Goal: Task Accomplishment & Management: Manage account settings

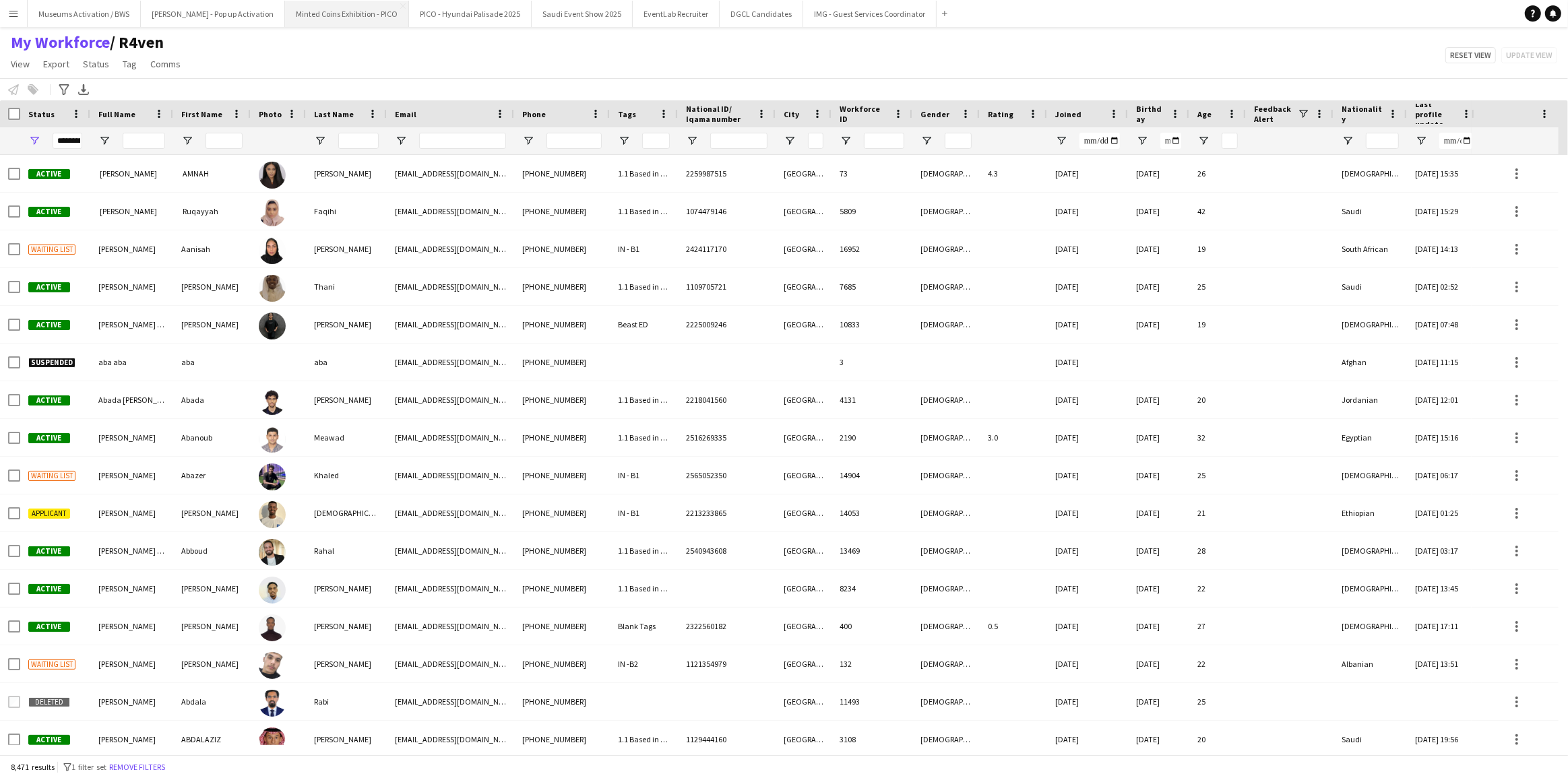
click at [285, 15] on button "Minted Coins Exhibition - PICO Close" at bounding box center [347, 14] width 124 height 26
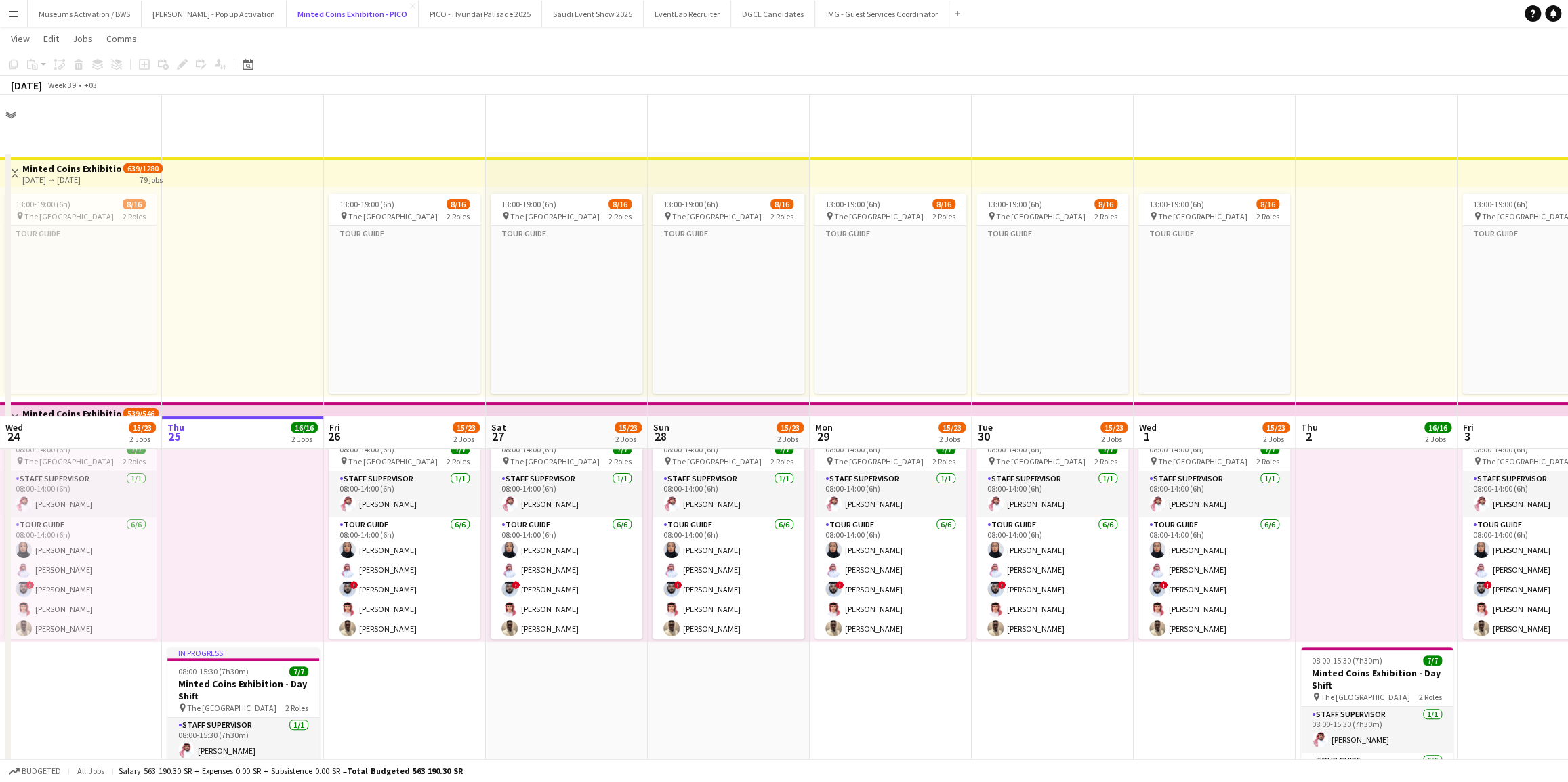
scroll to position [321, 0]
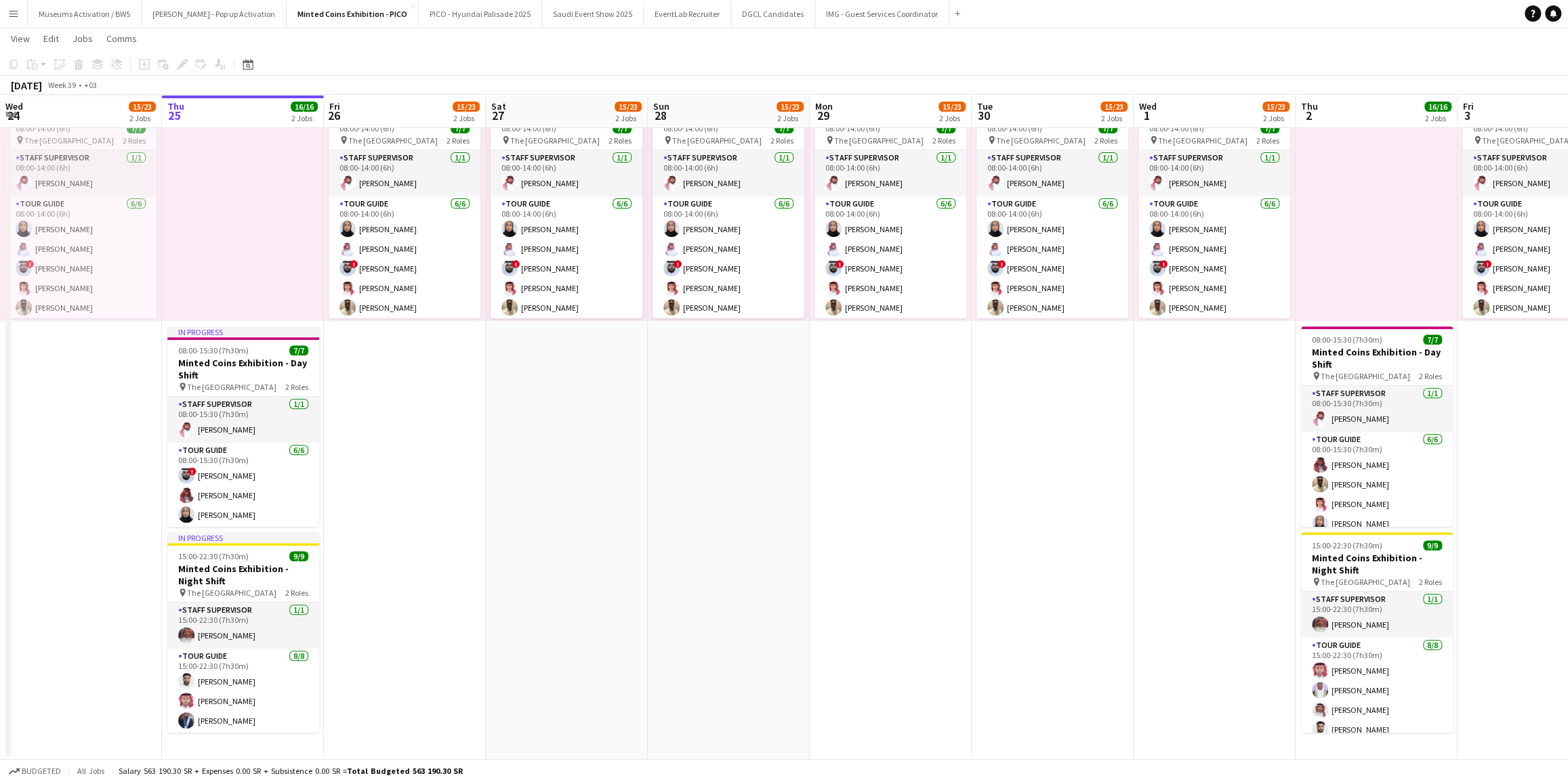
click at [384, 383] on app-date-cell "13:00-19:00 (6h) 8/16 pin The National Museum 2 Roles Tour Guide Click to add R…" at bounding box center [404, 295] width 162 height 930
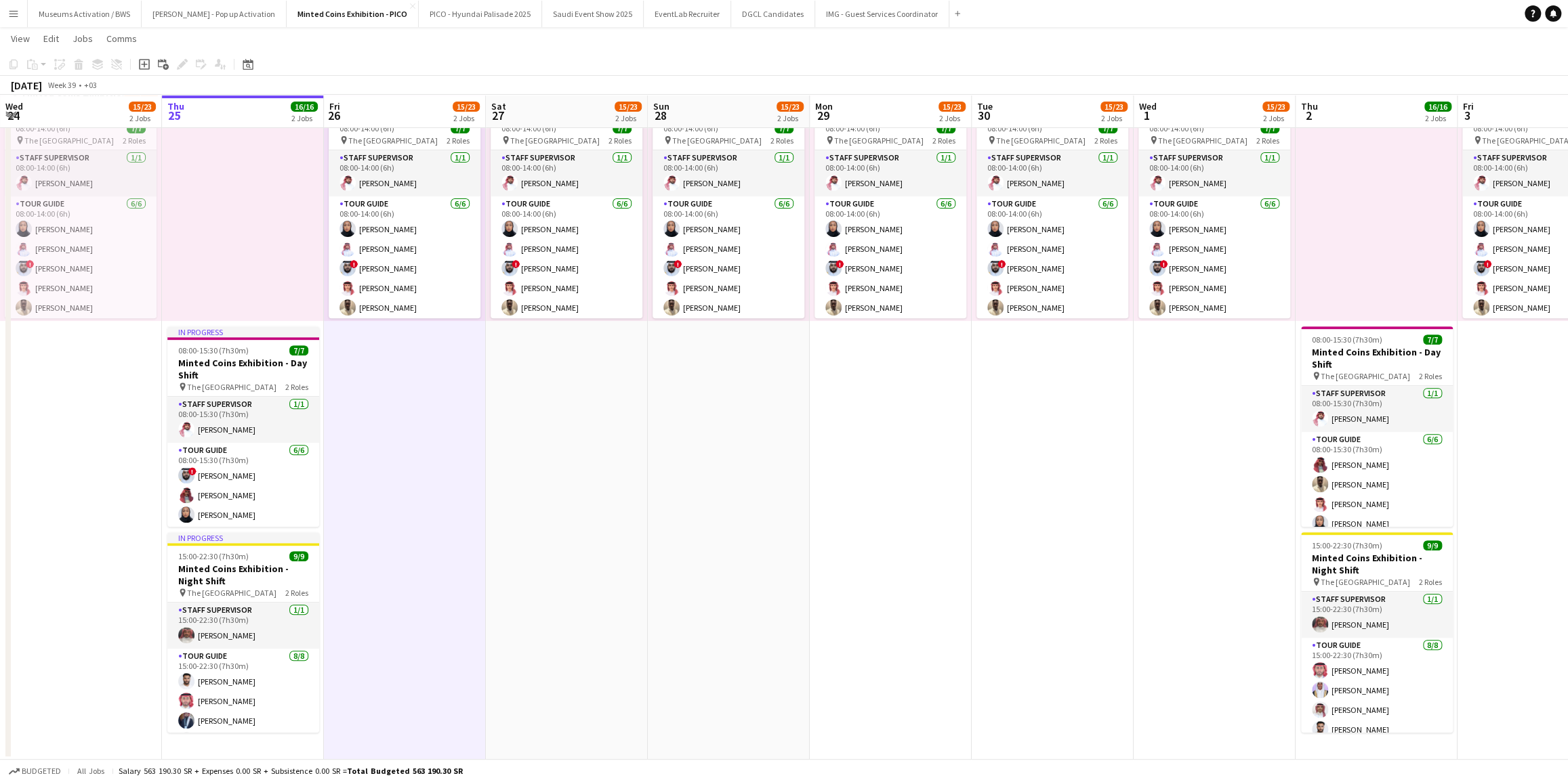
click at [511, 395] on app-date-cell "13:00-19:00 (6h) 8/16 pin The National Museum 2 Roles Tour Guide Click to add R…" at bounding box center [567, 295] width 162 height 930
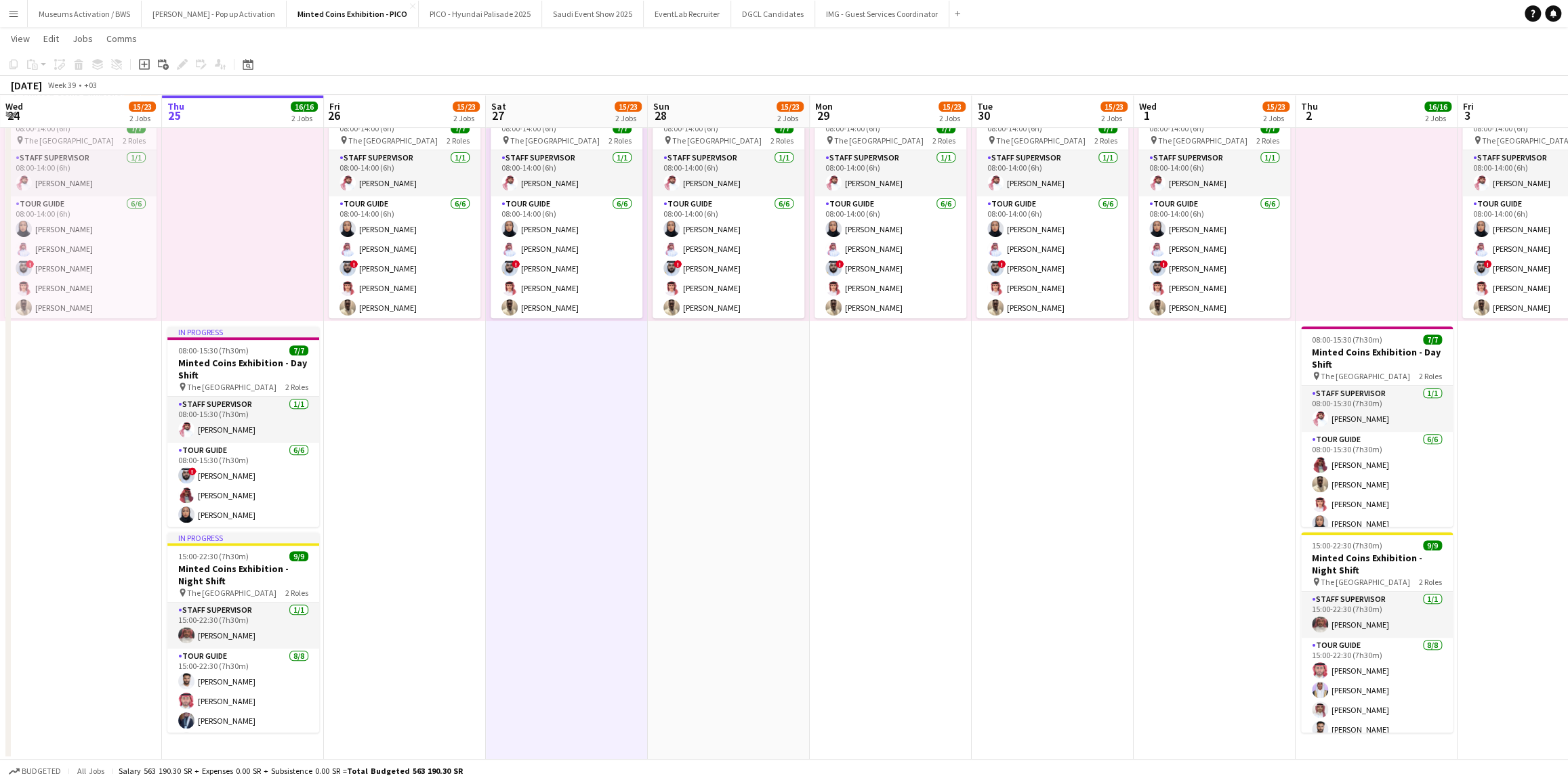
scroll to position [0, 325]
click at [441, 397] on app-date-cell "13:00-19:00 (6h) 8/16 pin The National Museum 2 Roles Tour Guide Click to add R…" at bounding box center [404, 295] width 162 height 930
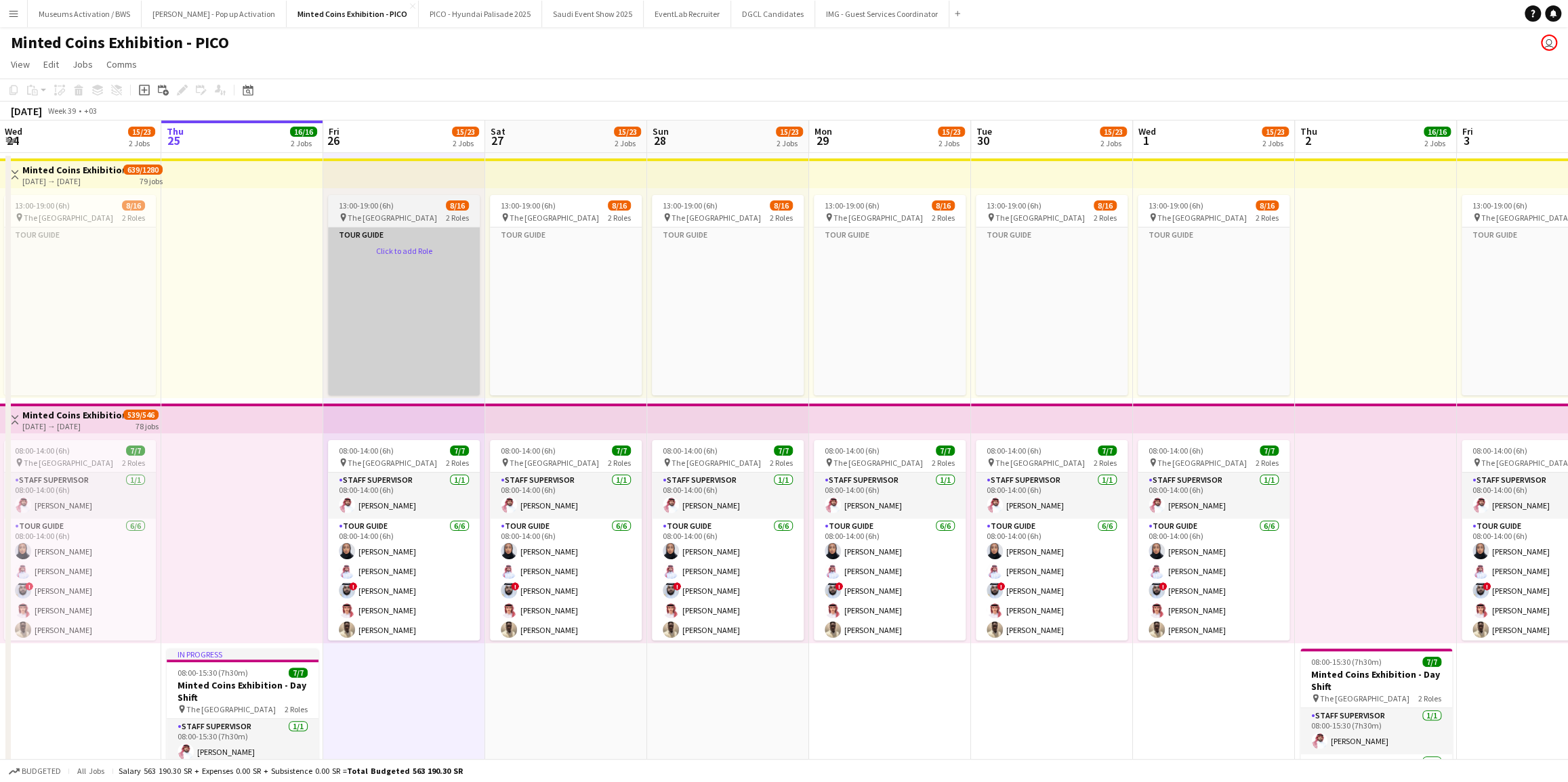
scroll to position [0, 0]
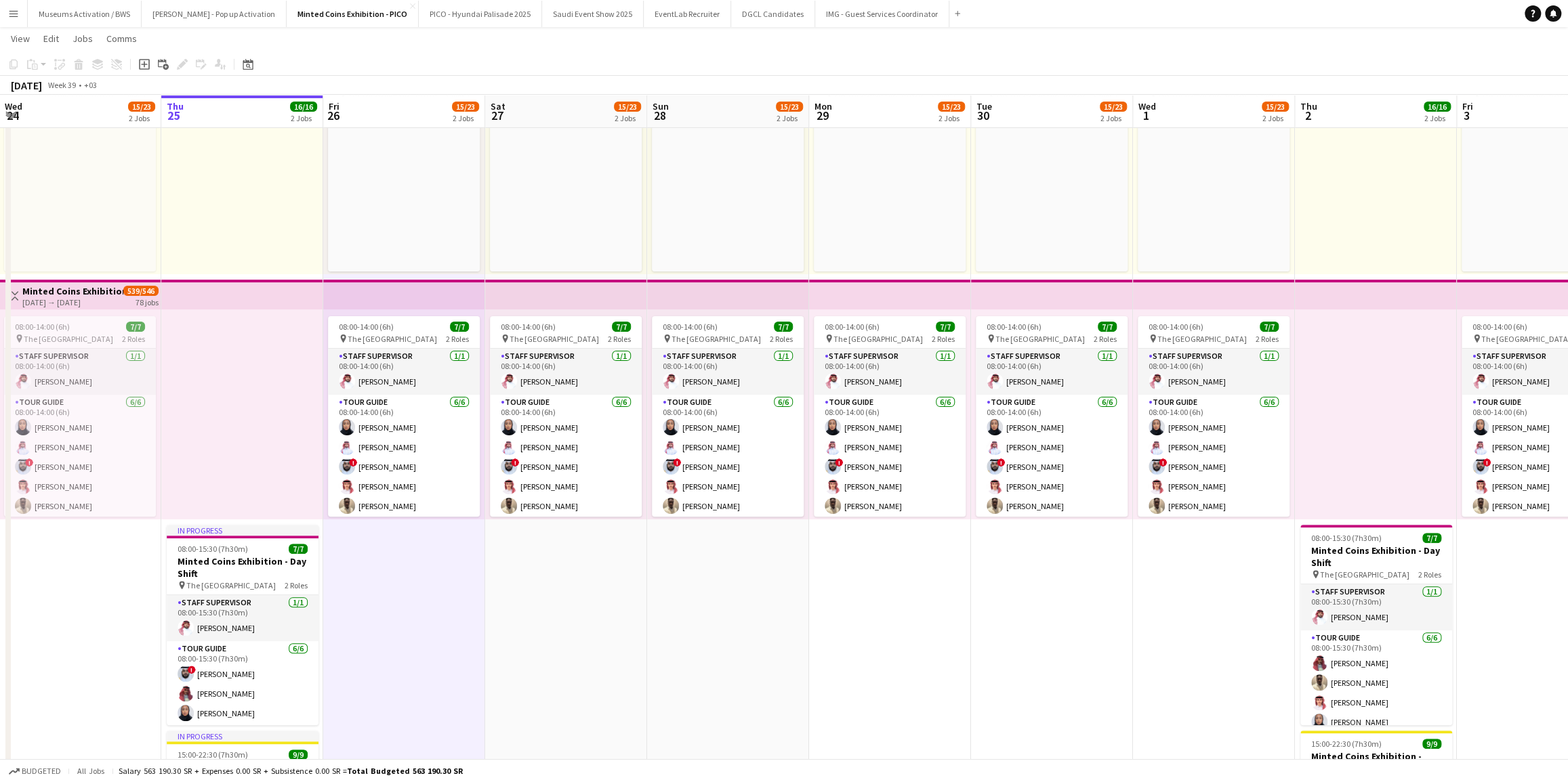
click at [304, 195] on div at bounding box center [242, 169] width 162 height 210
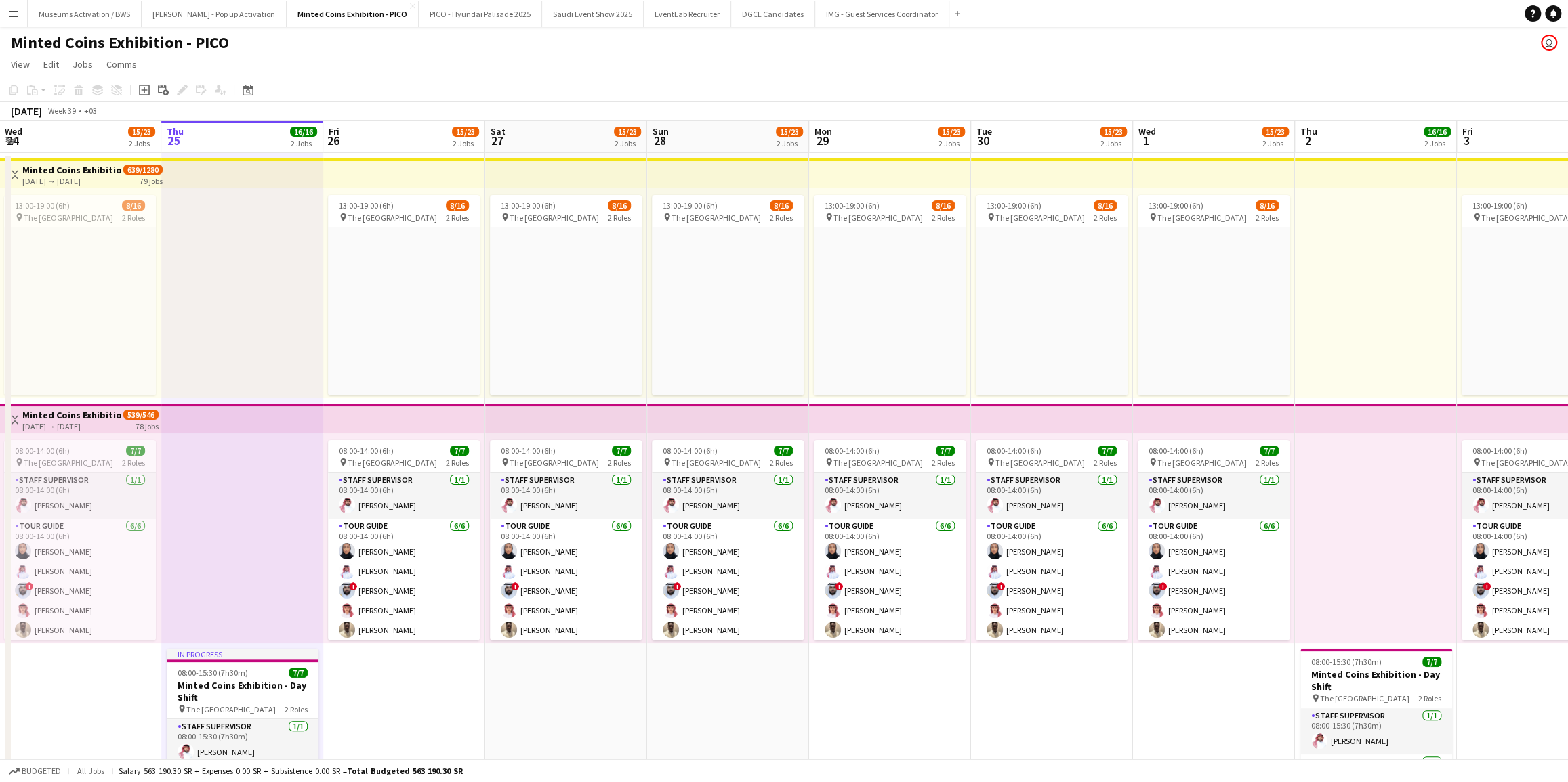
click at [362, 233] on app-calendar-viewport "Mon 22 15/23 2 Jobs Tue 23 15/23 2 Jobs Wed 24 15/23 2 Jobs Thu 25 16/16 2 Jobs…" at bounding box center [784, 601] width 1568 height 961
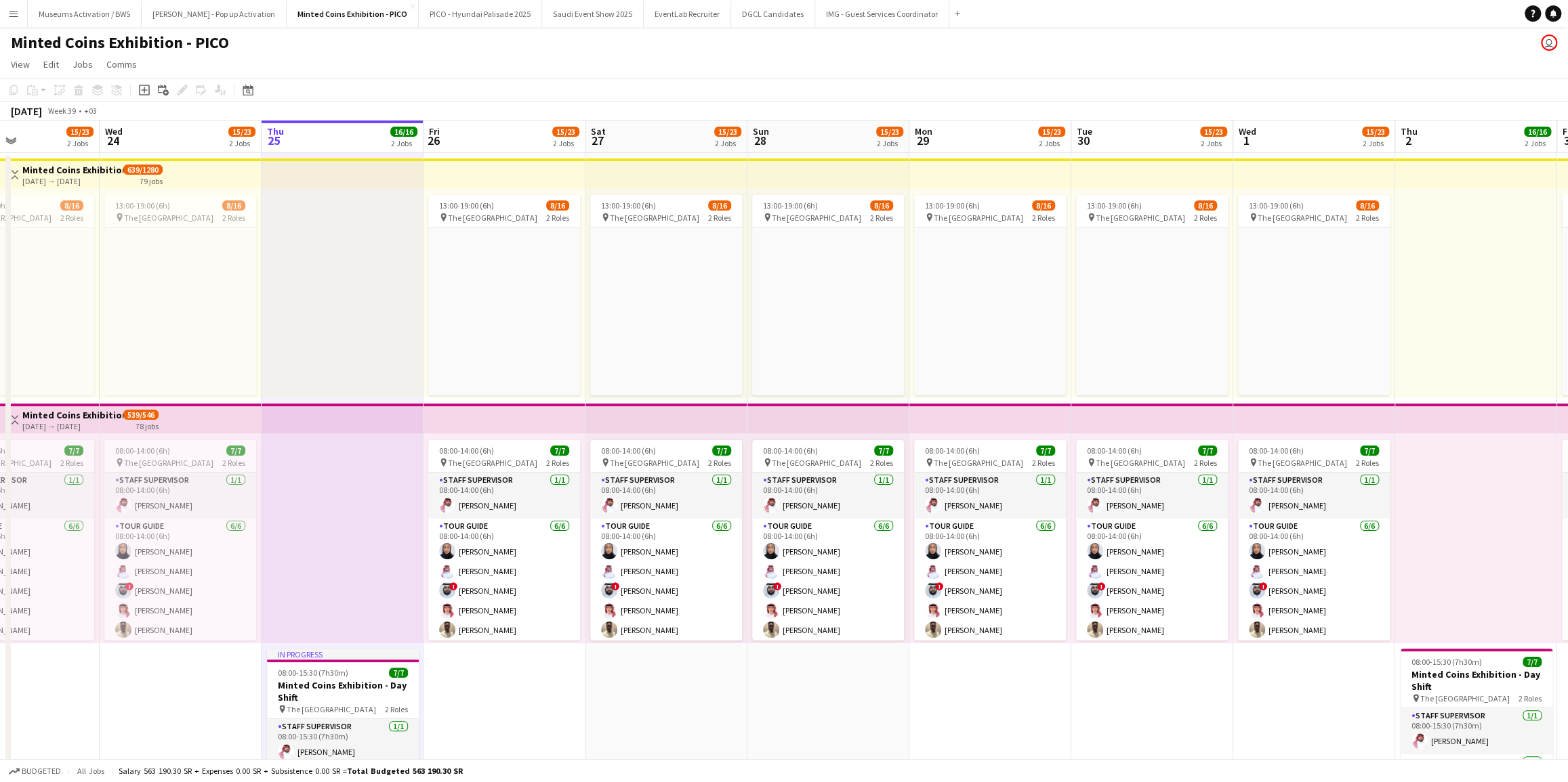
drag, startPoint x: 374, startPoint y: 306, endPoint x: 386, endPoint y: 305, distance: 12.0
click at [386, 305] on app-calendar-viewport "Sun 21 Mon 22 15/23 2 Jobs Tue 23 15/23 2 Jobs Wed 24 15/23 2 Jobs Thu 25 16/16…" at bounding box center [784, 601] width 1568 height 961
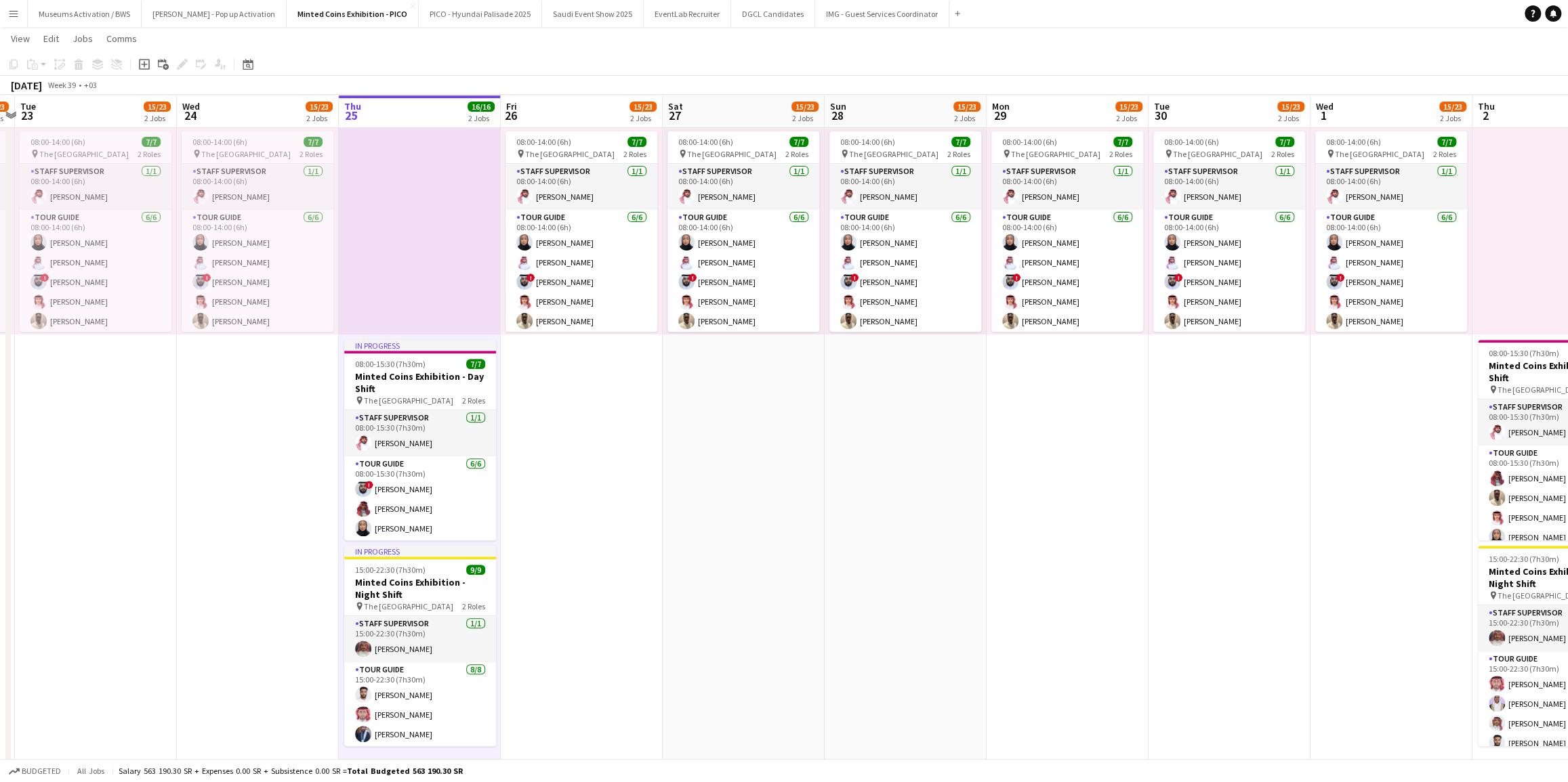
click at [519, 390] on app-date-cell "13:00-19:00 (6h) 8/16 pin The National Museum 2 Roles Tour Guide Click to add R…" at bounding box center [581, 309] width 162 height 930
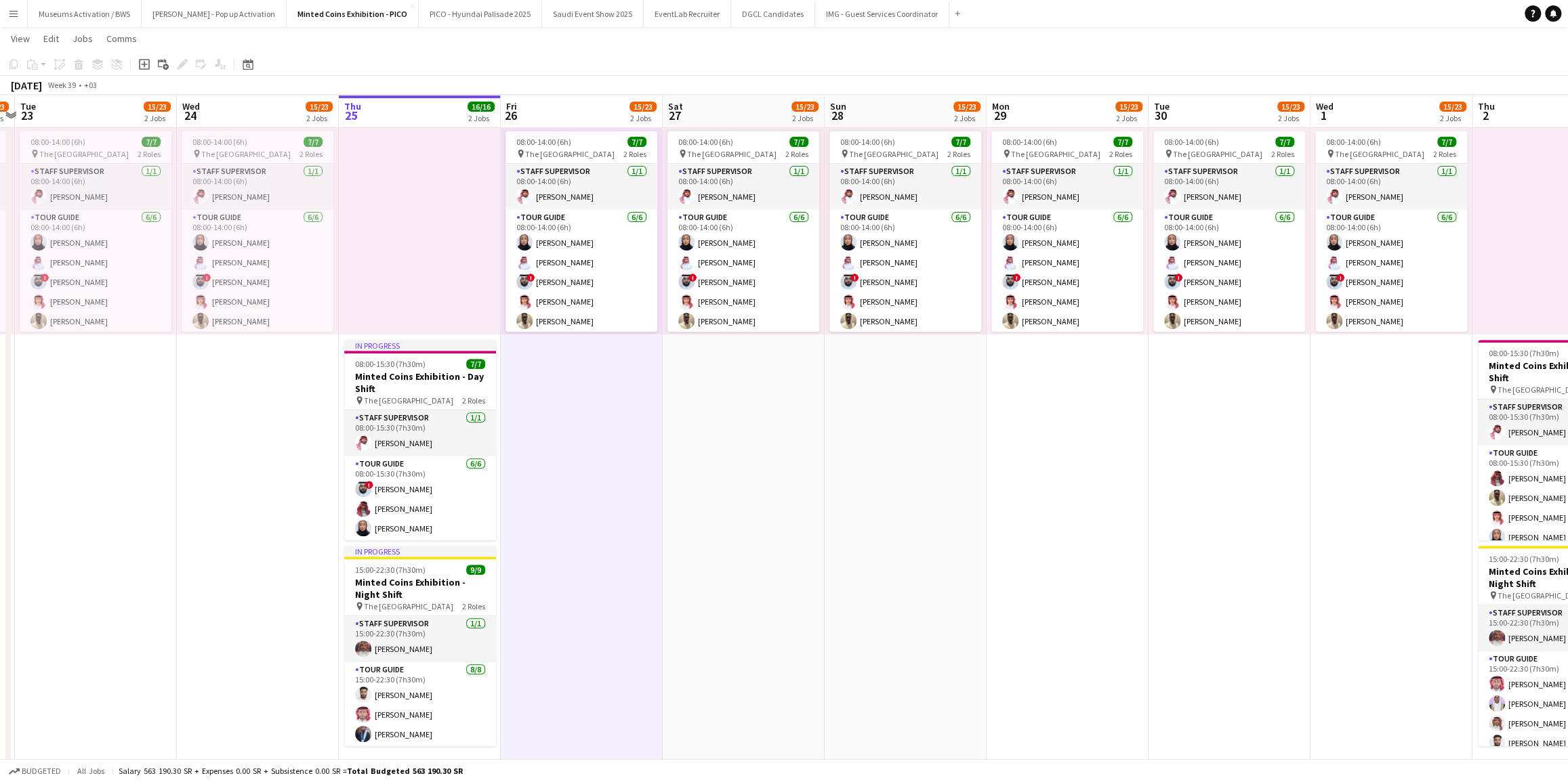
drag, startPoint x: 615, startPoint y: 373, endPoint x: 623, endPoint y: 372, distance: 8.1
click at [625, 372] on app-calendar-viewport "Sun 21 Mon 22 15/23 2 Jobs Tue 23 15/23 2 Jobs Wed 24 15/23 2 Jobs Thu 25 16/16…" at bounding box center [784, 259] width 1568 height 1028
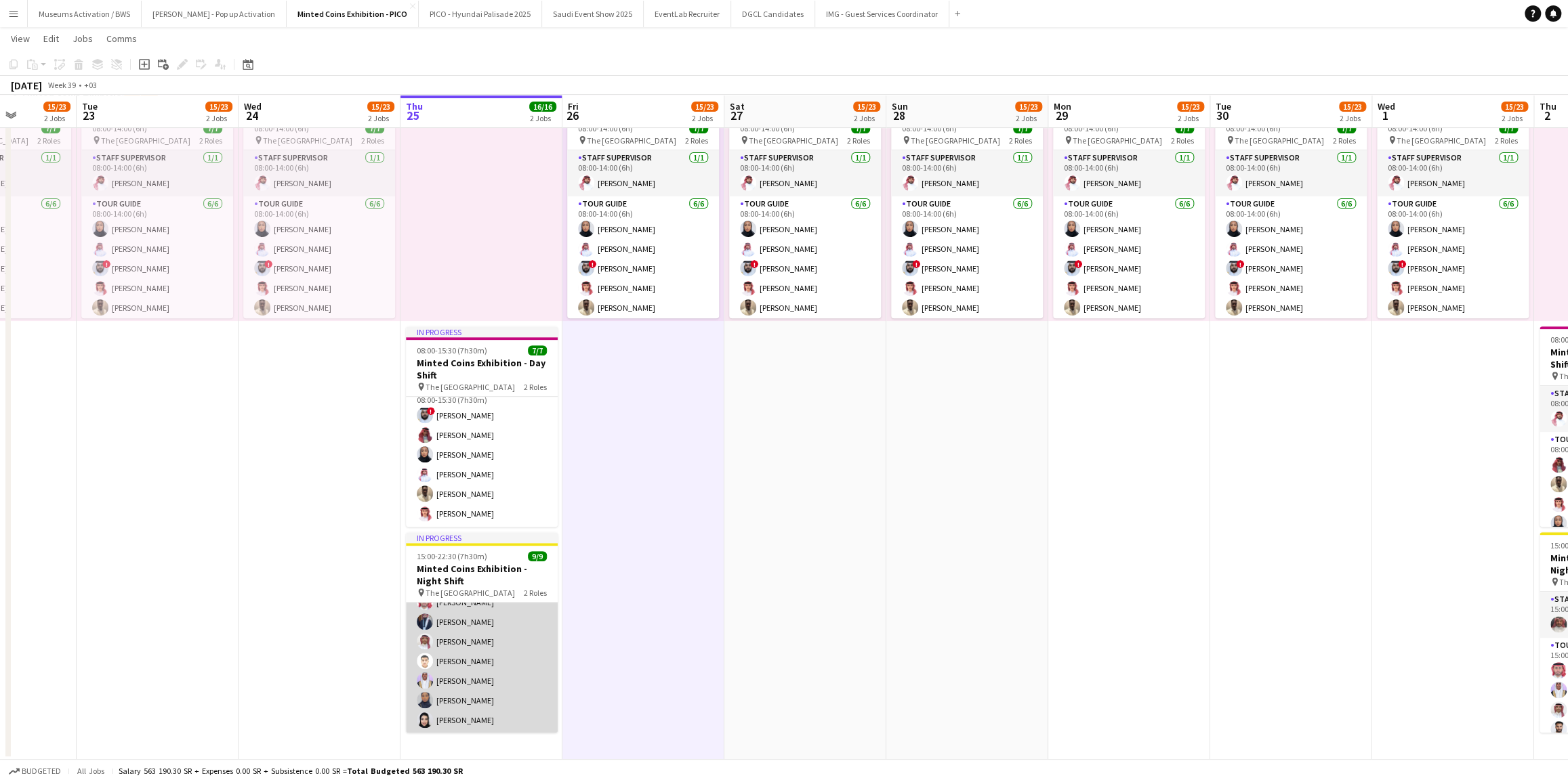
click at [470, 682] on app-card-role "Tour Guide 8/8 15:00-22:30 (7h30m) Ali Alshammari Saleh Alqahtani Abdullah Alqa…" at bounding box center [482, 642] width 152 height 184
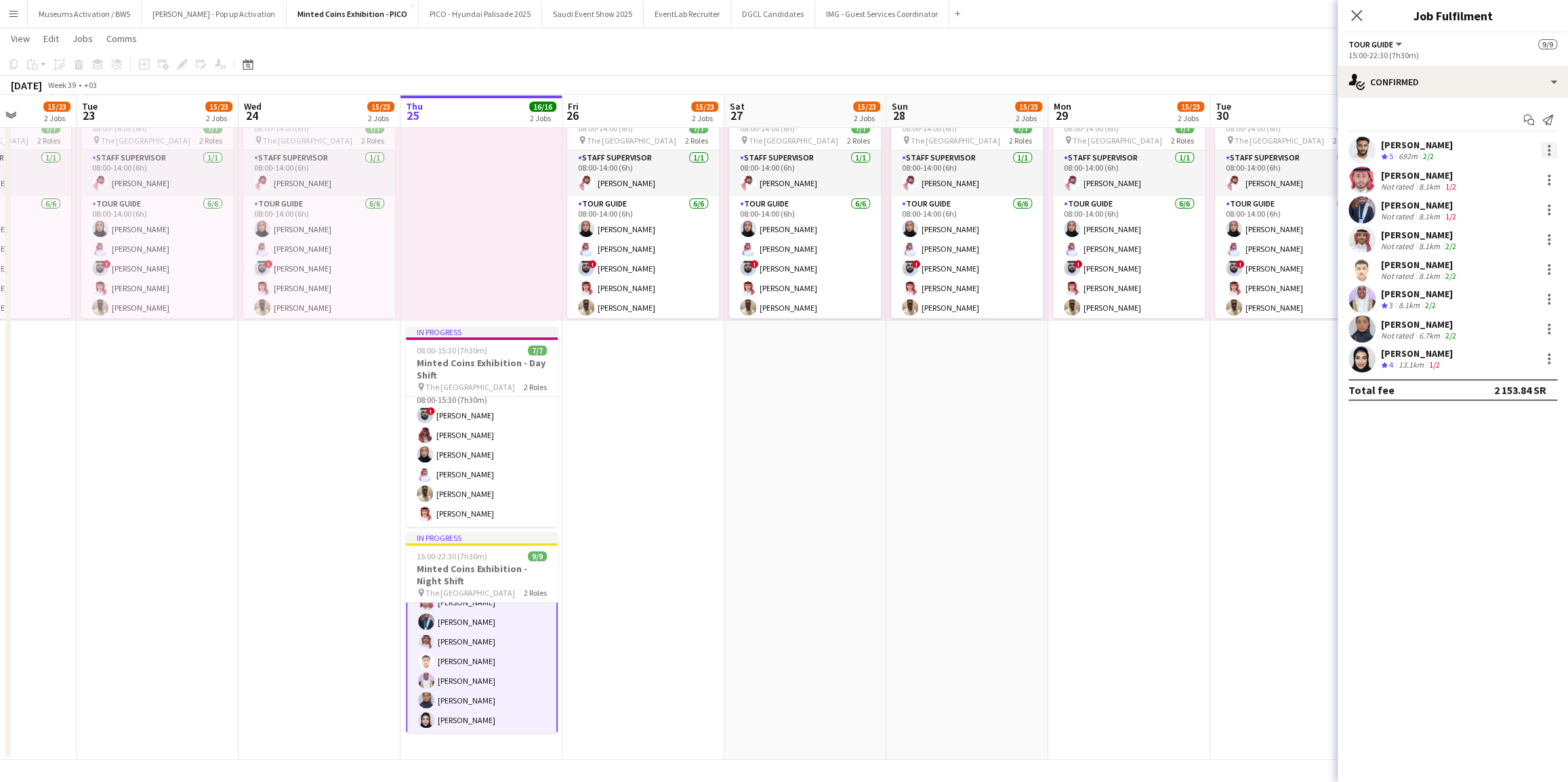
click at [1546, 144] on div at bounding box center [1548, 150] width 16 height 16
click at [1466, 305] on span "Remove" at bounding box center [1482, 305] width 40 height 11
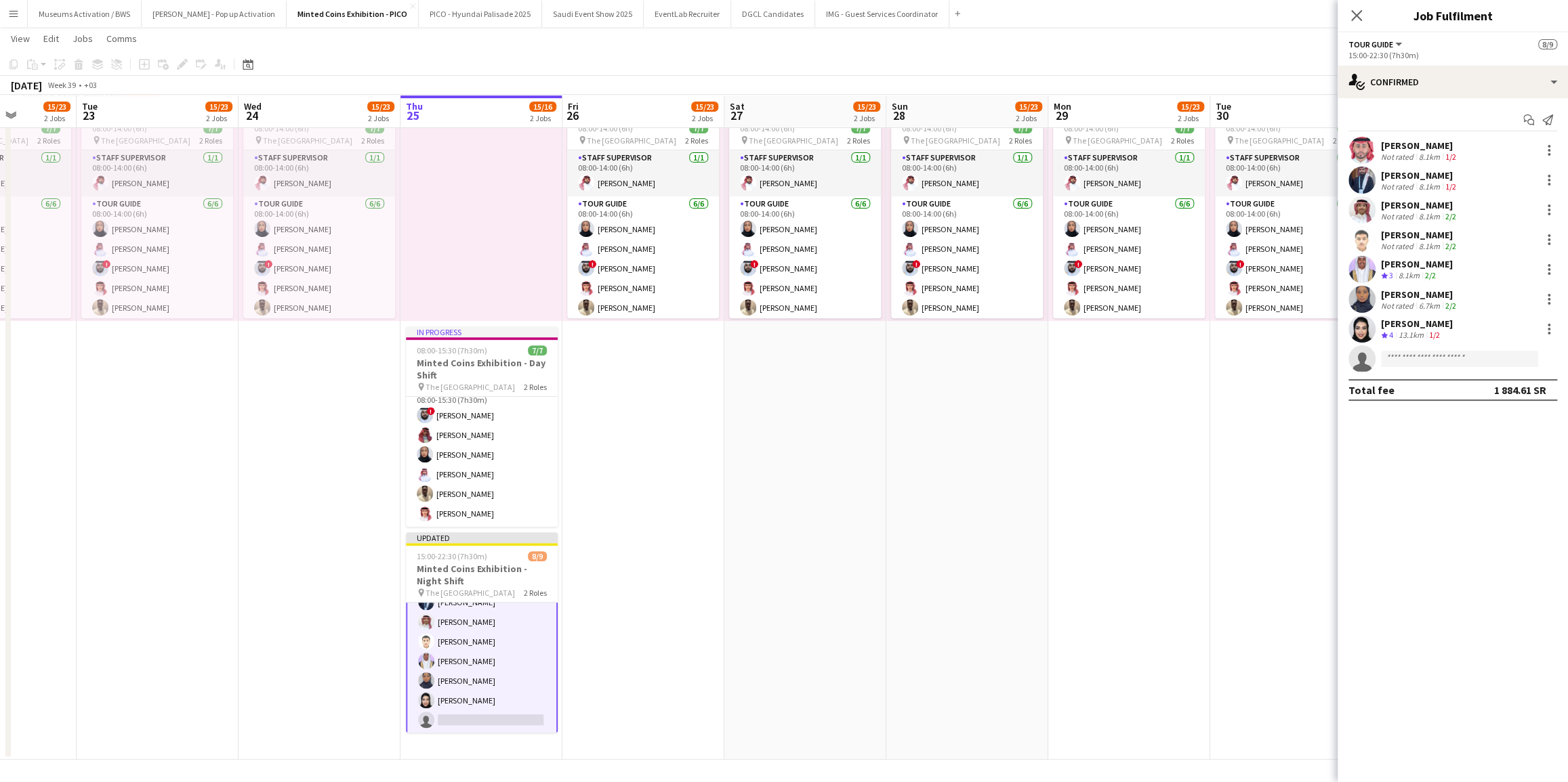
click at [1540, 241] on div at bounding box center [1547, 239] width 19 height 16
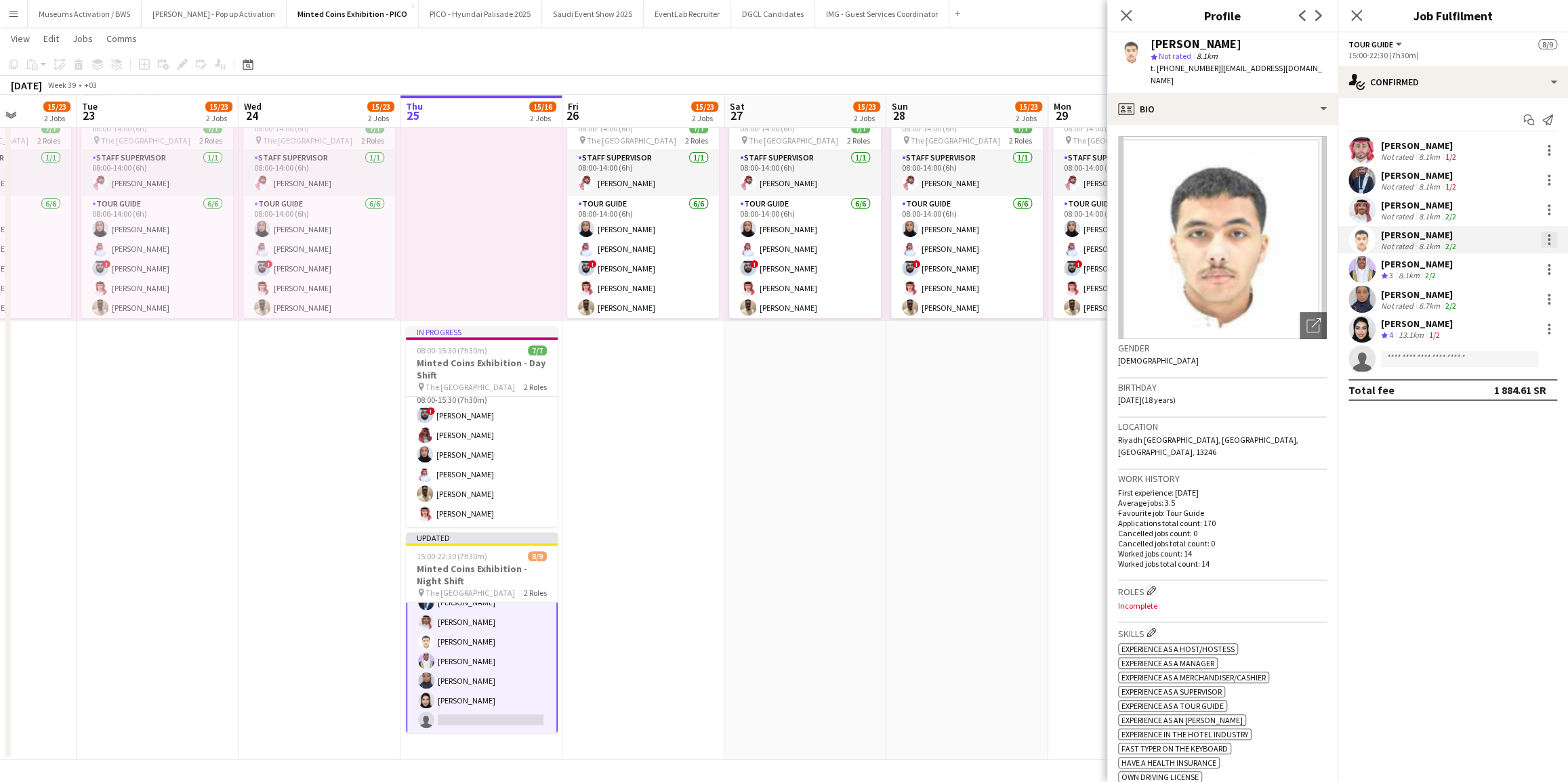
click at [1551, 237] on div at bounding box center [1548, 239] width 16 height 16
click at [1484, 391] on span "Remove" at bounding box center [1482, 394] width 40 height 11
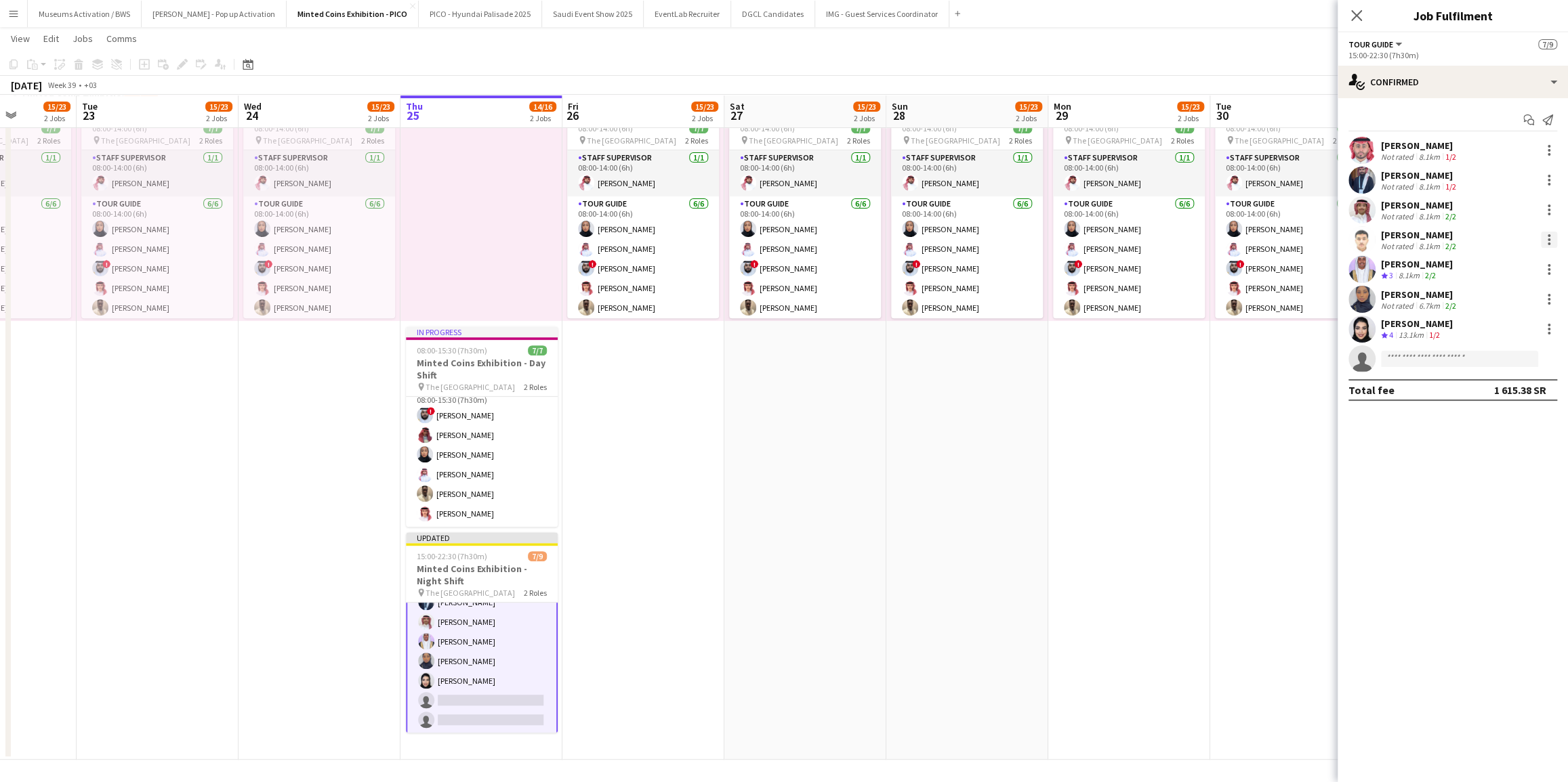
click at [1547, 236] on div at bounding box center [1548, 239] width 16 height 16
click at [1483, 392] on span "Remove" at bounding box center [1482, 394] width 40 height 11
click at [1435, 331] on input at bounding box center [1459, 329] width 157 height 16
type input "**********"
click at [1423, 358] on span "reema.abdullah.ab@gmail.com" at bounding box center [1460, 360] width 136 height 11
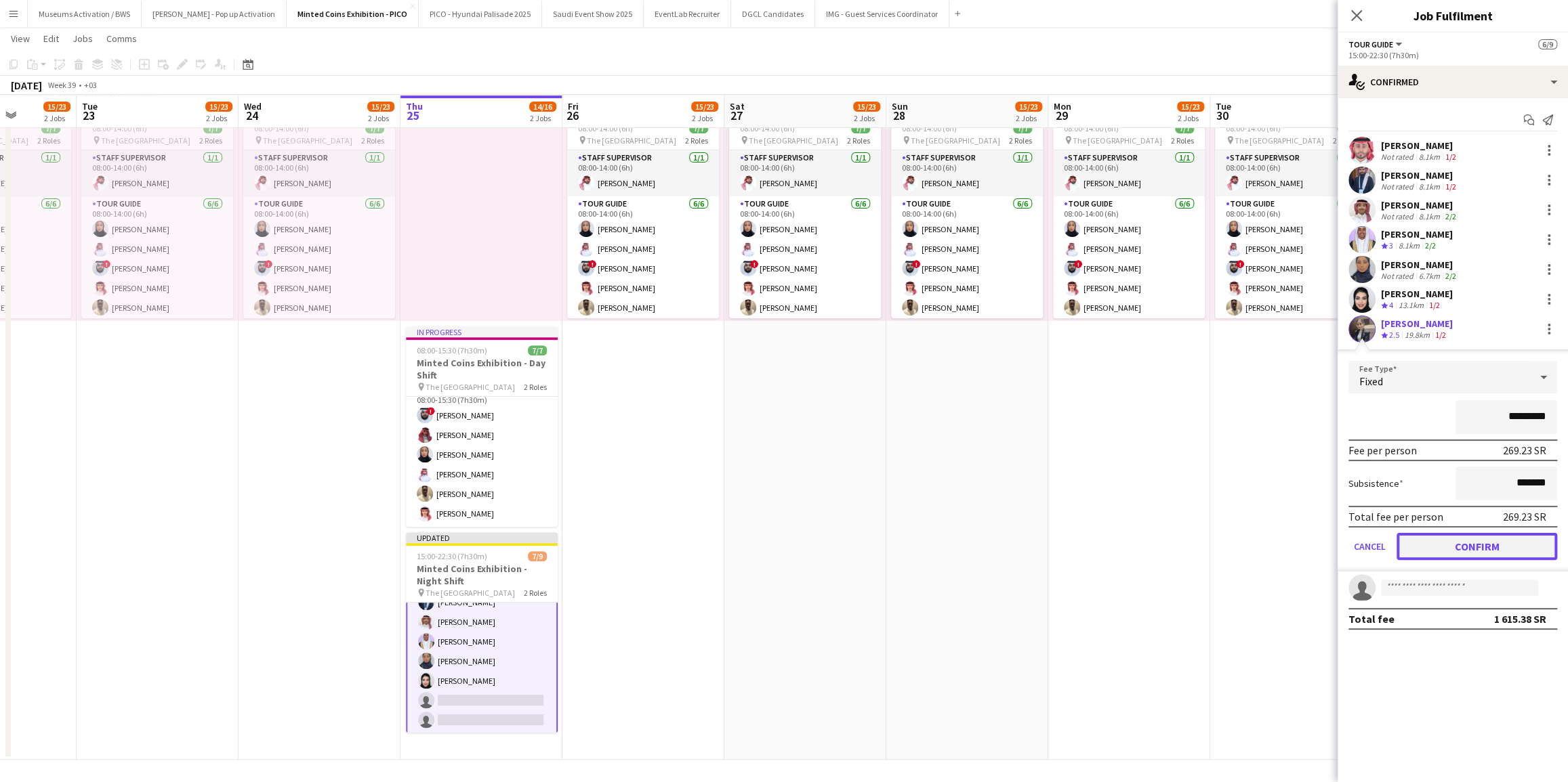
click at [1437, 541] on button "Confirm" at bounding box center [1476, 547] width 161 height 27
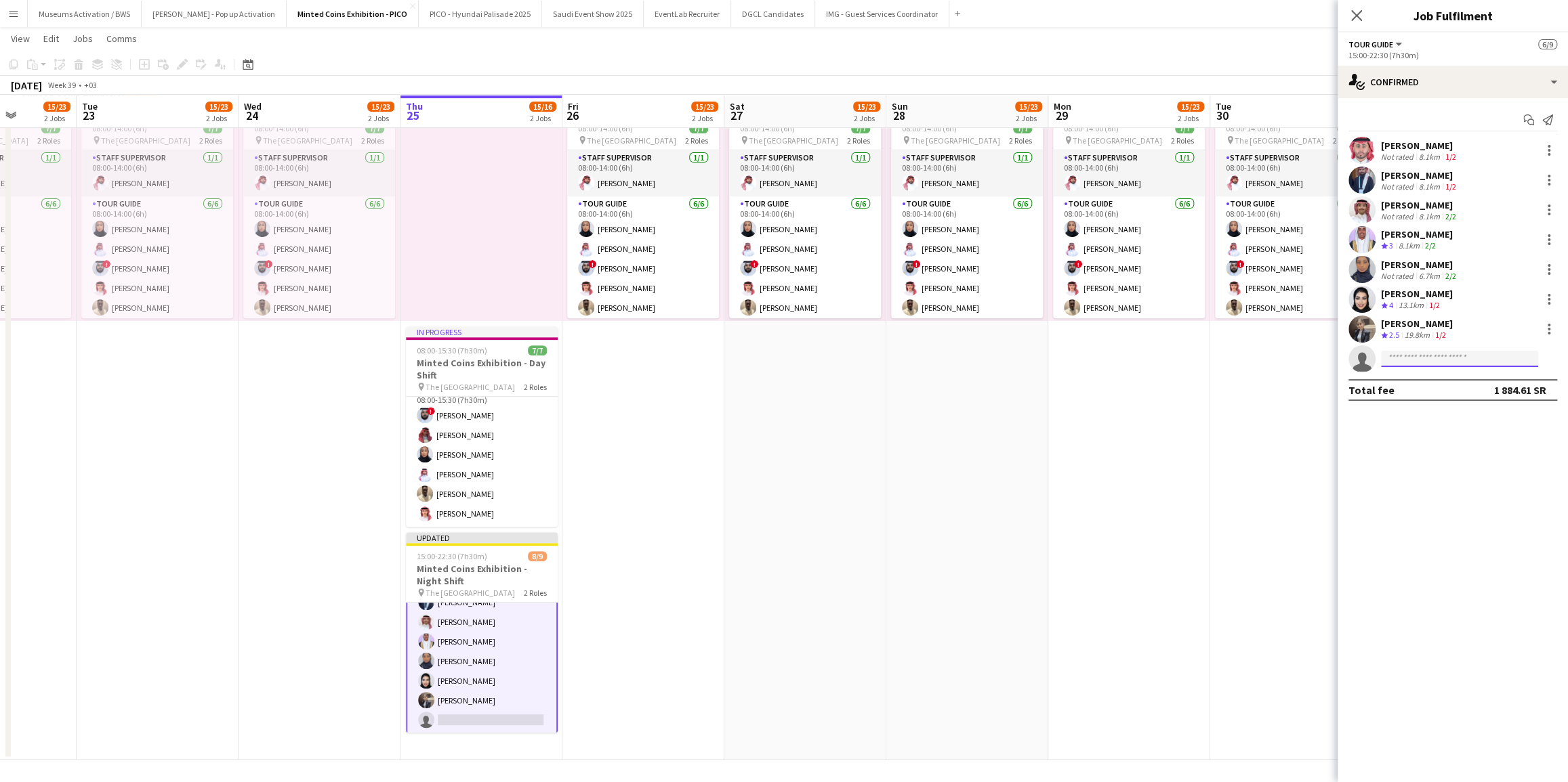
click at [1408, 357] on input at bounding box center [1459, 359] width 157 height 16
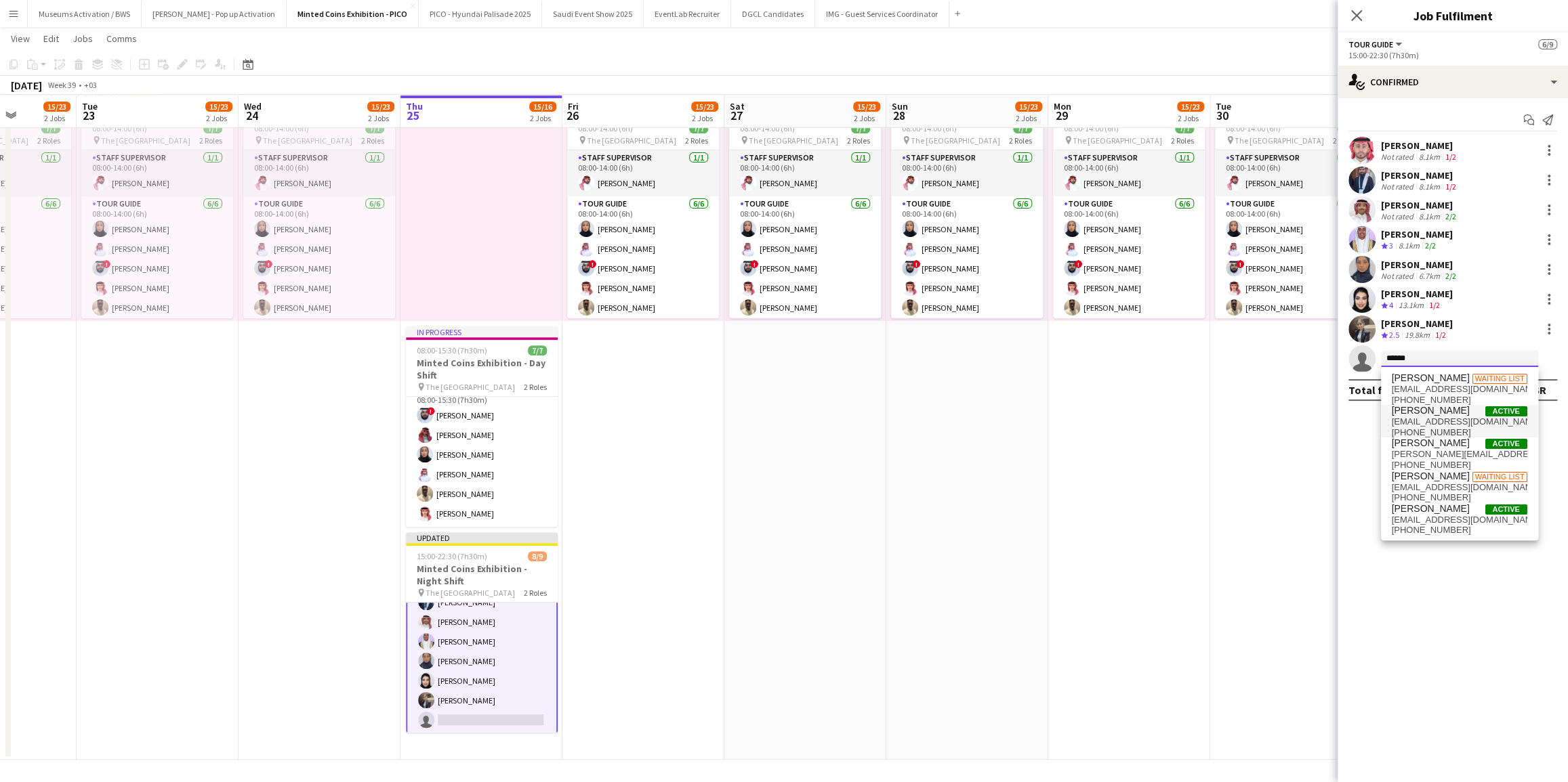
type input "******"
click at [1393, 413] on span "Khalid Ahmed" at bounding box center [1431, 410] width 78 height 11
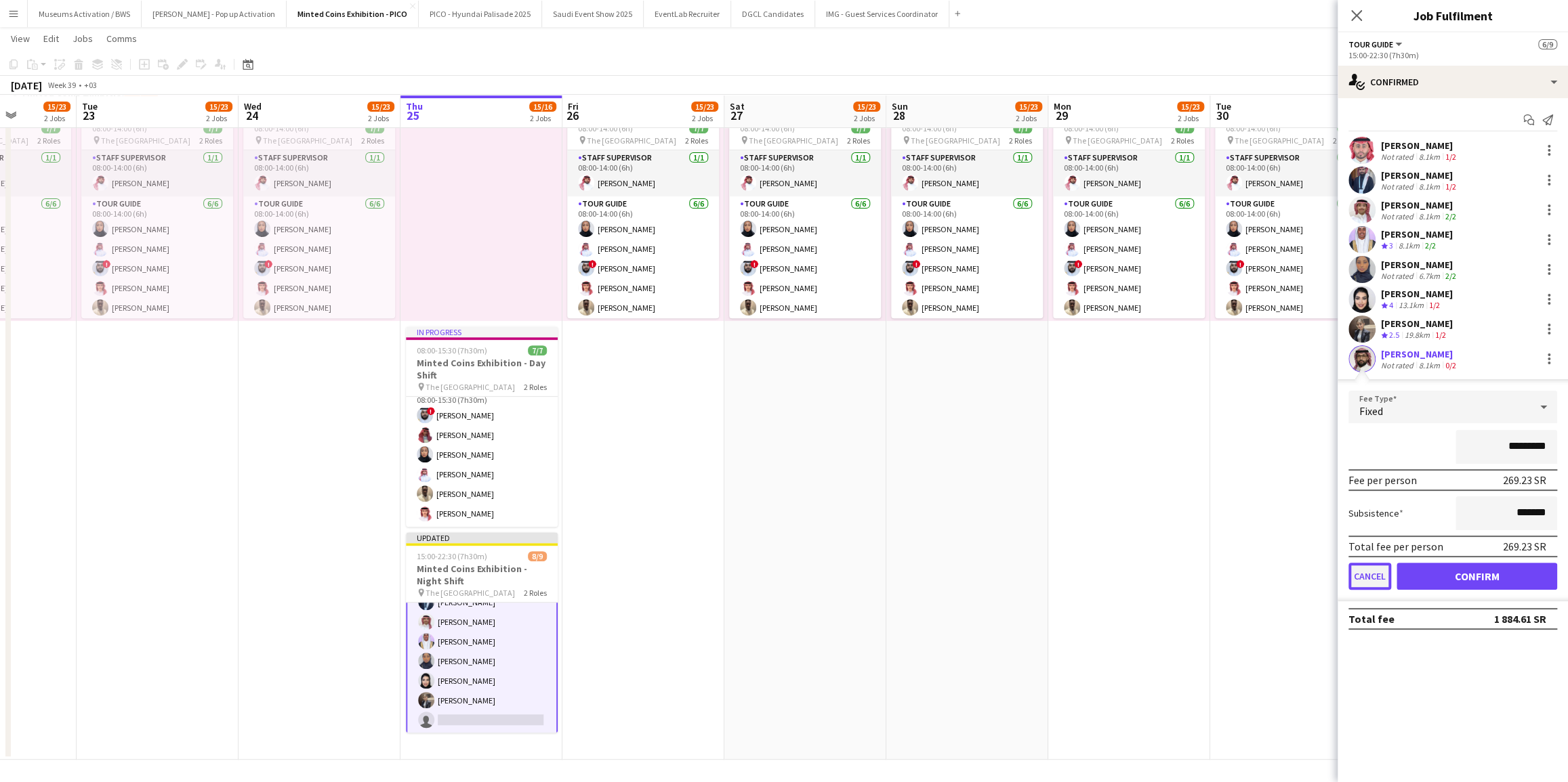
click at [1367, 579] on button "Cancel" at bounding box center [1370, 577] width 43 height 27
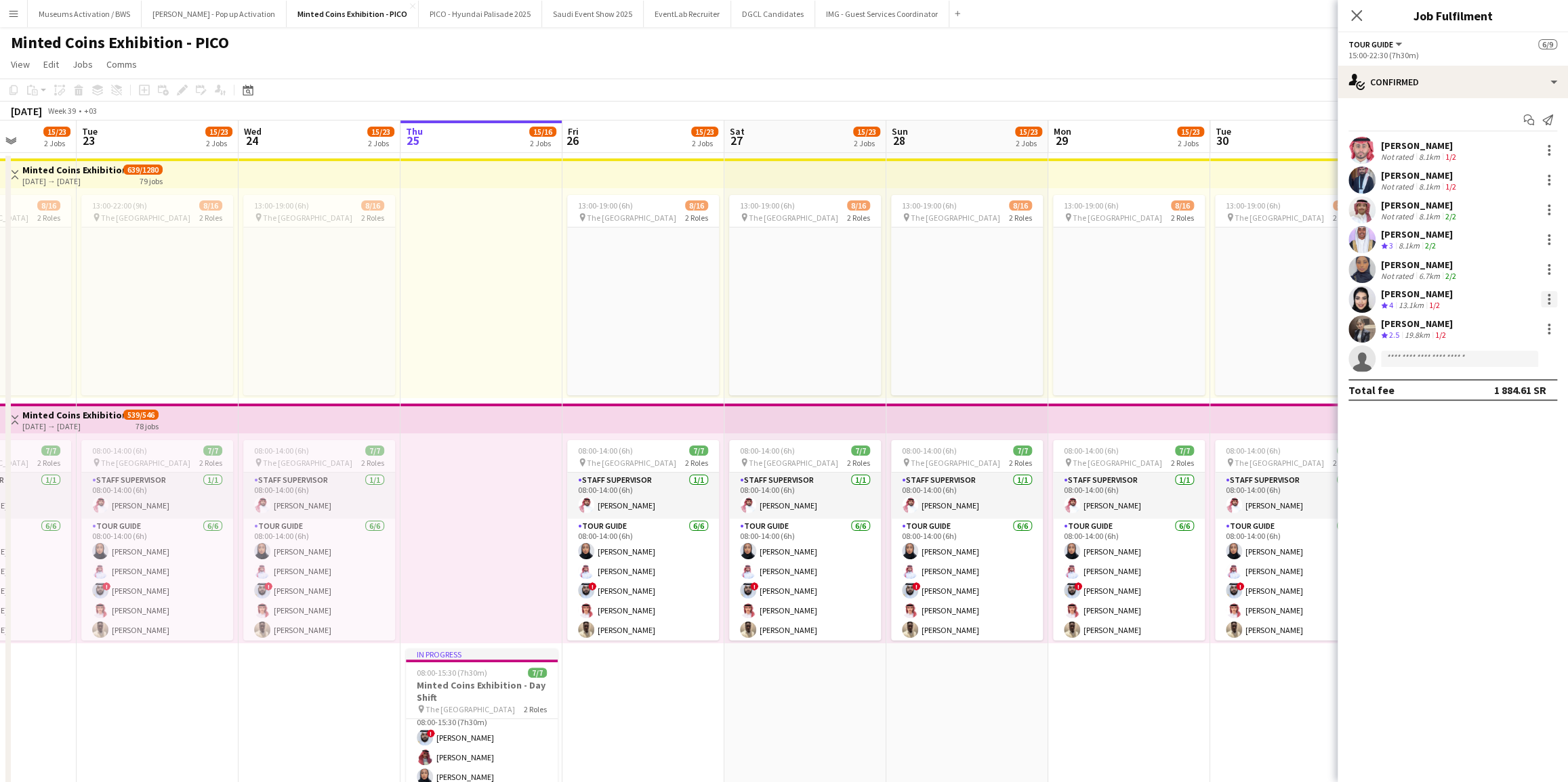
click at [1547, 300] on div at bounding box center [1548, 299] width 16 height 16
click at [1496, 463] on button "Remove" at bounding box center [1504, 455] width 106 height 33
click at [1431, 332] on input at bounding box center [1459, 329] width 157 height 16
click at [455, 341] on div at bounding box center [481, 293] width 162 height 210
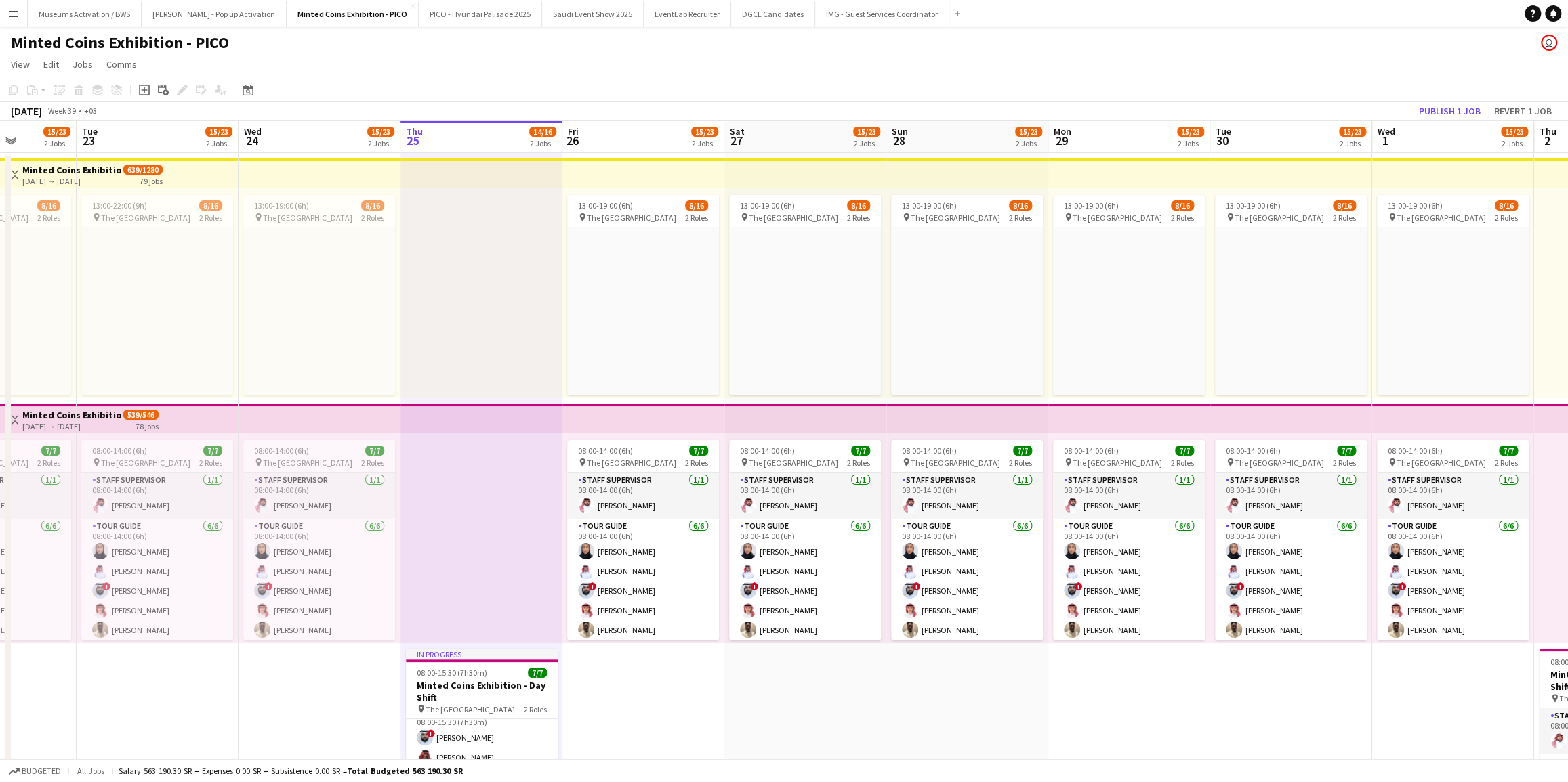
scroll to position [99, 0]
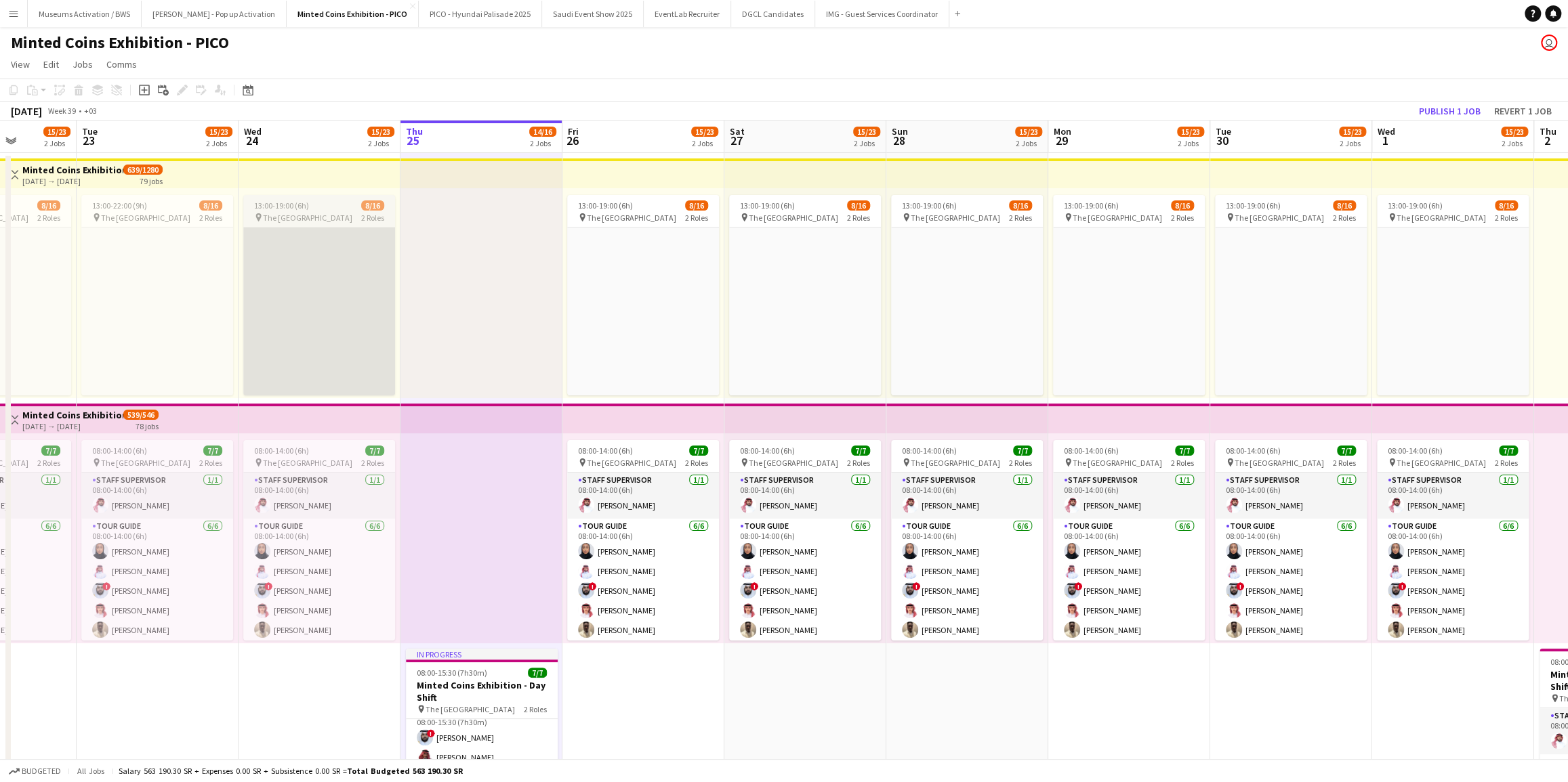
click at [332, 314] on app-card-role-placeholder "Tour Guide Click to add Role" at bounding box center [319, 342] width 152 height 321
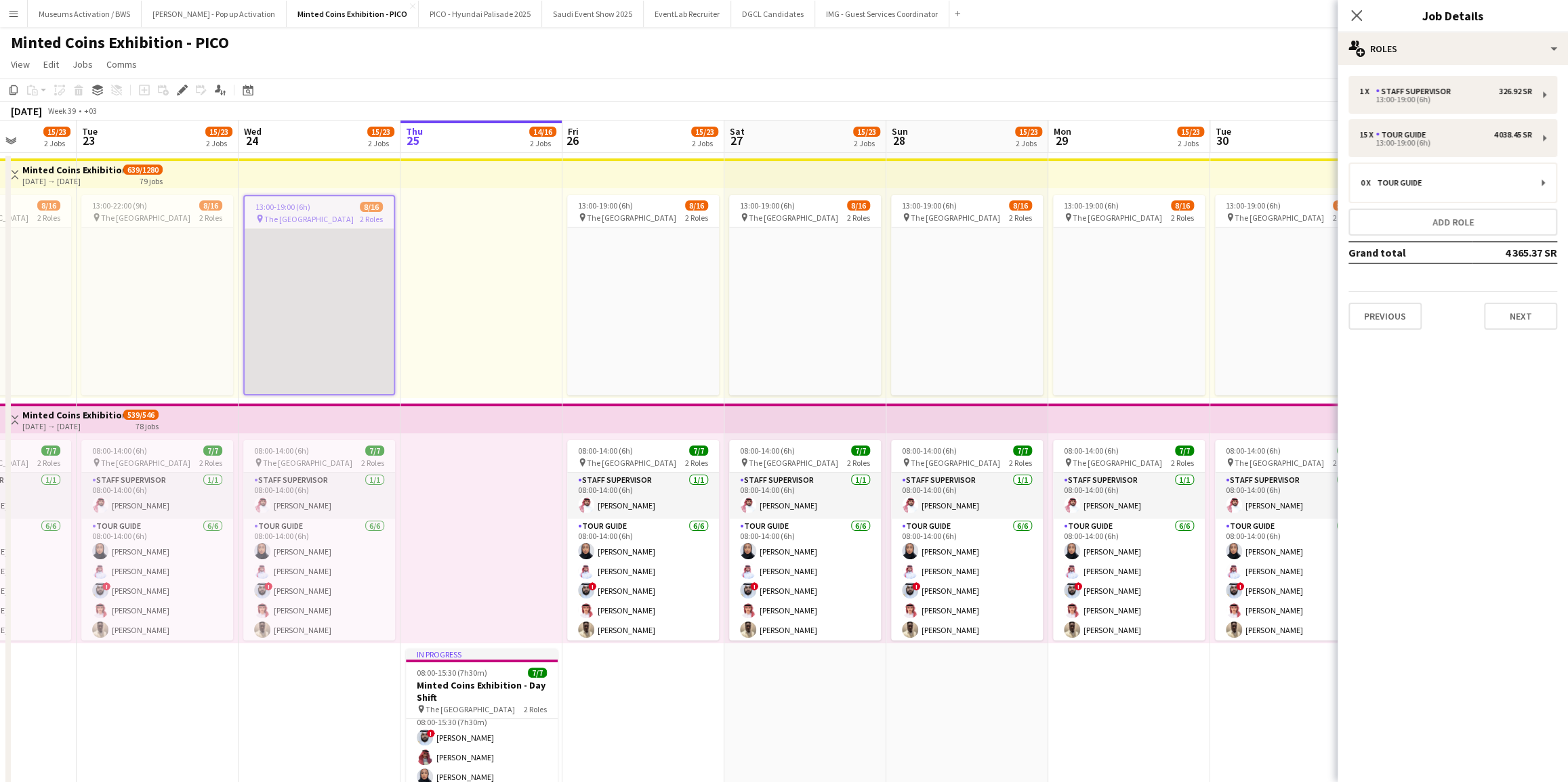
click at [368, 319] on app-card-role-placeholder "Tour Guide Click to add Role" at bounding box center [319, 343] width 149 height 321
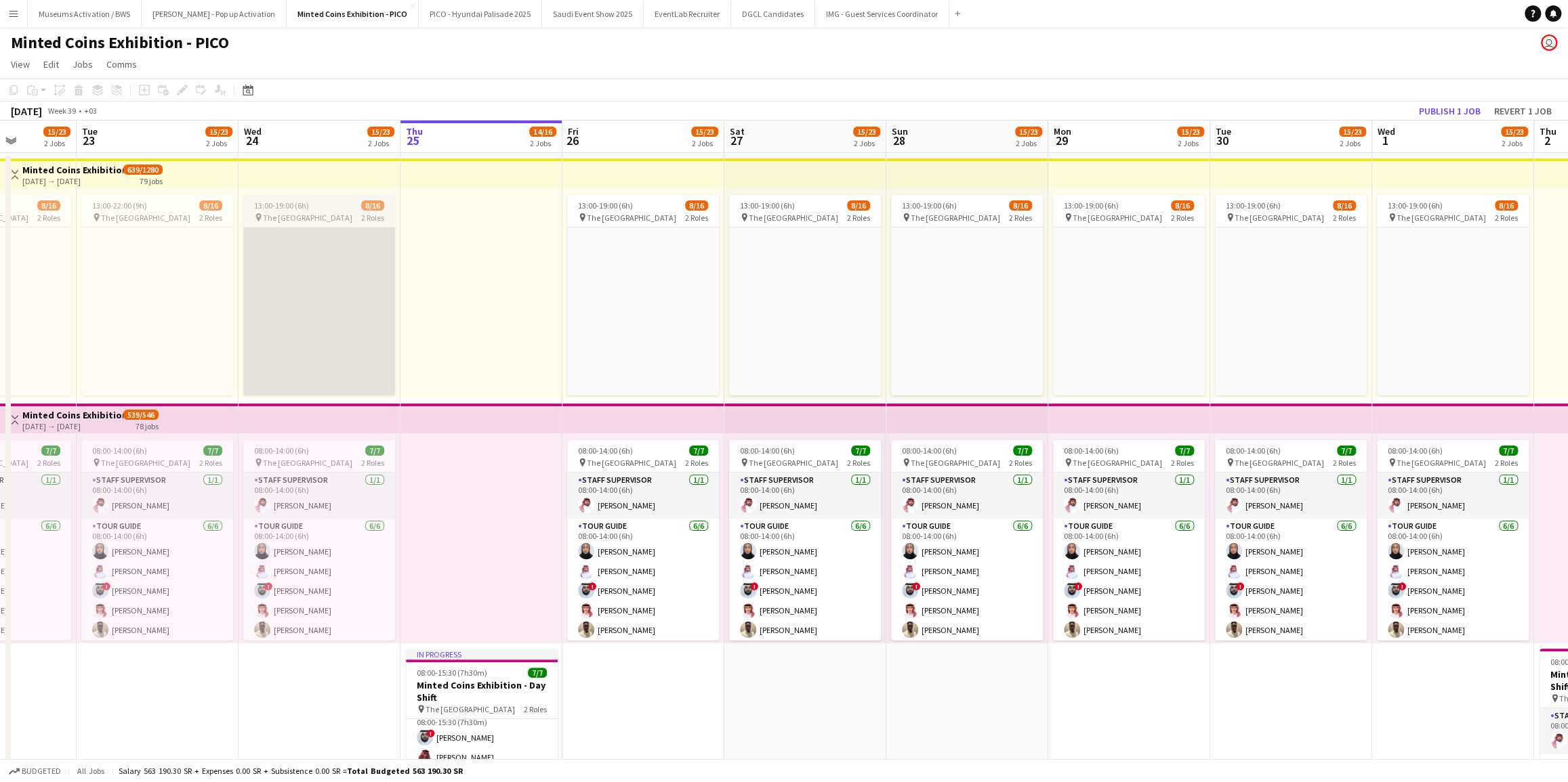
click at [349, 305] on app-card-role-placeholder "Tour Guide Click to add Role" at bounding box center [319, 342] width 152 height 321
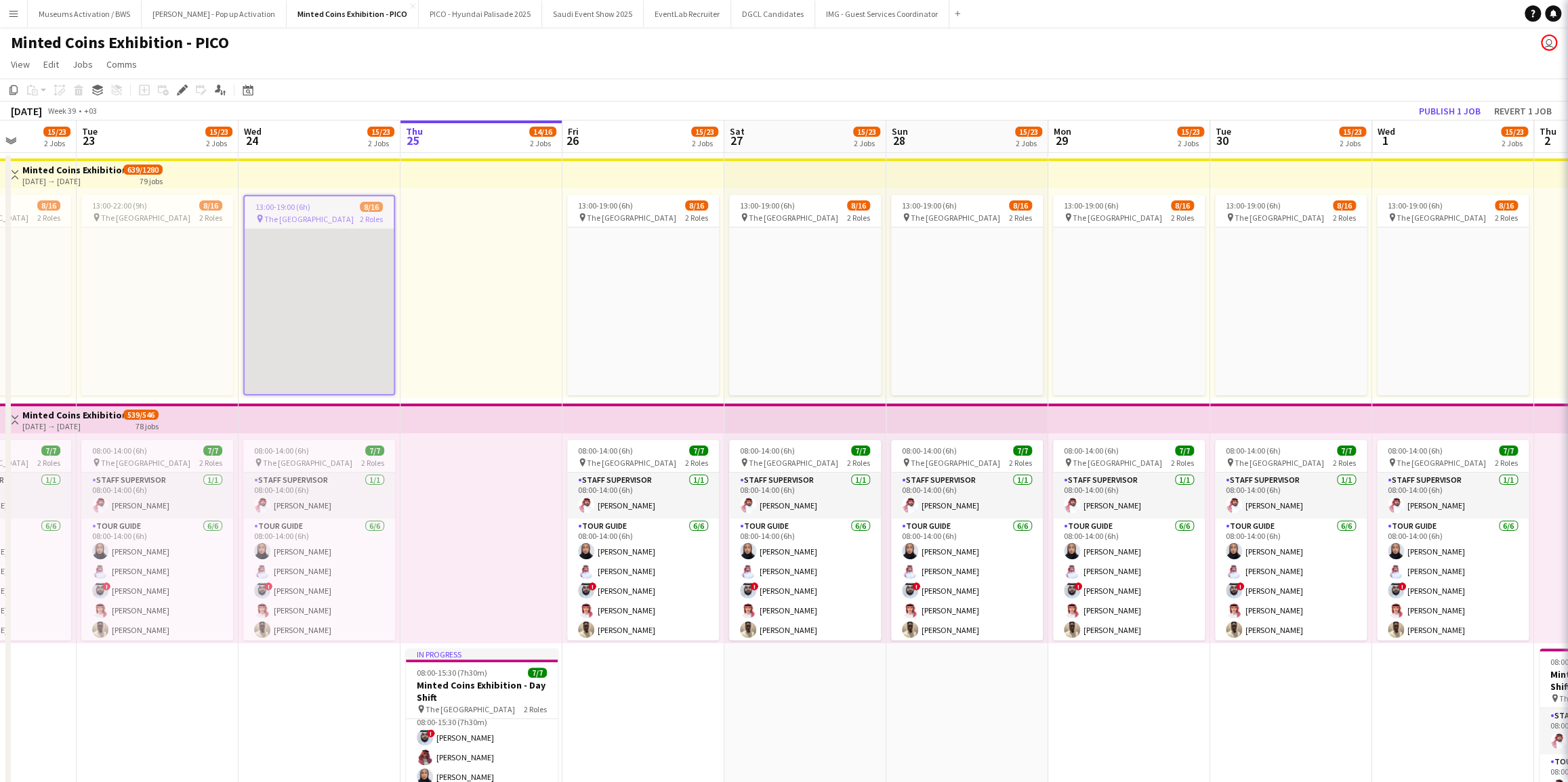
scroll to position [0, 0]
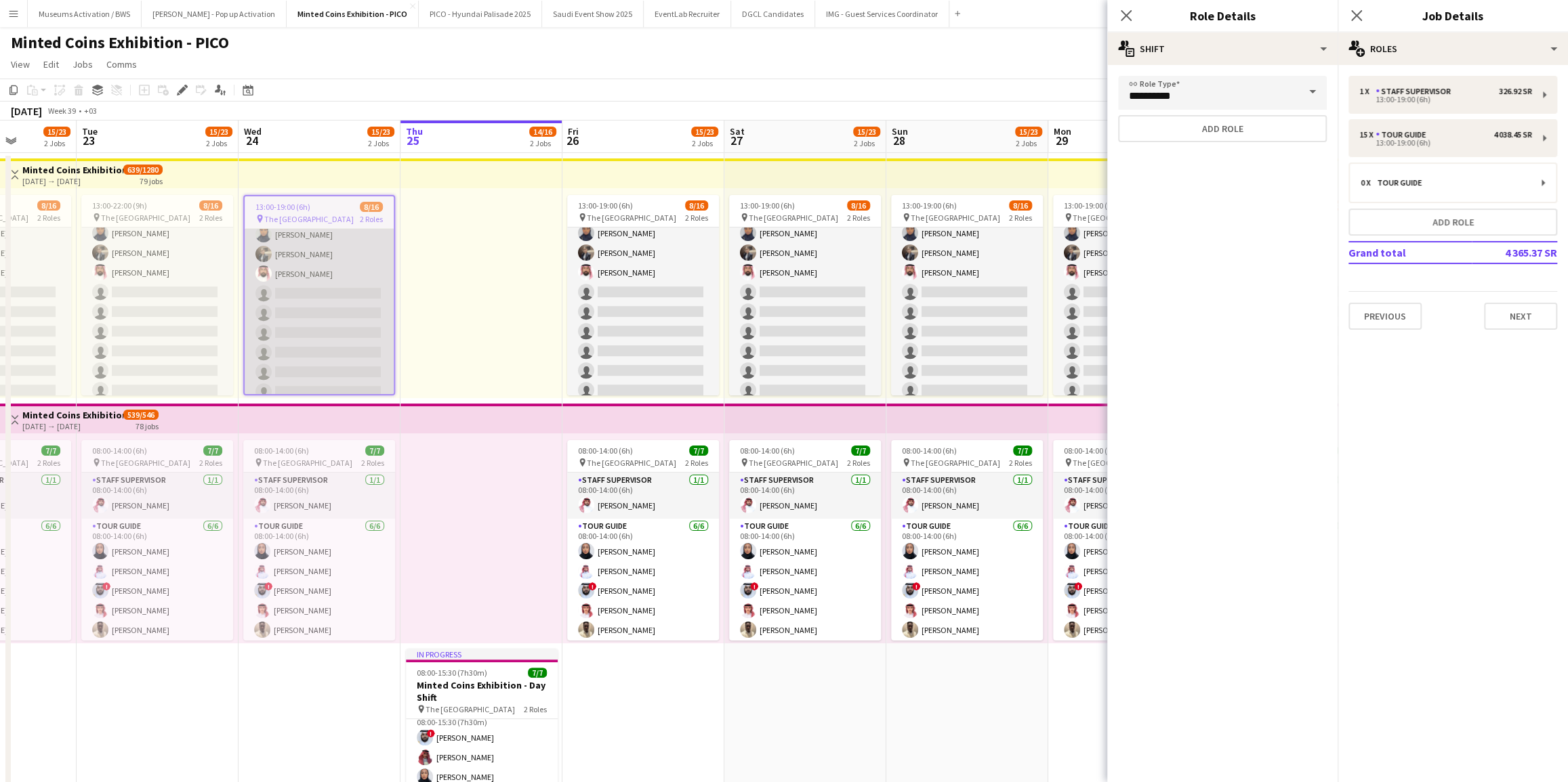
click at [337, 291] on app-card-role "Tour Guide 32A 7/15 13:00-19:00 (6h) Ibrahim Aljohani Abdullah Alqahtani Saleh …" at bounding box center [319, 284] width 149 height 321
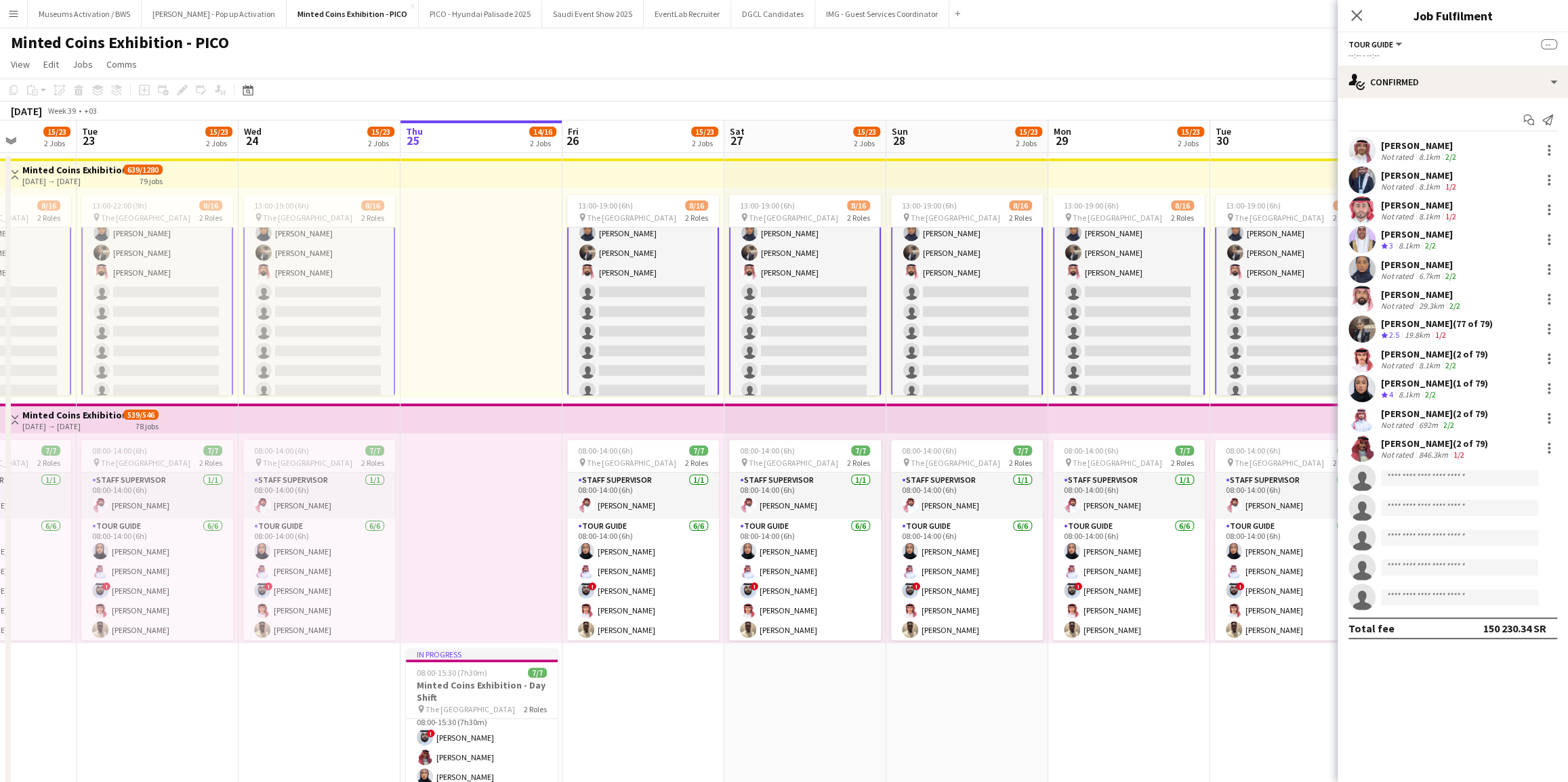
click at [1418, 446] on div "Hassan Alsharif (2 of 79)" at bounding box center [1434, 444] width 107 height 12
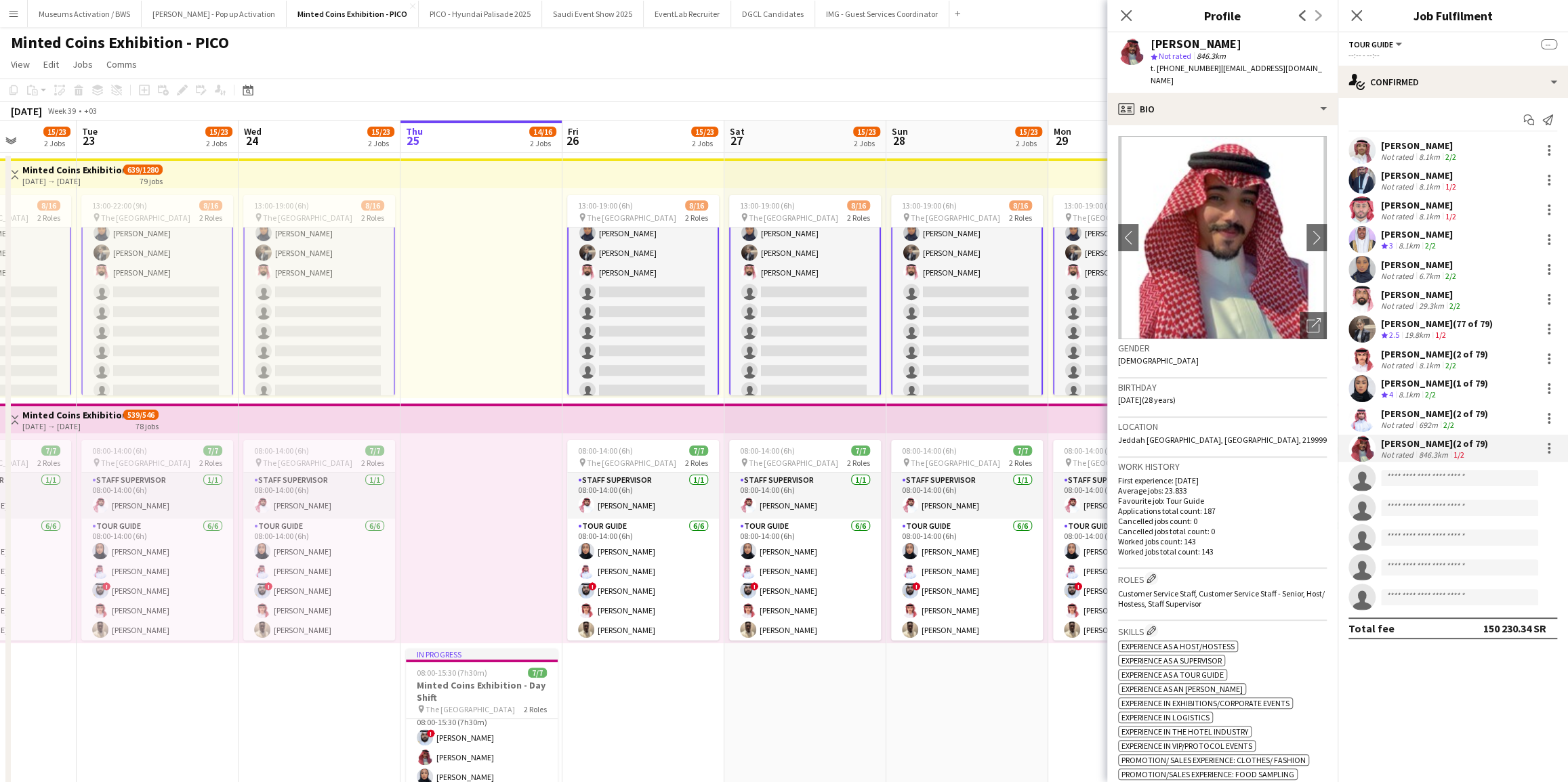
click at [1412, 299] on div "[PERSON_NAME]" at bounding box center [1421, 294] width 82 height 12
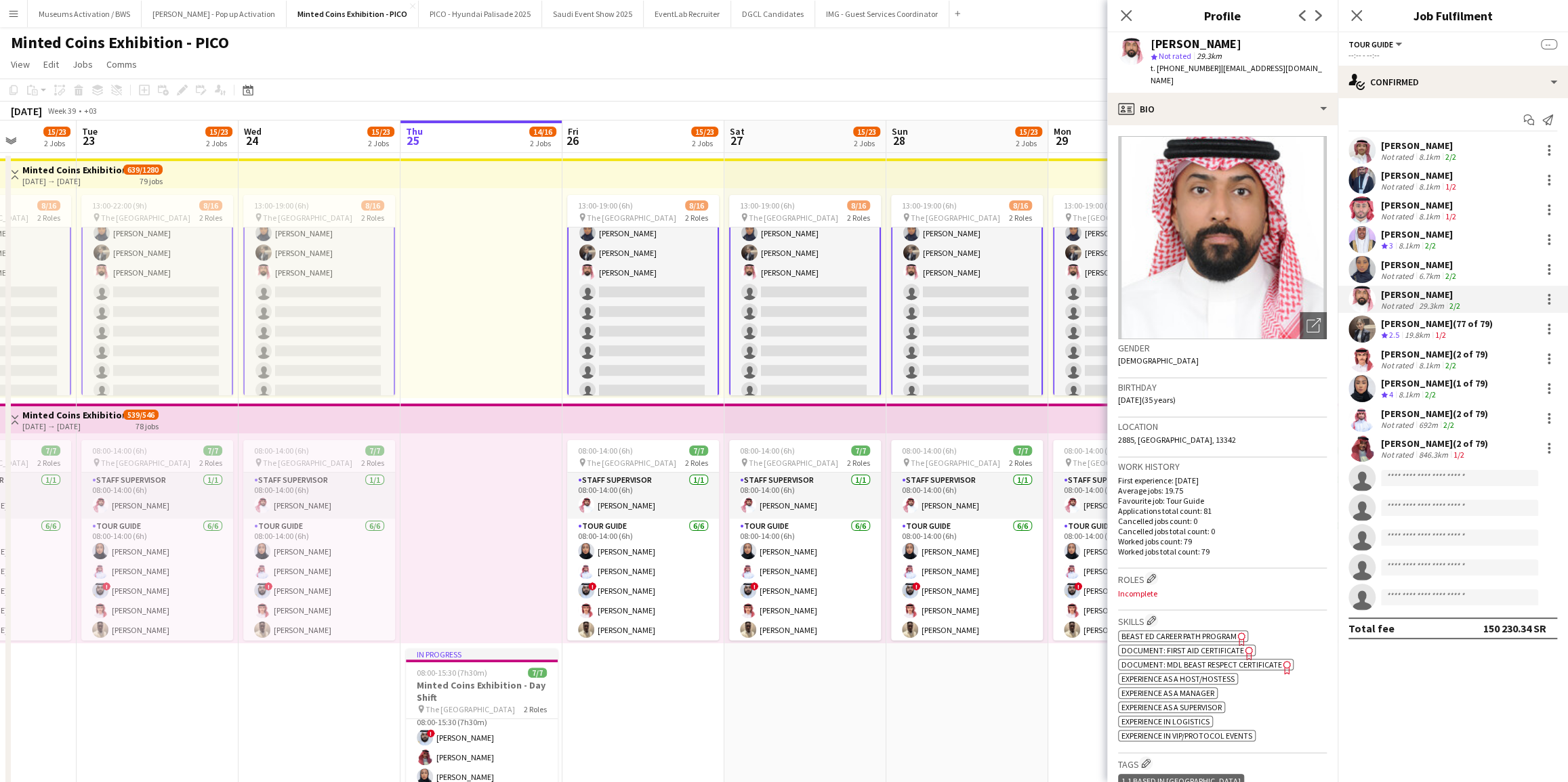
click at [1246, 69] on span "| kalhumaidi89@gmail.com" at bounding box center [1237, 74] width 172 height 22
drag, startPoint x: 1246, startPoint y: 69, endPoint x: 1298, endPoint y: 69, distance: 52.0
click at [1298, 69] on span "| kalhumaidi89@gmail.com" at bounding box center [1237, 74] width 172 height 22
copy span "kalhumaidi89@gmail.com"
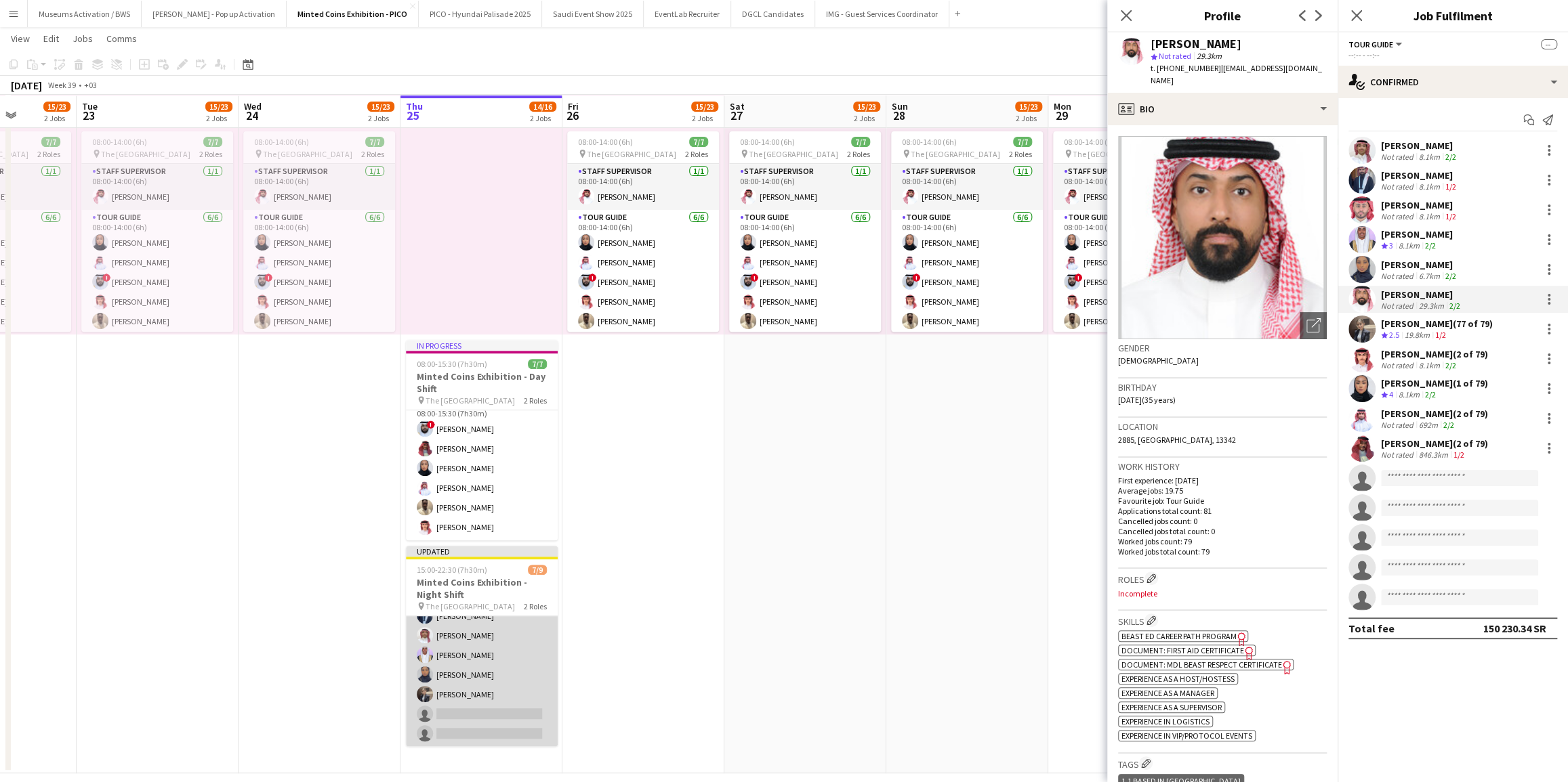
click at [461, 684] on app-card-role "Tour Guide 6/8 15:00-22:30 (7h30m) Saleh Alqahtani Abdullah Alqahtani Ibrahim A…" at bounding box center [482, 655] width 152 height 184
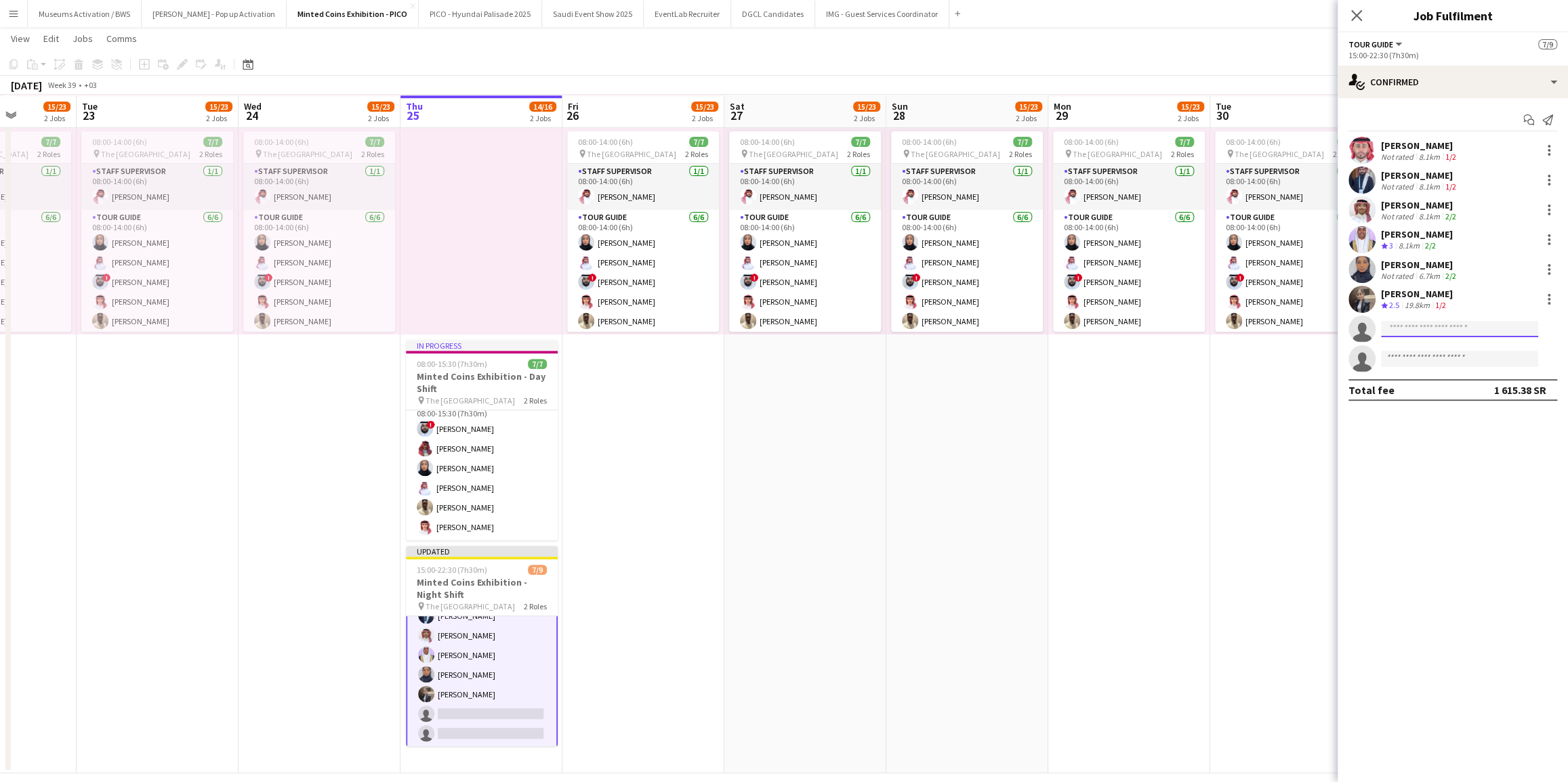
click at [1389, 332] on input at bounding box center [1459, 329] width 157 height 16
paste input "**********"
type input "**********"
click at [1402, 352] on span "[PERSON_NAME]" at bounding box center [1431, 348] width 78 height 11
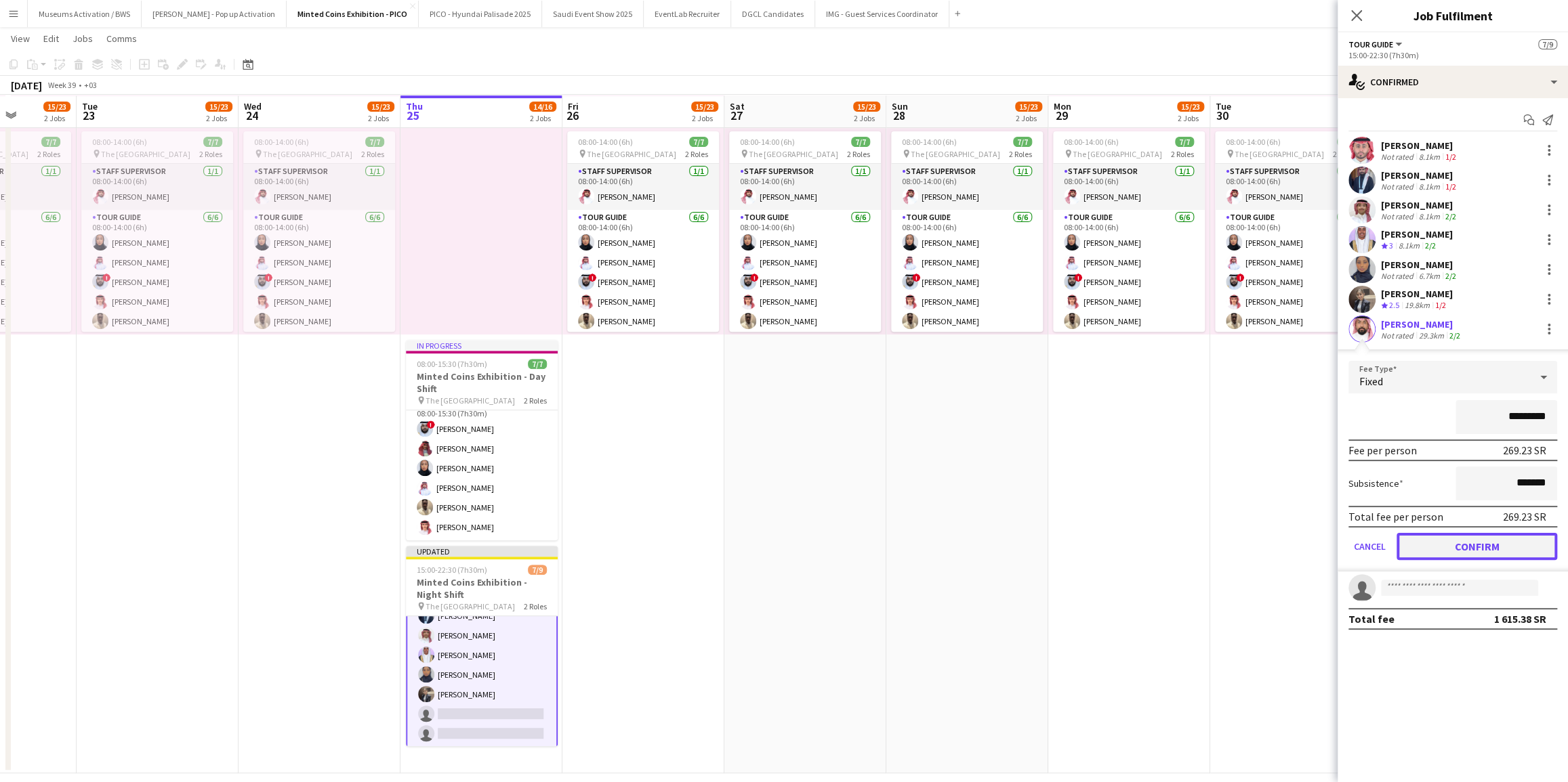
click at [1408, 542] on button "Confirm" at bounding box center [1476, 547] width 161 height 27
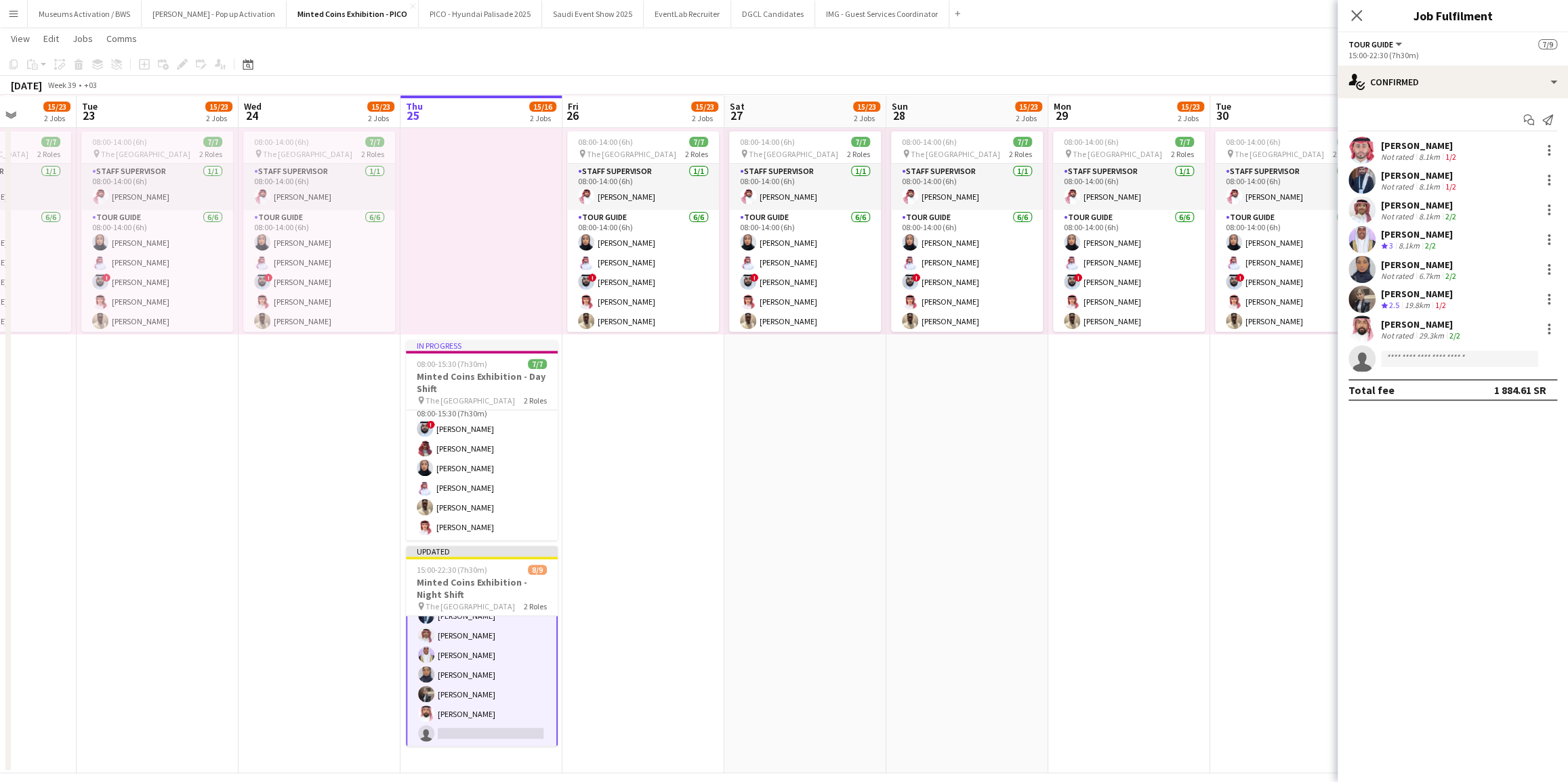
click at [1017, 426] on app-date-cell "13:00-19:00 (6h) 8/16 pin The National Museum 2 Roles Tour Guide Click to add R…" at bounding box center [967, 309] width 162 height 930
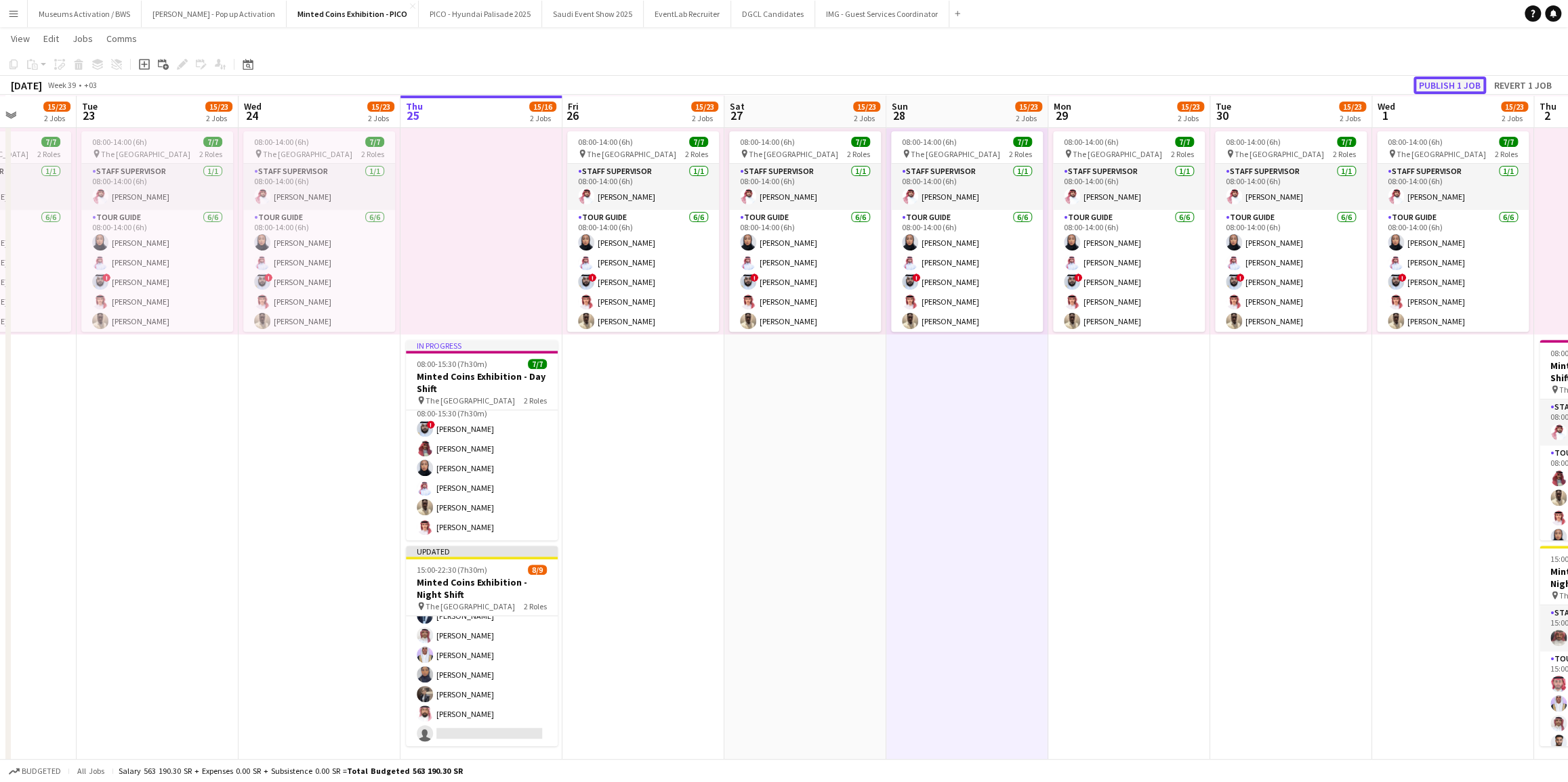
click at [1447, 92] on button "Publish 1 job" at bounding box center [1449, 85] width 72 height 18
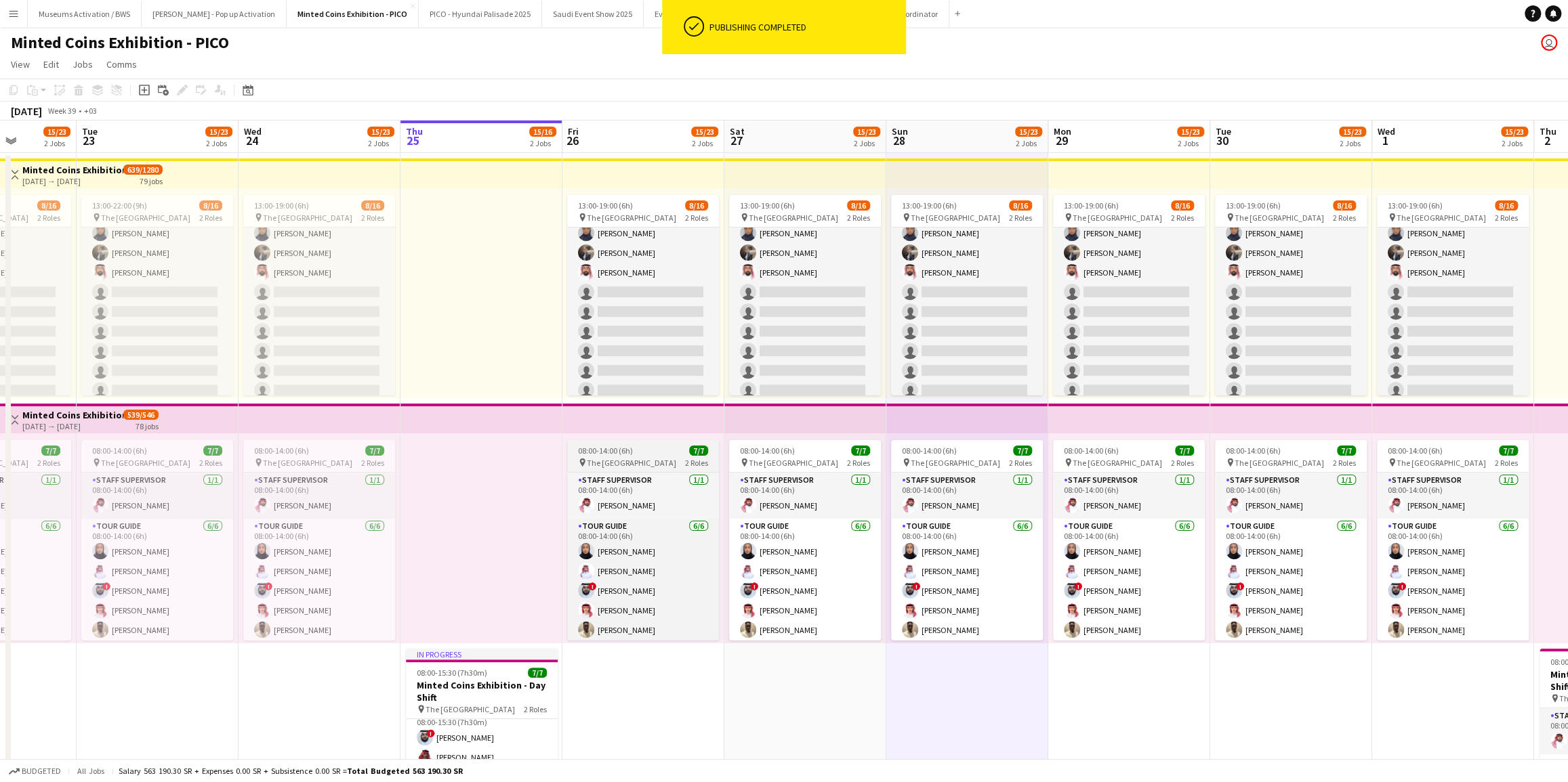
click at [636, 465] on span "The [GEOGRAPHIC_DATA]" at bounding box center [631, 463] width 89 height 10
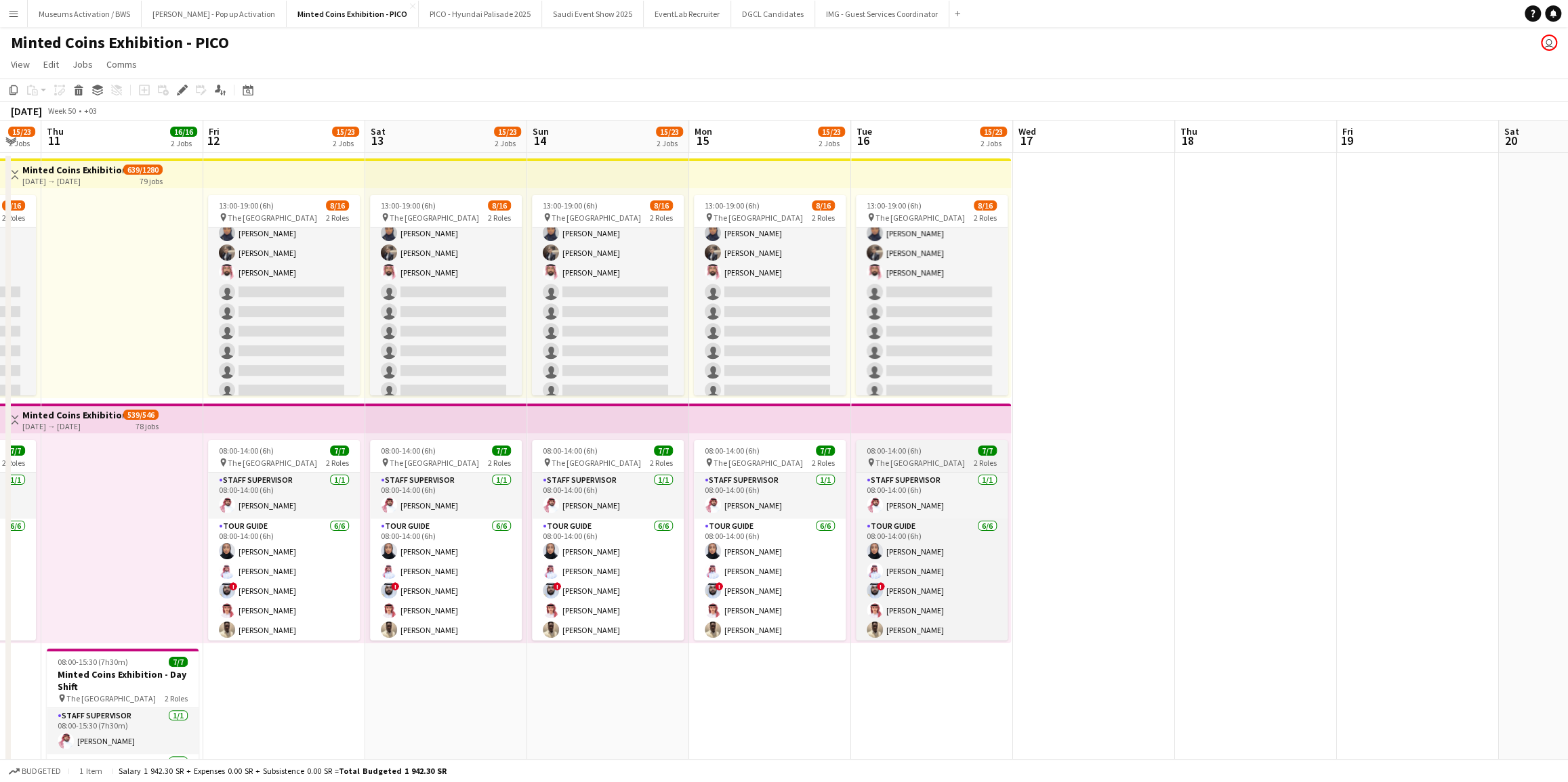
click at [942, 452] on div "08:00-14:00 (6h) 7/7" at bounding box center [932, 451] width 152 height 10
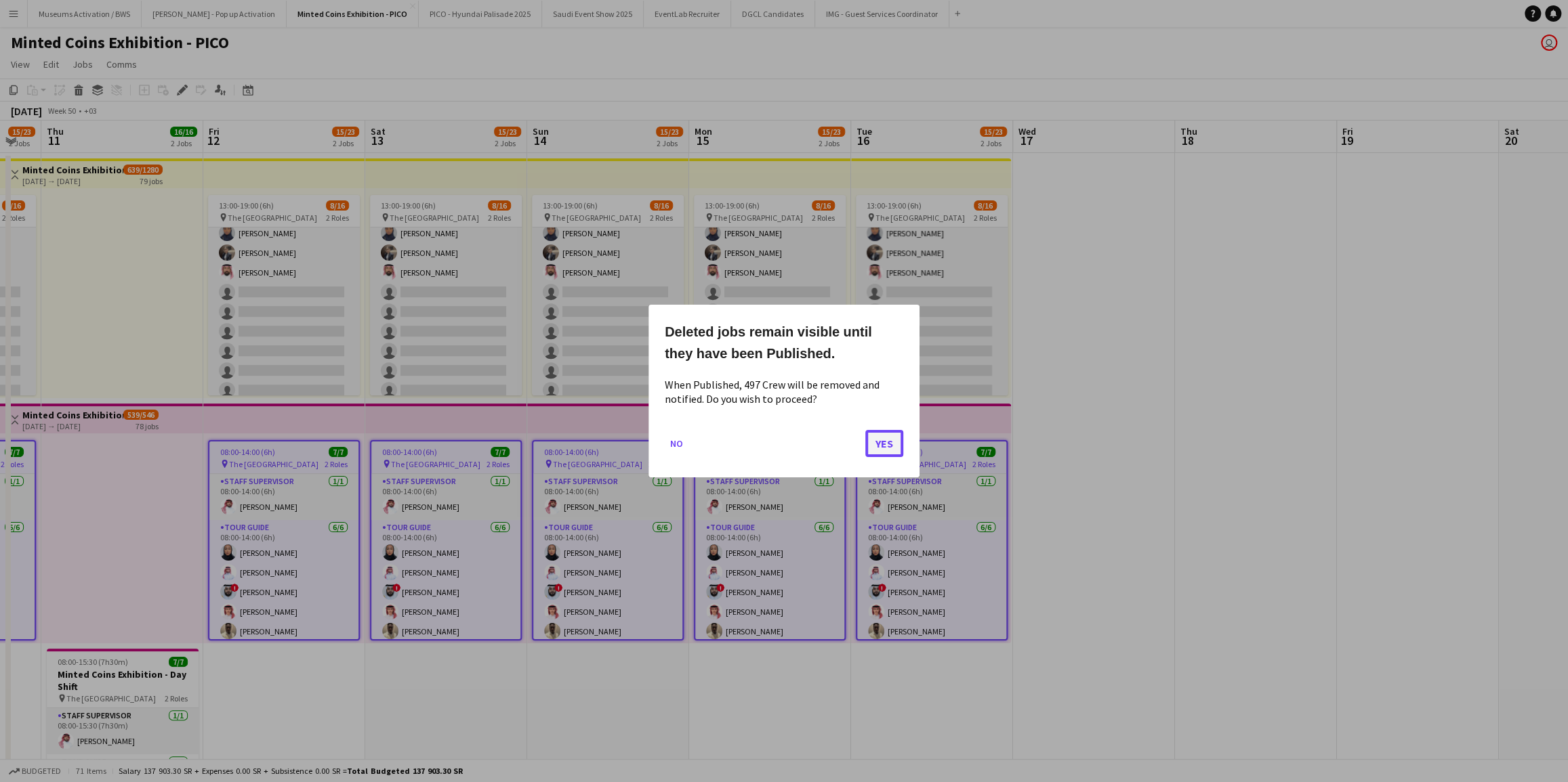
click at [876, 440] on button "Yes" at bounding box center [884, 444] width 38 height 27
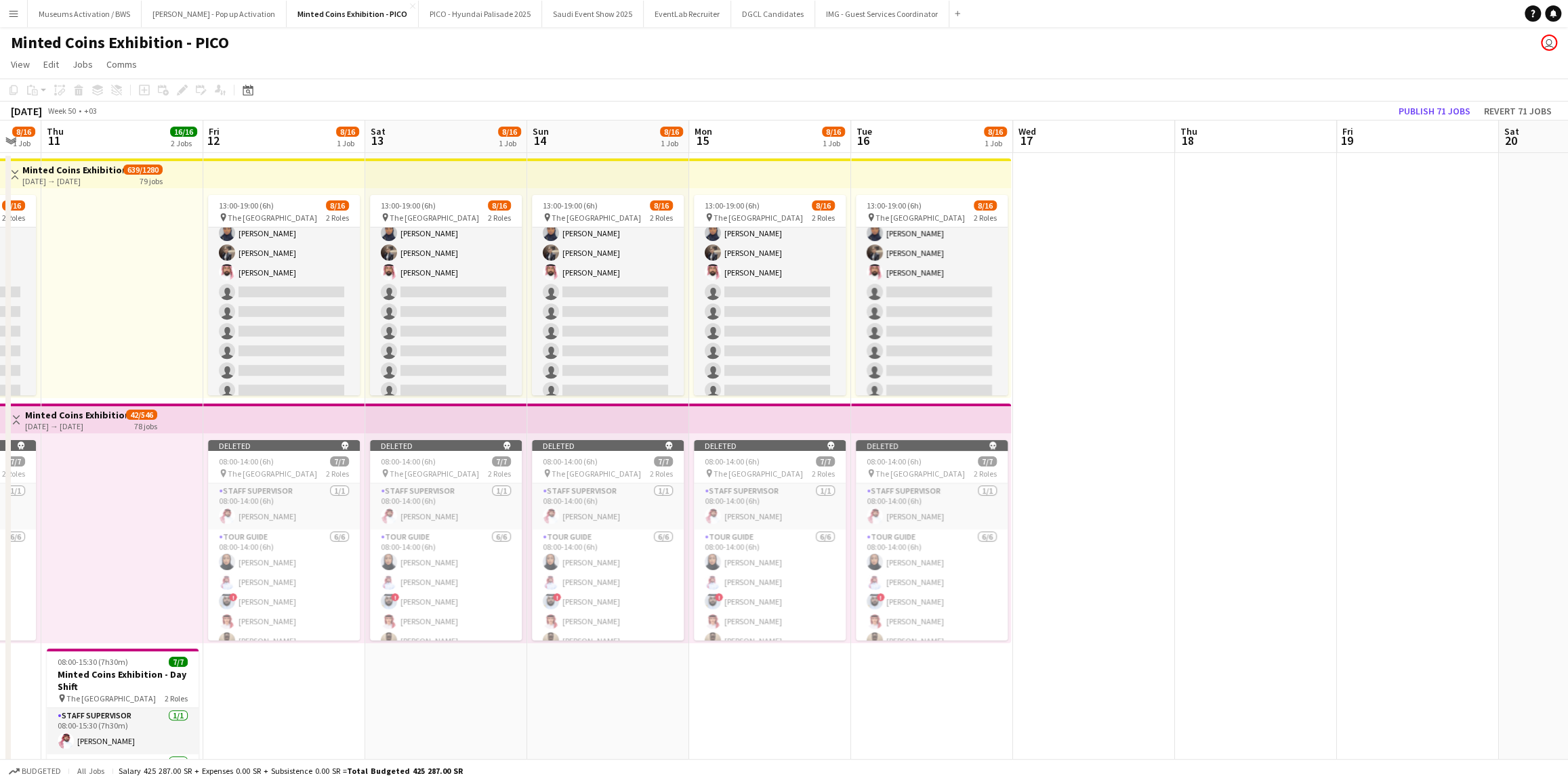
click at [519, 302] on app-calendar-viewport "Mon 8 8/16 1 Job Tue 9 8/16 1 Job Wed 10 8/16 1 Job Thu 11 16/16 2 Jobs Fri 12 …" at bounding box center [784, 601] width 1568 height 961
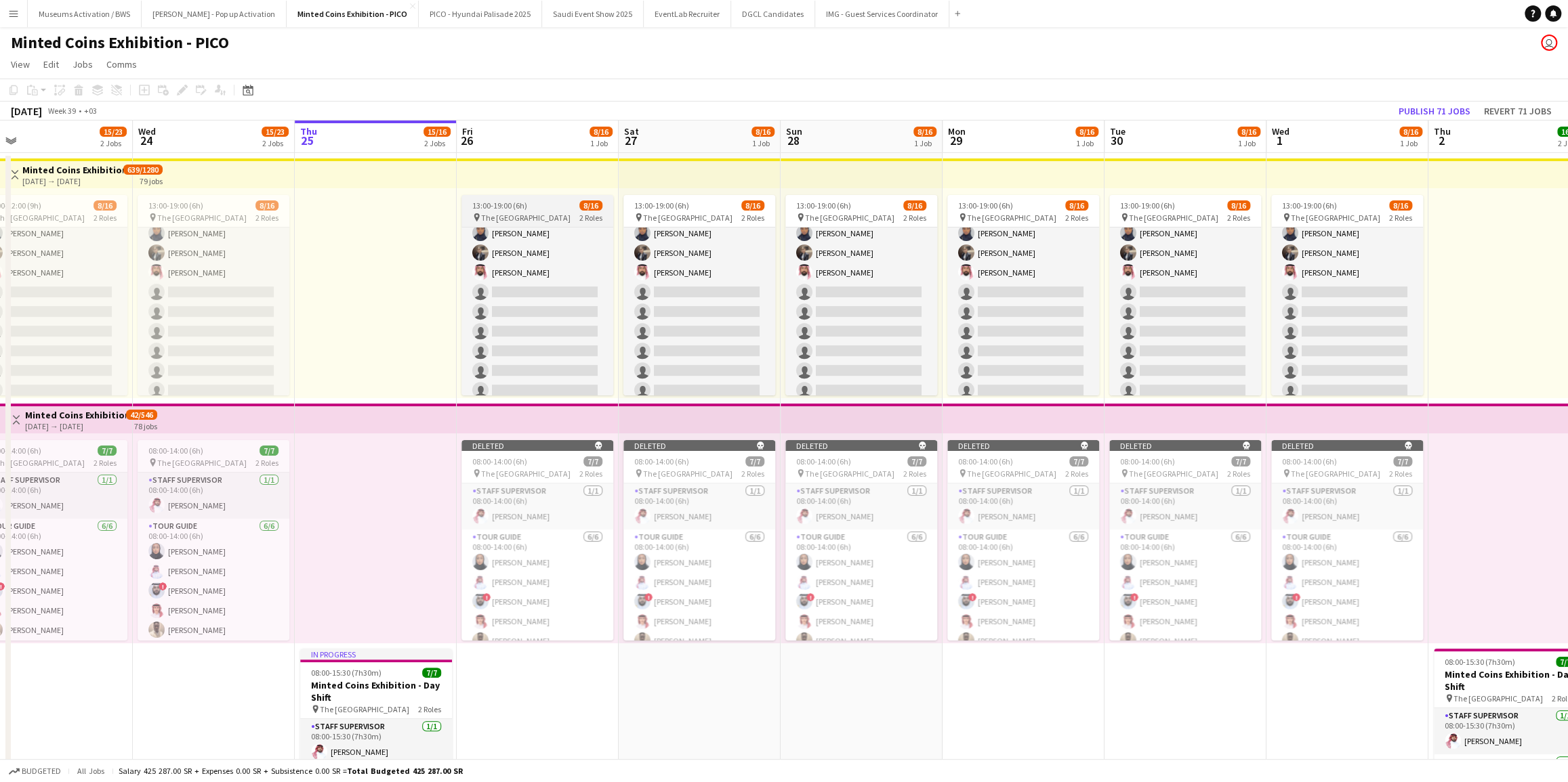
click at [557, 204] on div "13:00-19:00 (6h) 8/16" at bounding box center [537, 206] width 152 height 10
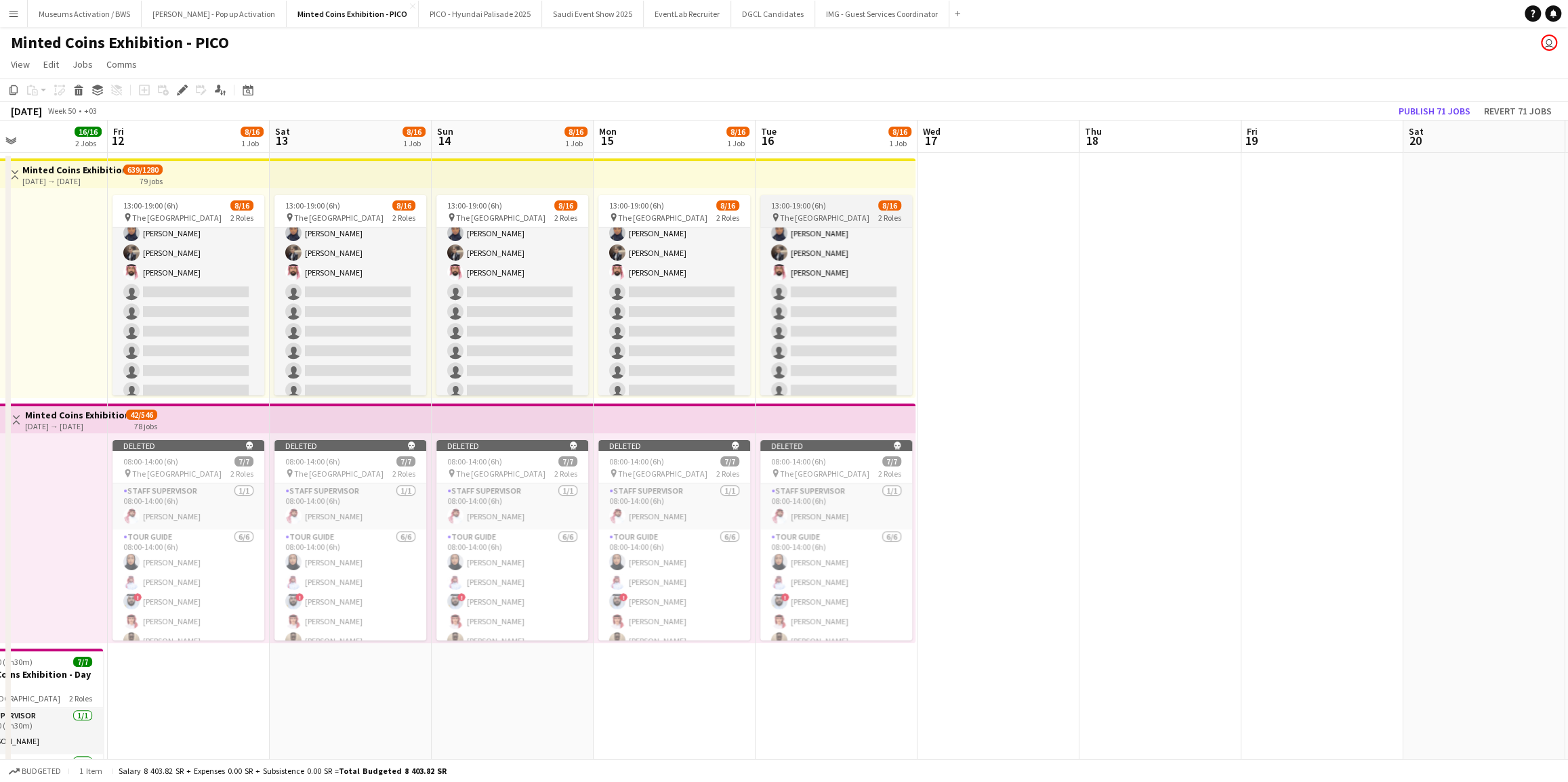
click at [856, 214] on div "pin The National Museum 2 Roles" at bounding box center [836, 217] width 152 height 11
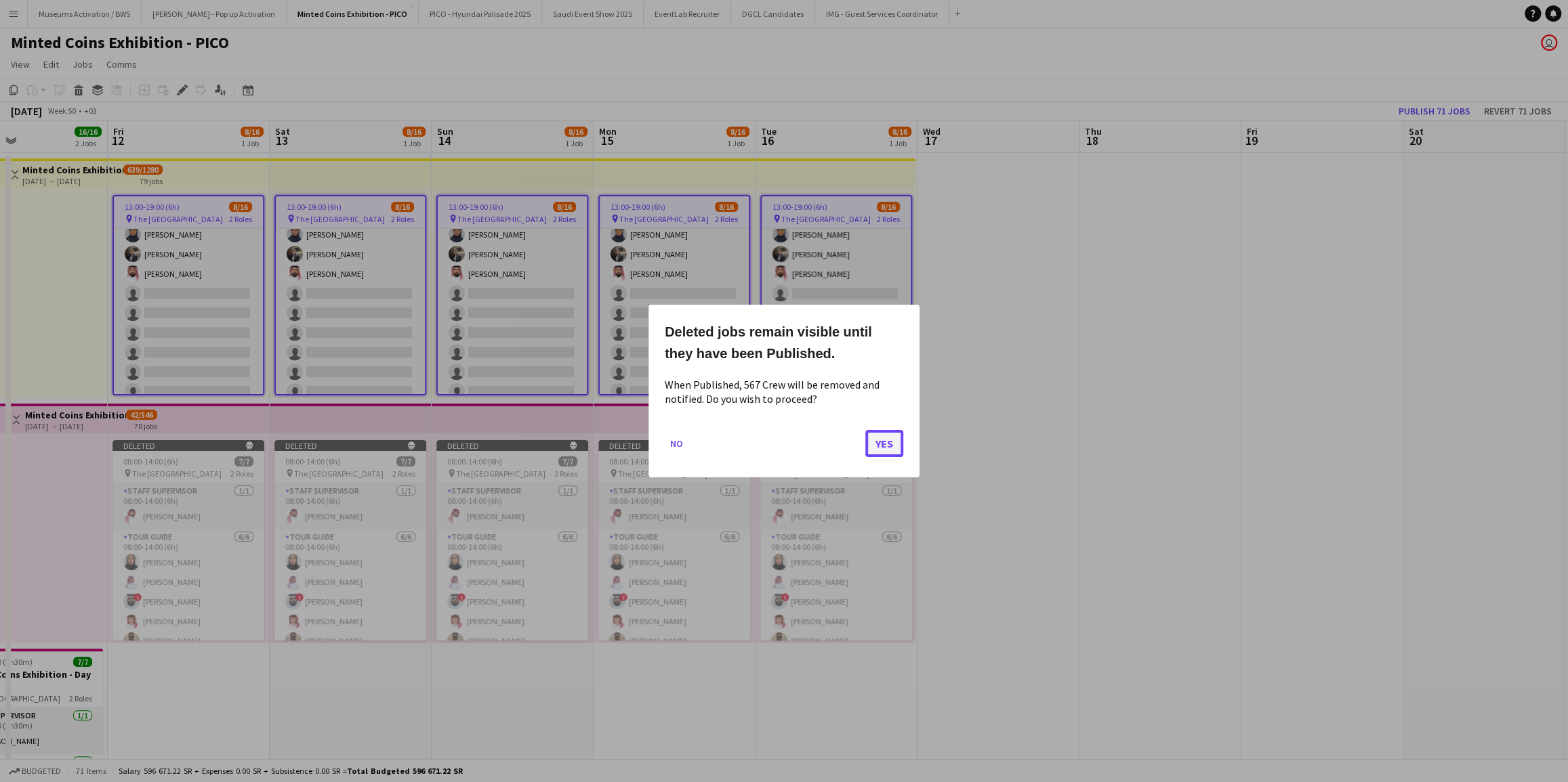
click at [872, 439] on button "Yes" at bounding box center [884, 444] width 38 height 27
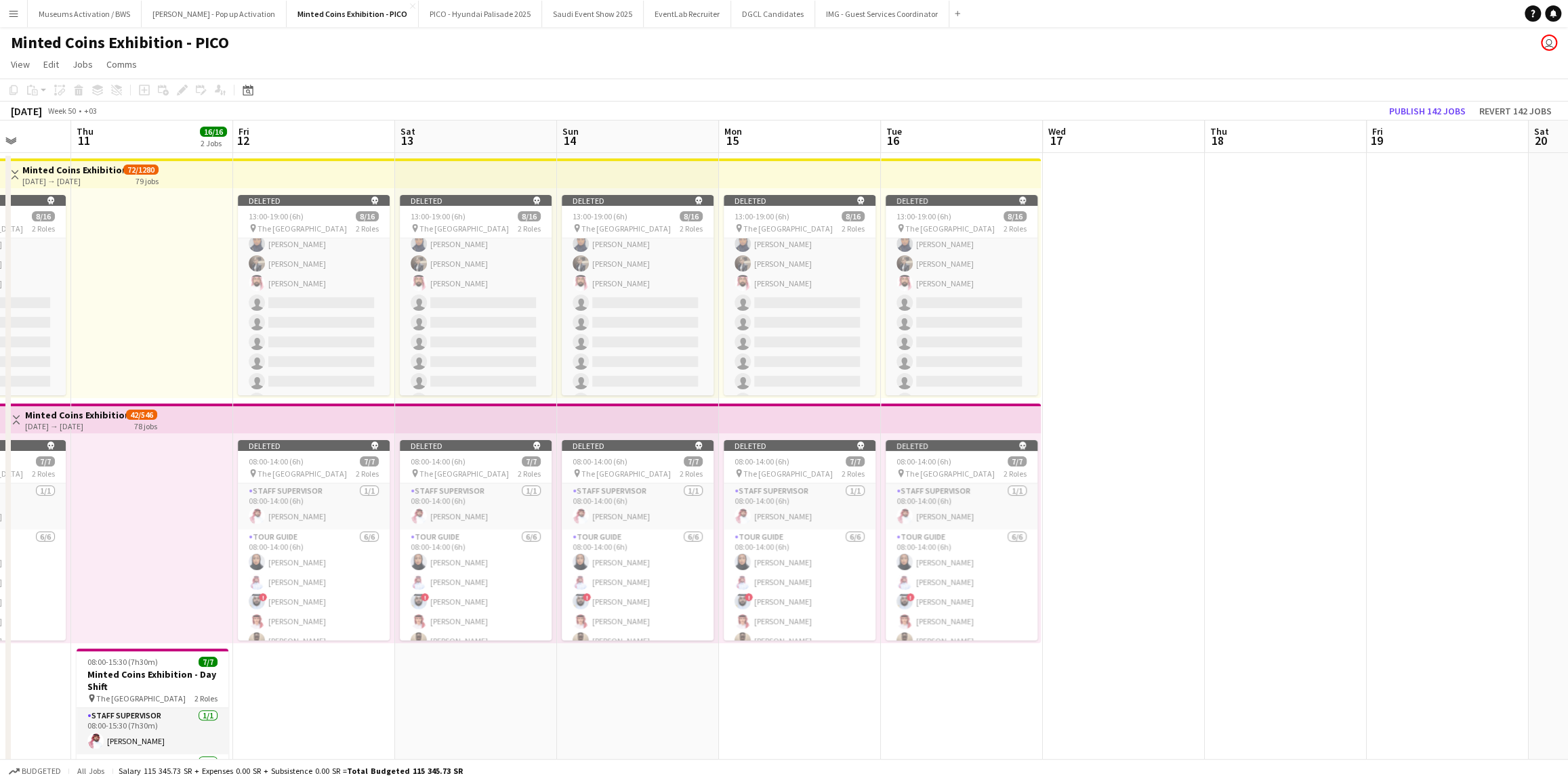
drag, startPoint x: 1042, startPoint y: 326, endPoint x: 1322, endPoint y: 304, distance: 280.9
click at [1309, 306] on app-calendar-viewport "Tue 9 Wed 10 Thu 11 16/16 2 Jobs Fri 12 Sat 13 Sun 14 Mon 15 Tue 16 Wed 17 Thu …" at bounding box center [784, 601] width 1568 height 961
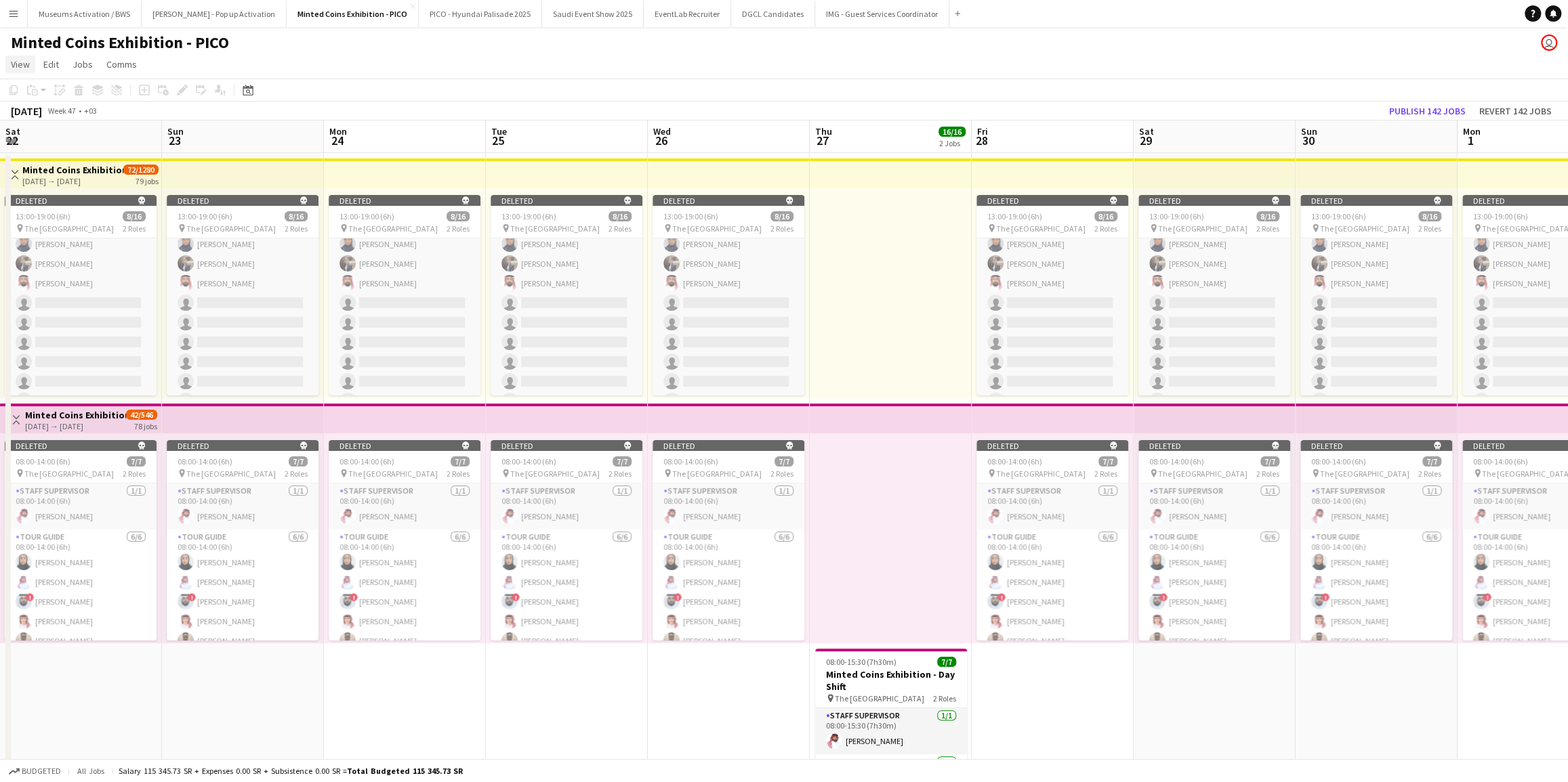
click at [27, 68] on span "View" at bounding box center [21, 64] width 19 height 12
click at [52, 215] on span "Jump to [DATE]" at bounding box center [47, 220] width 60 height 12
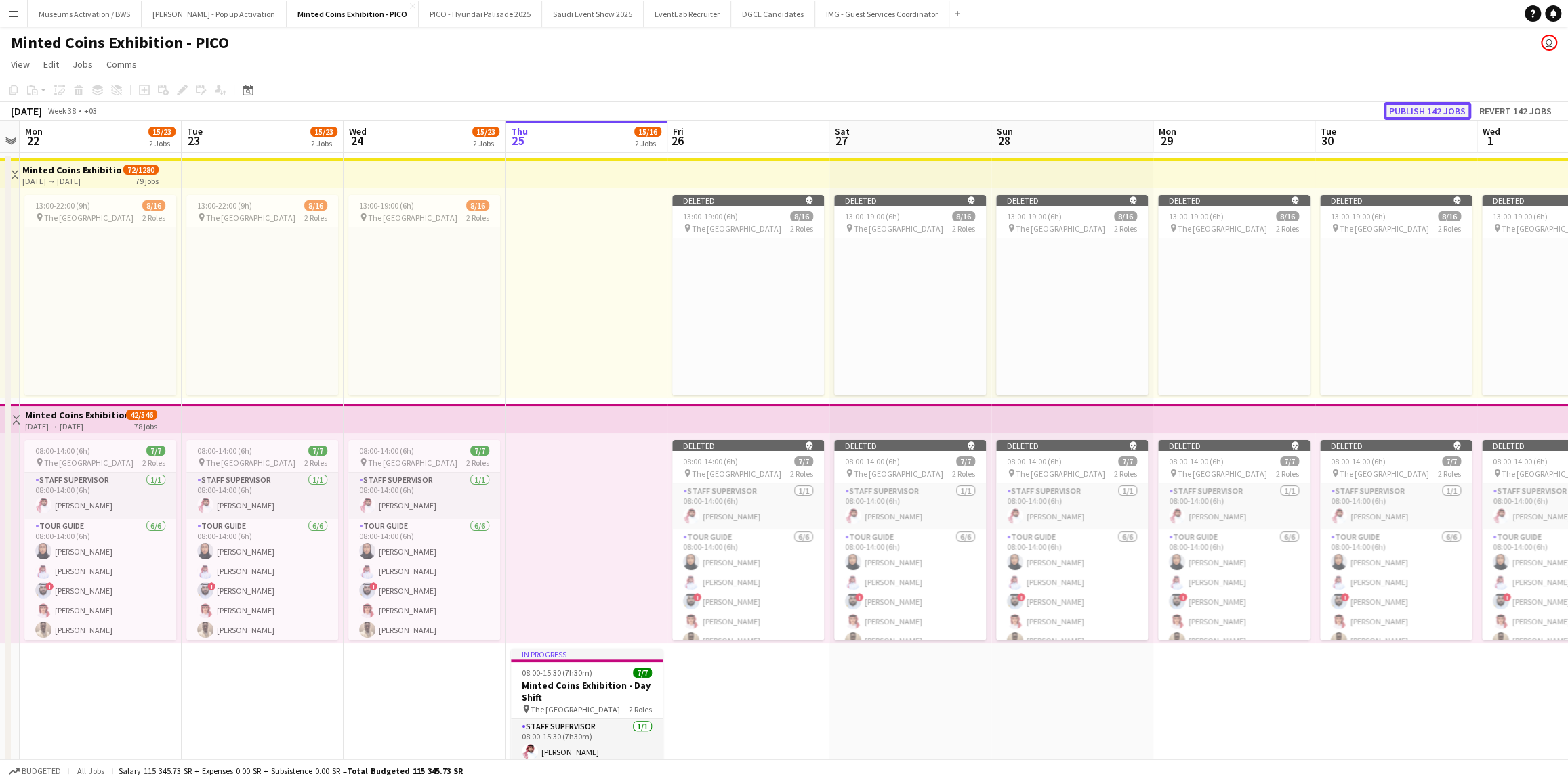
click at [1395, 116] on button "Publish 142 jobs" at bounding box center [1427, 111] width 88 height 18
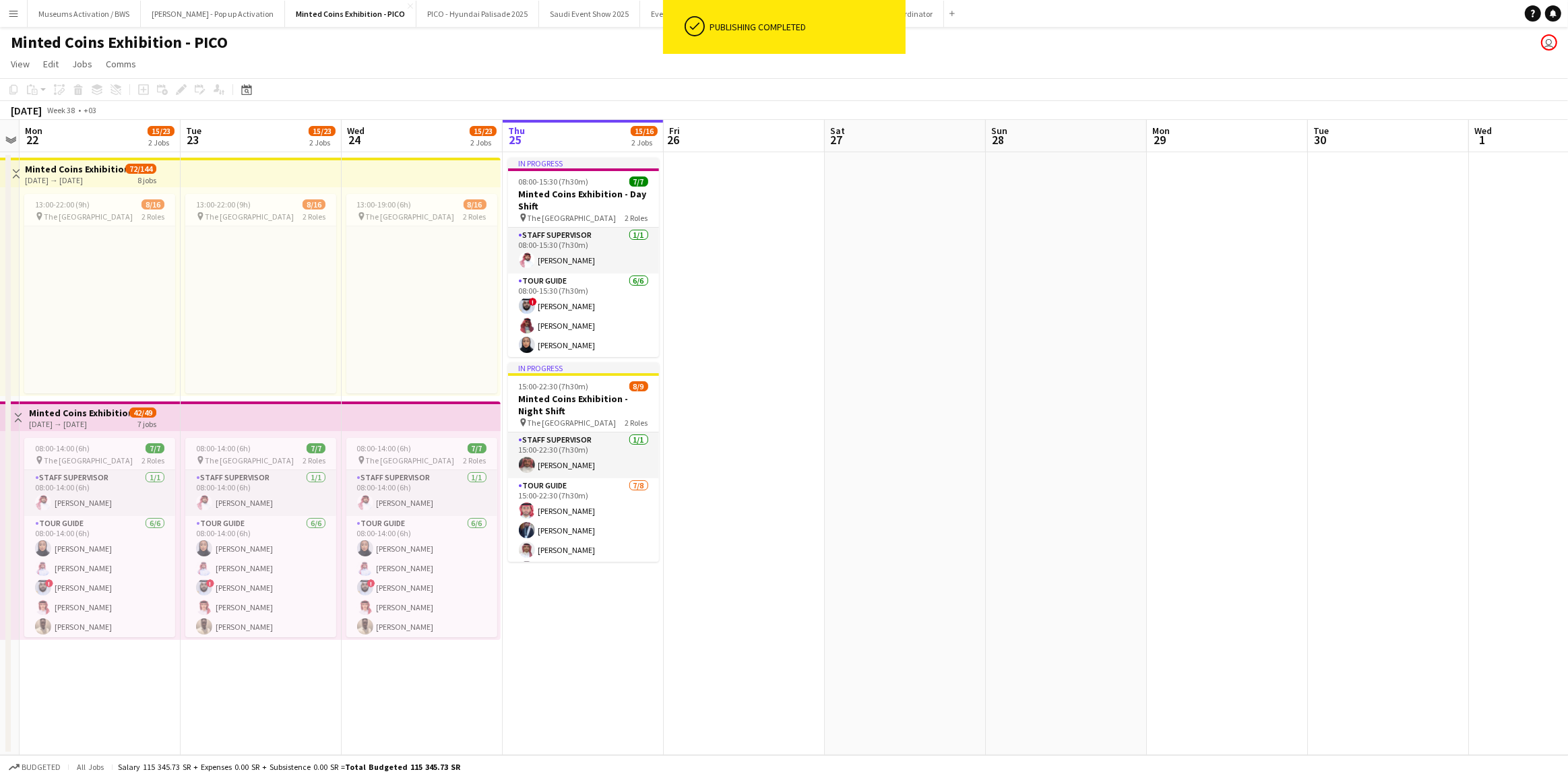
click at [738, 370] on app-date-cell at bounding box center [744, 453] width 161 height 603
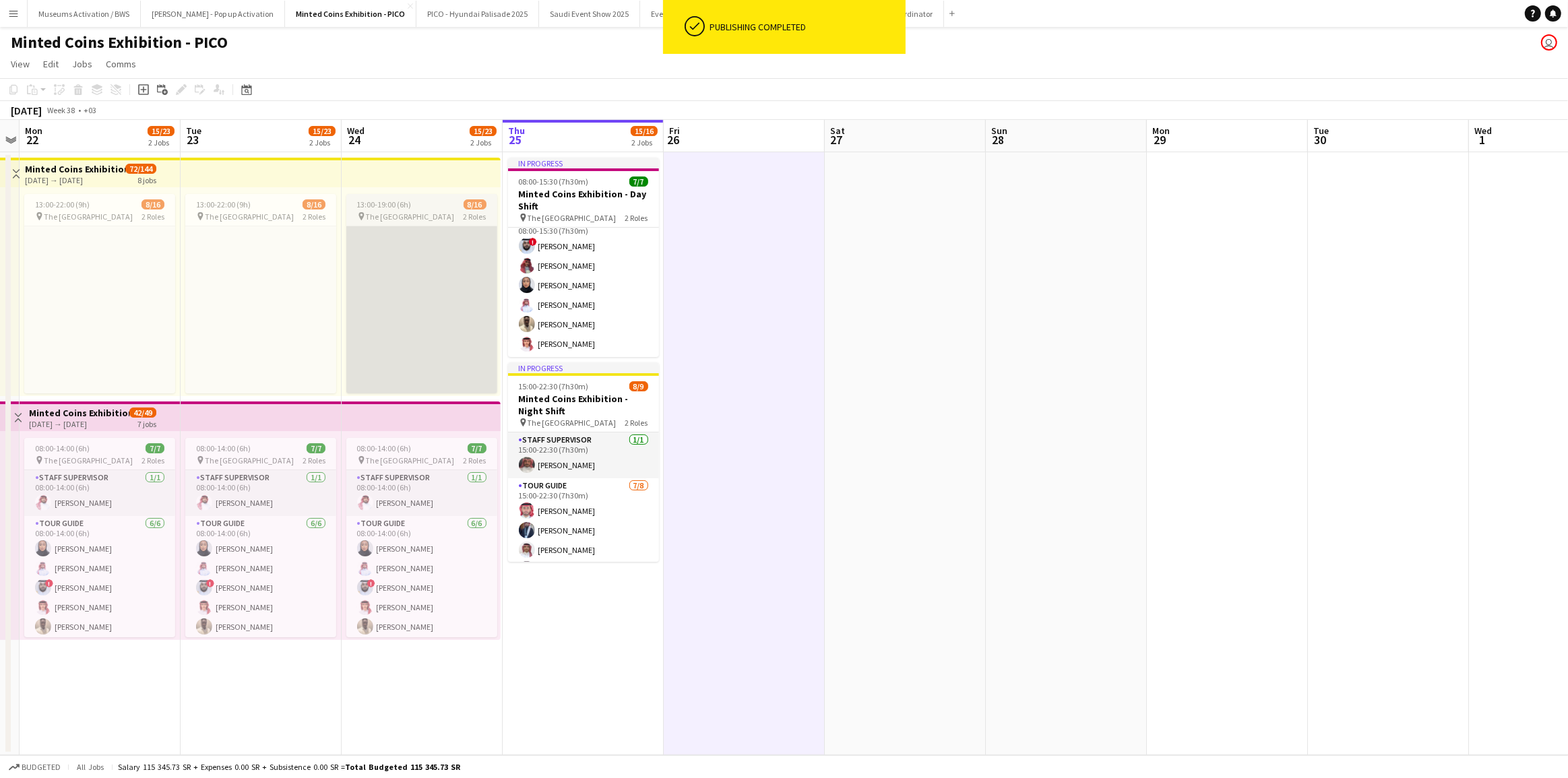
click at [414, 243] on app-card-role-placeholder "Tour Guide Click to add Role" at bounding box center [422, 340] width 151 height 319
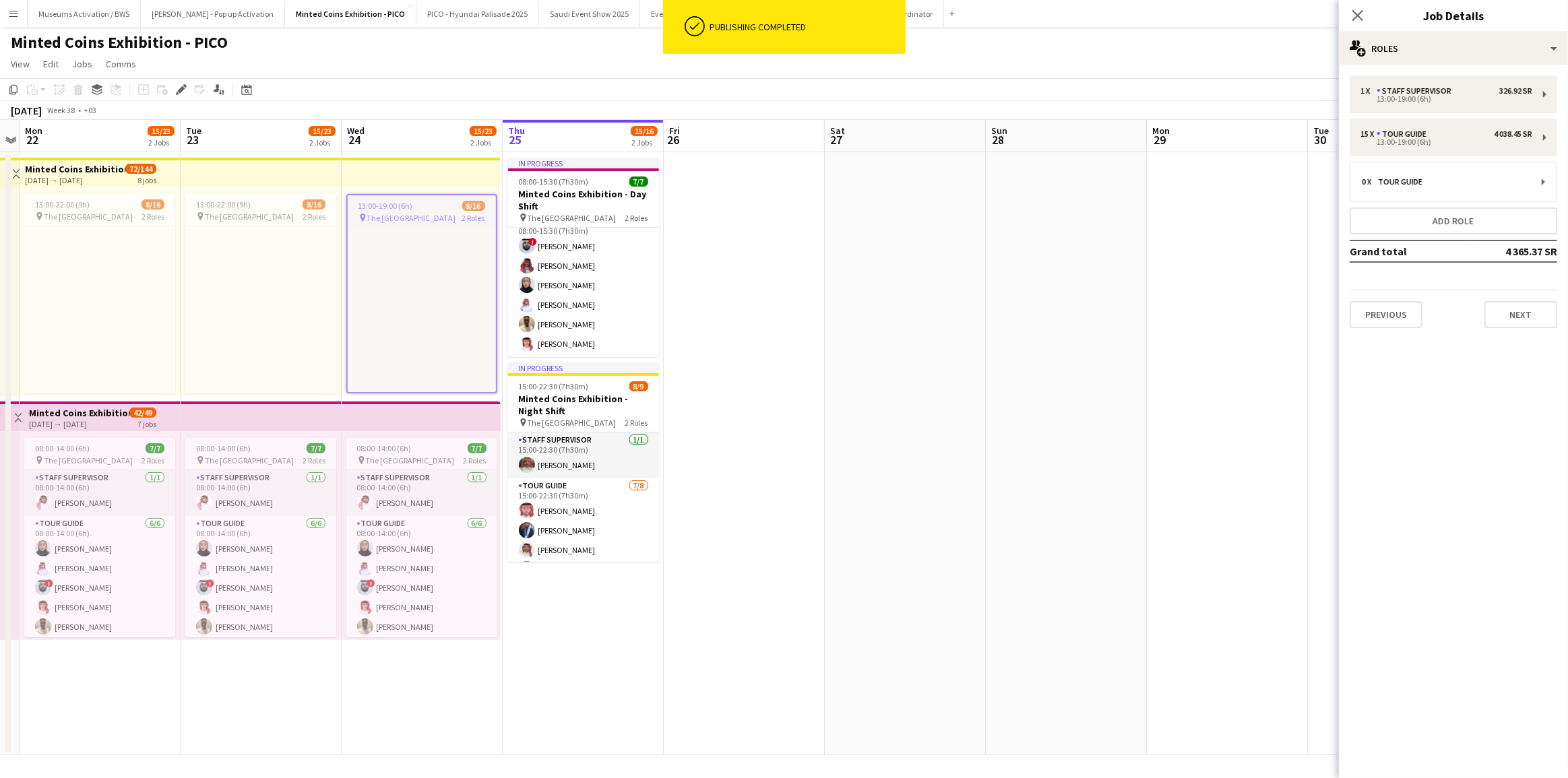
click at [424, 211] on app-job-card "13:00-19:00 (6h) 8/16 pin The National Museum 2 Roles Tour Guide Click to add R…" at bounding box center [422, 294] width 151 height 200
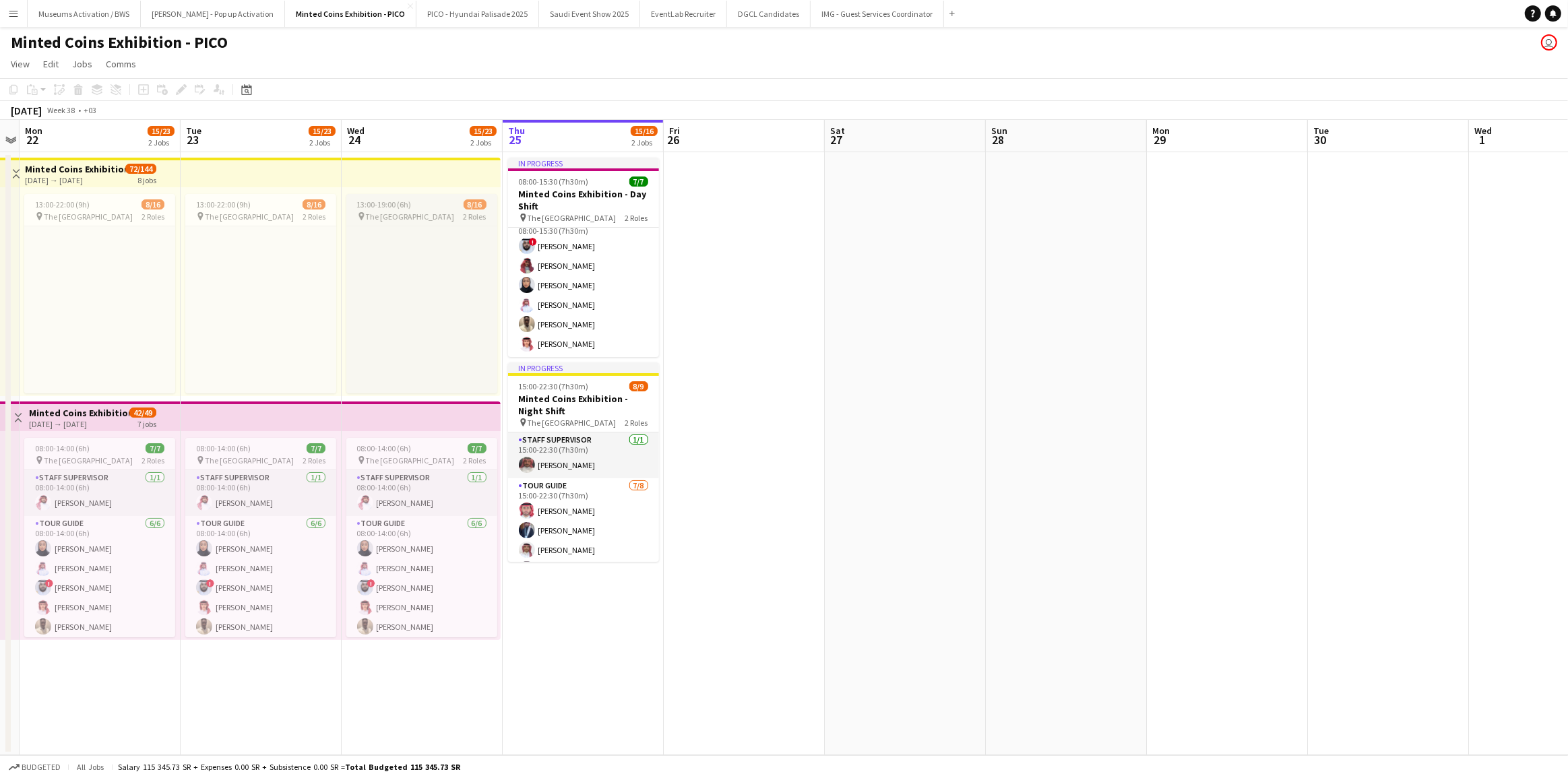
click at [408, 203] on span "13:00-19:00 (6h)" at bounding box center [384, 205] width 55 height 10
click at [752, 219] on app-date-cell at bounding box center [744, 453] width 161 height 603
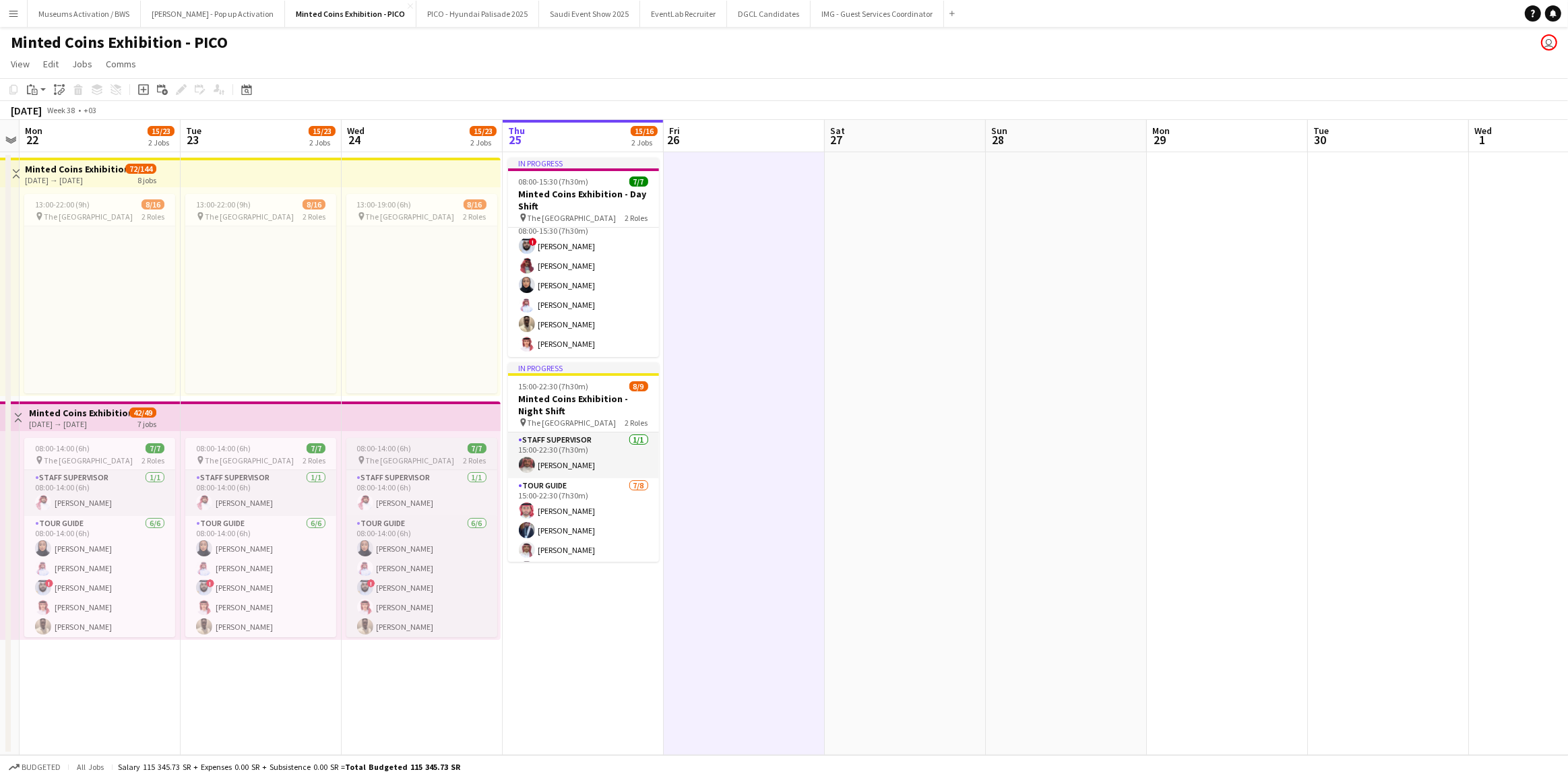
click at [408, 453] on span "08:00-14:00 (6h)" at bounding box center [384, 448] width 55 height 10
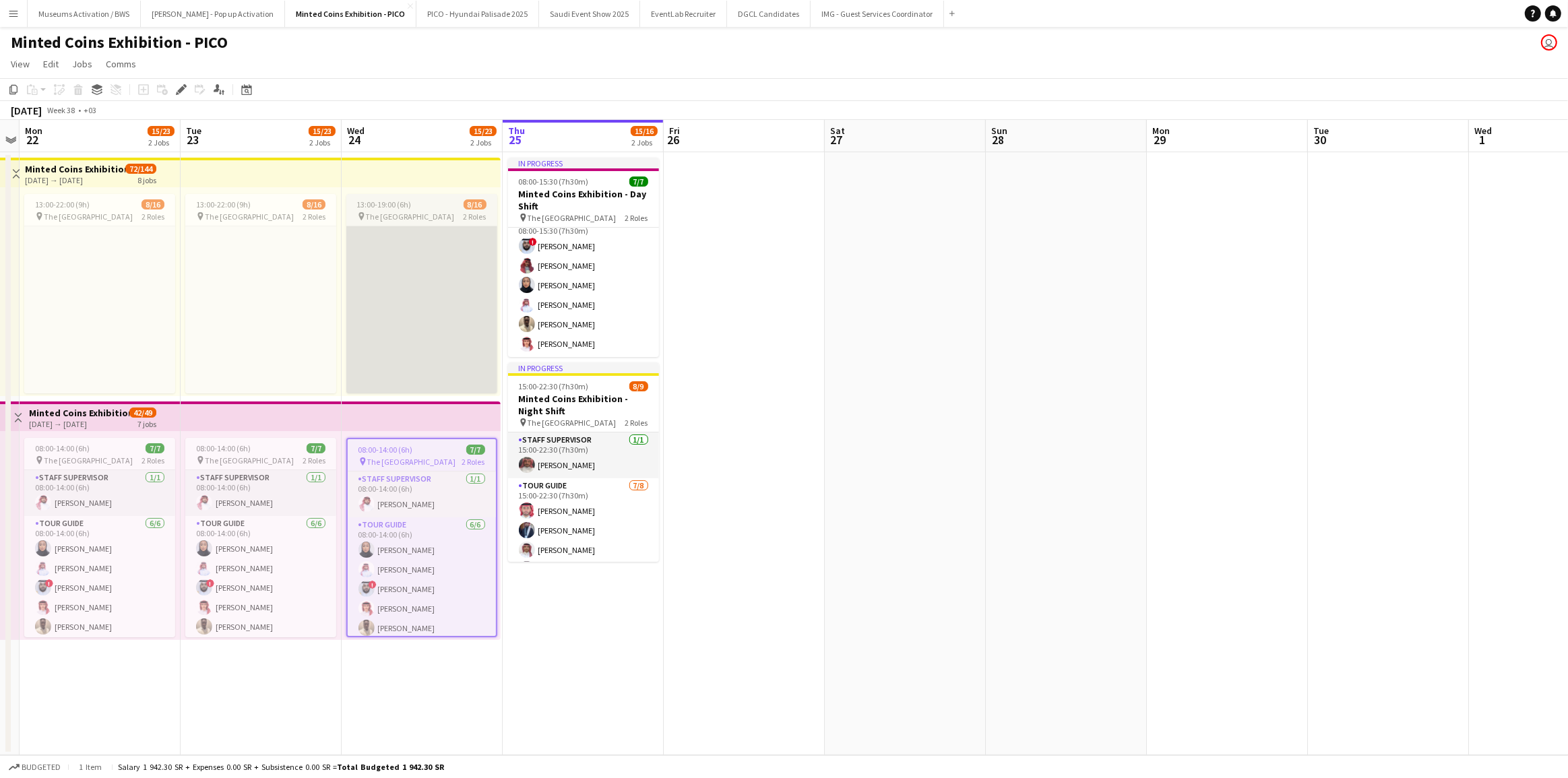
click at [448, 325] on app-card-role-placeholder "Tour Guide Click to add Role" at bounding box center [422, 340] width 151 height 319
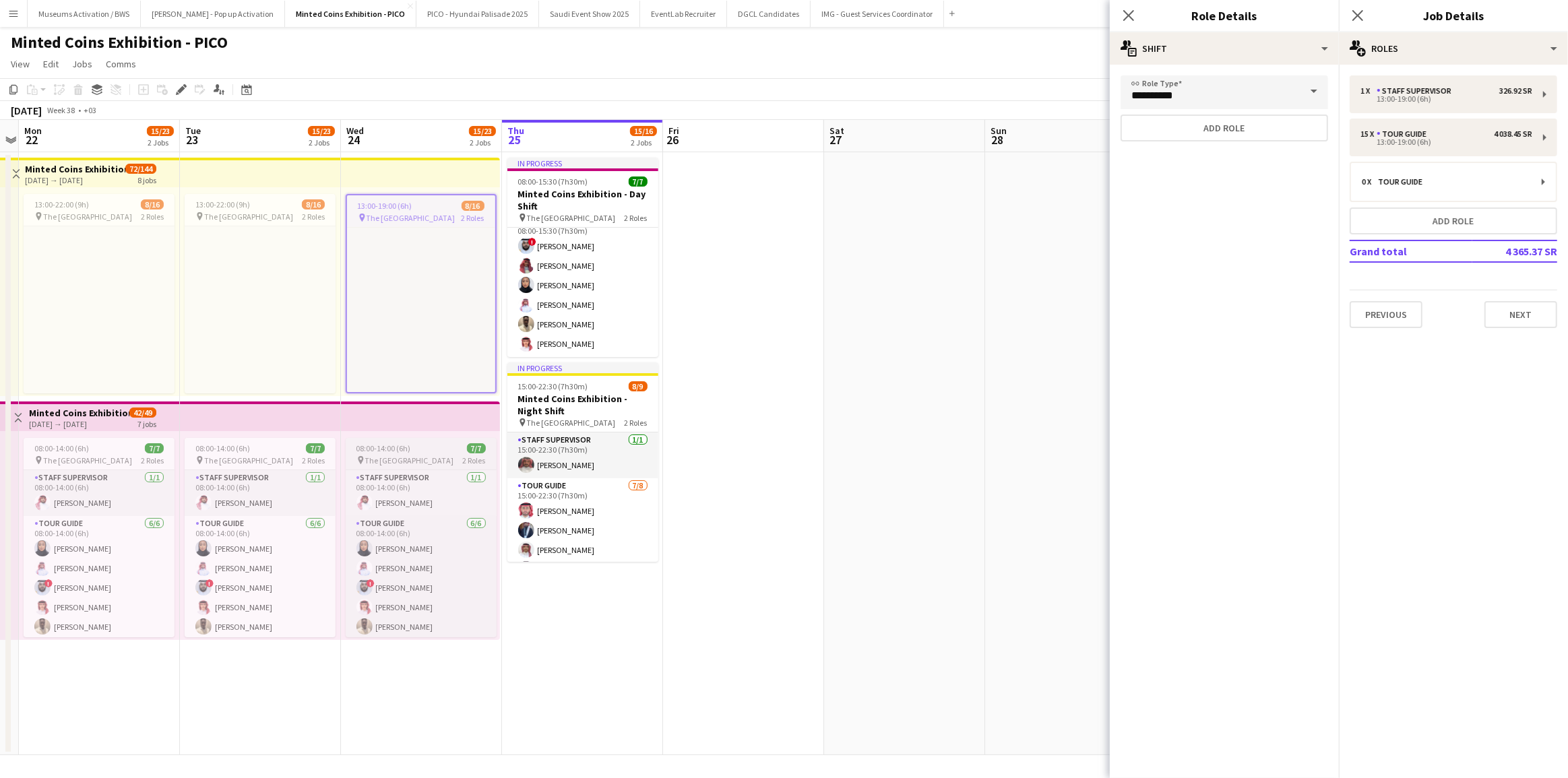
click at [440, 453] on app-job-card "08:00-14:00 (6h) 7/7 pin The National Museum 2 Roles Staff Supervisor 1/1 08:00…" at bounding box center [421, 538] width 151 height 200
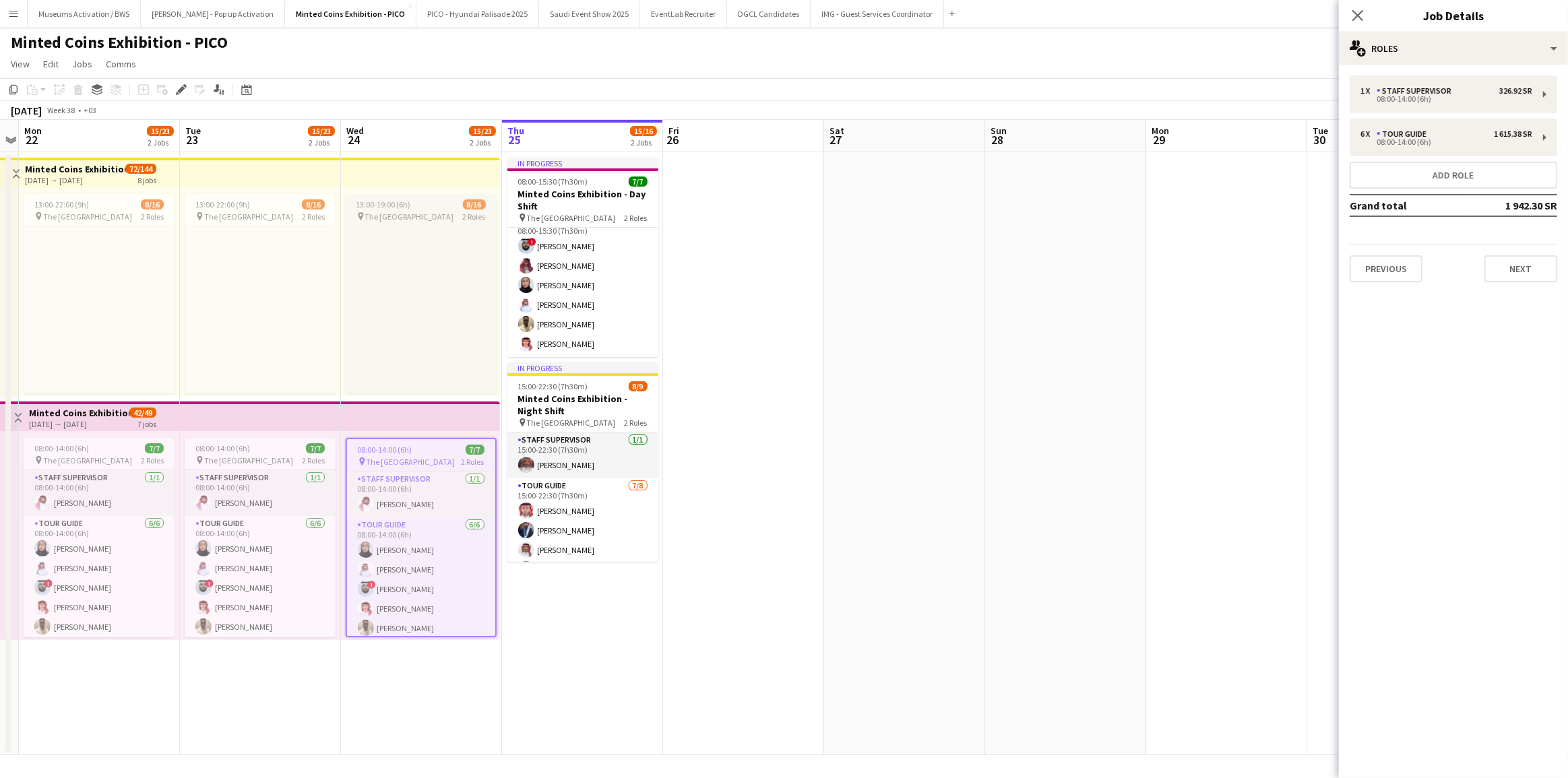
click at [377, 211] on div "pin The National Museum 2 Roles" at bounding box center [421, 216] width 151 height 11
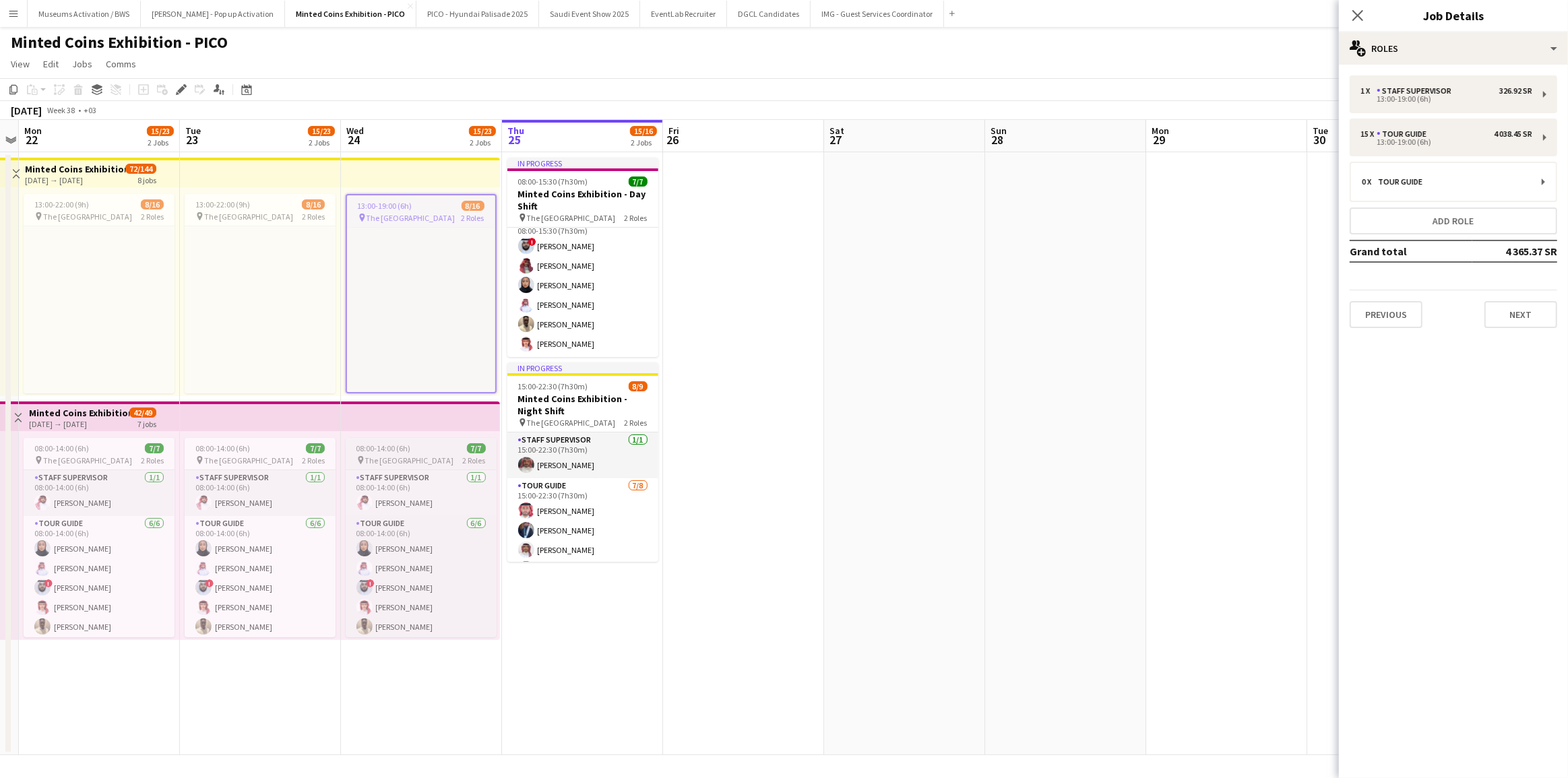
click at [384, 447] on span "08:00-14:00 (6h)" at bounding box center [383, 448] width 55 height 10
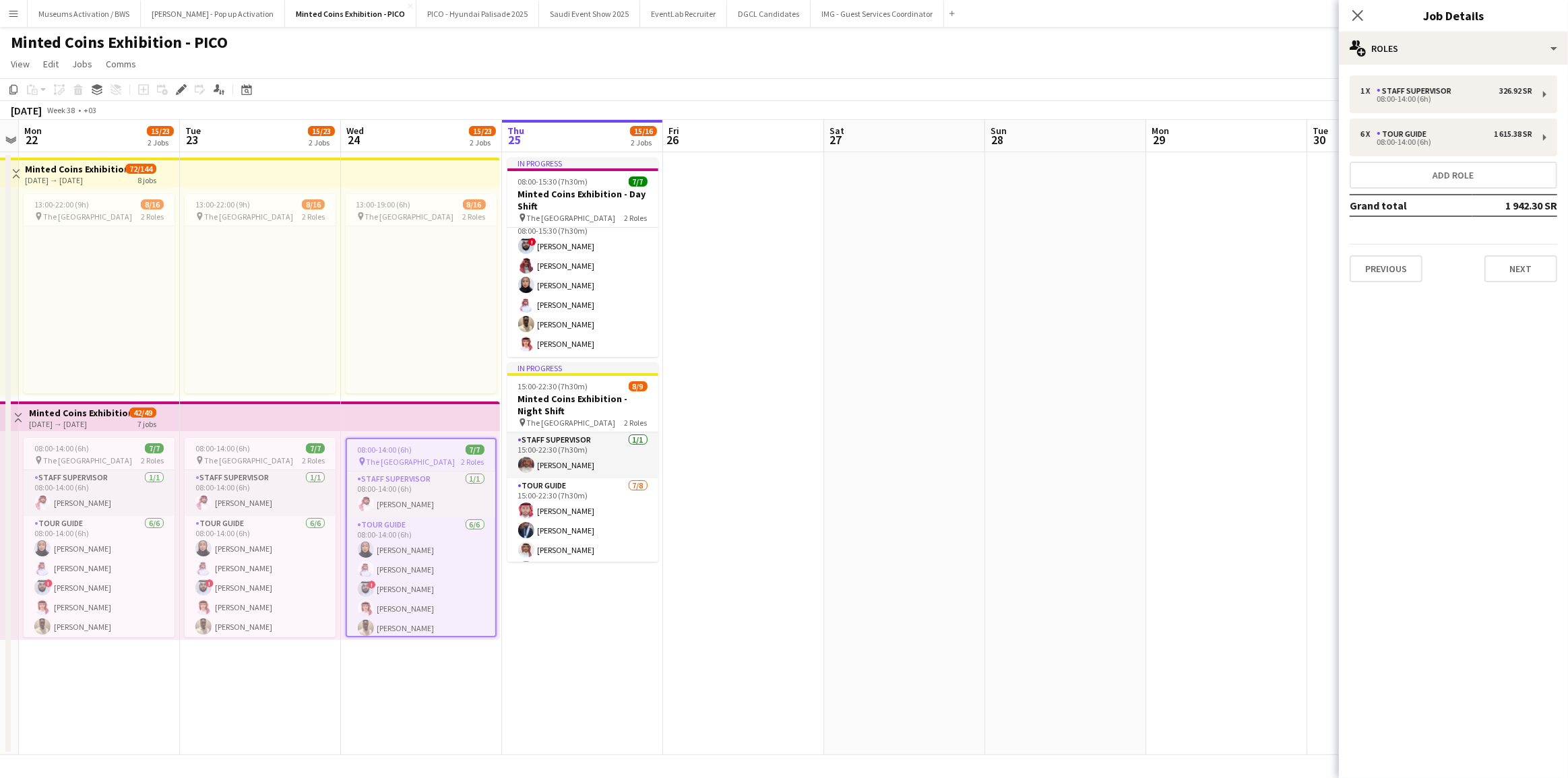
click at [698, 288] on app-date-cell at bounding box center [743, 453] width 161 height 603
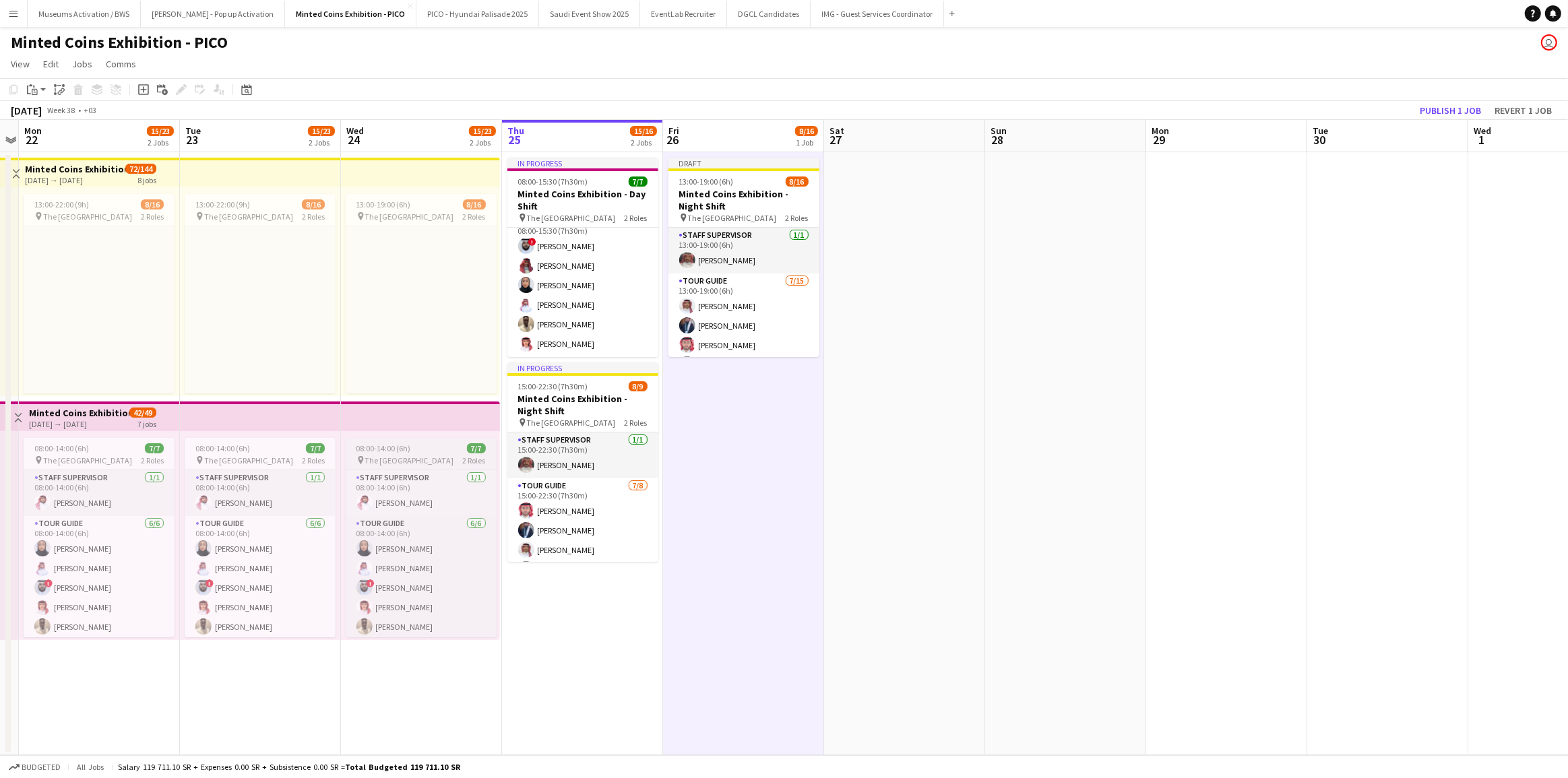
click at [447, 447] on div "08:00-14:00 (6h) 7/7" at bounding box center [421, 448] width 151 height 10
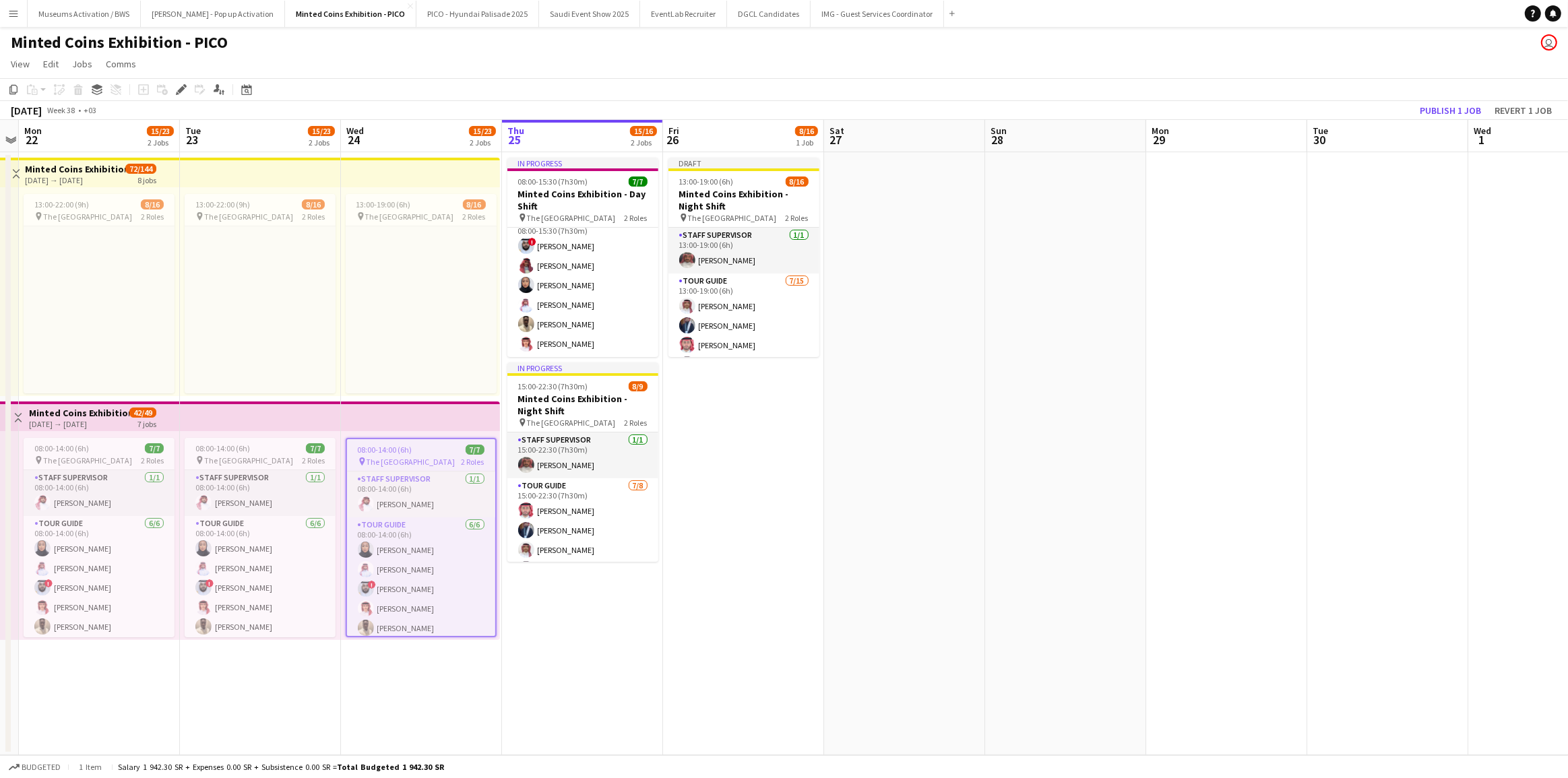
click at [748, 438] on app-date-cell "Draft 13:00-19:00 (6h) 8/16 Minted Coins Exhibition - Night Shift pin The Natio…" at bounding box center [743, 453] width 161 height 603
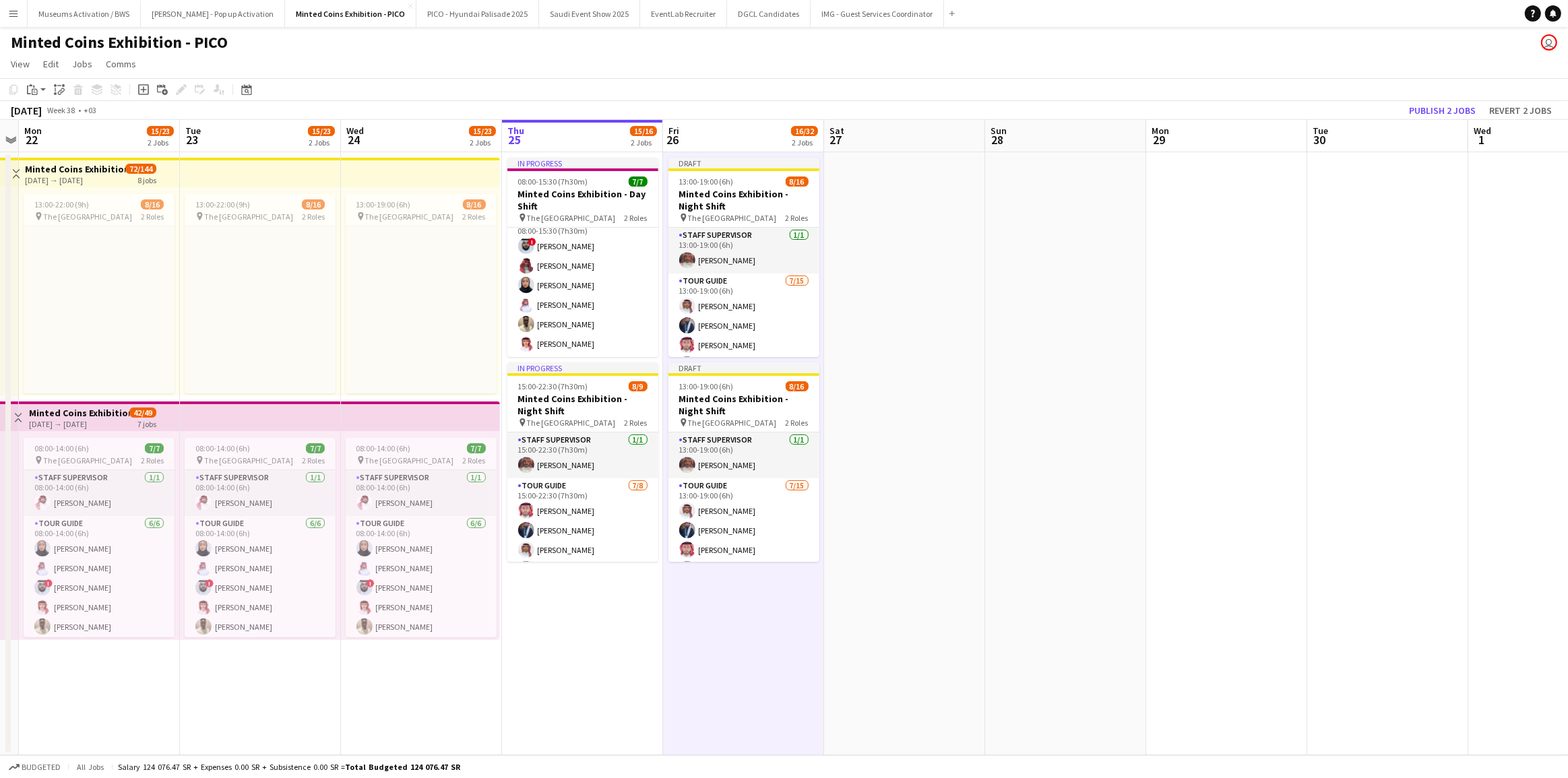
click at [890, 411] on app-date-cell at bounding box center [904, 453] width 161 height 603
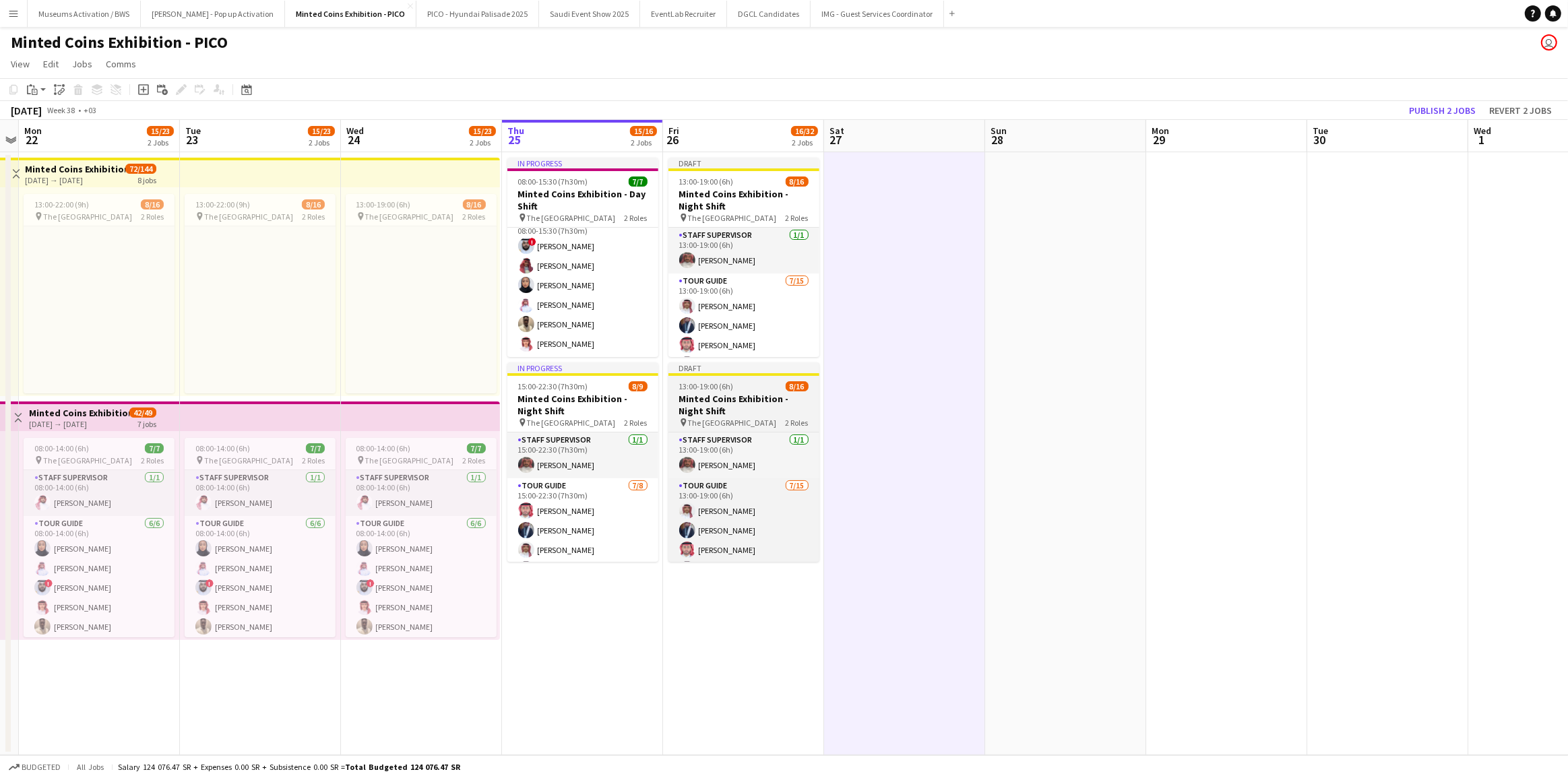
click at [741, 403] on h3 "Minted Coins Exhibition - Night Shift" at bounding box center [744, 405] width 151 height 24
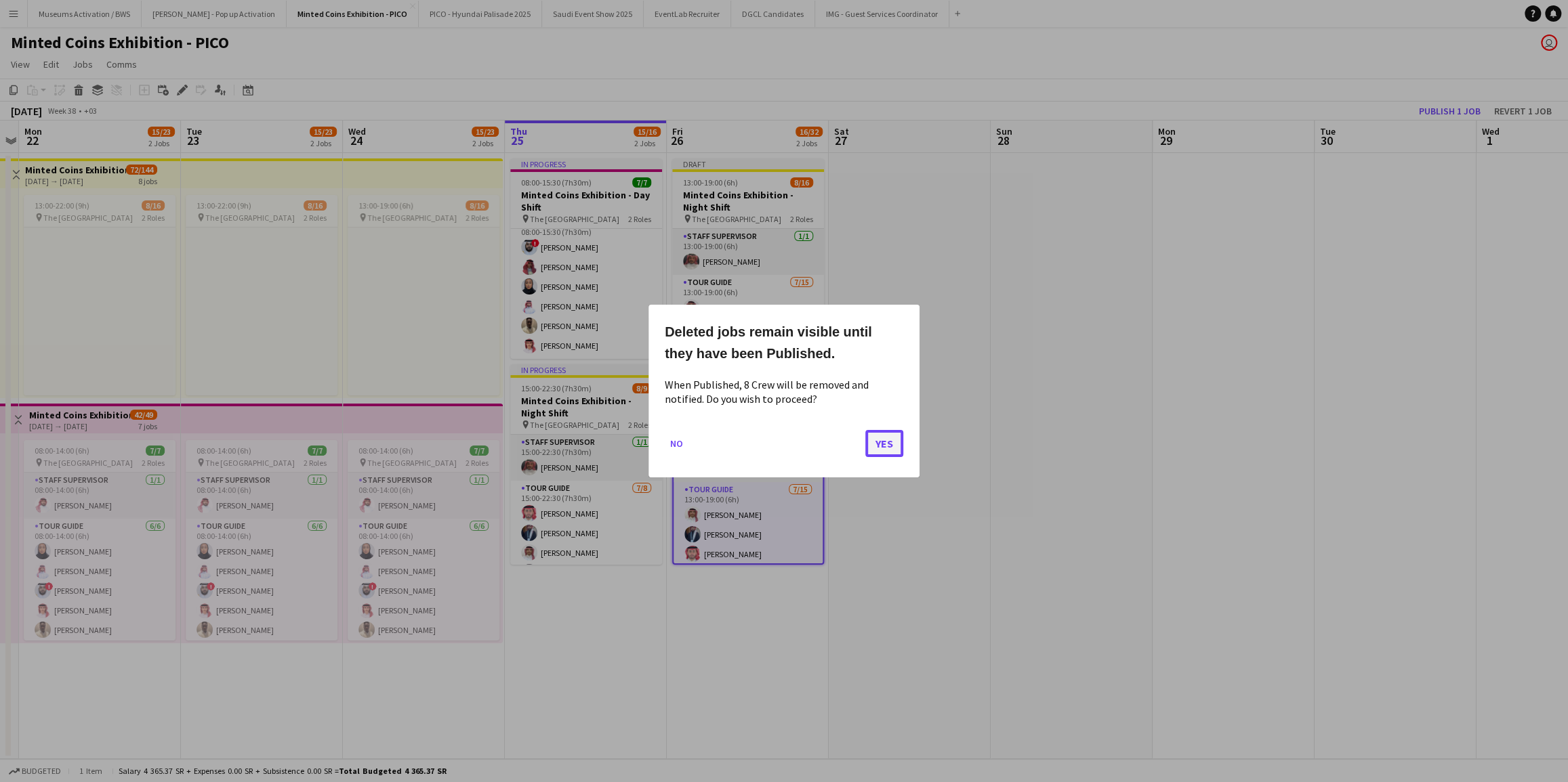
click at [878, 443] on button "Yes" at bounding box center [884, 444] width 38 height 27
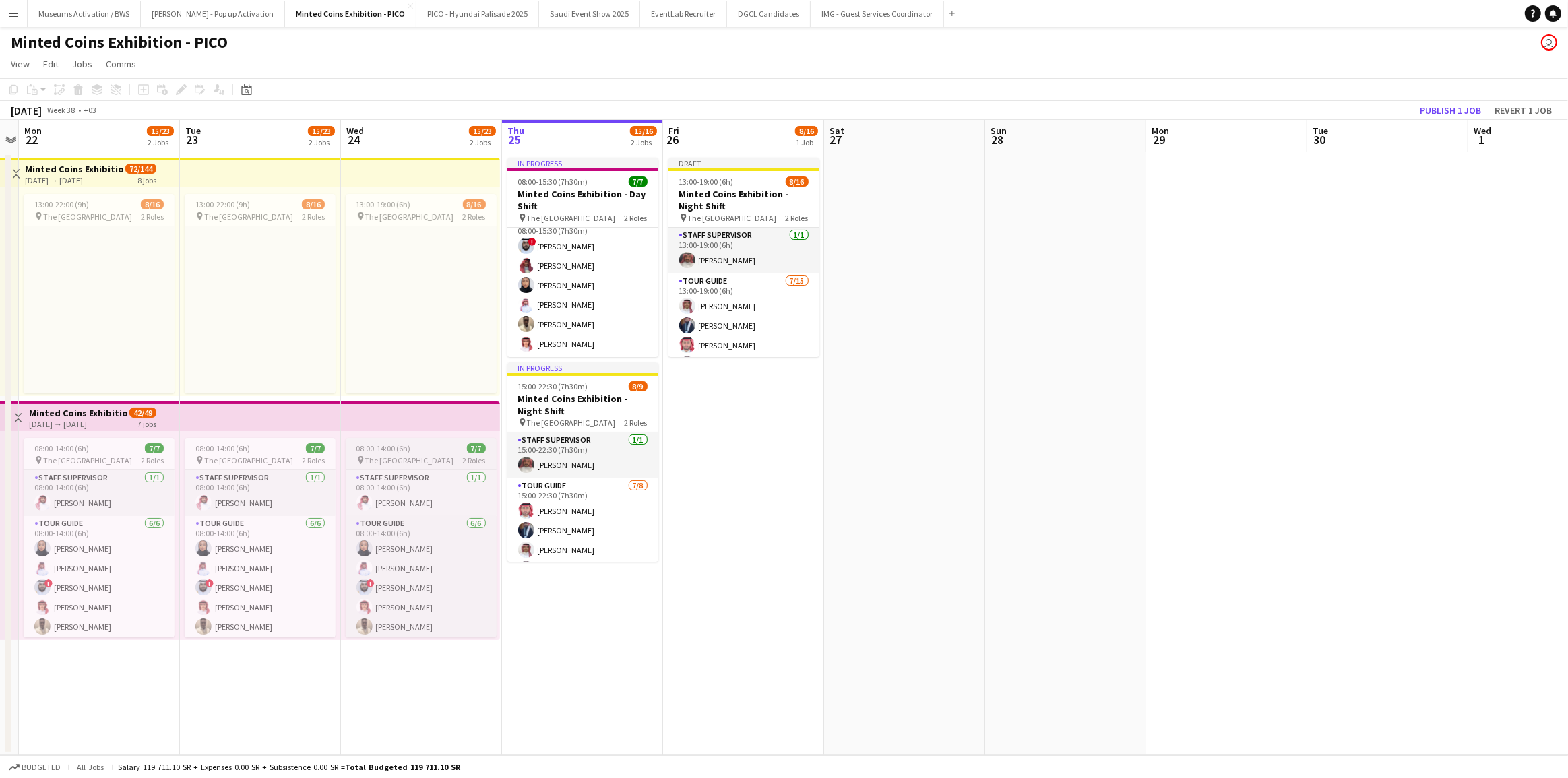
click at [442, 450] on div "08:00-14:00 (6h) 7/7" at bounding box center [421, 448] width 151 height 10
click at [794, 413] on app-date-cell "Draft 13:00-19:00 (6h) 8/16 Minted Coins Exhibition - Night Shift pin The Natio…" at bounding box center [743, 453] width 161 height 603
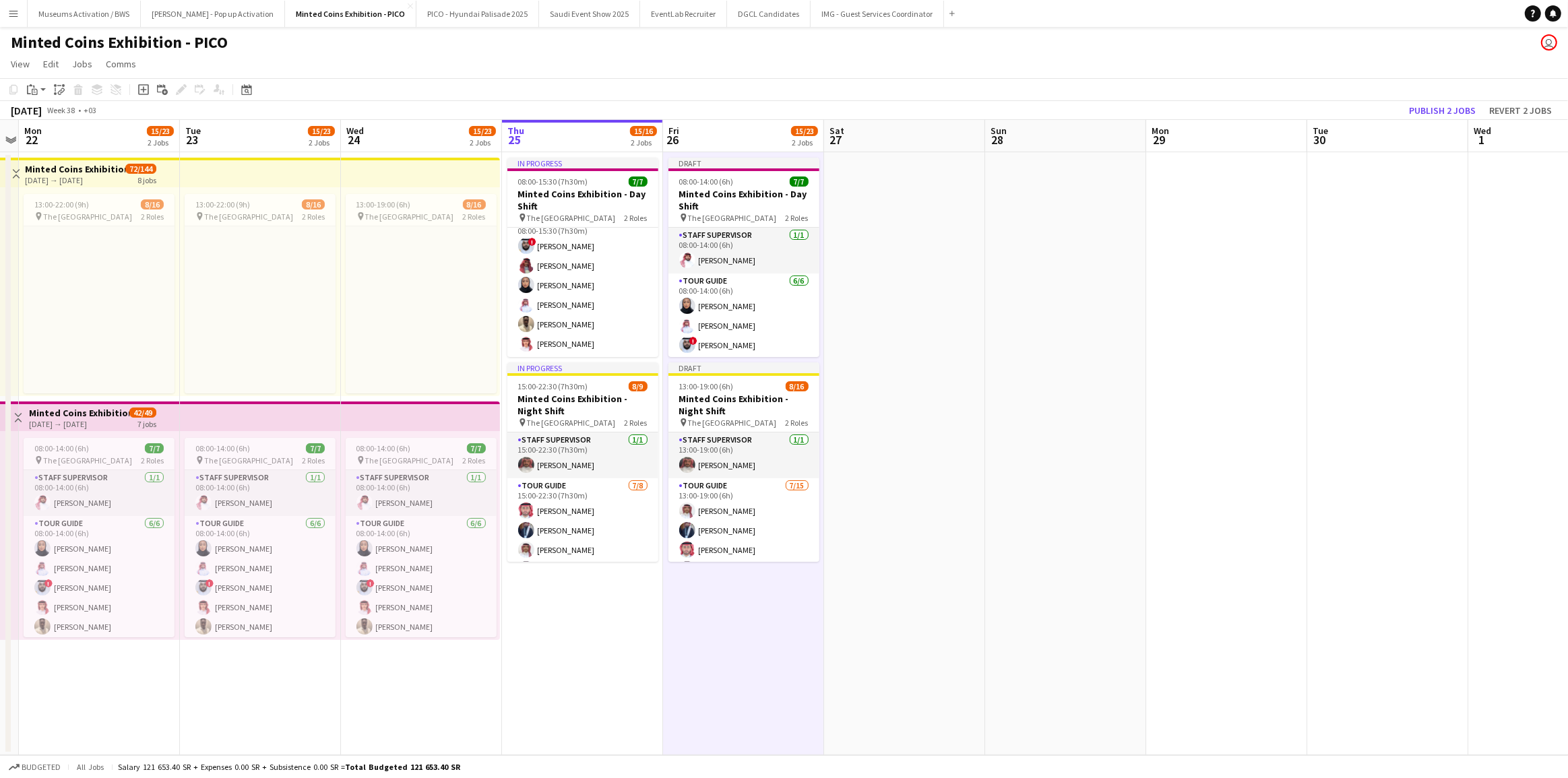
click at [903, 342] on app-date-cell at bounding box center [904, 453] width 161 height 603
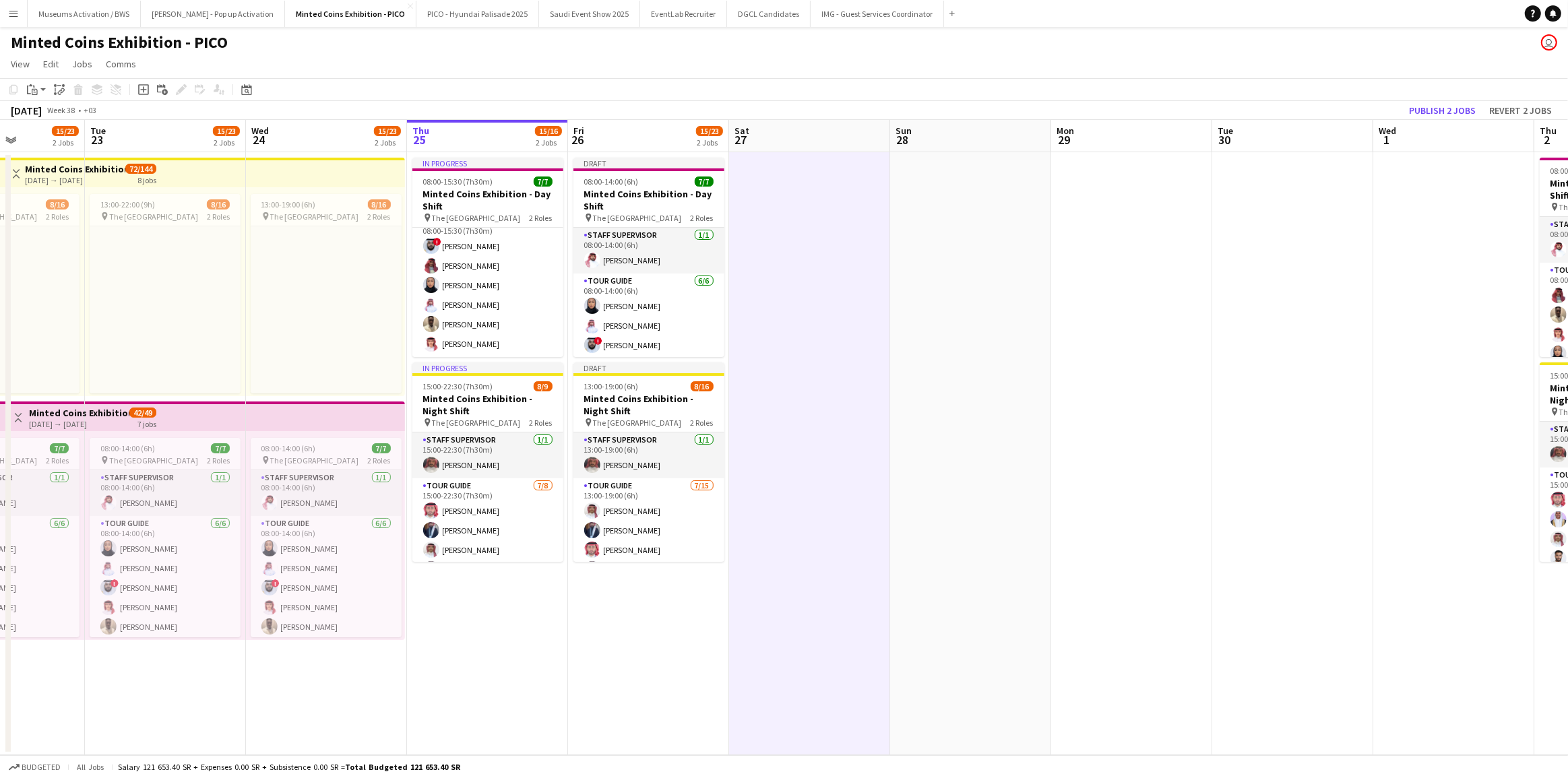
drag, startPoint x: 855, startPoint y: 216, endPoint x: 775, endPoint y: 219, distance: 80.1
click at [775, 219] on app-calendar-viewport "Fri 19 11/23 2 Jobs Sat 20 15/23 2 Jobs Sun 21 Mon 22 15/23 2 Jobs Tue 23 15/23…" at bounding box center [784, 437] width 1568 height 635
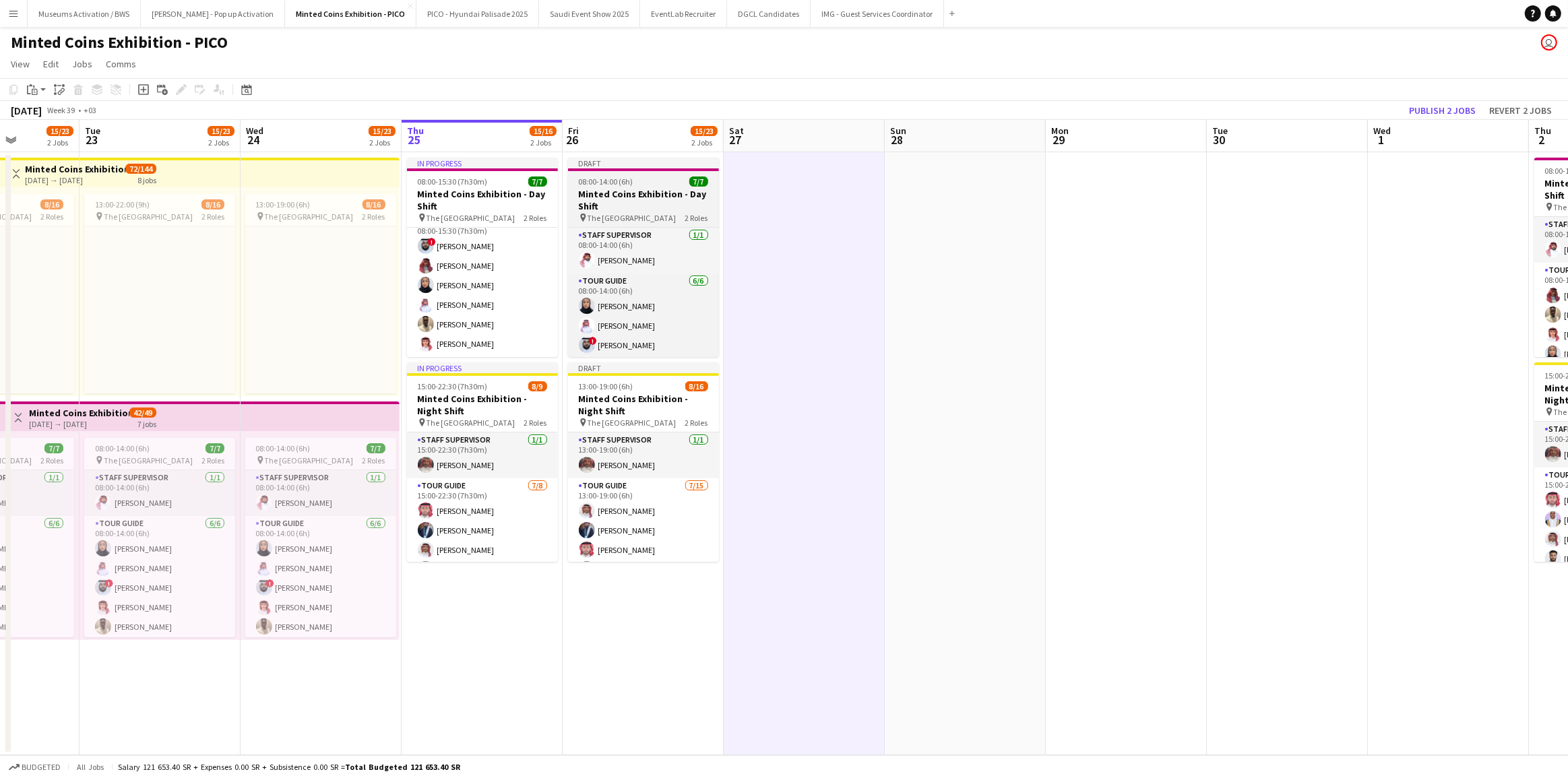
click at [672, 183] on div "08:00-14:00 (6h) 7/7" at bounding box center [643, 182] width 151 height 10
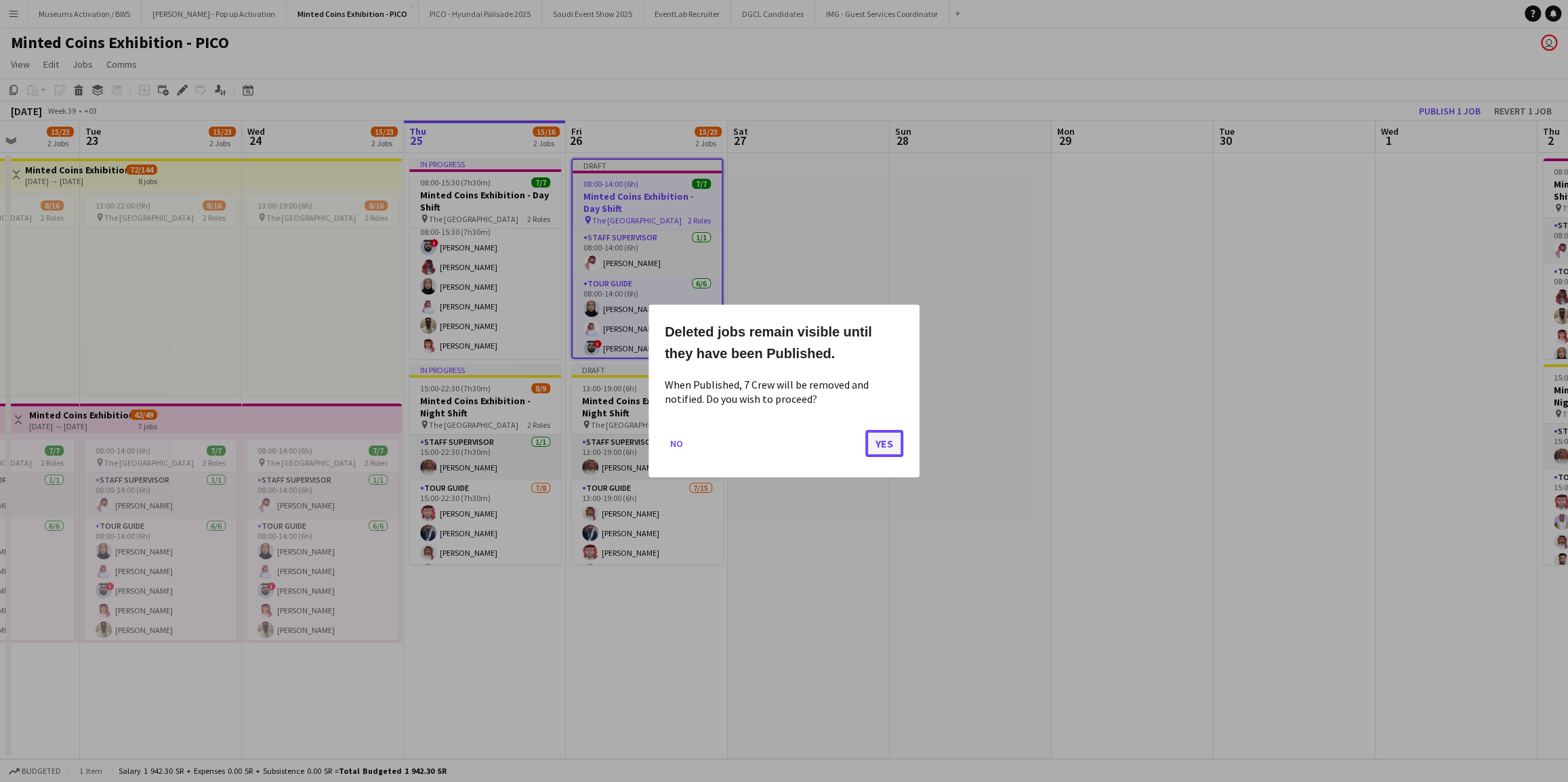
click at [867, 448] on button "Yes" at bounding box center [884, 444] width 38 height 27
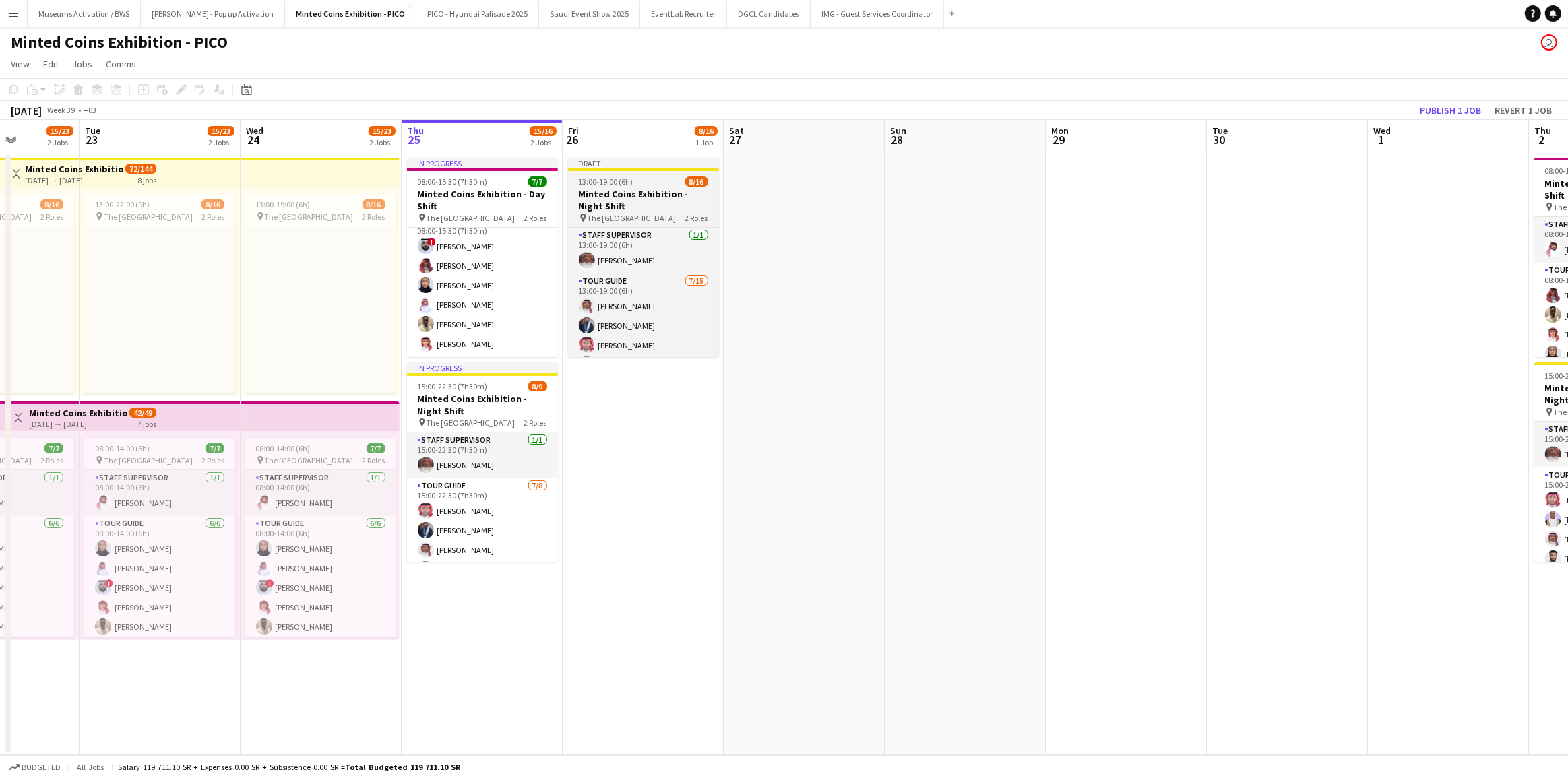
click at [695, 190] on h3 "Minted Coins Exhibition - Night Shift" at bounding box center [643, 200] width 151 height 24
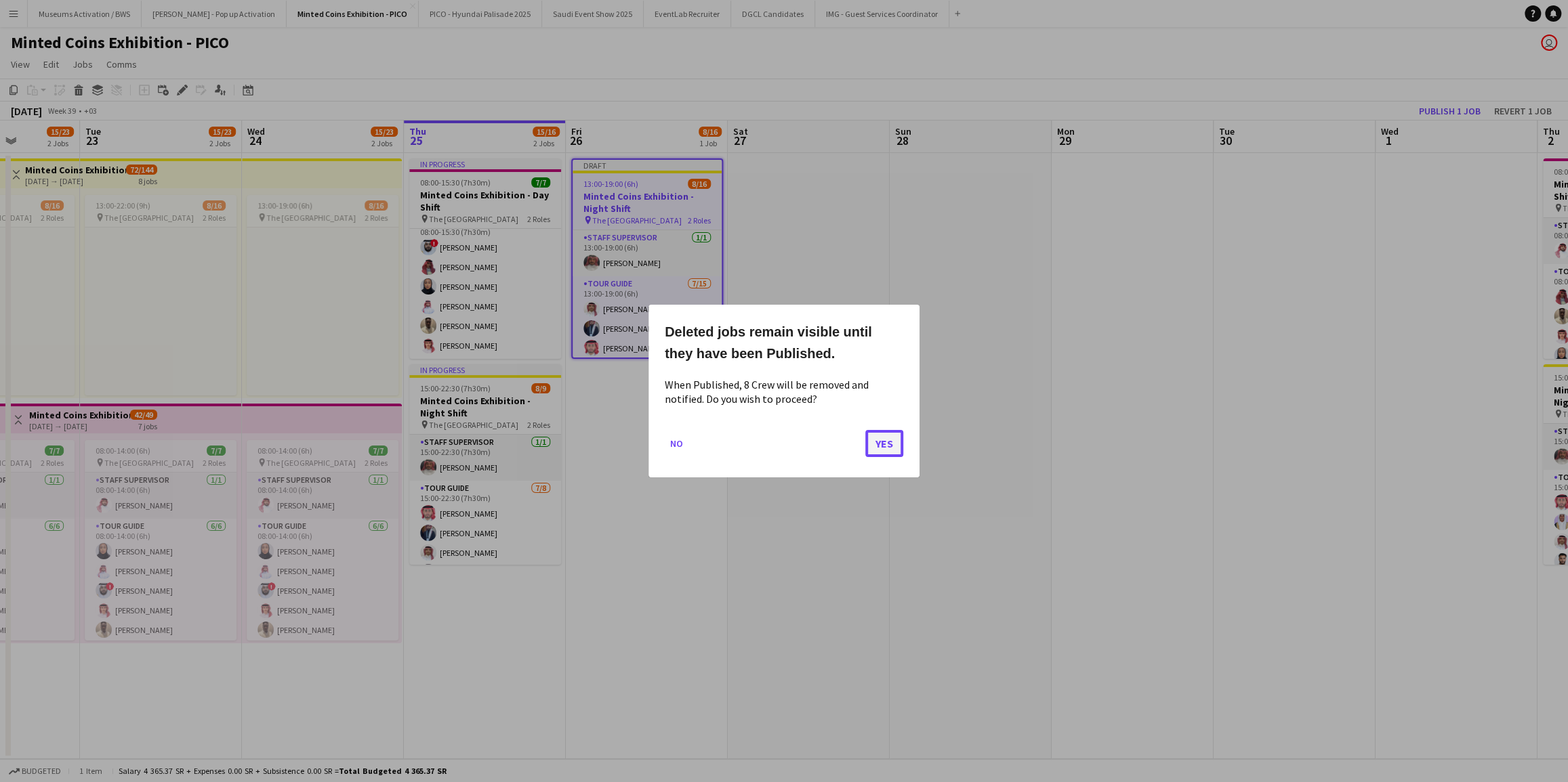
click at [886, 446] on button "Yes" at bounding box center [884, 444] width 38 height 27
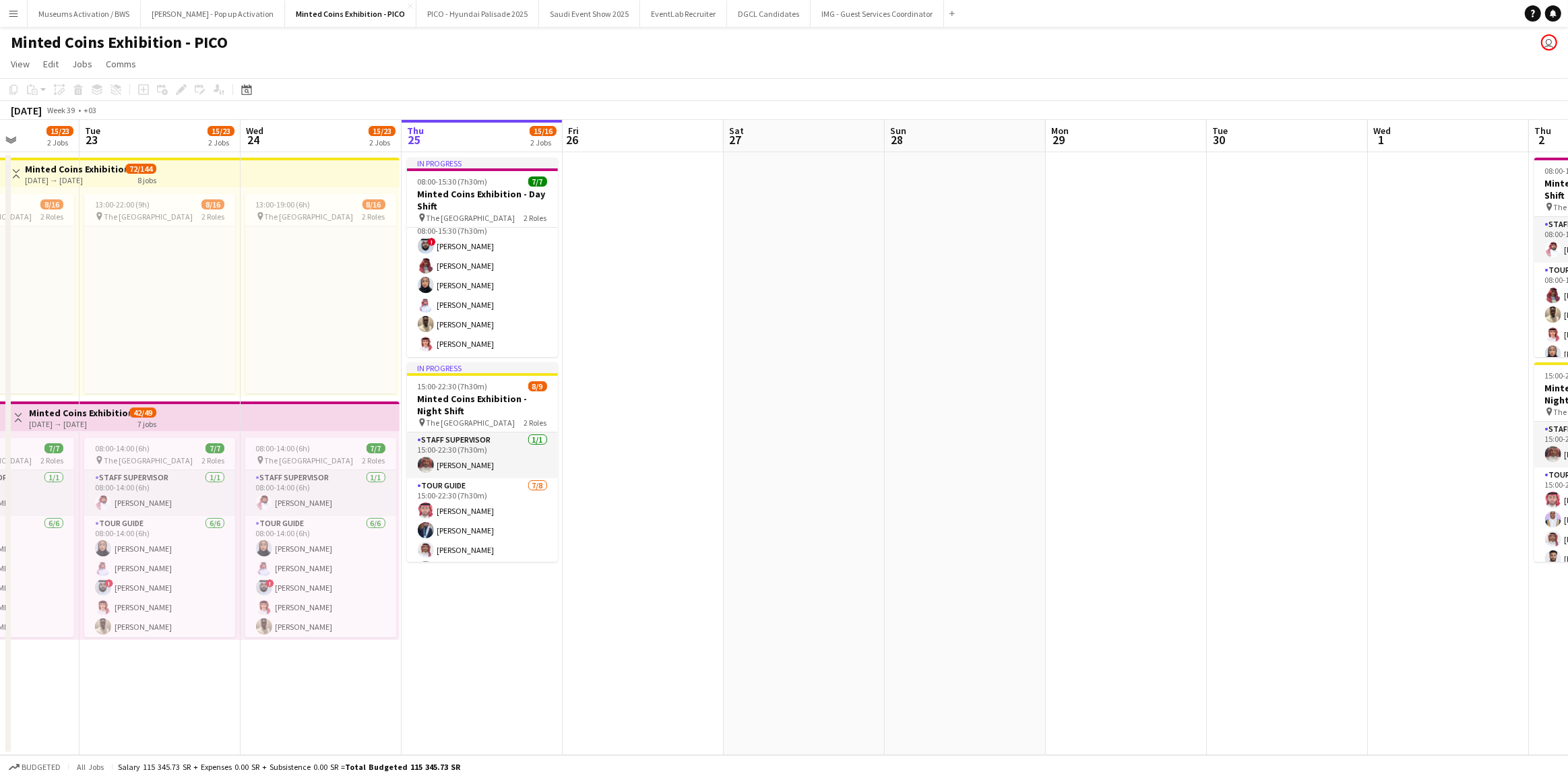
click at [676, 203] on app-date-cell at bounding box center [643, 453] width 161 height 603
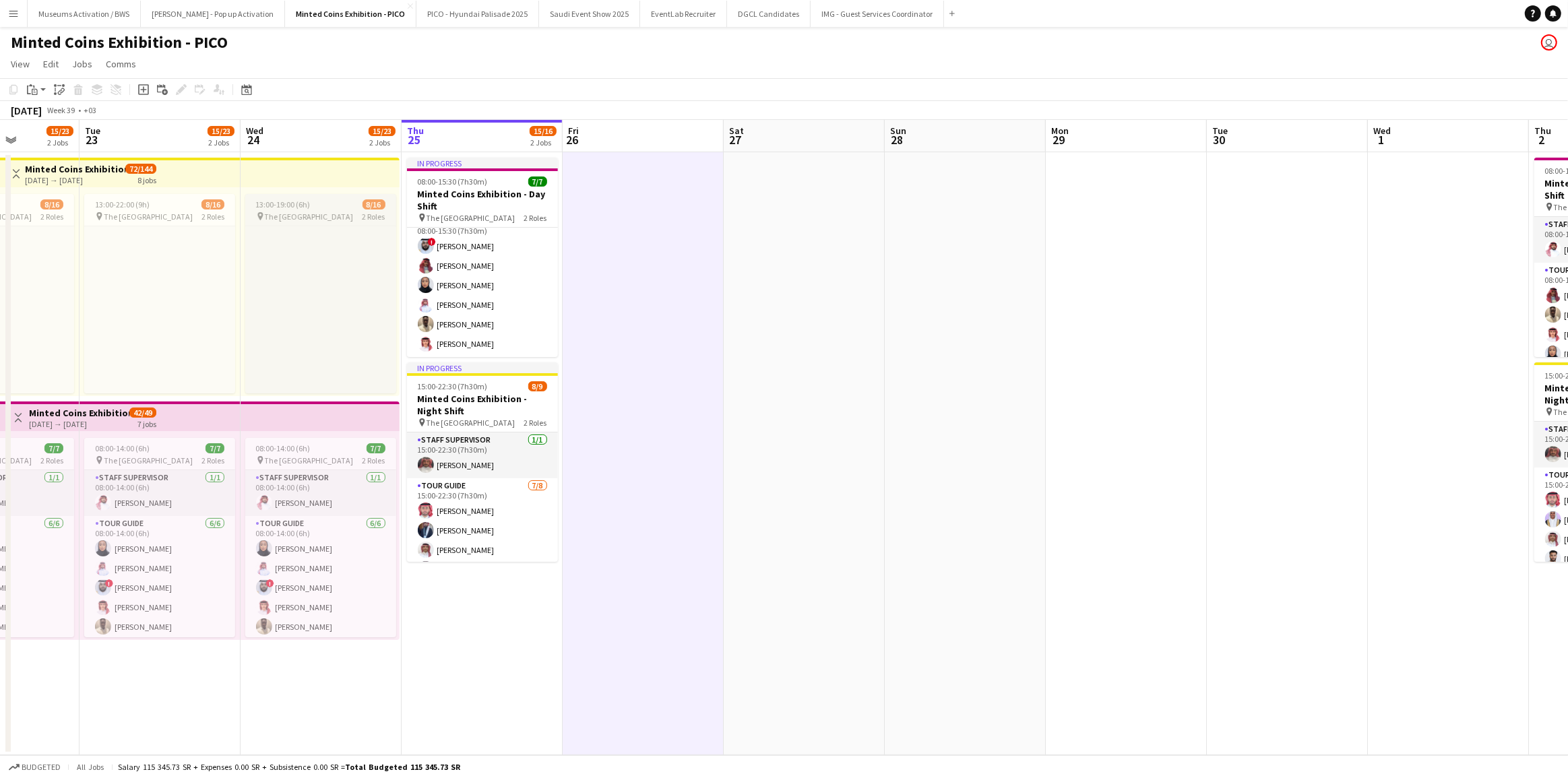
click at [336, 198] on app-job-card "13:00-19:00 (6h) 8/16 pin The National Museum 2 Roles Tour Guide Click to add R…" at bounding box center [320, 294] width 151 height 200
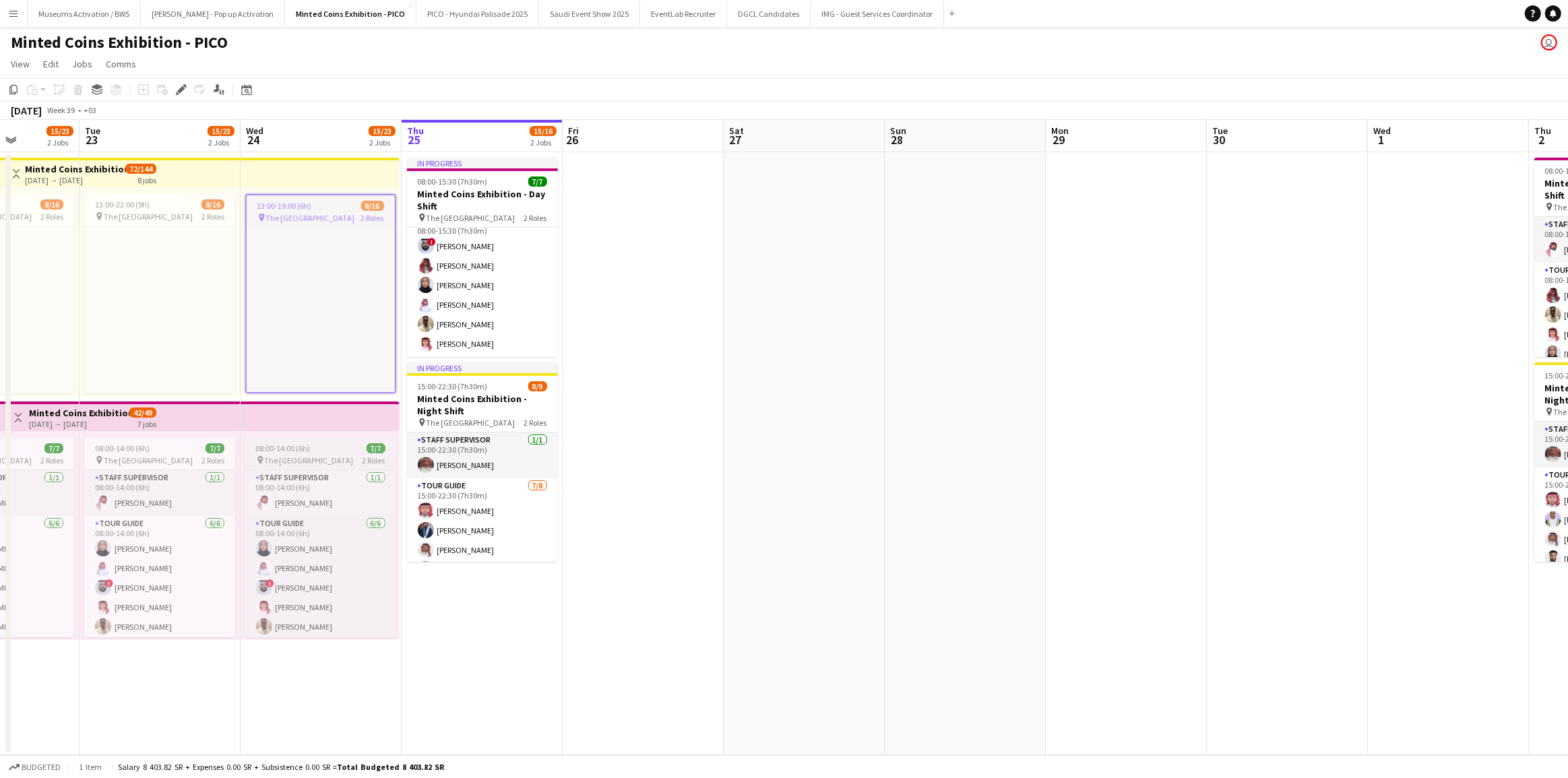
click at [304, 456] on span "The [GEOGRAPHIC_DATA]" at bounding box center [309, 460] width 89 height 10
click at [716, 403] on app-date-cell at bounding box center [643, 453] width 161 height 603
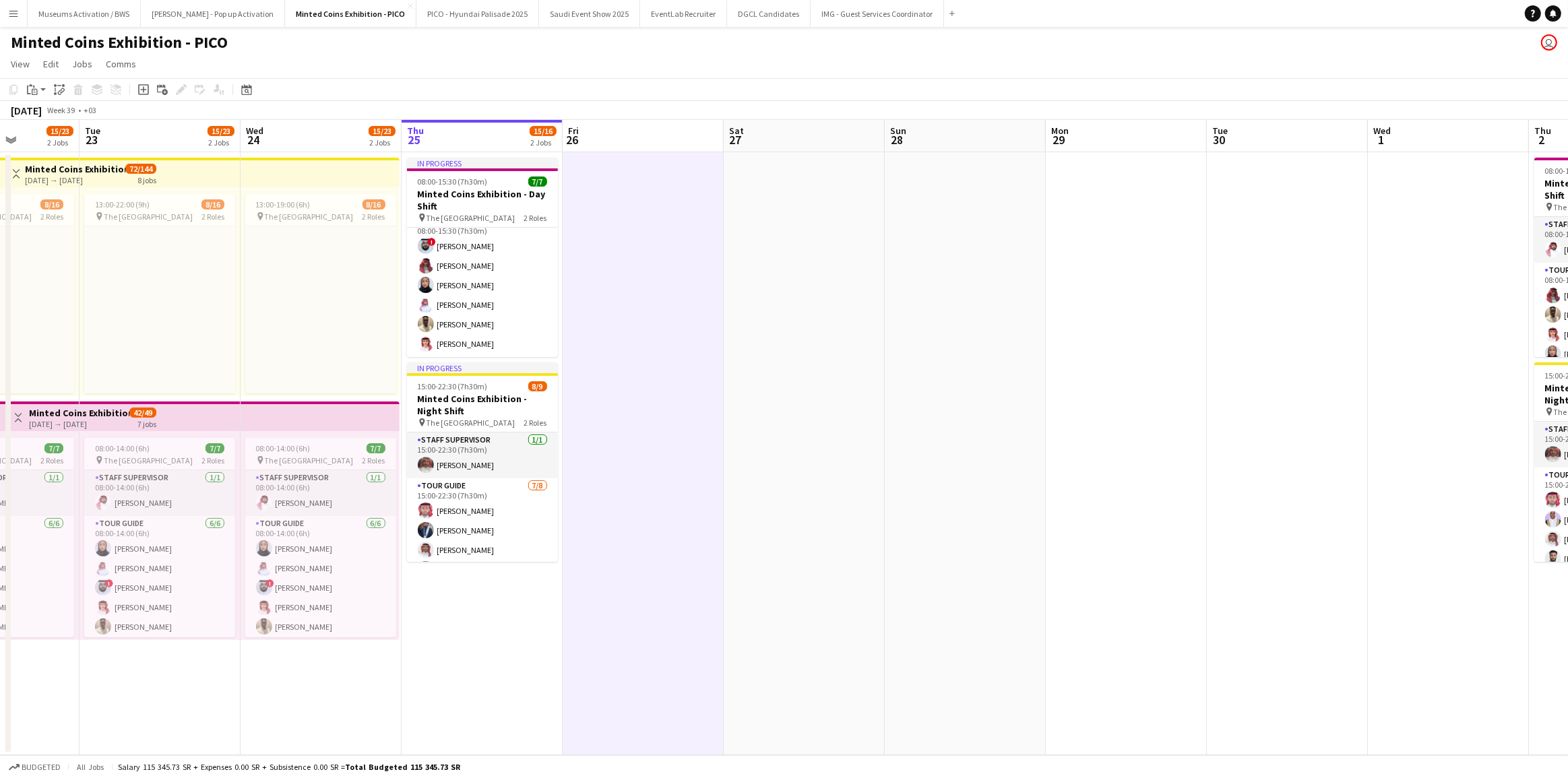
drag, startPoint x: 1093, startPoint y: 396, endPoint x: 855, endPoint y: 404, distance: 238.1
click at [1020, 396] on app-calendar-viewport "Fri 19 11/23 2 Jobs Sat 20 15/23 2 Jobs Sun 21 Mon 22 15/23 2 Jobs Tue 23 15/23…" at bounding box center [784, 437] width 1568 height 635
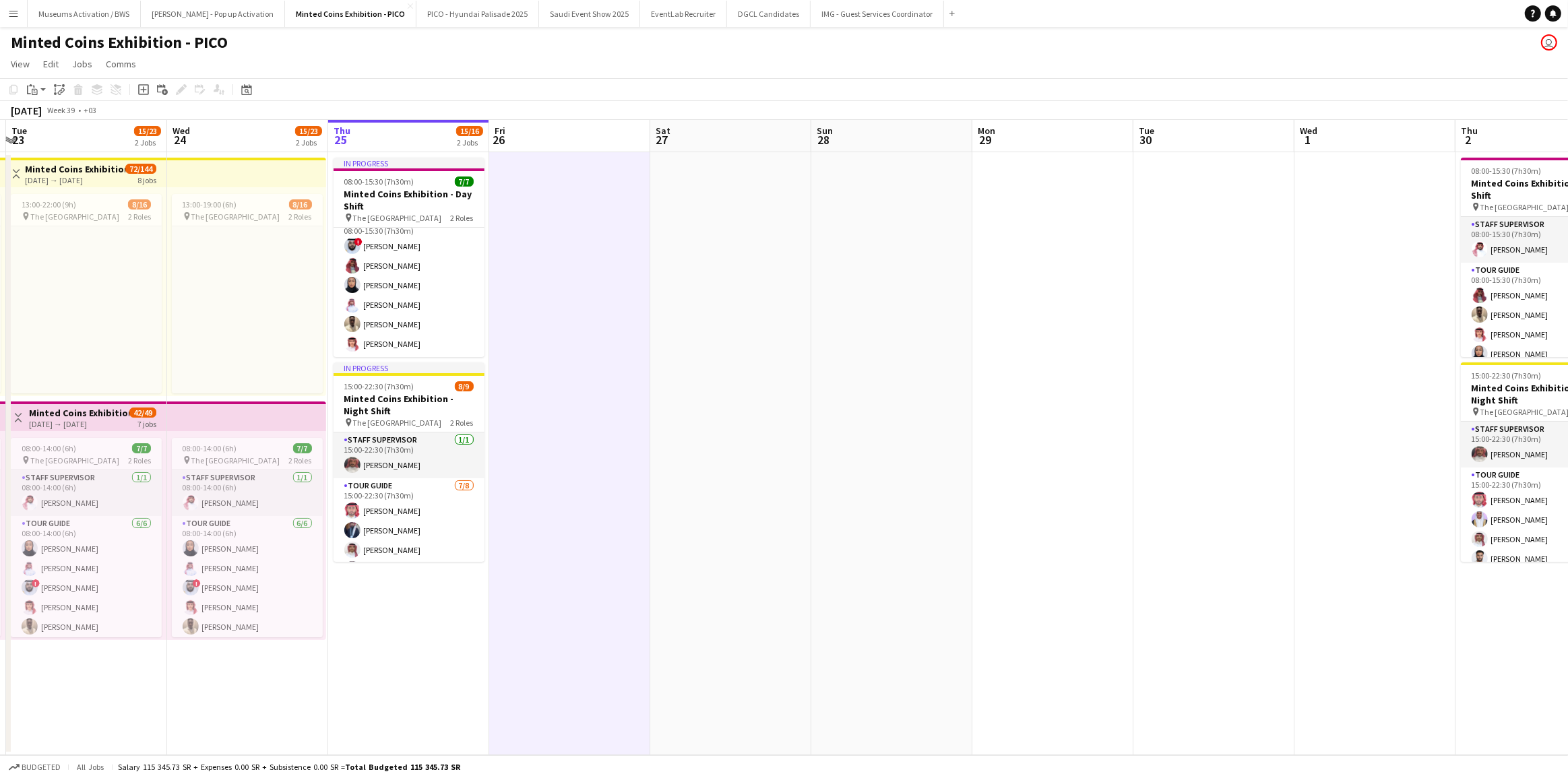
drag, startPoint x: 1027, startPoint y: 369, endPoint x: 759, endPoint y: 376, distance: 268.1
click at [841, 372] on app-calendar-viewport "Sat 20 15/23 2 Jobs Sun 21 Mon 22 15/23 2 Jobs Tue 23 15/23 2 Jobs Wed 24 15/23…" at bounding box center [784, 437] width 1568 height 635
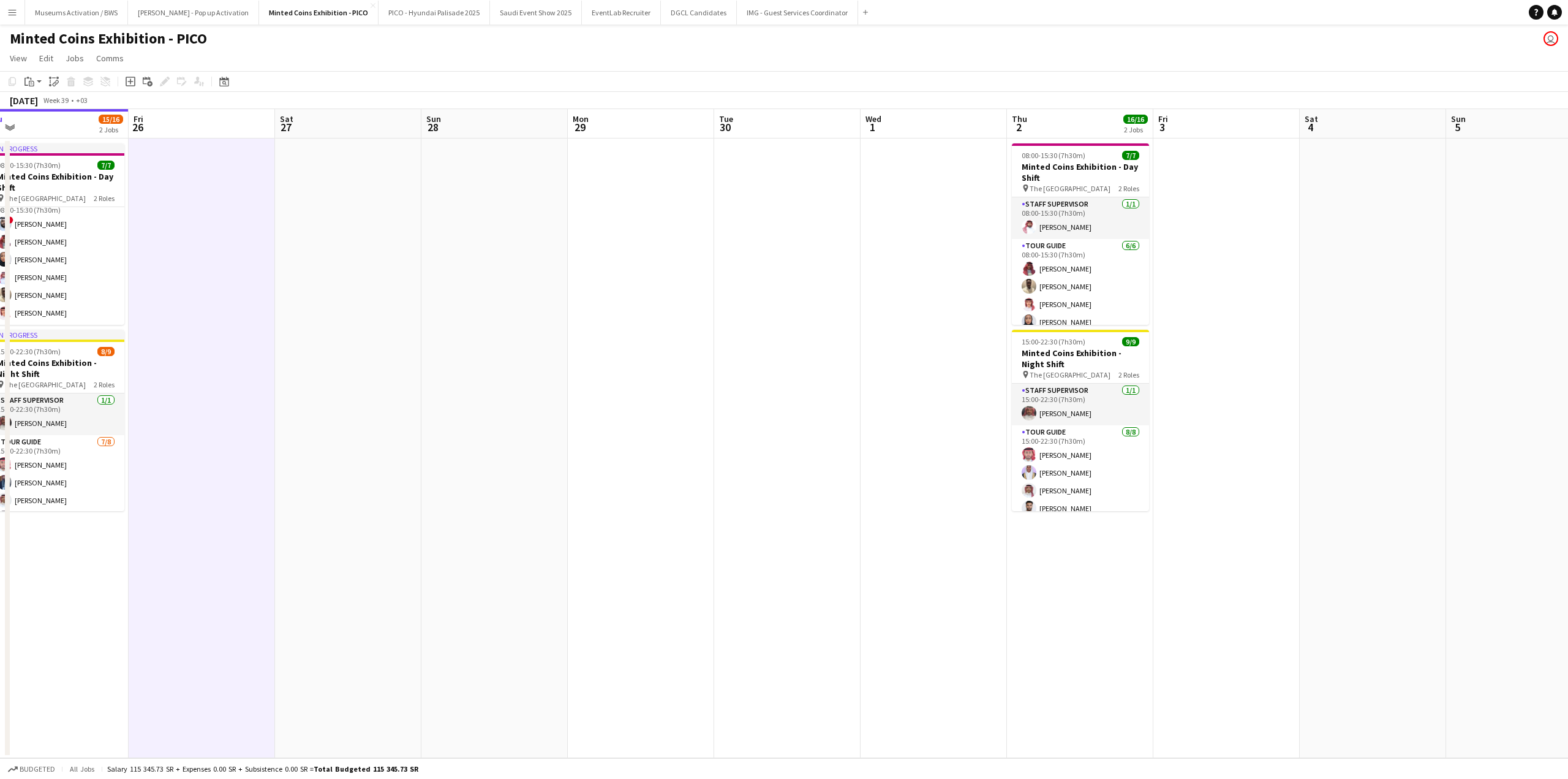
scroll to position [54, 0]
drag, startPoint x: 312, startPoint y: 244, endPoint x: 487, endPoint y: 244, distance: 175.0
click at [438, 242] on app-calendar-viewport "Mon 22 15/23 2 Jobs Tue 23 15/23 2 Jobs Wed 24 15/23 2 Jobs Thu 25 15/16 2 Jobs…" at bounding box center [784, 433] width 1568 height 649
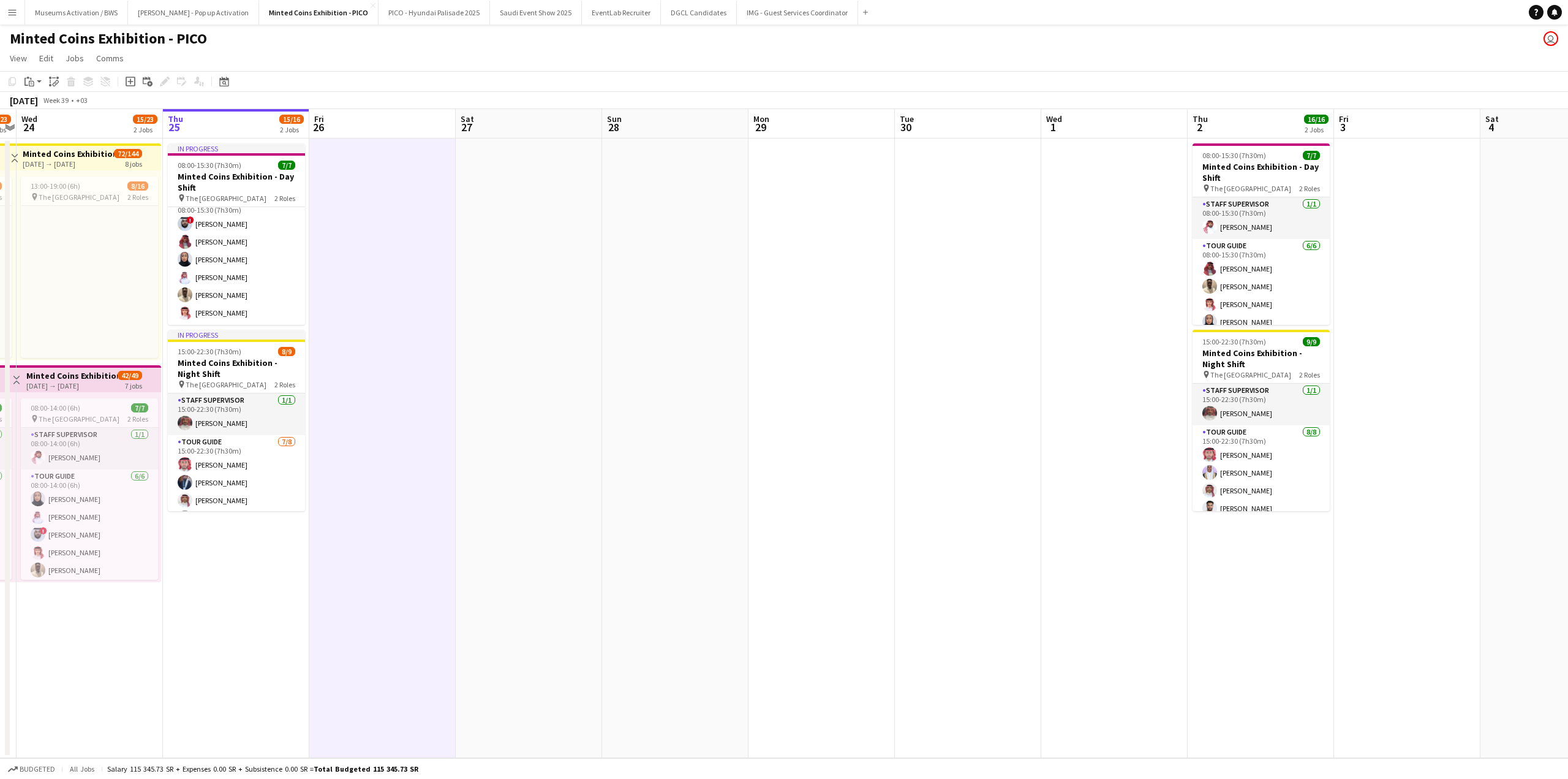
drag, startPoint x: 364, startPoint y: 307, endPoint x: 556, endPoint y: 287, distance: 193.0
click at [564, 285] on app-calendar-viewport "Mon 22 15/23 2 Jobs Tue 23 15/23 2 Jobs Wed 24 15/23 2 Jobs Thu 25 15/16 2 Jobs…" at bounding box center [784, 433] width 1568 height 649
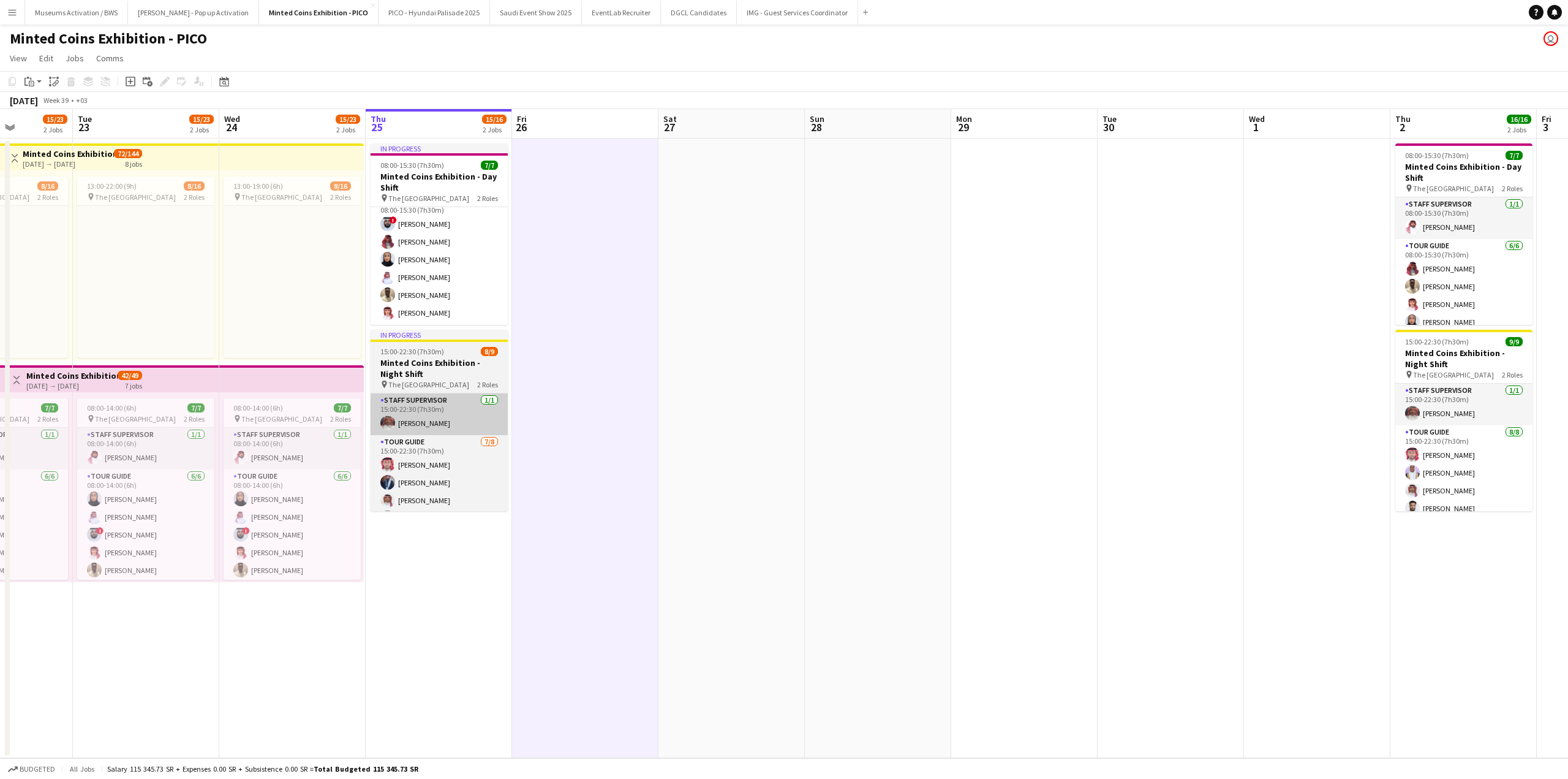
scroll to position [42, 0]
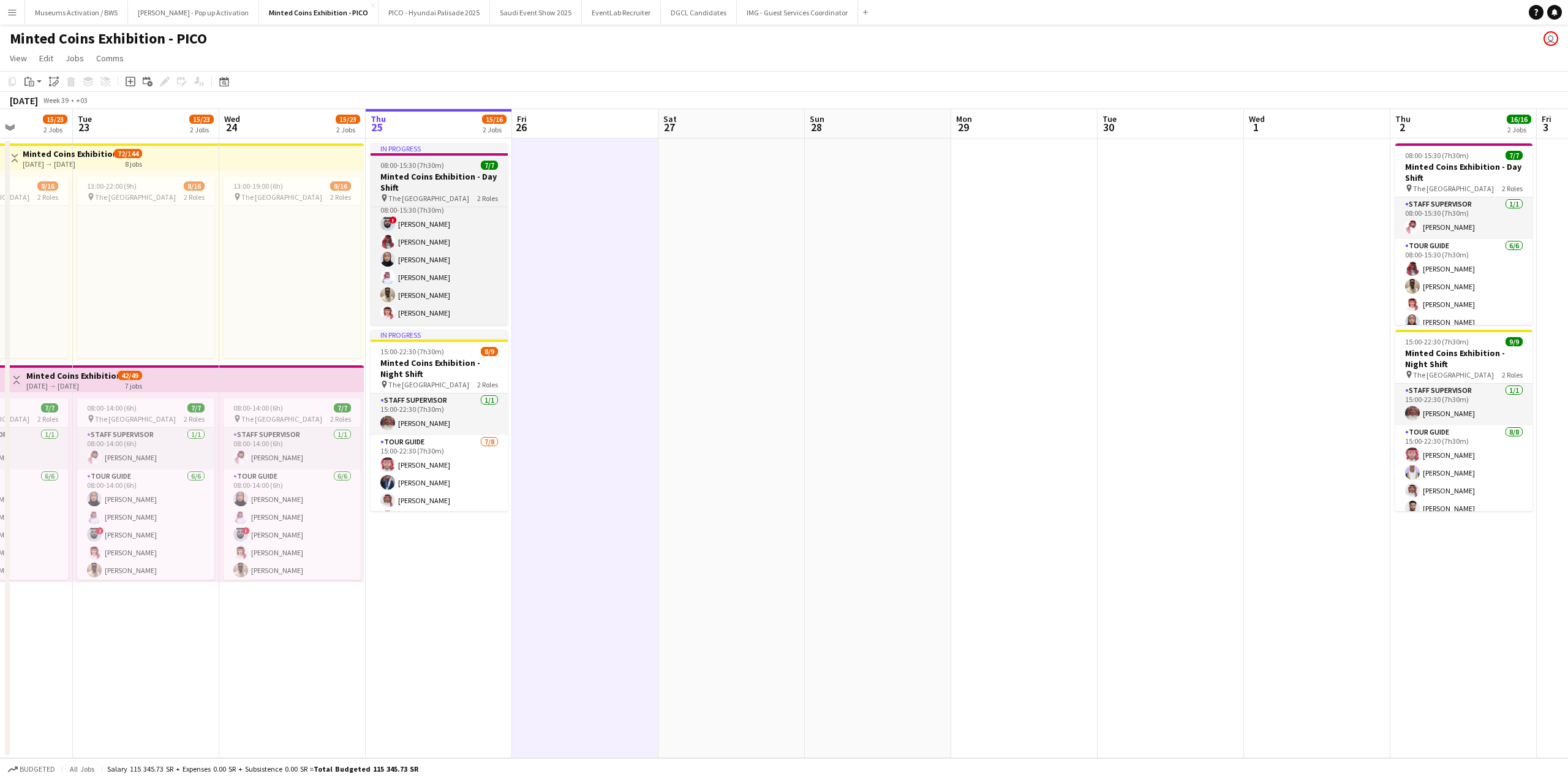
click at [445, 165] on div "08:00-15:30 (7h30m) 7/7" at bounding box center [439, 165] width 137 height 9
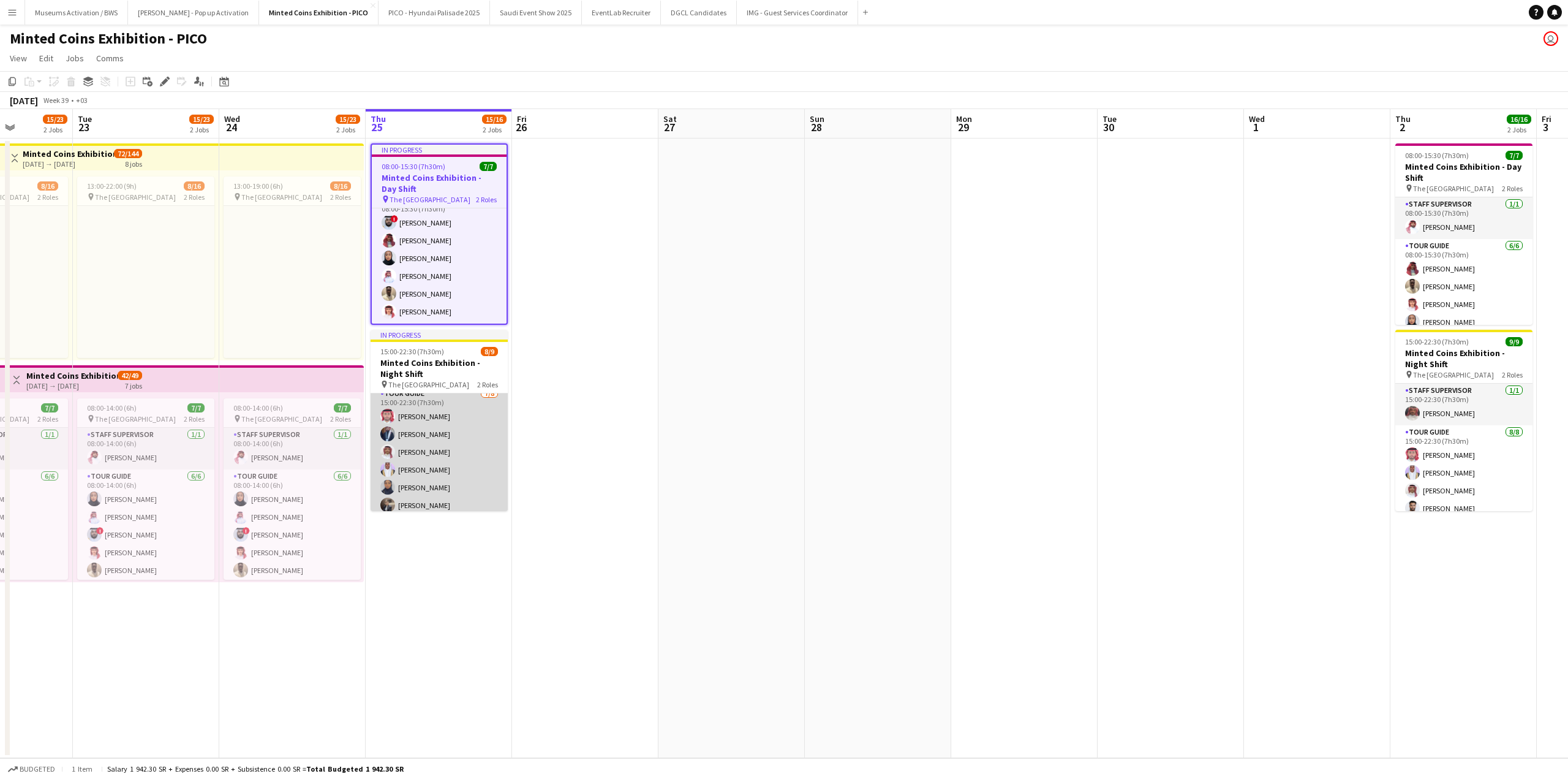
scroll to position [90, 0]
click at [435, 461] on app-card-role "Tour Guide [DATE] 15:00-22:30 (7h30m) [PERSON_NAME] [PERSON_NAME] [PERSON_NAME]…" at bounding box center [439, 428] width 137 height 166
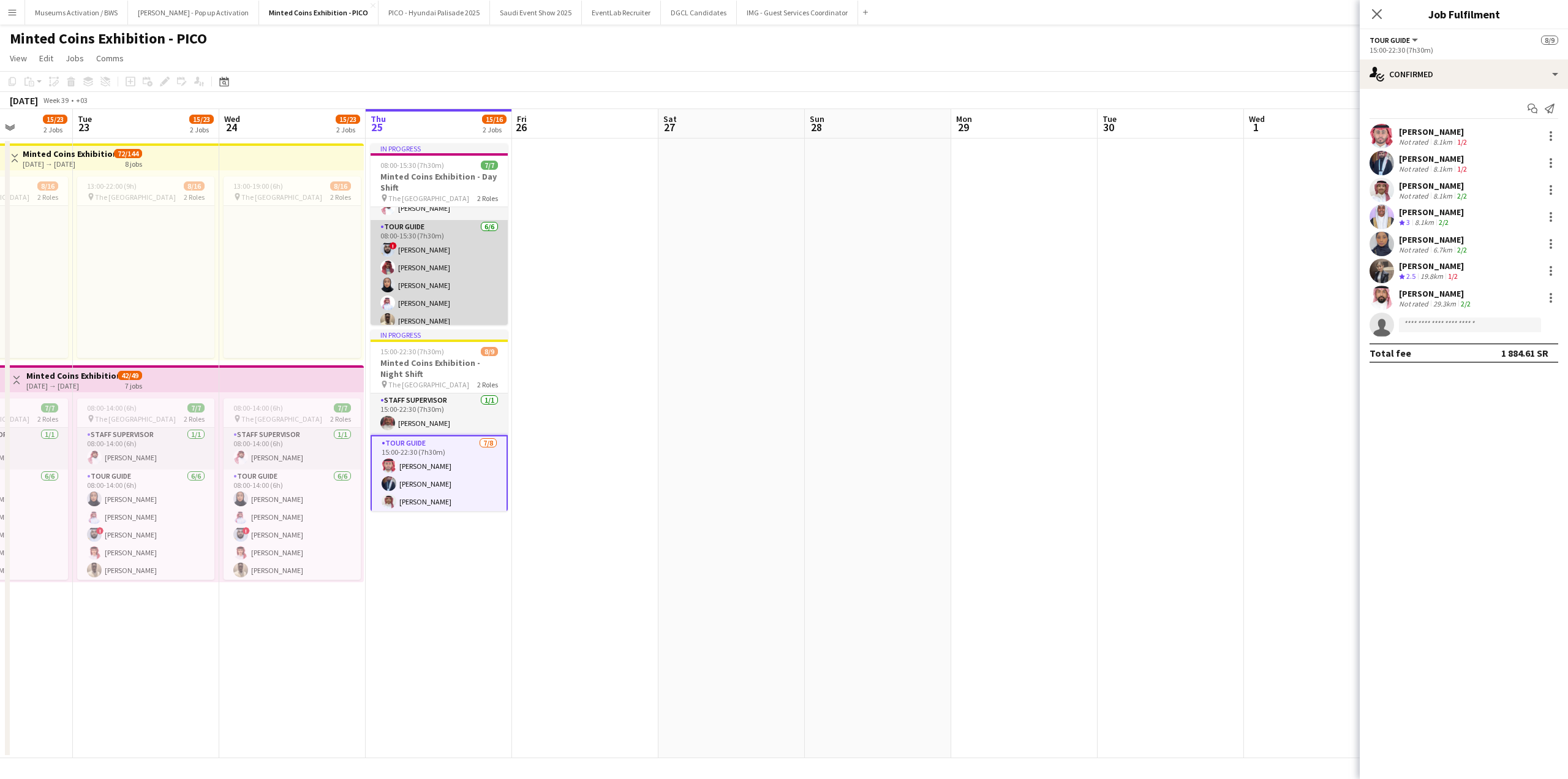
scroll to position [0, 0]
click at [449, 312] on app-card-role "Tour Guide 6/6 08:00-15:30 (7h30m) ! Sultan Alghamdi Hassan Alsharif Amira Moha…" at bounding box center [439, 259] width 137 height 130
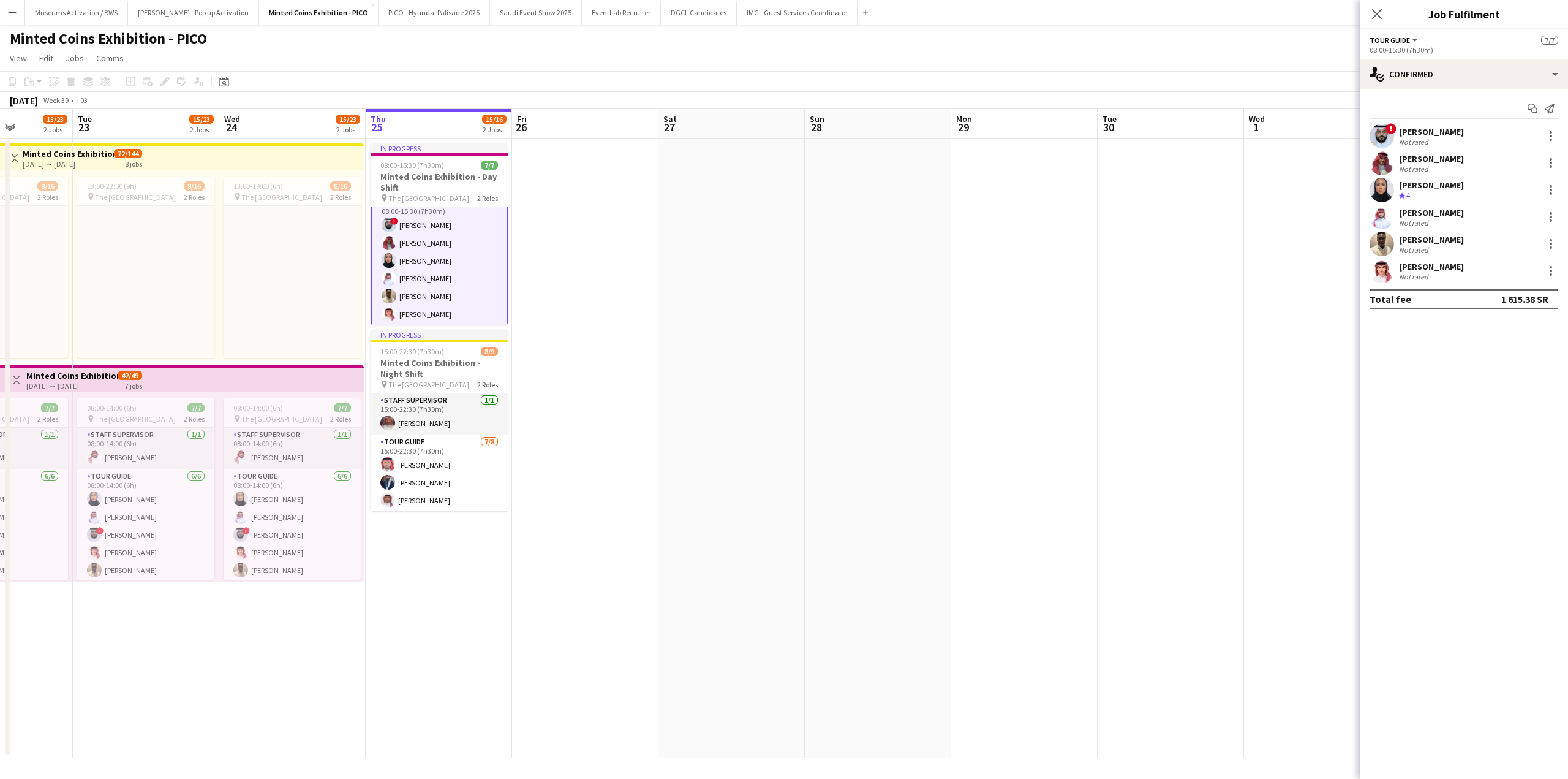
scroll to position [56, 0]
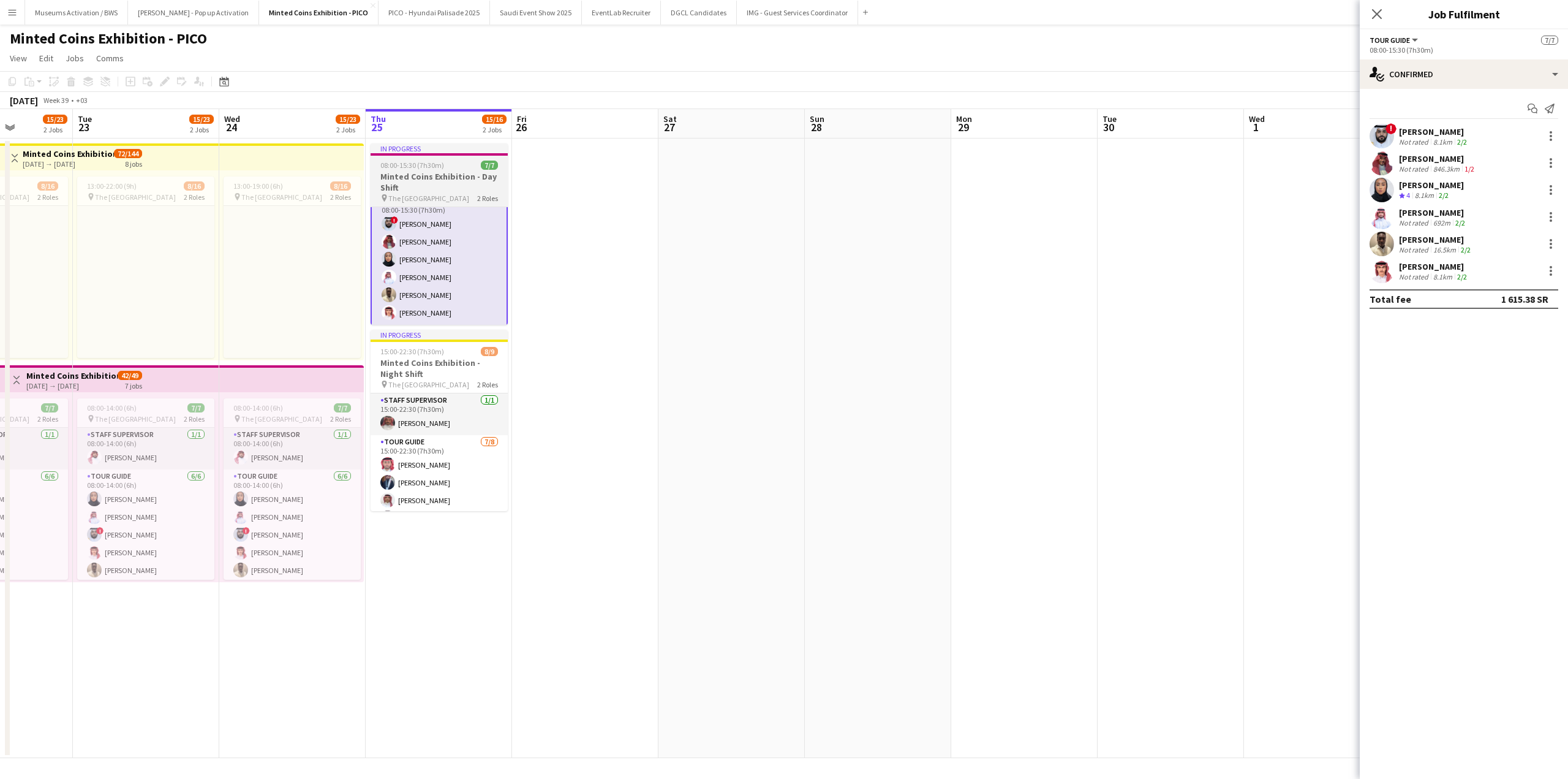
click at [446, 167] on div "08:00-15:30 (7h30m) 7/7" at bounding box center [439, 165] width 137 height 9
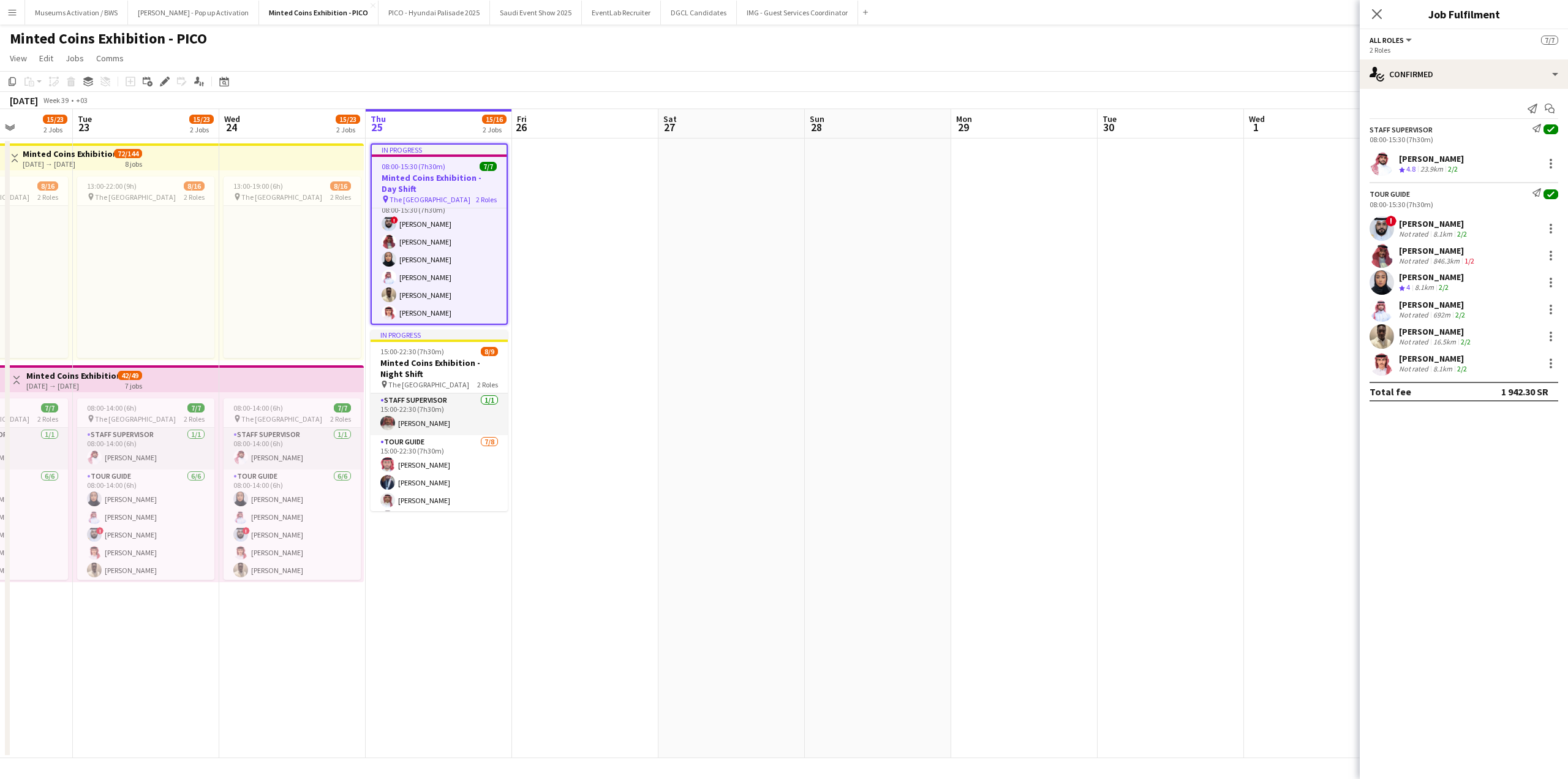
scroll to position [54, 0]
click at [633, 257] on app-date-cell at bounding box center [585, 448] width 147 height 620
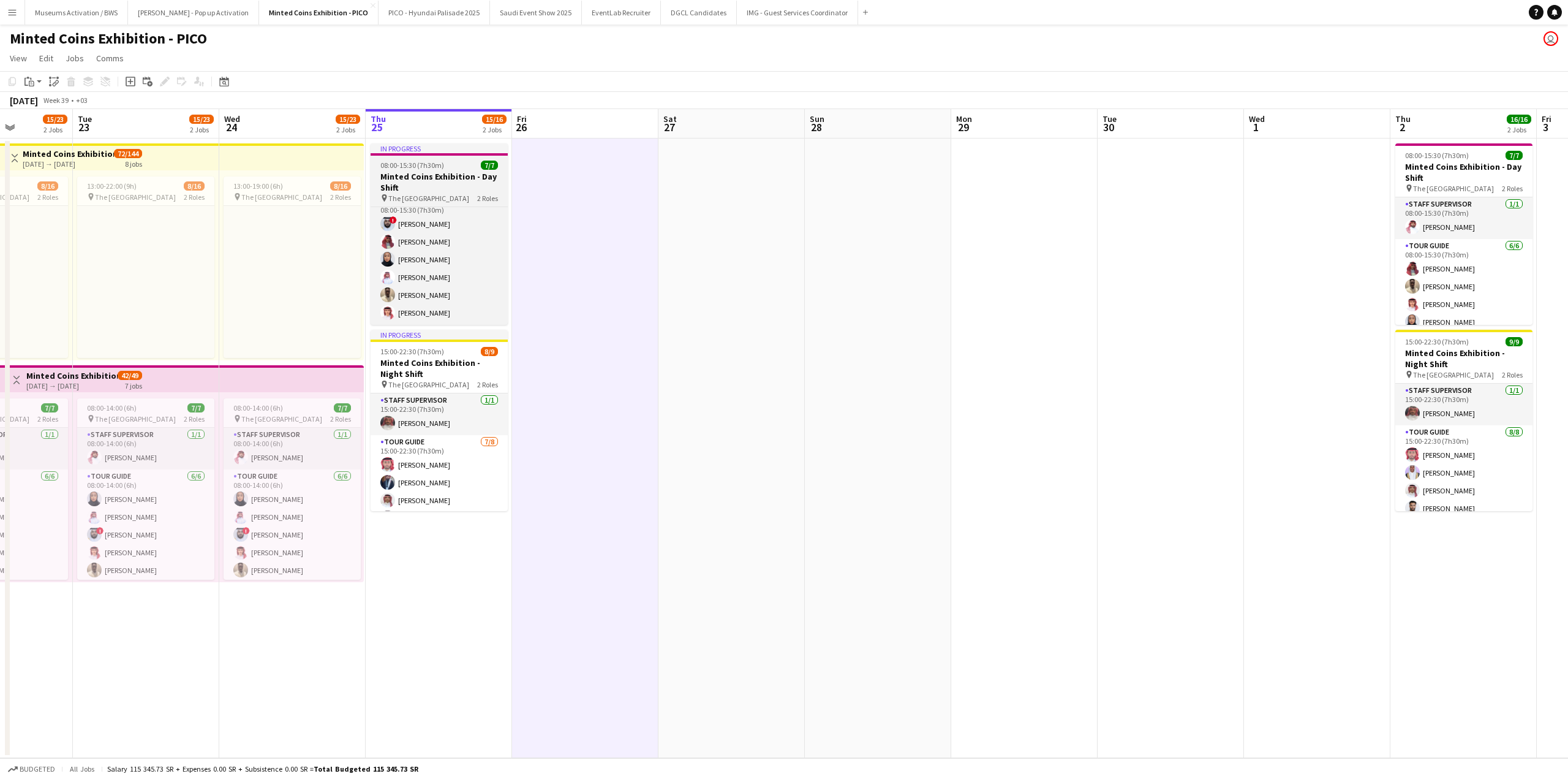
click at [446, 181] on h3 "Minted Coins Exhibition - Day Shift" at bounding box center [439, 182] width 137 height 22
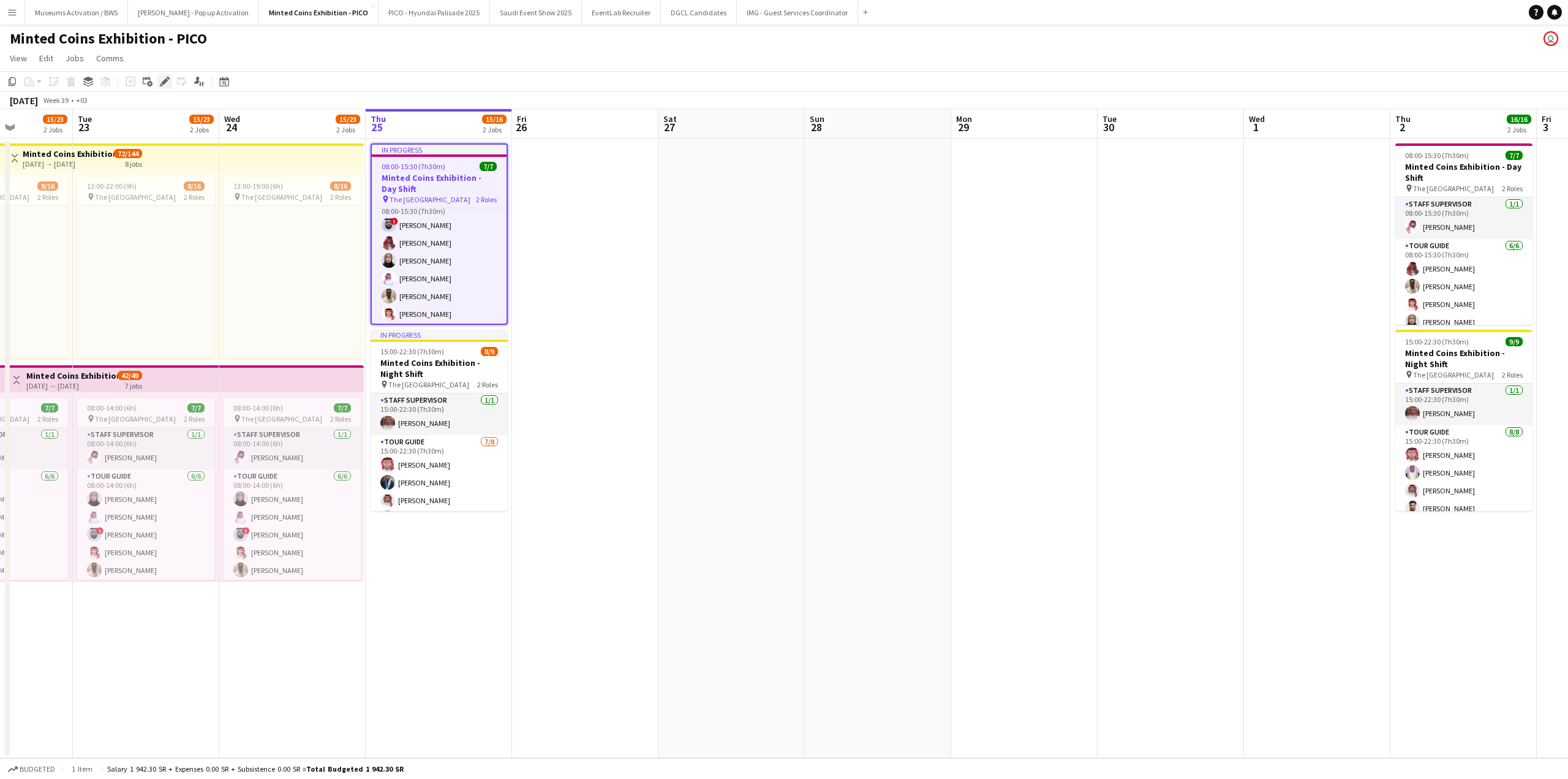
click at [165, 80] on icon at bounding box center [165, 82] width 7 height 7
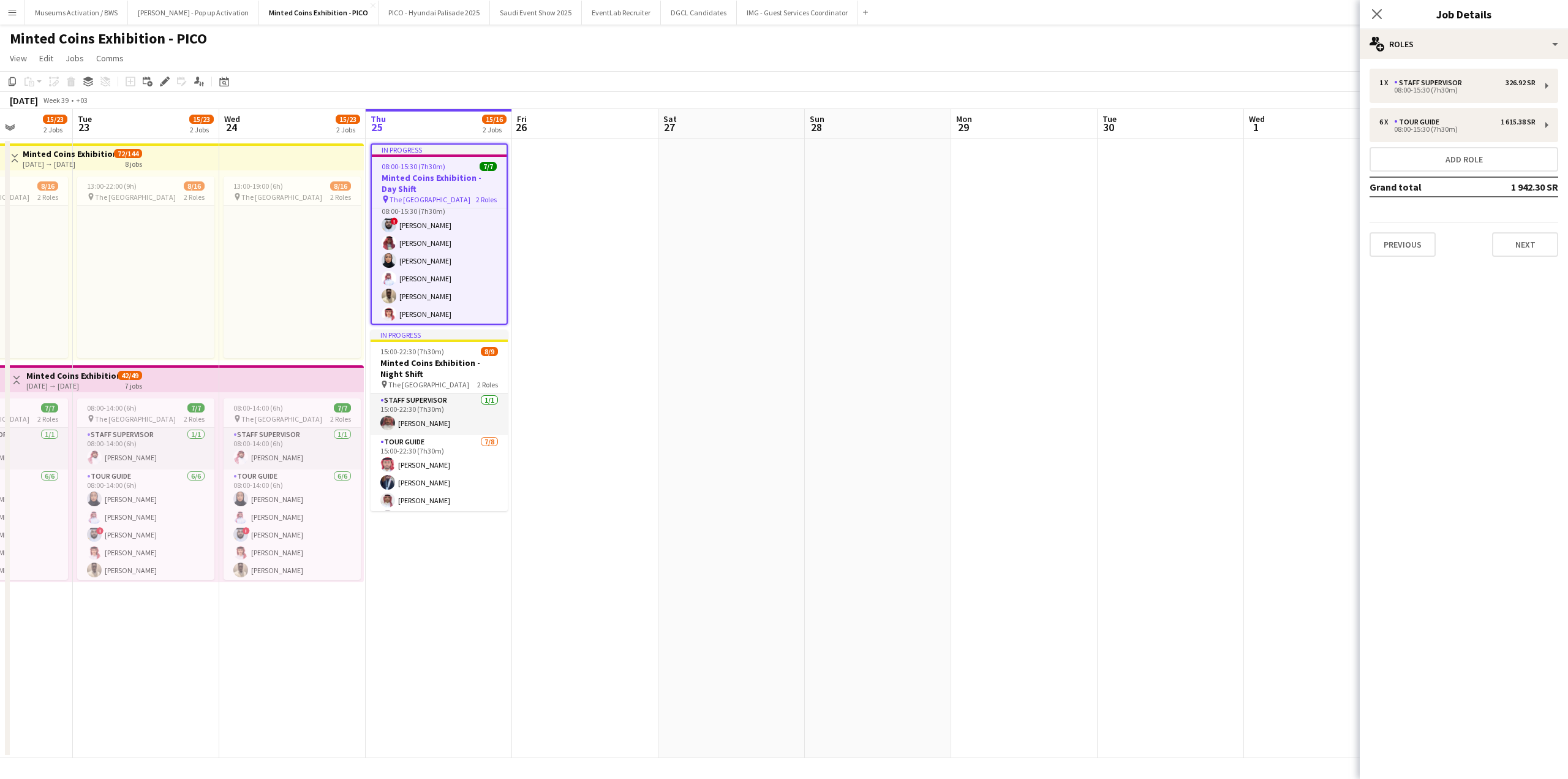
click at [872, 247] on app-date-cell at bounding box center [878, 448] width 147 height 620
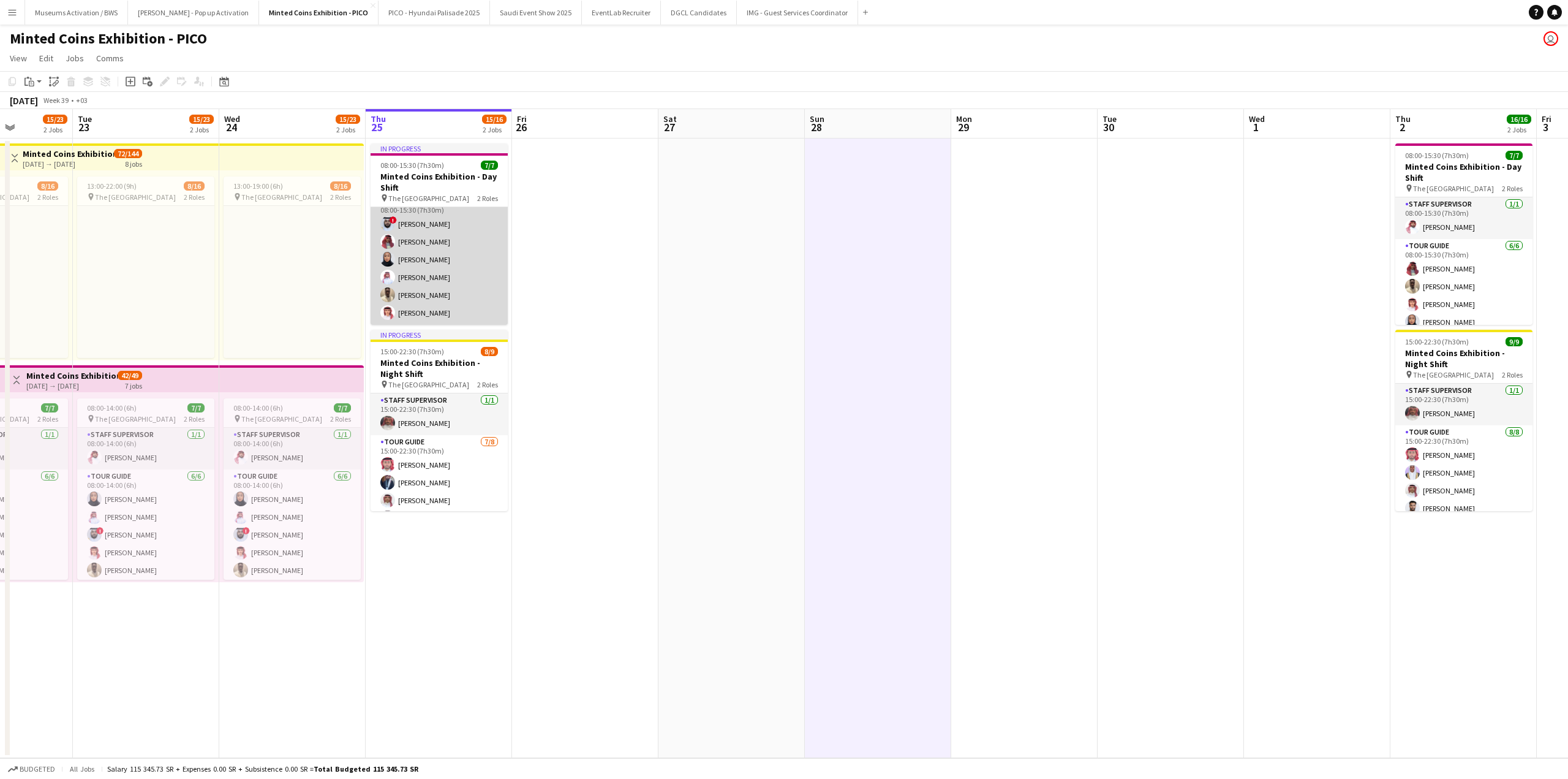
click at [434, 245] on app-card-role "Tour Guide 6/6 08:00-15:30 (7h30m) ! Sultan Alghamdi Hassan Alsharif Amira Moha…" at bounding box center [439, 259] width 137 height 130
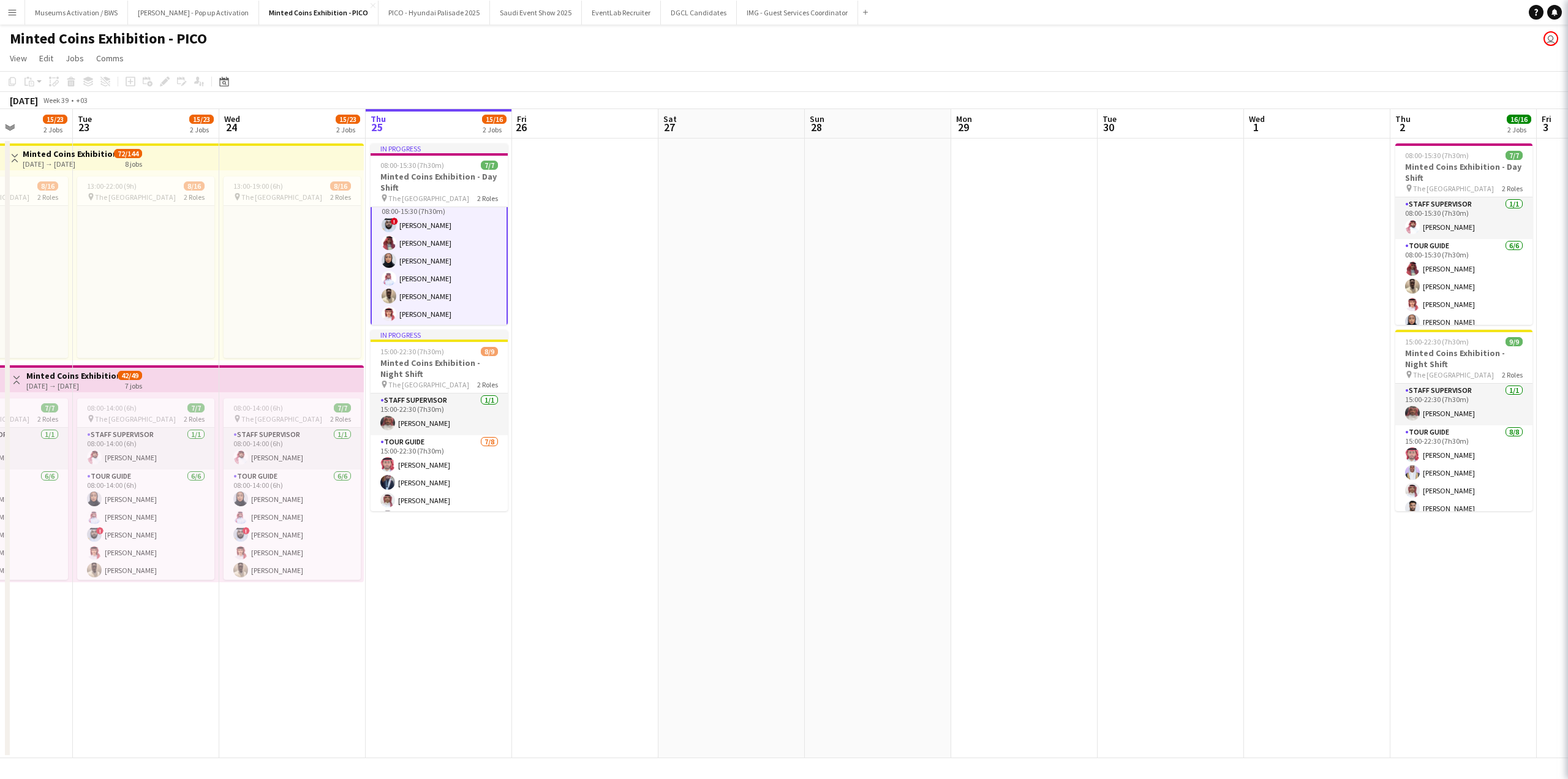
scroll to position [56, 0]
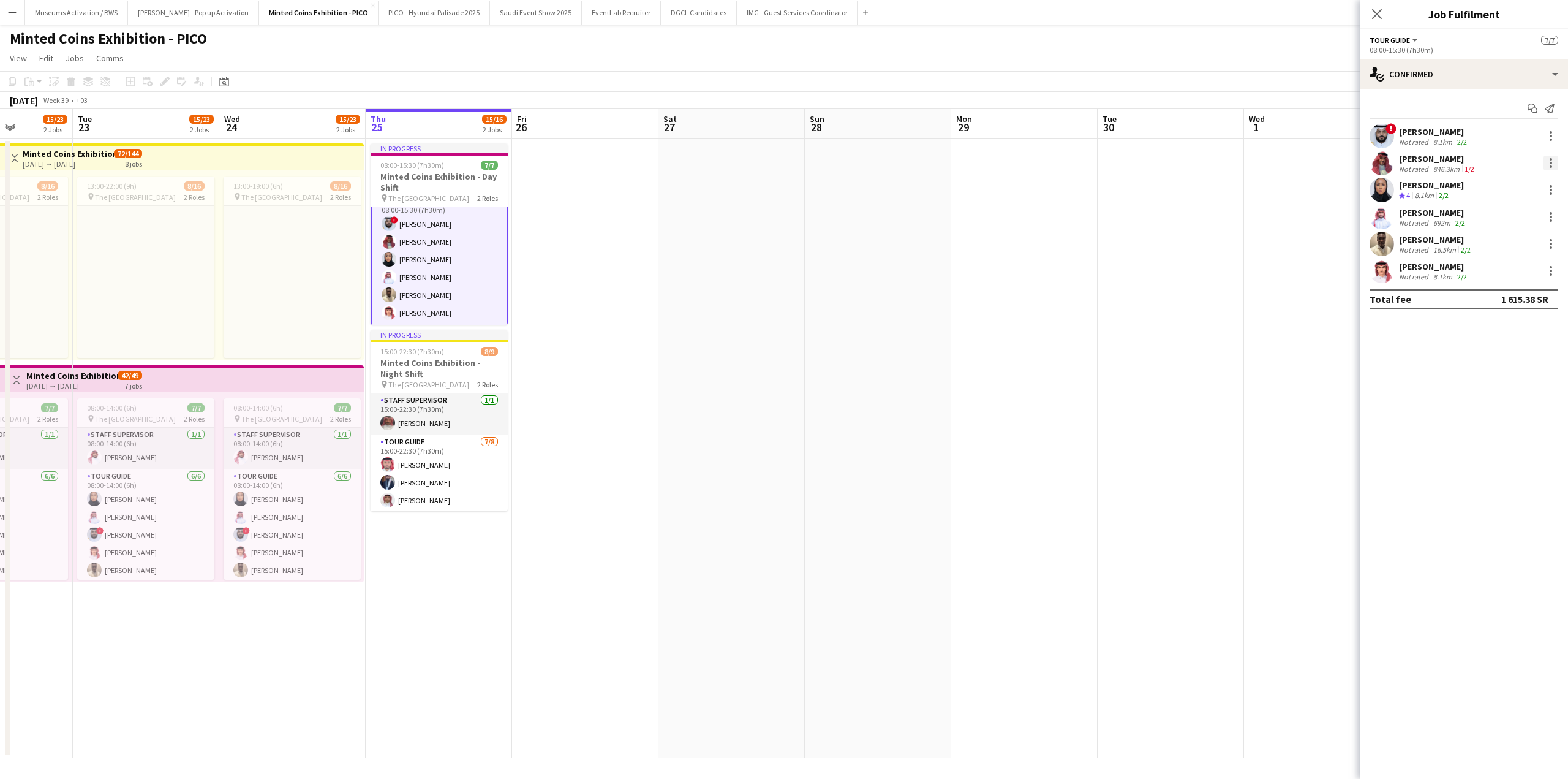
click at [1424, 164] on div at bounding box center [1550, 162] width 15 height 15
click at [1296, 189] on div at bounding box center [784, 389] width 1568 height 779
click at [1296, 187] on app-date-cell at bounding box center [1317, 448] width 147 height 620
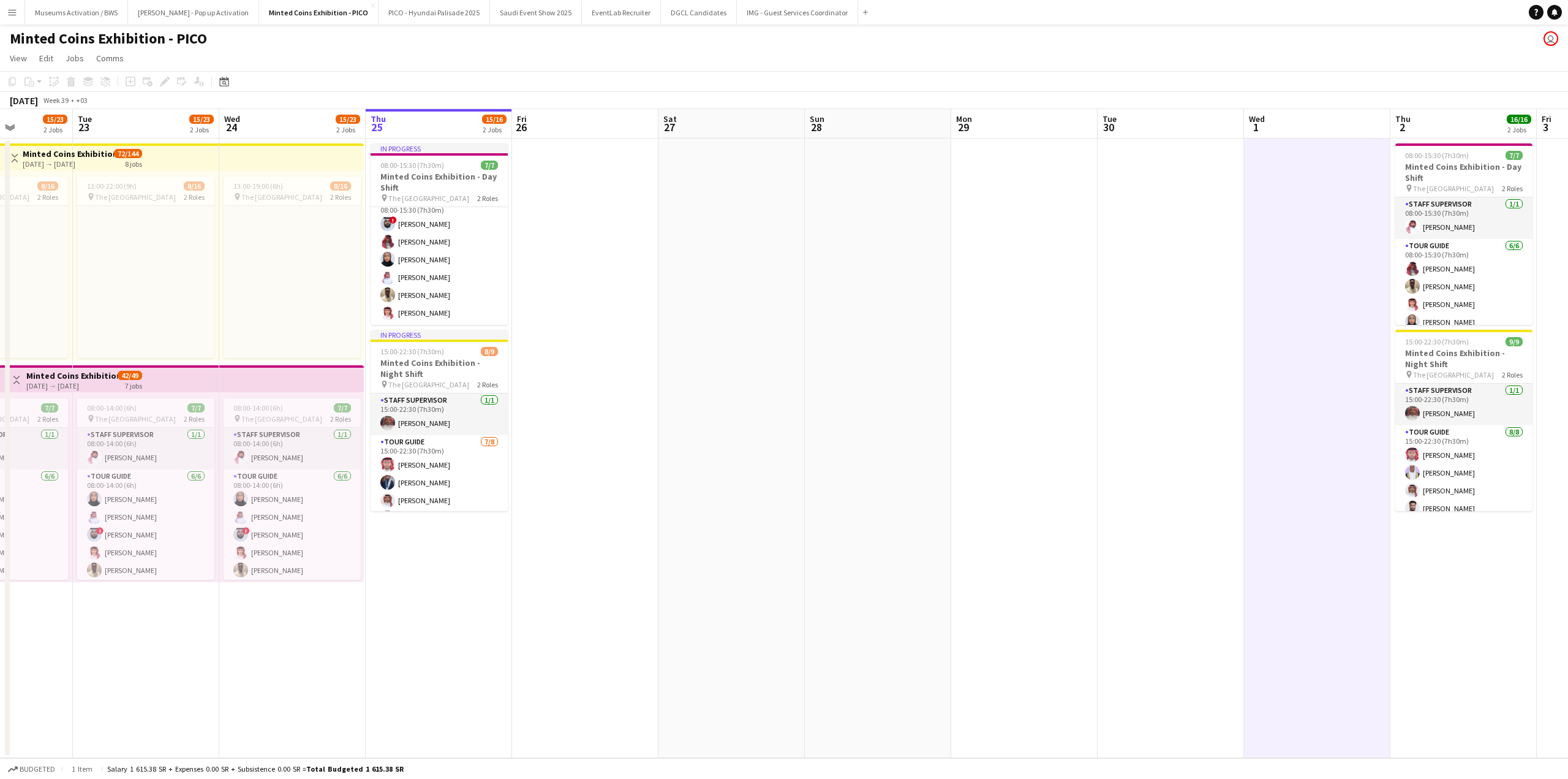
scroll to position [54, 0]
click at [663, 270] on app-date-cell at bounding box center [731, 448] width 147 height 620
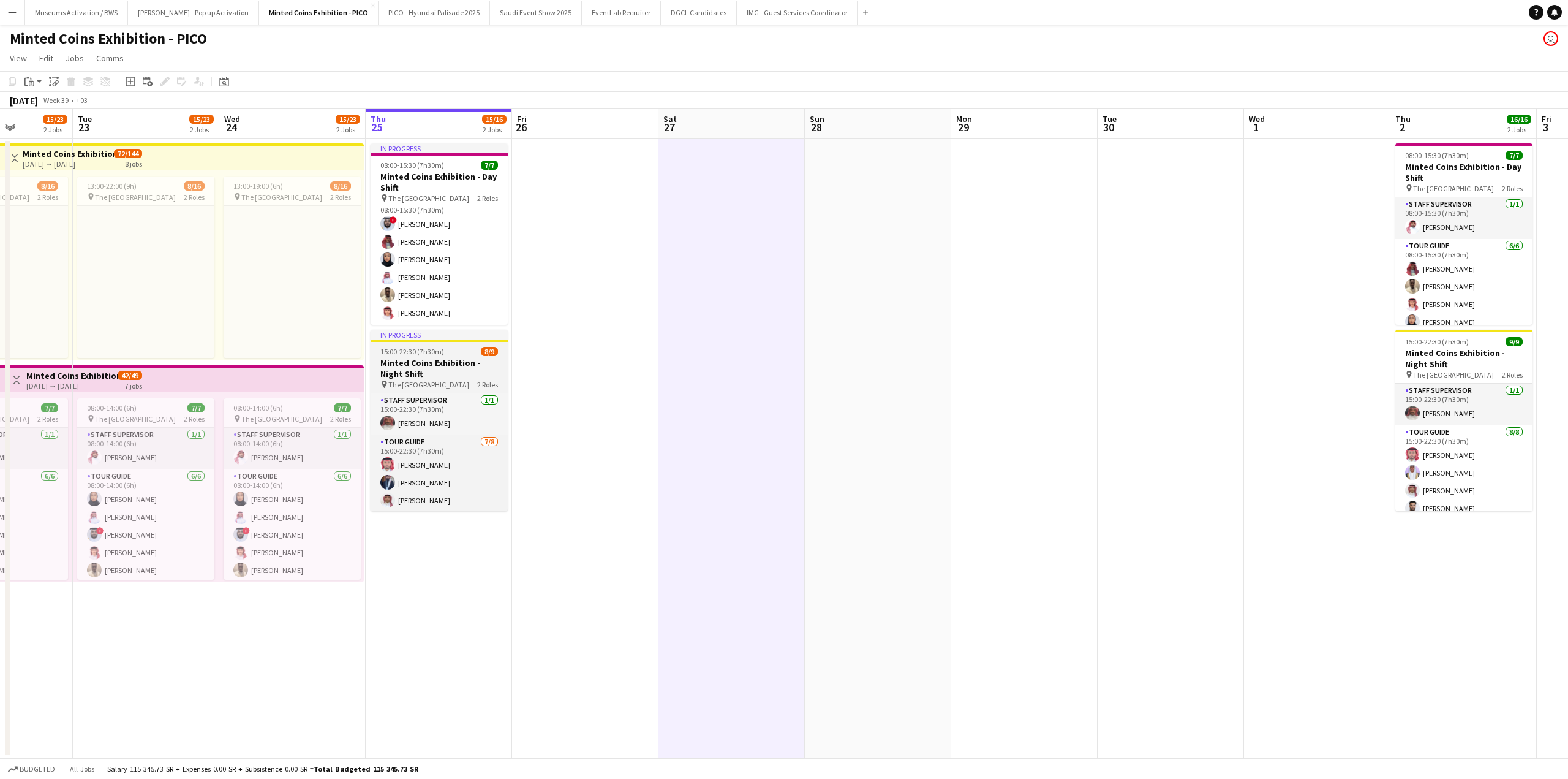
click at [439, 370] on h3 "Minted Coins Exhibition - Night Shift" at bounding box center [439, 368] width 137 height 22
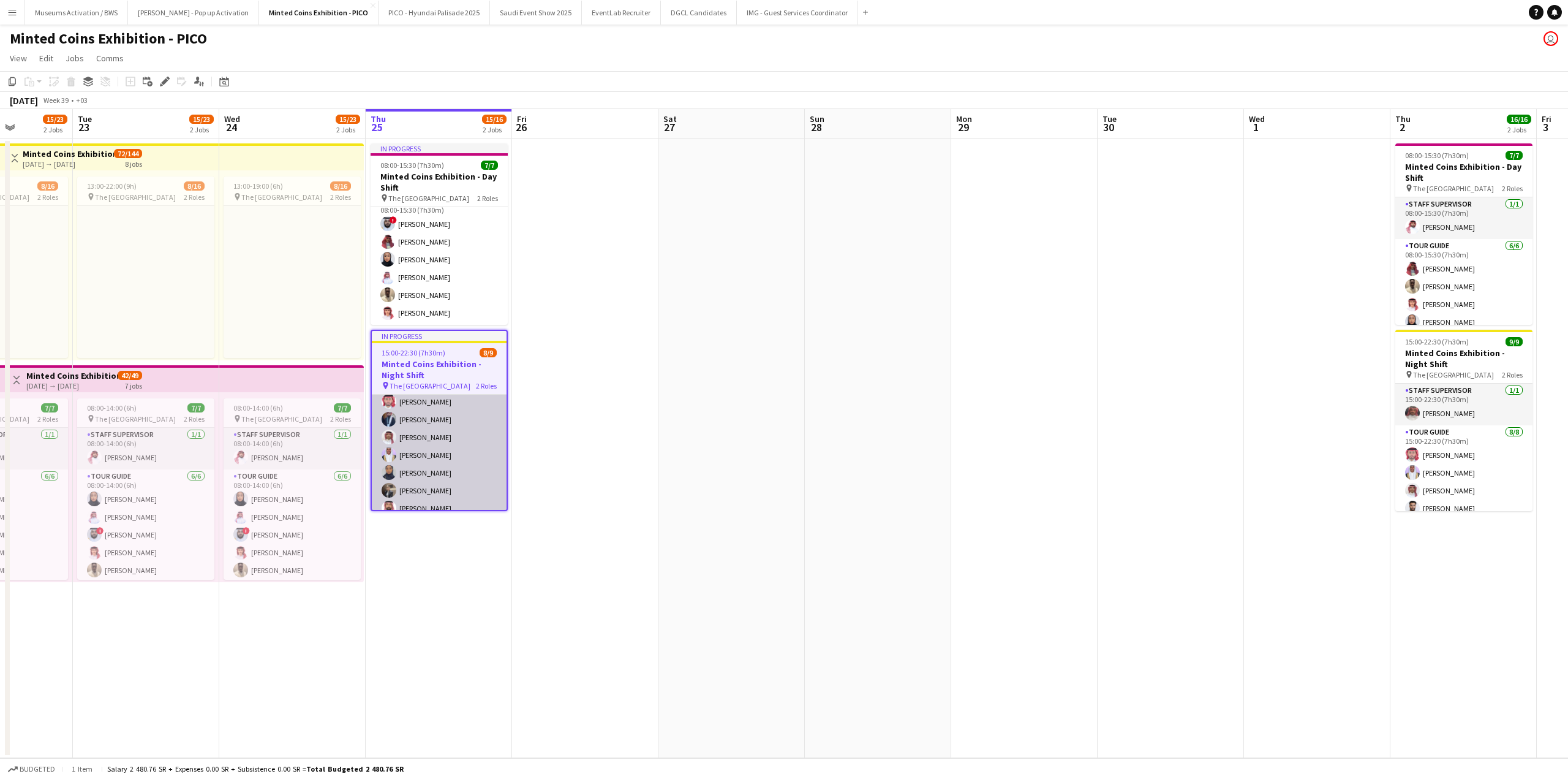
scroll to position [92, 0]
click at [573, 409] on app-date-cell at bounding box center [585, 448] width 147 height 620
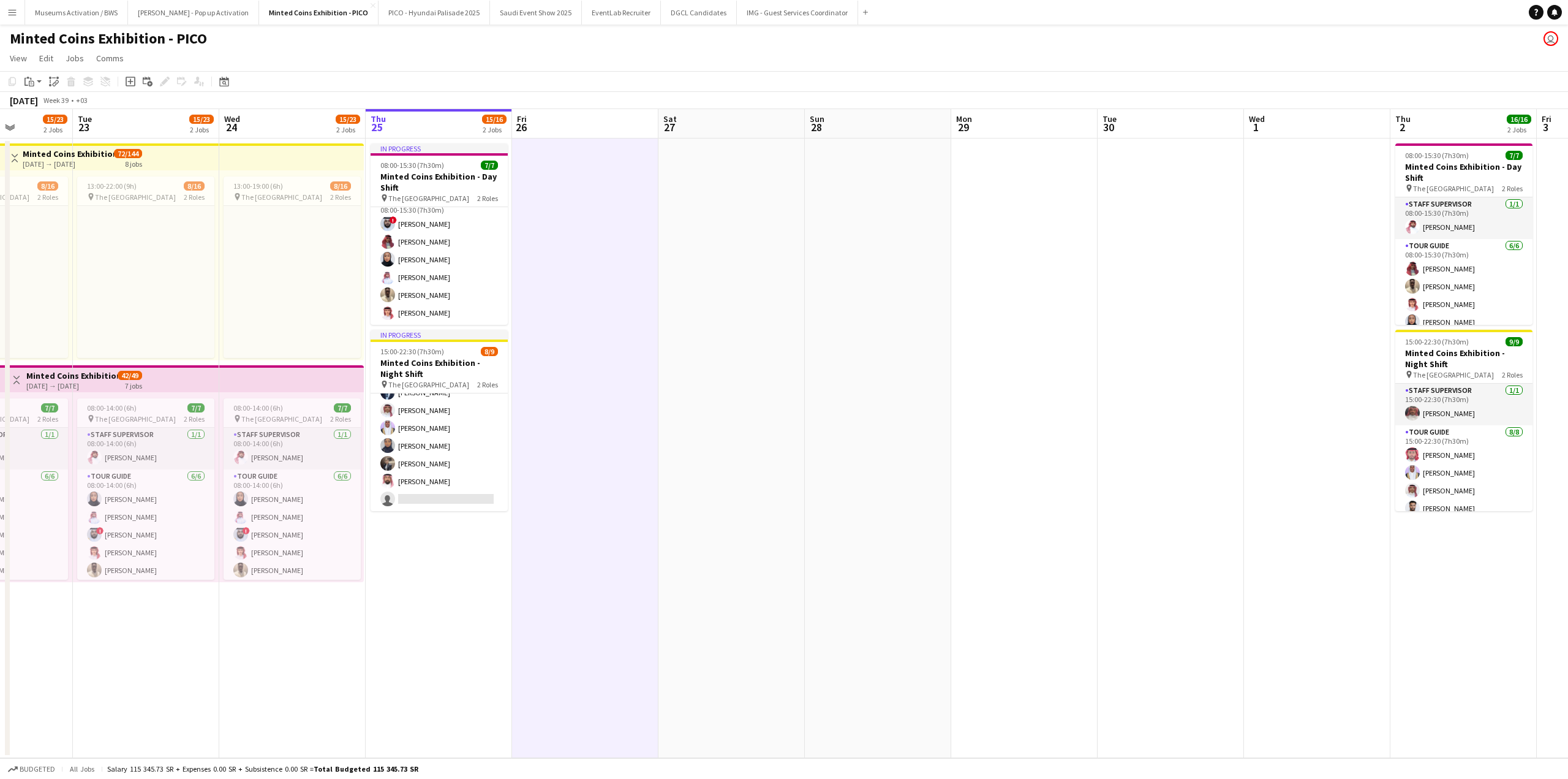
scroll to position [90, 0]
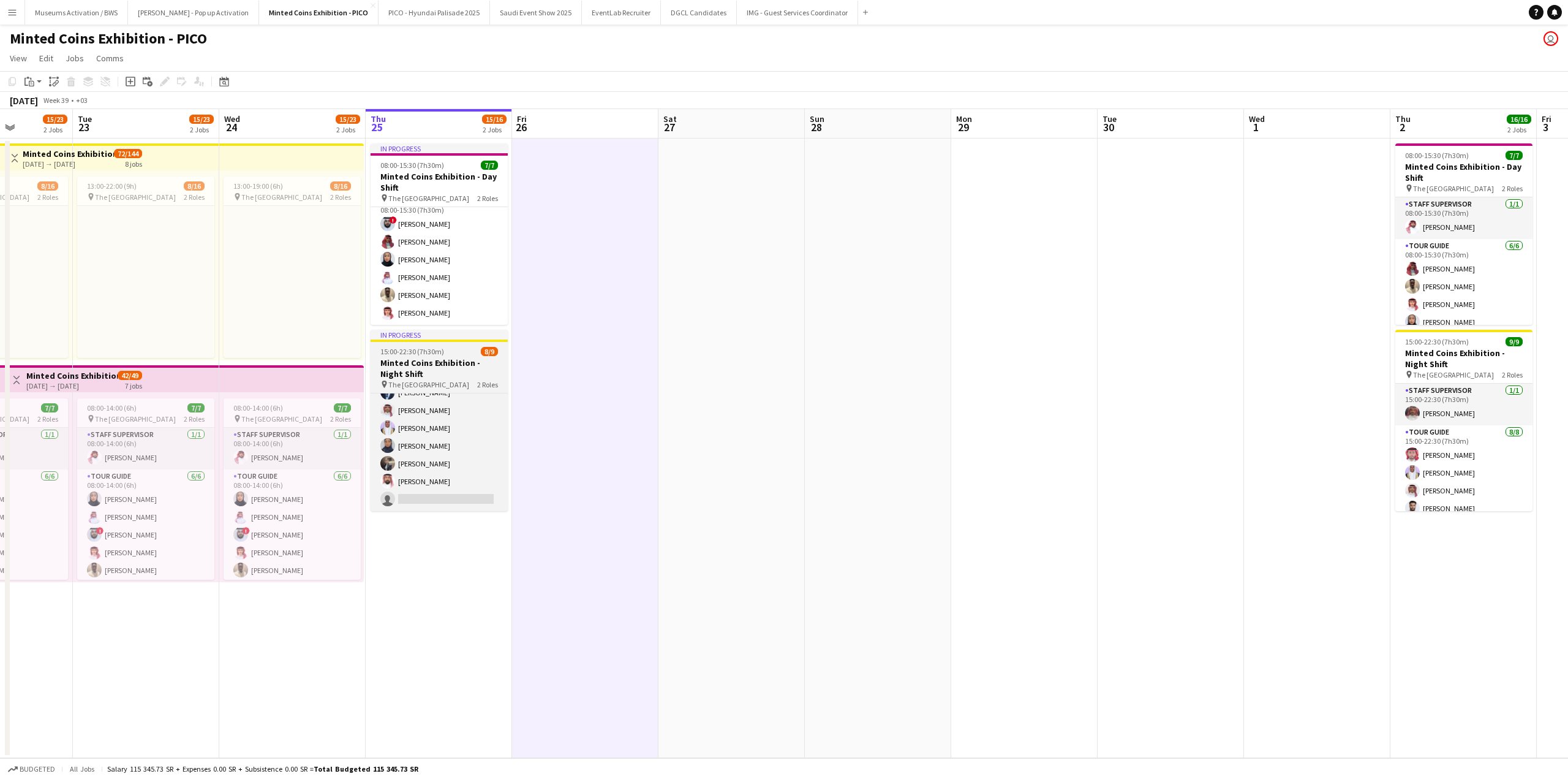
click at [470, 365] on h3 "Minted Coins Exhibition - Night Shift" at bounding box center [439, 368] width 137 height 22
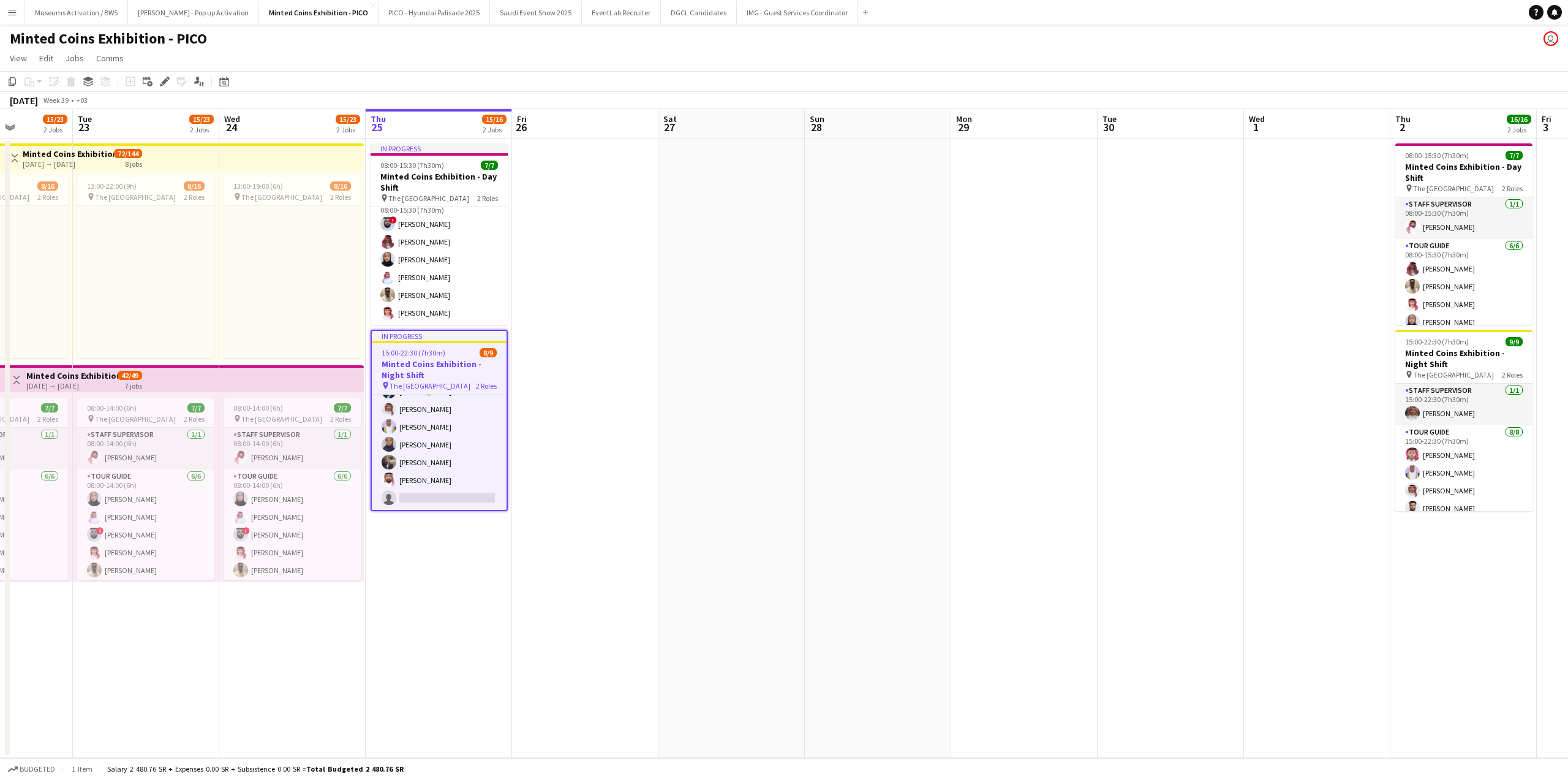
click at [598, 394] on app-date-cell at bounding box center [585, 448] width 147 height 620
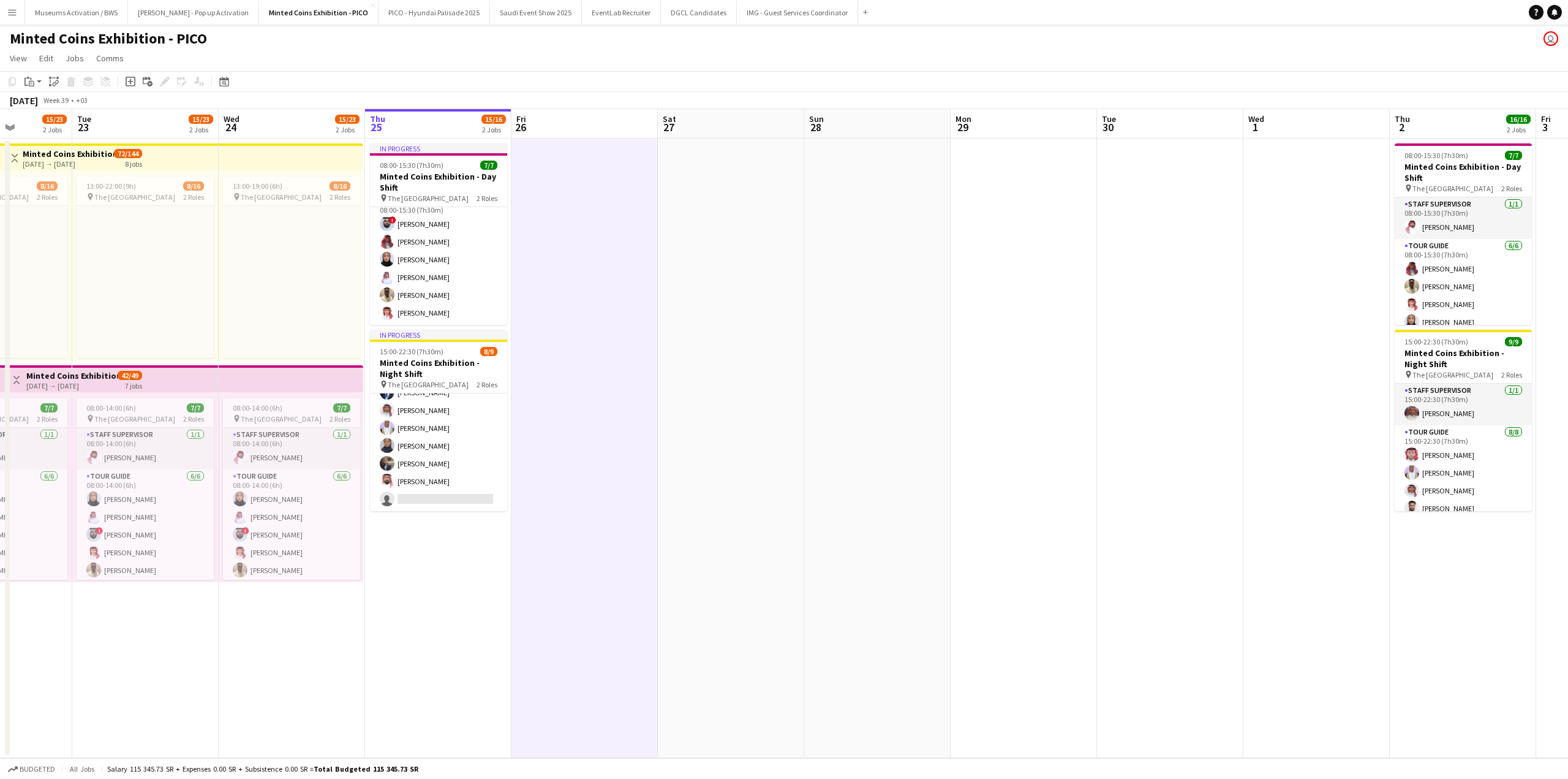
scroll to position [90, 0]
click at [1338, 419] on app-date-cell at bounding box center [1316, 448] width 147 height 620
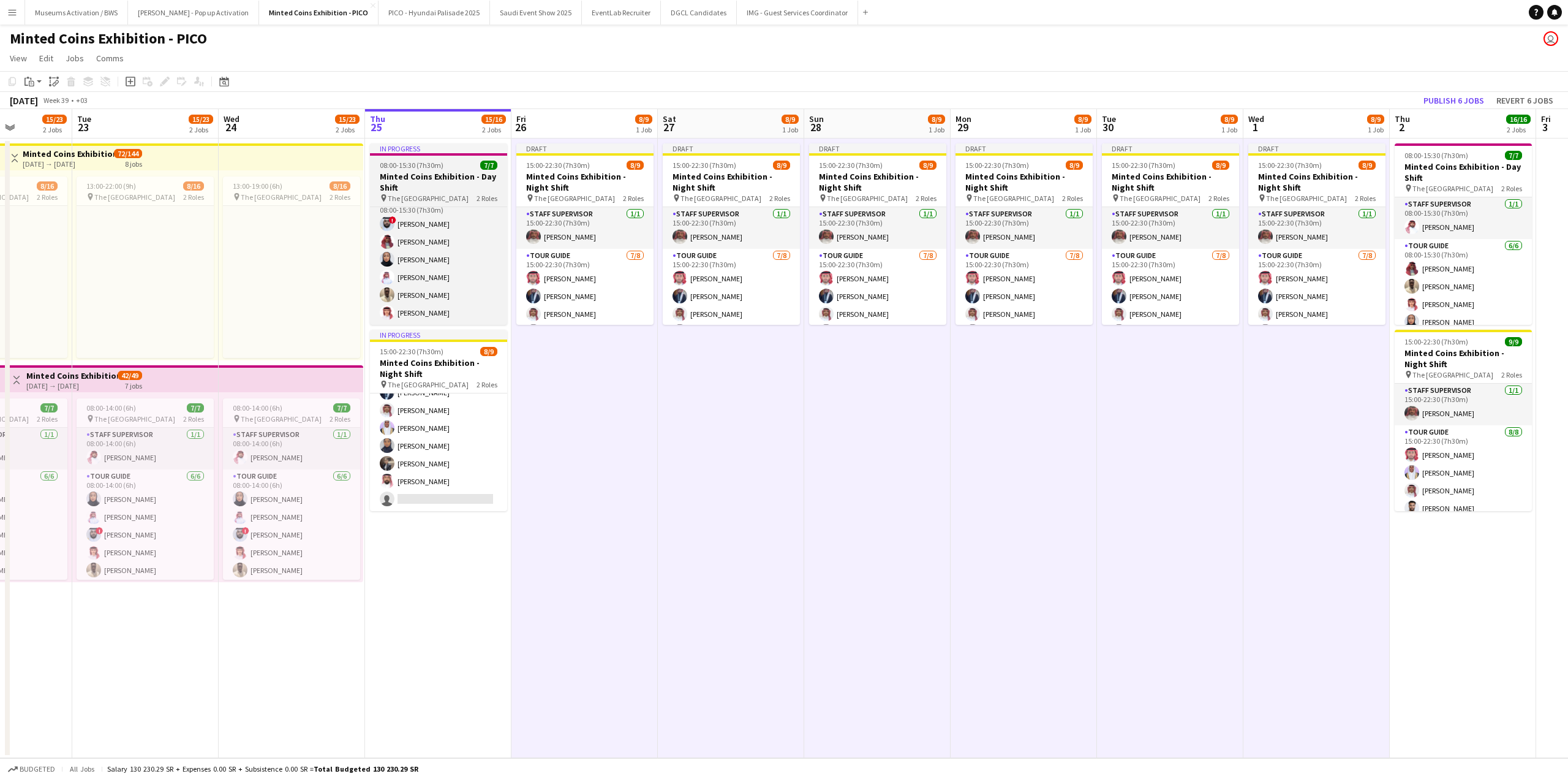
click at [422, 182] on h3 "Minted Coins Exhibition - Day Shift" at bounding box center [439, 182] width 137 height 22
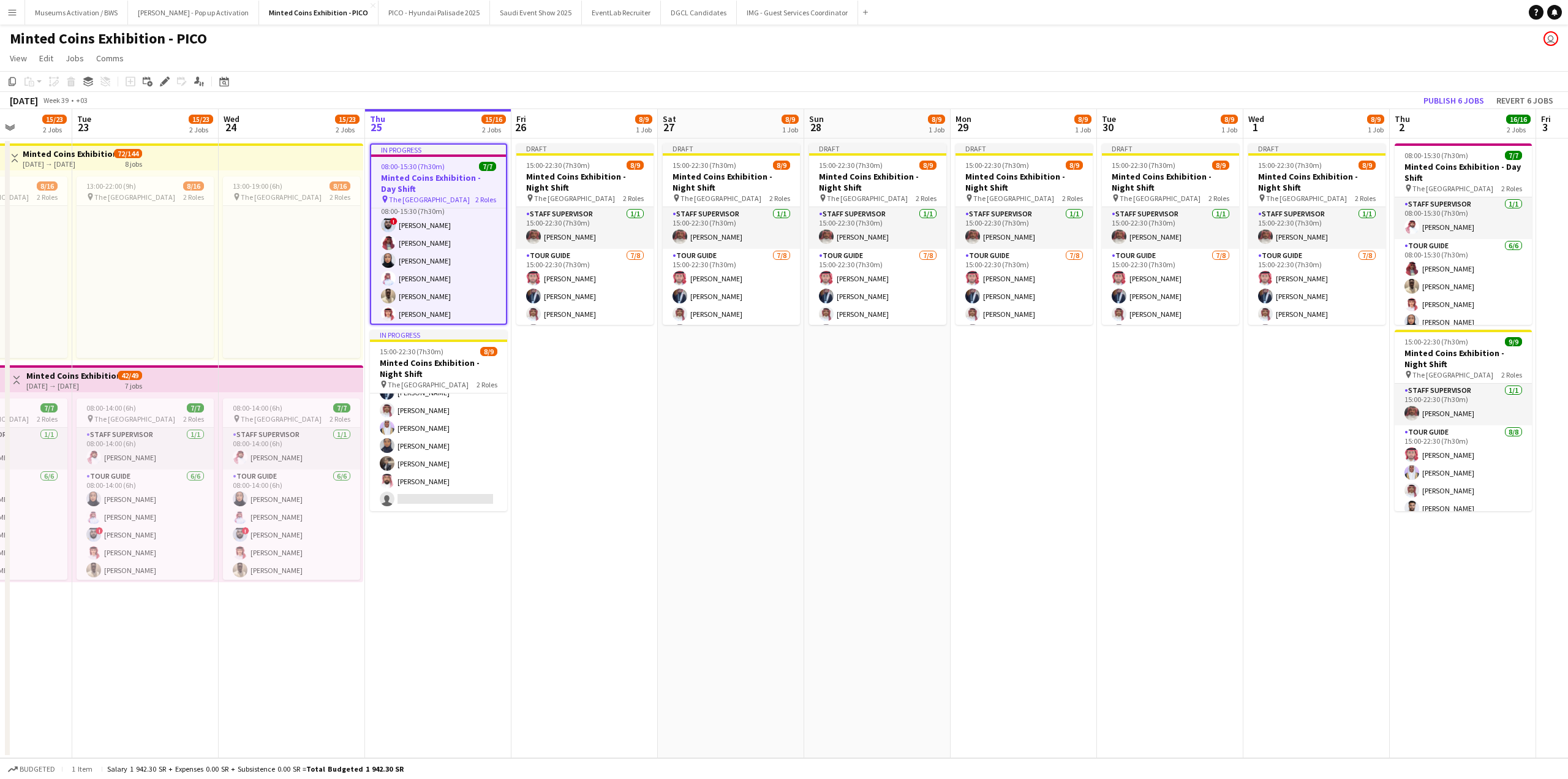
click at [588, 399] on app-date-cell "Draft 15:00-22:30 (7h30m) 8/9 Minted Coins Exhibition - Night Shift pin The Nat…" at bounding box center [585, 448] width 147 height 620
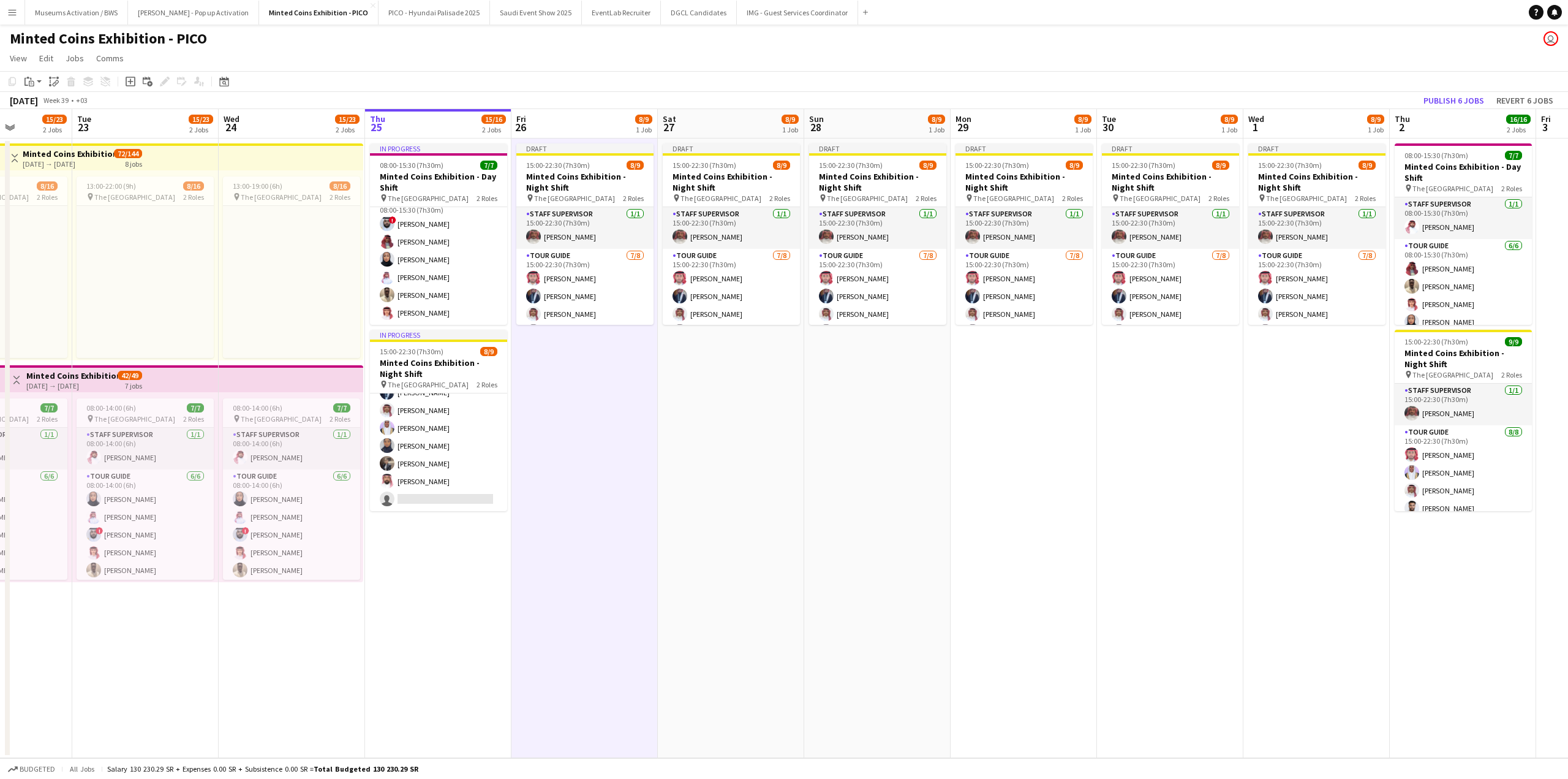
click at [1369, 449] on app-date-cell "Draft 15:00-22:30 (7h30m) 8/9 Minted Coins Exhibition - Night Shift pin The Nat…" at bounding box center [1316, 448] width 147 height 620
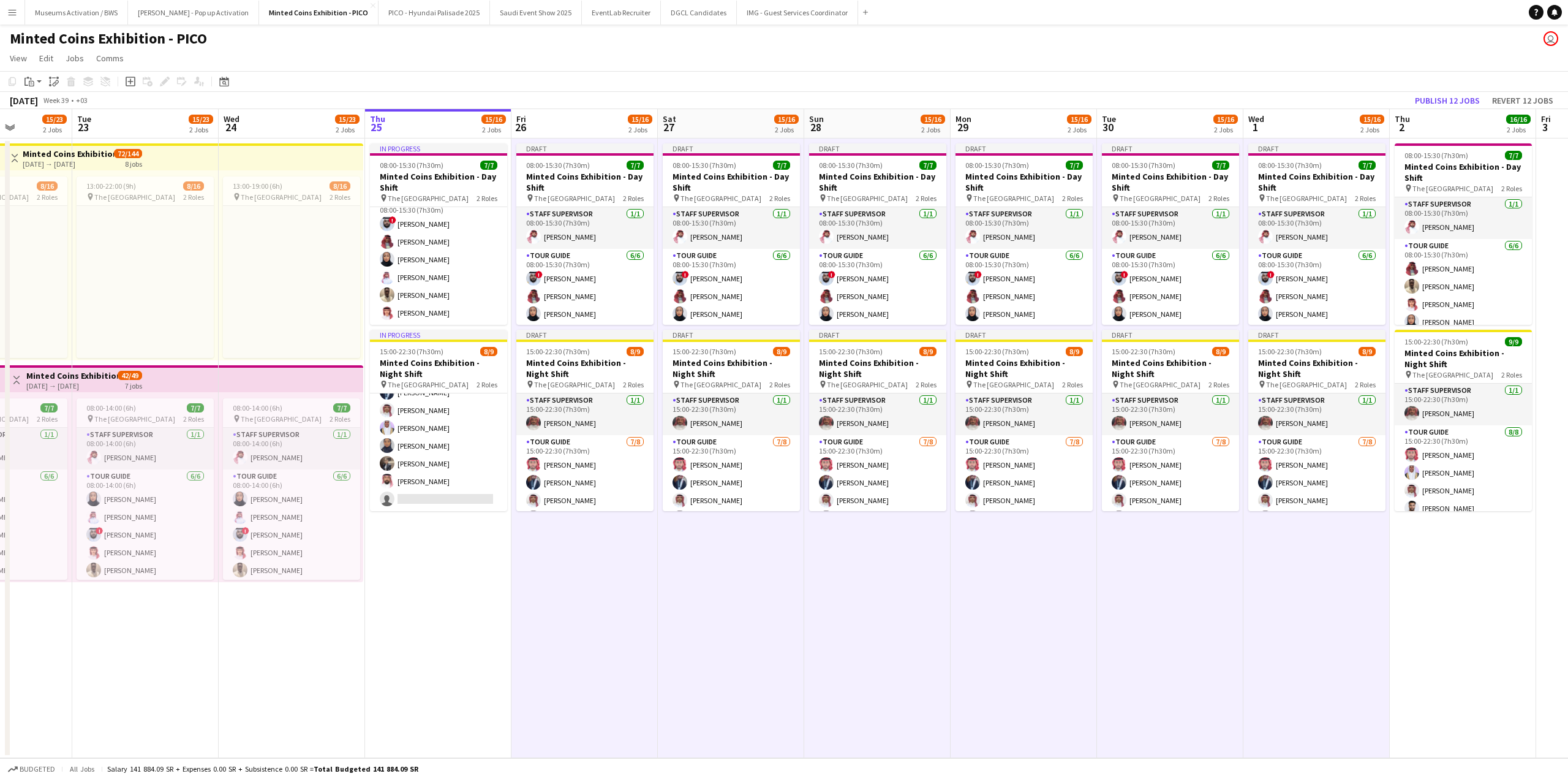
click at [974, 596] on app-date-cell "Draft 08:00-15:30 (7h30m) 7/7 Minted Coins Exhibition - Day Shift pin The Natio…" at bounding box center [1024, 448] width 147 height 620
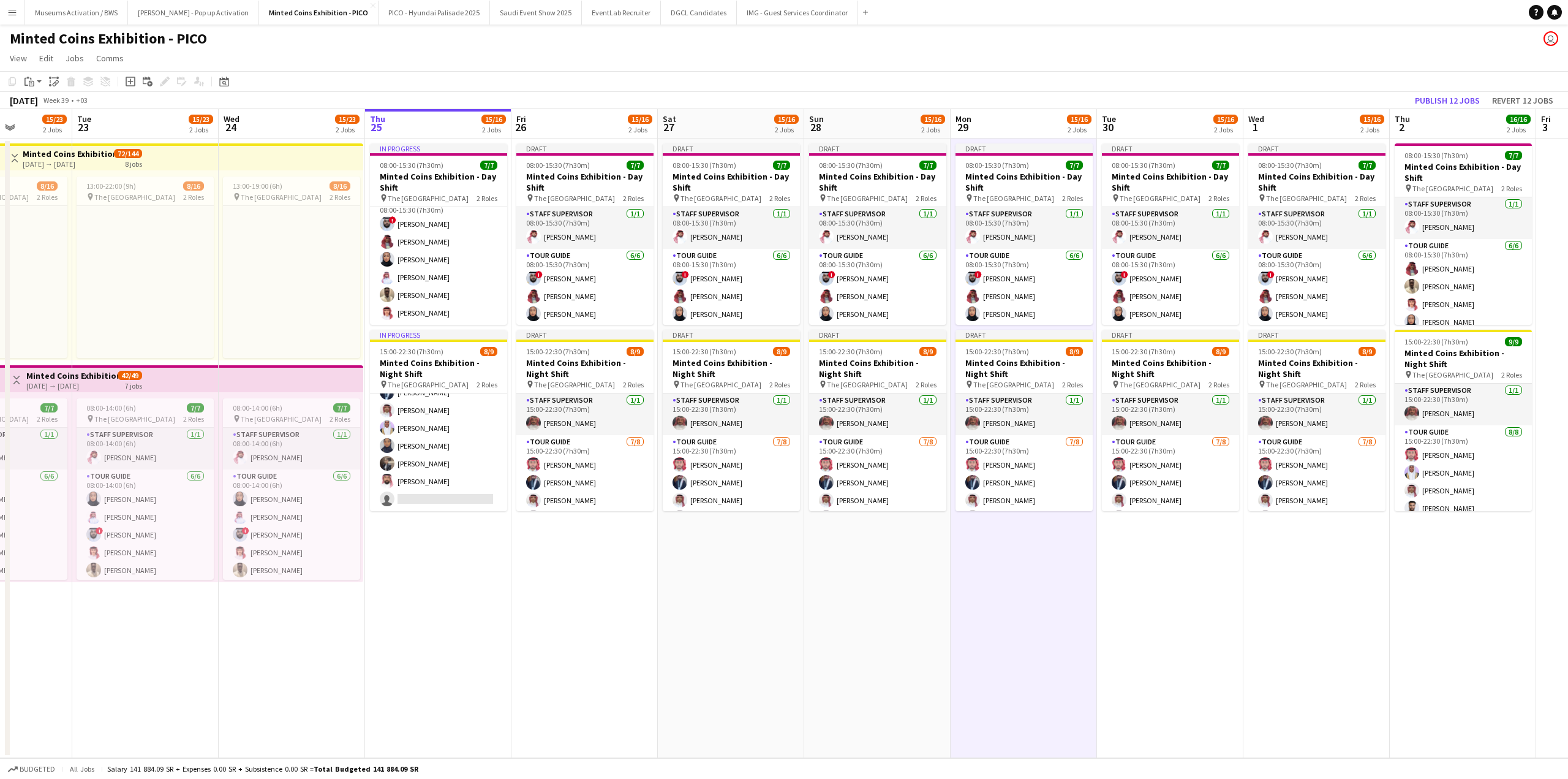
drag, startPoint x: 1316, startPoint y: 293, endPoint x: 1090, endPoint y: 287, distance: 226.1
click at [1094, 287] on app-calendar-viewport "Sat 20 15/23 2 Jobs Sun 21 Mon 22 15/23 2 Jobs Tue 23 15/23 2 Jobs Wed 24 15/23…" at bounding box center [784, 433] width 1568 height 649
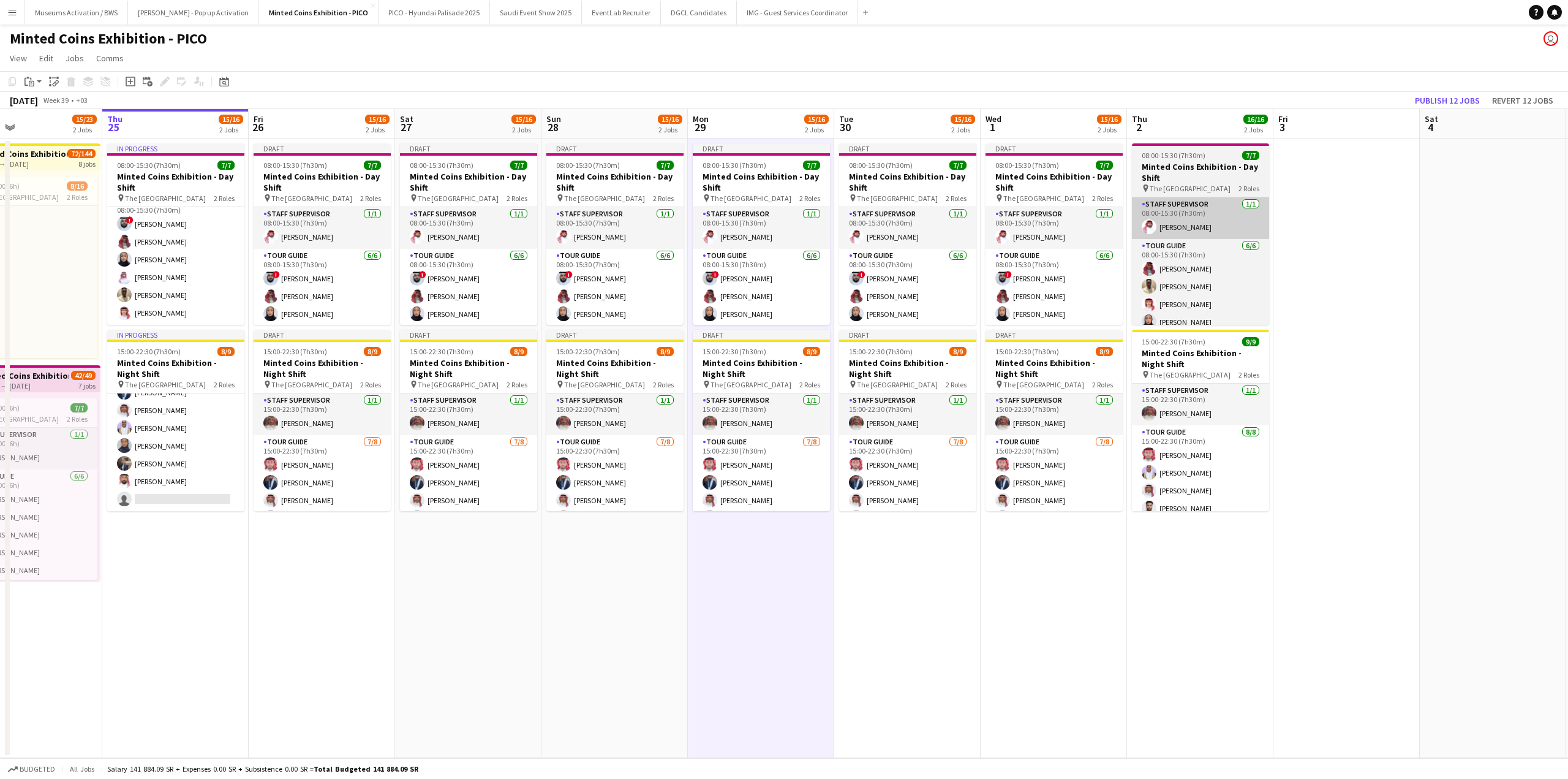
drag, startPoint x: 1261, startPoint y: 212, endPoint x: 987, endPoint y: 219, distance: 274.1
click at [1041, 217] on app-calendar-viewport "Sun 21 Mon 22 15/23 2 Jobs Tue 23 15/23 2 Jobs Wed 24 15/23 2 Jobs Thu 25 15/16…" at bounding box center [784, 433] width 1568 height 649
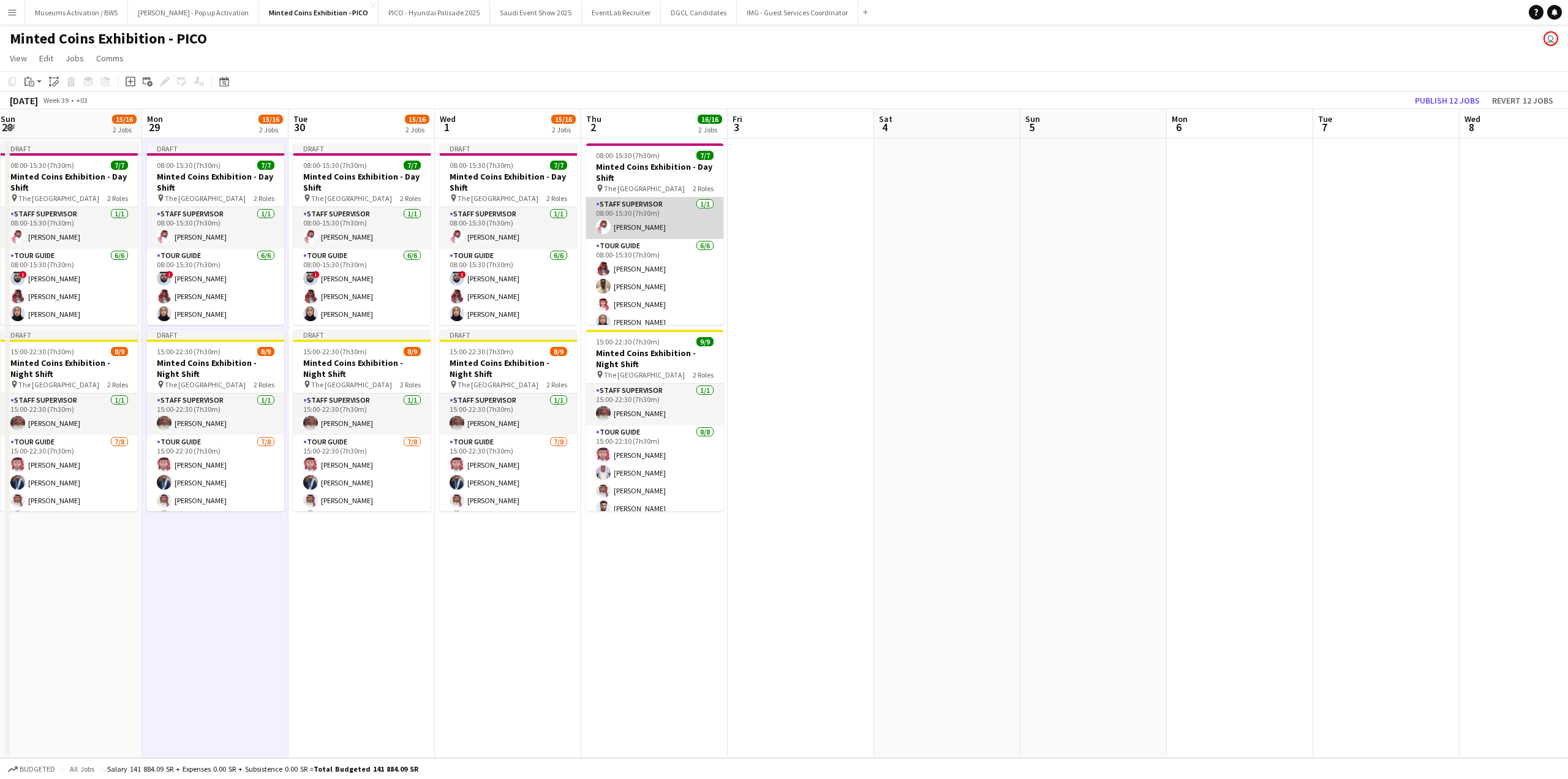
scroll to position [0, 297]
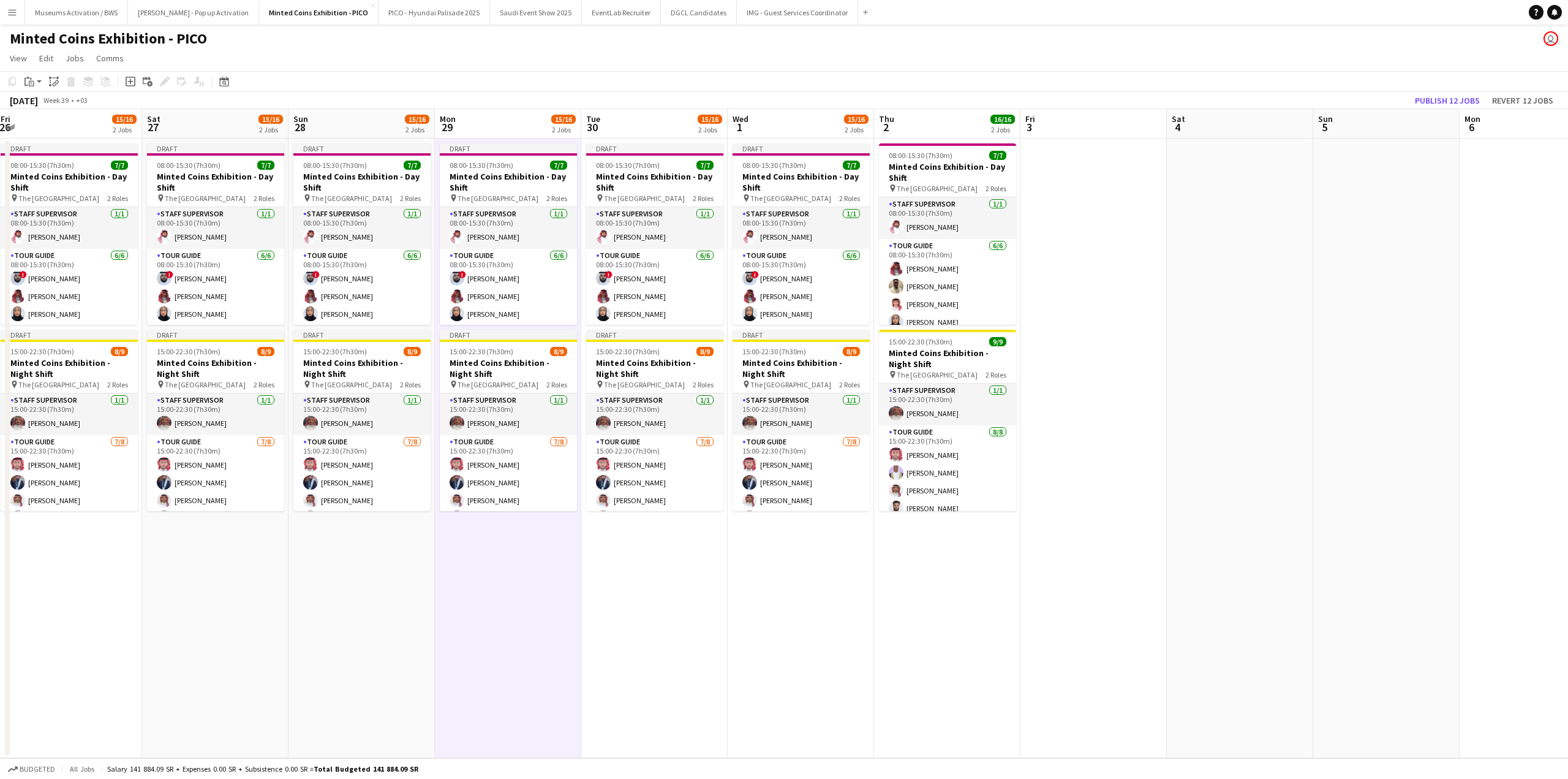
click at [1060, 177] on app-date-cell at bounding box center [1094, 448] width 147 height 620
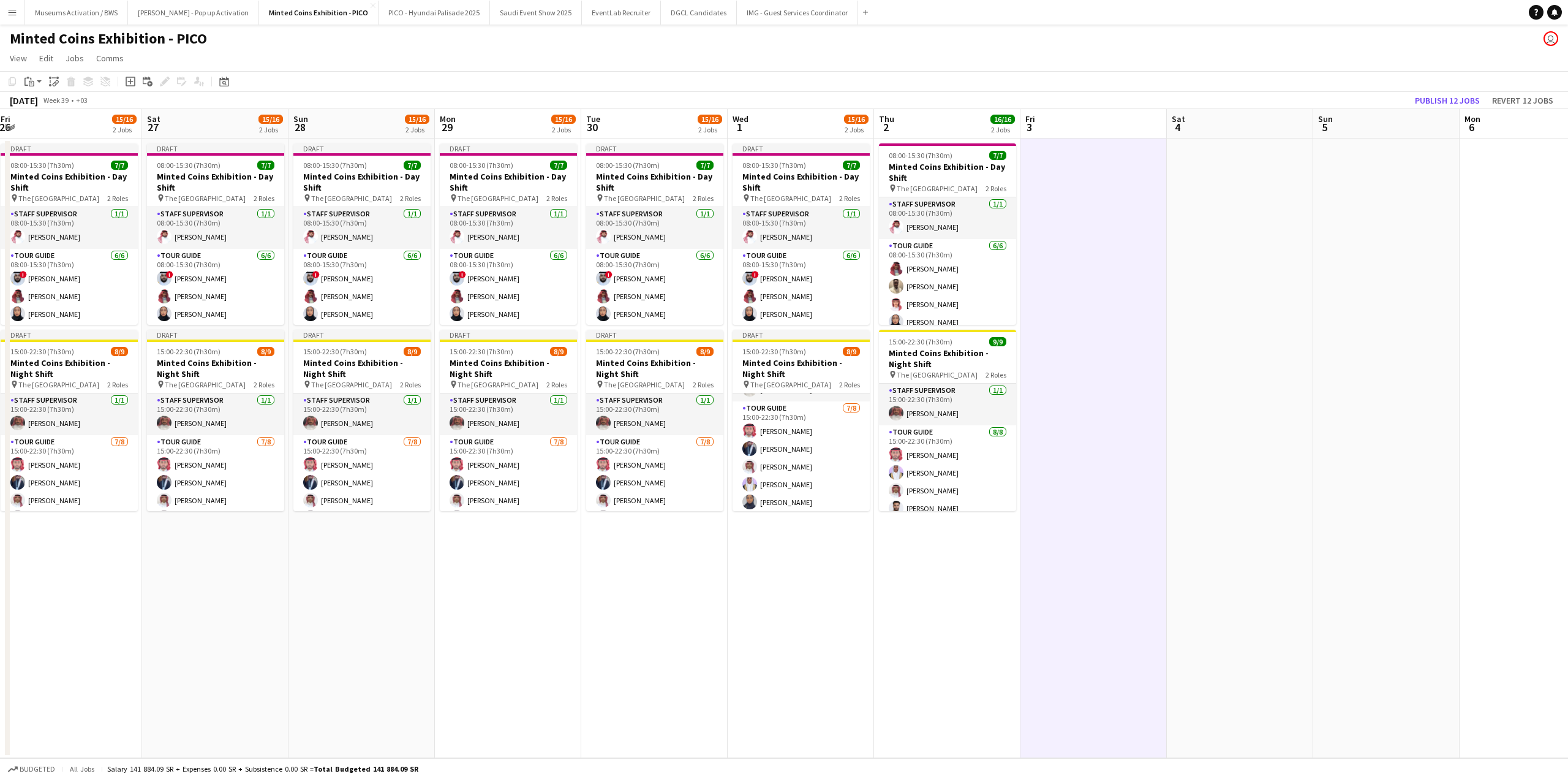
scroll to position [0, 0]
click at [1091, 179] on app-date-cell at bounding box center [1094, 448] width 147 height 620
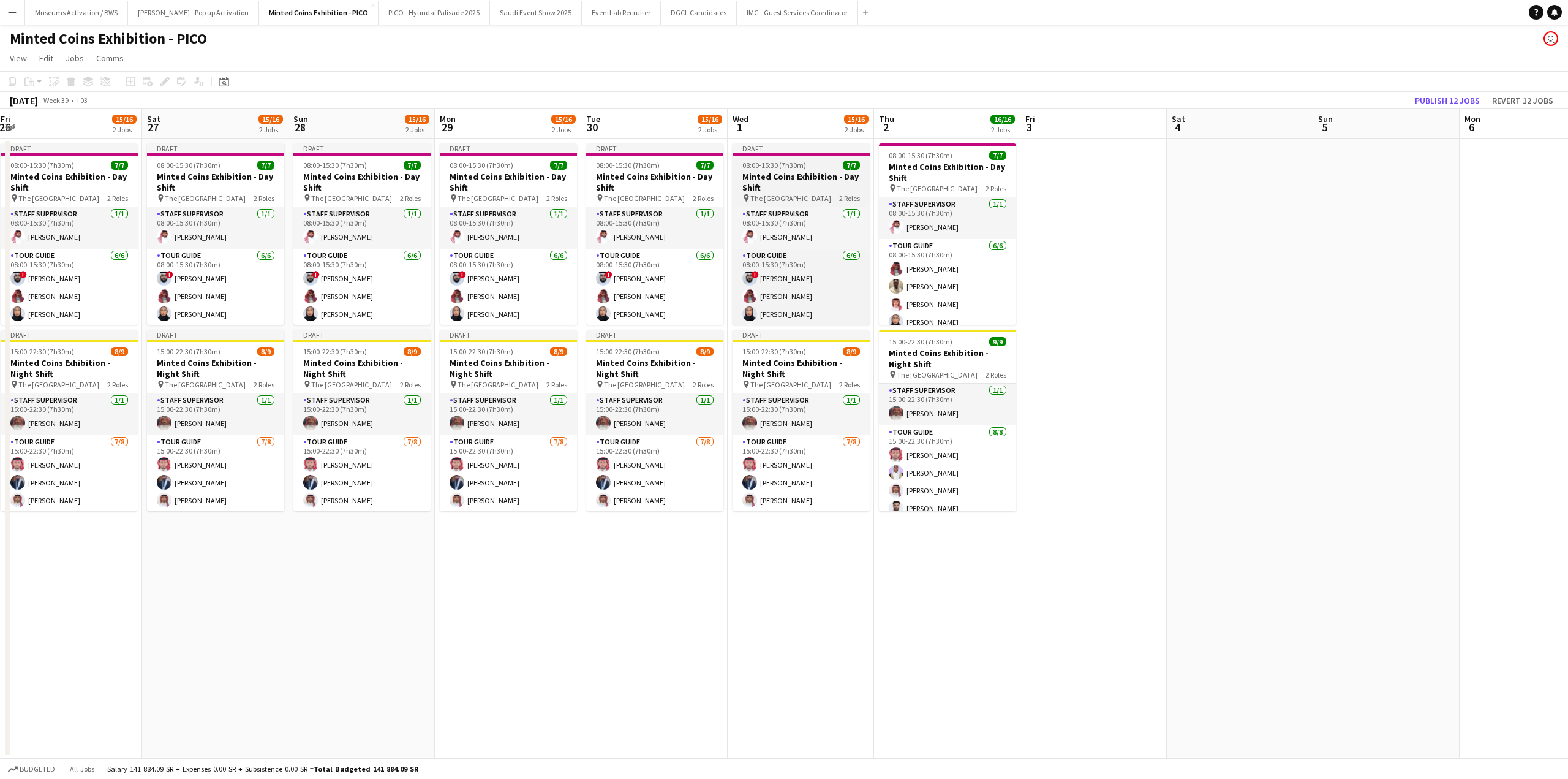
click at [764, 172] on h3 "Minted Coins Exhibition - Day Shift" at bounding box center [801, 182] width 137 height 22
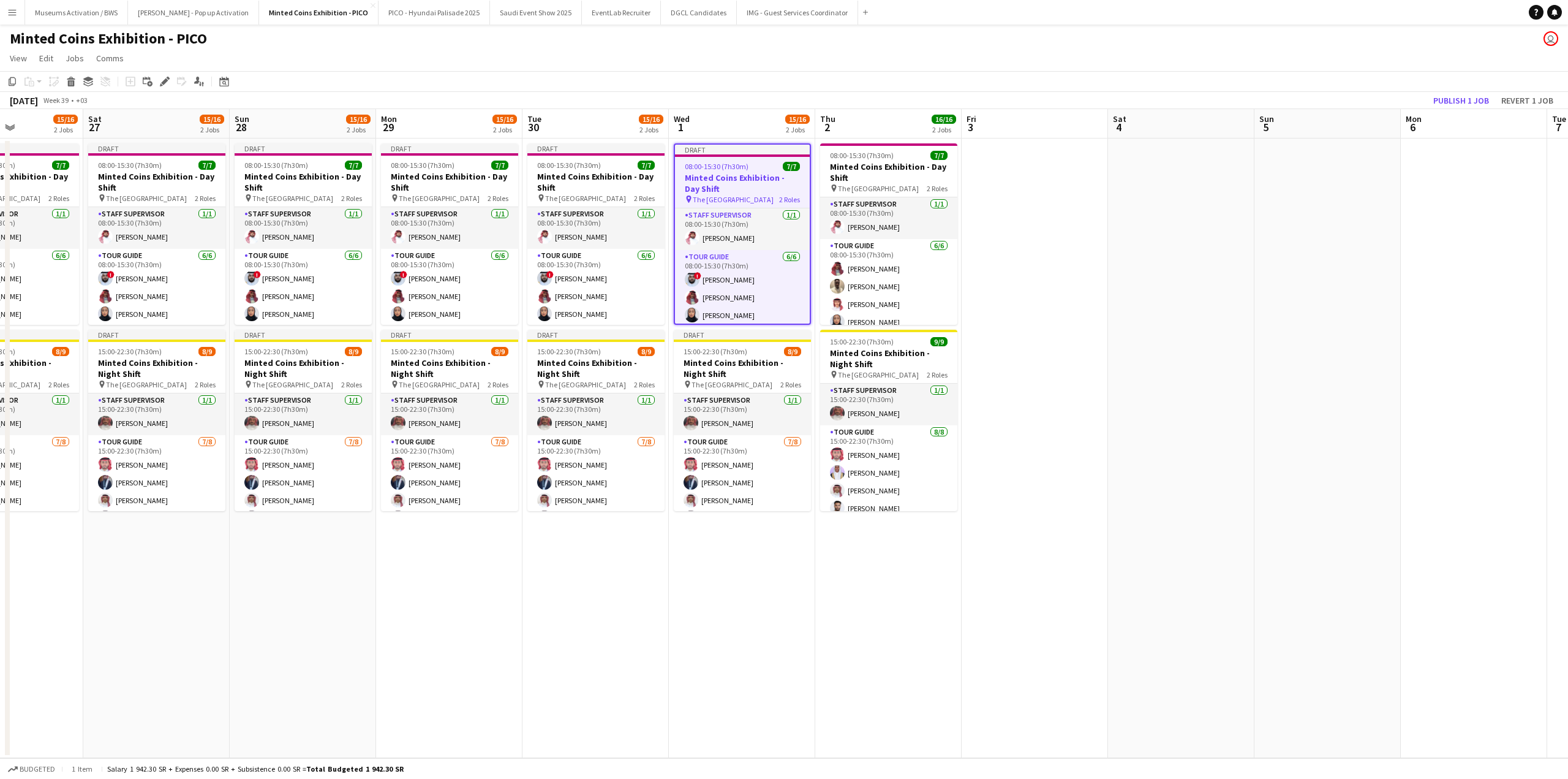
drag, startPoint x: 1075, startPoint y: 214, endPoint x: 734, endPoint y: 225, distance: 341.2
click at [754, 222] on app-calendar-viewport "Wed 24 15/23 2 Jobs Thu 25 15/16 2 Jobs Fri 26 15/16 2 Jobs Sat 27 15/16 2 Jobs…" at bounding box center [784, 433] width 1568 height 649
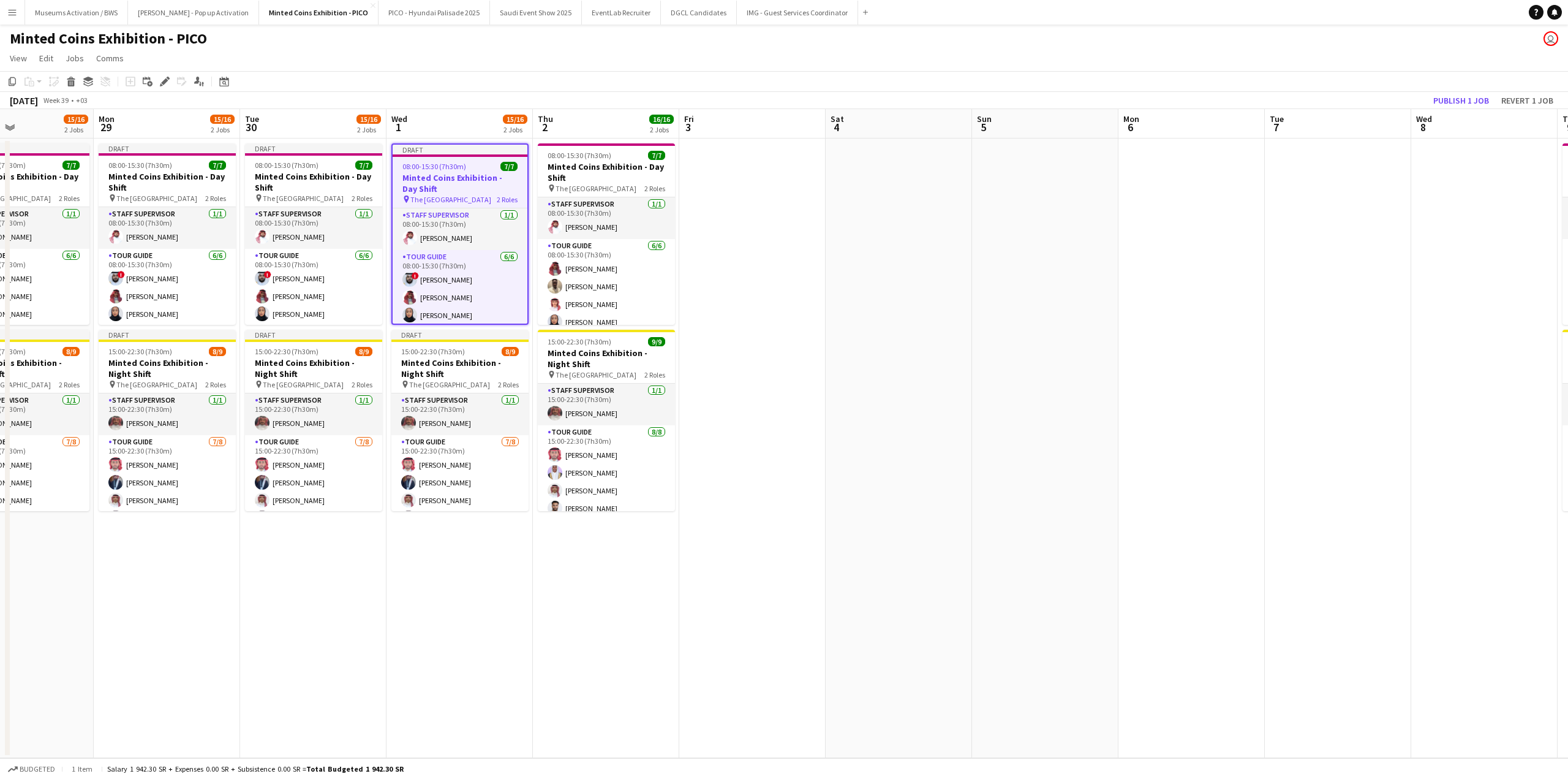
drag, startPoint x: 907, startPoint y: 214, endPoint x: 749, endPoint y: 224, distance: 158.3
click at [803, 217] on app-calendar-viewport "Fri 26 15/16 2 Jobs Sat 27 15/16 2 Jobs Sun 28 15/16 2 Jobs Mon 29 15/16 2 Jobs…" at bounding box center [784, 433] width 1568 height 649
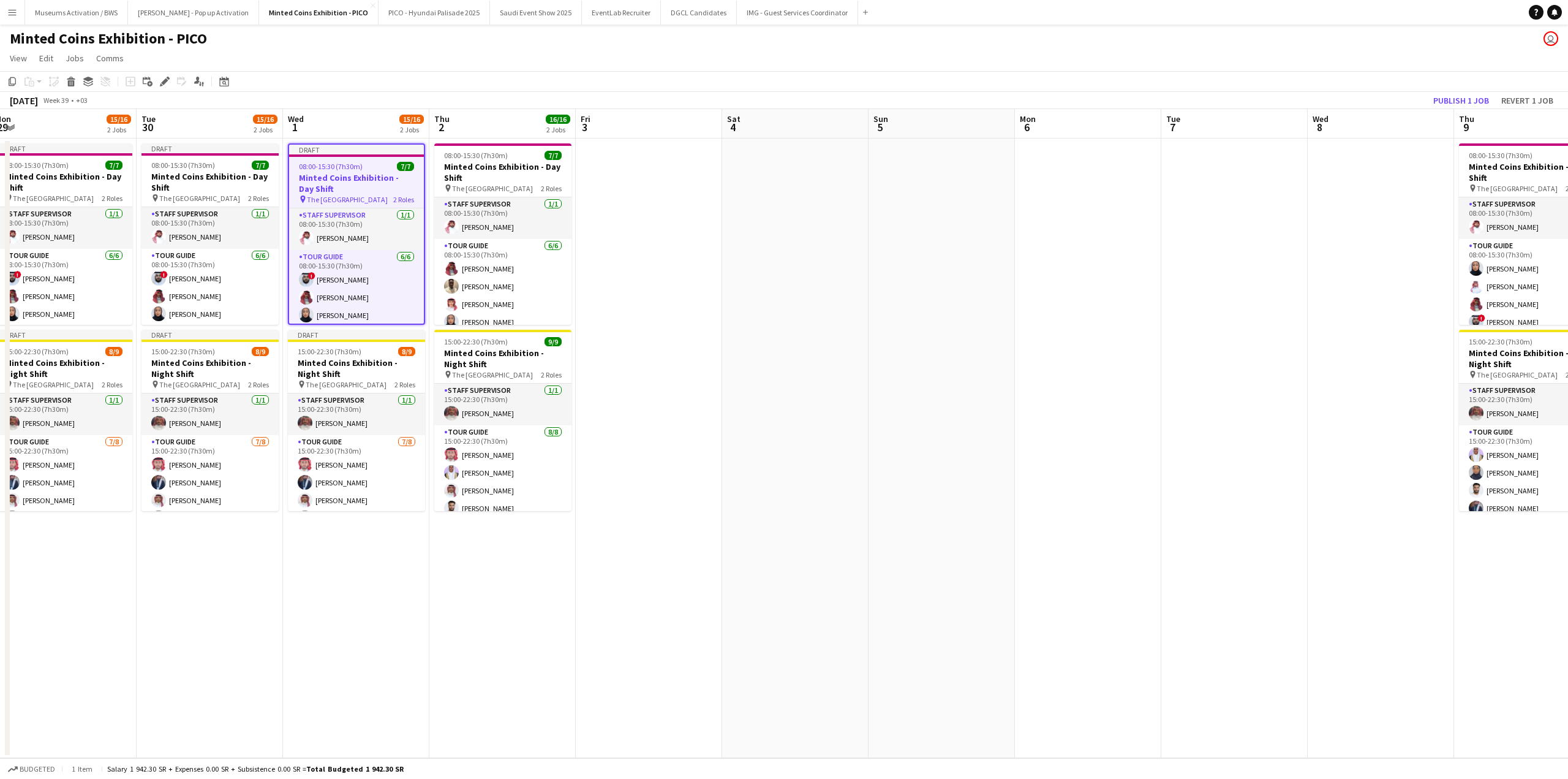
click at [597, 243] on app-calendar-viewport "Fri 26 15/16 2 Jobs Sat 27 15/16 2 Jobs Sun 28 15/16 2 Jobs Mon 29 15/16 2 Jobs…" at bounding box center [784, 433] width 1568 height 649
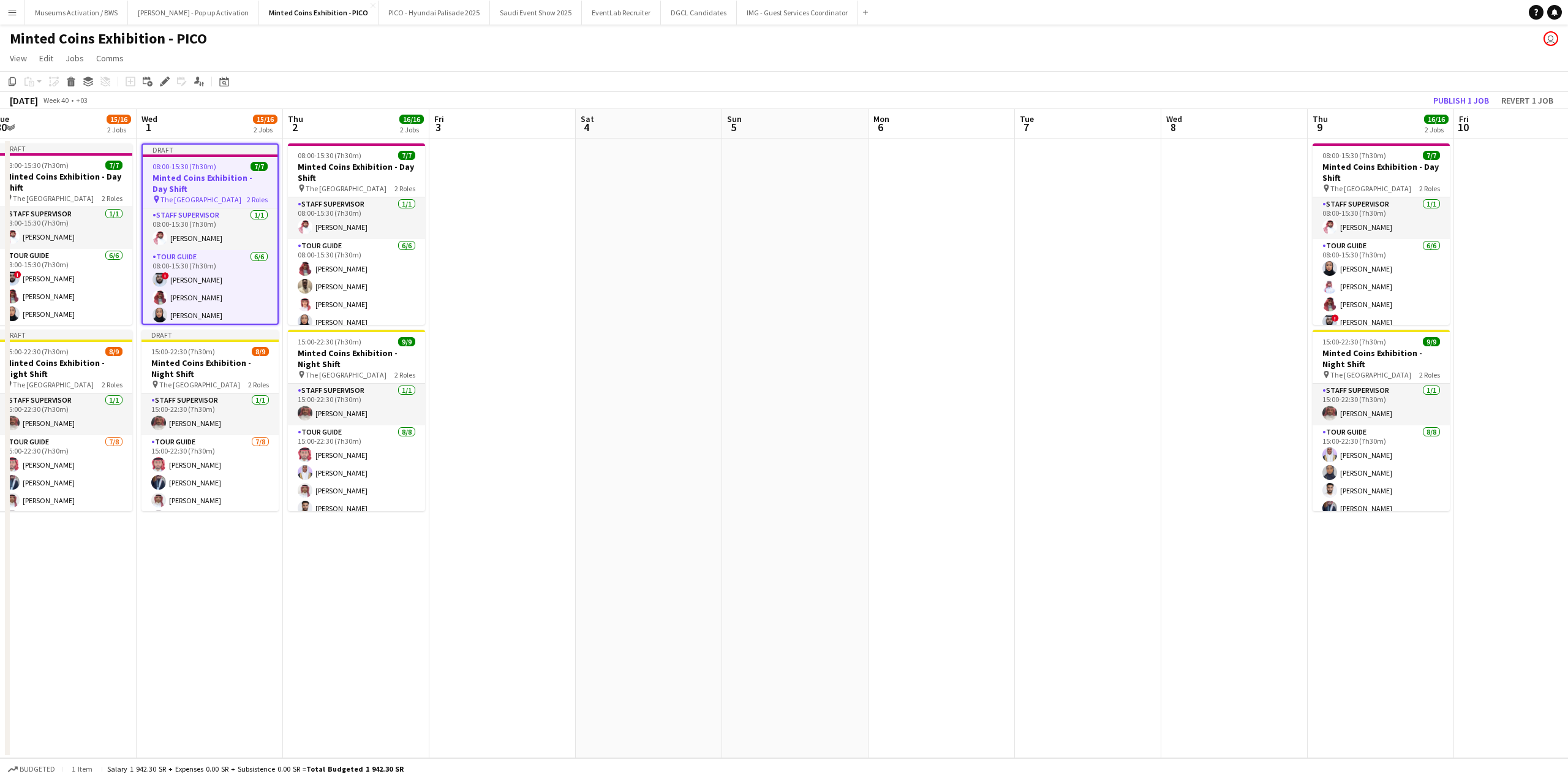
scroll to position [0, 508]
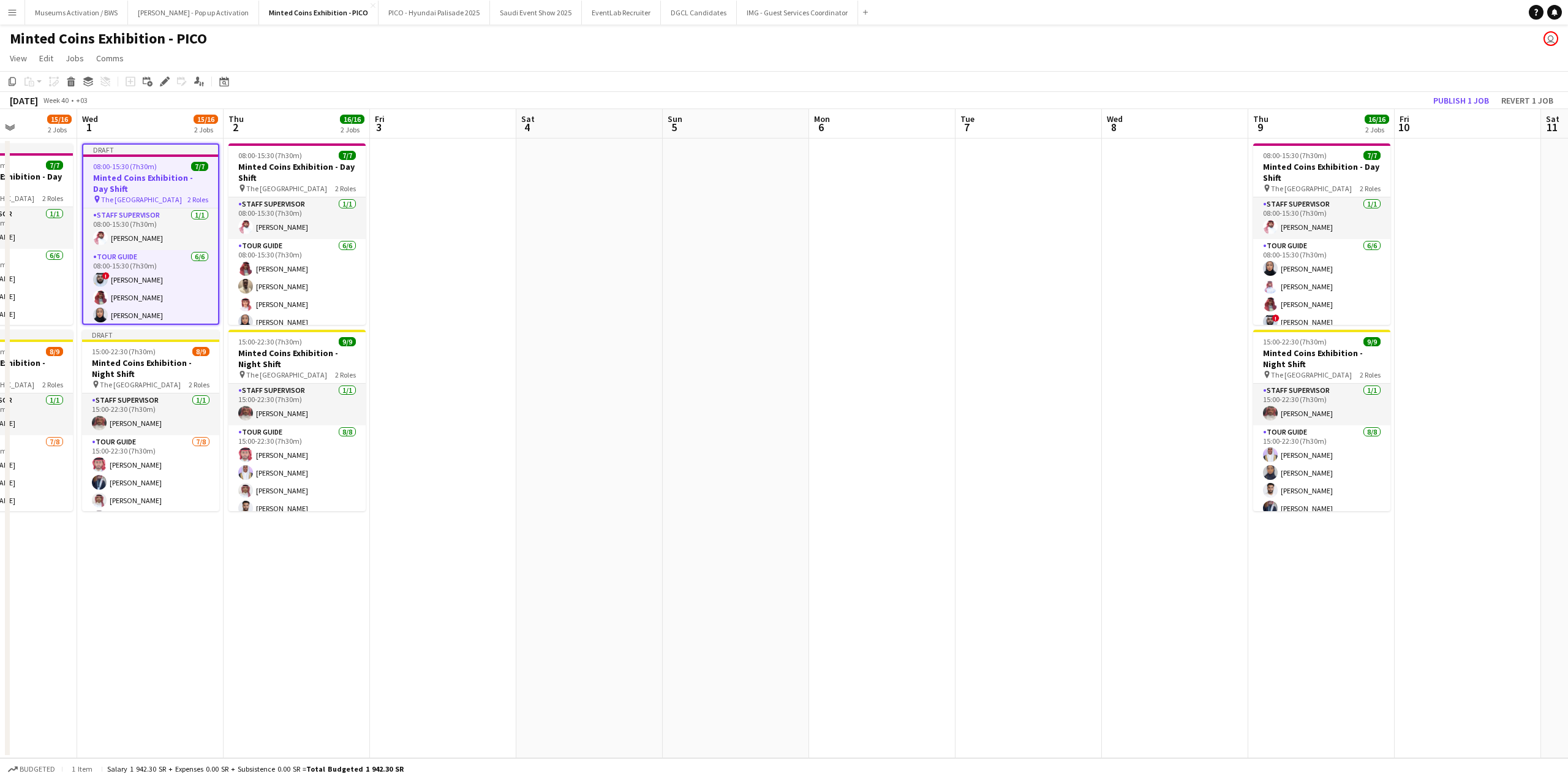
click at [376, 223] on app-date-cell at bounding box center [443, 448] width 147 height 620
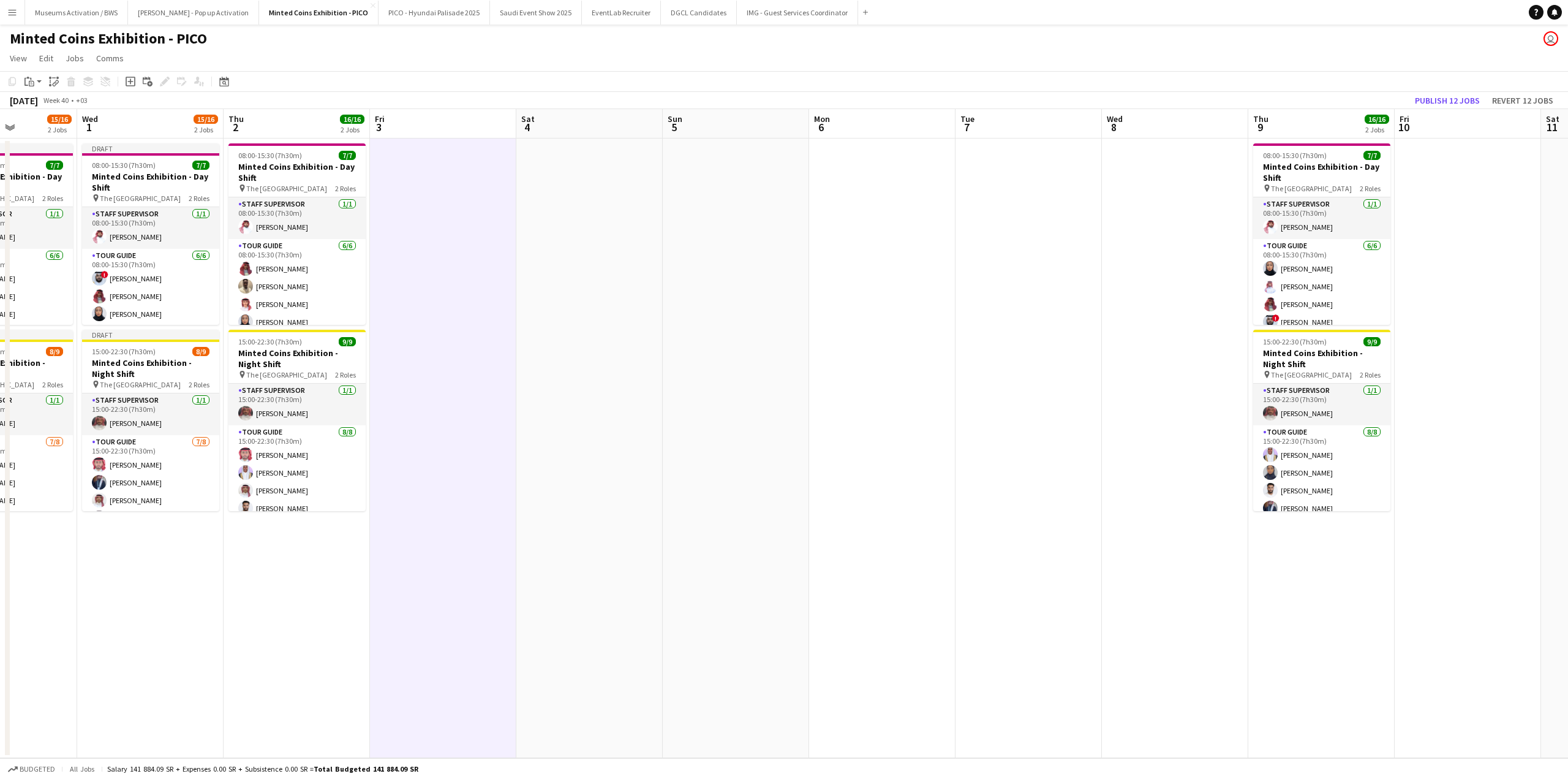
click at [1189, 217] on app-date-cell at bounding box center [1175, 448] width 147 height 620
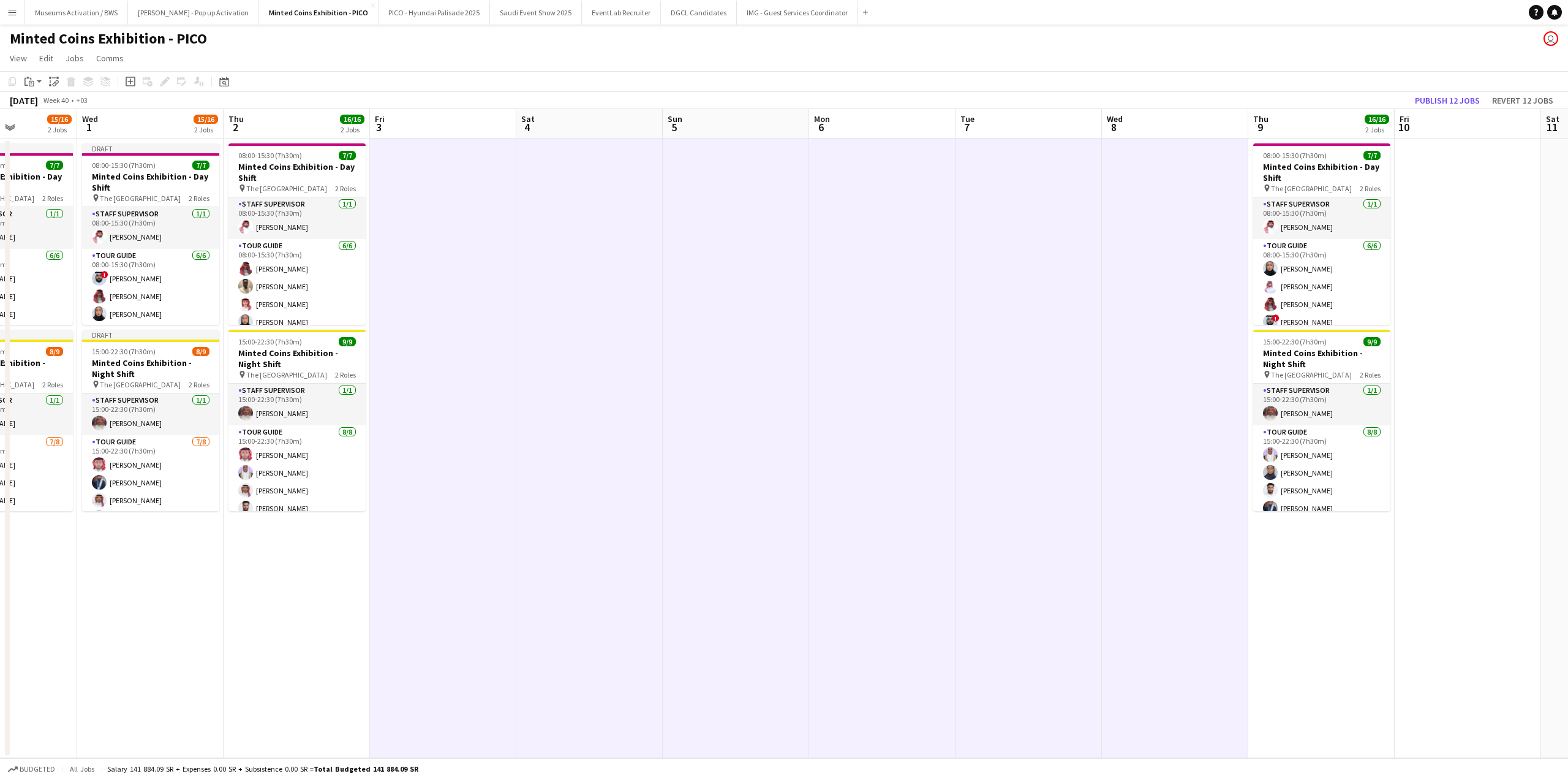
drag, startPoint x: 1165, startPoint y: 239, endPoint x: 820, endPoint y: 260, distance: 345.6
click at [833, 260] on app-calendar-viewport "Sat 27 15/16 2 Jobs Sun 28 15/16 2 Jobs Mon 29 15/16 2 Jobs Tue 30 15/16 2 Jobs…" at bounding box center [784, 433] width 1568 height 649
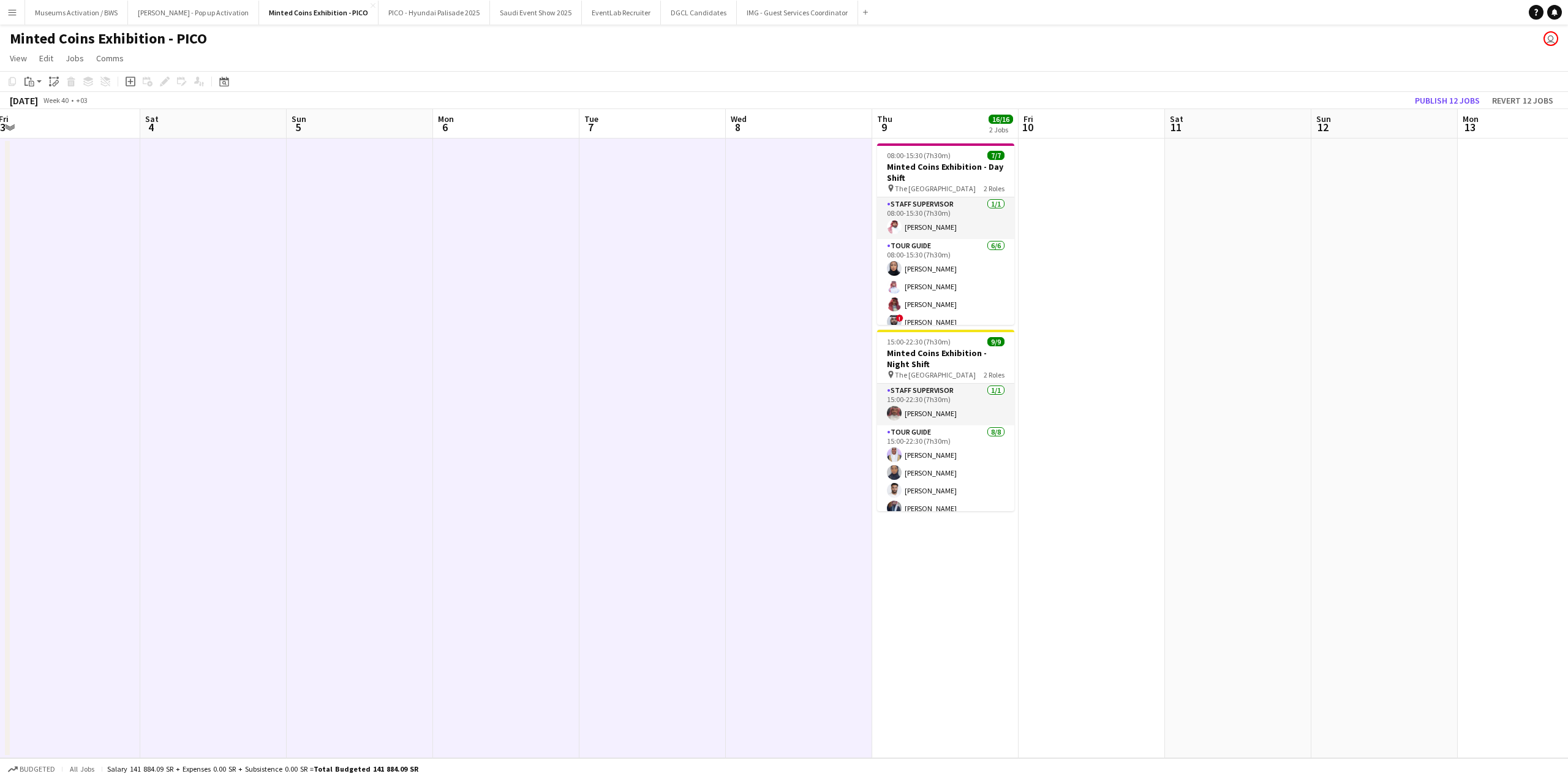
drag, startPoint x: 954, startPoint y: 243, endPoint x: 834, endPoint y: 256, distance: 120.7
click at [839, 254] on app-calendar-viewport "Wed 1 15/16 2 Jobs Thu 2 16/16 2 Jobs Fri 3 Sat 4 Sun 5 Mon 6 Tue 7 Wed 8 Thu 9…" at bounding box center [784, 433] width 1568 height 649
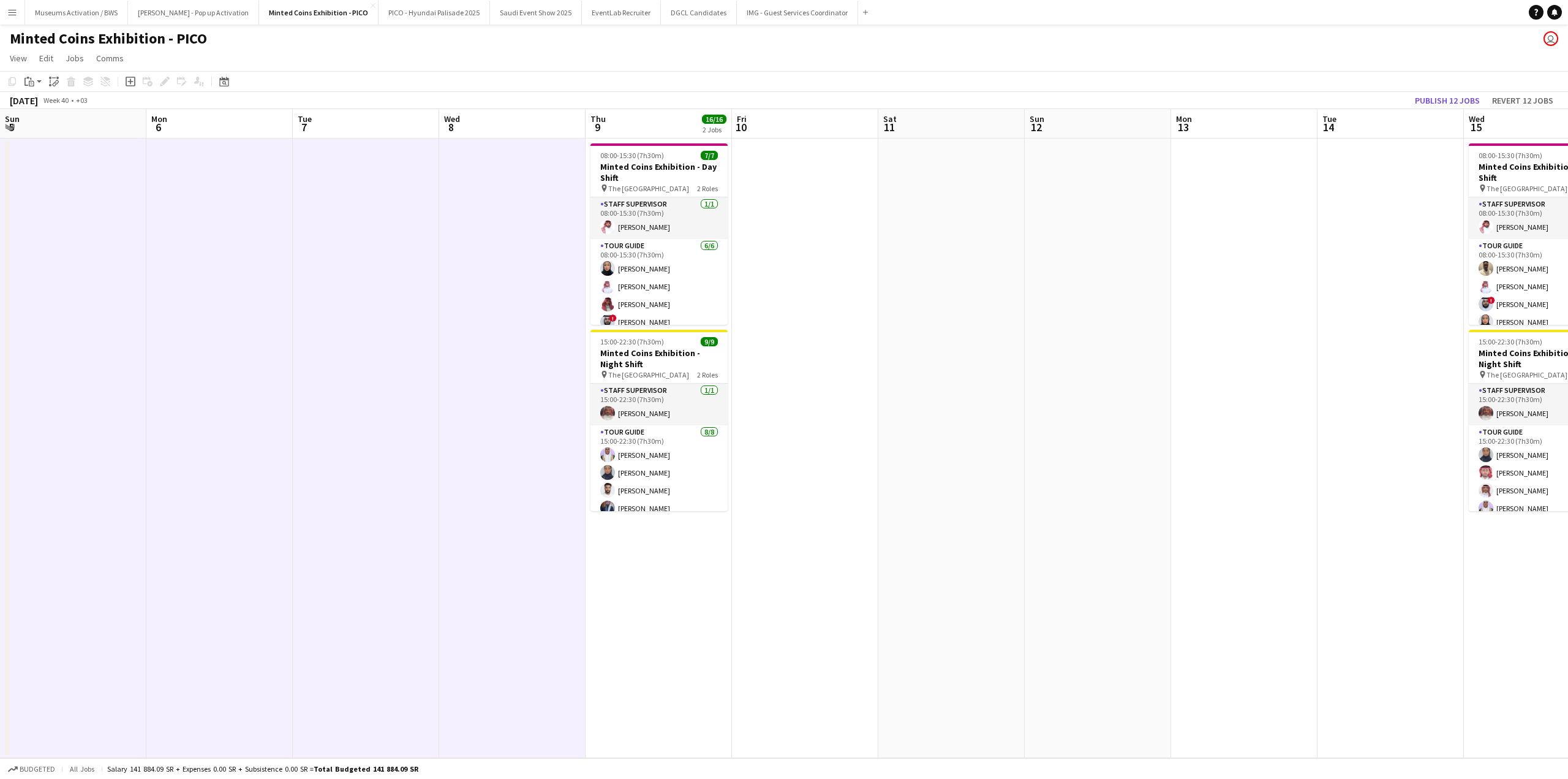
click at [784, 240] on app-date-cell at bounding box center [805, 448] width 147 height 620
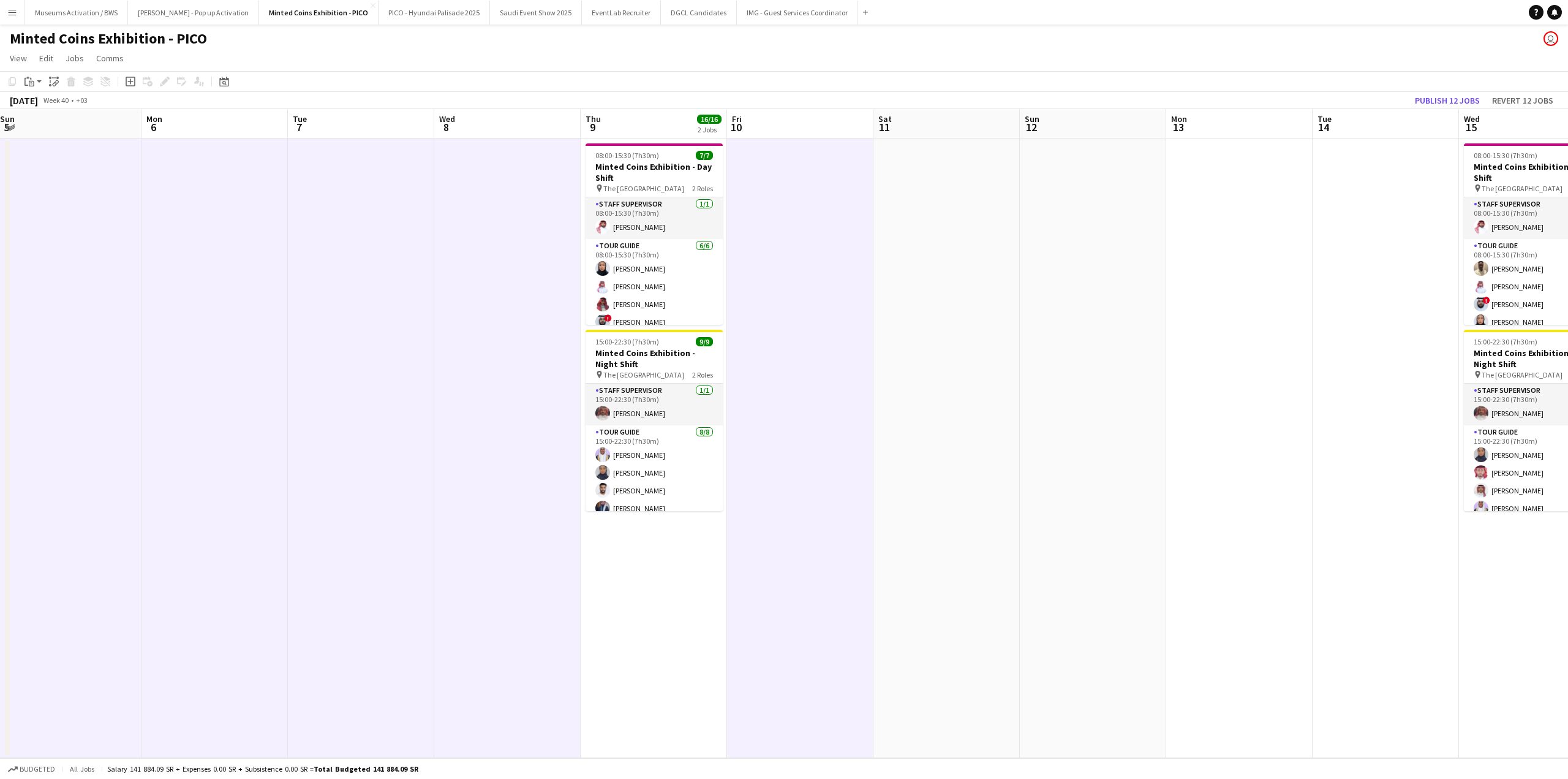
drag, startPoint x: 809, startPoint y: 228, endPoint x: 687, endPoint y: 239, distance: 122.5
click at [687, 239] on app-calendar-viewport "Thu 2 16/16 2 Jobs Fri 3 Sat 4 Sun 5 Mon 6 Tue 7 Wed 8 Thu 9 16/16 2 Jobs Fri 1…" at bounding box center [784, 433] width 1568 height 649
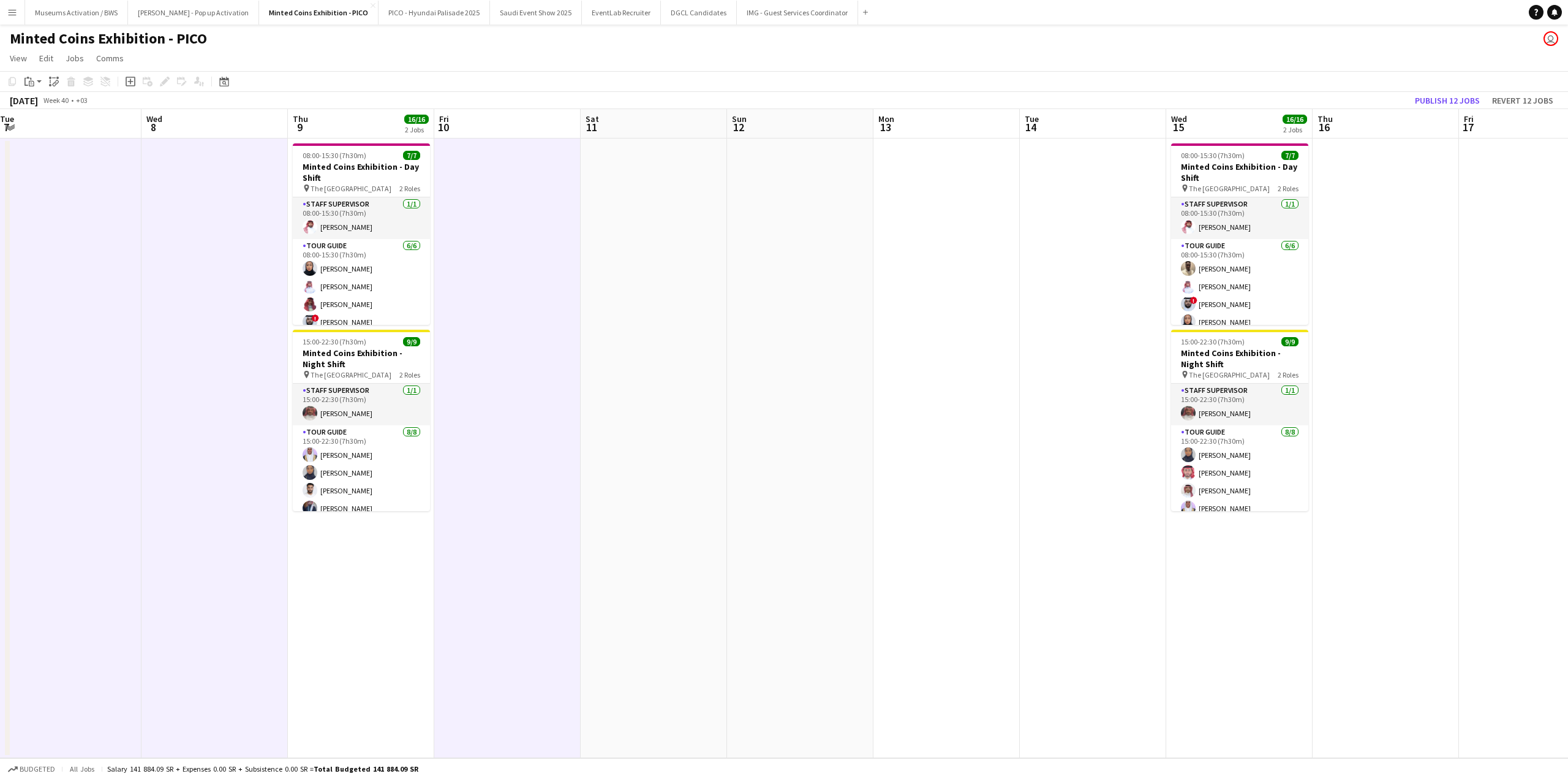
scroll to position [0, 467]
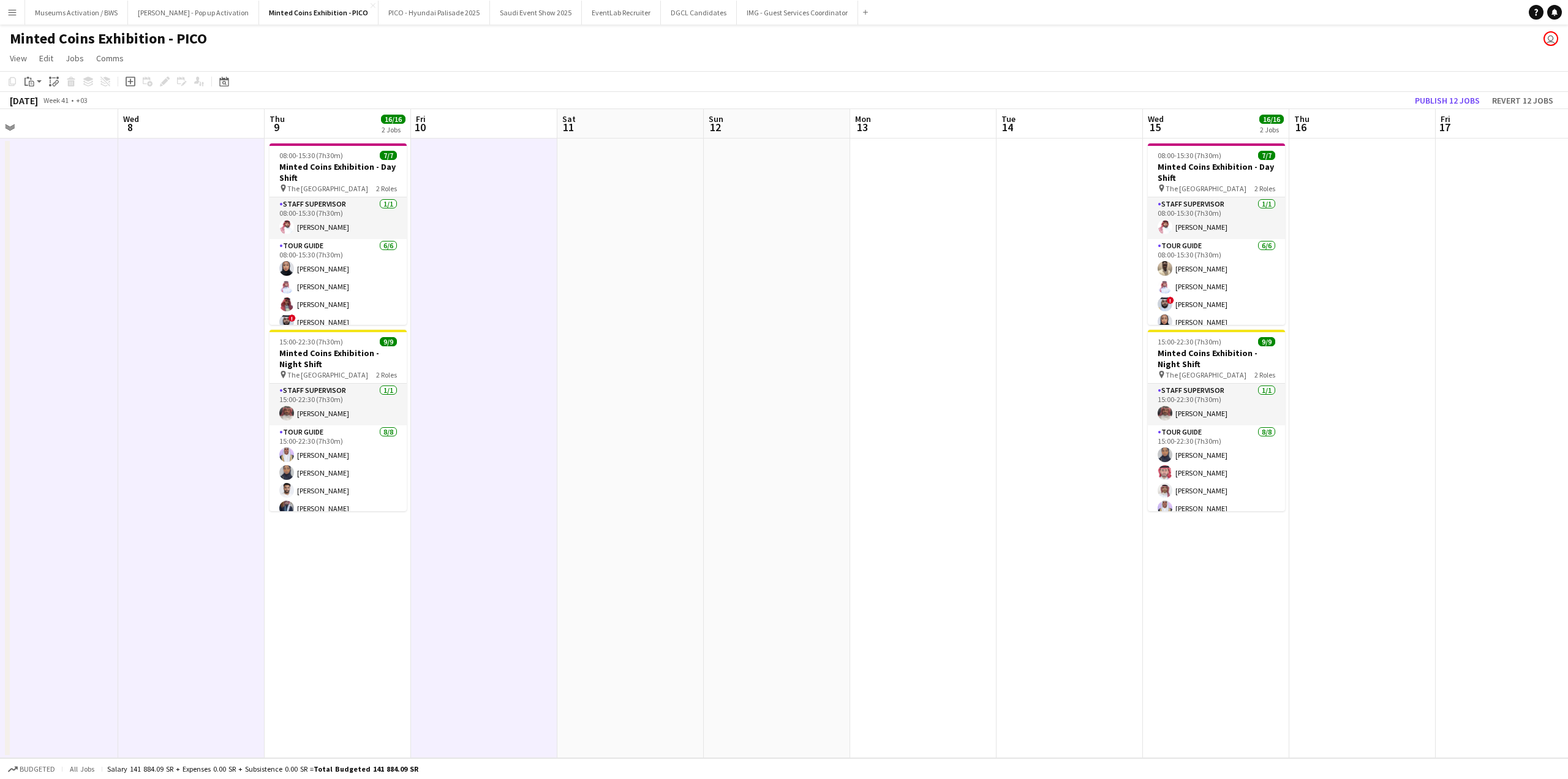
click at [1067, 223] on app-date-cell at bounding box center [1070, 448] width 147 height 620
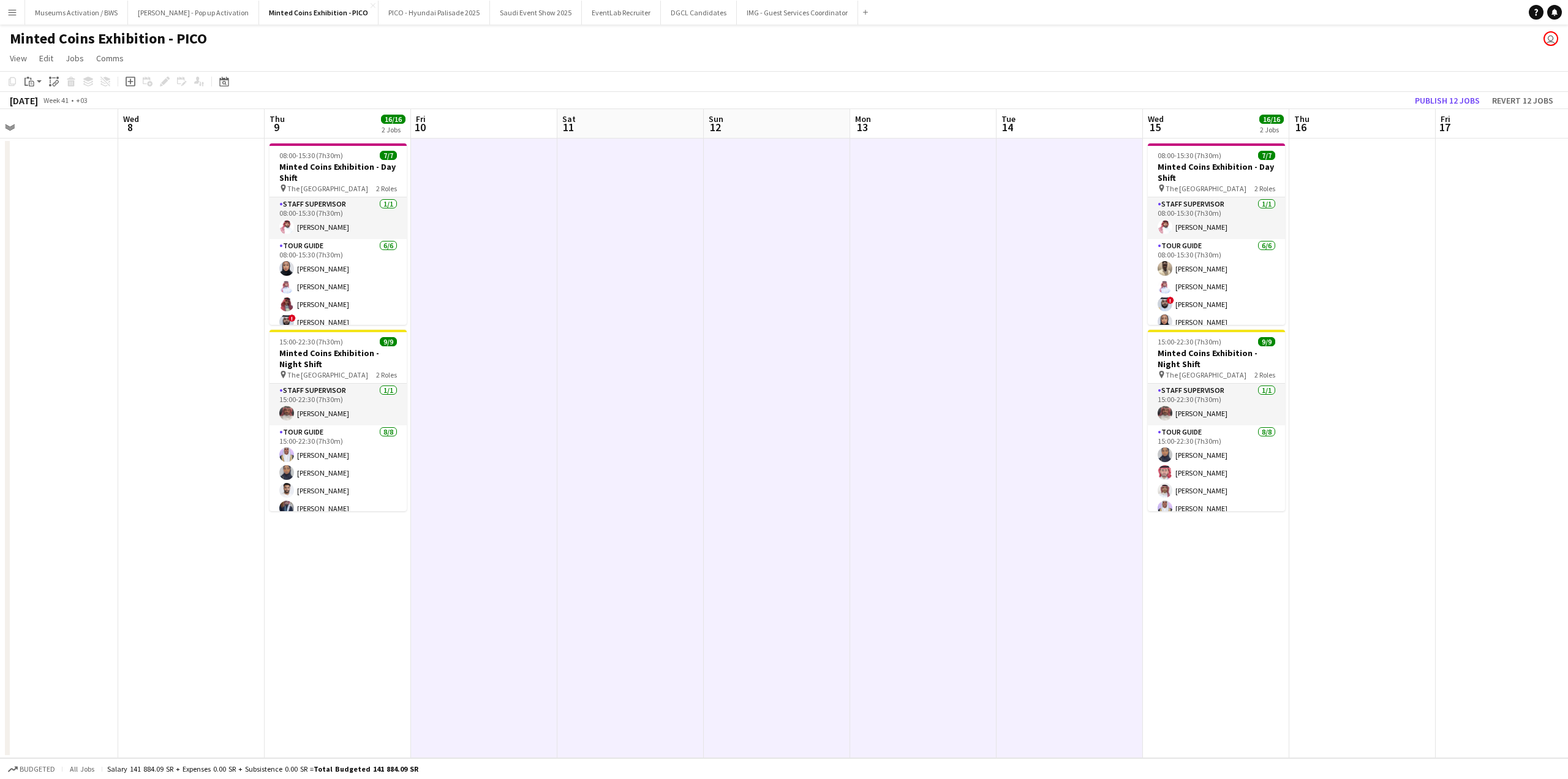
click at [1081, 199] on app-calendar-viewport "Sat 4 Sun 5 Mon 6 Tue 7 Wed 8 Thu 9 16/16 2 Jobs Fri 10 Sat 11 Sun 12 Mon 13 Tu…" at bounding box center [784, 433] width 1568 height 649
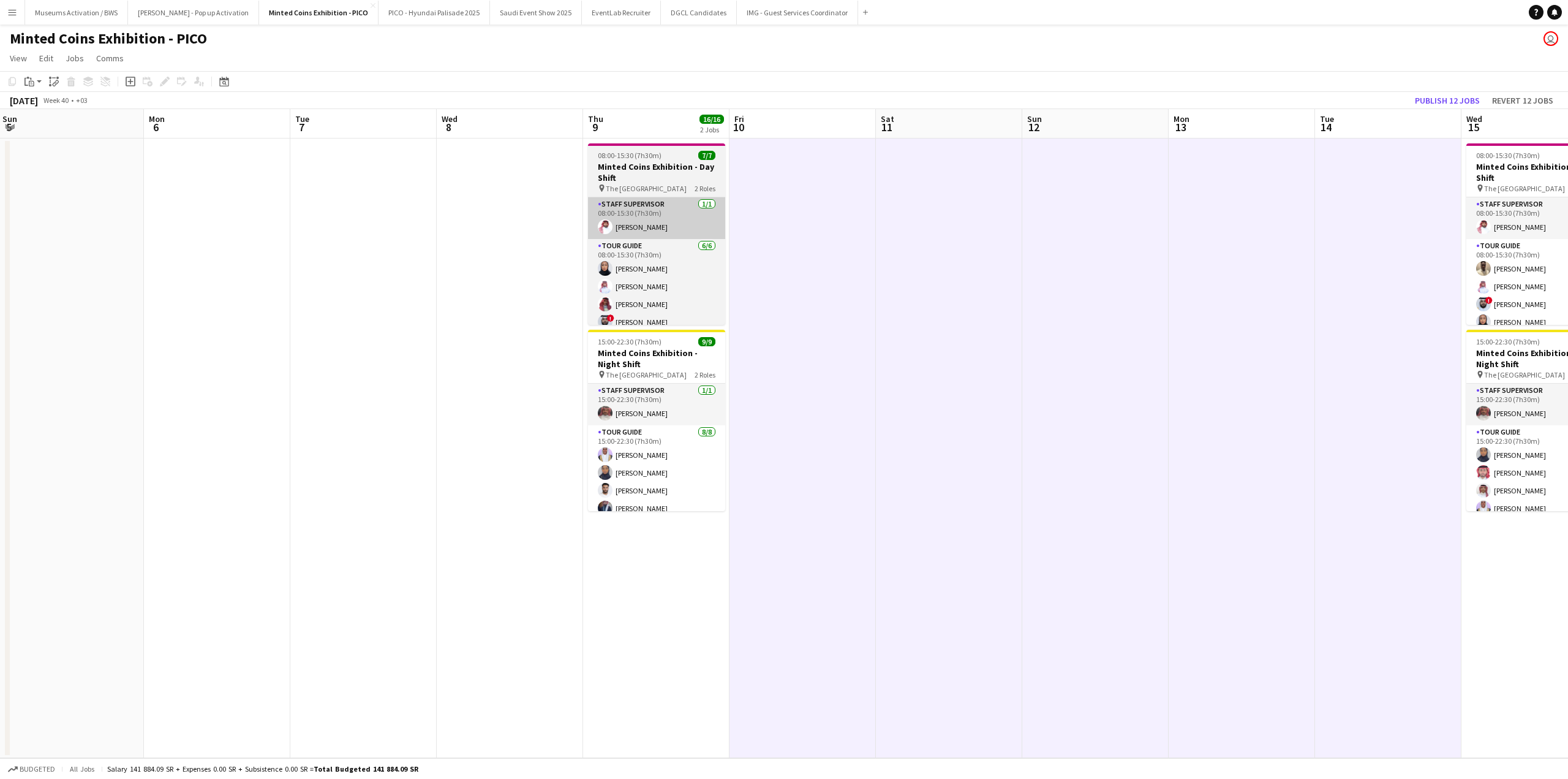
drag, startPoint x: 410, startPoint y: 225, endPoint x: 771, endPoint y: 215, distance: 361.1
click at [435, 225] on app-calendar-viewport "Fri 3 Sat 4 Sun 5 Mon 6 Tue 7 Wed 8 Thu 9 16/16 2 Jobs Fri 10 Sat 11 Sun 12 Mon…" at bounding box center [784, 433] width 1568 height 649
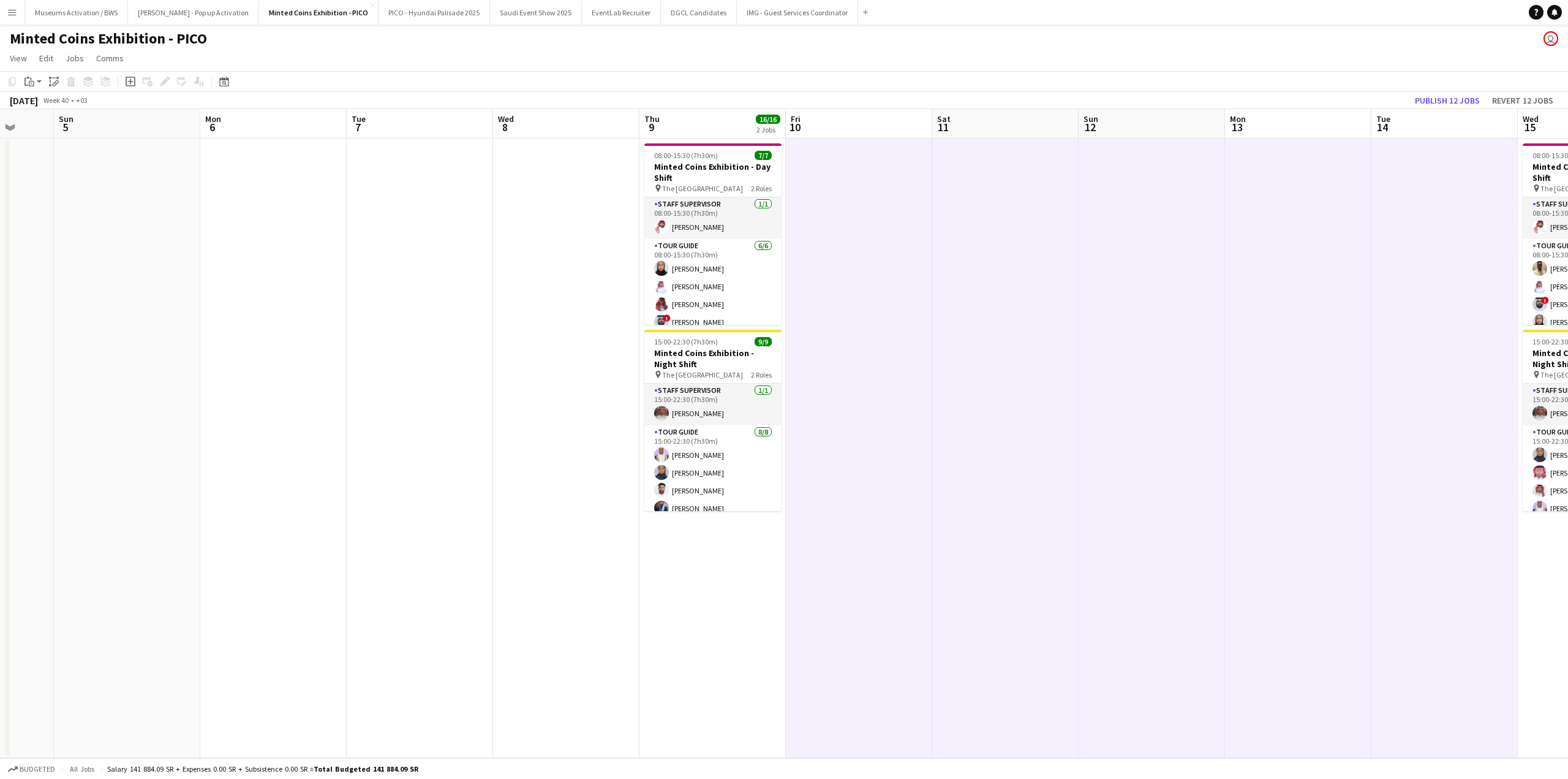
drag, startPoint x: 626, startPoint y: 229, endPoint x: 779, endPoint y: 223, distance: 153.1
click at [775, 223] on app-calendar-viewport "Thu 2 16/16 2 Jobs Fri 3 Sat 4 Sun 5 Mon 6 Tue 7 Wed 8 Thu 9 16/16 2 Jobs Fri 1…" at bounding box center [784, 433] width 1568 height 649
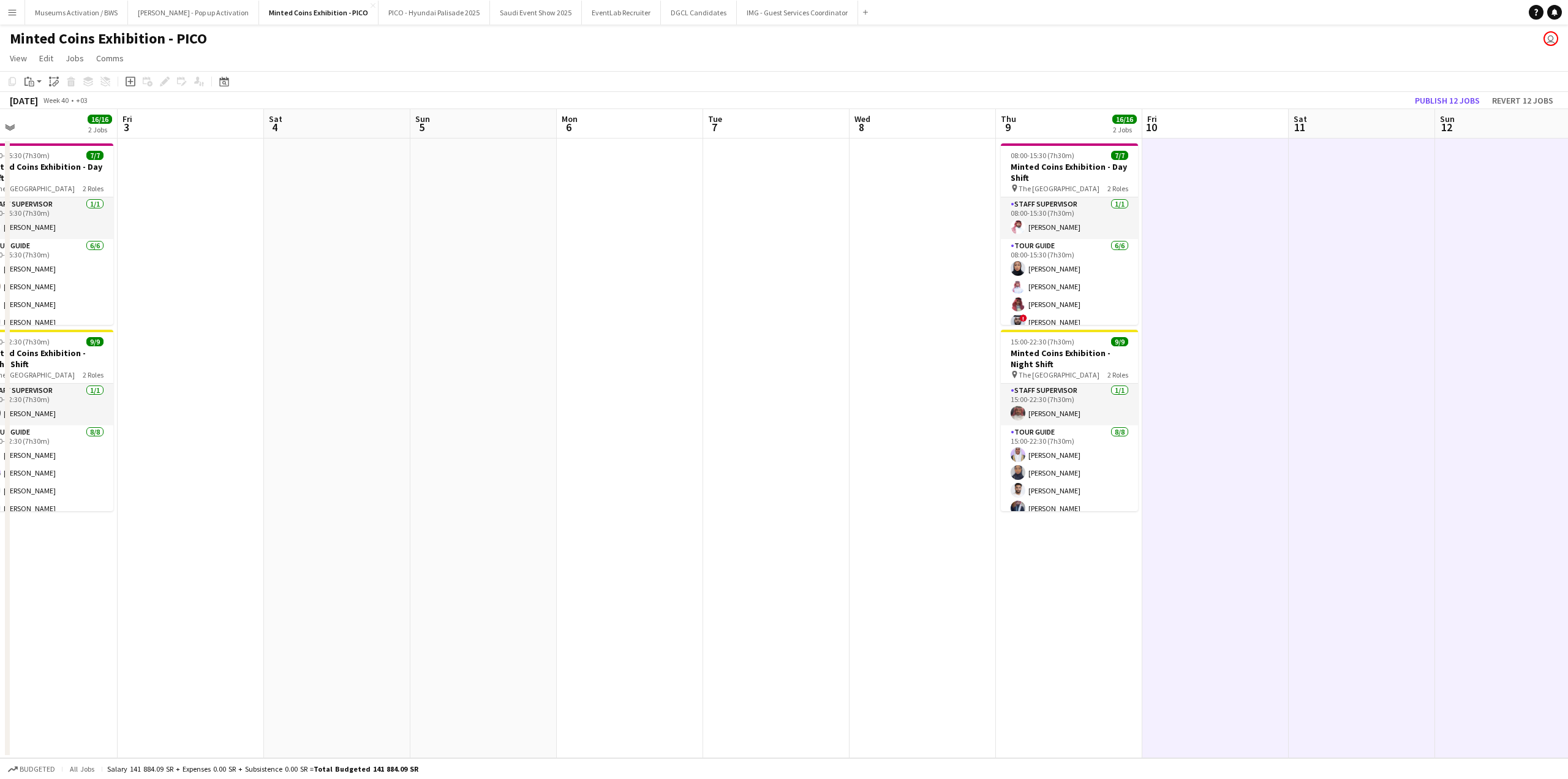
drag, startPoint x: 529, startPoint y: 234, endPoint x: 626, endPoint y: 226, distance: 97.3
click at [670, 229] on app-calendar-viewport "Tue 30 15/16 2 Jobs Wed 1 15/16 2 Jobs Thu 2 16/16 2 Jobs Fri 3 Sat 4 Sun 5 Mon…" at bounding box center [784, 433] width 1568 height 649
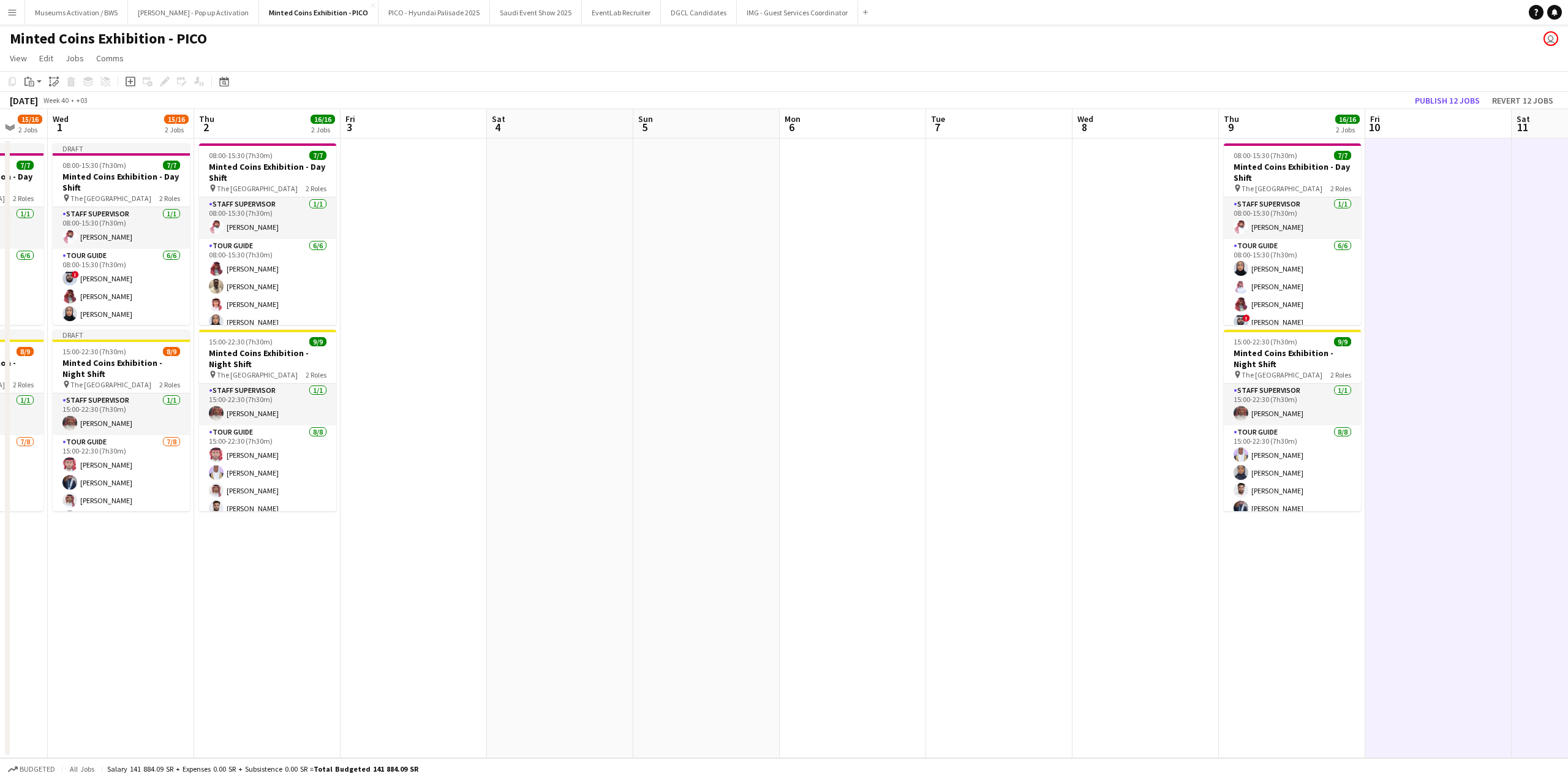
click at [413, 219] on app-date-cell at bounding box center [414, 448] width 147 height 620
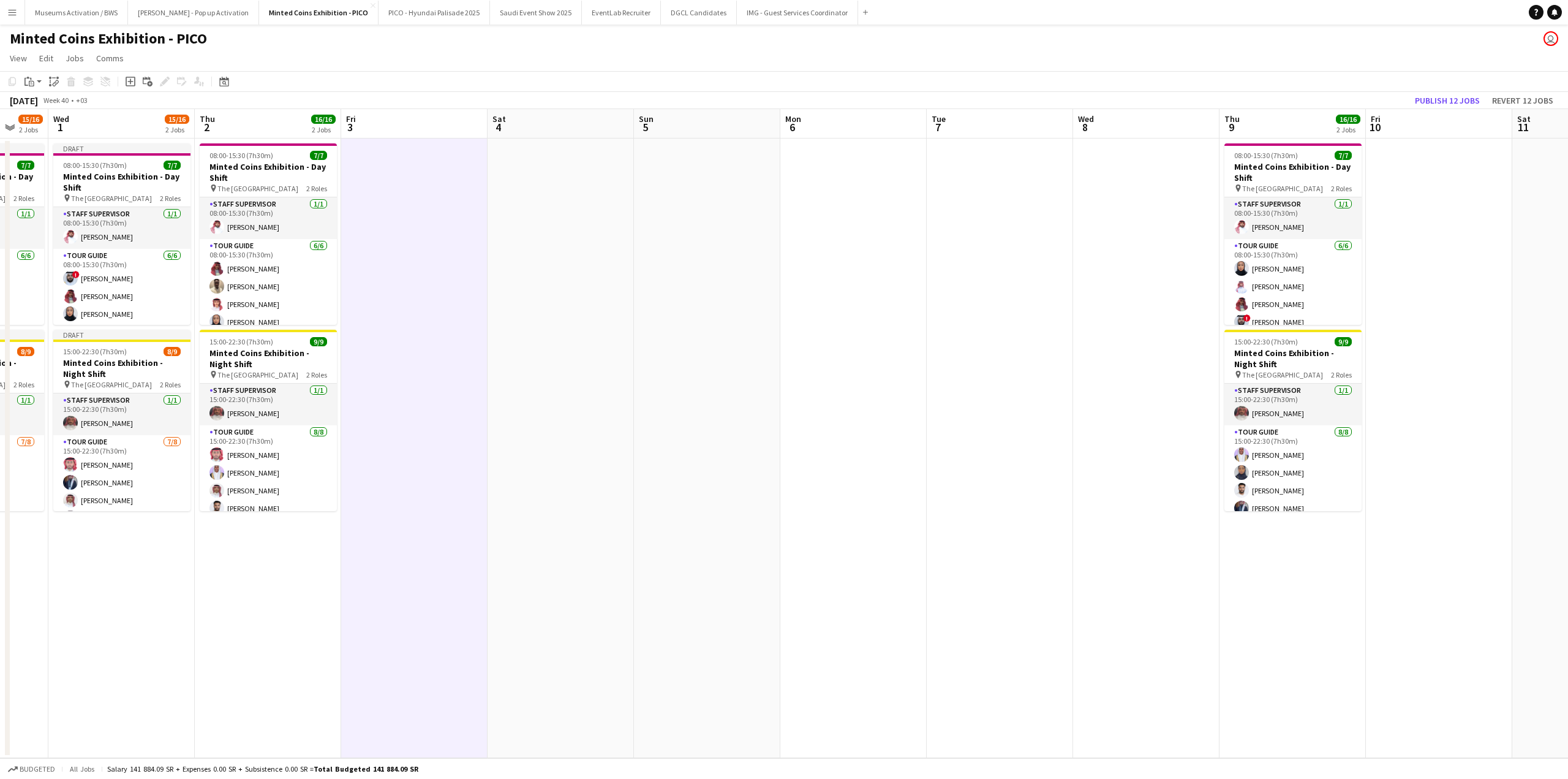
click at [1148, 186] on app-date-cell at bounding box center [1146, 448] width 147 height 620
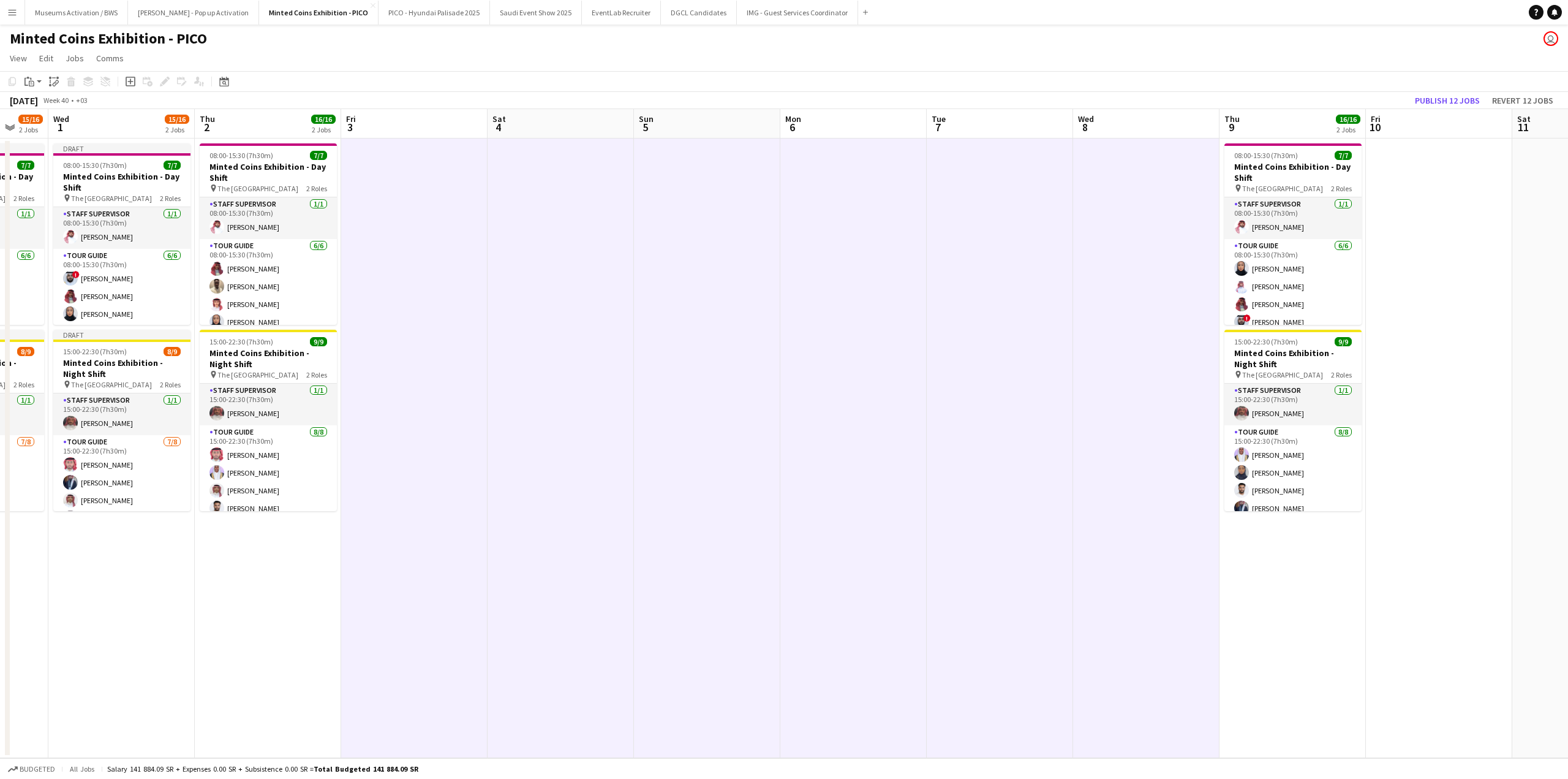
click at [508, 173] on app-date-cell at bounding box center [560, 448] width 147 height 620
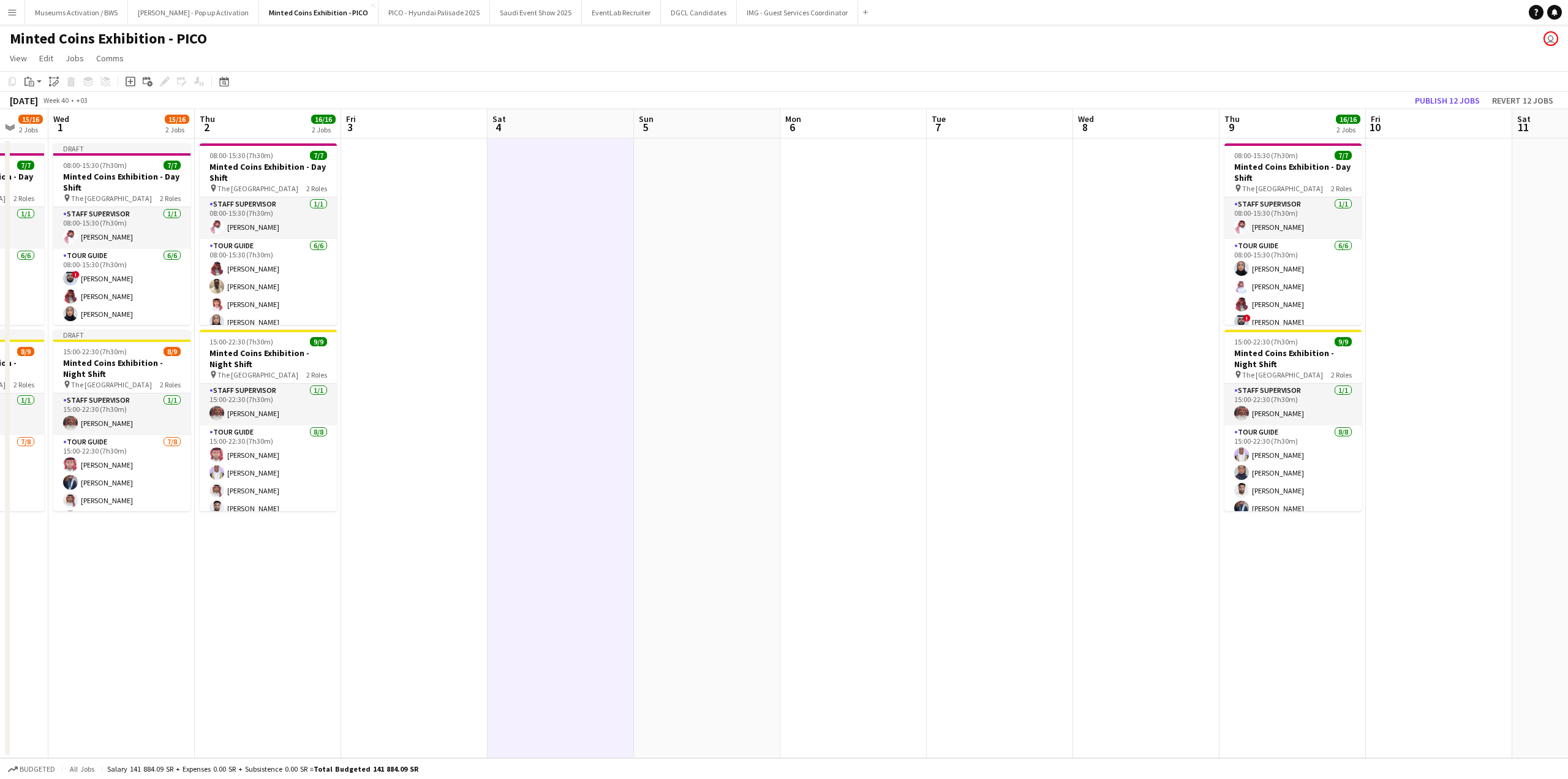
drag, startPoint x: 387, startPoint y: 207, endPoint x: 701, endPoint y: 196, distance: 314.2
click at [562, 205] on app-calendar-viewport "Sun 28 15/16 2 Jobs Mon 29 15/16 2 Jobs Tue 30 15/16 2 Jobs Wed 1 15/16 2 Jobs …" at bounding box center [784, 433] width 1568 height 649
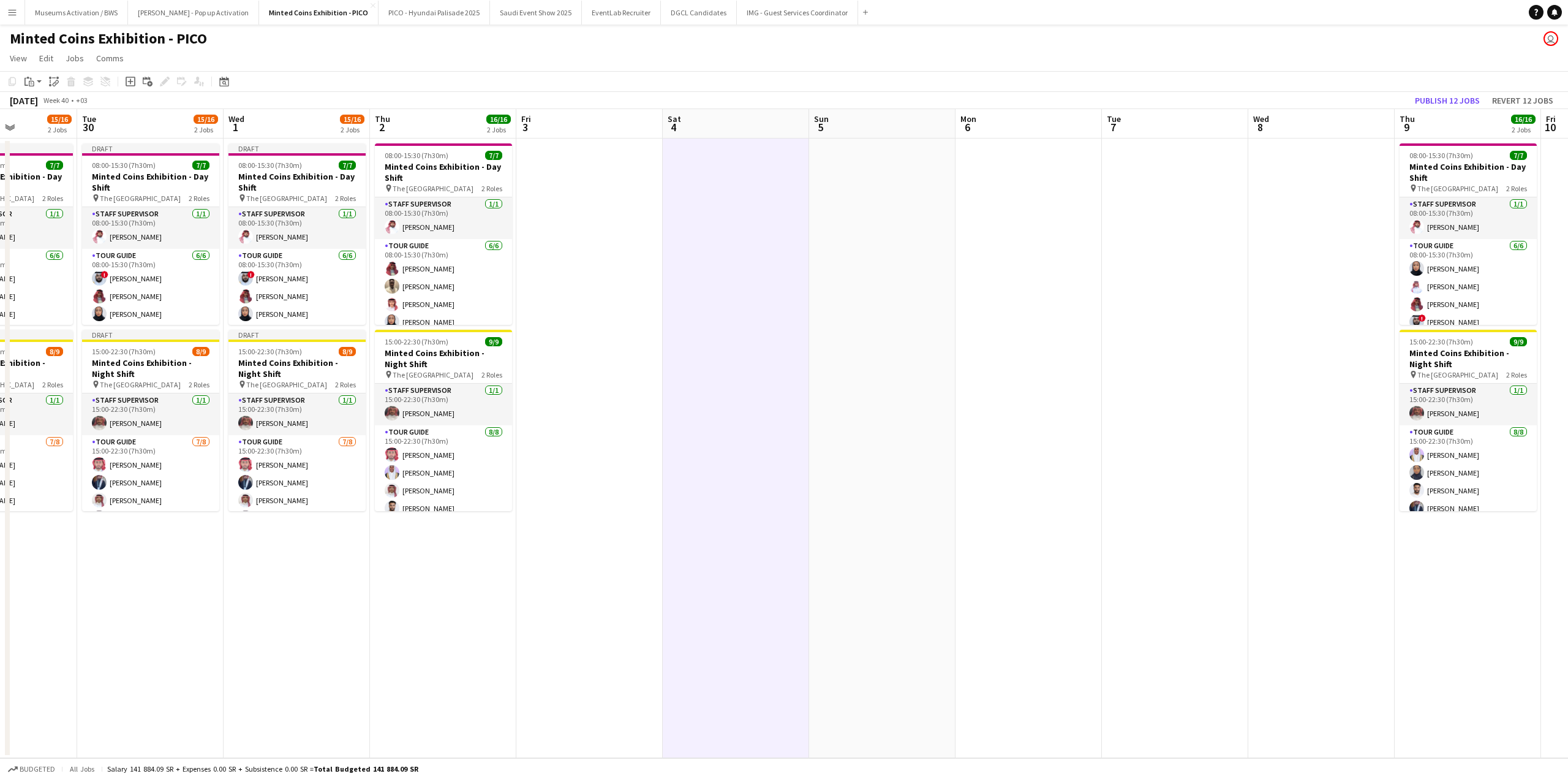
click at [658, 193] on app-calendar-viewport "Sat 27 15/16 2 Jobs Sun 28 15/16 2 Jobs Mon 29 15/16 2 Jobs Tue 30 15/16 2 Jobs…" at bounding box center [784, 433] width 1568 height 649
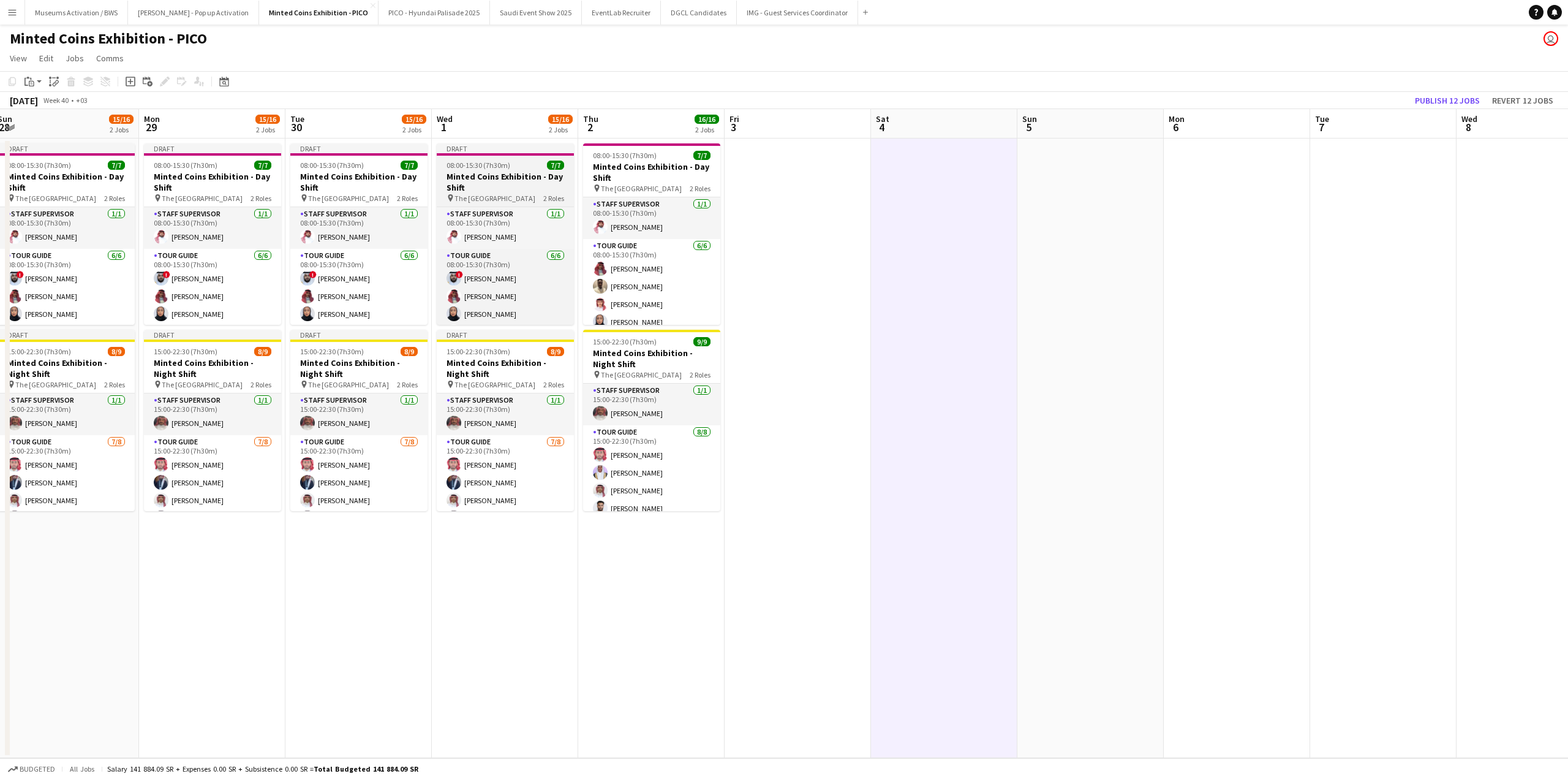
drag, startPoint x: 560, startPoint y: 195, endPoint x: 779, endPoint y: 194, distance: 219.0
click at [732, 195] on app-calendar-viewport "Fri 26 15/16 2 Jobs Sat 27 15/16 2 Jobs Sun 28 15/16 2 Jobs Mon 29 15/16 2 Jobs…" at bounding box center [784, 433] width 1568 height 649
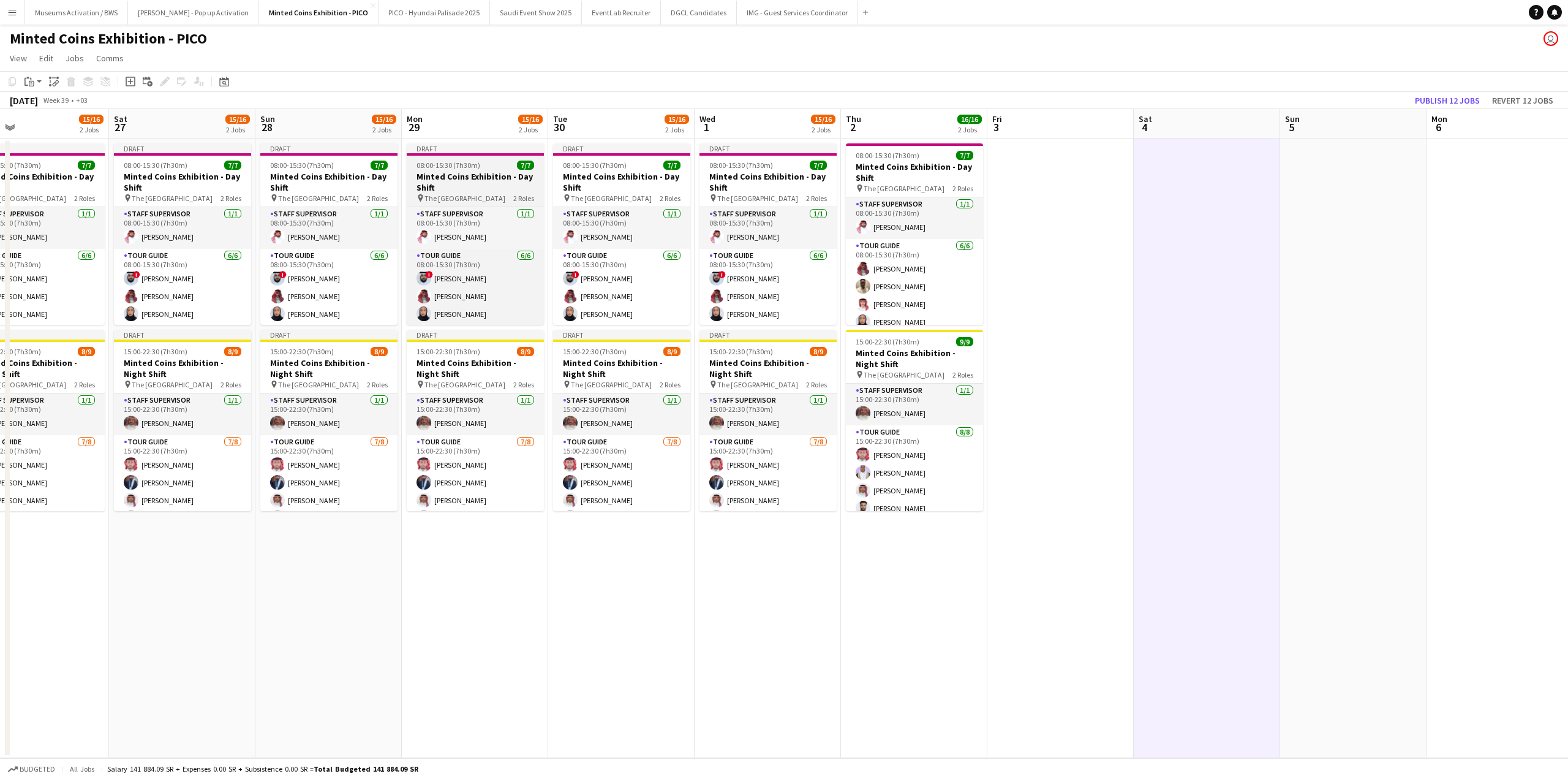
scroll to position [42, 0]
drag, startPoint x: 510, startPoint y: 196, endPoint x: 760, endPoint y: 196, distance: 250.0
click at [734, 193] on app-calendar-viewport "Wed 24 15/23 2 Jobs Thu 25 15/16 2 Jobs Fri 26 15/16 2 Jobs Sat 27 15/16 2 Jobs…" at bounding box center [784, 433] width 1568 height 649
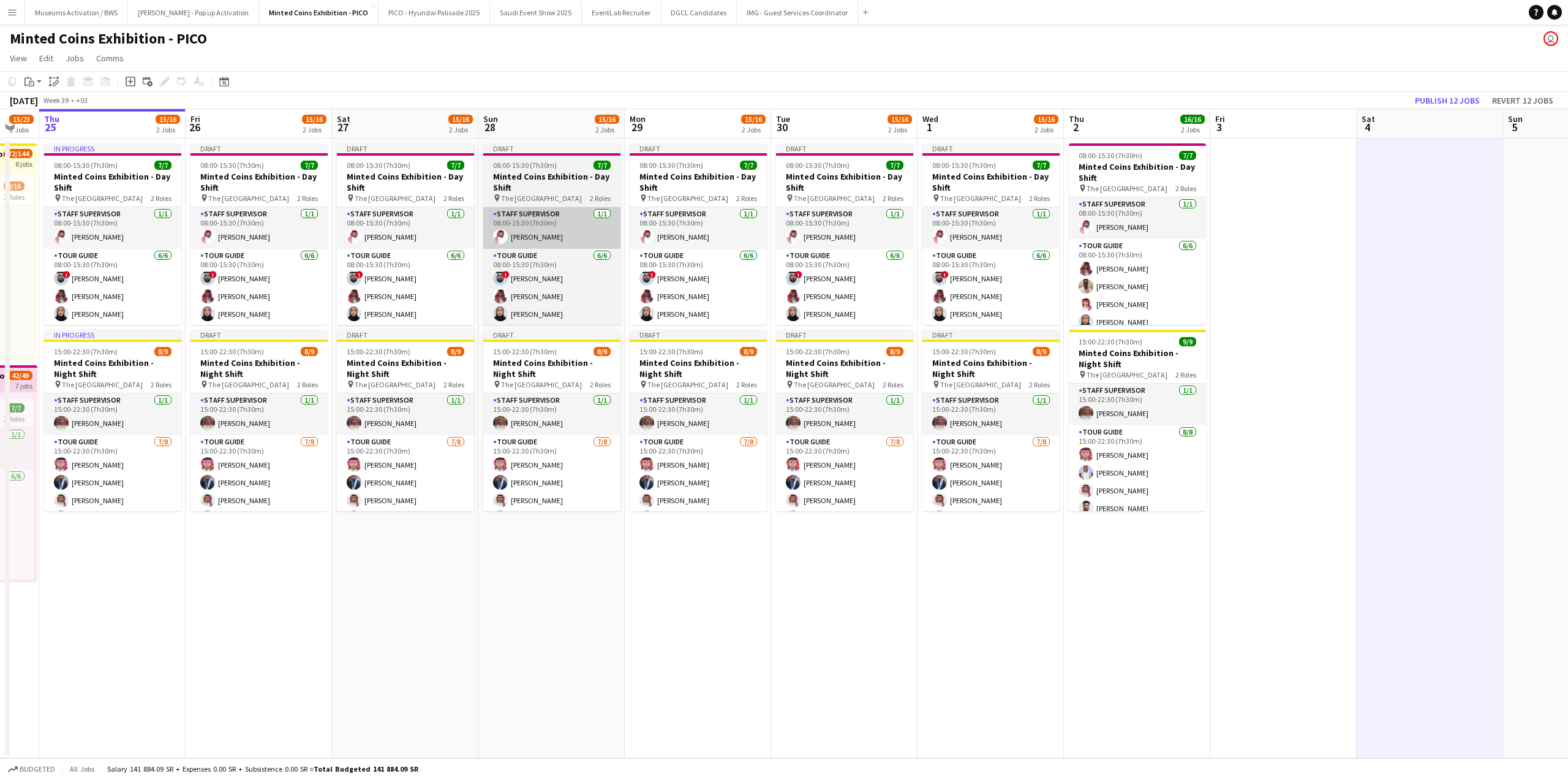
drag, startPoint x: 638, startPoint y: 217, endPoint x: 748, endPoint y: 214, distance: 110.0
click at [741, 214] on app-calendar-viewport "Tue 23 15/23 2 Jobs Wed 24 15/23 2 Jobs Thu 25 15/16 2 Jobs Fri 26 15/16 2 Jobs…" at bounding box center [784, 433] width 1568 height 649
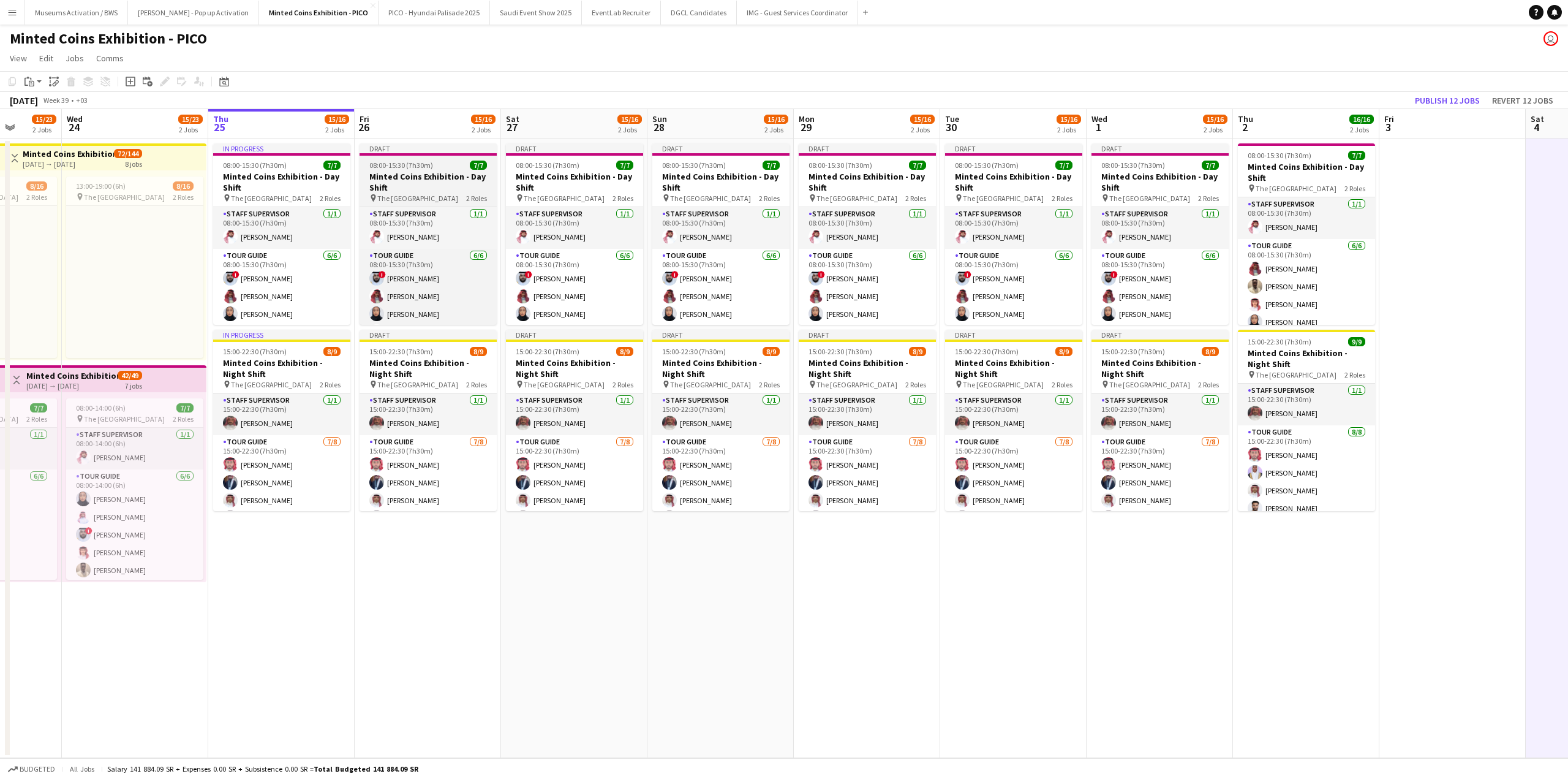
click at [399, 183] on h3 "Minted Coins Exhibition - Day Shift" at bounding box center [428, 182] width 137 height 22
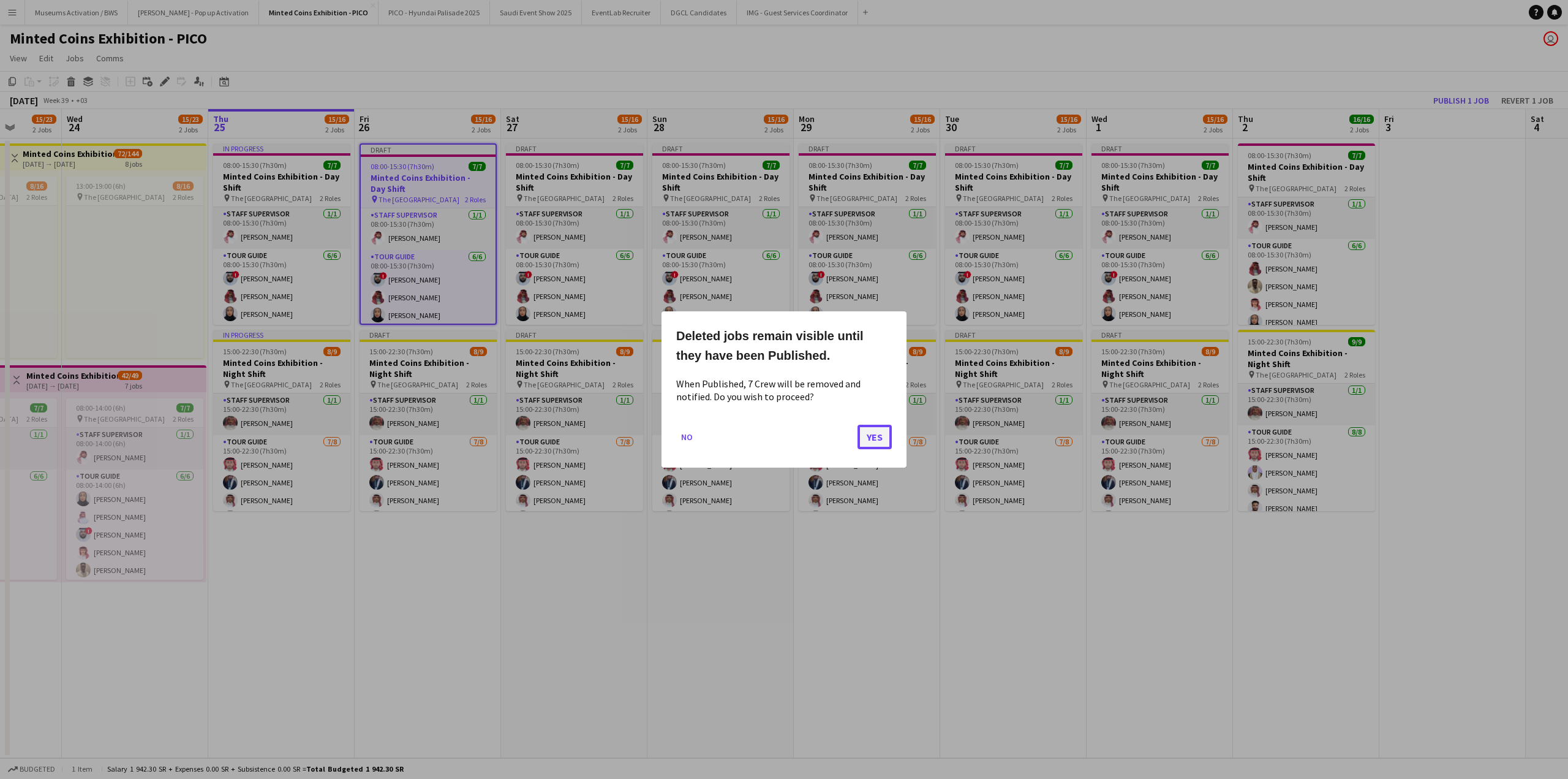
click at [866, 439] on button "Yes" at bounding box center [875, 437] width 34 height 25
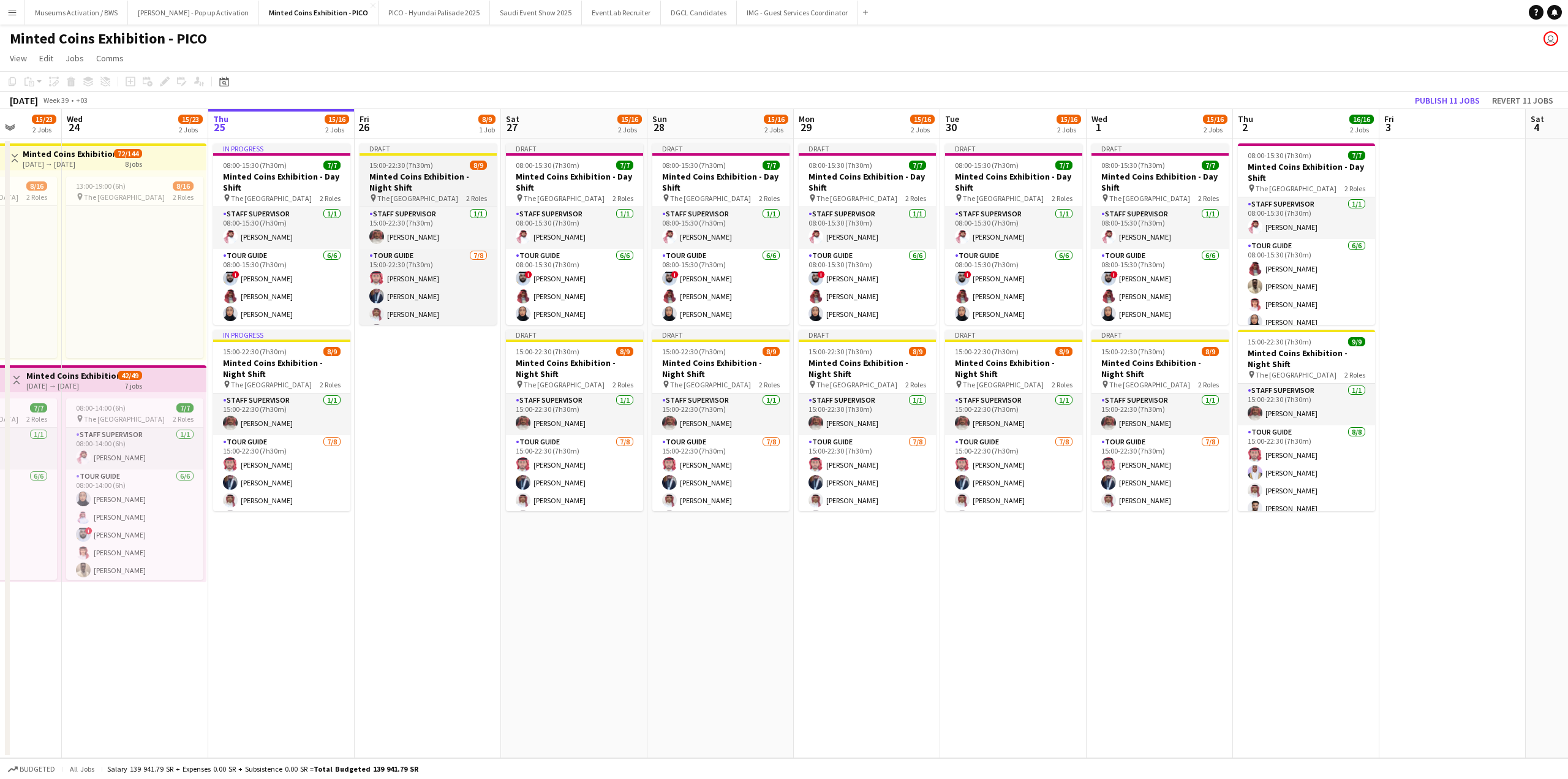
click at [437, 190] on h3 "Minted Coins Exhibition - Night Shift" at bounding box center [428, 182] width 137 height 22
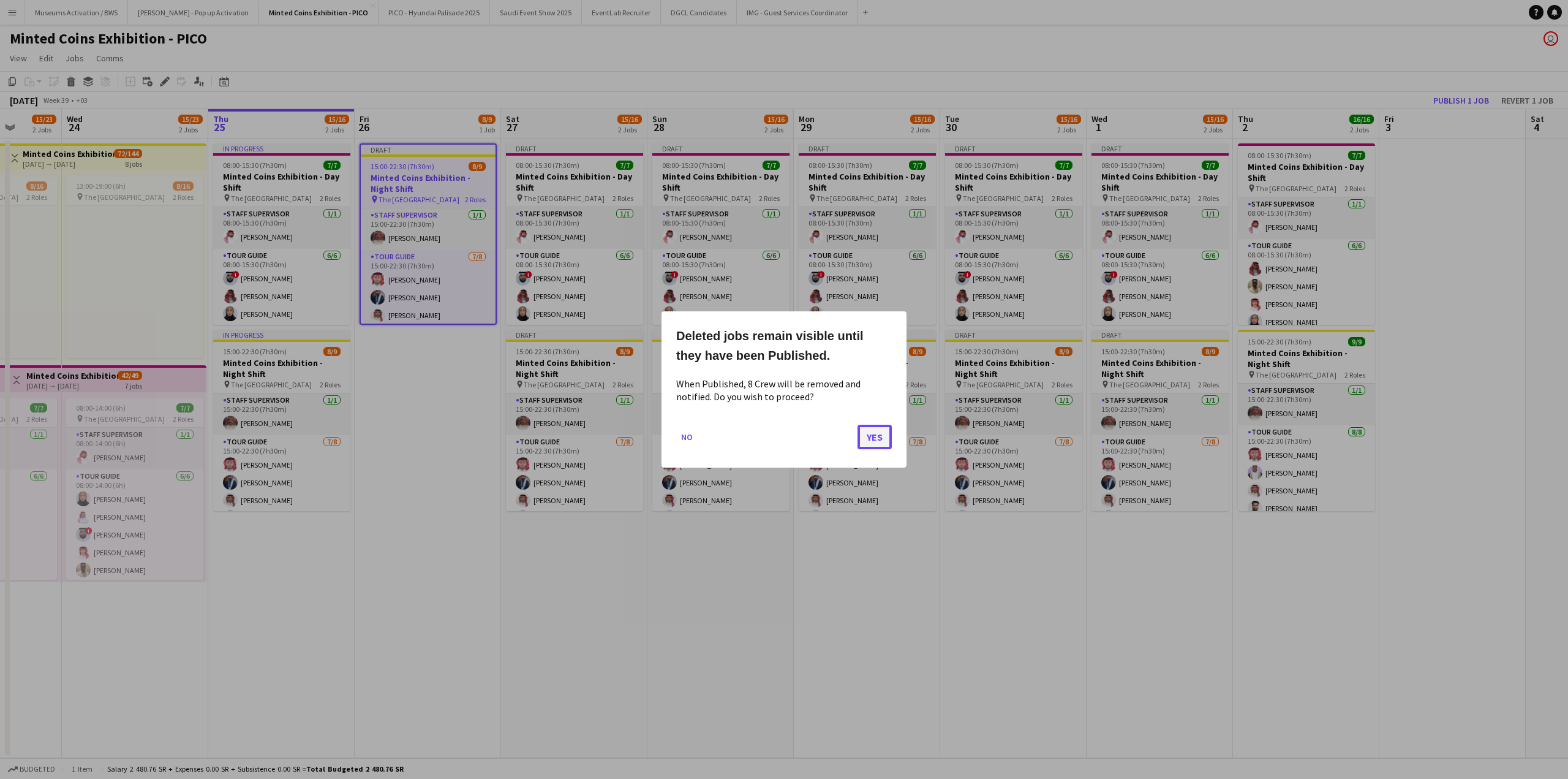
click at [873, 437] on button "Yes" at bounding box center [875, 437] width 34 height 25
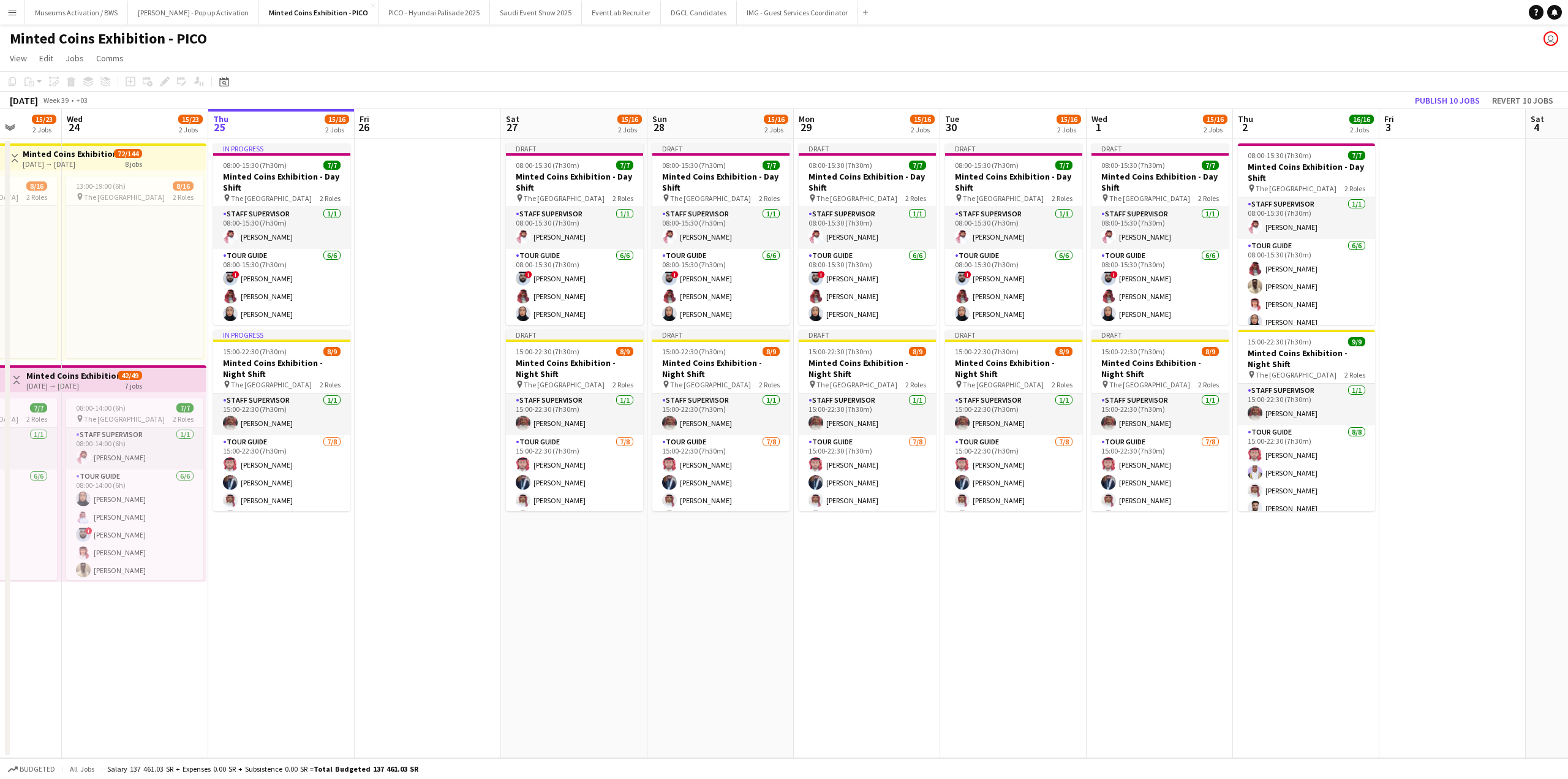
click at [632, 597] on app-date-cell "Draft 08:00-15:30 (7h30m) 7/7 Minted Coins Exhibition - Day Shift pin The Natio…" at bounding box center [574, 448] width 147 height 620
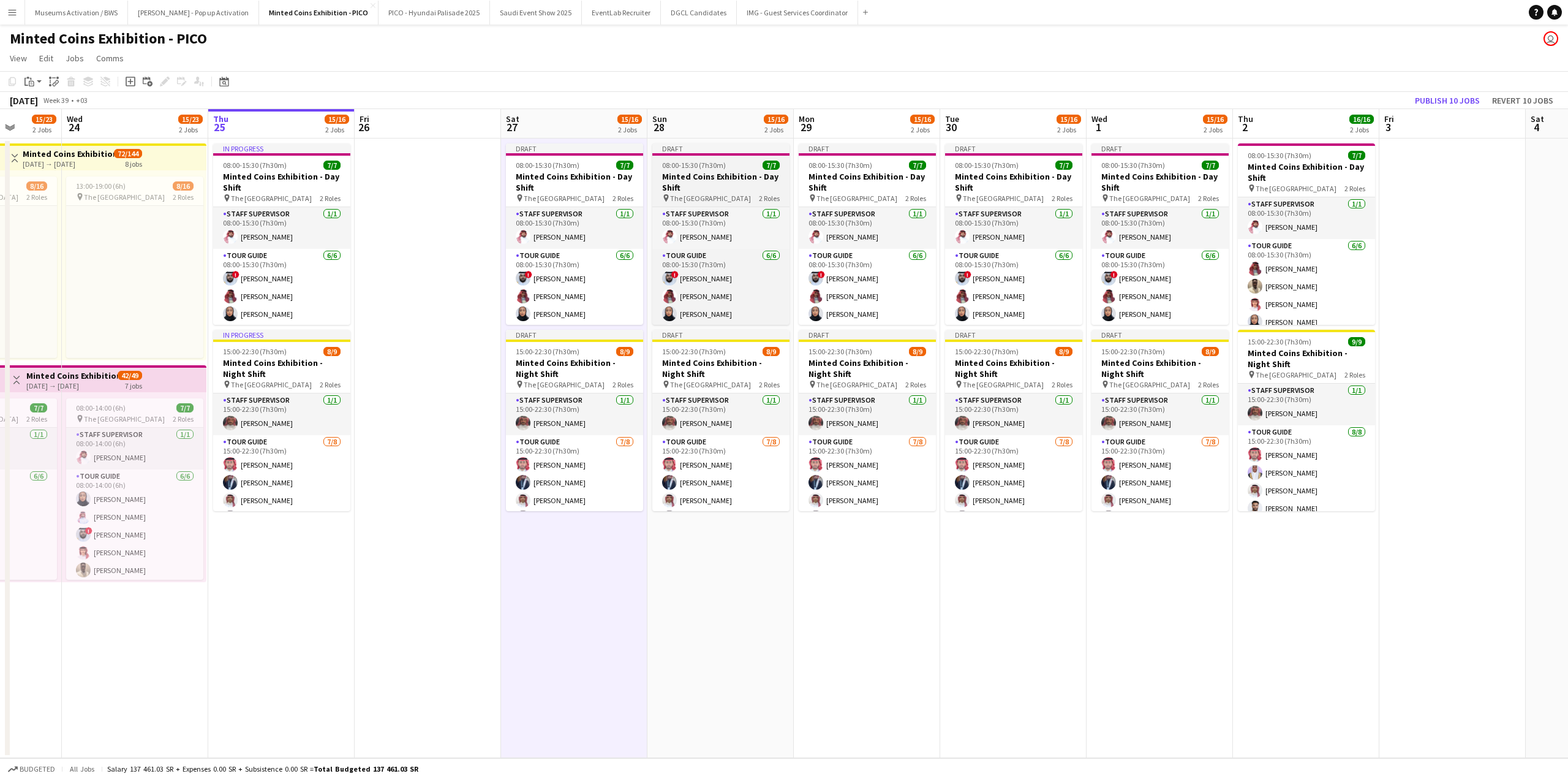
click at [694, 162] on span "08:00-15:30 (7h30m)" at bounding box center [694, 165] width 64 height 9
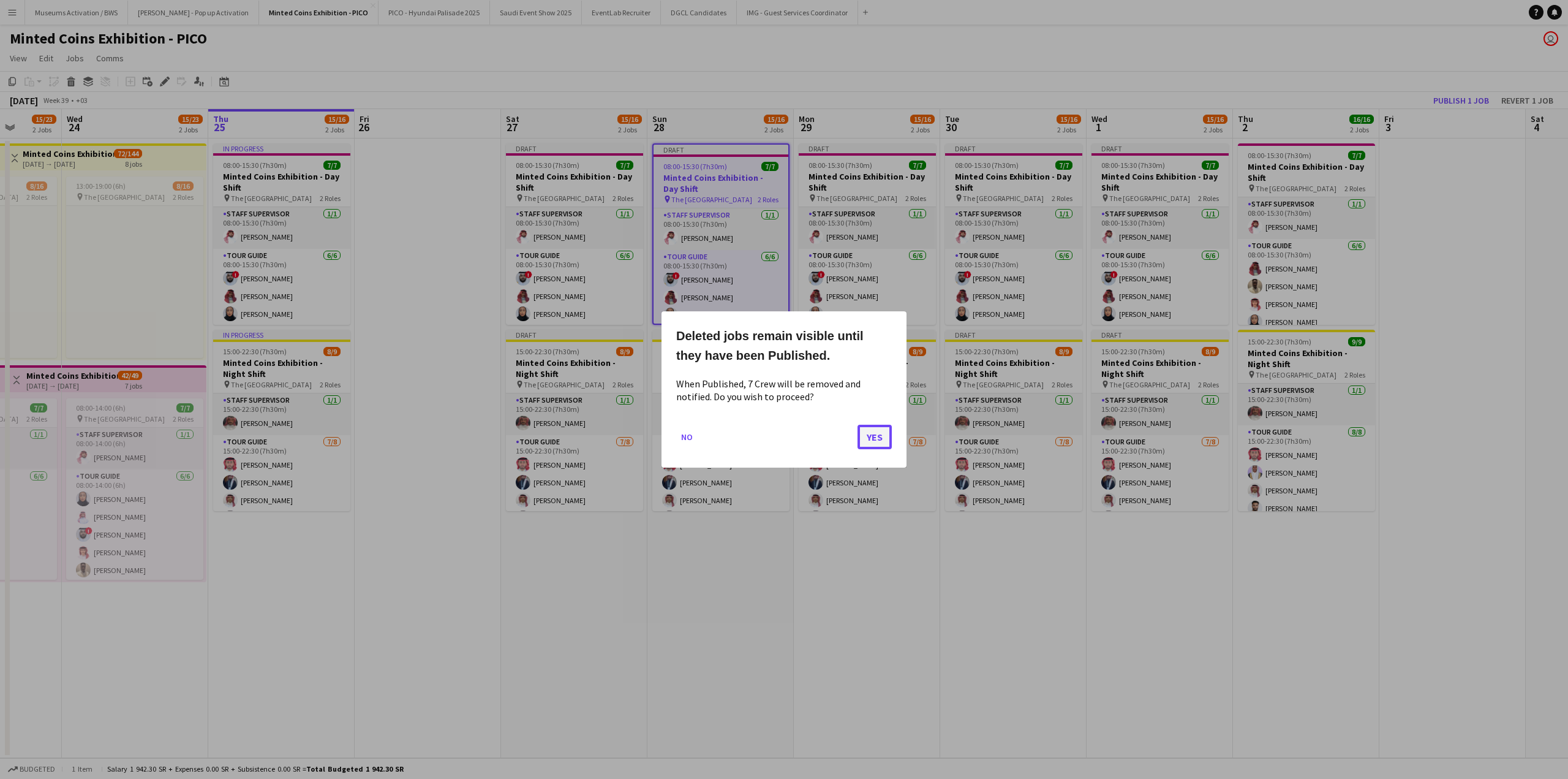
click at [879, 434] on button "Yes" at bounding box center [875, 437] width 34 height 25
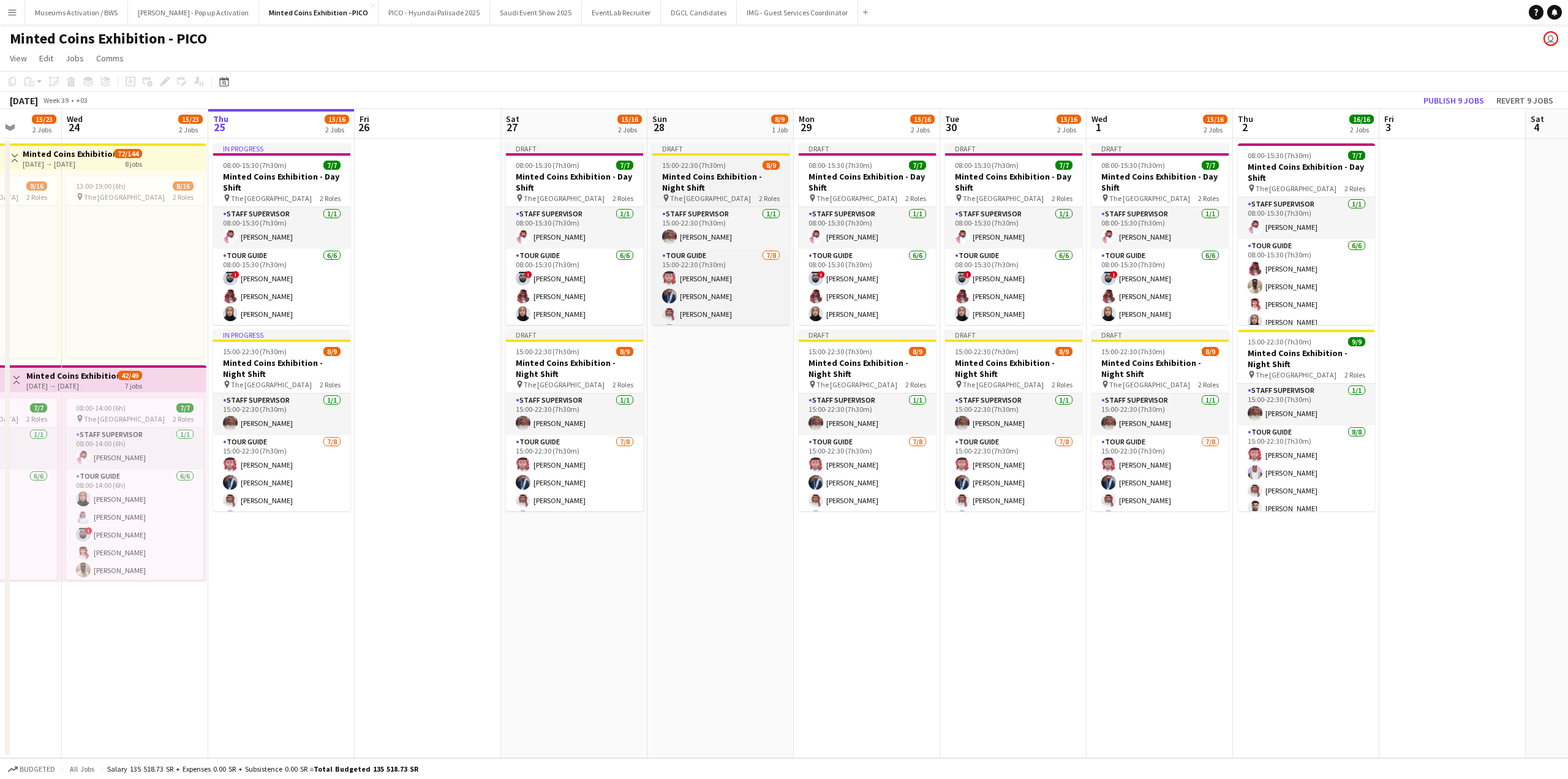
click at [718, 167] on span "15:00-22:30 (7h30m)" at bounding box center [694, 165] width 64 height 9
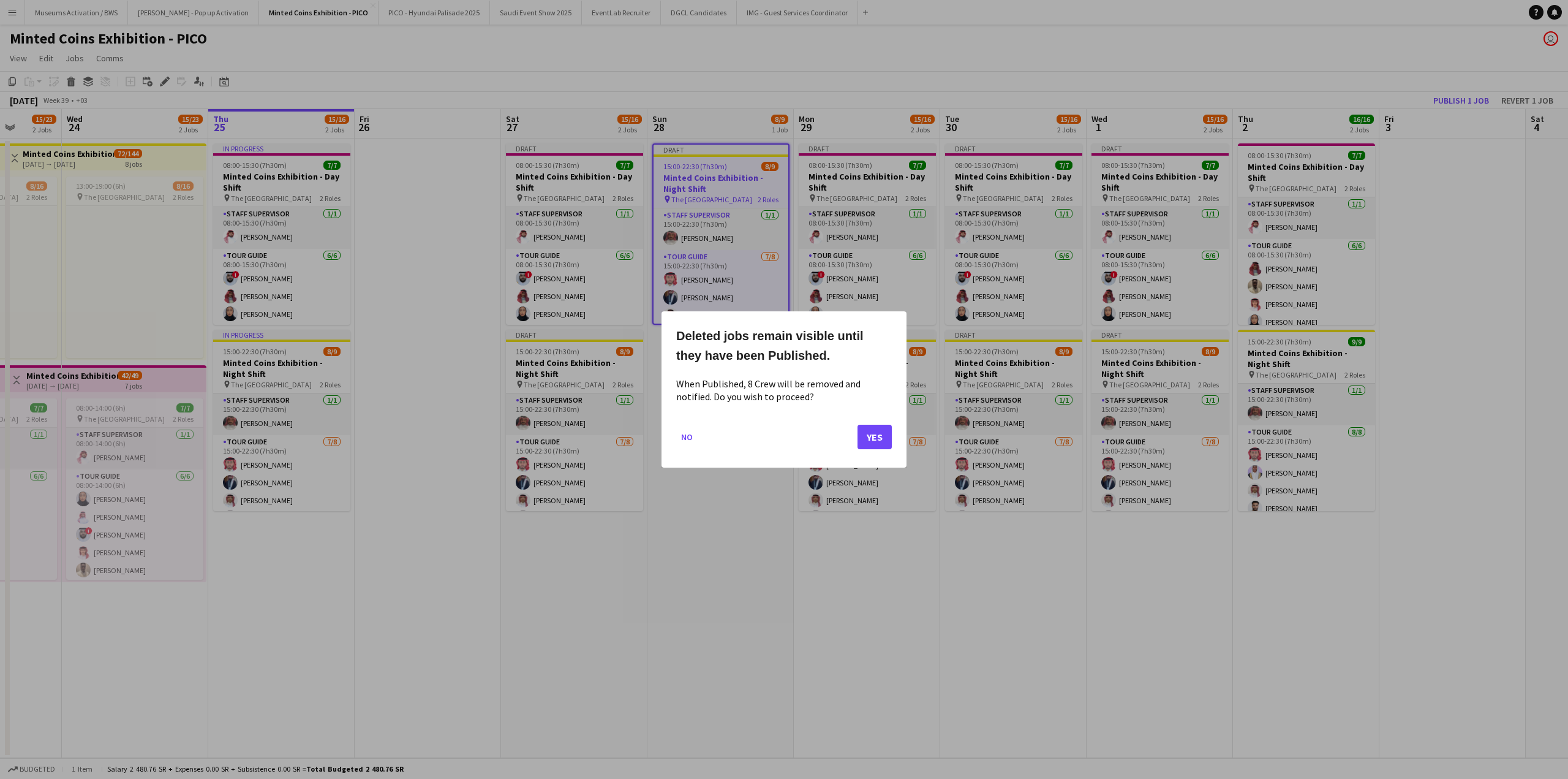
click at [875, 450] on mat-dialog-actions "No Yes" at bounding box center [784, 441] width 216 height 52
click at [876, 446] on button "Yes" at bounding box center [875, 437] width 34 height 25
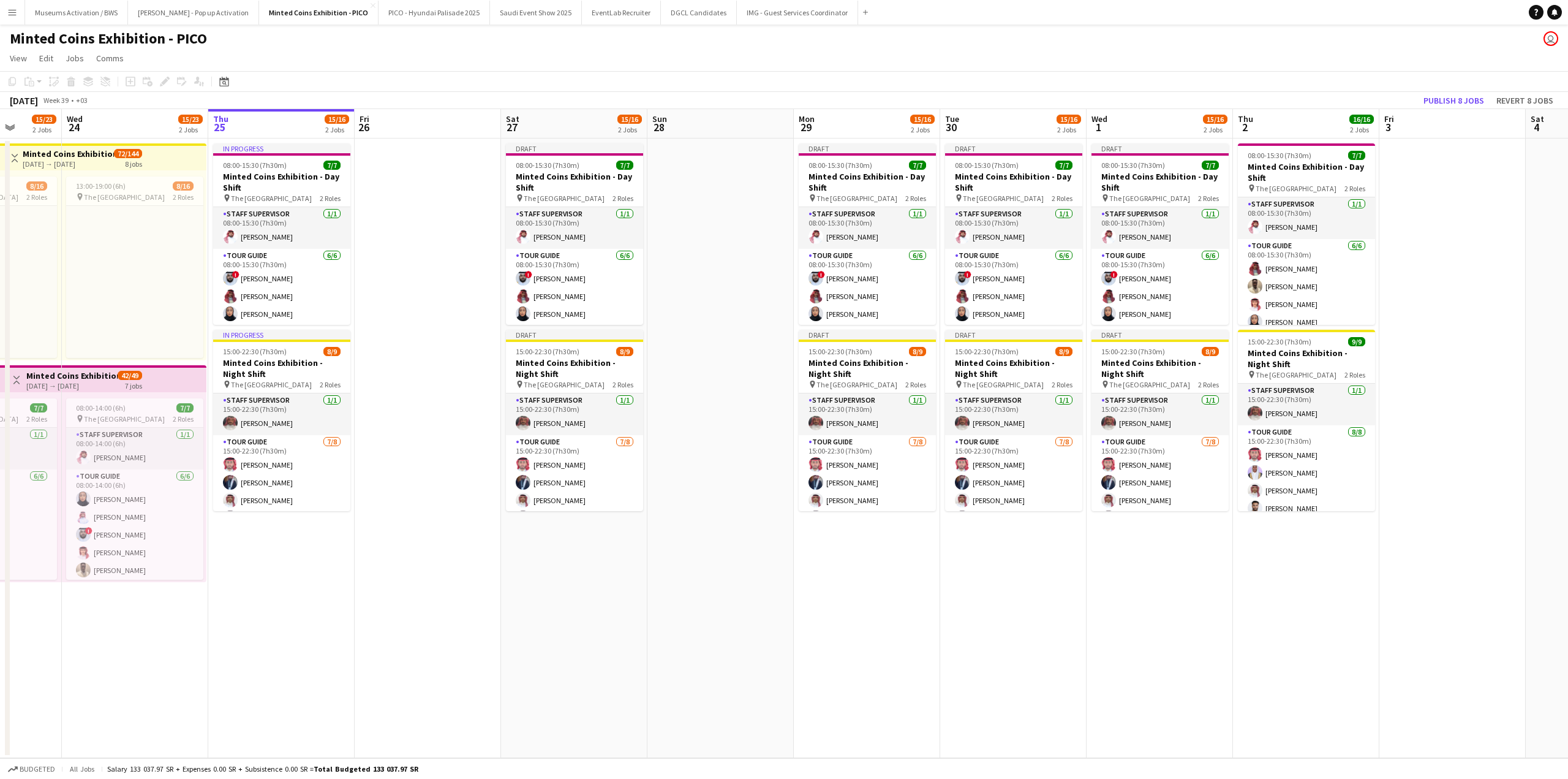
click at [696, 307] on app-date-cell at bounding box center [720, 448] width 147 height 620
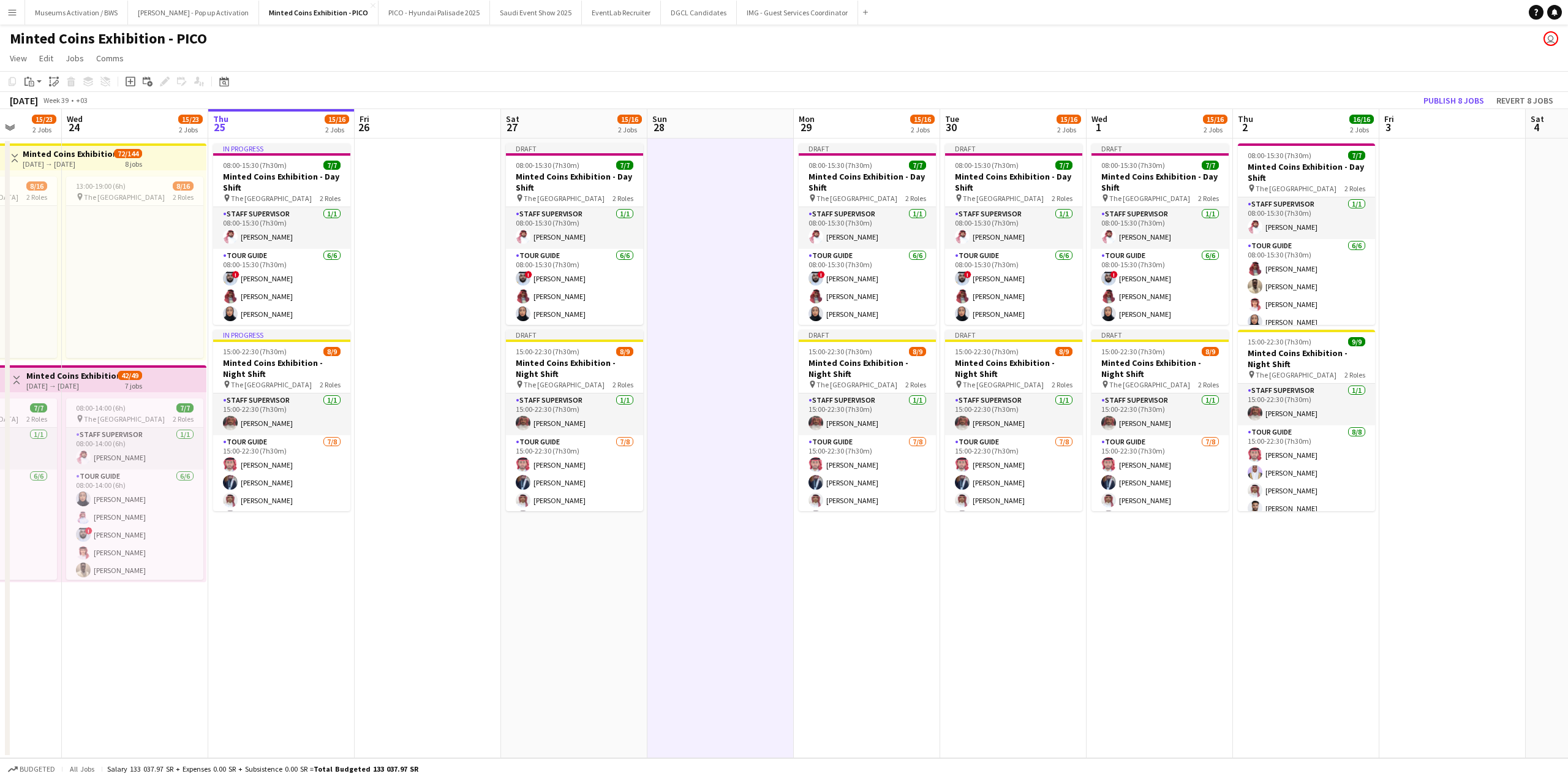
drag, startPoint x: 599, startPoint y: 289, endPoint x: 526, endPoint y: 273, distance: 74.7
click at [534, 278] on app-calendar-viewport "Sun 21 Mon 22 15/23 2 Jobs Tue 23 15/23 2 Jobs Wed 24 15/23 2 Jobs Thu 25 15/16…" at bounding box center [784, 433] width 1568 height 649
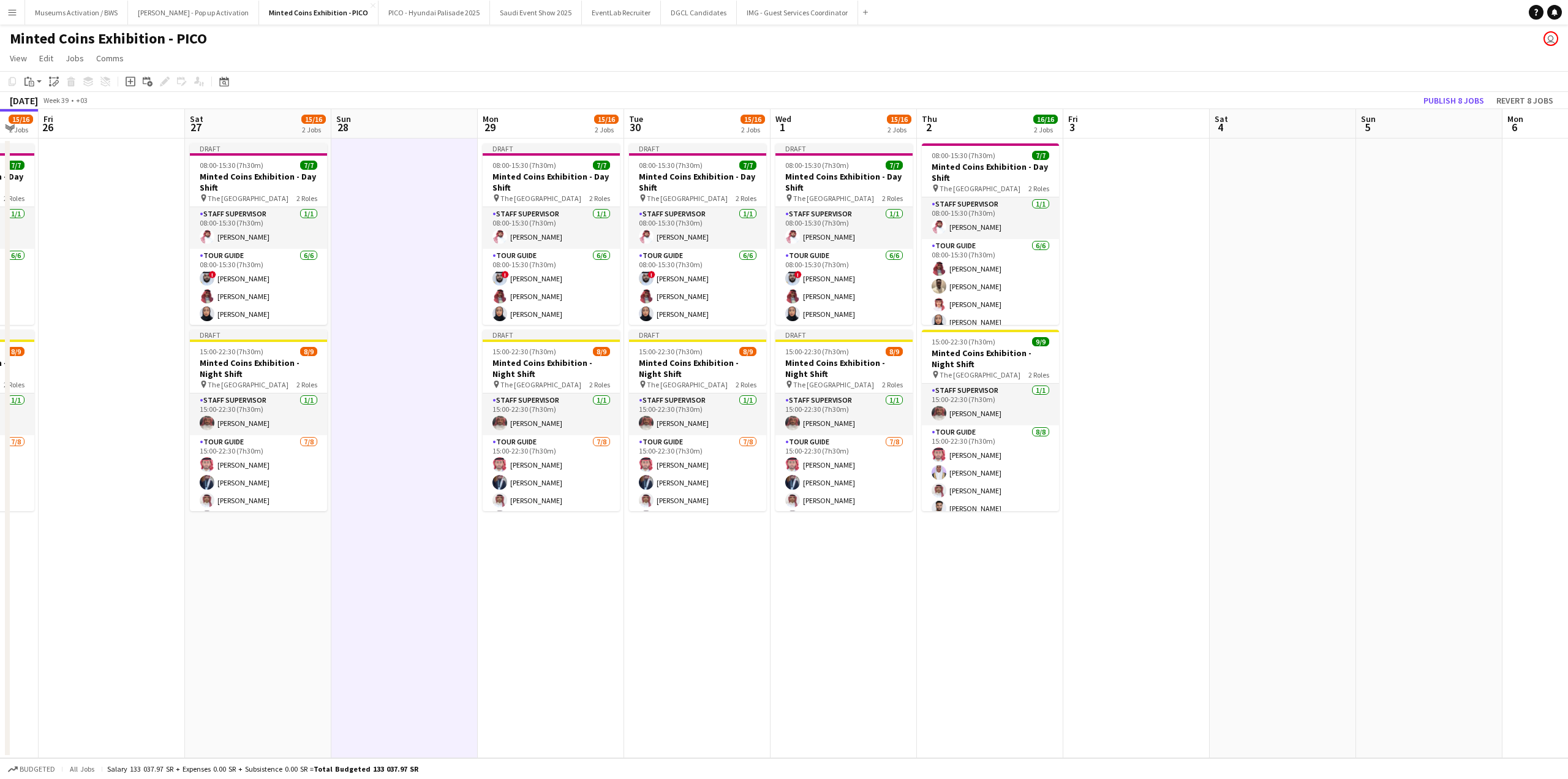
scroll to position [0, 401]
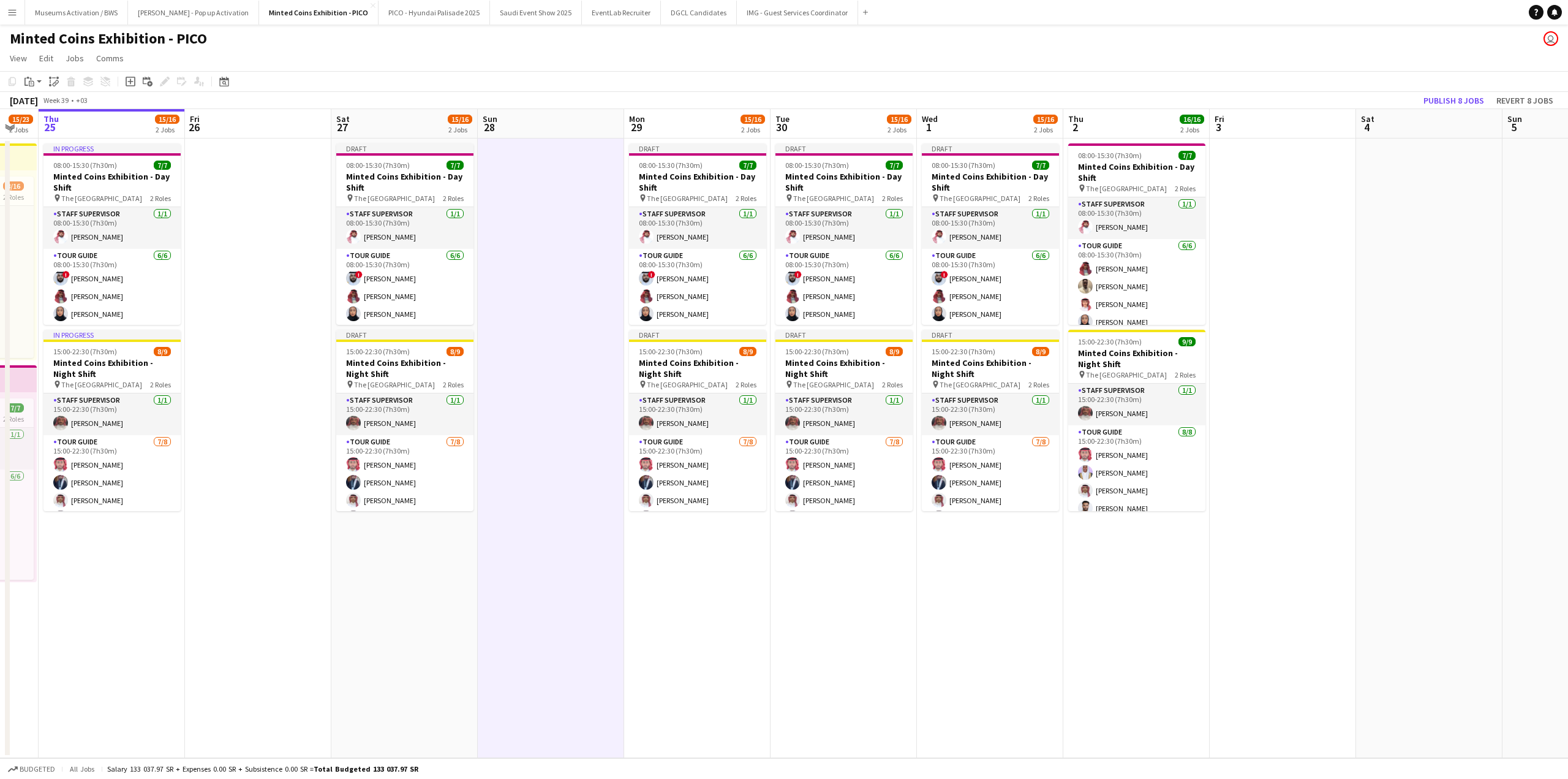
drag, startPoint x: 1025, startPoint y: 287, endPoint x: 822, endPoint y: 273, distance: 203.5
click at [921, 281] on app-calendar-viewport "Mon 22 15/23 2 Jobs Tue 23 15/23 2 Jobs Wed 24 15/23 2 Jobs Thu 25 15/16 2 Jobs…" at bounding box center [784, 433] width 1568 height 649
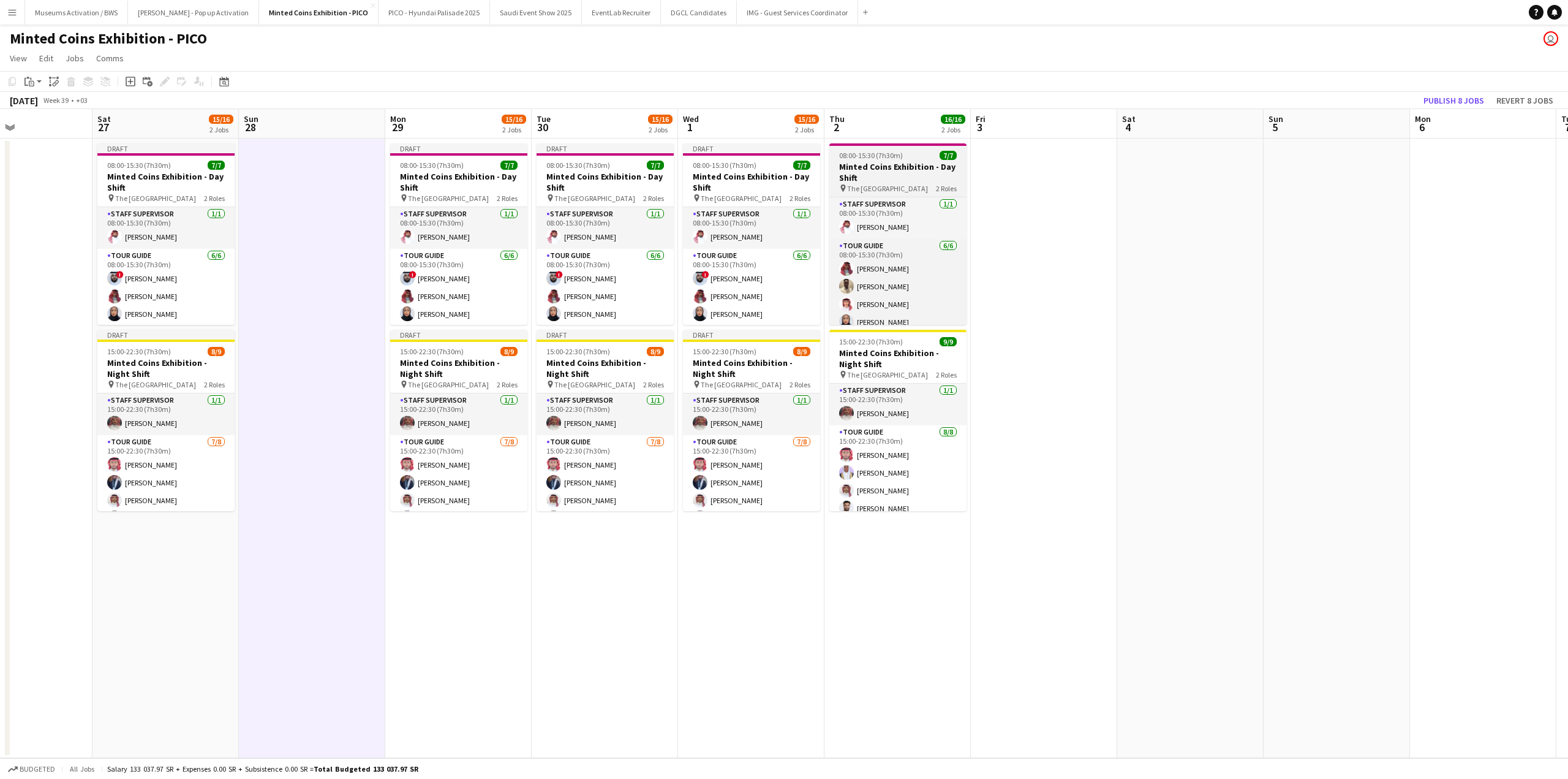
click at [872, 176] on h3 "Minted Coins Exhibition - Day Shift" at bounding box center [897, 172] width 137 height 22
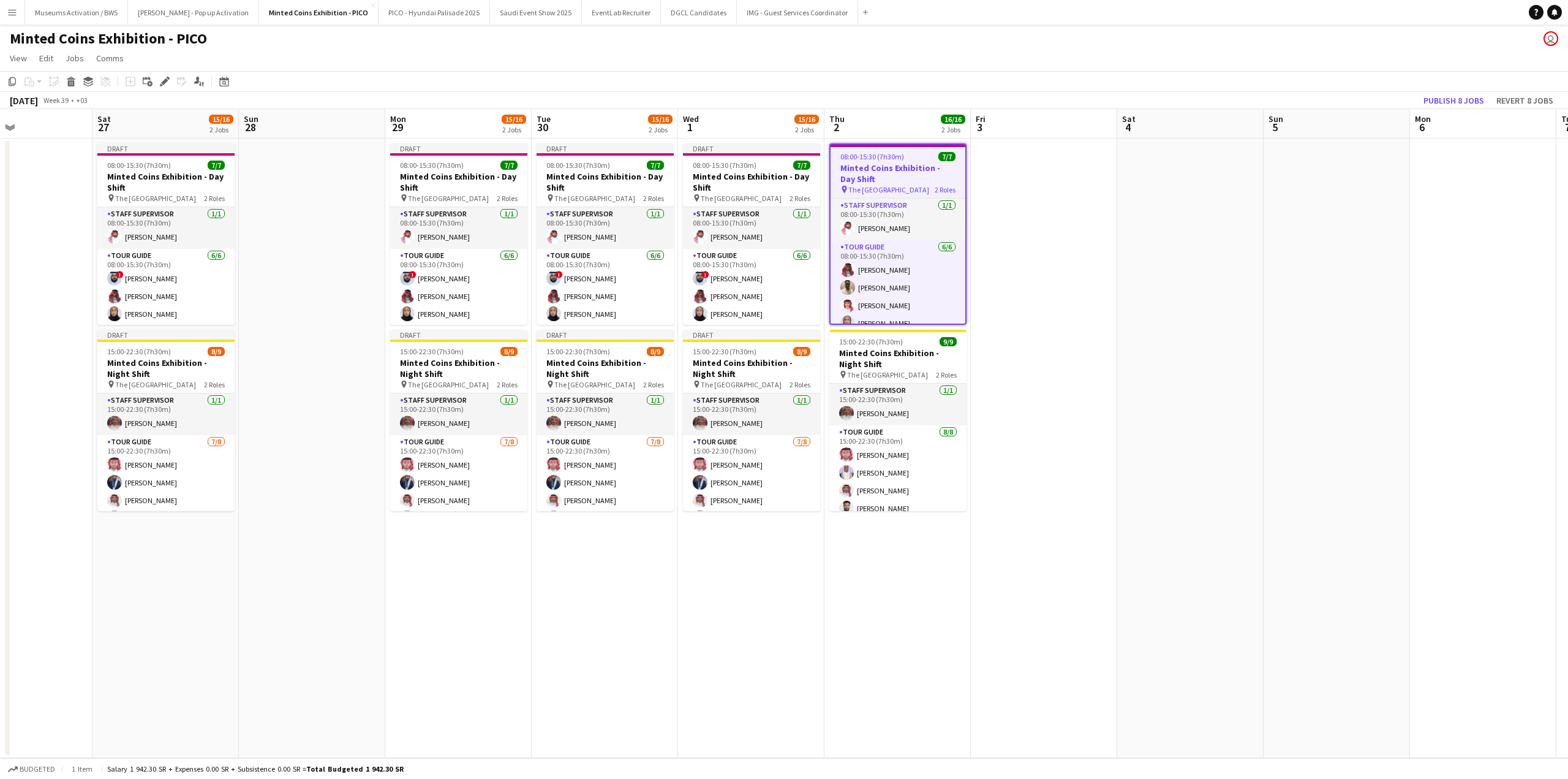
drag, startPoint x: 900, startPoint y: 217, endPoint x: 789, endPoint y: 217, distance: 111.0
click at [851, 217] on app-calendar-viewport "Tue 23 15/23 2 Jobs Wed 24 15/23 2 Jobs Thu 25 15/16 2 Jobs Fri 26 Sat 27 15/16…" at bounding box center [784, 433] width 1568 height 649
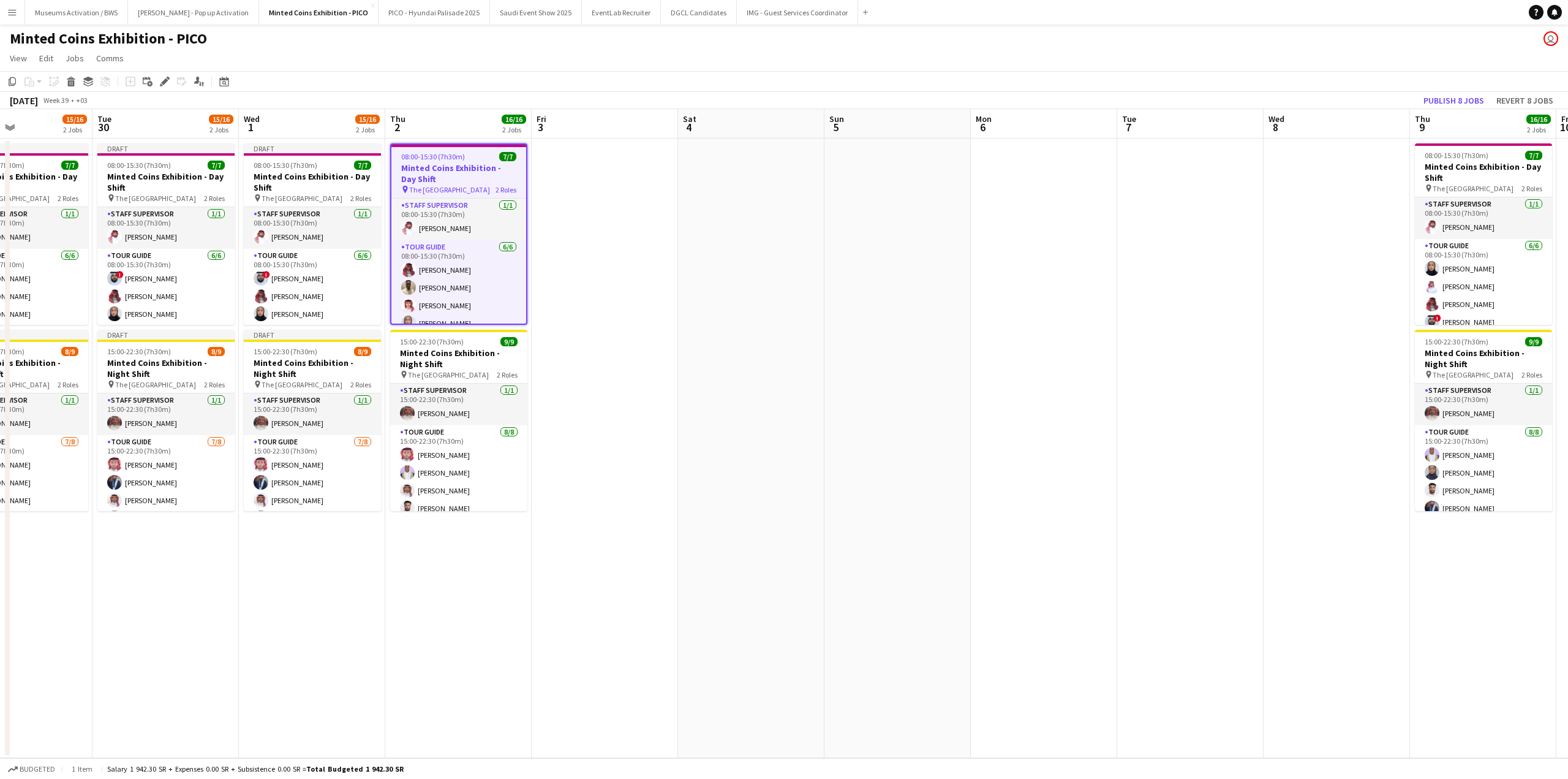
scroll to position [0, 387]
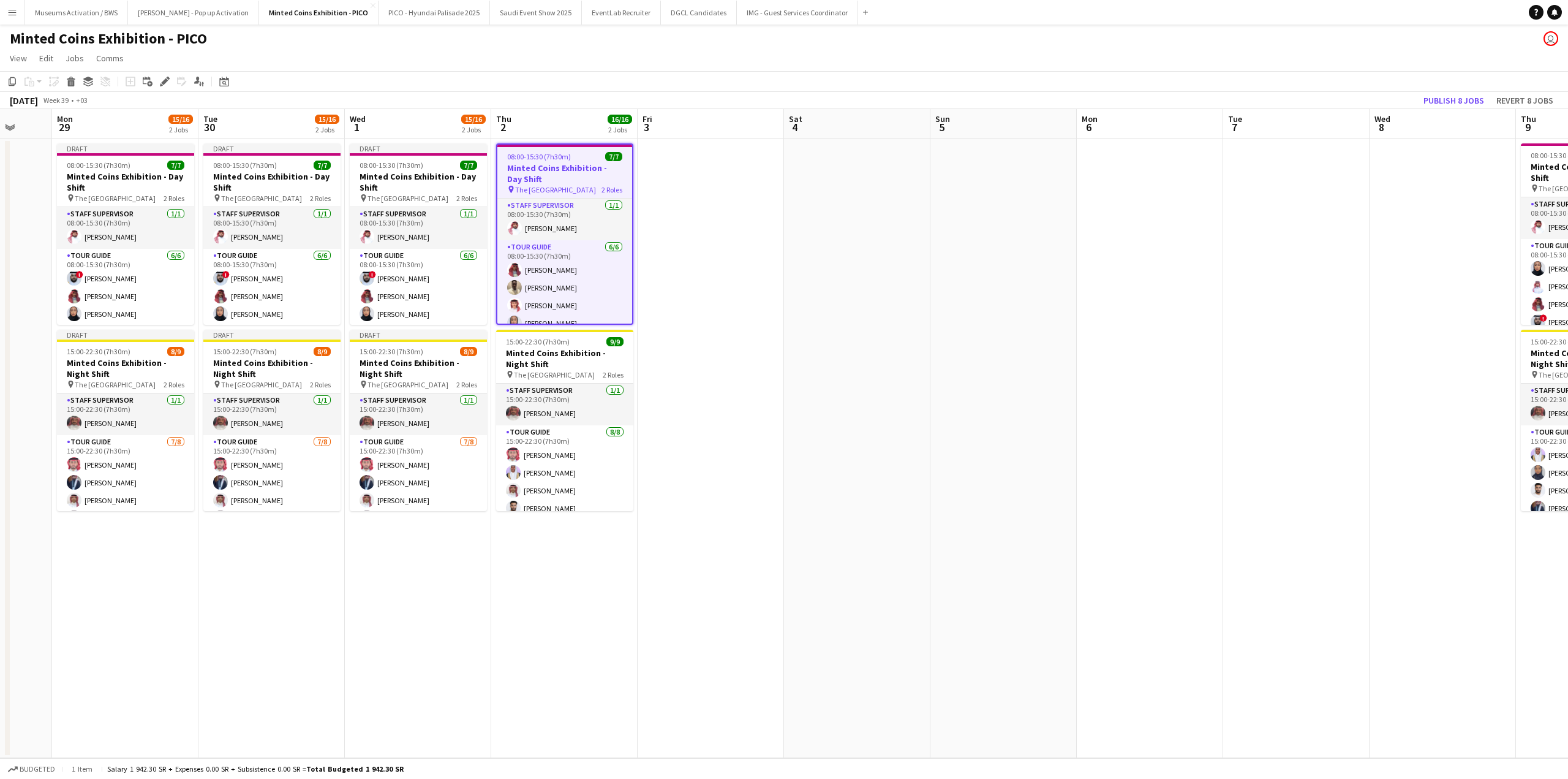
click at [853, 205] on app-date-cell at bounding box center [857, 448] width 147 height 620
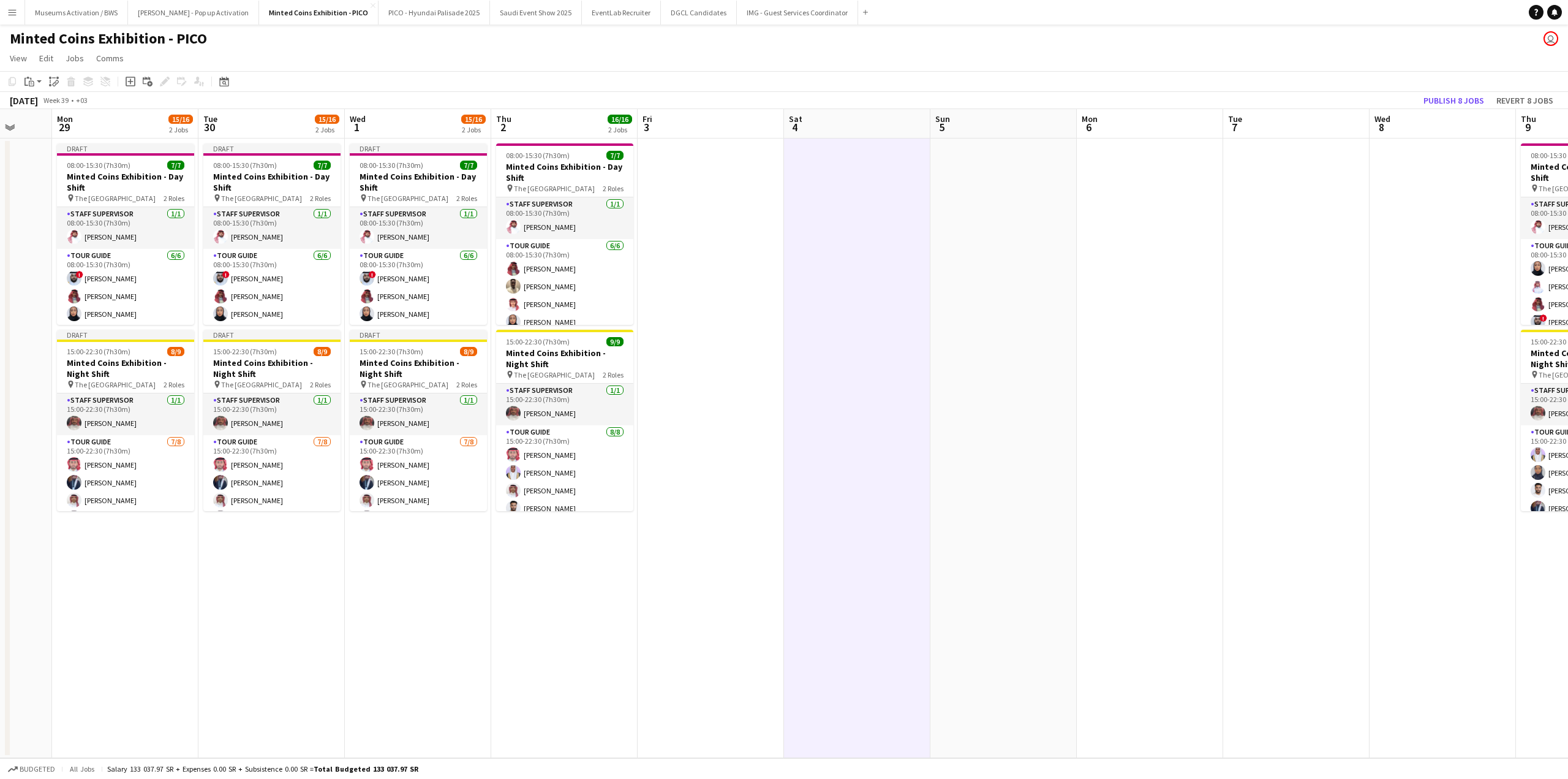
click at [1140, 226] on app-date-cell at bounding box center [1150, 448] width 147 height 620
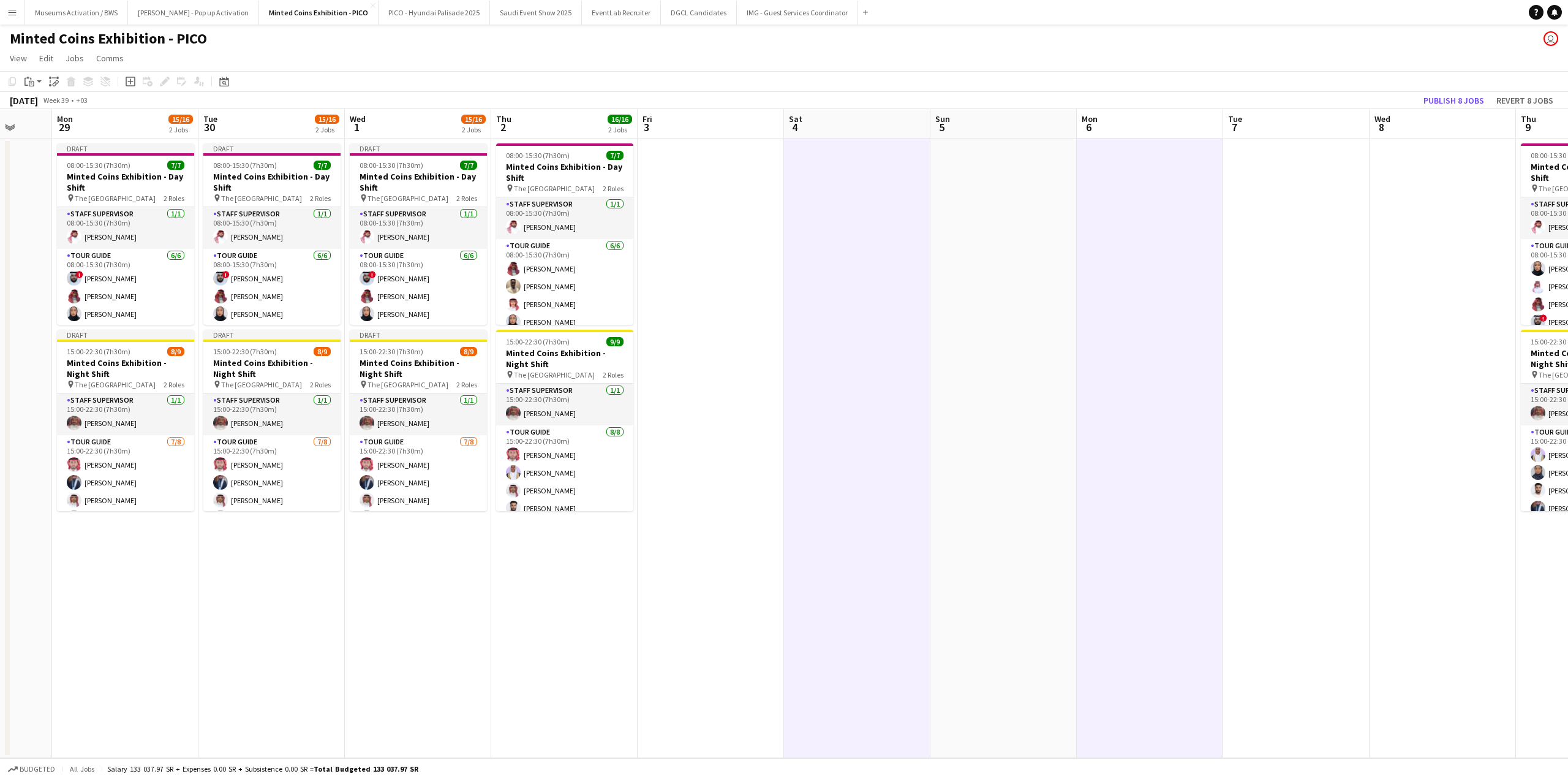
click at [1410, 227] on app-date-cell at bounding box center [1442, 448] width 147 height 620
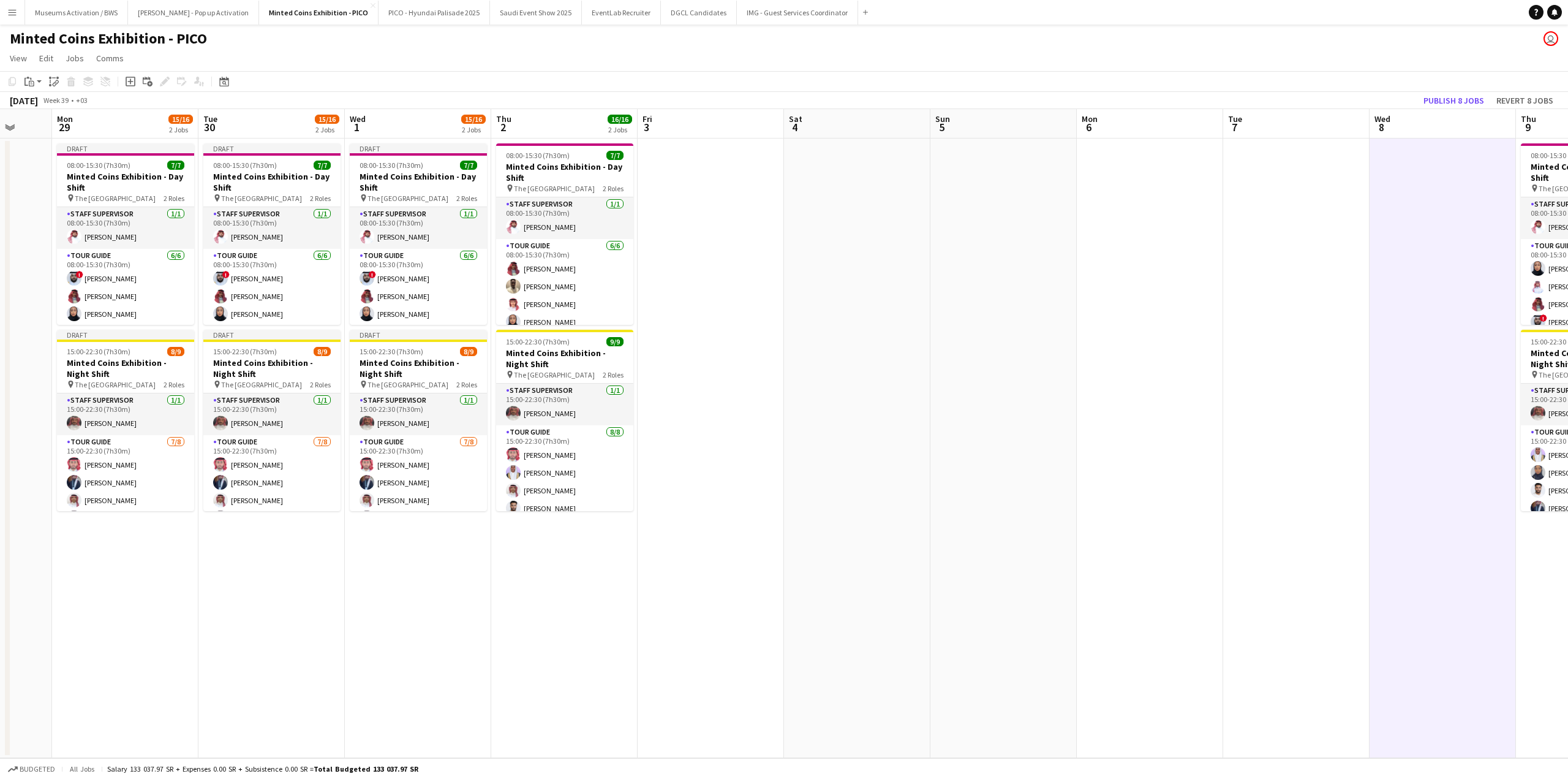
click at [840, 221] on app-date-cell at bounding box center [857, 448] width 147 height 620
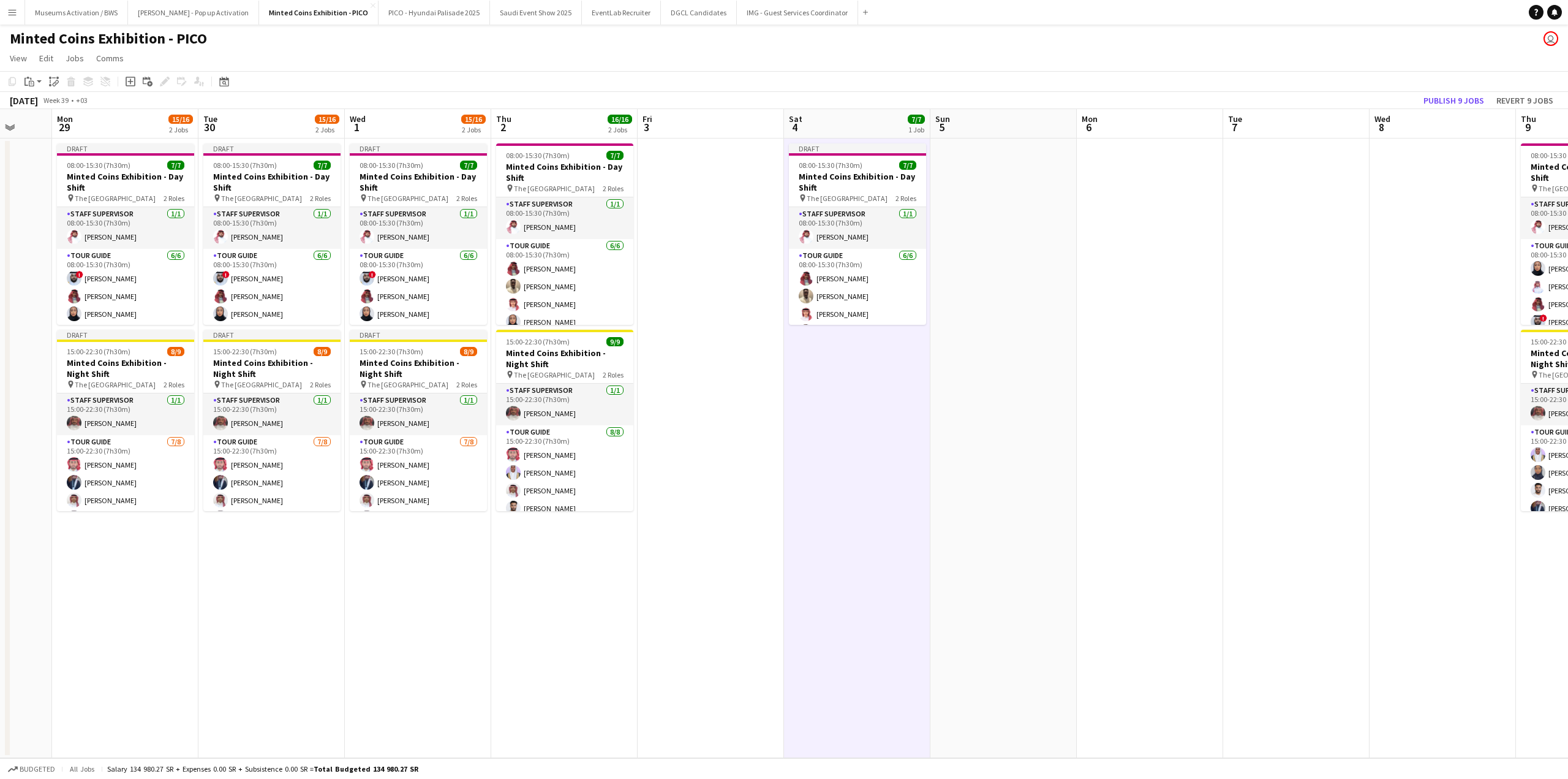
click at [1140, 220] on app-date-cell at bounding box center [1150, 448] width 147 height 620
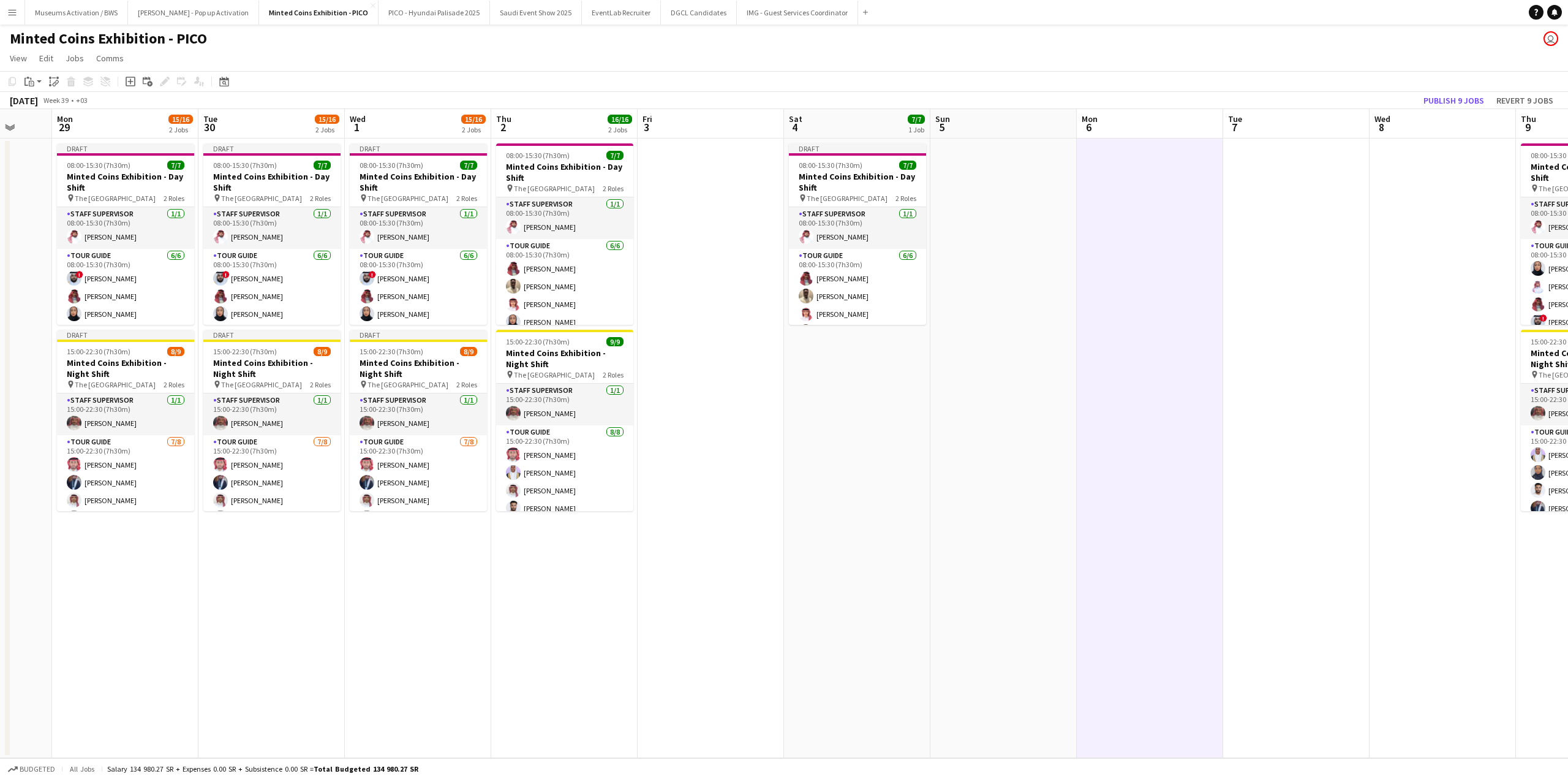
click at [1401, 219] on app-date-cell at bounding box center [1442, 448] width 147 height 620
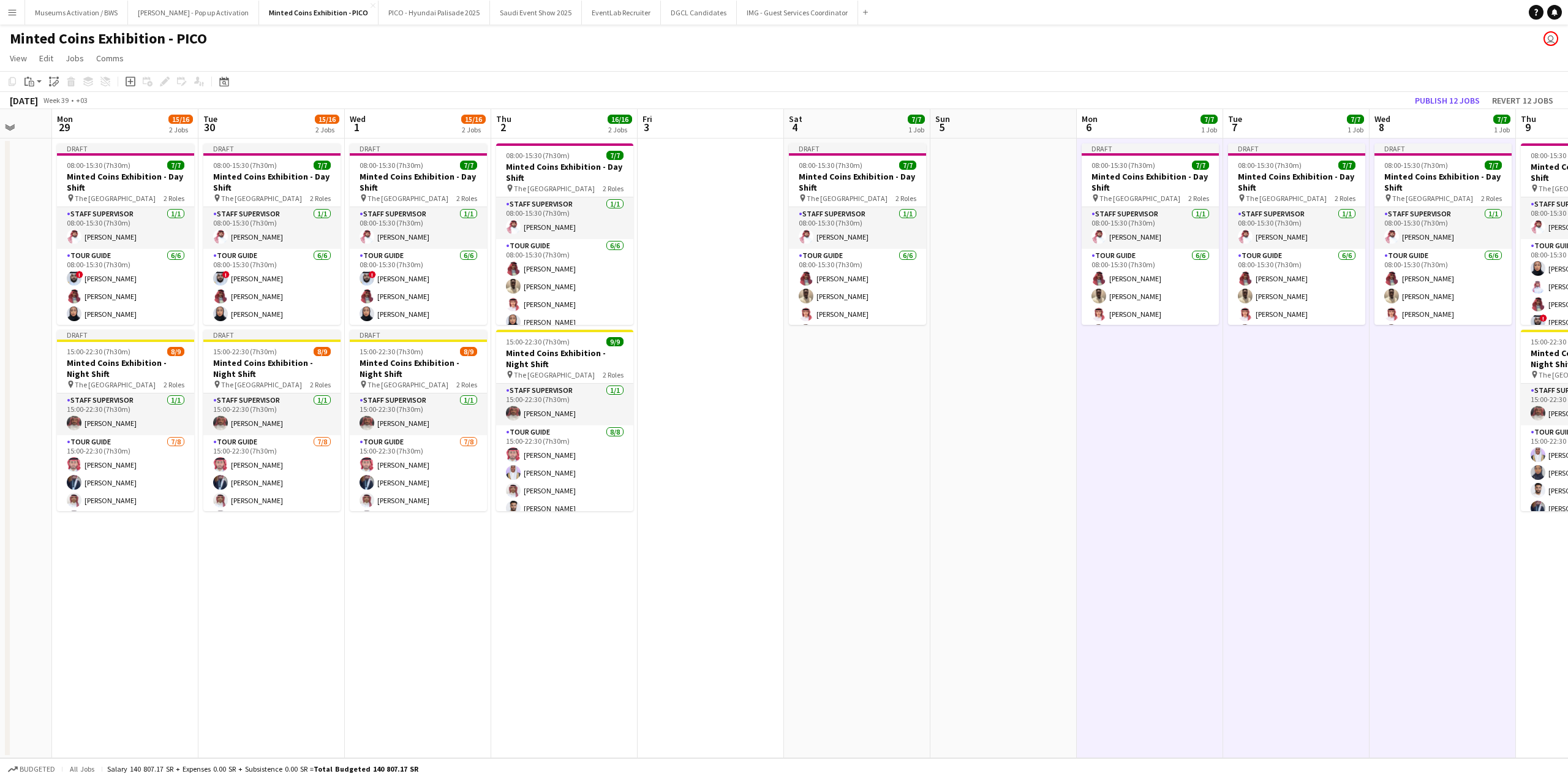
drag, startPoint x: 1022, startPoint y: 401, endPoint x: 588, endPoint y: 396, distance: 434.0
click at [791, 395] on app-calendar-viewport "Fri 26 Sat 27 15/16 2 Jobs Sun 28 Mon 29 15/16 2 Jobs Tue 30 15/16 2 Jobs Wed 1…" at bounding box center [784, 433] width 1568 height 649
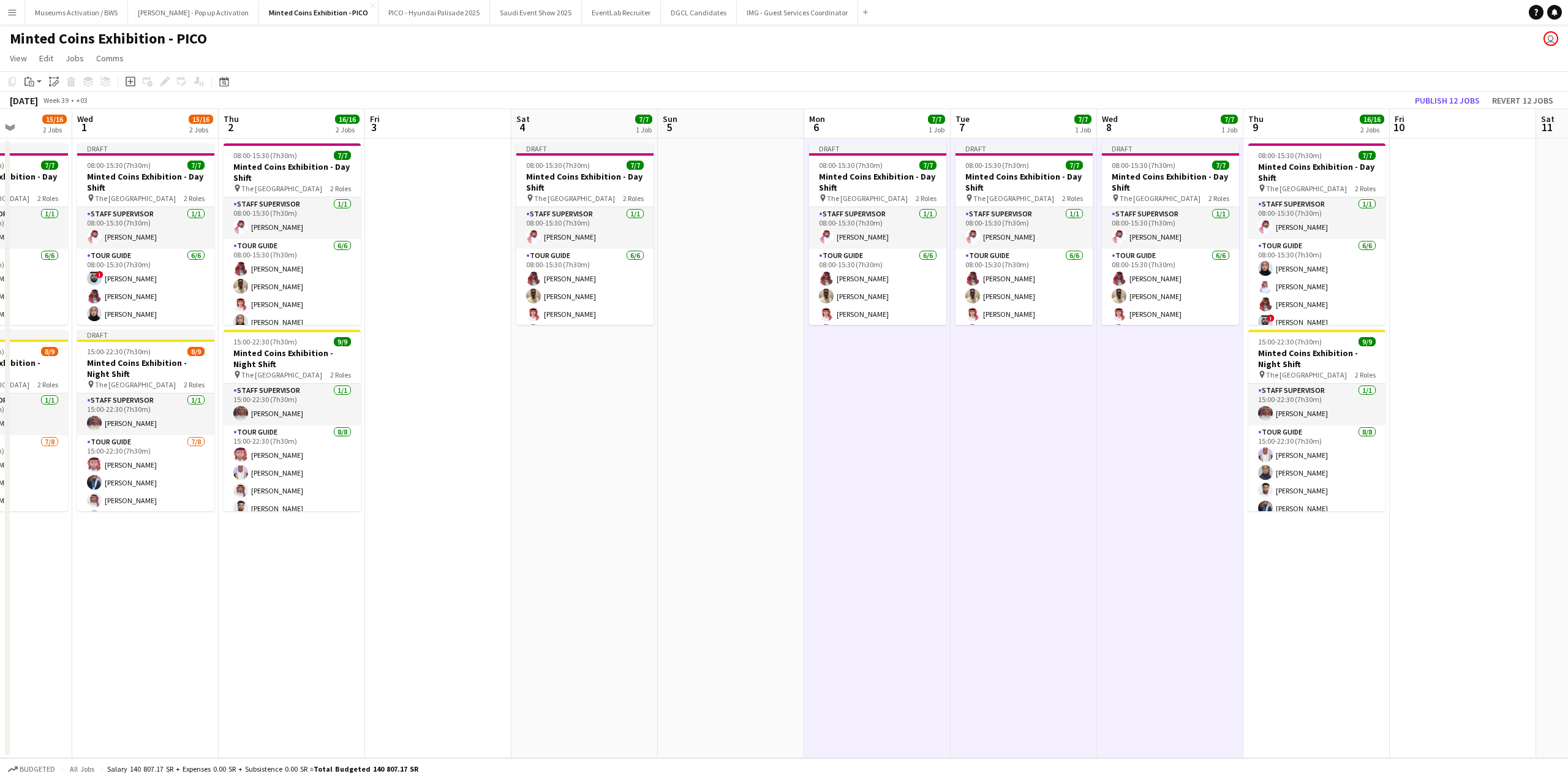
drag, startPoint x: 898, startPoint y: 394, endPoint x: 552, endPoint y: 391, distance: 346.0
click at [733, 385] on app-calendar-viewport "Sun 28 Mon 29 15/16 2 Jobs Tue 30 15/16 2 Jobs Wed 1 15/16 2 Jobs Thu 2 16/16 2…" at bounding box center [784, 433] width 1568 height 649
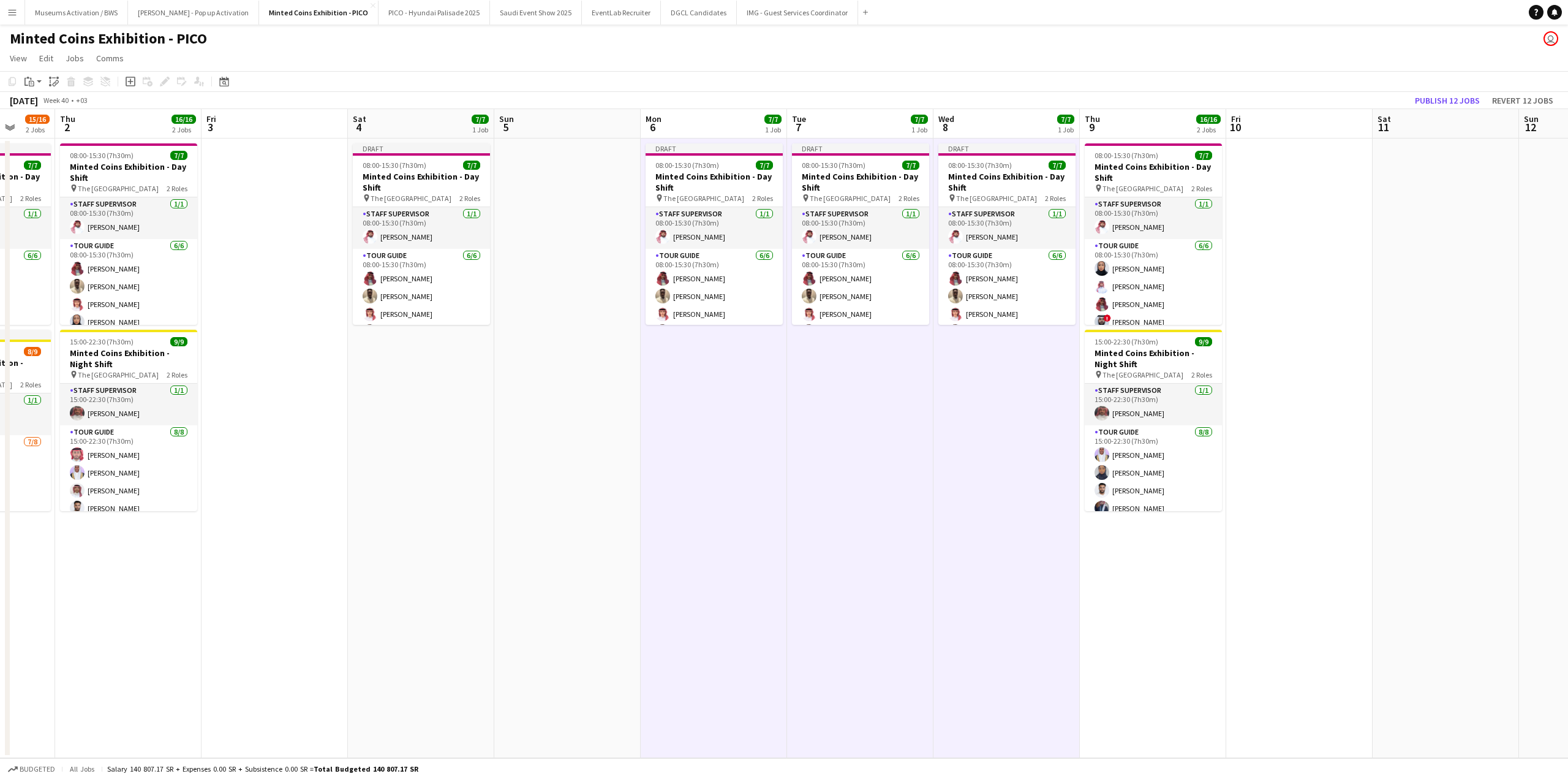
click at [632, 390] on app-calendar-viewport "Mon 29 15/16 2 Jobs Tue 30 15/16 2 Jobs Wed 1 15/16 2 Jobs Thu 2 16/16 2 Jobs F…" at bounding box center [784, 433] width 1568 height 649
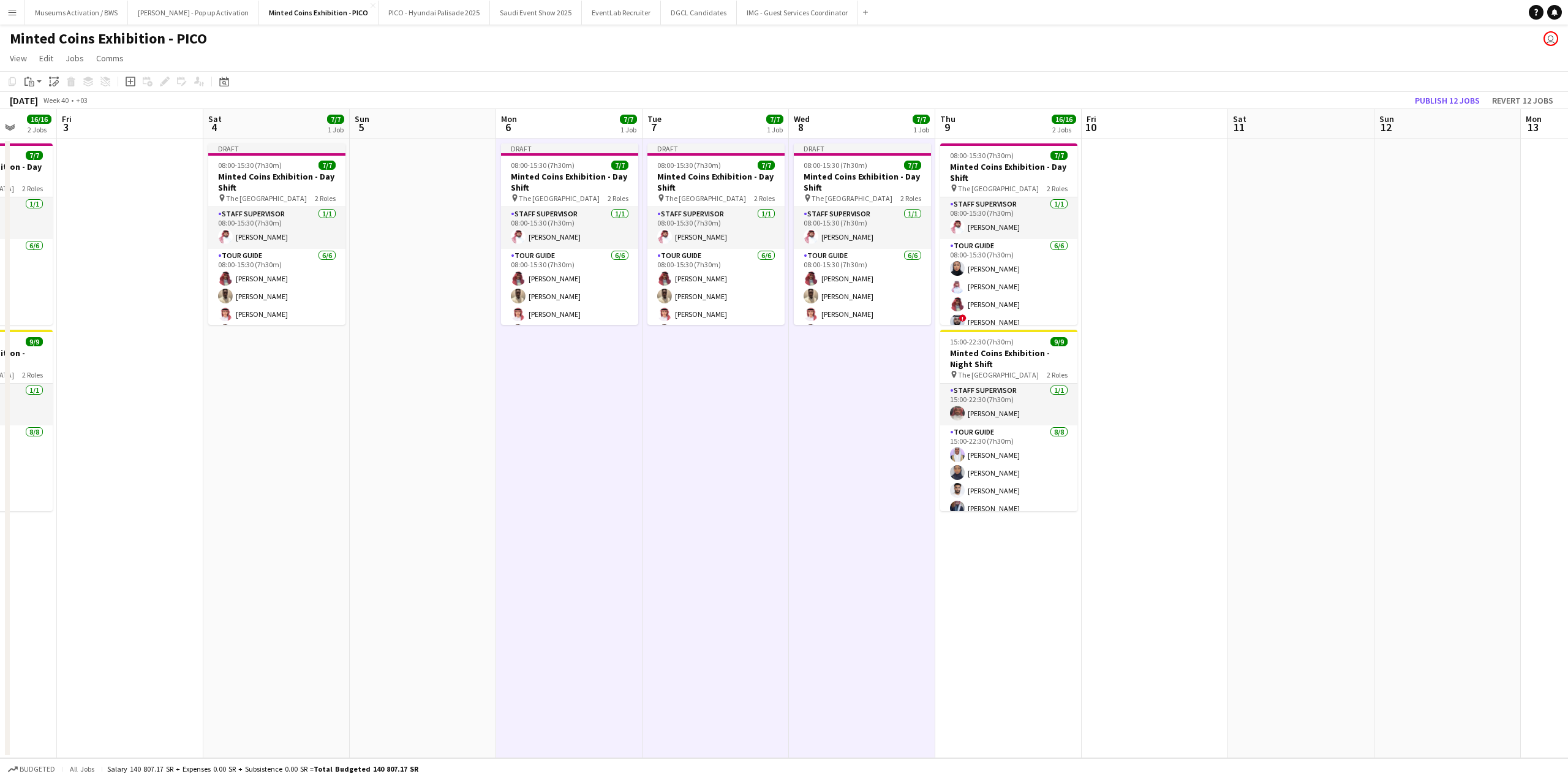
drag, startPoint x: 761, startPoint y: 391, endPoint x: 408, endPoint y: 405, distance: 353.3
click at [409, 405] on app-calendar-viewport "Mon 29 15/16 2 Jobs Tue 30 15/16 2 Jobs Wed 1 15/16 2 Jobs Thu 2 16/16 2 Jobs F…" at bounding box center [784, 433] width 1568 height 649
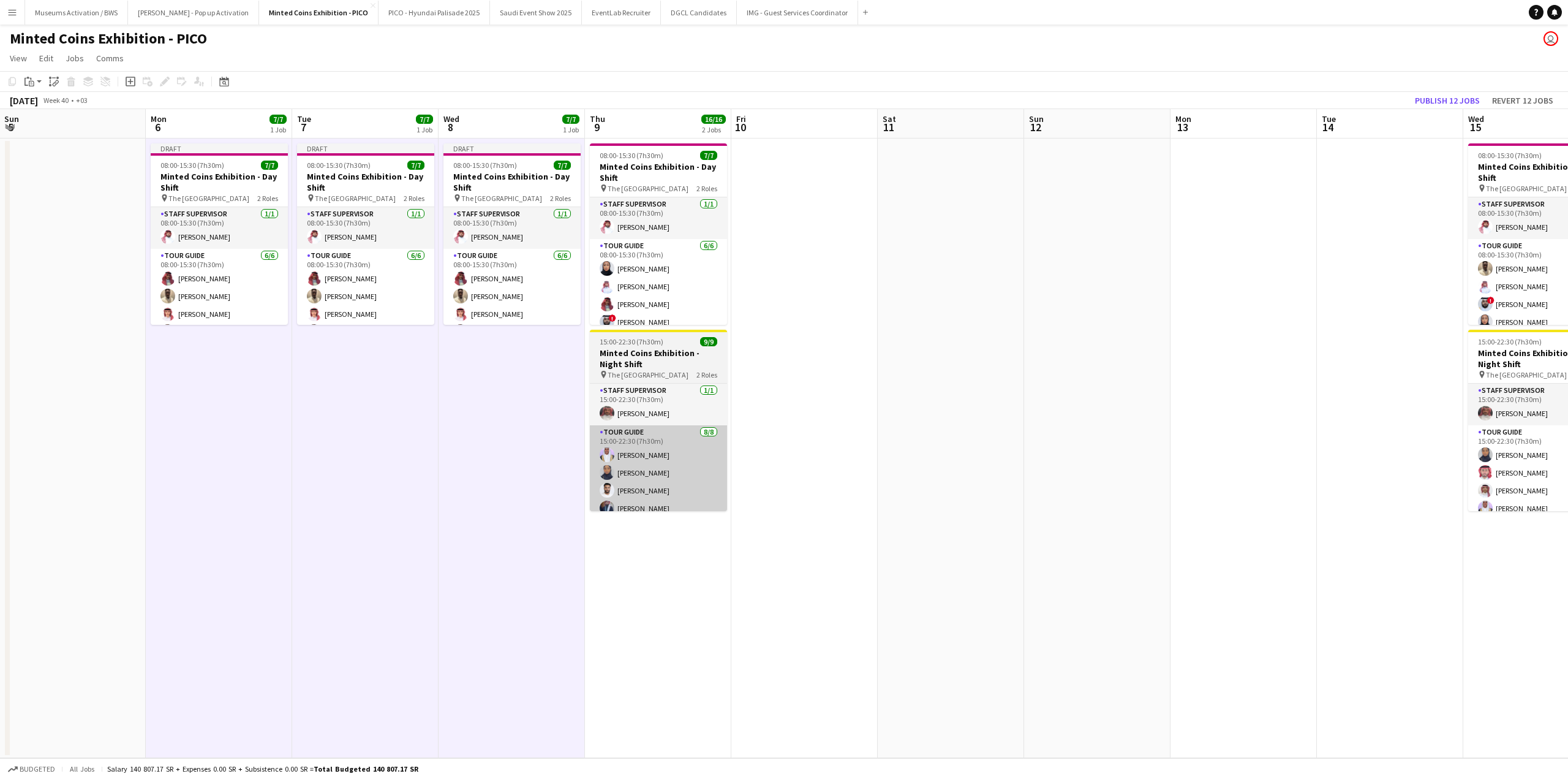
scroll to position [0, 320]
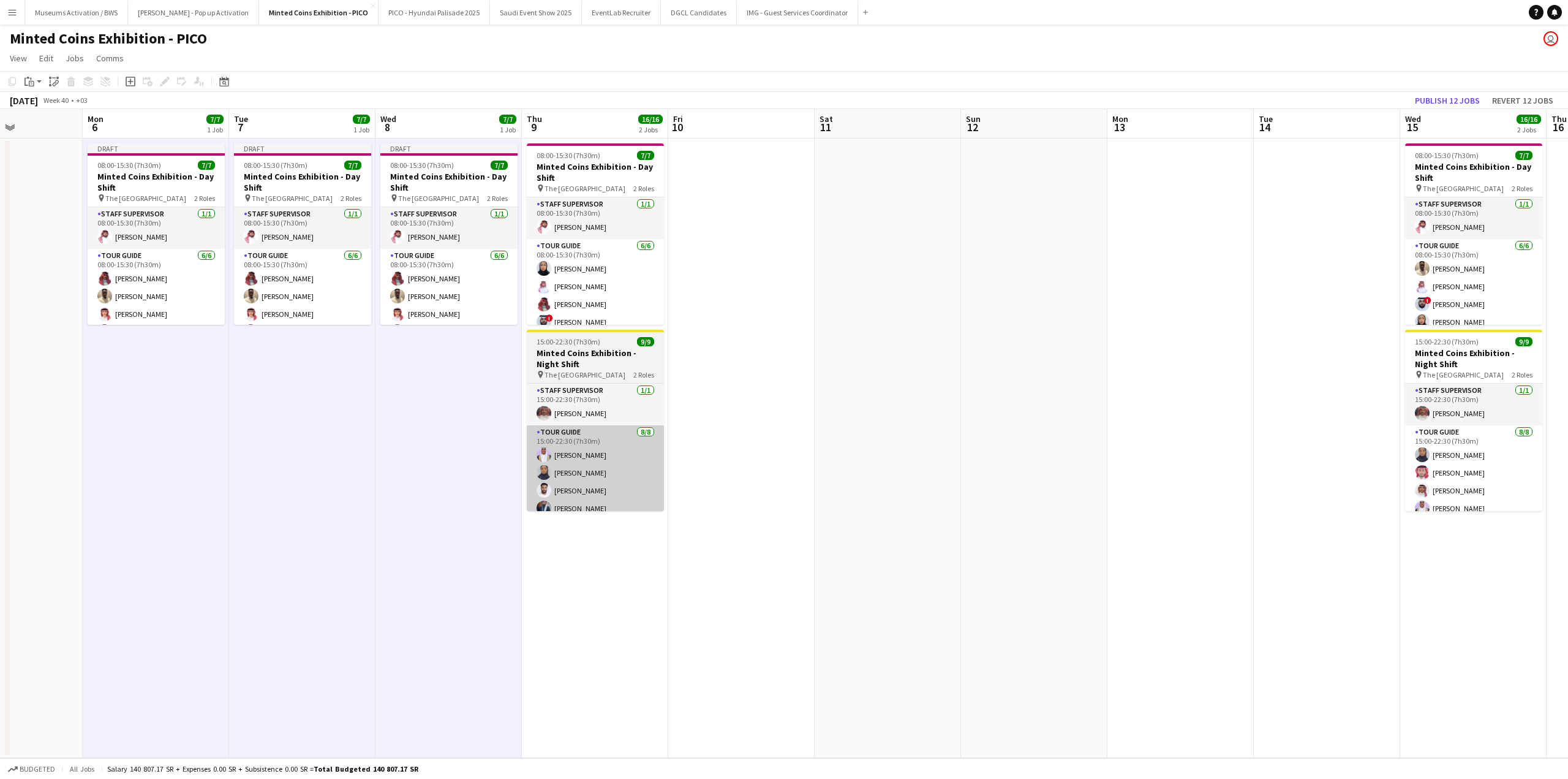
drag, startPoint x: 903, startPoint y: 409, endPoint x: 505, endPoint y: 431, distance: 398.6
click at [702, 413] on app-calendar-viewport "Thu 2 16/16 2 Jobs Fri 3 Sat 4 7/7 1 Job Sun 5 Mon 6 7/7 1 Job Tue 7 7/7 1 Job …" at bounding box center [784, 433] width 1568 height 649
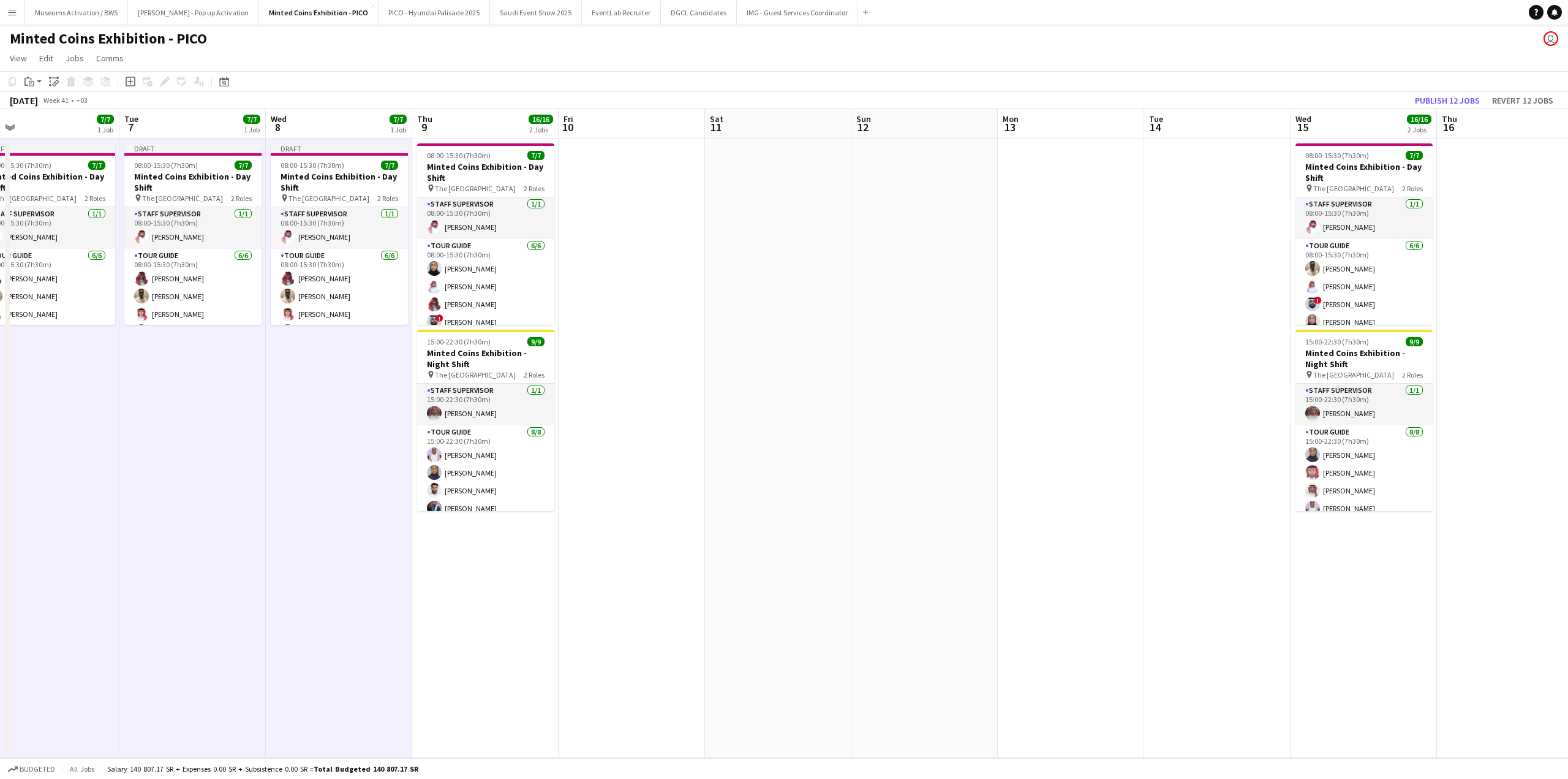
click at [816, 277] on app-date-cell at bounding box center [778, 448] width 147 height 620
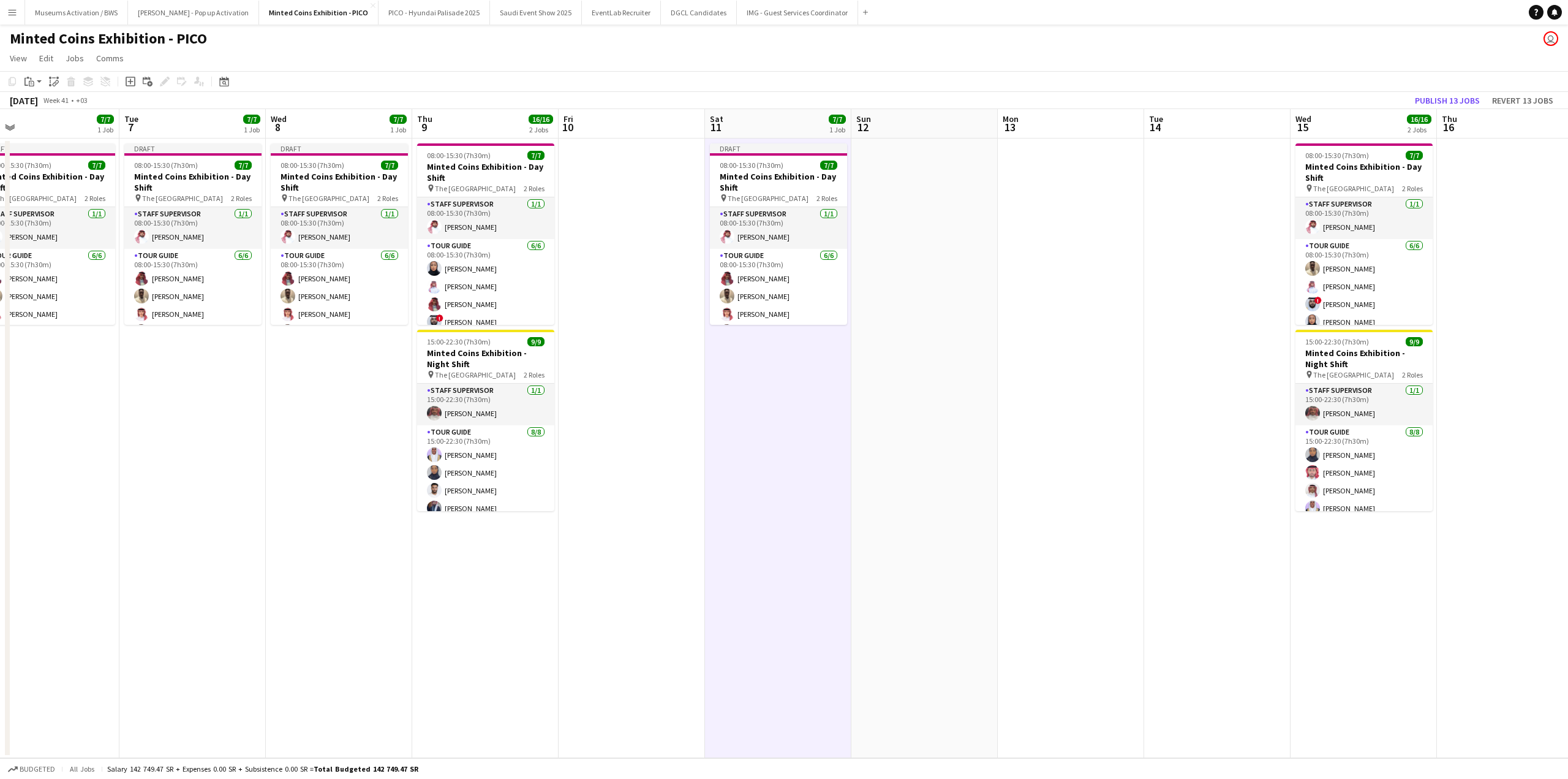
click at [1091, 202] on app-date-cell at bounding box center [1070, 448] width 147 height 620
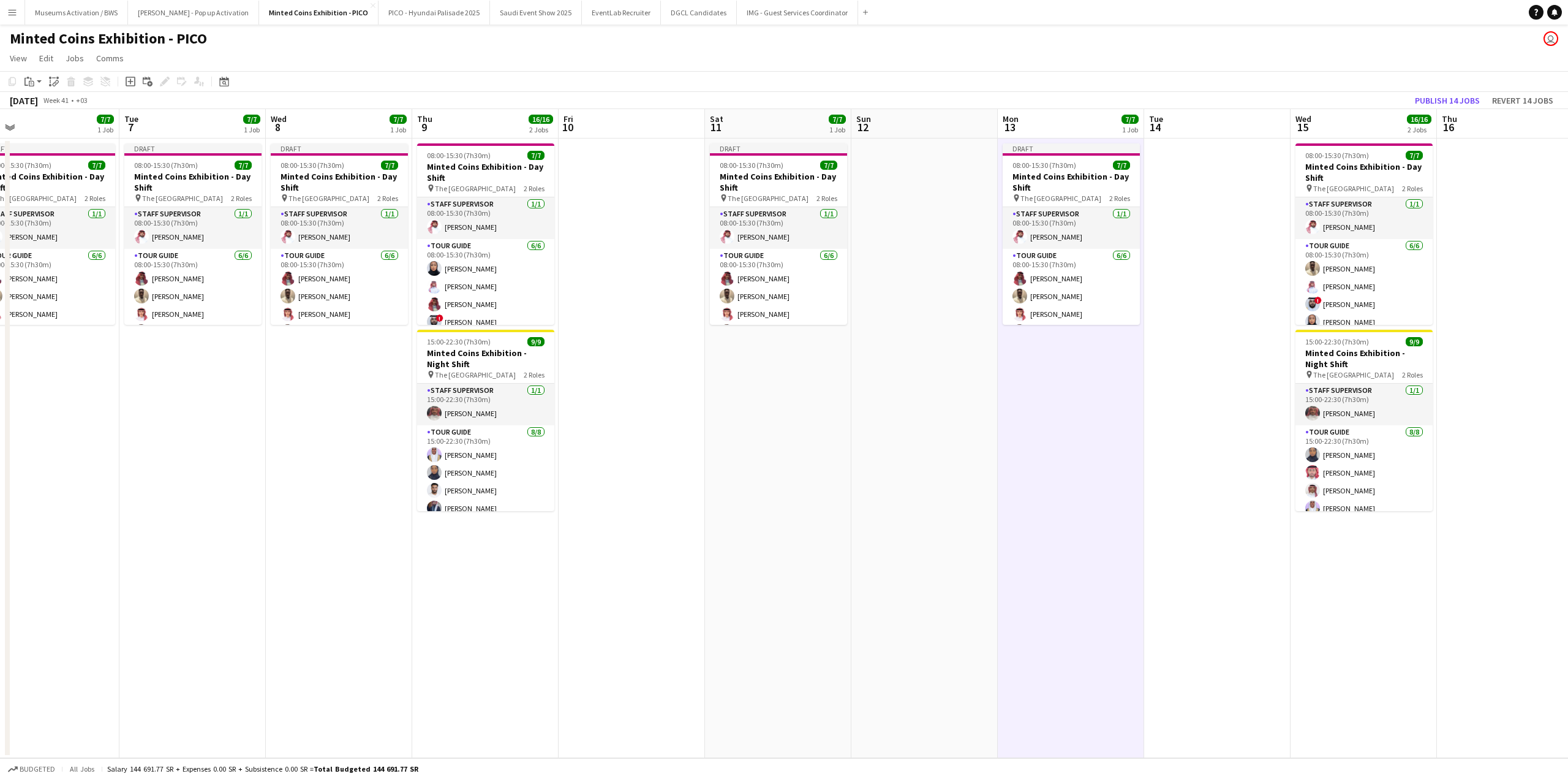
click at [1231, 201] on app-date-cell at bounding box center [1217, 448] width 147 height 620
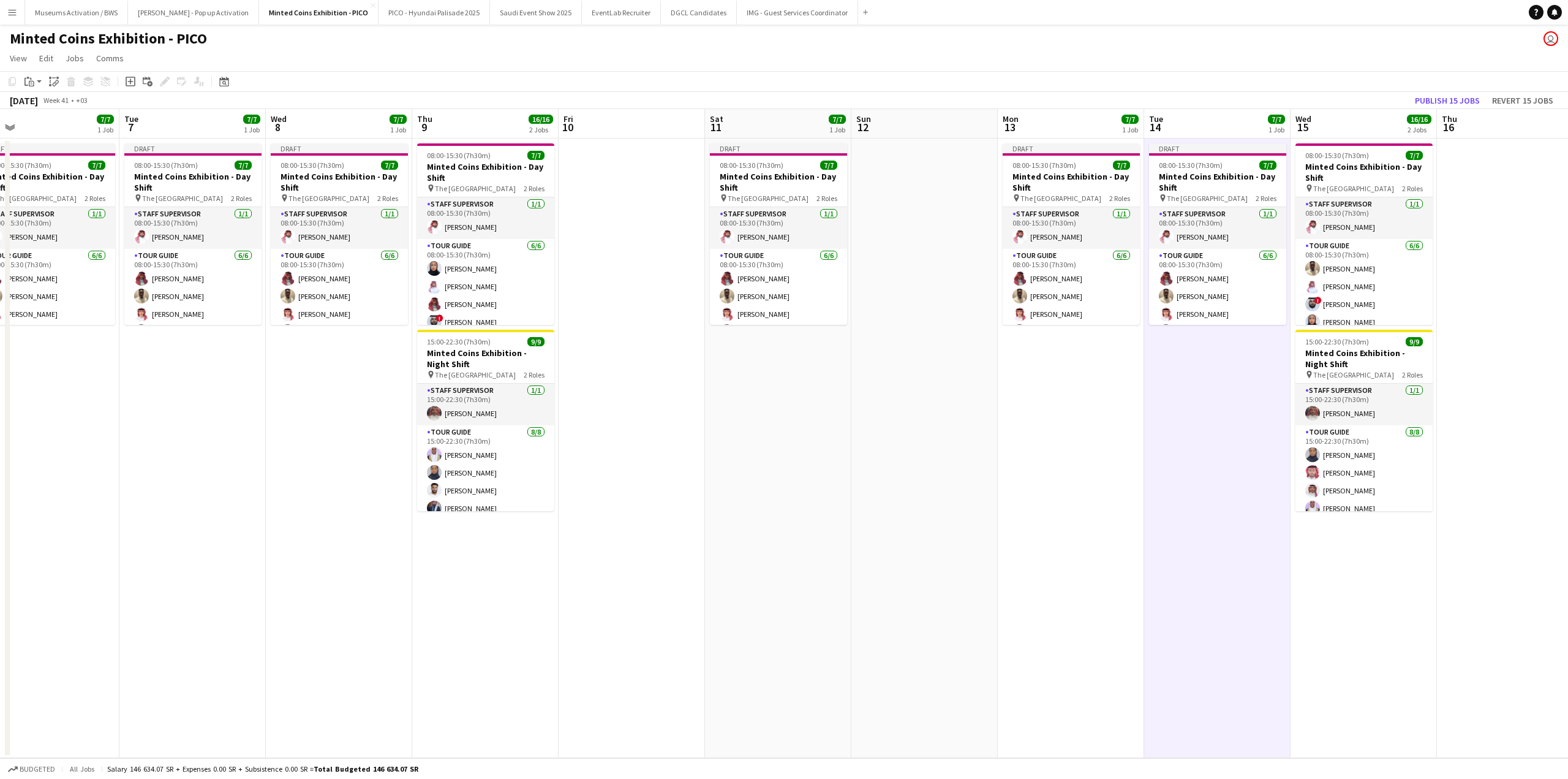
click at [1277, 287] on app-calendar-viewport "Sat 4 7/7 1 Job Sun 5 Mon 6 7/7 1 Job Tue 7 7/7 1 Job Wed 8 7/7 1 Job Thu 9 16/…" at bounding box center [784, 433] width 1568 height 649
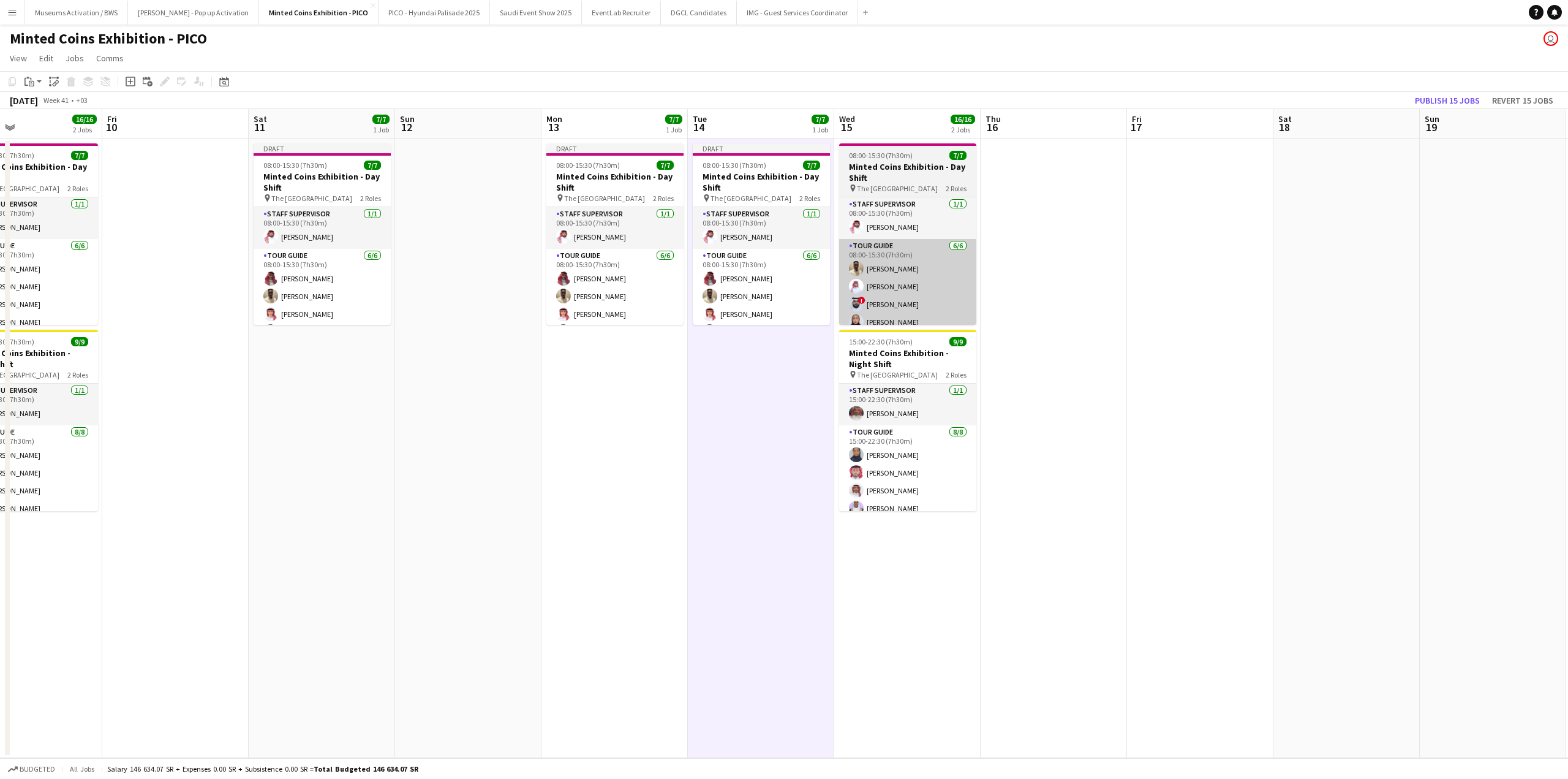
drag, startPoint x: 1255, startPoint y: 286, endPoint x: 928, endPoint y: 297, distance: 327.2
click at [951, 295] on app-calendar-viewport "Mon 6 7/7 1 Job Tue 7 7/7 1 Job Wed 8 7/7 1 Job Thu 9 16/16 2 Jobs Fri 10 Sat 1…" at bounding box center [784, 433] width 1568 height 649
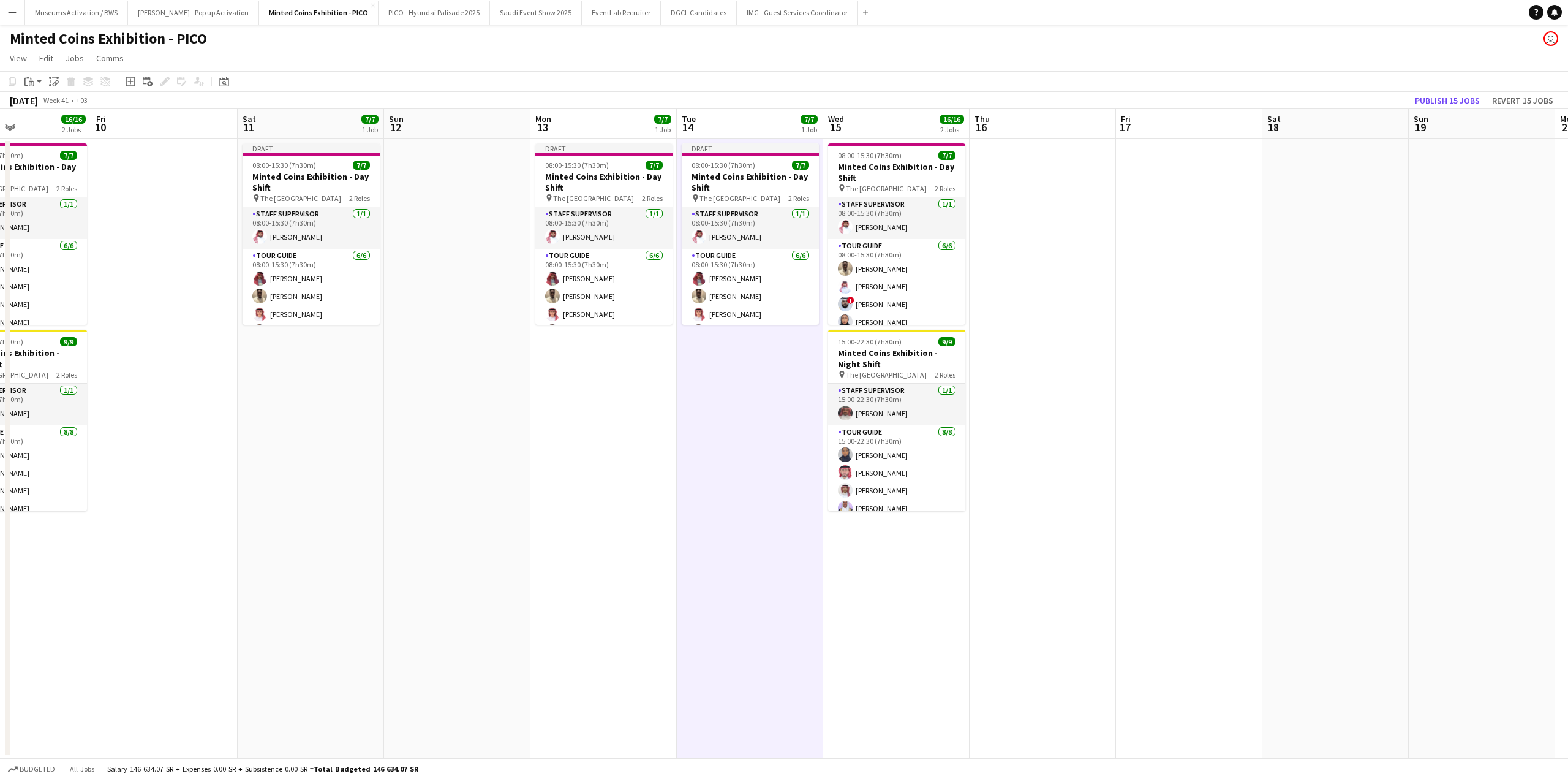
drag, startPoint x: 1251, startPoint y: 292, endPoint x: 913, endPoint y: 295, distance: 338.0
click at [946, 295] on app-calendar-viewport "Mon 6 7/7 1 Job Tue 7 7/7 1 Job Wed 8 7/7 1 Job Thu 9 16/16 2 Jobs Fri 10 Sat 1…" at bounding box center [784, 433] width 1568 height 649
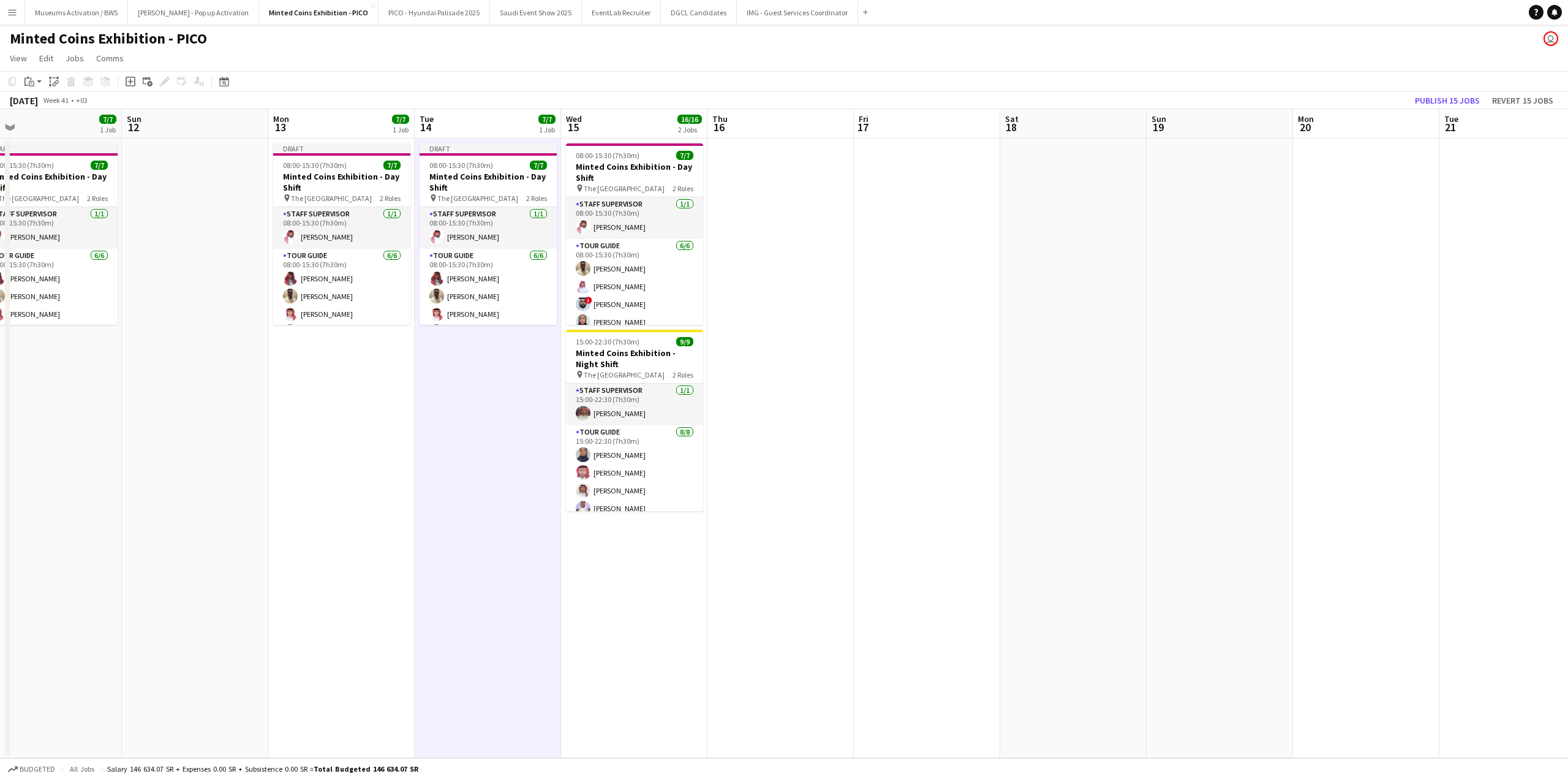
drag, startPoint x: 1096, startPoint y: 275, endPoint x: 800, endPoint y: 278, distance: 296.0
click at [812, 278] on app-calendar-viewport "Wed 8 7/7 1 Job Thu 9 16/16 2 Jobs Fri 10 Sat 11 7/7 1 Job Sun 12 Mon 13 7/7 1 …" at bounding box center [784, 433] width 1568 height 649
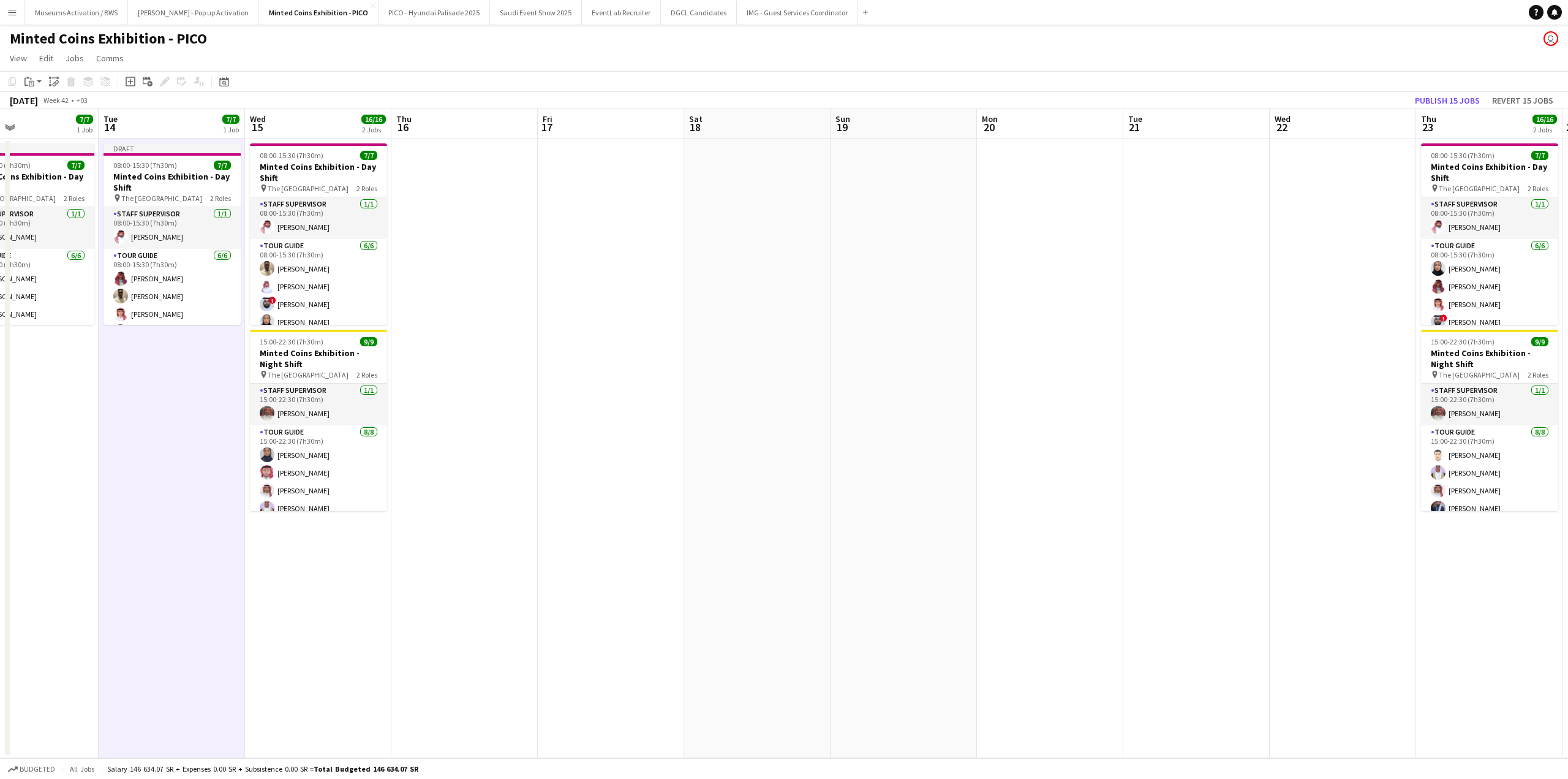
drag, startPoint x: 797, startPoint y: 239, endPoint x: 673, endPoint y: 237, distance: 124.0
click at [697, 236] on app-calendar-viewport "Fri 10 Sat 11 7/7 1 Job Sun 12 Mon 13 7/7 1 Job Tue 14 7/7 1 Job Wed 15 16/16 2…" at bounding box center [784, 433] width 1568 height 649
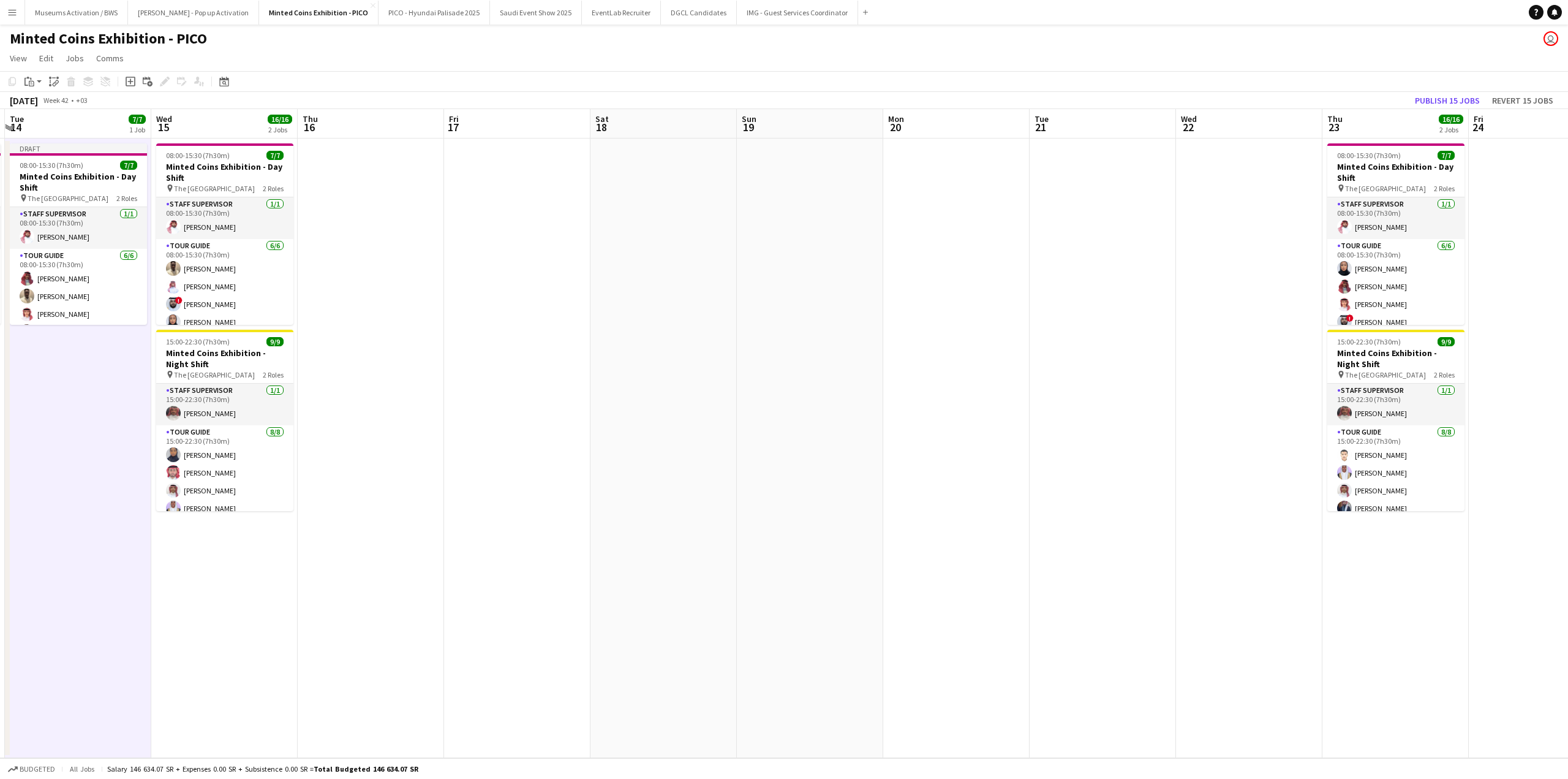
click at [649, 227] on app-date-cell at bounding box center [664, 448] width 147 height 620
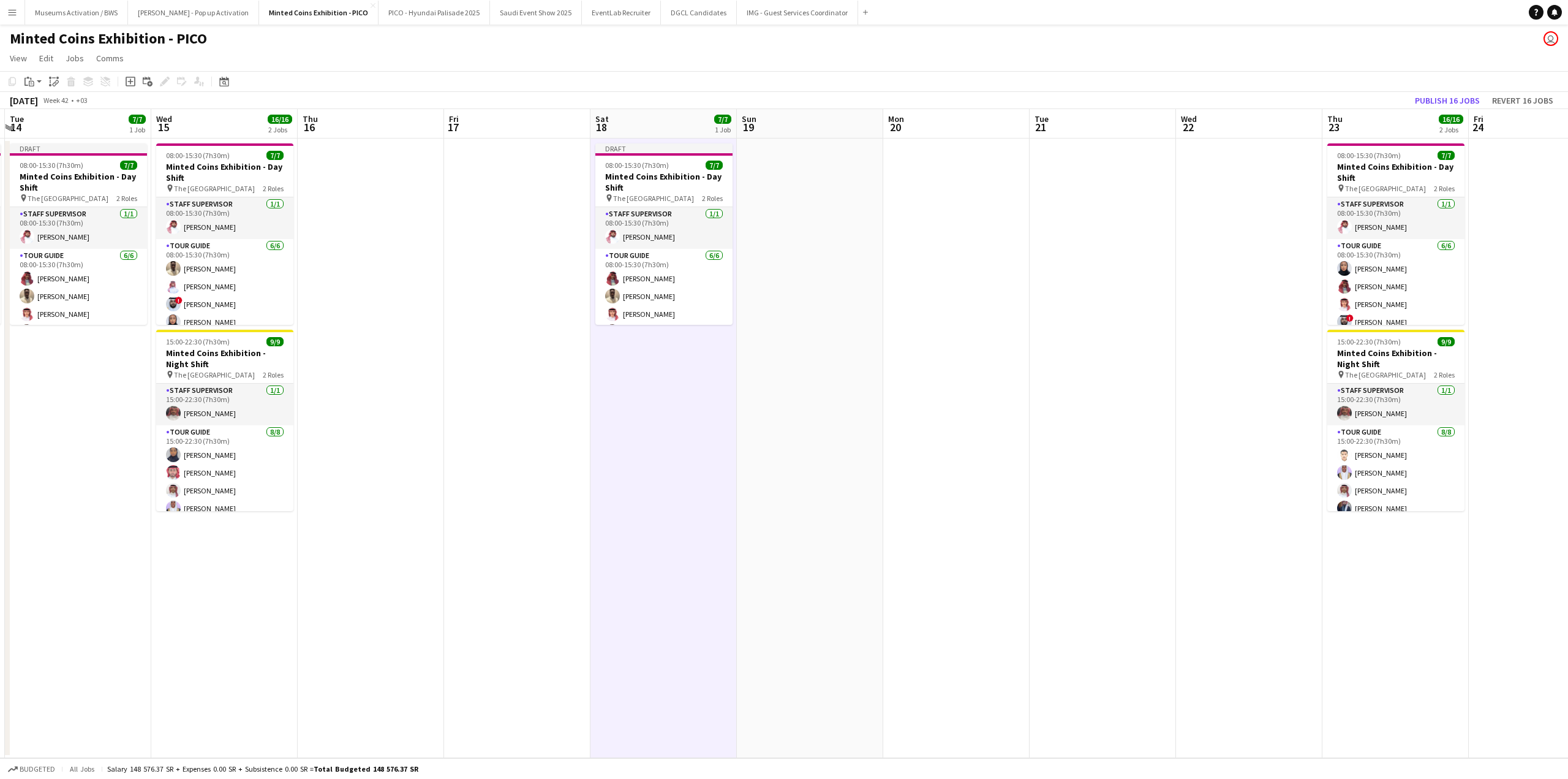
click at [981, 215] on app-date-cell at bounding box center [956, 448] width 147 height 620
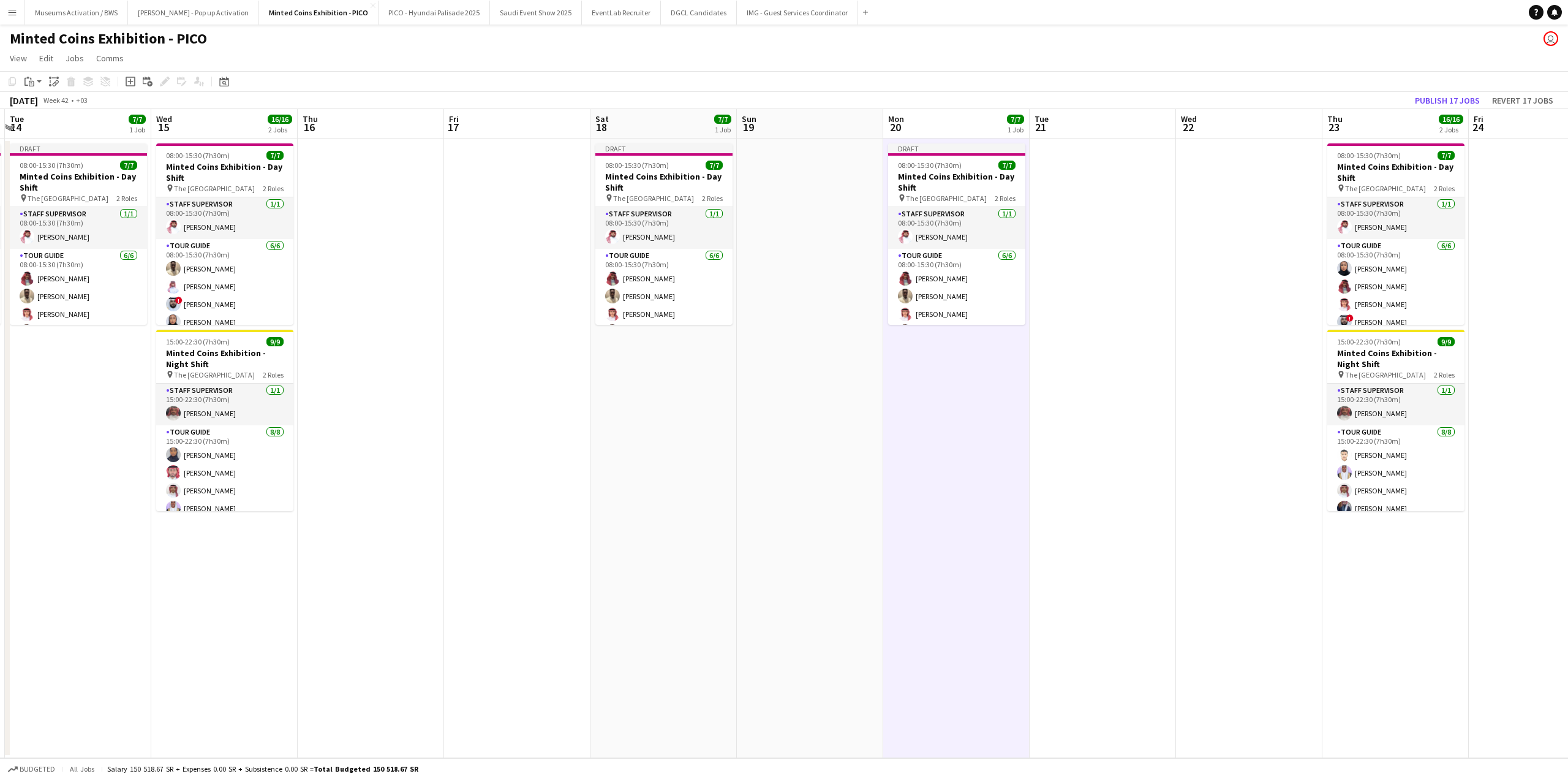
click at [1143, 217] on app-date-cell at bounding box center [1102, 448] width 147 height 620
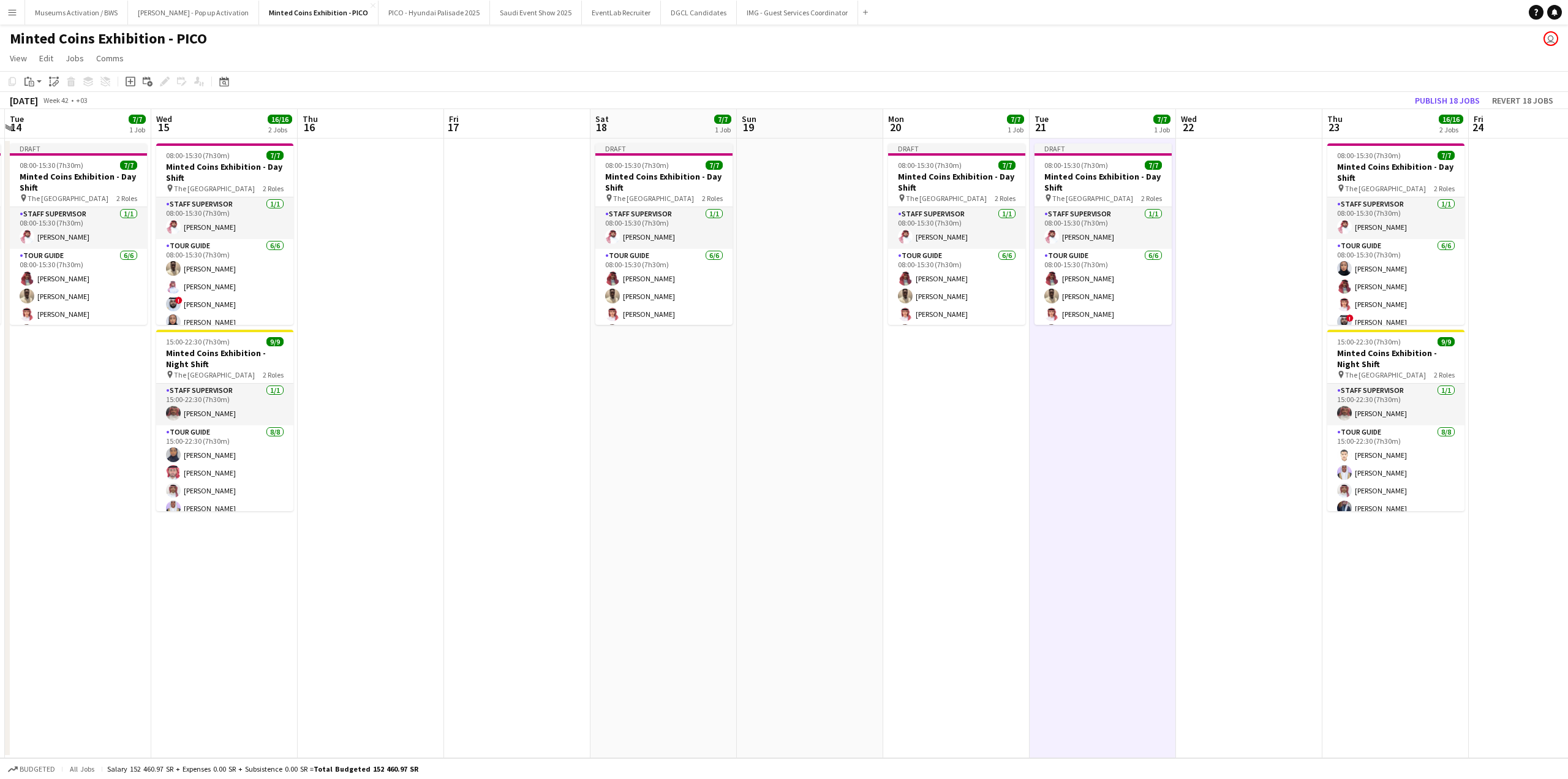
click at [1278, 215] on app-date-cell at bounding box center [1249, 448] width 147 height 620
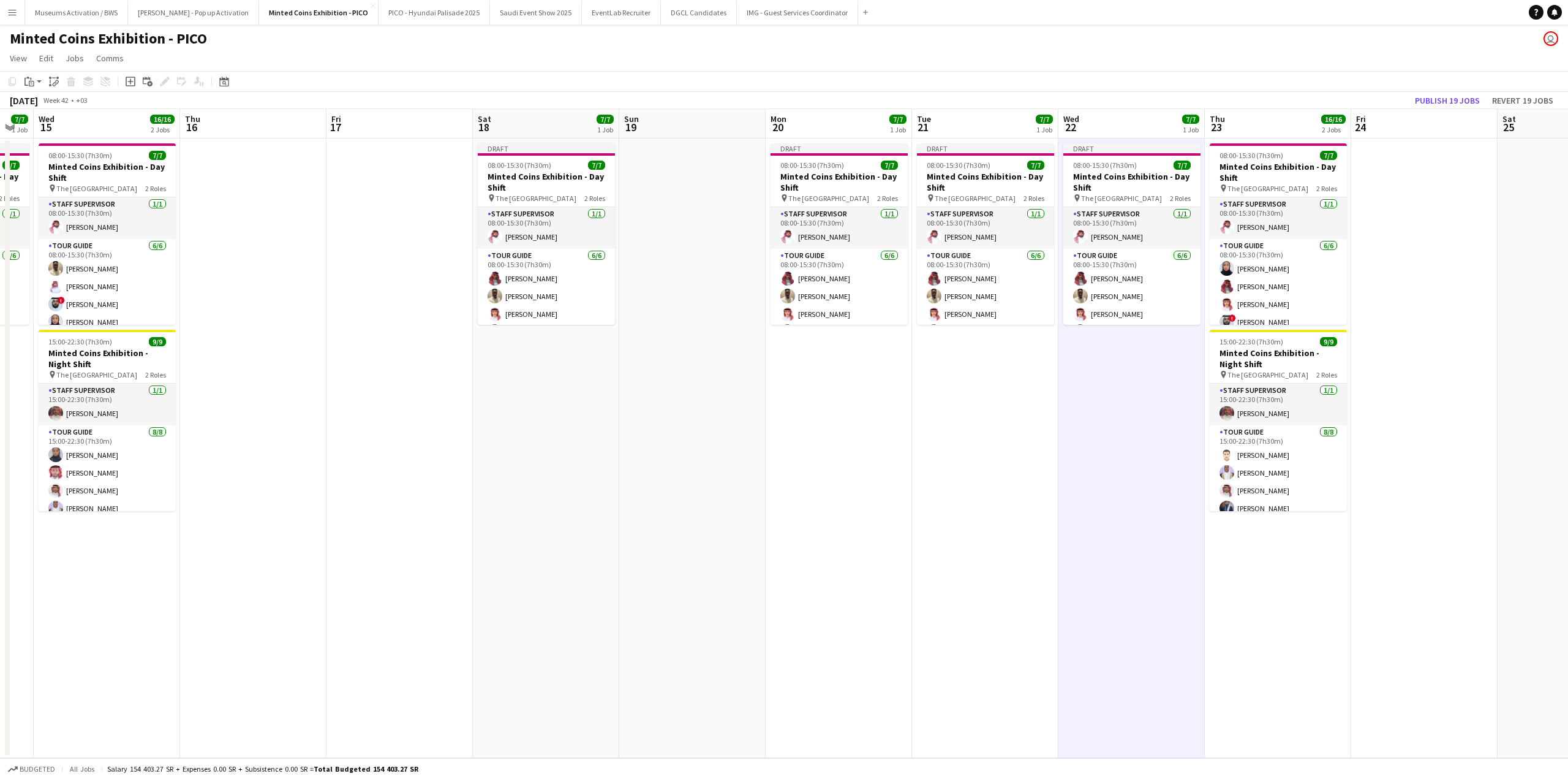
drag, startPoint x: 1044, startPoint y: 219, endPoint x: 1016, endPoint y: 216, distance: 28.2
click at [1016, 216] on app-calendar-viewport "Sun 12 Mon 13 7/7 1 Job Tue 14 7/7 1 Job Wed 15 16/16 2 Jobs Thu 16 Fri 17 Sat …" at bounding box center [784, 433] width 1568 height 649
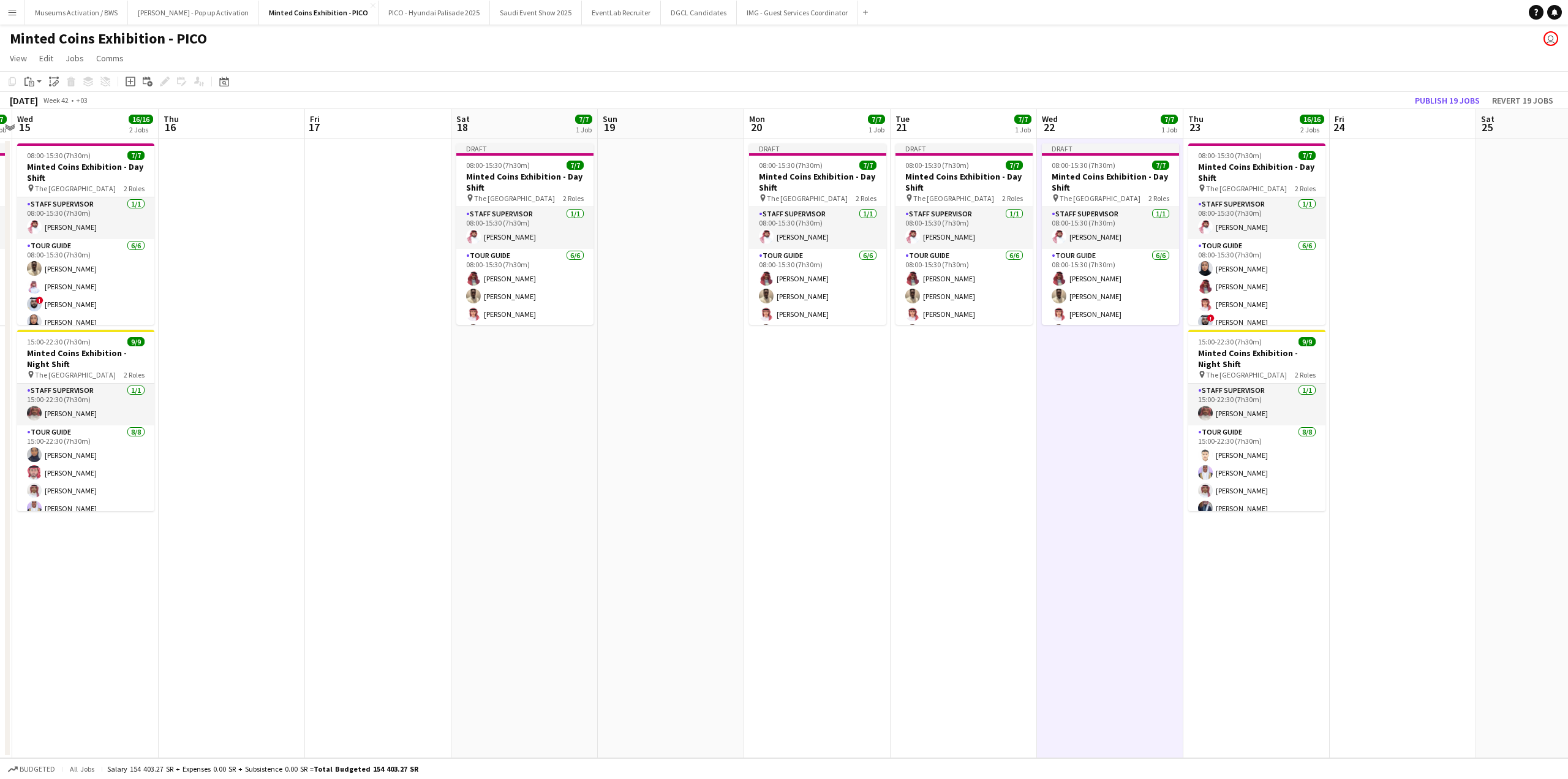
click at [1021, 214] on app-calendar-viewport "Sun 12 Mon 13 7/7 1 Job Tue 14 7/7 1 Job Wed 15 16/16 2 Jobs Thu 16 Fri 17 Sat …" at bounding box center [784, 433] width 1568 height 649
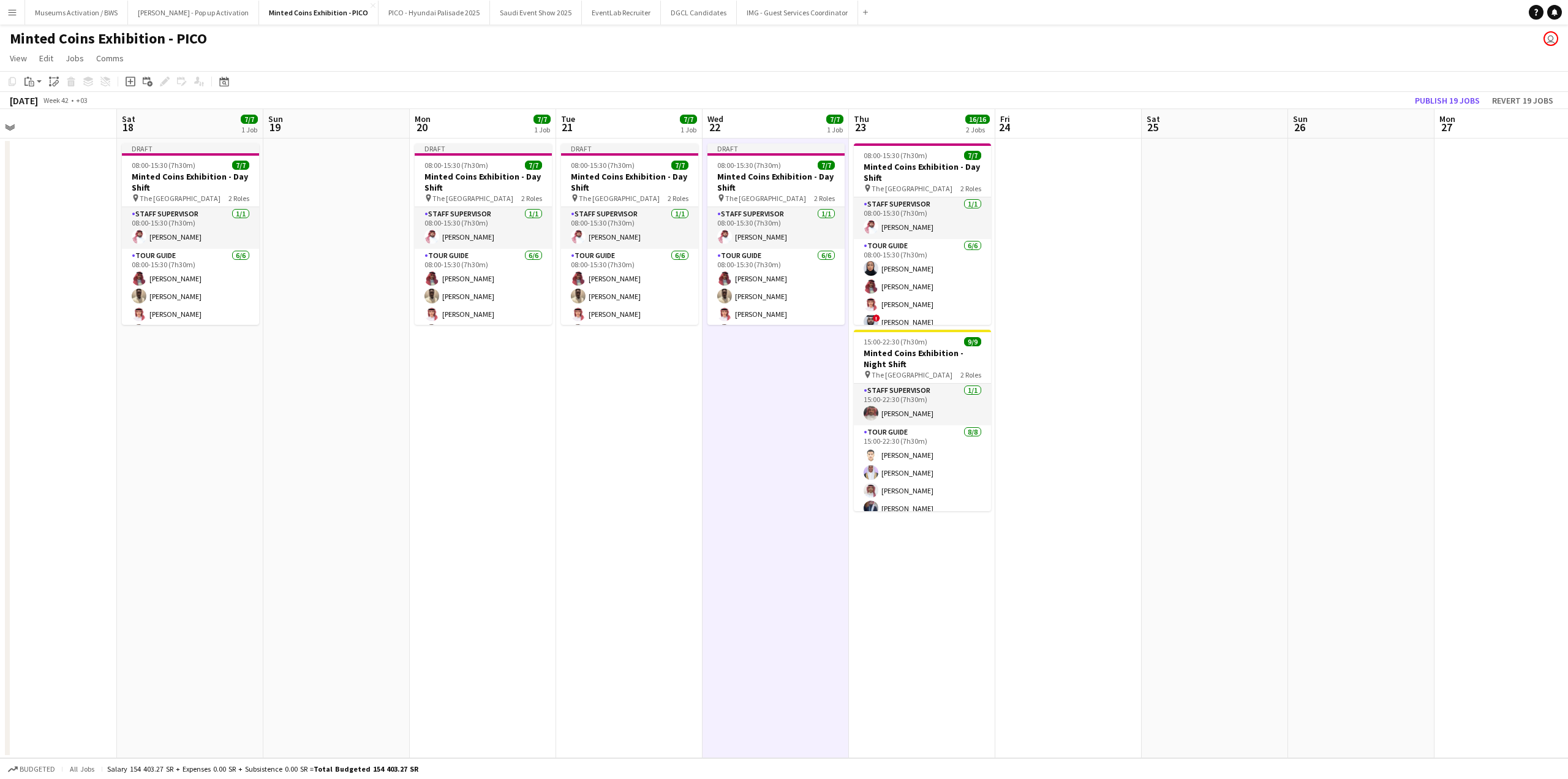
drag, startPoint x: 1158, startPoint y: 188, endPoint x: 898, endPoint y: 189, distance: 260.0
click at [932, 188] on app-calendar-viewport "Tue 14 7/7 1 Job Wed 15 16/16 2 Jobs Thu 16 Fri 17 Sat 18 7/7 1 Job Sun 19 Mon …" at bounding box center [784, 433] width 1568 height 649
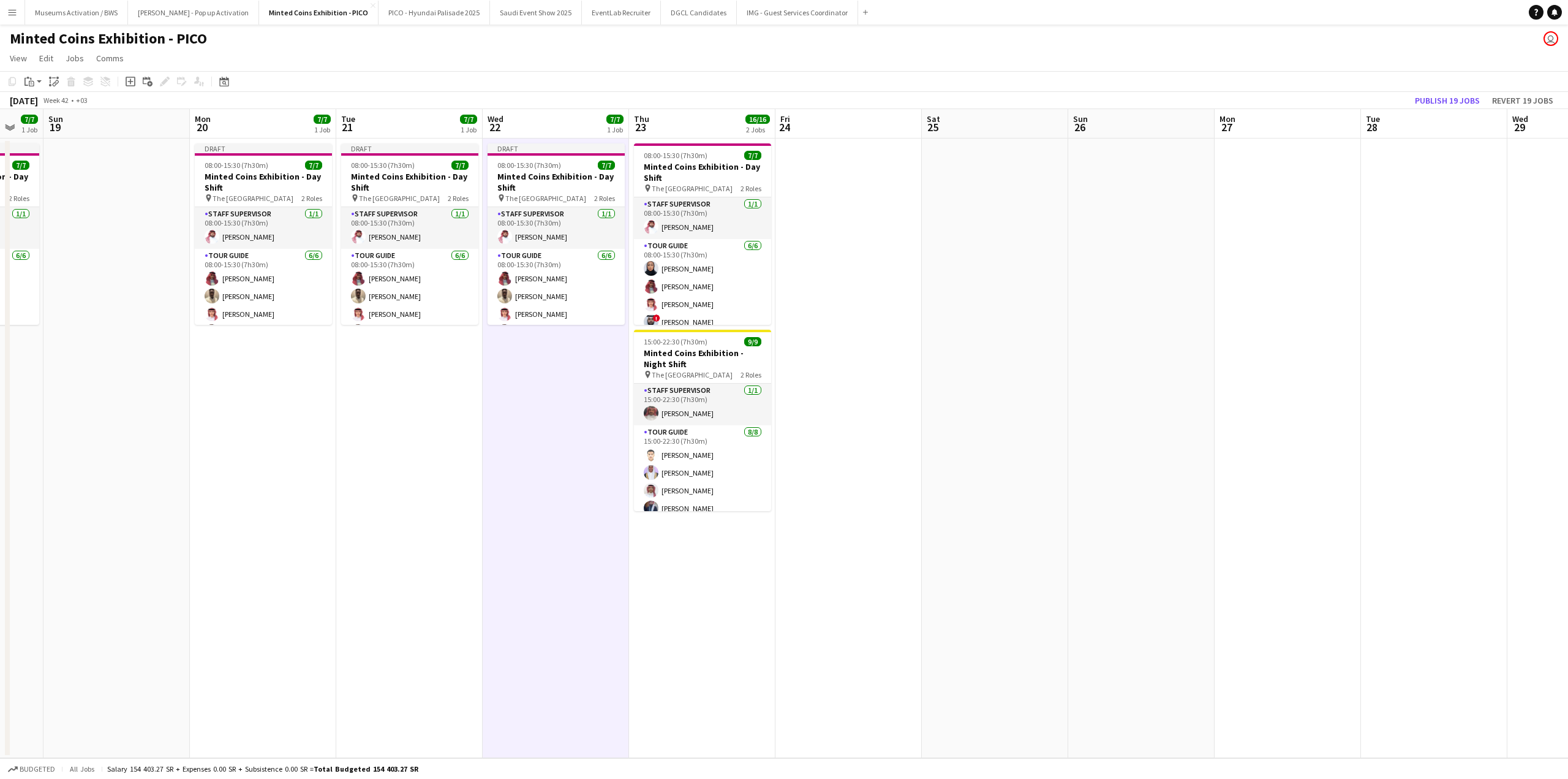
click at [936, 176] on app-calendar-viewport "Thu 16 Fri 17 Sat 18 7/7 1 Job Sun 19 Mon 20 7/7 1 Job Tue 21 7/7 1 Job Wed 22 …" at bounding box center [784, 433] width 1568 height 649
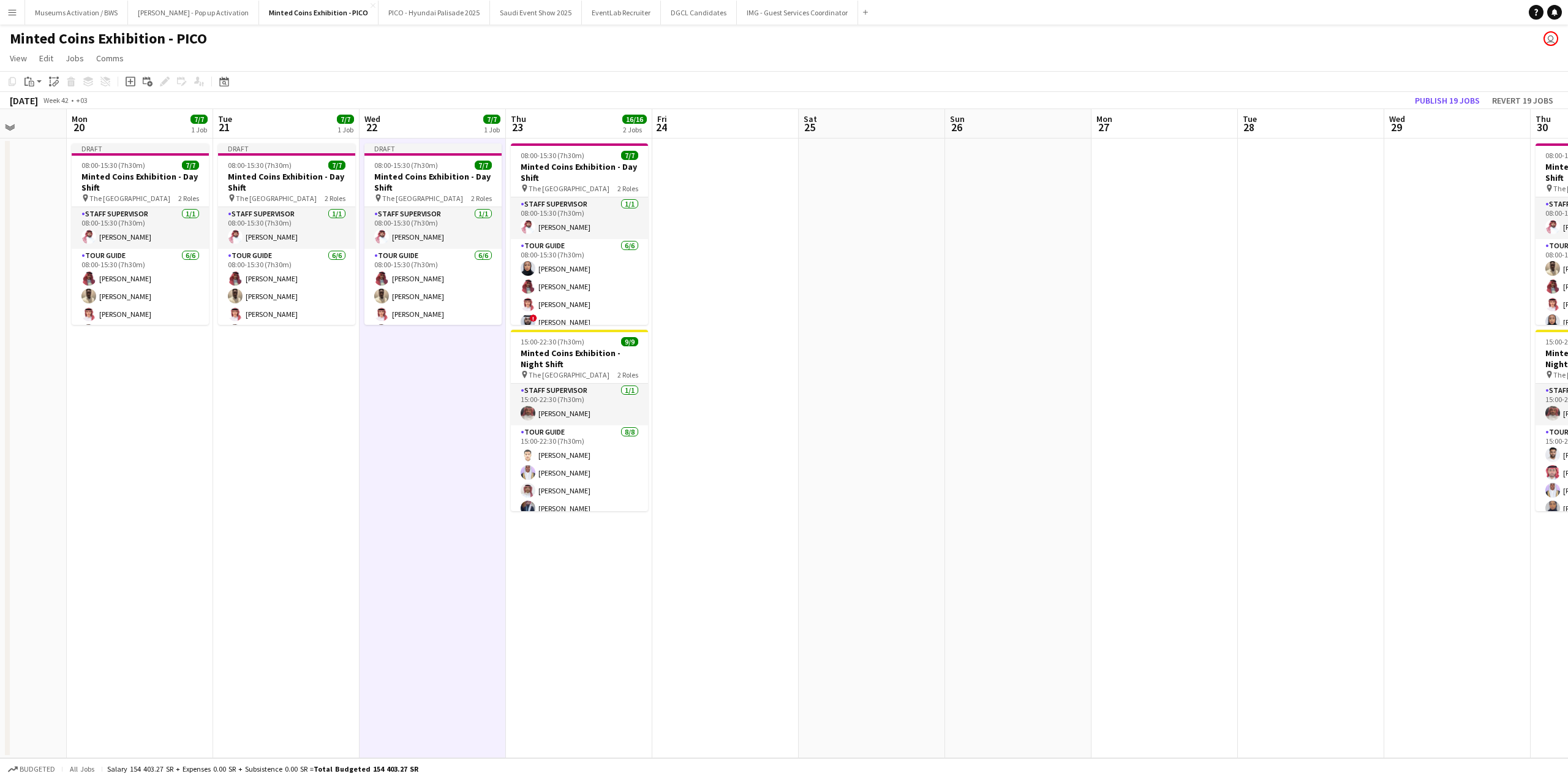
drag, startPoint x: 985, startPoint y: 176, endPoint x: 725, endPoint y: 175, distance: 260.0
click at [768, 175] on app-calendar-viewport "Thu 16 Fri 17 Sat 18 7/7 1 Job Sun 19 Mon 20 7/7 1 Job Tue 21 7/7 1 Job Wed 22 …" at bounding box center [784, 433] width 1568 height 649
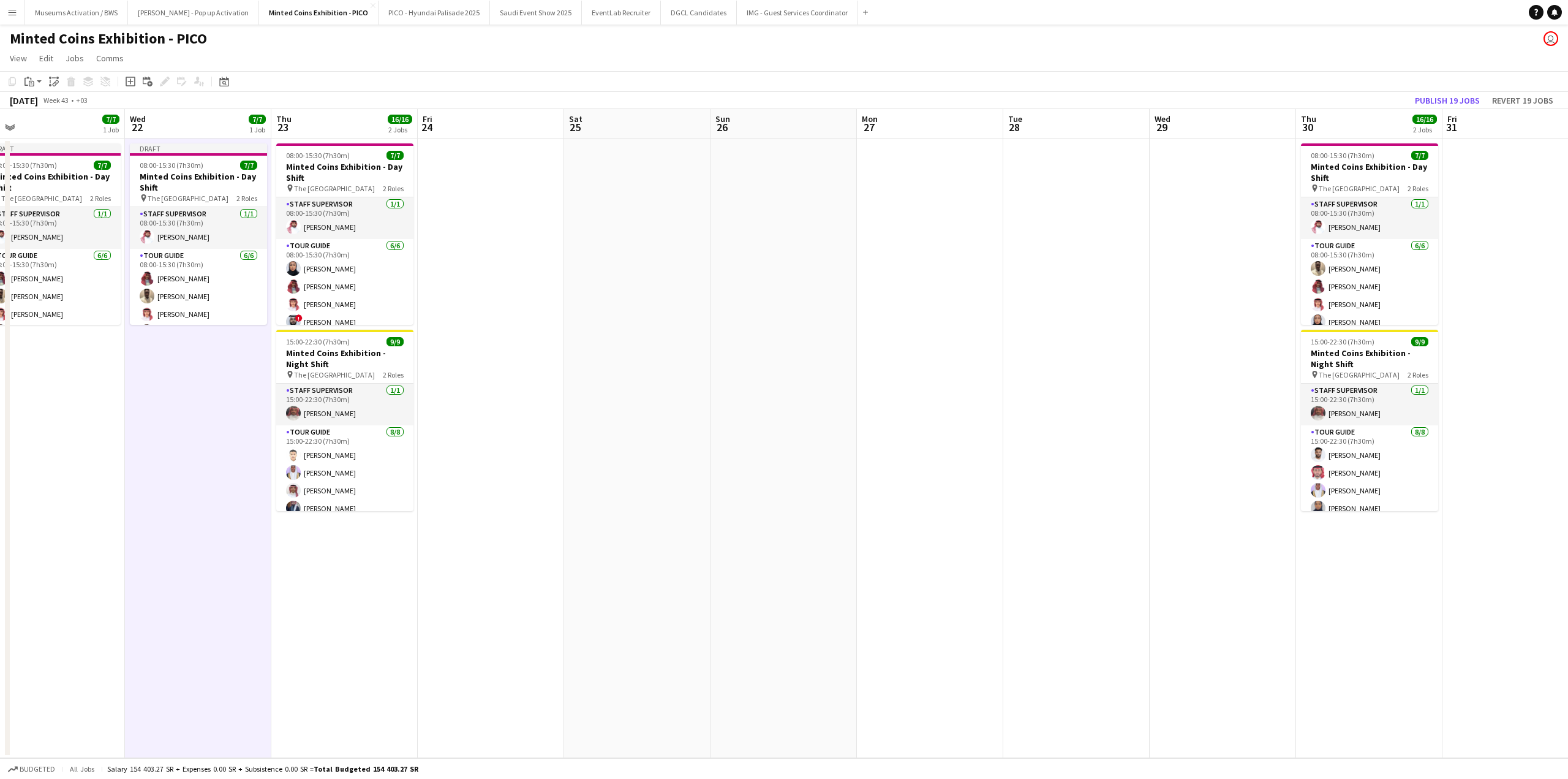
click at [678, 169] on app-date-cell at bounding box center [637, 448] width 147 height 620
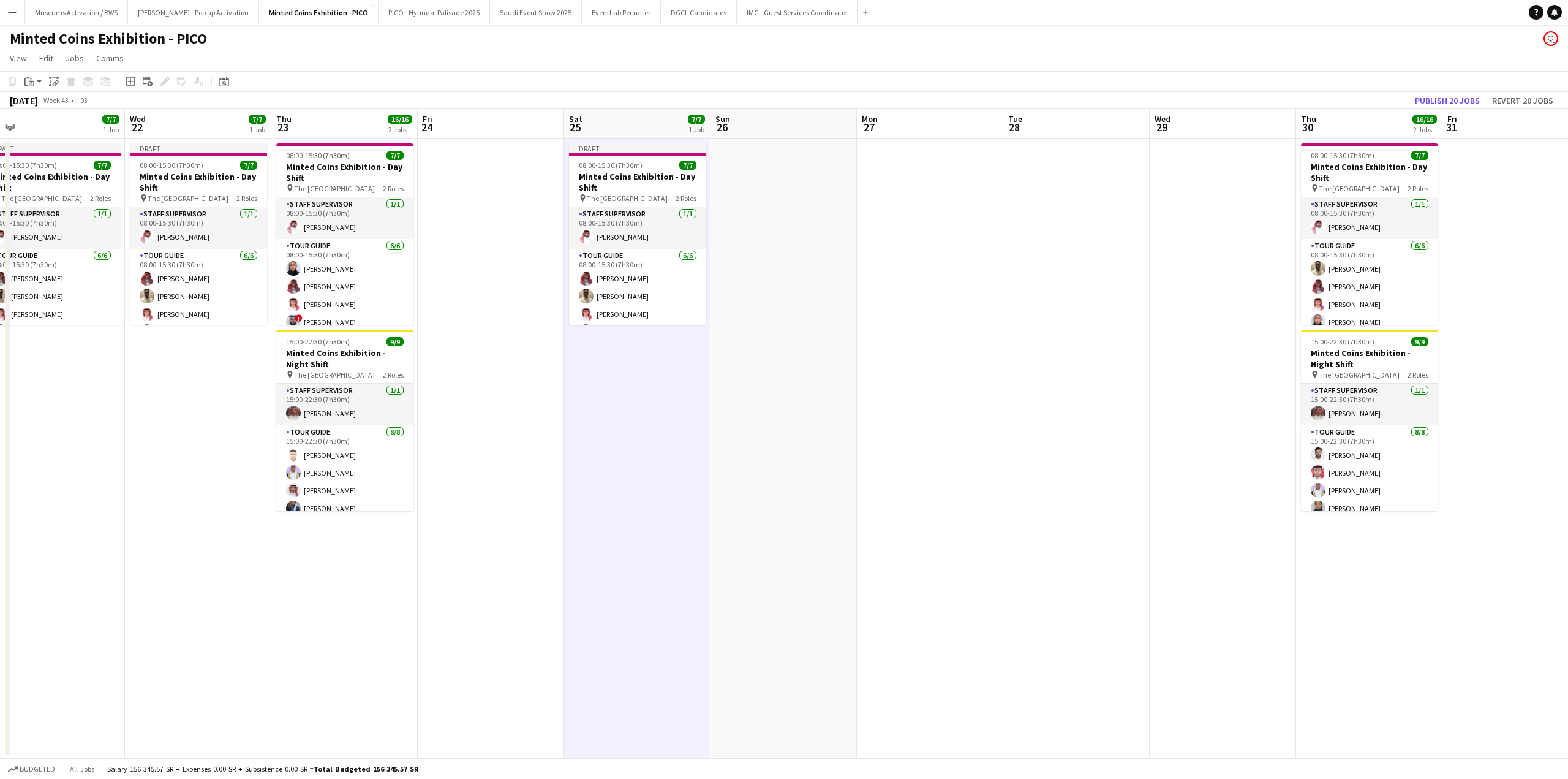
click at [897, 181] on app-date-cell at bounding box center [930, 448] width 147 height 620
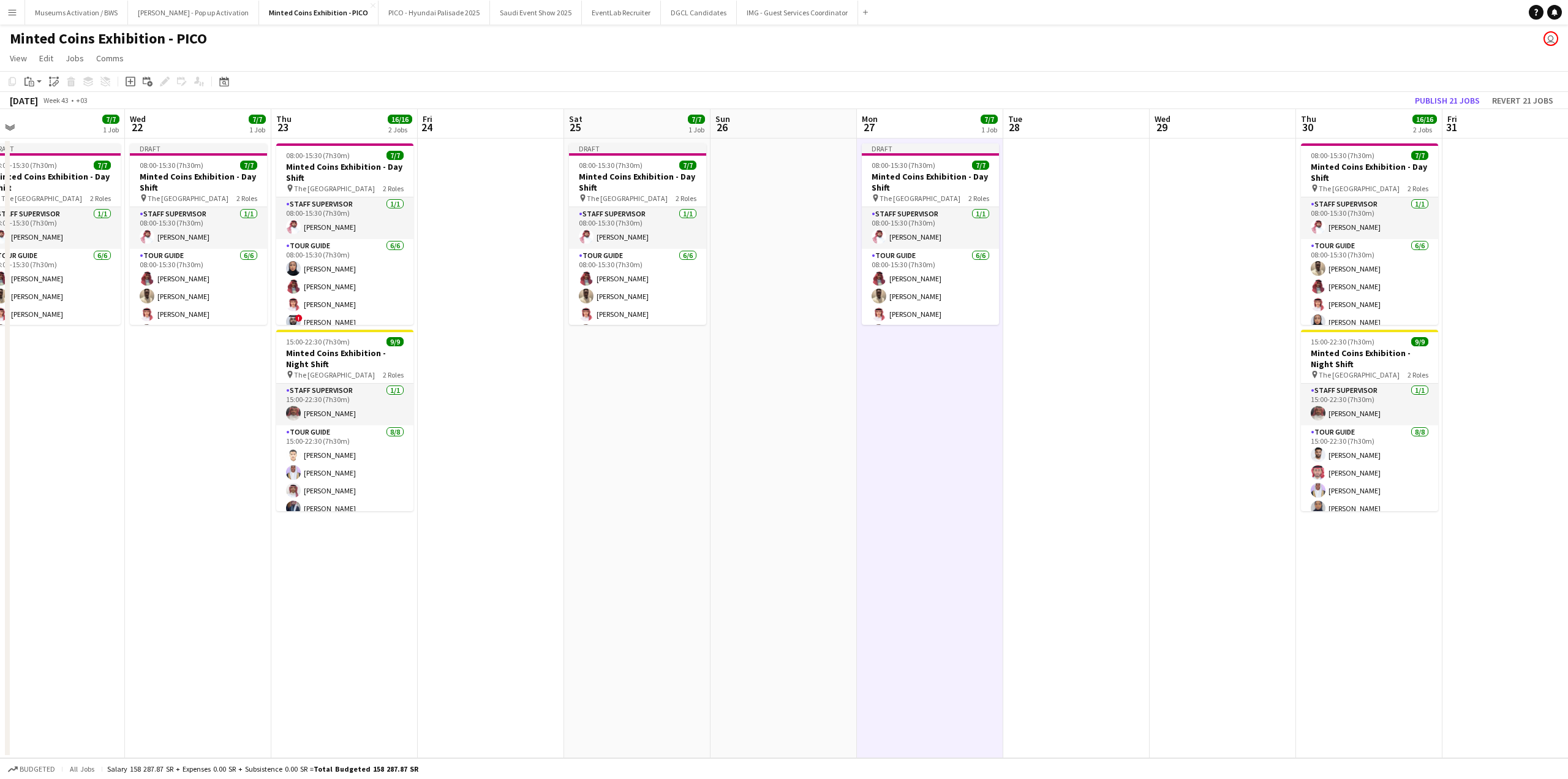
click at [1111, 194] on app-date-cell at bounding box center [1076, 448] width 147 height 620
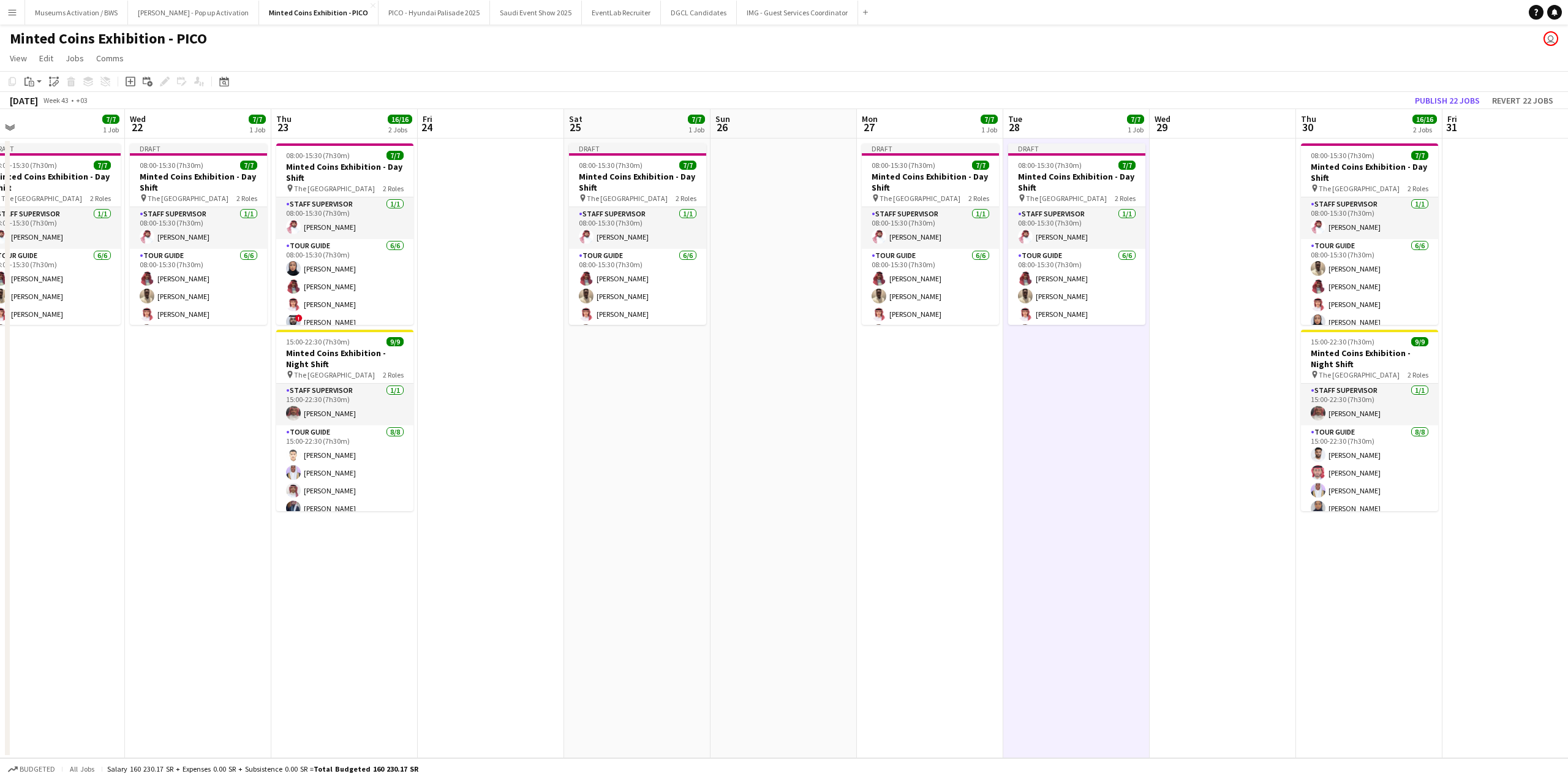
click at [1238, 193] on app-date-cell at bounding box center [1223, 448] width 147 height 620
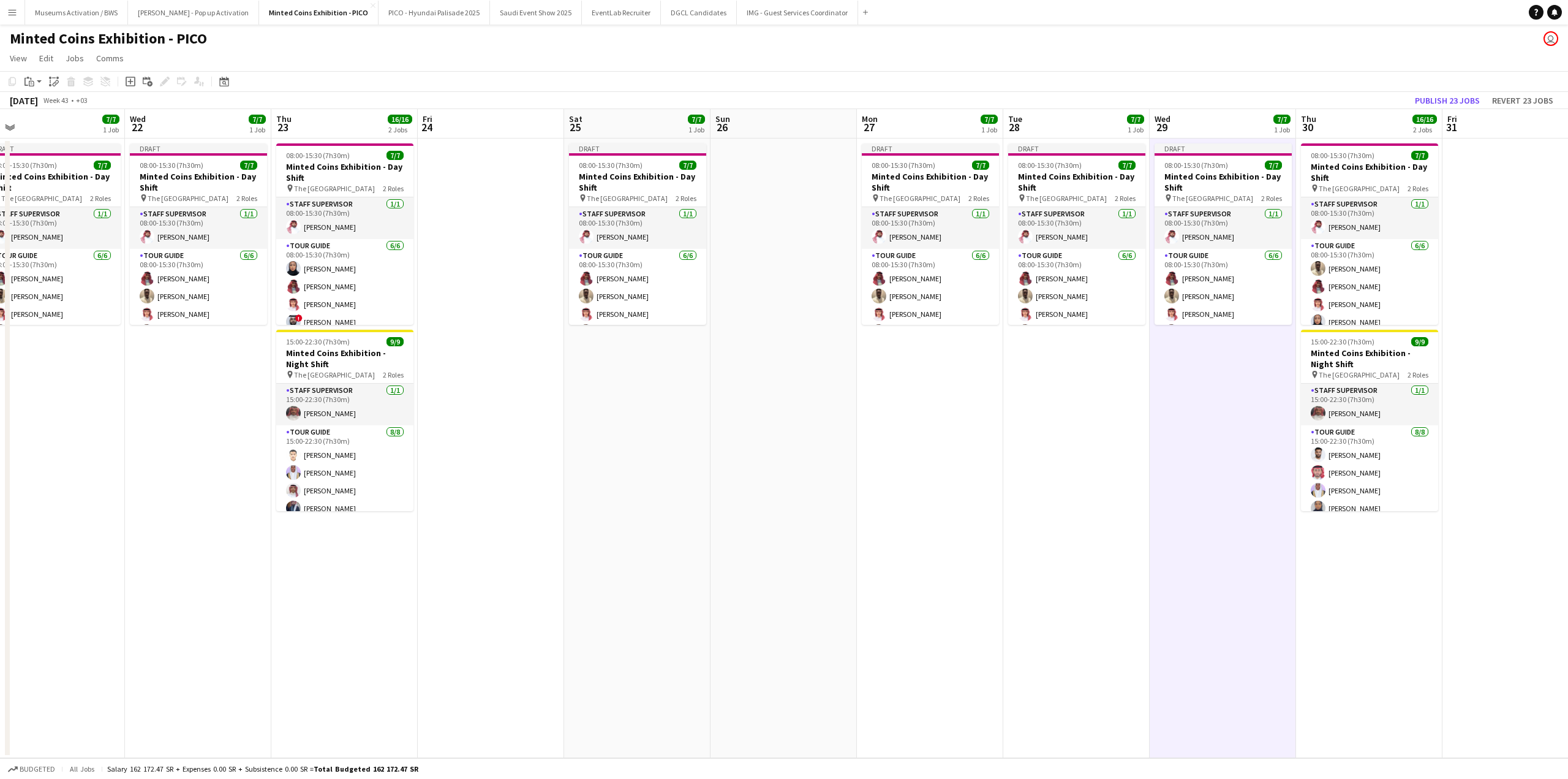
drag, startPoint x: 1113, startPoint y: 200, endPoint x: 909, endPoint y: 211, distance: 204.3
click at [963, 209] on app-calendar-viewport "Sun 19 Mon 20 7/7 1 Job Tue 21 7/7 1 Job Wed 22 7/7 1 Job Thu 23 16/16 2 Jobs F…" at bounding box center [784, 433] width 1568 height 649
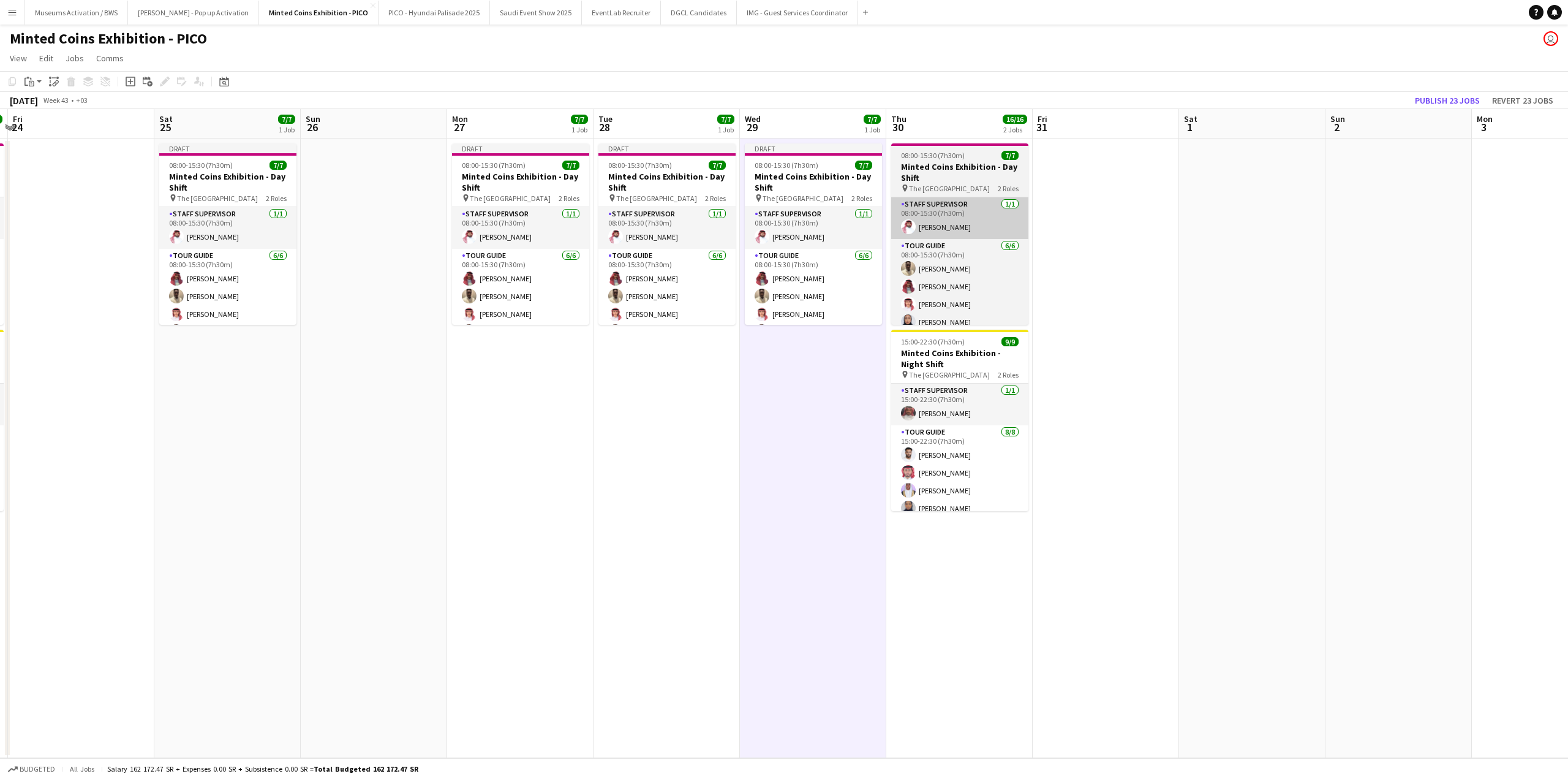
drag, startPoint x: 1177, startPoint y: 199, endPoint x: 872, endPoint y: 205, distance: 305.1
click at [948, 202] on app-calendar-viewport "Tue 21 7/7 1 Job Wed 22 7/7 1 Job Thu 23 16/16 2 Jobs Fri 24 Sat 25 7/7 1 Job S…" at bounding box center [784, 433] width 1568 height 649
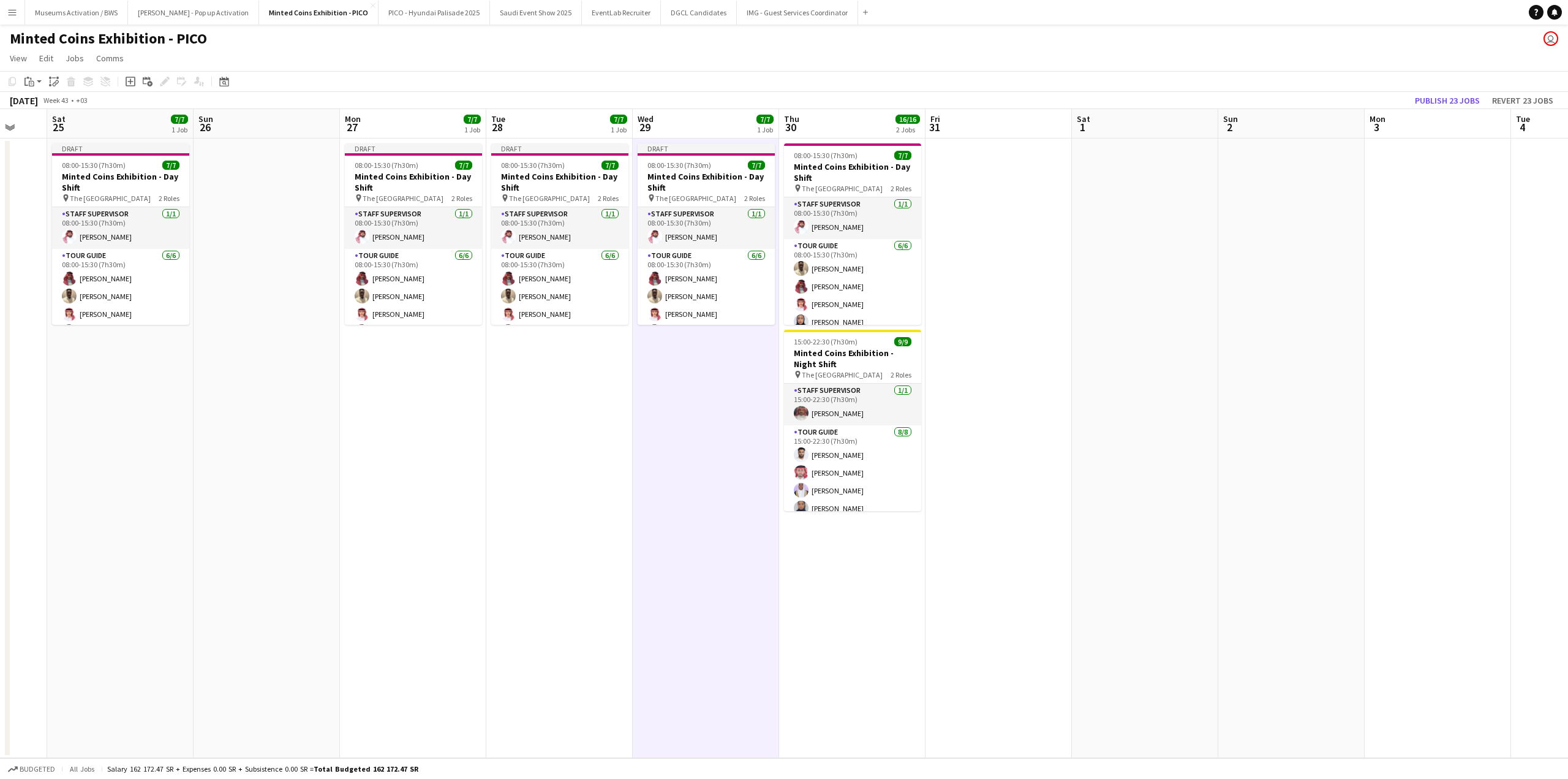
drag, startPoint x: 1067, startPoint y: 200, endPoint x: 809, endPoint y: 202, distance: 258.0
click at [966, 200] on app-calendar-viewport "Wed 22 7/7 1 Job Thu 23 16/16 2 Jobs Fri 24 Sat 25 7/7 1 Job Sun 26 Mon 27 7/7 …" at bounding box center [784, 433] width 1568 height 649
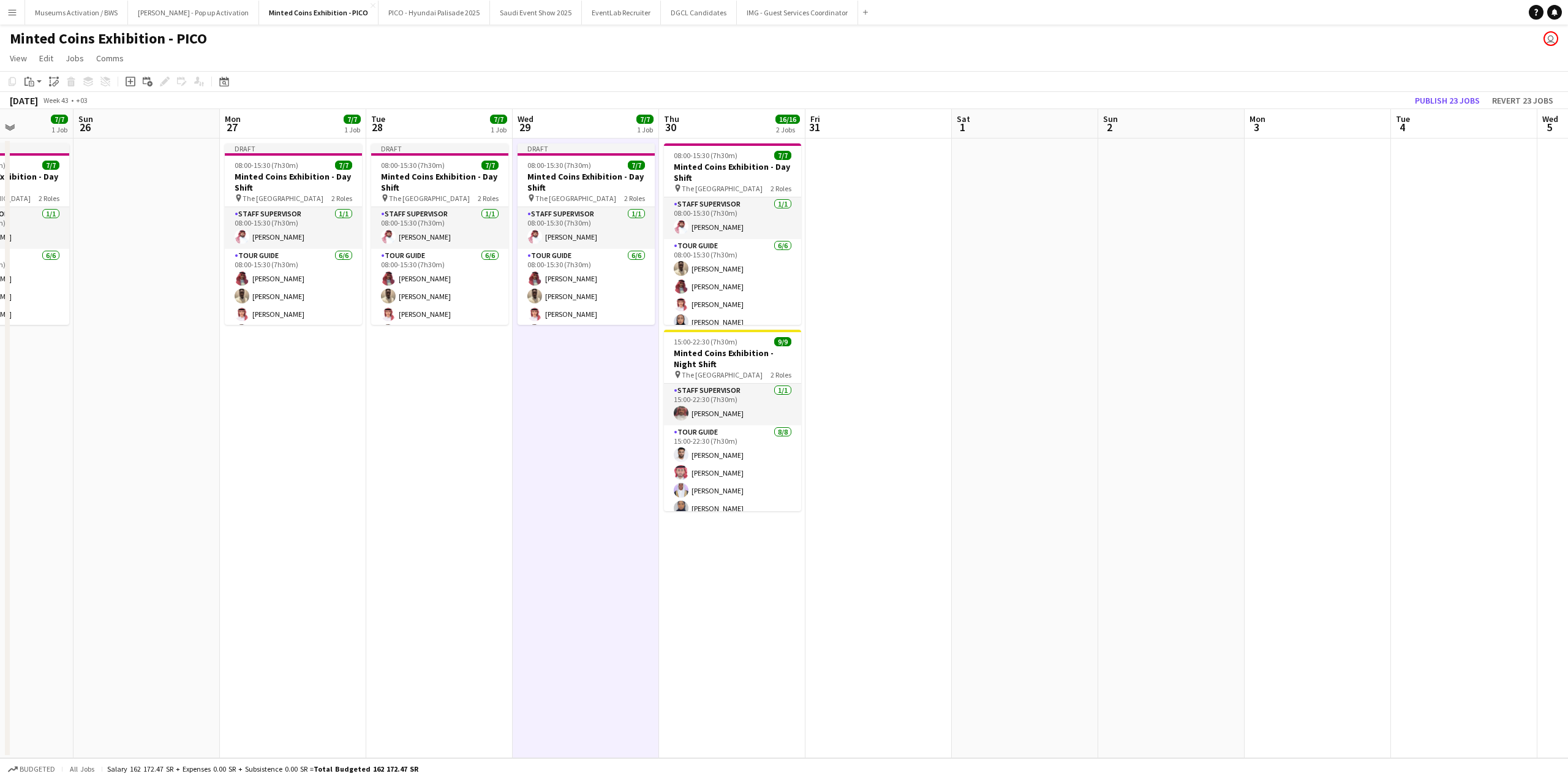
drag, startPoint x: 1018, startPoint y: 196, endPoint x: 973, endPoint y: 197, distance: 45.0
click at [971, 196] on app-calendar-viewport "Wed 22 7/7 1 Job Thu 23 16/16 2 Jobs Fri 24 Sat 25 7/7 1 Job Sun 26 Mon 27 7/7 …" at bounding box center [784, 433] width 1568 height 649
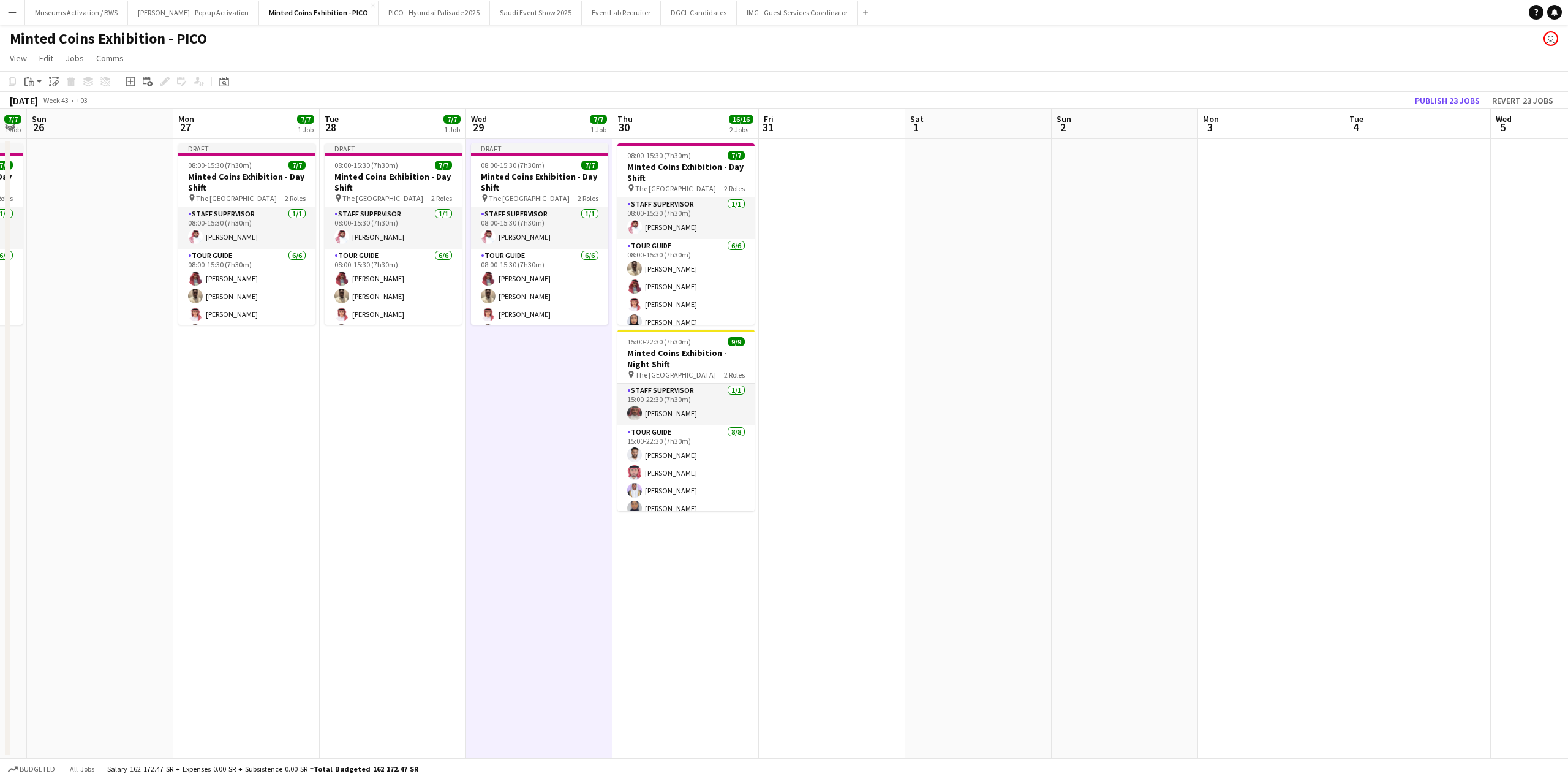
click at [983, 197] on app-date-cell at bounding box center [978, 448] width 147 height 620
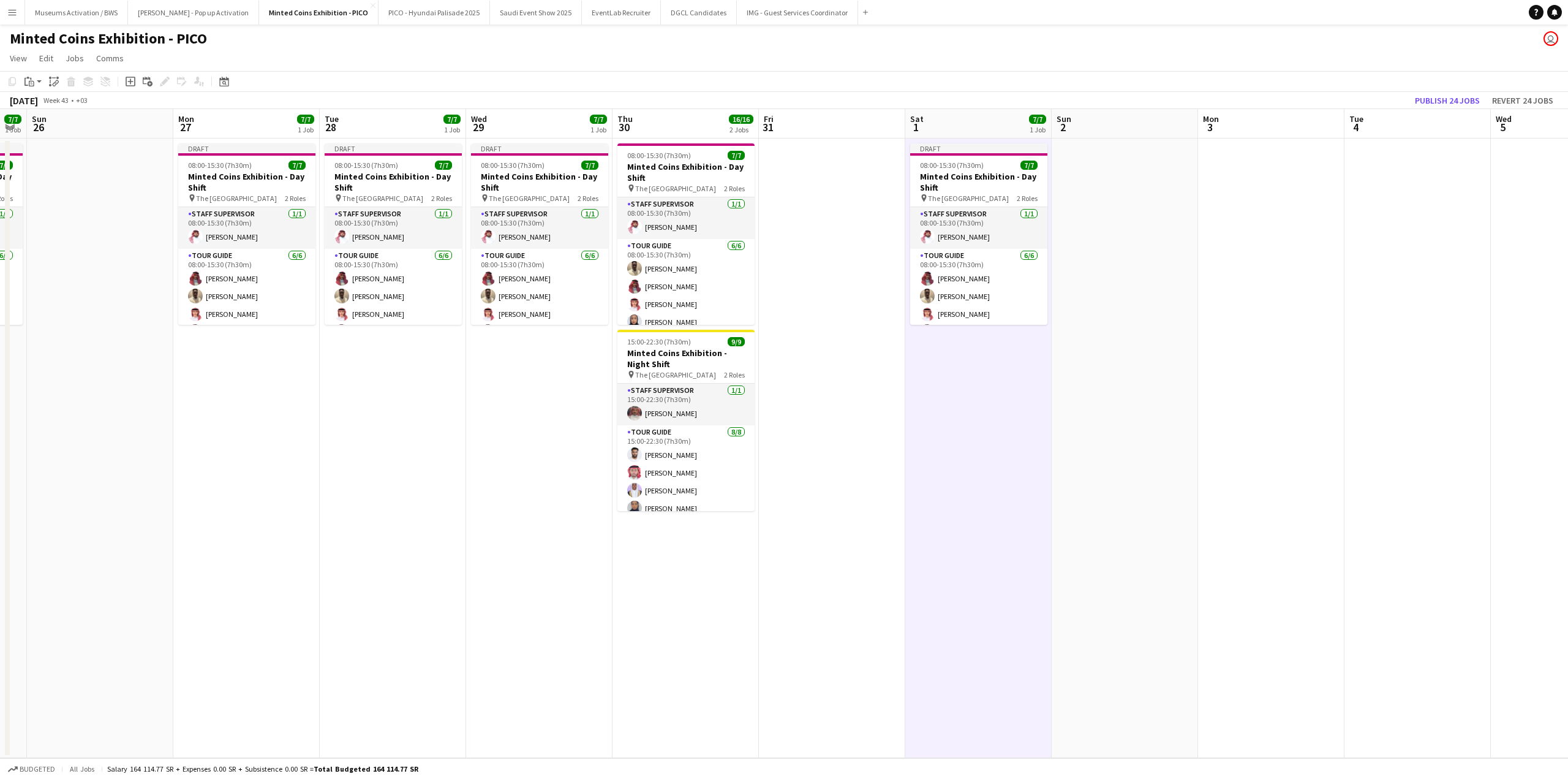
drag, startPoint x: 1146, startPoint y: 205, endPoint x: 794, endPoint y: 207, distance: 352.0
click at [829, 207] on app-calendar-viewport "Thu 23 16/16 2 Jobs Fri 24 Sat 25 7/7 1 Job Sun 26 Mon 27 7/7 1 Job Tue 28 7/7 …" at bounding box center [784, 433] width 1568 height 649
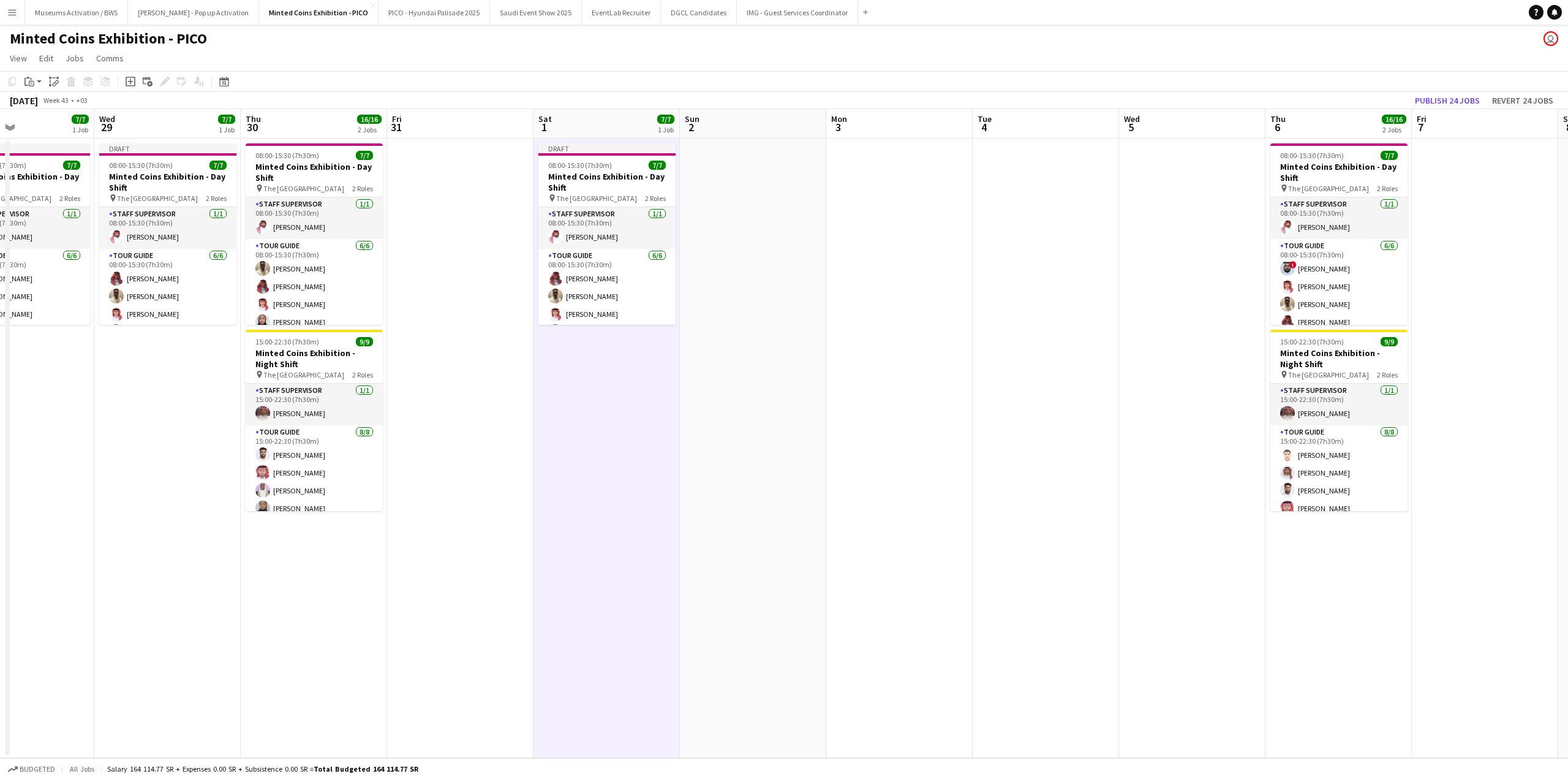
drag, startPoint x: 1025, startPoint y: 210, endPoint x: 716, endPoint y: 225, distance: 309.4
click at [751, 225] on app-calendar-viewport "Sat 25 7/7 1 Job Sun 26 Mon 27 7/7 1 Job Tue 28 7/7 1 Job Wed 29 7/7 1 Job Thu …" at bounding box center [784, 433] width 1568 height 649
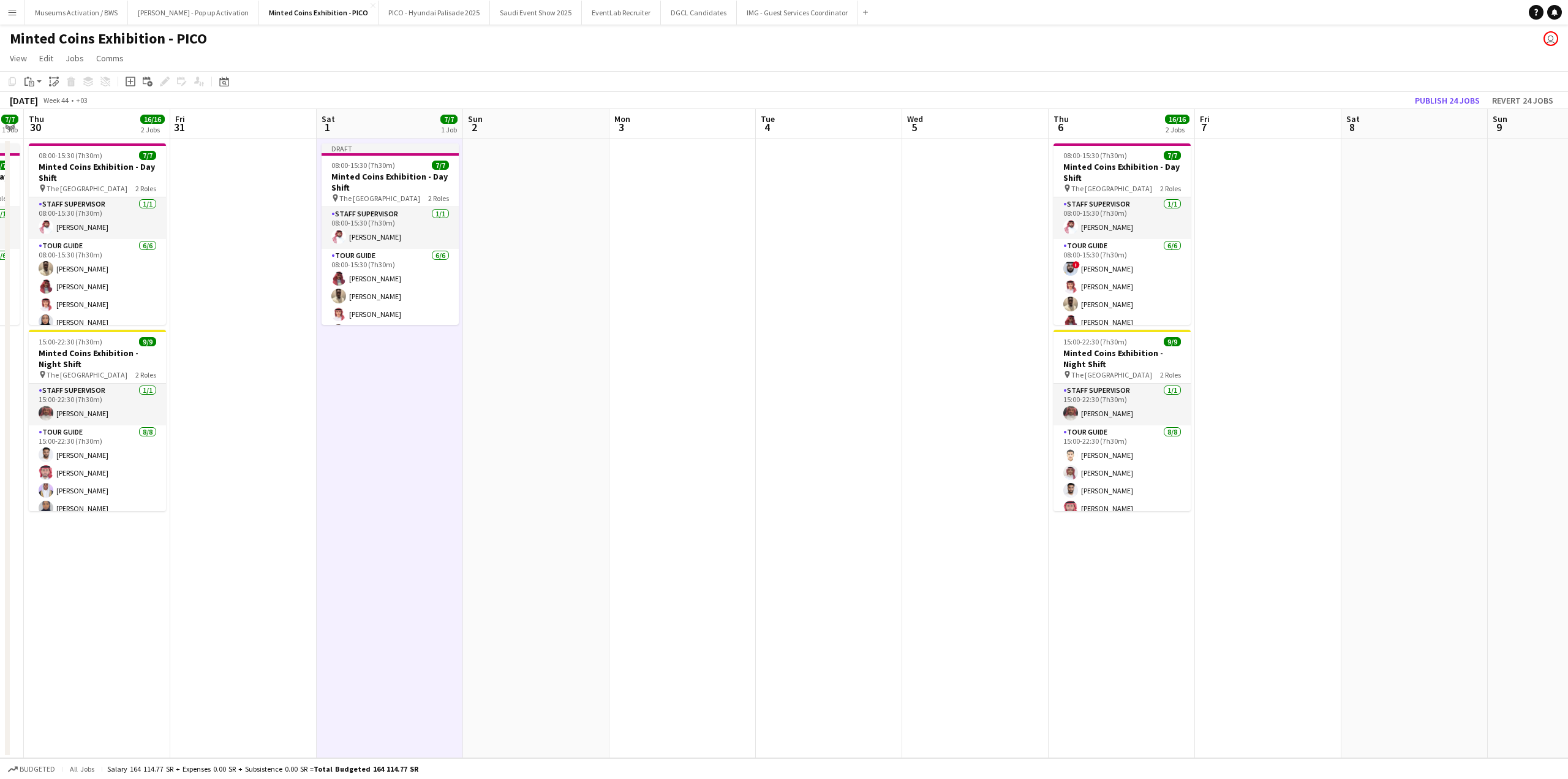
click at [701, 219] on app-date-cell at bounding box center [682, 448] width 147 height 620
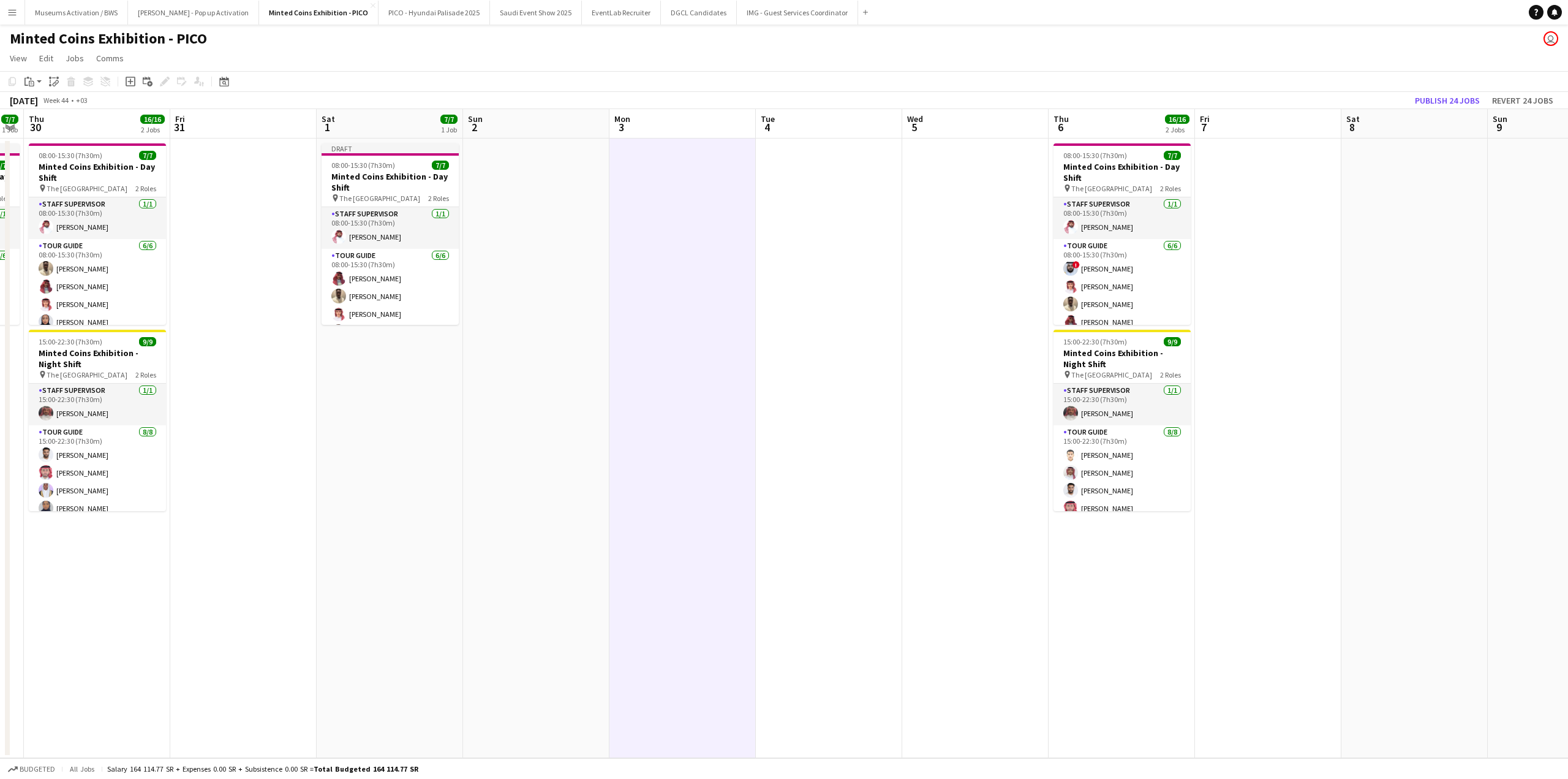
click at [887, 217] on app-date-cell at bounding box center [829, 448] width 147 height 620
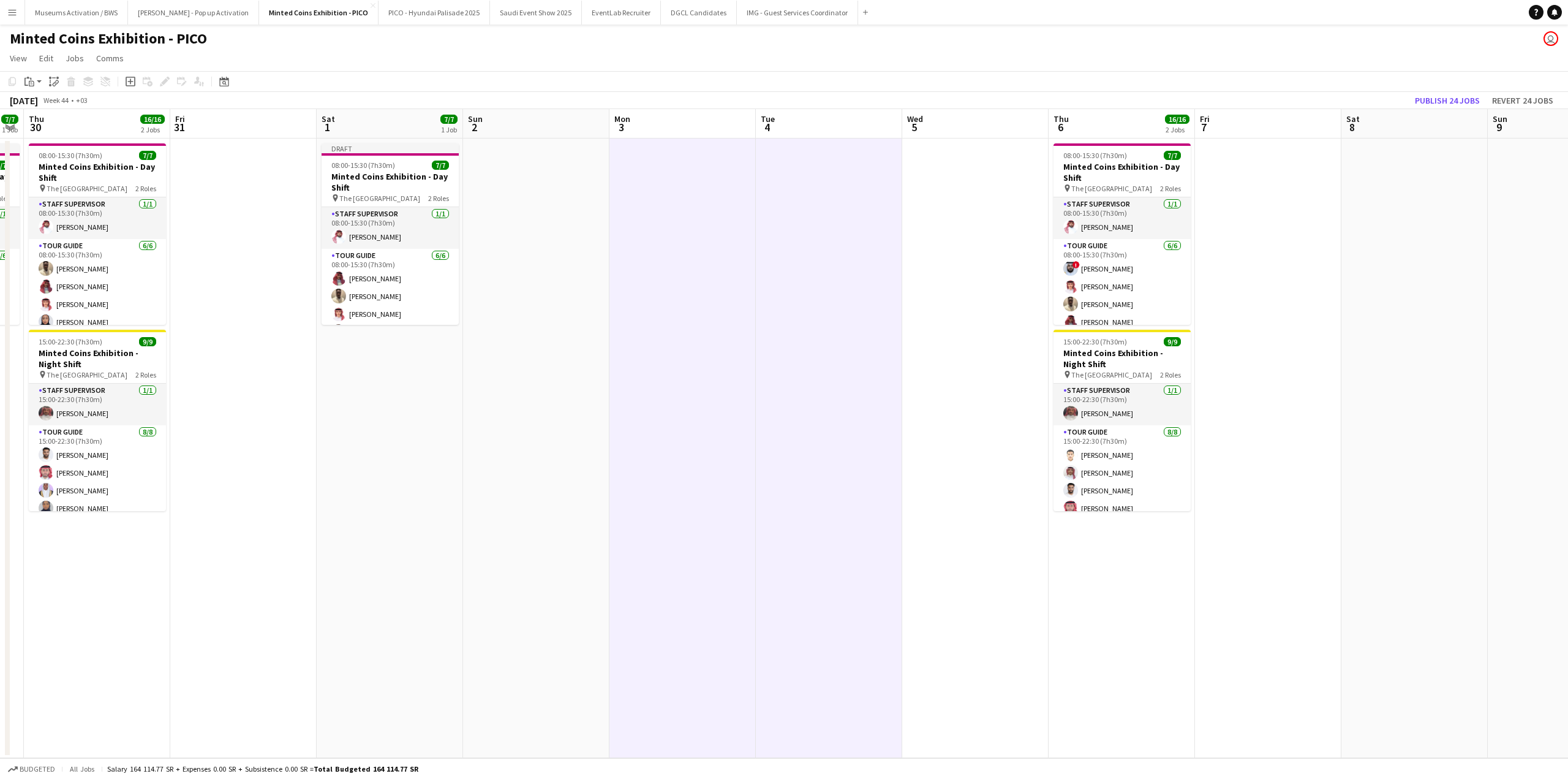
click at [948, 219] on app-date-cell at bounding box center [975, 448] width 147 height 620
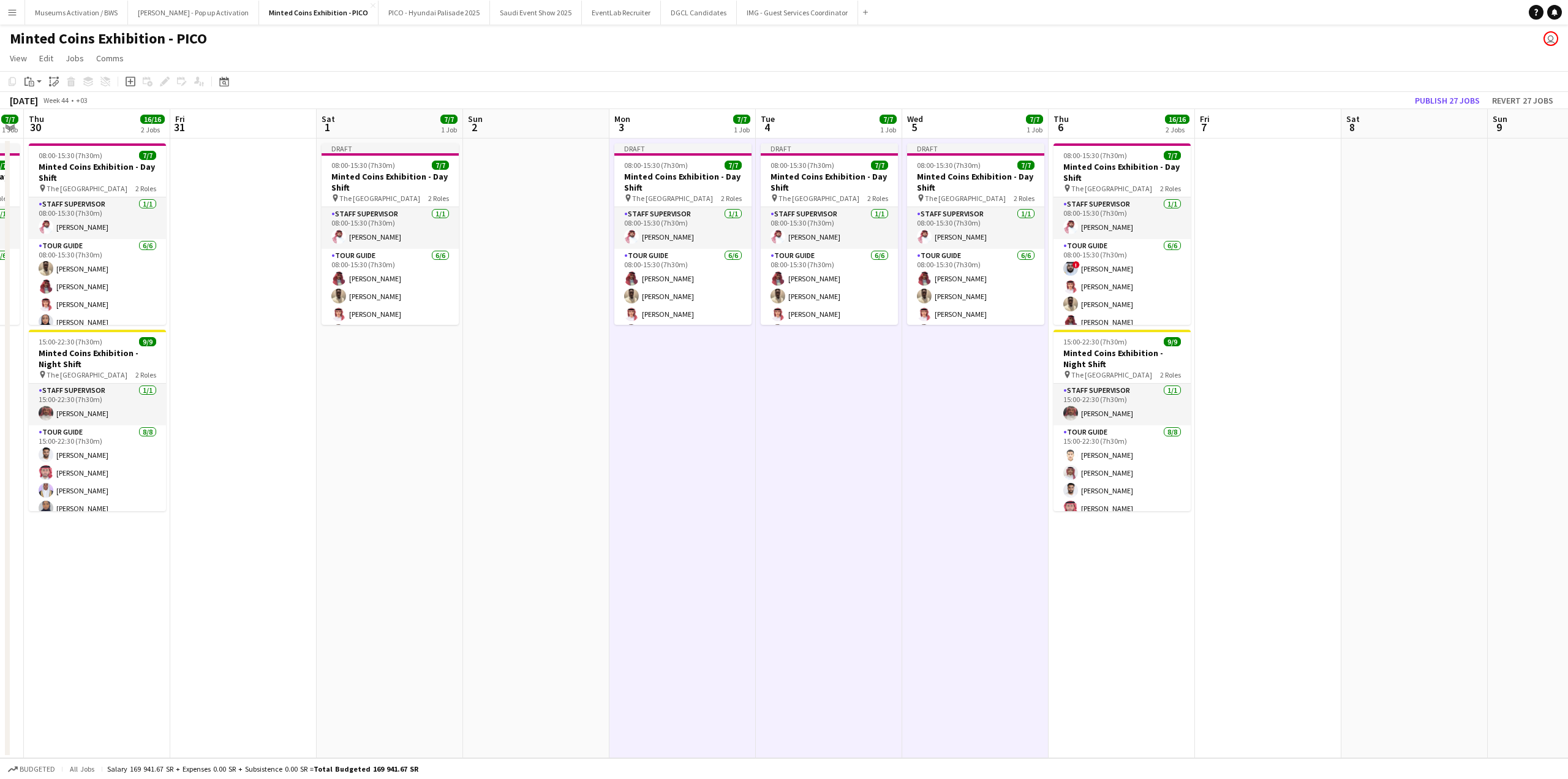
drag, startPoint x: 1349, startPoint y: 211, endPoint x: 921, endPoint y: 223, distance: 428.2
click at [986, 221] on app-calendar-viewport "Mon 27 7/7 1 Job Tue 28 7/7 1 Job Wed 29 7/7 1 Job Thu 30 16/16 2 Jobs Fri 31 S…" at bounding box center [784, 433] width 1568 height 649
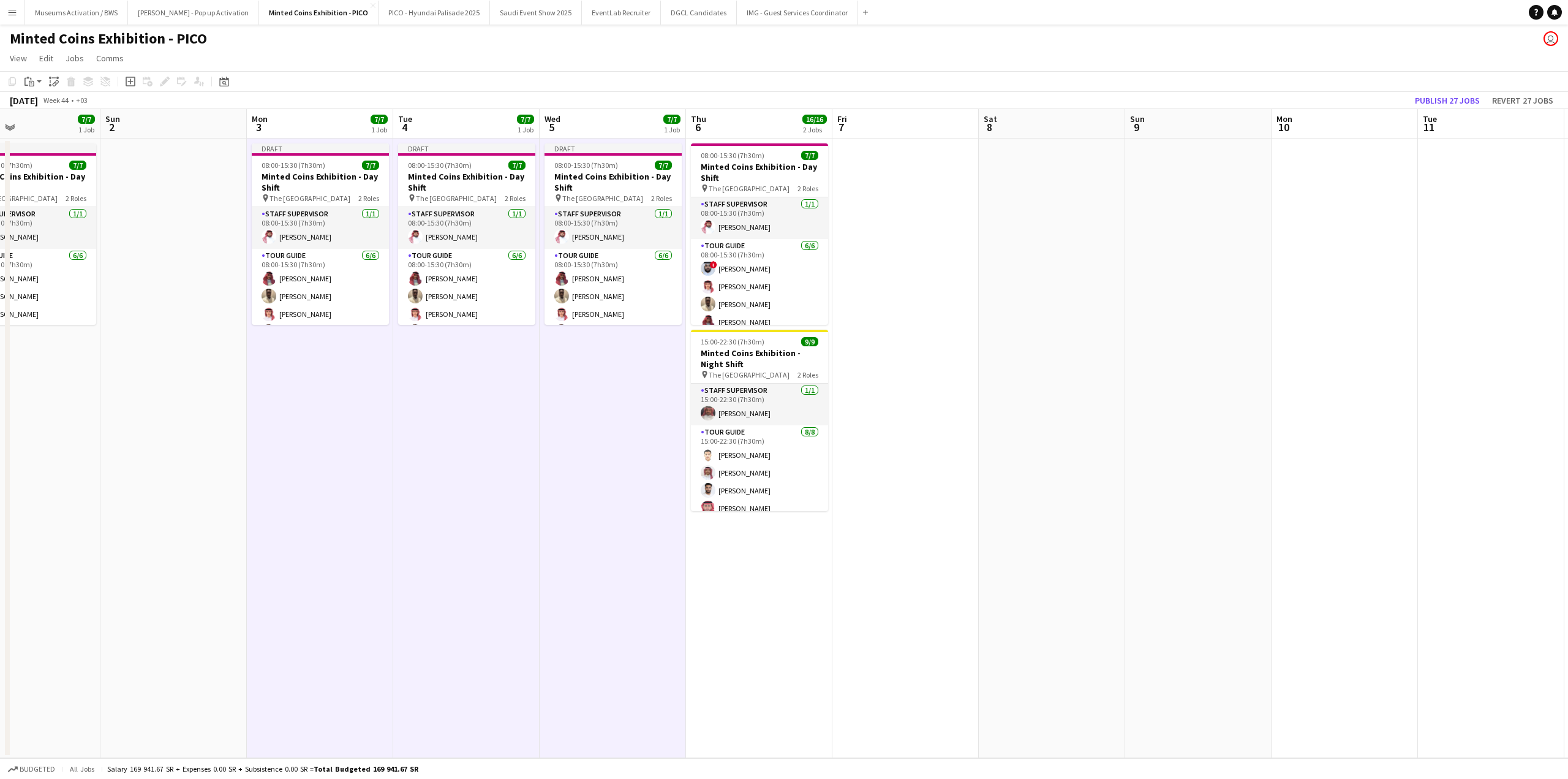
click at [852, 226] on app-calendar-viewport "Wed 29 7/7 1 Job Thu 30 16/16 2 Jobs Fri 31 Sat 1 7/7 1 Job Sun 2 Mon 3 7/7 1 J…" at bounding box center [784, 433] width 1568 height 649
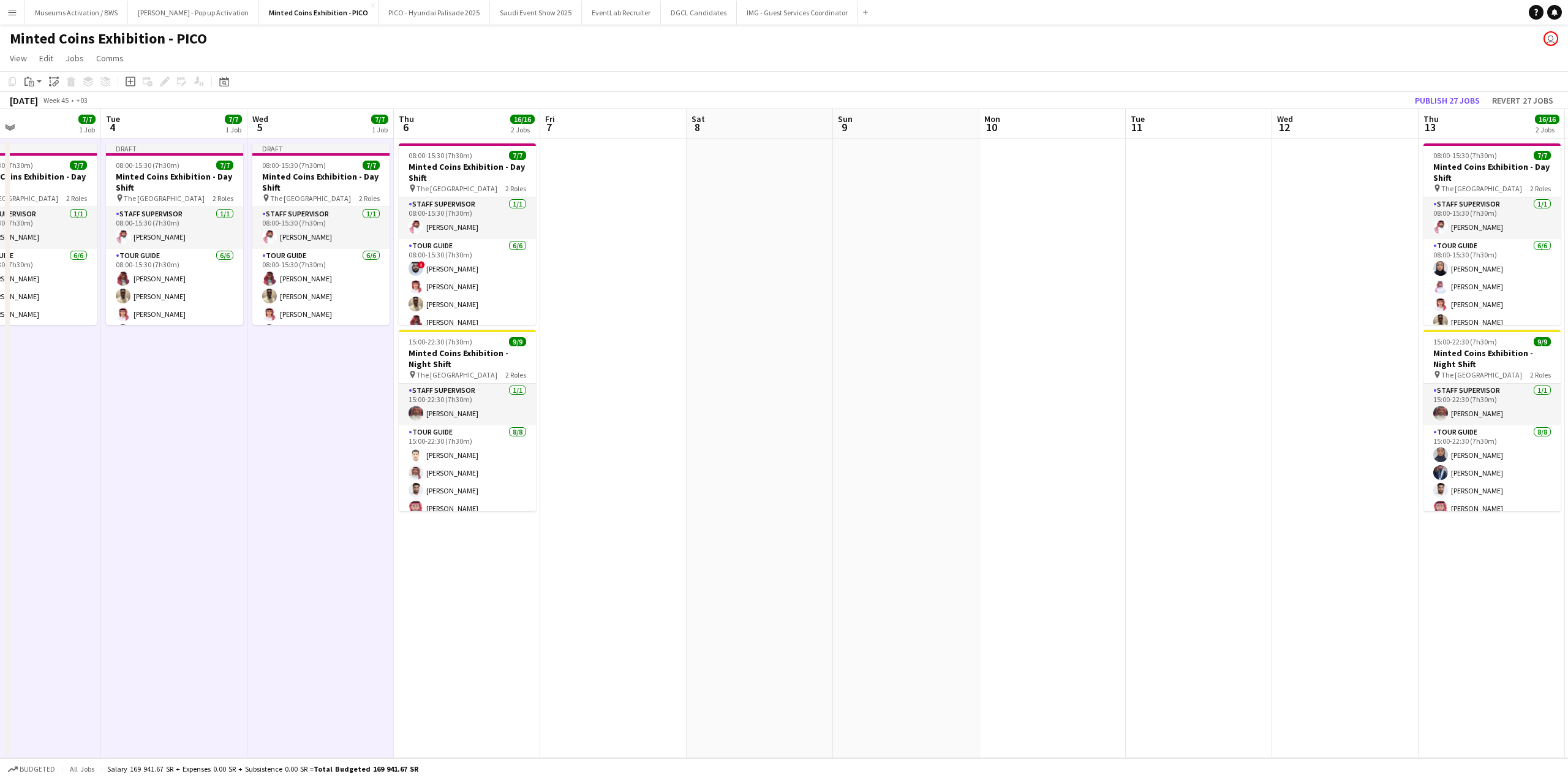
click at [803, 210] on app-date-cell at bounding box center [760, 448] width 147 height 620
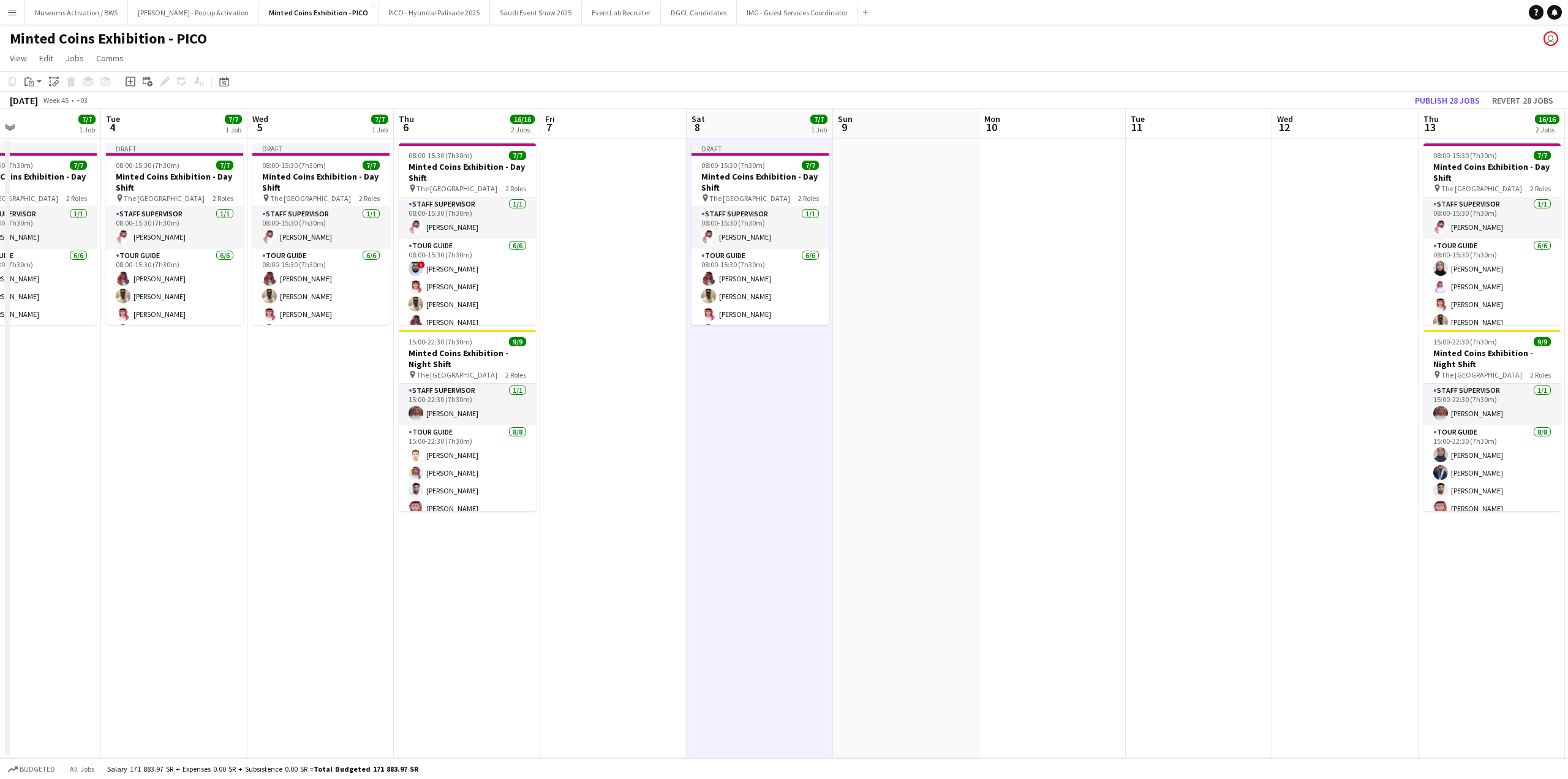
click at [1020, 226] on app-date-cell at bounding box center [1053, 448] width 147 height 620
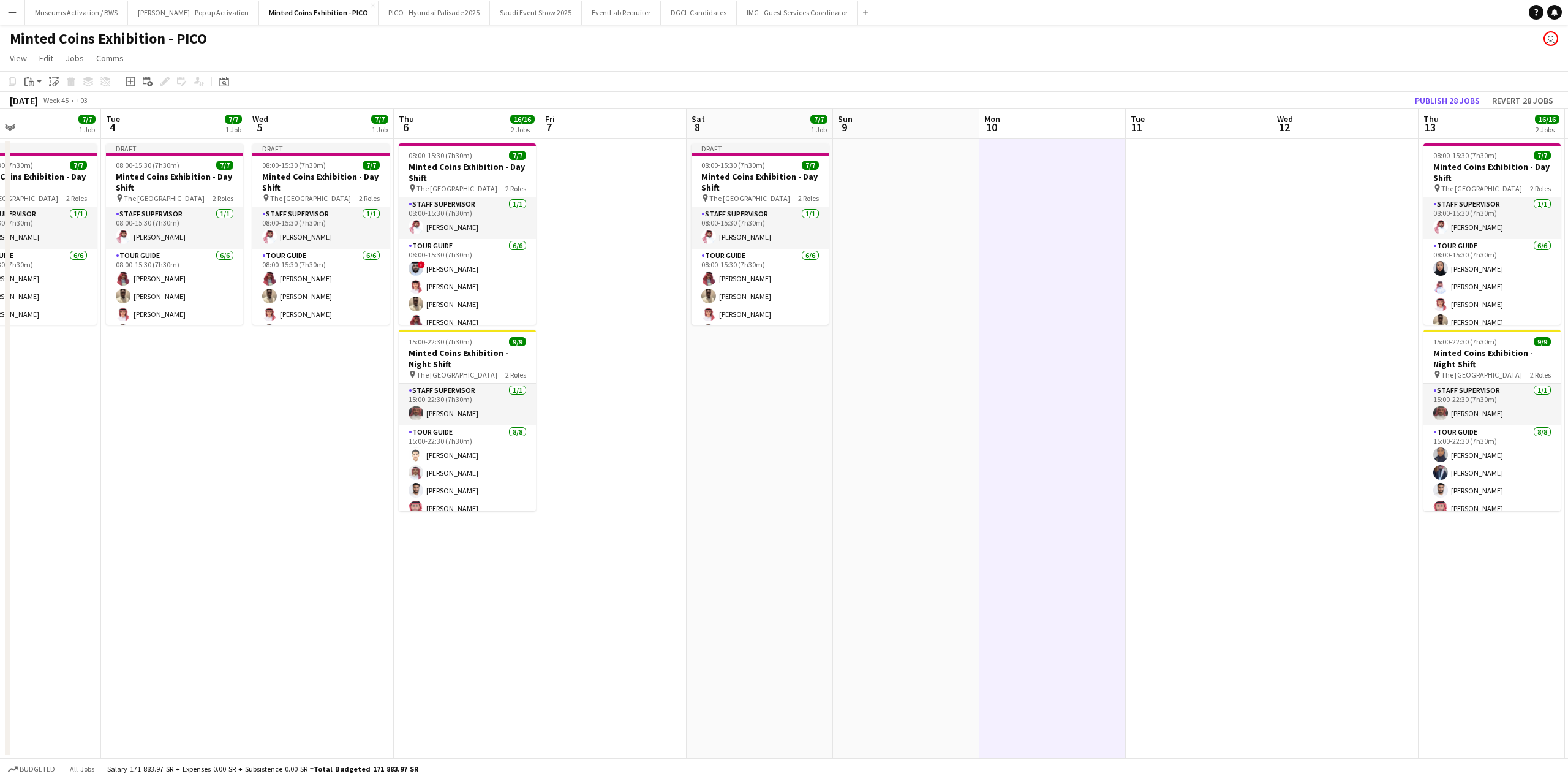
click at [1384, 216] on app-date-cell at bounding box center [1345, 448] width 147 height 620
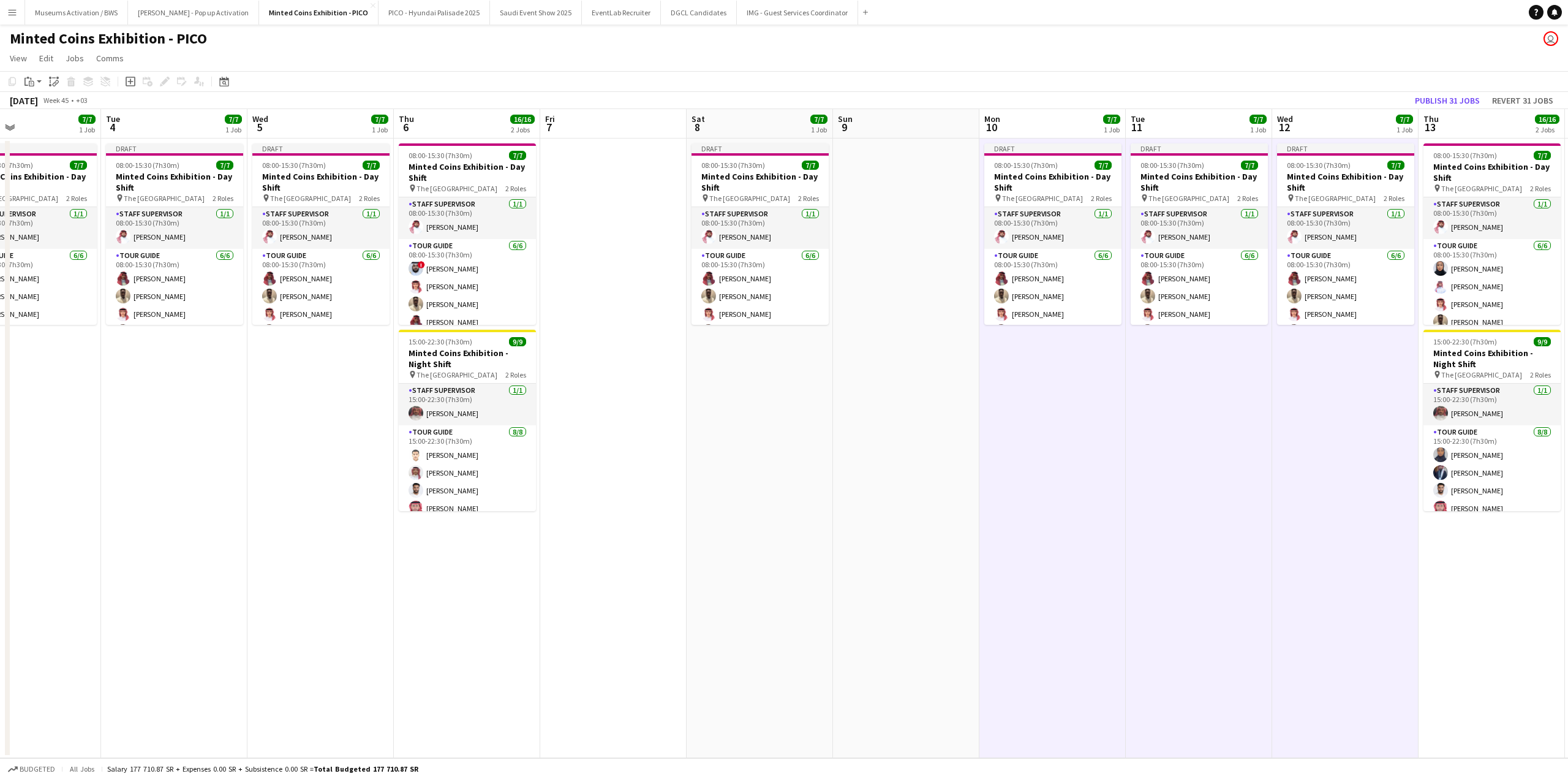
drag, startPoint x: 1489, startPoint y: 224, endPoint x: 1122, endPoint y: 219, distance: 367.0
click at [1167, 219] on app-calendar-viewport "Fri 31 Sat 1 7/7 1 Job Sun 2 Mon 3 7/7 1 Job Tue 4 7/7 1 Job Wed 5 7/7 1 Job Th…" at bounding box center [784, 433] width 1568 height 649
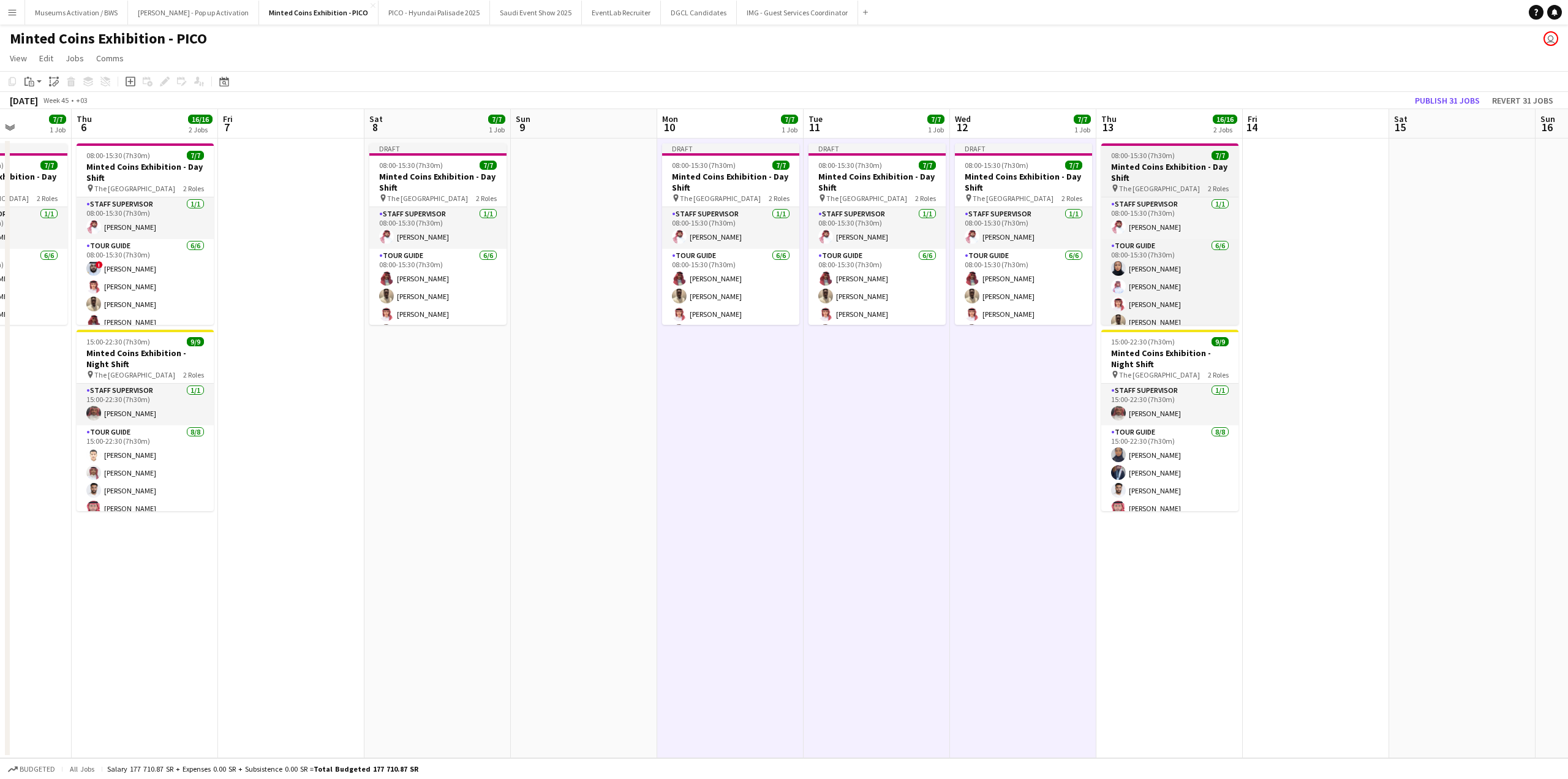
drag, startPoint x: 1253, startPoint y: 215, endPoint x: 952, endPoint y: 221, distance: 301.1
click at [969, 221] on app-calendar-viewport "Sun 2 Mon 3 7/7 1 Job Tue 4 7/7 1 Job Wed 5 7/7 1 Job Thu 6 16/16 2 Jobs Fri 7 …" at bounding box center [784, 433] width 1568 height 649
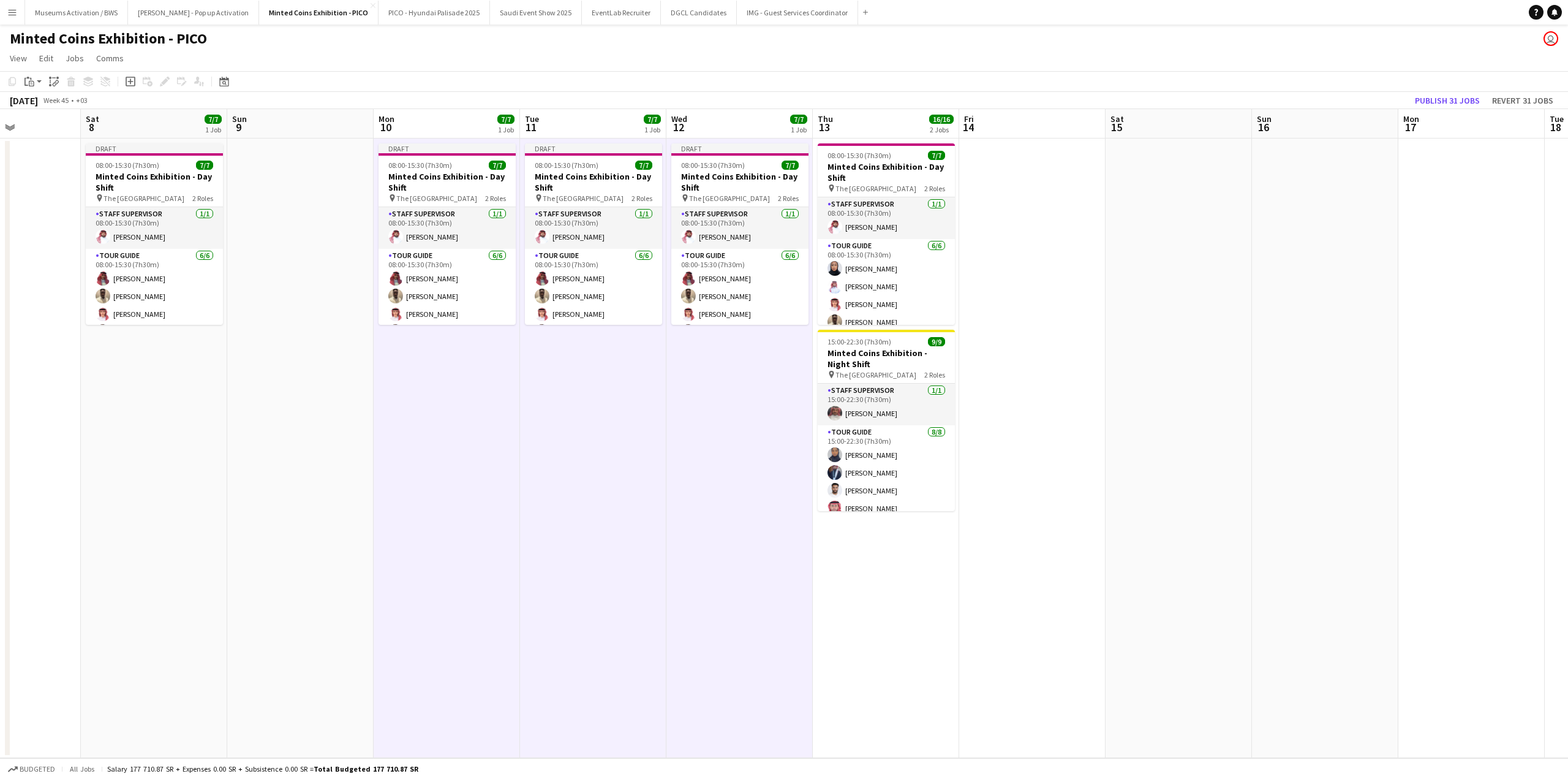
drag, startPoint x: 1240, startPoint y: 217, endPoint x: 920, endPoint y: 221, distance: 320.0
click at [971, 219] on app-calendar-viewport "Wed 5 7/7 1 Job Thu 6 16/16 2 Jobs Fri 7 Sat 8 7/7 1 Job Sun 9 Mon 10 7/7 1 Job…" at bounding box center [784, 433] width 1568 height 649
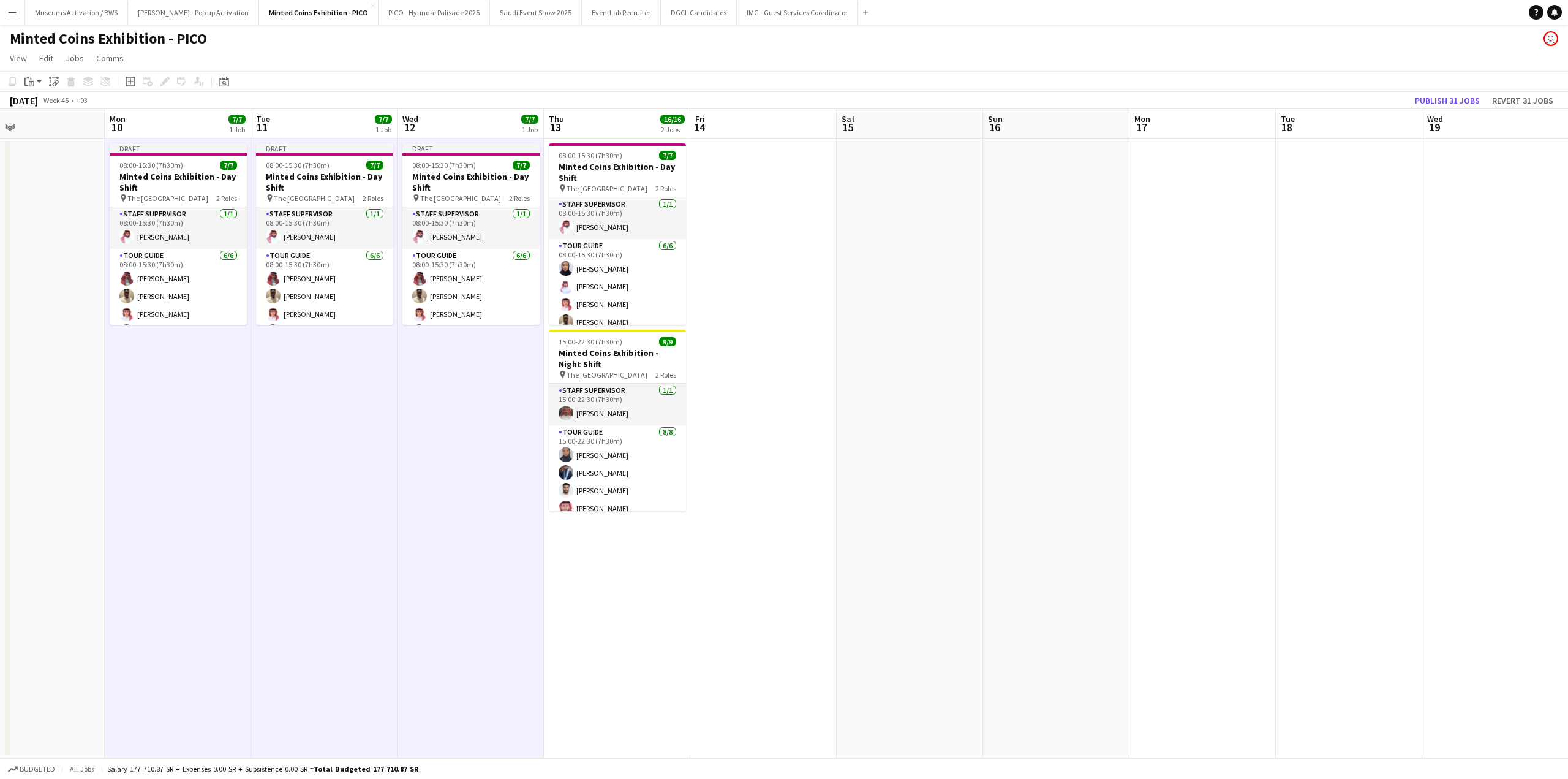
drag, startPoint x: 1130, startPoint y: 189, endPoint x: 1008, endPoint y: 193, distance: 122.1
click at [1025, 191] on app-calendar-viewport "Fri 7 Sat 8 7/7 1 Job Sun 9 Mon 10 7/7 1 Job Tue 11 7/7 1 Job Wed 12 7/7 1 Job …" at bounding box center [784, 433] width 1568 height 649
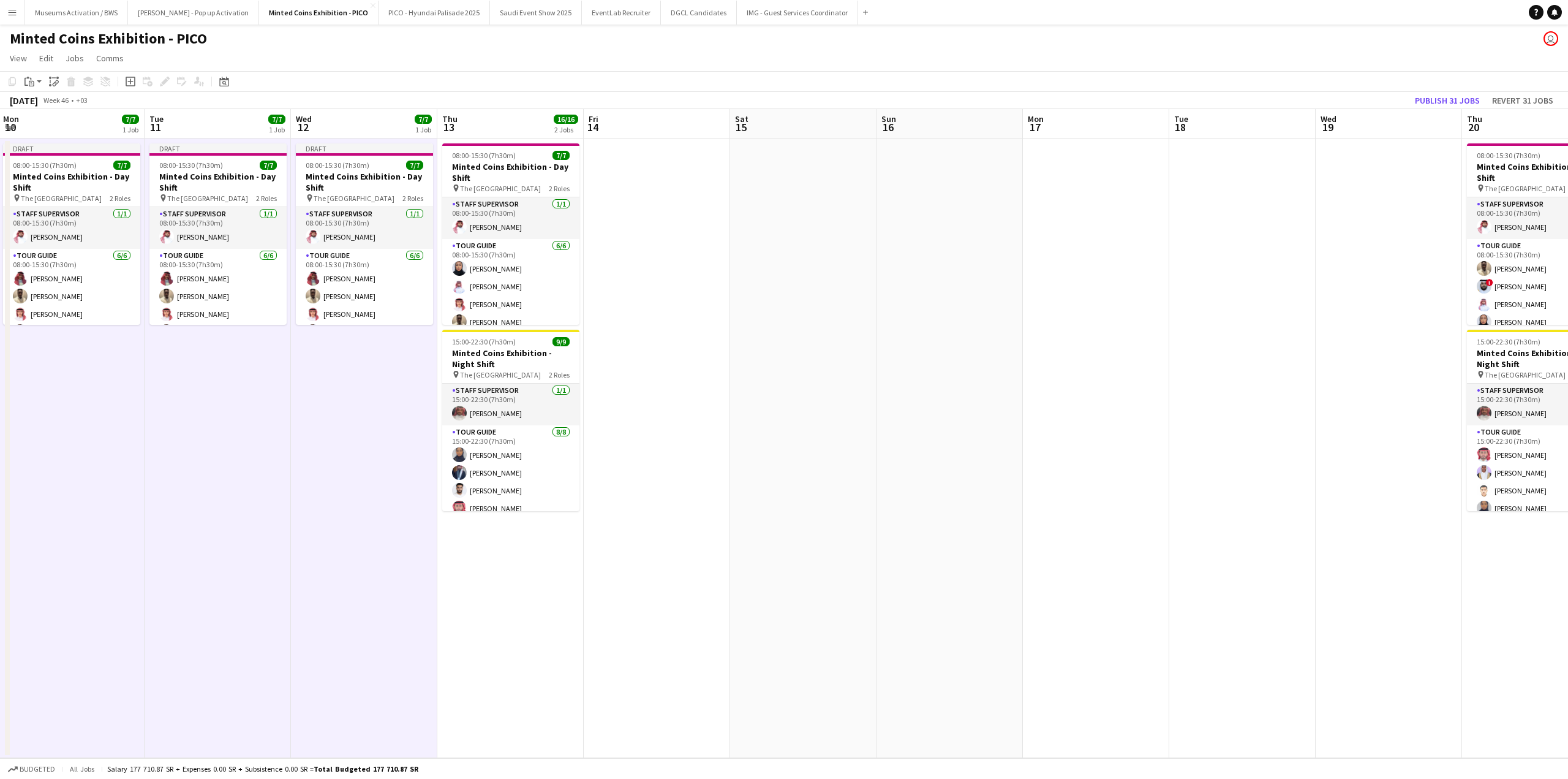
click at [817, 197] on app-date-cell at bounding box center [803, 448] width 147 height 620
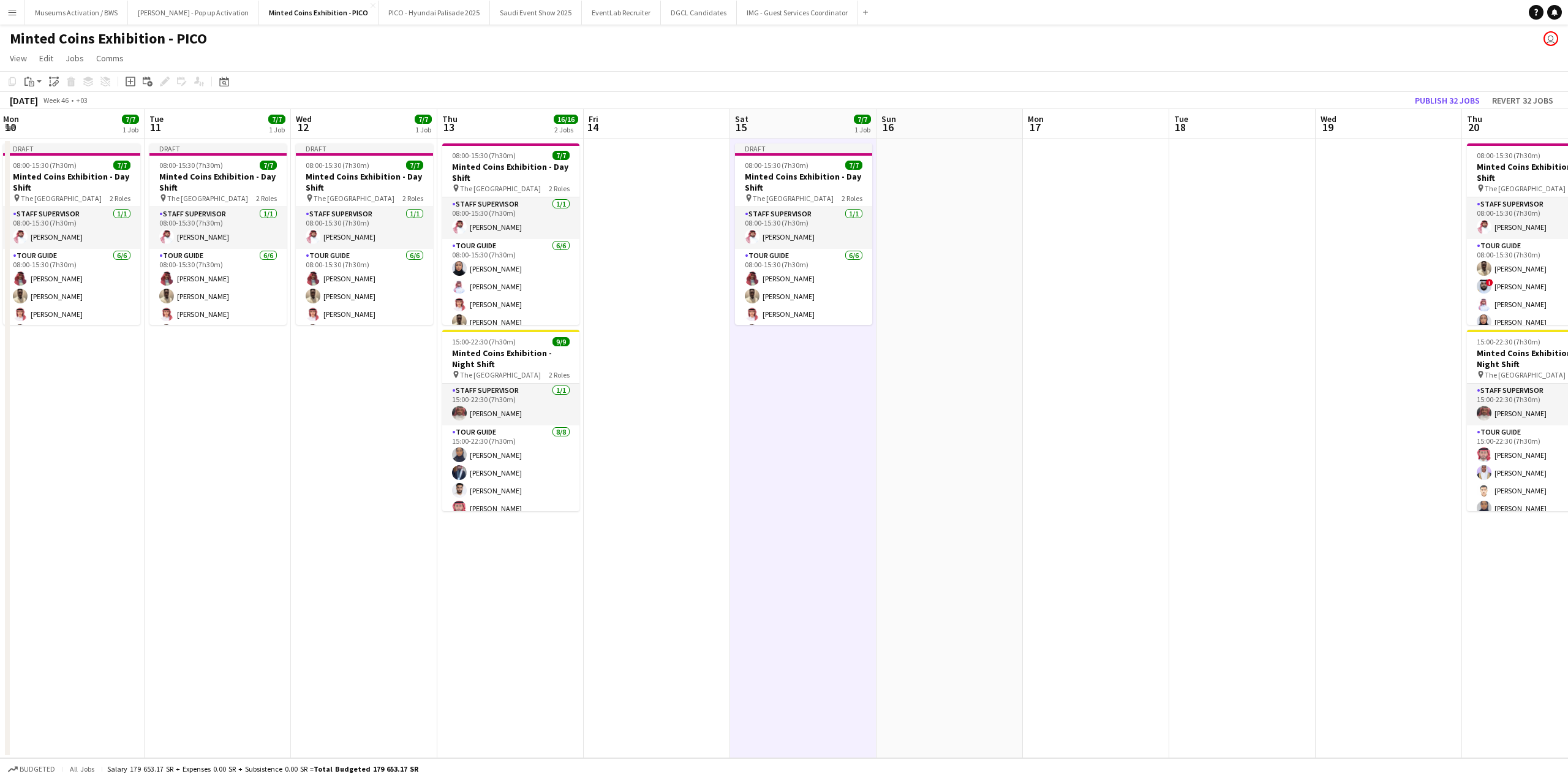
click at [1077, 198] on app-date-cell at bounding box center [1096, 448] width 147 height 620
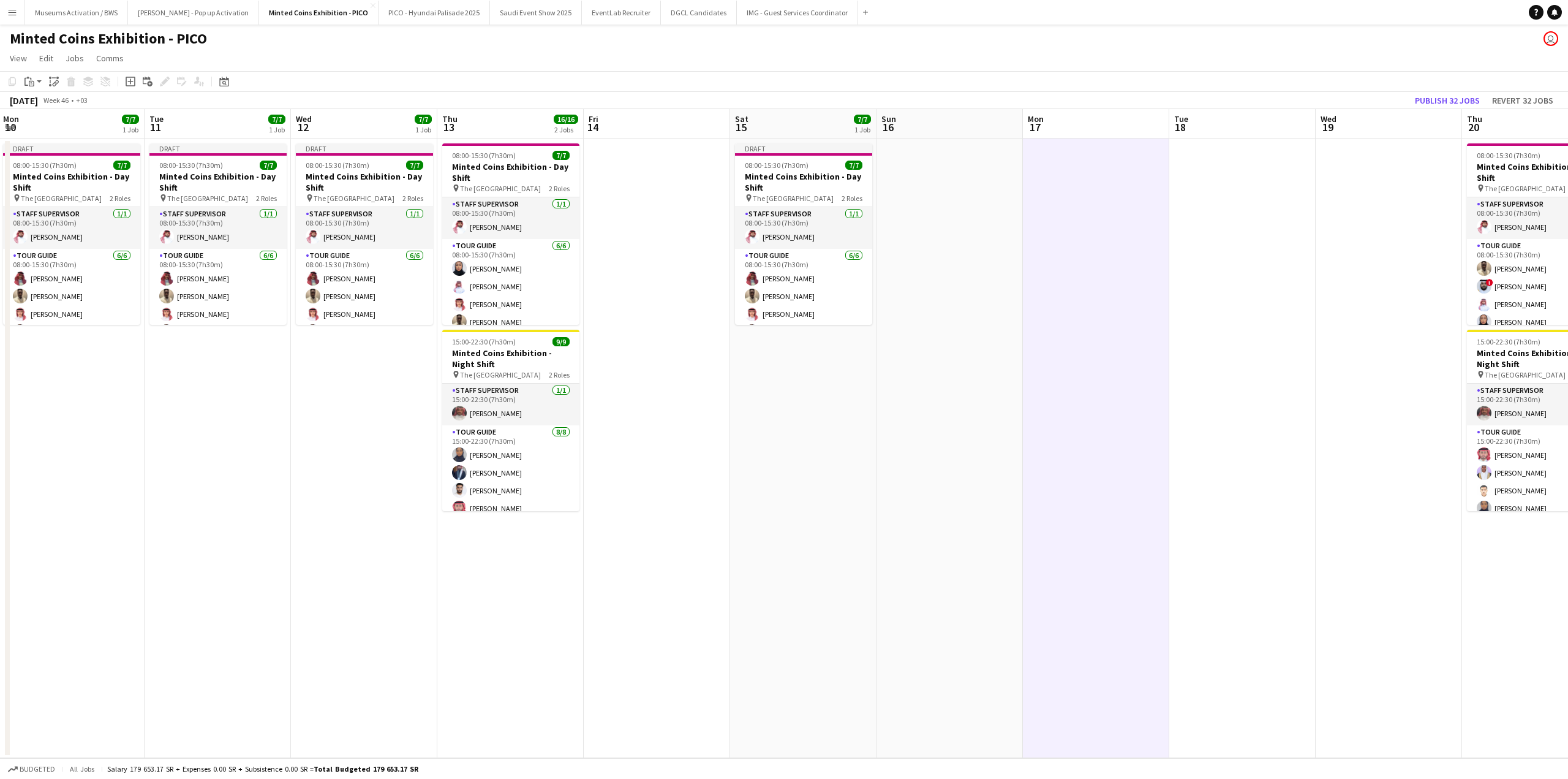
click at [1392, 203] on app-date-cell at bounding box center [1389, 448] width 147 height 620
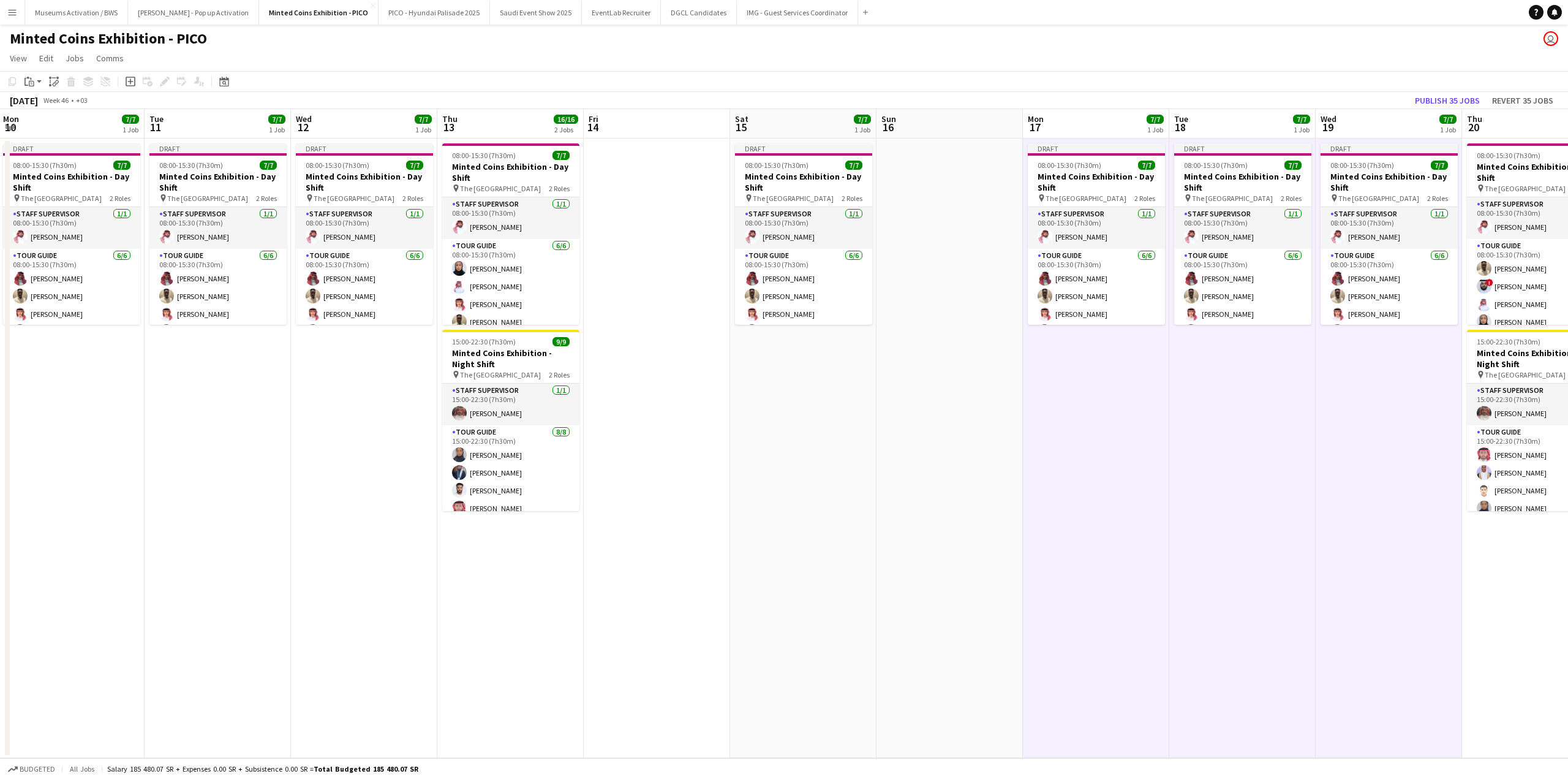
click at [1140, 210] on app-calendar-viewport "Fri 7 Sat 8 7/7 1 Job Sun 9 Mon 10 7/7 1 Job Tue 11 7/7 1 Job Wed 12 7/7 1 Job …" at bounding box center [784, 433] width 1568 height 649
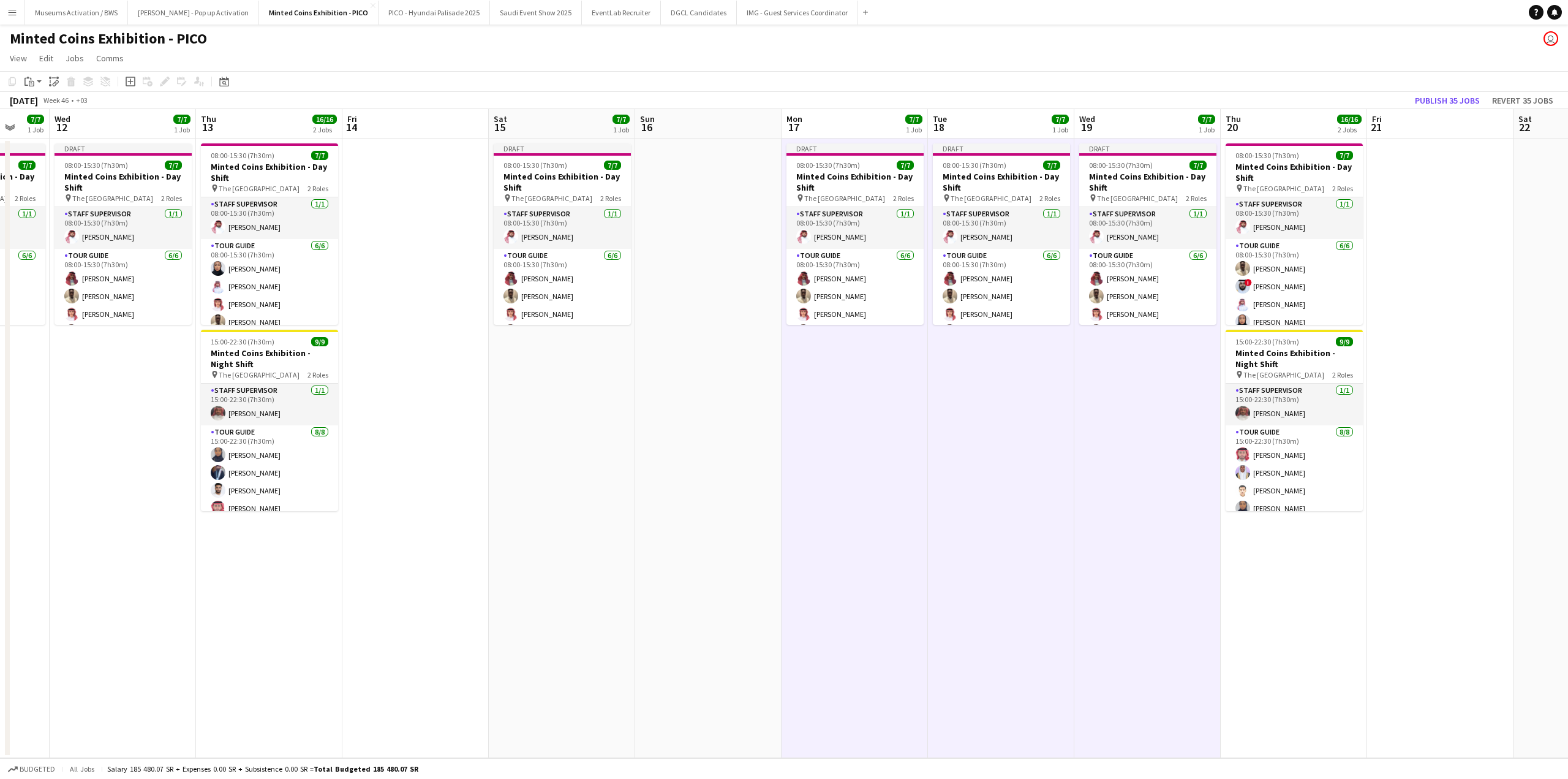
click at [1132, 214] on app-calendar-viewport "Sun 9 Mon 10 7/7 1 Job Tue 11 7/7 1 Job Wed 12 7/7 1 Job Thu 13 16/16 2 Jobs Fr…" at bounding box center [784, 433] width 1568 height 649
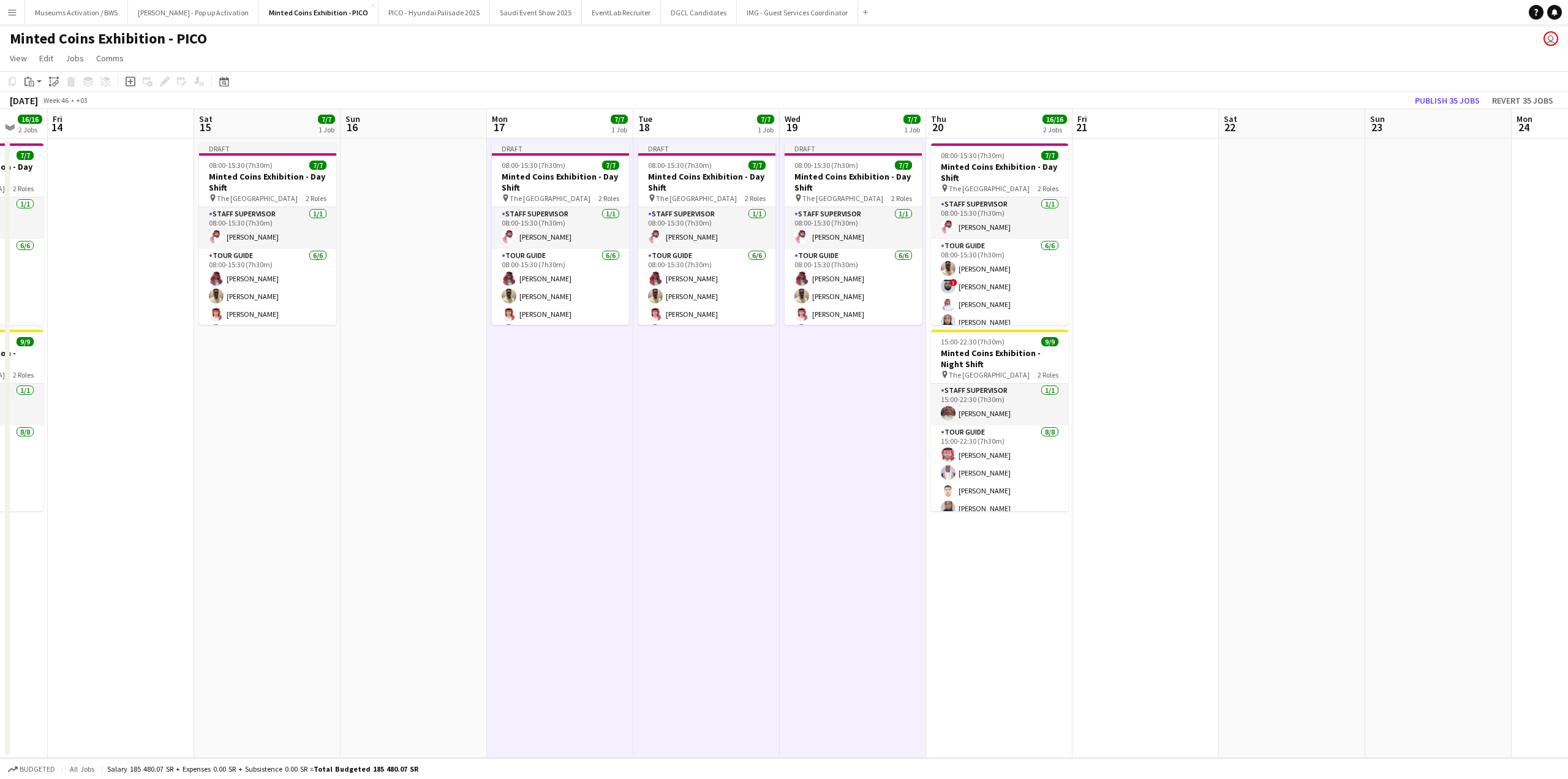
drag, startPoint x: 1303, startPoint y: 210, endPoint x: 907, endPoint y: 235, distance: 396.8
click at [912, 235] on app-calendar-viewport "Tue 11 7/7 1 Job Wed 12 7/7 1 Job Thu 13 16/16 2 Jobs Fri 14 Sat 15 7/7 1 Job S…" at bounding box center [784, 433] width 1568 height 649
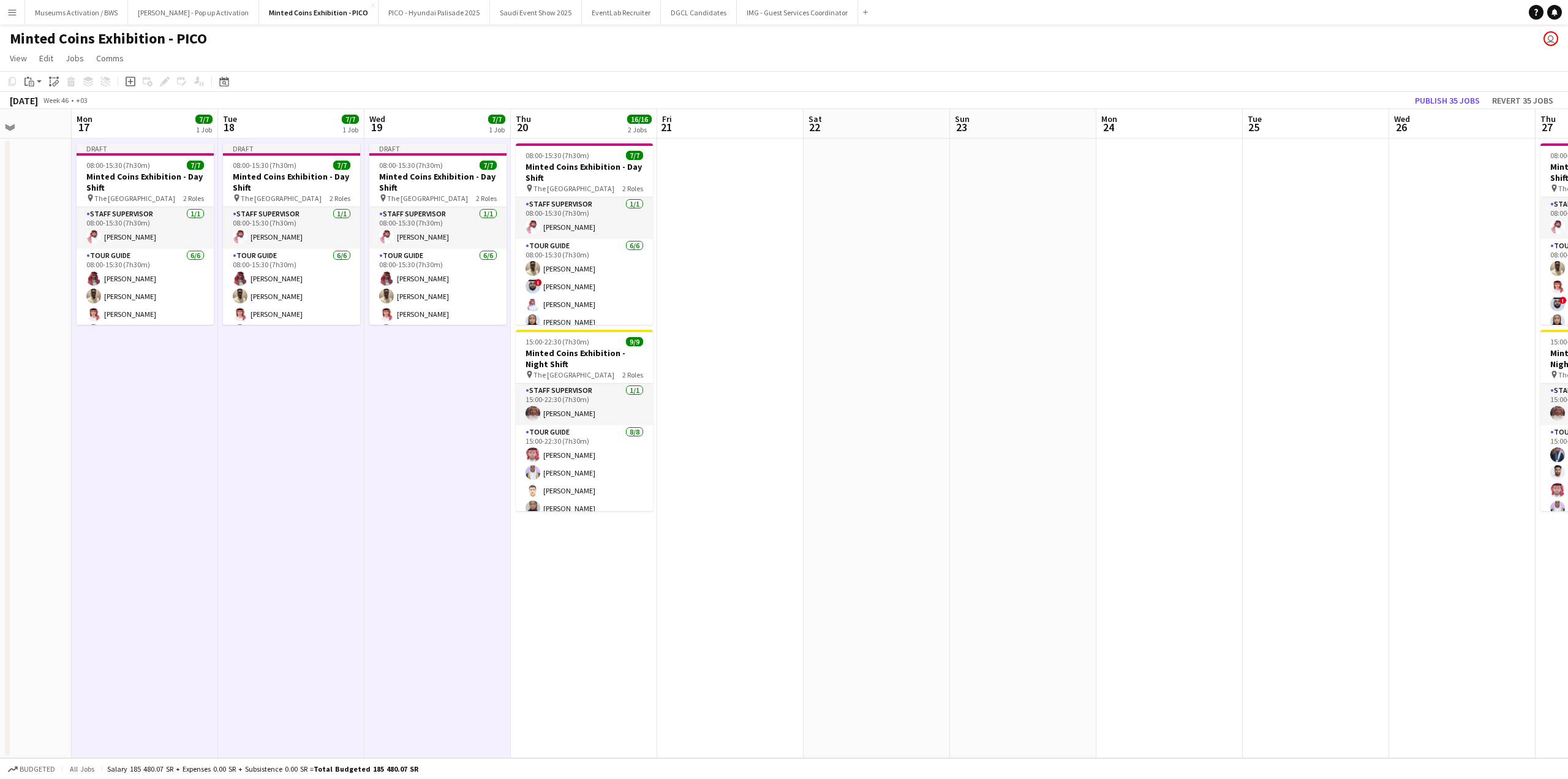
click at [872, 241] on app-calendar-viewport "Thu 13 16/16 2 Jobs Fri 14 Sat 15 7/7 1 Job Sun 16 Mon 17 7/7 1 Job Tue 18 7/7 …" at bounding box center [784, 433] width 1568 height 649
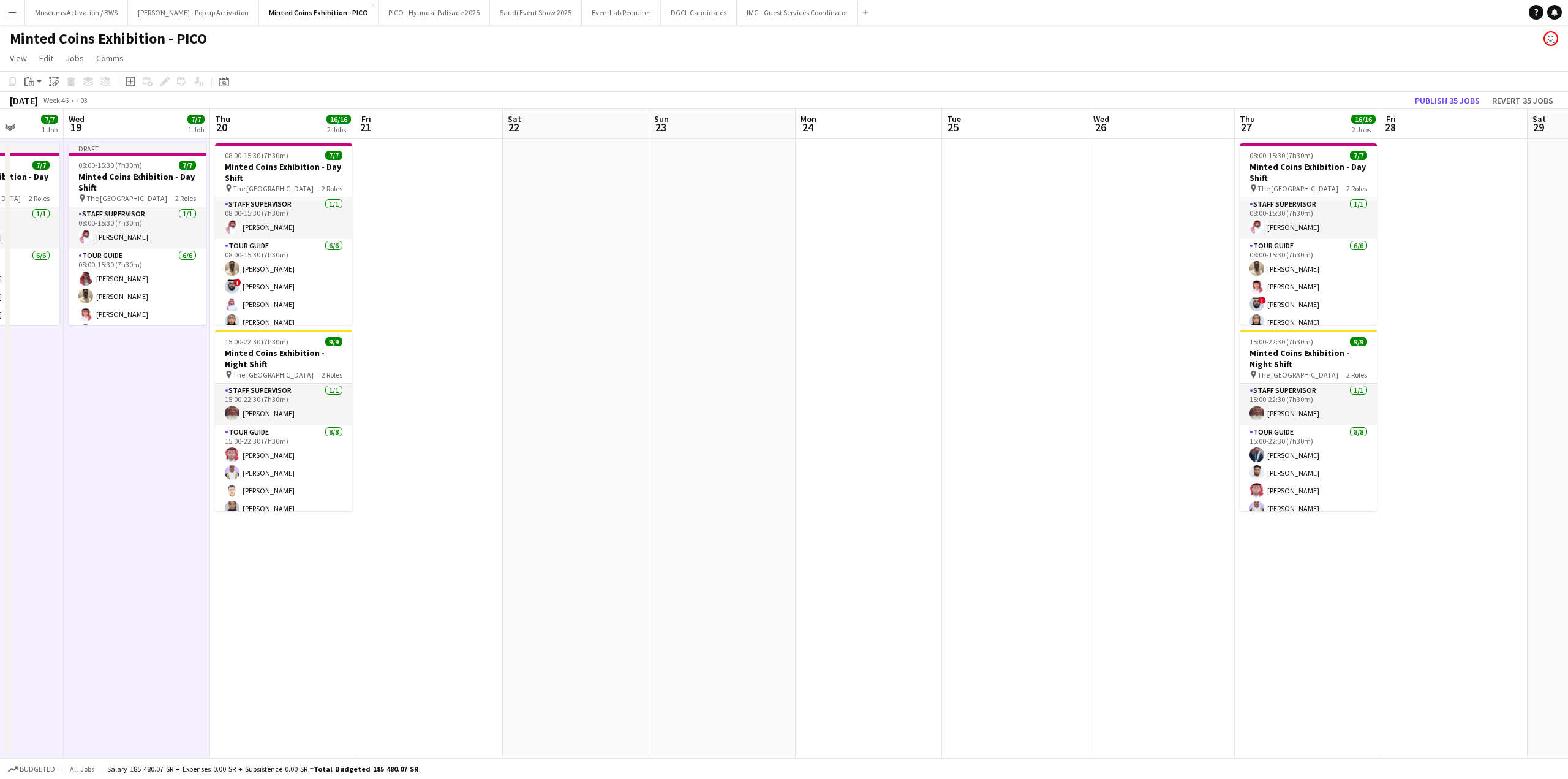
drag, startPoint x: 1057, startPoint y: 229, endPoint x: 793, endPoint y: 238, distance: 264.2
click at [810, 242] on app-calendar-viewport "Sat 15 7/7 1 Job Sun 16 Mon 17 7/7 1 Job Tue 18 7/7 1 Job Wed 19 7/7 1 Job Thu …" at bounding box center [784, 433] width 1568 height 649
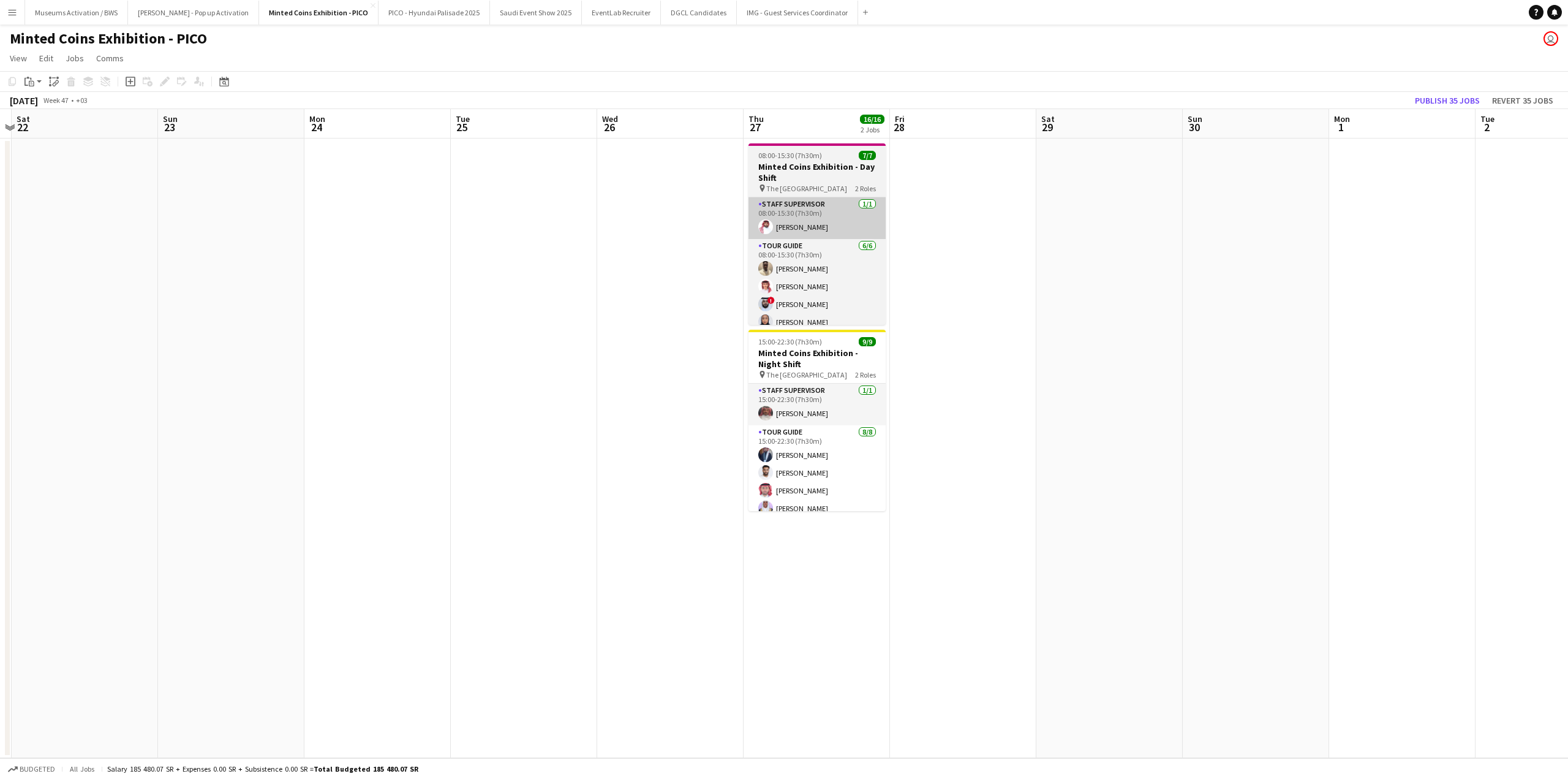
scroll to position [0, 428]
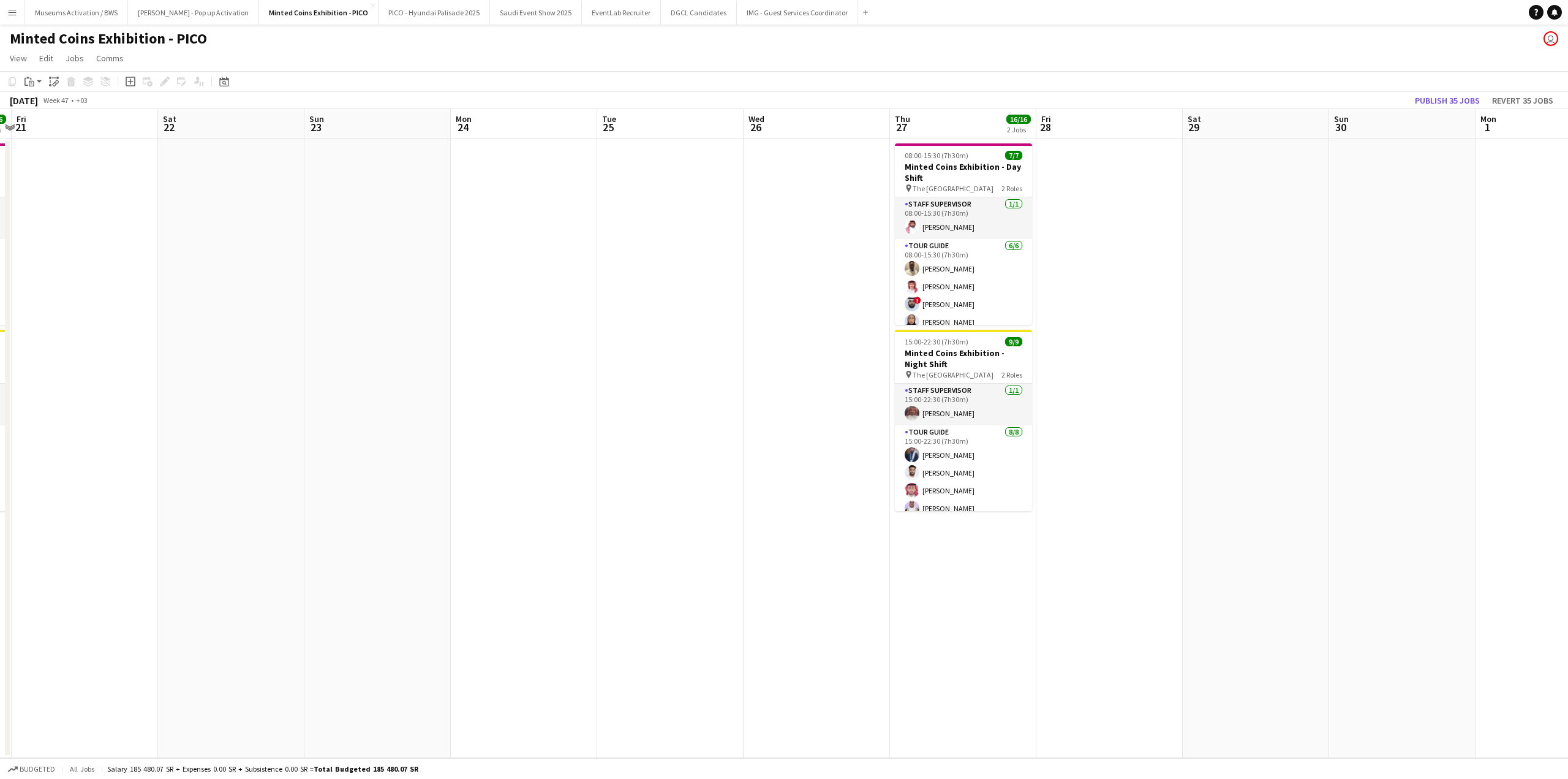
click at [205, 193] on app-date-cell at bounding box center [231, 448] width 147 height 620
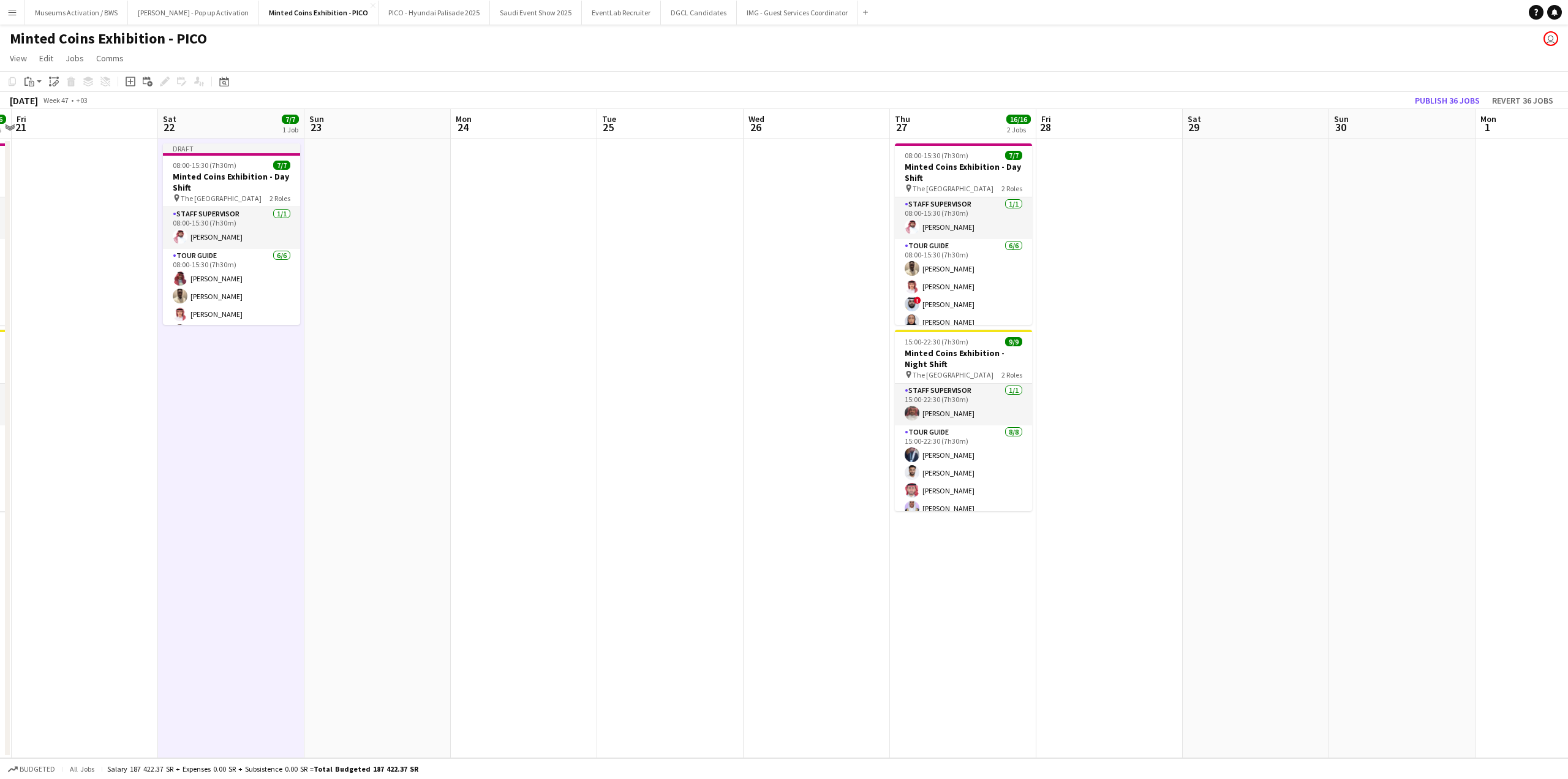
click at [536, 210] on app-date-cell at bounding box center [524, 448] width 147 height 620
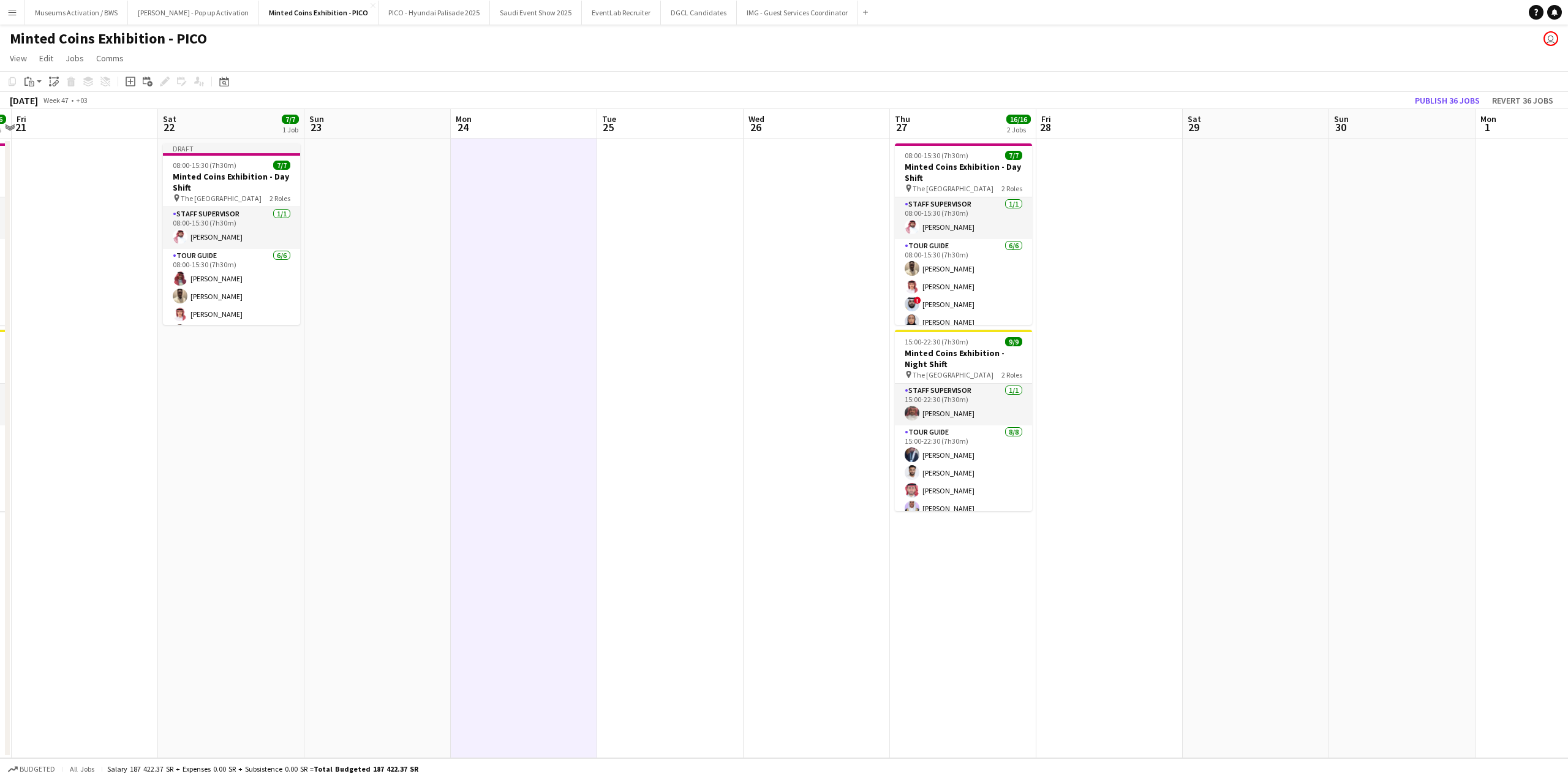
click at [784, 210] on app-date-cell at bounding box center [817, 448] width 147 height 620
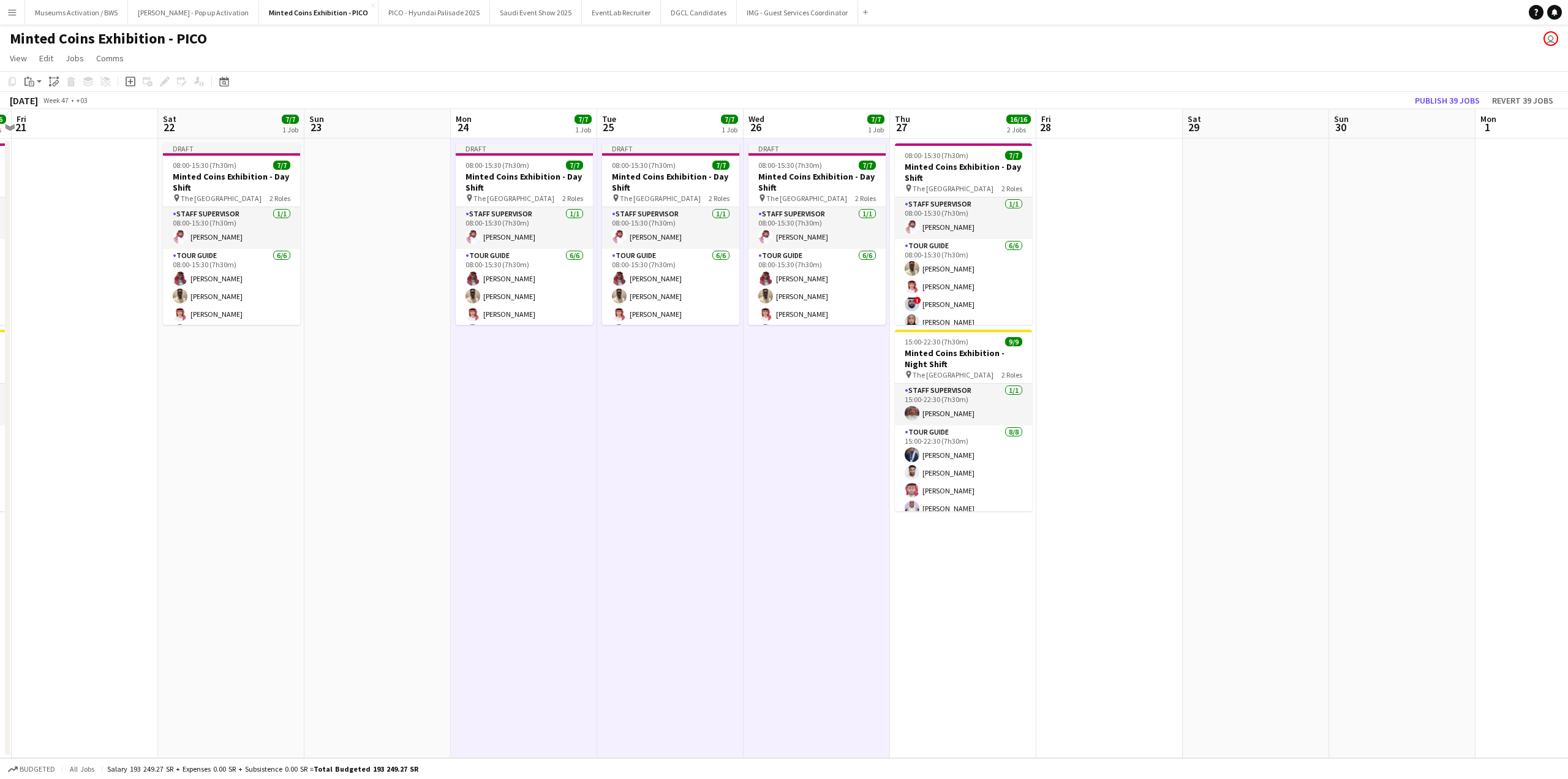
drag, startPoint x: 1143, startPoint y: 217, endPoint x: 826, endPoint y: 228, distance: 317.2
click at [867, 225] on app-calendar-viewport "Tue 18 7/7 1 Job Wed 19 7/7 1 Job Thu 20 16/16 2 Jobs Fri 21 Sat 22 7/7 1 Job S…" at bounding box center [784, 433] width 1568 height 649
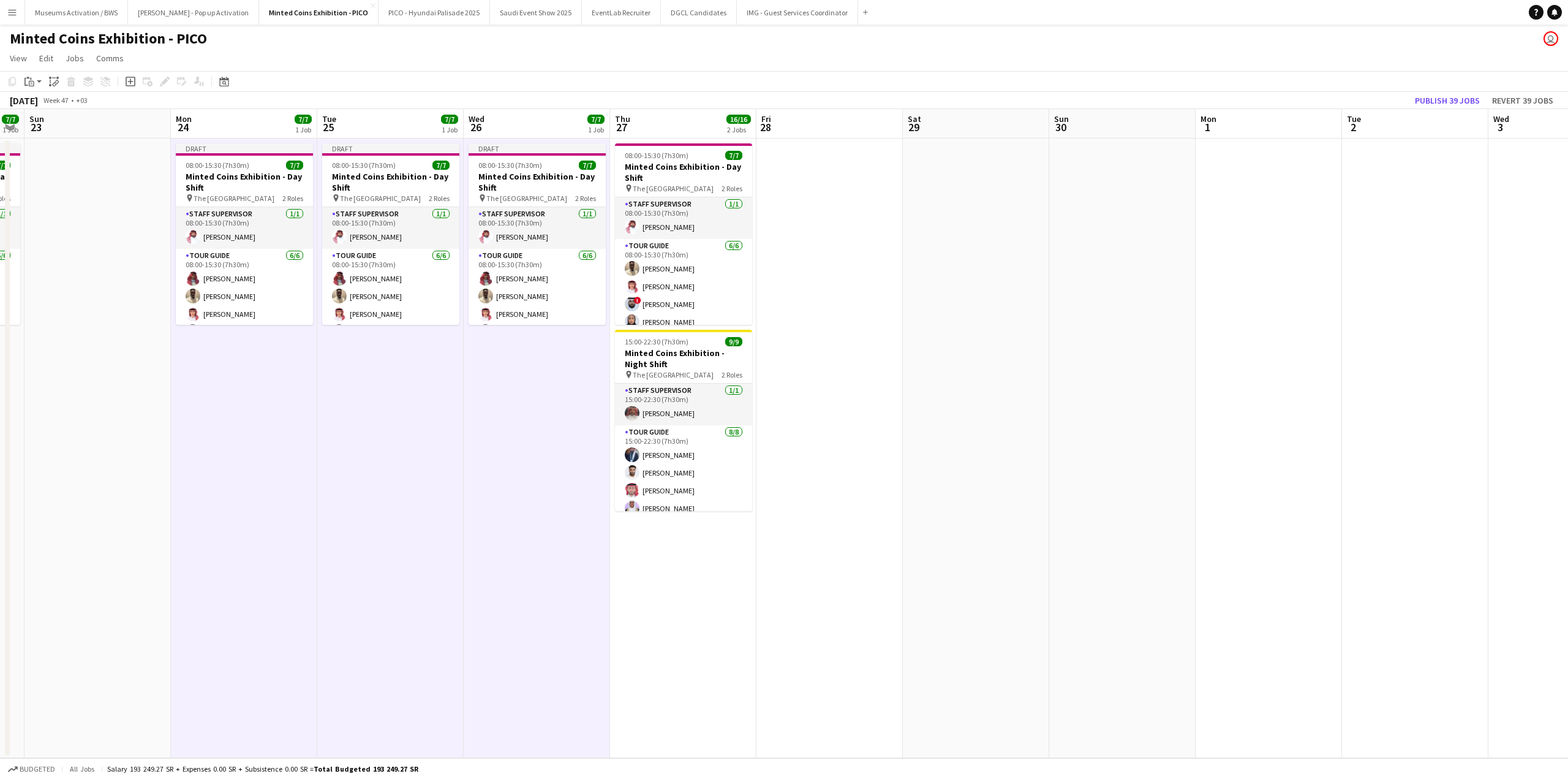
drag, startPoint x: 921, startPoint y: 228, endPoint x: 684, endPoint y: 230, distance: 237.0
click at [730, 227] on app-calendar-viewport "Thu 20 16/16 2 Jobs Fri 21 Sat 22 7/7 1 Job Sun 23 Mon 24 7/7 1 Job Tue 25 7/7 …" at bounding box center [784, 433] width 1568 height 649
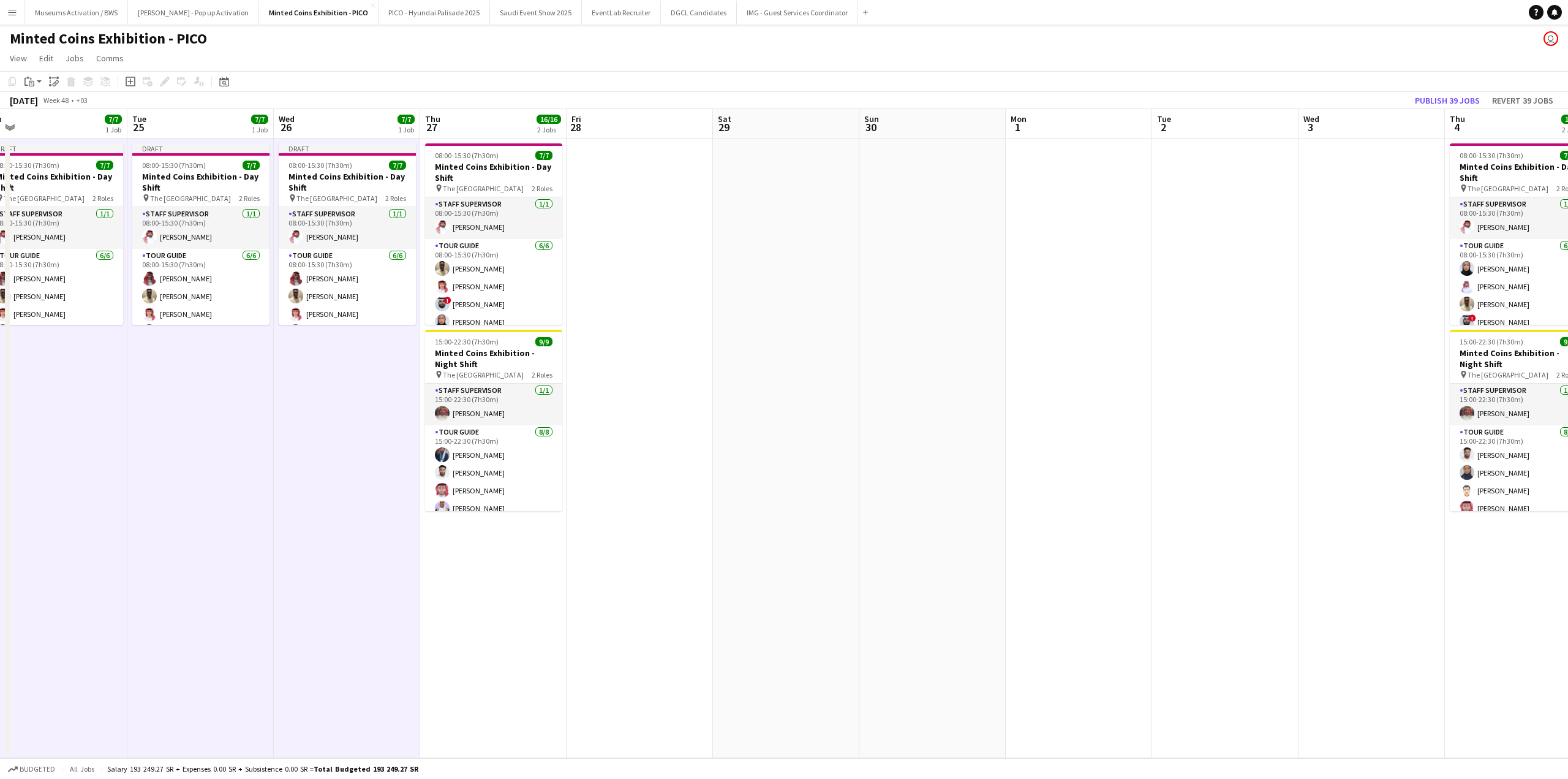
click at [788, 207] on app-date-cell at bounding box center [786, 448] width 147 height 620
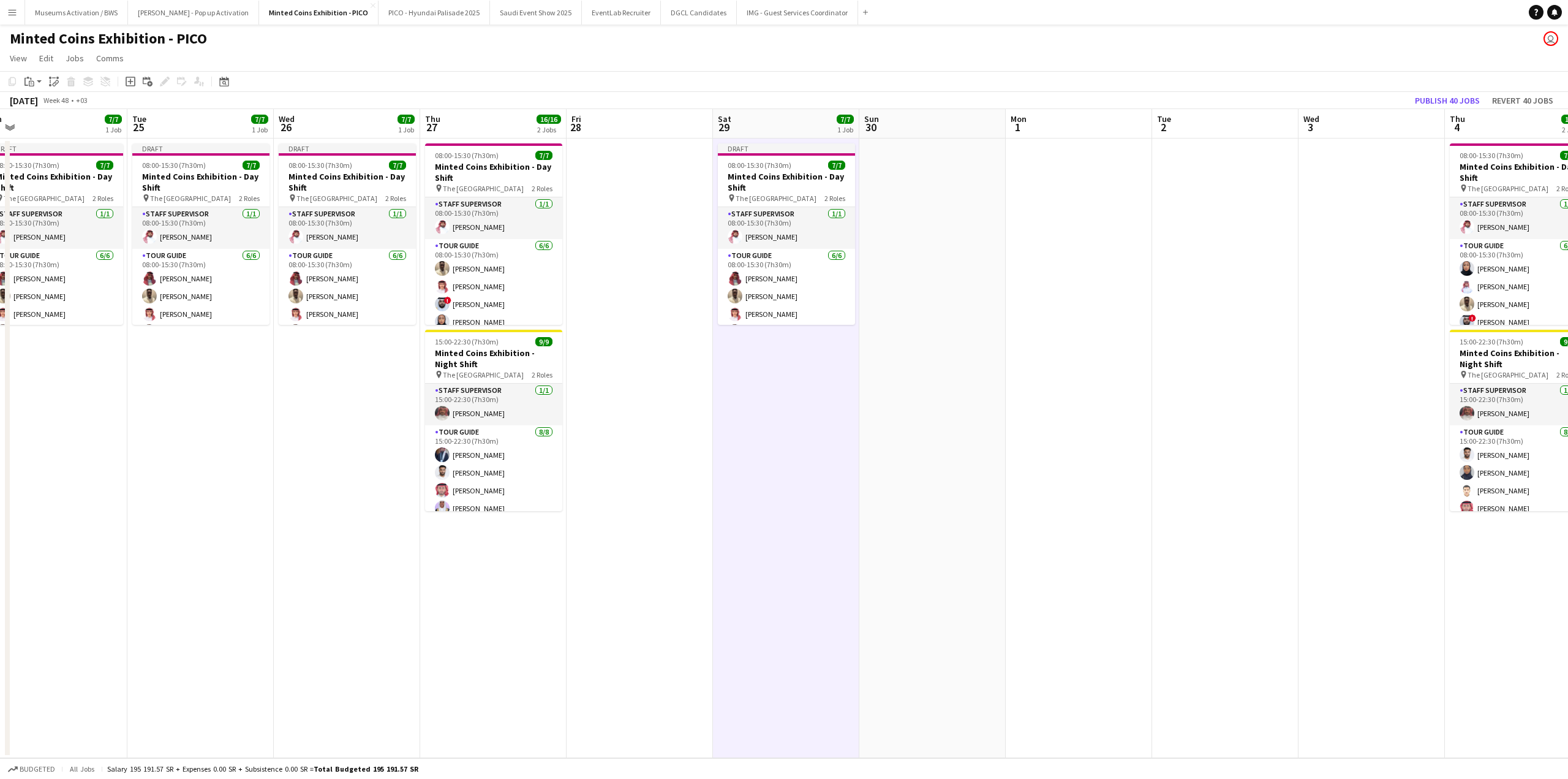
click at [1076, 199] on app-date-cell at bounding box center [1079, 448] width 147 height 620
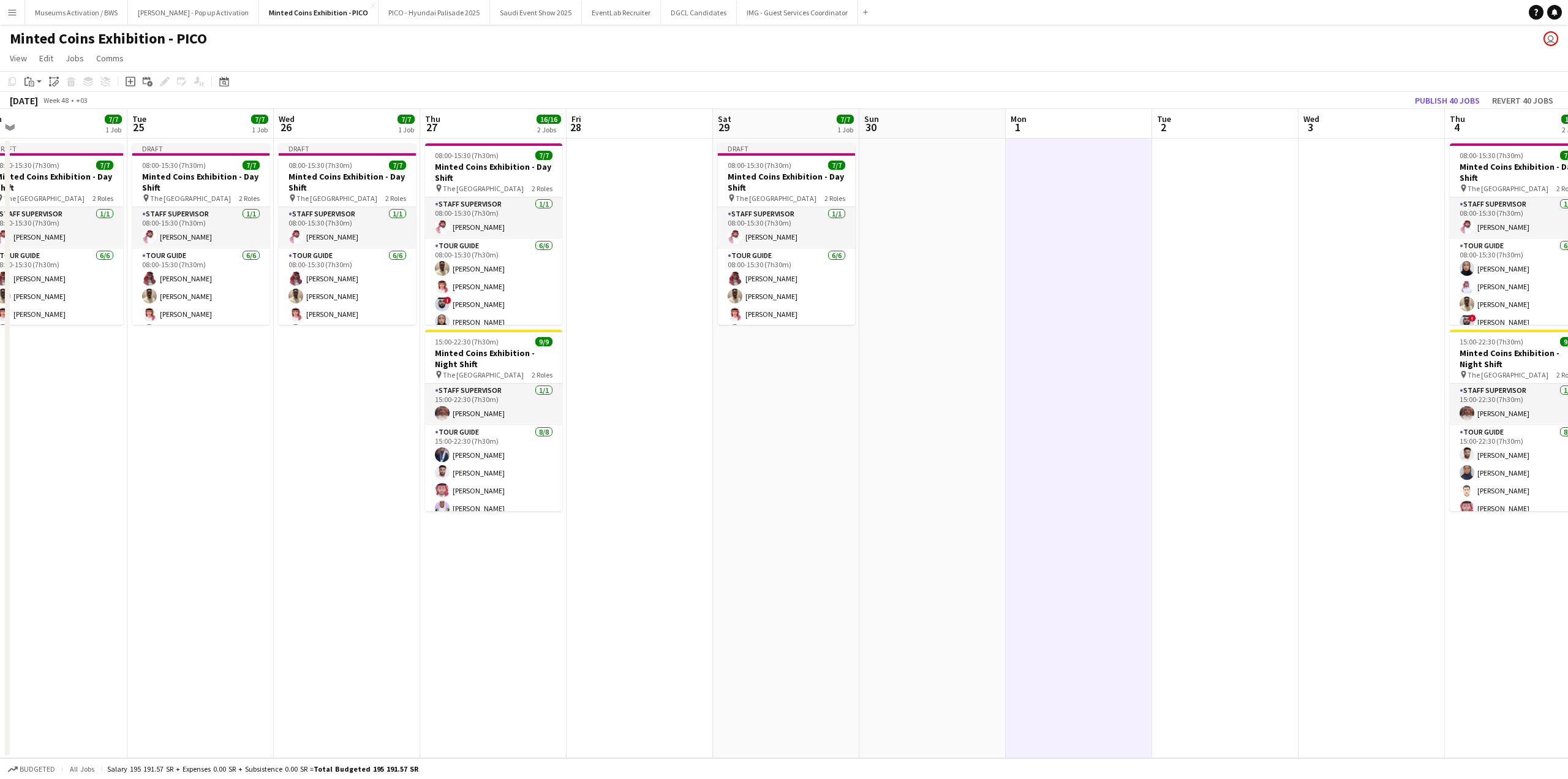
click at [1326, 187] on app-date-cell at bounding box center [1372, 448] width 147 height 620
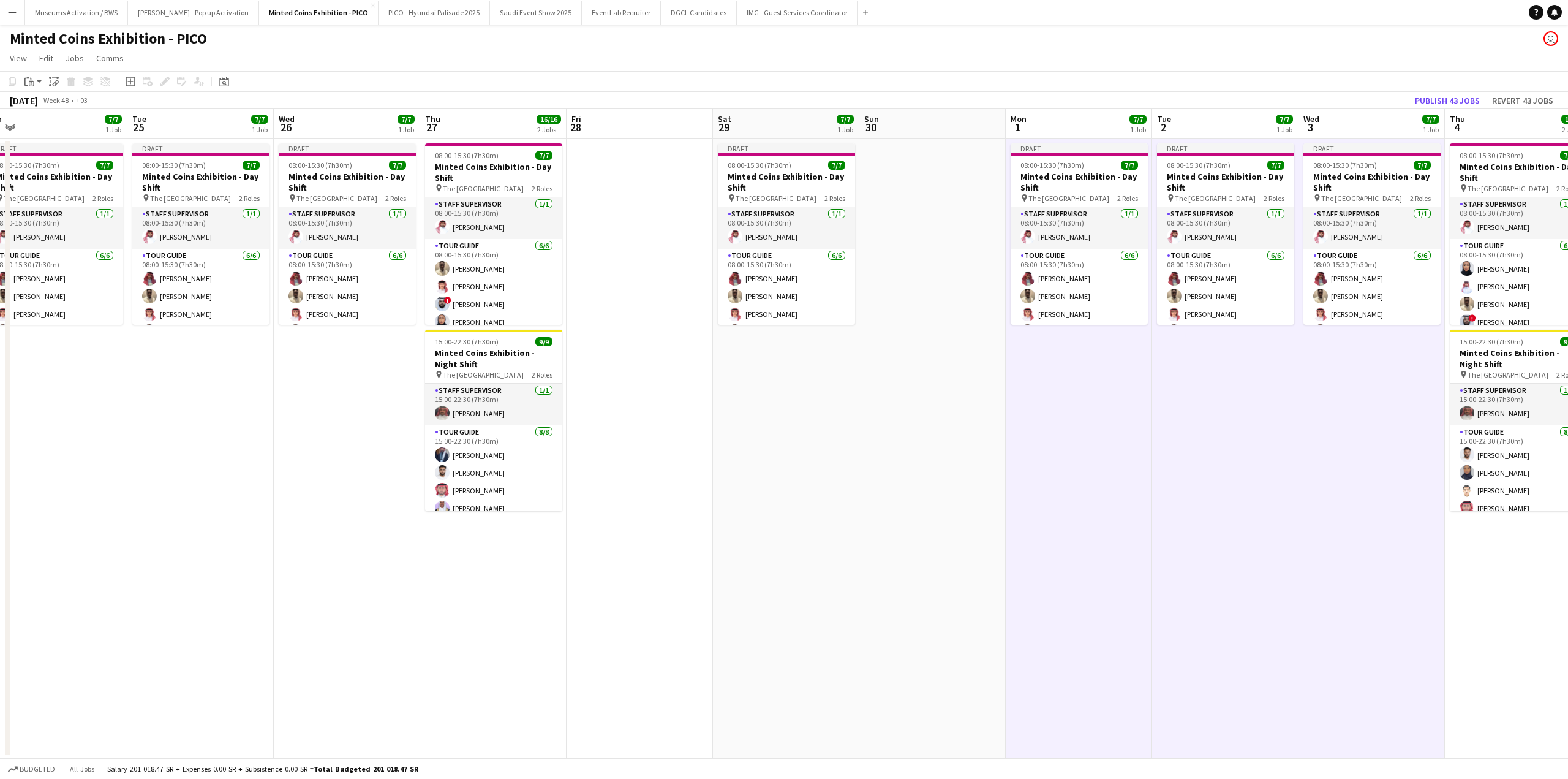
click at [1186, 330] on app-calendar-viewport "Fri 21 Sat 22 7/7 1 Job Sun 23 Mon 24 7/7 1 Job Tue 25 7/7 1 Job Wed 26 7/7 1 J…" at bounding box center [784, 433] width 1568 height 649
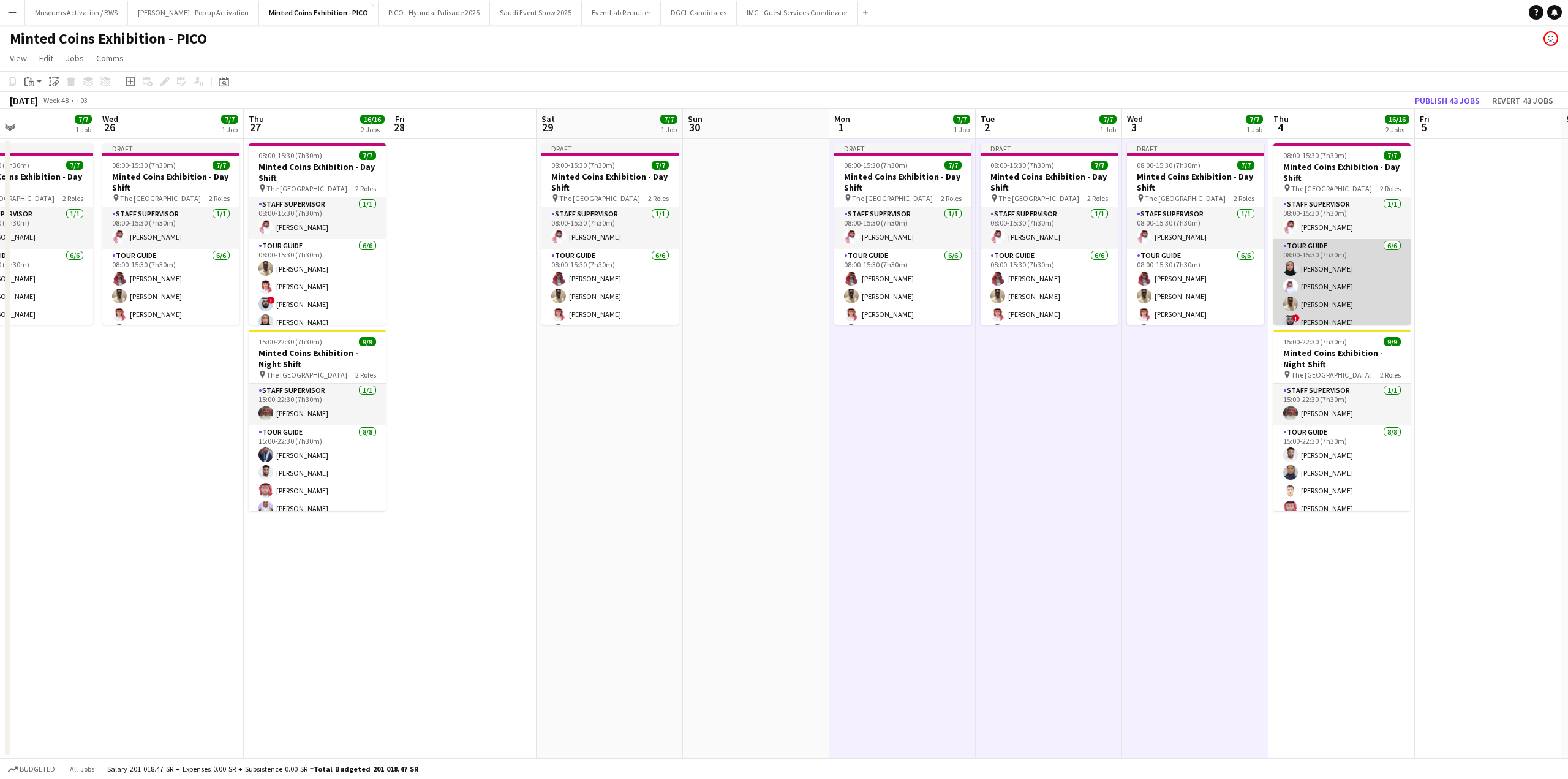
drag, startPoint x: 1385, startPoint y: 254, endPoint x: 945, endPoint y: 263, distance: 440.1
click at [1056, 270] on app-calendar-viewport "Sat 22 7/7 1 Job Sun 23 Mon 24 7/7 1 Job Tue 25 7/7 1 Job Wed 26 7/7 1 Job Thu …" at bounding box center [784, 433] width 1568 height 649
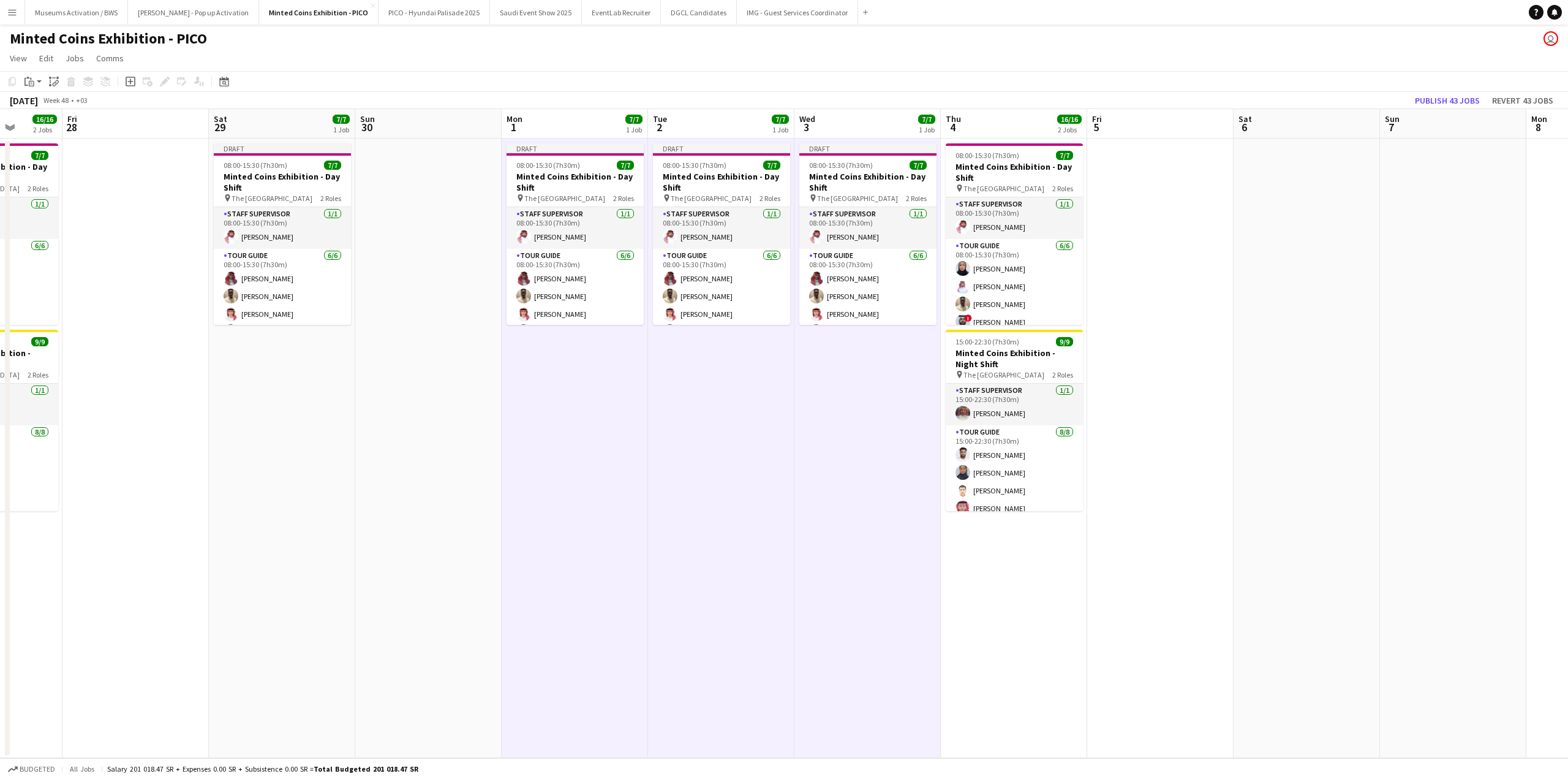
drag, startPoint x: 1277, startPoint y: 242, endPoint x: 878, endPoint y: 250, distance: 399.1
click at [896, 251] on app-calendar-viewport "Mon 24 7/7 1 Job Tue 25 7/7 1 Job Wed 26 7/7 1 Job Thu 27 16/16 2 Jobs Fri 28 S…" at bounding box center [784, 433] width 1568 height 649
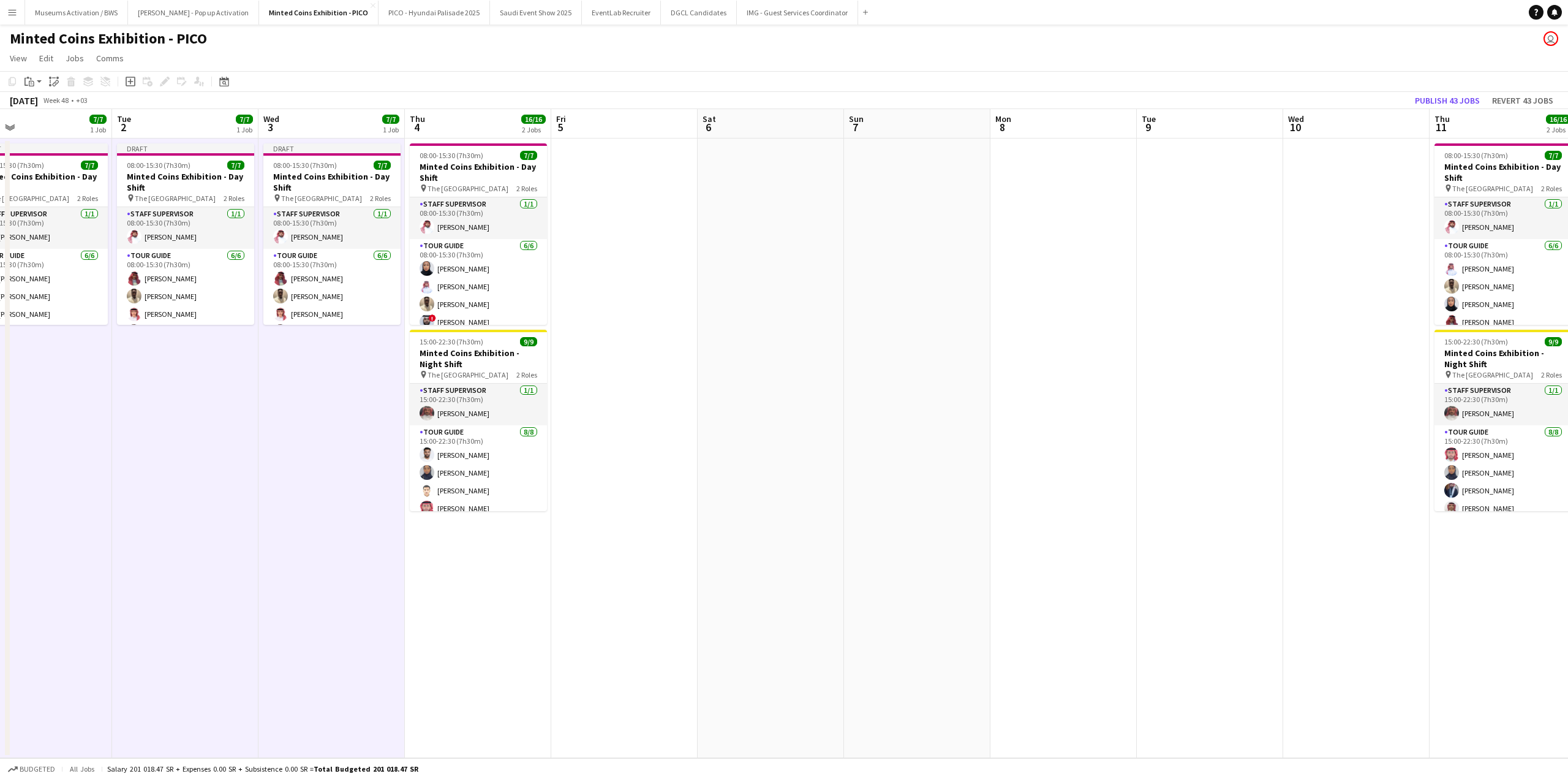
drag, startPoint x: 970, startPoint y: 200, endPoint x: 841, endPoint y: 196, distance: 129.1
click at [857, 198] on app-calendar-viewport "Fri 28 Sat 29 7/7 1 Job Sun 30 Mon 1 7/7 1 Job Tue 2 7/7 1 Job Wed 3 7/7 1 Job …" at bounding box center [784, 433] width 1568 height 649
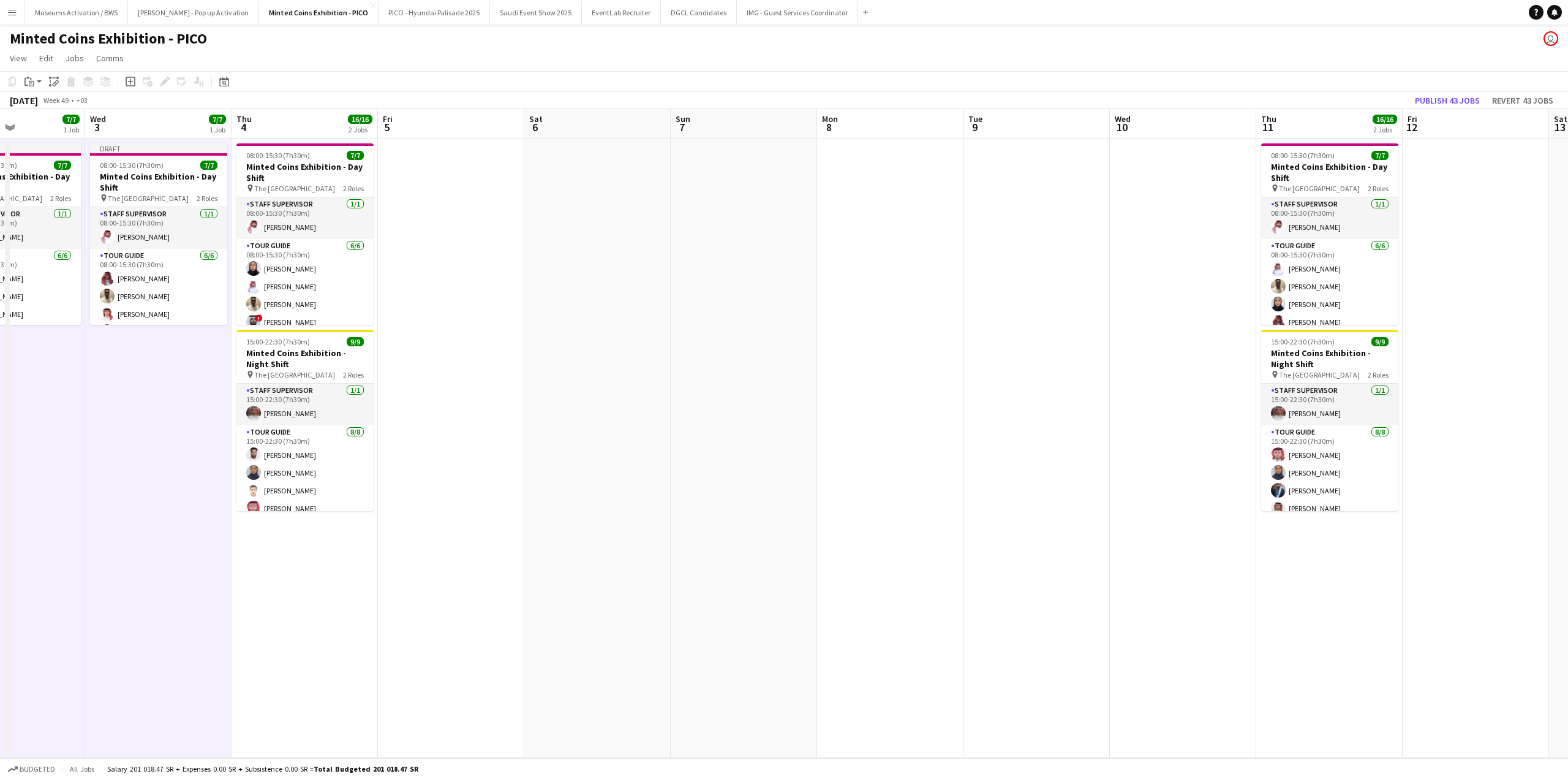
click at [606, 196] on app-date-cell at bounding box center [597, 448] width 147 height 620
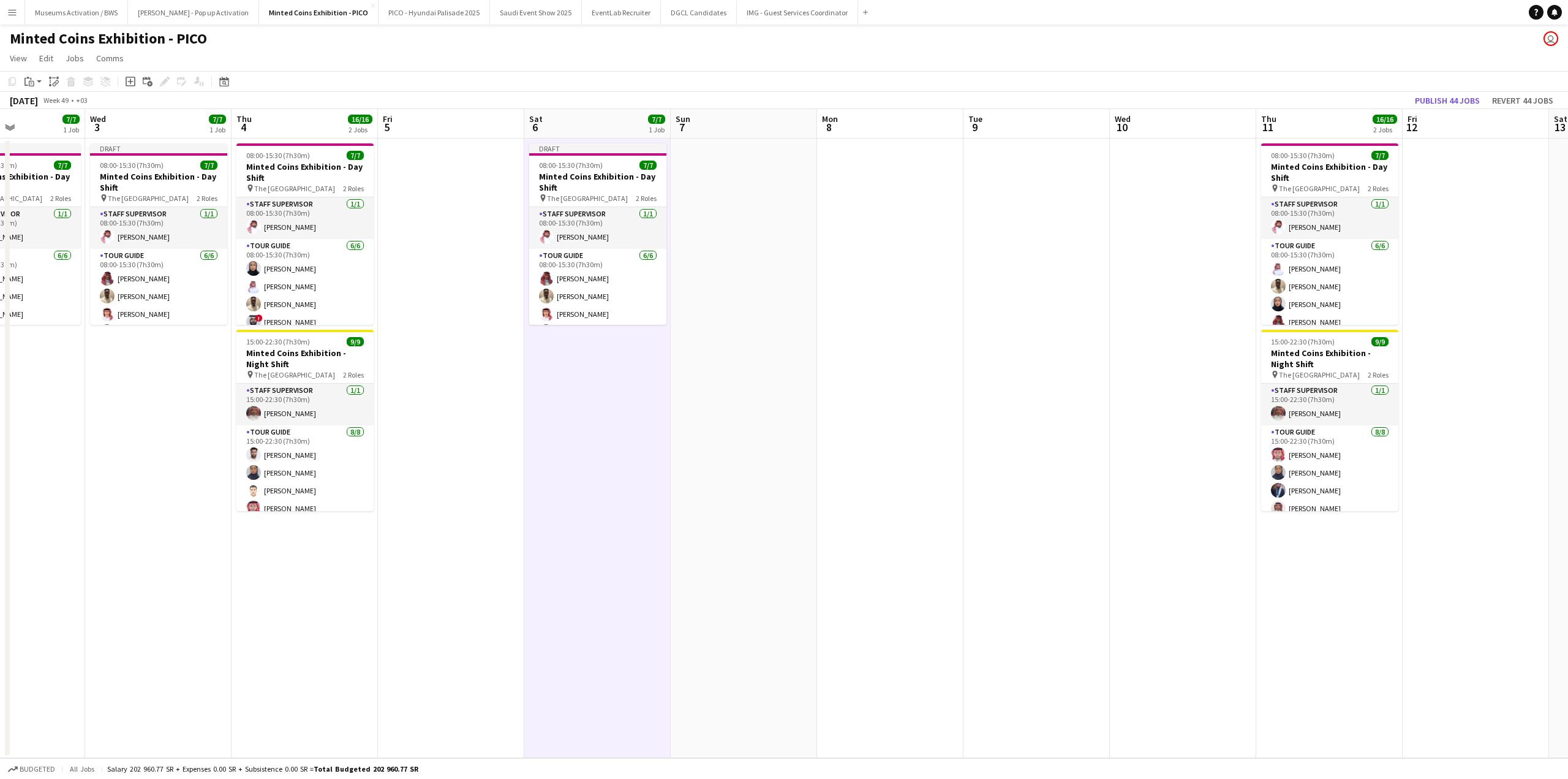
click at [897, 214] on app-date-cell at bounding box center [890, 448] width 147 height 620
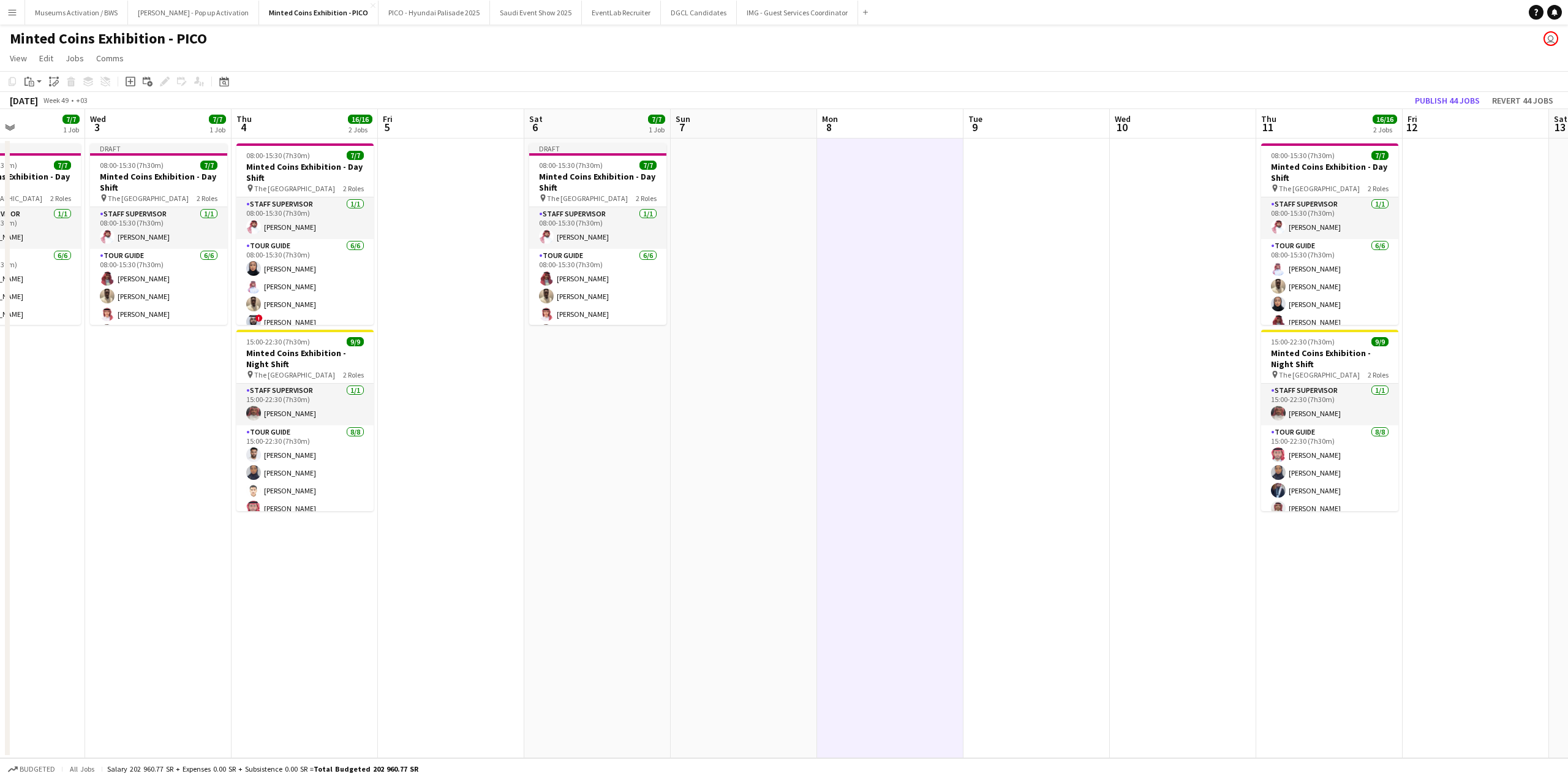
click at [1177, 220] on app-date-cell at bounding box center [1183, 448] width 147 height 620
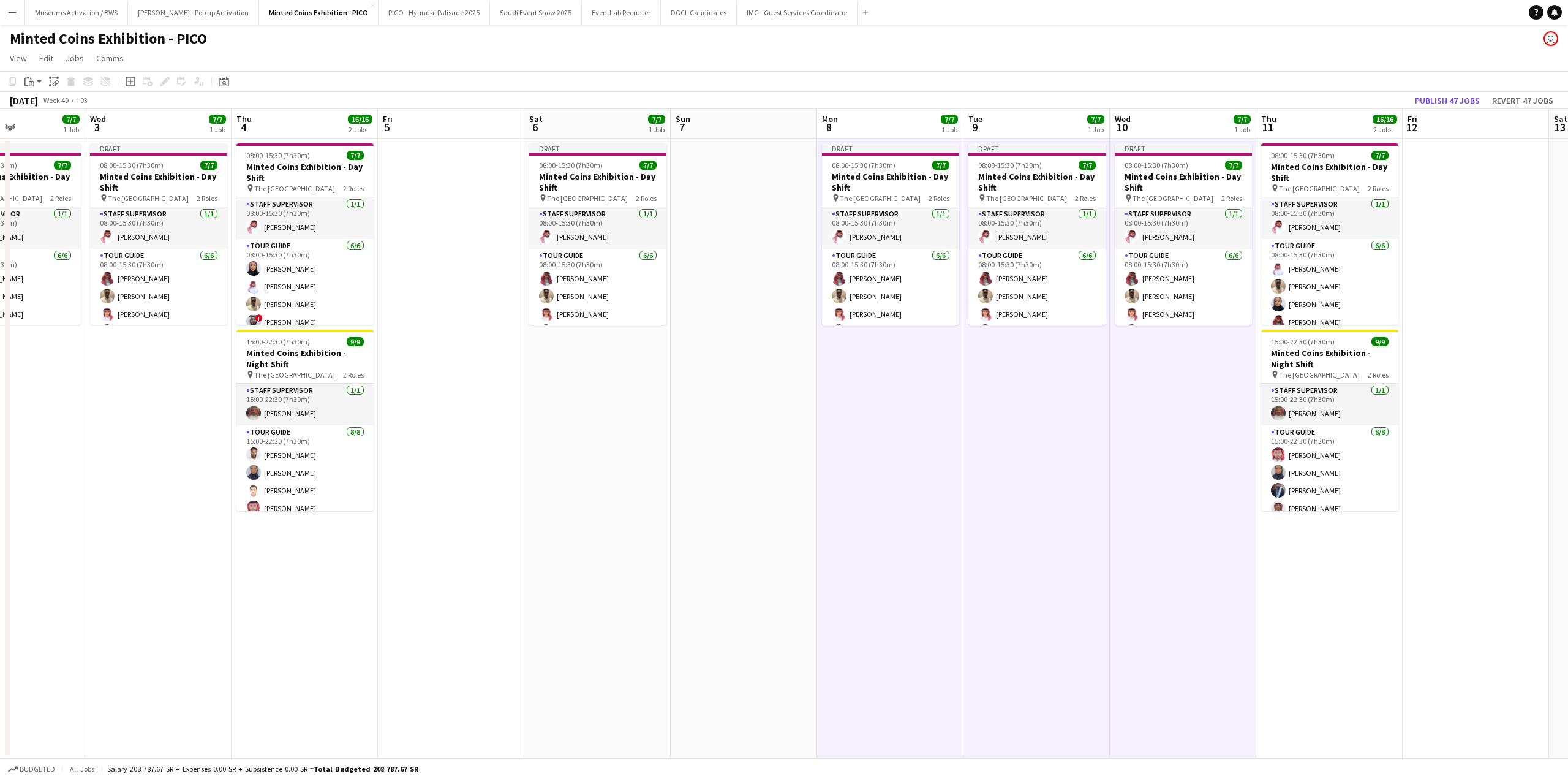
click at [1159, 222] on app-calendar-viewport "Sun 30 Mon 1 7/7 1 Job Tue 2 7/7 1 Job Wed 3 7/7 1 Job Thu 4 16/16 2 Jobs Fri 5…" at bounding box center [784, 433] width 1568 height 649
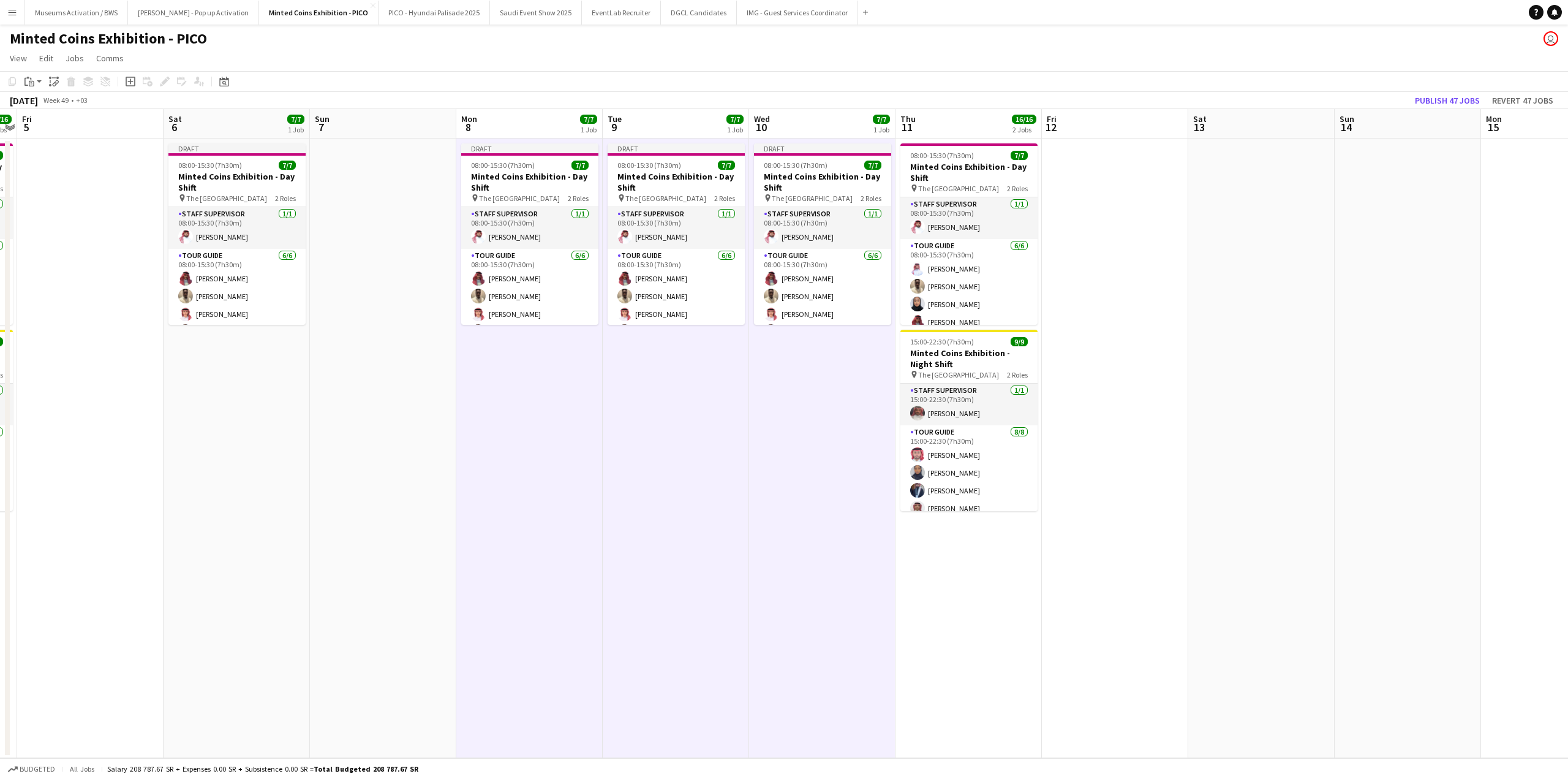
click at [1017, 207] on app-calendar-viewport "Tue 2 7/7 1 Job Wed 3 7/7 1 Job Thu 4 16/16 2 Jobs Fri 5 Sat 6 7/7 1 Job Sun 7 …" at bounding box center [784, 433] width 1568 height 649
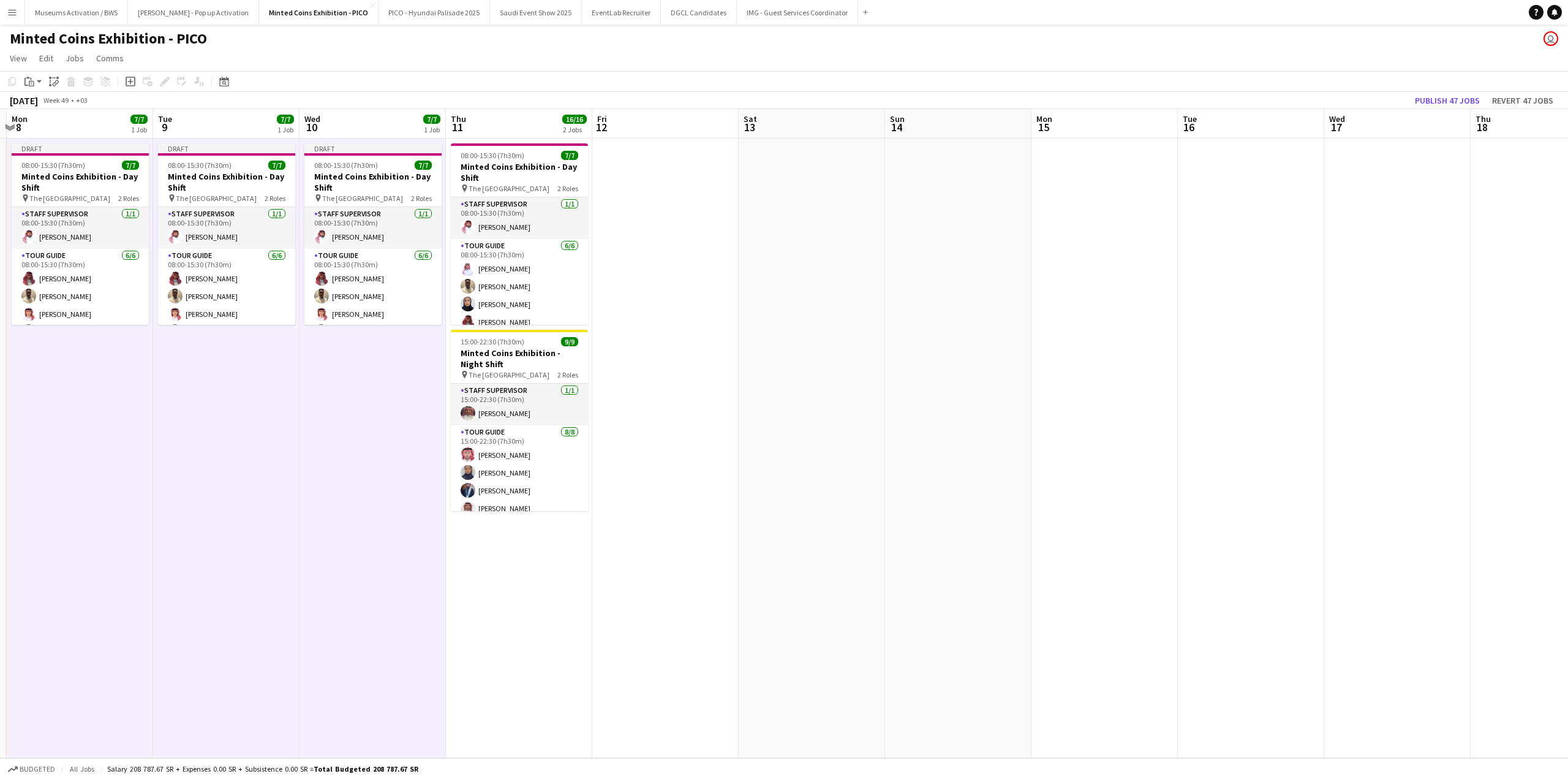
scroll to position [0, 432]
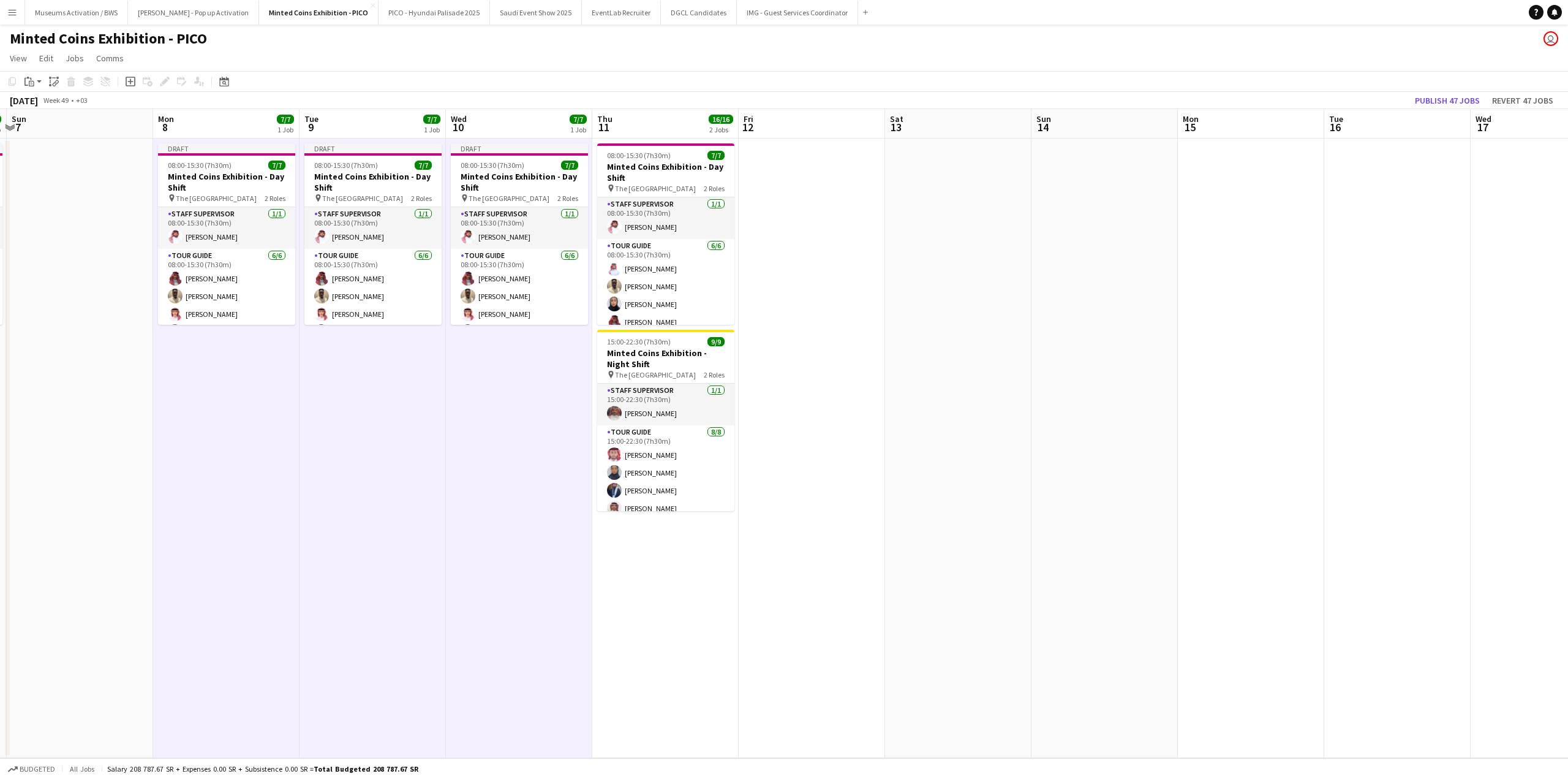
click at [958, 197] on app-date-cell at bounding box center [958, 448] width 147 height 620
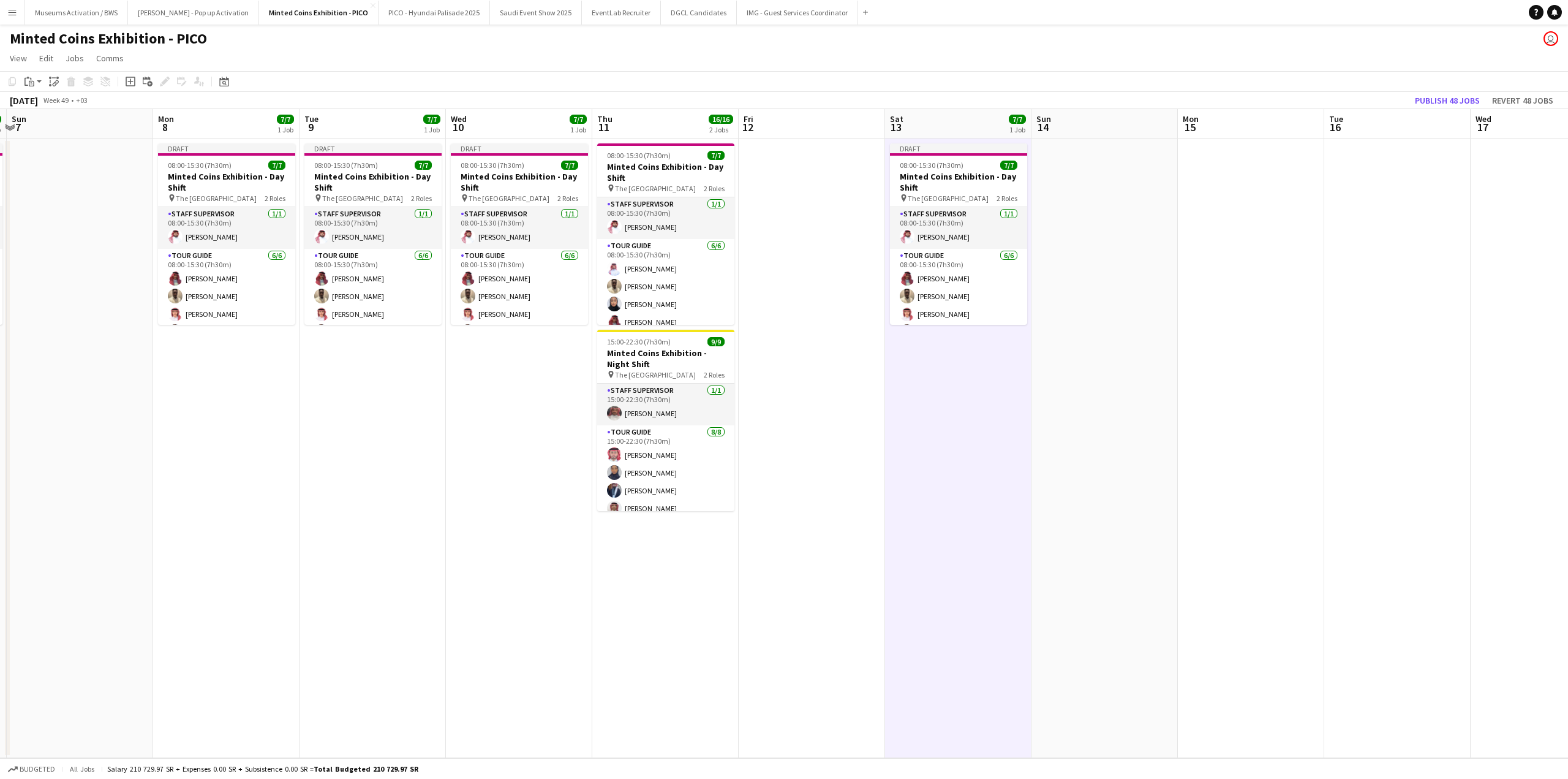
drag, startPoint x: 1261, startPoint y: 196, endPoint x: 800, endPoint y: 217, distance: 461.5
click at [875, 214] on app-calendar-viewport "Thu 4 16/16 2 Jobs Fri 5 Sat 6 7/7 1 Job Sun 7 Mon 8 7/7 1 Job Tue 9 7/7 1 Job …" at bounding box center [784, 433] width 1568 height 649
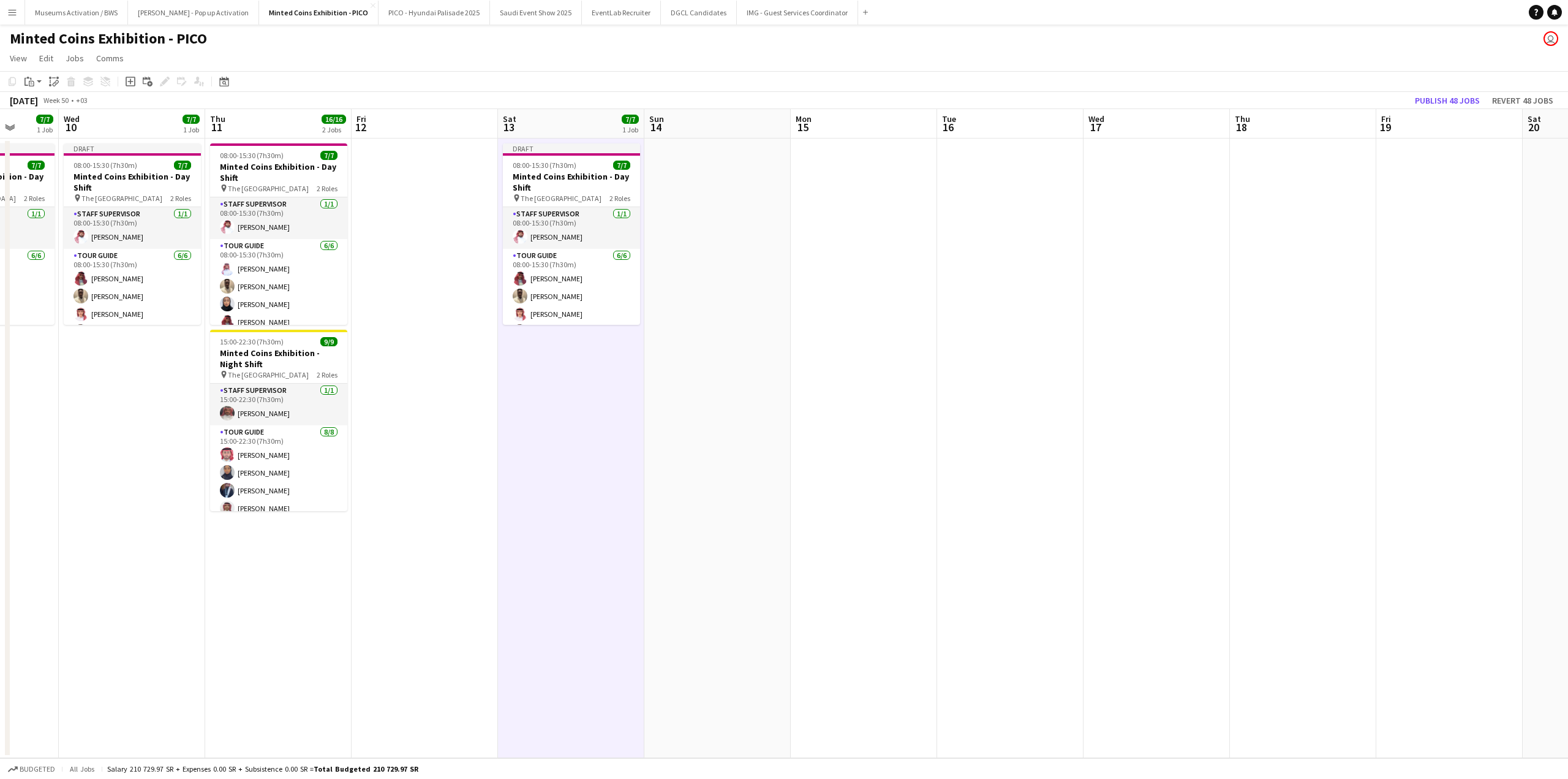
click at [853, 202] on app-date-cell at bounding box center [864, 448] width 147 height 620
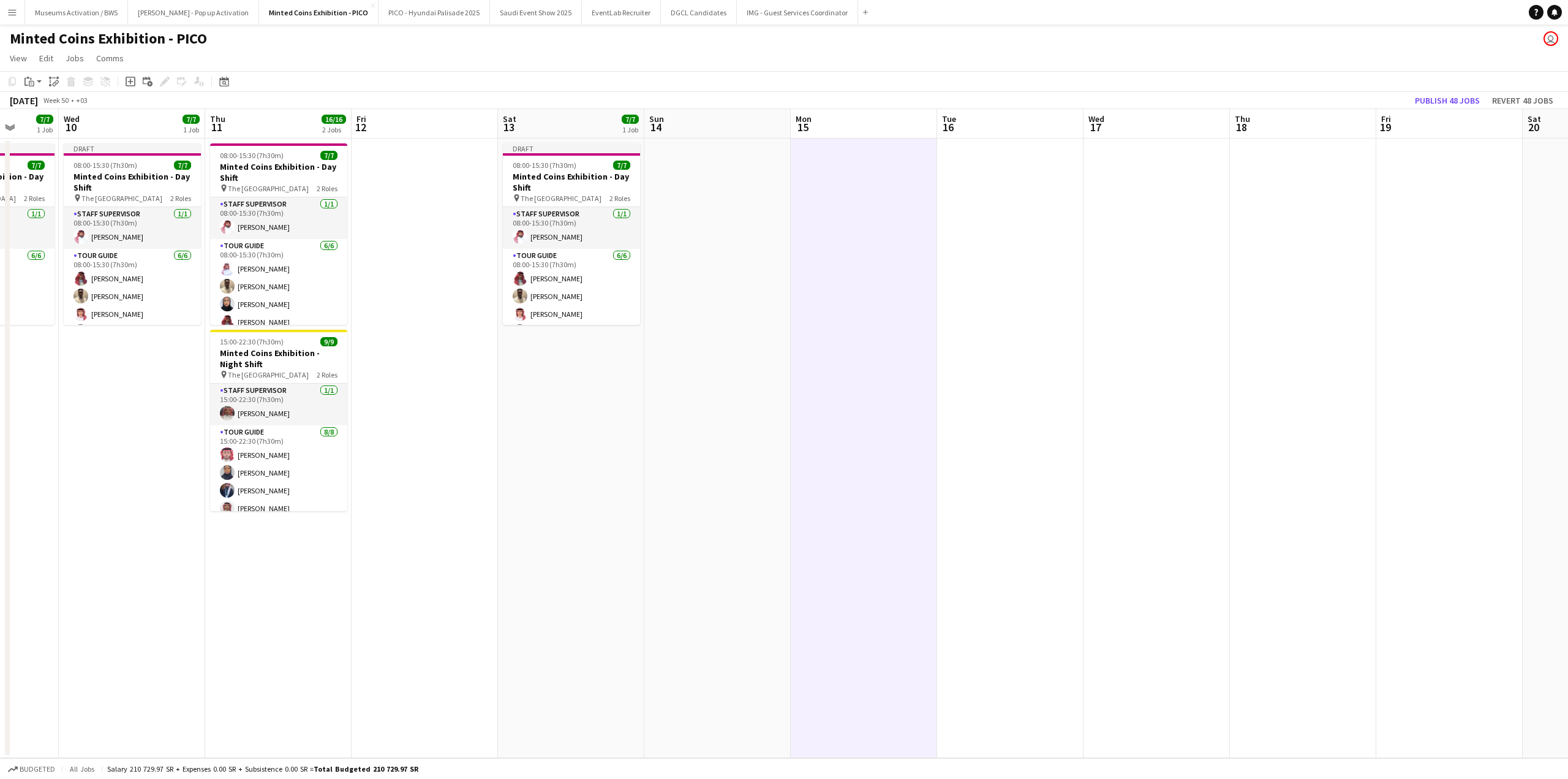
click at [963, 203] on app-date-cell at bounding box center [1010, 448] width 147 height 620
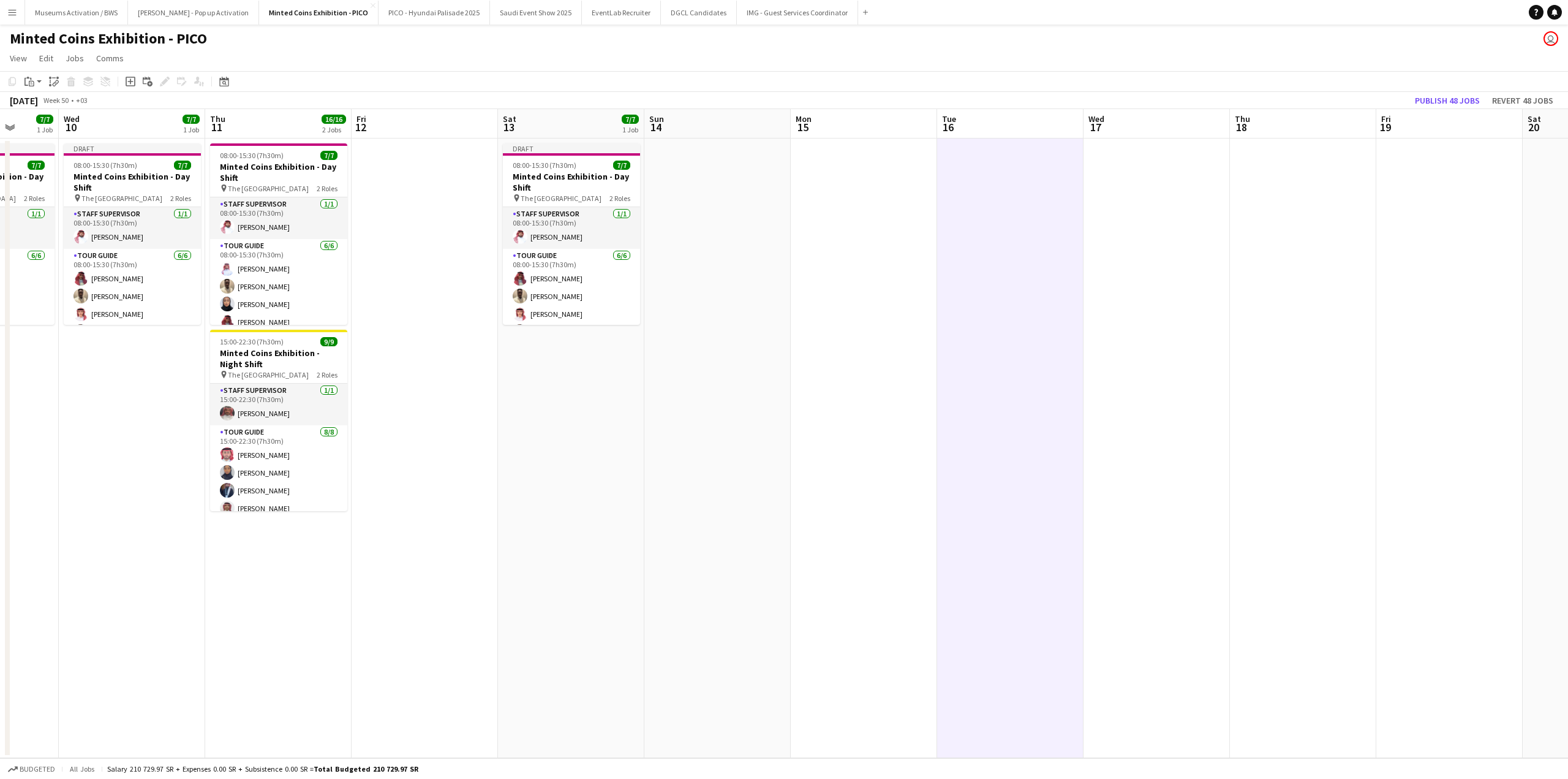
click at [855, 204] on app-date-cell at bounding box center [864, 448] width 147 height 620
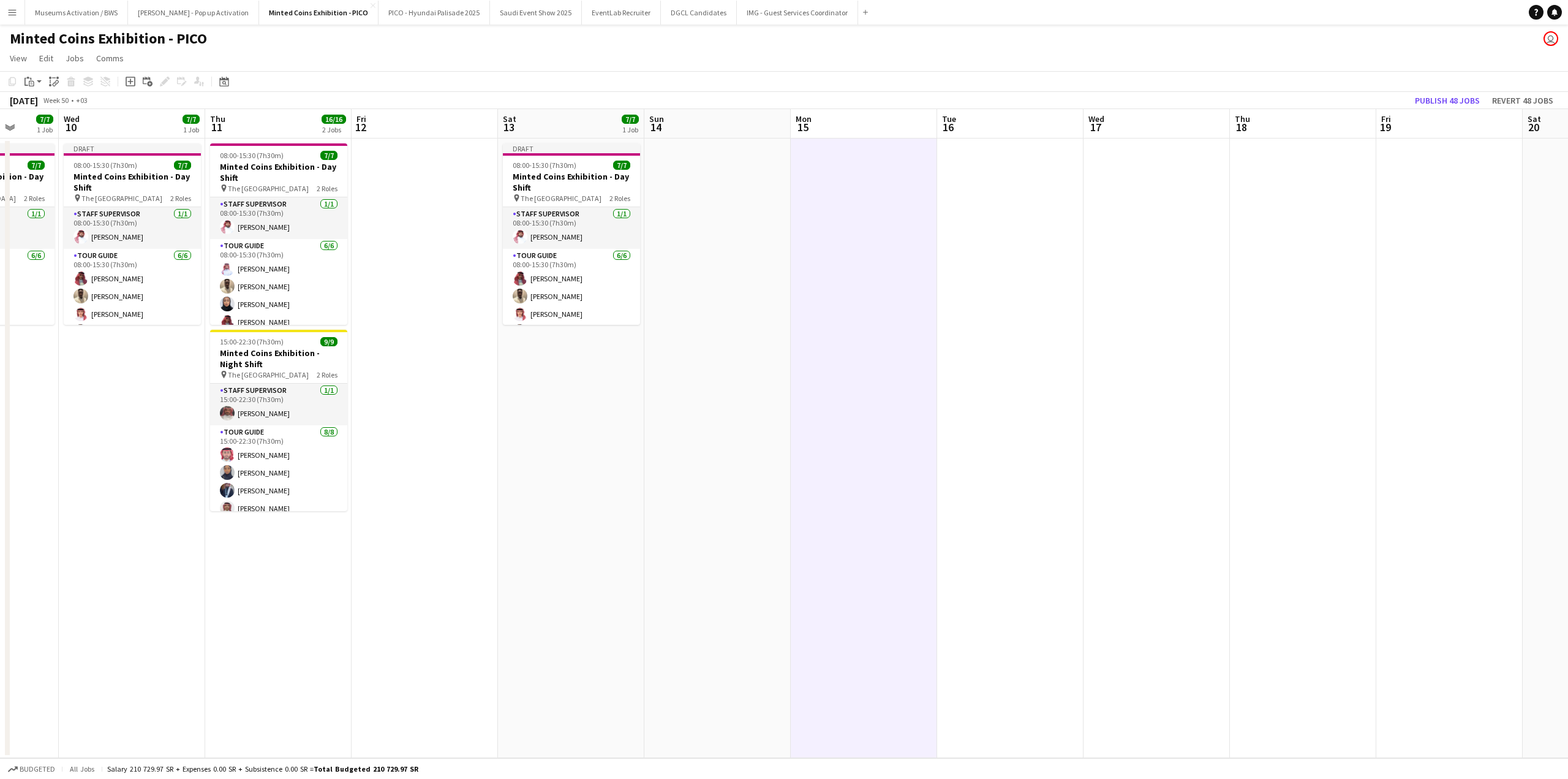
scroll to position [0, 526]
click at [966, 206] on app-date-cell at bounding box center [1011, 448] width 147 height 620
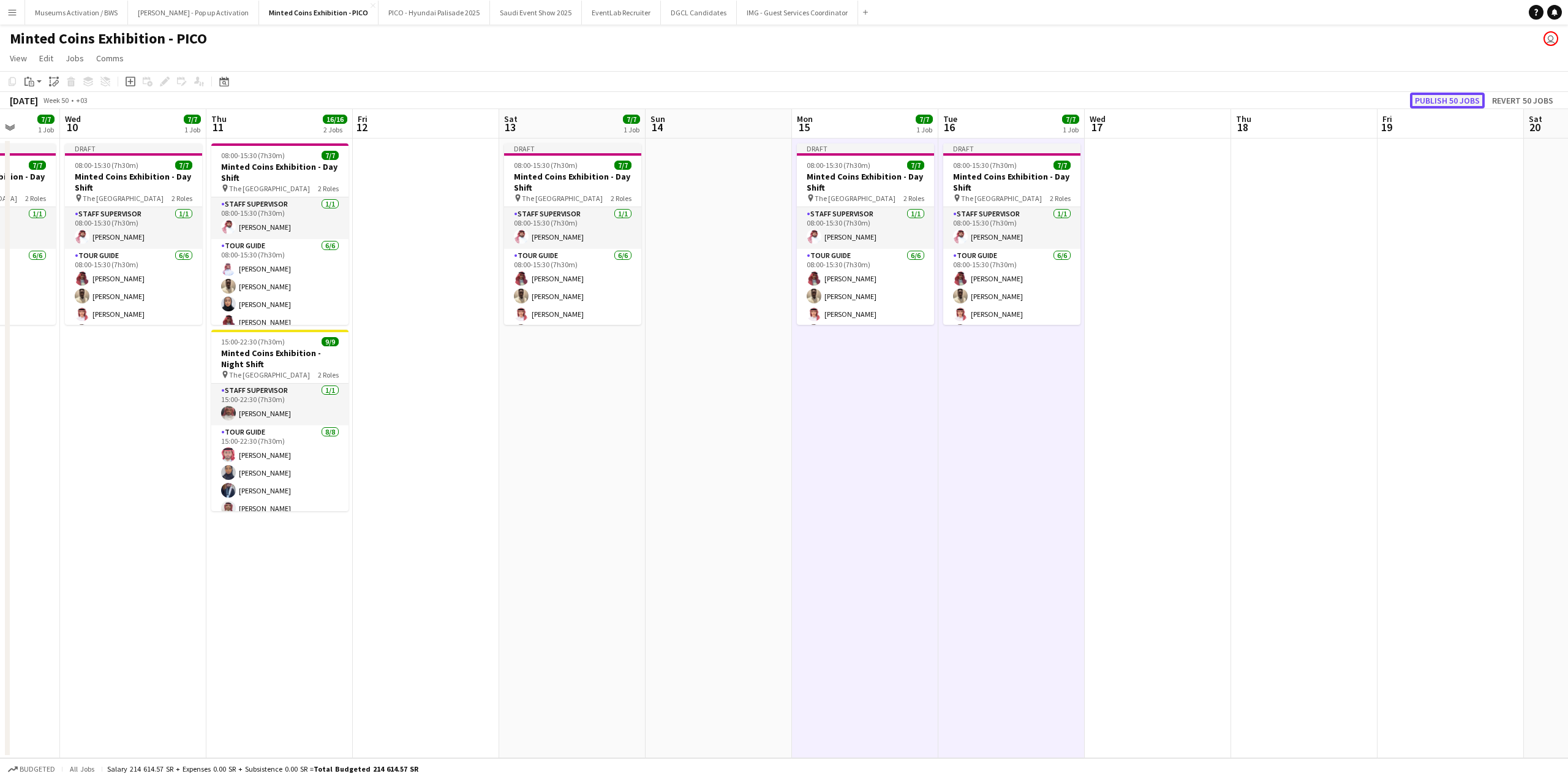
click at [1421, 105] on button "Publish 50 jobs" at bounding box center [1447, 100] width 75 height 16
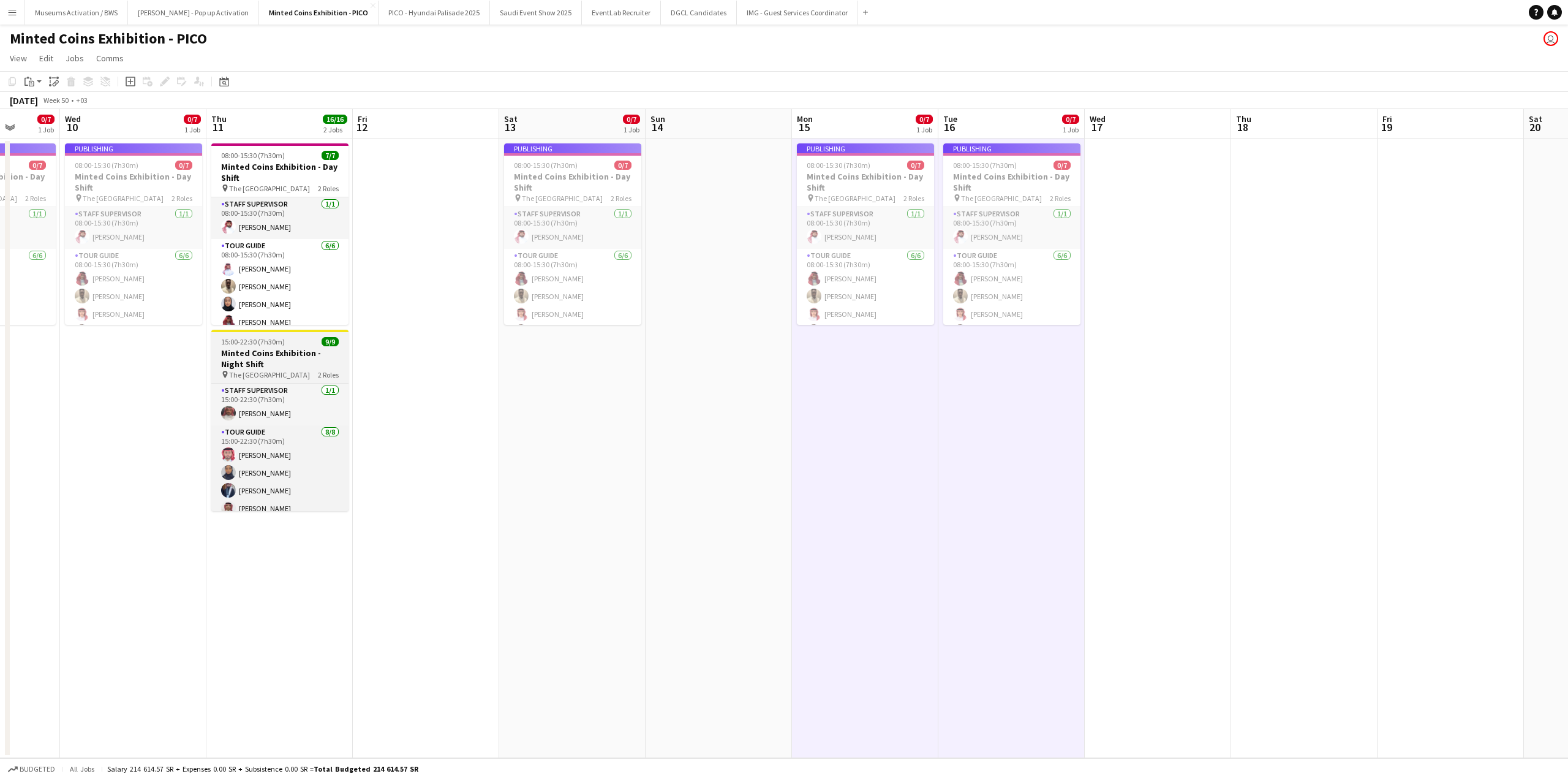
click at [321, 350] on h3 "Minted Coins Exhibition - Night Shift" at bounding box center [279, 358] width 137 height 22
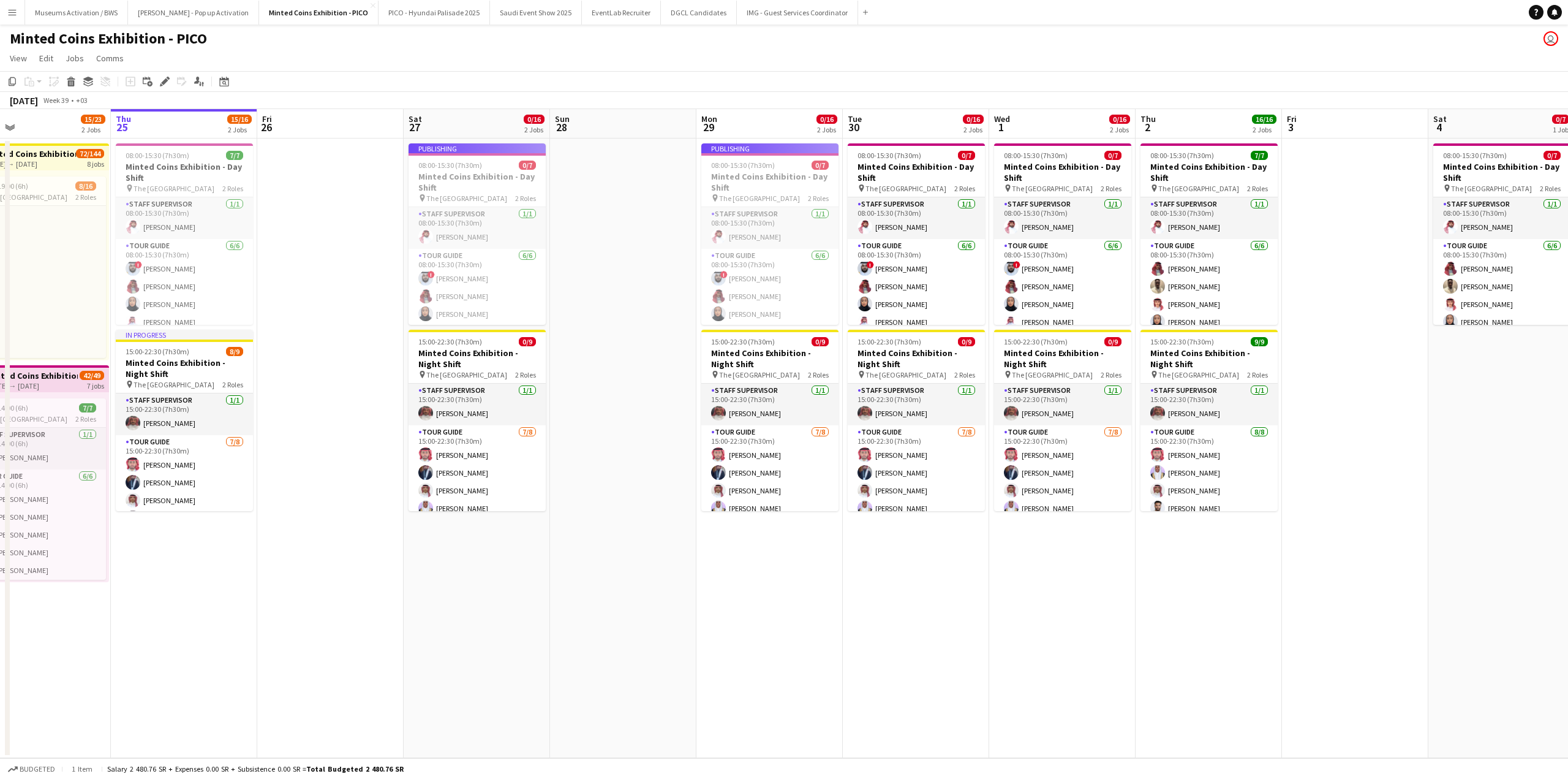
scroll to position [0, 319]
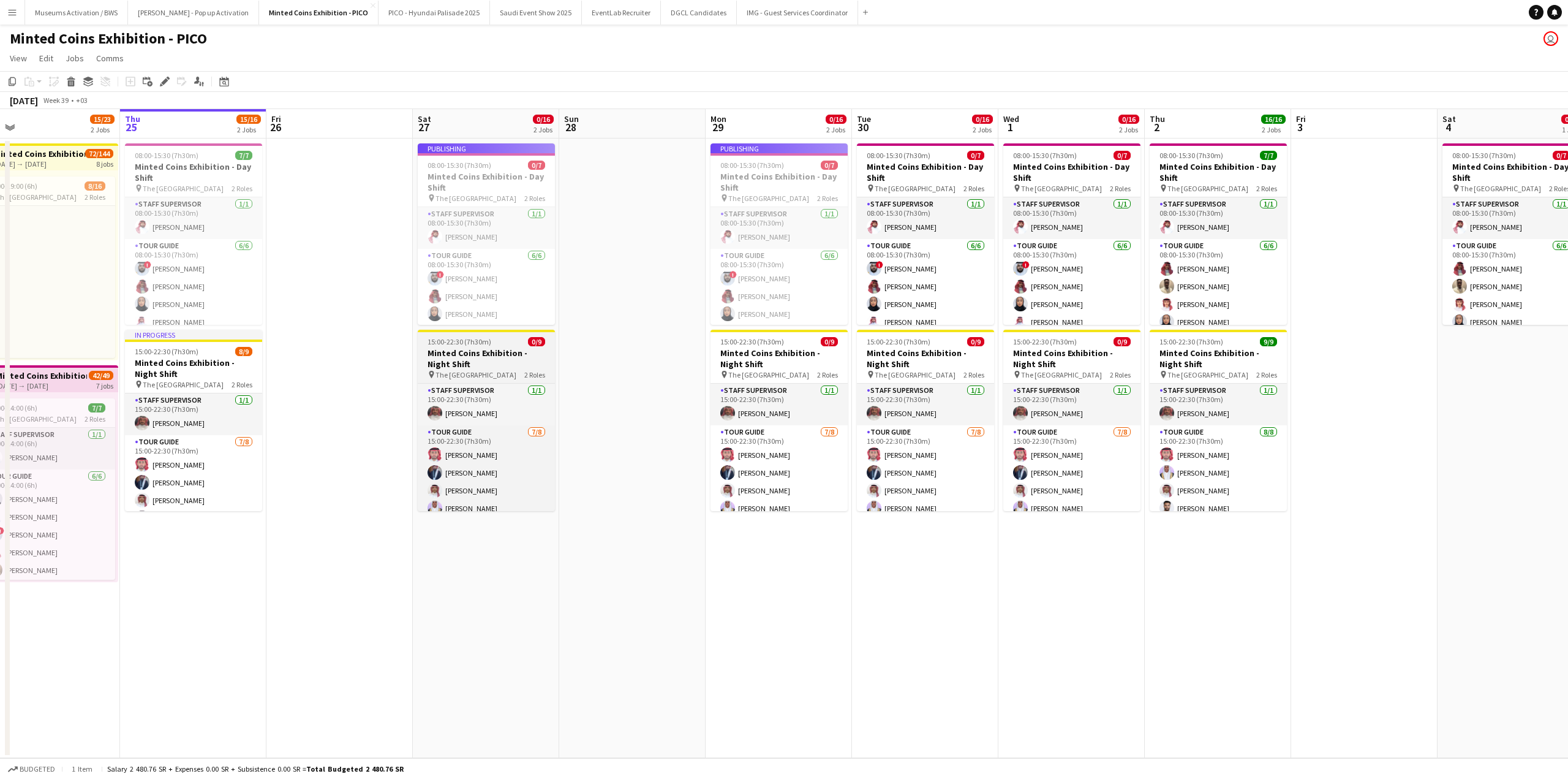
click at [465, 351] on h3 "Minted Coins Exhibition - Night Shift" at bounding box center [486, 358] width 137 height 22
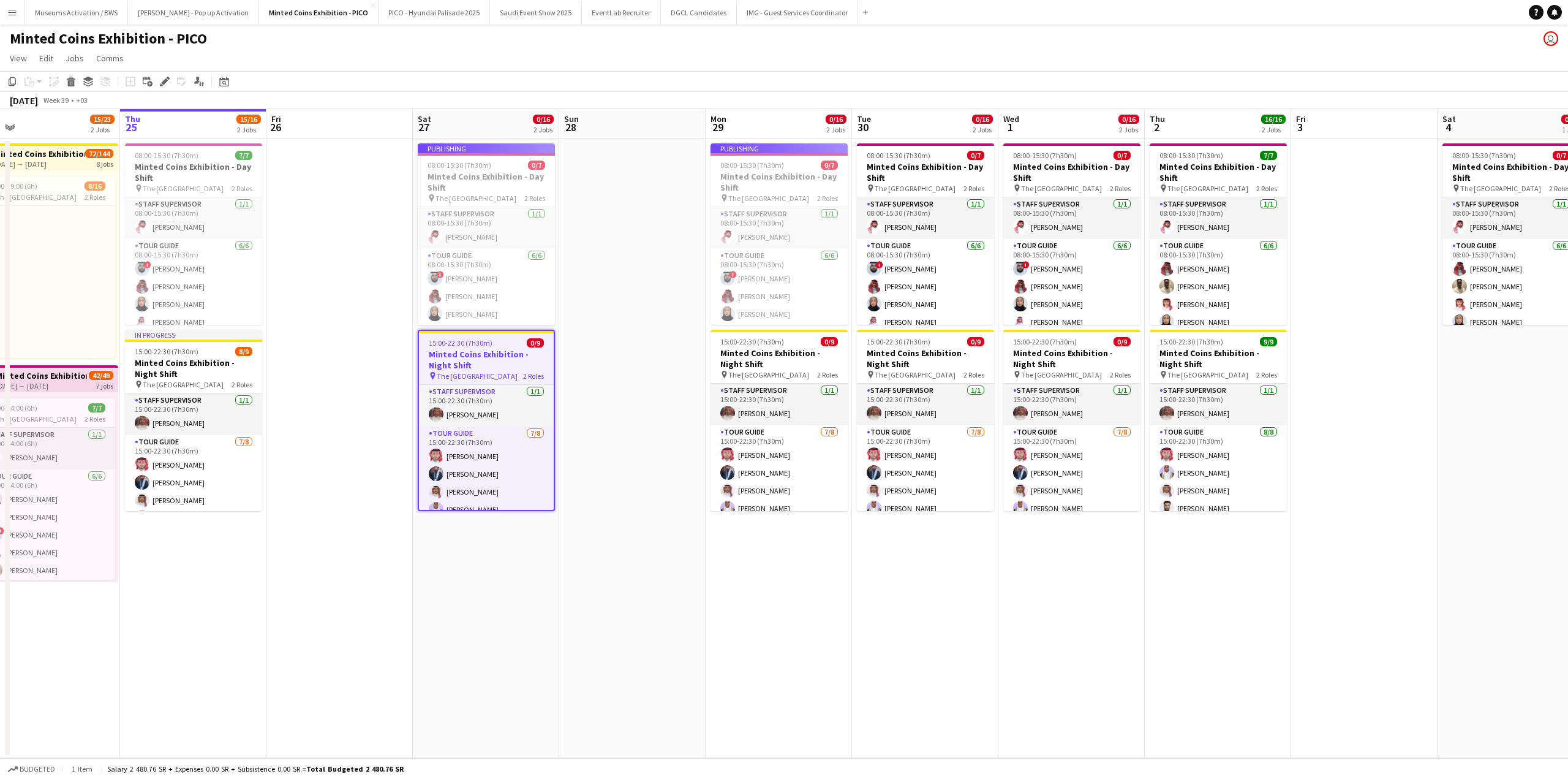
drag, startPoint x: 689, startPoint y: 391, endPoint x: 446, endPoint y: 385, distance: 243.1
click at [457, 385] on app-calendar-viewport "Mon 22 15/23 2 Jobs Tue 23 15/23 2 Jobs Wed 24 15/23 2 Jobs Thu 25 15/16 2 Jobs…" at bounding box center [784, 433] width 1568 height 649
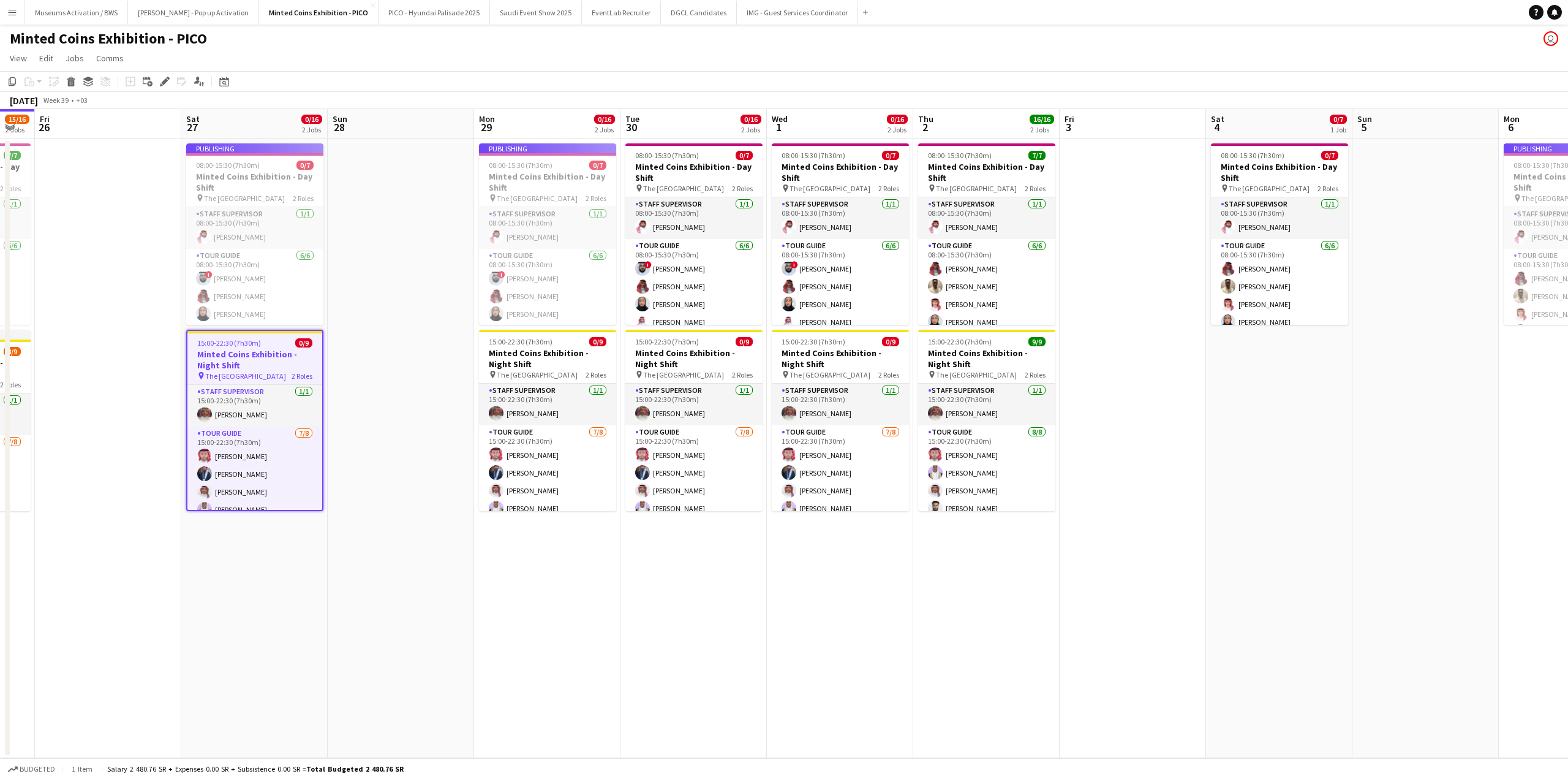
click at [491, 381] on app-calendar-viewport "Tue 23 15/23 2 Jobs Wed 24 15/23 2 Jobs Thu 25 15/16 2 Jobs Fri 26 Sat 27 0/16 …" at bounding box center [784, 433] width 1568 height 649
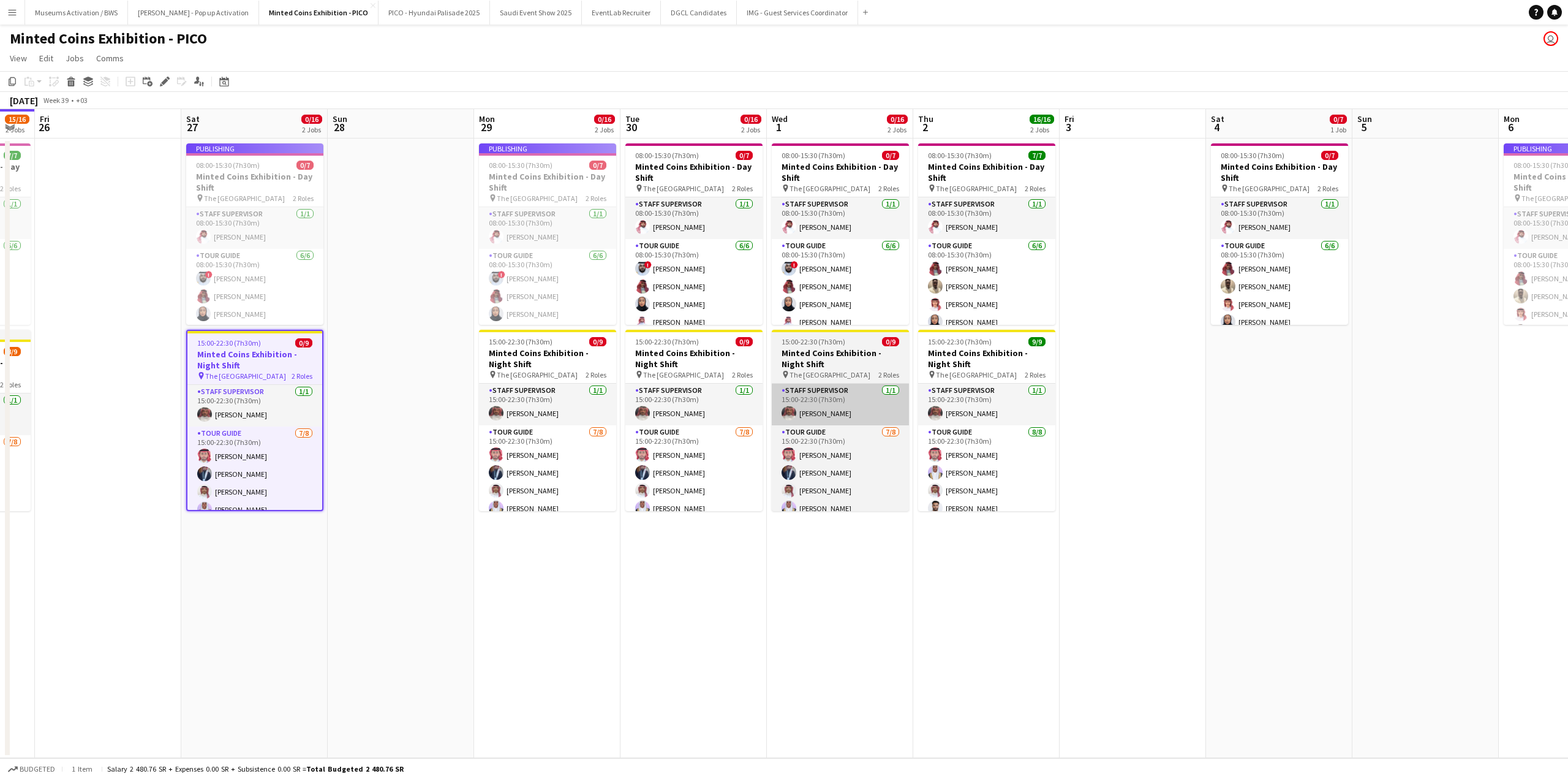
scroll to position [0, 466]
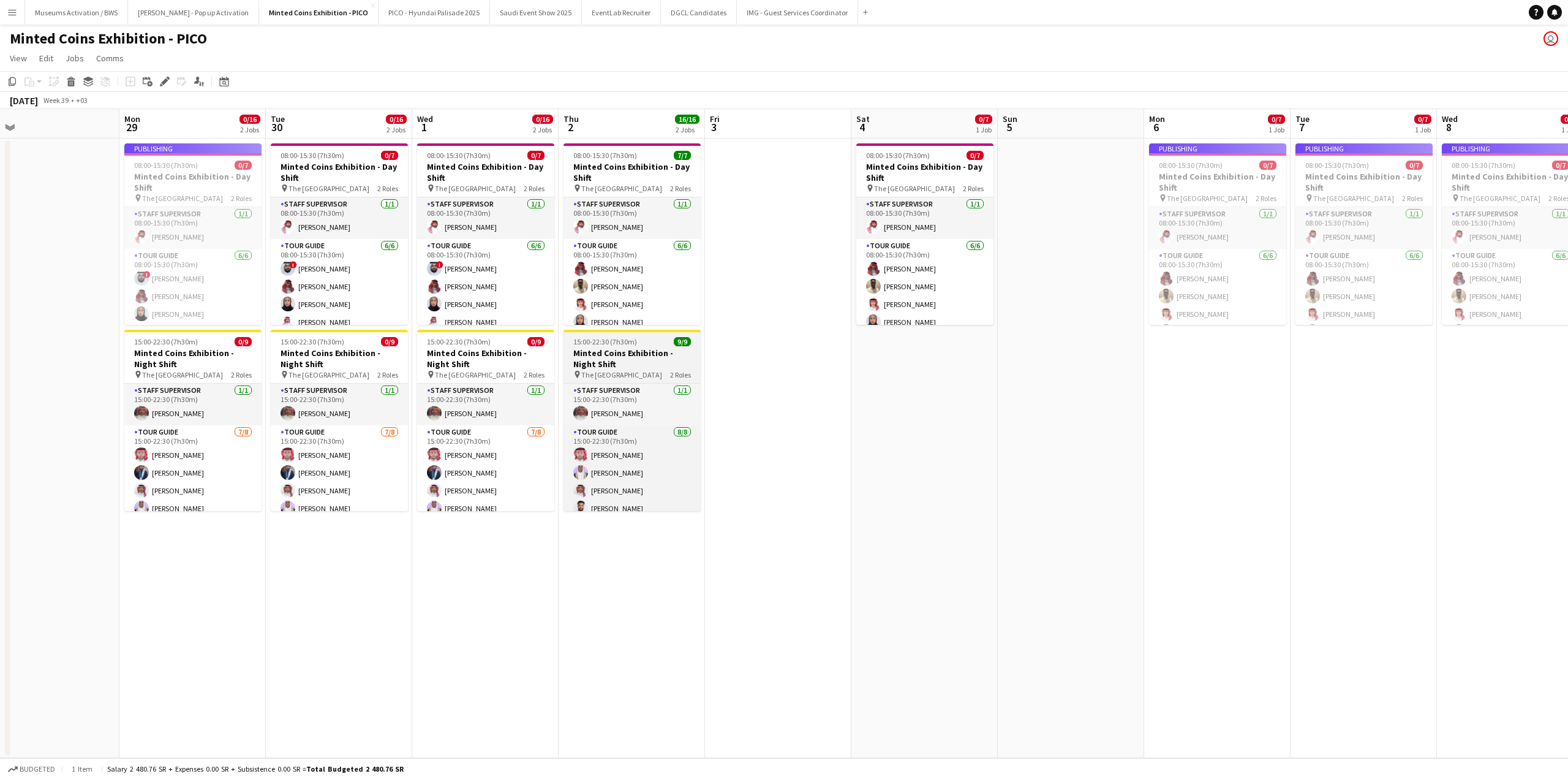
drag, startPoint x: 657, startPoint y: 375, endPoint x: 492, endPoint y: 377, distance: 165.0
click at [611, 375] on app-calendar-viewport "Thu 25 15/16 2 Jobs Fri 26 Sat 27 0/16 2 Jobs Sun 28 Mon 29 0/16 2 Jobs Tue 30 …" at bounding box center [784, 433] width 1568 height 649
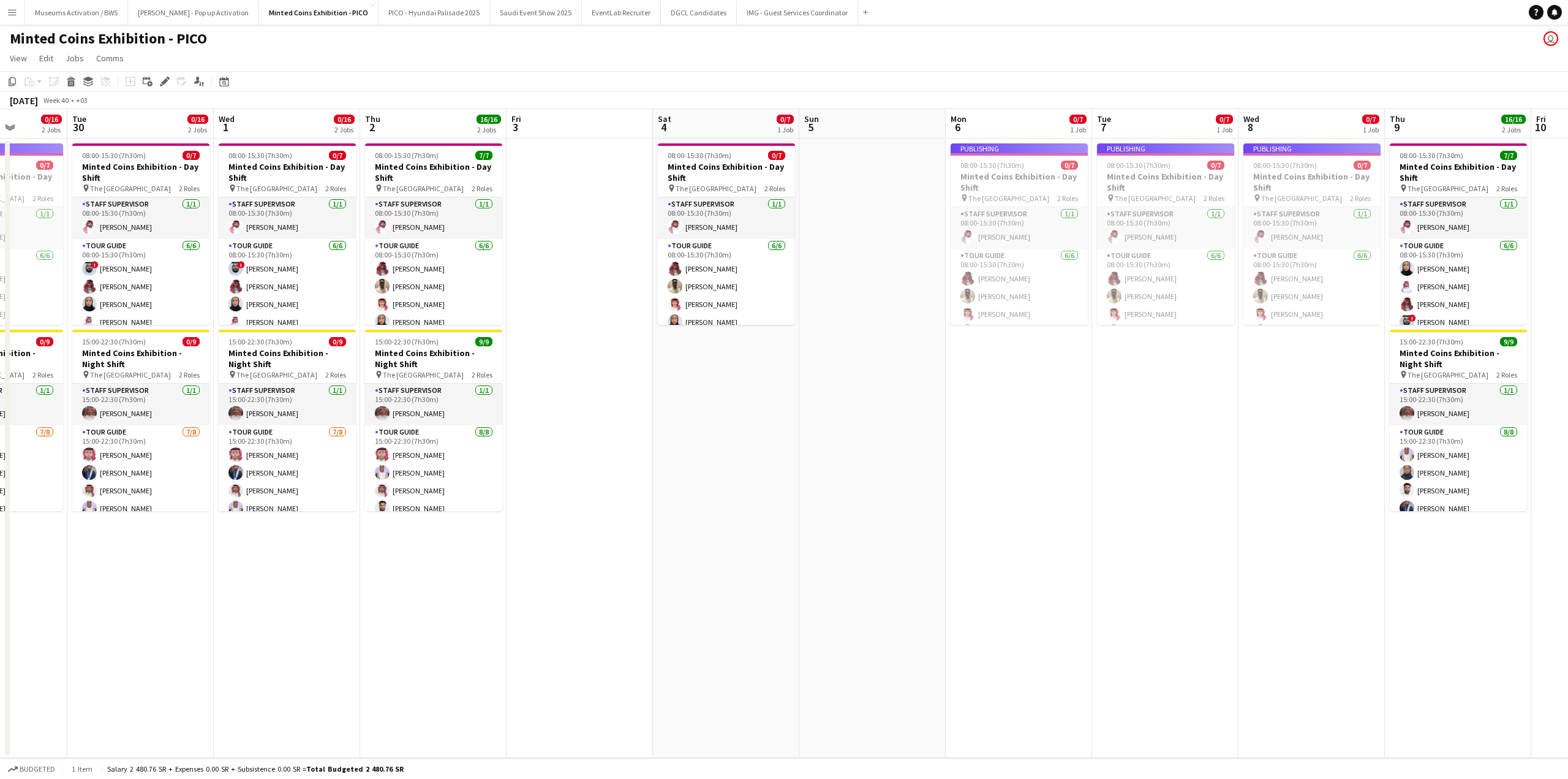
click at [730, 374] on app-date-cell "08:00-15:30 (7h30m) 0/7 Minted Coins Exhibition - Day Shift pin The National Mu…" at bounding box center [726, 448] width 147 height 620
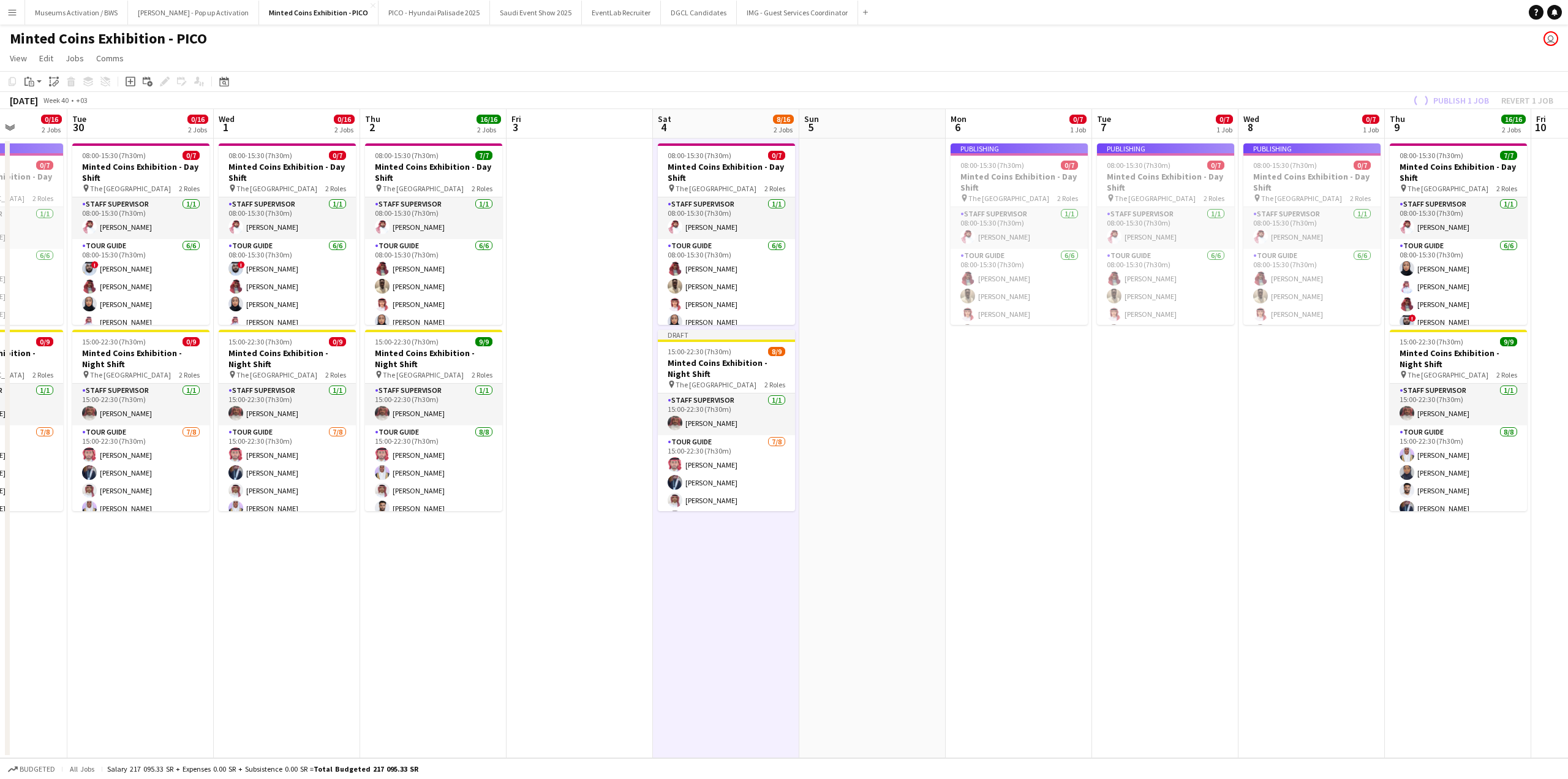
drag, startPoint x: 1061, startPoint y: 394, endPoint x: 734, endPoint y: 389, distance: 327.0
click at [734, 389] on app-calendar-viewport "Fri 26 Sat 27 0/16 2 Jobs Sun 28 Mon 29 0/16 2 Jobs Tue 30 0/16 2 Jobs Wed 1 0/…" at bounding box center [784, 433] width 1568 height 649
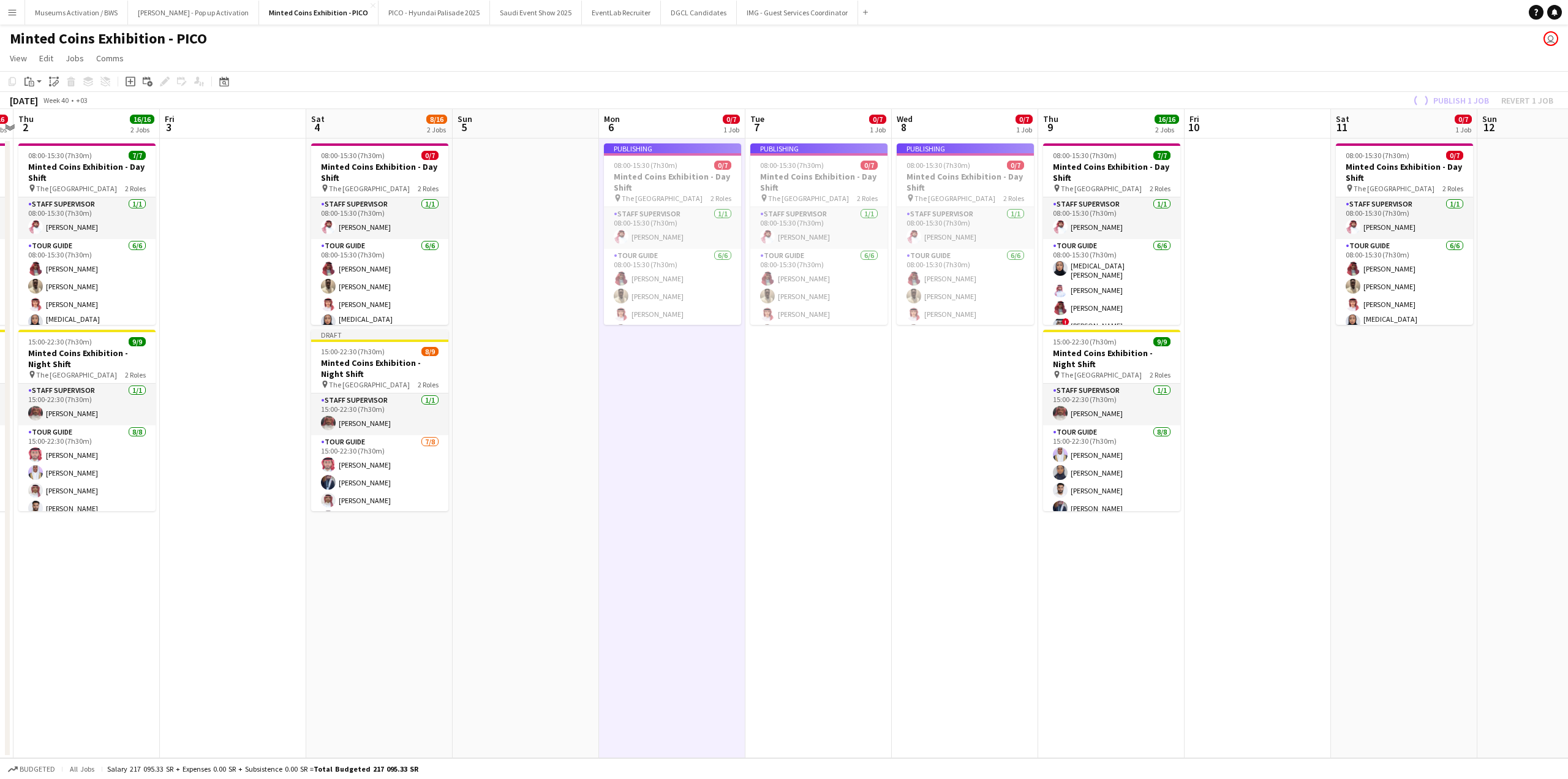
scroll to position [0, 411]
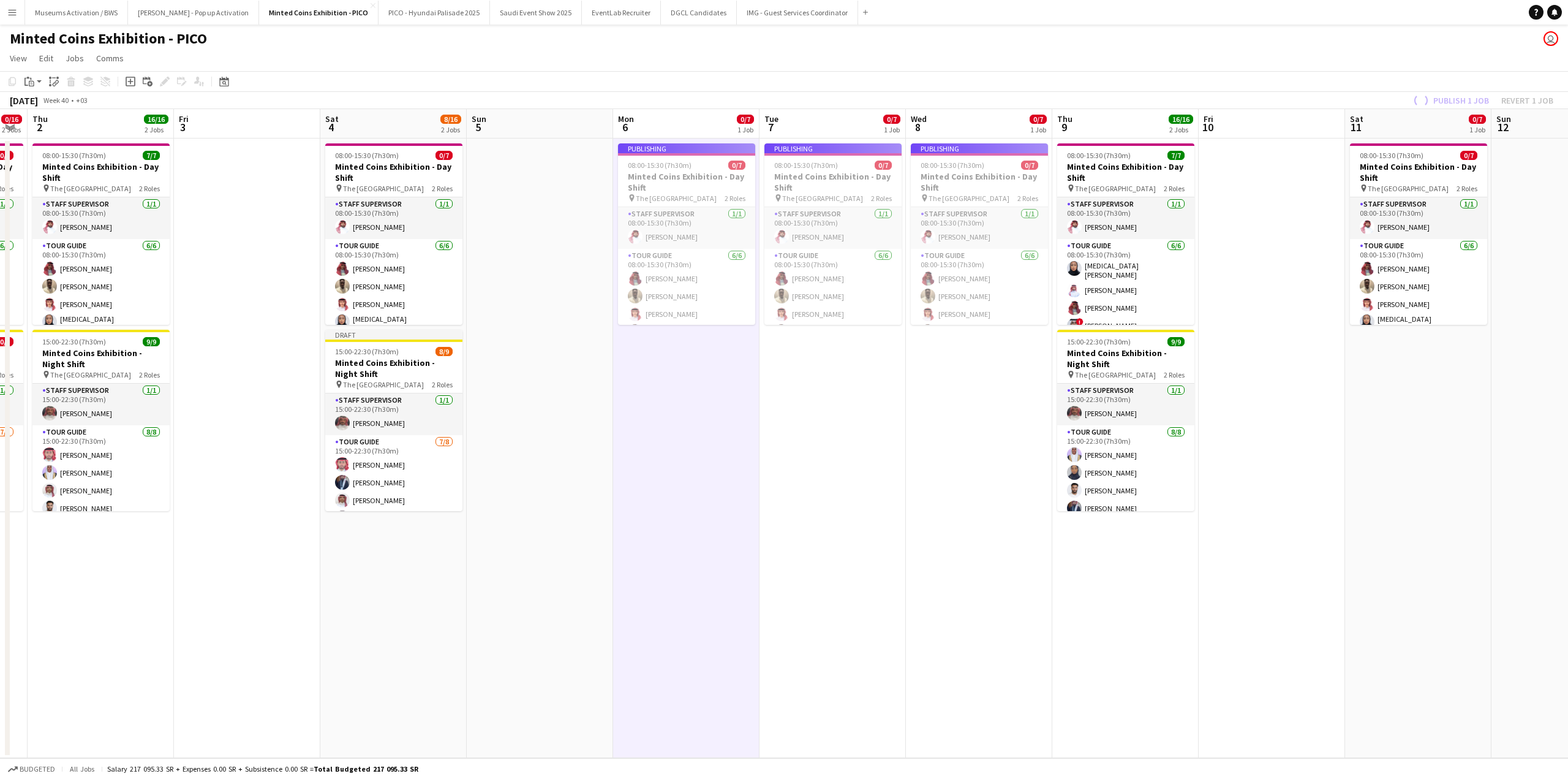
click at [948, 389] on app-calendar-viewport "Mon 29 0/16 2 Jobs Tue 30 0/16 2 Jobs Wed 1 0/16 2 Jobs Thu 2 16/16 2 Jobs Fri …" at bounding box center [784, 433] width 1568 height 649
click at [948, 389] on app-date-cell "Publishing 08:00-15:30 (7h30m) 0/7 Minted Coins Exhibition - Day Shift pin The …" at bounding box center [979, 448] width 147 height 620
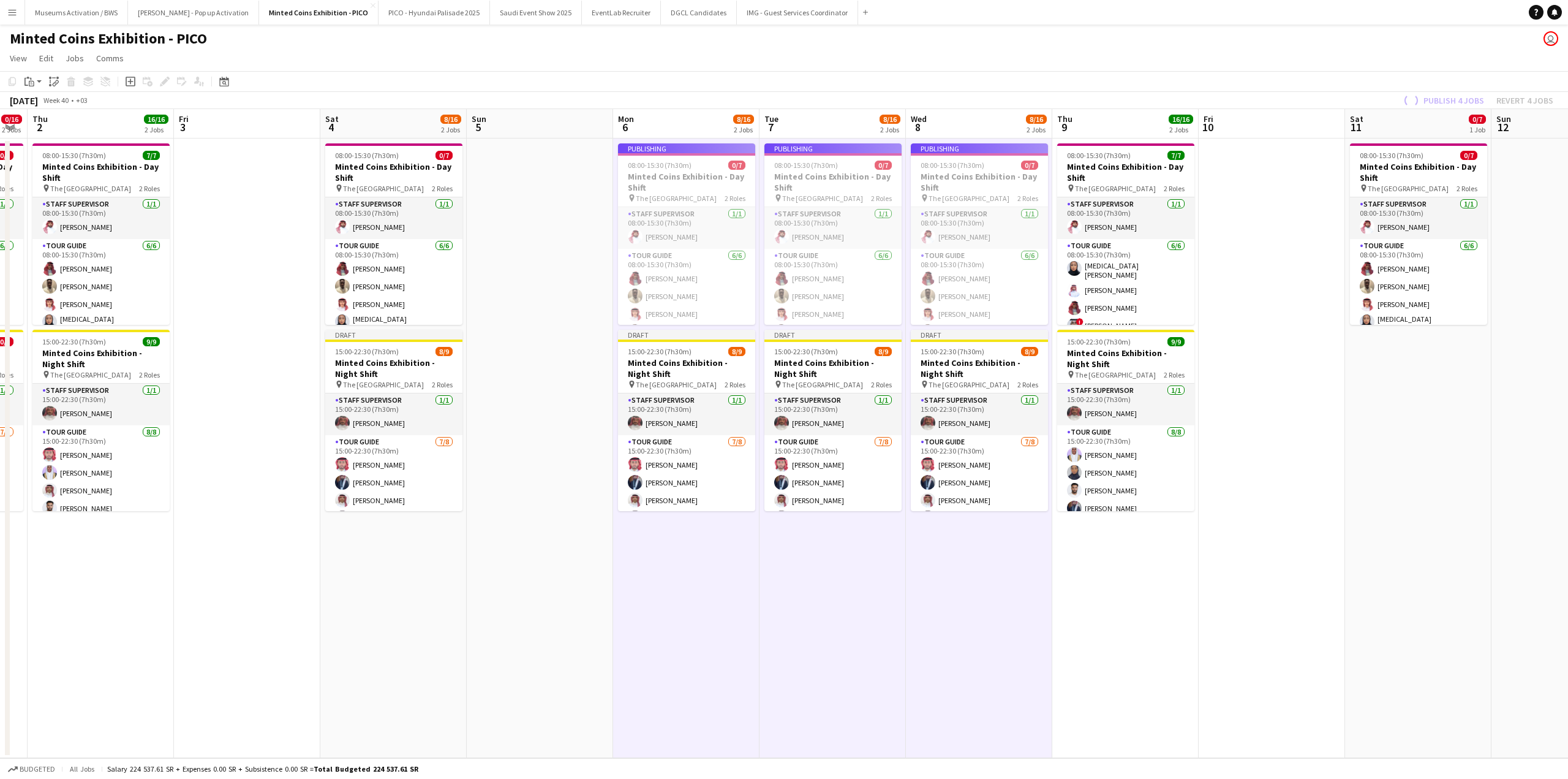
drag, startPoint x: 1099, startPoint y: 442, endPoint x: 727, endPoint y: 443, distance: 372.0
click at [862, 446] on app-calendar-viewport "Mon 29 0/16 2 Jobs Tue 30 0/16 2 Jobs Wed 1 0/16 2 Jobs Thu 2 16/16 2 Jobs Fri …" at bounding box center [784, 433] width 1568 height 649
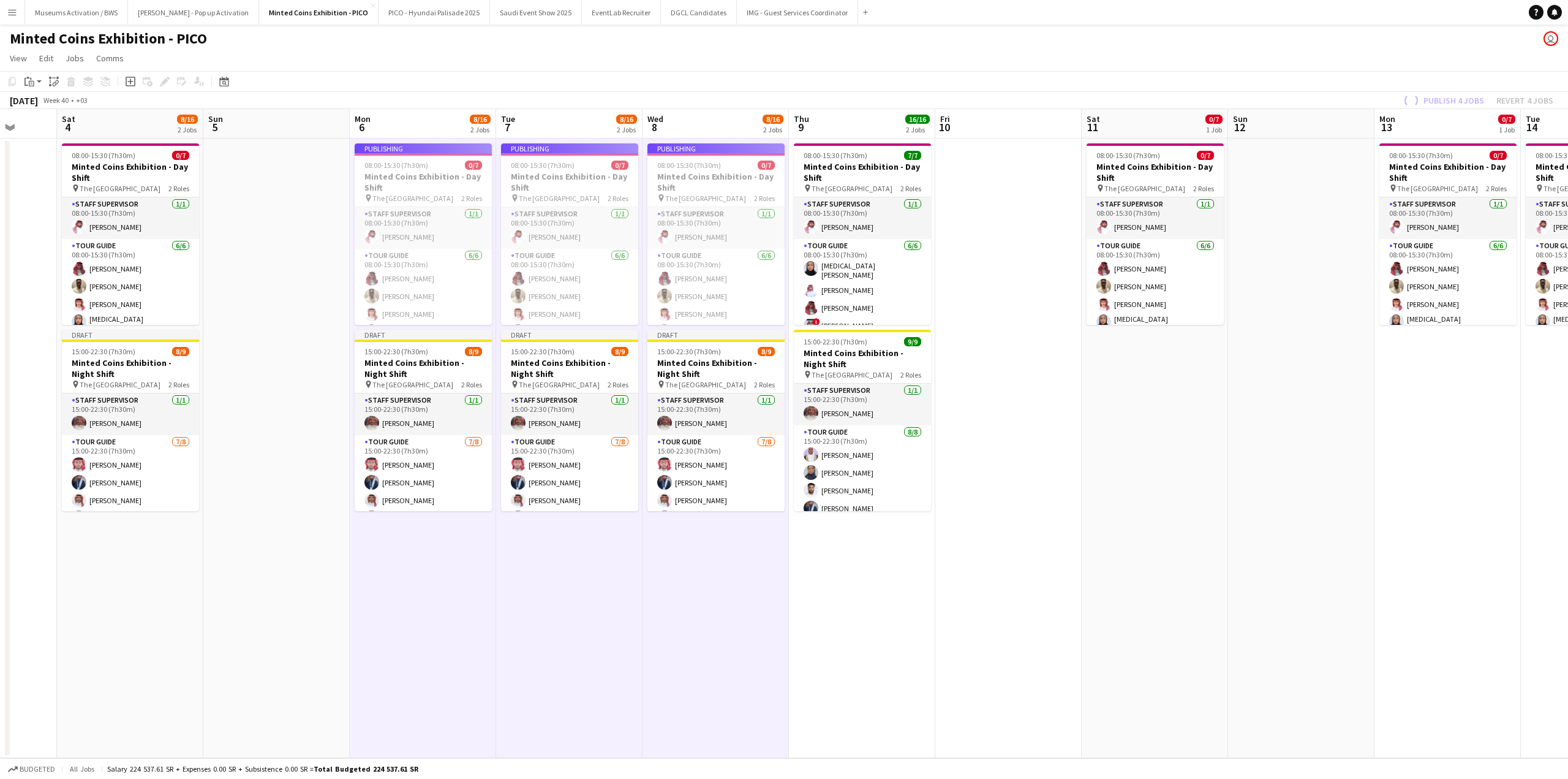
drag, startPoint x: 774, startPoint y: 398, endPoint x: 645, endPoint y: 399, distance: 129.0
click at [704, 399] on app-calendar-viewport "Tue 30 0/16 2 Jobs Wed 1 0/16 2 Jobs Thu 2 16/16 2 Jobs Fri 3 Sat 4 8/16 2 Jobs…" at bounding box center [784, 433] width 1568 height 649
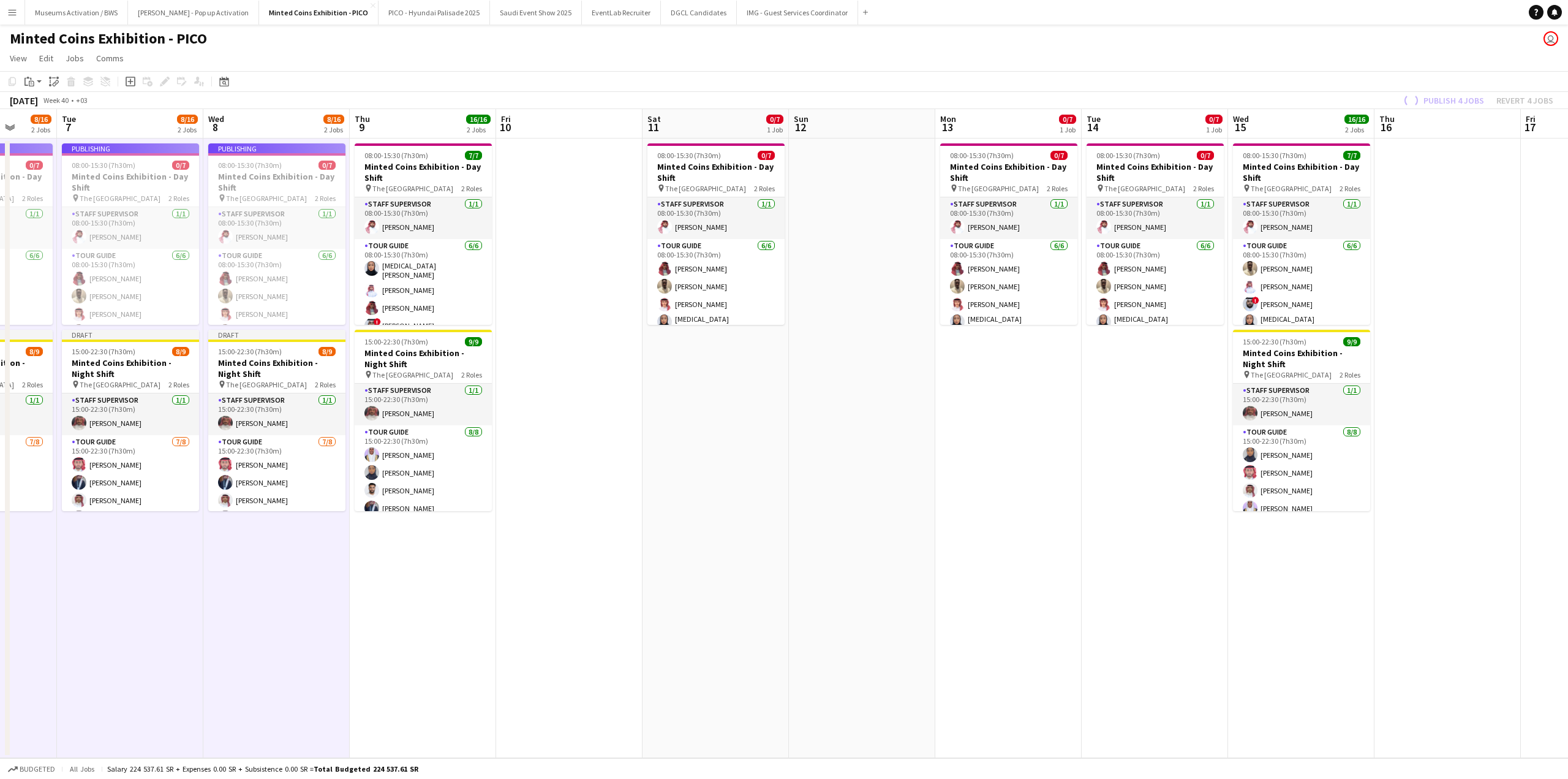
scroll to position [0, 434]
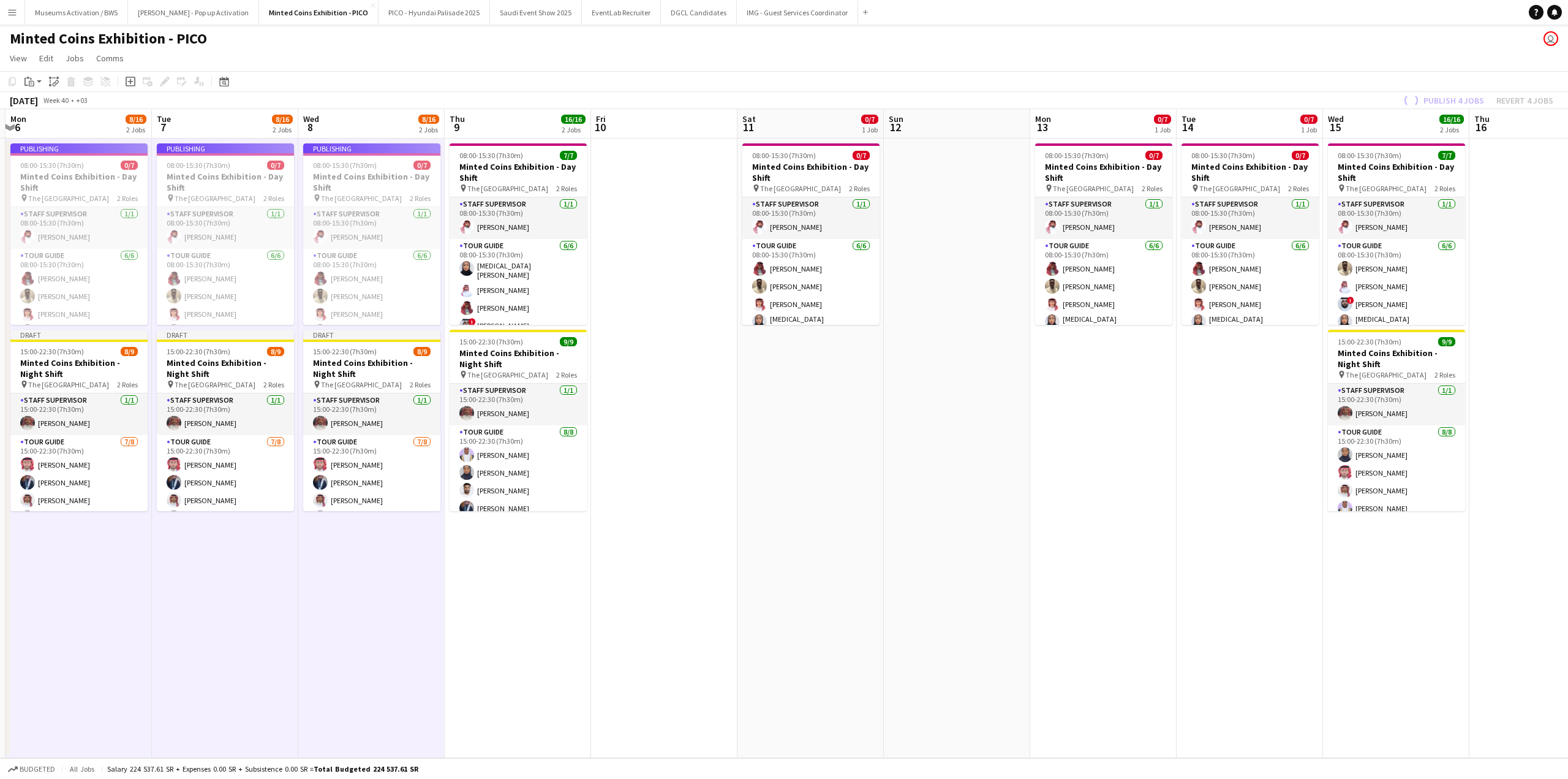
click at [765, 396] on app-date-cell "08:00-15:30 (7h30m) 0/7 Minted Coins Exhibition - Day Shift pin The National Mu…" at bounding box center [810, 448] width 147 height 620
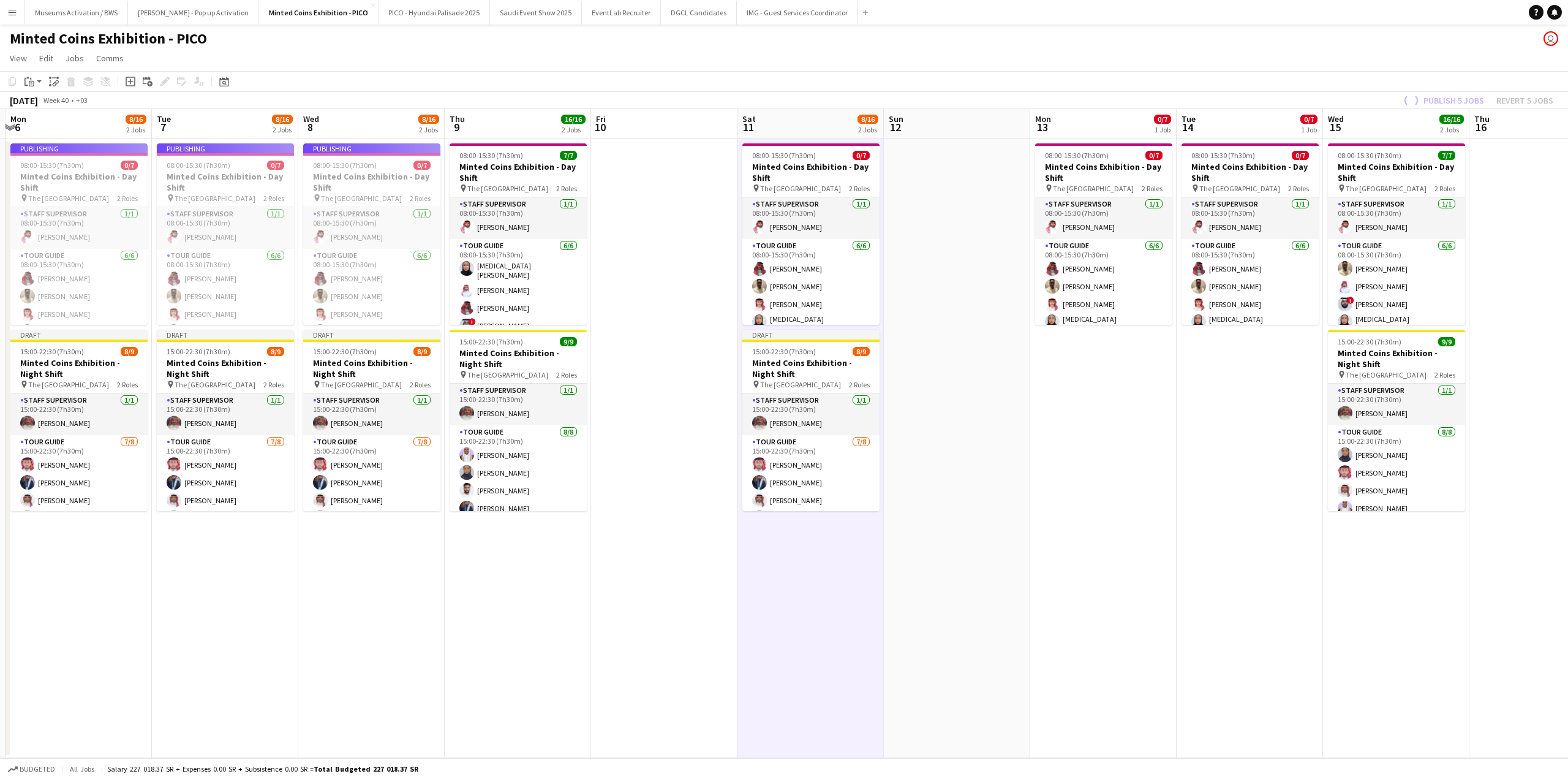
click at [1098, 406] on app-date-cell "08:00-15:30 (7h30m) 0/7 Minted Coins Exhibition - Day Shift pin The National Mu…" at bounding box center [1103, 448] width 147 height 620
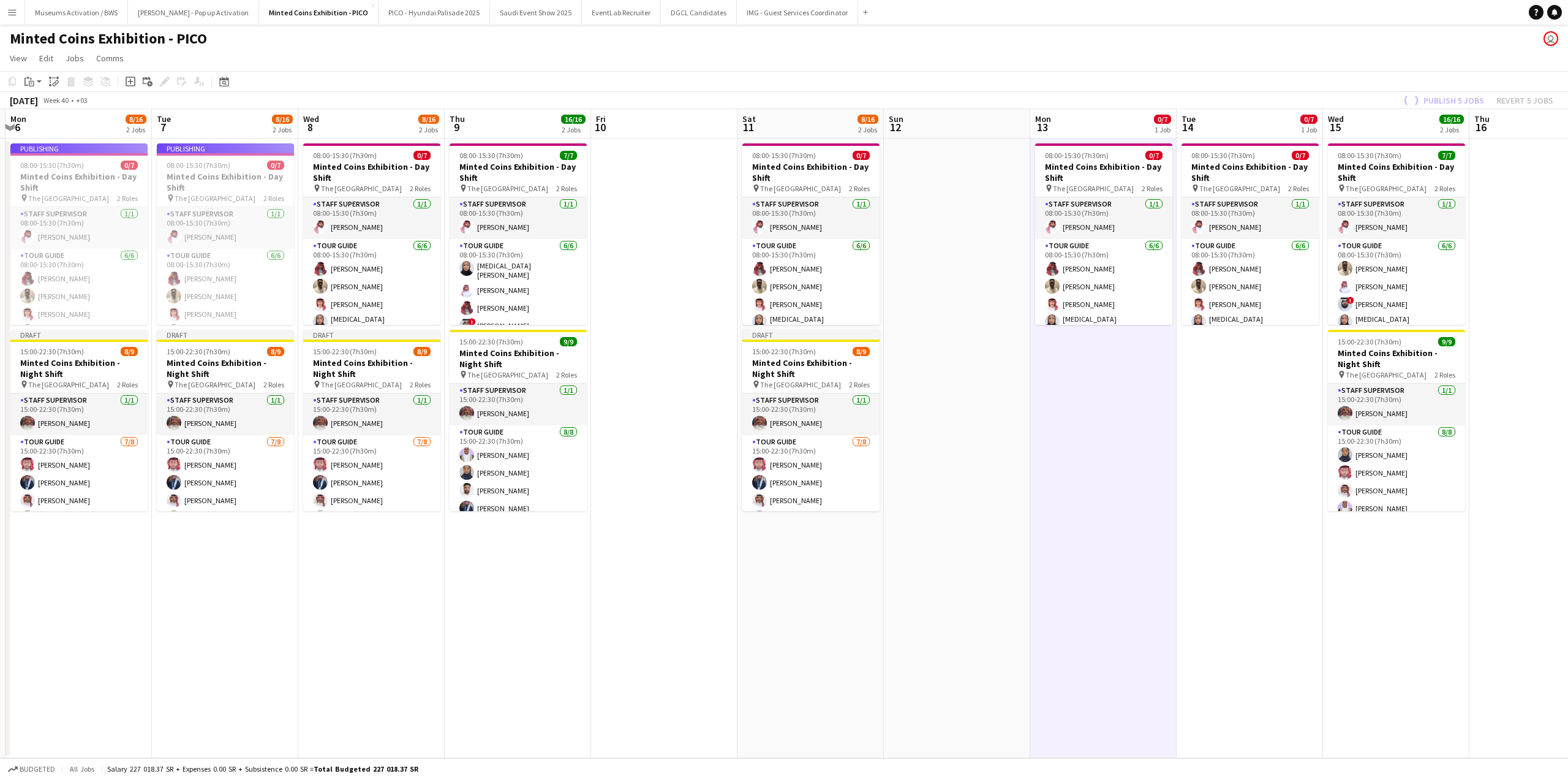
click at [1205, 399] on app-date-cell "08:00-15:30 (7h30m) 0/7 Minted Coins Exhibition - Day Shift pin The National Mu…" at bounding box center [1250, 448] width 147 height 620
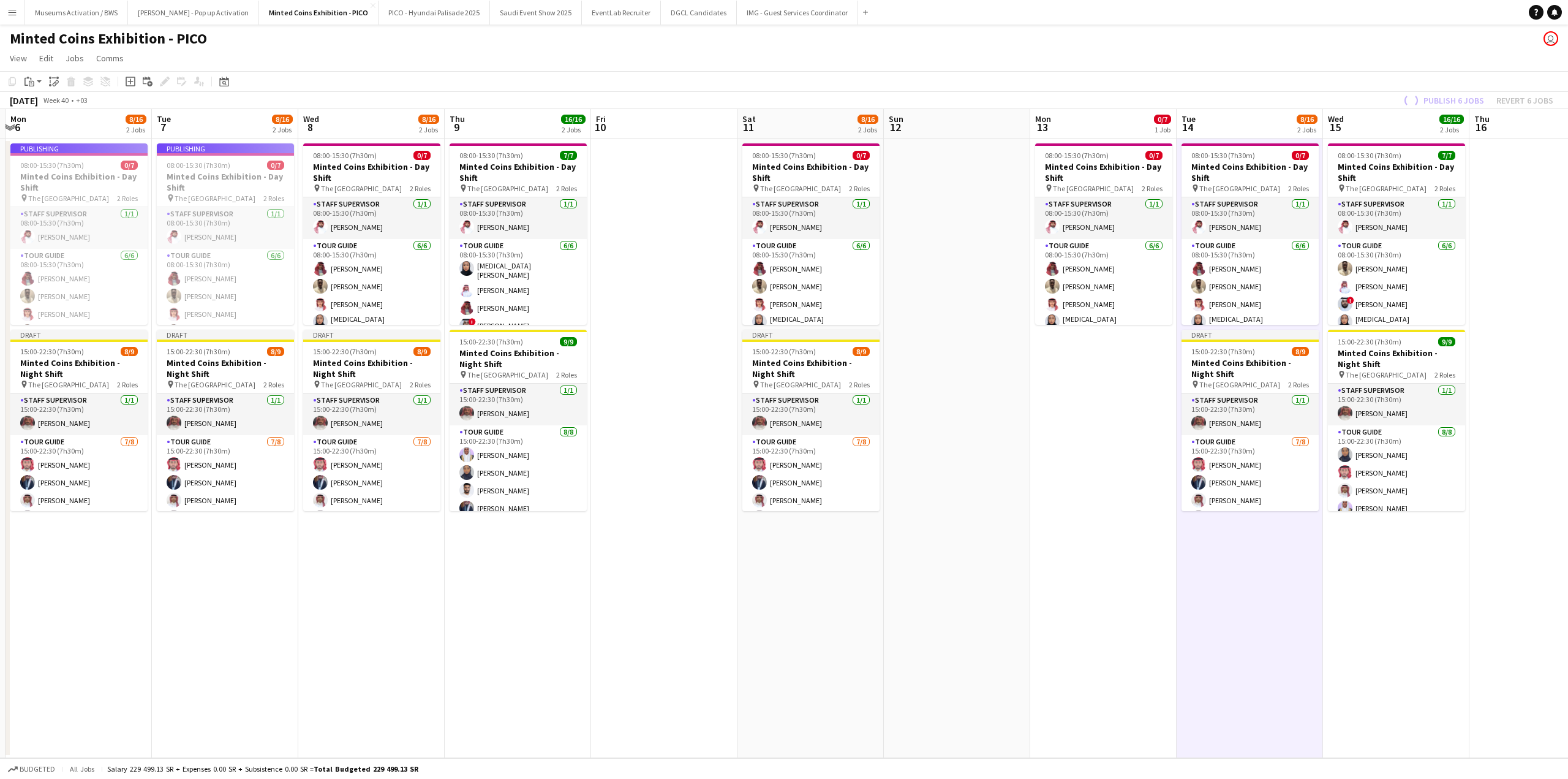
click at [1127, 402] on app-date-cell "08:00-15:30 (7h30m) 0/7 Minted Coins Exhibition - Day Shift pin The National Mu…" at bounding box center [1103, 448] width 147 height 620
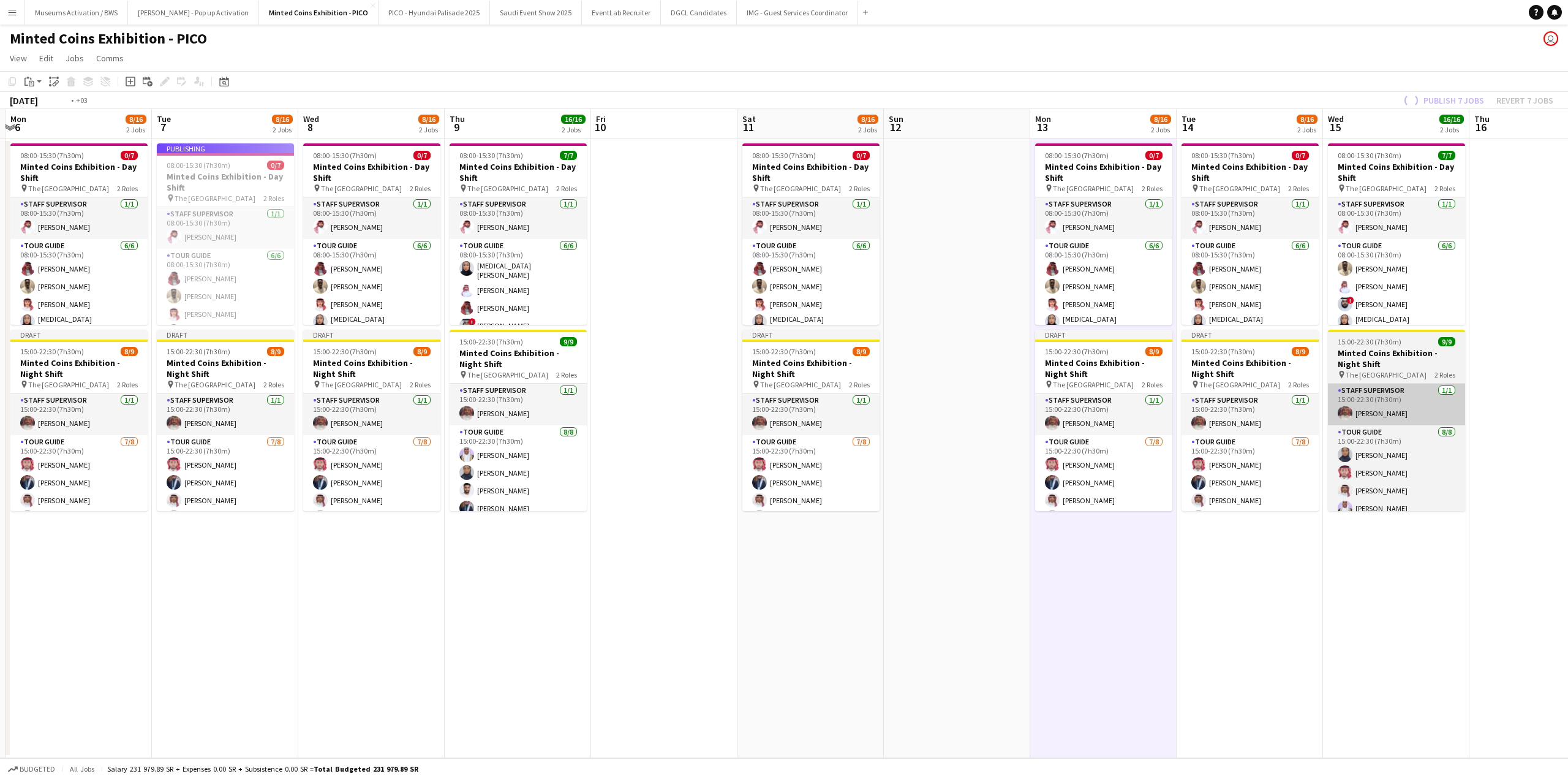
click at [1112, 417] on app-calendar-viewport "Fri 3 Sat 4 8/16 2 Jobs Sun 5 Mon 6 8/16 2 Jobs Tue 7 8/16 2 Jobs Wed 8 8/16 2 …" at bounding box center [784, 433] width 1568 height 649
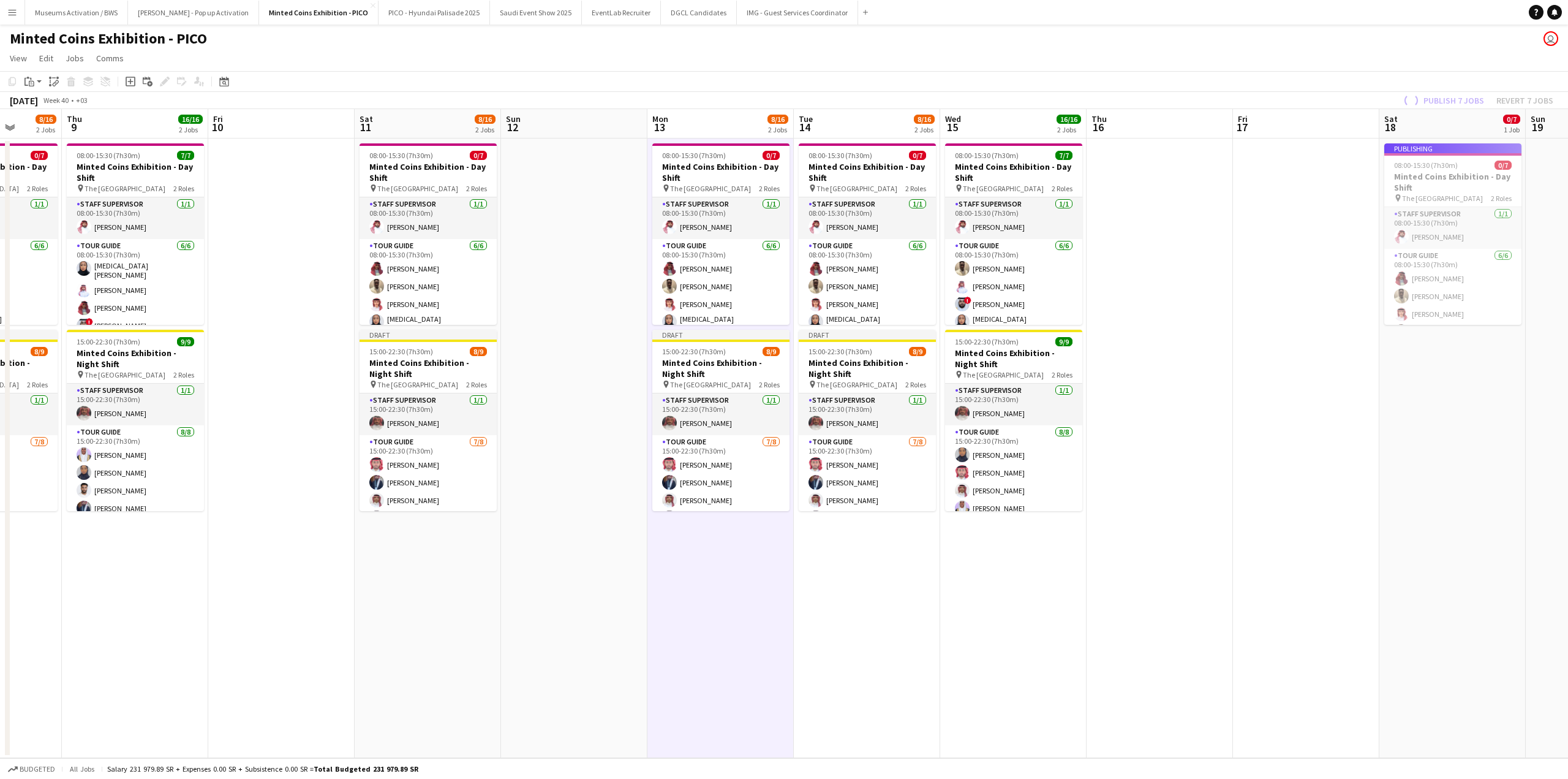
click at [905, 392] on app-calendar-viewport "Mon 6 8/16 2 Jobs Tue 7 8/16 2 Jobs Wed 8 8/16 2 Jobs Thu 9 16/16 2 Jobs Fri 10…" at bounding box center [784, 433] width 1568 height 649
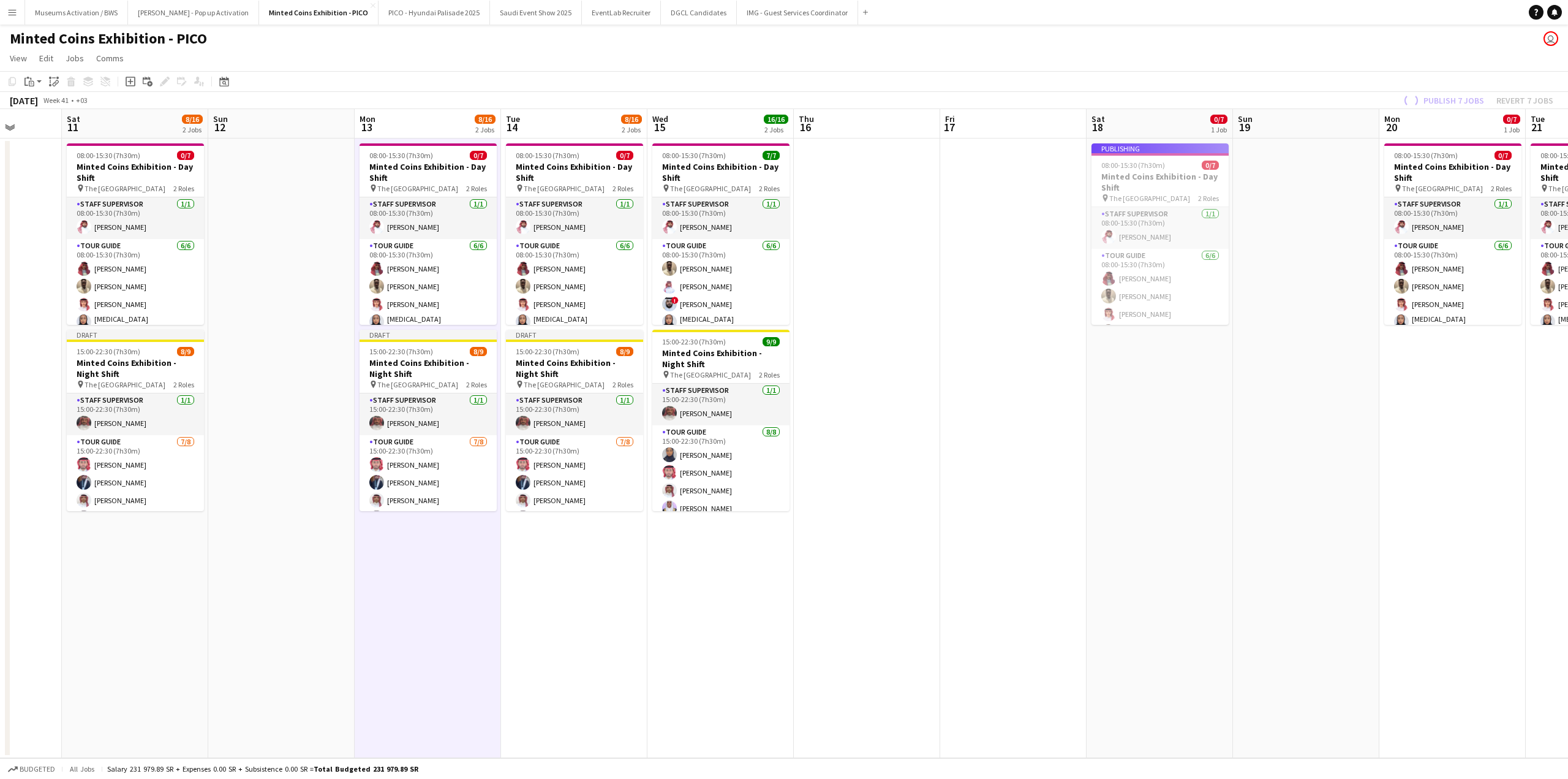
scroll to position [0, 380]
click at [1127, 379] on app-date-cell "Publishing 08:00-15:30 (7h30m) 0/7 Minted Coins Exhibition - Day Shift pin The …" at bounding box center [1157, 448] width 147 height 620
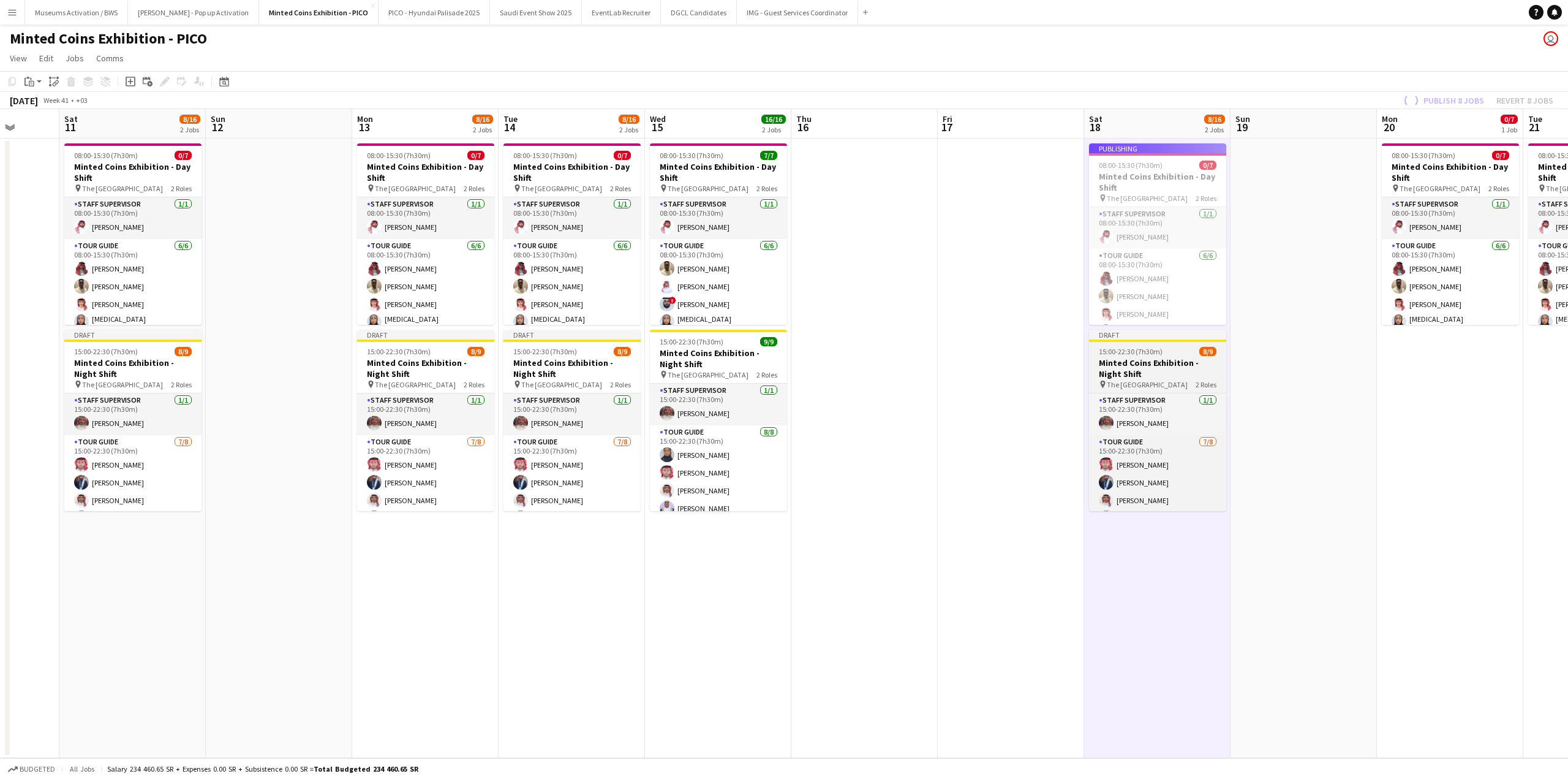
drag, startPoint x: 1305, startPoint y: 372, endPoint x: 997, endPoint y: 374, distance: 308.0
click at [1149, 371] on app-calendar-viewport "Wed 8 8/16 2 Jobs Thu 9 16/16 2 Jobs Fri 10 Sat 11 8/16 2 Jobs Sun 12 Mon 13 8/…" at bounding box center [784, 433] width 1568 height 649
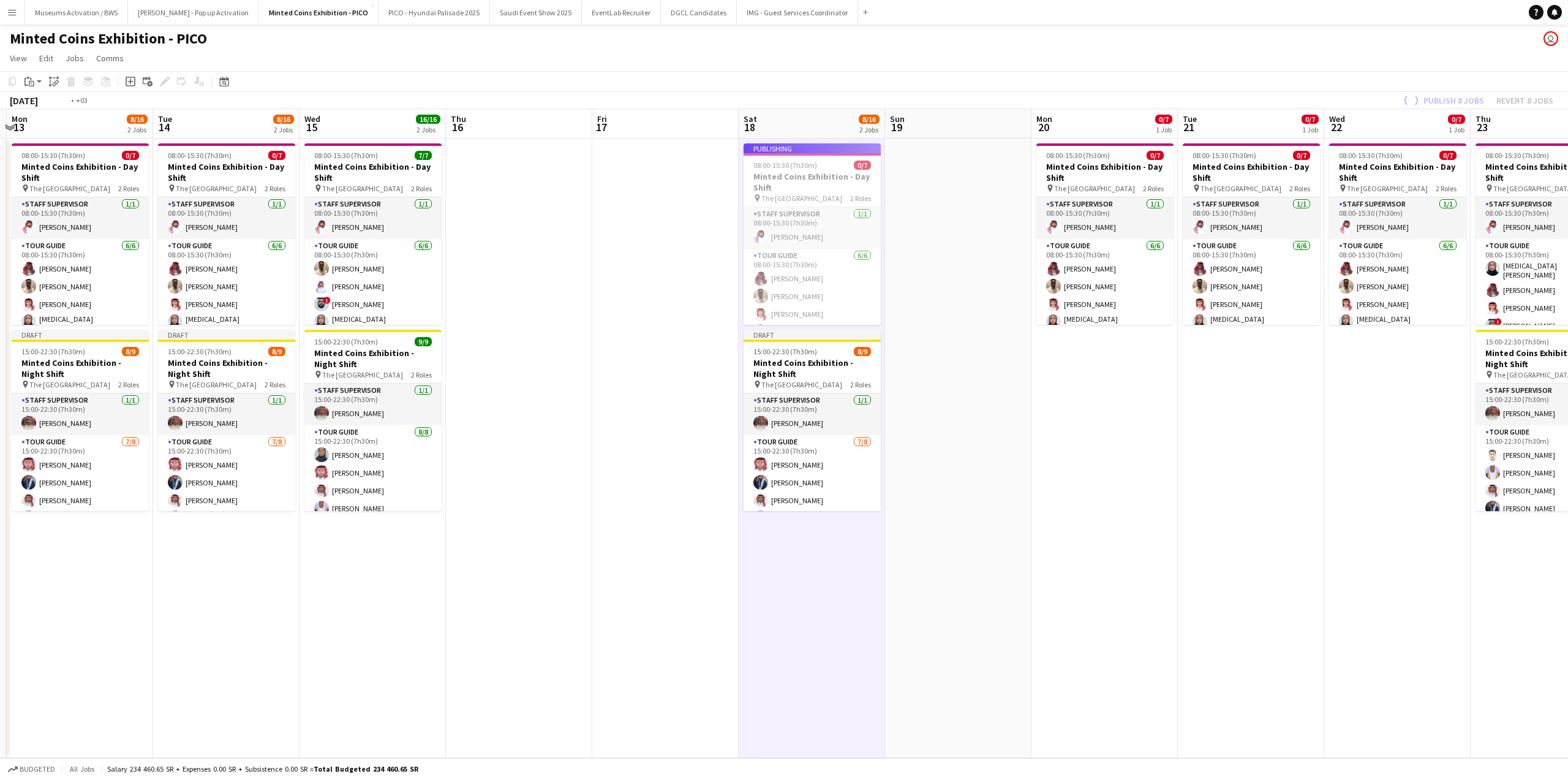
drag, startPoint x: 1233, startPoint y: 353, endPoint x: 919, endPoint y: 353, distance: 314.0
click at [942, 353] on app-calendar-viewport "Fri 10 Sat 11 8/16 2 Jobs Sun 12 Mon 13 8/16 2 Jobs Tue 14 8/16 2 Jobs Wed 15 1…" at bounding box center [784, 433] width 1568 height 649
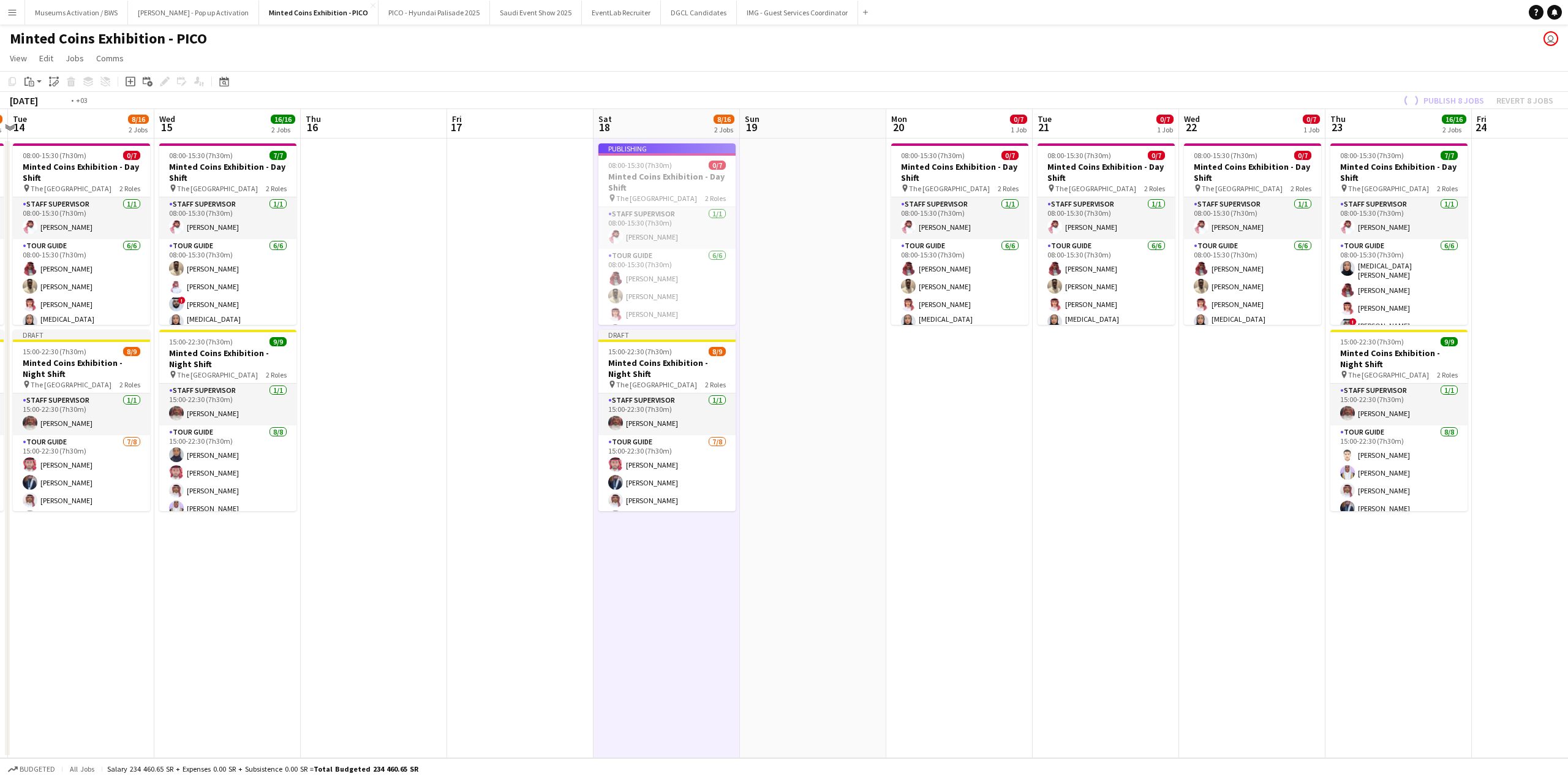
scroll to position [0, 431]
click at [953, 351] on app-date-cell "08:00-15:30 (7h30m) 0/7 Minted Coins Exhibition - Day Shift pin The National Mu…" at bounding box center [959, 448] width 147 height 620
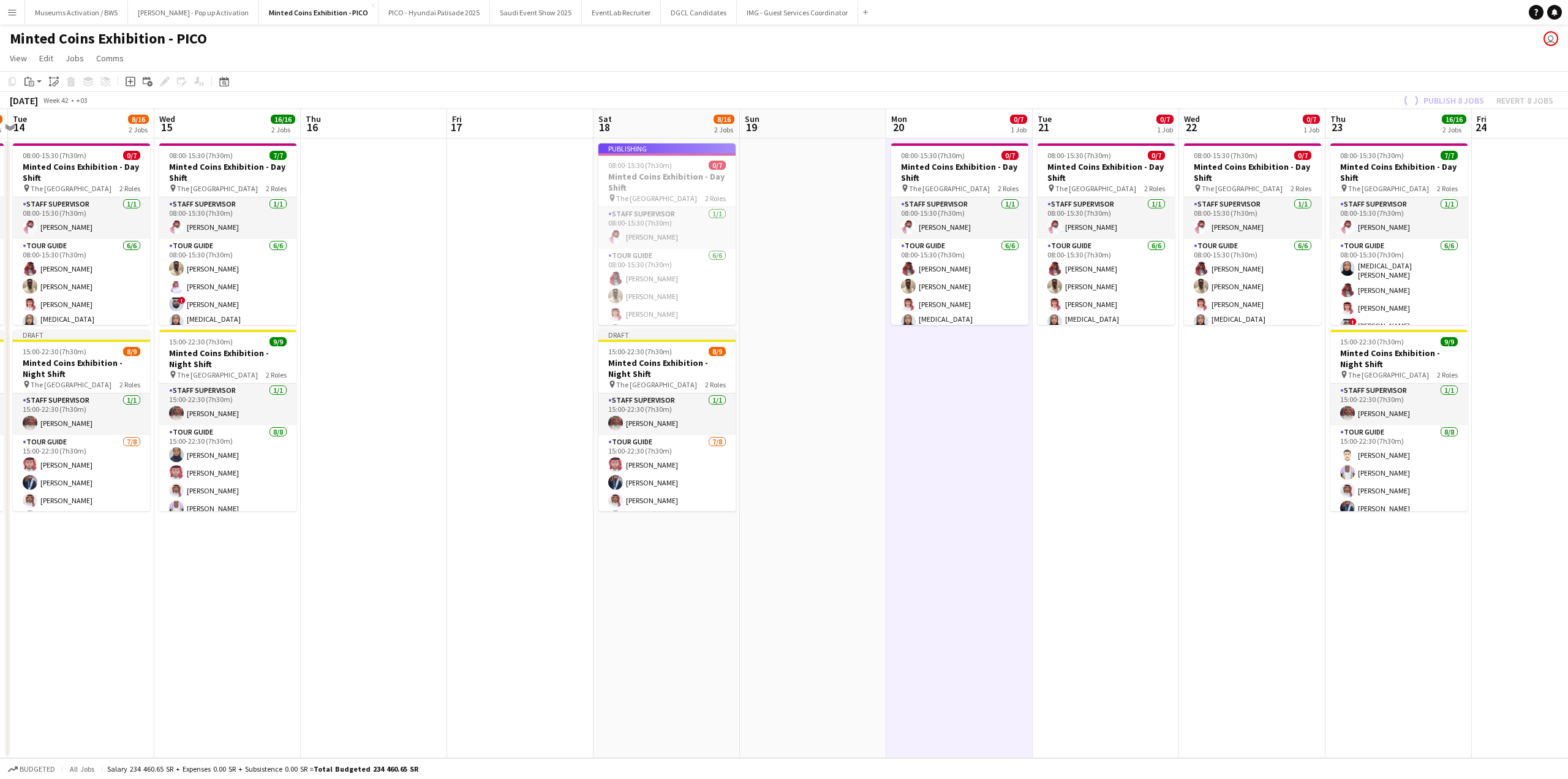
click at [1239, 371] on app-date-cell "08:00-15:30 (7h30m) 0/7 Minted Coins Exhibition - Day Shift pin The National Mu…" at bounding box center [1252, 448] width 147 height 620
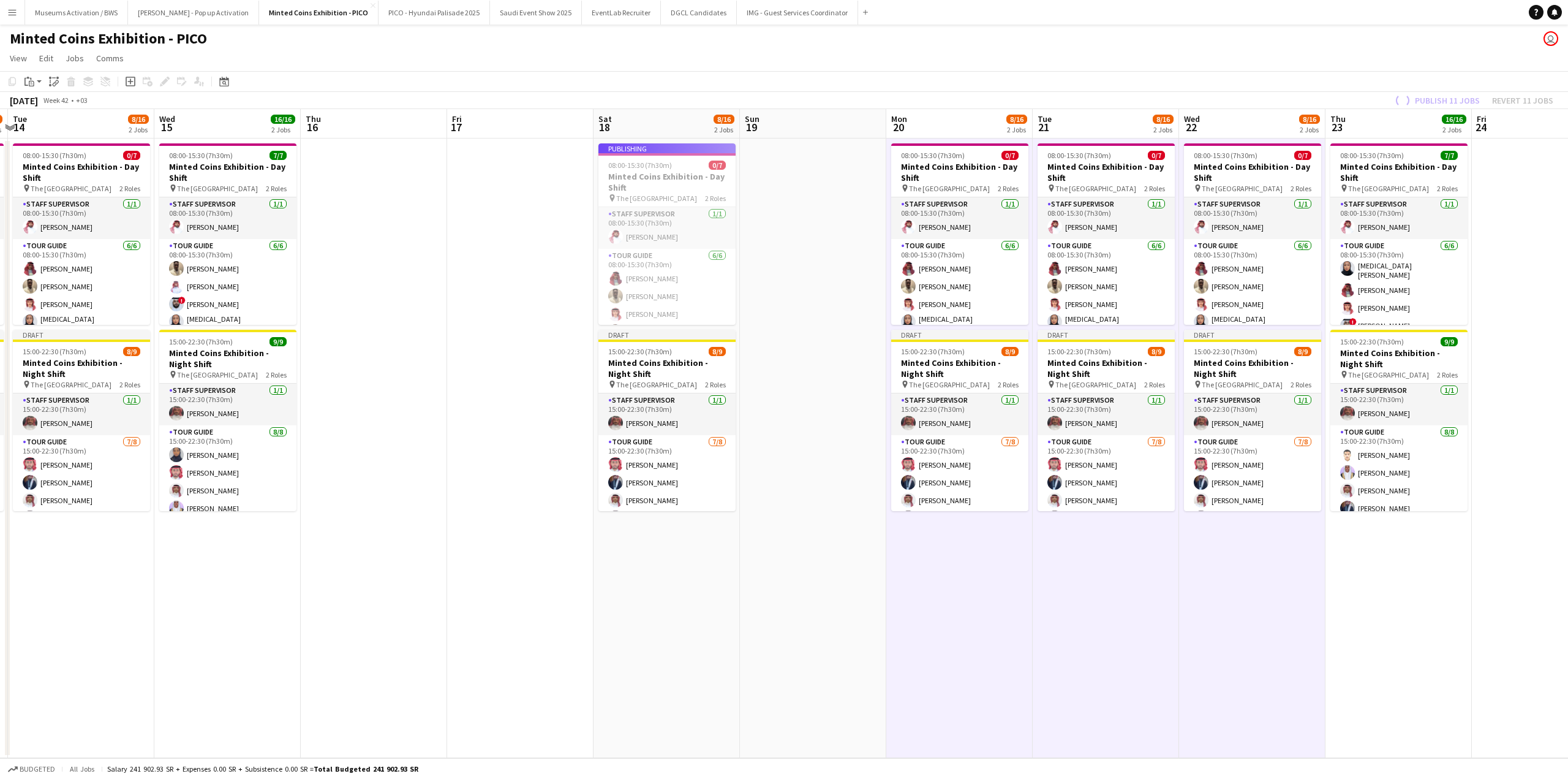
drag, startPoint x: 1488, startPoint y: 380, endPoint x: 1074, endPoint y: 381, distance: 414.0
click at [1120, 379] on app-calendar-viewport "Sat 11 8/16 2 Jobs Sun 12 Mon 13 8/16 2 Jobs Tue 14 8/16 2 Jobs Wed 15 16/16 2 …" at bounding box center [784, 433] width 1568 height 649
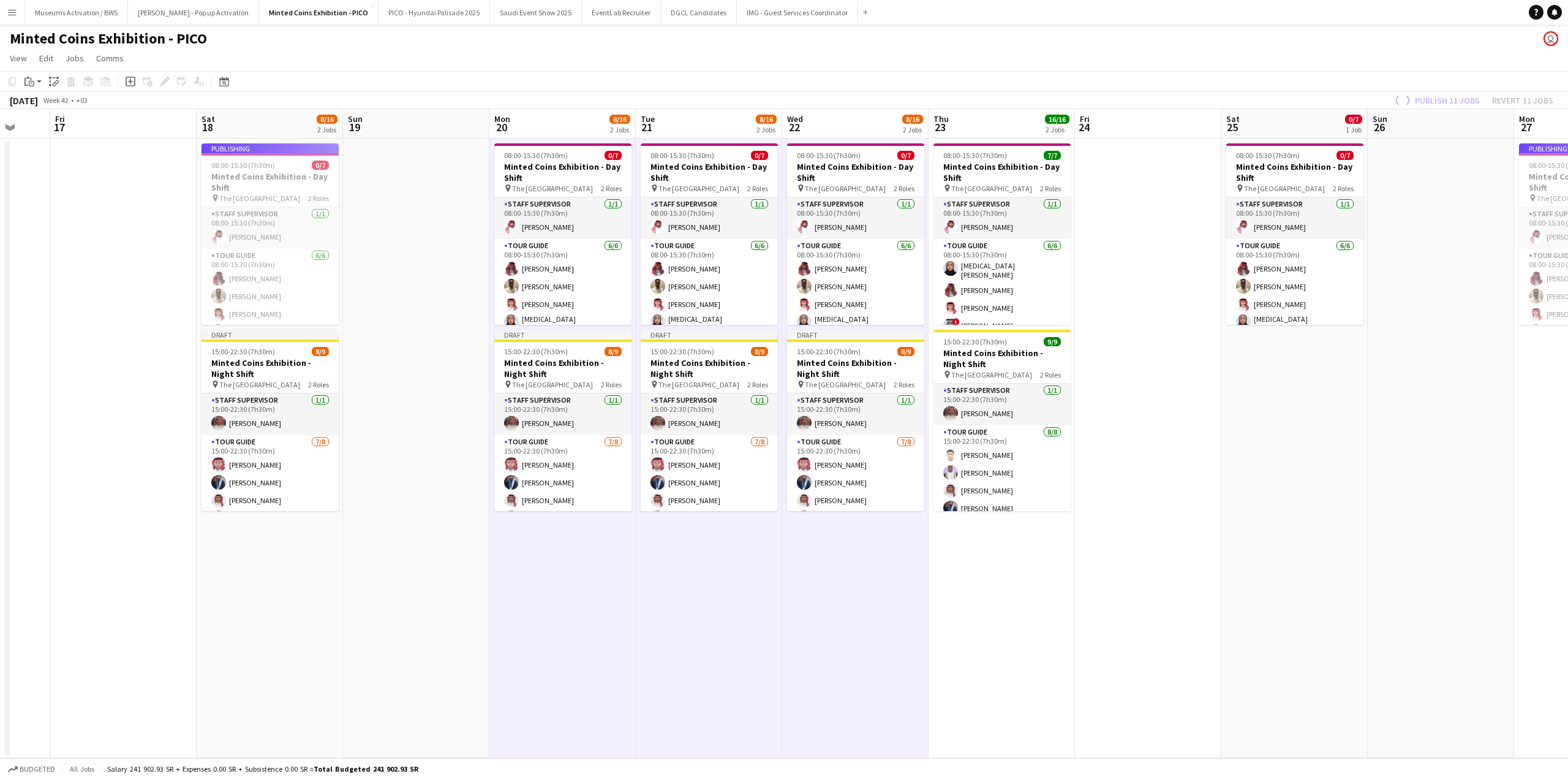
drag, startPoint x: 1253, startPoint y: 356, endPoint x: 820, endPoint y: 363, distance: 433.1
click at [872, 364] on app-calendar-viewport "Tue 14 8/16 2 Jobs Wed 15 16/16 2 Jobs Thu 16 Fri 17 Sat 18 8/16 2 Jobs Sun 19 …" at bounding box center [784, 433] width 1568 height 649
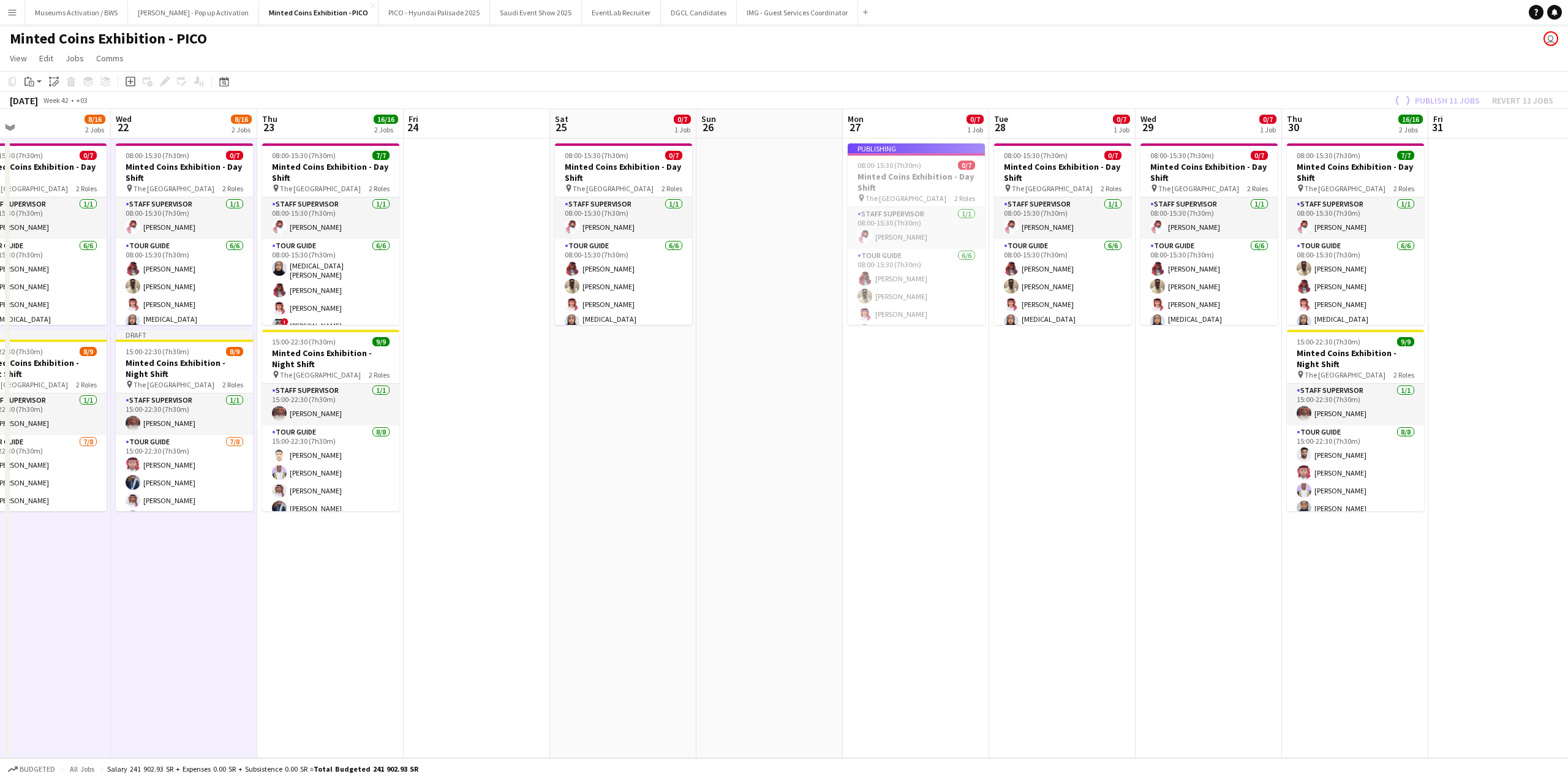
scroll to position [0, 328]
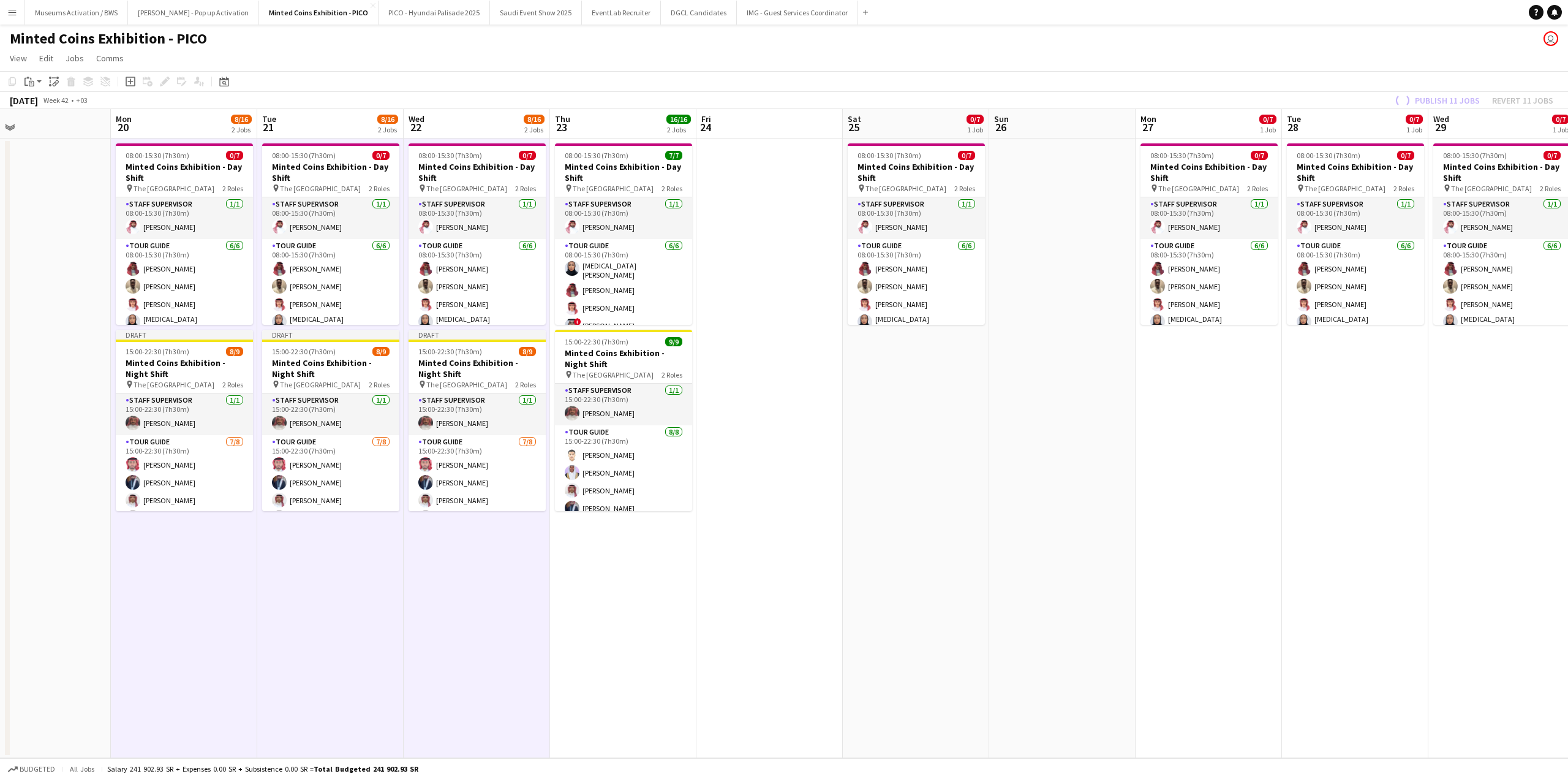
click at [896, 385] on app-date-cell "08:00-15:30 (7h30m) 0/7 Minted Coins Exhibition - Day Shift pin The National Mu…" at bounding box center [916, 448] width 147 height 620
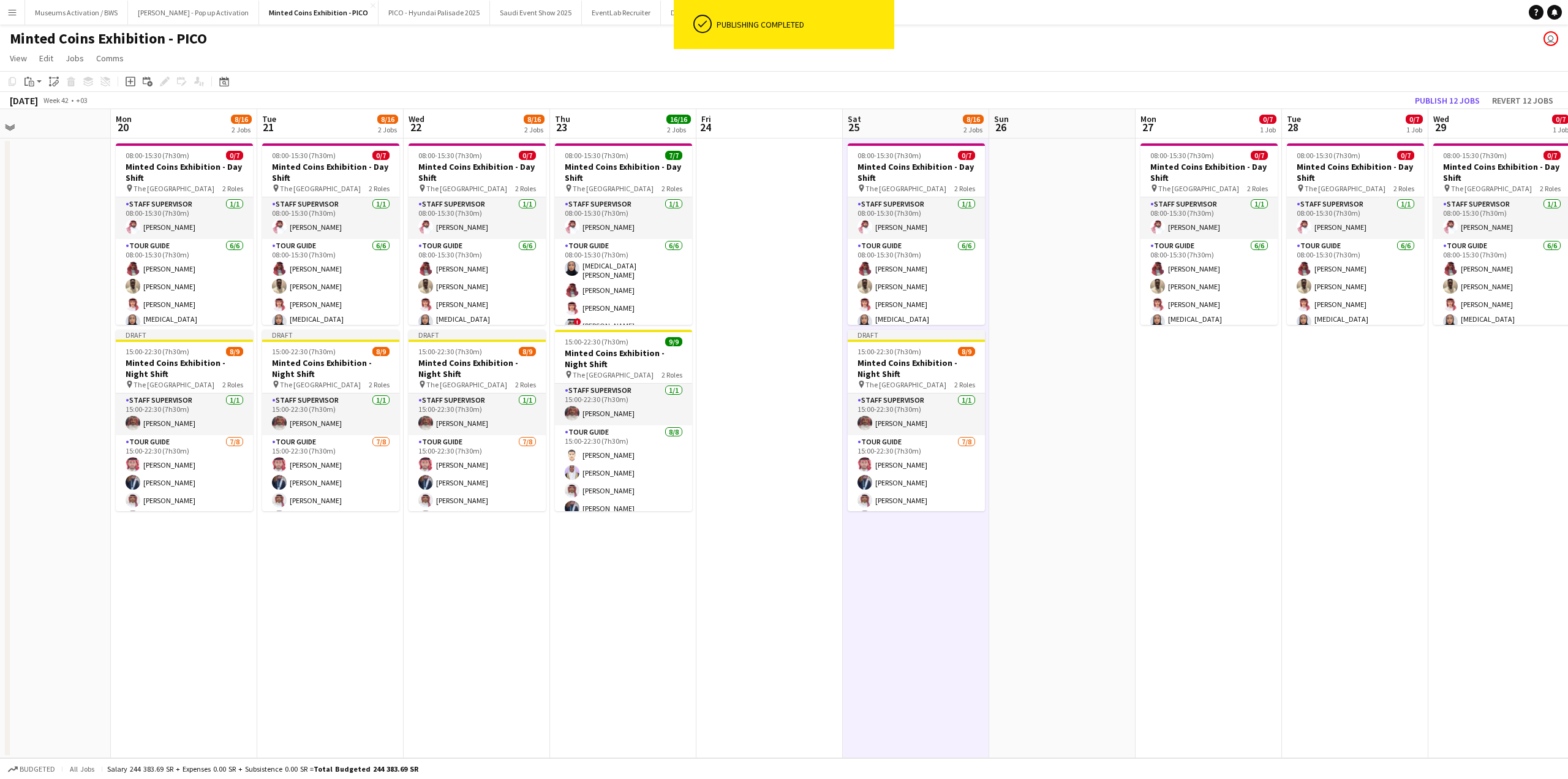
click at [1227, 397] on app-date-cell "08:00-15:30 (7h30m) 0/7 Minted Coins Exhibition - Day Shift pin The National Mu…" at bounding box center [1209, 448] width 147 height 620
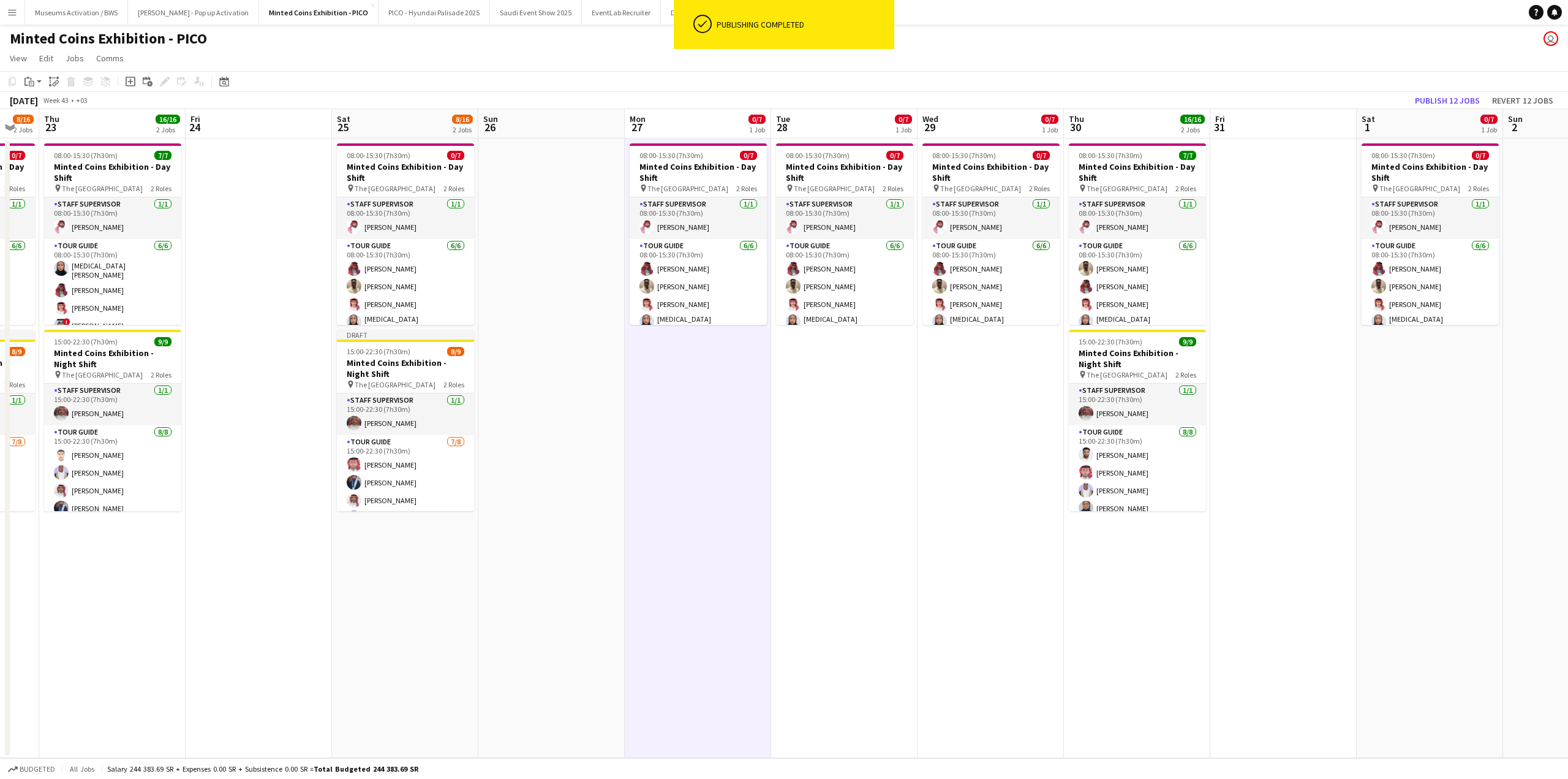
drag, startPoint x: 1161, startPoint y: 394, endPoint x: 608, endPoint y: 397, distance: 553.0
click at [644, 395] on app-calendar-viewport "Sun 19 Mon 20 8/16 2 Jobs Tue 21 8/16 2 Jobs Wed 22 8/16 2 Jobs Thu 23 16/16 2 …" at bounding box center [784, 433] width 1568 height 649
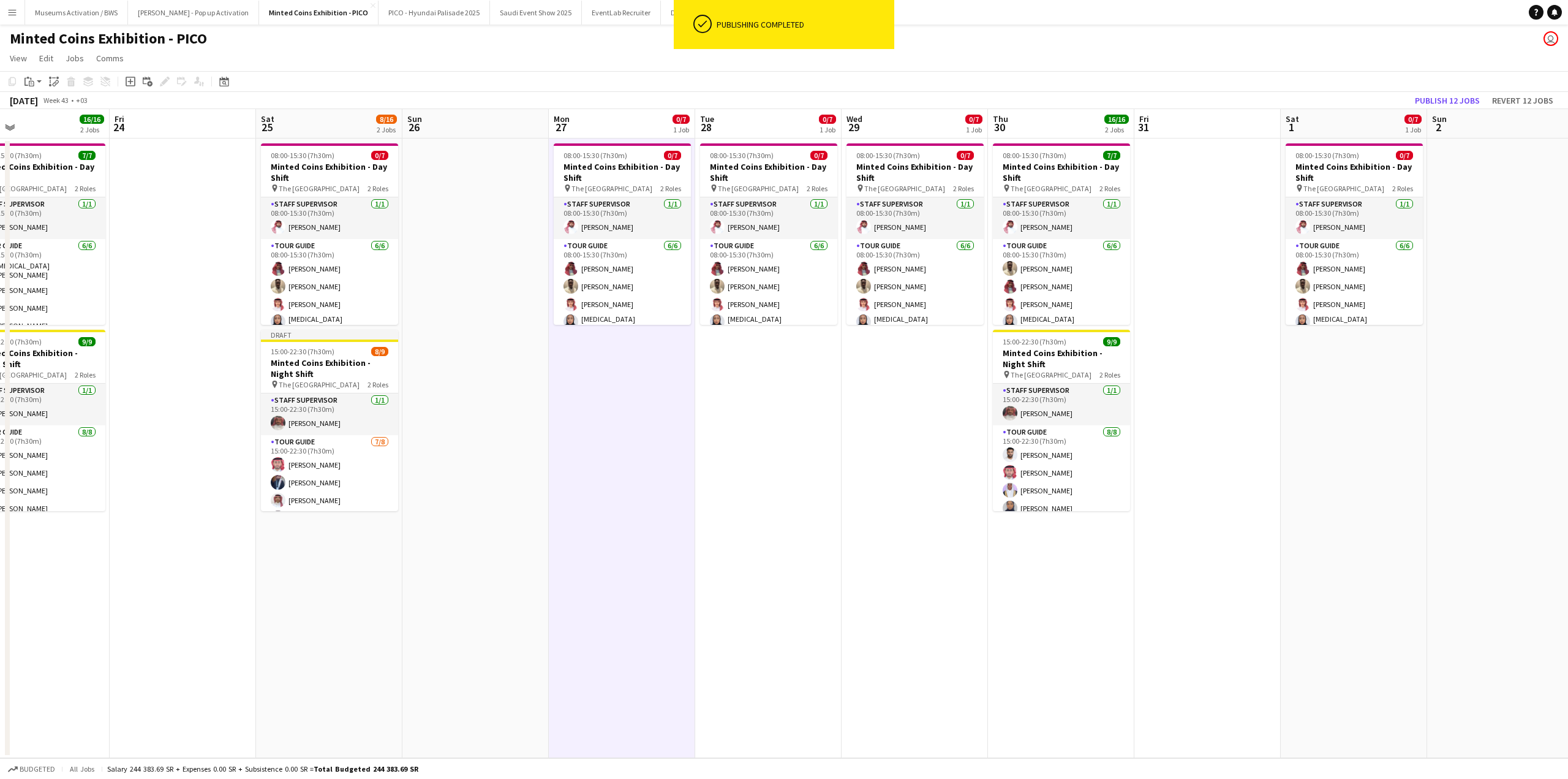
drag, startPoint x: 990, startPoint y: 388, endPoint x: 609, endPoint y: 405, distance: 381.4
click at [619, 405] on app-calendar-viewport "Mon 20 8/16 2 Jobs Tue 21 8/16 2 Jobs Wed 22 8/16 2 Jobs Thu 23 16/16 2 Jobs Fr…" at bounding box center [784, 433] width 1568 height 649
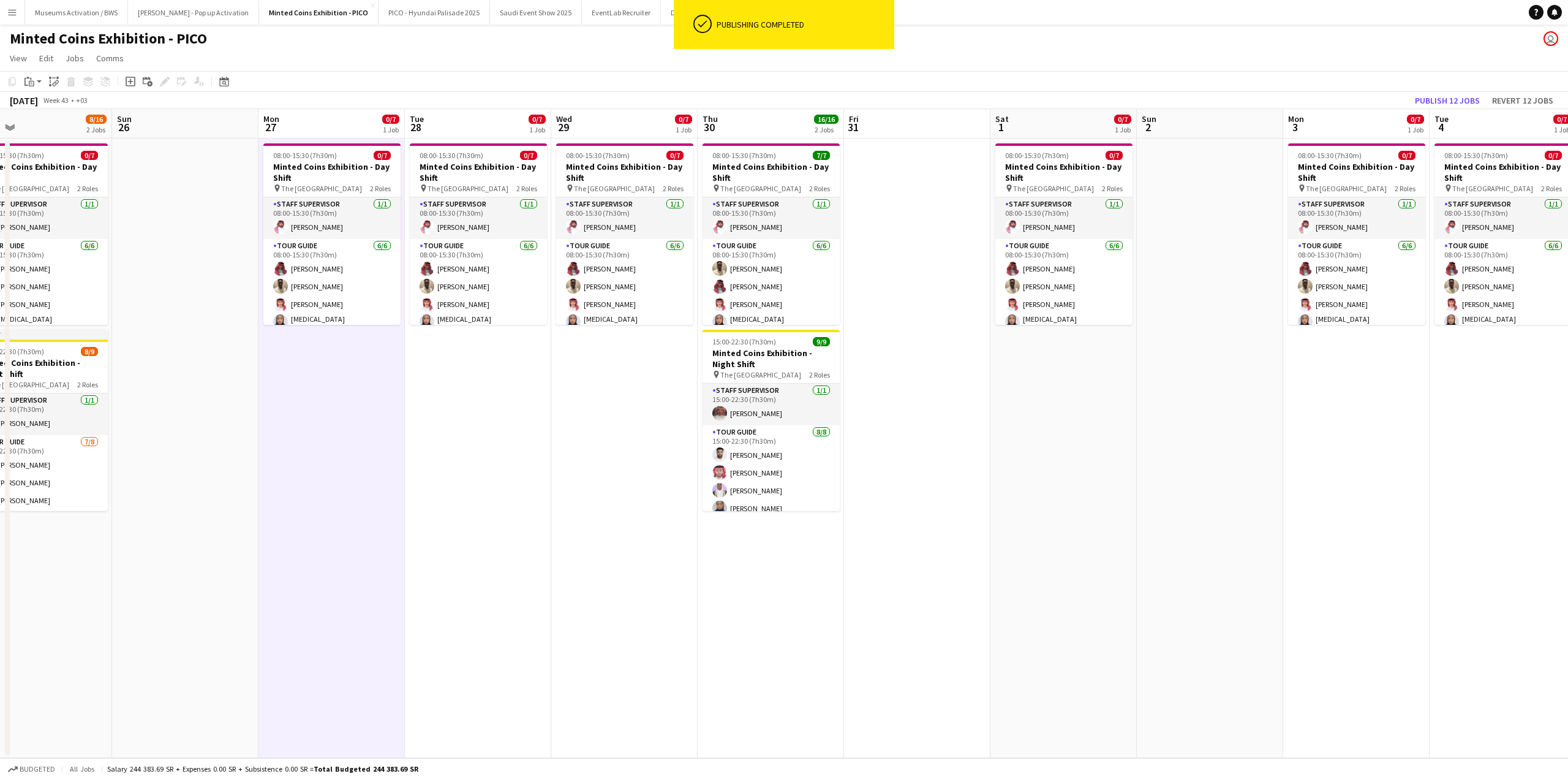
click at [604, 397] on app-date-cell "08:00-15:30 (7h30m) 0/7 Minted Coins Exhibition - Day Shift pin The National Mu…" at bounding box center [624, 448] width 147 height 620
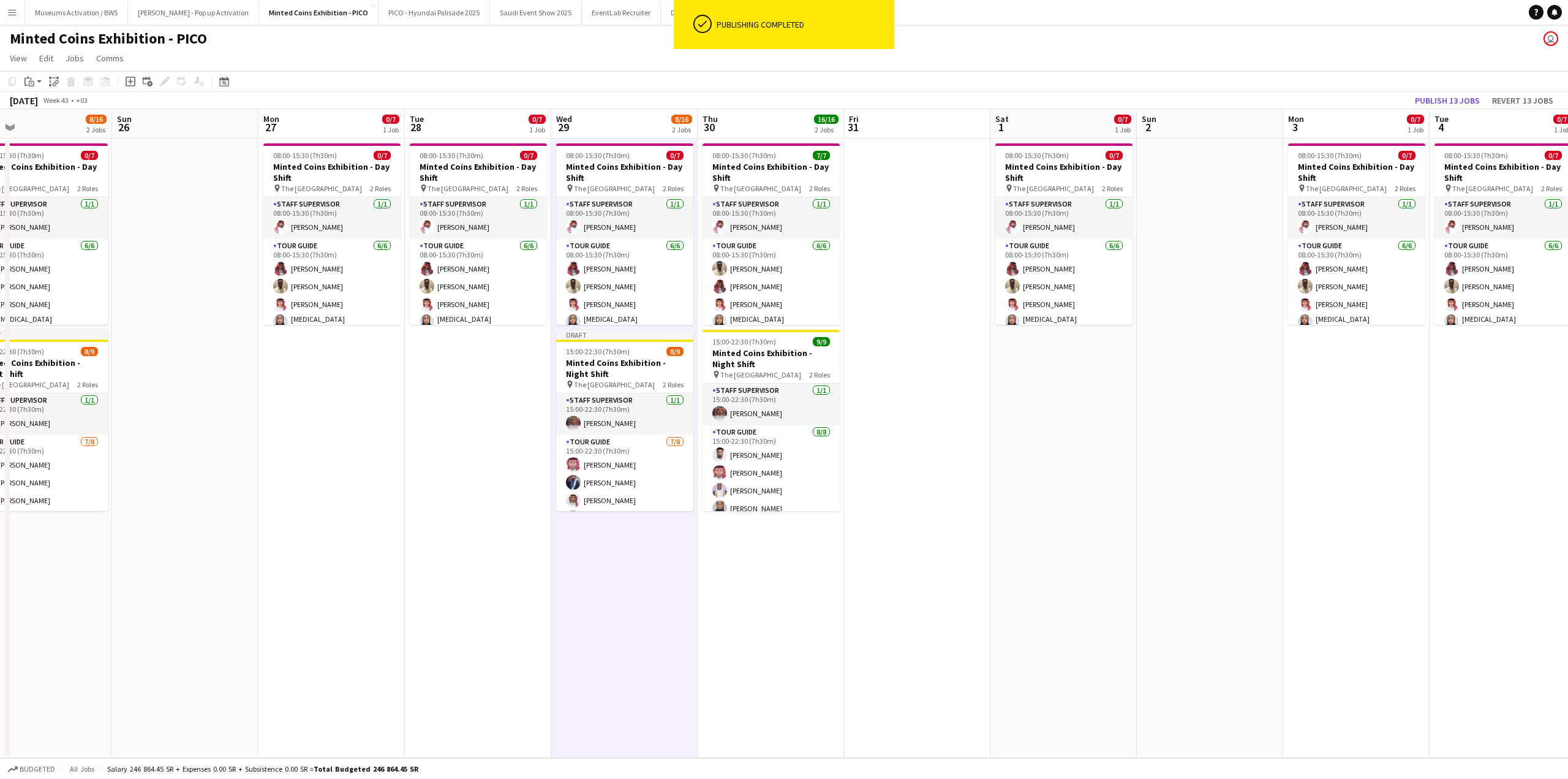
click at [421, 376] on app-date-cell "08:00-15:30 (7h30m) 0/7 Minted Coins Exhibition - Day Shift pin The National Mu…" at bounding box center [478, 448] width 147 height 620
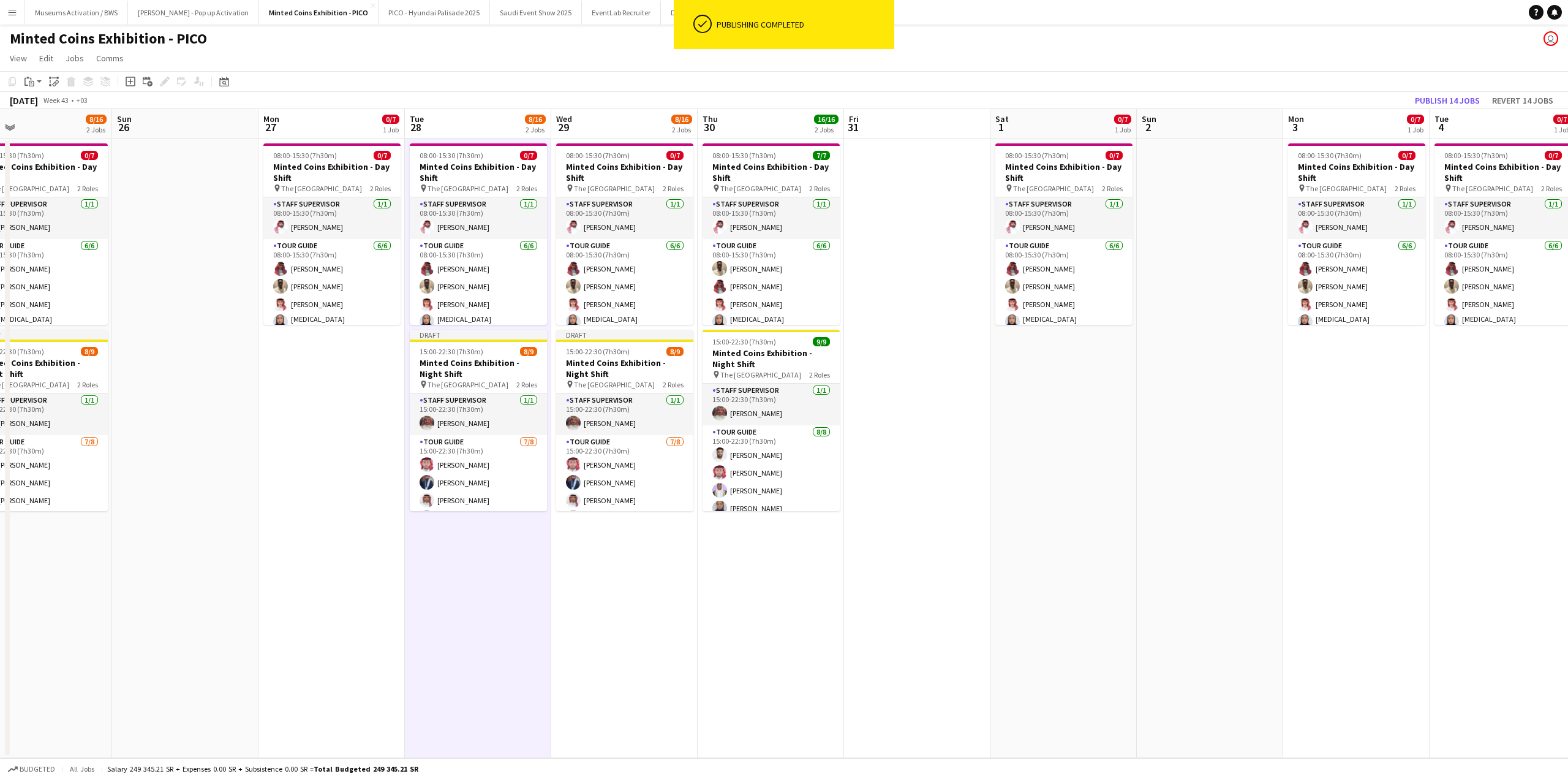
click at [312, 374] on app-date-cell "08:00-15:30 (7h30m) 0/7 Minted Coins Exhibition - Day Shift pin The National Mu…" at bounding box center [331, 448] width 147 height 620
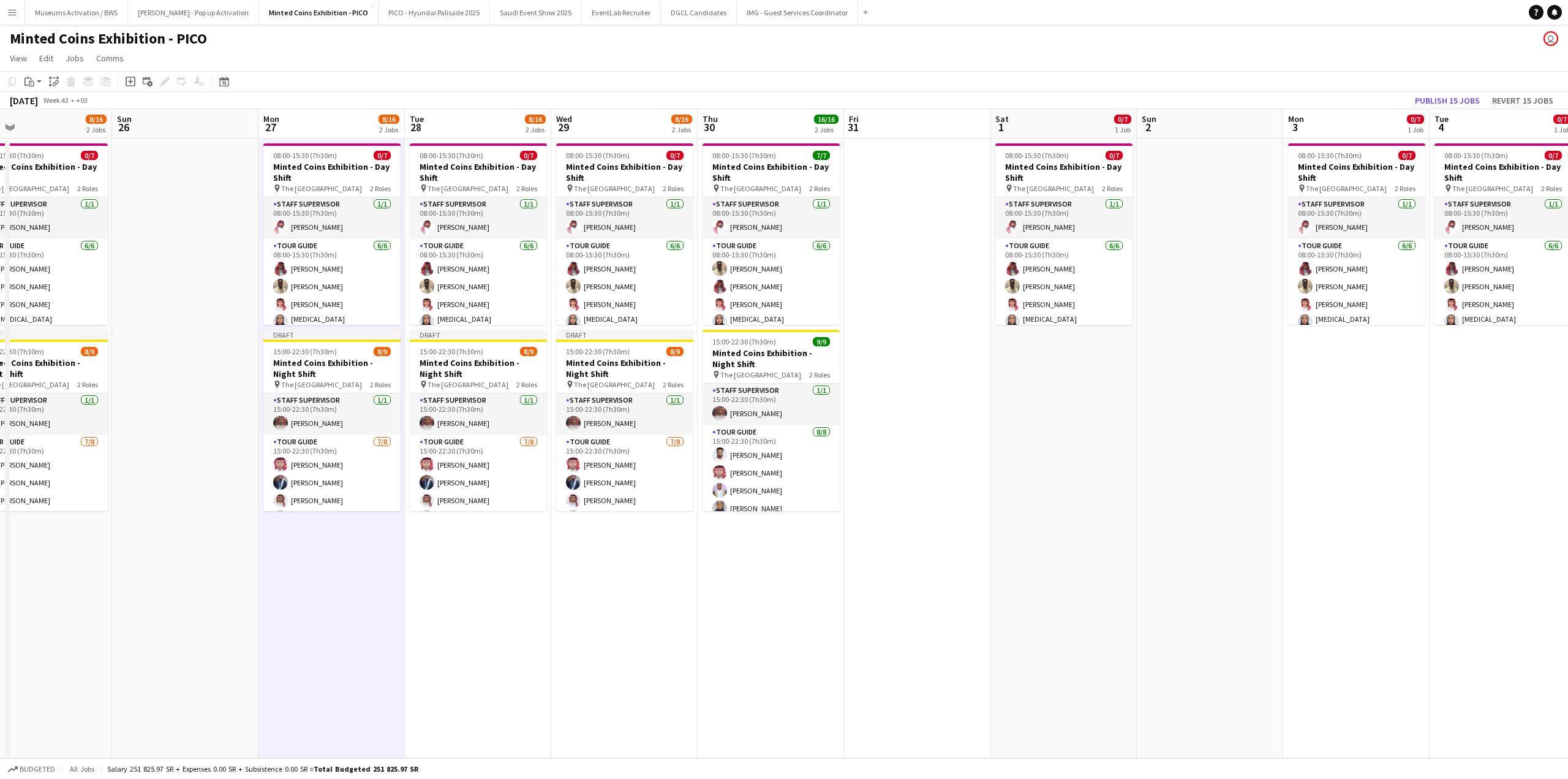
click at [1048, 412] on app-date-cell "08:00-15:30 (7h30m) 0/7 Minted Coins Exhibition - Day Shift pin The National Mu…" at bounding box center [1063, 448] width 147 height 620
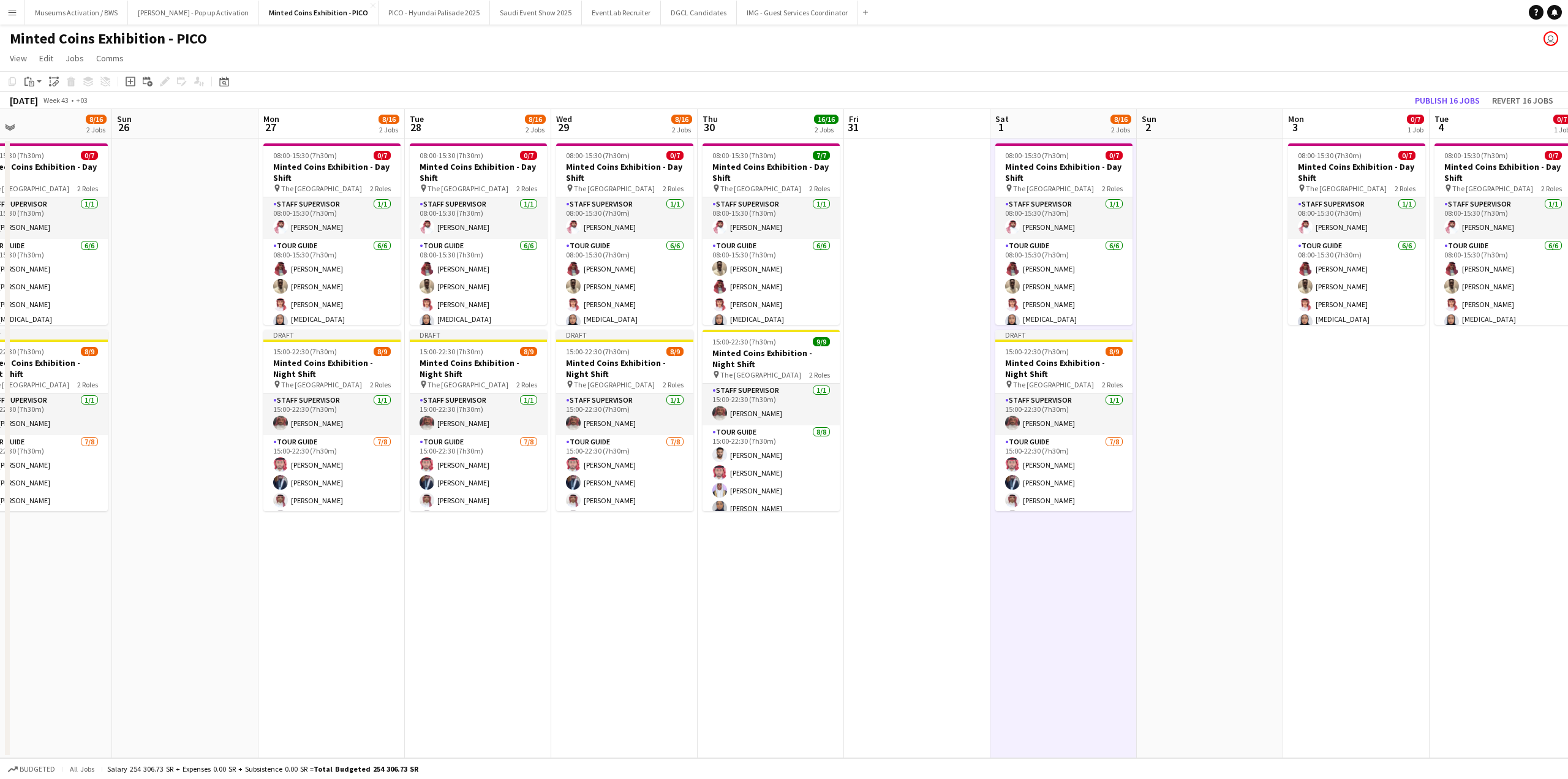
drag, startPoint x: 1323, startPoint y: 416, endPoint x: 902, endPoint y: 422, distance: 421.0
click at [994, 421] on app-calendar-viewport "Thu 23 16/16 2 Jobs Fri 24 Sat 25 8/16 2 Jobs Sun 26 Mon 27 8/16 2 Jobs Tue 28 …" at bounding box center [784, 433] width 1568 height 649
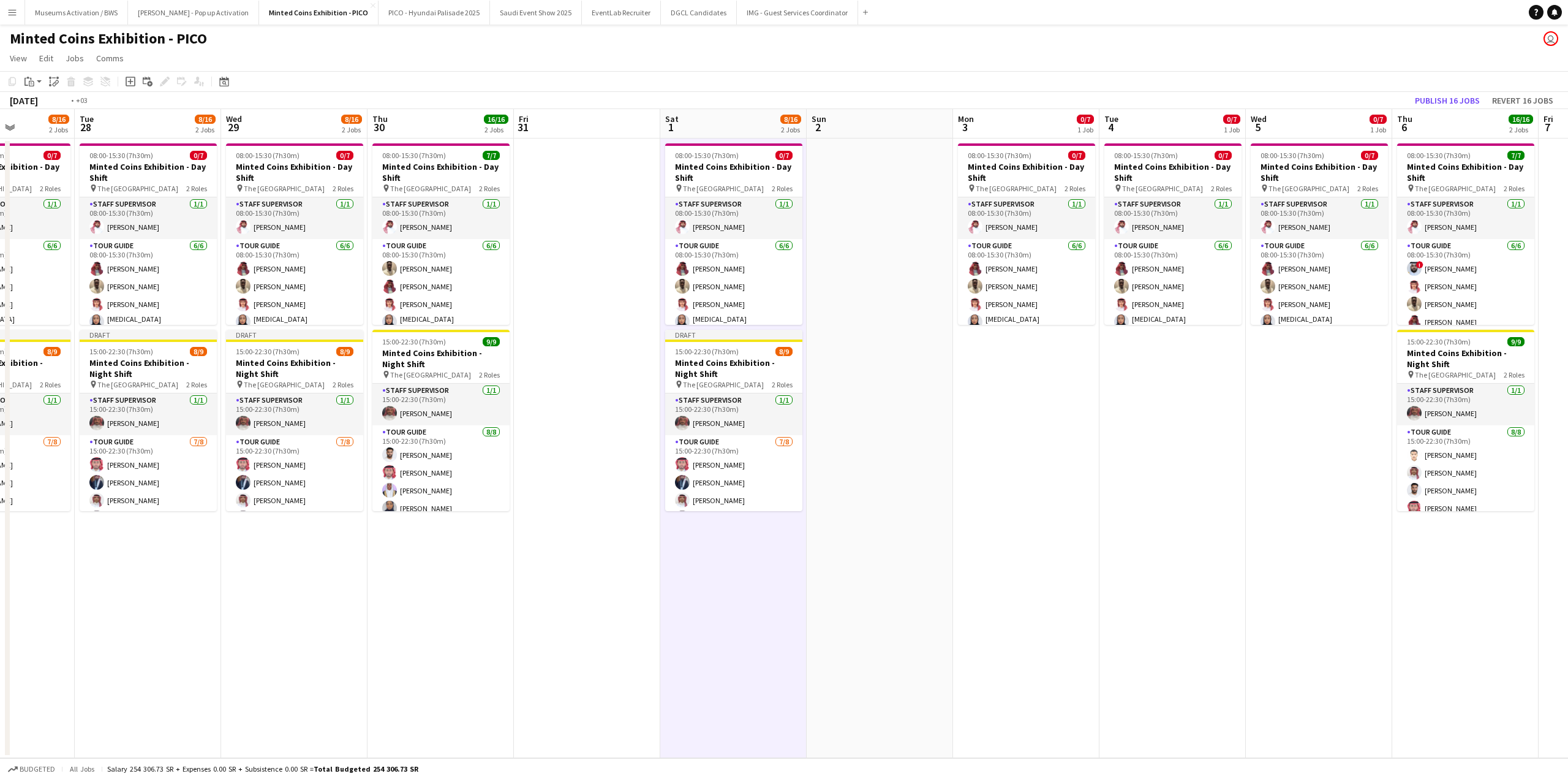
scroll to position [0, 364]
click at [984, 407] on app-date-cell "08:00-15:30 (7h30m) 0/7 Minted Coins Exhibition - Day Shift pin The National Mu…" at bounding box center [1026, 448] width 147 height 620
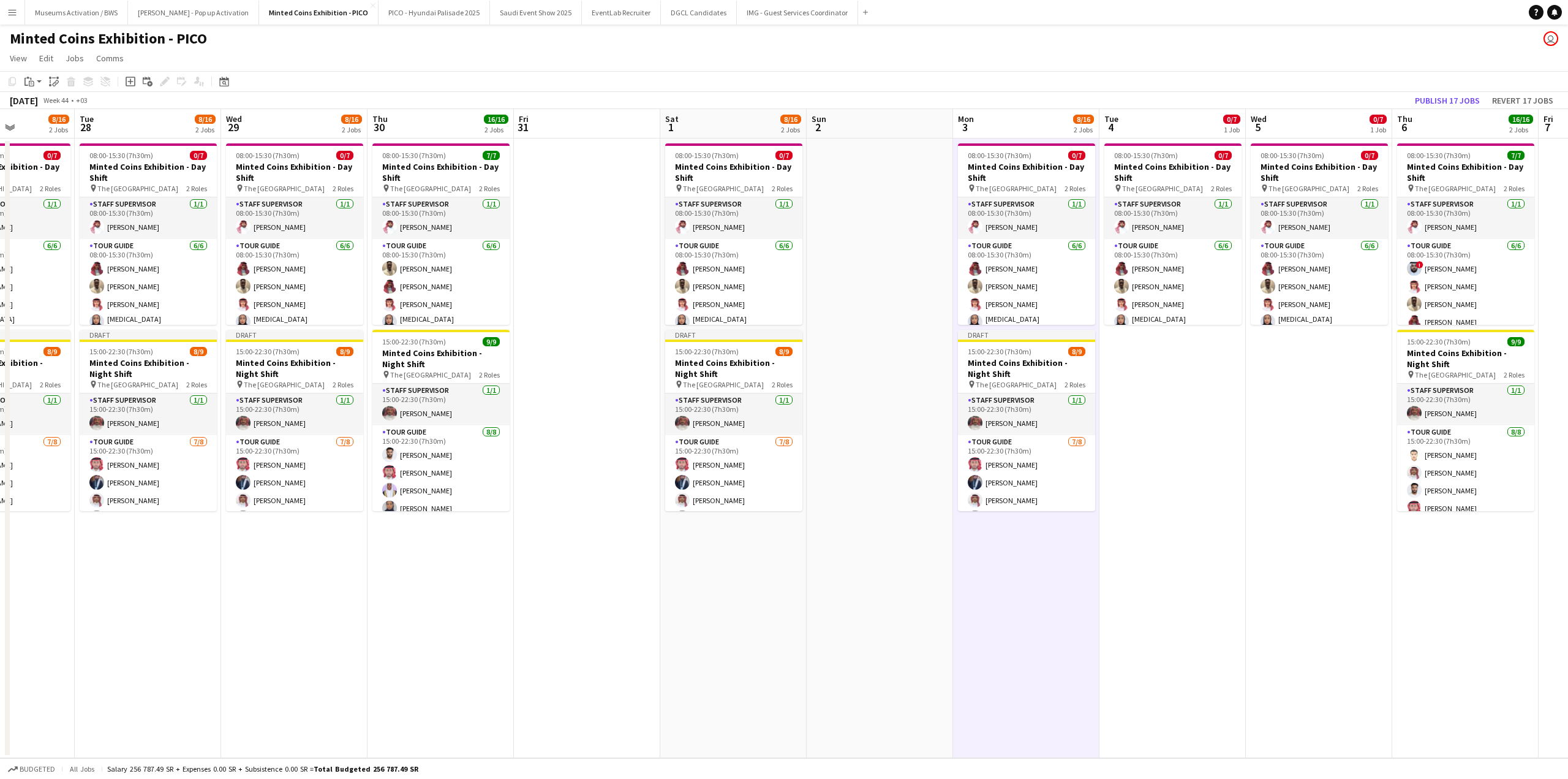
click at [1330, 404] on app-date-cell "08:00-15:30 (7h30m) 0/7 Minted Coins Exhibition - Day Shift pin The National Mu…" at bounding box center [1319, 448] width 147 height 620
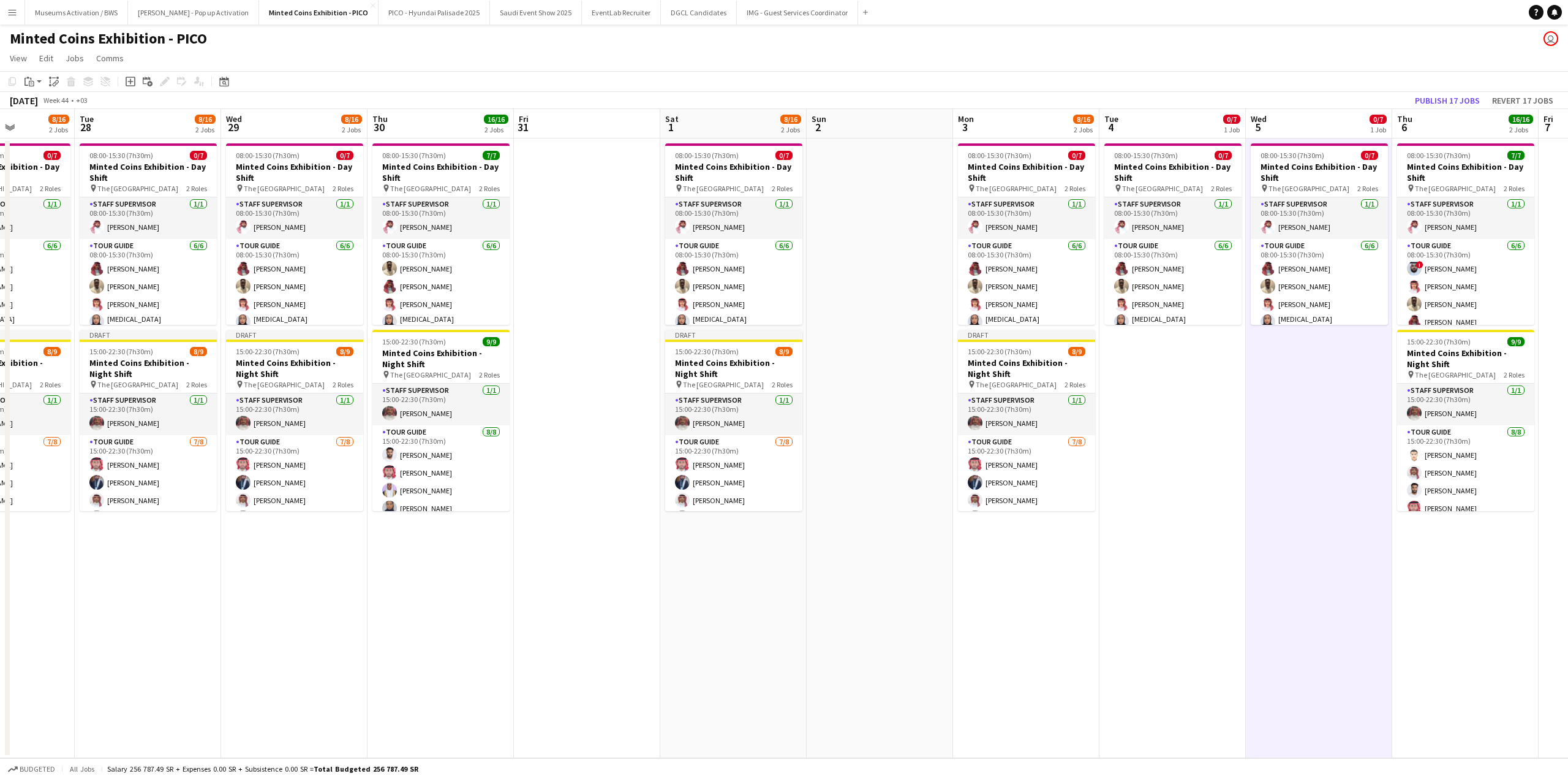
click at [1198, 405] on app-date-cell "08:00-15:30 (7h30m) 0/7 Minted Coins Exhibition - Day Shift pin The National Mu…" at bounding box center [1172, 448] width 147 height 620
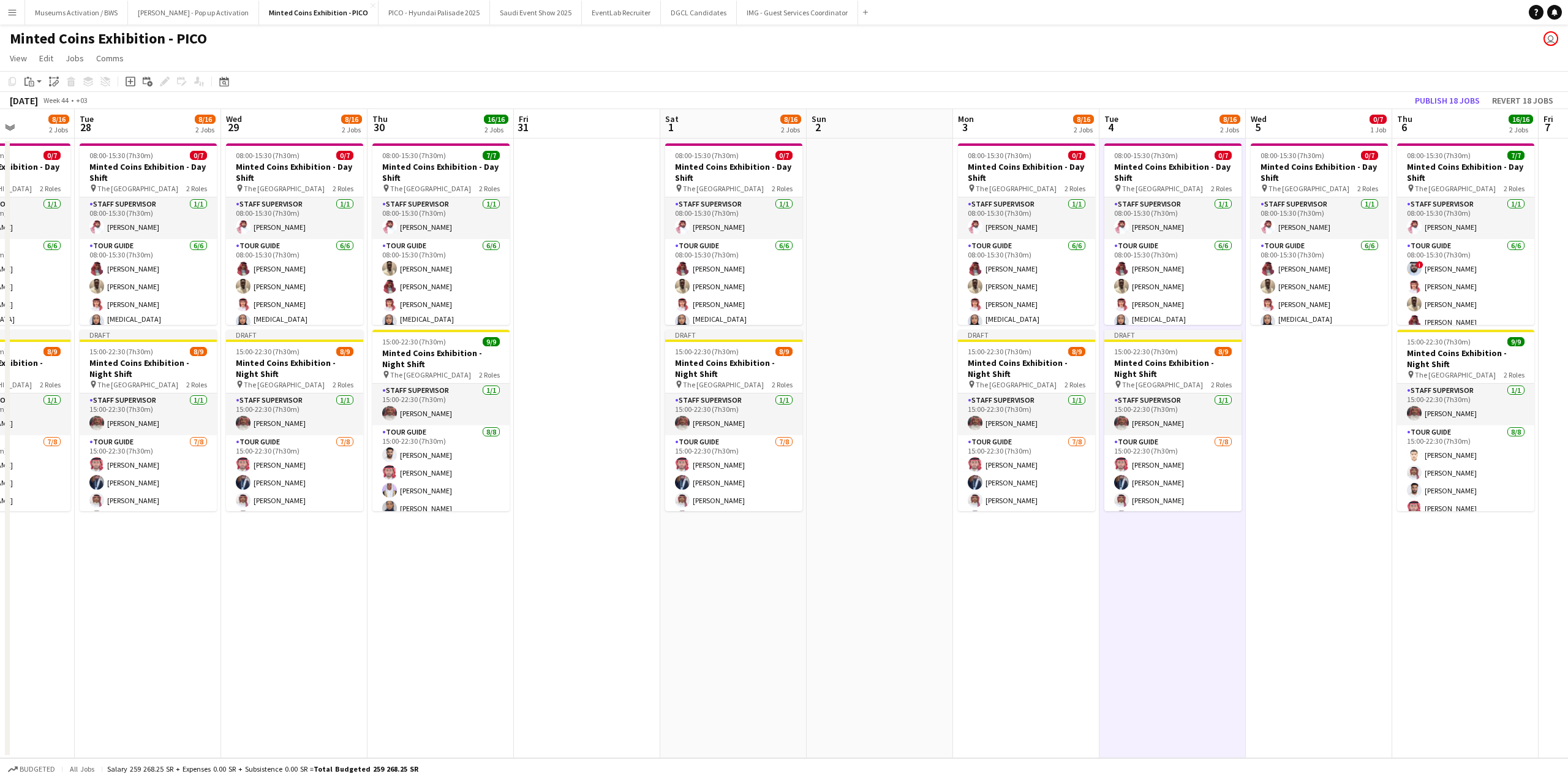
click at [1323, 405] on app-date-cell "08:00-15:30 (7h30m) 0/7 Minted Coins Exhibition - Day Shift pin The National Mu…" at bounding box center [1319, 448] width 147 height 620
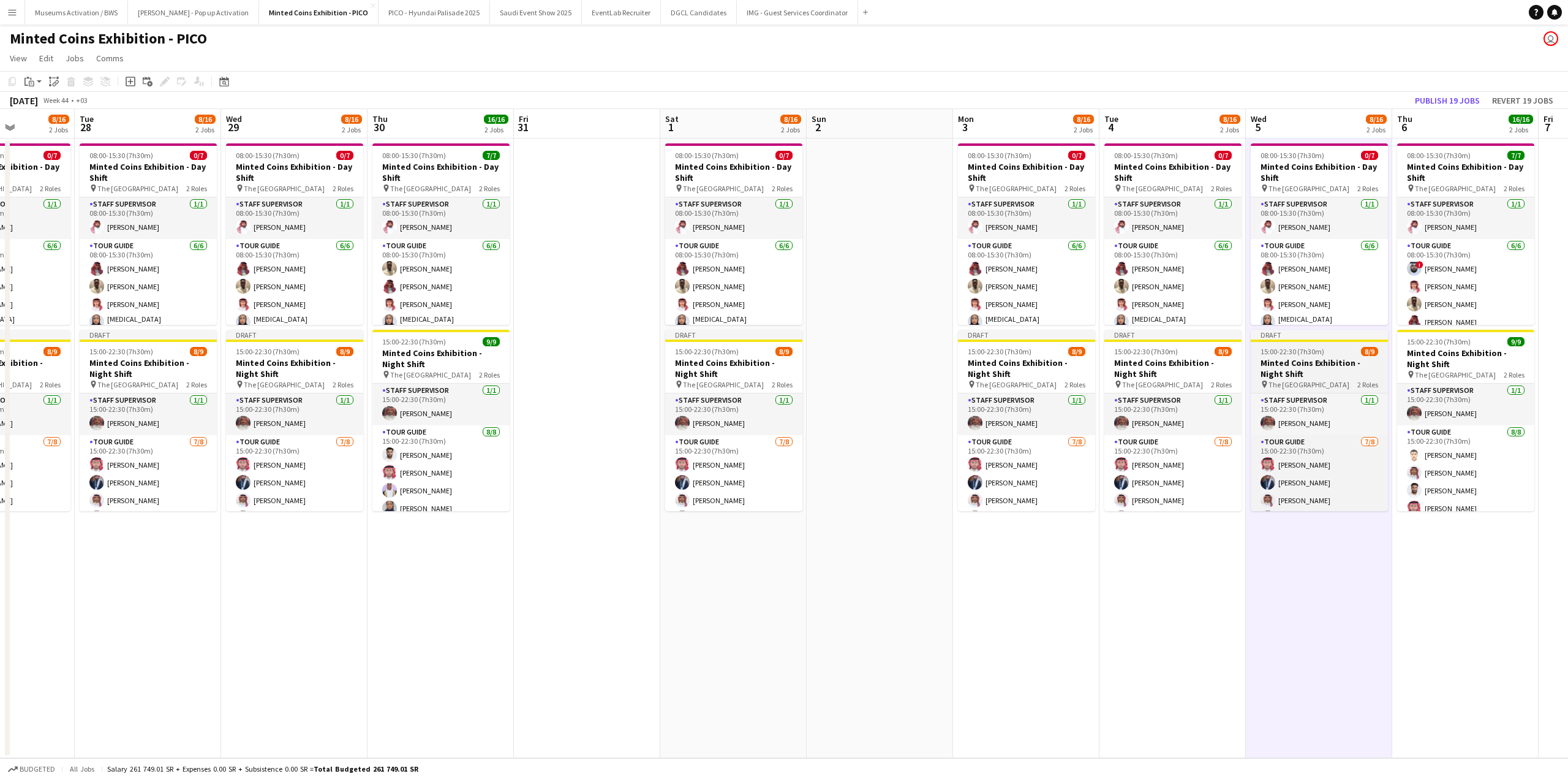
drag, startPoint x: 1445, startPoint y: 383, endPoint x: 942, endPoint y: 376, distance: 503.0
click at [1013, 372] on app-calendar-viewport "Sat 25 8/16 2 Jobs Sun 26 Mon 27 8/16 2 Jobs Tue 28 8/16 2 Jobs Wed 29 8/16 2 J…" at bounding box center [784, 433] width 1568 height 649
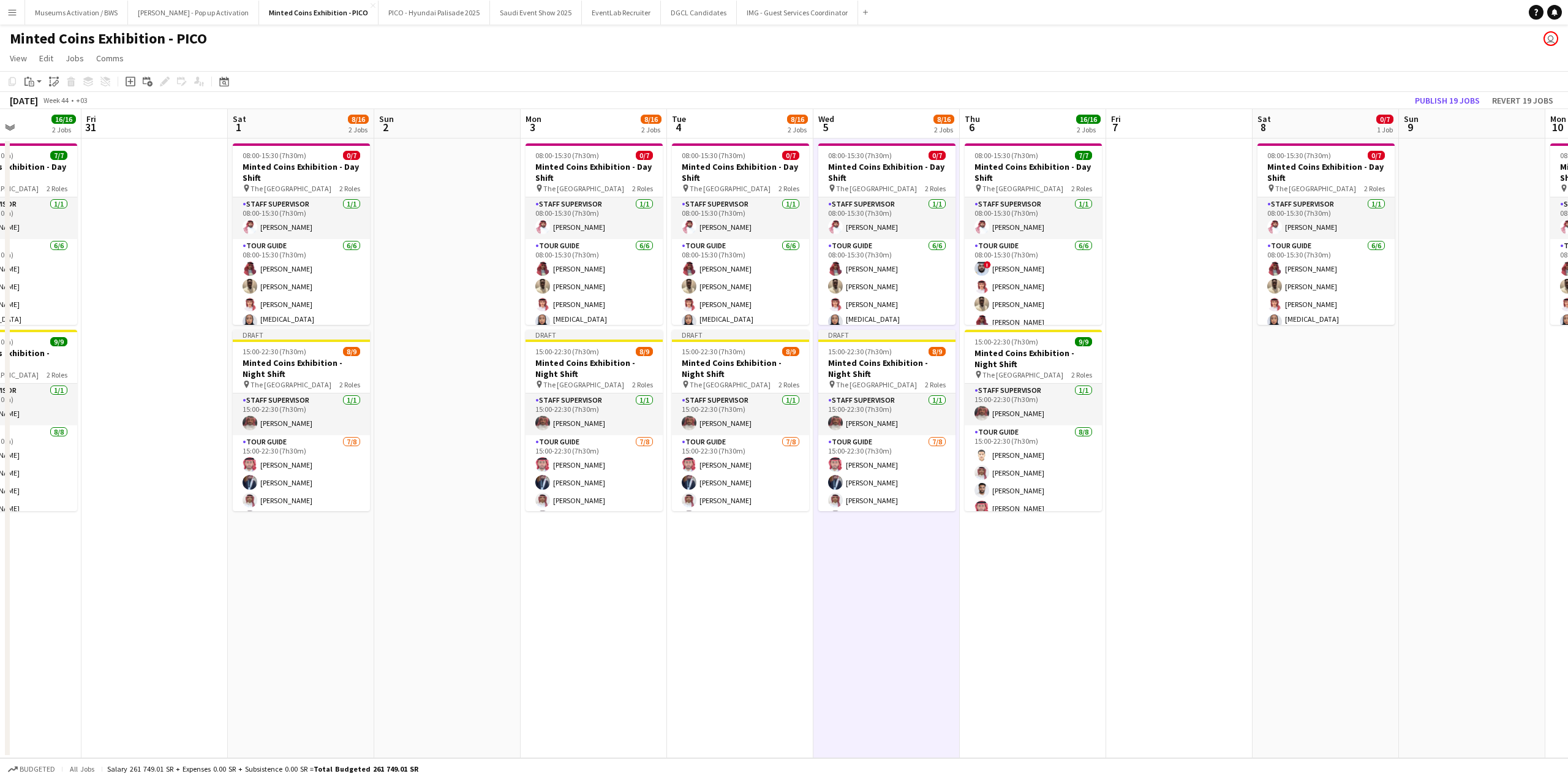
drag, startPoint x: 1239, startPoint y: 367, endPoint x: 835, endPoint y: 376, distance: 404.1
click at [861, 375] on app-calendar-viewport "Tue 28 8/16 2 Jobs Wed 29 8/16 2 Jobs Thu 30 16/16 2 Jobs Fri 31 Sat 1 8/16 2 J…" at bounding box center [784, 433] width 1568 height 649
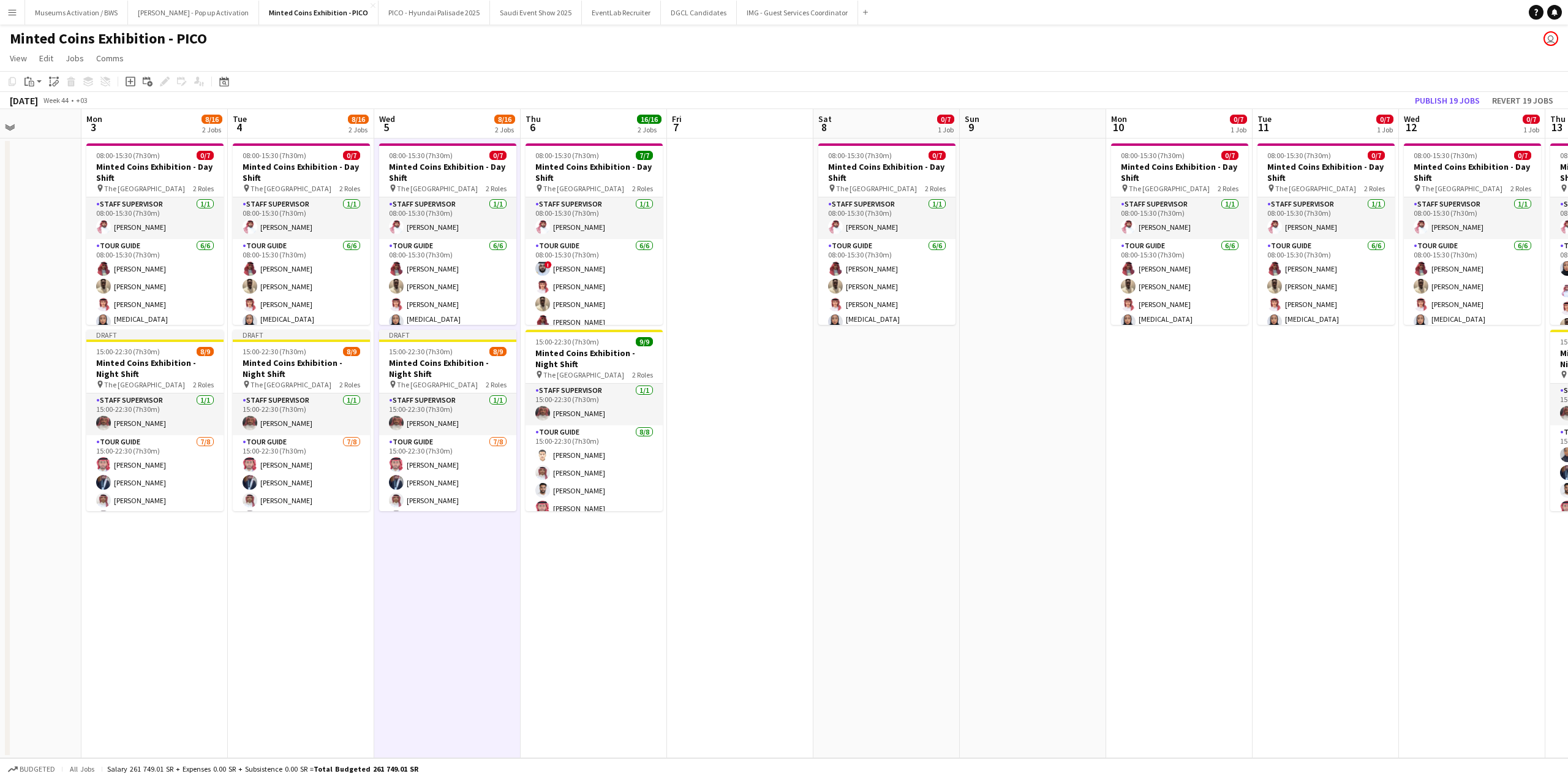
scroll to position [0, 295]
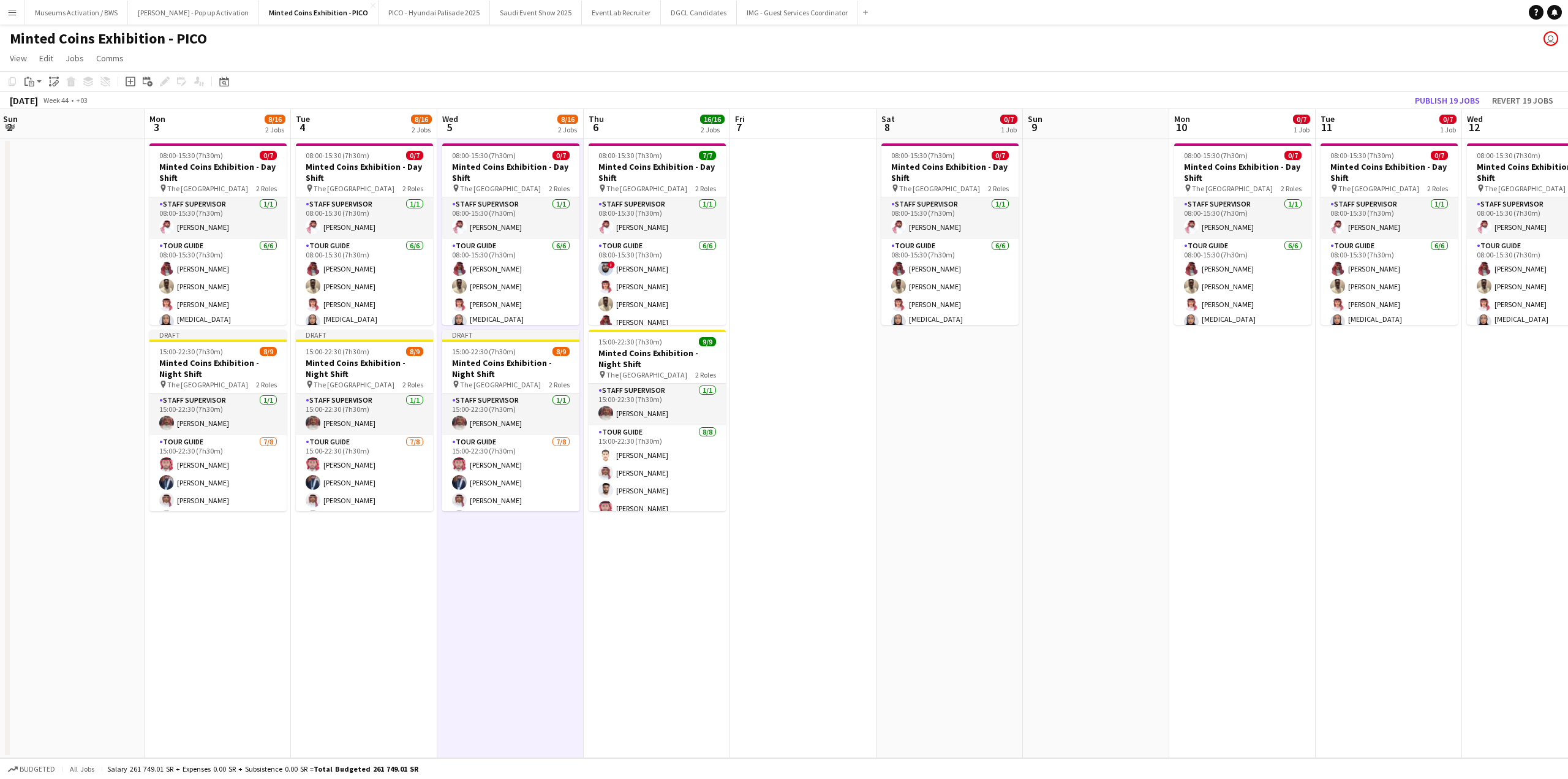
click at [951, 388] on app-date-cell "08:00-15:30 (7h30m) 0/7 Minted Coins Exhibition - Day Shift pin The National Mu…" at bounding box center [949, 448] width 147 height 620
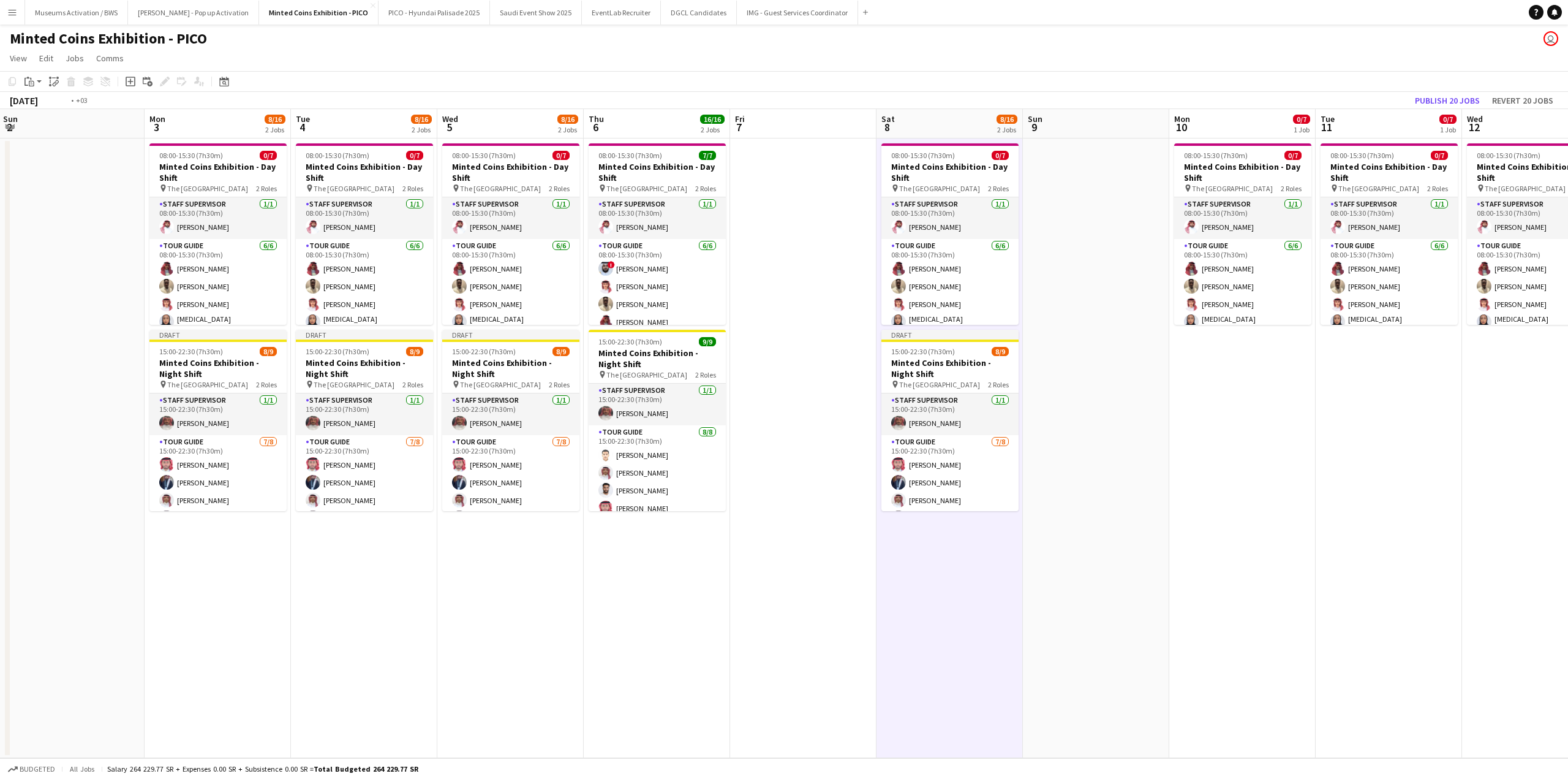
drag, startPoint x: 1293, startPoint y: 402, endPoint x: 929, endPoint y: 397, distance: 364.0
click at [1073, 398] on app-calendar-viewport "Fri 31 Sat 1 8/16 2 Jobs Sun 2 Mon 3 8/16 2 Jobs Tue 4 8/16 2 Jobs Wed 5 8/16 2…" at bounding box center [784, 433] width 1568 height 649
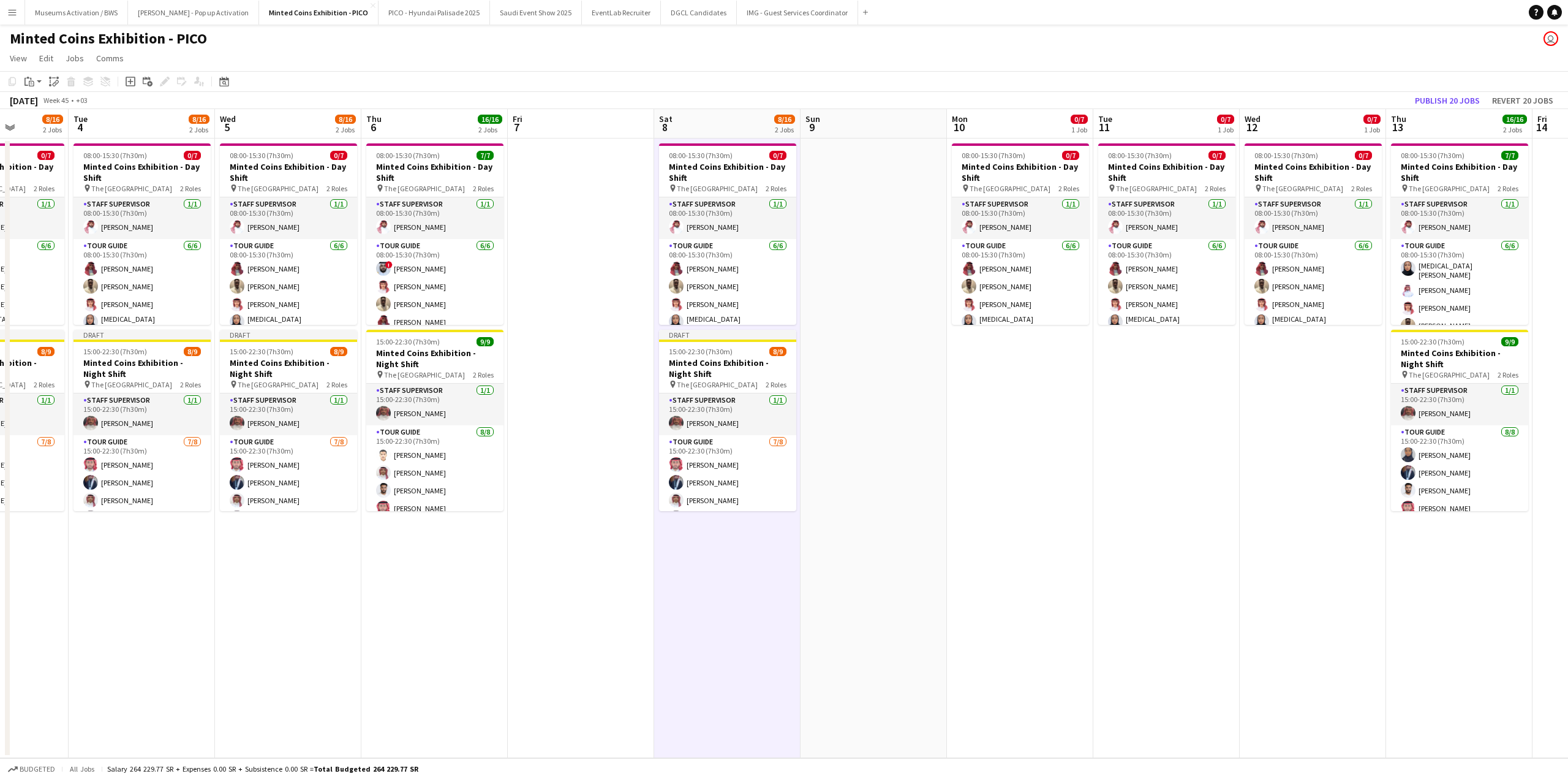
click at [997, 388] on app-date-cell "08:00-15:30 (7h30m) 0/7 Minted Coins Exhibition - Day Shift pin The National Mu…" at bounding box center [1020, 448] width 147 height 620
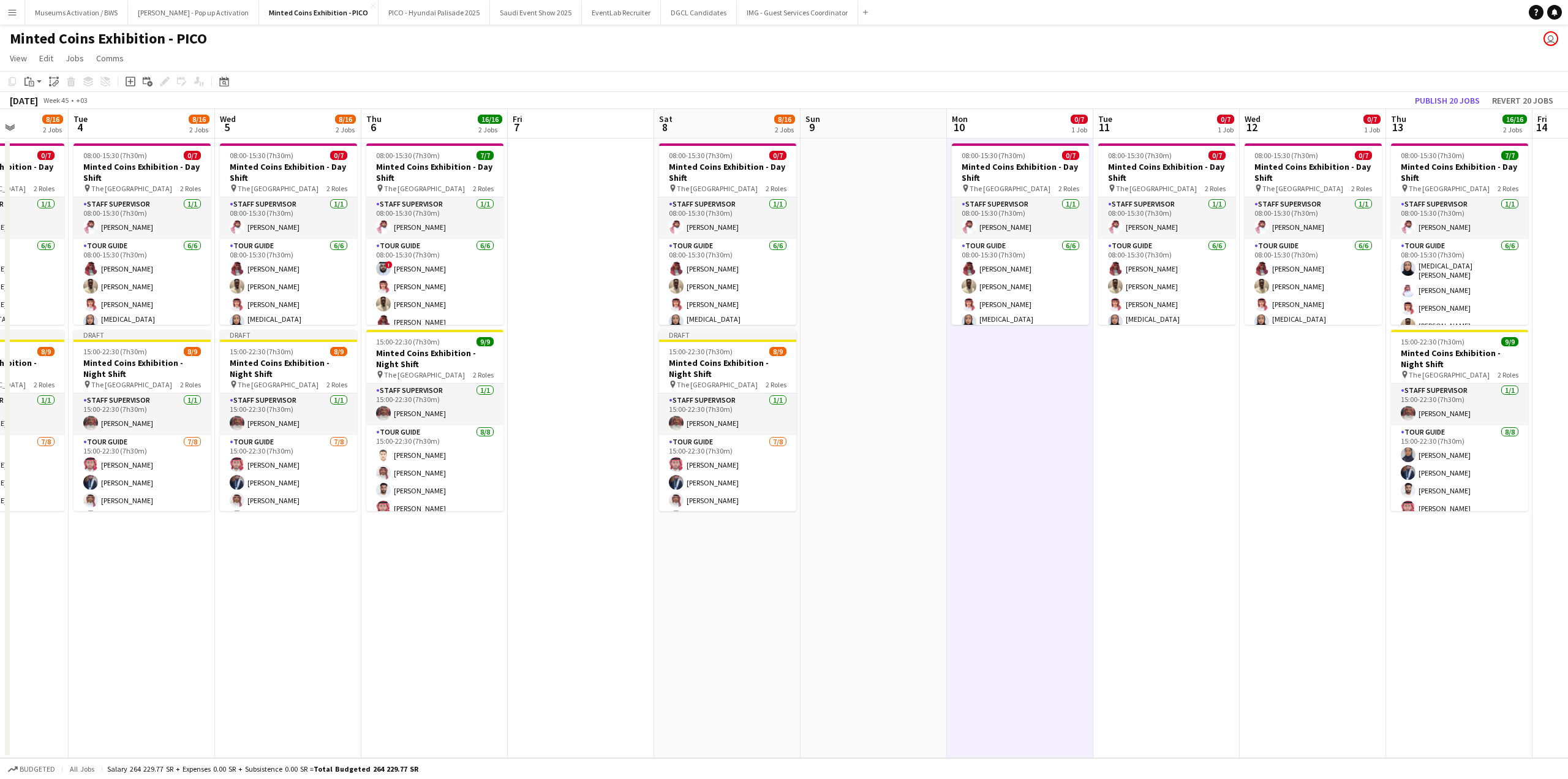
click at [1327, 397] on app-date-cell "08:00-15:30 (7h30m) 0/7 Minted Coins Exhibition - Day Shift pin The National Mu…" at bounding box center [1313, 448] width 147 height 620
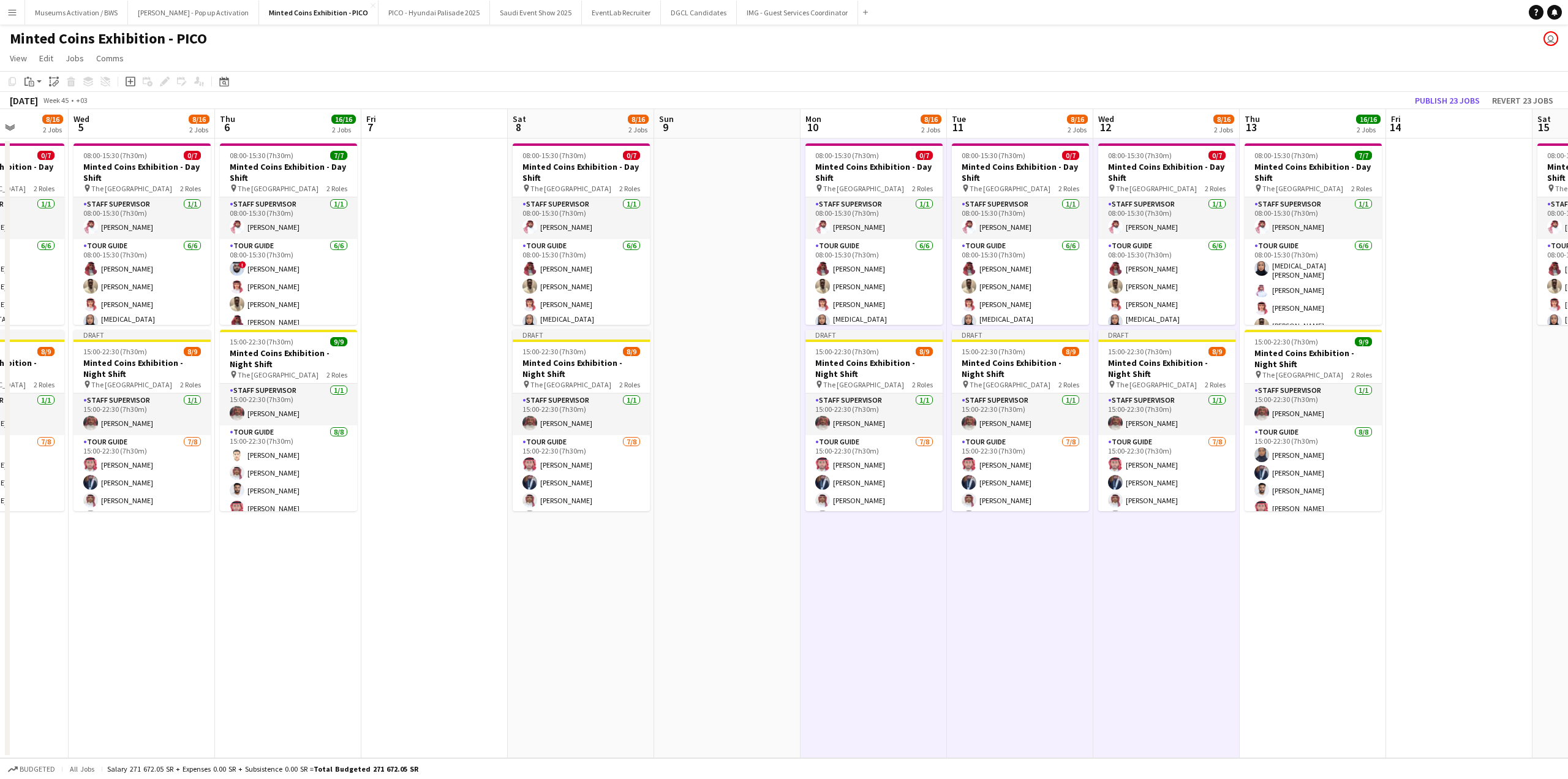
drag, startPoint x: 1563, startPoint y: 393, endPoint x: 1148, endPoint y: 388, distance: 415.0
click at [1181, 391] on app-calendar-viewport "Sat 1 8/16 2 Jobs Sun 2 Mon 3 8/16 2 Jobs Tue 4 8/16 2 Jobs Wed 5 8/16 2 Jobs T…" at bounding box center [784, 433] width 1568 height 649
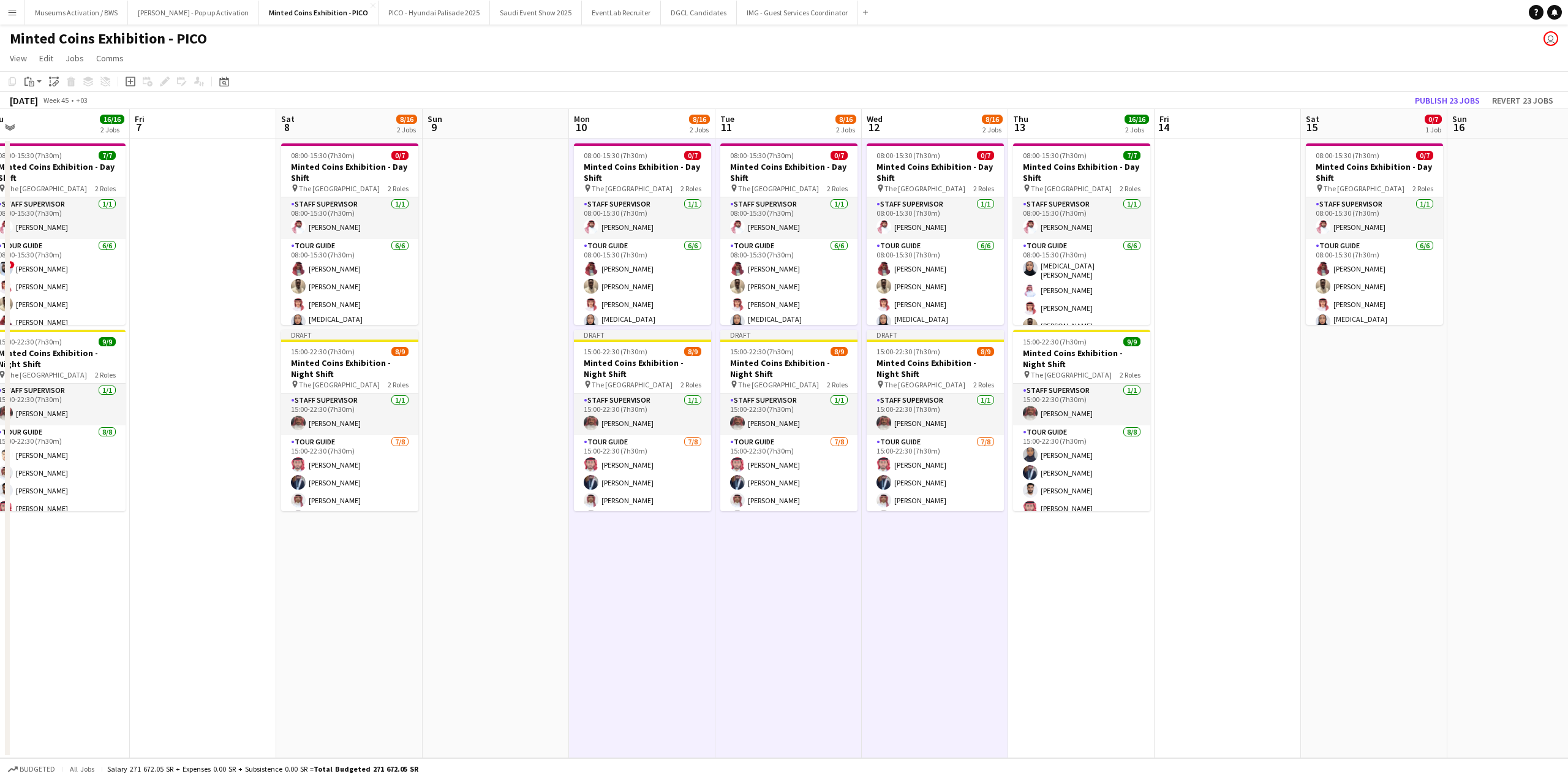
drag, startPoint x: 1185, startPoint y: 371, endPoint x: 809, endPoint y: 377, distance: 376.0
click at [815, 377] on app-calendar-viewport "Mon 3 8/16 2 Jobs Tue 4 8/16 2 Jobs Wed 5 8/16 2 Jobs Thu 6 16/16 2 Jobs Fri 7 …" at bounding box center [784, 433] width 1568 height 649
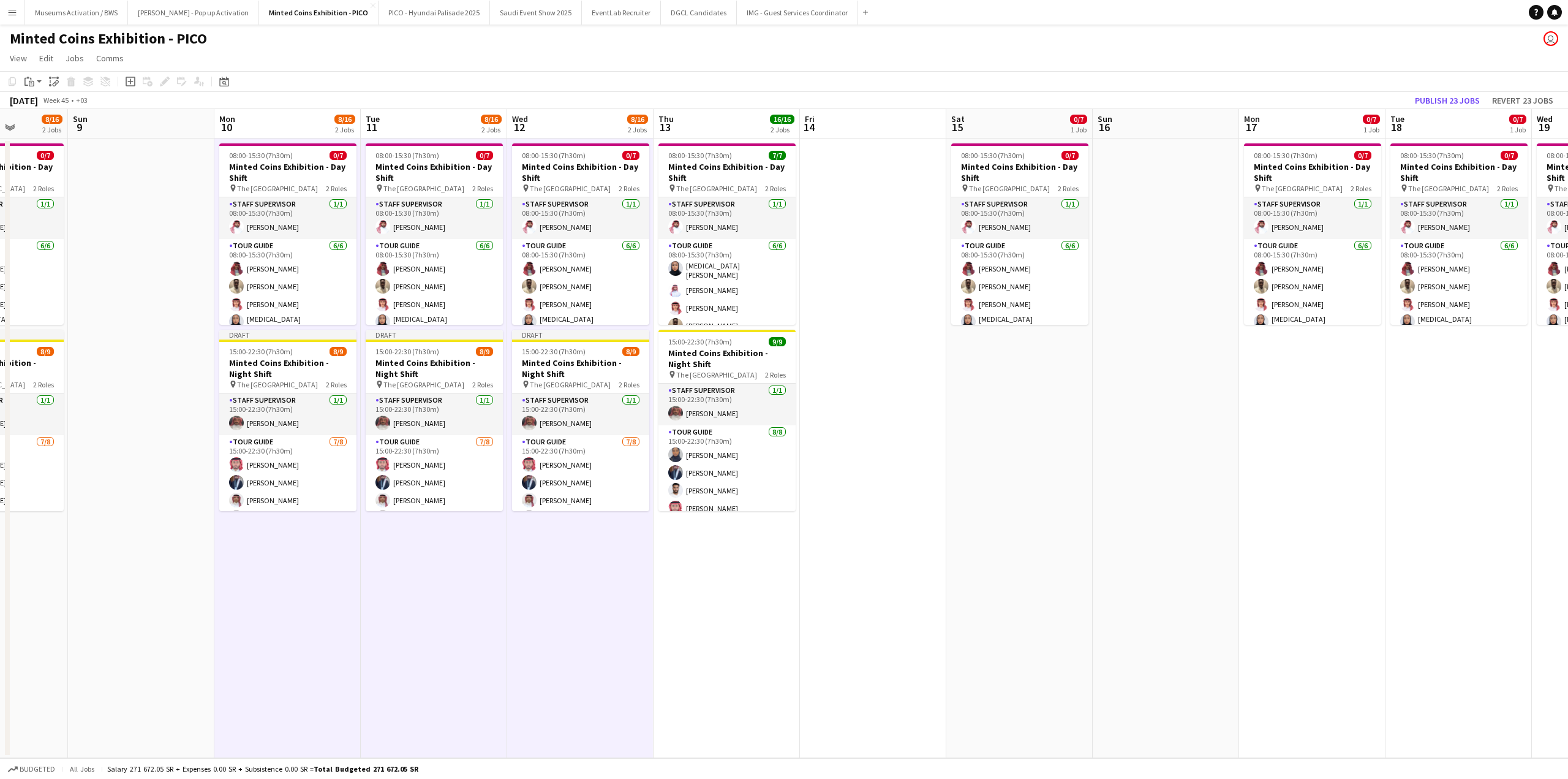
click at [1056, 375] on app-date-cell "08:00-15:30 (7h30m) 0/7 Minted Coins Exhibition - Day Shift pin The National Mu…" at bounding box center [1019, 448] width 147 height 620
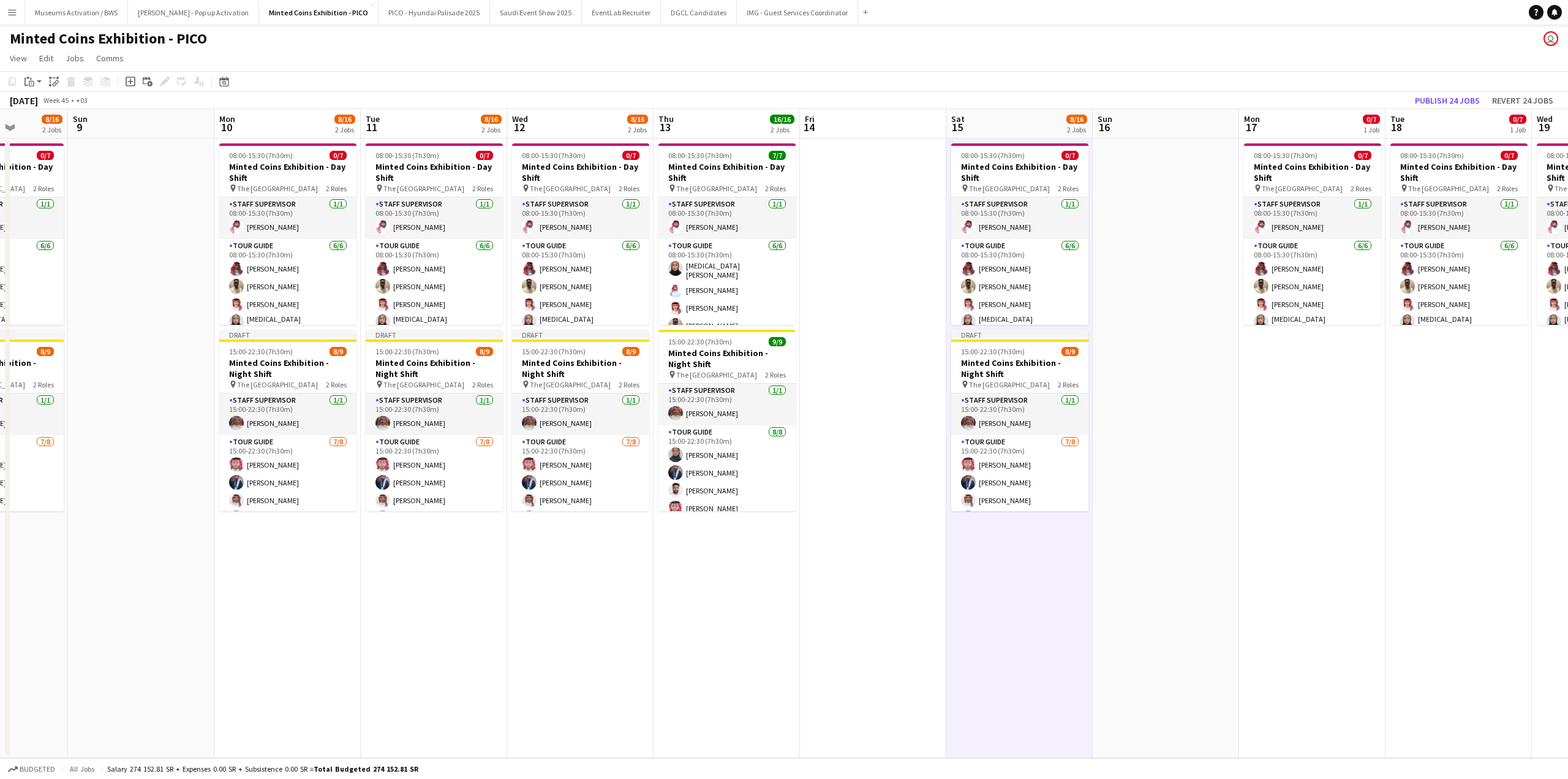
drag, startPoint x: 1318, startPoint y: 400, endPoint x: 864, endPoint y: 373, distance: 454.8
click at [904, 376] on app-calendar-viewport "Wed 5 8/16 2 Jobs Thu 6 16/16 2 Jobs Fri 7 Sat 8 8/16 2 Jobs Sun 9 Mon 10 8/16 …" at bounding box center [784, 433] width 1568 height 649
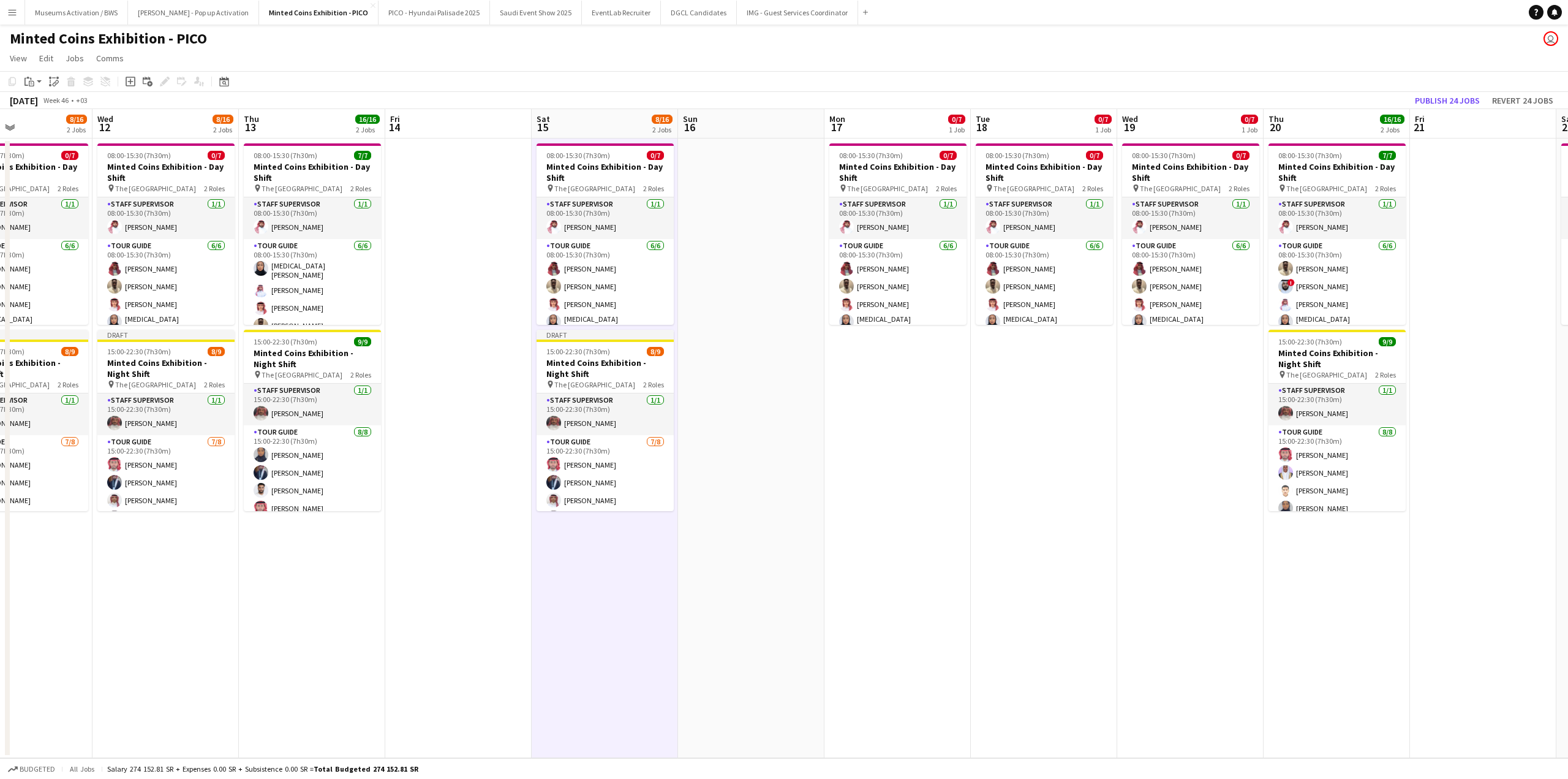
click at [882, 367] on app-date-cell "08:00-15:30 (7h30m) 0/7 Minted Coins Exhibition - Day Shift pin The National Mu…" at bounding box center [897, 448] width 147 height 620
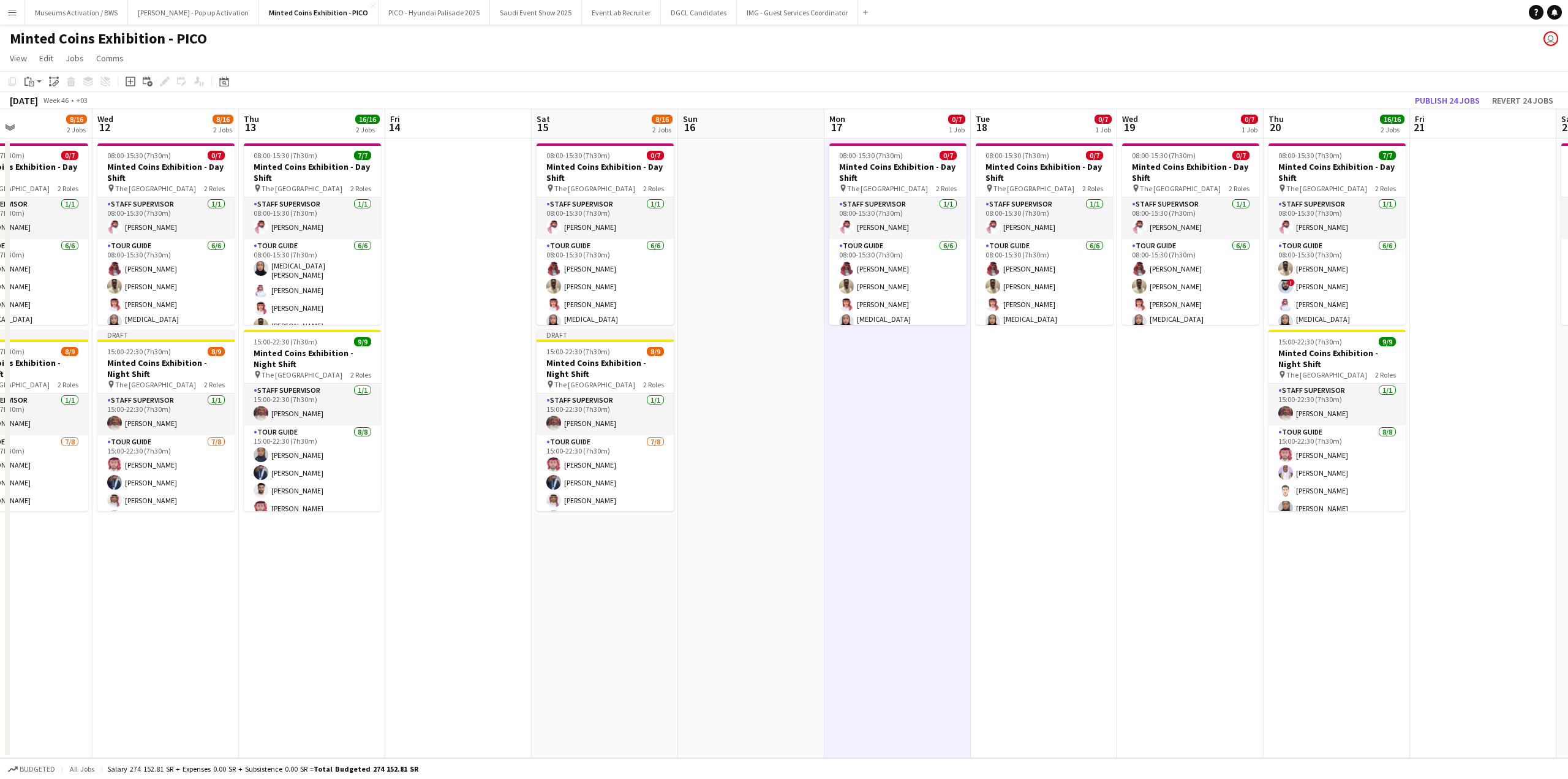
click at [1178, 380] on app-date-cell "08:00-15:30 (7h30m) 0/7 Minted Coins Exhibition - Day Shift pin The National Mu…" at bounding box center [1190, 448] width 147 height 620
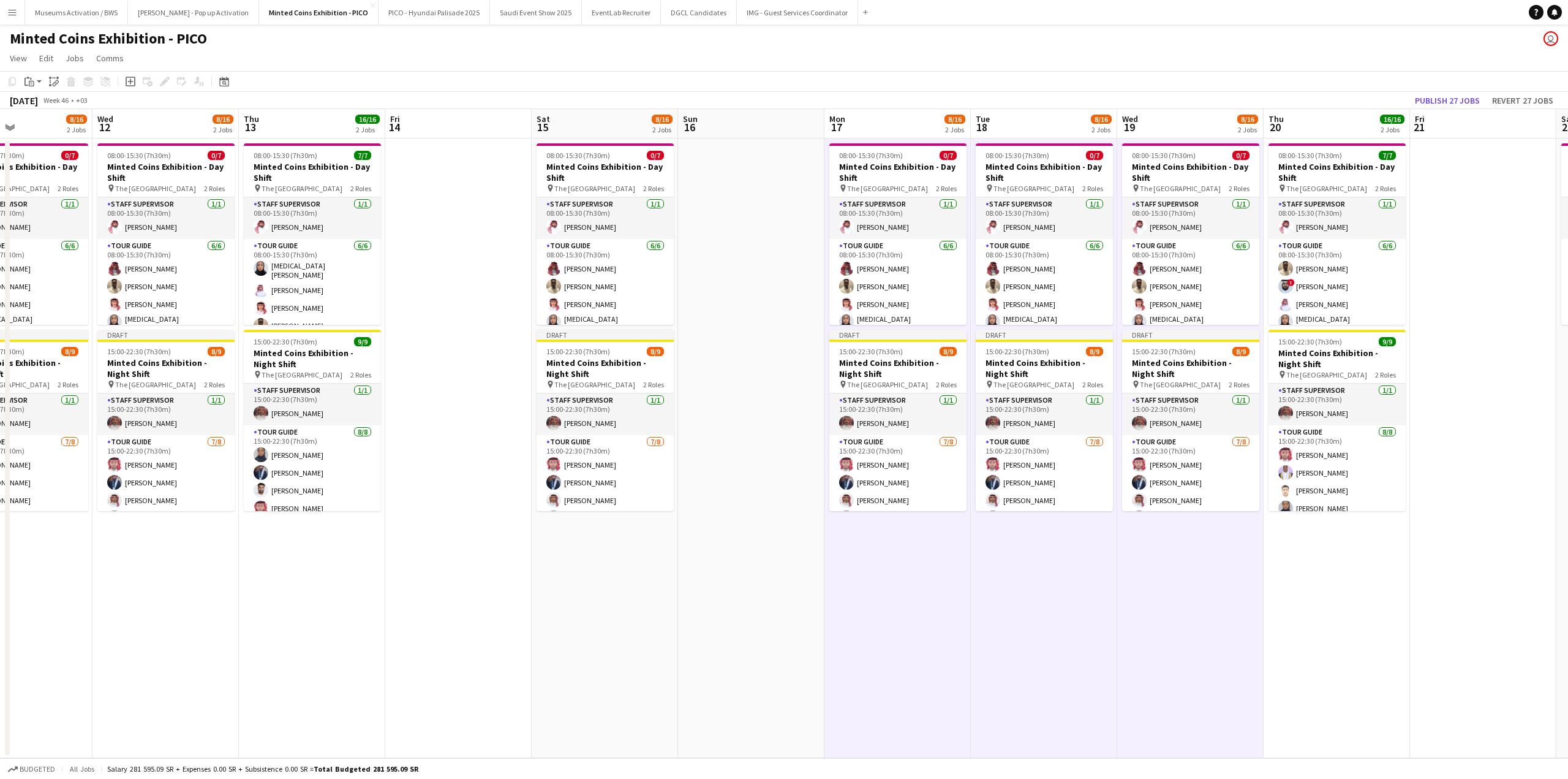
drag, startPoint x: 1452, startPoint y: 391, endPoint x: 1091, endPoint y: 385, distance: 361.0
click at [1209, 388] on app-calendar-viewport "Sun 9 Mon 10 8/16 2 Jobs Tue 11 8/16 2 Jobs Wed 12 8/16 2 Jobs Thu 13 16/16 2 J…" at bounding box center [784, 433] width 1568 height 649
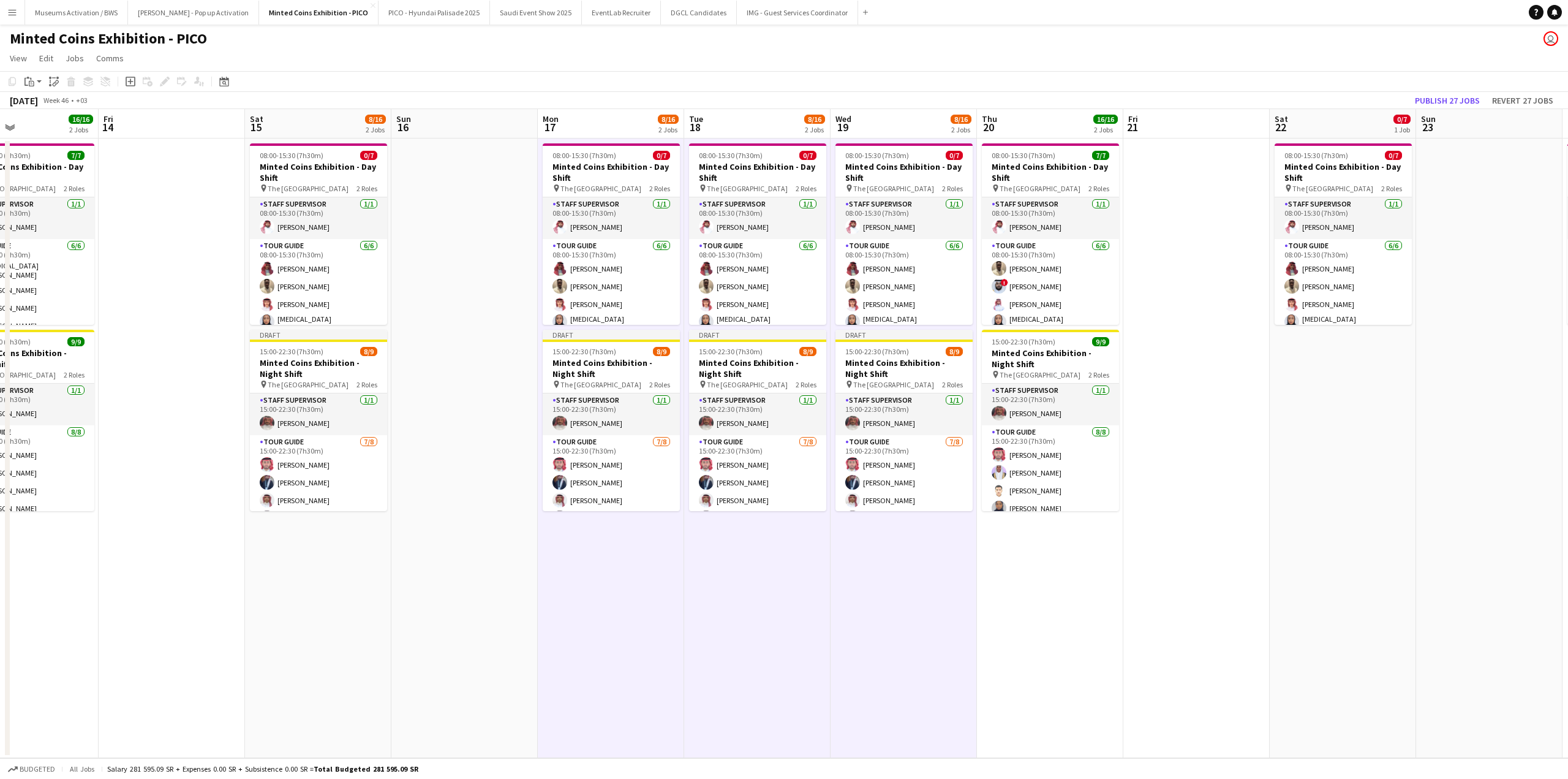
drag, startPoint x: 1050, startPoint y: 360, endPoint x: 957, endPoint y: 362, distance: 93.0
click at [967, 362] on app-calendar-viewport "Mon 10 8/16 2 Jobs Tue 11 8/16 2 Jobs Wed 12 8/16 2 Jobs Thu 13 16/16 2 Jobs Fr…" at bounding box center [784, 433] width 1568 height 649
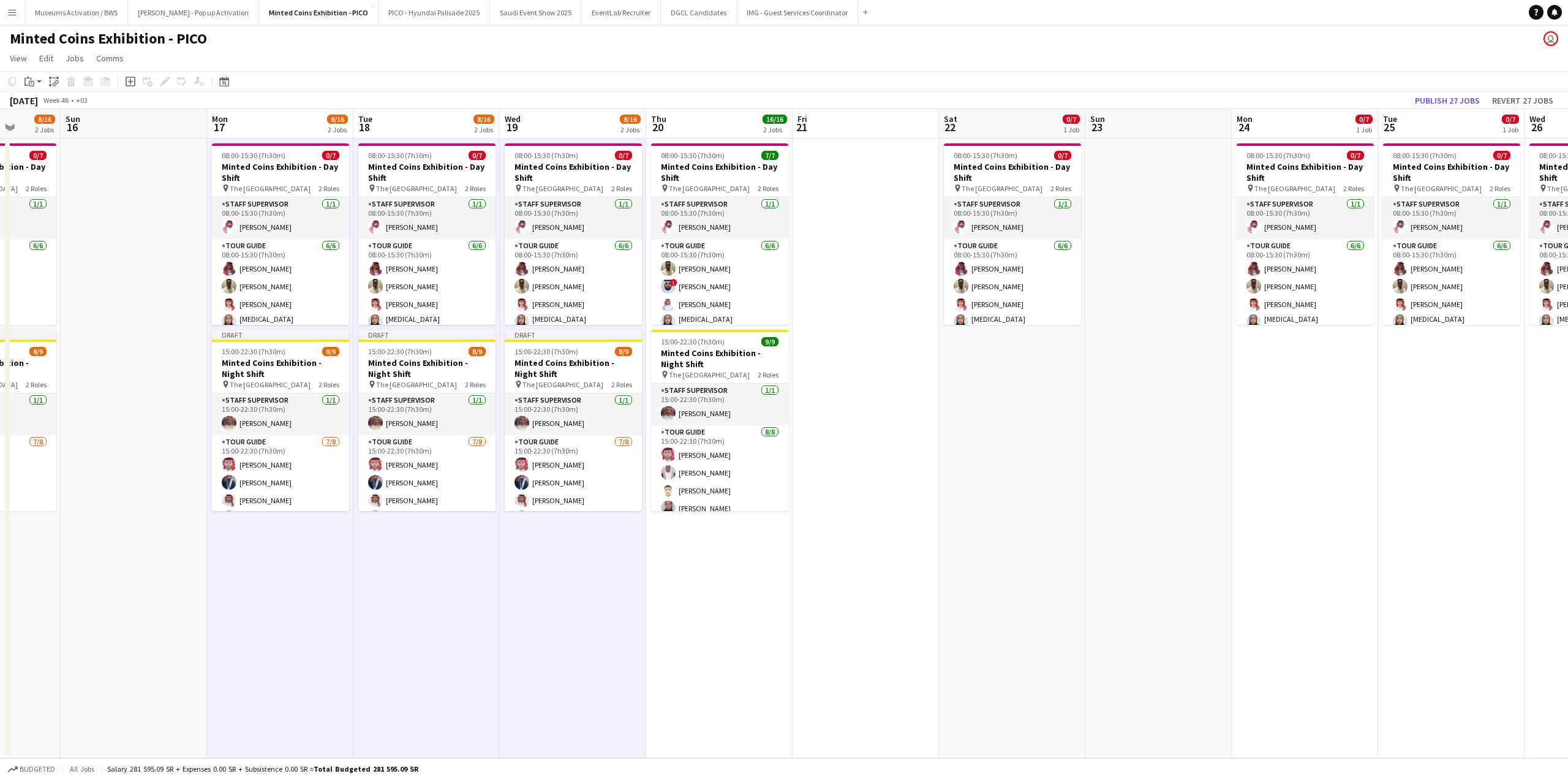
click at [1007, 365] on app-date-cell "08:00-15:30 (7h30m) 0/7 Minted Coins Exhibition - Day Shift pin The National Mu…" at bounding box center [1012, 448] width 147 height 620
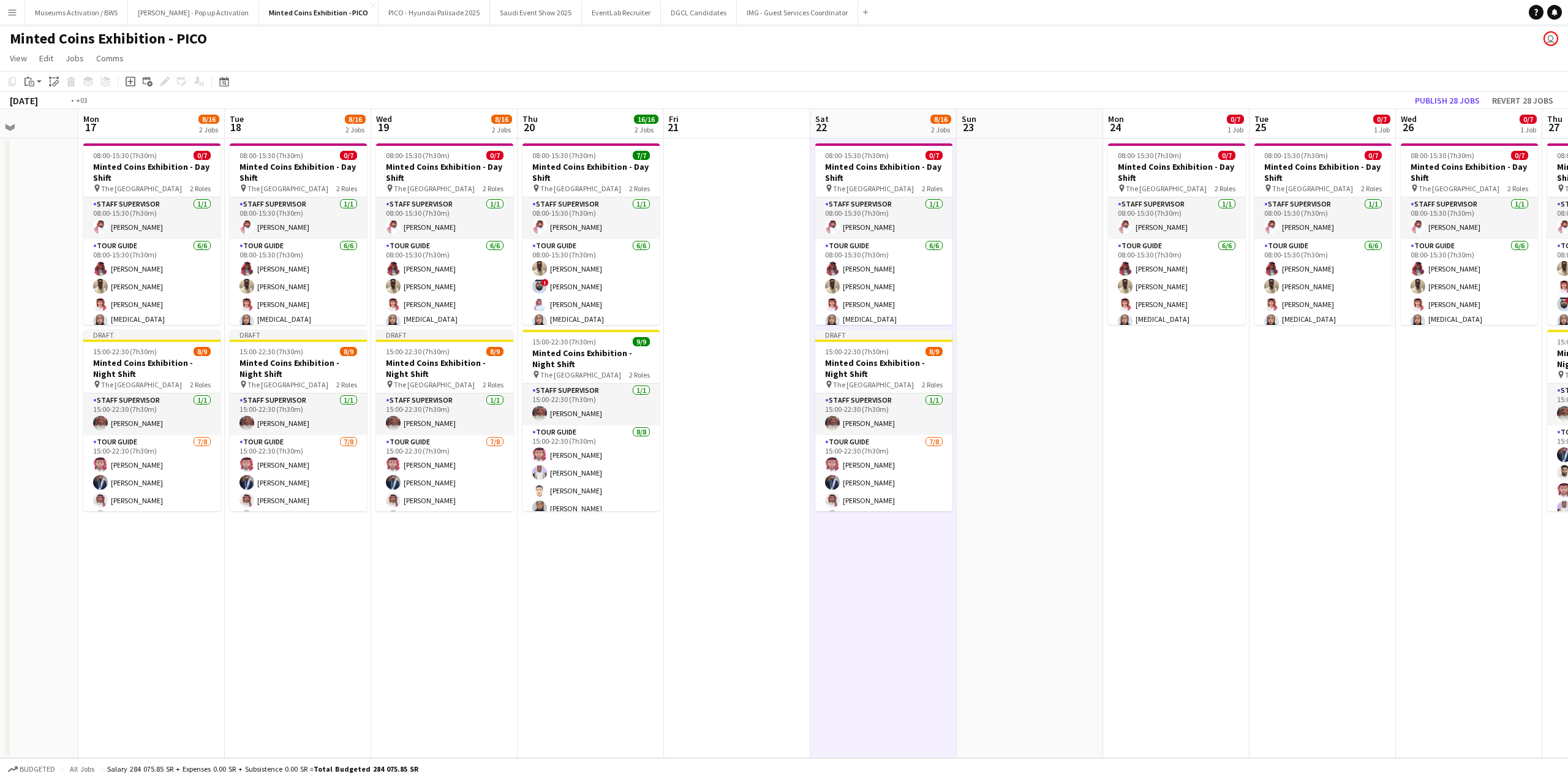
drag, startPoint x: 1320, startPoint y: 403, endPoint x: 994, endPoint y: 356, distance: 329.4
click at [993, 367] on app-calendar-viewport "Thu 13 16/16 2 Jobs Fri 14 Sat 15 8/16 2 Jobs Sun 16 Mon 17 8/16 2 Jobs Tue 18 …" at bounding box center [784, 433] width 1568 height 649
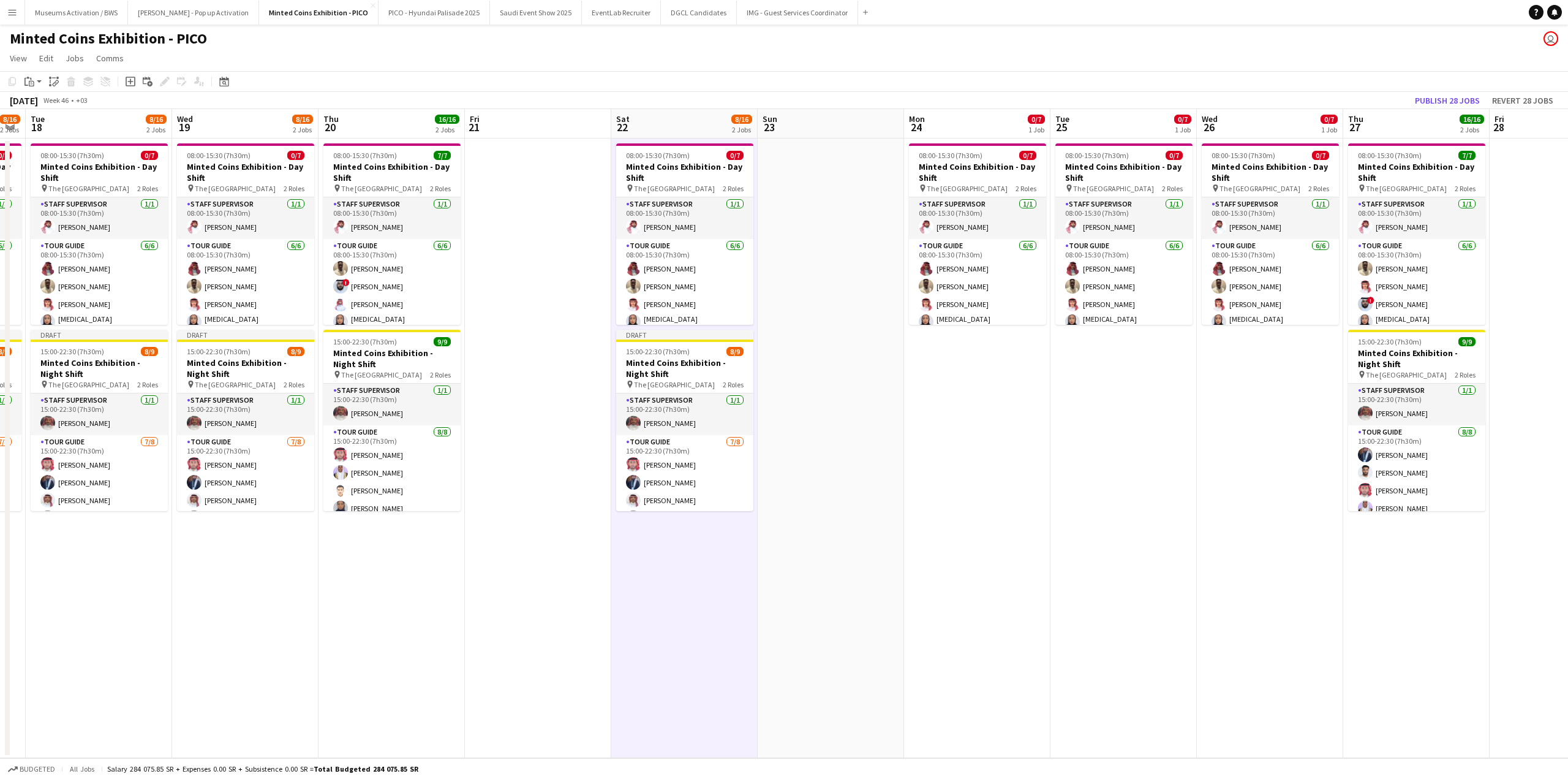
drag, startPoint x: 997, startPoint y: 346, endPoint x: 884, endPoint y: 347, distance: 113.0
click at [885, 348] on app-calendar-viewport "Sat 15 8/16 2 Jobs Sun 16 Mon 17 8/16 2 Jobs Tue 18 8/16 2 Jobs Wed 19 8/16 2 J…" at bounding box center [784, 433] width 1568 height 649
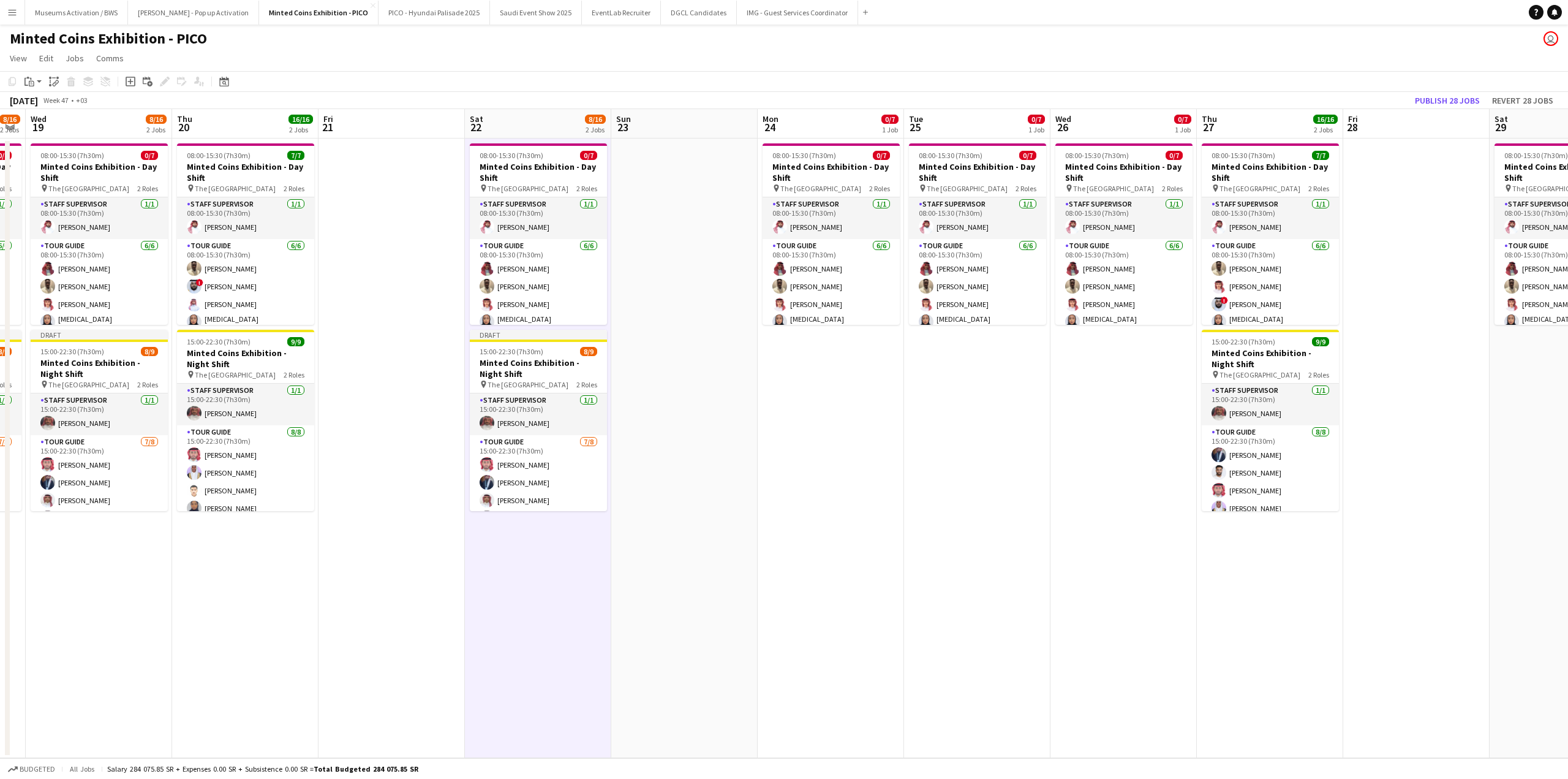
scroll to position [0, 428]
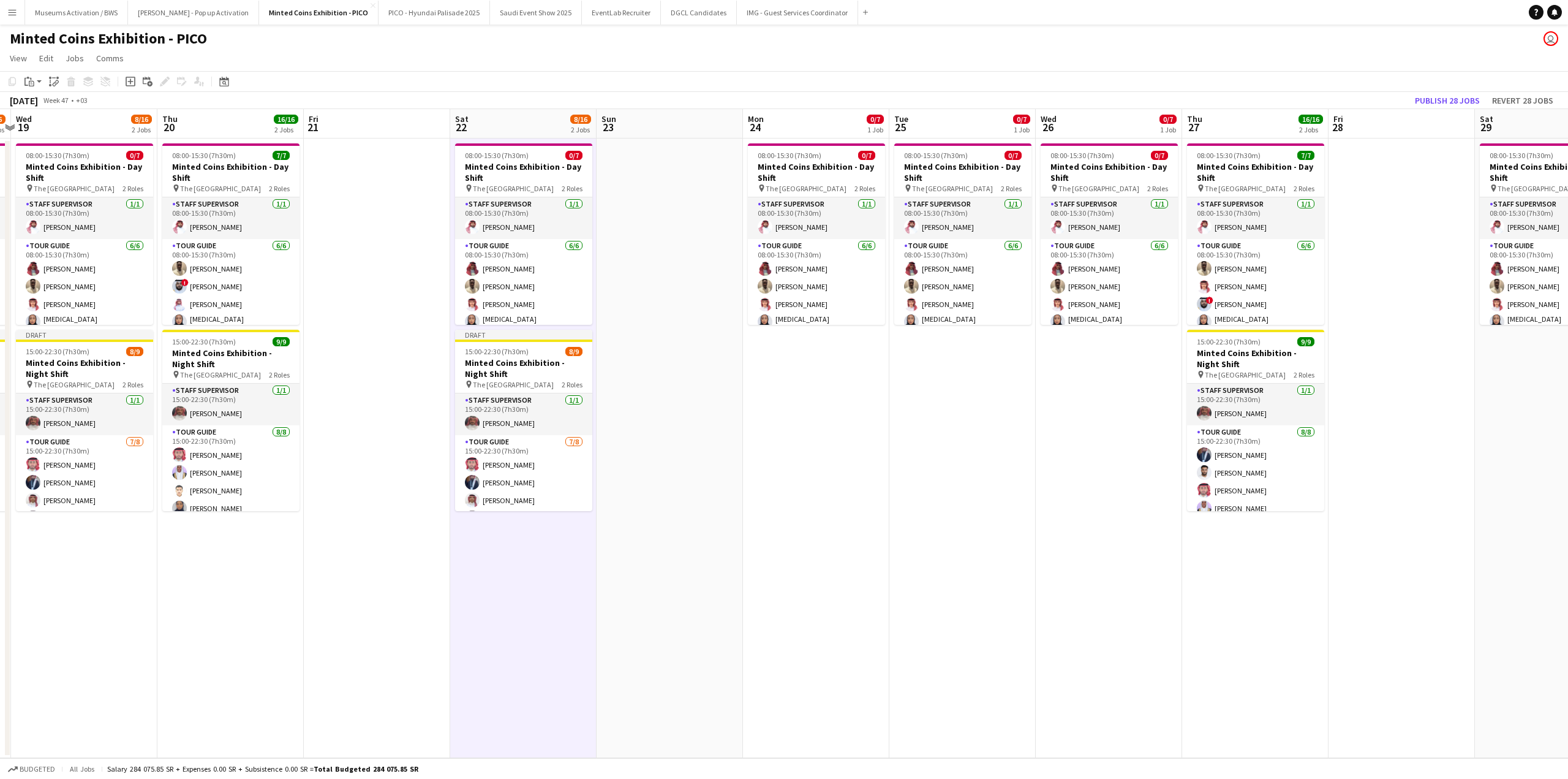
click at [884, 347] on app-date-cell "08:00-15:30 (7h30m) 0/7 Minted Coins Exhibition - Day Shift pin The National Mu…" at bounding box center [816, 448] width 147 height 620
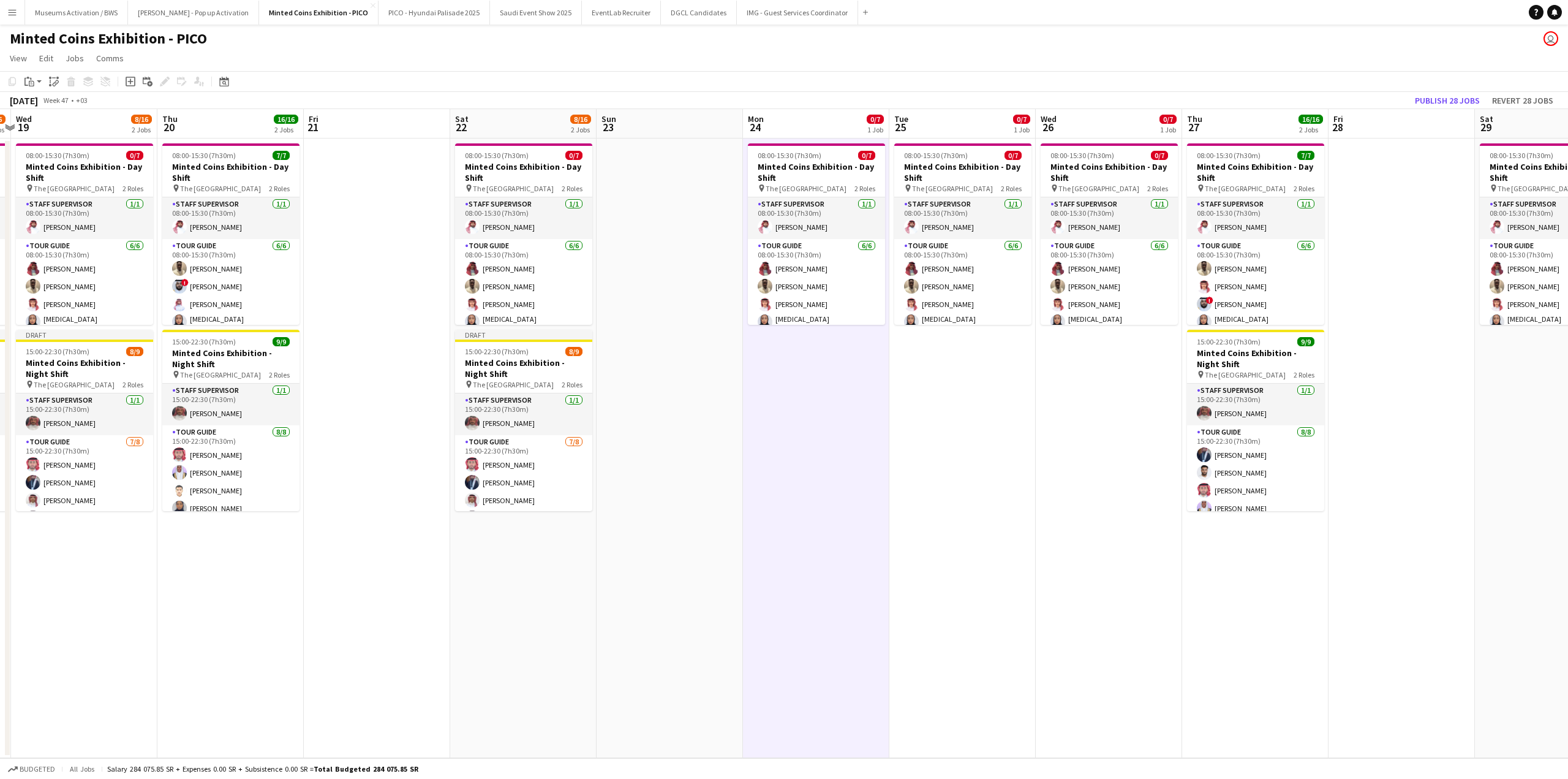
click at [1105, 362] on app-date-cell "08:00-15:30 (7h30m) 0/7 Minted Coins Exhibition - Day Shift pin The National Mu…" at bounding box center [1108, 448] width 147 height 620
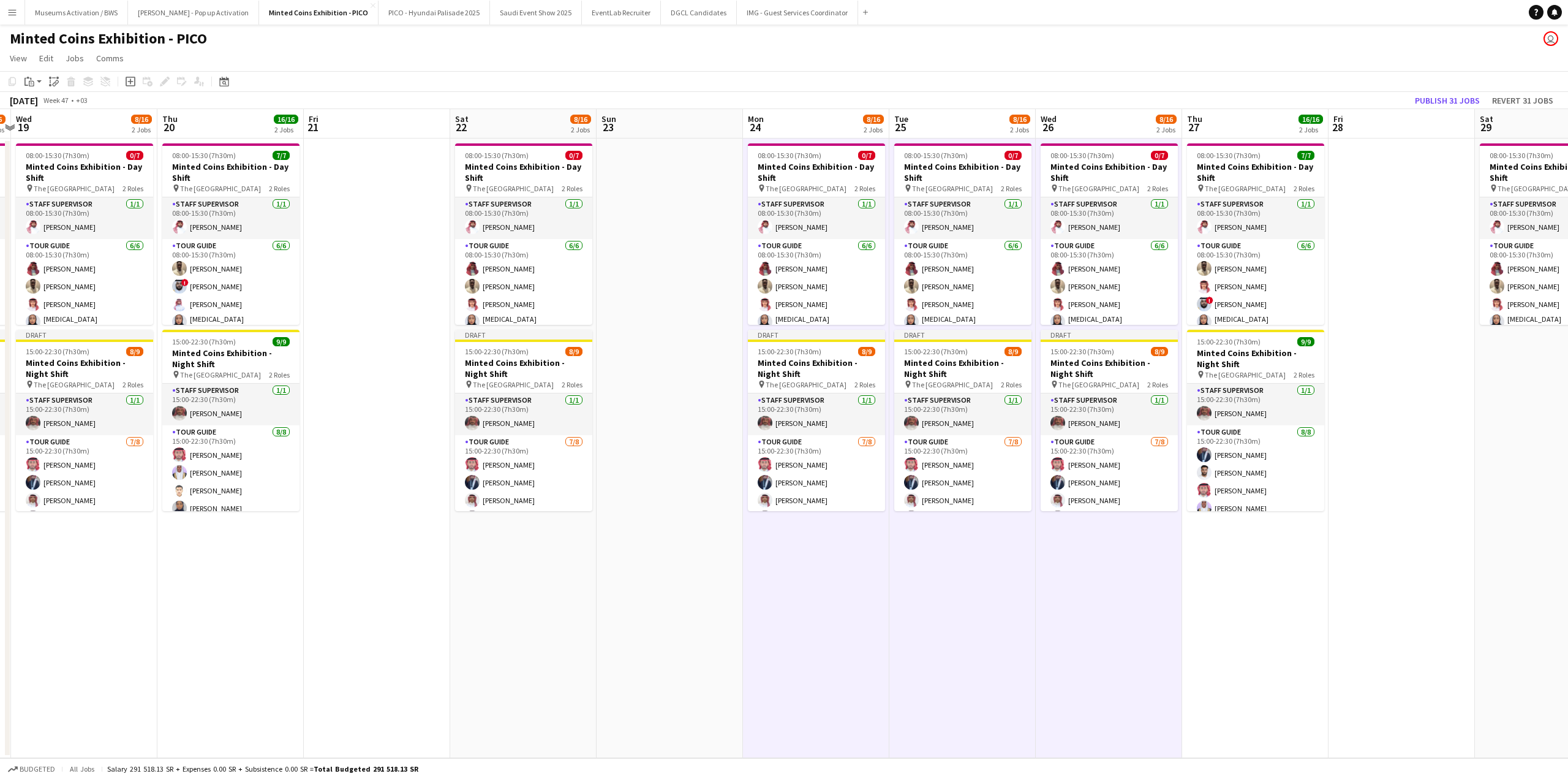
click at [1168, 345] on app-calendar-viewport "Sun 16 Mon 17 8/16 2 Jobs Tue 18 8/16 2 Jobs Wed 19 8/16 2 Jobs Thu 20 16/16 2 …" at bounding box center [784, 433] width 1568 height 649
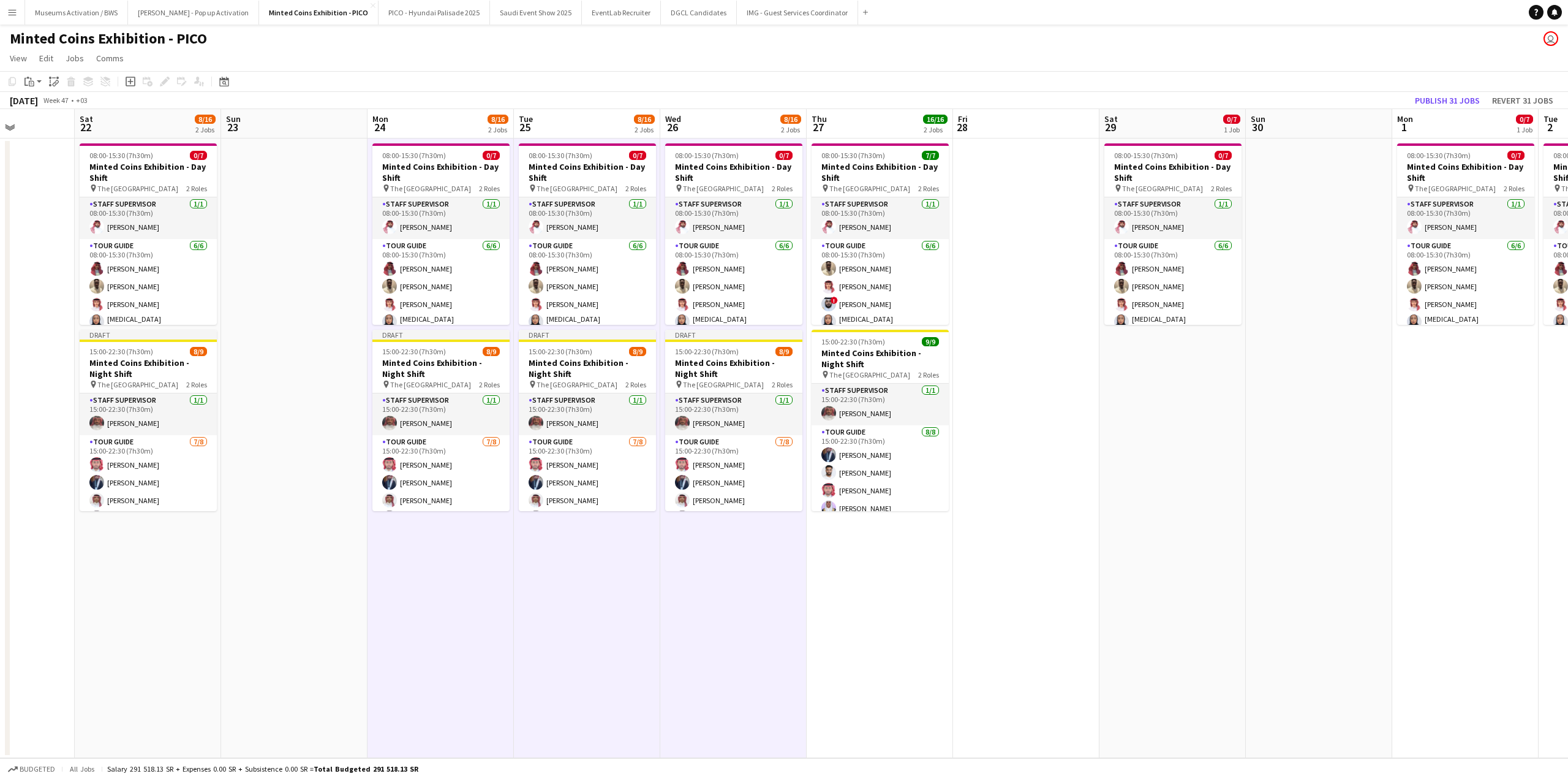
drag, startPoint x: 1080, startPoint y: 350, endPoint x: 965, endPoint y: 356, distance: 115.2
click at [968, 356] on app-calendar-viewport "Tue 18 8/16 2 Jobs Wed 19 8/16 2 Jobs Thu 20 16/16 2 Jobs Fri 21 Sat 22 8/16 2 …" at bounding box center [784, 433] width 1568 height 649
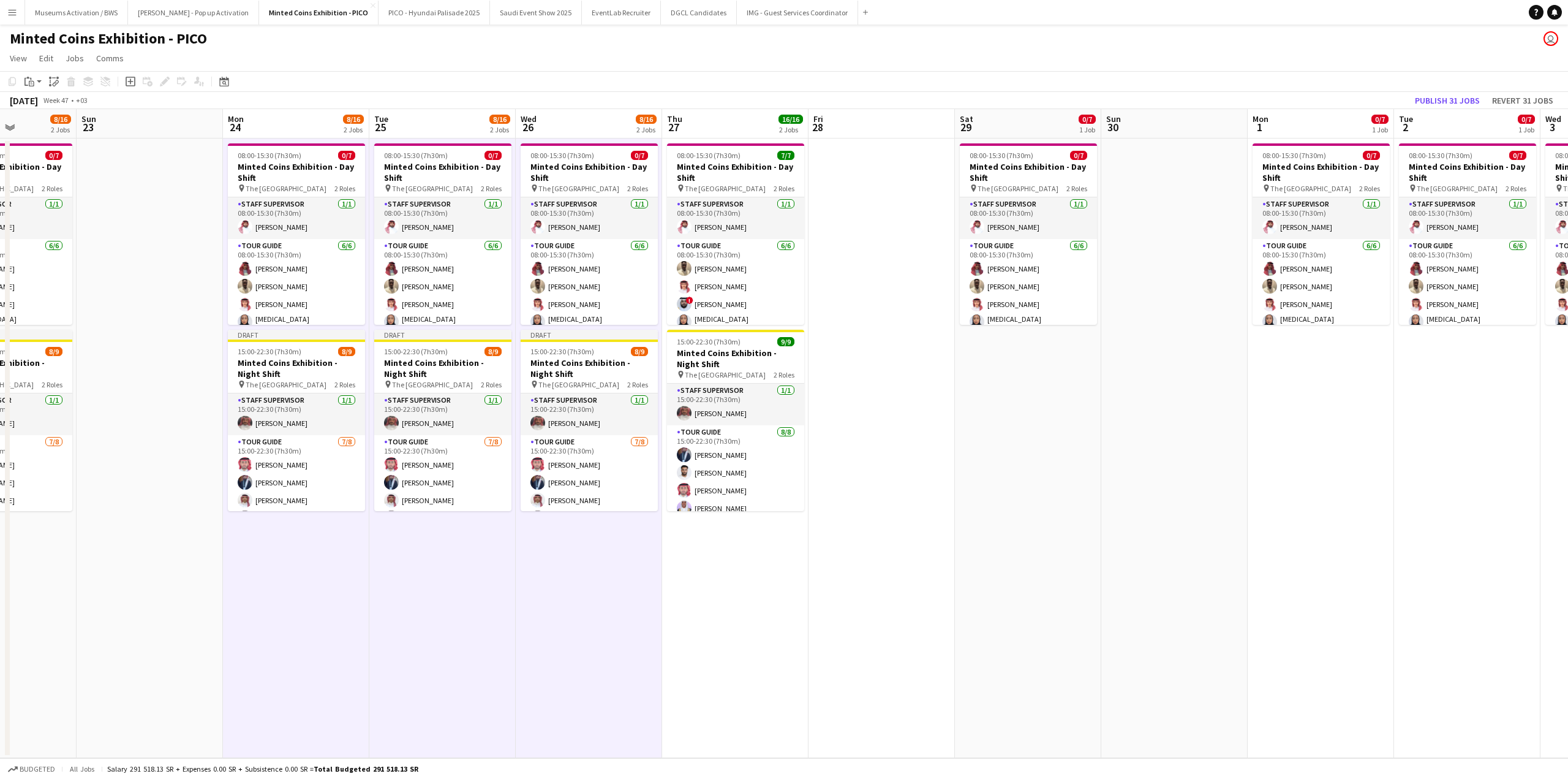
click at [1029, 370] on app-date-cell "08:00-15:30 (7h30m) 0/7 Minted Coins Exhibition - Day Shift pin The National Mu…" at bounding box center [1028, 448] width 147 height 620
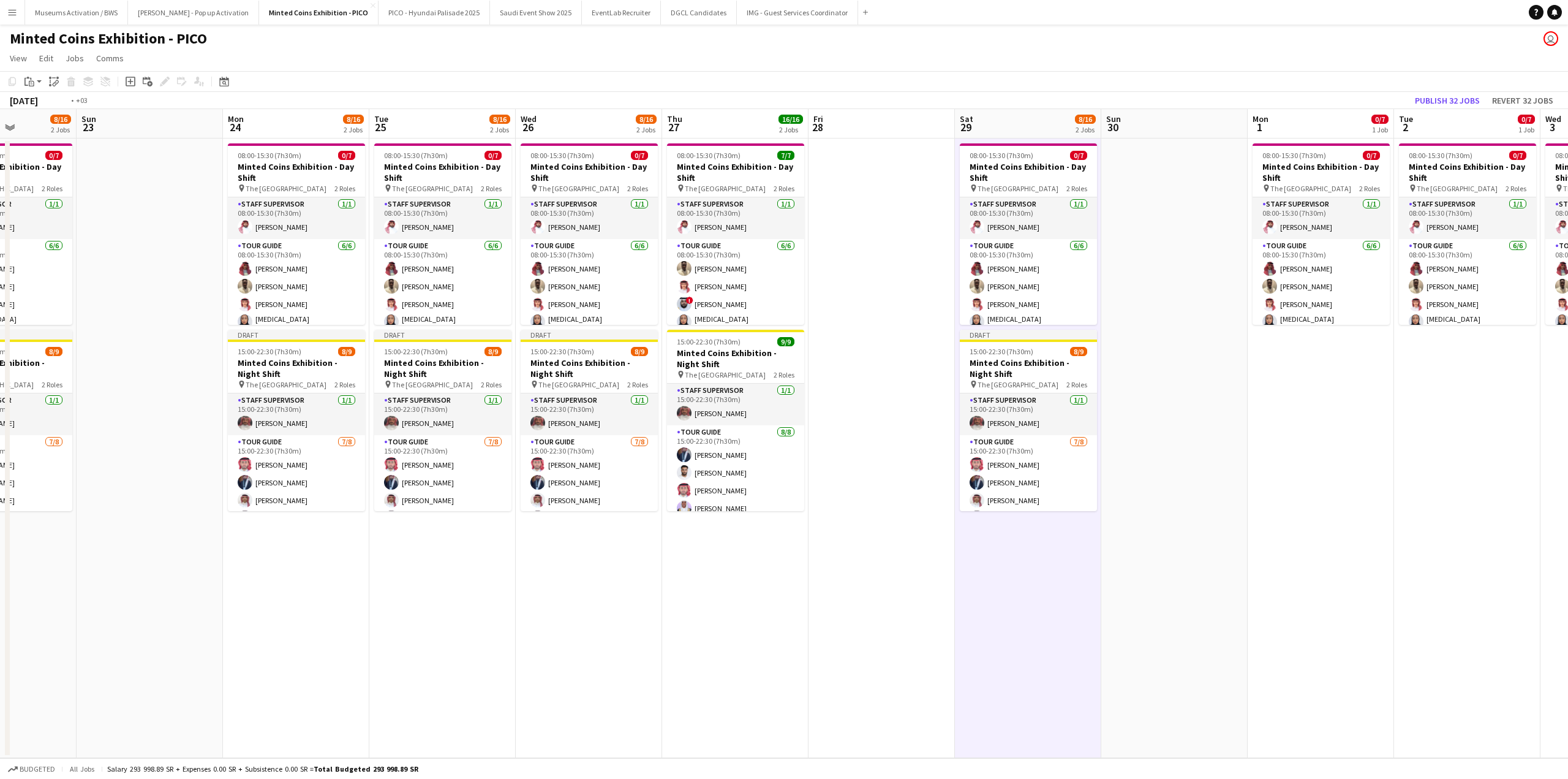
click at [954, 395] on app-calendar-viewport "Wed 19 8/16 2 Jobs Thu 20 16/16 2 Jobs Fri 21 Sat 22 8/16 2 Jobs Sun 23 Mon 24 …" at bounding box center [784, 433] width 1568 height 649
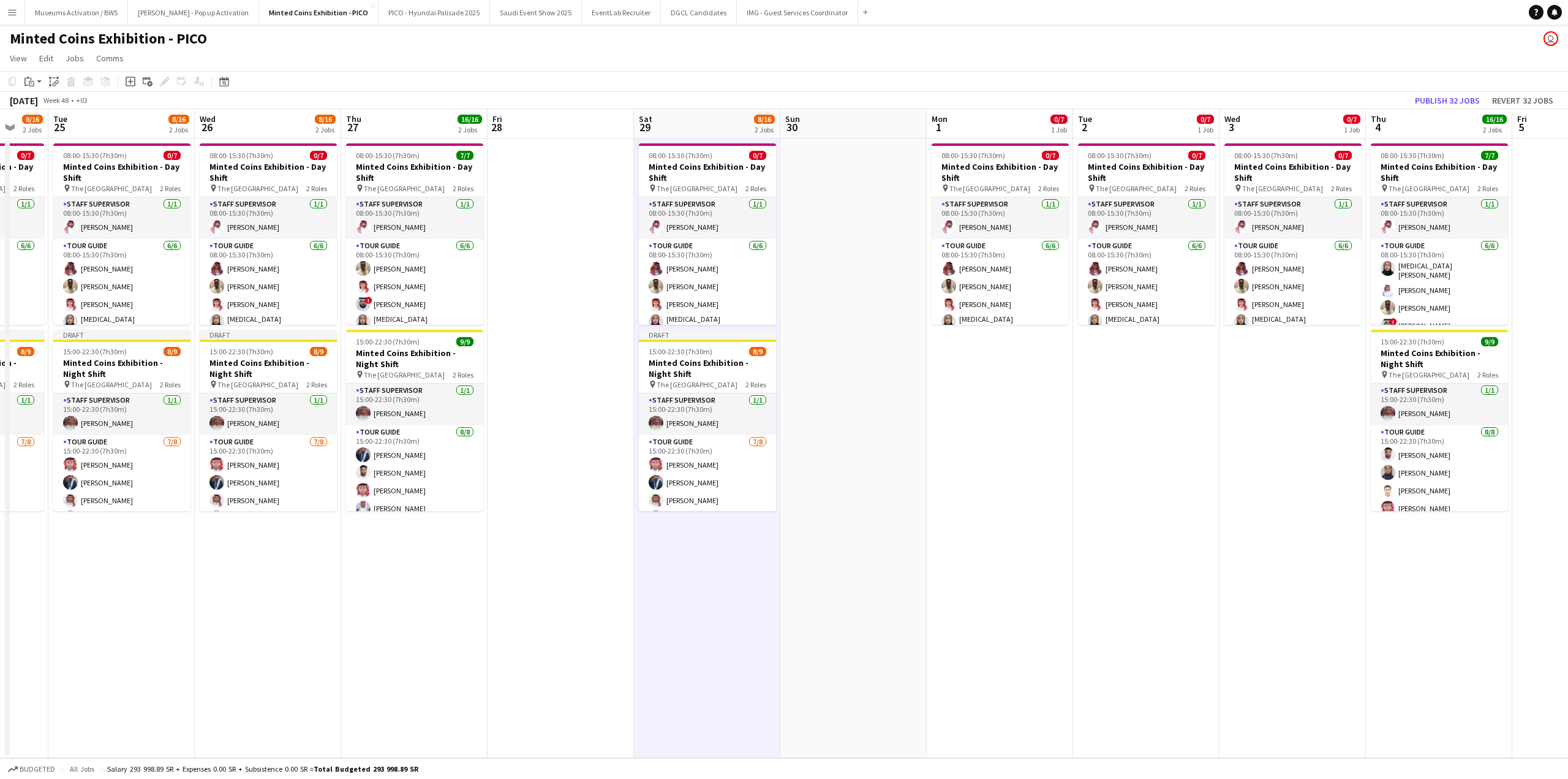
drag, startPoint x: 1047, startPoint y: 364, endPoint x: 803, endPoint y: 359, distance: 244.1
click at [817, 360] on app-calendar-viewport "Sat 22 8/16 2 Jobs Sun 23 Mon 24 8/16 2 Jobs Tue 25 8/16 2 Jobs Wed 26 8/16 2 J…" at bounding box center [784, 433] width 1568 height 649
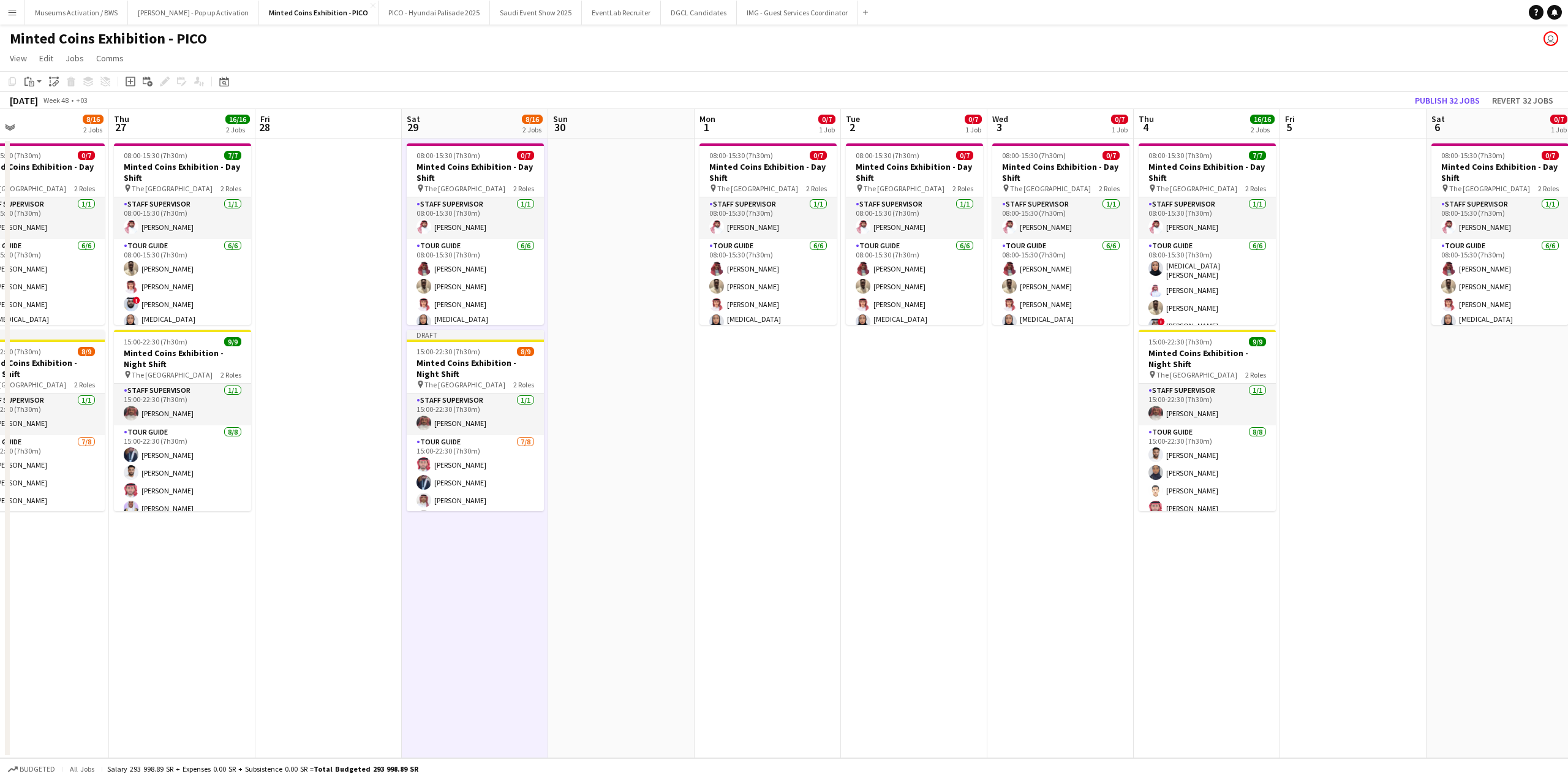
click at [814, 353] on app-date-cell "08:00-15:30 (7h30m) 0/7 Minted Coins Exhibition - Day Shift pin The National Mu…" at bounding box center [768, 448] width 147 height 620
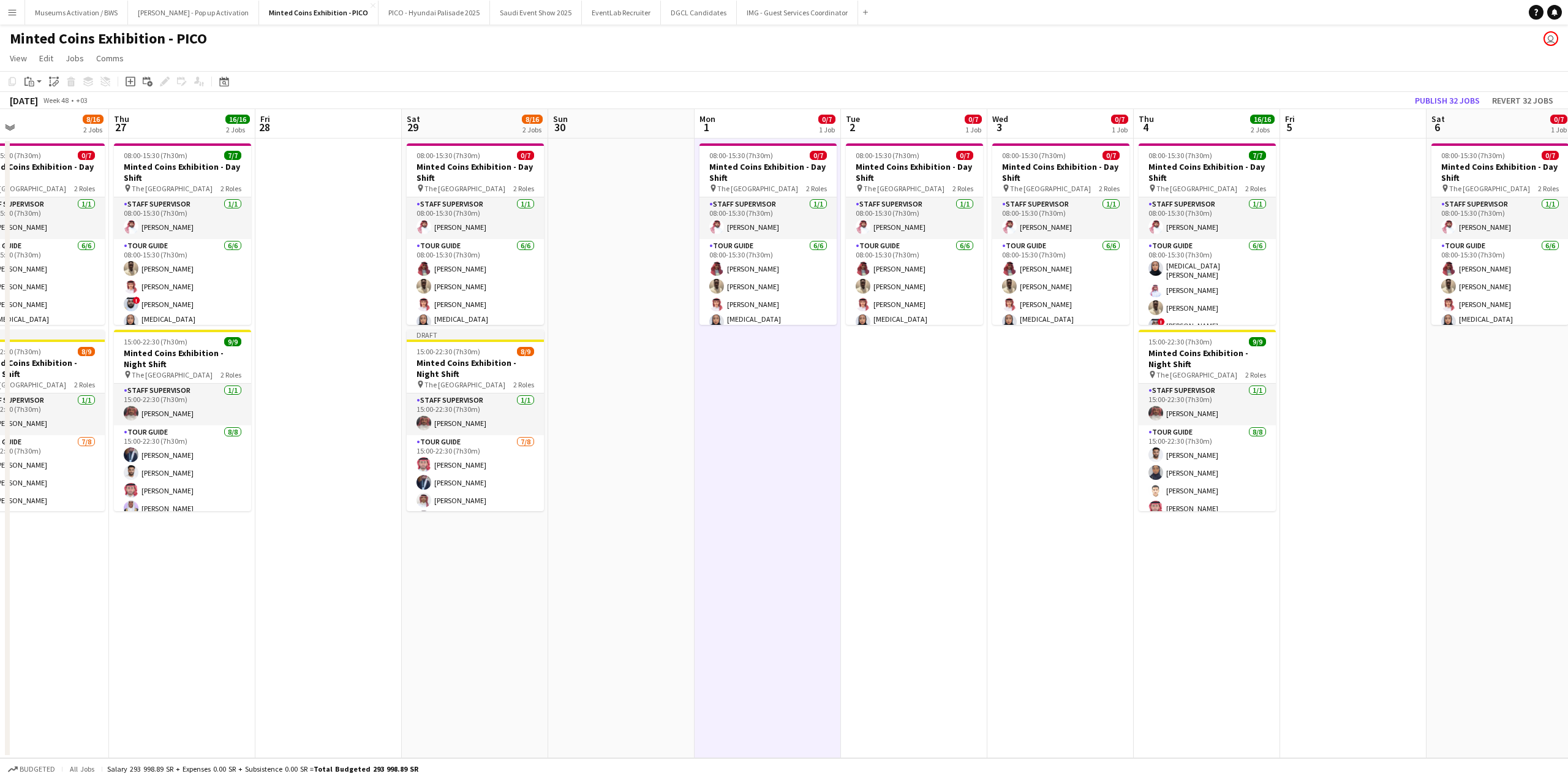
click at [1101, 373] on app-date-cell "08:00-15:30 (7h30m) 0/7 Minted Coins Exhibition - Day Shift pin The National Mu…" at bounding box center [1060, 448] width 147 height 620
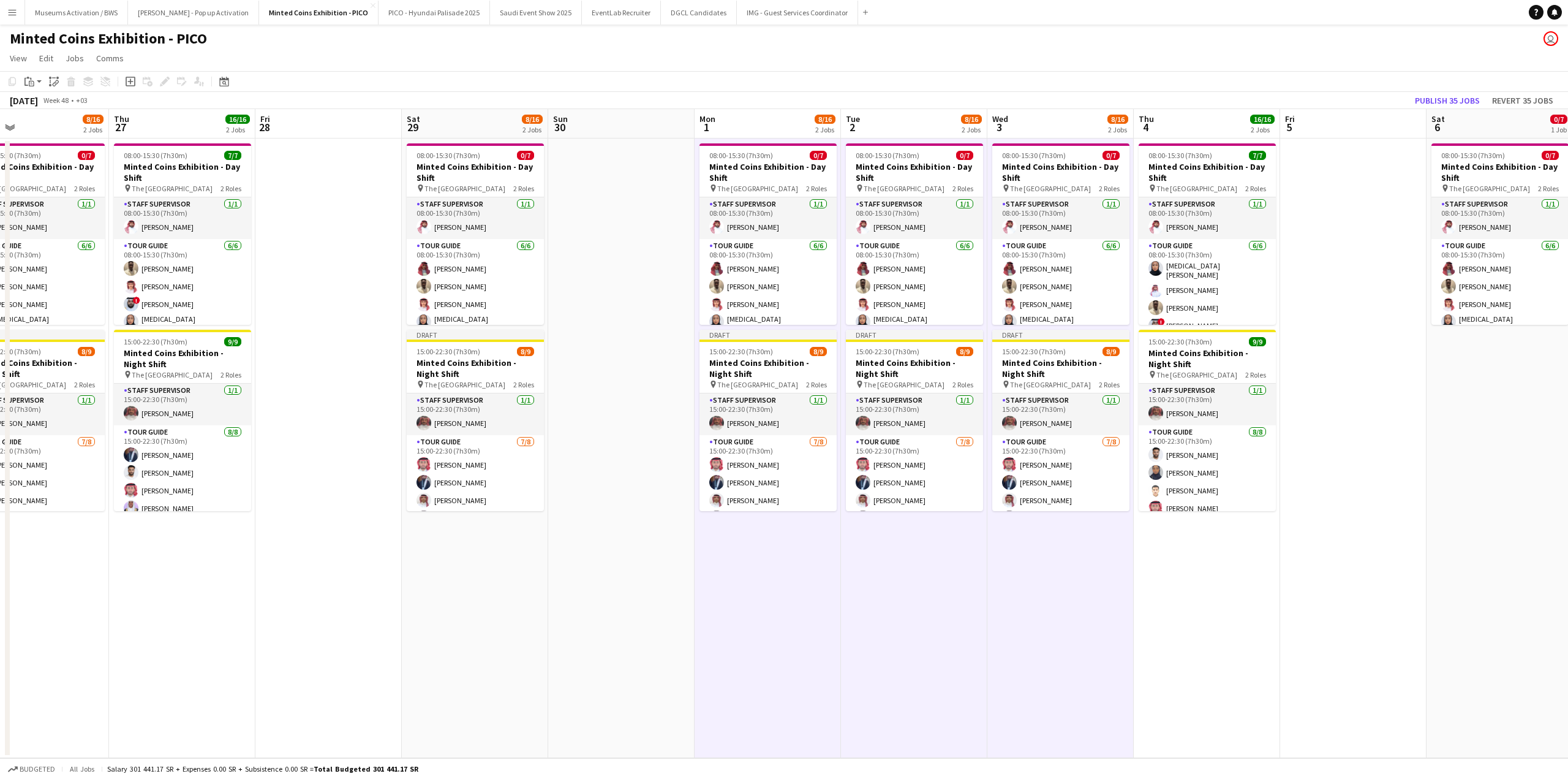
click at [1067, 376] on app-calendar-viewport "Mon 24 8/16 2 Jobs Tue 25 8/16 2 Jobs Wed 26 8/16 2 Jobs Thu 27 16/16 2 Jobs Fr…" at bounding box center [784, 433] width 1568 height 649
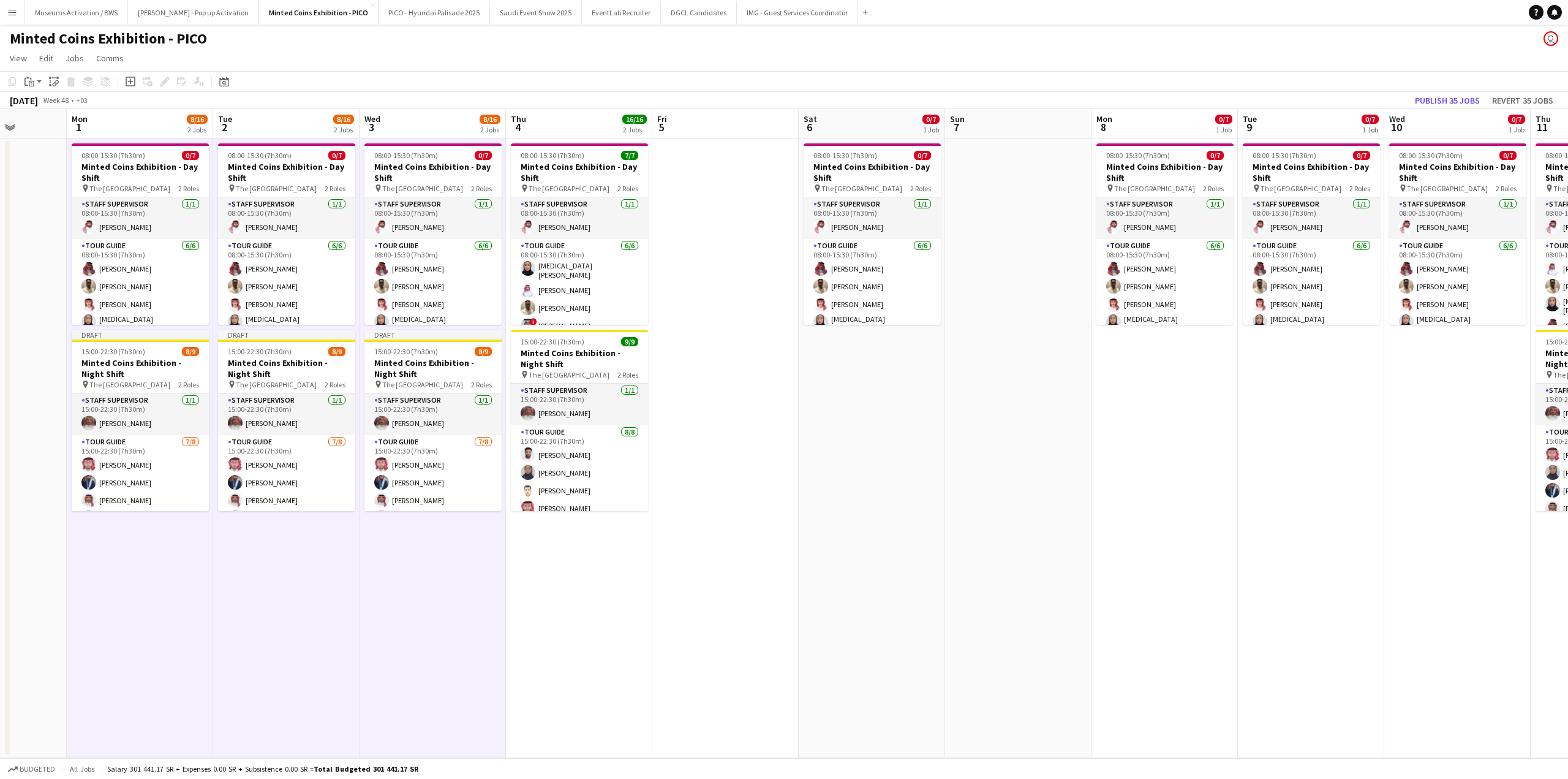
drag, startPoint x: 1018, startPoint y: 375, endPoint x: 1001, endPoint y: 378, distance: 17.3
click at [994, 376] on app-calendar-viewport "Thu 27 16/16 2 Jobs Fri 28 Sat 29 8/16 2 Jobs Sun 30 Mon 1 8/16 2 Jobs Tue 2 8/…" at bounding box center [784, 433] width 1568 height 649
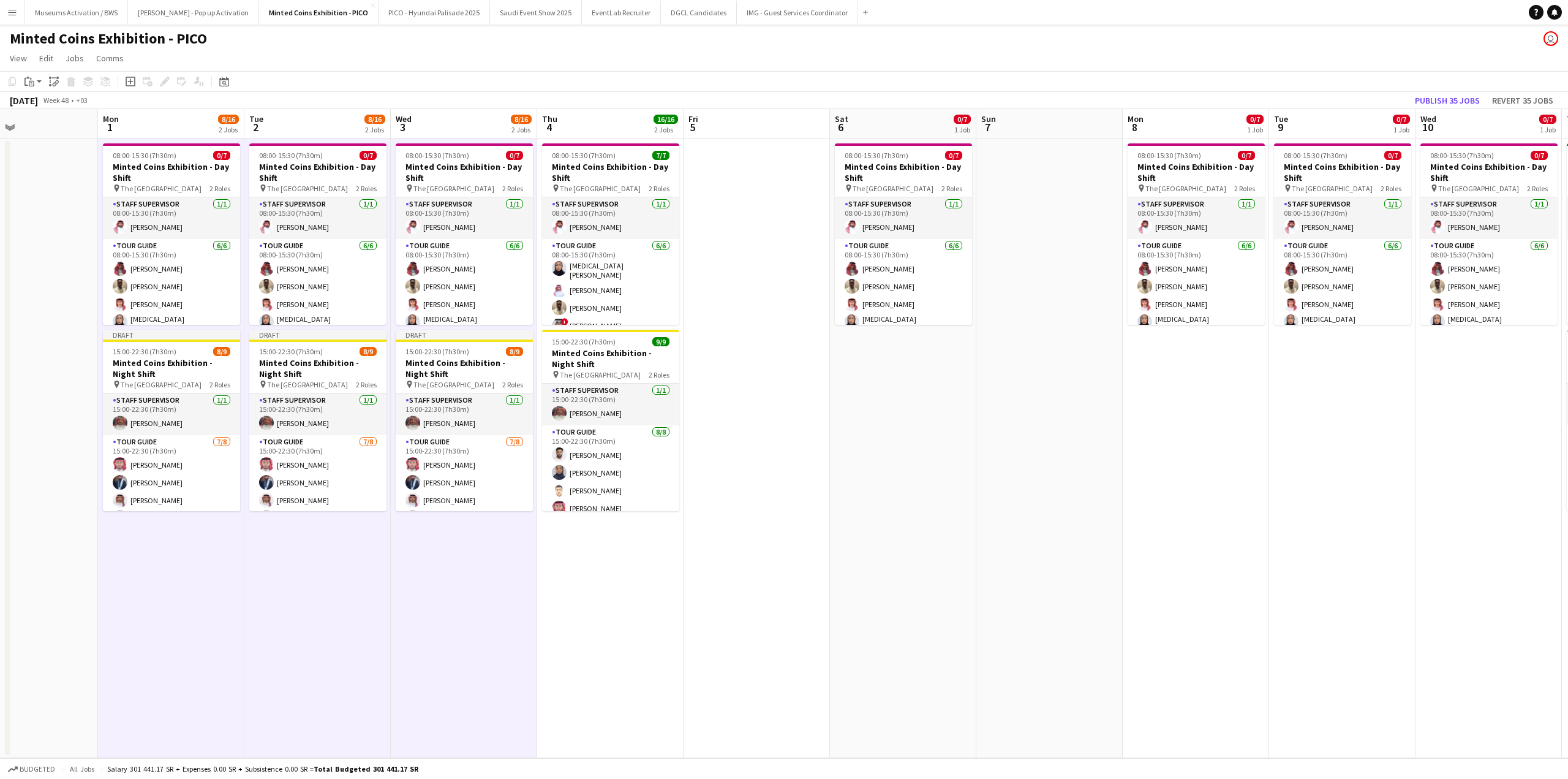
click at [1001, 378] on app-date-cell at bounding box center [1049, 448] width 147 height 620
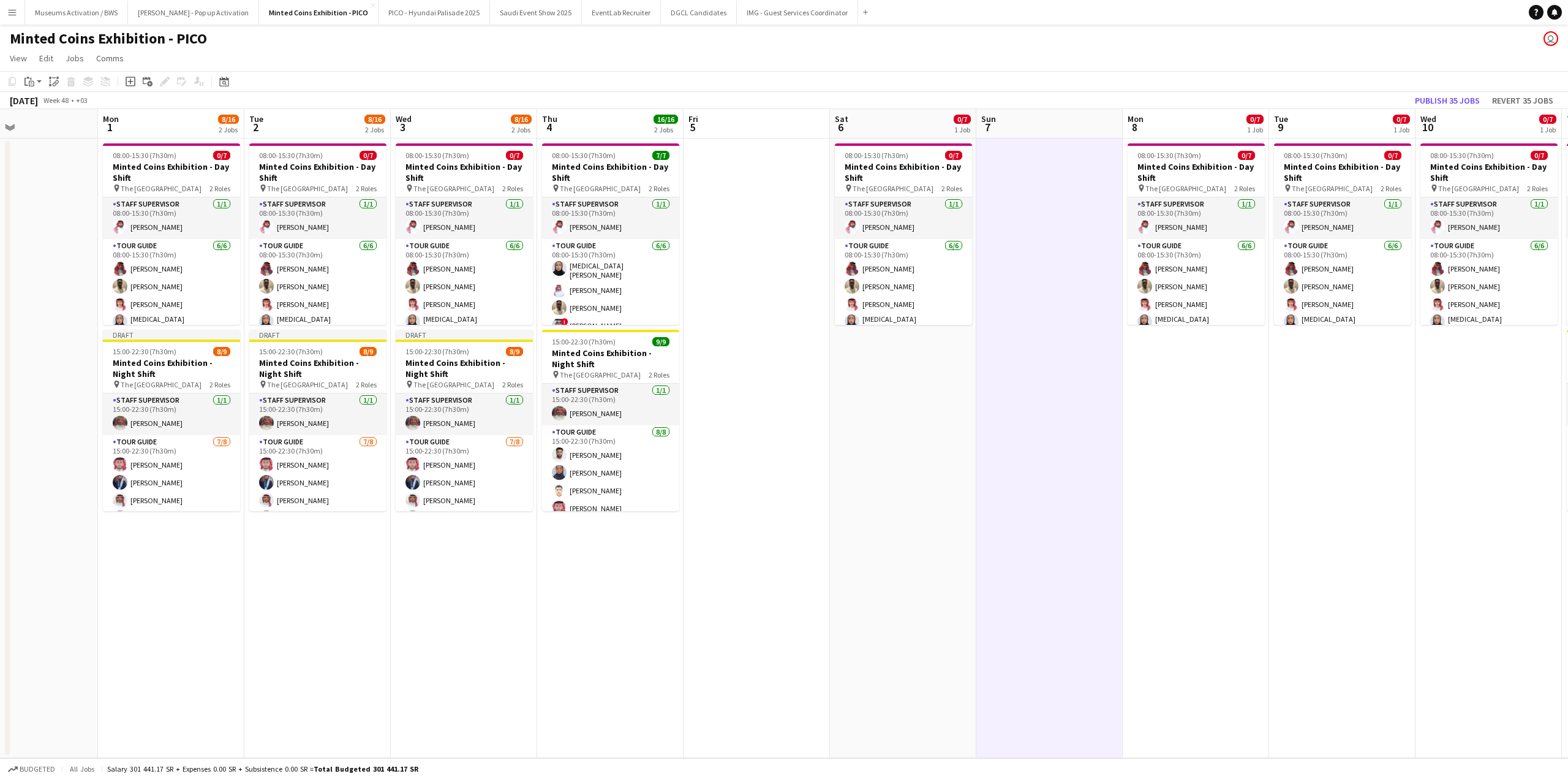
click at [924, 384] on app-date-cell "08:00-15:30 (7h30m) 0/7 Minted Coins Exhibition - Day Shift pin The National Mu…" at bounding box center [903, 448] width 147 height 620
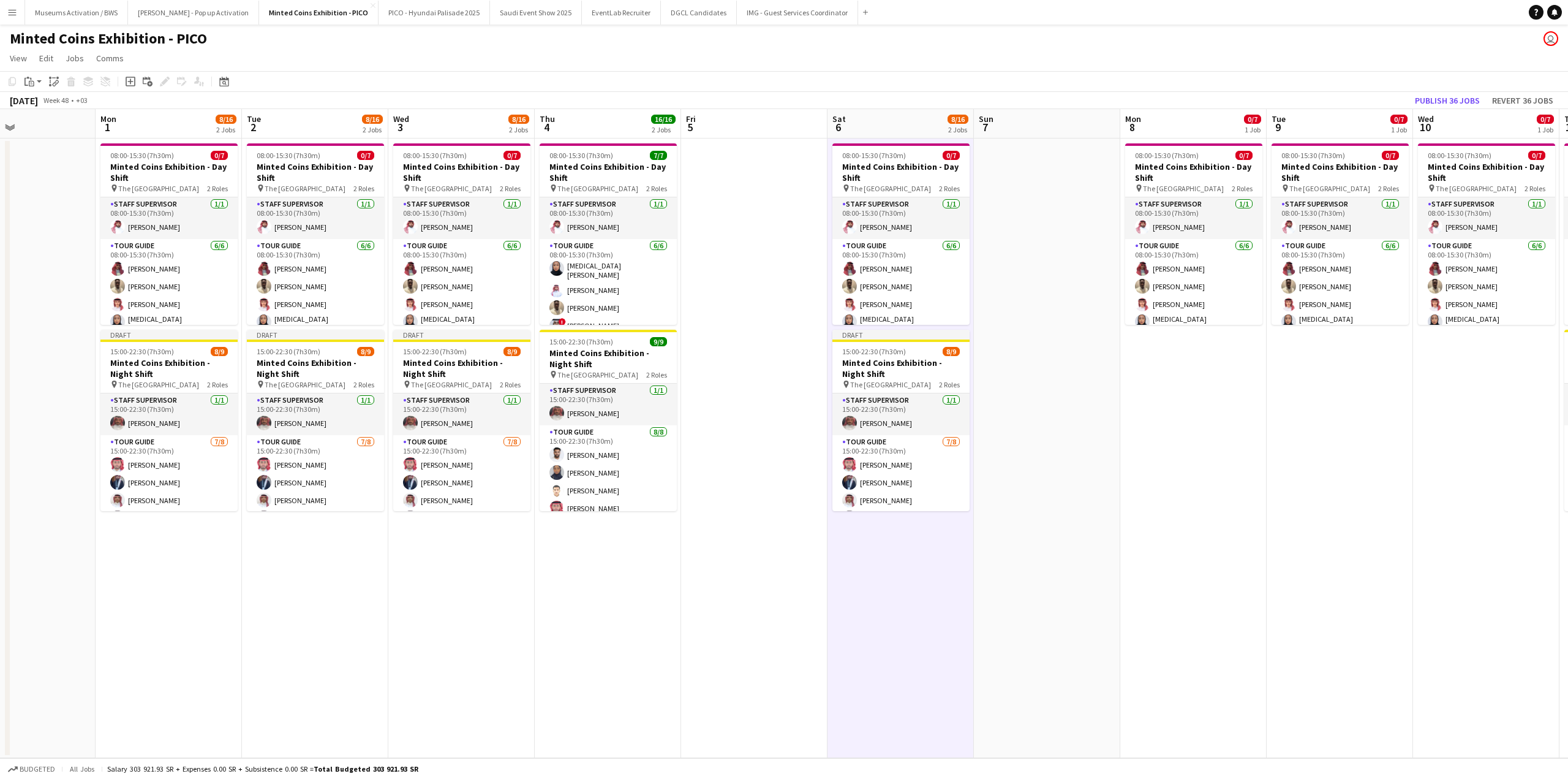
click at [1159, 397] on app-date-cell "08:00-15:30 (7h30m) 0/7 Minted Coins Exhibition - Day Shift pin The National Mu…" at bounding box center [1193, 448] width 147 height 620
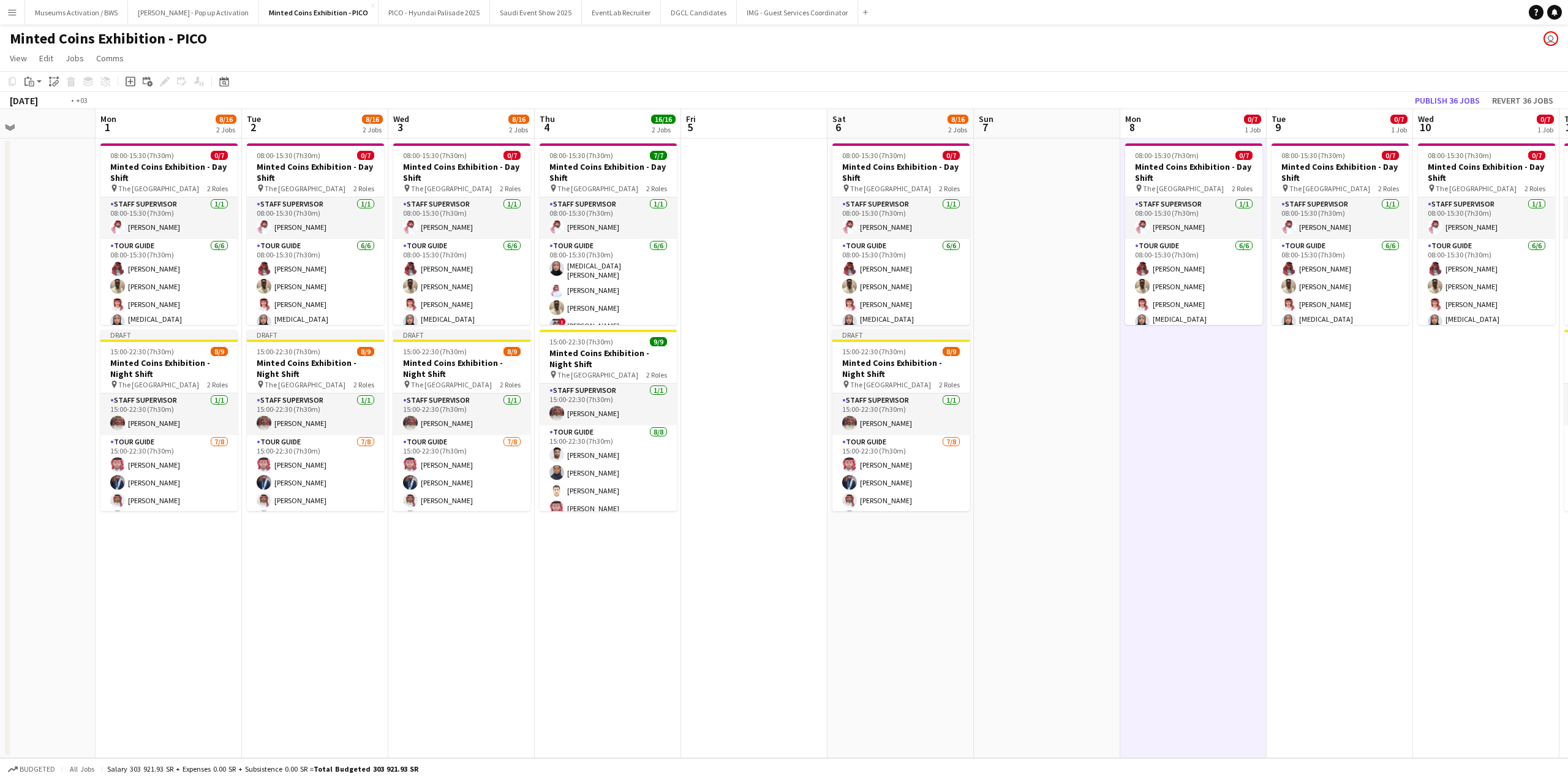
drag, startPoint x: 1316, startPoint y: 396, endPoint x: 993, endPoint y: 412, distance: 323.4
click at [993, 412] on app-calendar-viewport "Thu 27 16/16 2 Jobs Fri 28 Sat 29 8/16 2 Jobs Sun 30 Mon 1 8/16 2 Jobs Tue 2 8/…" at bounding box center [784, 433] width 1568 height 649
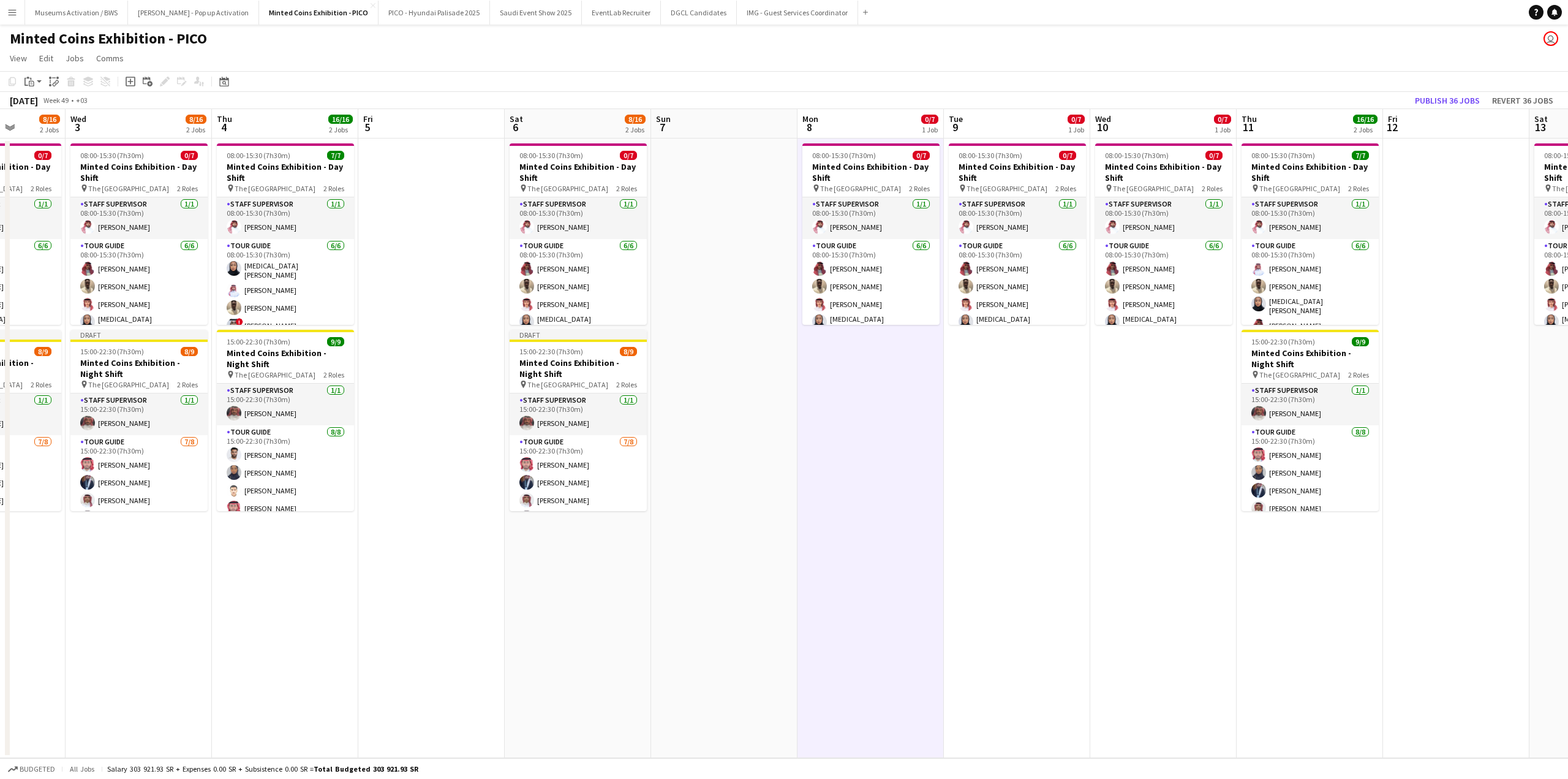
click at [1119, 411] on app-date-cell "08:00-15:30 (7h30m) 0/7 Minted Coins Exhibition - Day Shift pin The National Mu…" at bounding box center [1164, 448] width 147 height 620
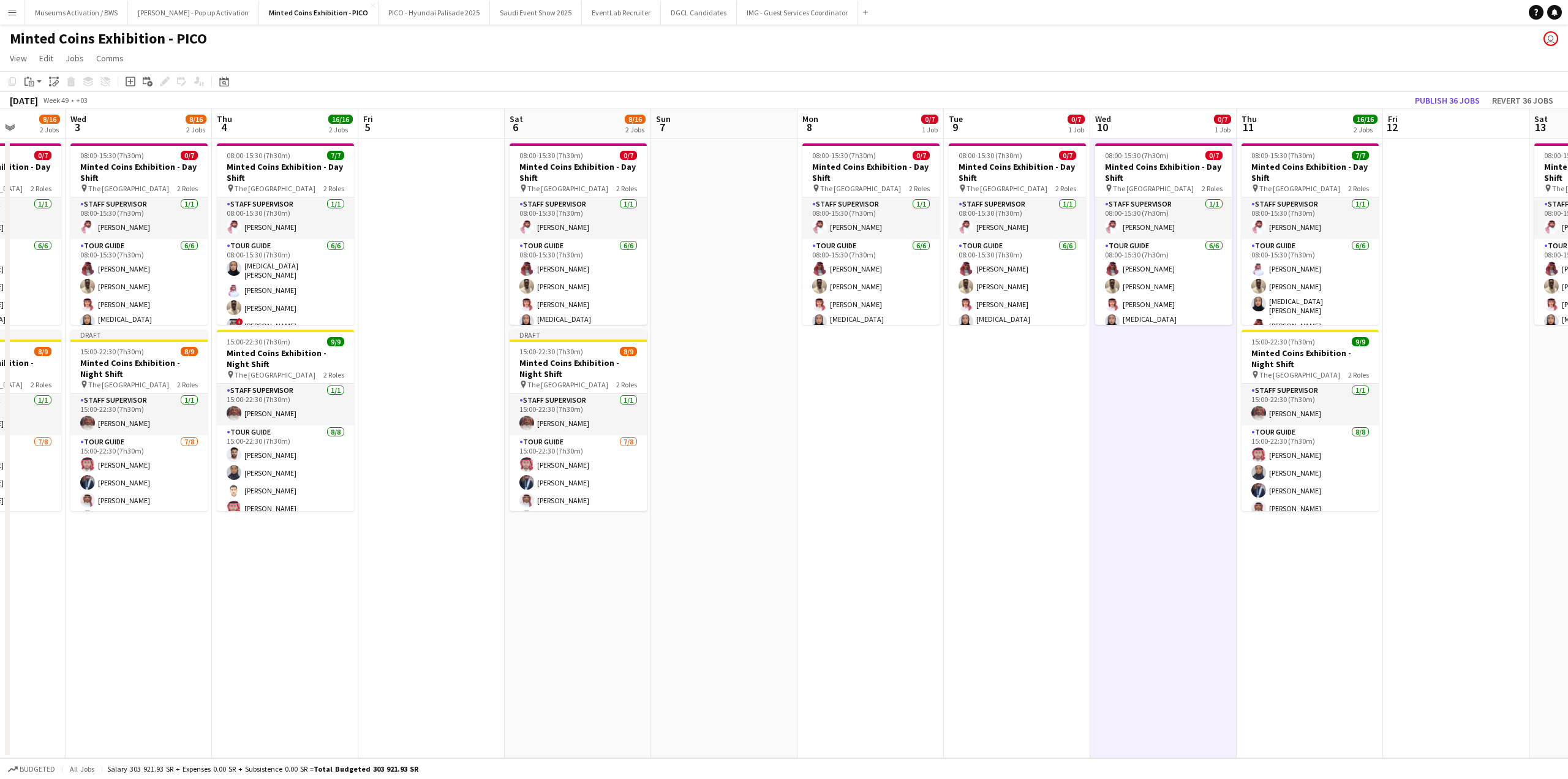
click at [981, 405] on app-date-cell "08:00-15:30 (7h30m) 0/7 Minted Coins Exhibition - Day Shift pin The National Mu…" at bounding box center [1017, 448] width 147 height 620
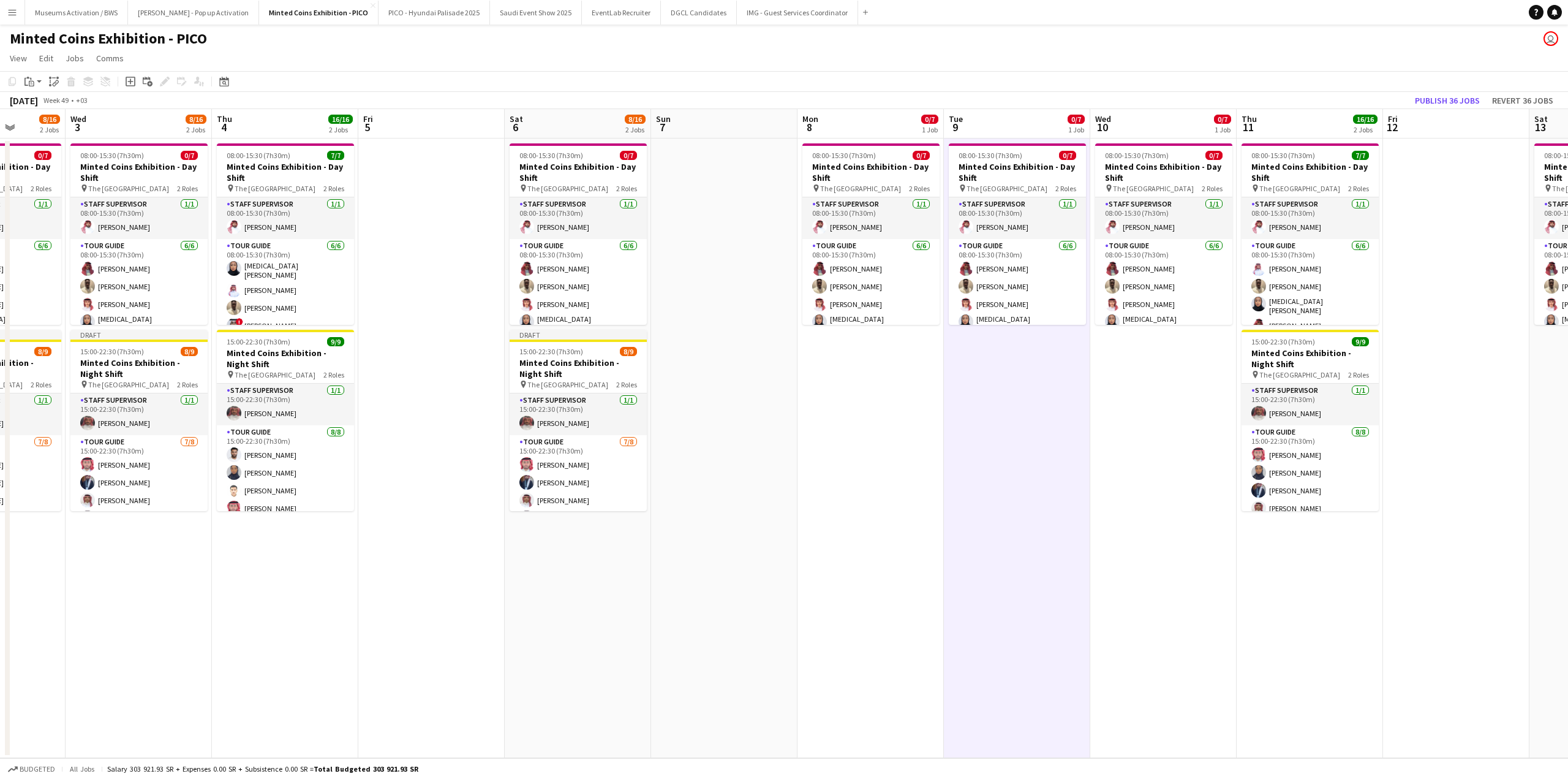
click at [893, 400] on app-date-cell "08:00-15:30 (7h30m) 0/7 Minted Coins Exhibition - Day Shift pin The National Mu…" at bounding box center [870, 448] width 147 height 620
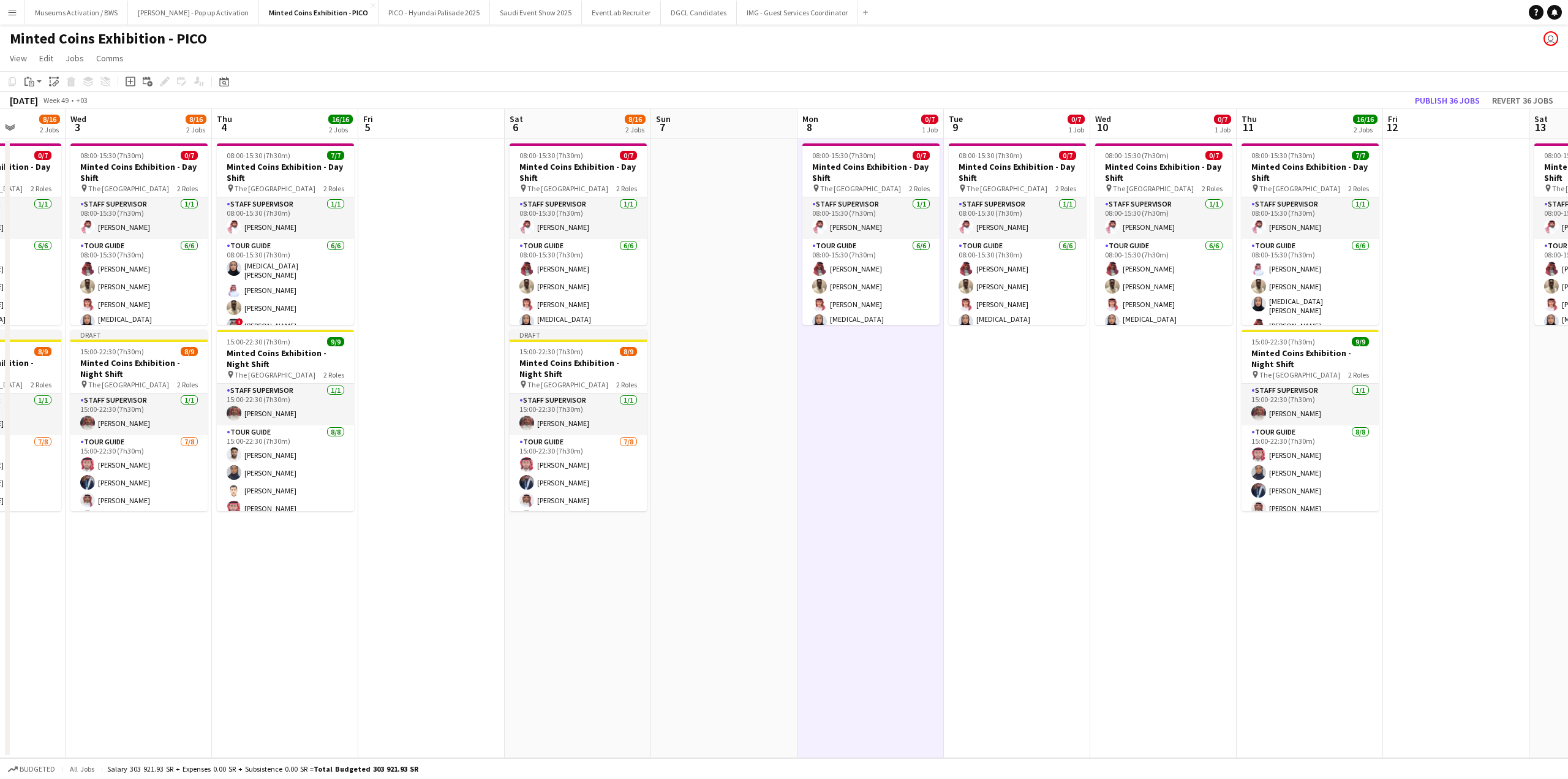
click at [1112, 408] on app-date-cell "08:00-15:30 (7h30m) 0/7 Minted Coins Exhibition - Day Shift pin The National Mu…" at bounding box center [1164, 448] width 147 height 620
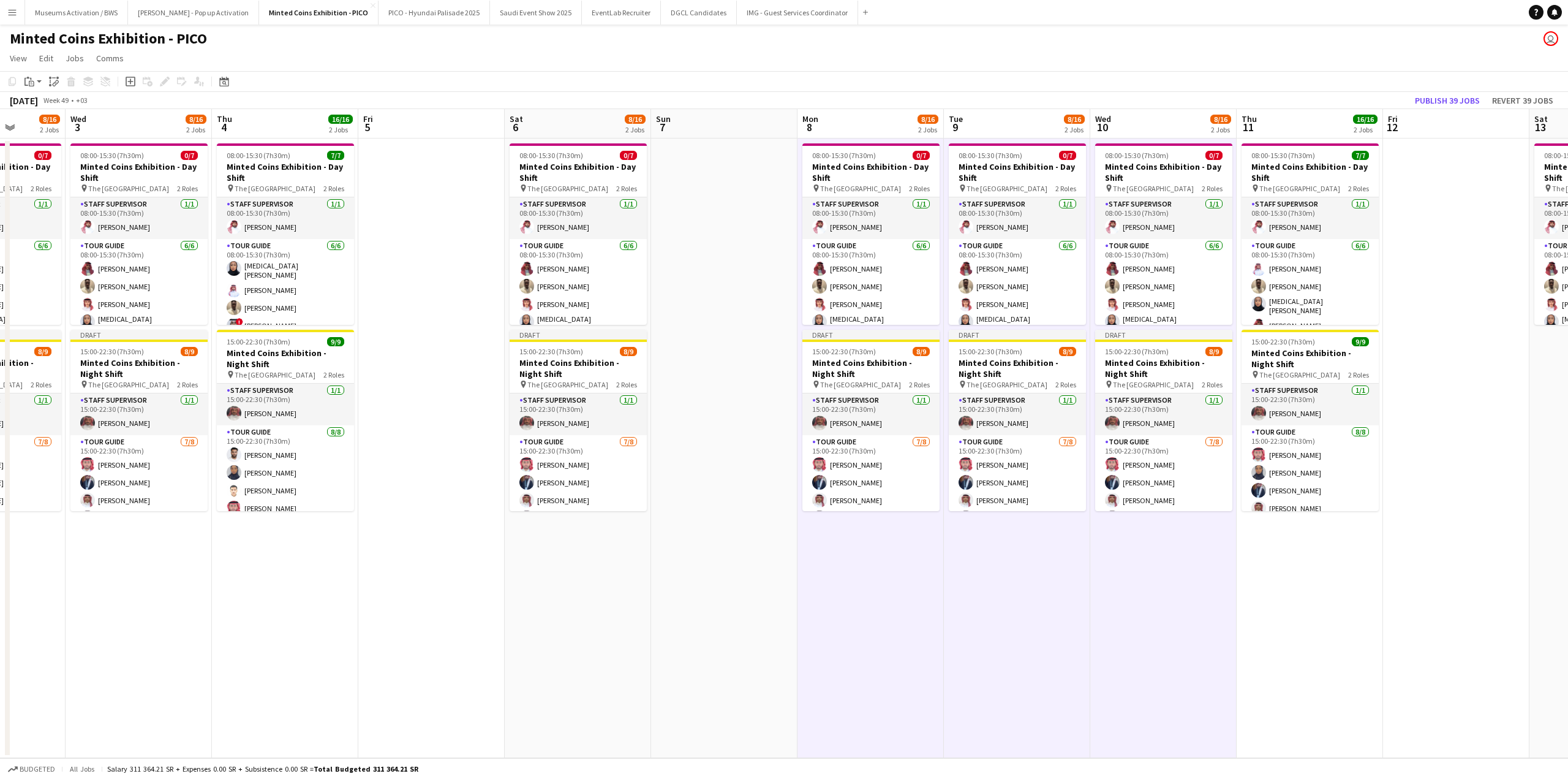
drag, startPoint x: 1304, startPoint y: 416, endPoint x: 1001, endPoint y: 405, distance: 303.2
click at [1047, 416] on app-calendar-viewport "Sat 29 8/16 2 Jobs Sun 30 Mon 1 8/16 2 Jobs Tue 2 8/16 2 Jobs Wed 3 8/16 2 Jobs…" at bounding box center [784, 433] width 1568 height 649
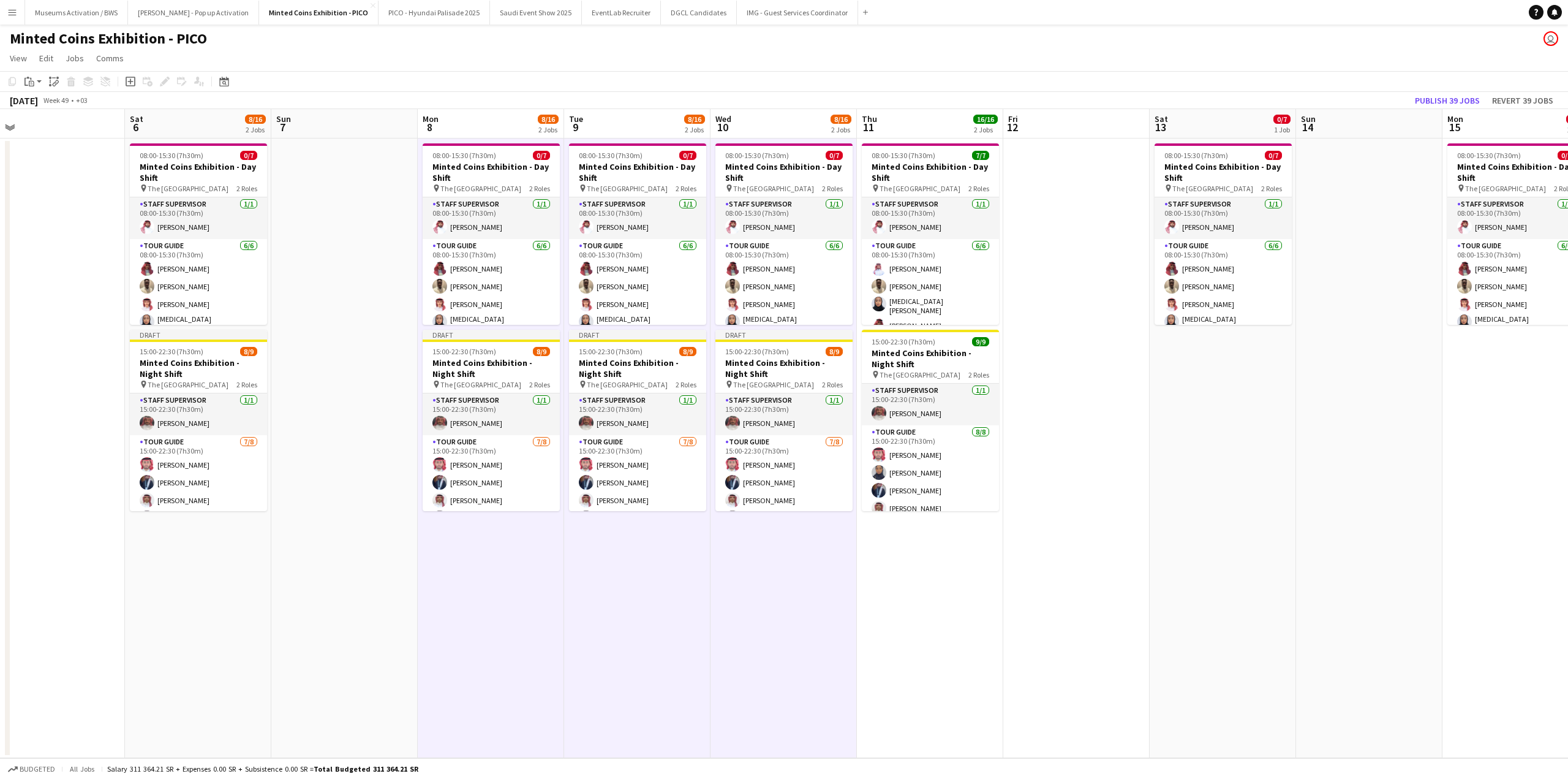
drag, startPoint x: 1166, startPoint y: 379, endPoint x: 924, endPoint y: 384, distance: 242.1
click at [939, 383] on app-calendar-viewport "Wed 3 8/16 2 Jobs Thu 4 16/16 2 Jobs Fri 5 Sat 6 8/16 2 Jobs Sun 7 Mon 8 8/16 2…" at bounding box center [784, 433] width 1568 height 649
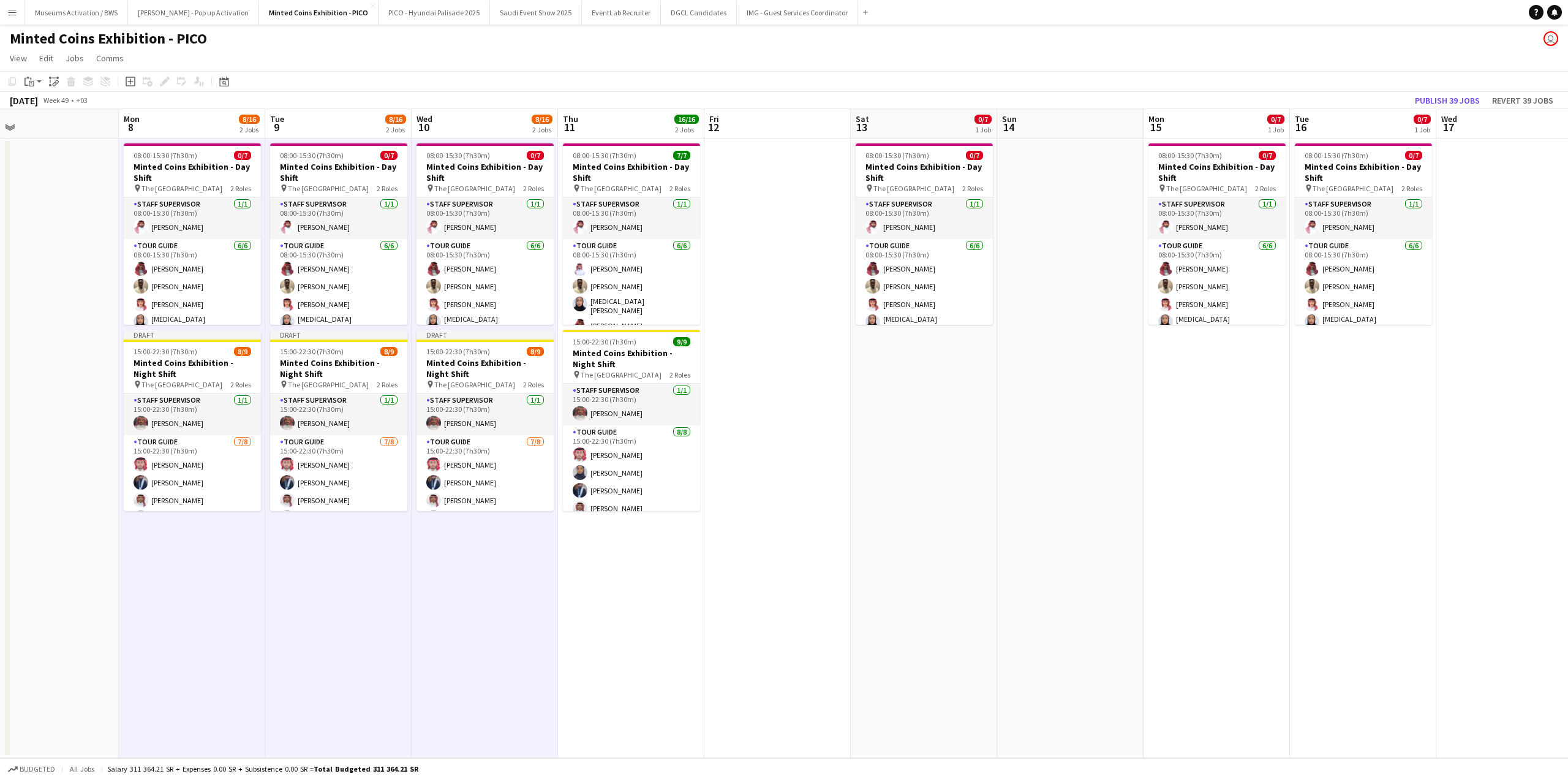
click at [918, 391] on app-date-cell "08:00-15:30 (7h30m) 0/7 Minted Coins Exhibition - Day Shift pin The National Mu…" at bounding box center [924, 448] width 147 height 620
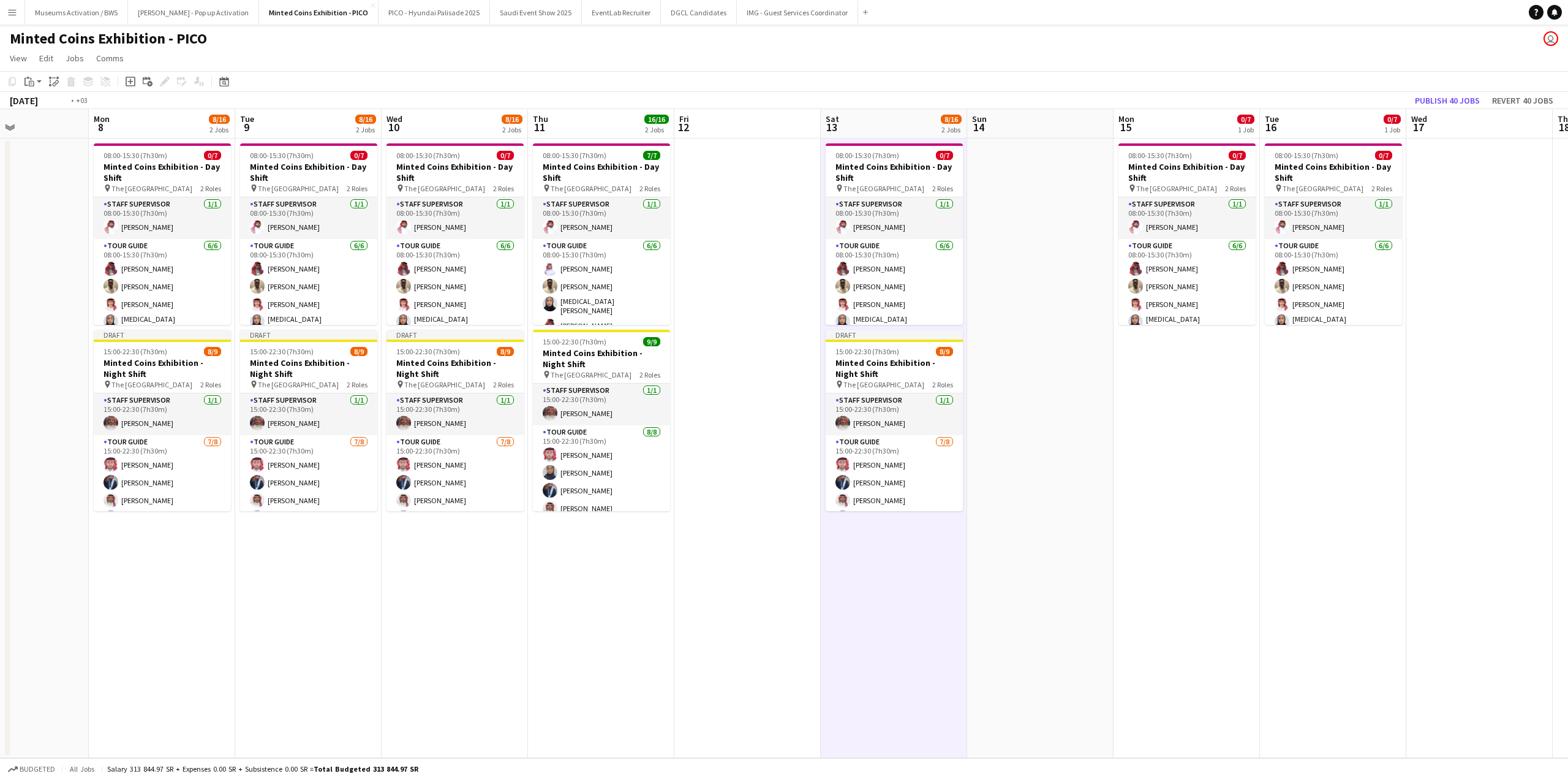
click at [901, 414] on app-calendar-viewport "Thu 4 16/16 2 Jobs Fri 5 Sat 6 8/16 2 Jobs Sun 7 Mon 8 8/16 2 Jobs Tue 9 8/16 2…" at bounding box center [784, 433] width 1568 height 649
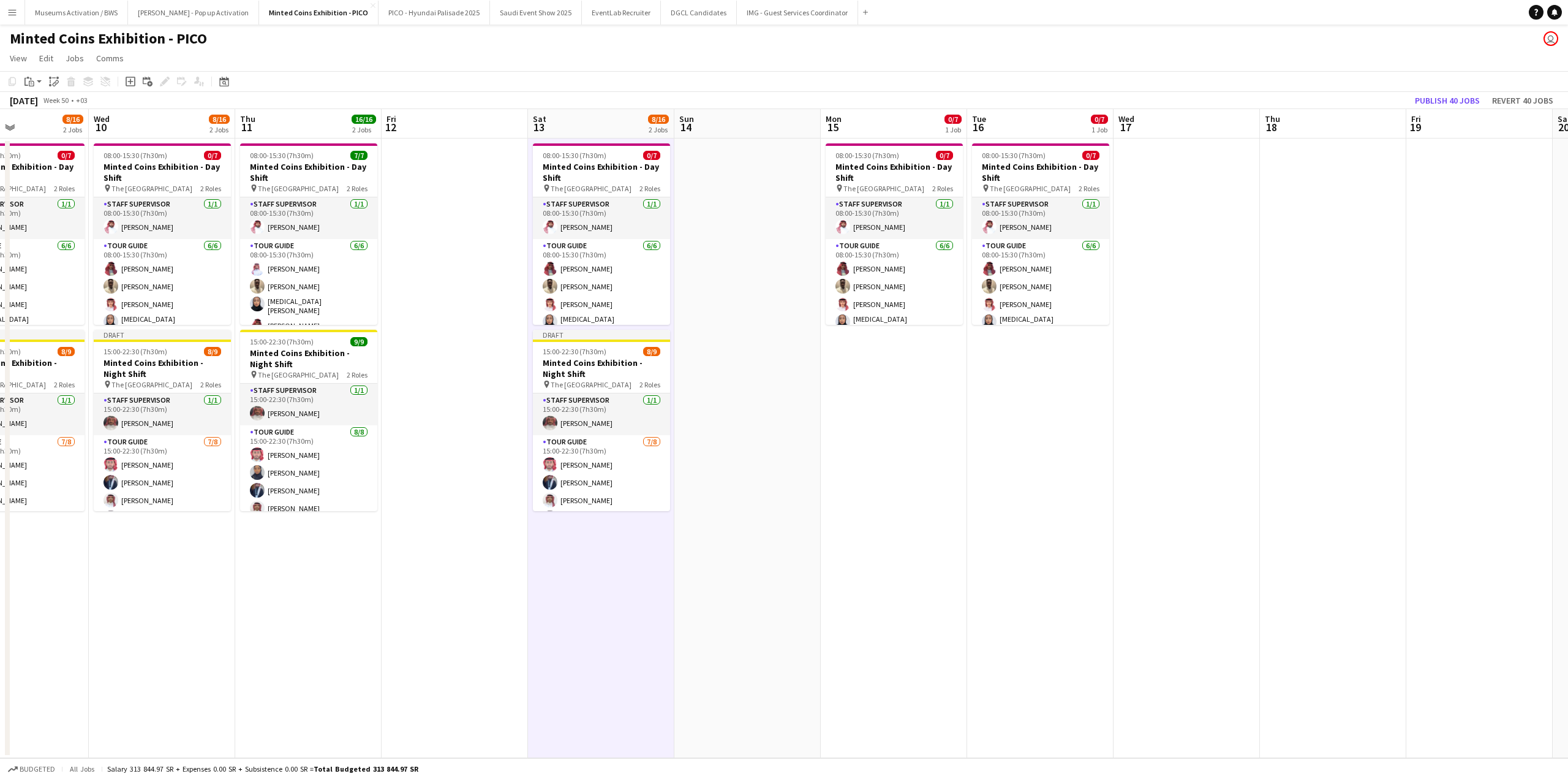
scroll to position [0, 499]
click at [920, 403] on app-date-cell "08:00-15:30 (7h30m) 0/7 Minted Coins Exhibition - Day Shift pin The National Mu…" at bounding box center [891, 448] width 147 height 620
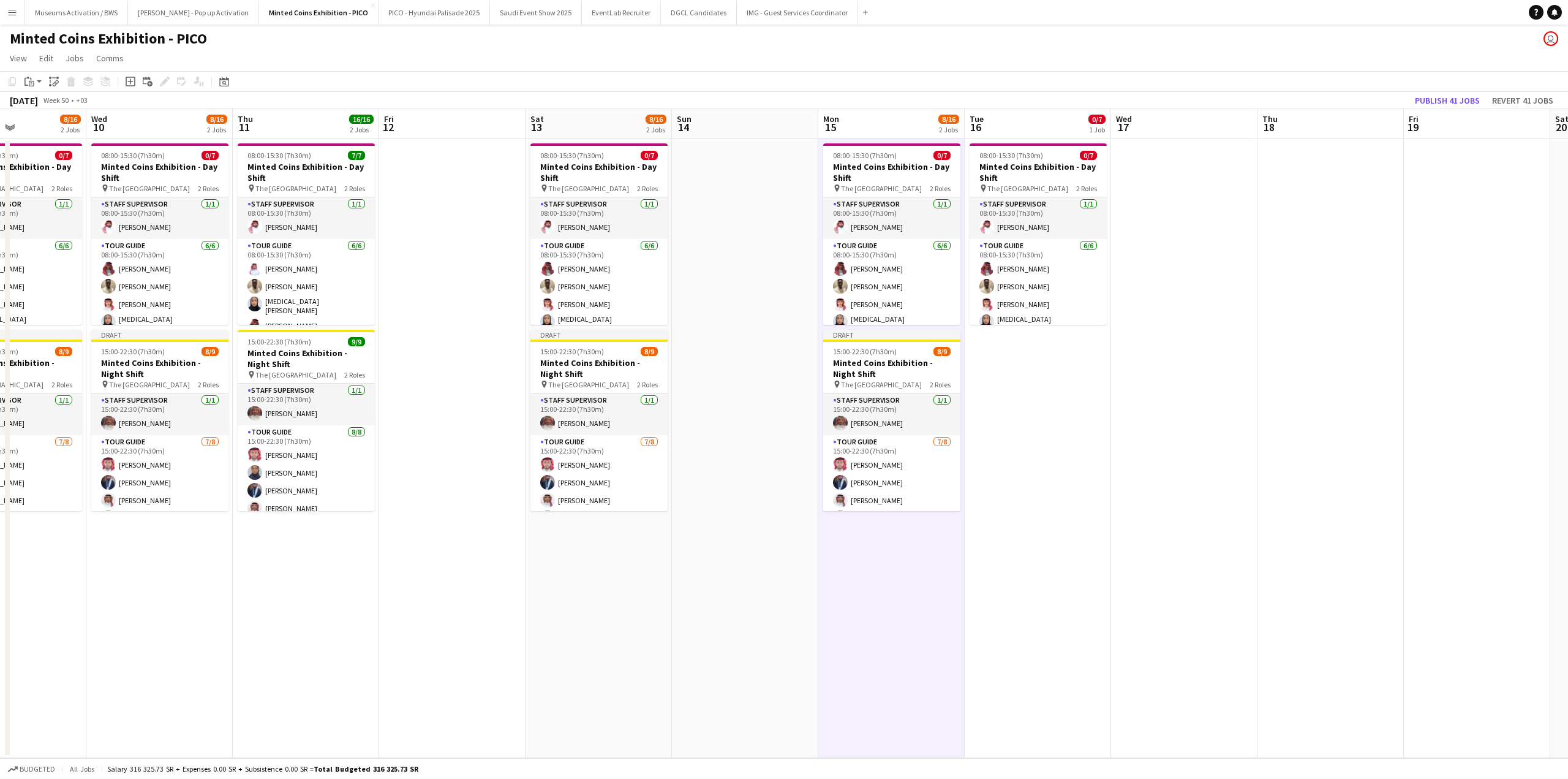
click at [1024, 403] on app-date-cell "08:00-15:30 (7h30m) 0/7 Minted Coins Exhibition - Day Shift pin The National Mu…" at bounding box center [1038, 448] width 147 height 620
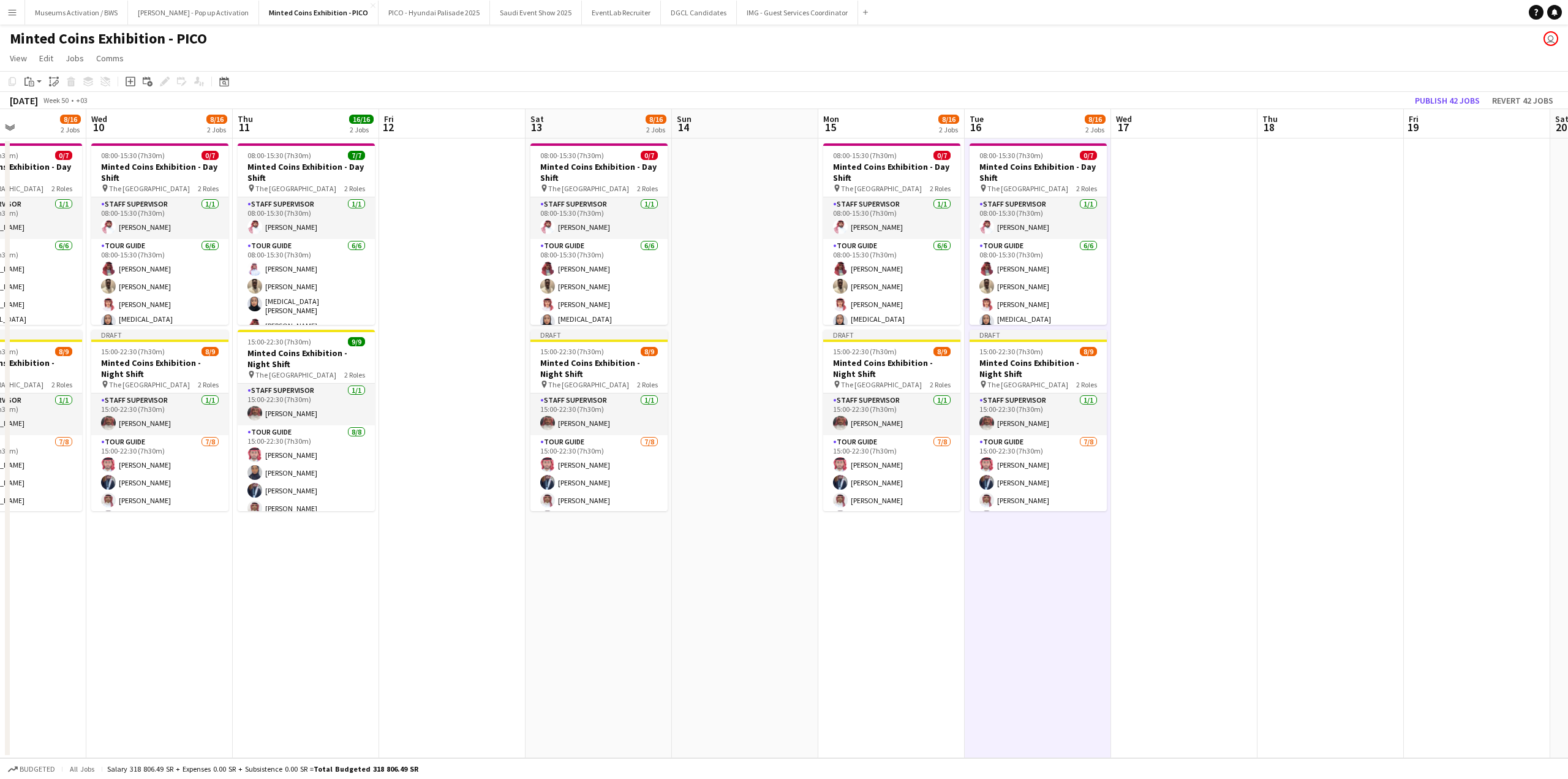
click at [1314, 322] on app-date-cell at bounding box center [1330, 448] width 147 height 620
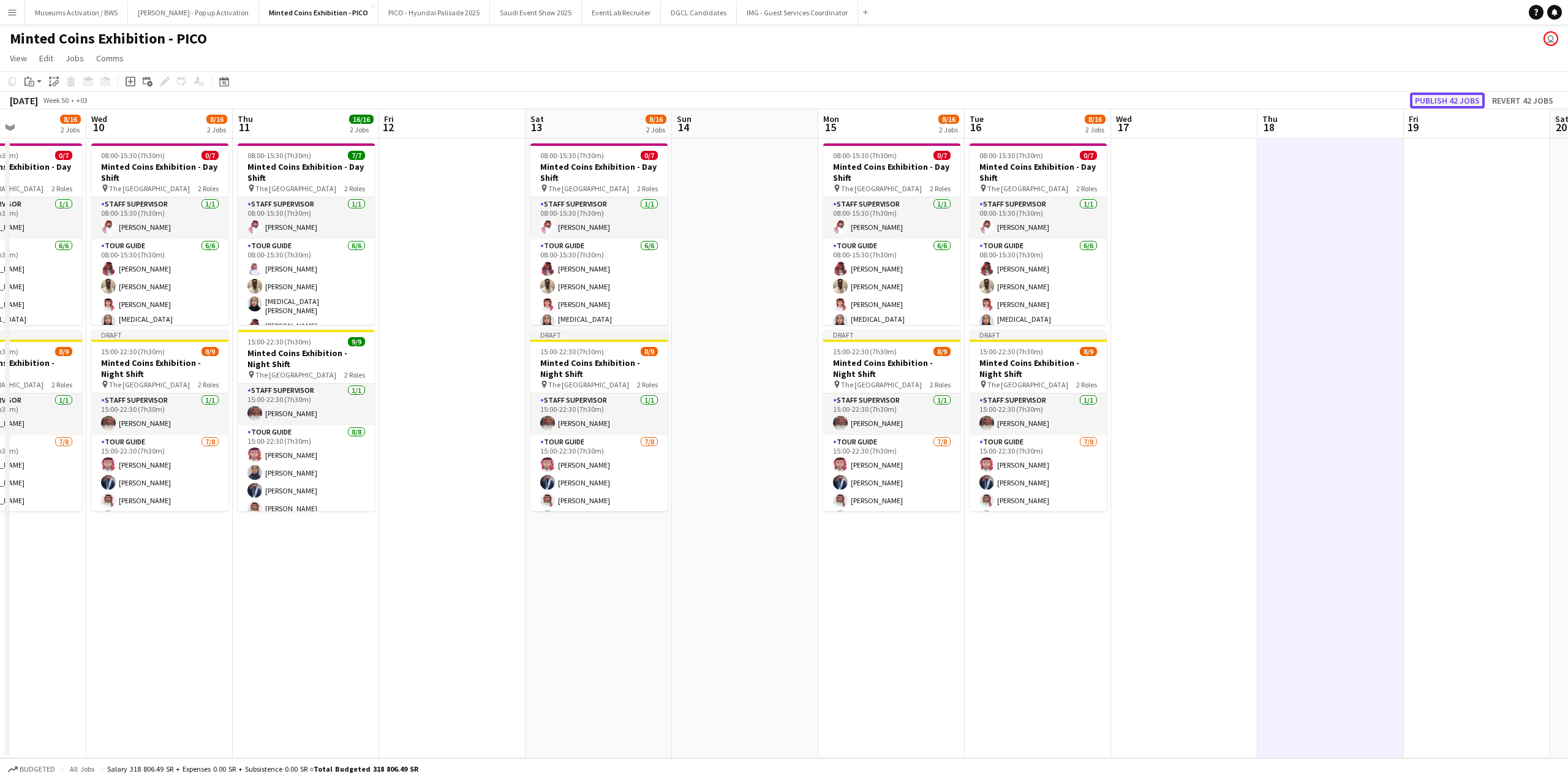
click at [1448, 97] on button "Publish 42 jobs" at bounding box center [1447, 100] width 75 height 16
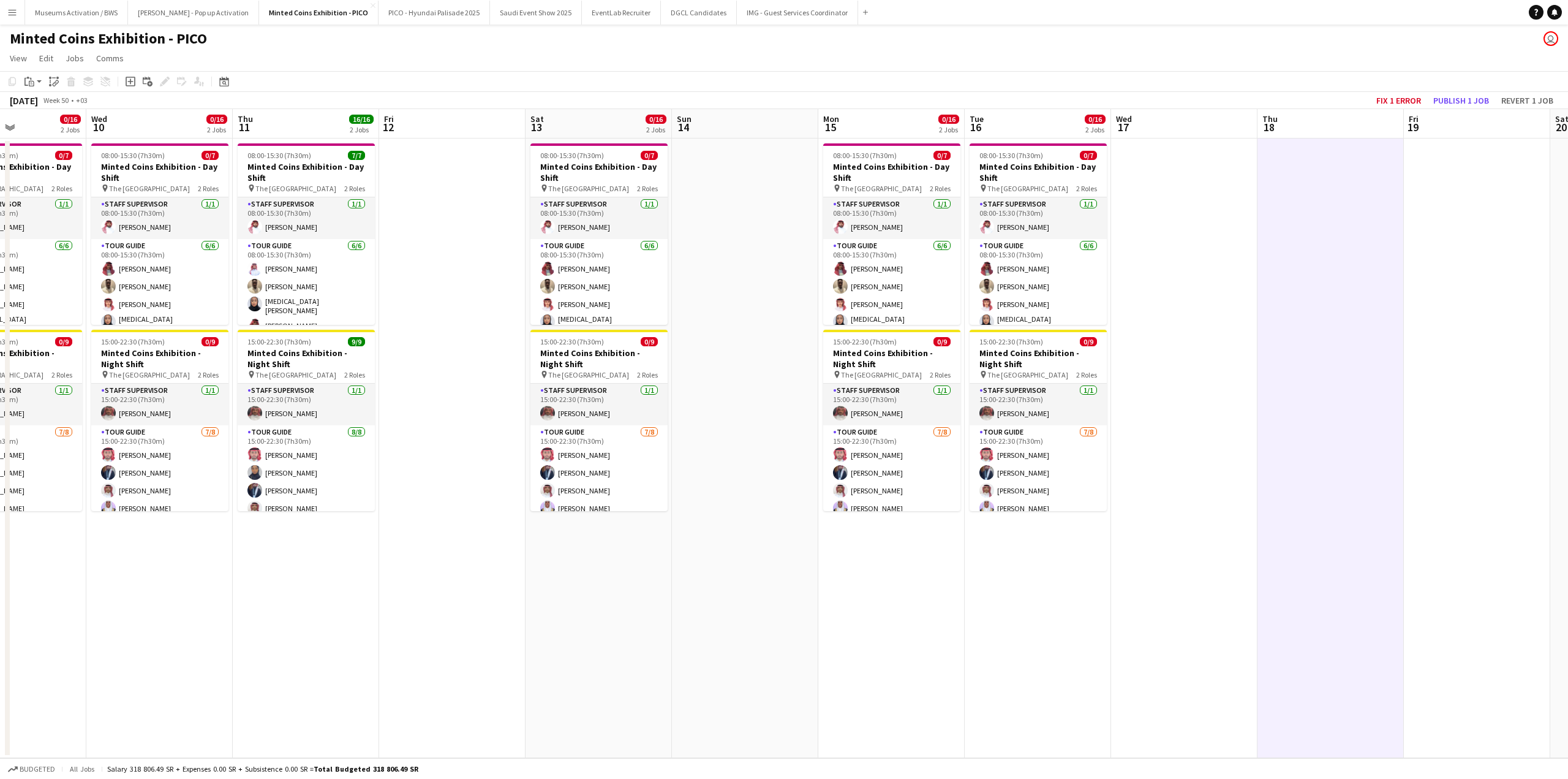
click at [1147, 212] on app-date-cell at bounding box center [1184, 448] width 147 height 620
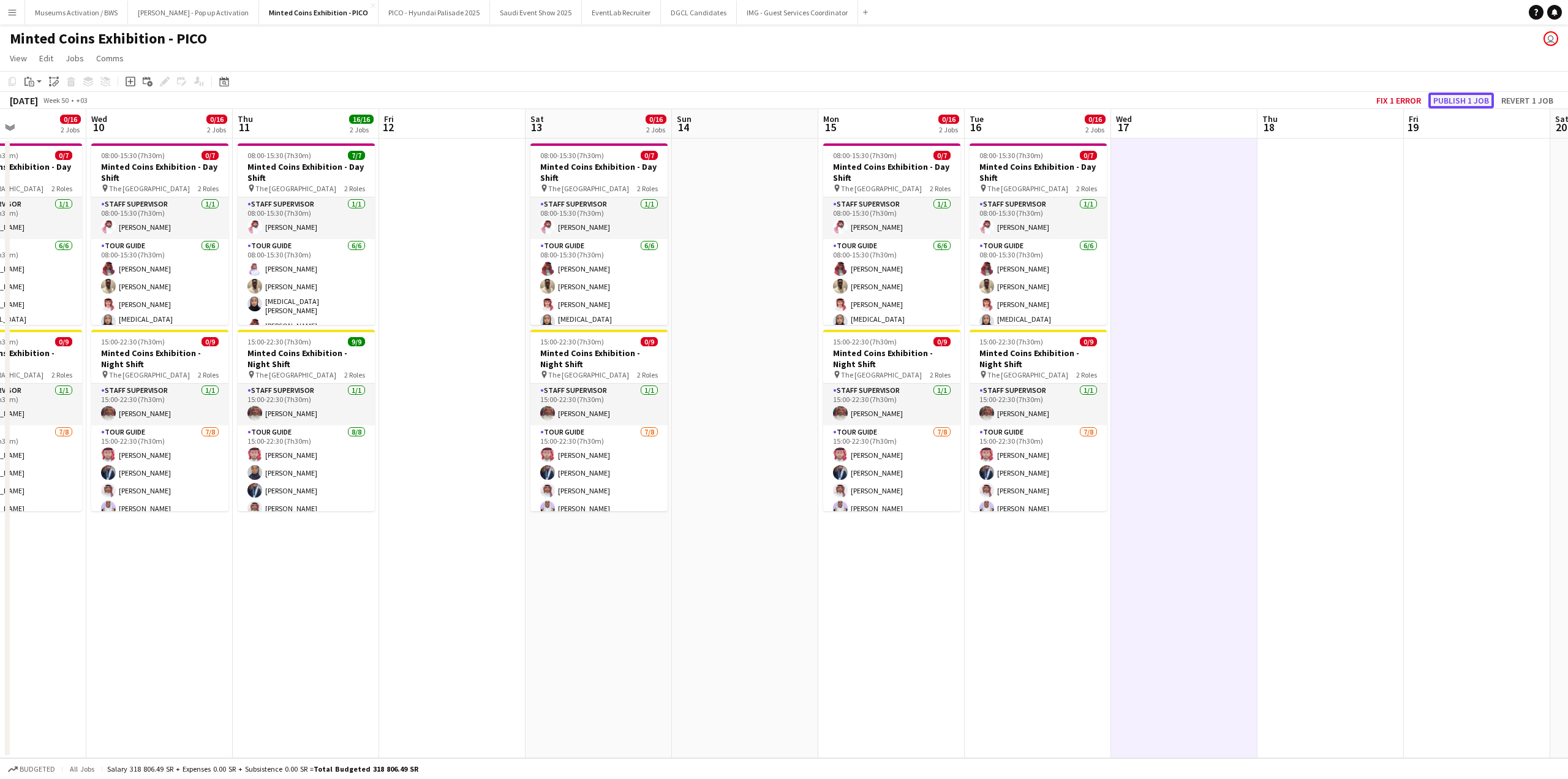
click at [1455, 97] on button "Publish 1 job" at bounding box center [1461, 100] width 65 height 16
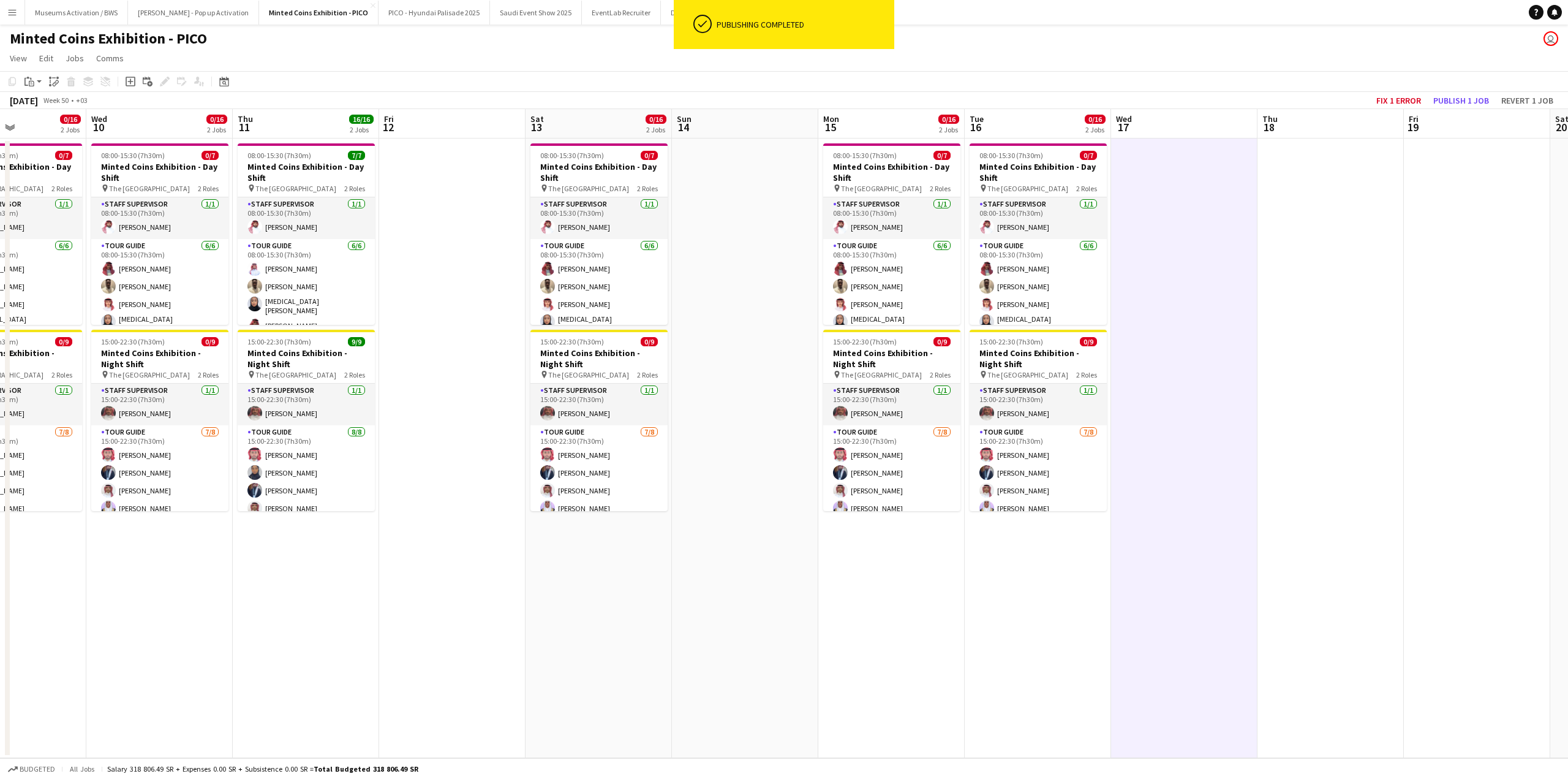
click at [980, 221] on app-calendar-viewport "Sat 6 0/16 2 Jobs Sun 7 Mon 8 0/16 2 Jobs Tue 9 0/16 2 Jobs Wed 10 0/16 2 Jobs …" at bounding box center [784, 433] width 1568 height 649
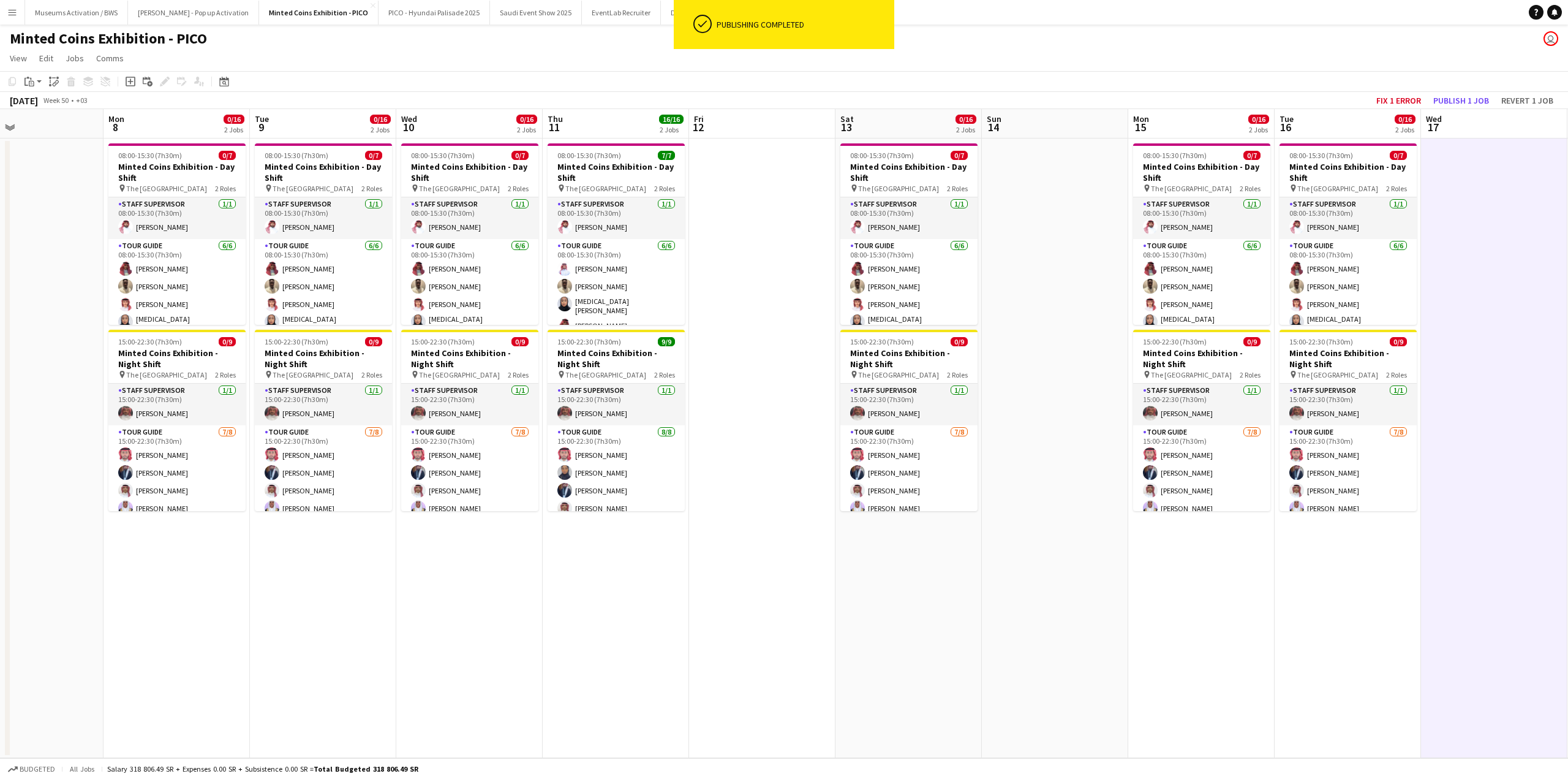
click at [927, 224] on app-calendar-viewport "Fri 5 Sat 6 0/16 2 Jobs Sun 7 Mon 8 0/16 2 Jobs Tue 9 0/16 2 Jobs Wed 10 0/16 2…" at bounding box center [784, 433] width 1568 height 649
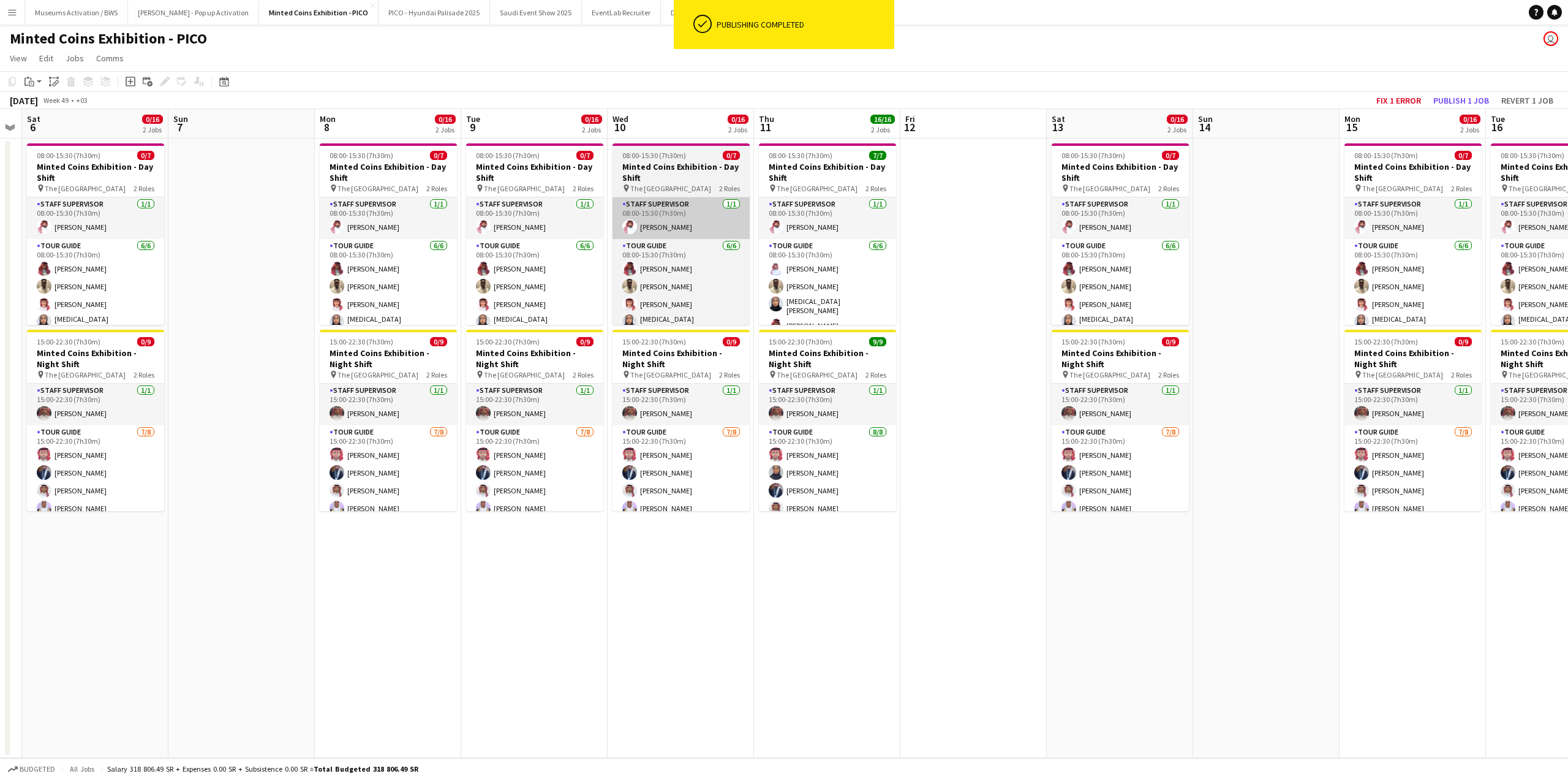
drag, startPoint x: 692, startPoint y: 239, endPoint x: 884, endPoint y: 226, distance: 192.4
click at [866, 230] on app-calendar-viewport "Thu 4 16/16 2 Jobs Fri 5 Sat 6 0/16 2 Jobs Sun 7 Mon 8 0/16 2 Jobs Tue 9 0/16 2…" at bounding box center [784, 433] width 1568 height 649
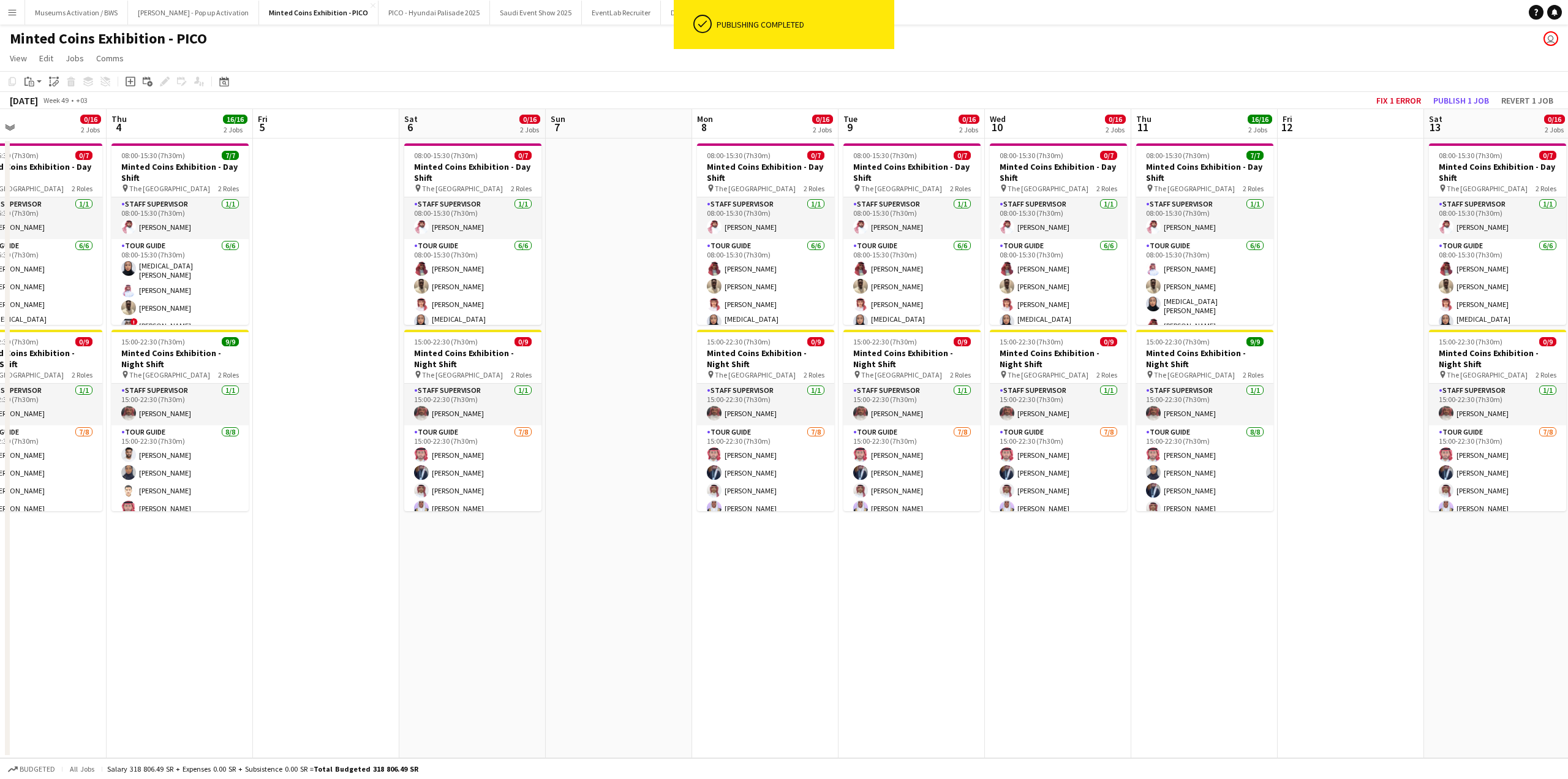
drag, startPoint x: 747, startPoint y: 231, endPoint x: 759, endPoint y: 230, distance: 12.0
click at [757, 230] on app-calendar-viewport "Tue 2 0/16 2 Jobs Wed 3 0/16 2 Jobs Thu 4 16/16 2 Jobs Fri 5 Sat 6 0/16 2 Jobs …" at bounding box center [784, 433] width 1568 height 649
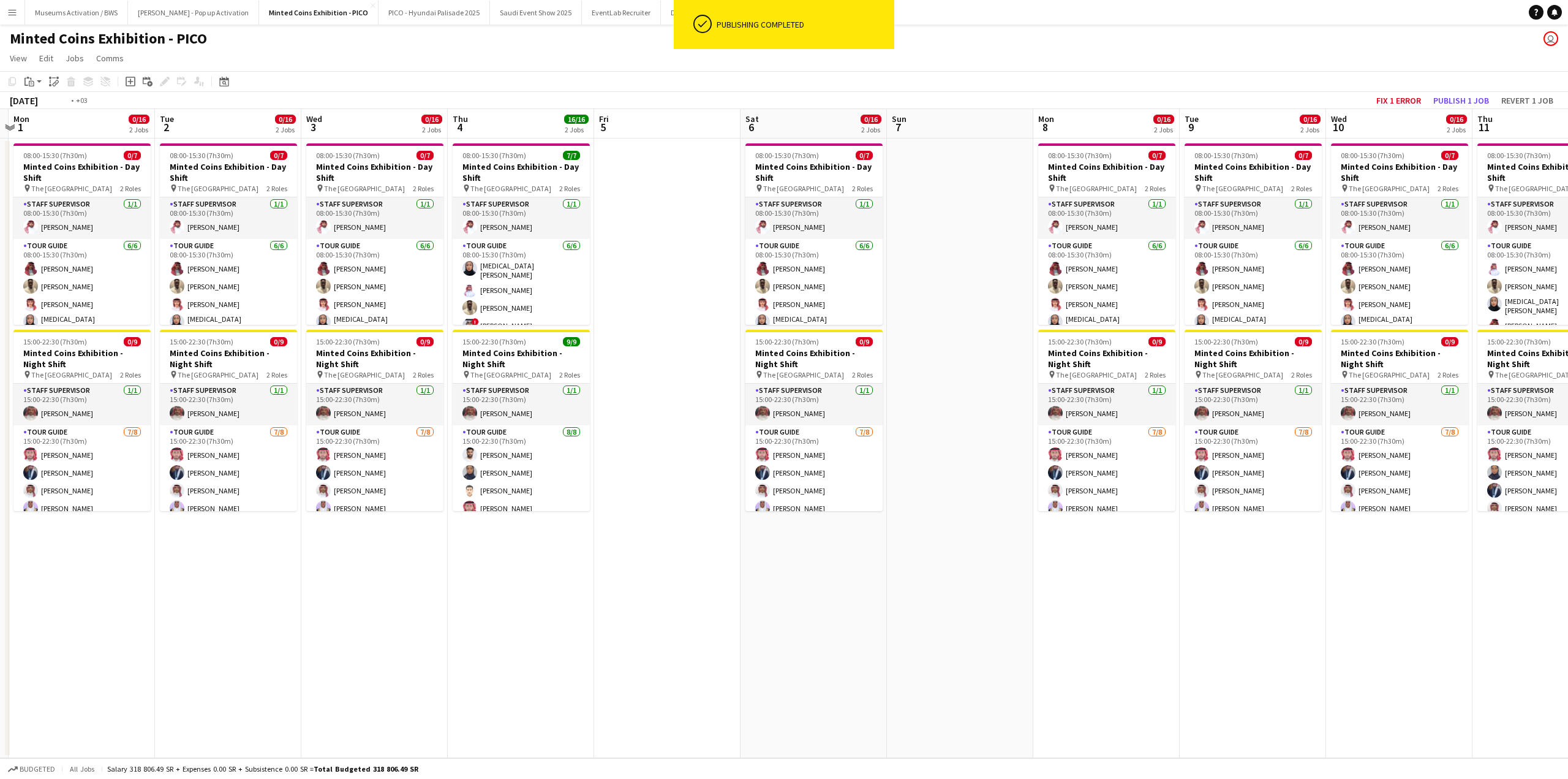
drag, startPoint x: 574, startPoint y: 274, endPoint x: 643, endPoint y: 270, distance: 69.1
click at [649, 268] on app-calendar-viewport "Sat 29 0/16 2 Jobs Sun 30 Mon 1 0/16 2 Jobs Tue 2 0/16 2 Jobs Wed 3 0/16 2 Jobs…" at bounding box center [784, 433] width 1568 height 649
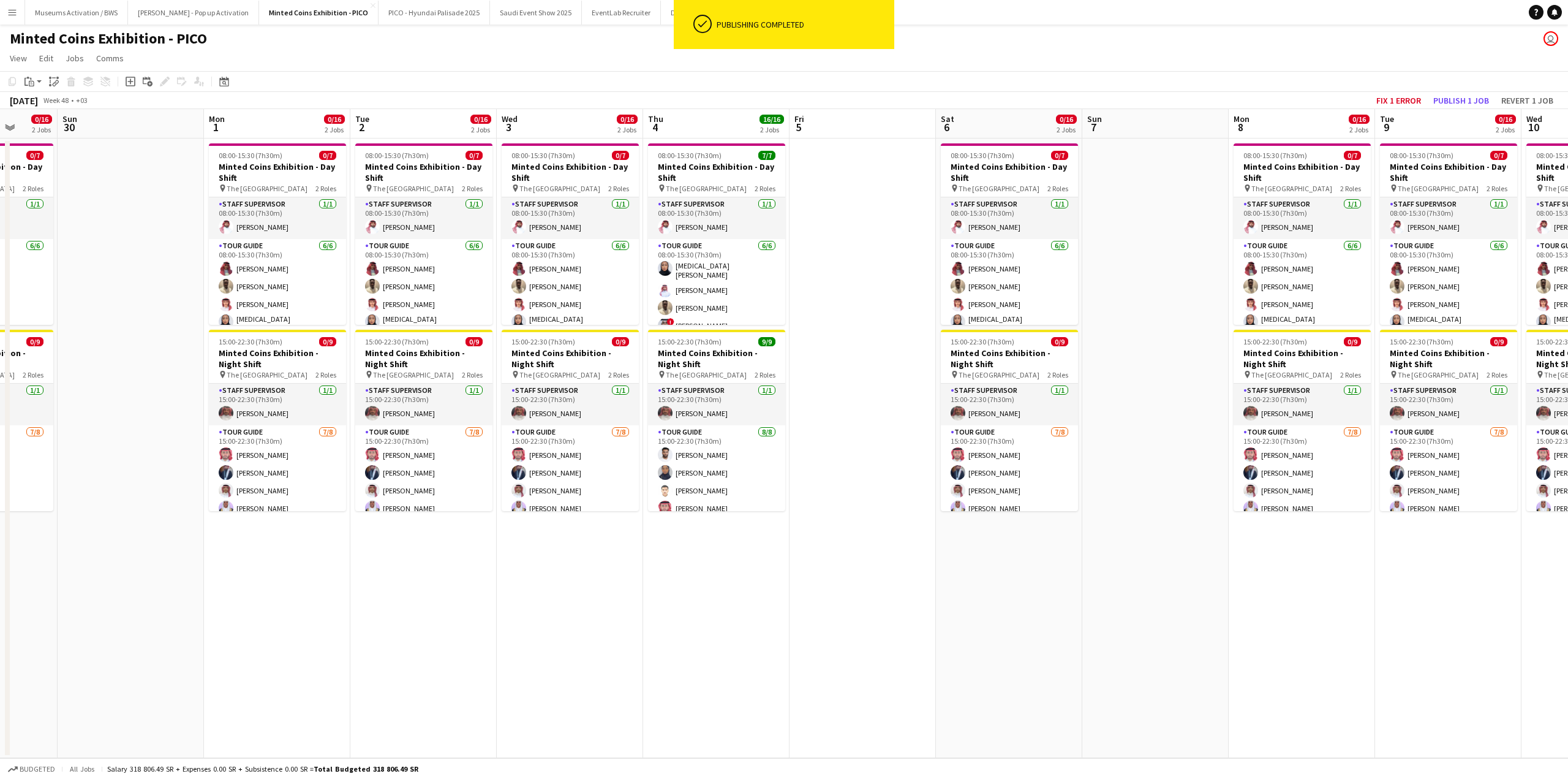
drag, startPoint x: 754, startPoint y: 280, endPoint x: 656, endPoint y: 289, distance: 98.4
click at [759, 279] on app-calendar-viewport "Thu 27 16/16 2 Jobs Fri 28 Sat 29 0/16 2 Jobs Sun 30 Mon 1 0/16 2 Jobs Tue 2 0/…" at bounding box center [784, 433] width 1568 height 649
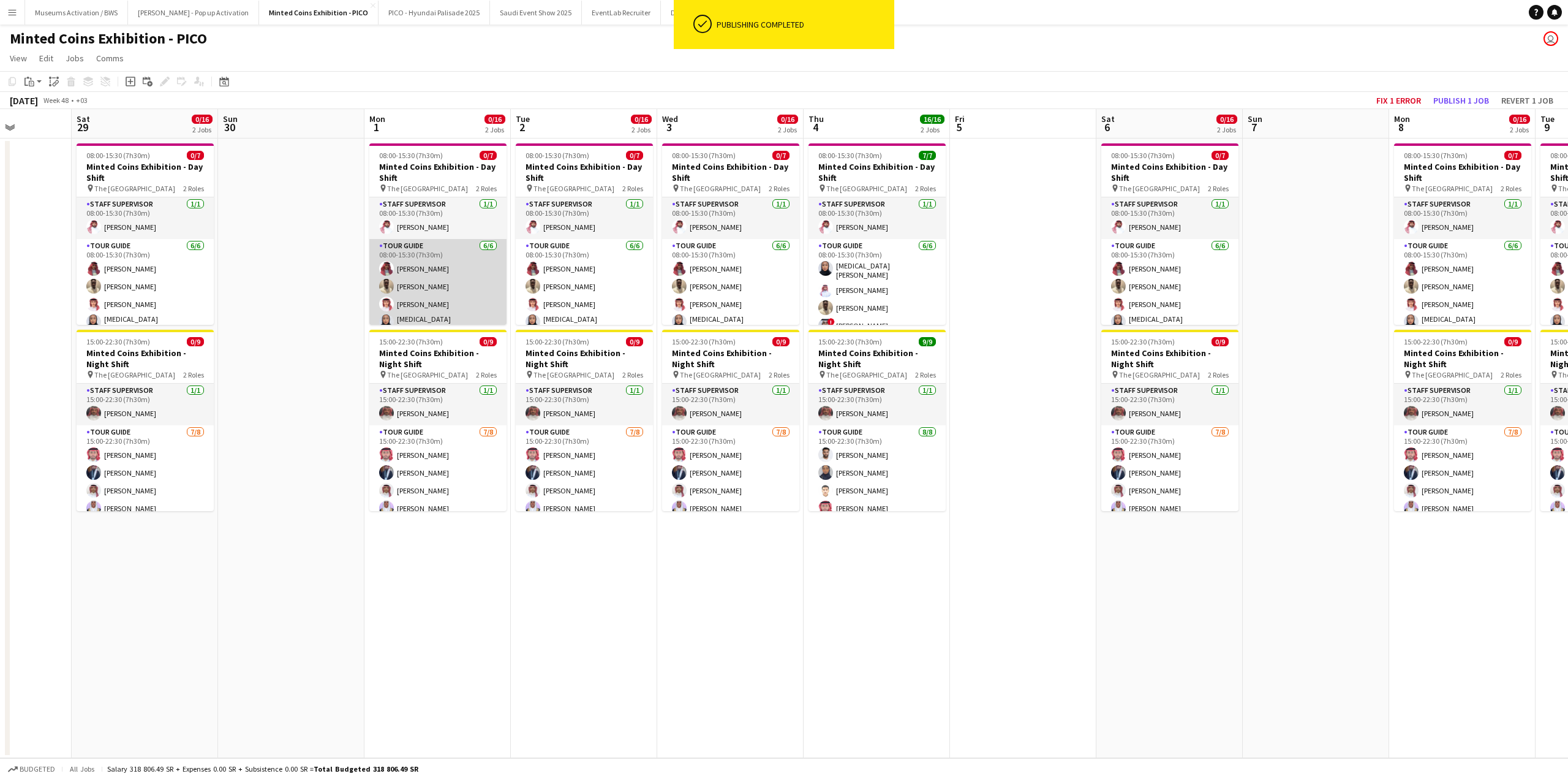
drag, startPoint x: 571, startPoint y: 280, endPoint x: 716, endPoint y: 274, distance: 145.1
click at [728, 274] on app-calendar-viewport "Wed 26 0/16 2 Jobs Thu 27 16/16 2 Jobs Fri 28 Sat 29 0/16 2 Jobs Sun 30 Mon 1 0…" at bounding box center [784, 433] width 1568 height 649
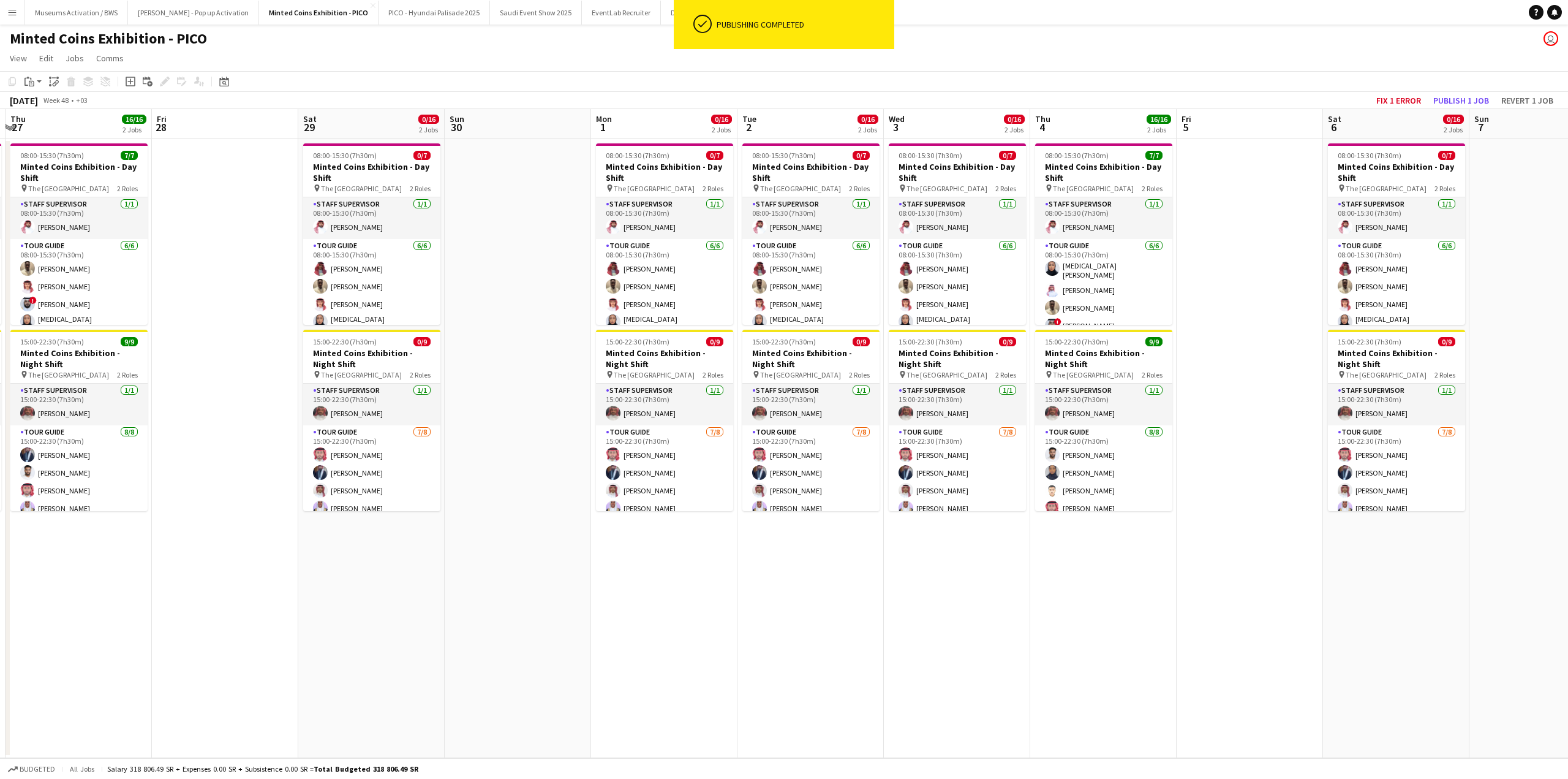
drag, startPoint x: 491, startPoint y: 283, endPoint x: 689, endPoint y: 272, distance: 198.3
click at [687, 272] on app-calendar-viewport "Tue 25 0/16 2 Jobs Wed 26 0/16 2 Jobs Thu 27 16/16 2 Jobs Fri 28 Sat 29 0/16 2 …" at bounding box center [784, 433] width 1568 height 649
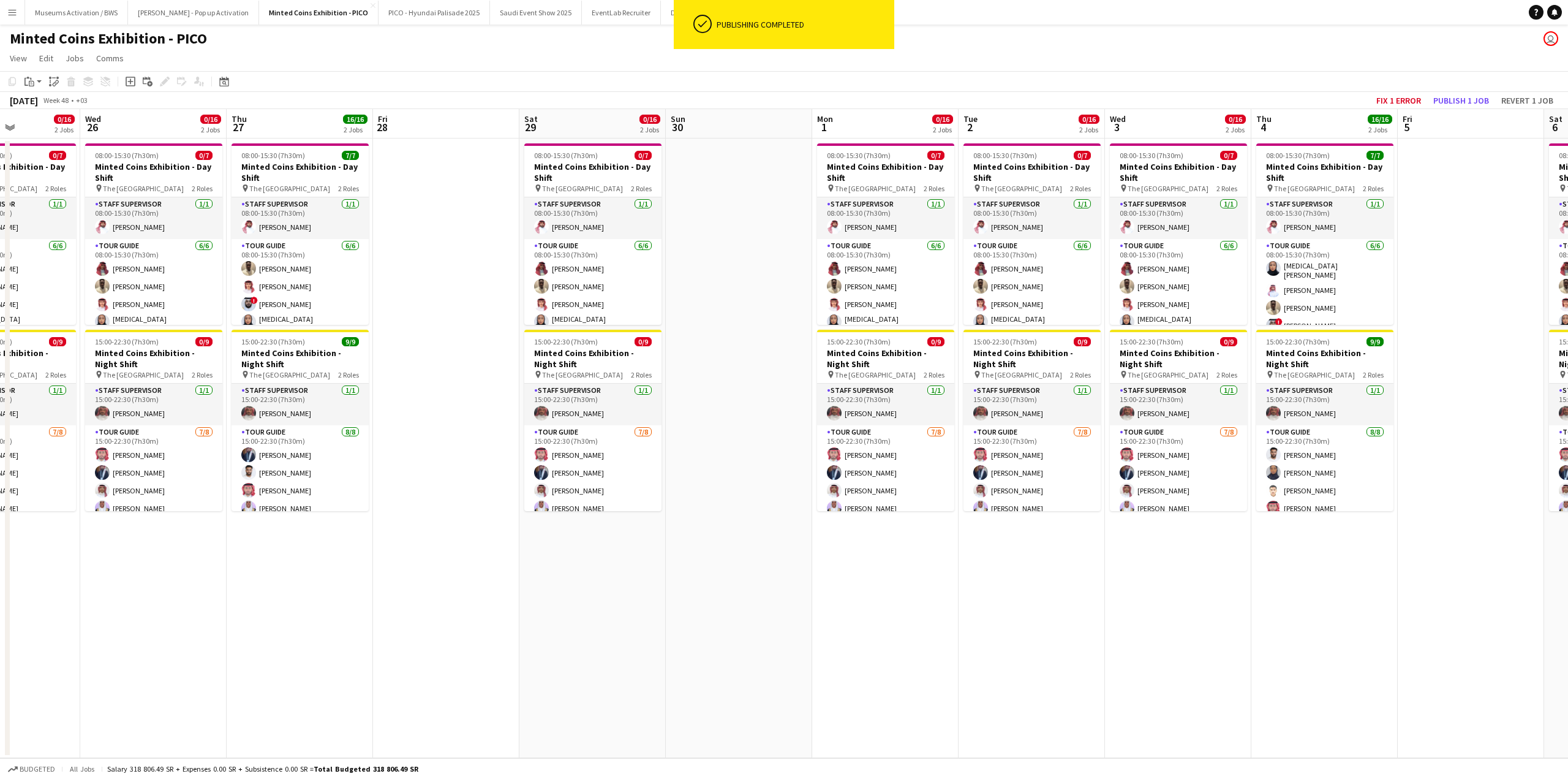
drag, startPoint x: 586, startPoint y: 274, endPoint x: 620, endPoint y: 267, distance: 34.7
click at [632, 269] on app-calendar-viewport "Sun 23 Mon 24 0/16 2 Jobs Tue 25 0/16 2 Jobs Wed 26 0/16 2 Jobs Thu 27 16/16 2 …" at bounding box center [784, 433] width 1568 height 649
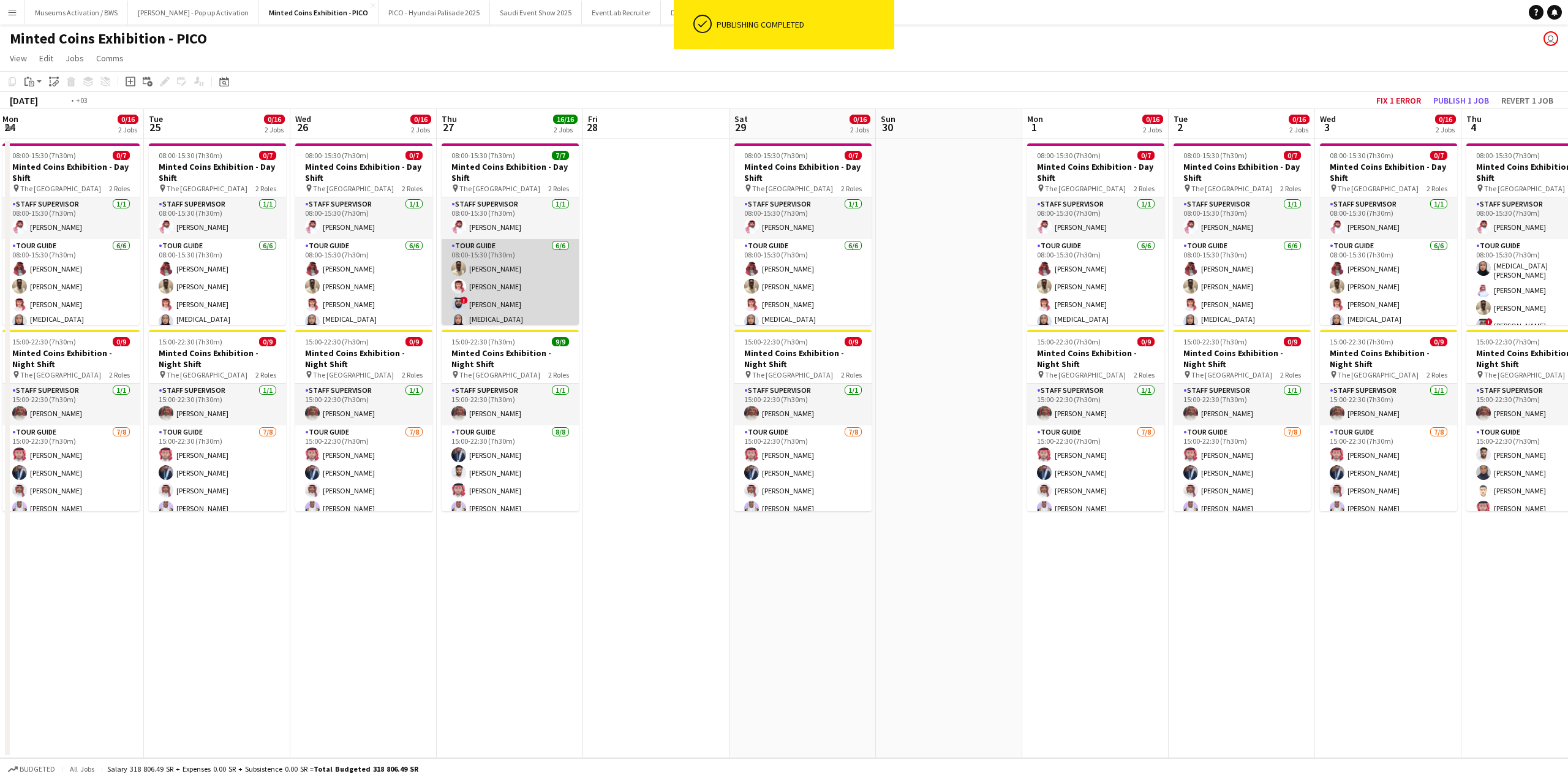
drag, startPoint x: 585, startPoint y: 266, endPoint x: 724, endPoint y: 252, distance: 139.7
click at [722, 255] on app-calendar-viewport "Sat 22 0/16 2 Jobs Sun 23 Mon 24 0/16 2 Jobs Tue 25 0/16 2 Jobs Wed 26 0/16 2 J…" at bounding box center [784, 433] width 1568 height 649
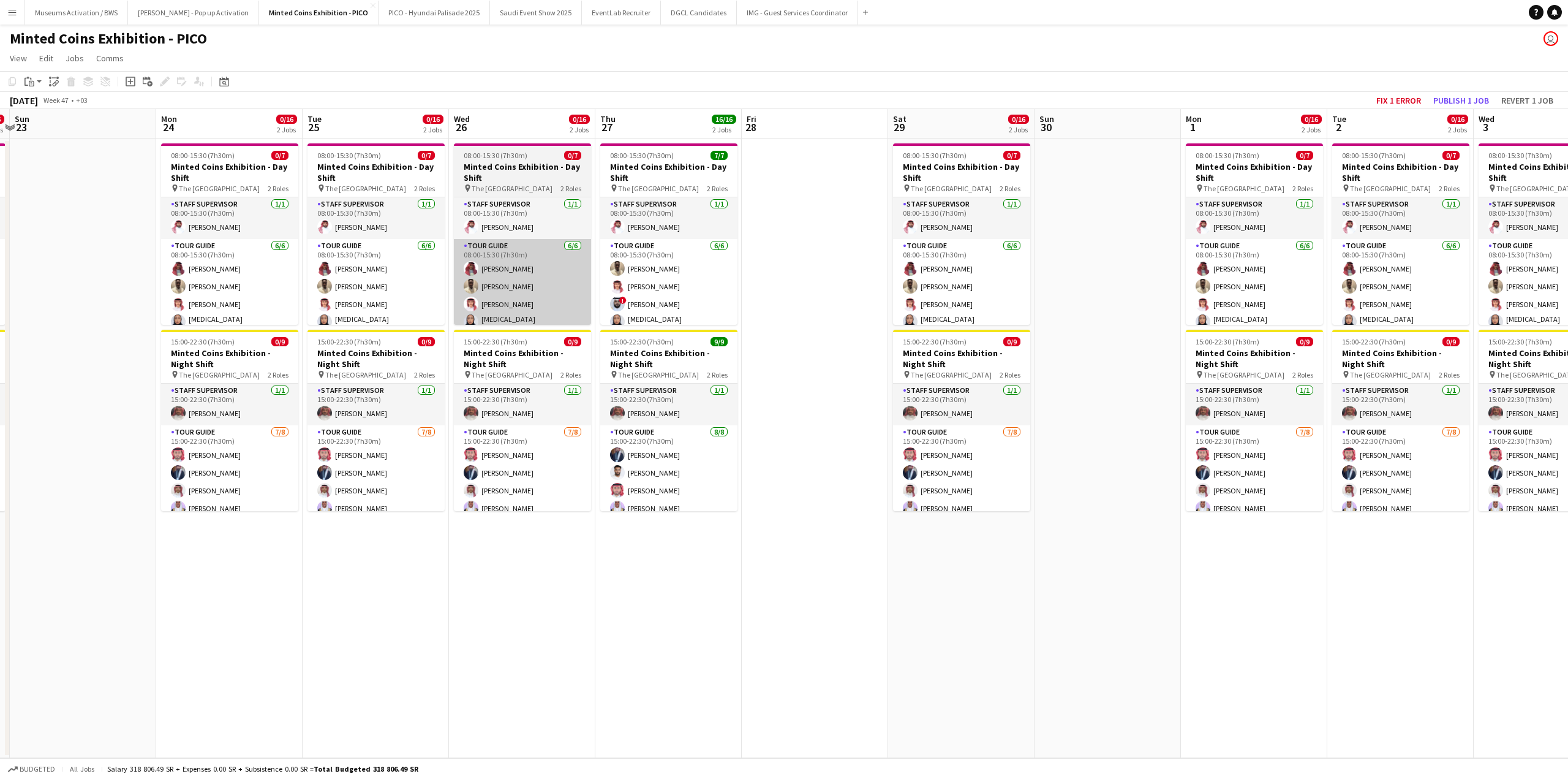
drag, startPoint x: 637, startPoint y: 252, endPoint x: 795, endPoint y: 245, distance: 158.2
click at [795, 245] on app-calendar-viewport "Fri 21 Sat 22 0/16 2 Jobs Sun 23 Mon 24 0/16 2 Jobs Tue 25 0/16 2 Jobs Wed 26 0…" at bounding box center [784, 433] width 1568 height 649
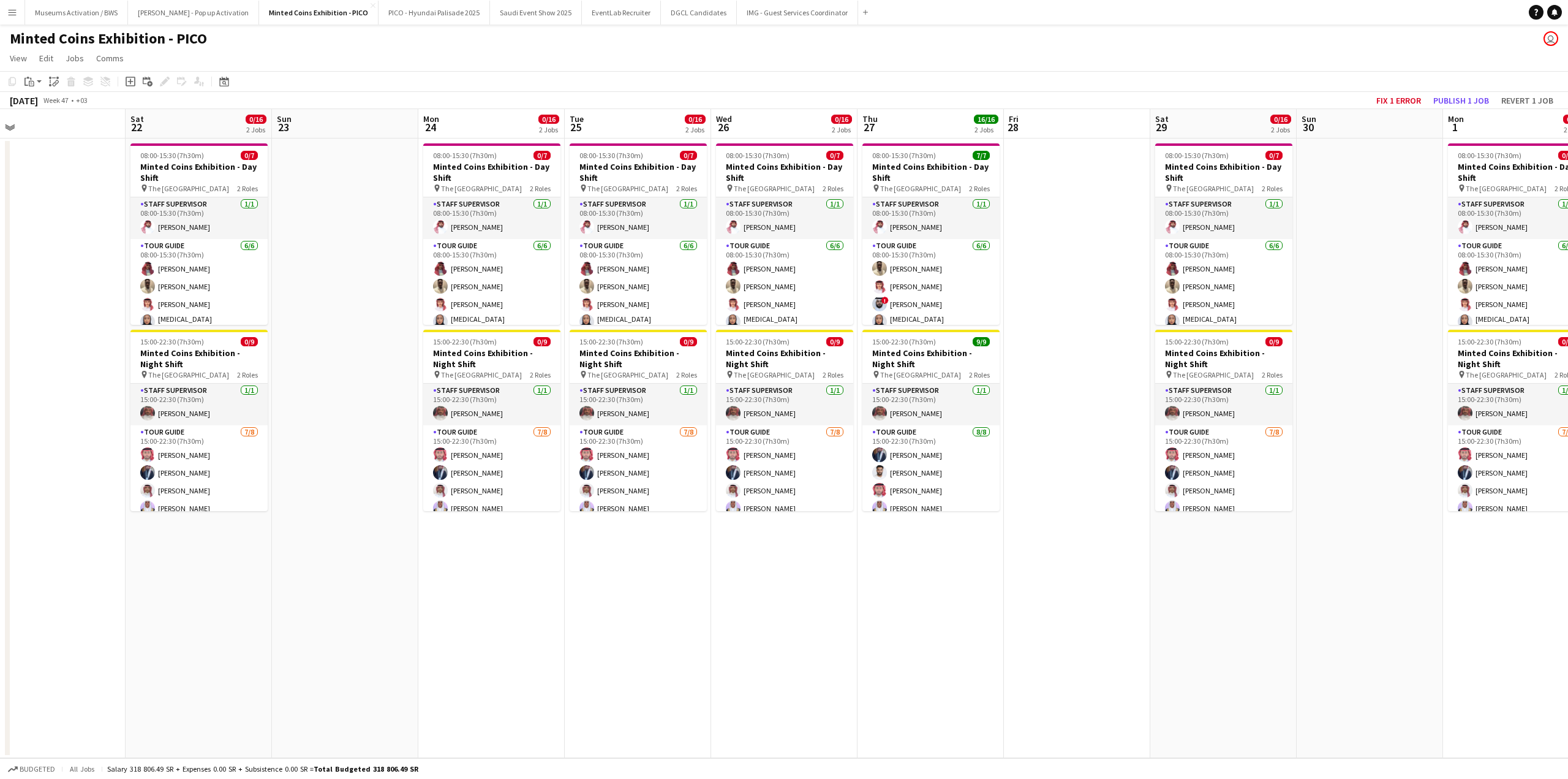
drag, startPoint x: 530, startPoint y: 256, endPoint x: 818, endPoint y: 233, distance: 288.9
click at [811, 233] on app-calendar-viewport "Wed 19 0/16 2 Jobs Thu 20 16/16 2 Jobs Fri 21 Sat 22 0/16 2 Jobs Sun 23 Mon 24 …" at bounding box center [784, 433] width 1568 height 649
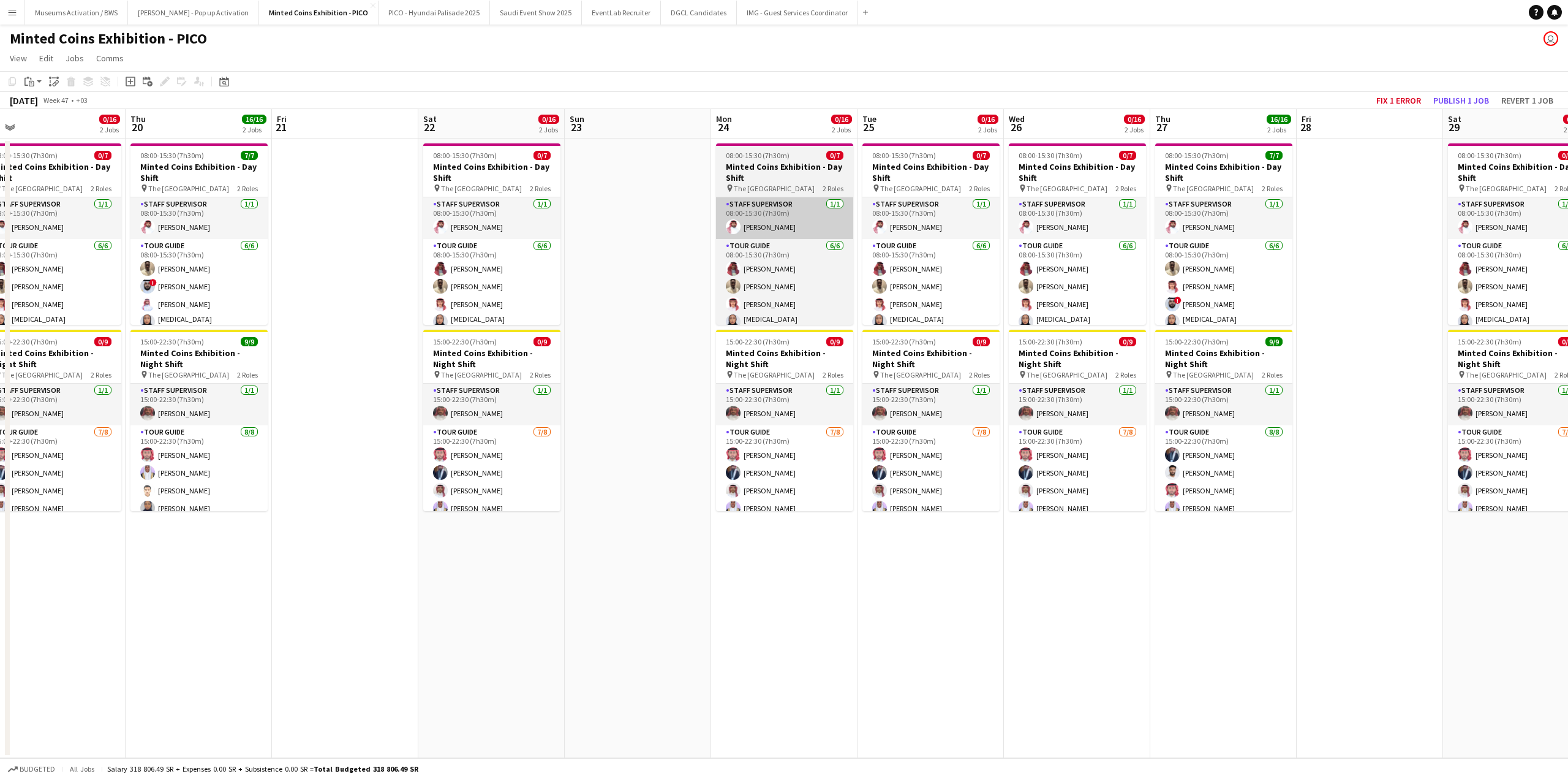
scroll to position [0, 326]
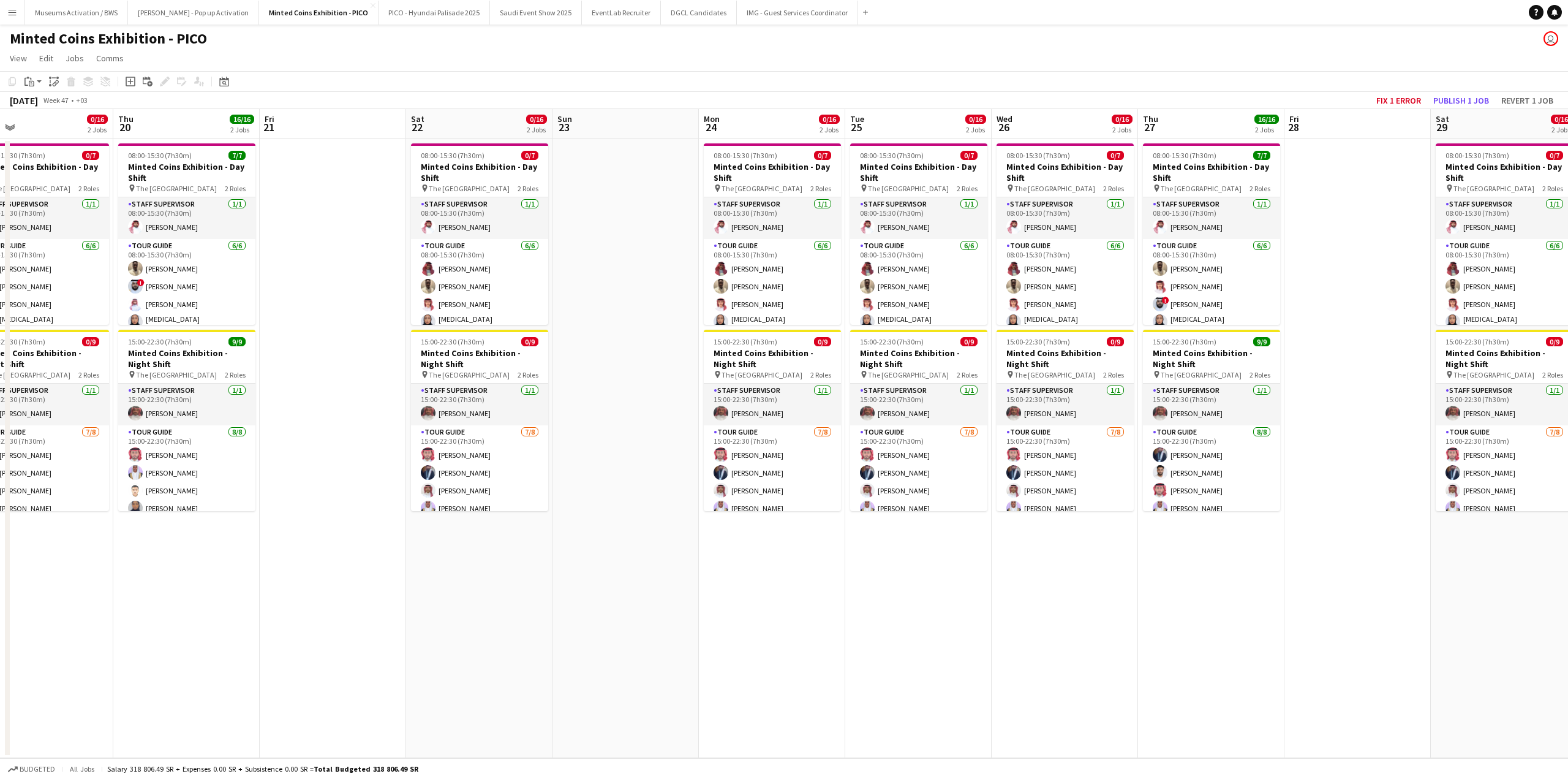
click at [605, 214] on app-date-cell at bounding box center [626, 448] width 147 height 620
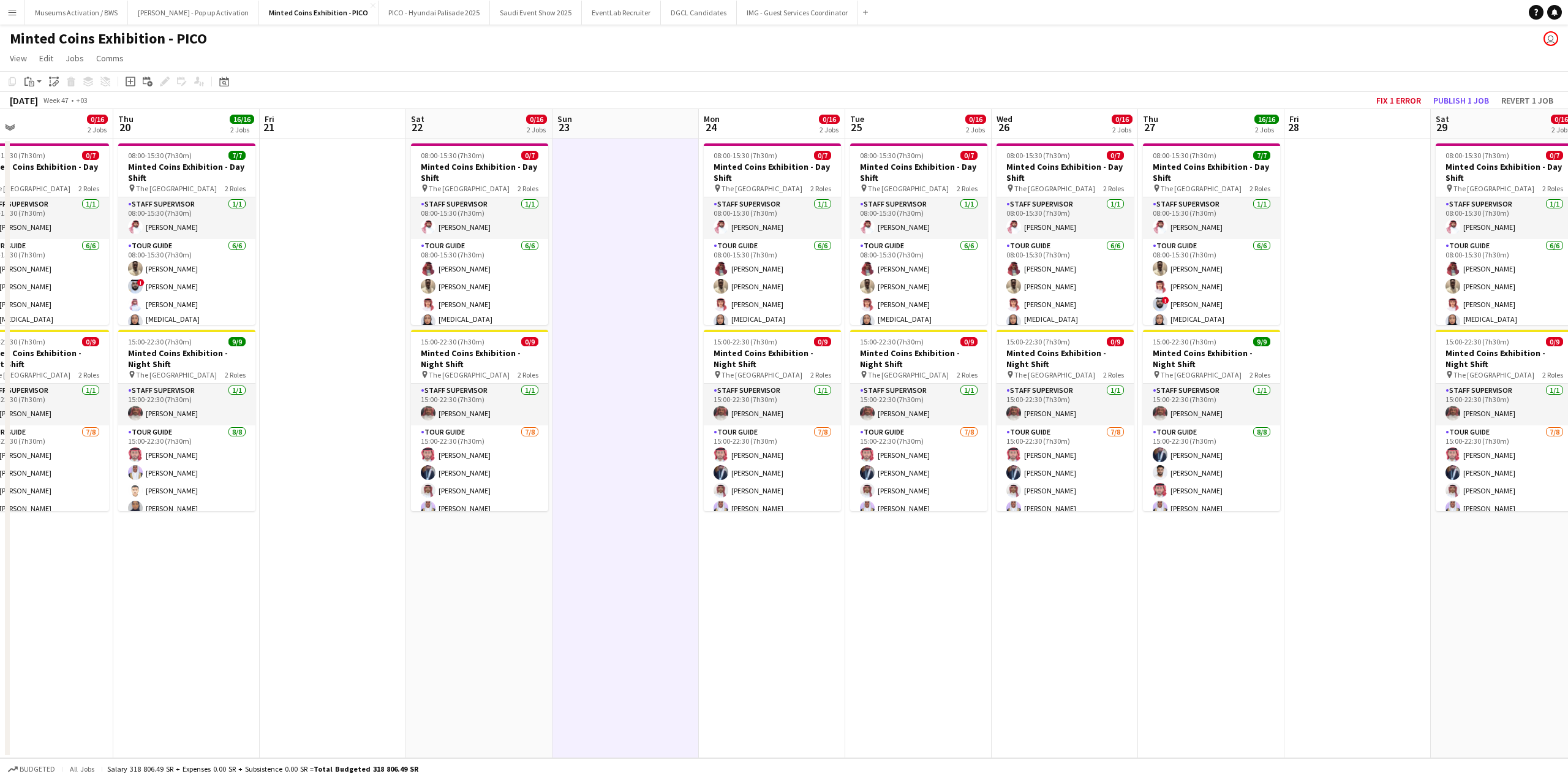
click at [338, 198] on app-date-cell at bounding box center [333, 448] width 147 height 620
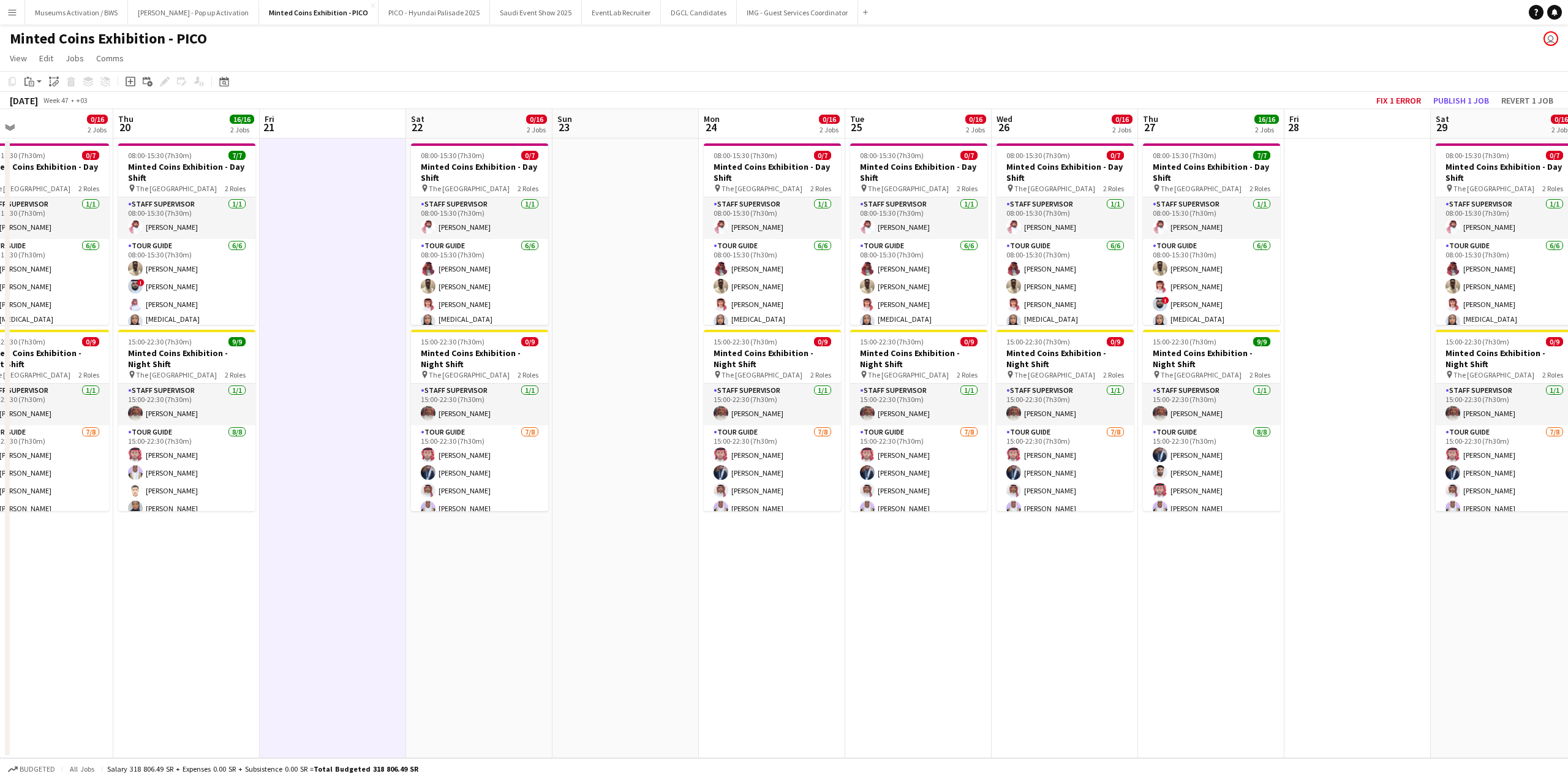
drag, startPoint x: 292, startPoint y: 228, endPoint x: 524, endPoint y: 194, distance: 234.5
click at [440, 214] on app-calendar-viewport "Mon 17 0/16 2 Jobs Tue 18 0/16 2 Jobs Wed 19 0/16 2 Jobs Thu 20 16/16 2 Jobs Fr…" at bounding box center [784, 433] width 1568 height 649
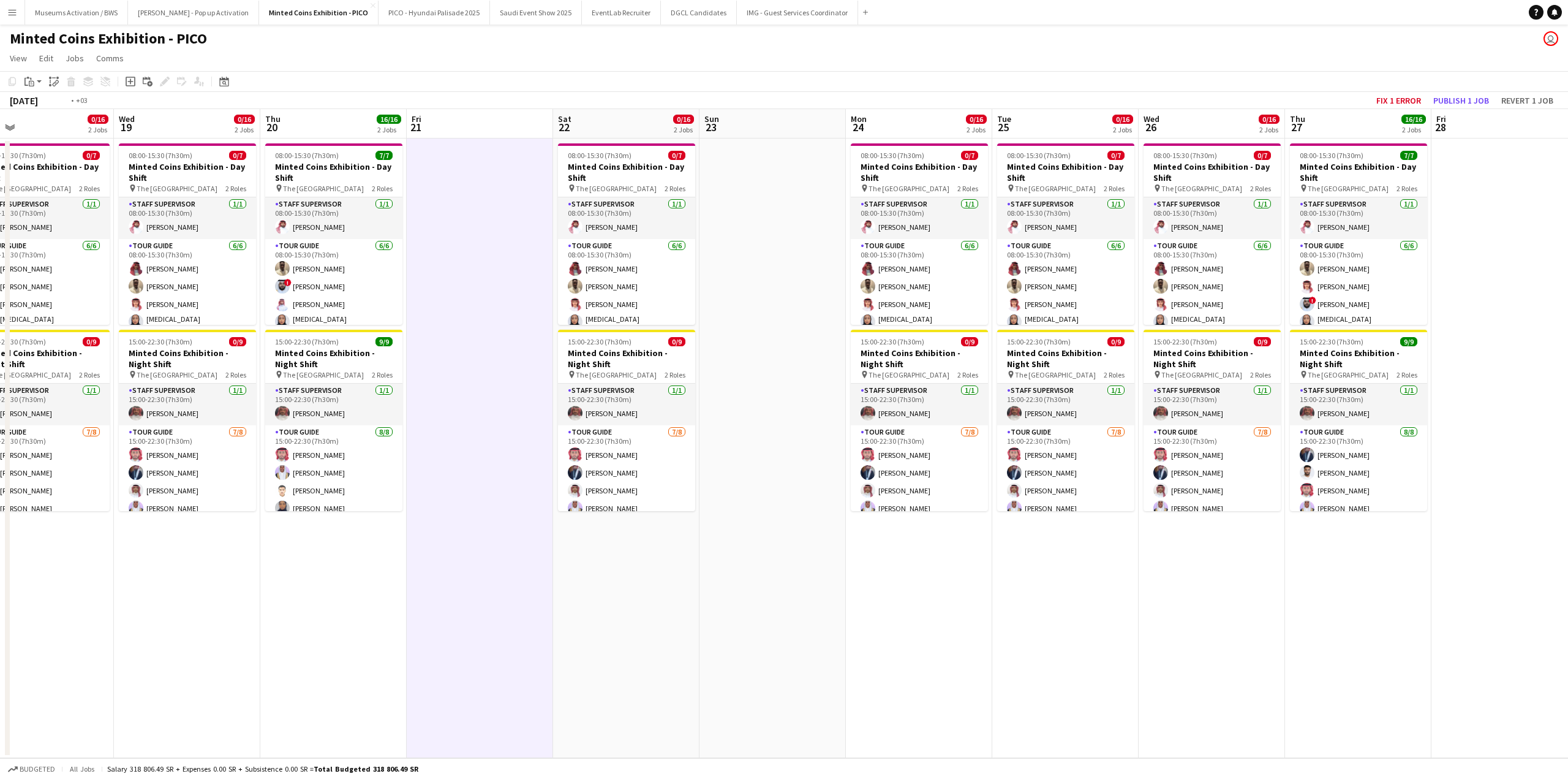
click at [531, 196] on app-calendar-viewport "Sun 16 Mon 17 0/16 2 Jobs Tue 18 0/16 2 Jobs Wed 19 0/16 2 Jobs Thu 20 16/16 2 …" at bounding box center [784, 433] width 1568 height 649
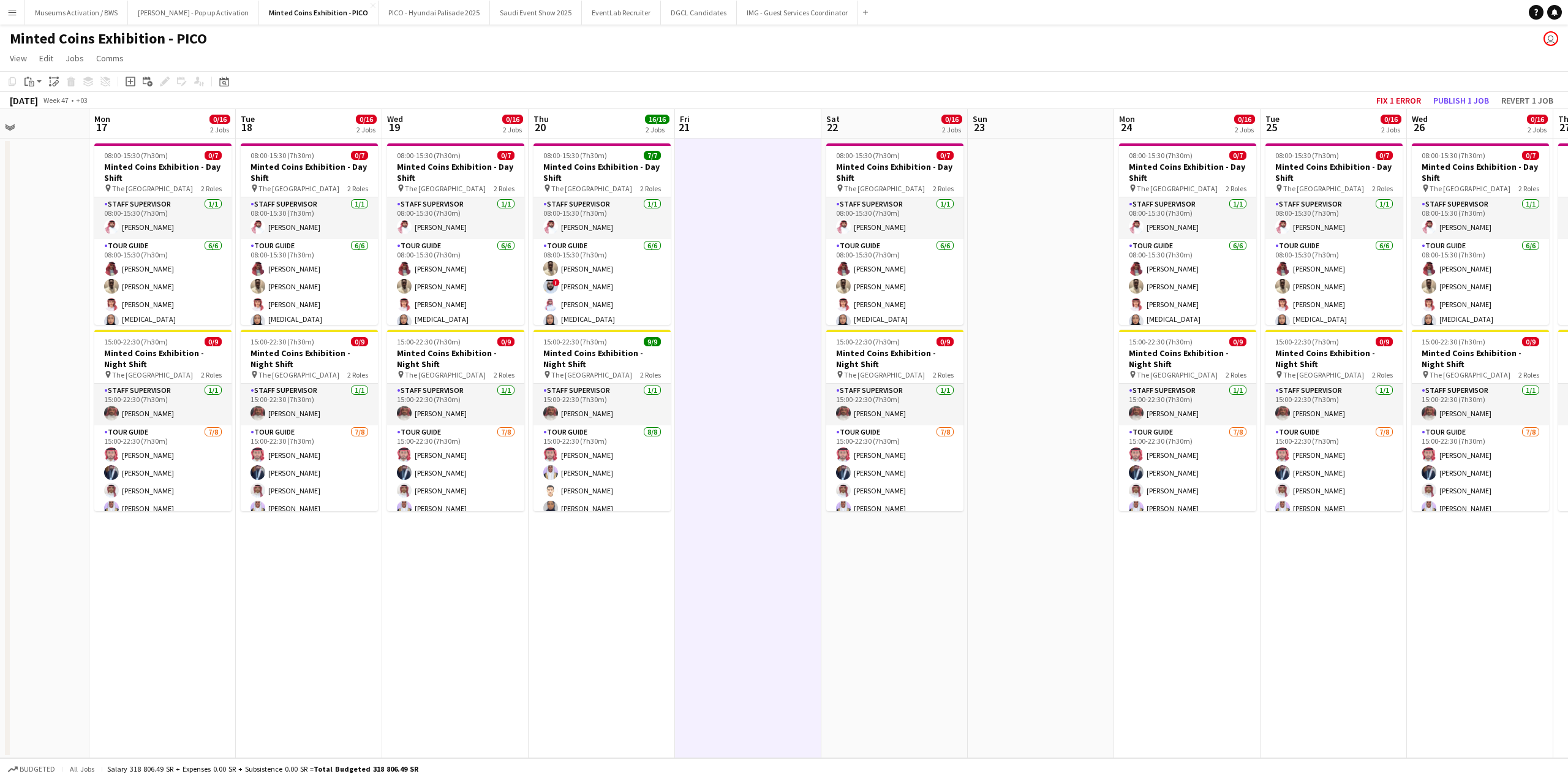
drag, startPoint x: 434, startPoint y: 207, endPoint x: 607, endPoint y: 197, distance: 173.3
click at [600, 197] on app-calendar-viewport "Fri 14 Sat 15 0/16 2 Jobs Sun 16 Mon 17 0/16 2 Jobs Tue 18 0/16 2 Jobs Wed 19 0…" at bounding box center [784, 433] width 1568 height 649
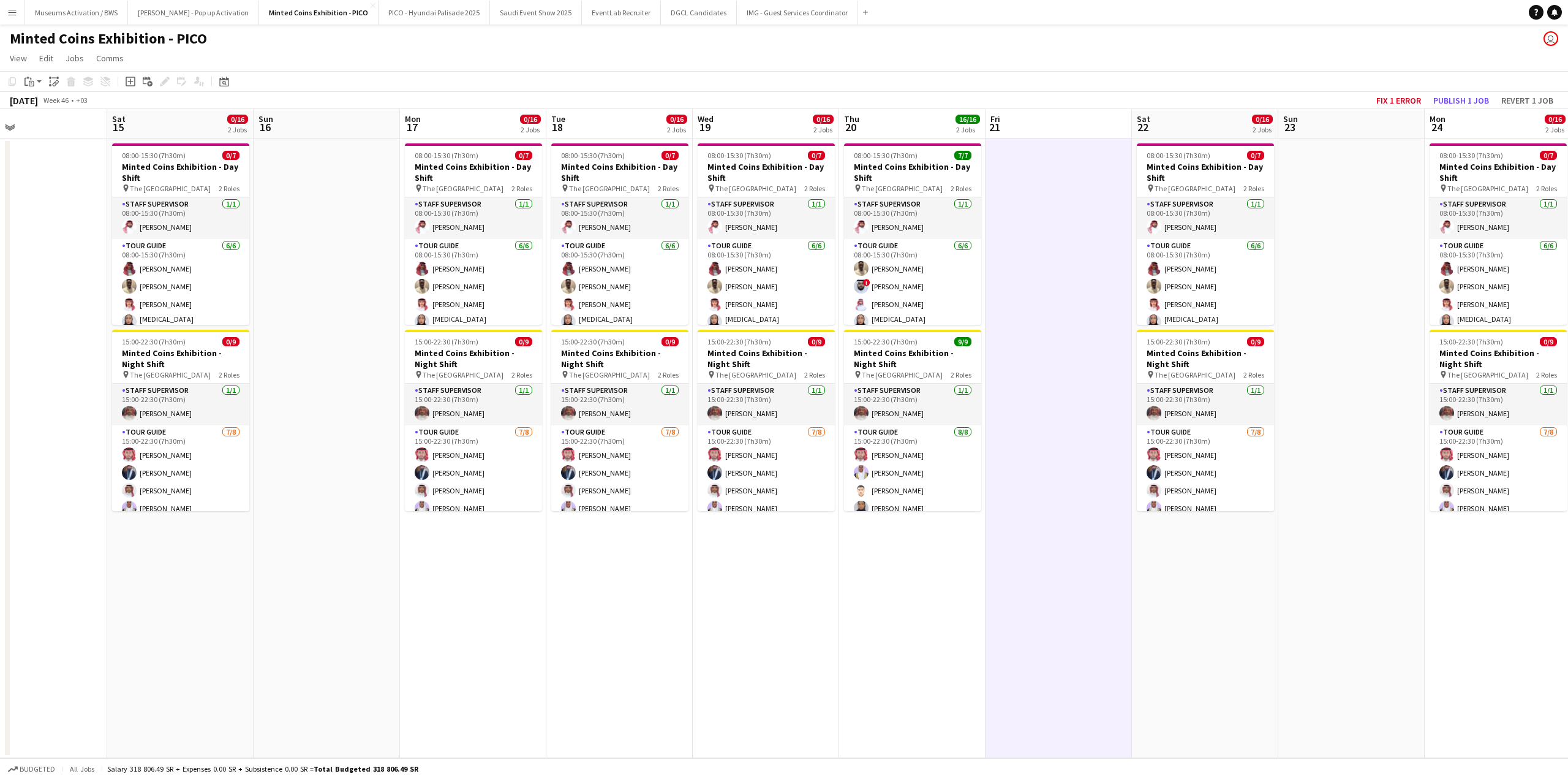
click at [335, 216] on app-date-cell at bounding box center [327, 448] width 147 height 620
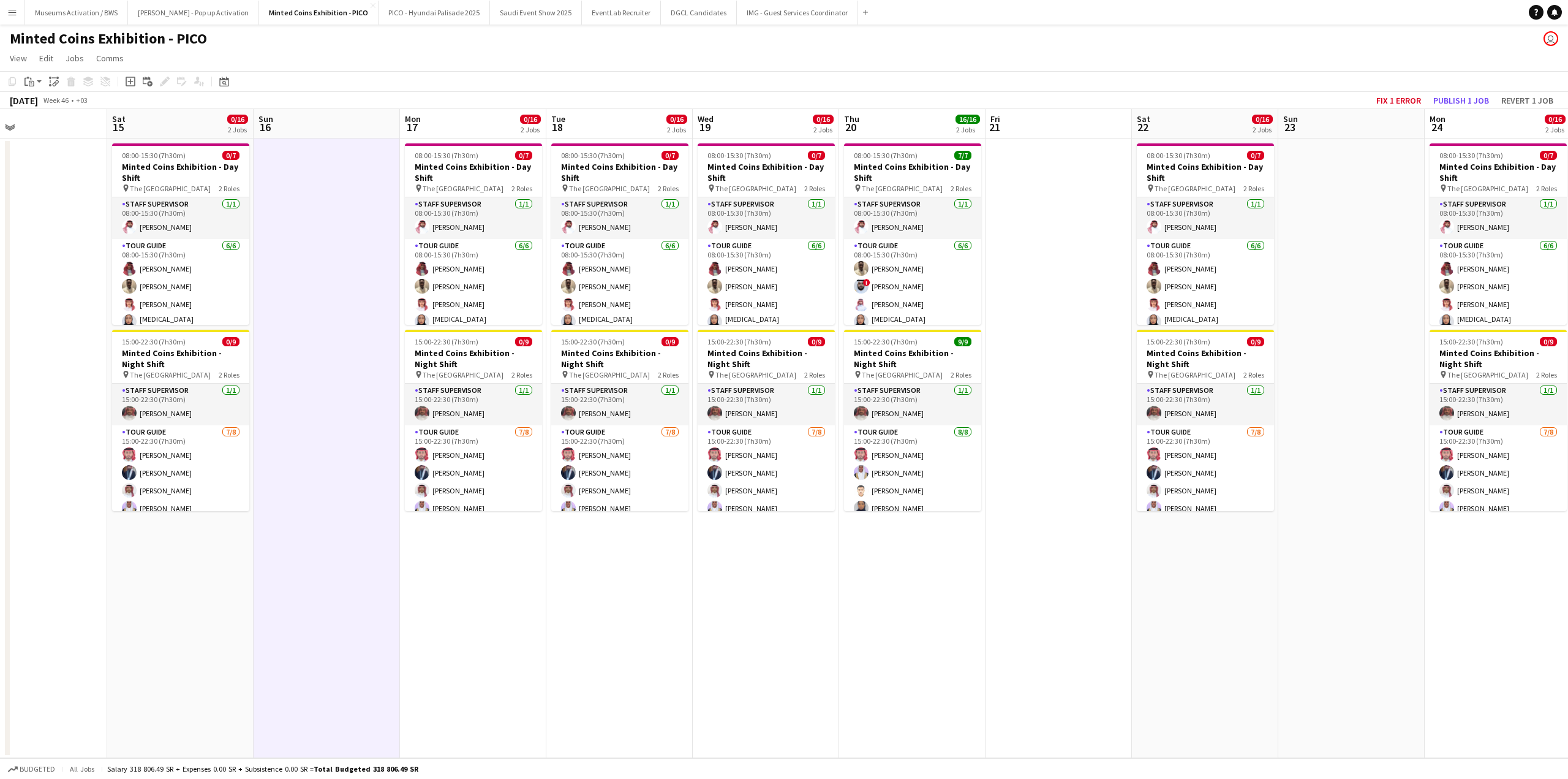
click at [515, 212] on app-calendar-viewport "Wed 12 0/16 2 Jobs Thu 13 16/16 2 Jobs Fri 14 Sat 15 0/16 2 Jobs Sun 16 Mon 17 …" at bounding box center [784, 433] width 1568 height 649
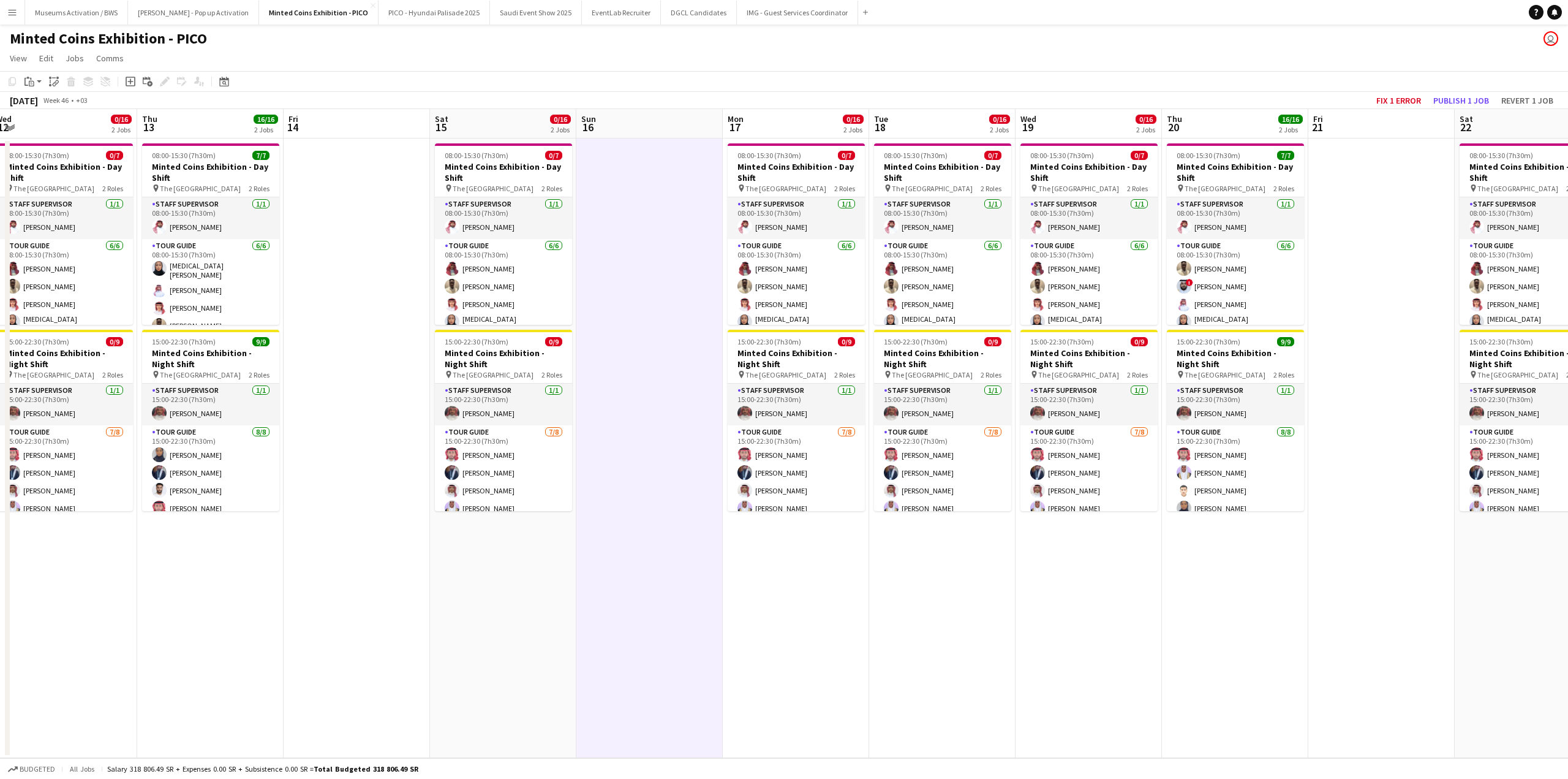
drag, startPoint x: 264, startPoint y: 217, endPoint x: 433, endPoint y: 205, distance: 169.4
click at [446, 203] on app-calendar-viewport "Mon 10 0/16 2 Jobs Tue 11 0/16 2 Jobs Wed 12 0/16 2 Jobs Thu 13 16/16 2 Jobs Fr…" at bounding box center [784, 433] width 1568 height 649
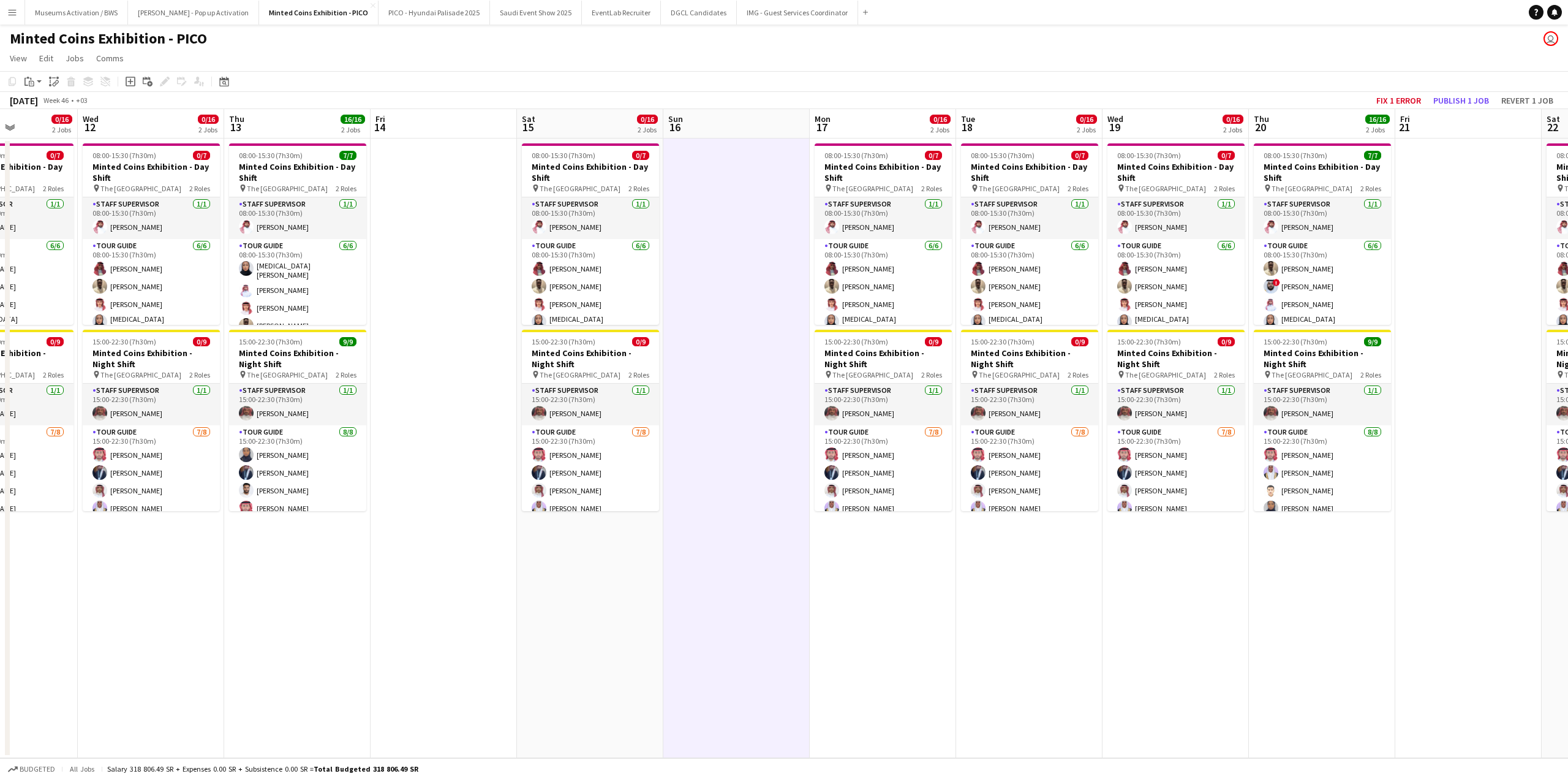
click at [462, 216] on app-date-cell at bounding box center [443, 448] width 147 height 620
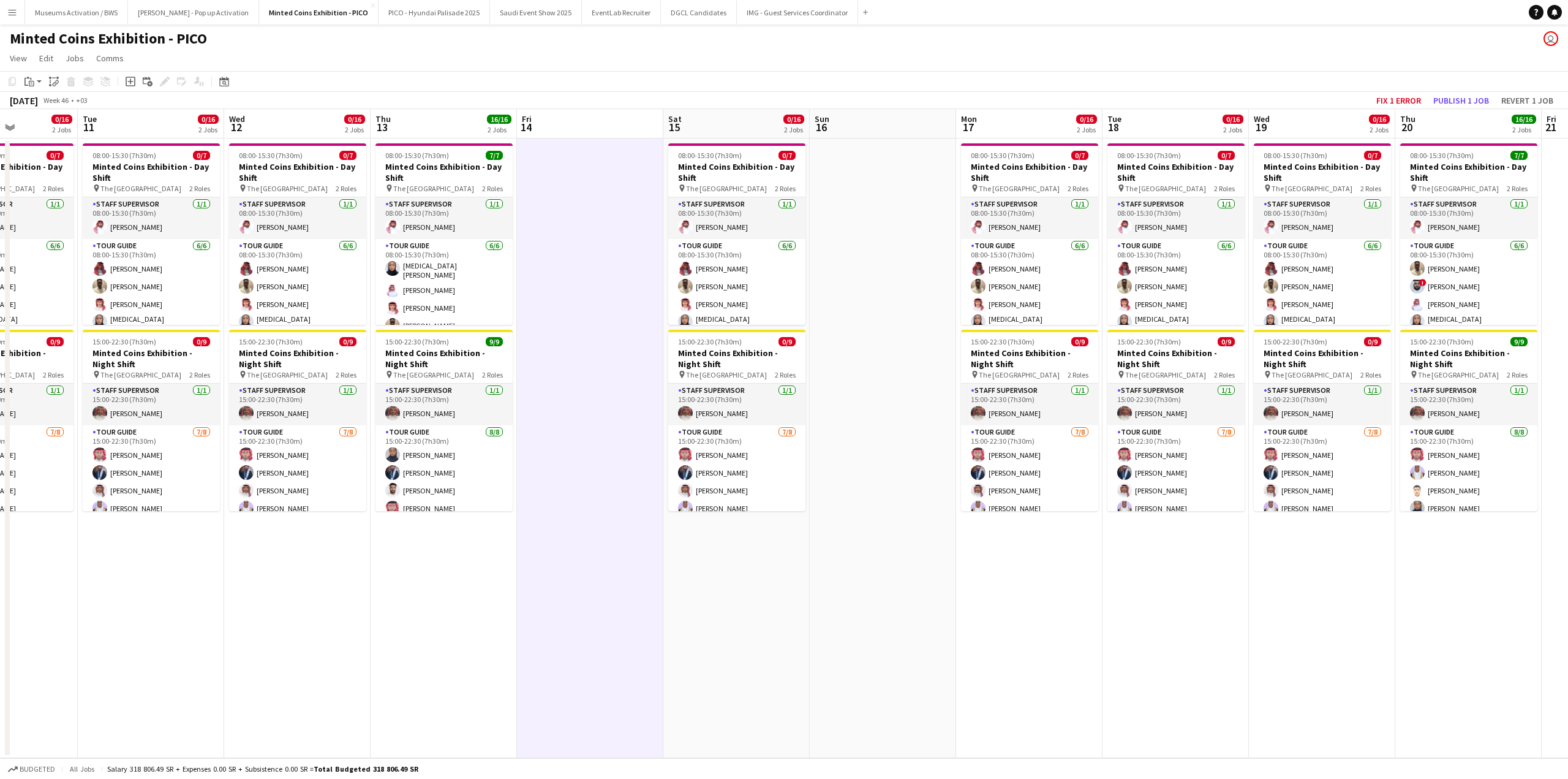
drag, startPoint x: 657, startPoint y: 214, endPoint x: 609, endPoint y: 219, distance: 48.3
click at [668, 210] on app-calendar-viewport "Sat 8 0/16 2 Jobs Sun 9 Mon 10 0/16 2 Jobs Tue 11 0/16 2 Jobs Wed 12 0/16 2 Job…" at bounding box center [784, 433] width 1568 height 649
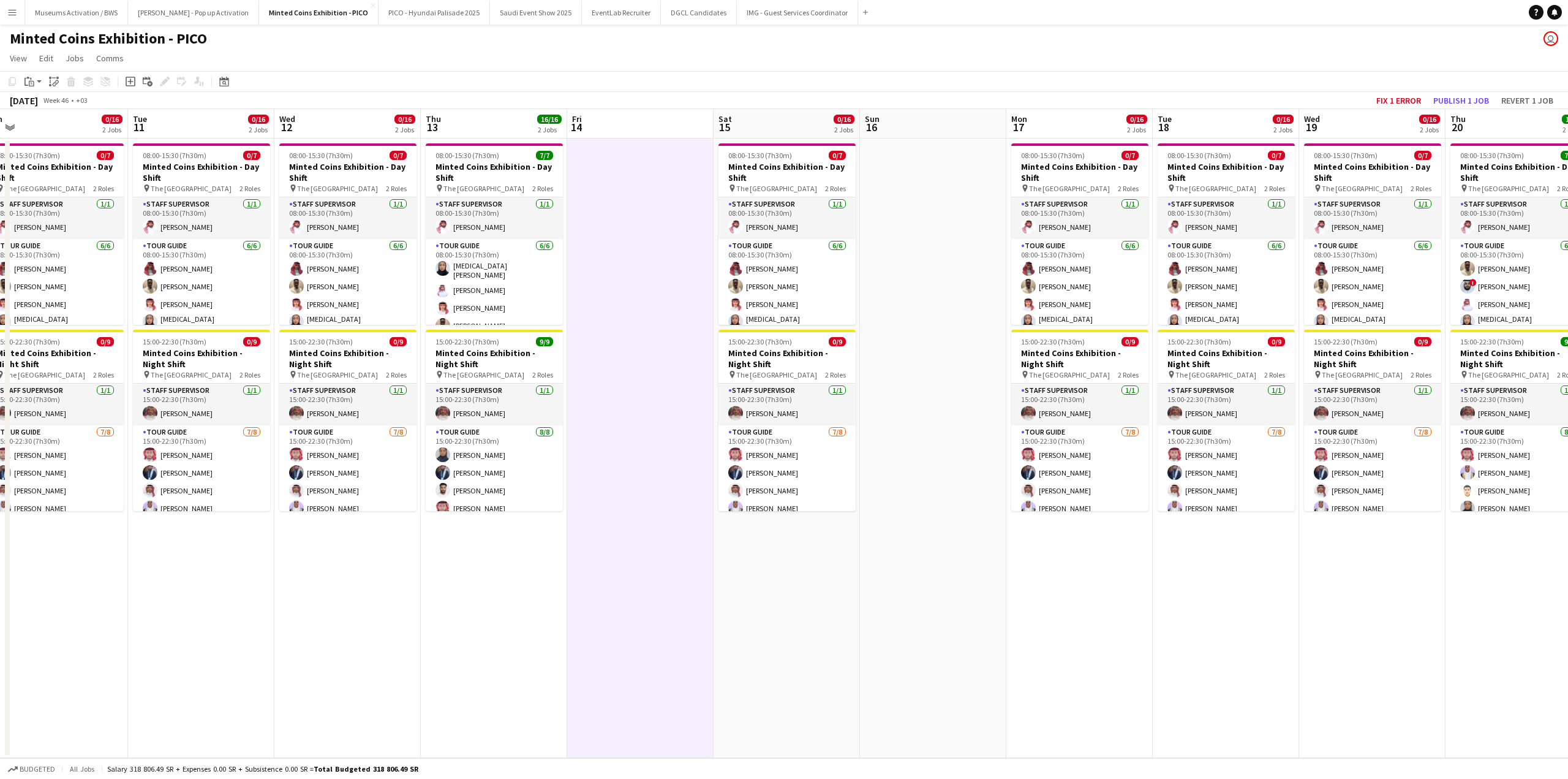
click at [336, 568] on app-date-cell "08:00-15:30 (7h30m) 0/7 Minted Coins Exhibition - Day Shift pin The National Mu…" at bounding box center [347, 448] width 147 height 620
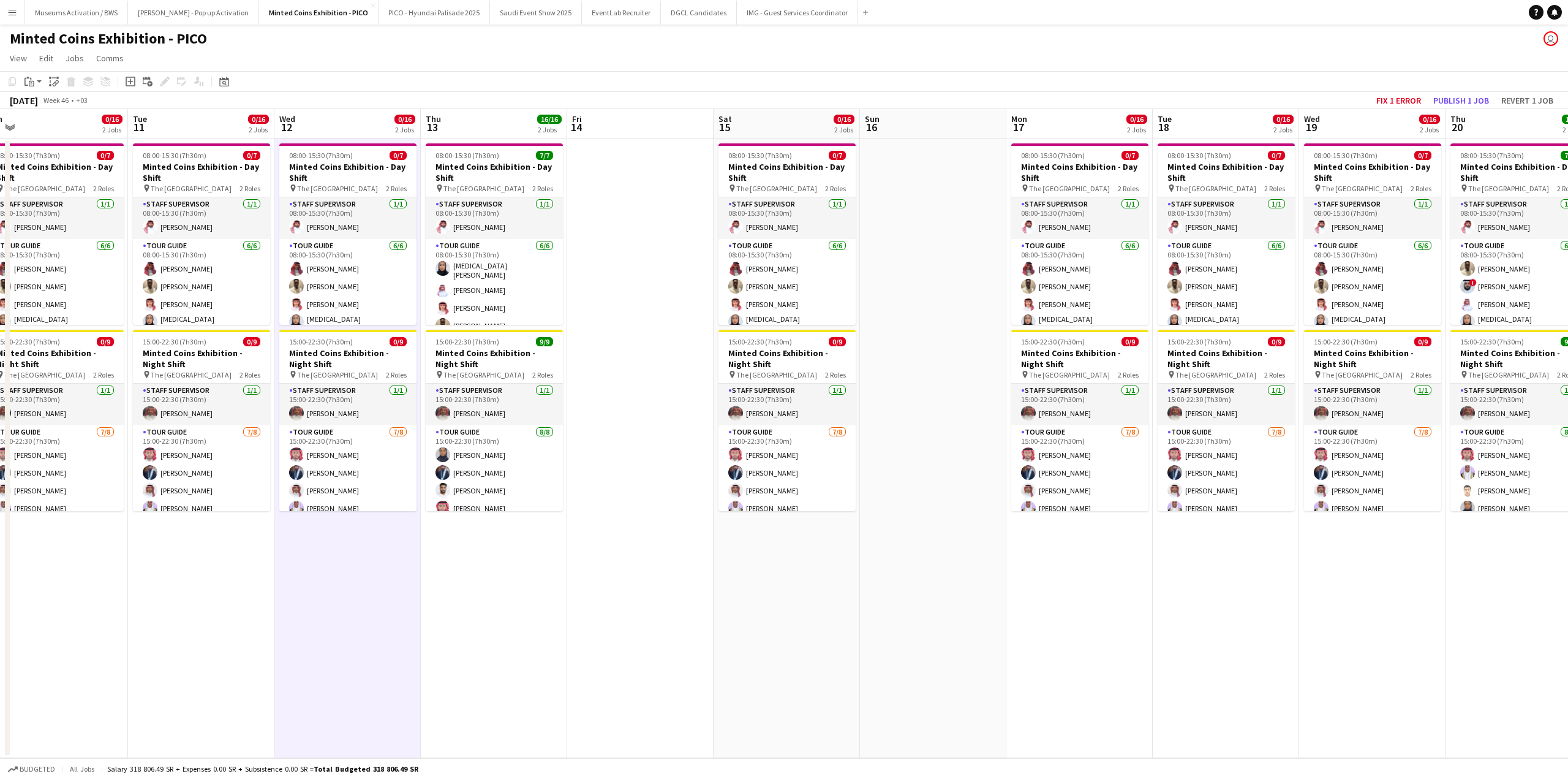
click at [195, 562] on app-date-cell "08:00-15:30 (7h30m) 0/7 Minted Coins Exhibition - Day Shift pin The National Mu…" at bounding box center [201, 448] width 147 height 620
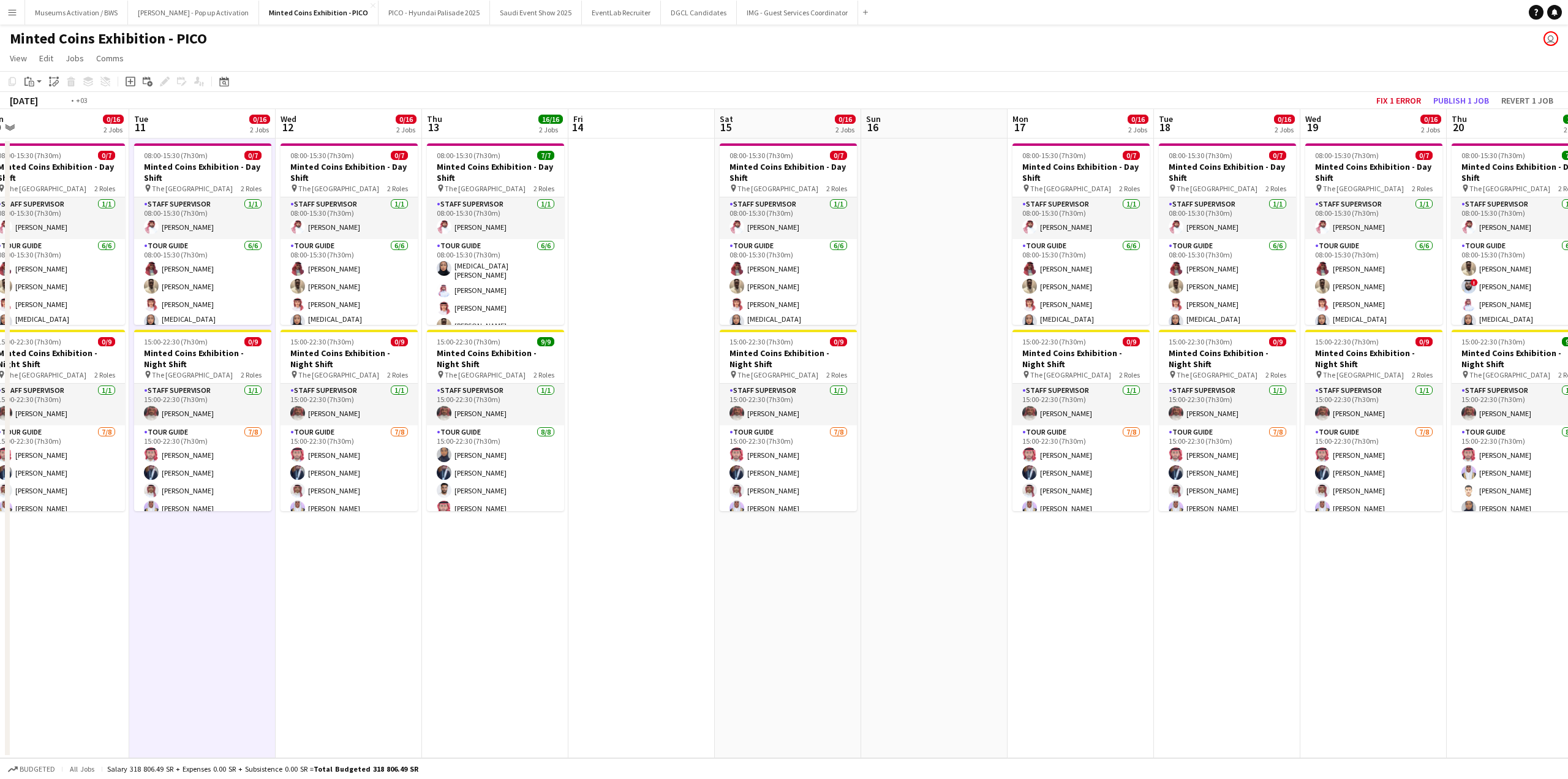
click at [538, 562] on app-calendar-viewport "Sat 8 0/16 2 Jobs Sun 9 Mon 10 0/16 2 Jobs Tue 11 0/16 2 Jobs Wed 12 0/16 2 Job…" at bounding box center [784, 433] width 1568 height 649
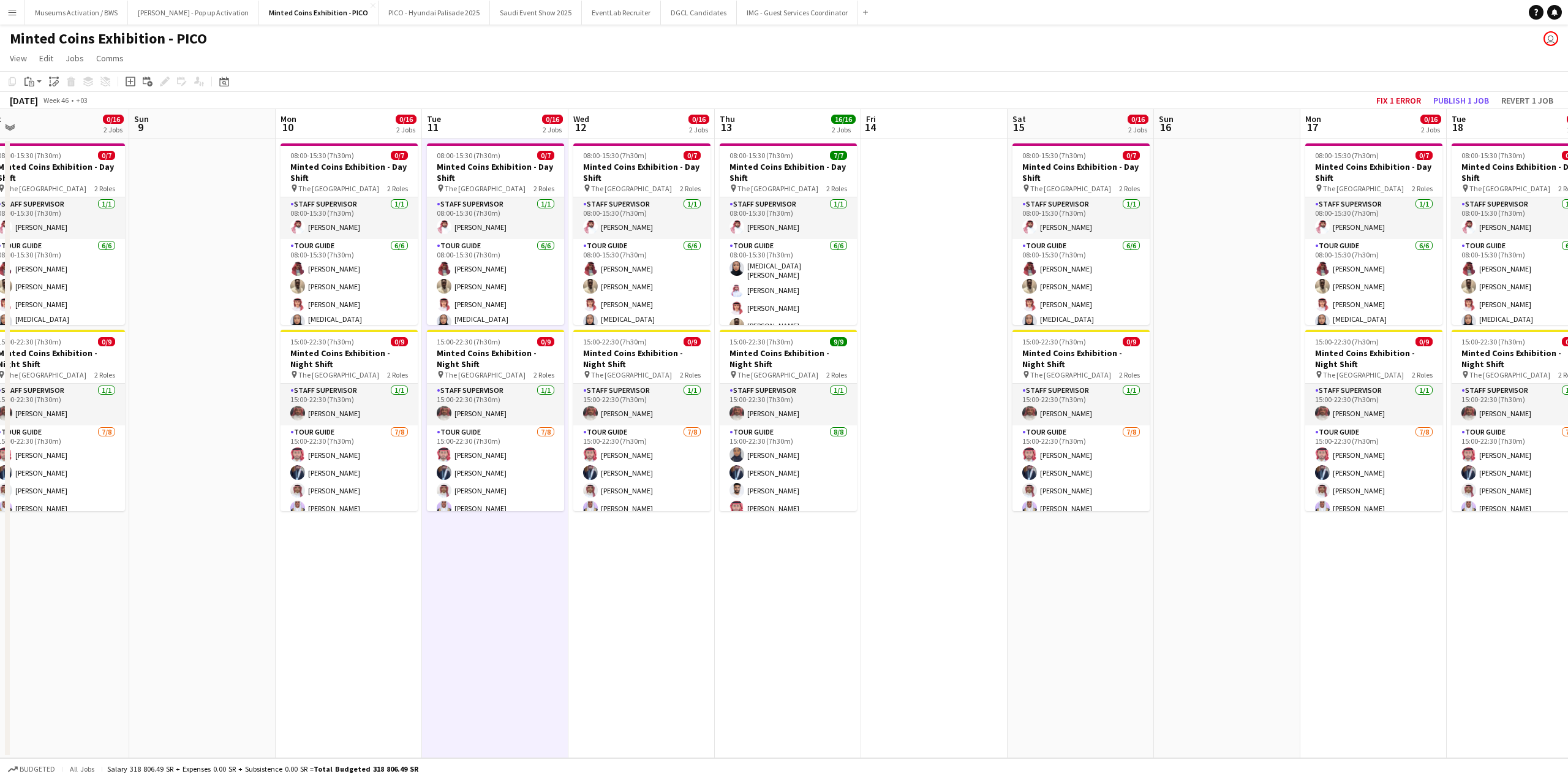
drag, startPoint x: 434, startPoint y: 574, endPoint x: 564, endPoint y: 569, distance: 130.1
click at [534, 570] on app-calendar-viewport "Thu 6 16/16 2 Jobs Fri 7 Sat 8 0/16 2 Jobs Sun 9 Mon 10 0/16 2 Jobs Tue 11 0/16…" at bounding box center [784, 433] width 1568 height 649
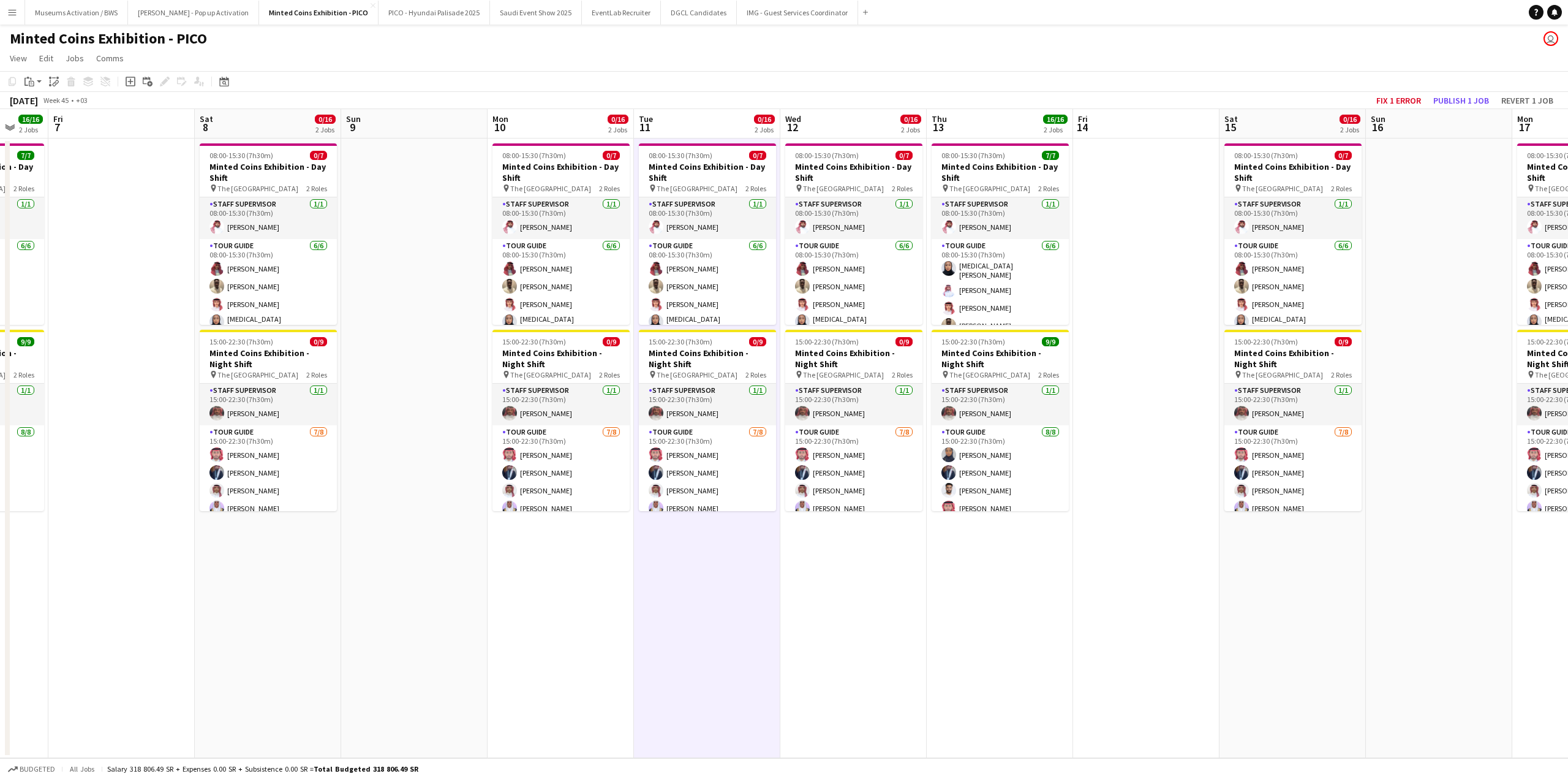
click at [402, 574] on app-date-cell at bounding box center [415, 448] width 147 height 620
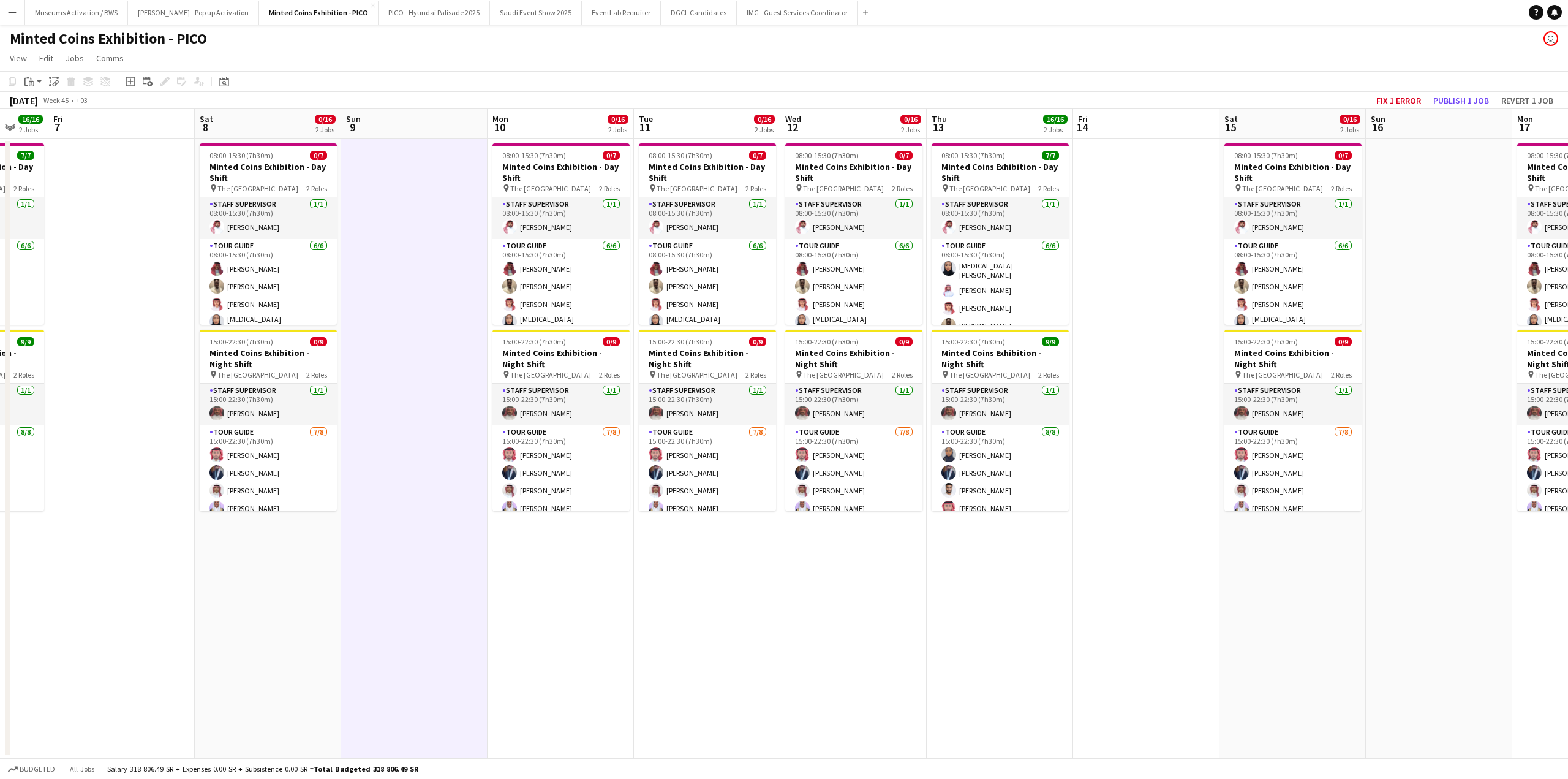
click at [637, 533] on app-calendar-viewport "Tue 4 0/16 2 Jobs Wed 5 0/16 2 Jobs Thu 6 16/16 2 Jobs Fri 7 Sat 8 0/16 2 Jobs …" at bounding box center [784, 433] width 1568 height 649
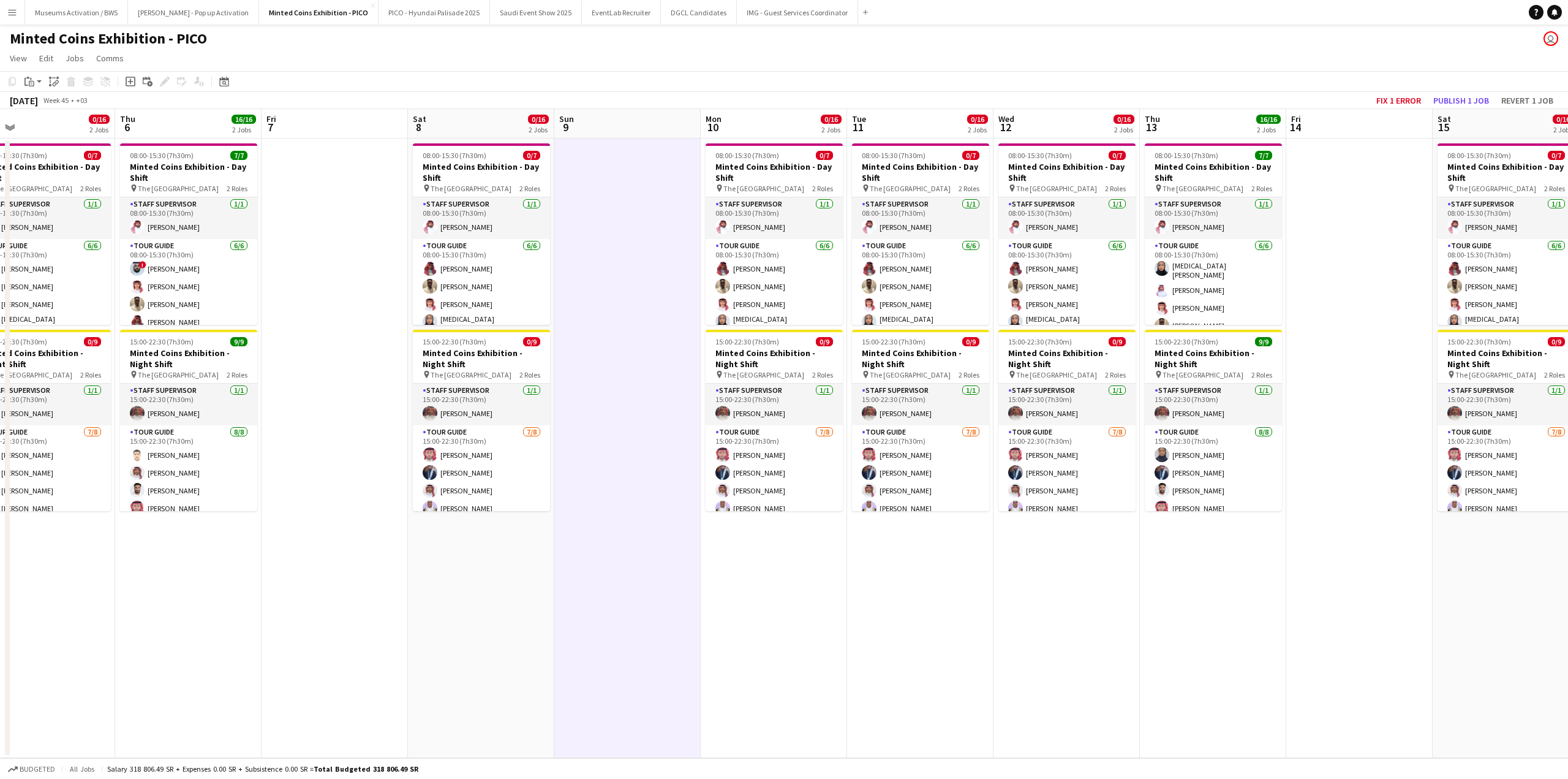
drag, startPoint x: 463, startPoint y: 518, endPoint x: 650, endPoint y: 507, distance: 187.3
click at [637, 513] on app-calendar-viewport "Mon 3 0/16 2 Jobs Tue 4 0/16 2 Jobs Wed 5 0/16 2 Jobs Thu 6 16/16 2 Jobs Fri 7 …" at bounding box center [784, 433] width 1568 height 649
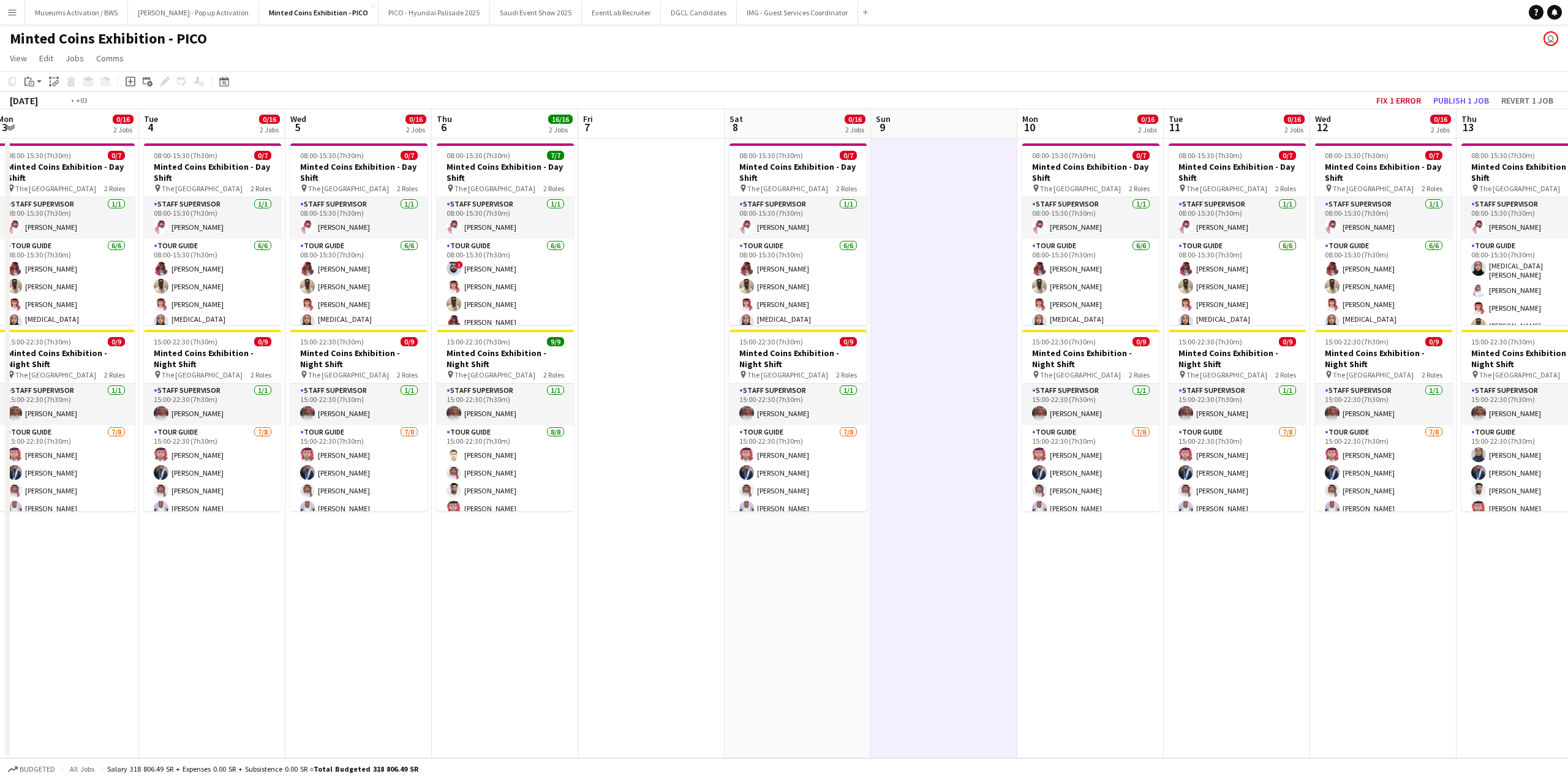
drag, startPoint x: 677, startPoint y: 498, endPoint x: 864, endPoint y: 489, distance: 187.2
click at [841, 489] on app-calendar-viewport "Sat 1 0/16 2 Jobs Sun 2 Mon 3 0/16 2 Jobs Tue 4 0/16 2 Jobs Wed 5 0/16 2 Jobs T…" at bounding box center [784, 433] width 1568 height 649
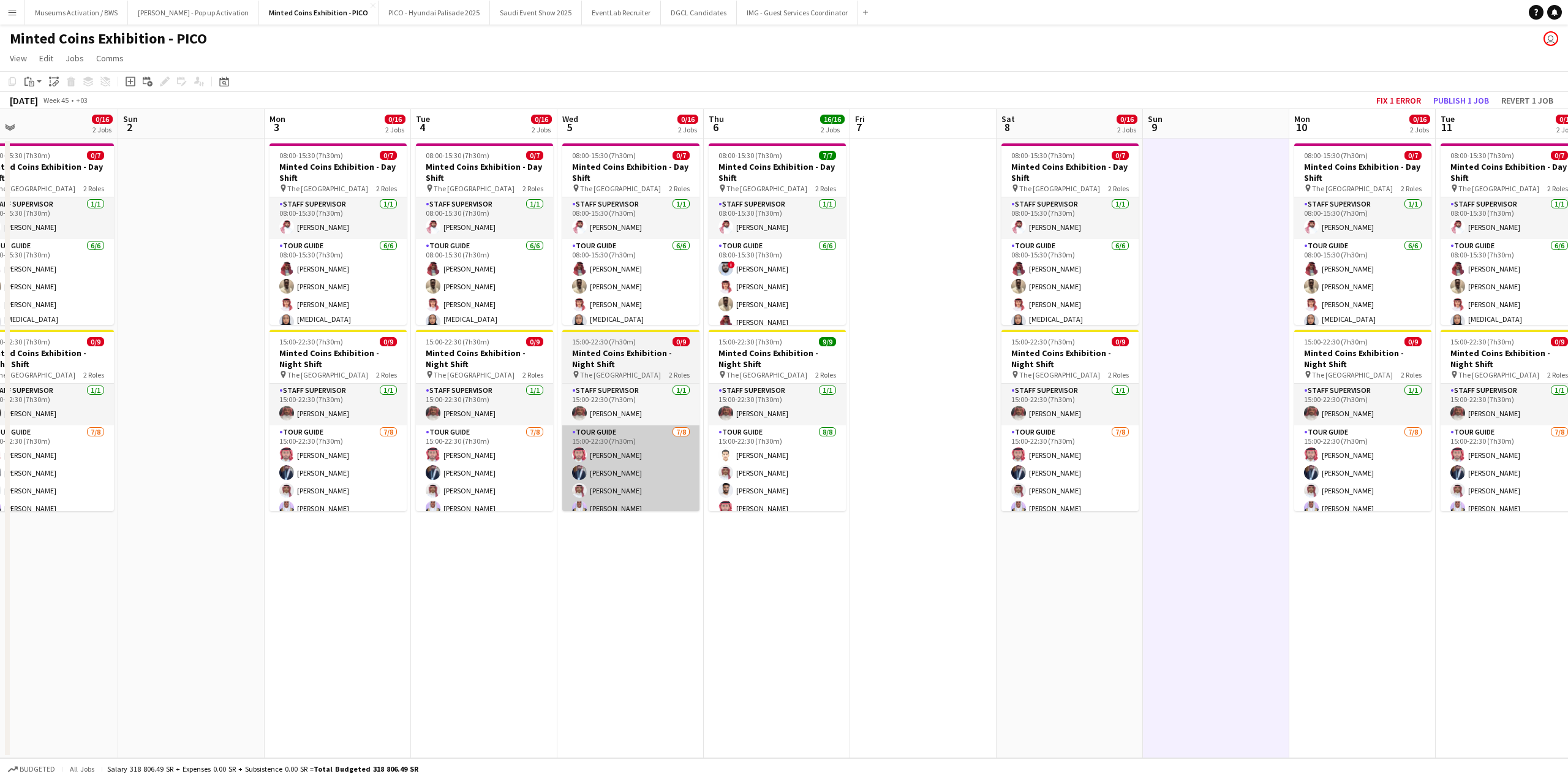
drag, startPoint x: 352, startPoint y: 534, endPoint x: 704, endPoint y: 482, distance: 355.8
click at [463, 524] on app-calendar-viewport "Thu 30 16/16 2 Jobs Fri 31 Sat 1 0/16 2 Jobs Sun 2 Mon 3 0/16 2 Jobs Tue 4 0/16…" at bounding box center [784, 433] width 1568 height 649
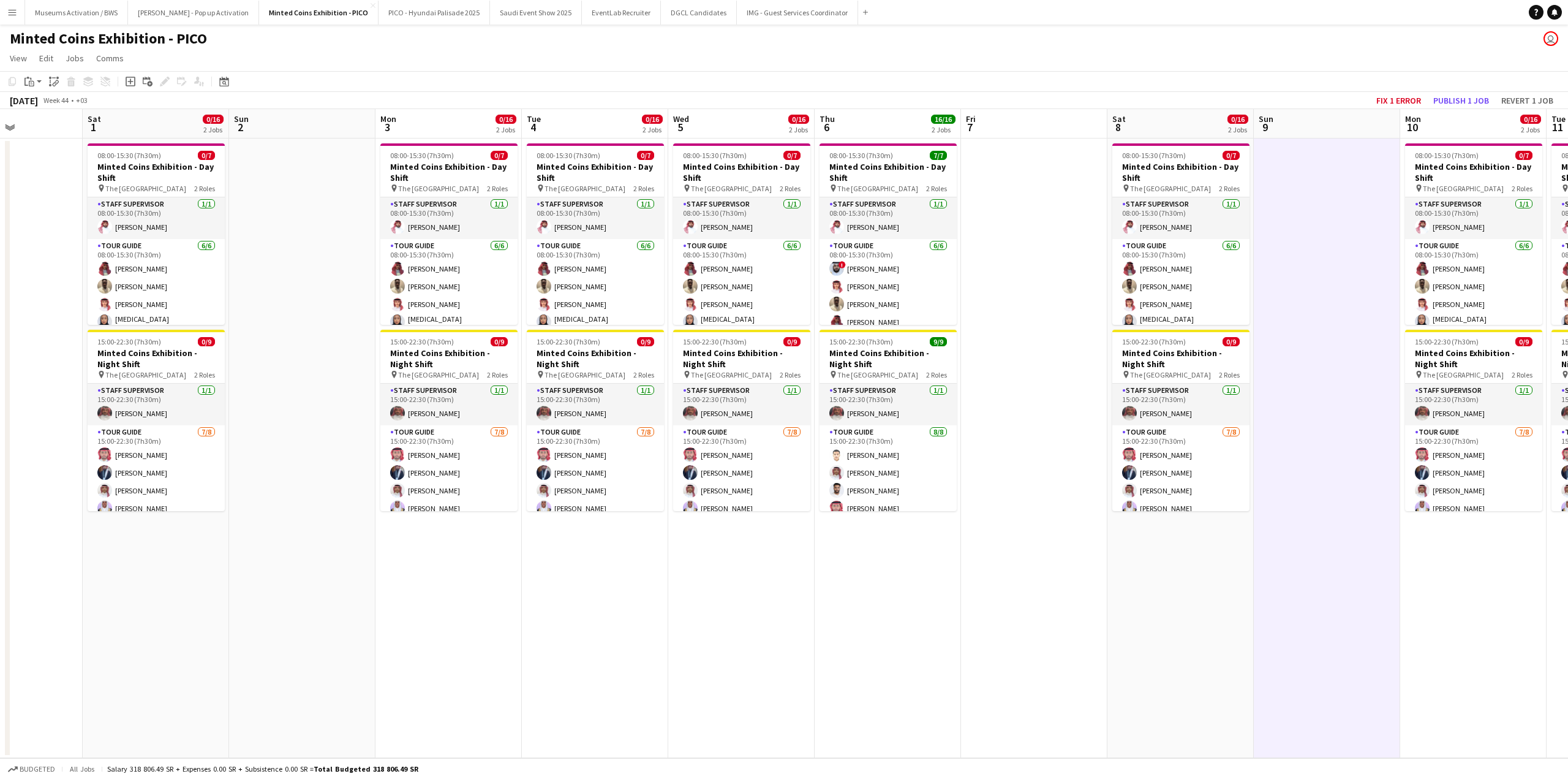
click at [623, 489] on app-calendar-viewport "Wed 29 0/16 2 Jobs Thu 30 16/16 2 Jobs Fri 31 Sat 1 0/16 2 Jobs Sun 2 Mon 3 0/1…" at bounding box center [784, 433] width 1568 height 649
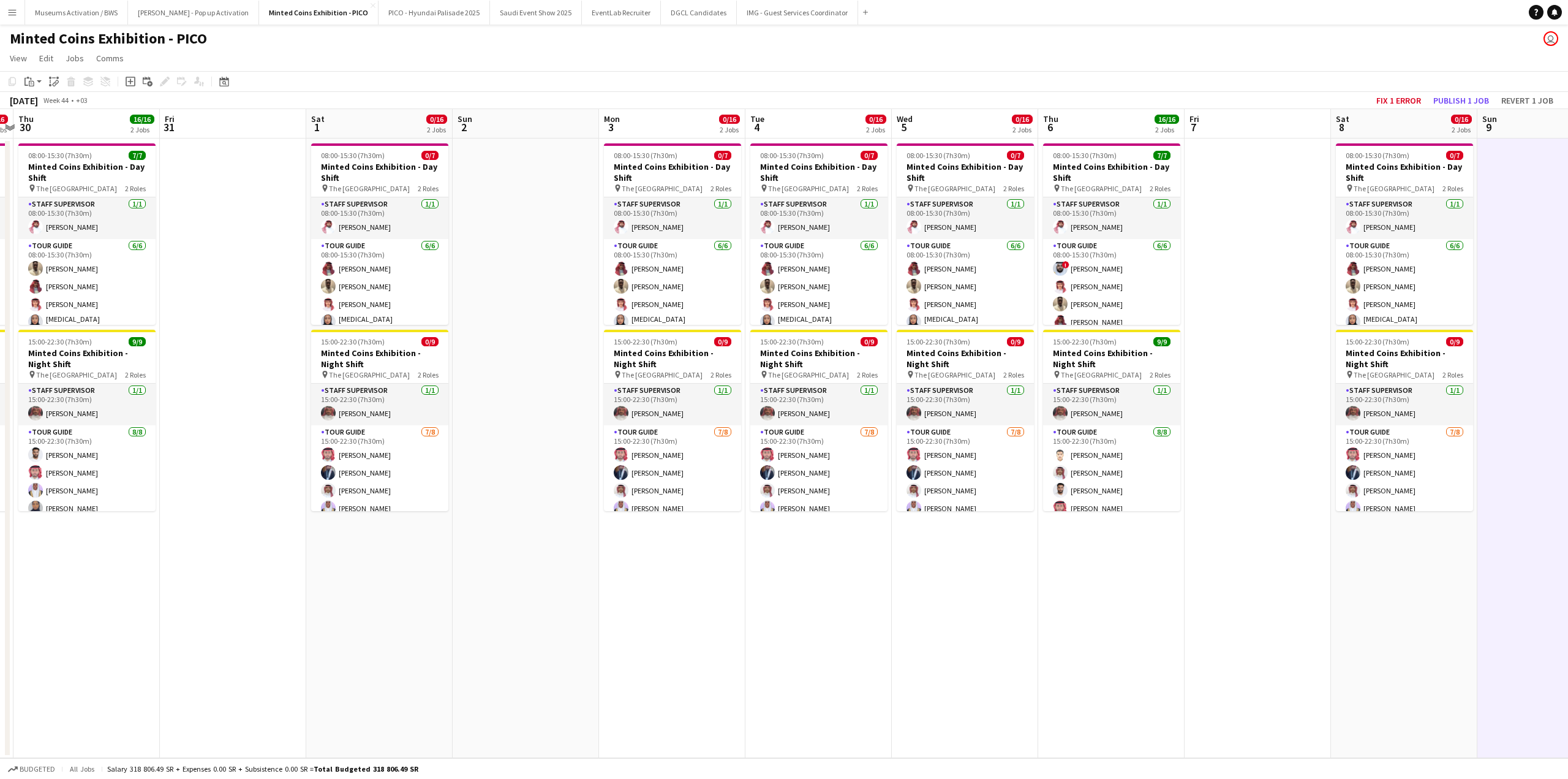
click at [654, 492] on app-calendar-viewport "Tue 28 0/16 2 Jobs Wed 29 0/16 2 Jobs Thu 30 16/16 2 Jobs Fri 31 Sat 1 0/16 2 J…" at bounding box center [784, 433] width 1568 height 649
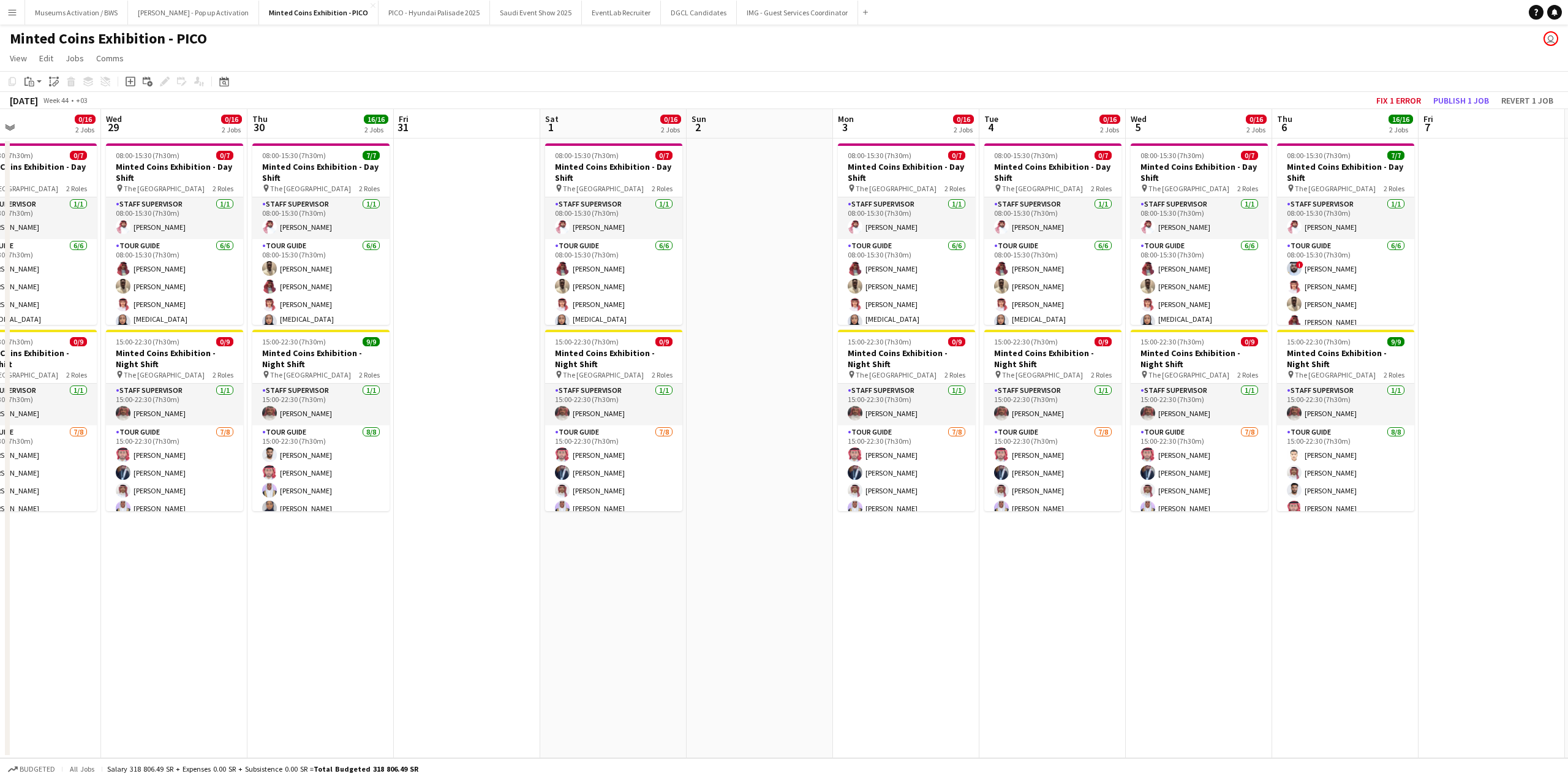
click at [420, 501] on app-date-cell at bounding box center [467, 448] width 147 height 620
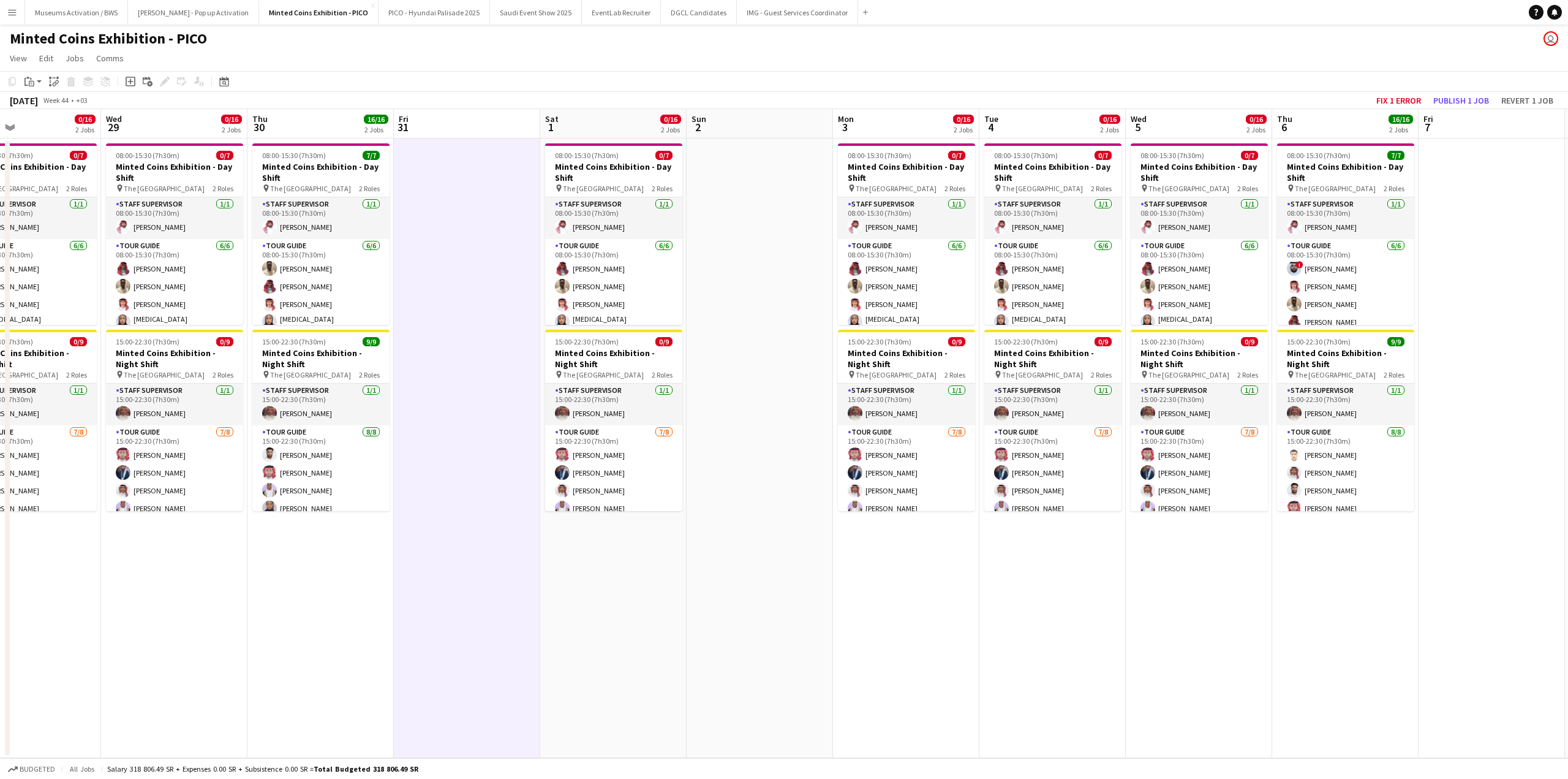
click at [439, 514] on app-calendar-viewport "Sun 26 Mon 27 0/16 2 Jobs Tue 28 0/16 2 Jobs Wed 29 0/16 2 Jobs Thu 30 16/16 2 …" at bounding box center [784, 433] width 1568 height 649
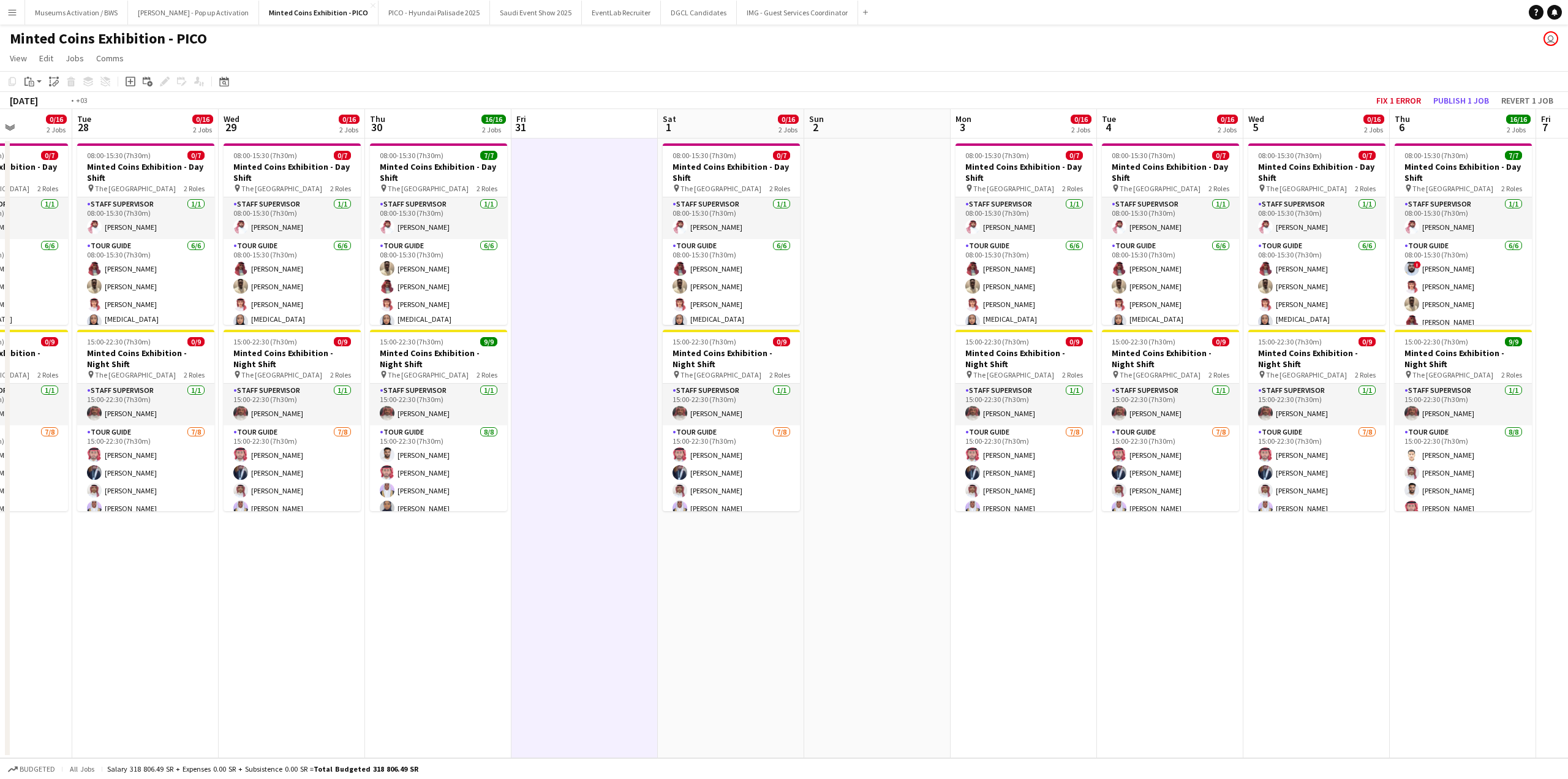
drag, startPoint x: 428, startPoint y: 543, endPoint x: 490, endPoint y: 534, distance: 62.6
click at [484, 535] on app-calendar-viewport "Sat 25 0/16 2 Jobs Sun 26 Mon 27 0/16 2 Jobs Tue 28 0/16 2 Jobs Wed 29 0/16 2 J…" at bounding box center [784, 433] width 1568 height 649
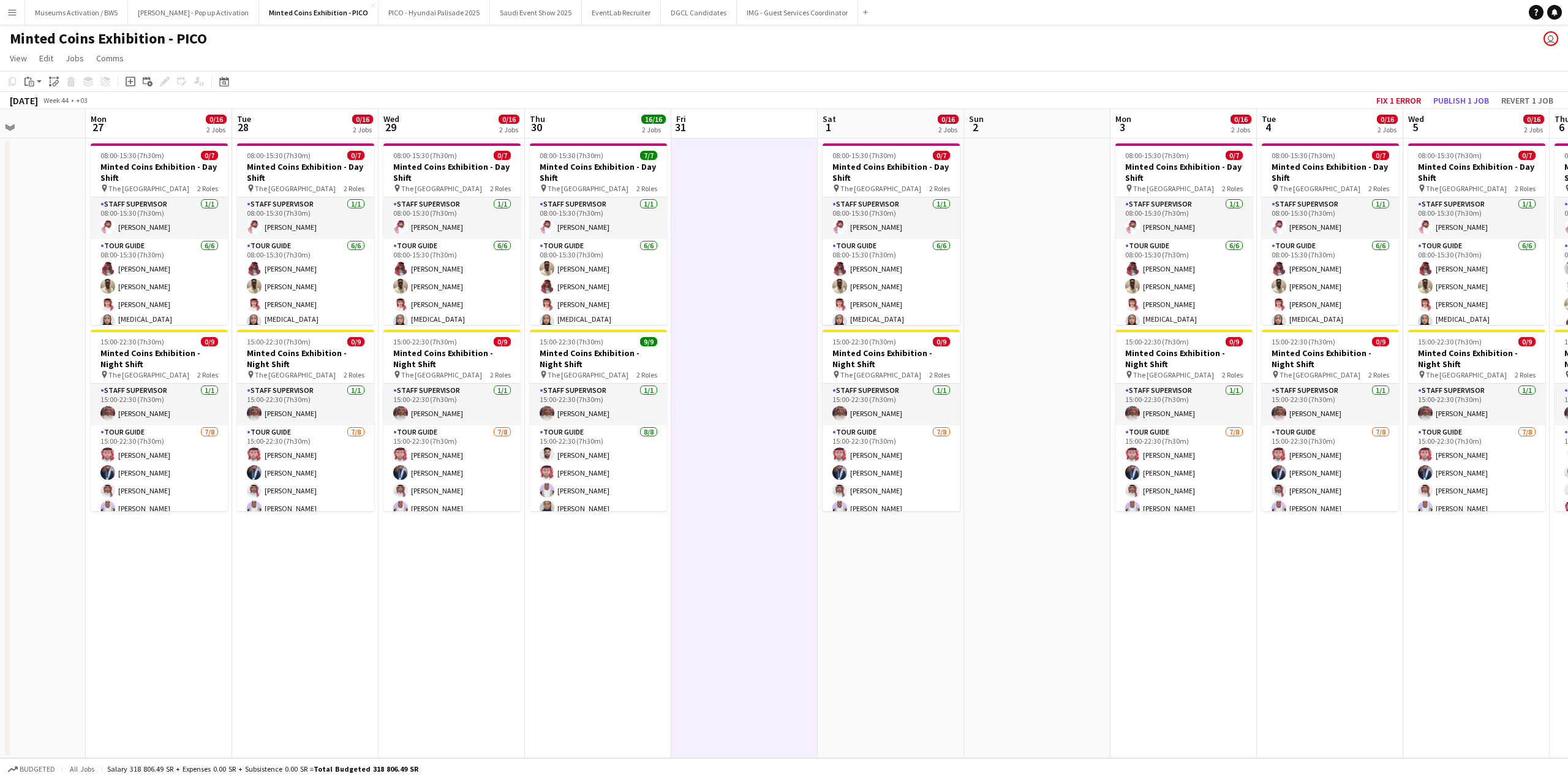
drag, startPoint x: 326, startPoint y: 551, endPoint x: 595, endPoint y: 520, distance: 270.8
click at [490, 536] on app-calendar-viewport "Fri 24 Sat 25 0/16 2 Jobs Sun 26 Mon 27 0/16 2 Jobs Tue 28 0/16 2 Jobs Wed 29 0…" at bounding box center [784, 433] width 1568 height 649
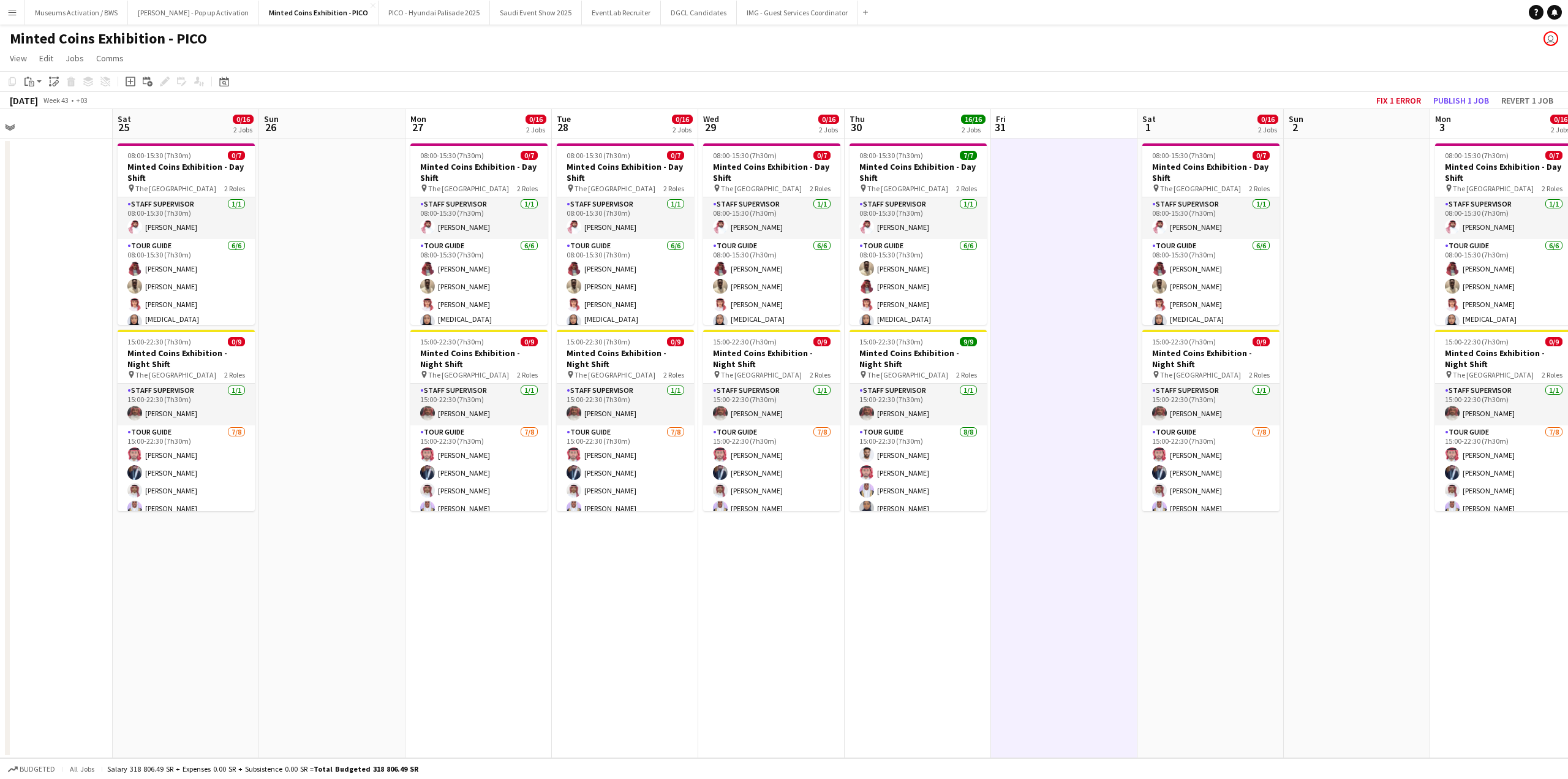
click at [529, 532] on app-calendar-viewport "Wed 22 0/16 2 Jobs Thu 23 16/16 2 Jobs Fri 24 Sat 25 0/16 2 Jobs Sun 26 Mon 27 …" at bounding box center [784, 433] width 1568 height 649
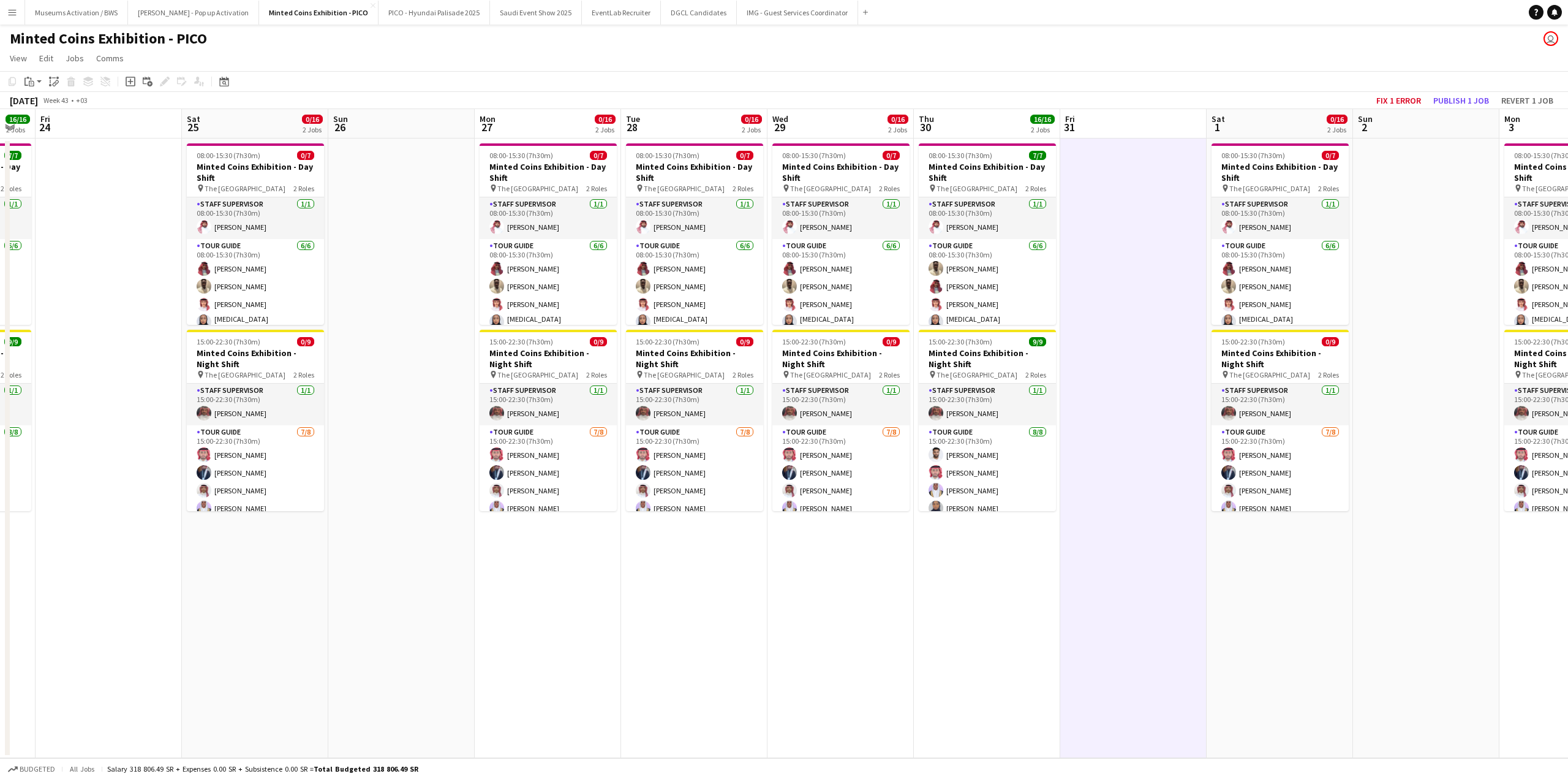
click at [394, 535] on app-date-cell at bounding box center [401, 448] width 147 height 620
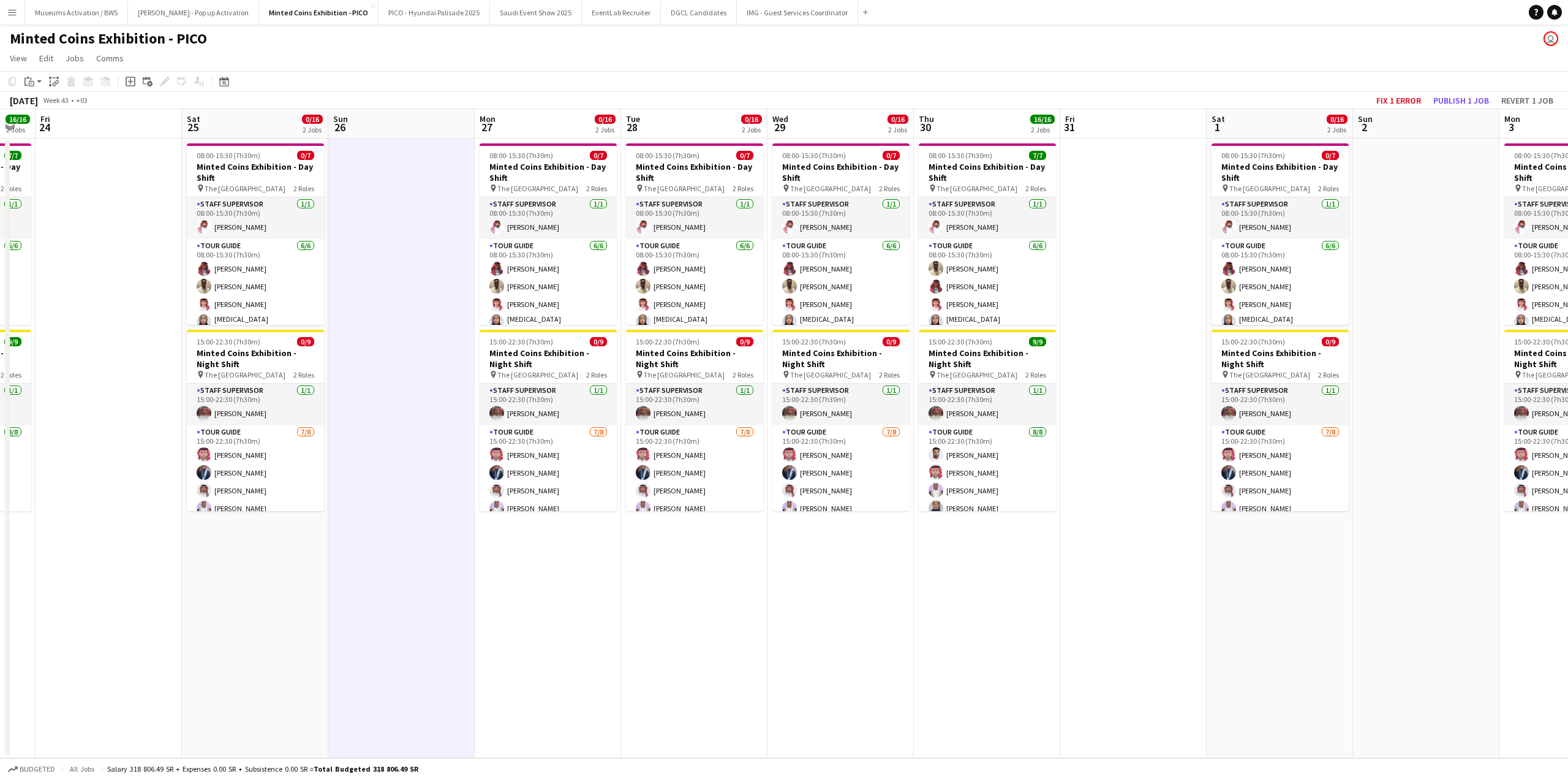
drag, startPoint x: 317, startPoint y: 527, endPoint x: 598, endPoint y: 507, distance: 281.7
click at [519, 516] on app-calendar-viewport "Wed 22 0/16 2 Jobs Thu 23 16/16 2 Jobs Fri 24 Sat 25 0/16 2 Jobs Sun 26 Mon 27 …" at bounding box center [784, 433] width 1568 height 649
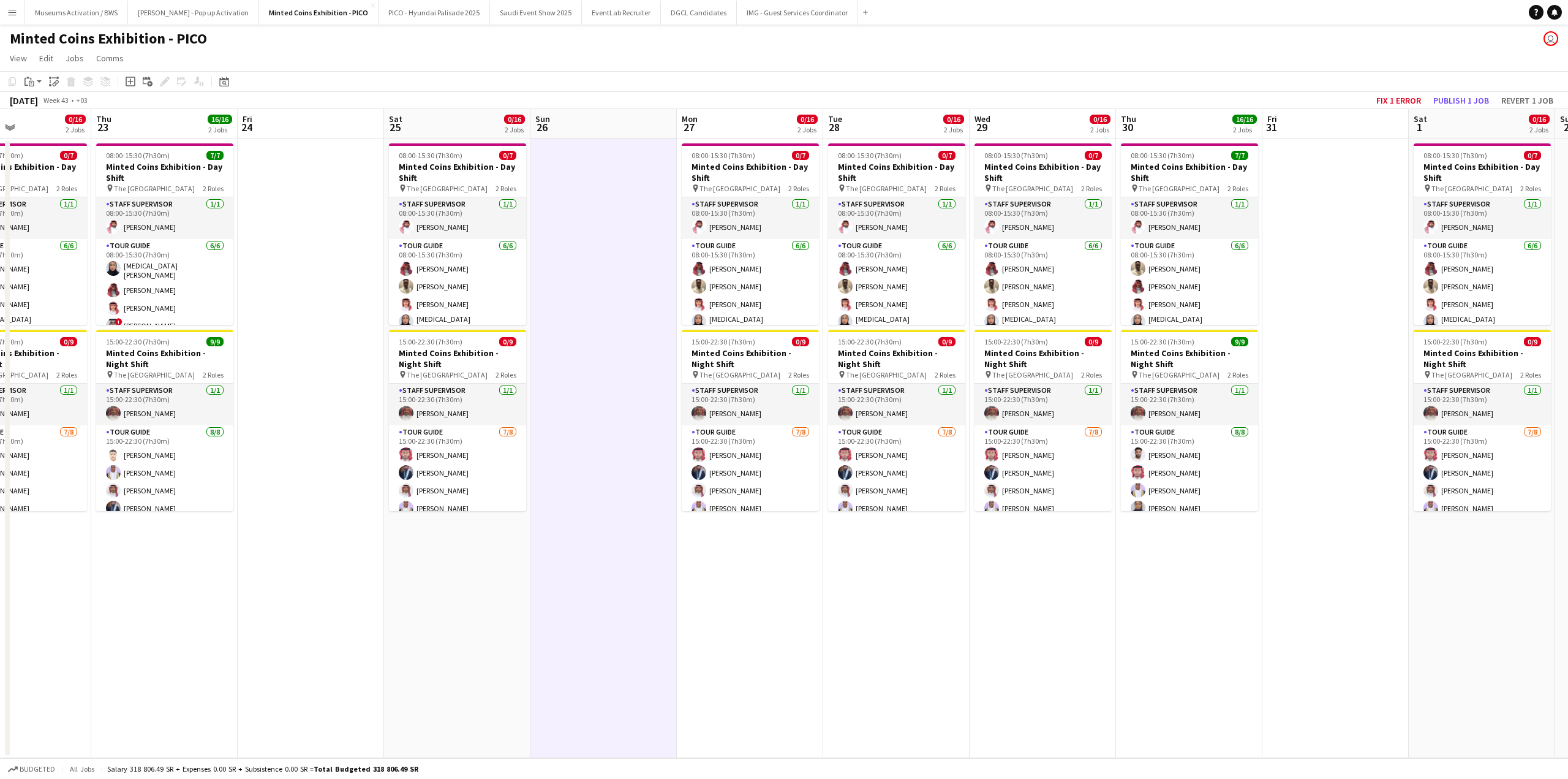
click at [321, 533] on app-date-cell at bounding box center [310, 448] width 147 height 620
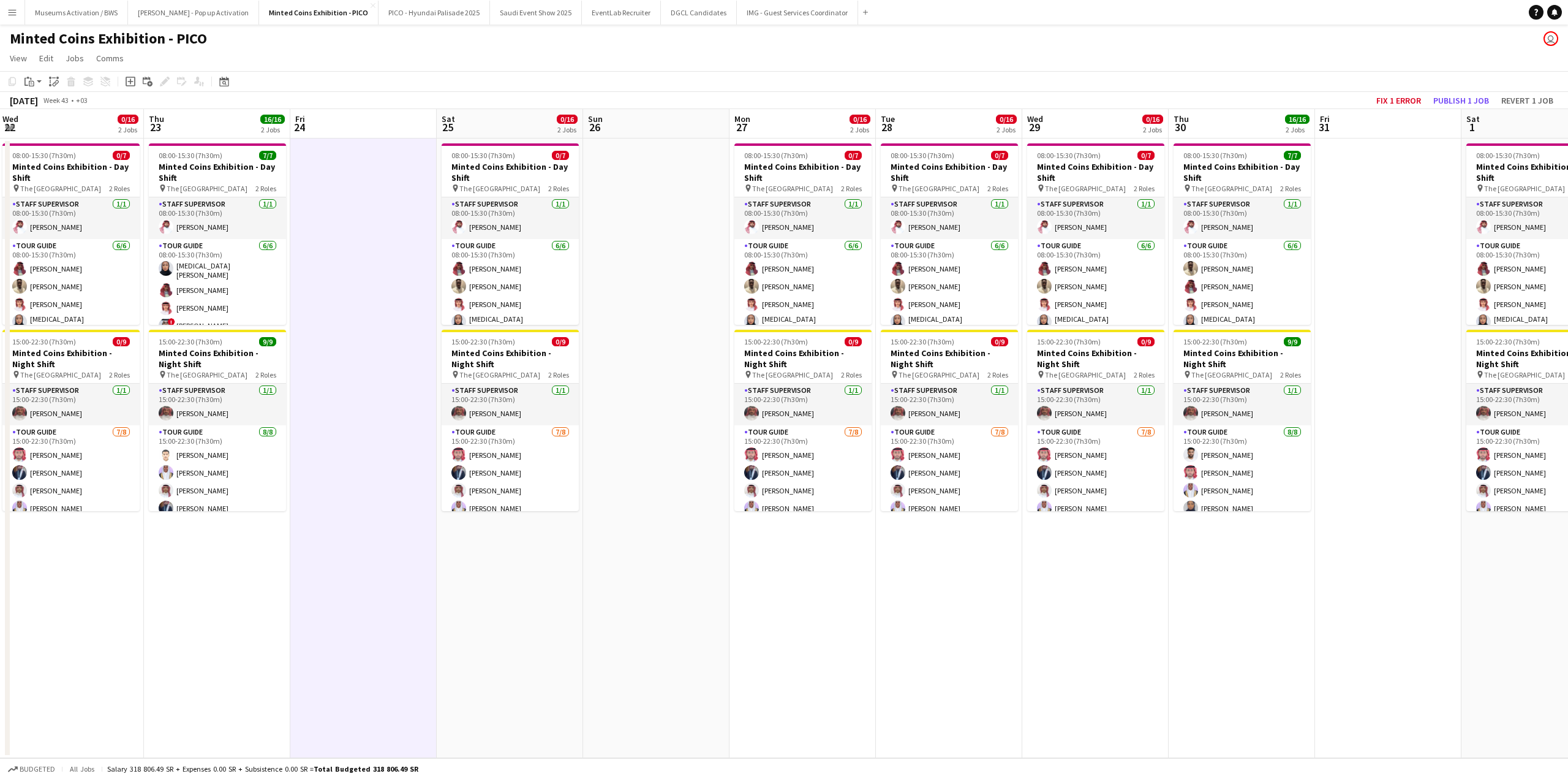
drag, startPoint x: 344, startPoint y: 539, endPoint x: 537, endPoint y: 522, distance: 193.7
click at [547, 521] on app-calendar-viewport "Mon 20 0/16 2 Jobs Tue 21 0/16 2 Jobs Wed 22 0/16 2 Jobs Thu 23 16/16 2 Jobs Fr…" at bounding box center [784, 433] width 1568 height 649
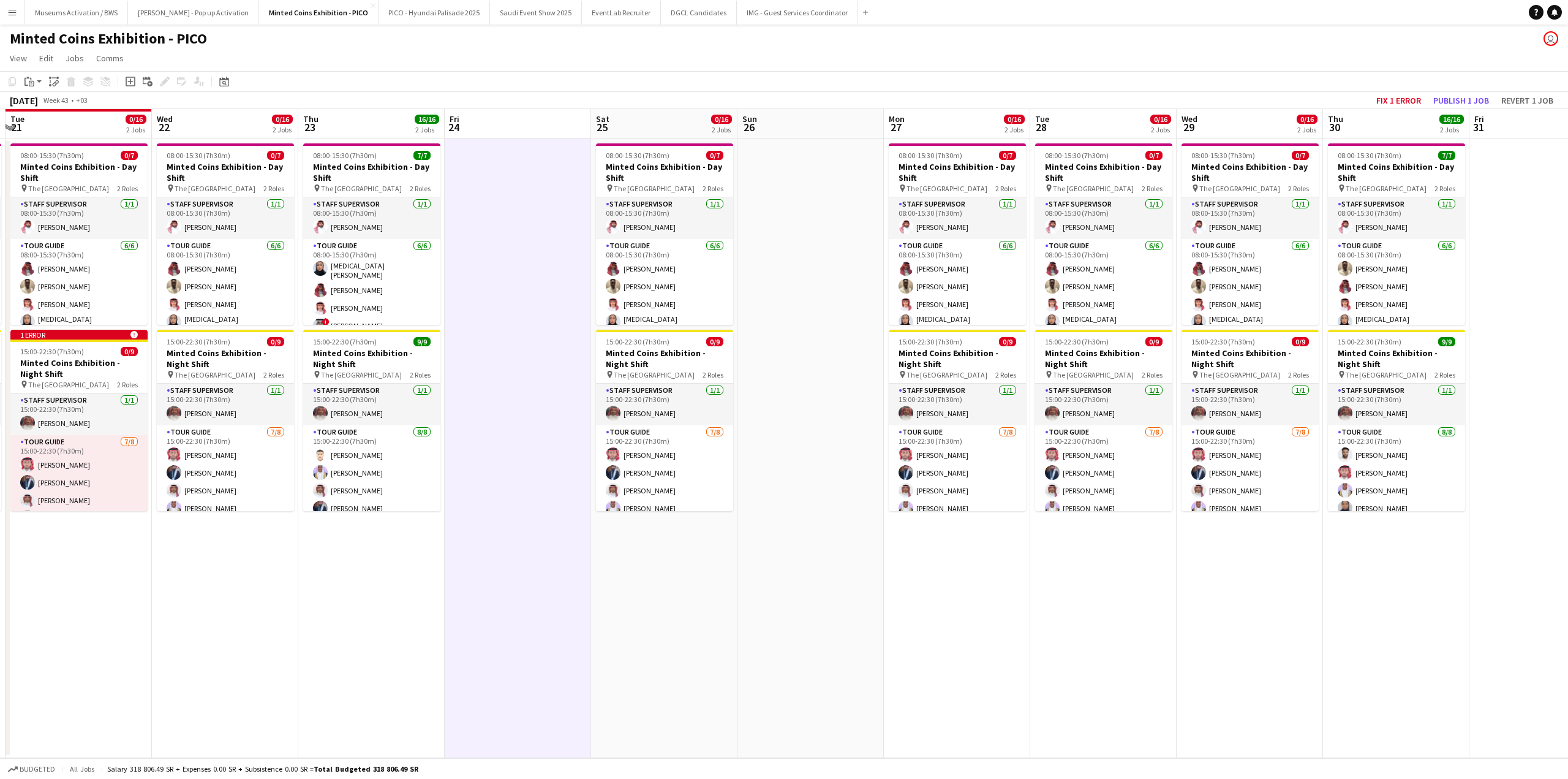
drag, startPoint x: 289, startPoint y: 537, endPoint x: 472, endPoint y: 528, distance: 183.2
click at [457, 529] on app-calendar-viewport "Sun 19 Mon 20 0/16 2 Jobs Tue 21 0/16 2 Jobs Wed 22 0/16 2 Jobs Thu 23 16/16 2 …" at bounding box center [784, 433] width 1568 height 649
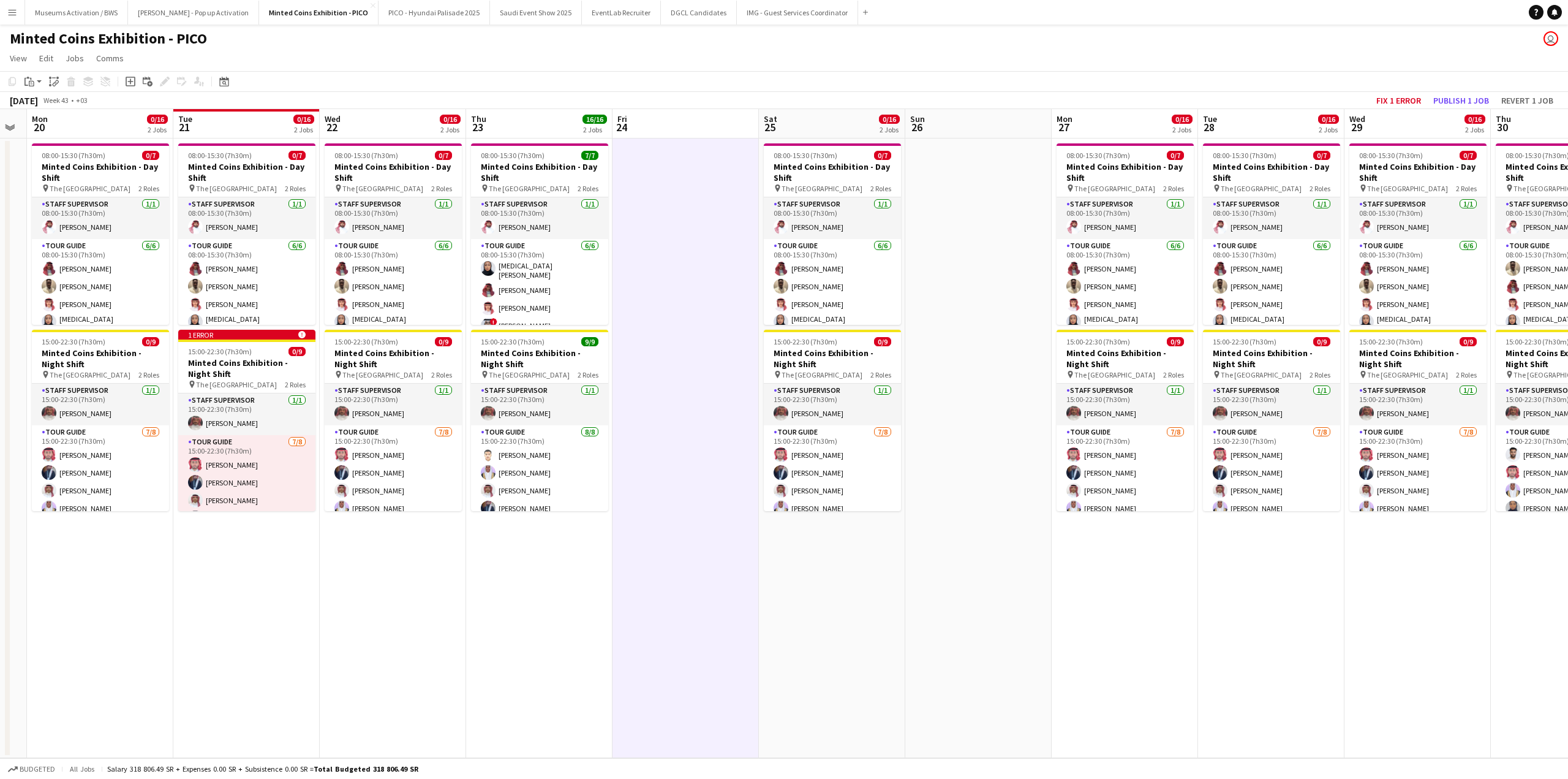
drag, startPoint x: 384, startPoint y: 557, endPoint x: 442, endPoint y: 553, distance: 58.1
click at [442, 553] on app-calendar-viewport "Sat 18 0/16 2 Jobs Sun 19 Mon 20 0/16 2 Jobs Tue 21 0/16 2 Jobs Wed 22 0/16 2 J…" at bounding box center [784, 433] width 1568 height 649
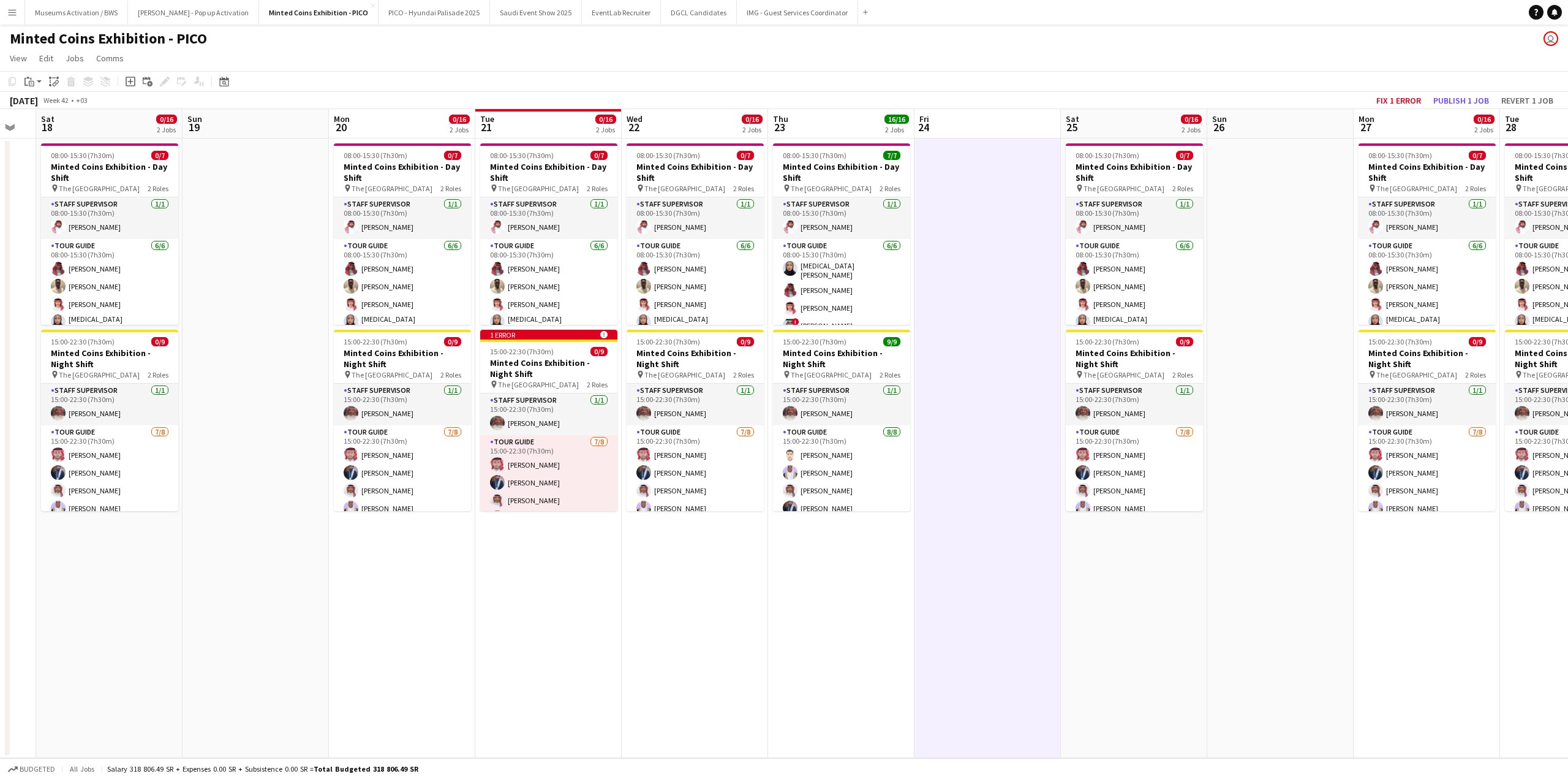
click at [483, 548] on app-calendar-viewport "Thu 16 Fri 17 Sat 18 0/16 2 Jobs Sun 19 Mon 20 0/16 2 Jobs Tue 21 0/16 2 Jobs W…" at bounding box center [784, 433] width 1568 height 649
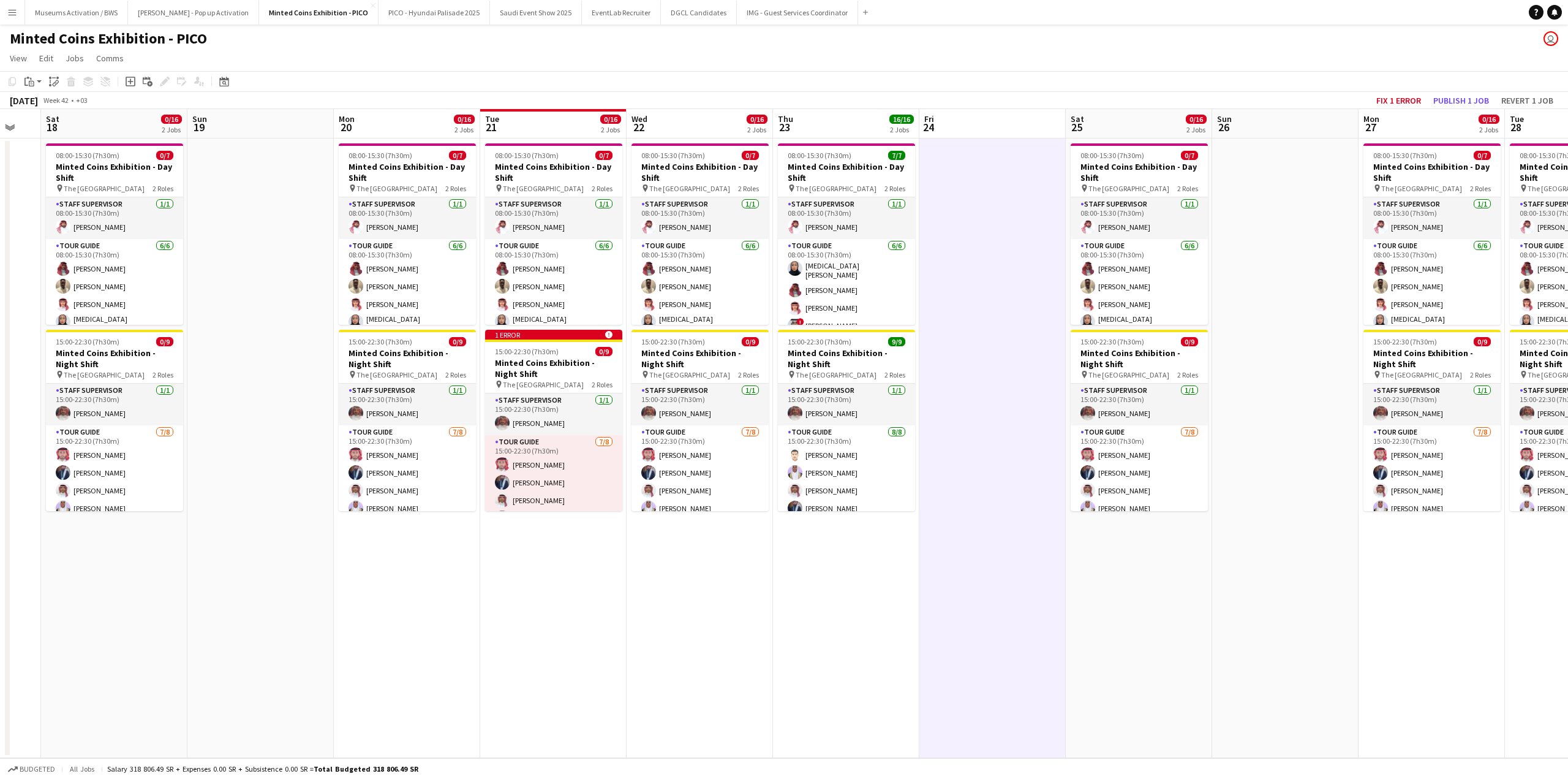
click at [298, 536] on app-date-cell at bounding box center [260, 448] width 147 height 620
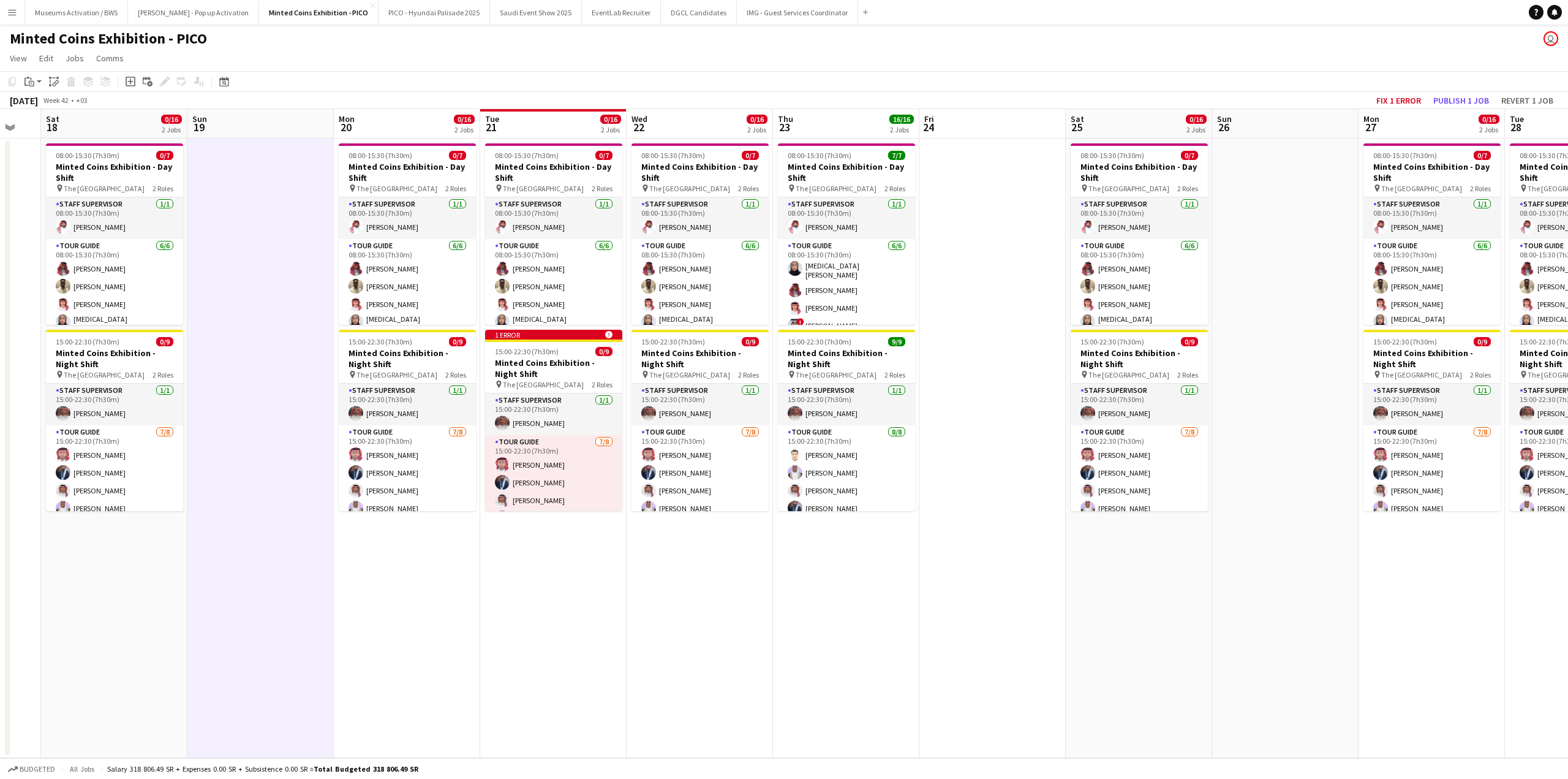
drag, startPoint x: 328, startPoint y: 521, endPoint x: 542, endPoint y: 484, distance: 217.2
click at [491, 497] on app-calendar-viewport "Thu 16 Fri 17 Sat 18 0/16 2 Jobs Sun 19 Mon 20 0/16 2 Jobs Tue 21 0/16 2 Jobs W…" at bounding box center [784, 433] width 1568 height 649
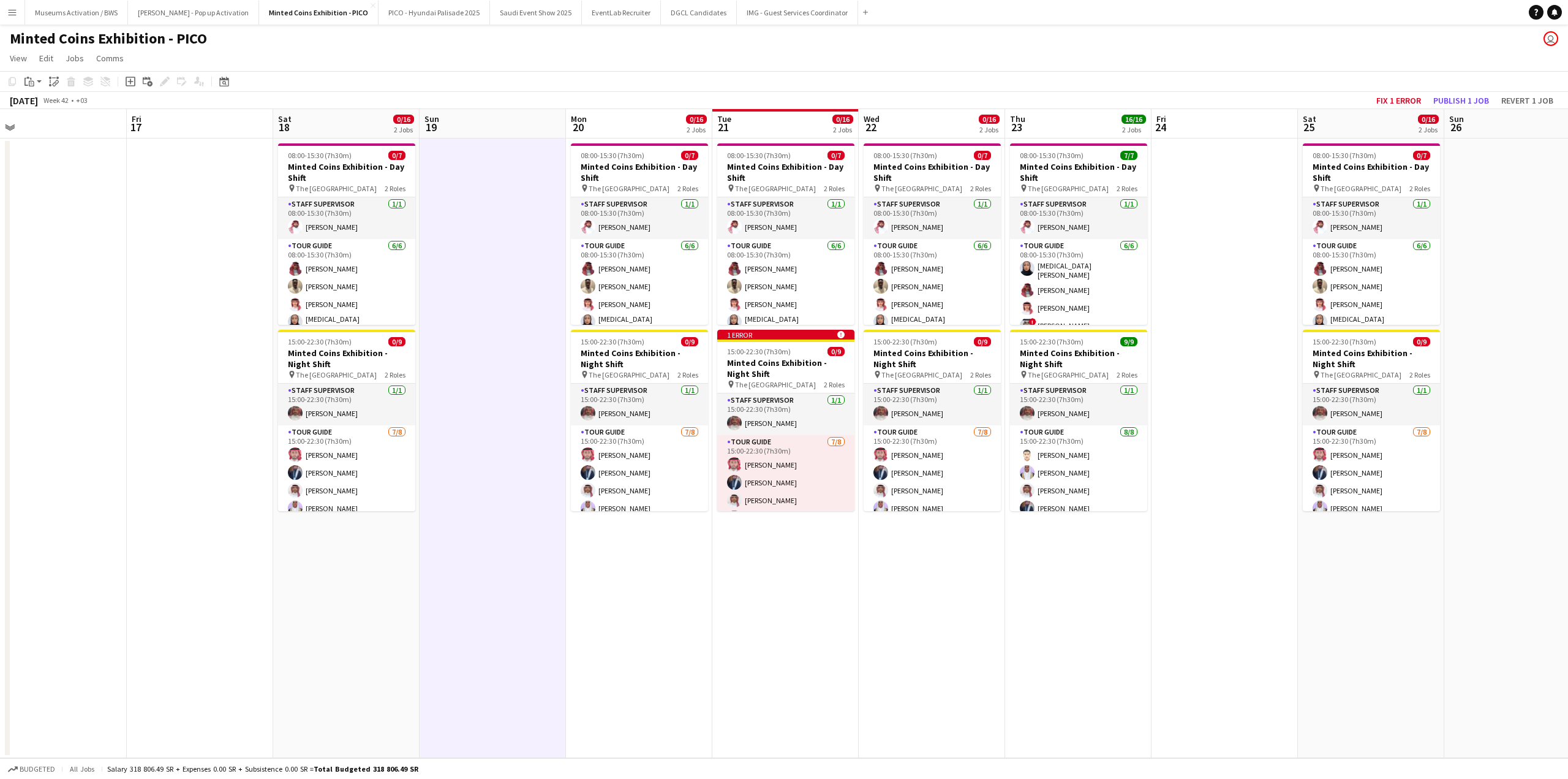
drag, startPoint x: 201, startPoint y: 499, endPoint x: 265, endPoint y: 497, distance: 64.0
click at [260, 498] on app-calendar-viewport "Tue 14 0/16 2 Jobs Wed 15 16/16 2 Jobs Thu 16 Fri 17 Sat 18 0/16 2 Jobs Sun 19 …" at bounding box center [784, 433] width 1568 height 649
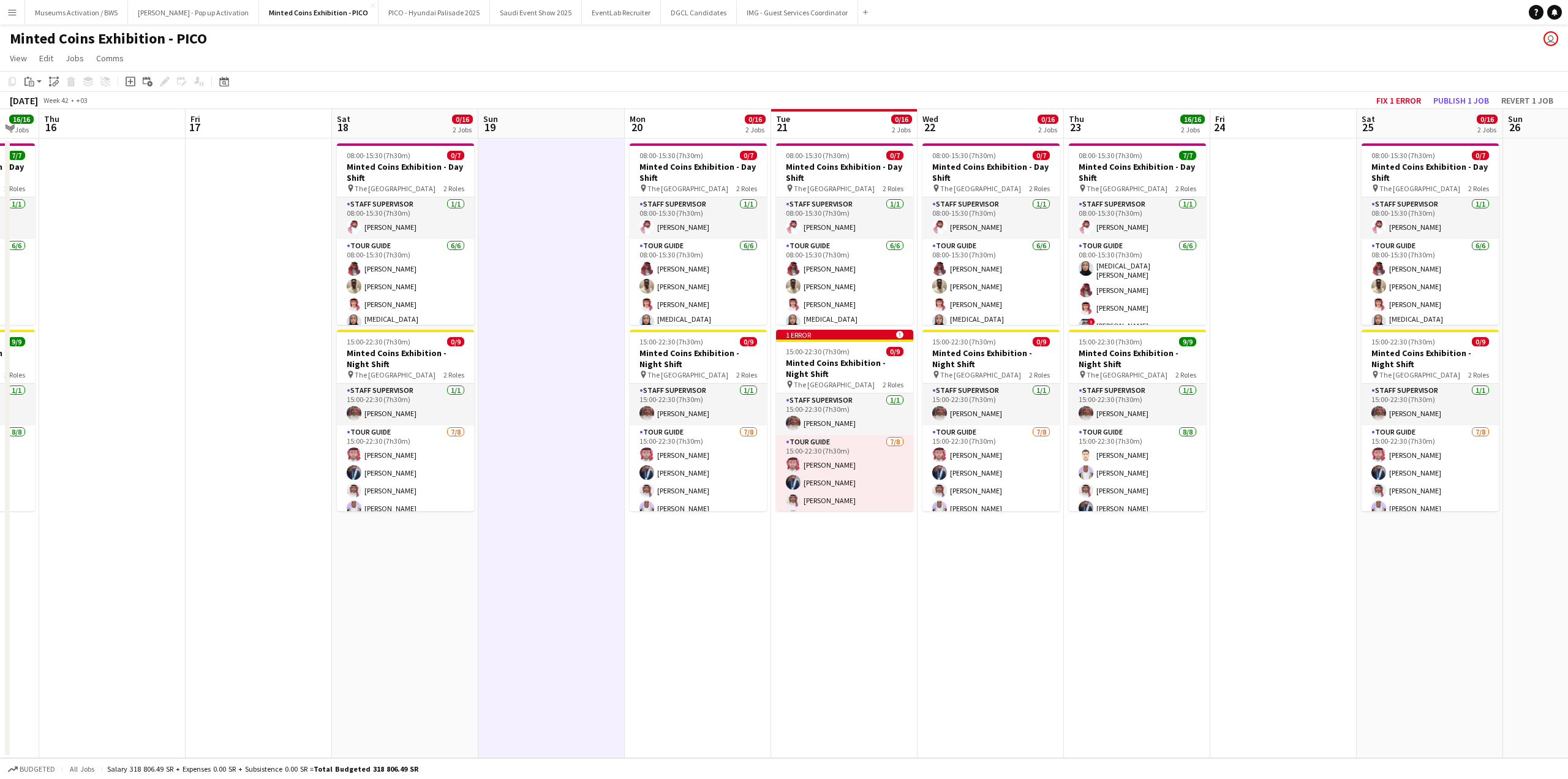
click at [274, 491] on app-date-cell at bounding box center [258, 448] width 147 height 620
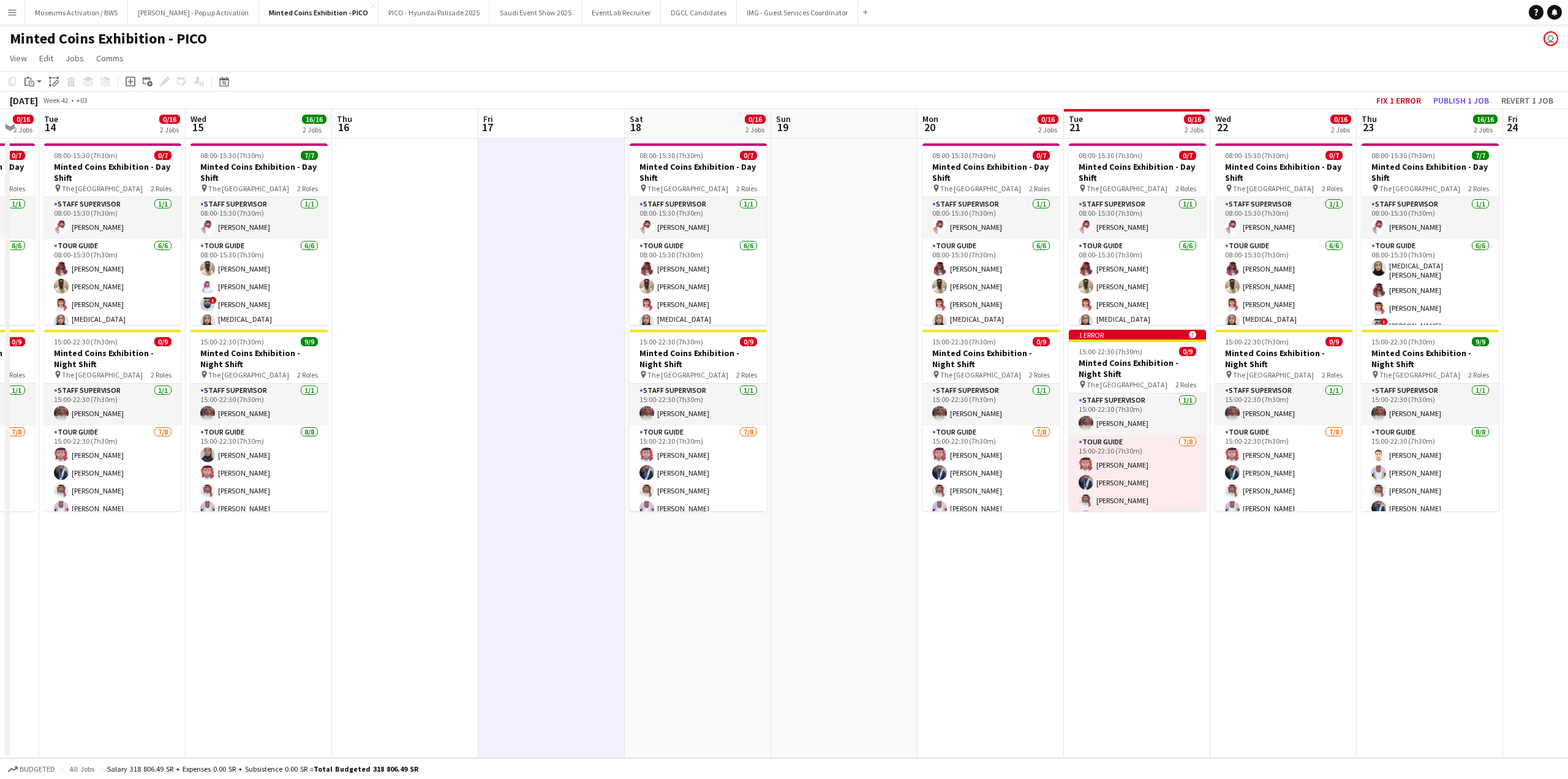
drag, startPoint x: 448, startPoint y: 383, endPoint x: 397, endPoint y: 385, distance: 51.0
click at [450, 382] on app-calendar-viewport "Sun 12 Mon 13 0/16 2 Jobs Tue 14 0/16 2 Jobs Wed 15 16/16 2 Jobs Thu 16 Fri 17 …" at bounding box center [784, 433] width 1568 height 649
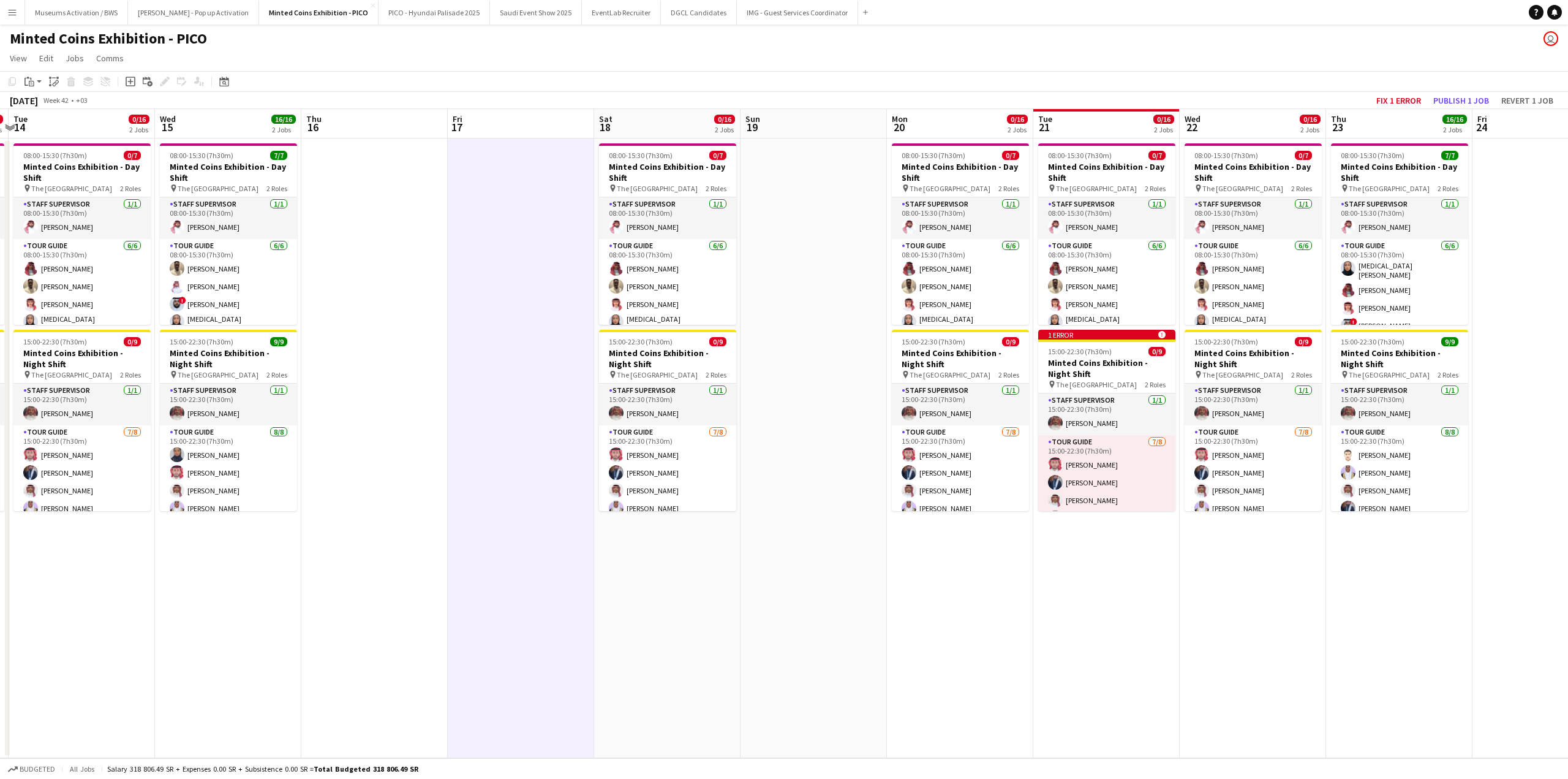
click at [401, 386] on app-calendar-viewport "Sun 12 Mon 13 0/16 2 Jobs Tue 14 0/16 2 Jobs Wed 15 16/16 2 Jobs Thu 16 Fri 17 …" at bounding box center [784, 433] width 1568 height 649
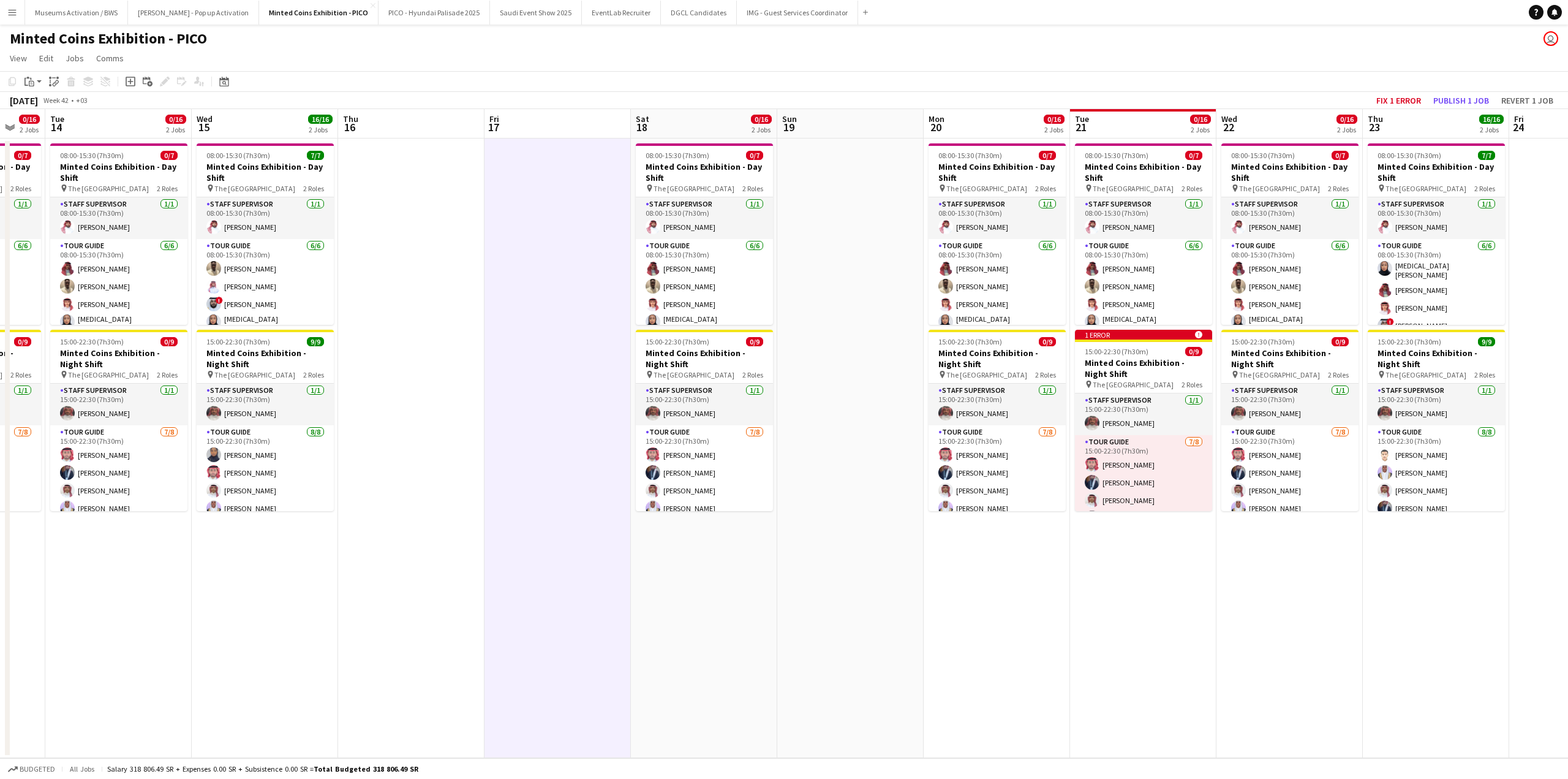
click at [404, 385] on app-date-cell at bounding box center [411, 448] width 147 height 620
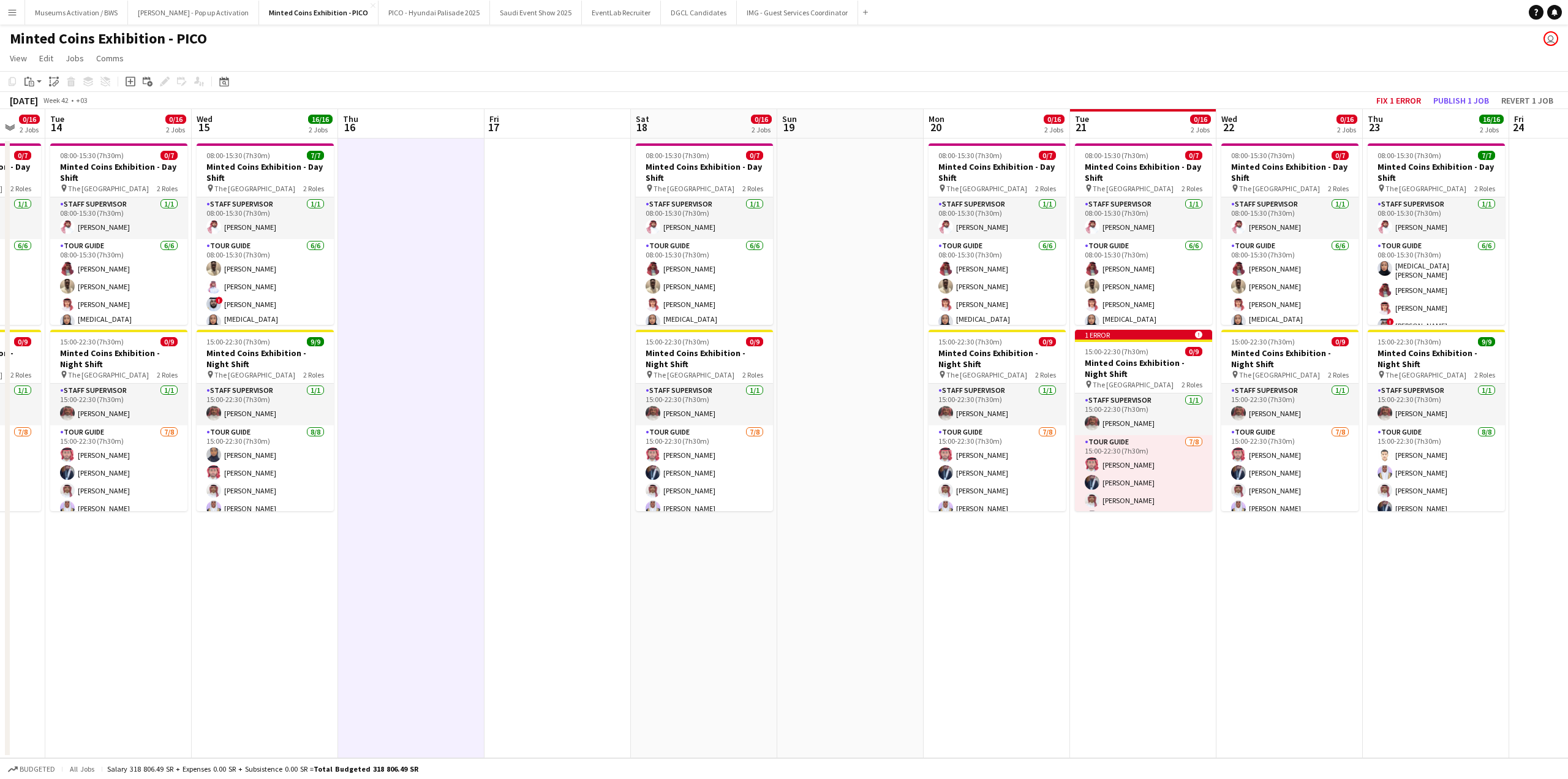
click at [520, 354] on app-date-cell at bounding box center [557, 448] width 147 height 620
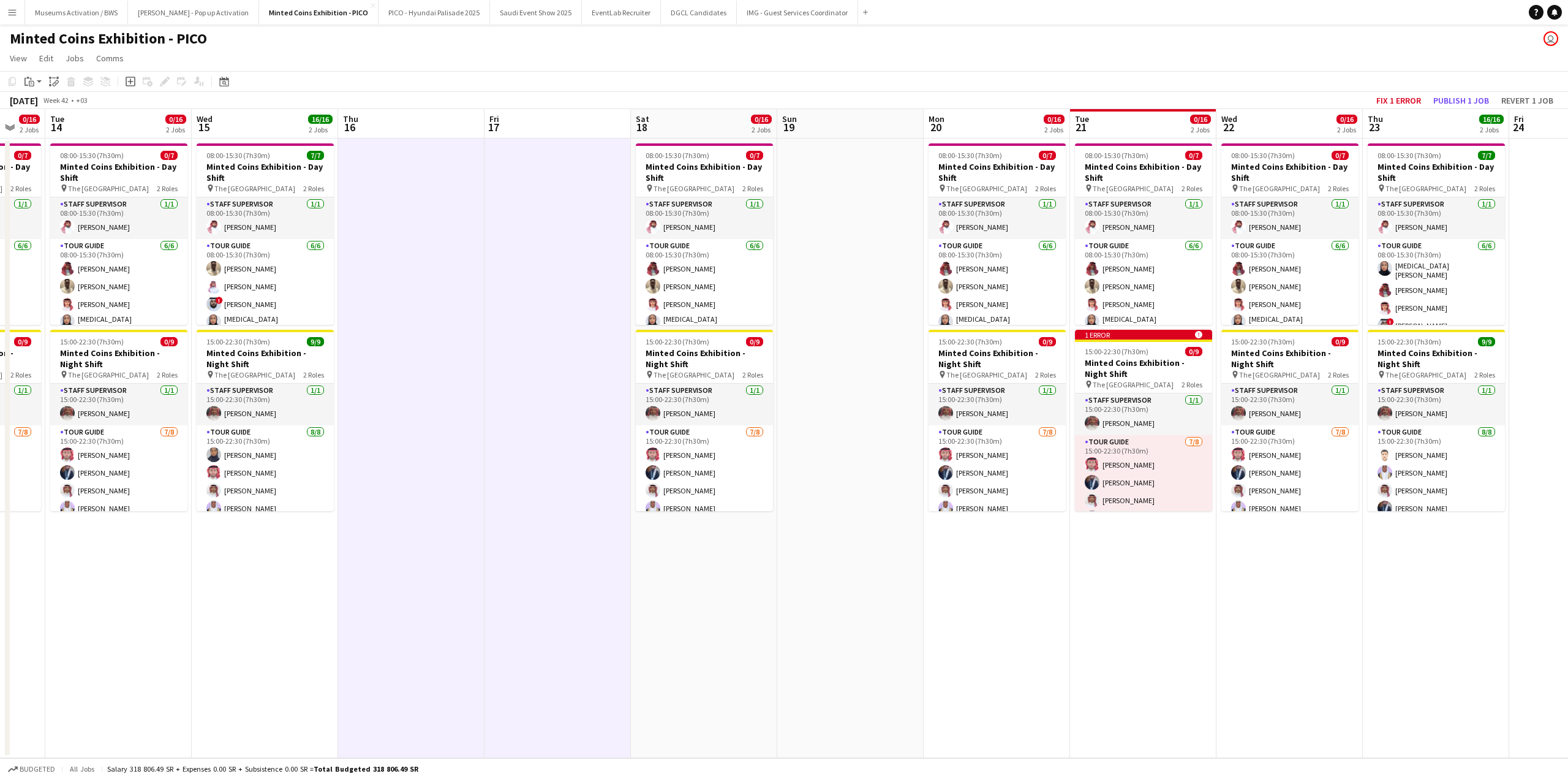
click at [466, 127] on app-board-header-date "Thu 16" at bounding box center [411, 123] width 147 height 30
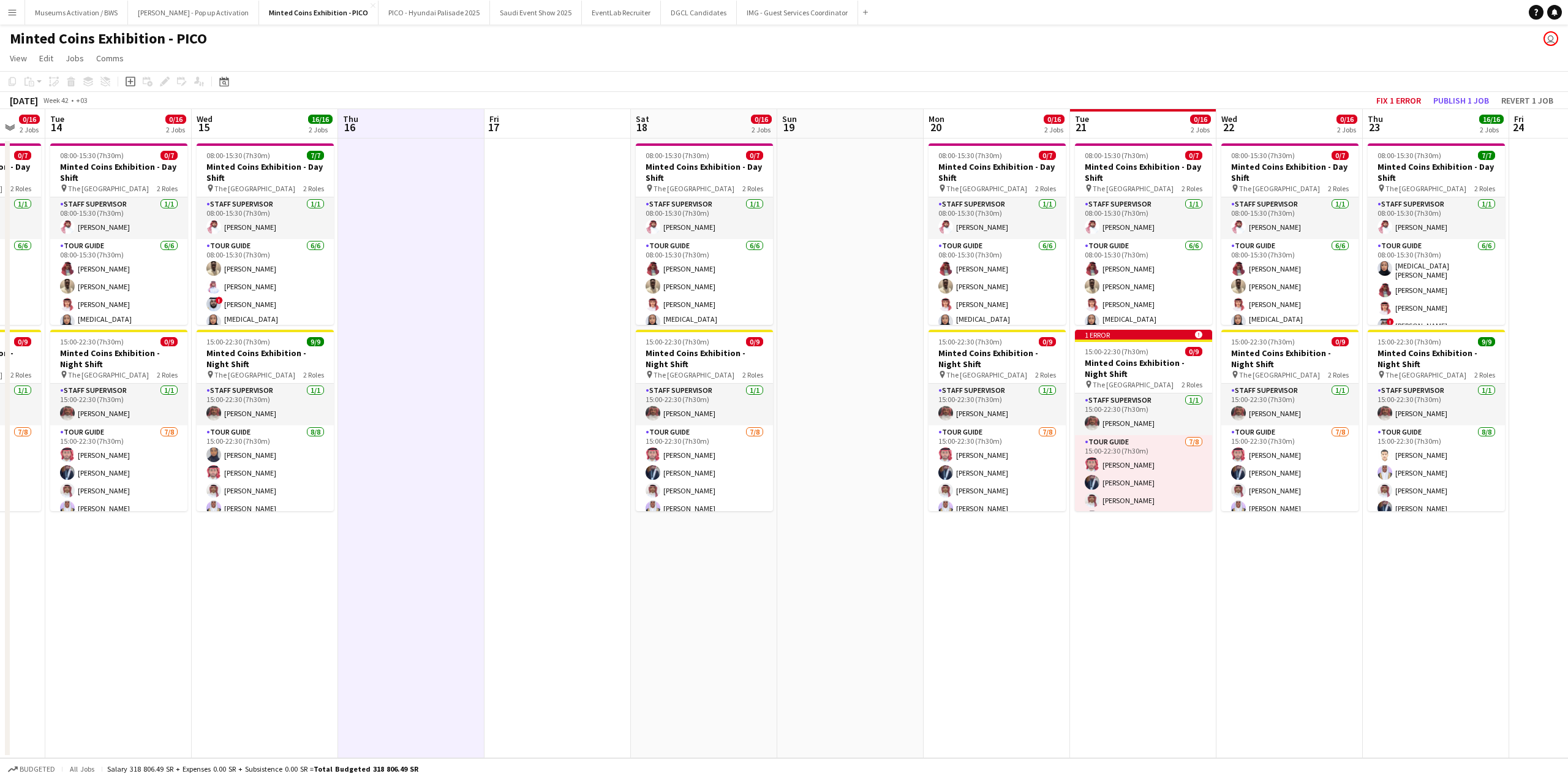
click at [523, 120] on app-board-header-date "Fri 17" at bounding box center [557, 123] width 147 height 30
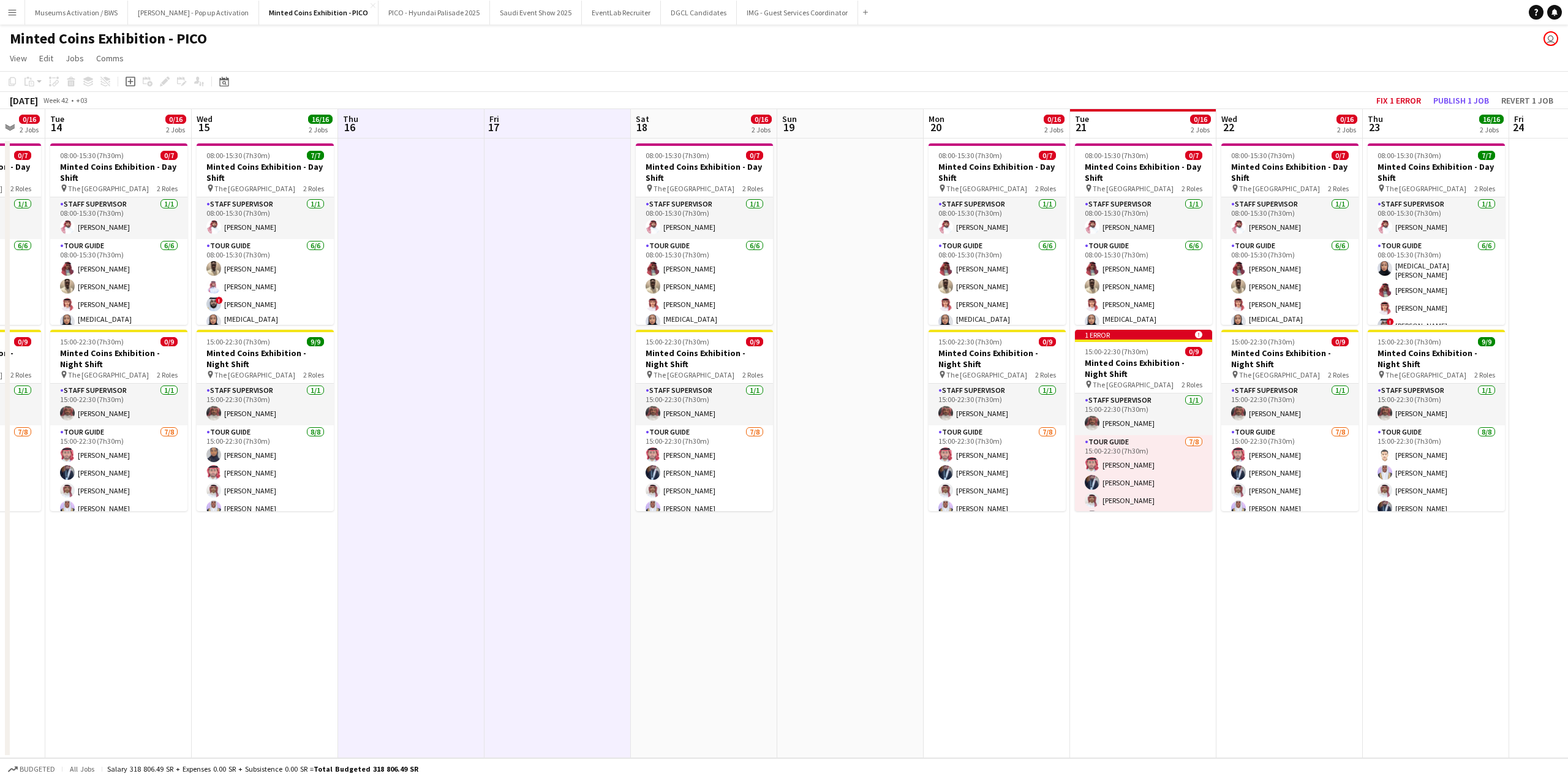
click at [567, 62] on app-page-menu "View Day view expanded Day view collapsed Month view Date picker Jump to [DATE]…" at bounding box center [784, 60] width 1568 height 23
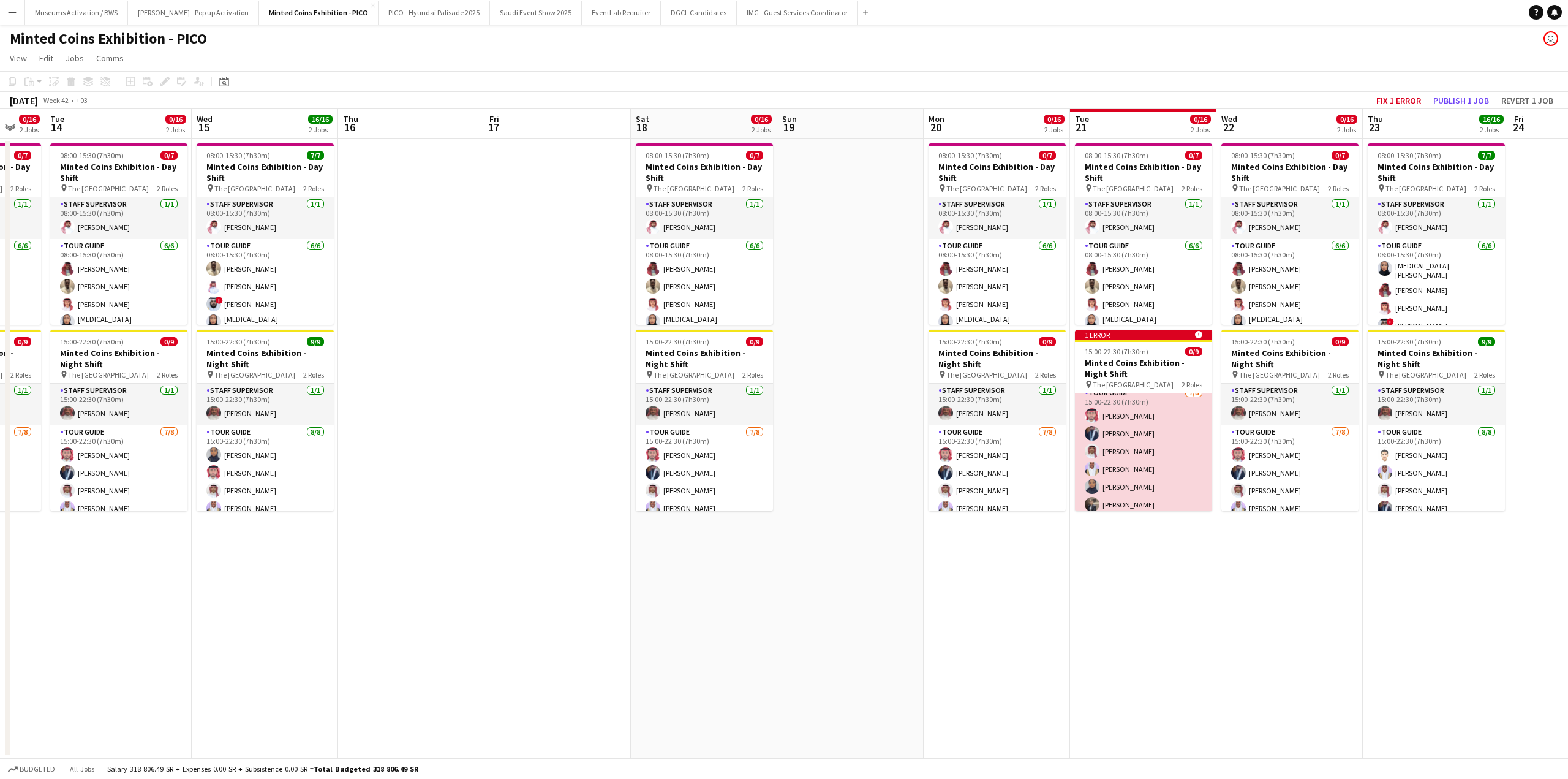
scroll to position [0, 0]
click at [1129, 441] on app-card-role "Tour Guide [DATE] 15:00-22:30 (7h30m) [PERSON_NAME] [PERSON_NAME] [PERSON_NAME]…" at bounding box center [1143, 518] width 137 height 166
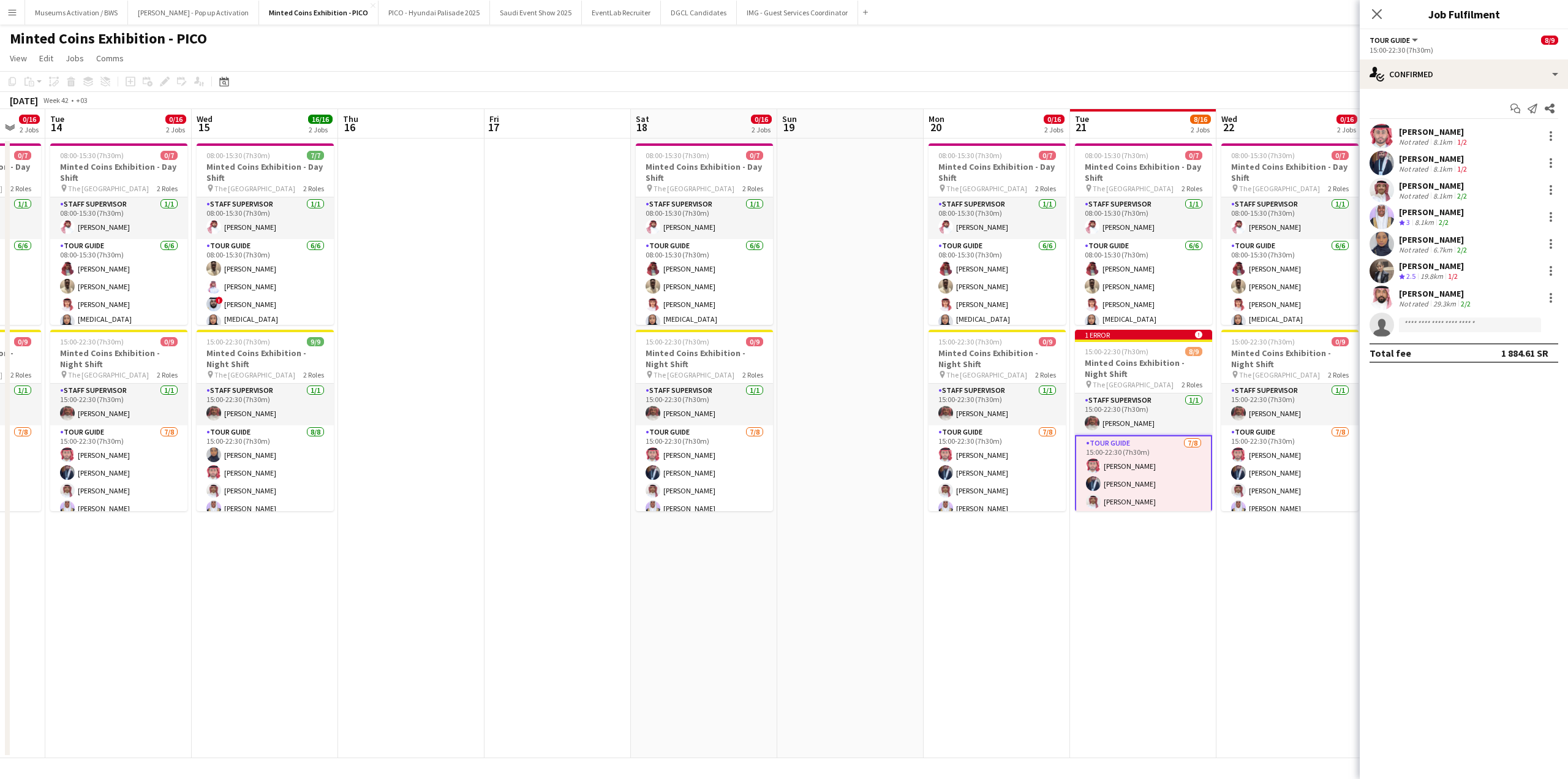
click at [1311, 65] on app-page-menu "View Day view expanded Day view collapsed Month view Date picker Jump to [DATE]…" at bounding box center [784, 60] width 1568 height 23
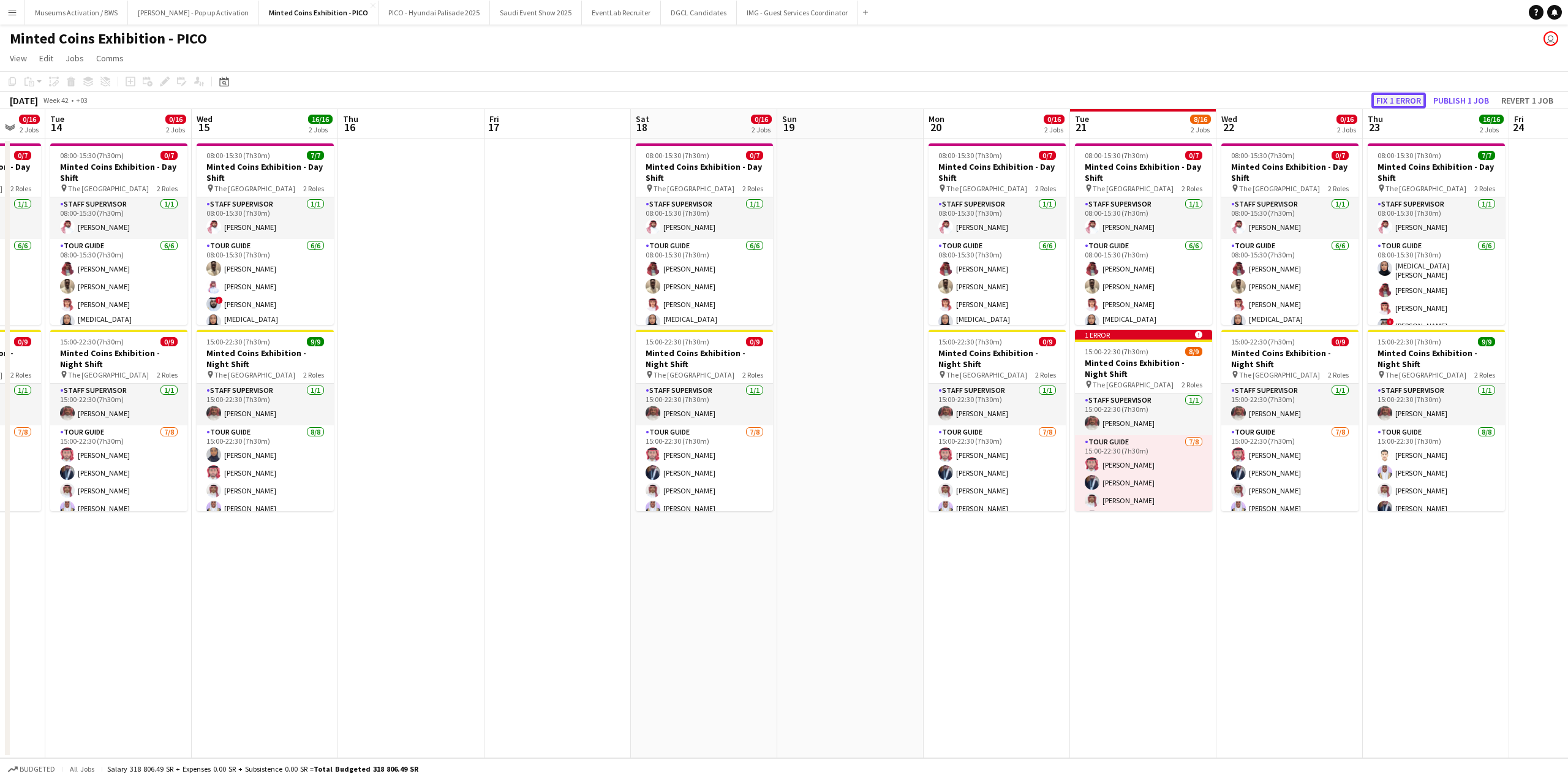
click at [1387, 101] on button "Fix 1 error" at bounding box center [1399, 100] width 54 height 16
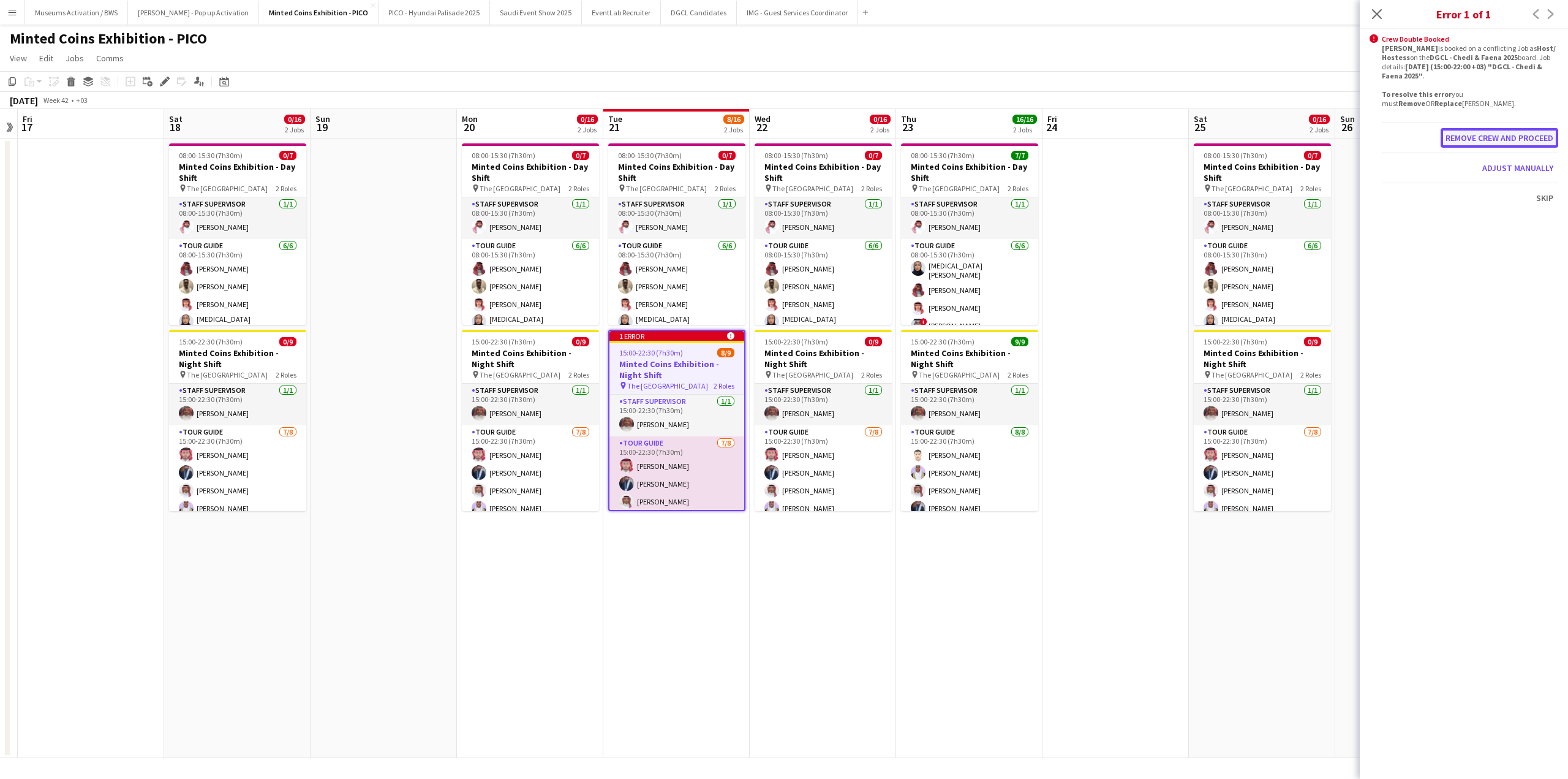
click at [1462, 140] on button "Remove crew and proceed" at bounding box center [1499, 137] width 117 height 19
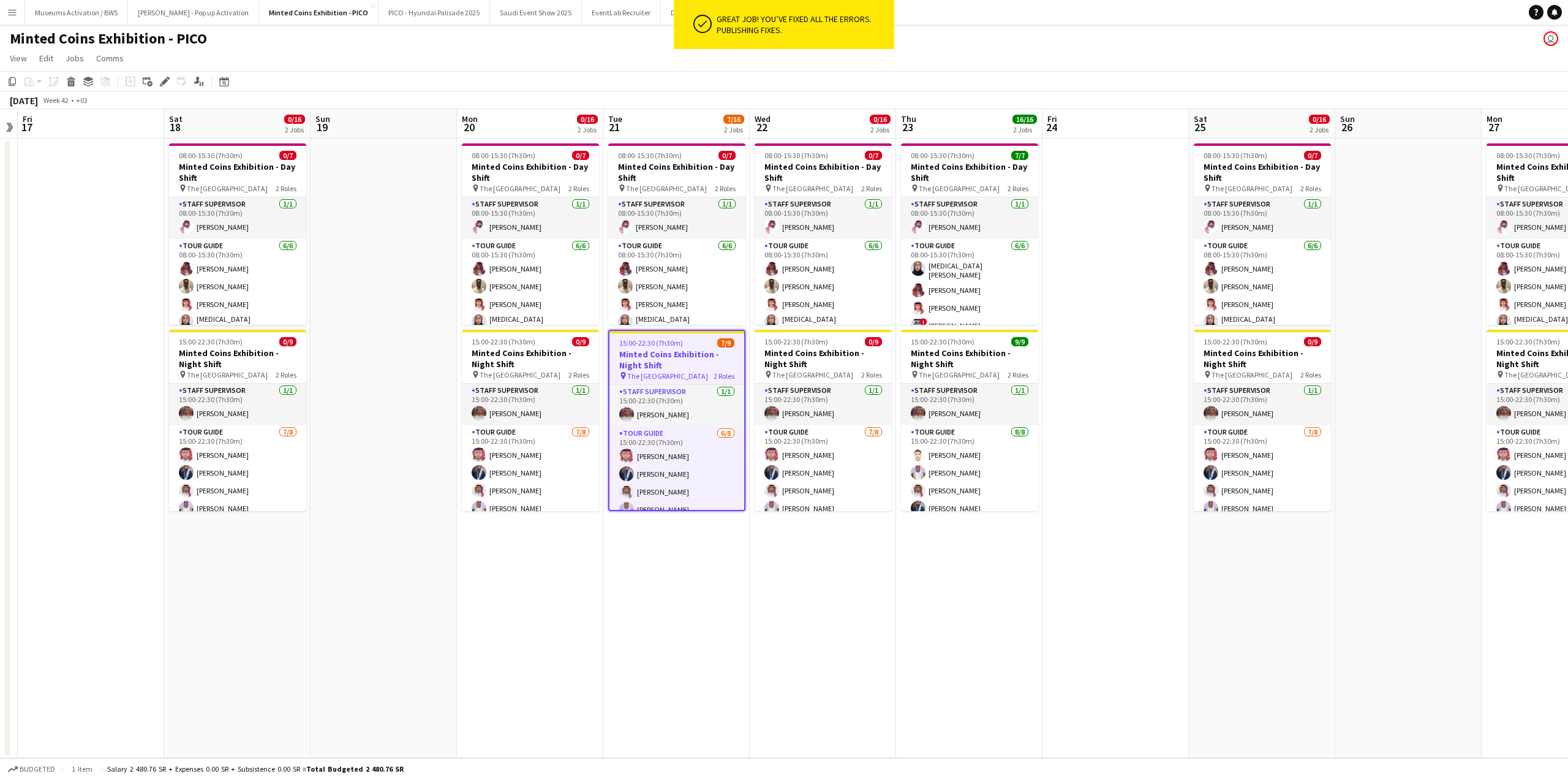
click at [1395, 83] on app-toolbar "Copy Paste Paste Ctrl+V Paste with crew Ctrl+Shift+V Paste linked Job [GEOGRAPH…" at bounding box center [784, 82] width 1568 height 21
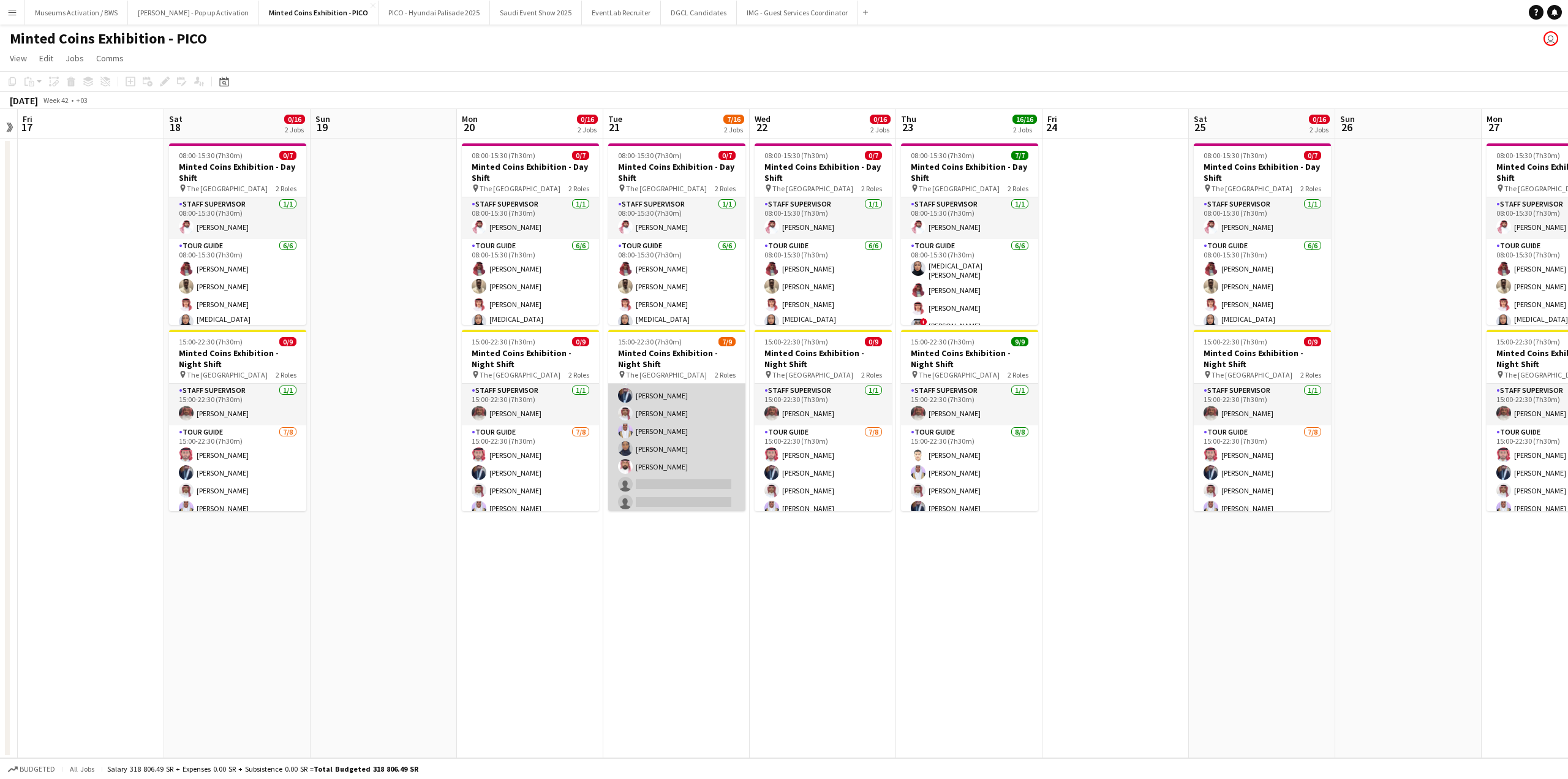
scroll to position [80, 0]
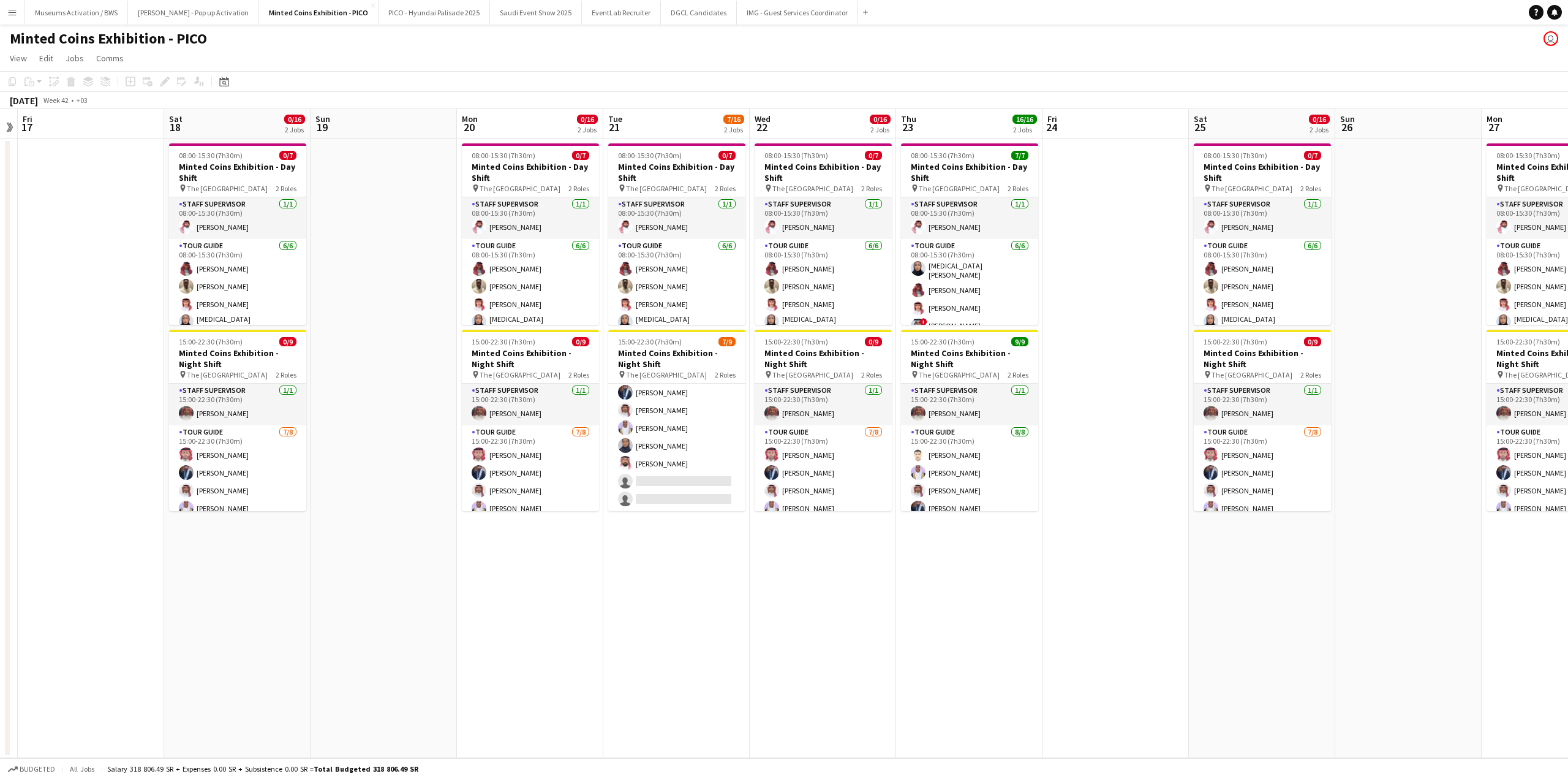
click at [393, 307] on app-date-cell at bounding box center [383, 448] width 147 height 620
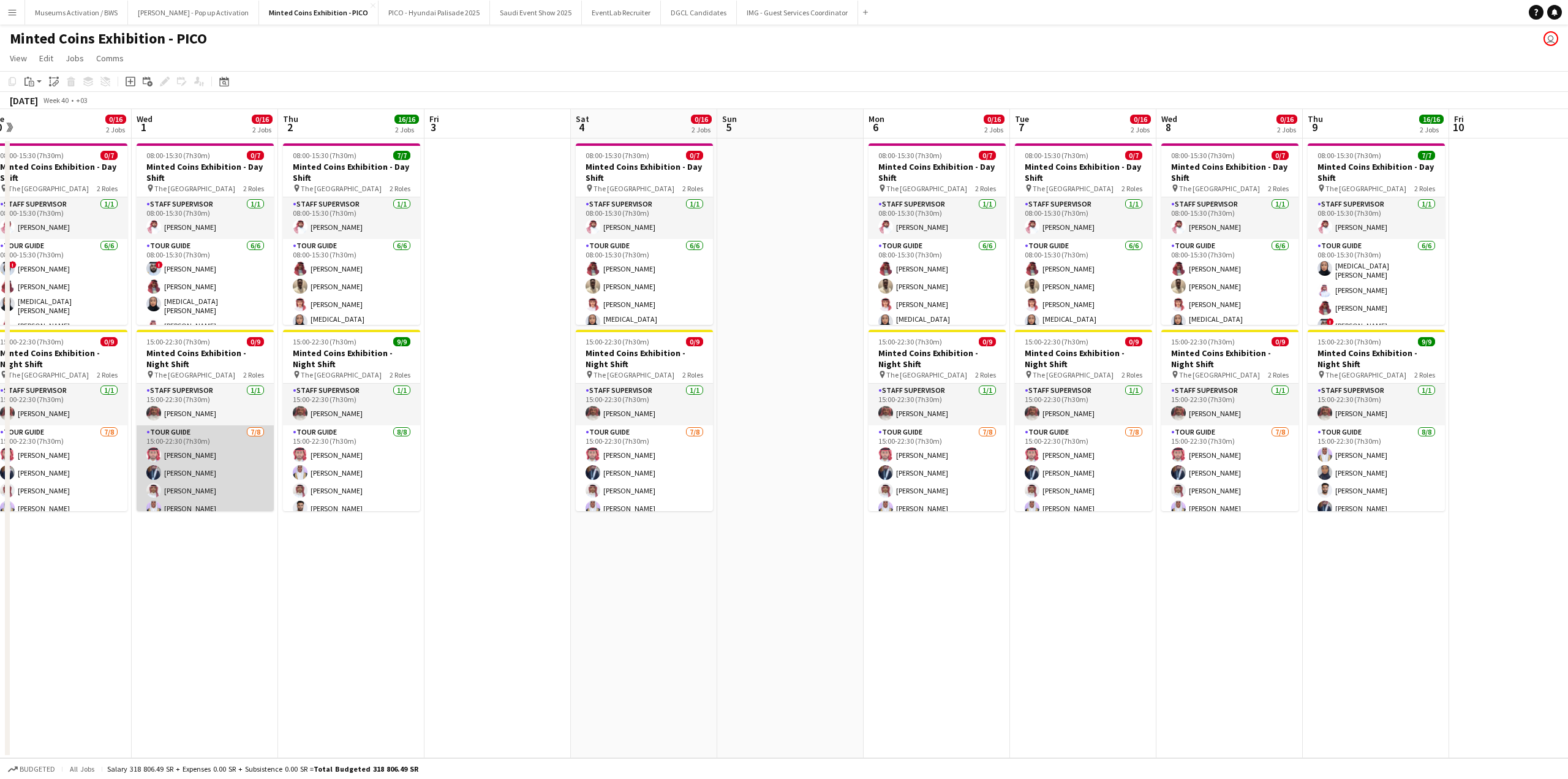
scroll to position [0, 304]
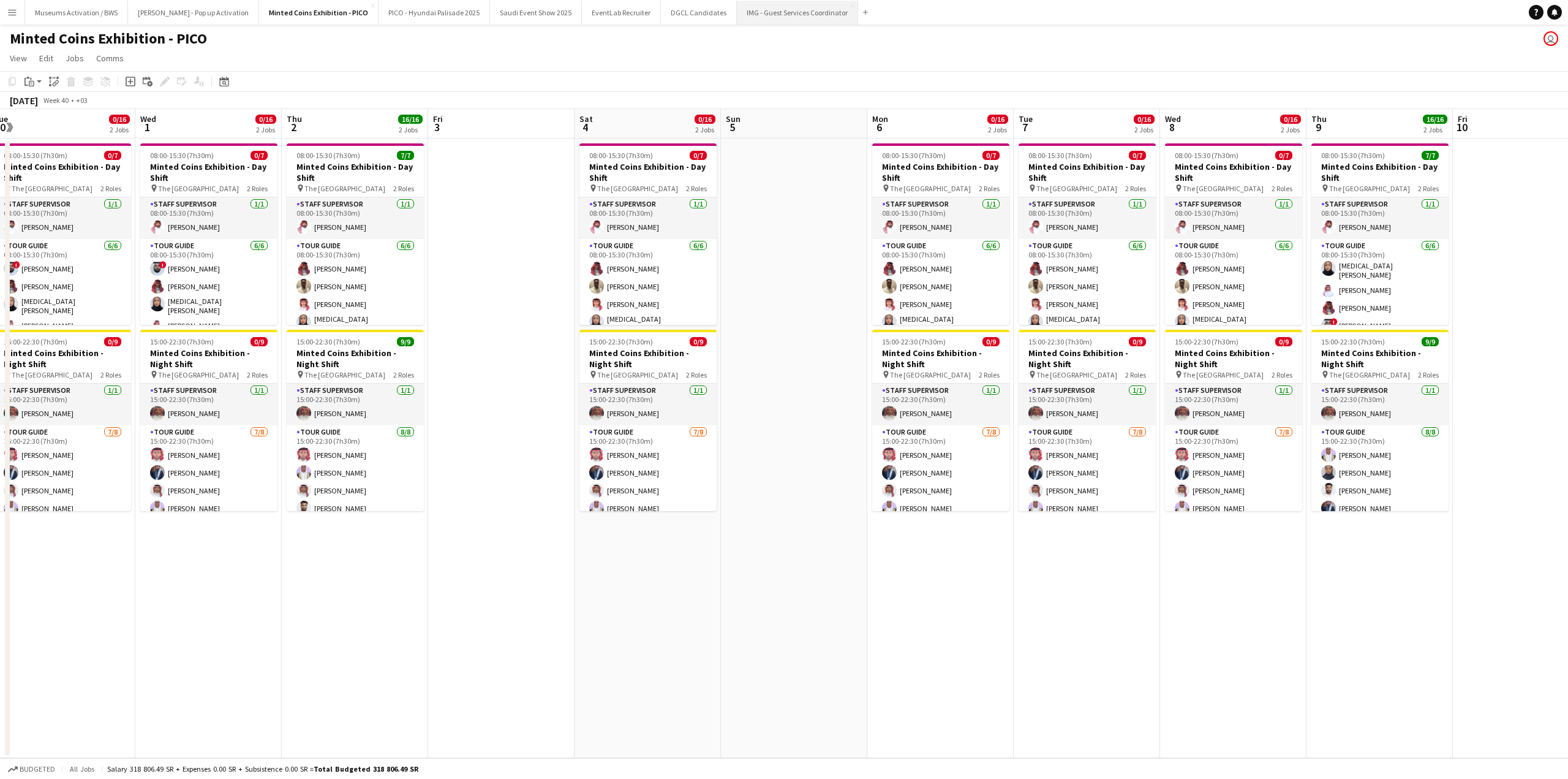
click at [737, 13] on button "IMG - Guest Services Coordinator Close" at bounding box center [797, 12] width 121 height 24
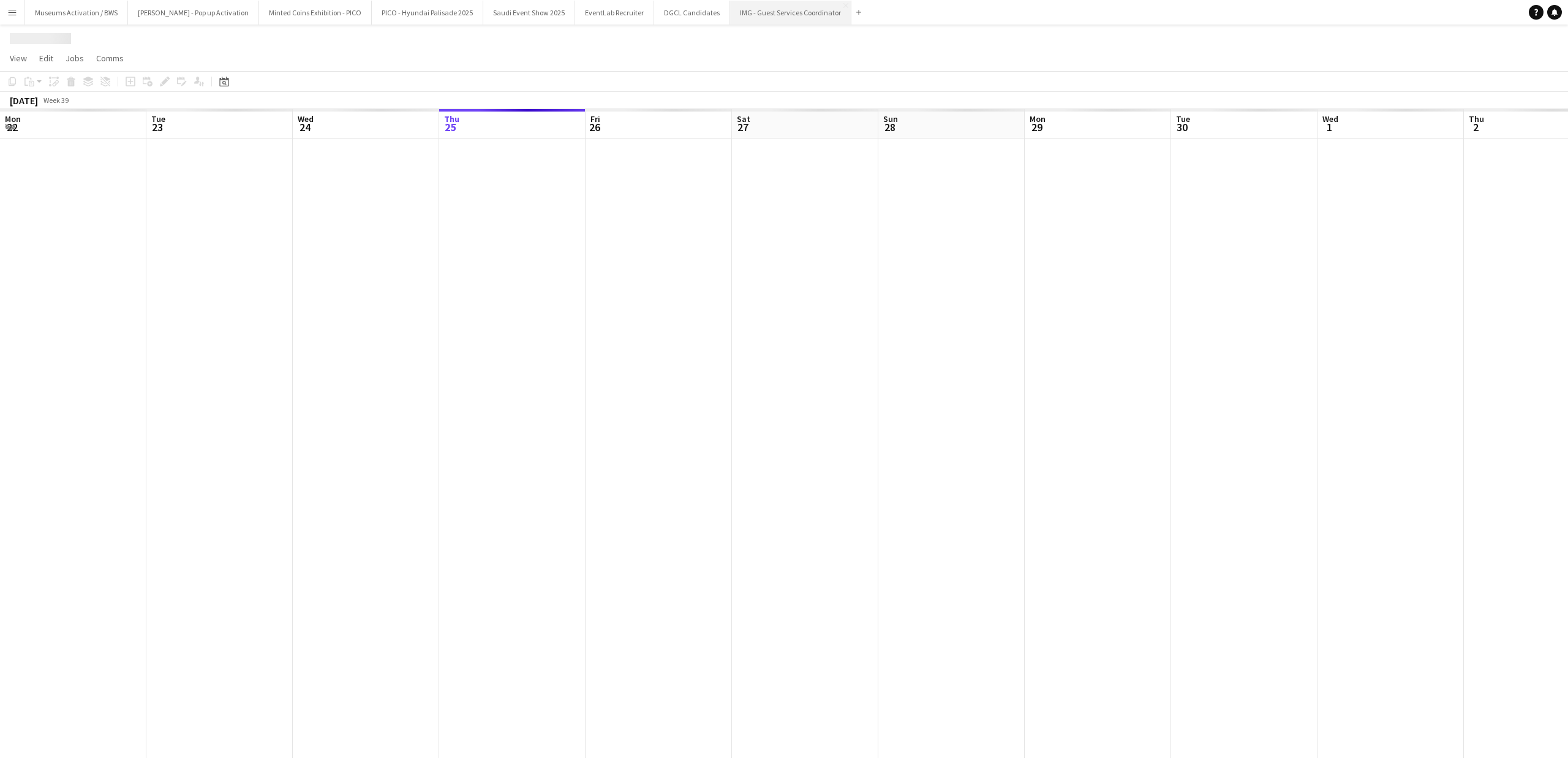
scroll to position [0, 293]
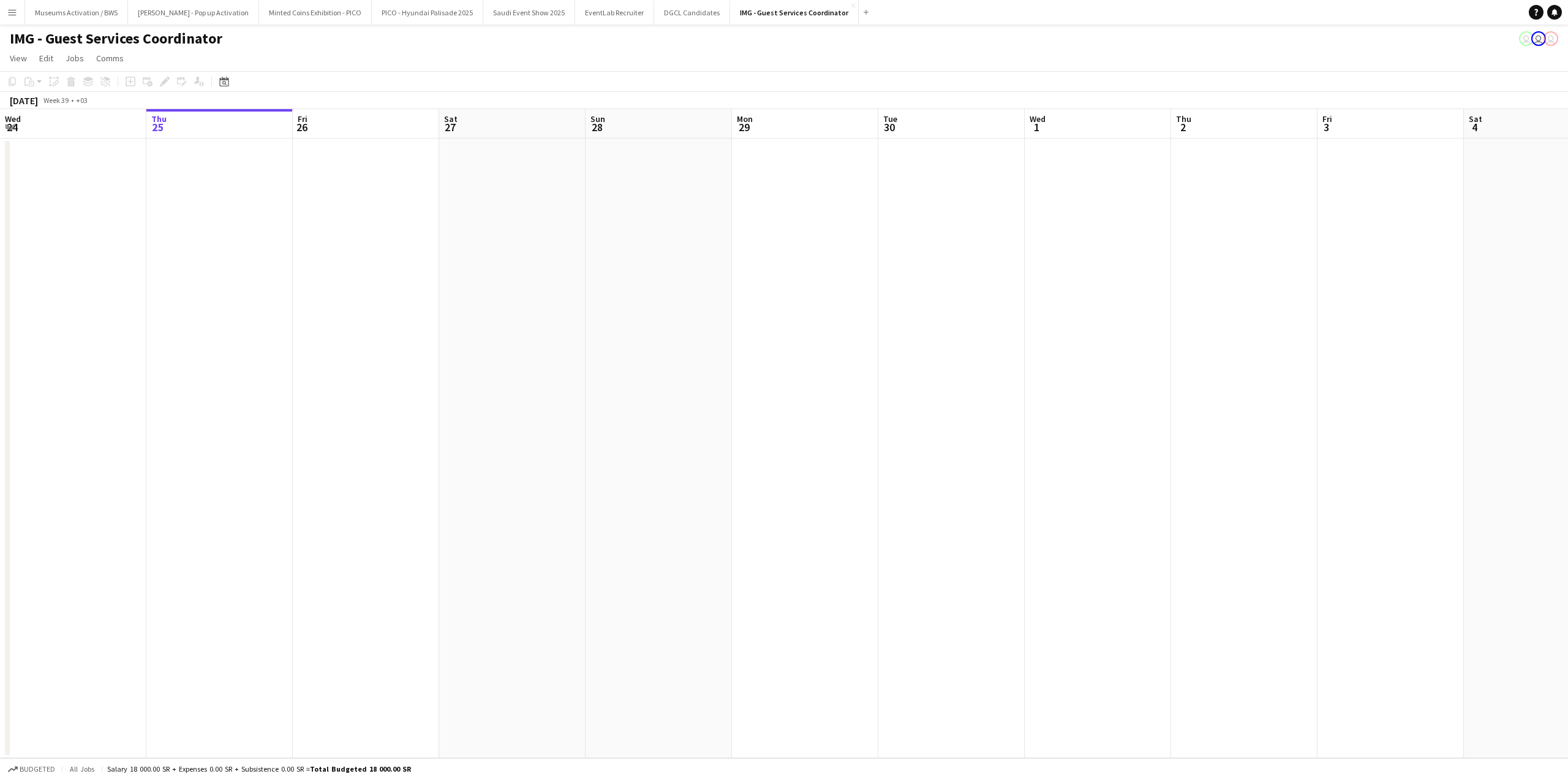
click at [844, 294] on app-calendar-viewport "Mon 22 Tue 23 Wed 24 Thu 25 Fri 26 Sat 27 Sun 28 Mon 29 Tue 30 Wed 1 Thu 2 Fri …" at bounding box center [784, 433] width 1568 height 649
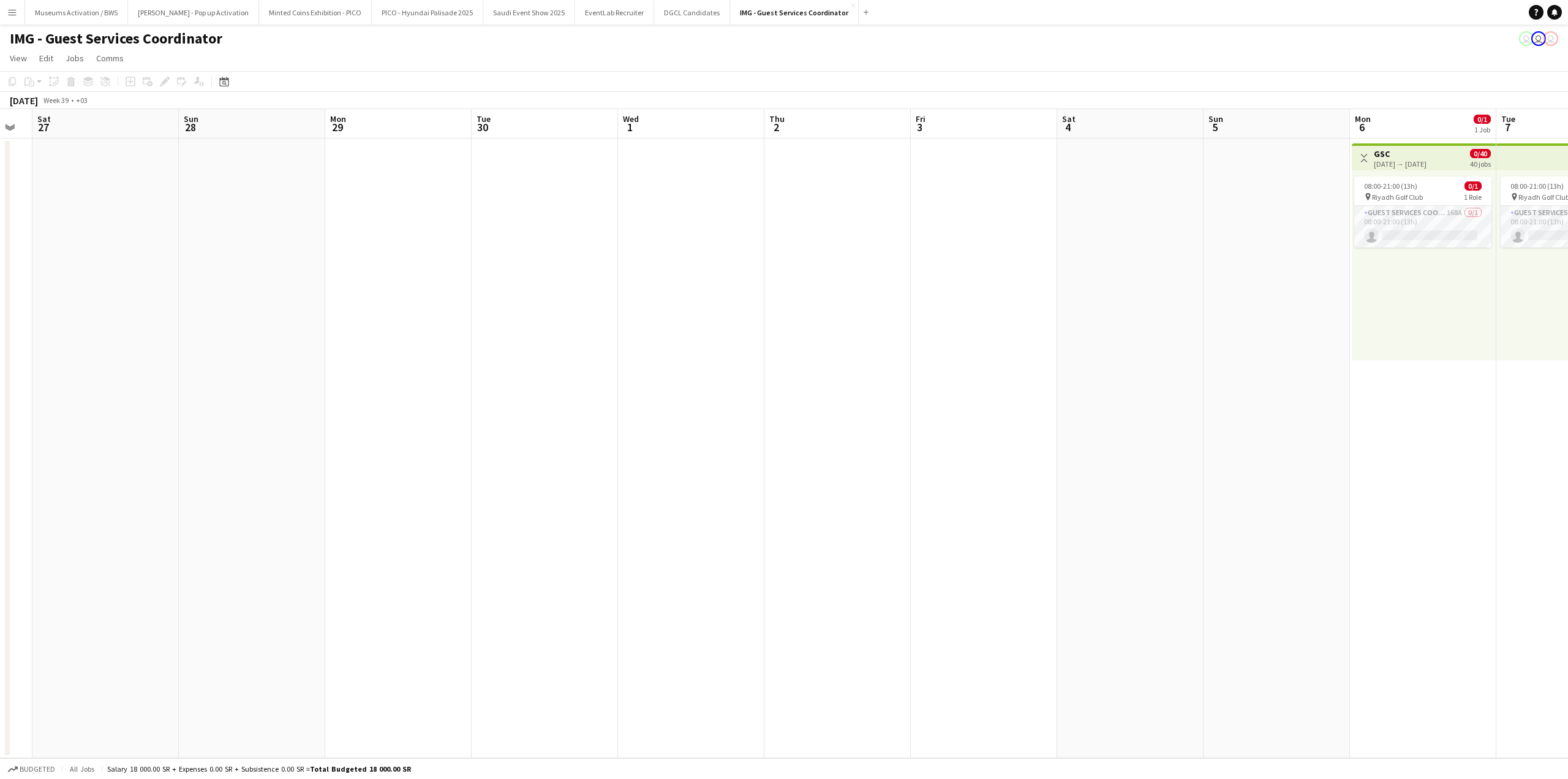
drag, startPoint x: 818, startPoint y: 315, endPoint x: 803, endPoint y: 318, distance: 15.3
click at [806, 316] on app-calendar-viewport "Wed 24 Thu 25 Fri 26 Sat 27 Sun 28 Mon 29 Tue 30 Wed 1 Thu 2 Fri 3 Sat 4 Sun 5 …" at bounding box center [784, 433] width 1568 height 649
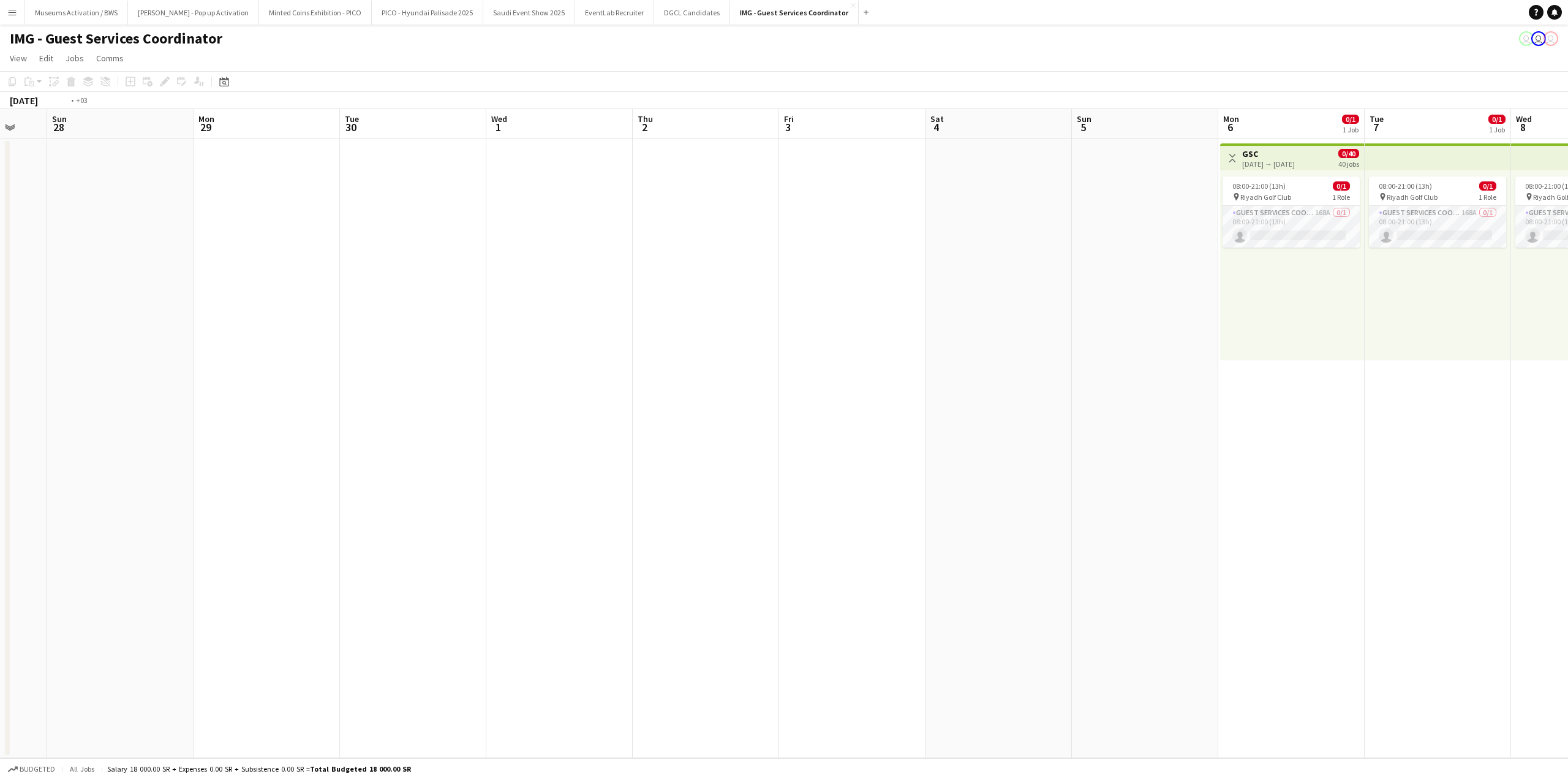
drag, startPoint x: 963, startPoint y: 329, endPoint x: 714, endPoint y: 323, distance: 249.1
click at [735, 325] on app-calendar-viewport "Thu 25 Fri 26 Sat 27 Sun 28 Mon 29 Tue 30 Wed 1 Thu 2 Fri 3 Sat 4 Sun 5 Mon 6 0…" at bounding box center [784, 433] width 1568 height 649
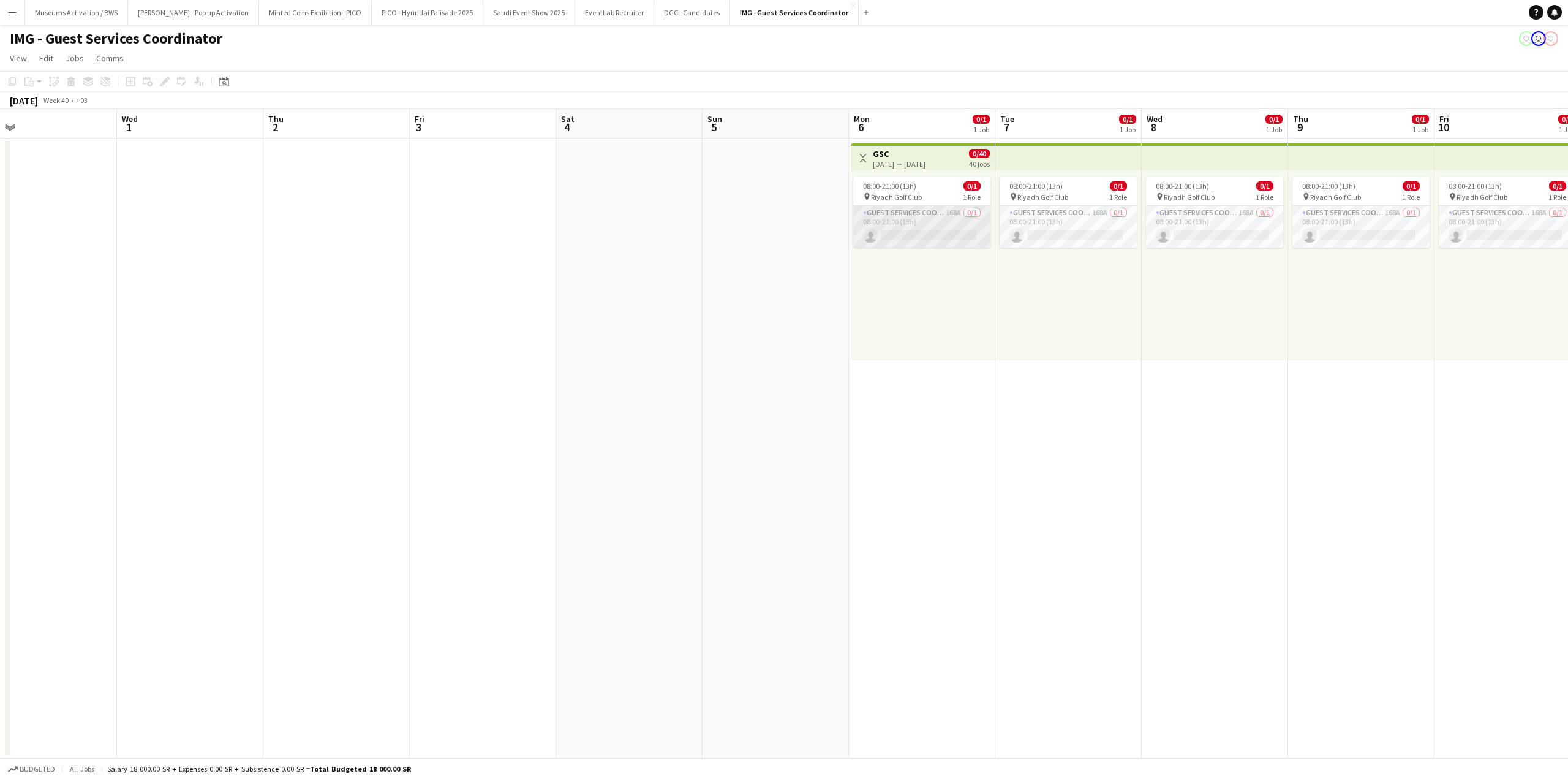
click at [907, 218] on app-card-role "Guest Services Coordinator 168A 0/1 08:00-21:00 (13h) single-neutral-actions" at bounding box center [921, 227] width 137 height 42
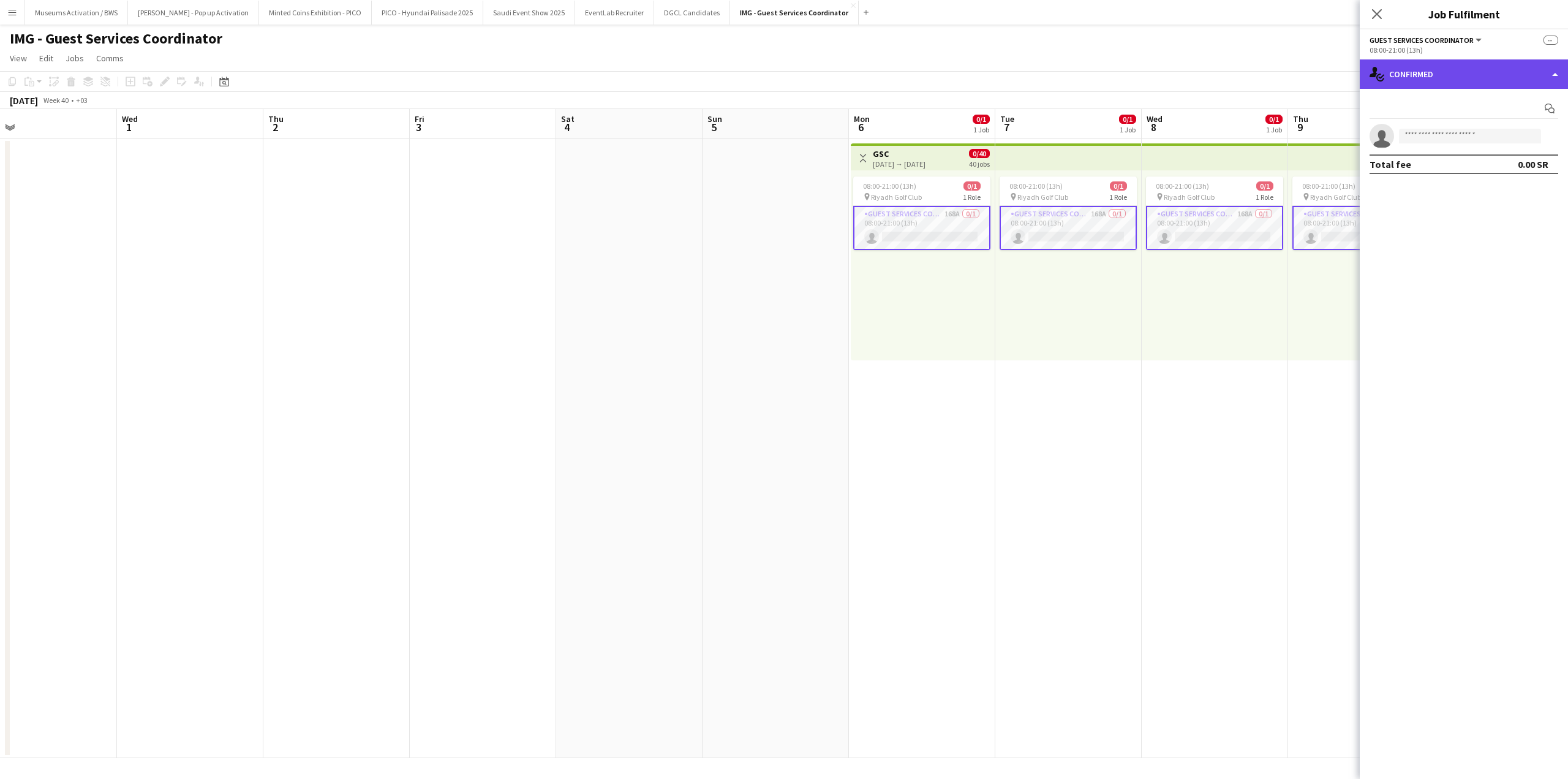
click at [1423, 86] on div "single-neutral-actions-check-2 Confirmed" at bounding box center [1464, 75] width 208 height 30
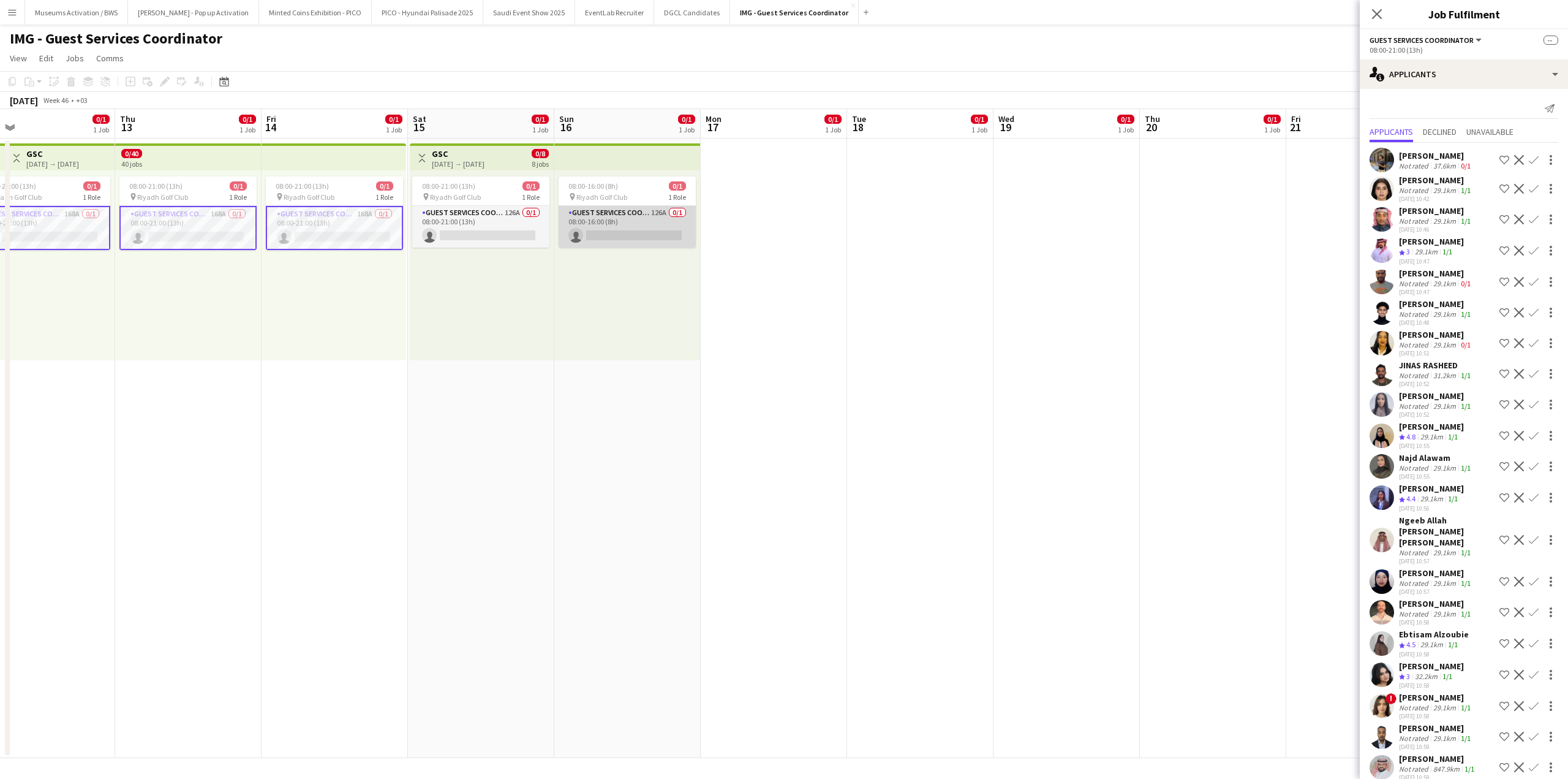
scroll to position [0, 335]
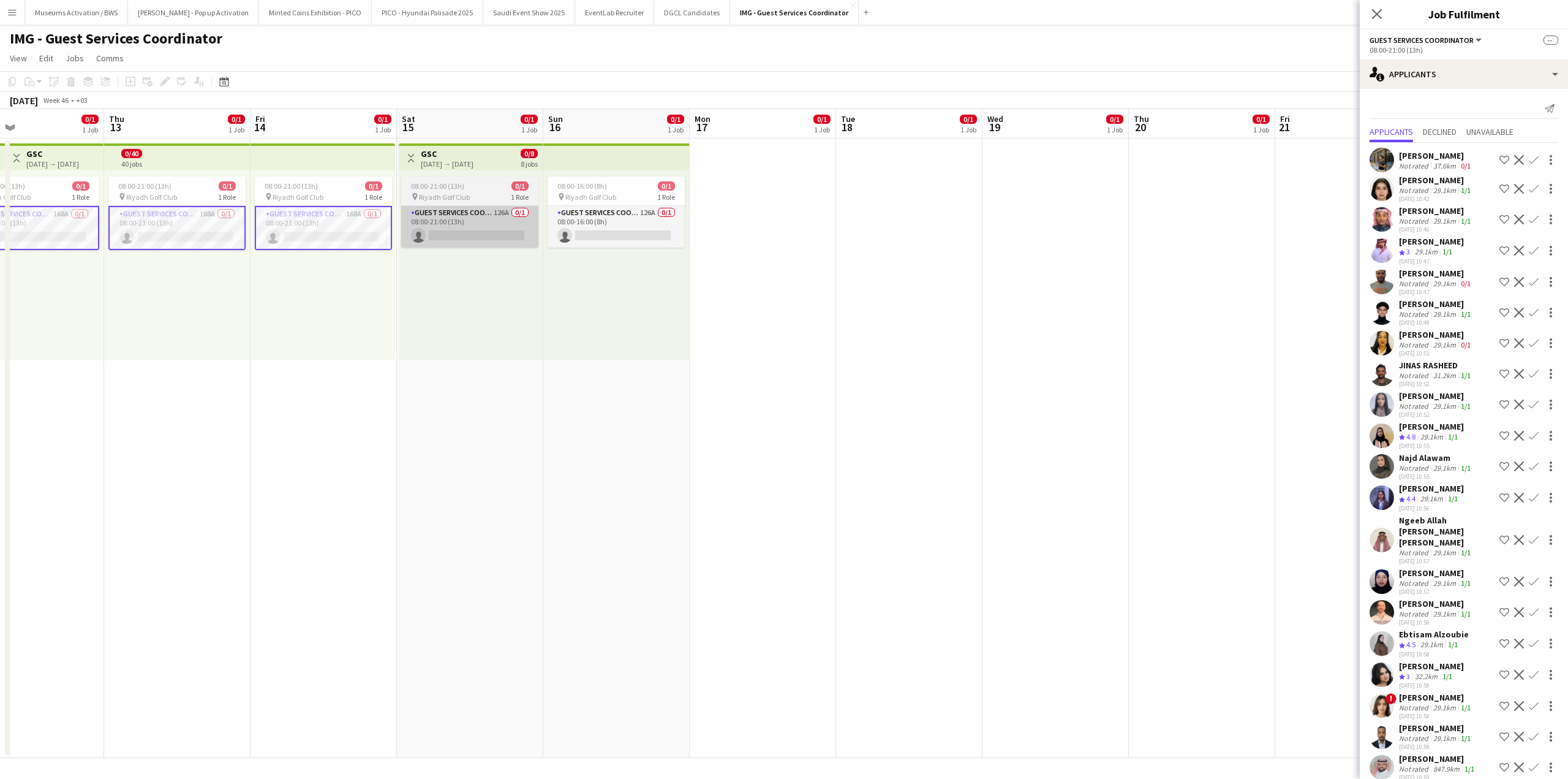
click at [498, 224] on app-card-role "Guest Services Coordinator 126A 0/1 08:00-21:00 (13h) single-neutral-actions" at bounding box center [470, 227] width 137 height 42
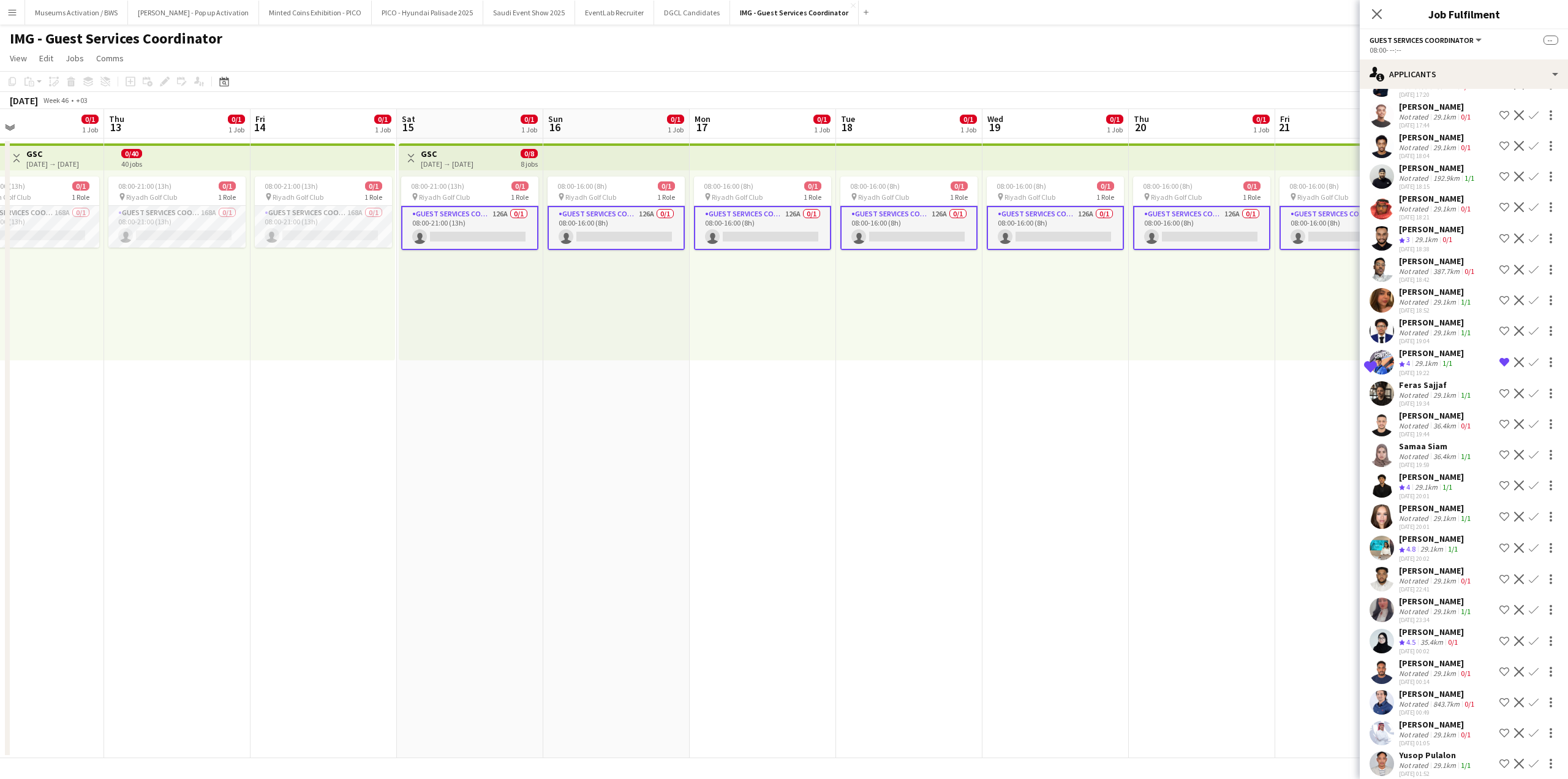
scroll to position [3405, 0]
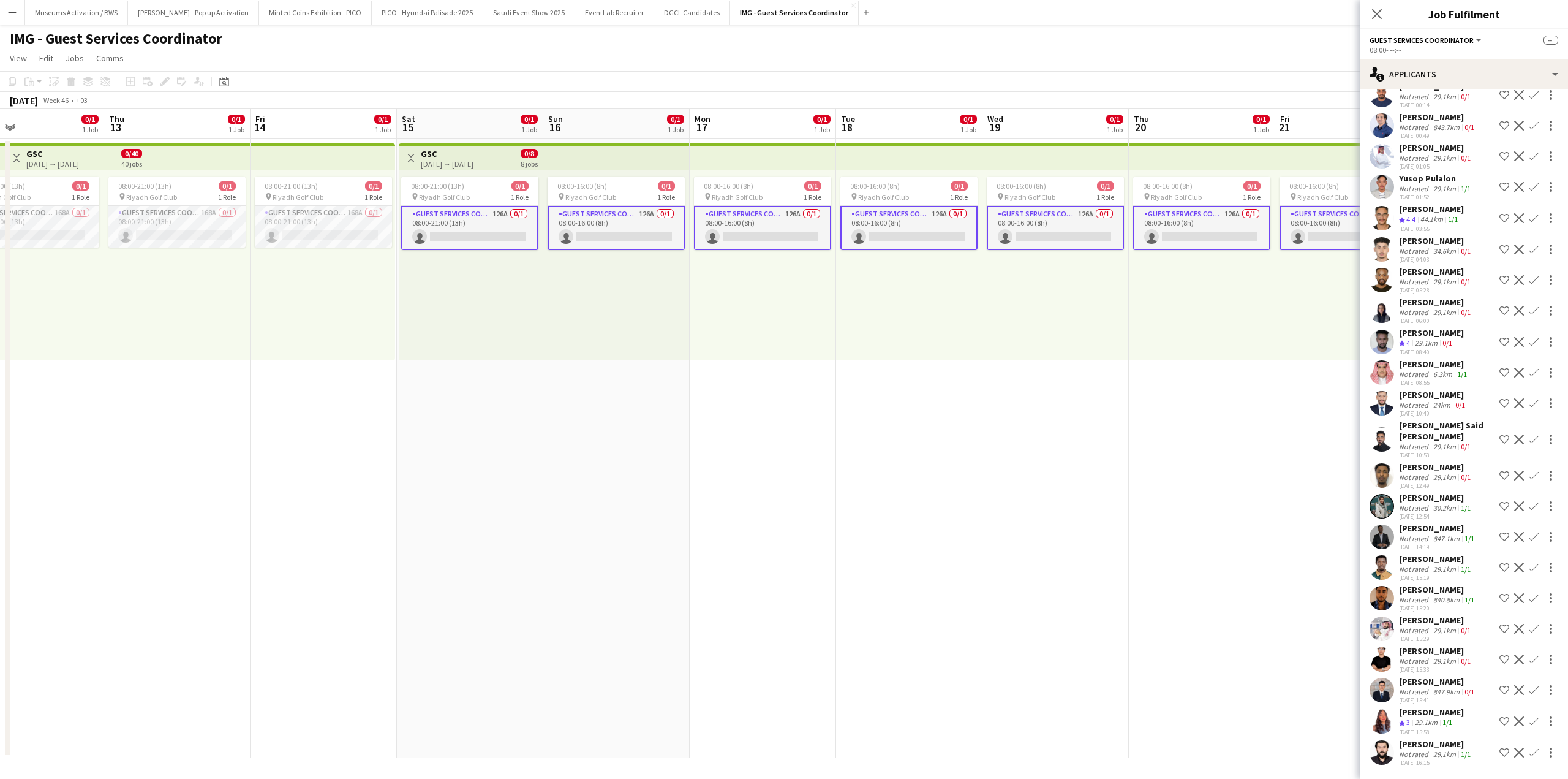
click at [1395, 751] on div "[PERSON_NAME] Not rated 29.1km 1/1 [DATE] 16:15 Shortlist crew Decline Confirm" at bounding box center [1464, 753] width 208 height 28
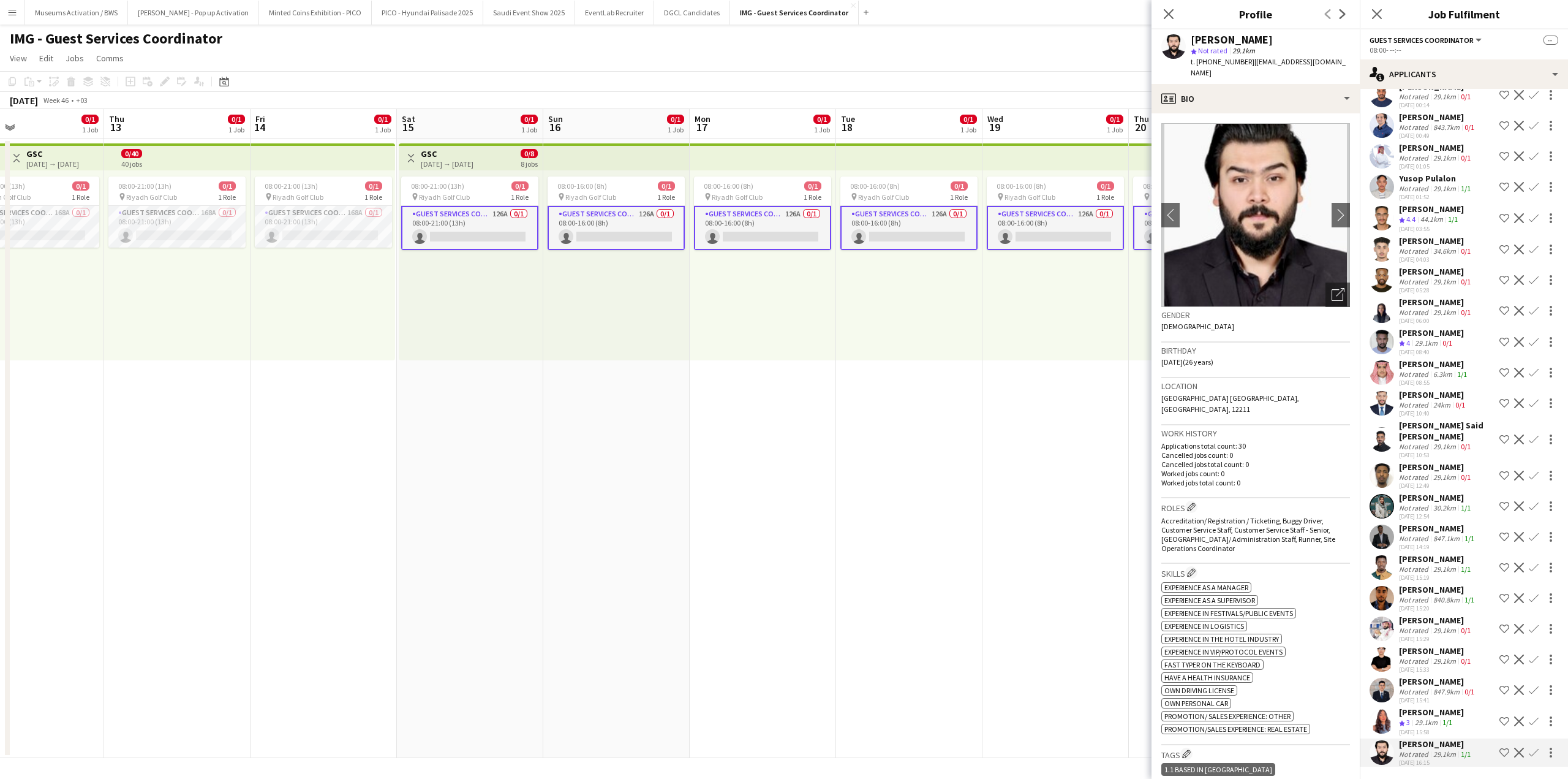
click at [1405, 708] on div "[PERSON_NAME]" at bounding box center [1431, 712] width 65 height 11
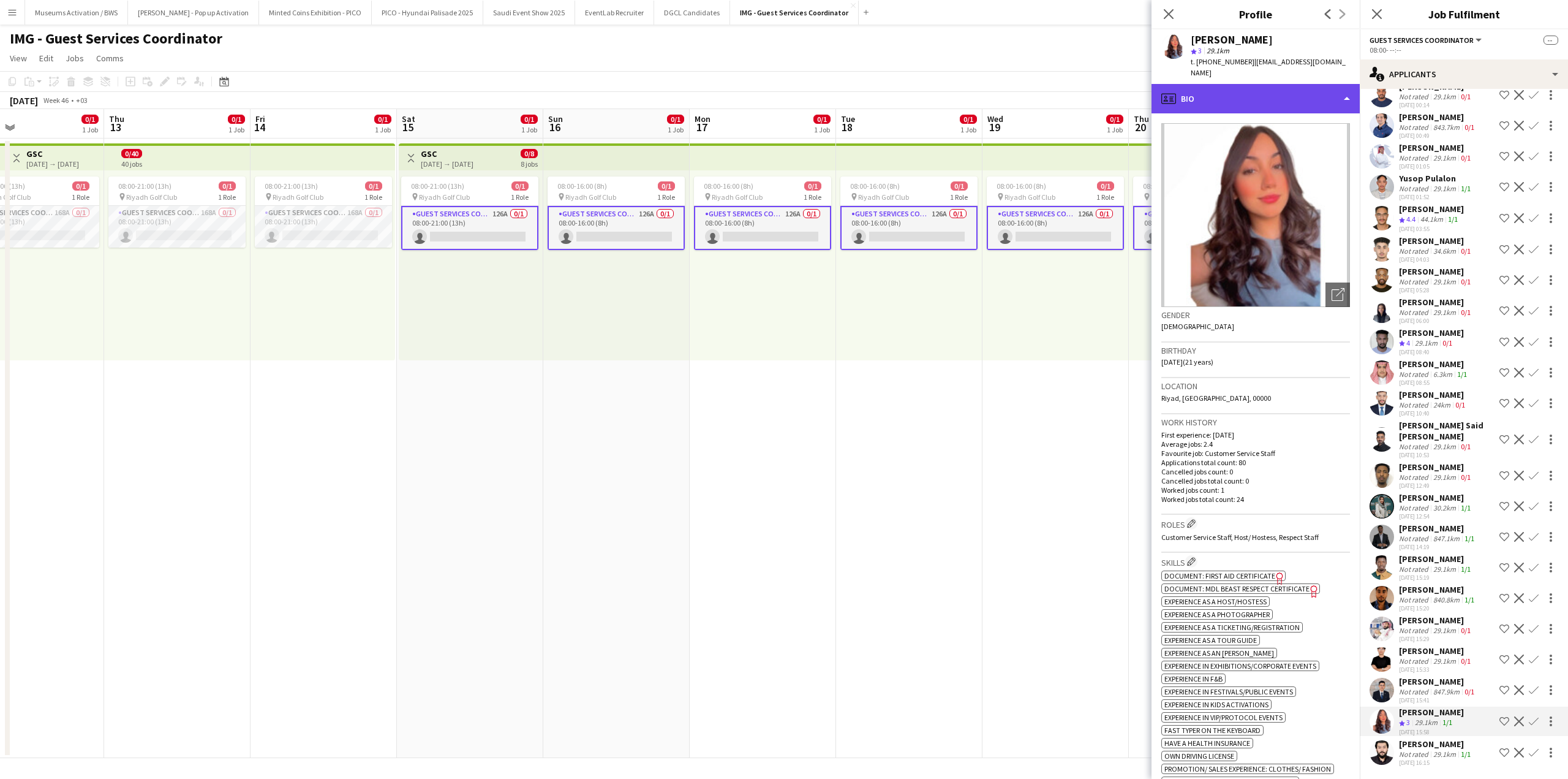
click at [1258, 91] on div "profile Bio" at bounding box center [1255, 99] width 208 height 30
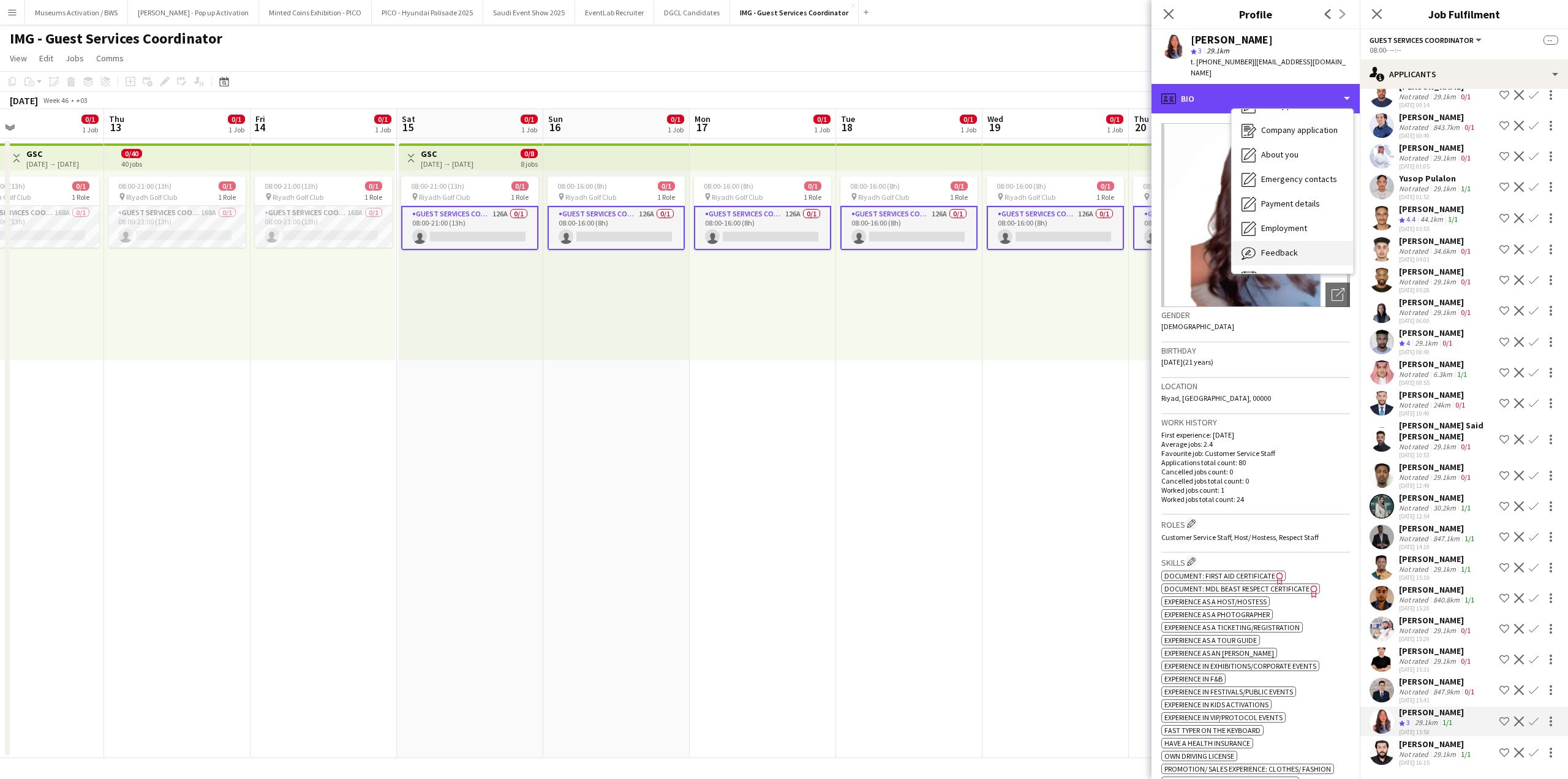
scroll to position [66, 0]
click at [1285, 231] on div "Feedback Feedback" at bounding box center [1292, 231] width 121 height 25
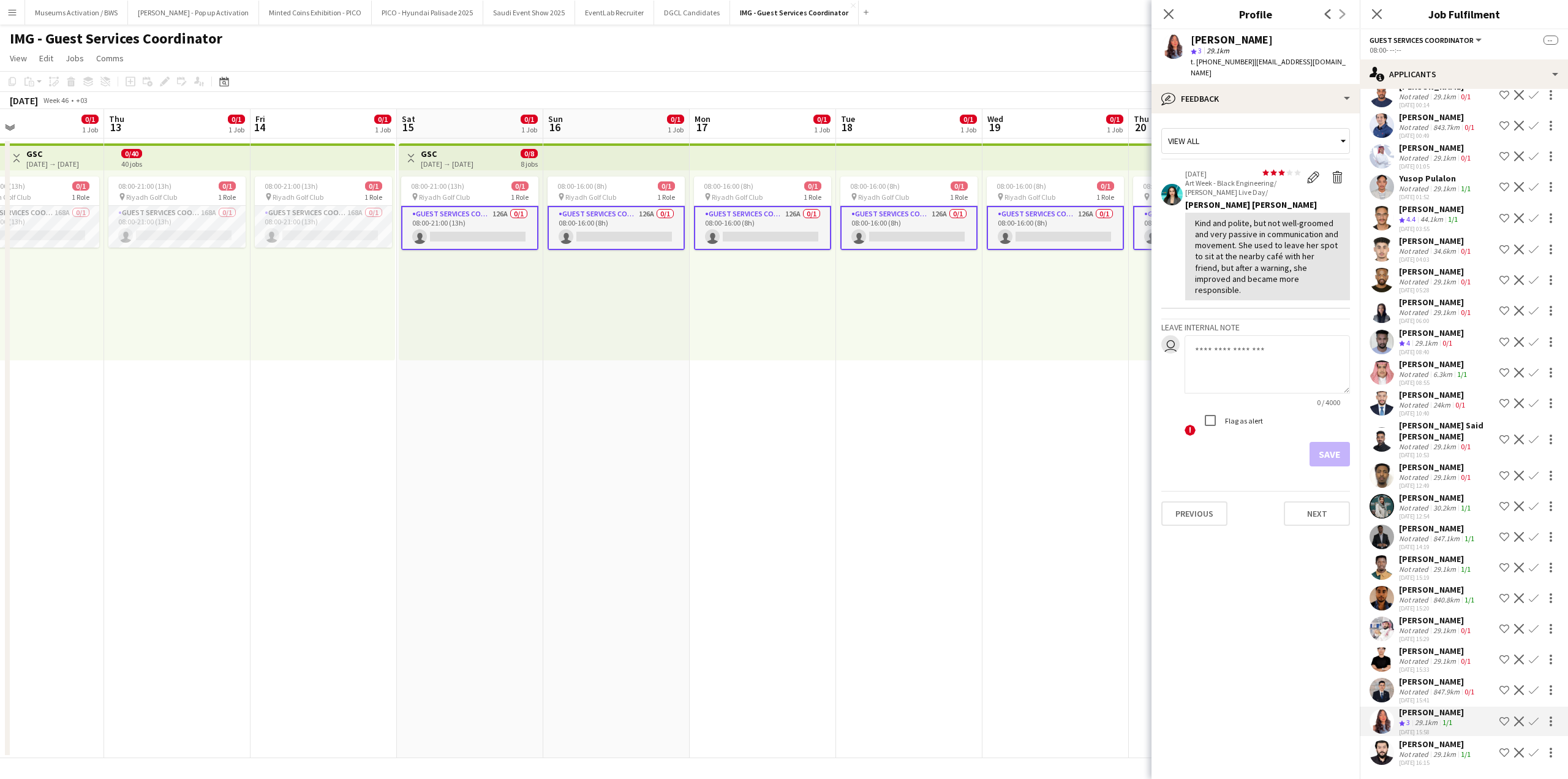
click at [1264, 336] on textarea at bounding box center [1267, 364] width 165 height 58
type textarea "**********"
click at [1251, 336] on textarea "**********" at bounding box center [1267, 364] width 165 height 58
click at [1251, 336] on textarea at bounding box center [1267, 364] width 165 height 58
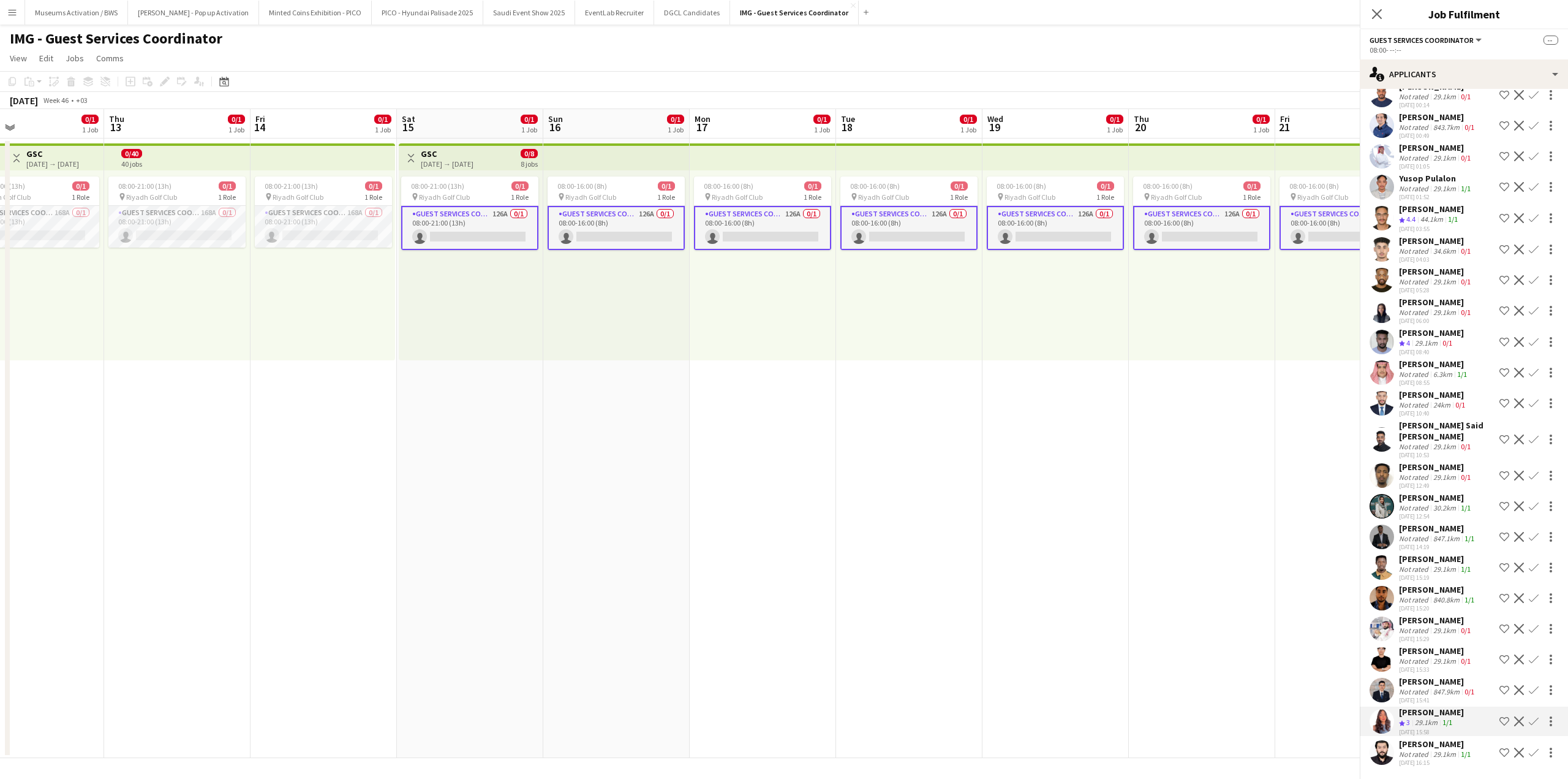
click at [1389, 690] on app-user-avatar at bounding box center [1382, 690] width 25 height 25
click at [1393, 689] on app-user-avatar at bounding box center [1382, 690] width 25 height 25
click at [1396, 655] on div "[PERSON_NAME] Not rated 29.1km 0/1 [DATE] 15:33 Shortlist crew Decline Confirm" at bounding box center [1464, 659] width 208 height 28
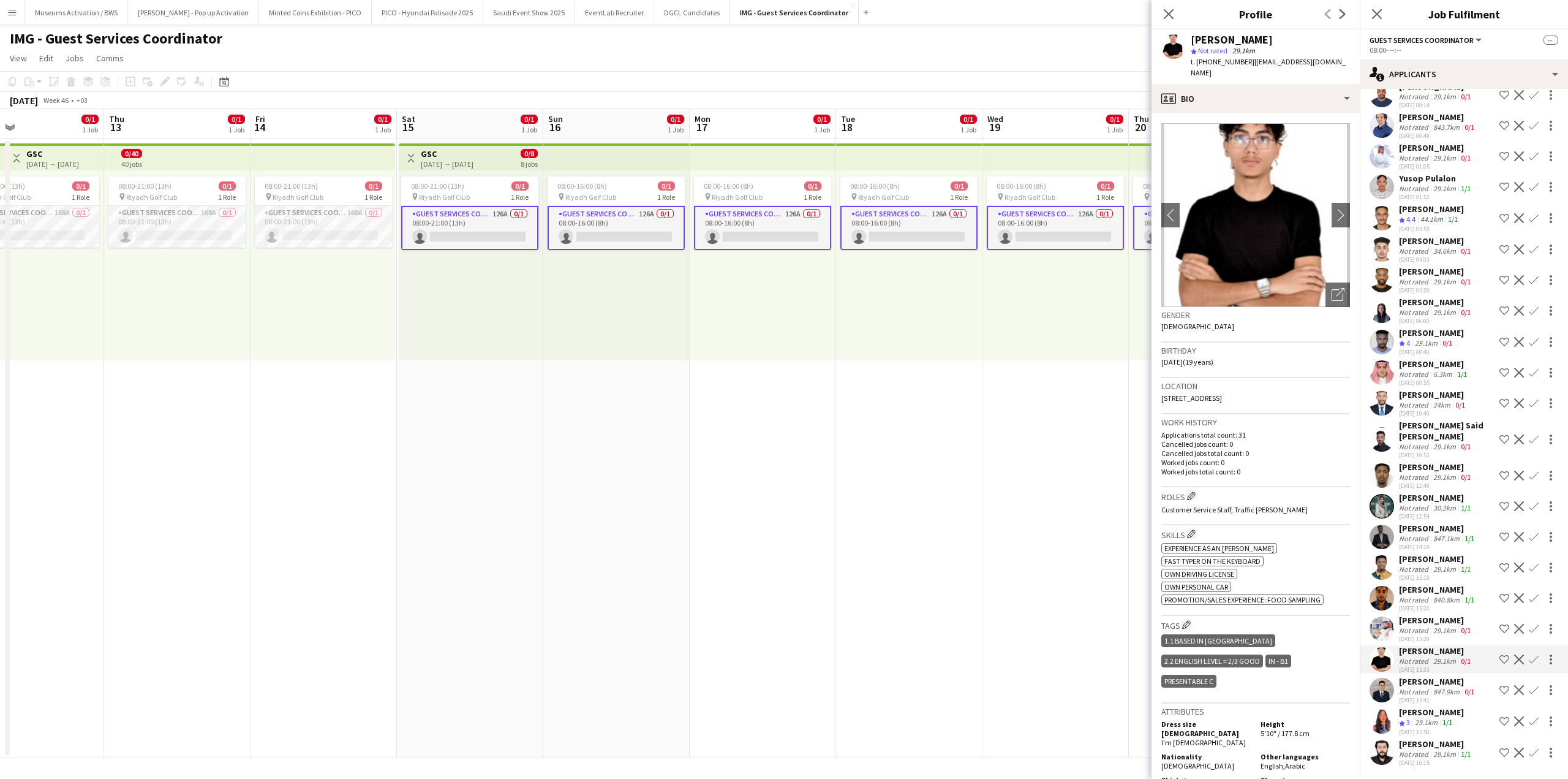
click at [1401, 681] on div "[PERSON_NAME]" at bounding box center [1438, 681] width 78 height 11
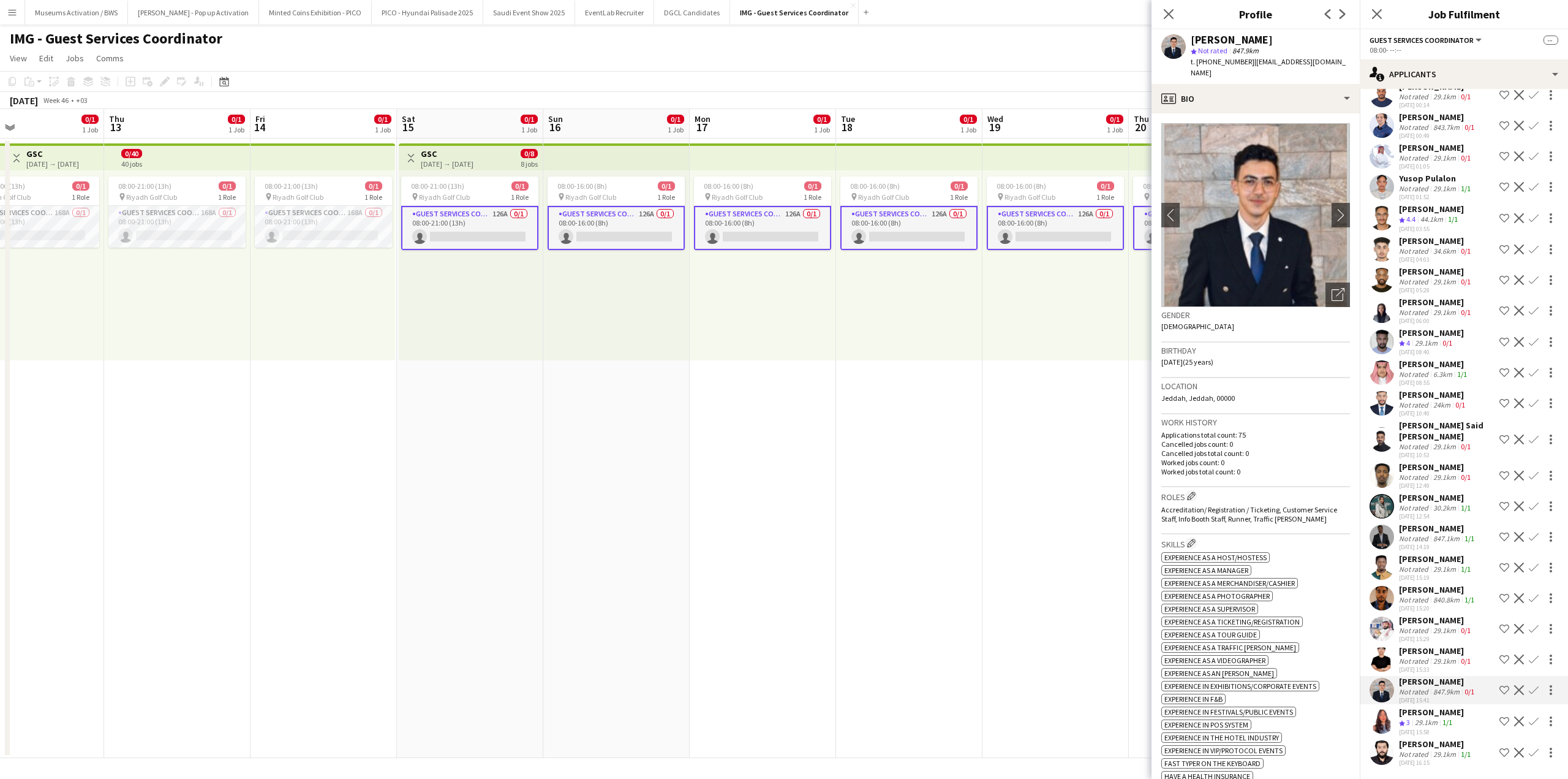
click at [1421, 621] on div "[PERSON_NAME]" at bounding box center [1435, 620] width 74 height 11
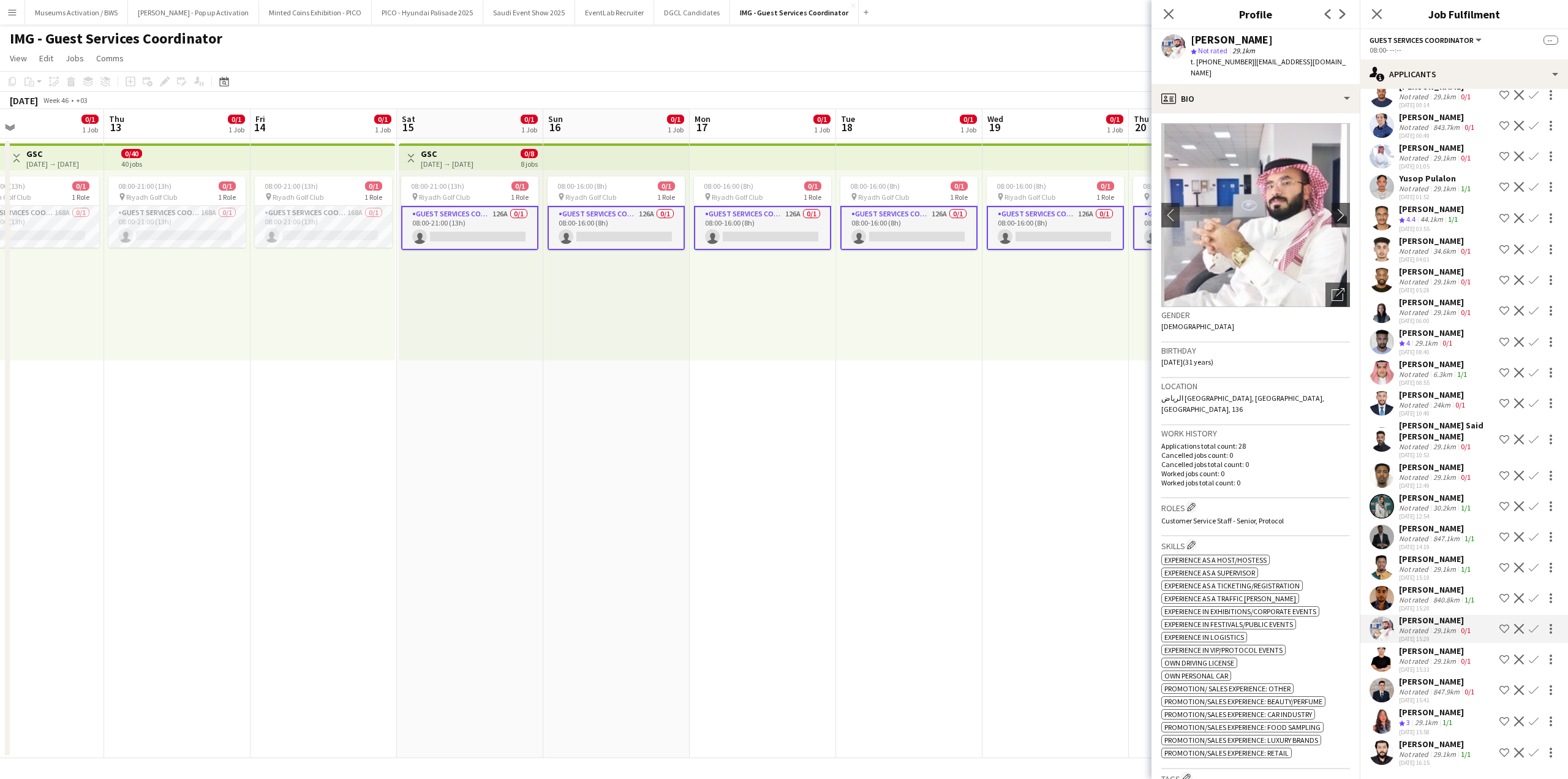
click at [1413, 596] on div "Not rated" at bounding box center [1414, 600] width 32 height 9
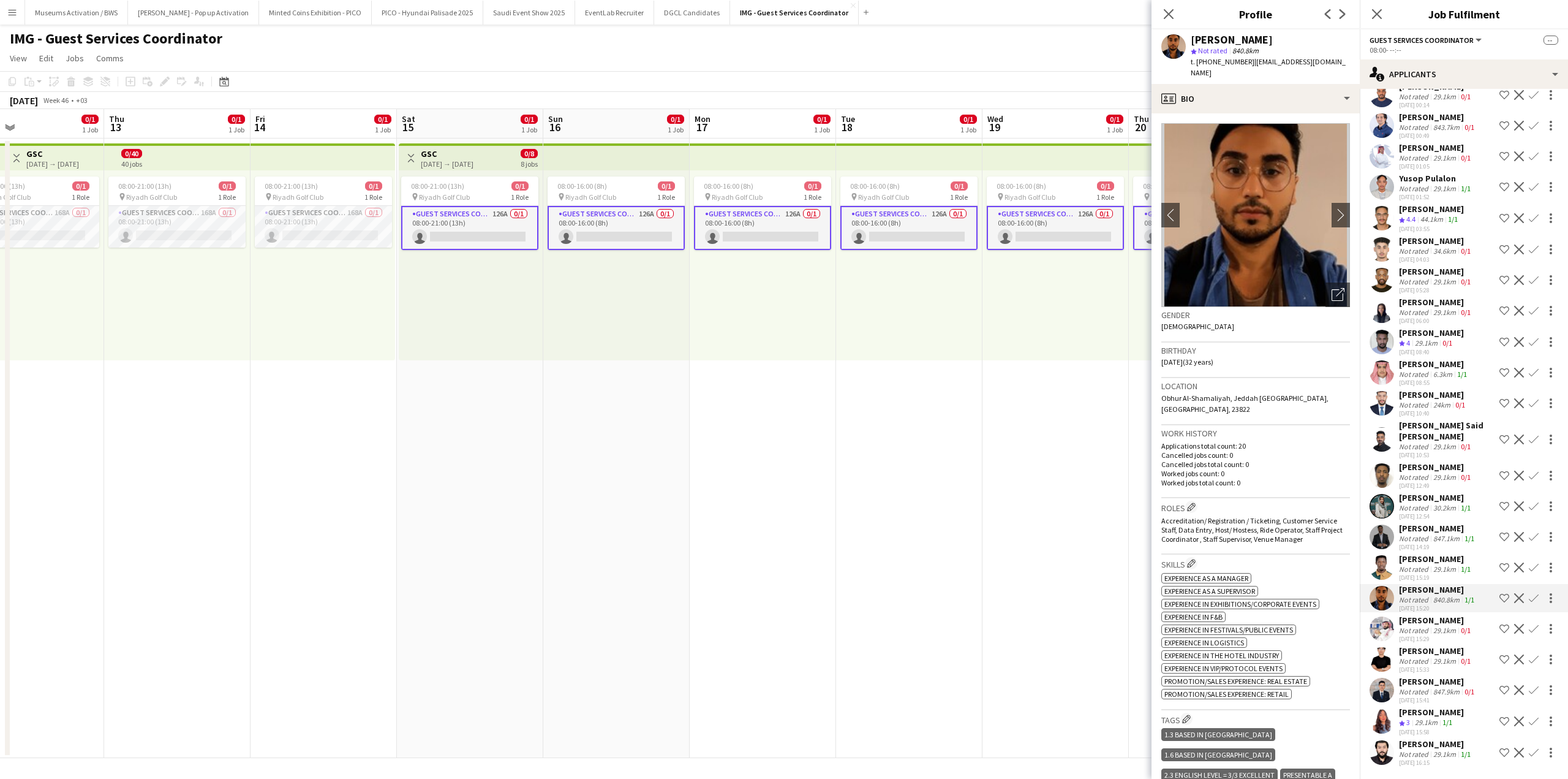
click at [1409, 519] on div "[DATE] 12:54" at bounding box center [1435, 516] width 74 height 8
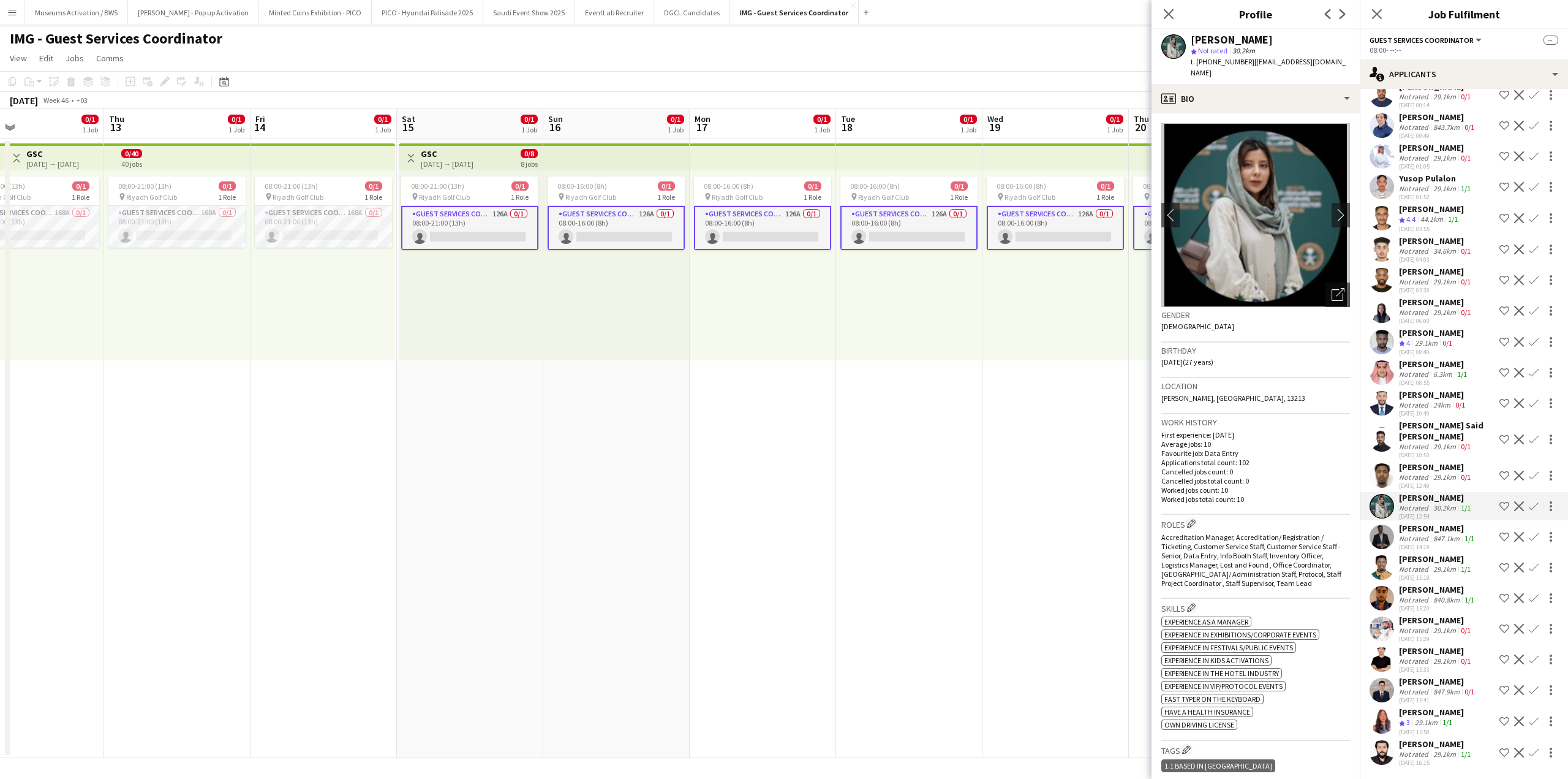
click at [1402, 184] on div "Not rated" at bounding box center [1414, 189] width 32 height 9
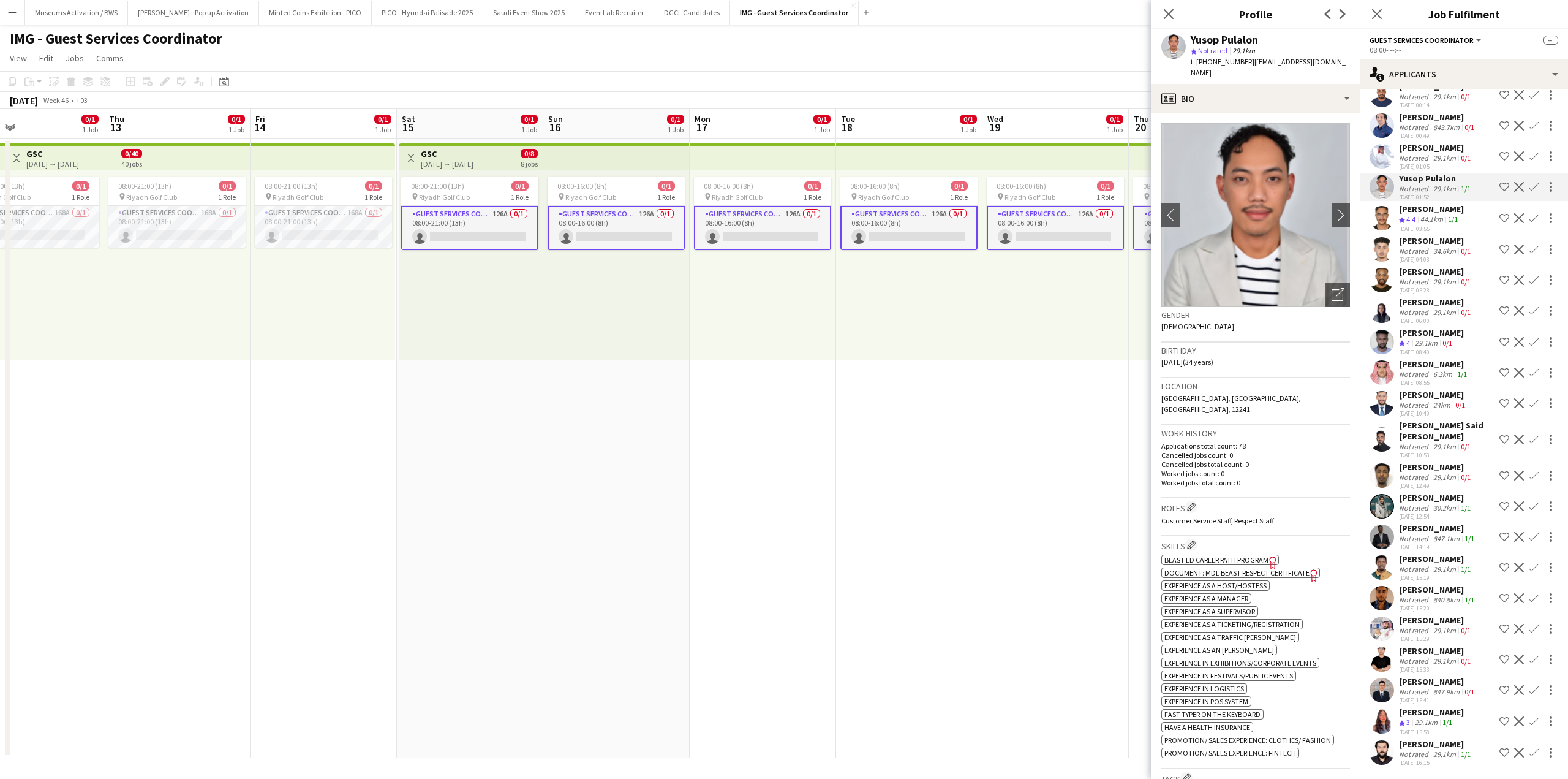
click at [1079, 358] on div "08:00-16:00 (8h) 0/1 pin Riyadh Golf Club 1 Role Guest Services Coordinator 126…" at bounding box center [1056, 265] width 147 height 190
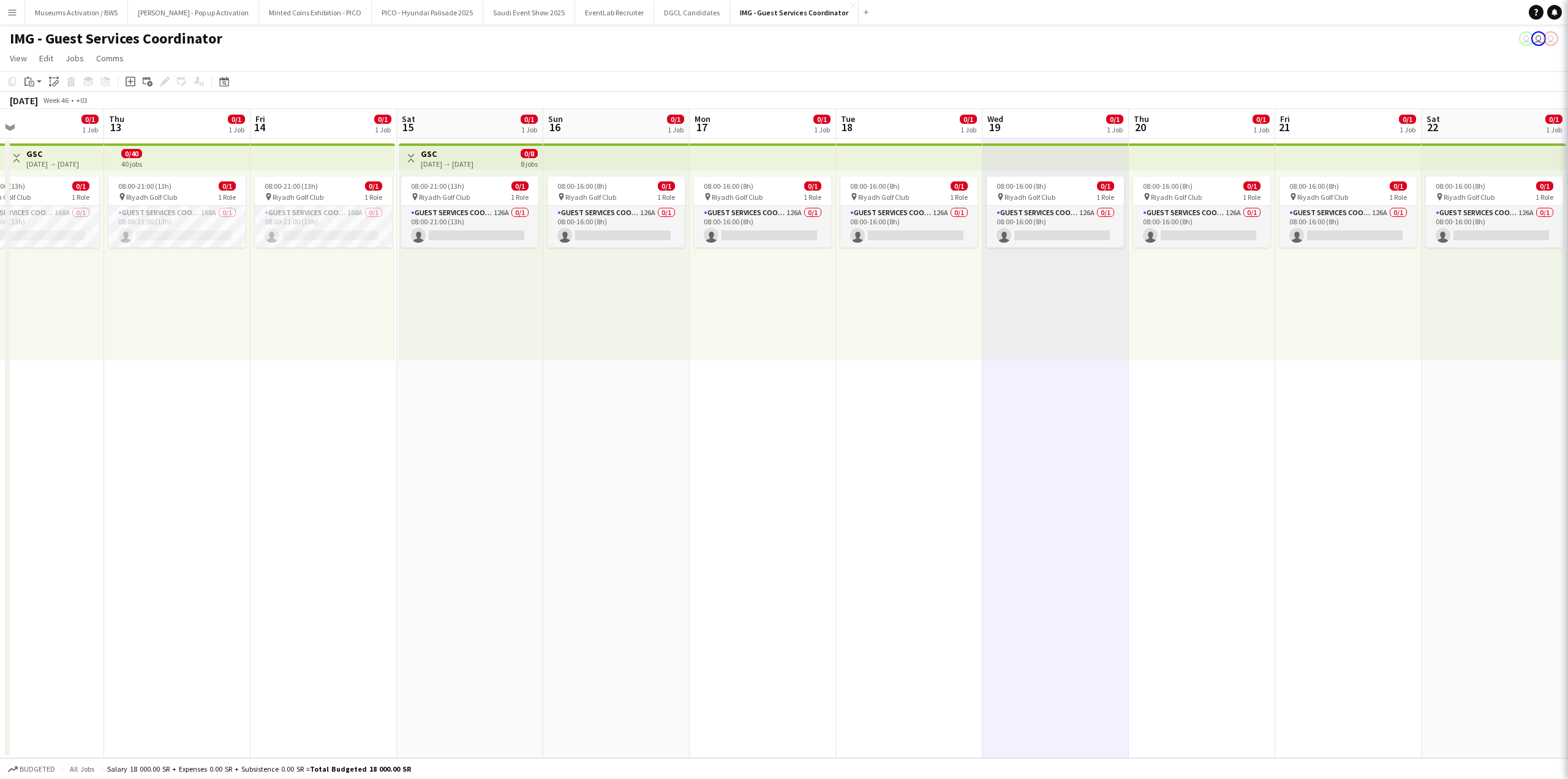
scroll to position [0, 0]
click at [5, 27] on div "IMG - Guest Services Coordinator user user user" at bounding box center [784, 37] width 1568 height 23
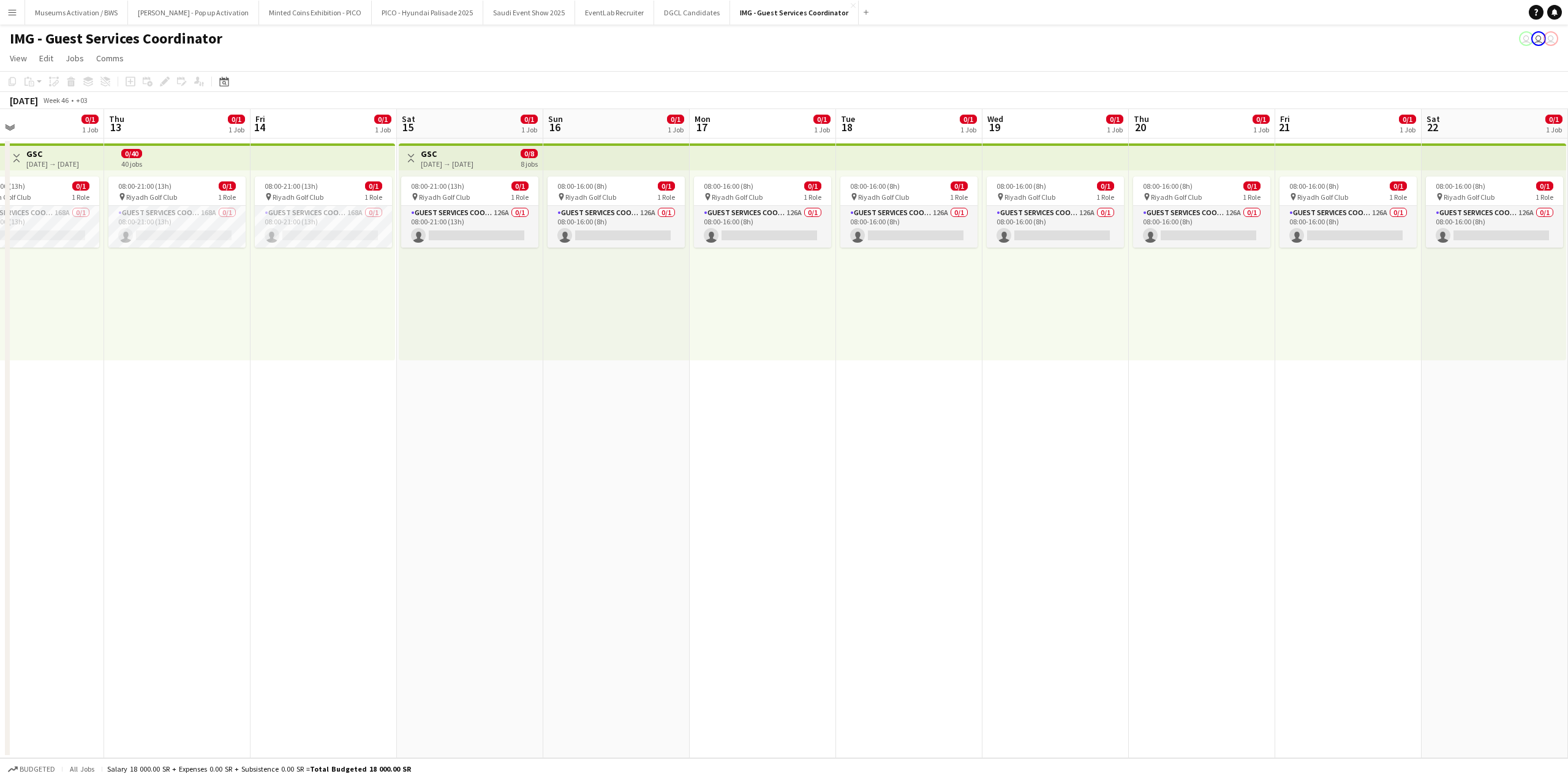
click at [7, 17] on button "Menu" at bounding box center [12, 12] width 25 height 25
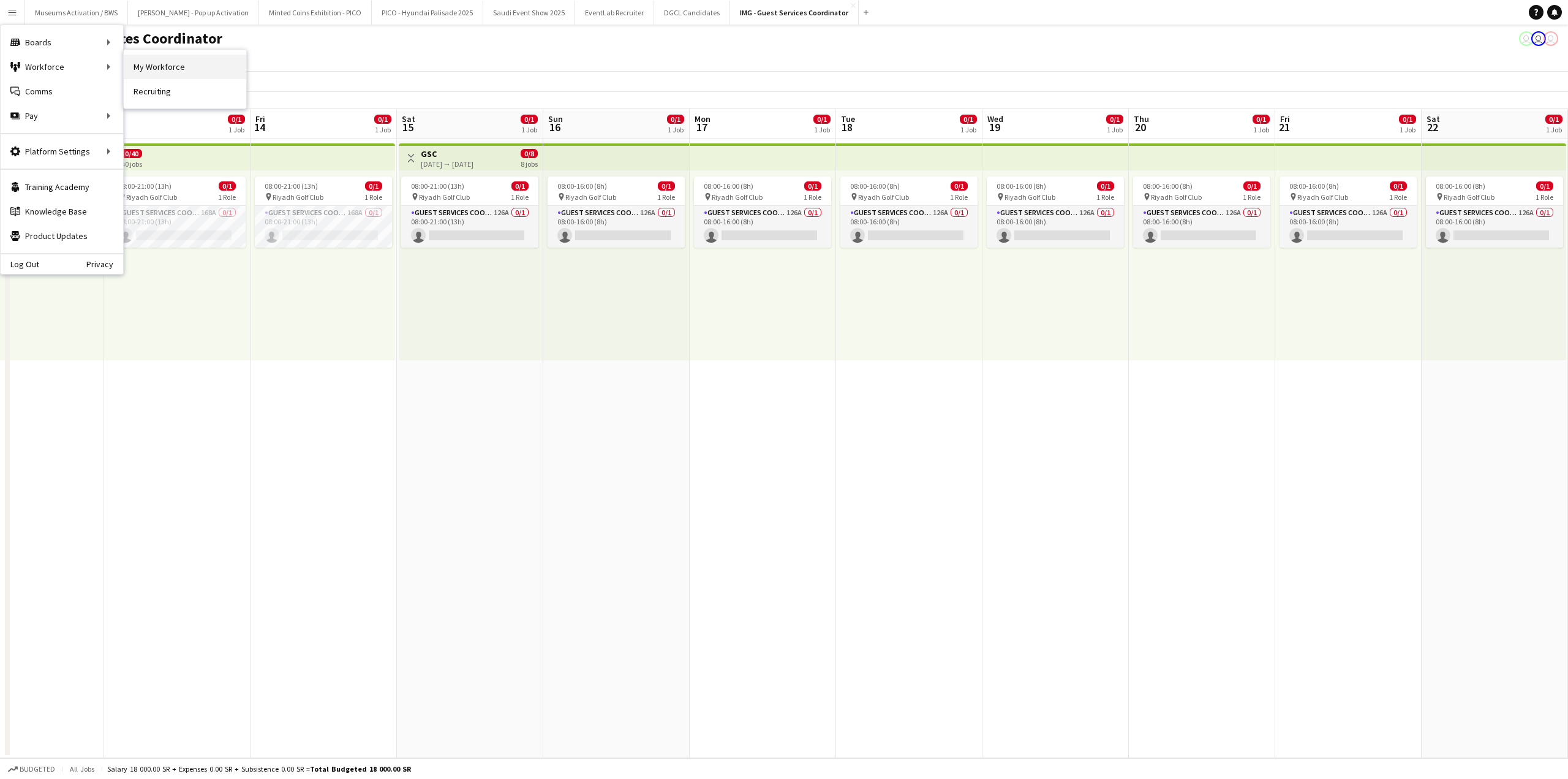
click at [129, 65] on link "My Workforce" at bounding box center [185, 67] width 123 height 25
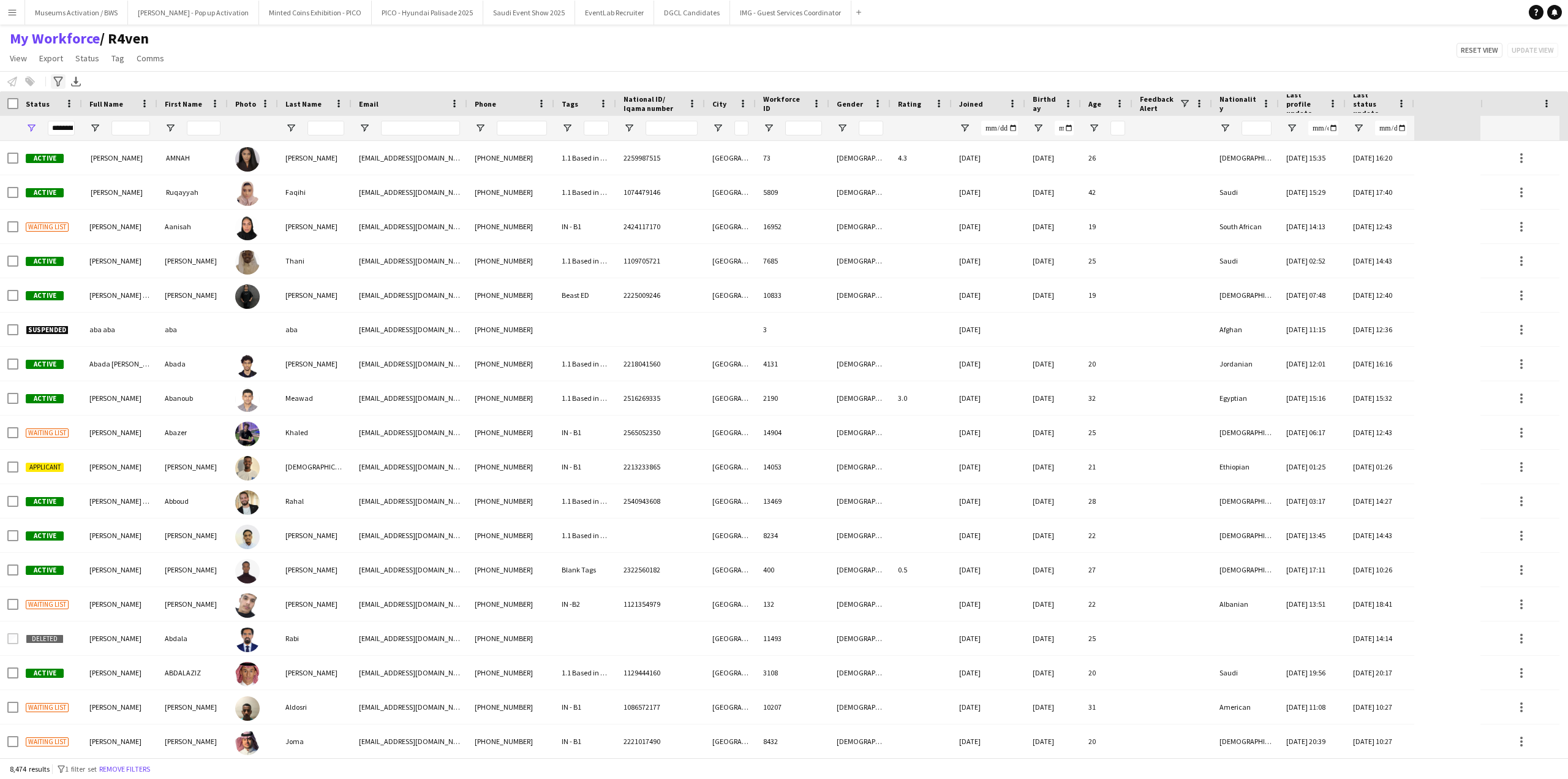
click at [62, 77] on icon at bounding box center [58, 82] width 9 height 10
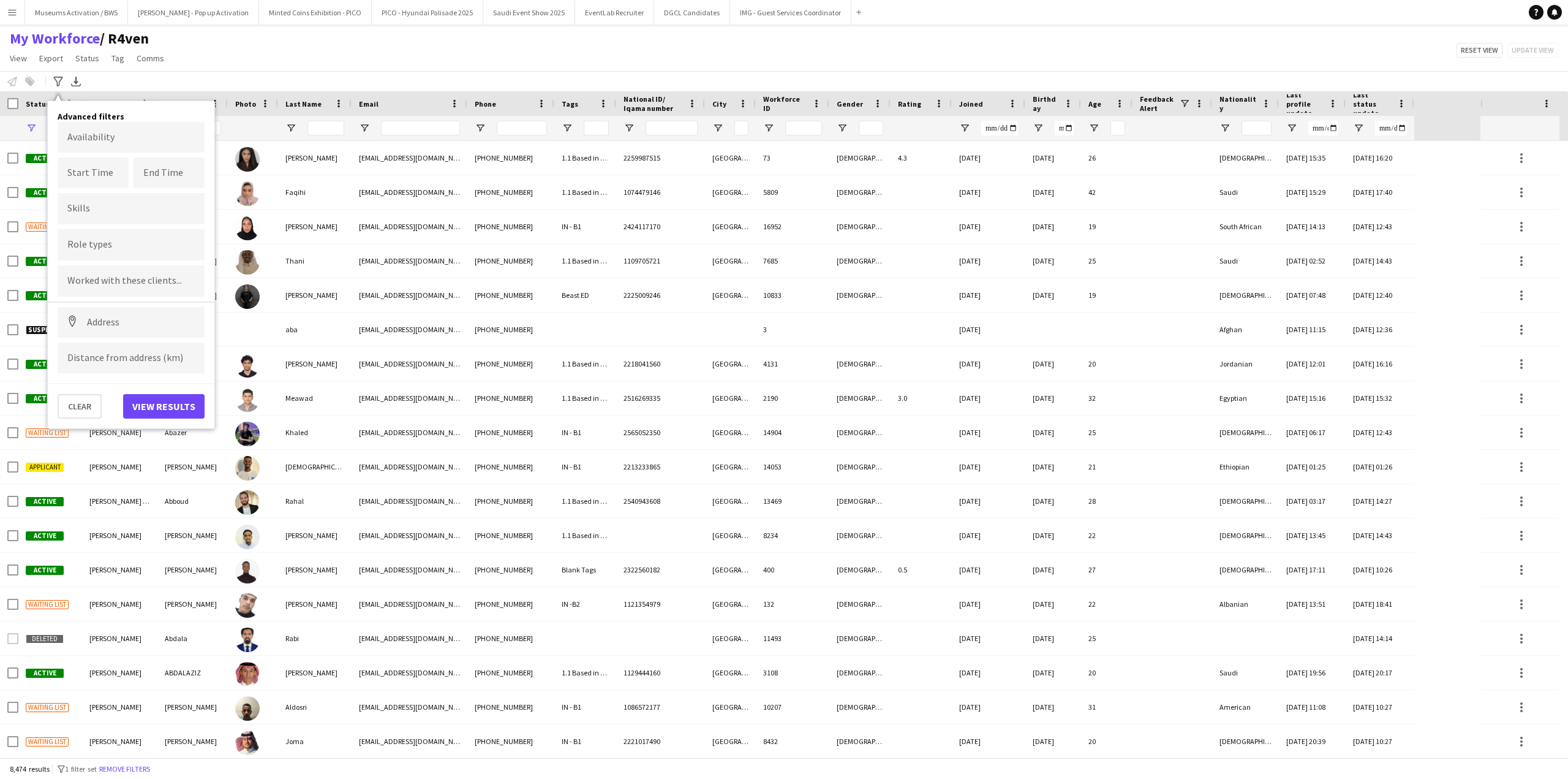
click at [129, 256] on div at bounding box center [130, 245] width 147 height 31
type input "**"
click at [127, 280] on div "PA/ Administration Staff" at bounding box center [130, 279] width 147 height 30
click at [178, 425] on button "View results" at bounding box center [164, 420] width 82 height 25
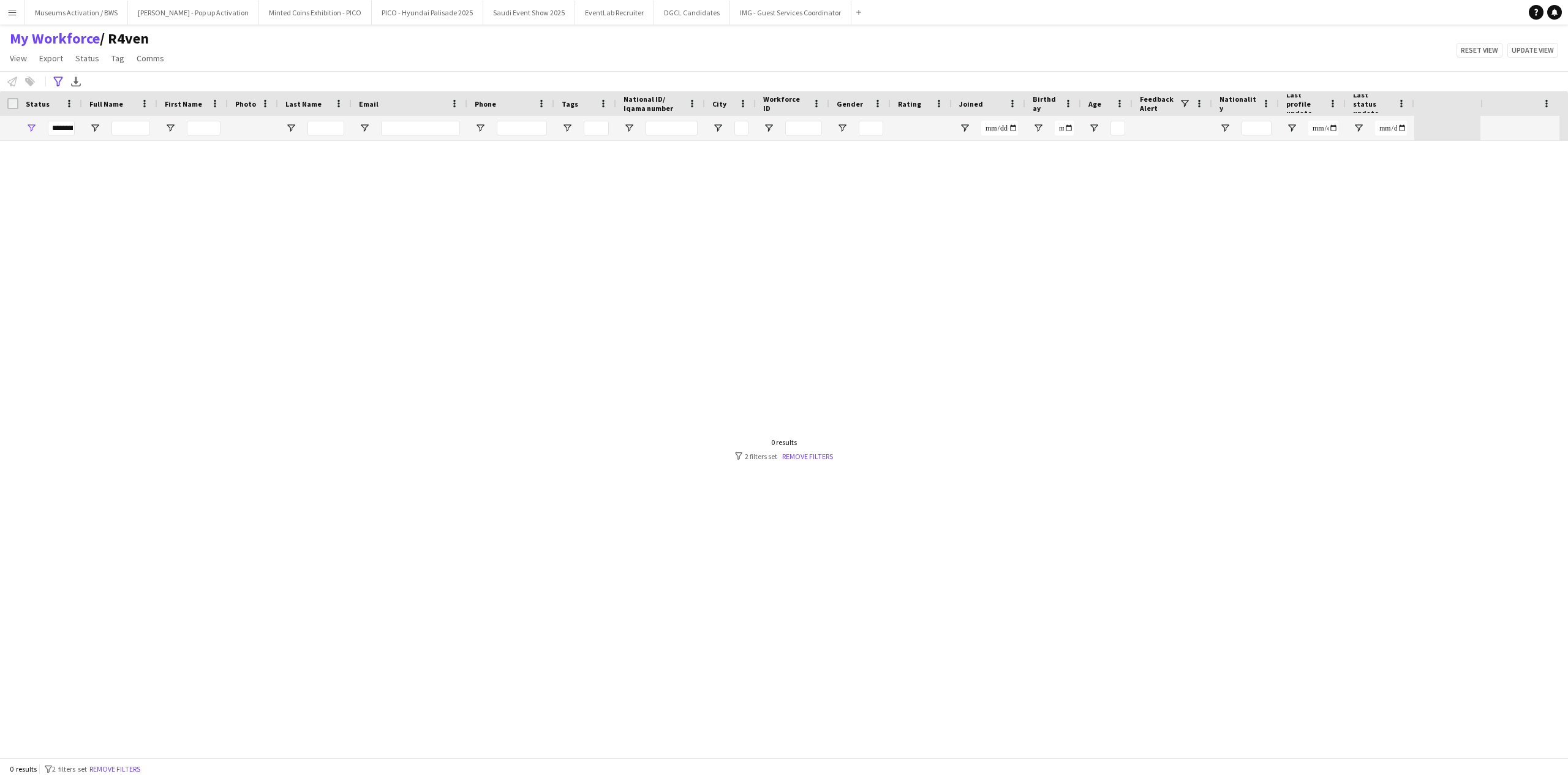
type input "**********"
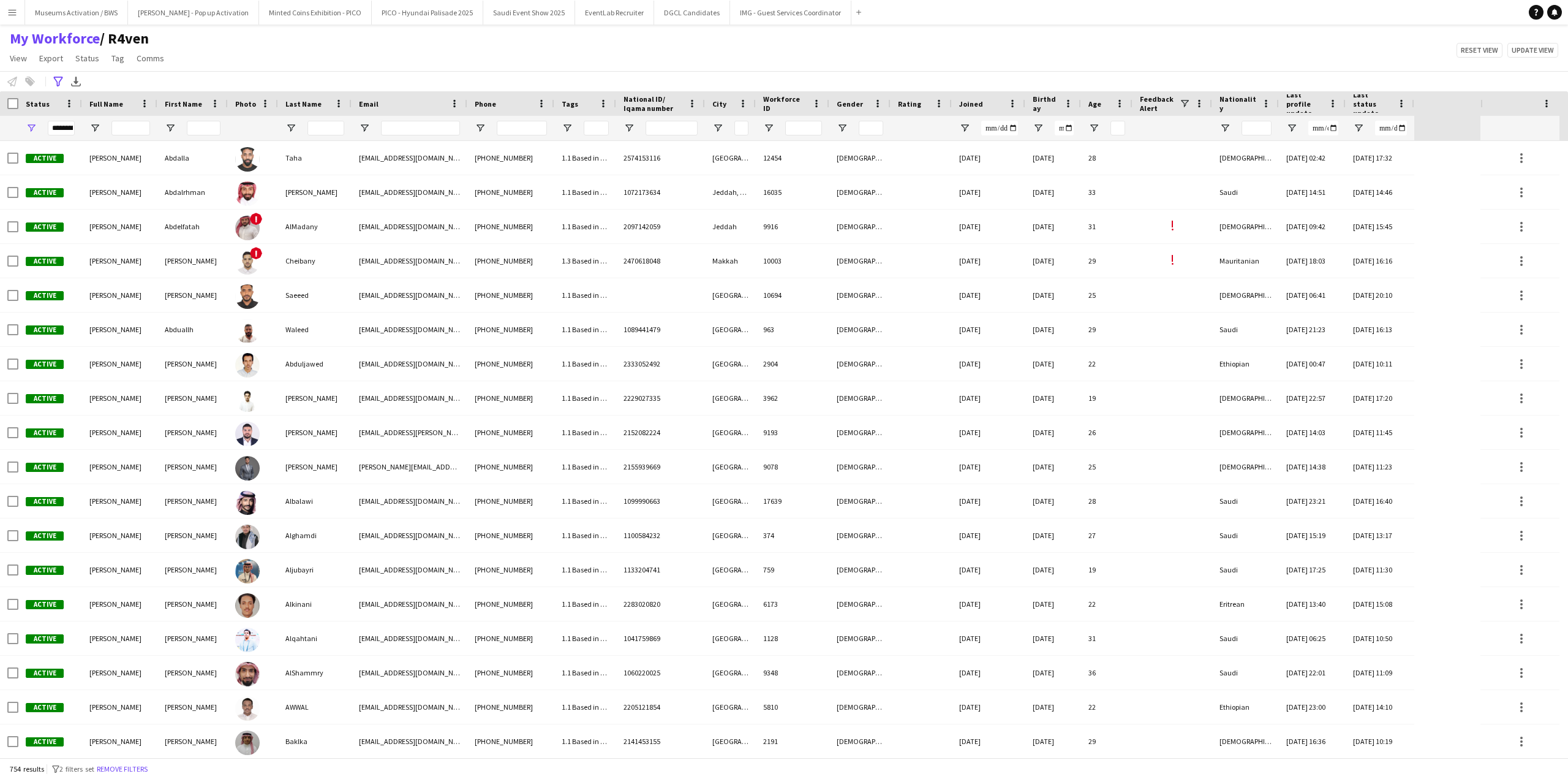
click at [722, 120] on div at bounding box center [730, 128] width 50 height 25
click at [722, 126] on span "Open Filter Menu" at bounding box center [718, 128] width 11 height 11
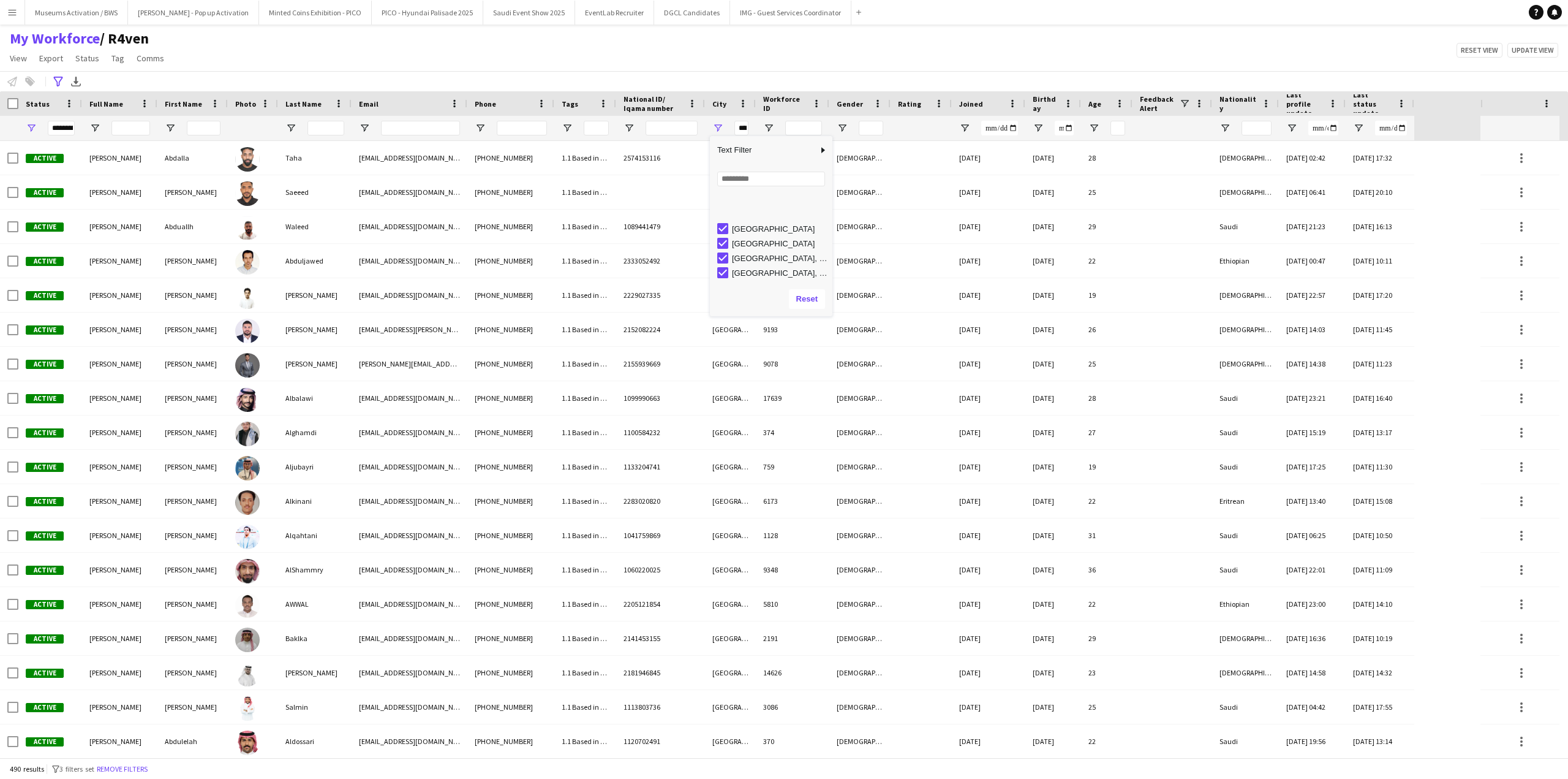
scroll to position [433, 0]
click at [724, 247] on div "[GEOGRAPHIC_DATA]" at bounding box center [775, 241] width 115 height 15
type input "**********"
click at [661, 63] on div "My Workforce / R4ven View Views Default view [PERSON_NAME] [PERSON_NAME] [PERSO…" at bounding box center [784, 50] width 1568 height 42
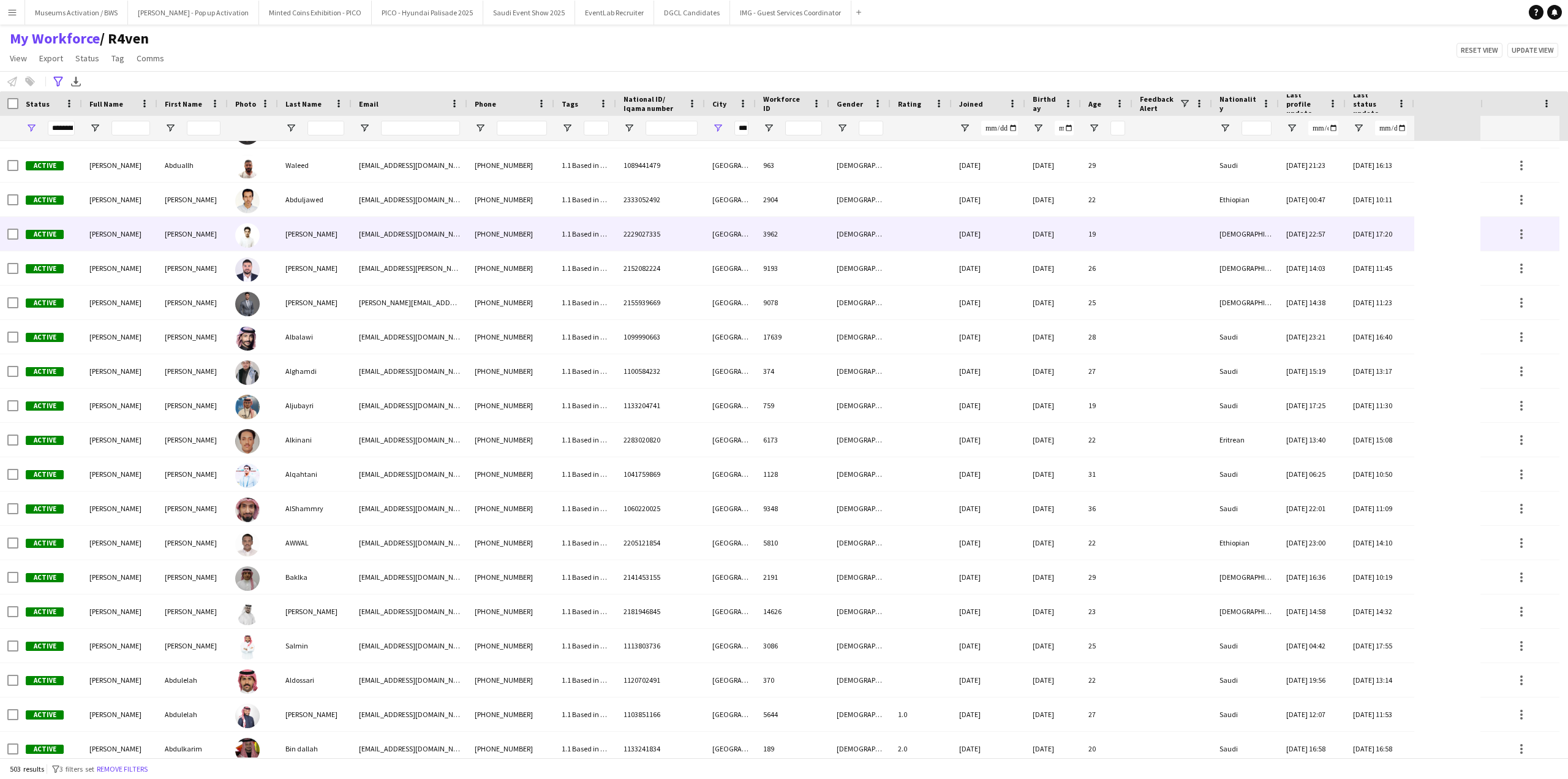
scroll to position [61, 0]
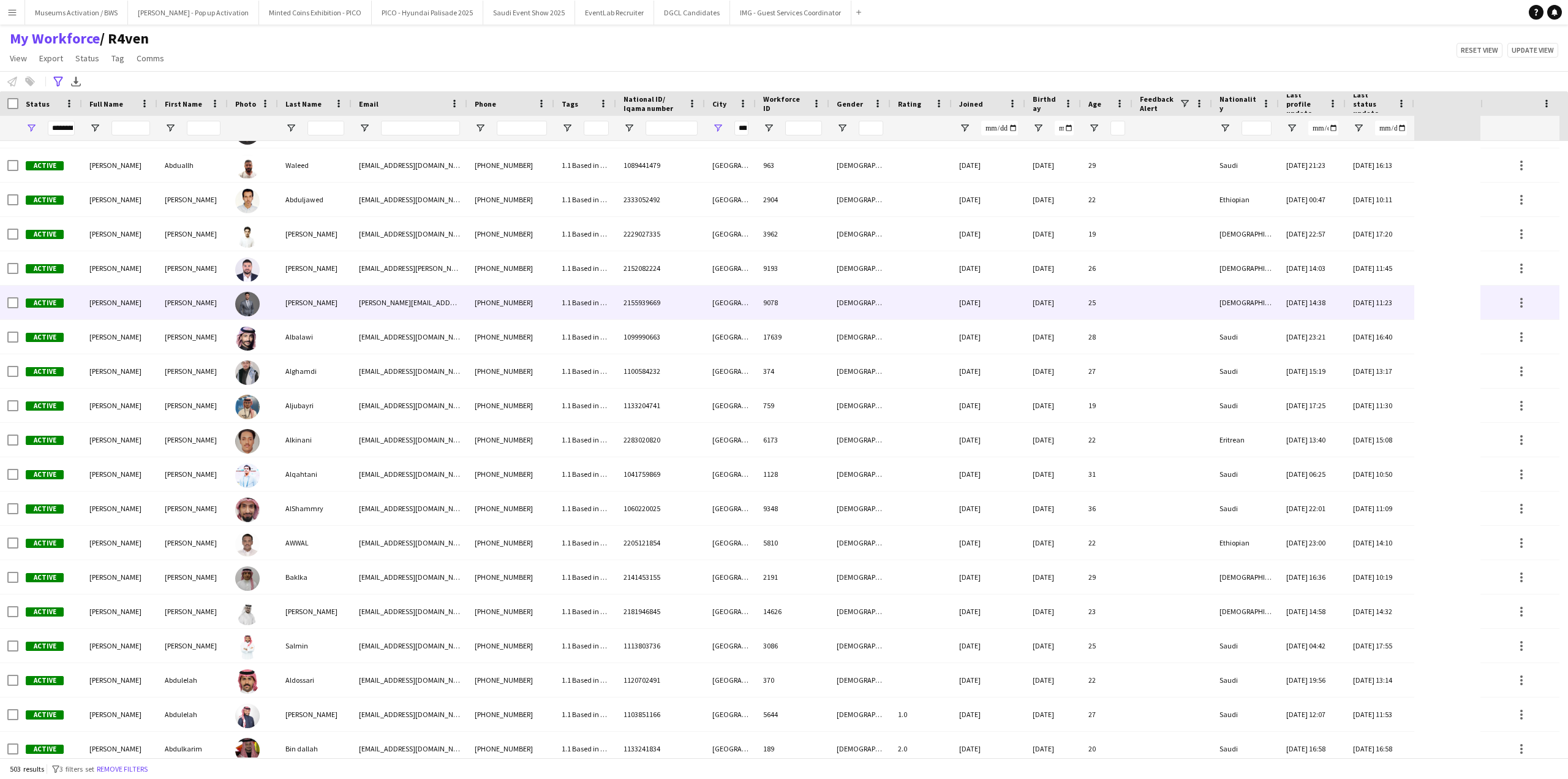
click at [325, 290] on div "[PERSON_NAME]" at bounding box center [314, 302] width 74 height 33
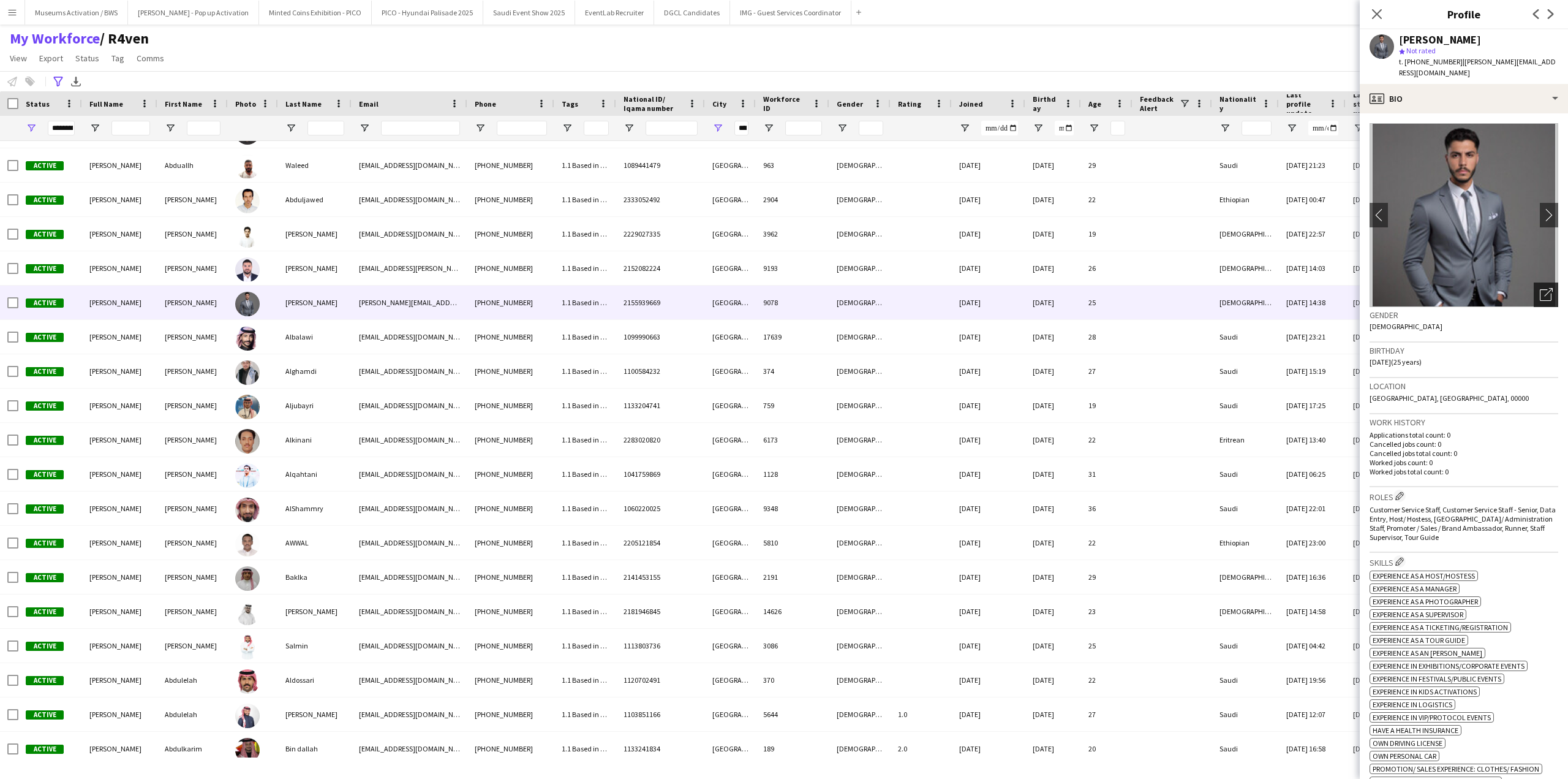
click at [1534, 288] on div "Open photos pop-in" at bounding box center [1546, 295] width 25 height 25
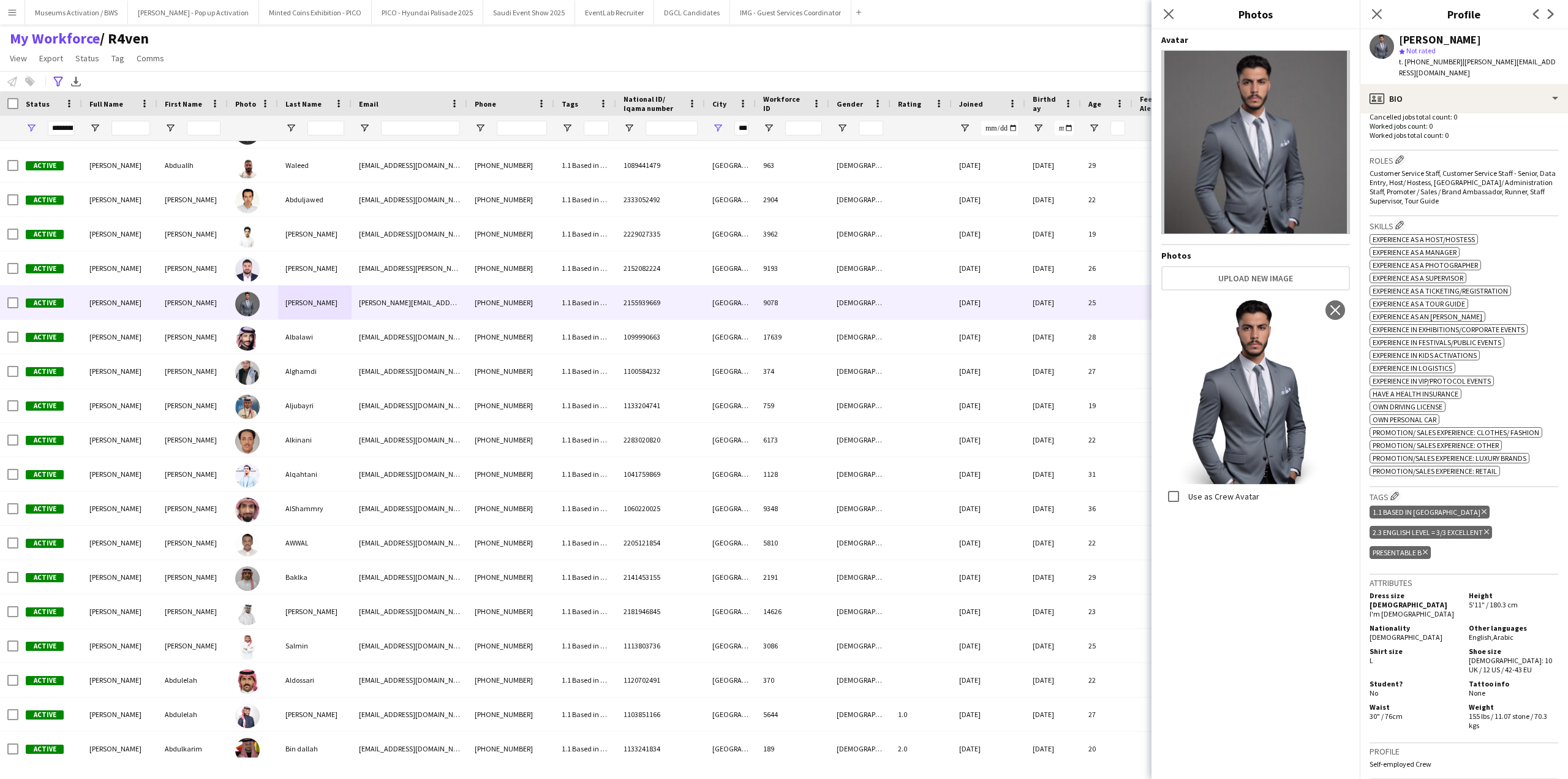
scroll to position [490, 0]
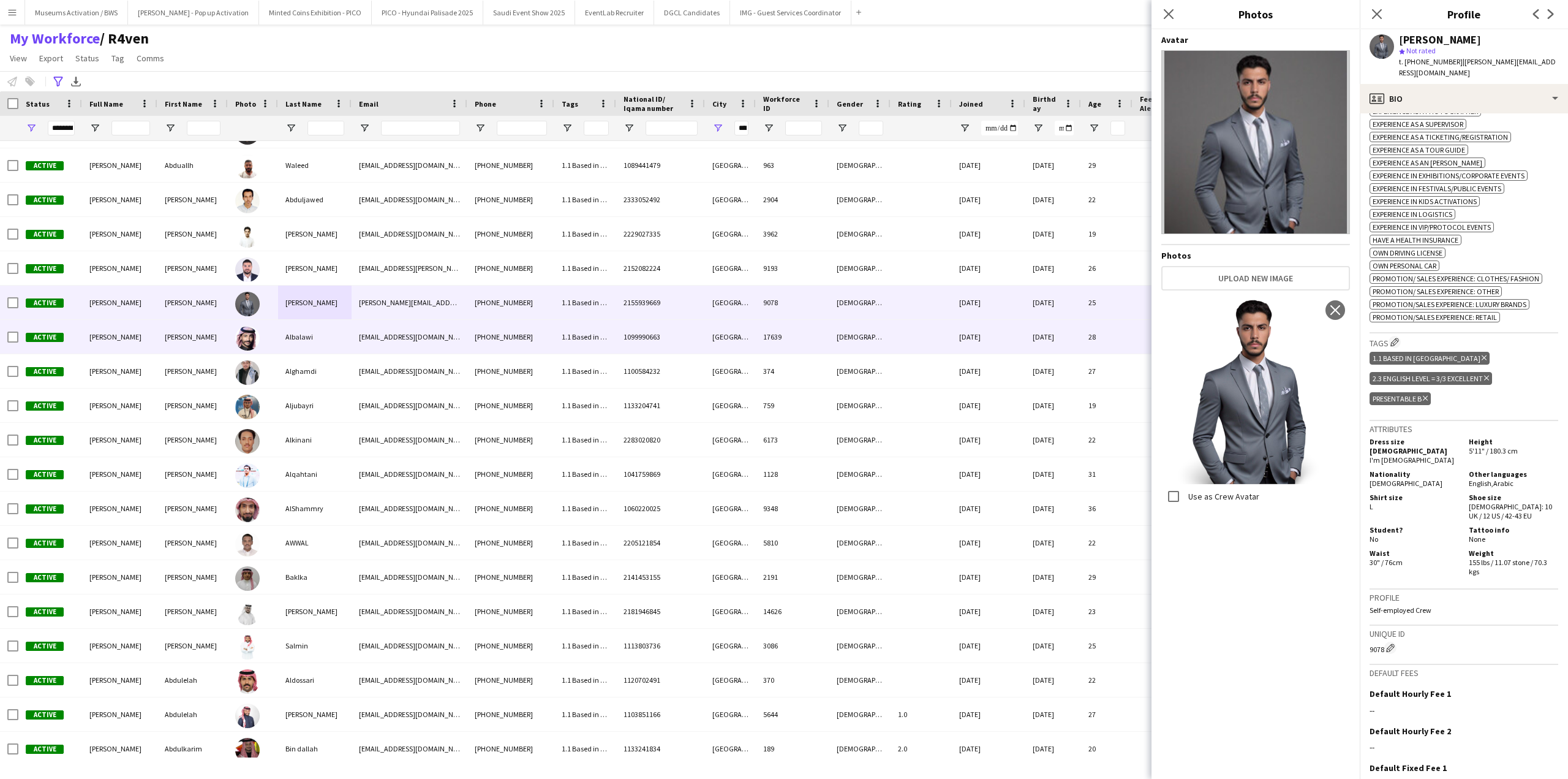
click at [912, 346] on div at bounding box center [921, 336] width 61 height 33
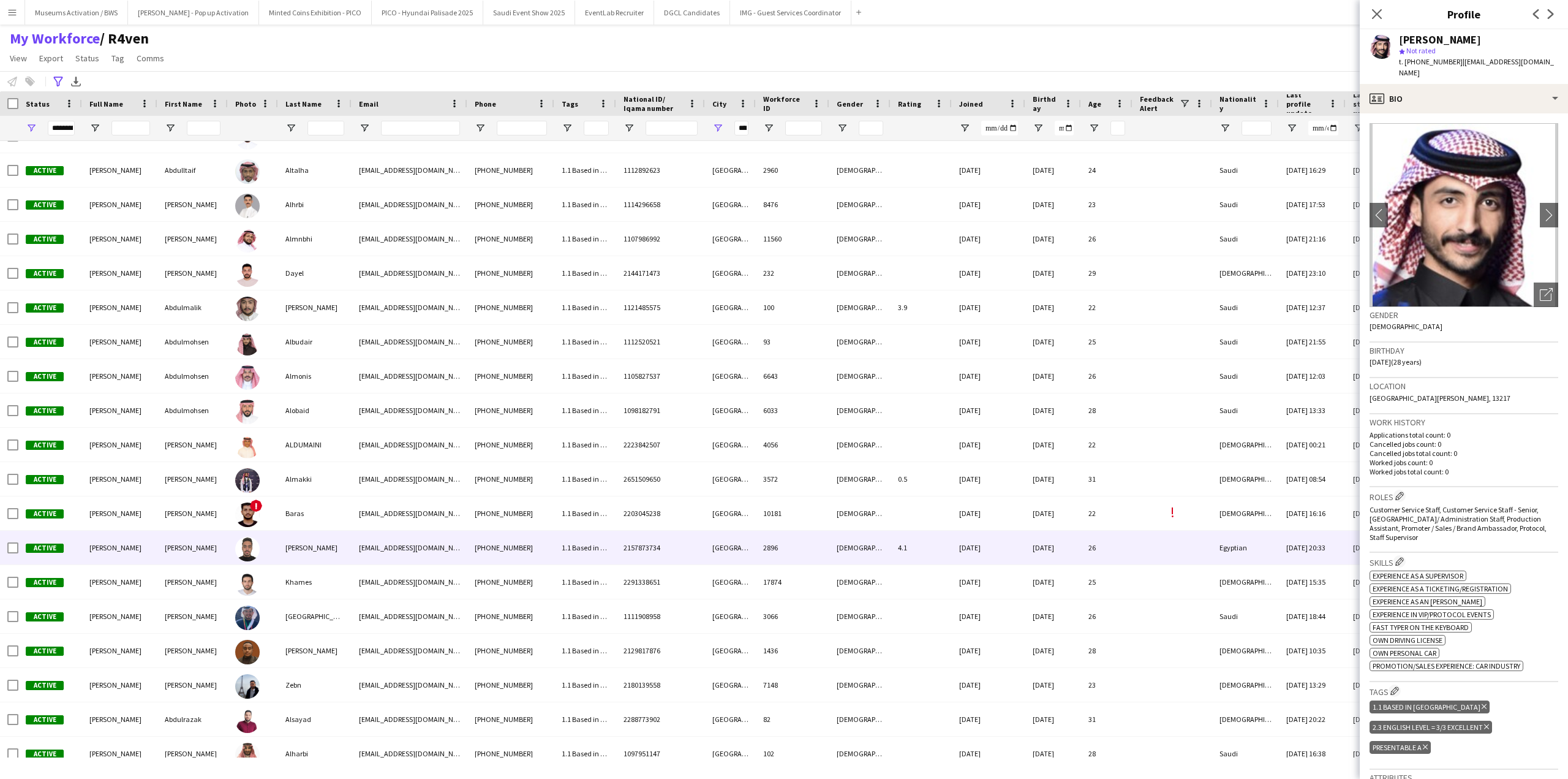
scroll to position [0, 0]
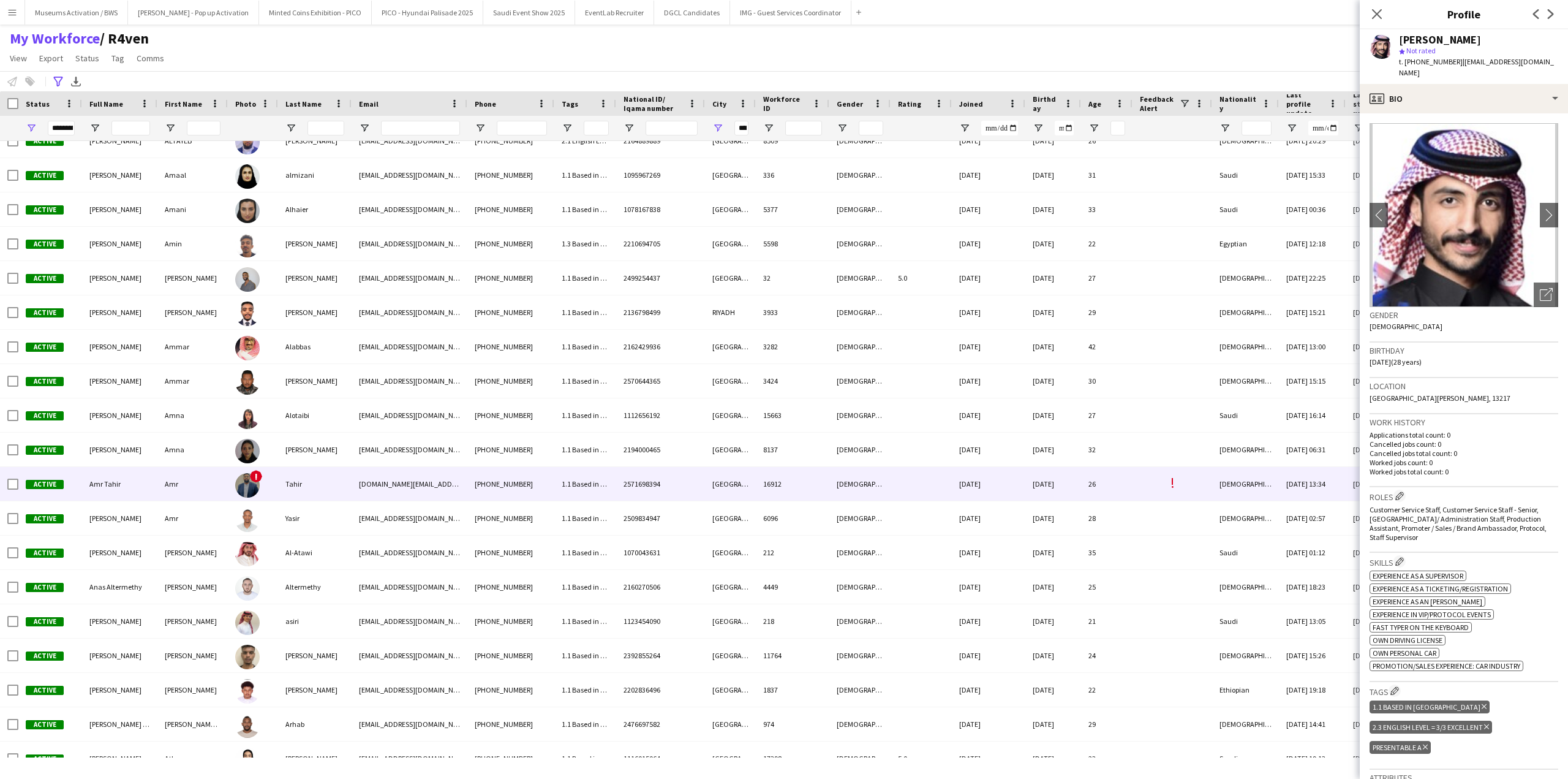
click at [278, 496] on div "Tahir" at bounding box center [314, 483] width 74 height 33
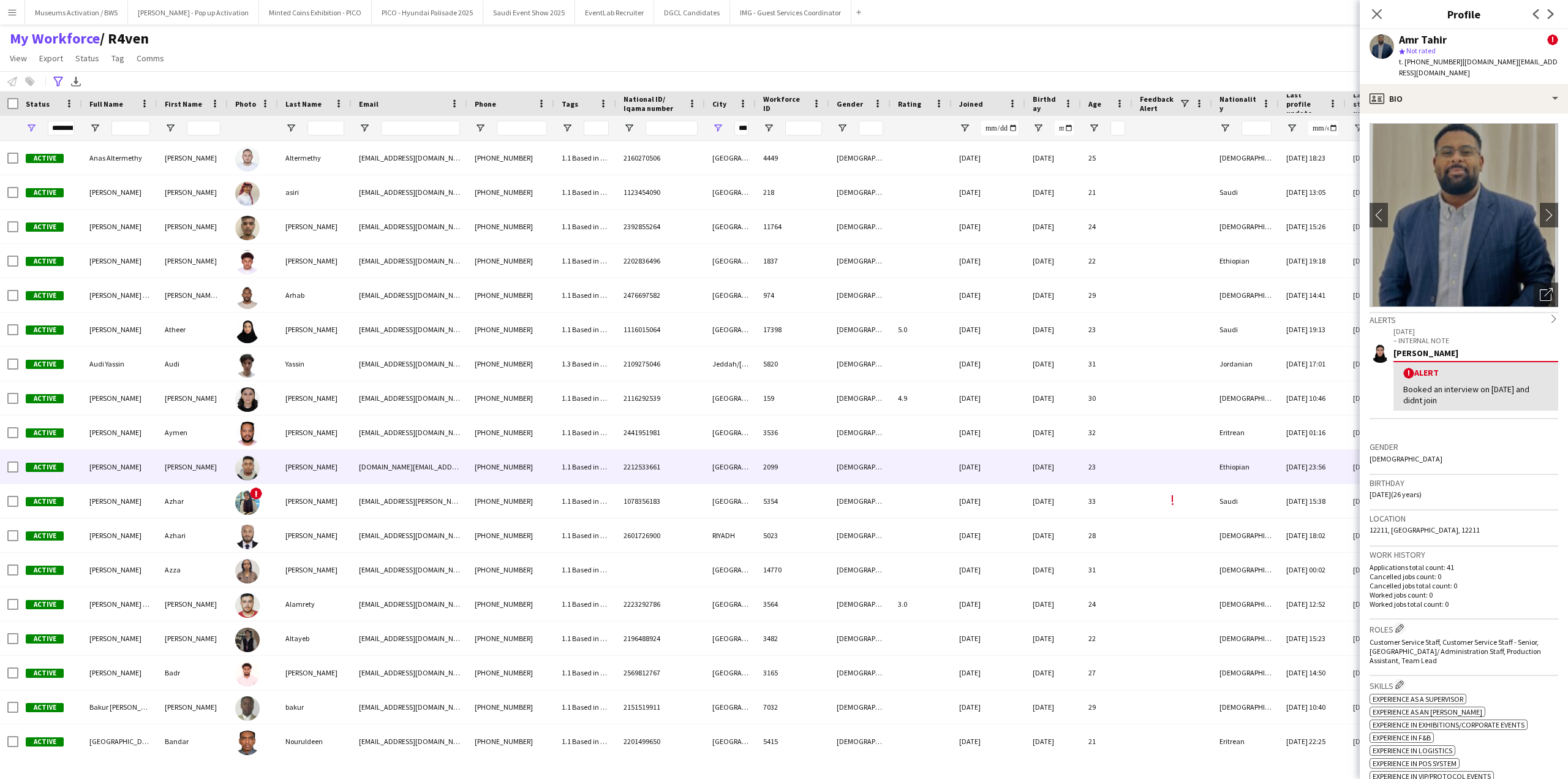
click at [272, 454] on div at bounding box center [253, 466] width 50 height 33
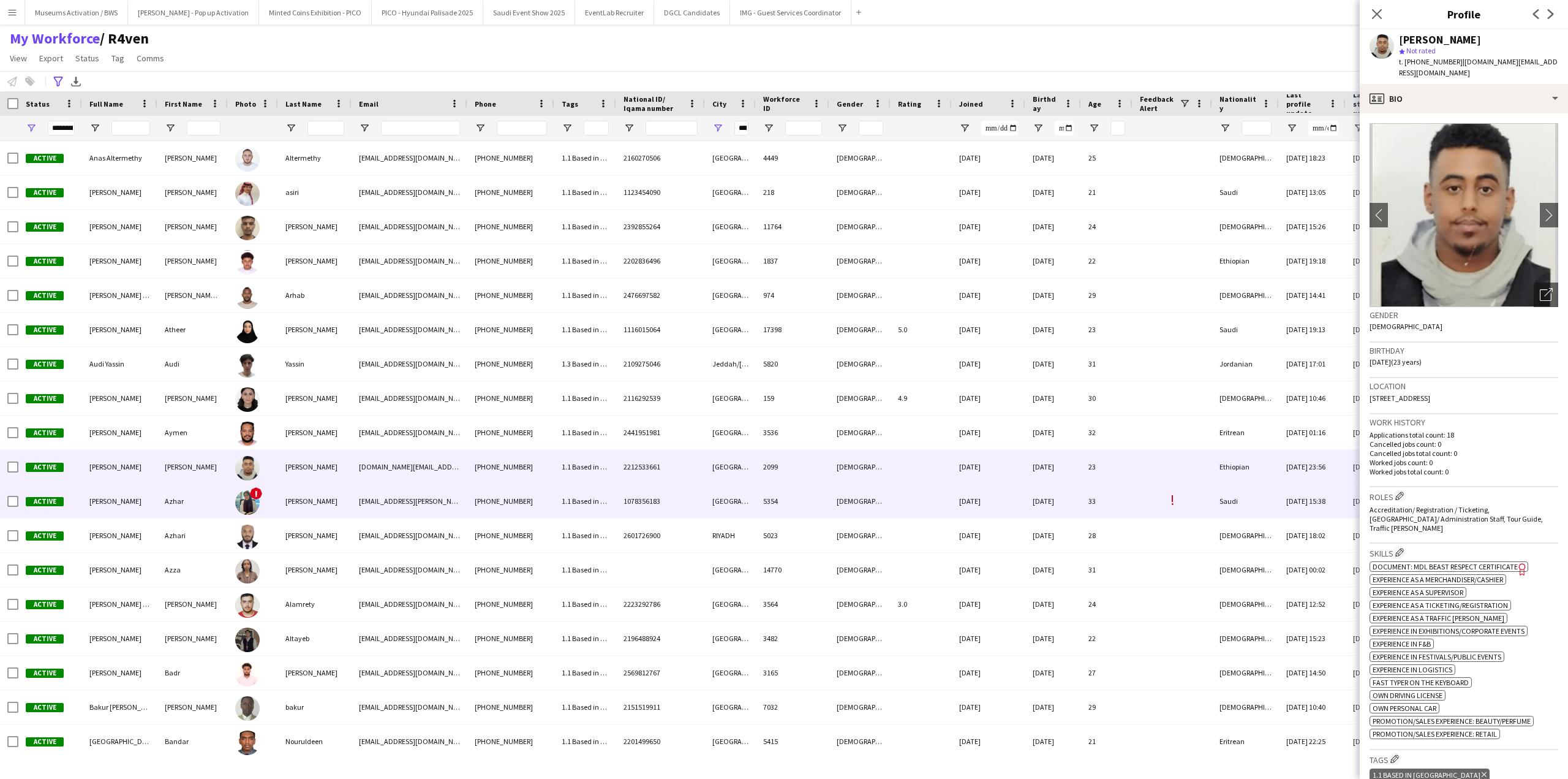
click at [292, 507] on div "[PERSON_NAME]" at bounding box center [314, 500] width 74 height 33
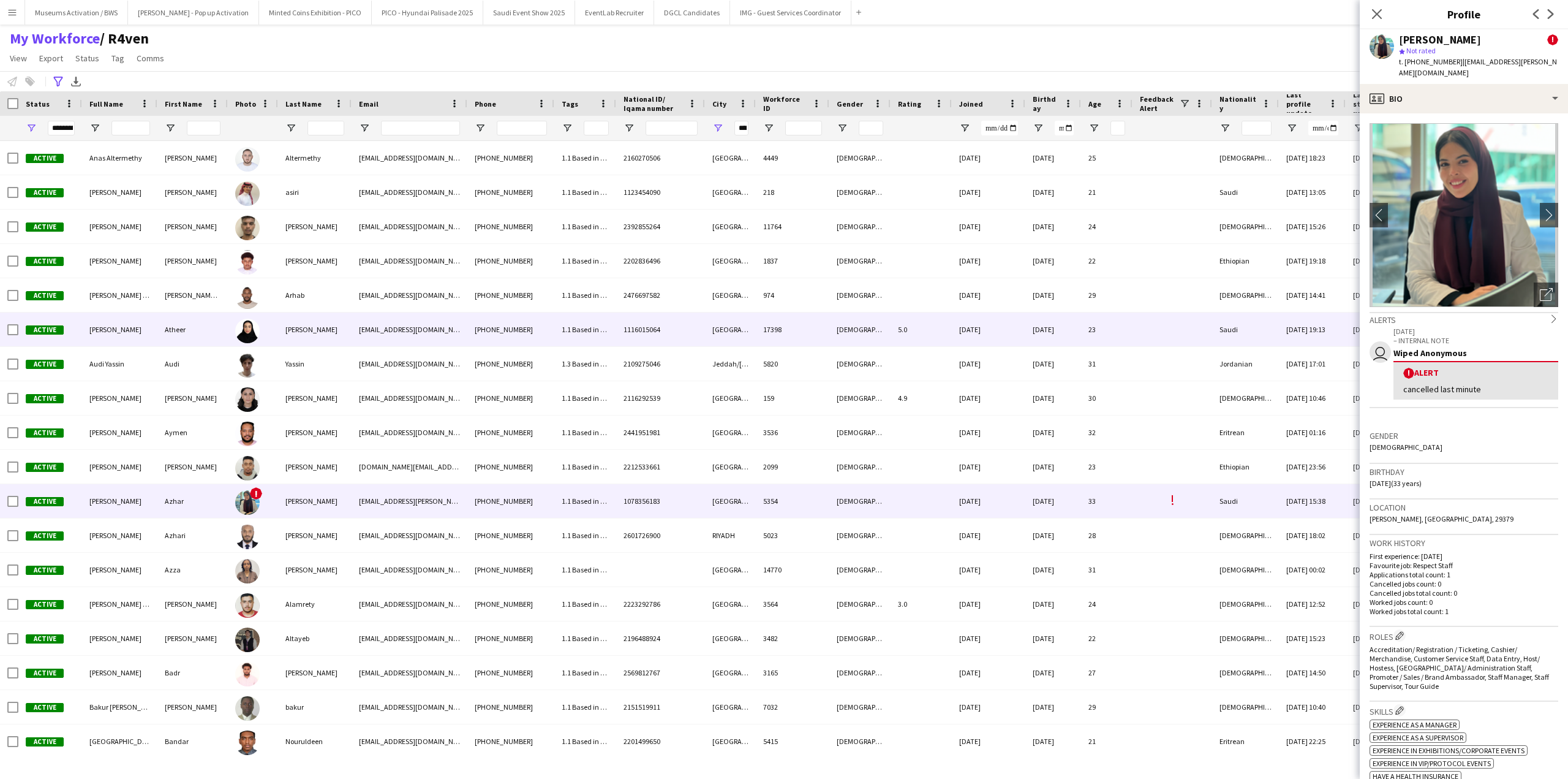
click at [288, 333] on div "[PERSON_NAME]" at bounding box center [314, 329] width 74 height 33
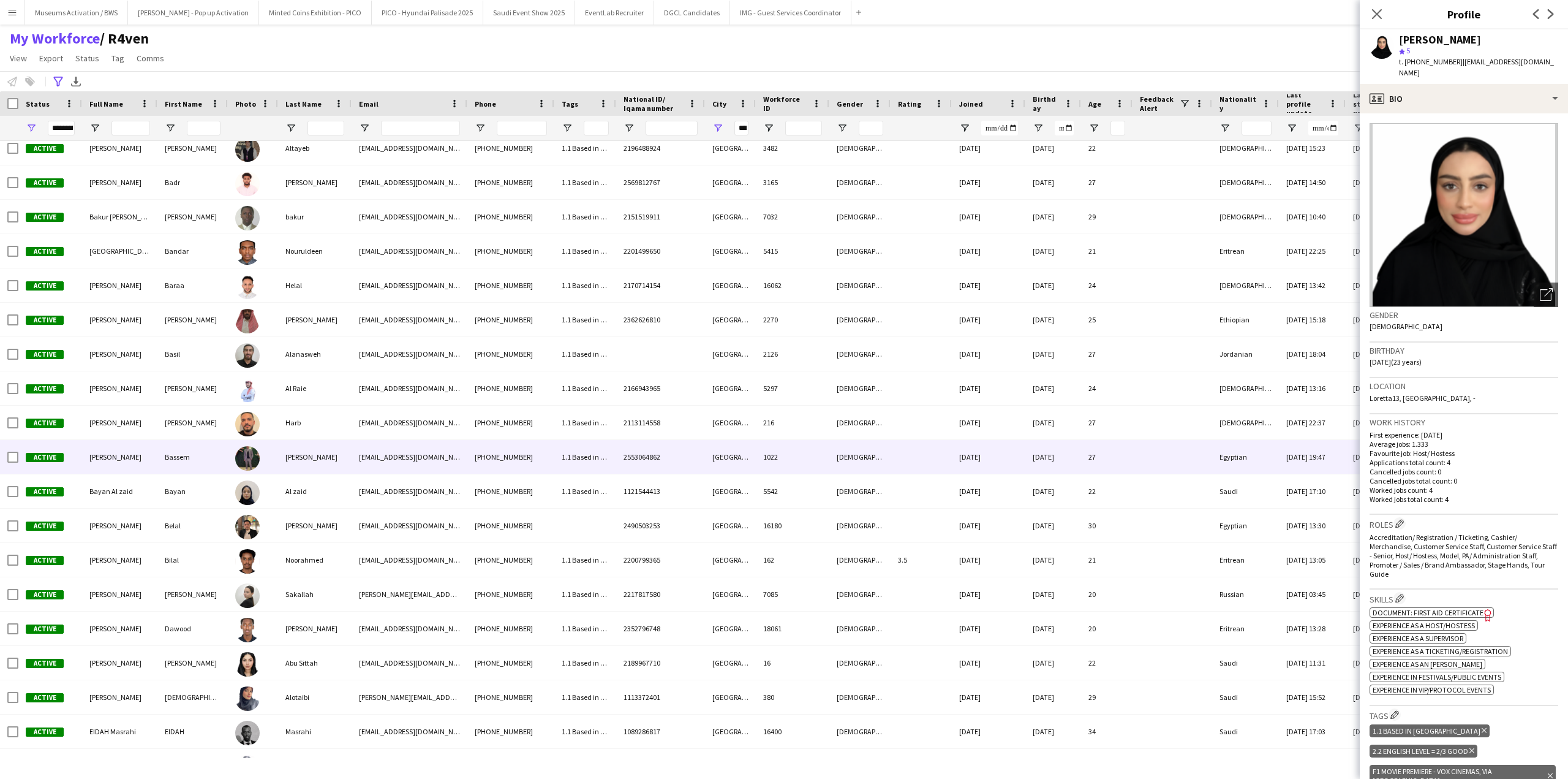
click at [391, 461] on div "[EMAIL_ADDRESS][DOMAIN_NAME]" at bounding box center [409, 457] width 116 height 33
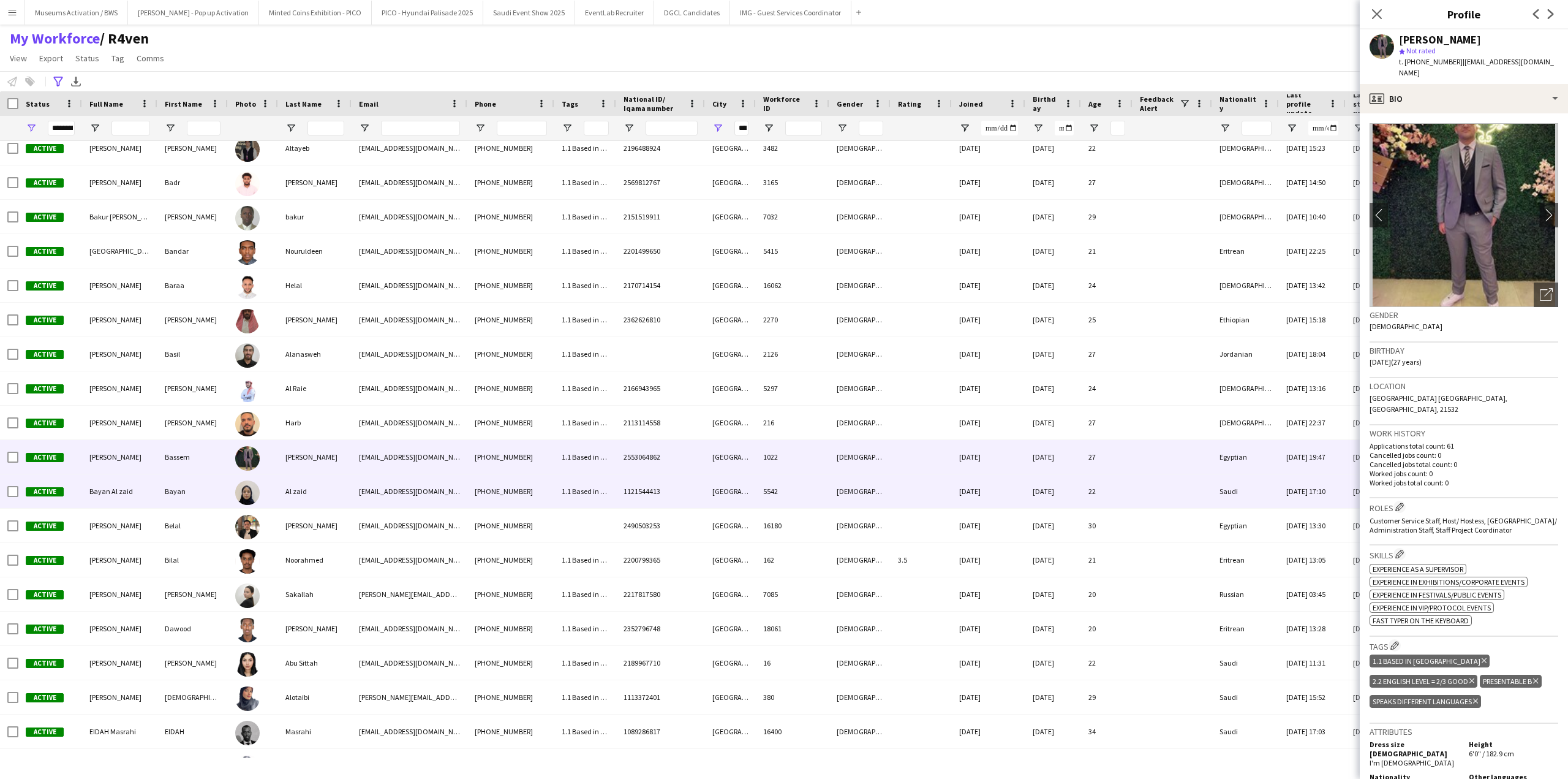
click at [301, 501] on div "Al zaid" at bounding box center [314, 491] width 74 height 33
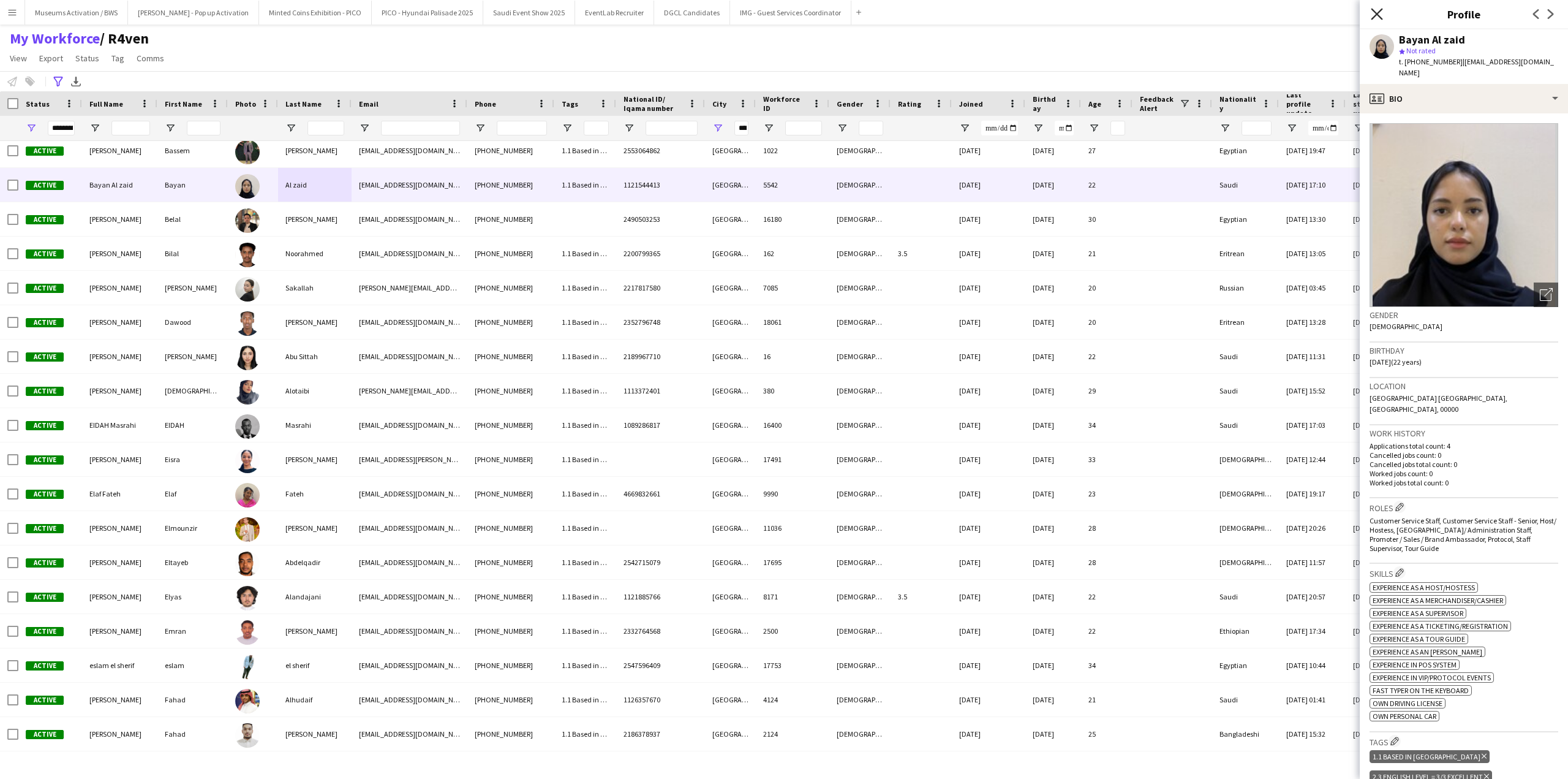
click at [1375, 19] on icon "Close pop-in" at bounding box center [1376, 13] width 12 height 12
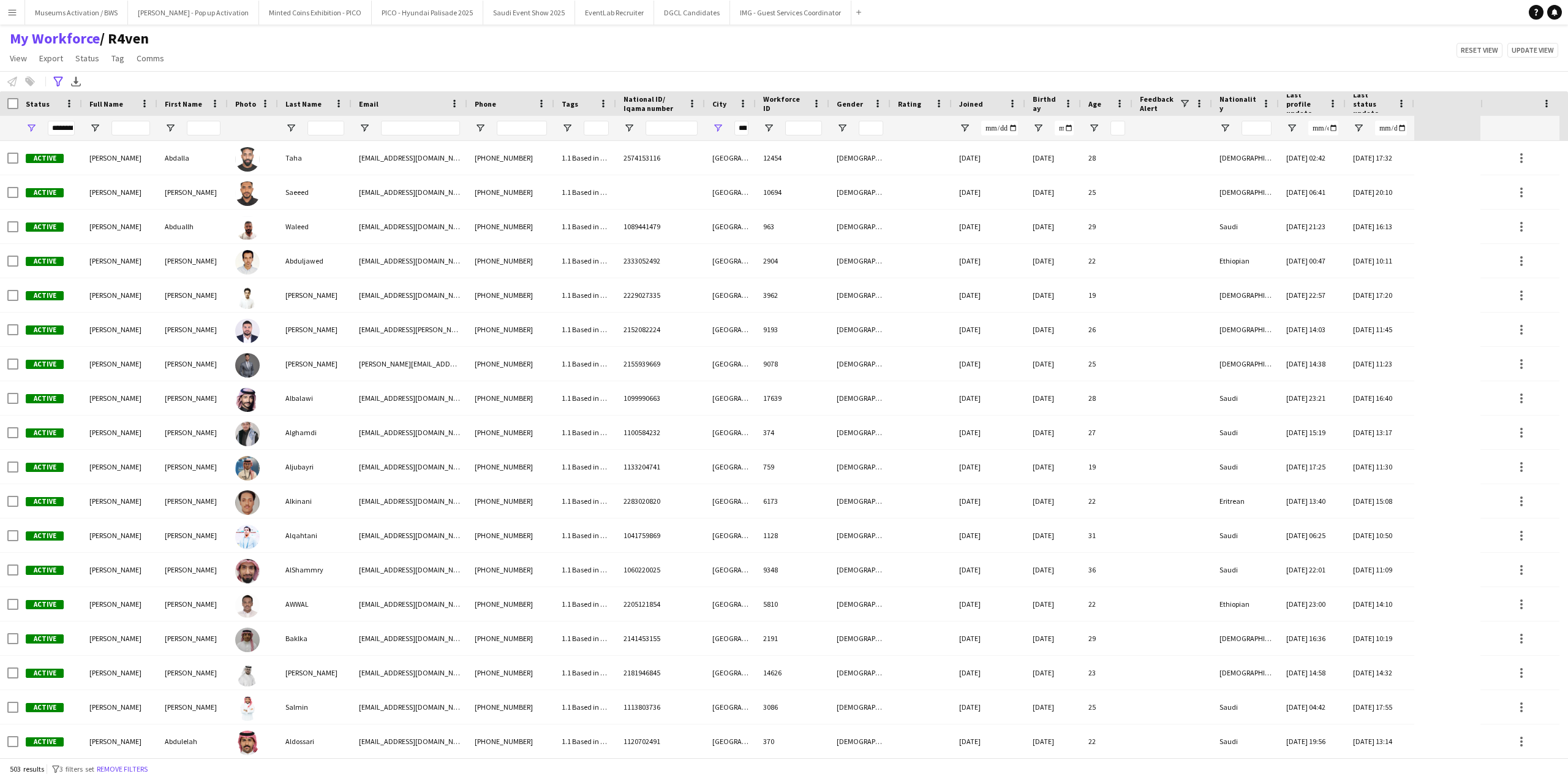
click at [252, 65] on div "My Workforce / R4ven View Views Default view [PERSON_NAME] [PERSON_NAME] [PERSO…" at bounding box center [784, 50] width 1568 height 42
click at [572, 130] on span "Open Filter Menu" at bounding box center [567, 128] width 11 height 11
type input "***"
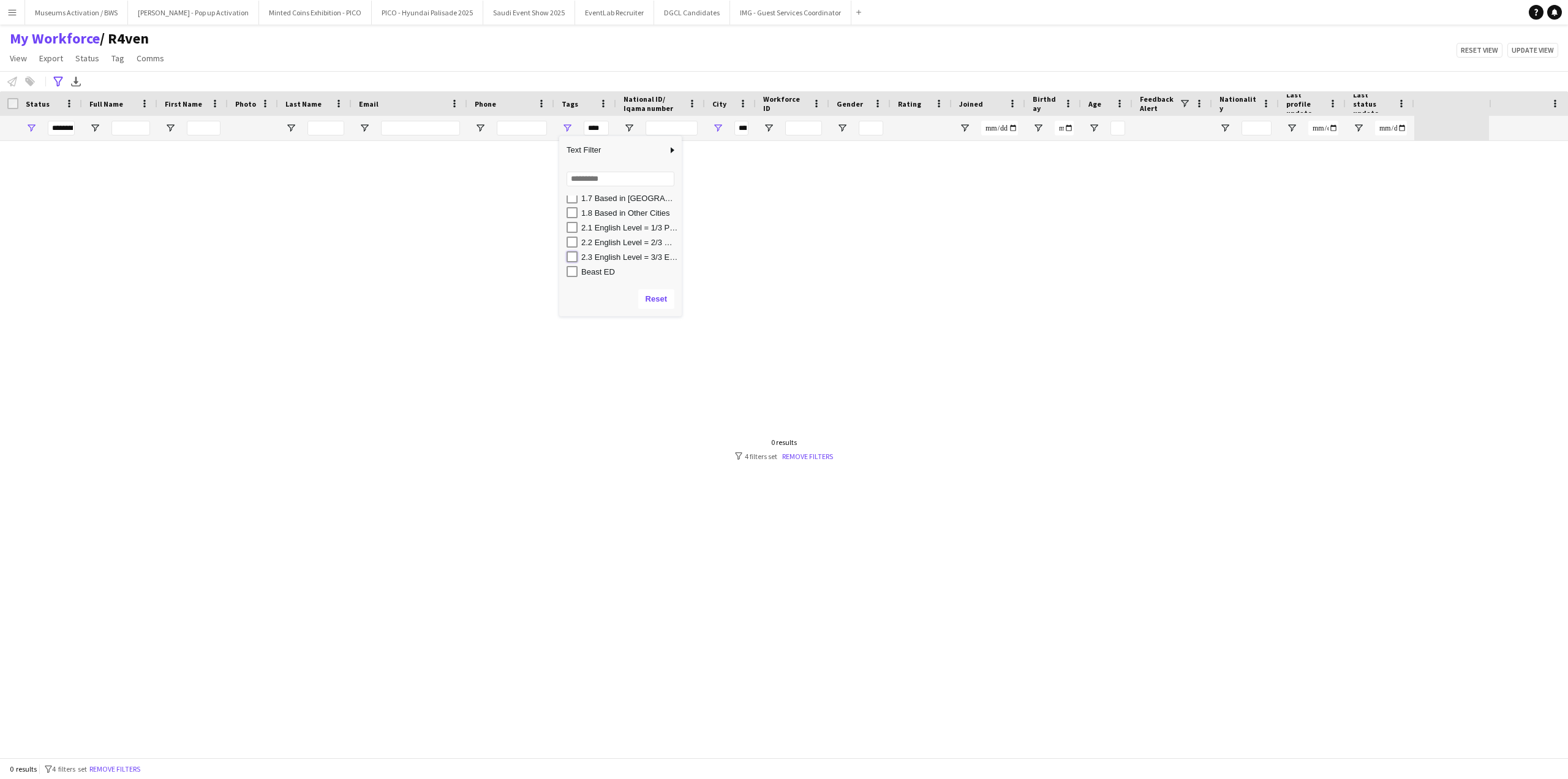
type input "**********"
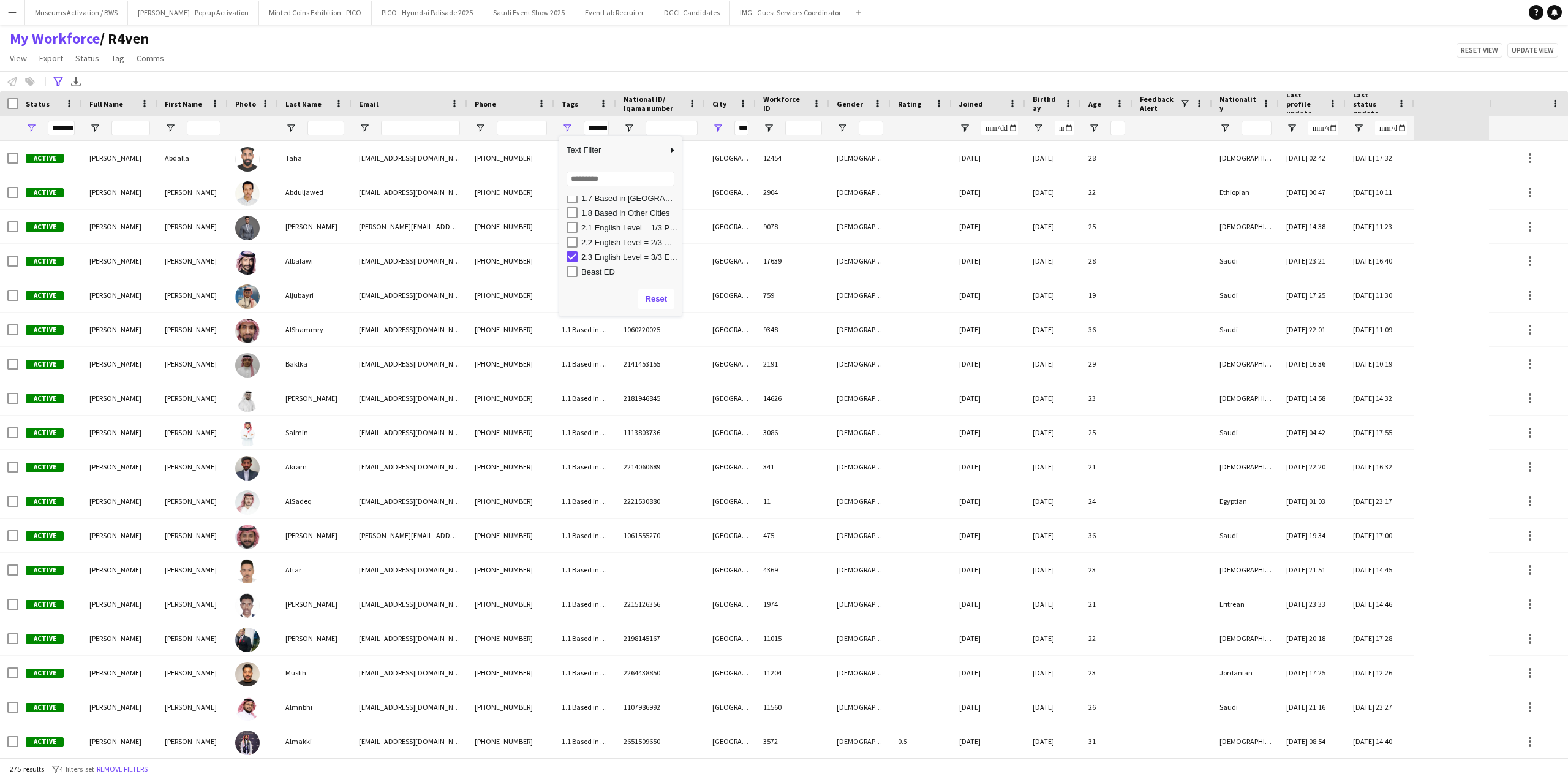
type input "**********"
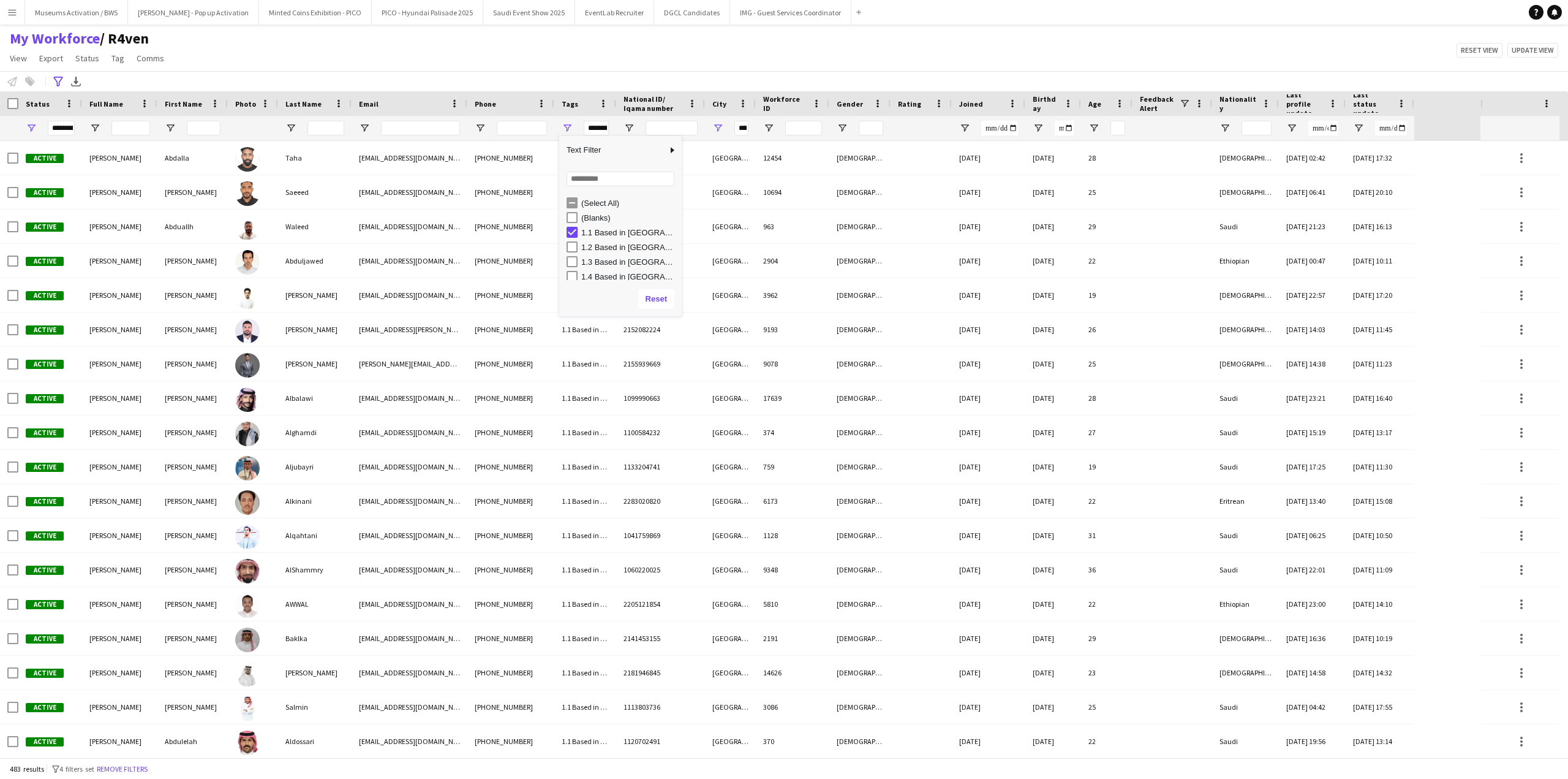
type input "**********"
click at [609, 57] on div "My Workforce / R4ven View Views Default view [PERSON_NAME] [PERSON_NAME] [PERSO…" at bounding box center [784, 50] width 1568 height 42
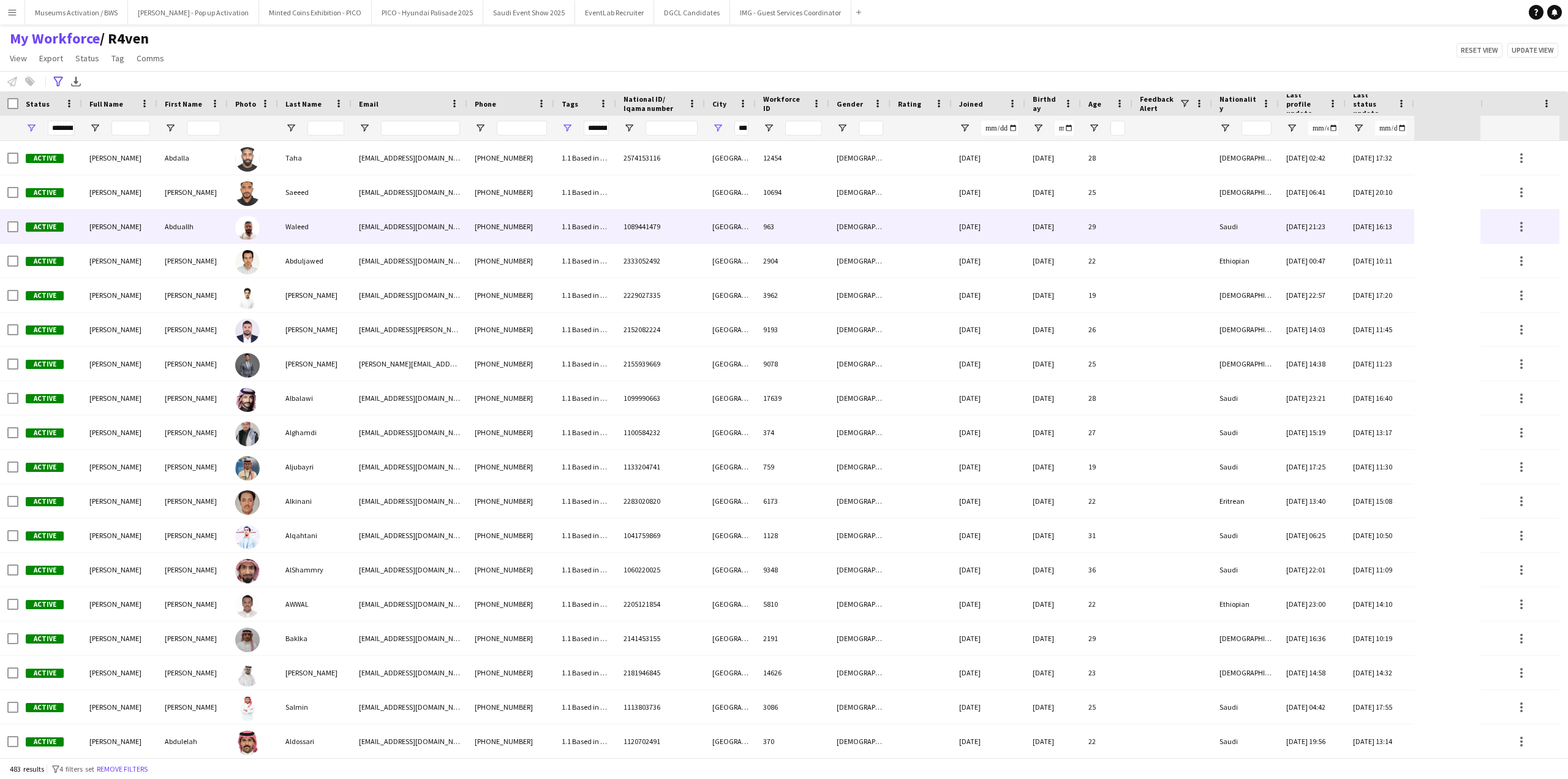
click at [283, 238] on div "Waleed" at bounding box center [314, 226] width 74 height 33
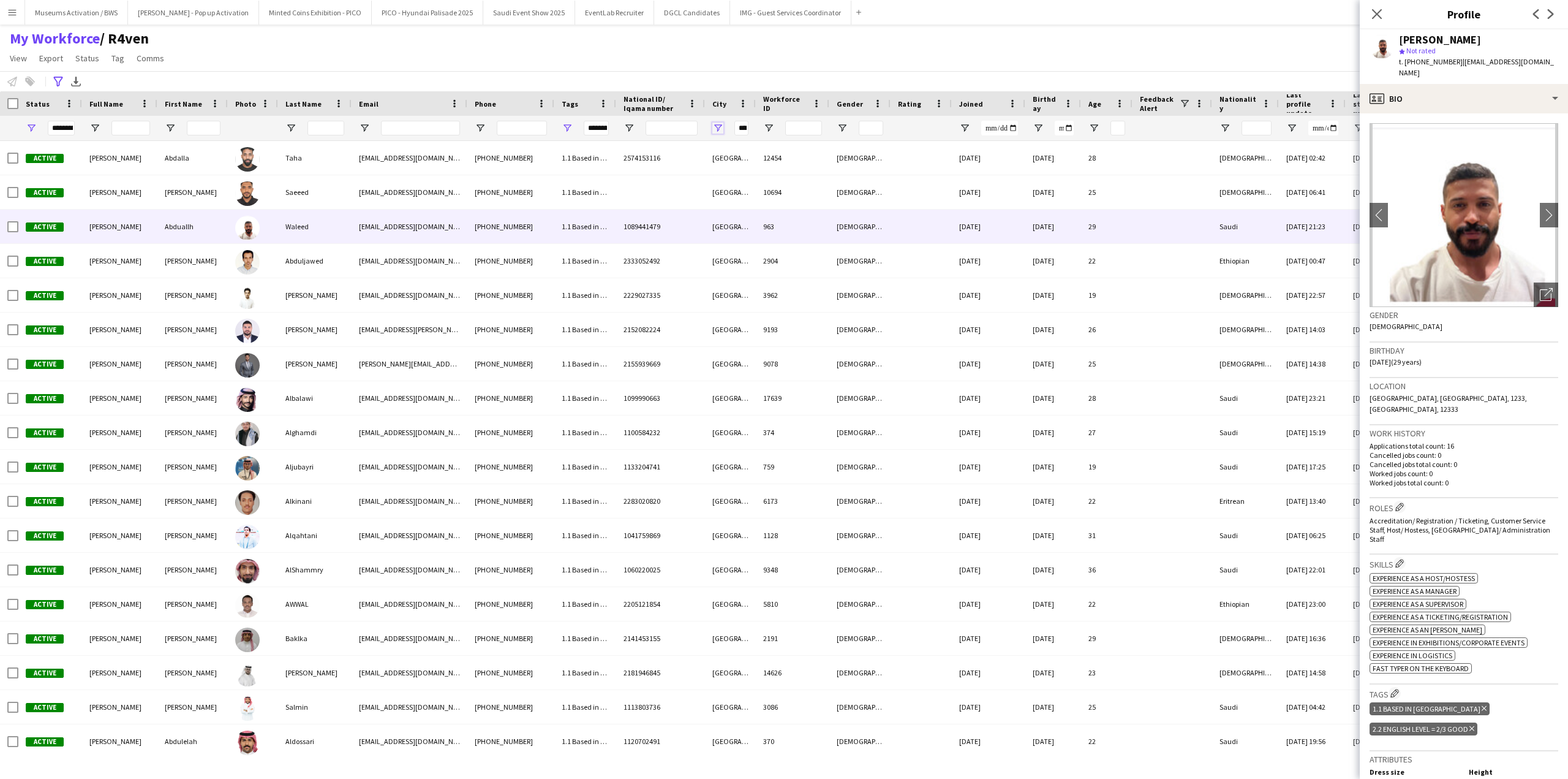
click at [714, 127] on span "Open Filter Menu" at bounding box center [718, 128] width 11 height 11
click at [1015, 61] on div "My Workforce / R4ven View Views Default view [PERSON_NAME] [PERSON_NAME] [PERSO…" at bounding box center [784, 50] width 1568 height 42
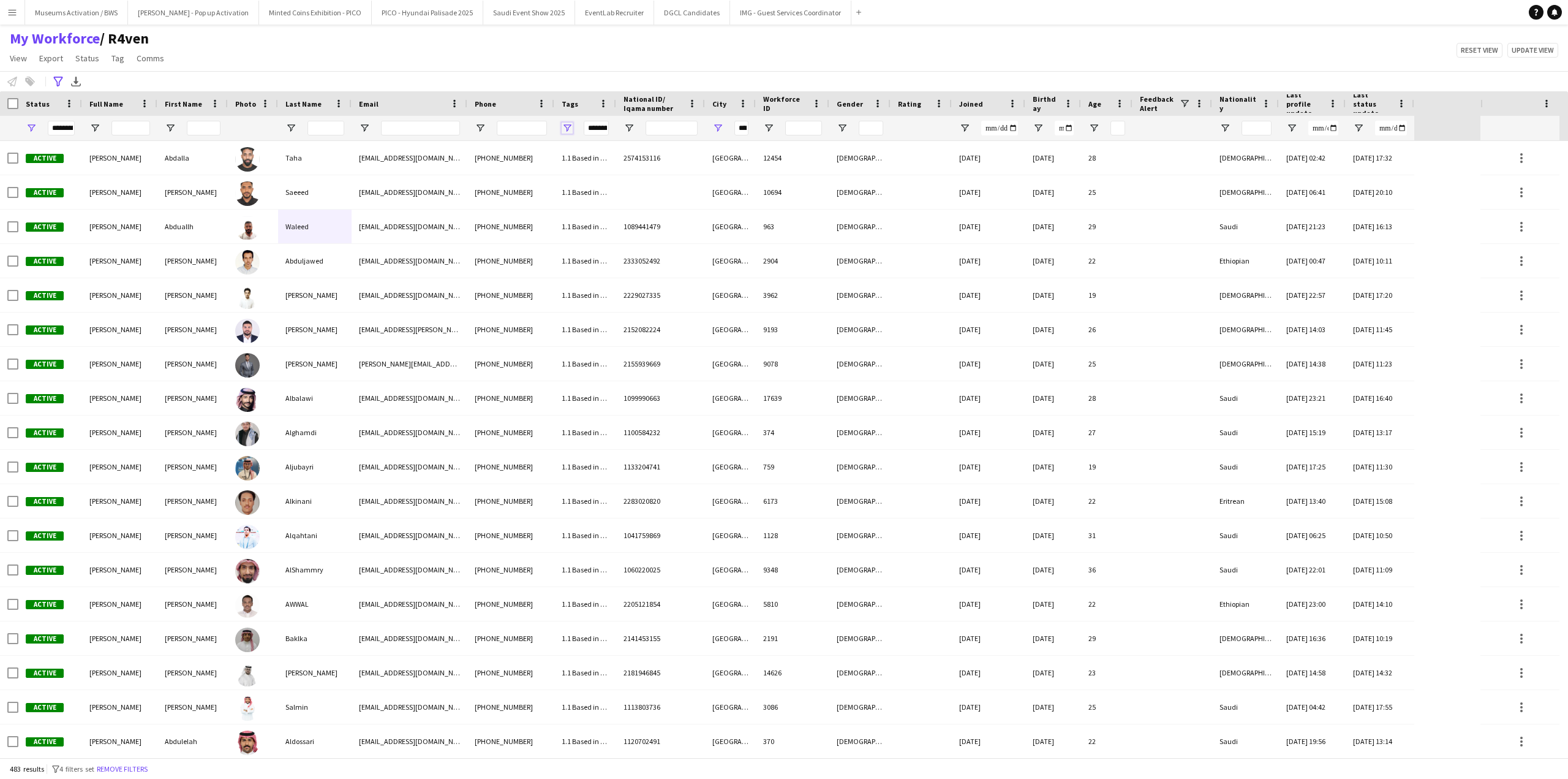
click at [564, 129] on span "Open Filter Menu" at bounding box center [567, 128] width 11 height 11
type input "**********"
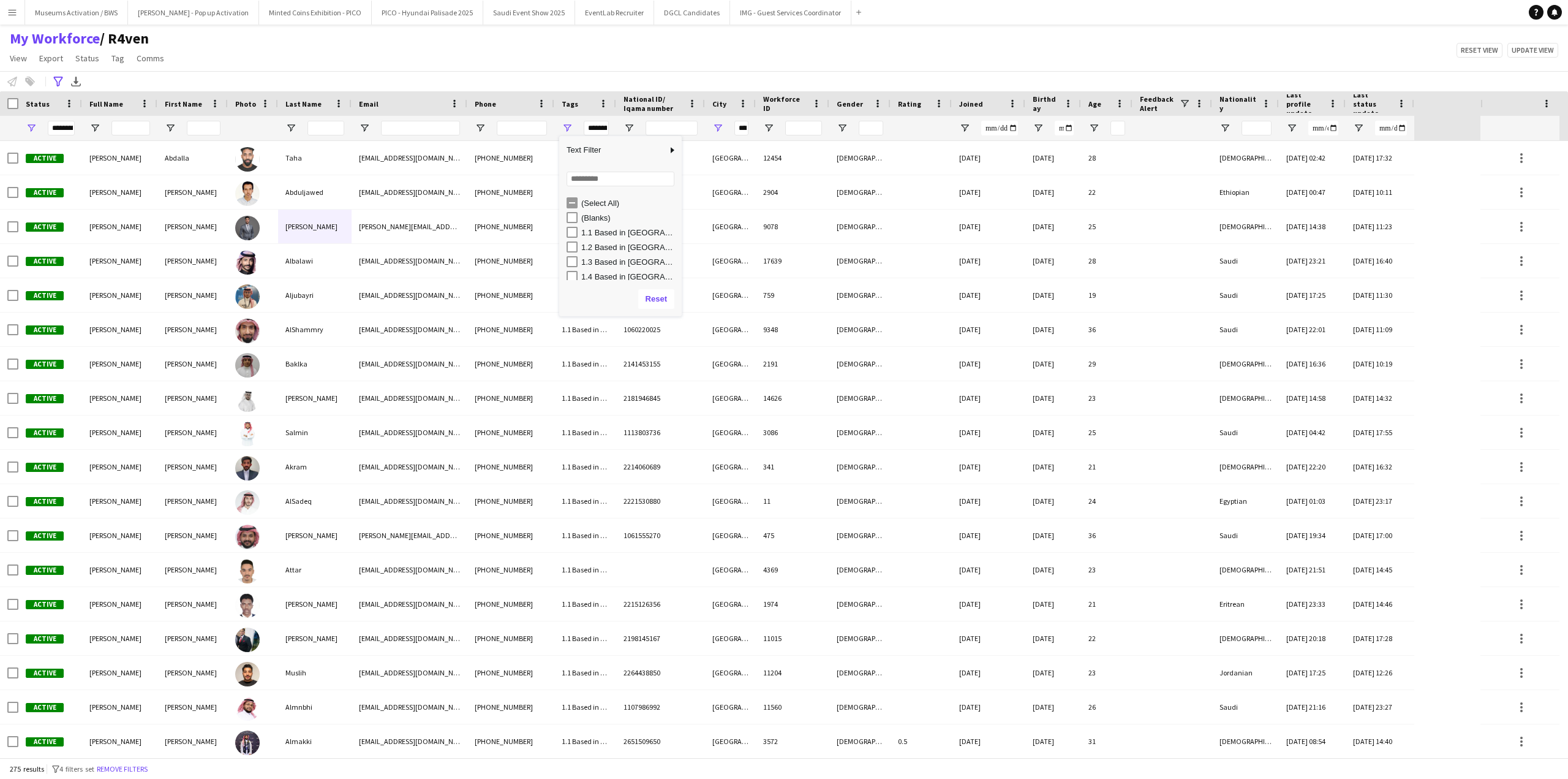
type input "**********"
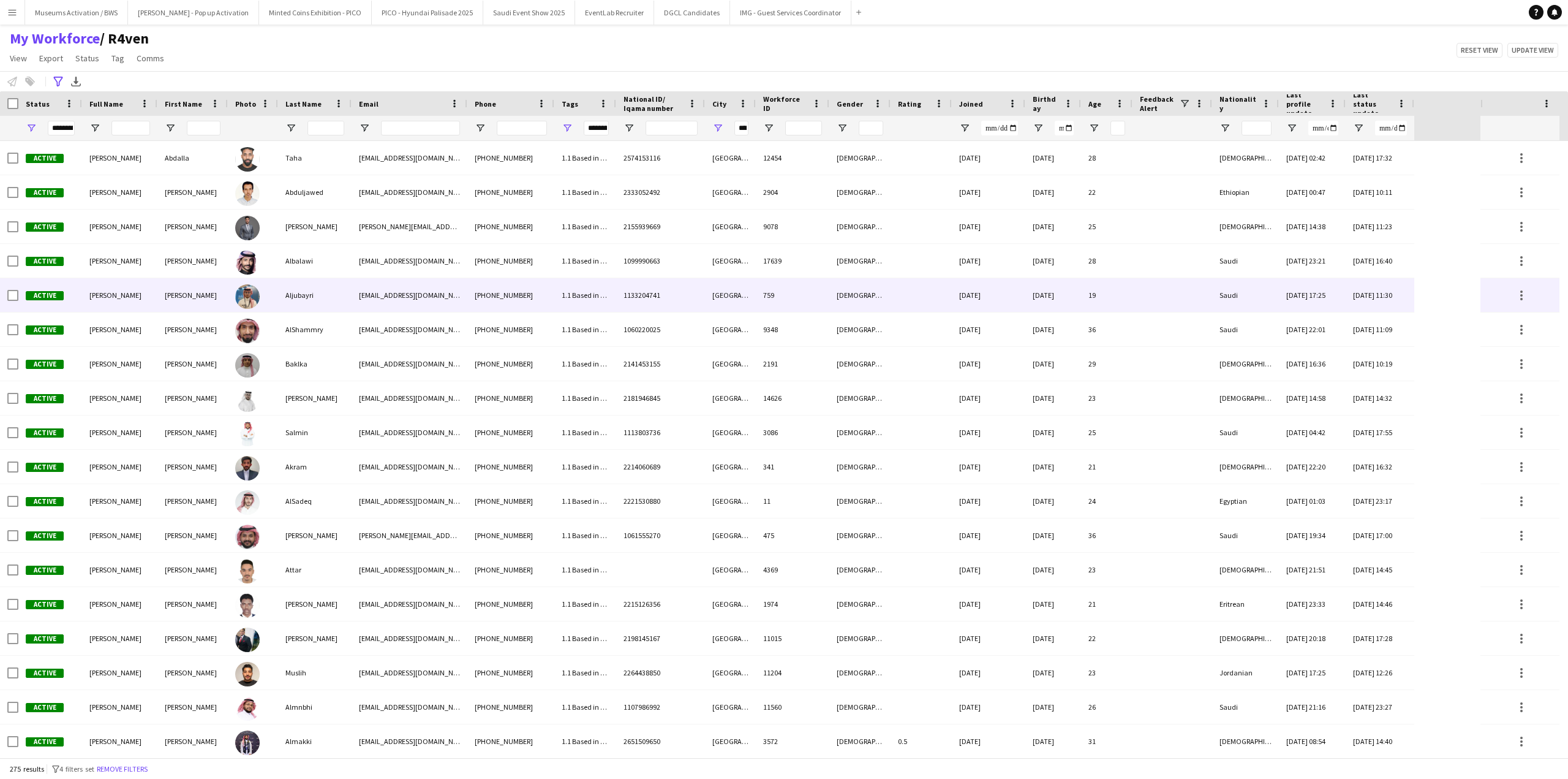
click at [806, 285] on div "759" at bounding box center [793, 294] width 74 height 33
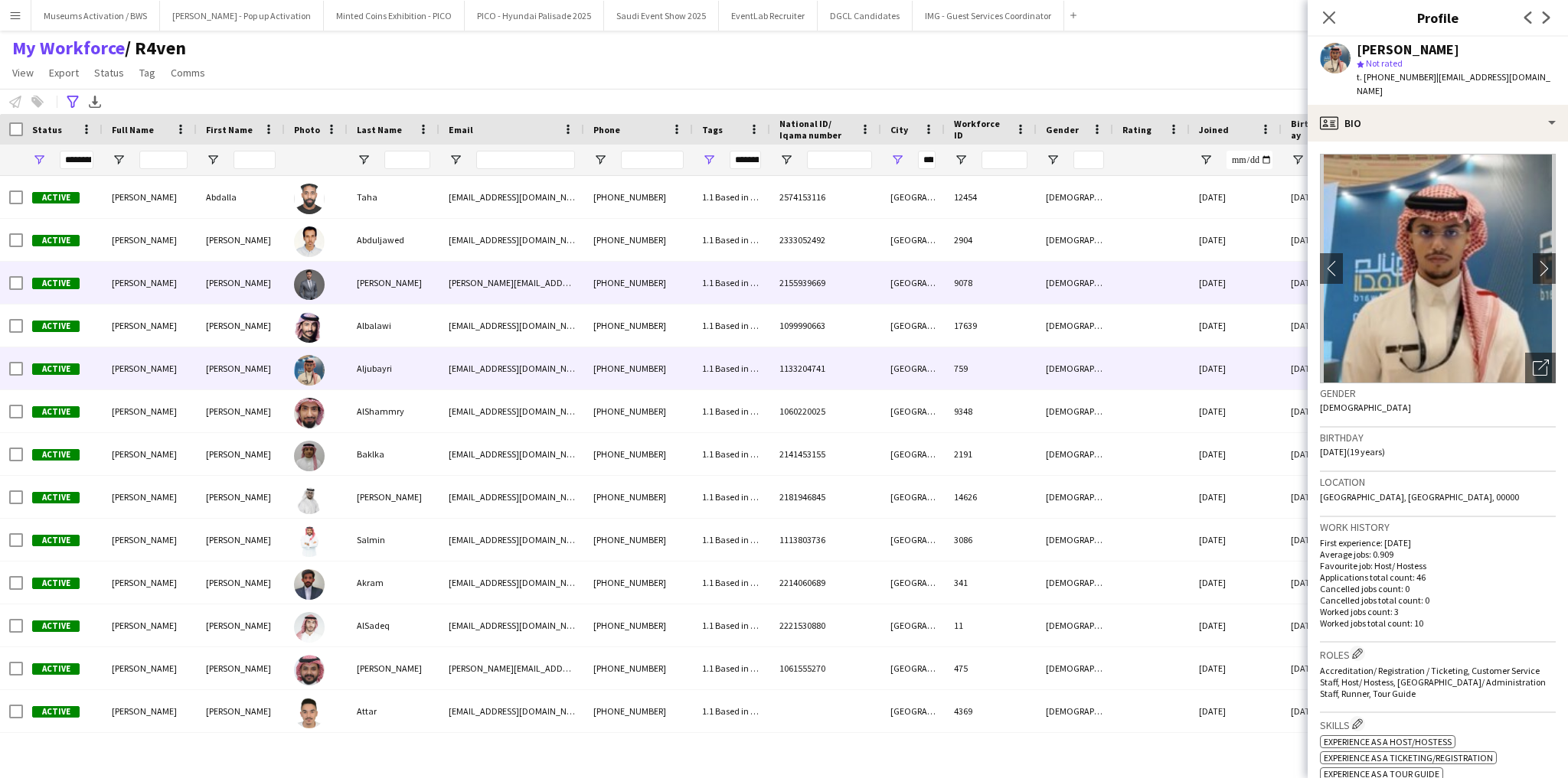
click at [324, 290] on div at bounding box center [310, 284] width 31 height 43
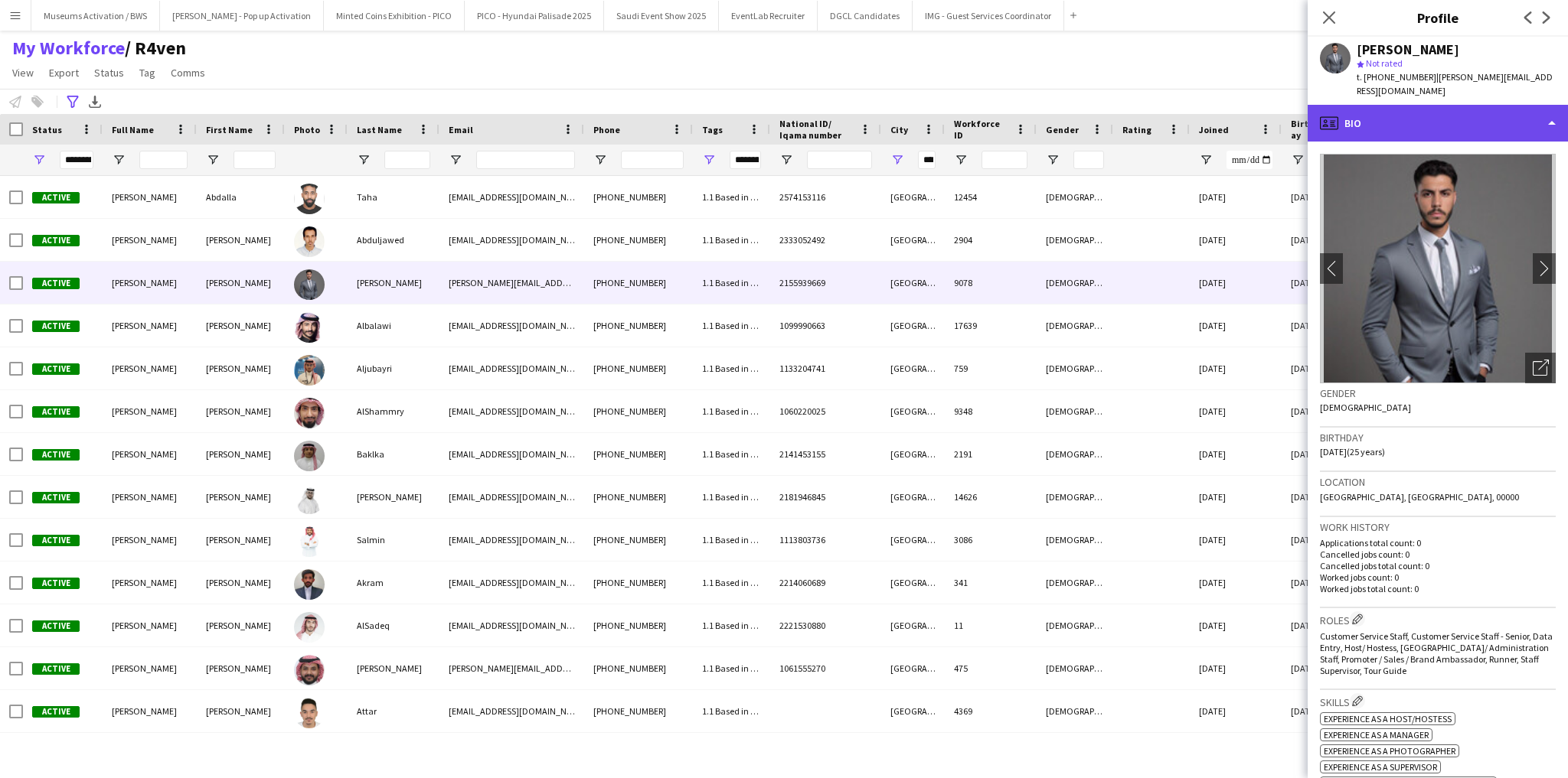
click at [1503, 116] on div "profile Bio" at bounding box center [1438, 123] width 260 height 37
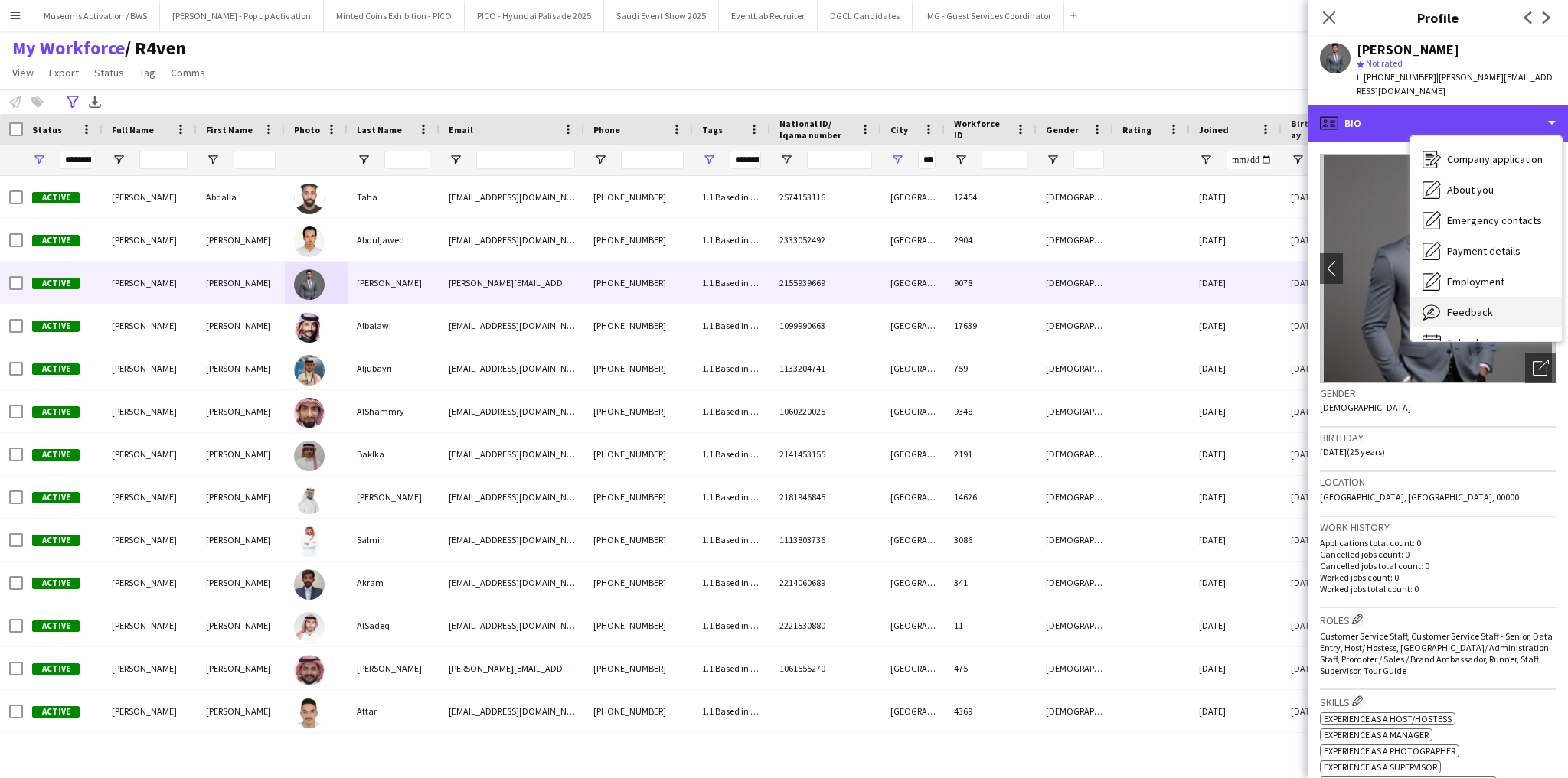
scroll to position [52, 0]
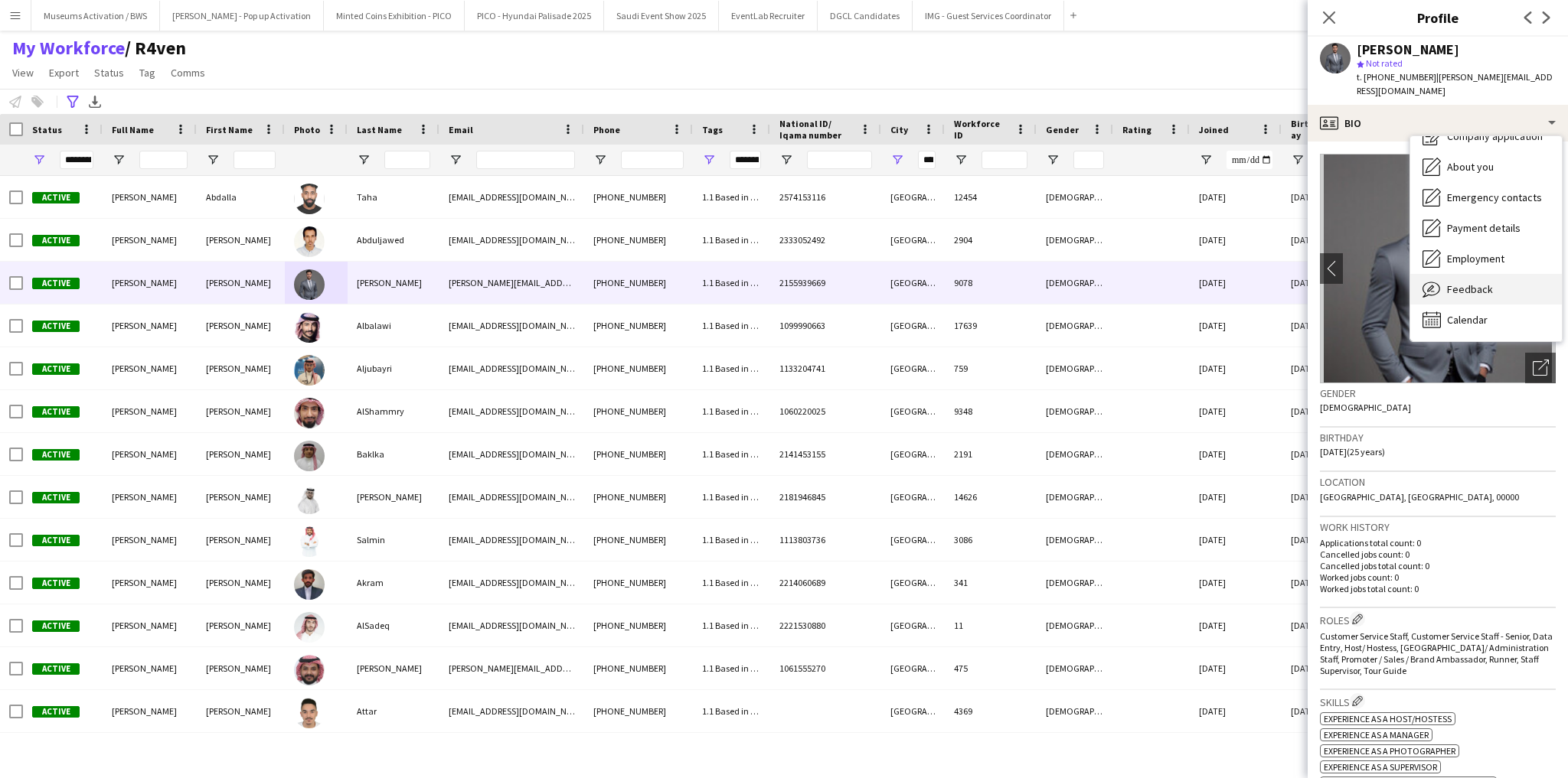
click at [1470, 282] on span "Feedback" at bounding box center [1469, 289] width 46 height 14
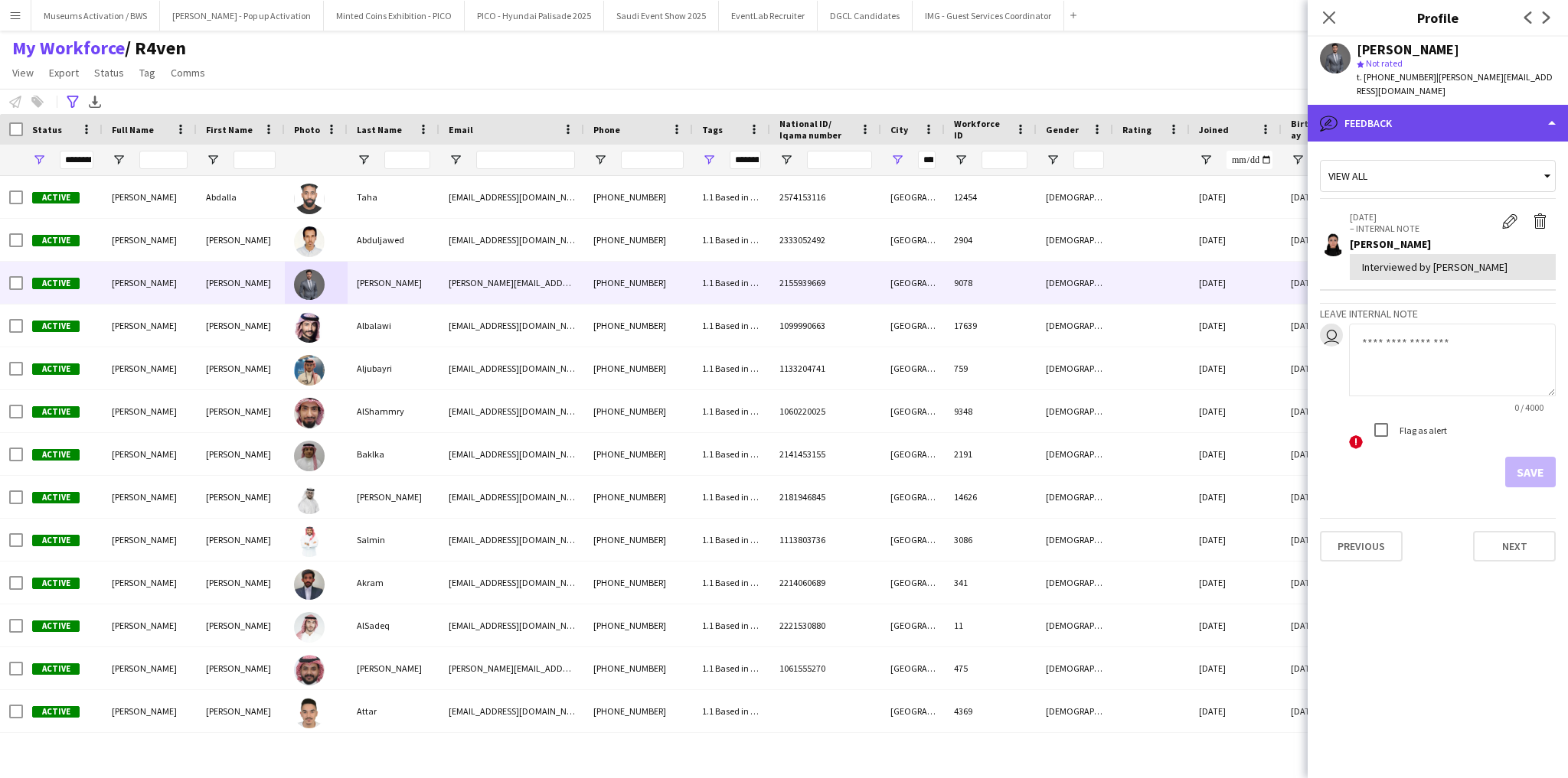
click at [1448, 112] on div "bubble-pencil Feedback" at bounding box center [1438, 123] width 260 height 37
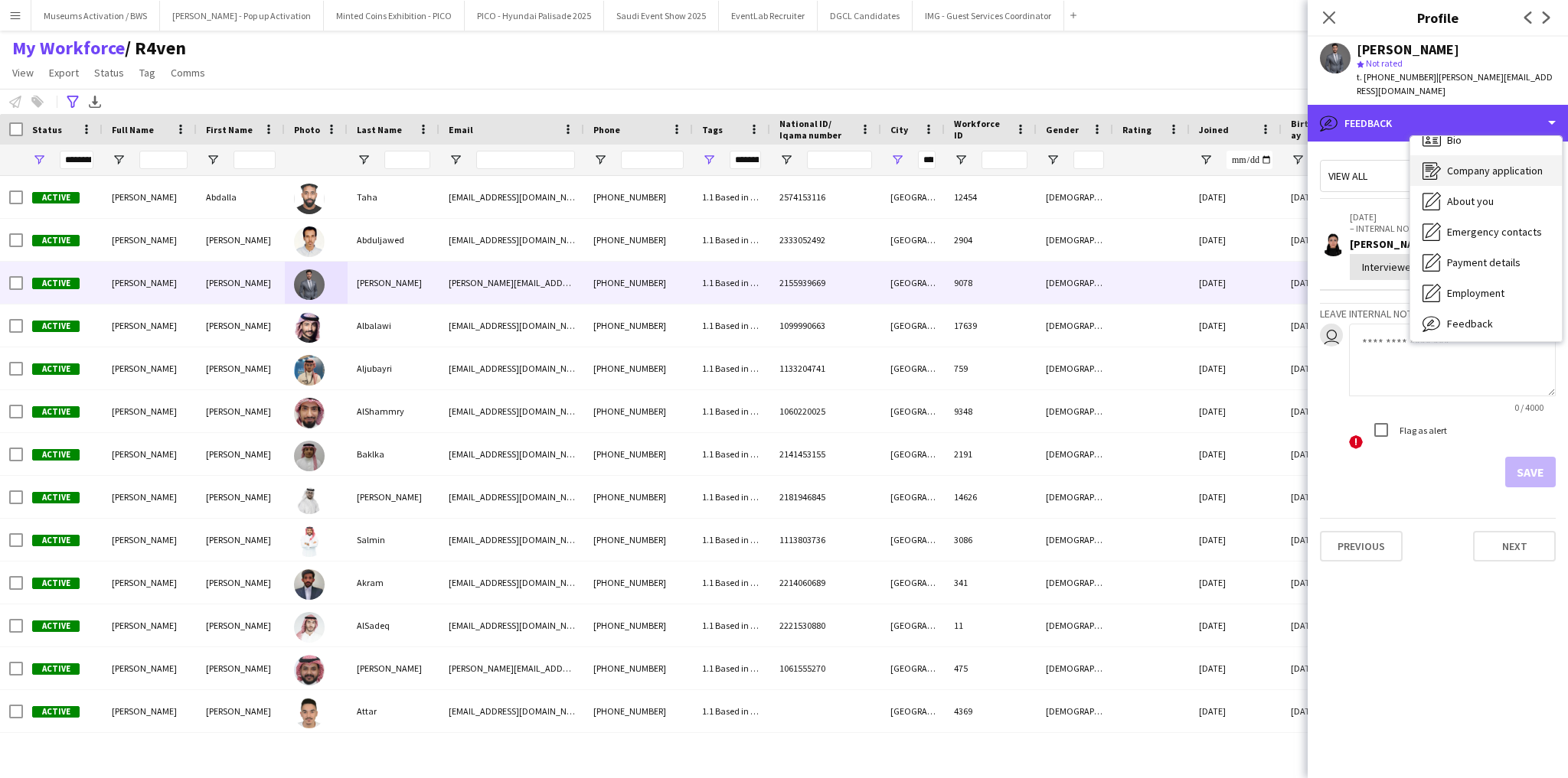
scroll to position [0, 0]
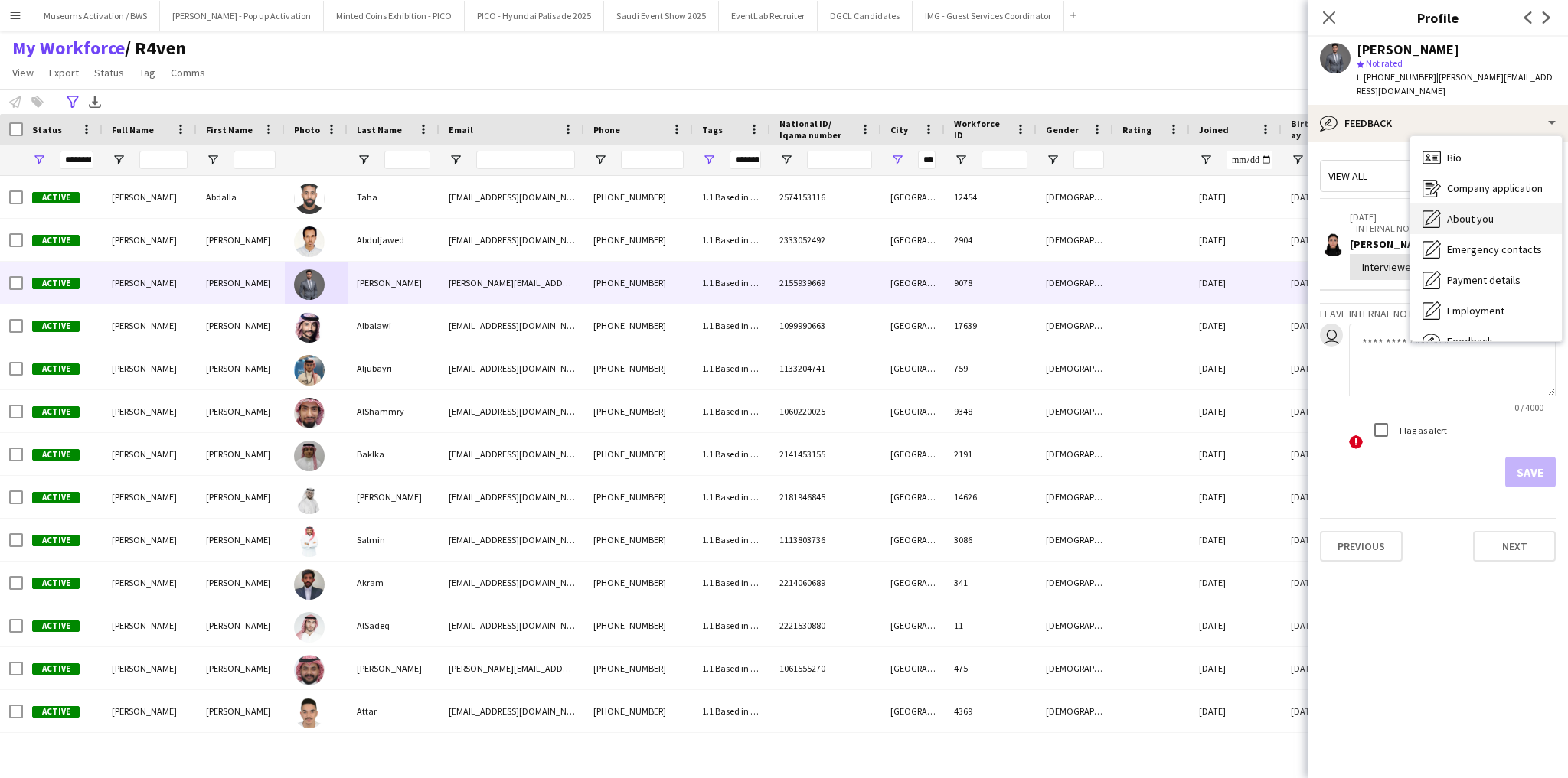
click at [1461, 212] on span "About you" at bounding box center [1470, 219] width 47 height 14
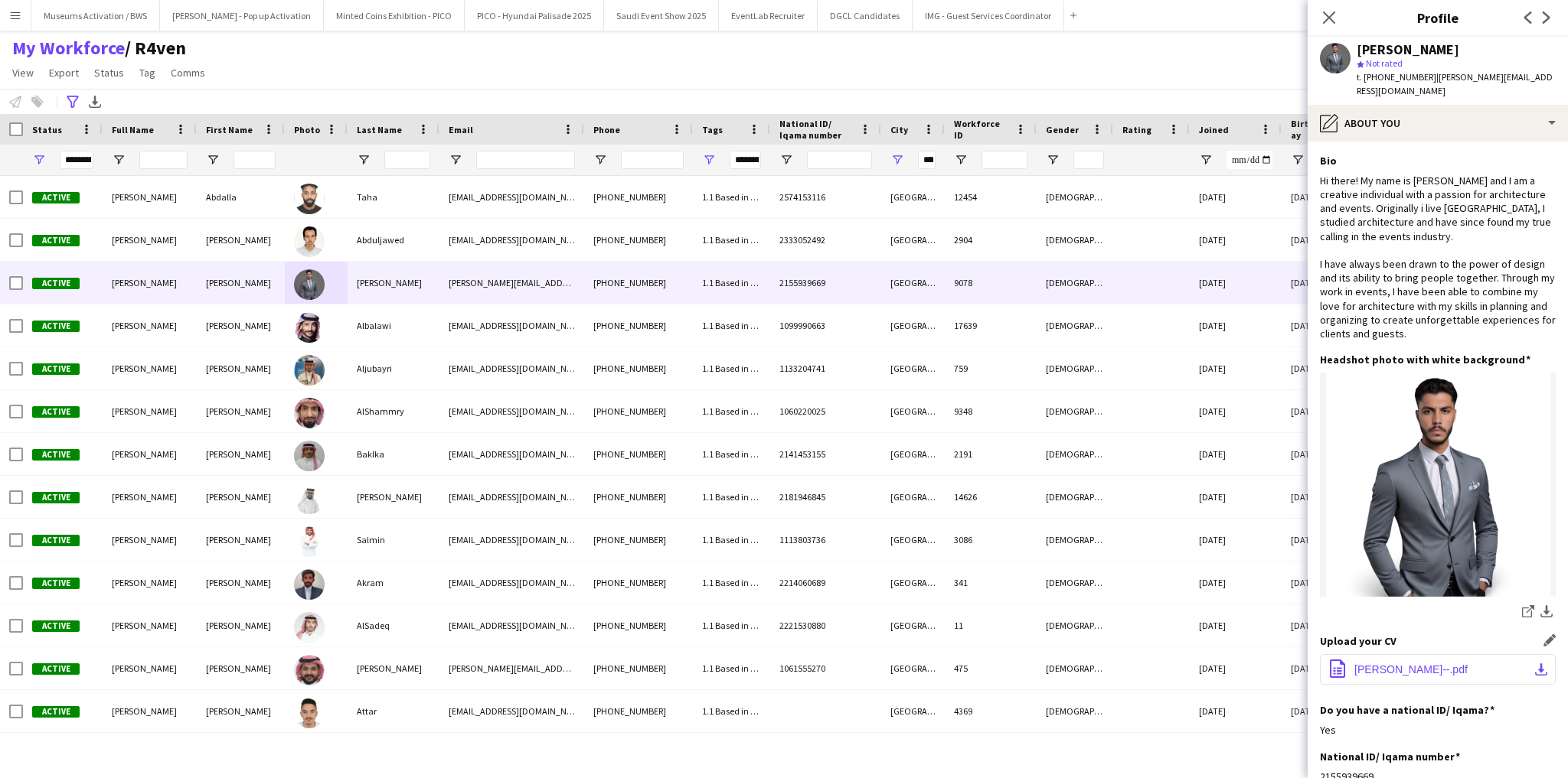
click at [1406, 664] on span "[PERSON_NAME]--.pdf" at bounding box center [1411, 669] width 114 height 13
click at [1380, 84] on div "[PERSON_NAME] Not rated t. [PHONE_NUMBER] | [PERSON_NAME][EMAIL_ADDRESS][DOMAIN…" at bounding box center [1438, 71] width 260 height 68
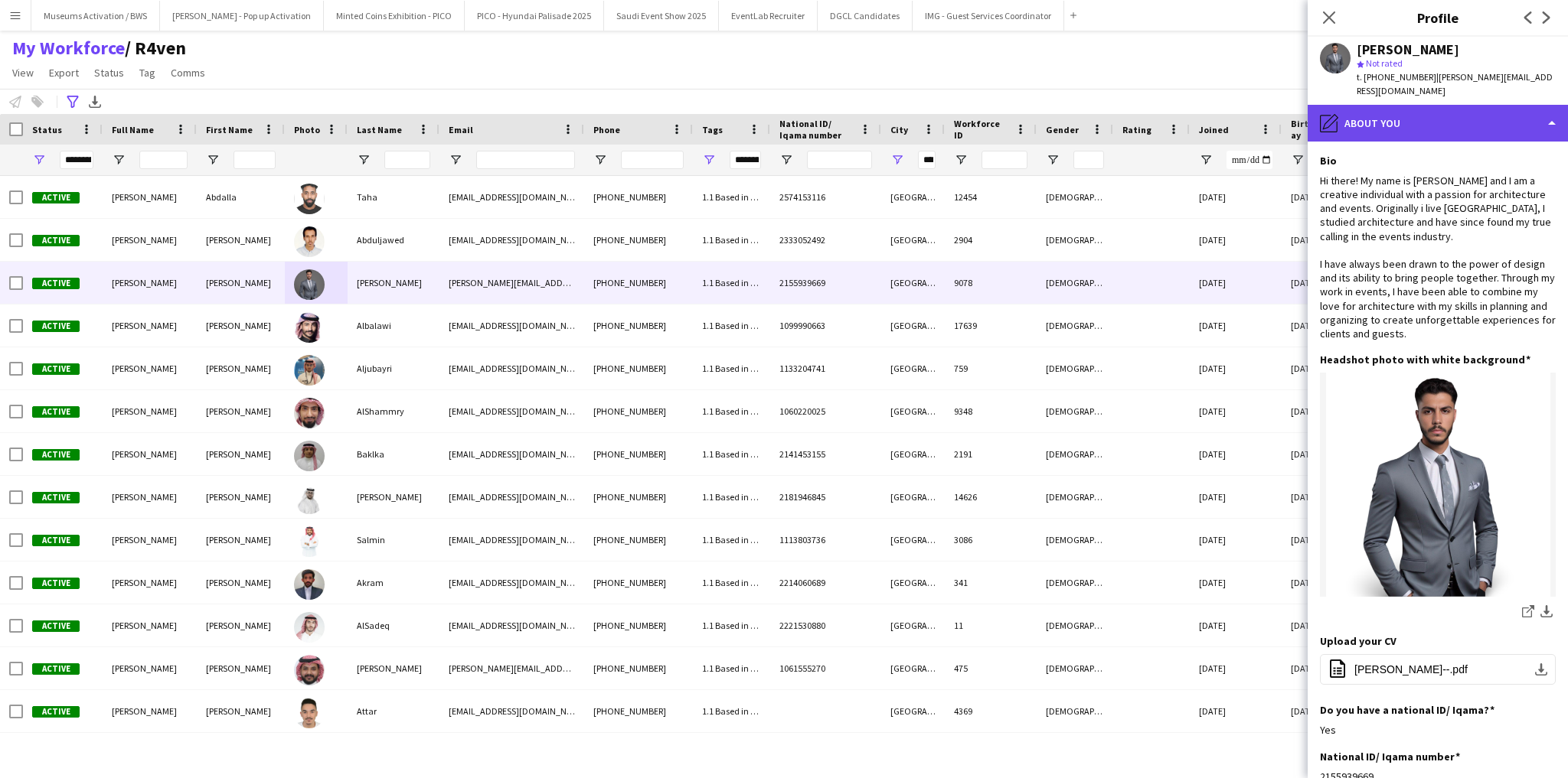
click at [1378, 111] on div "pencil4 About you" at bounding box center [1438, 123] width 260 height 37
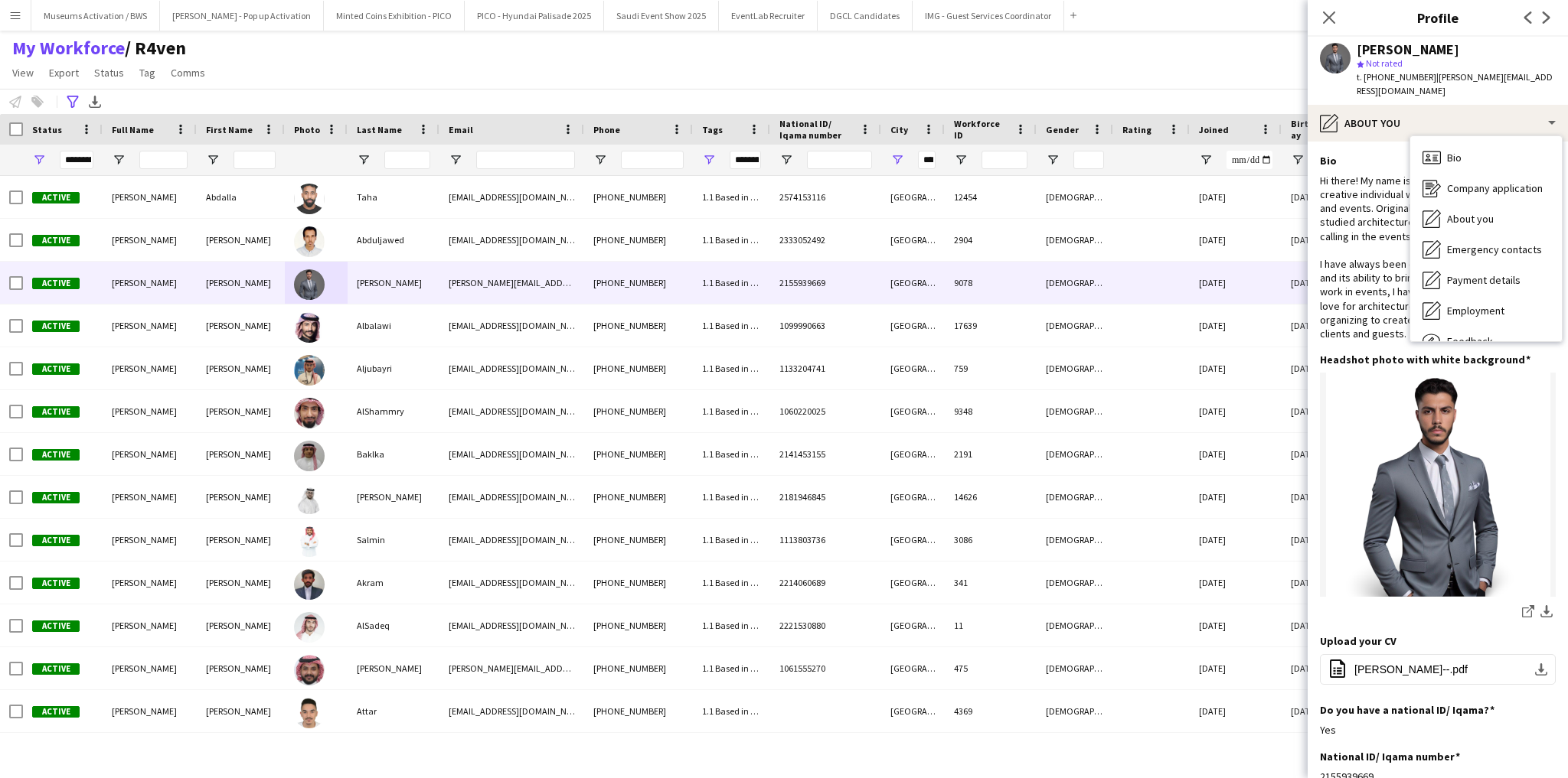
click at [1356, 178] on div "Hi there! My name is [PERSON_NAME] and I am a creative individual with a passio…" at bounding box center [1437, 257] width 236 height 167
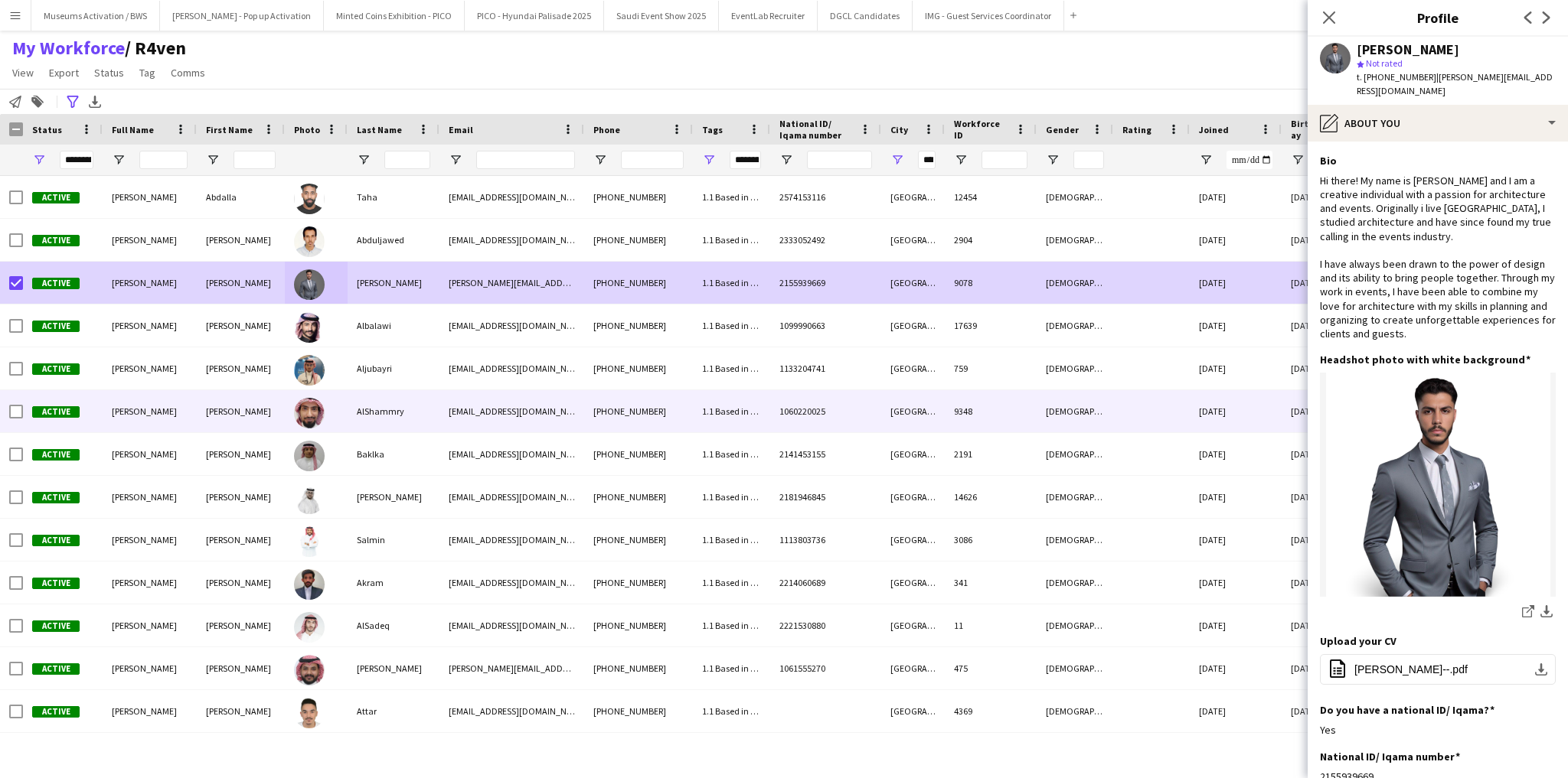
click at [233, 403] on div "[PERSON_NAME]" at bounding box center [241, 410] width 88 height 42
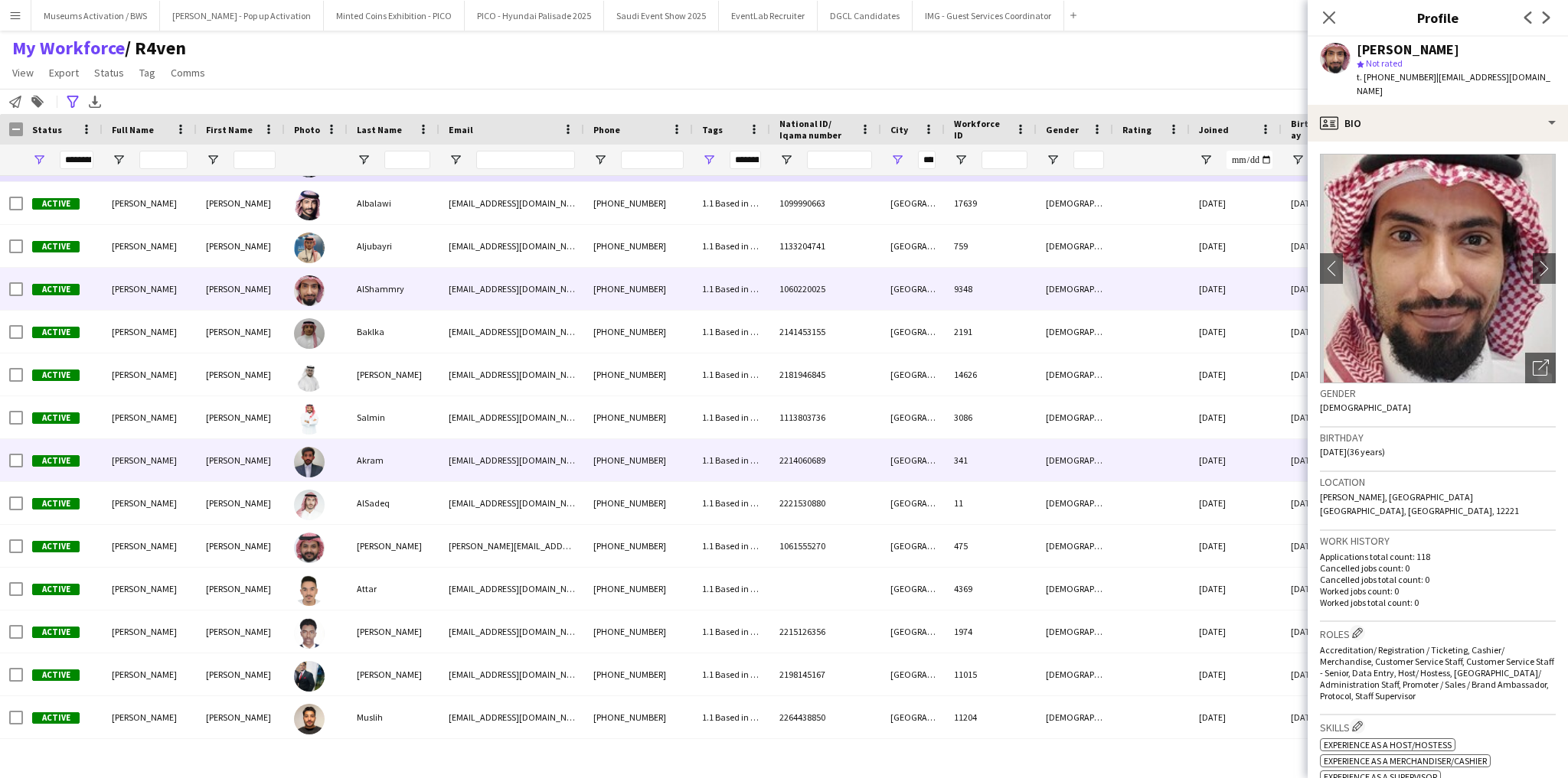
scroll to position [122, 0]
click at [281, 422] on div "[PERSON_NAME]" at bounding box center [241, 417] width 88 height 42
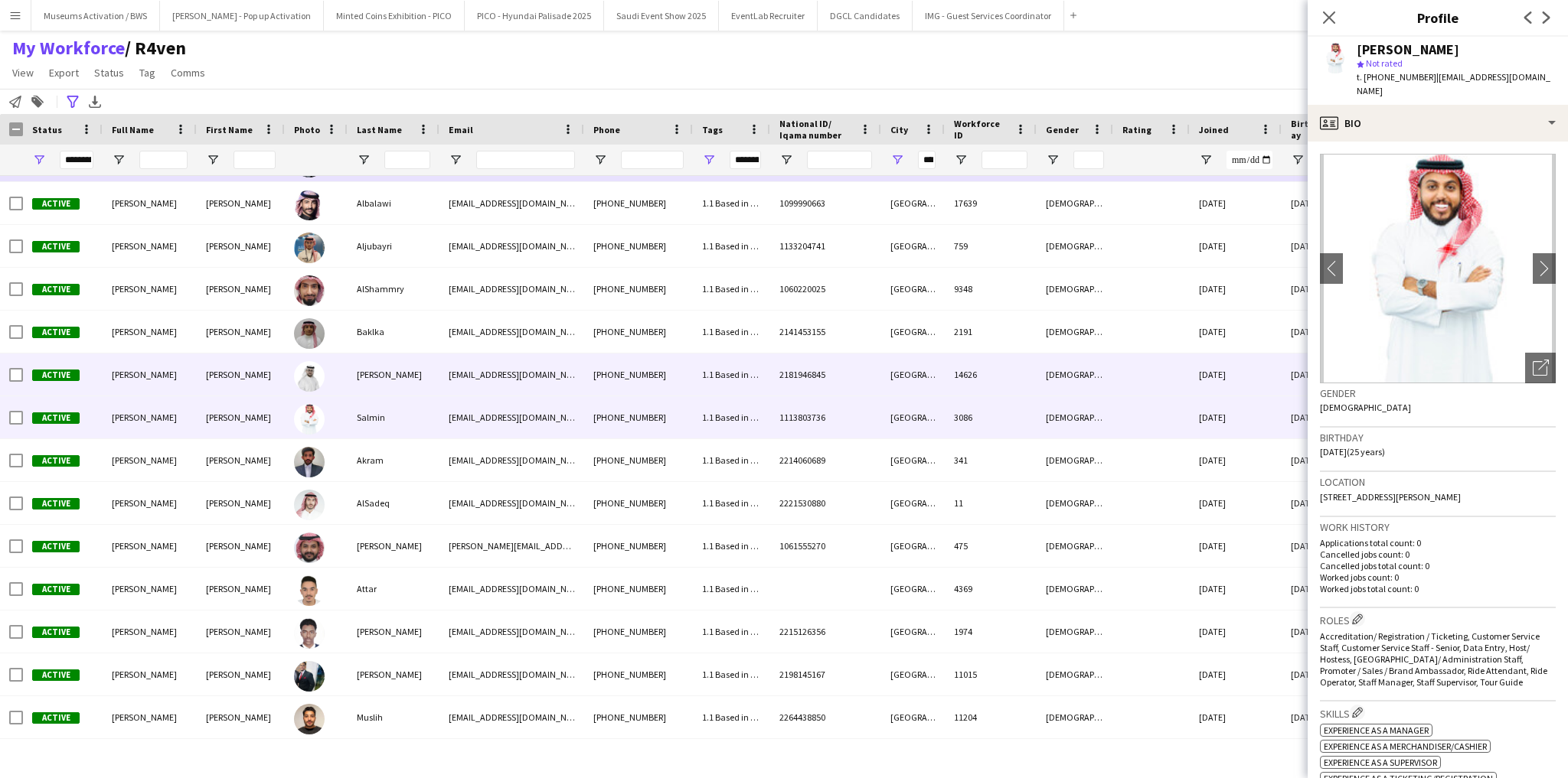
click at [316, 389] on img at bounding box center [310, 376] width 31 height 31
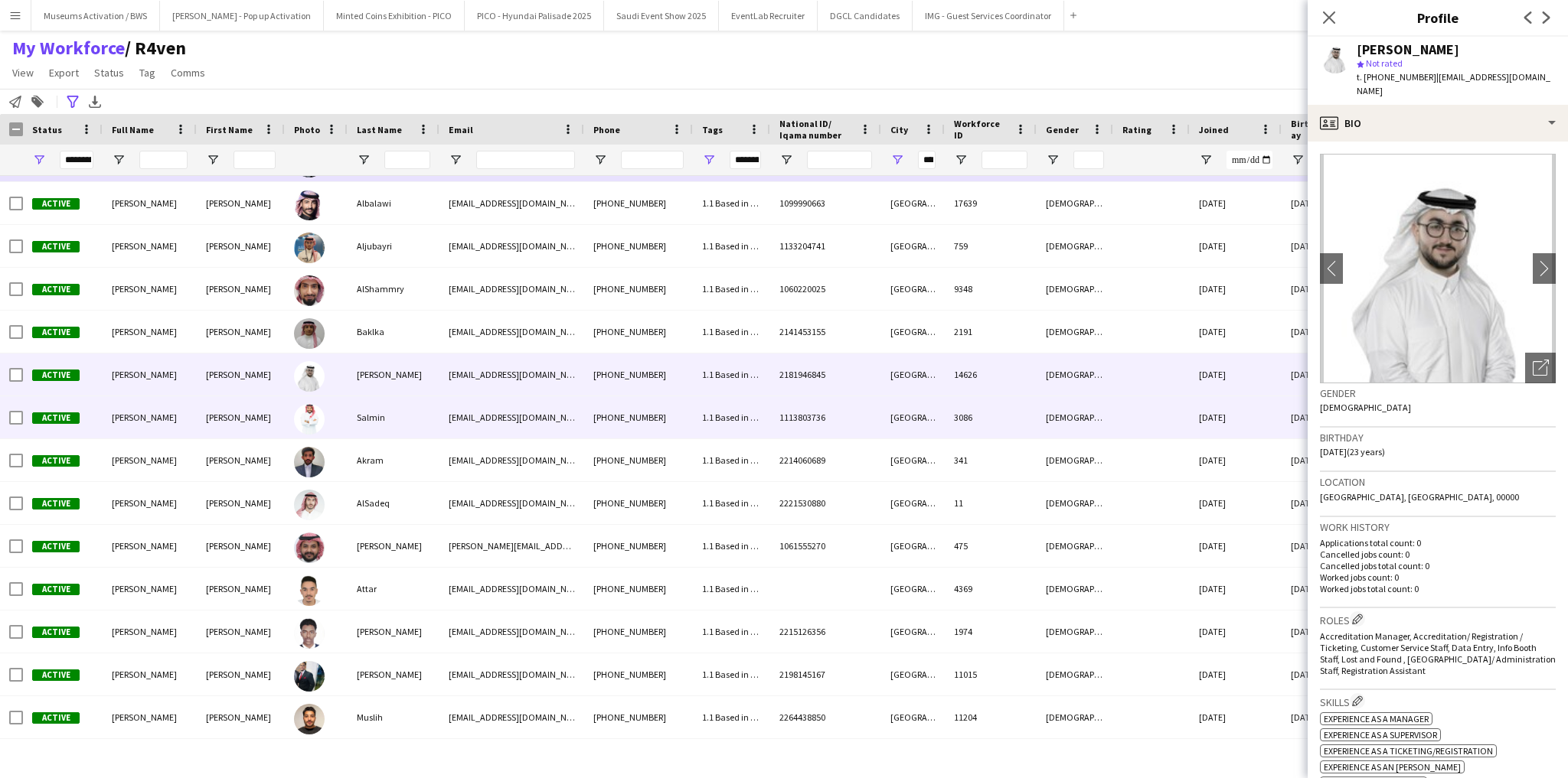
click at [322, 423] on img at bounding box center [310, 420] width 31 height 31
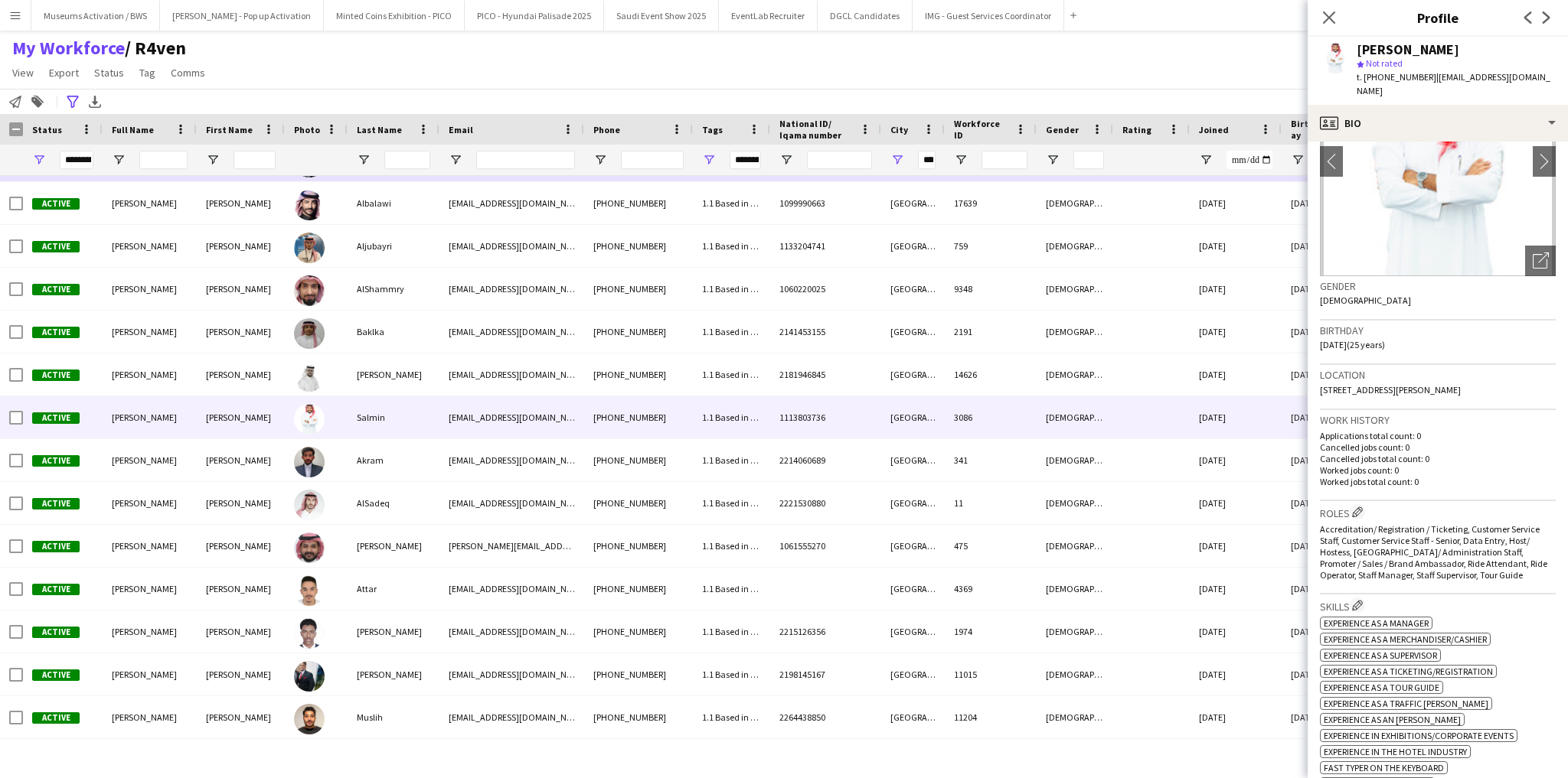
scroll to position [0, 0]
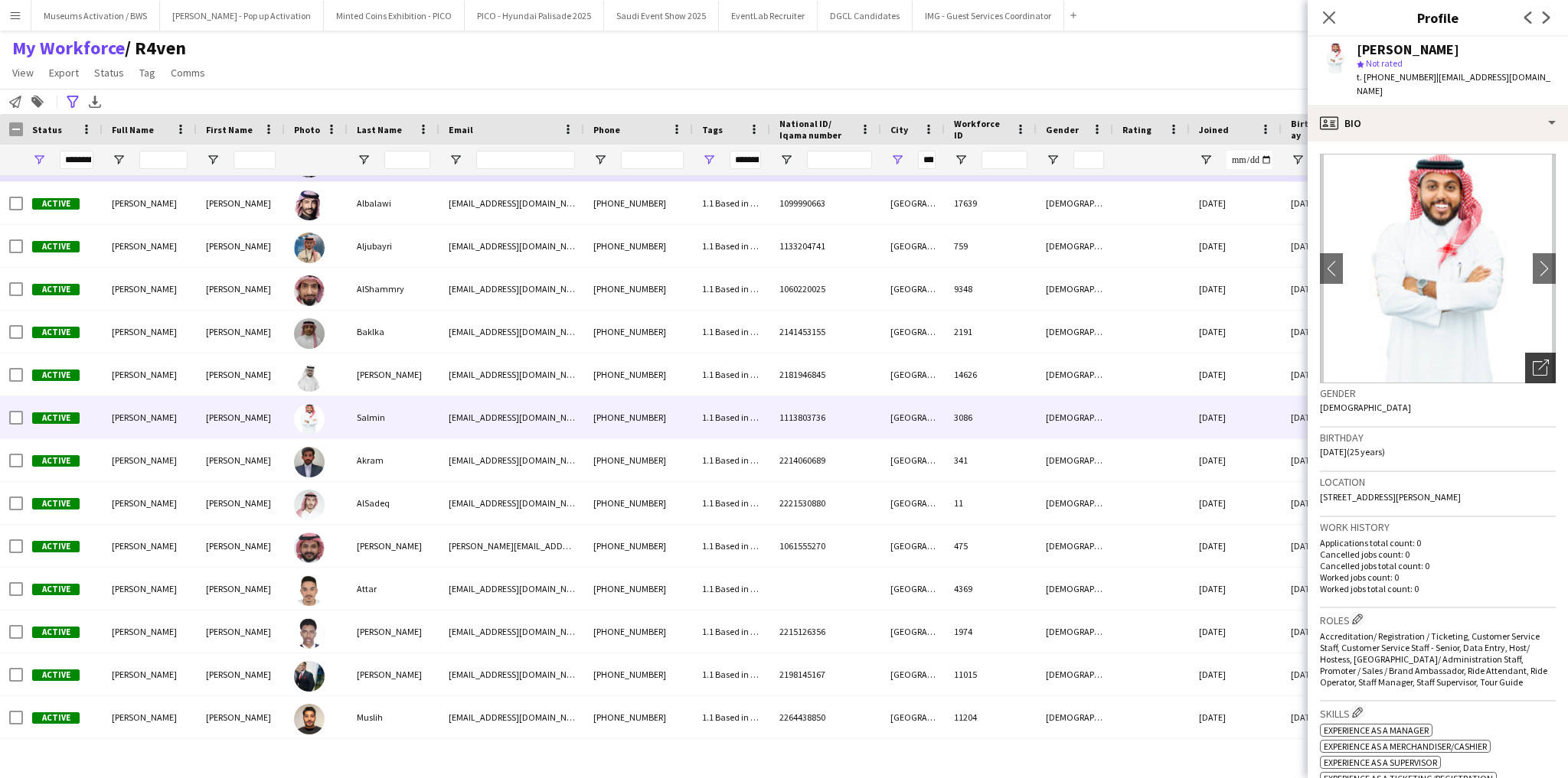
click at [1538, 360] on icon at bounding box center [1543, 365] width 11 height 11
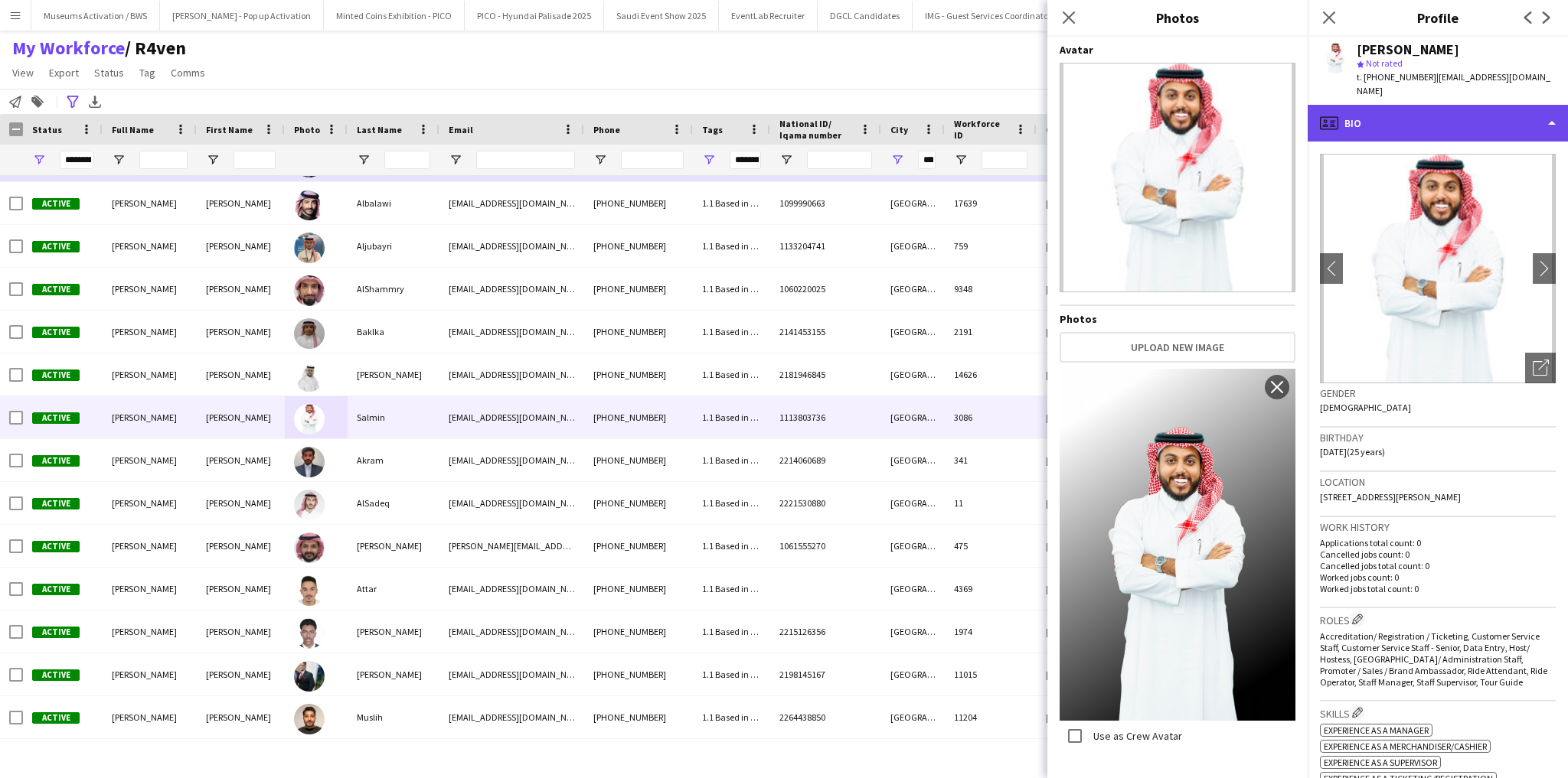
click at [1417, 107] on div "profile Bio" at bounding box center [1438, 123] width 260 height 37
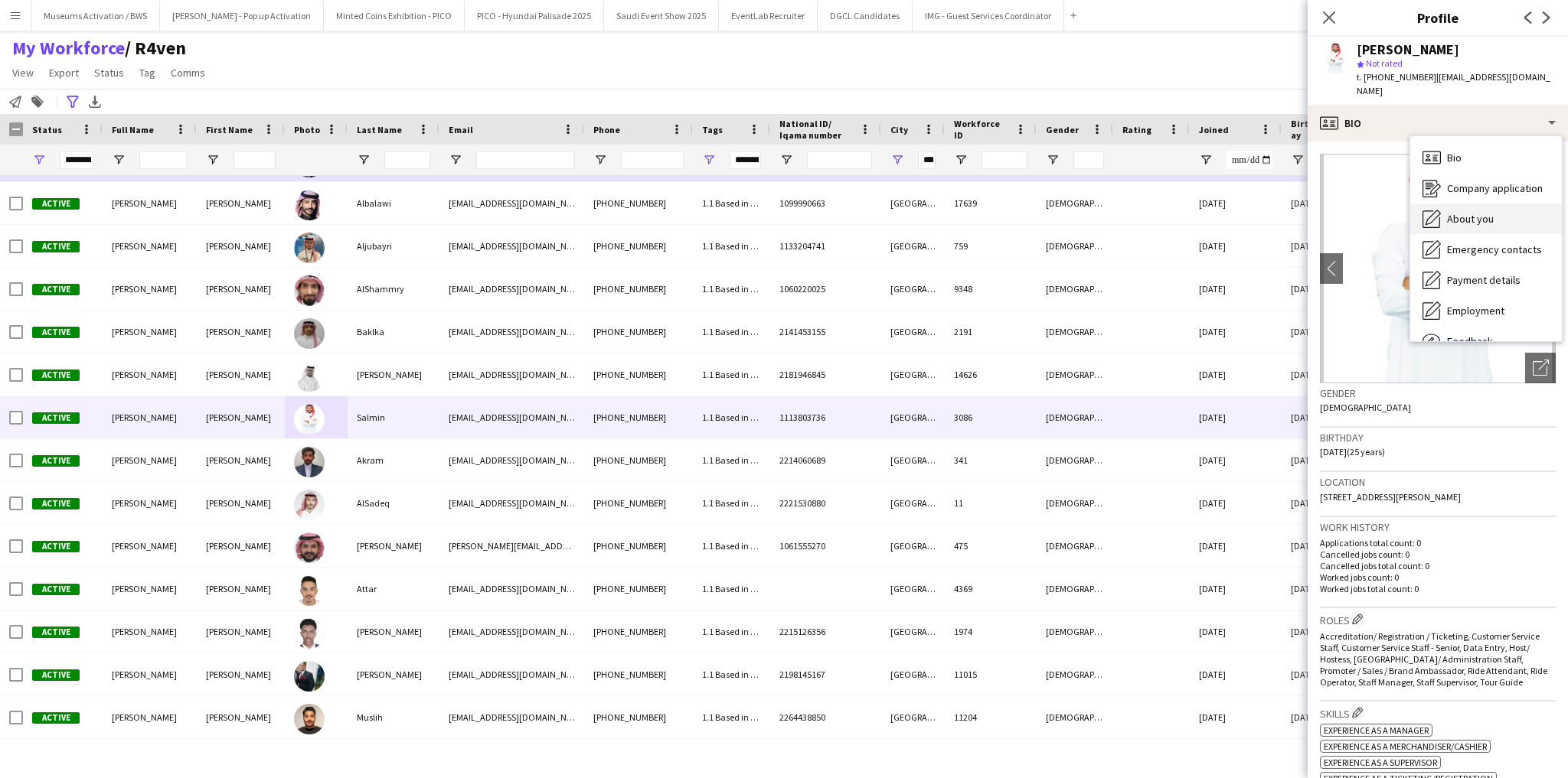
click at [1426, 210] on icon "About you" at bounding box center [1431, 218] width 18 height 18
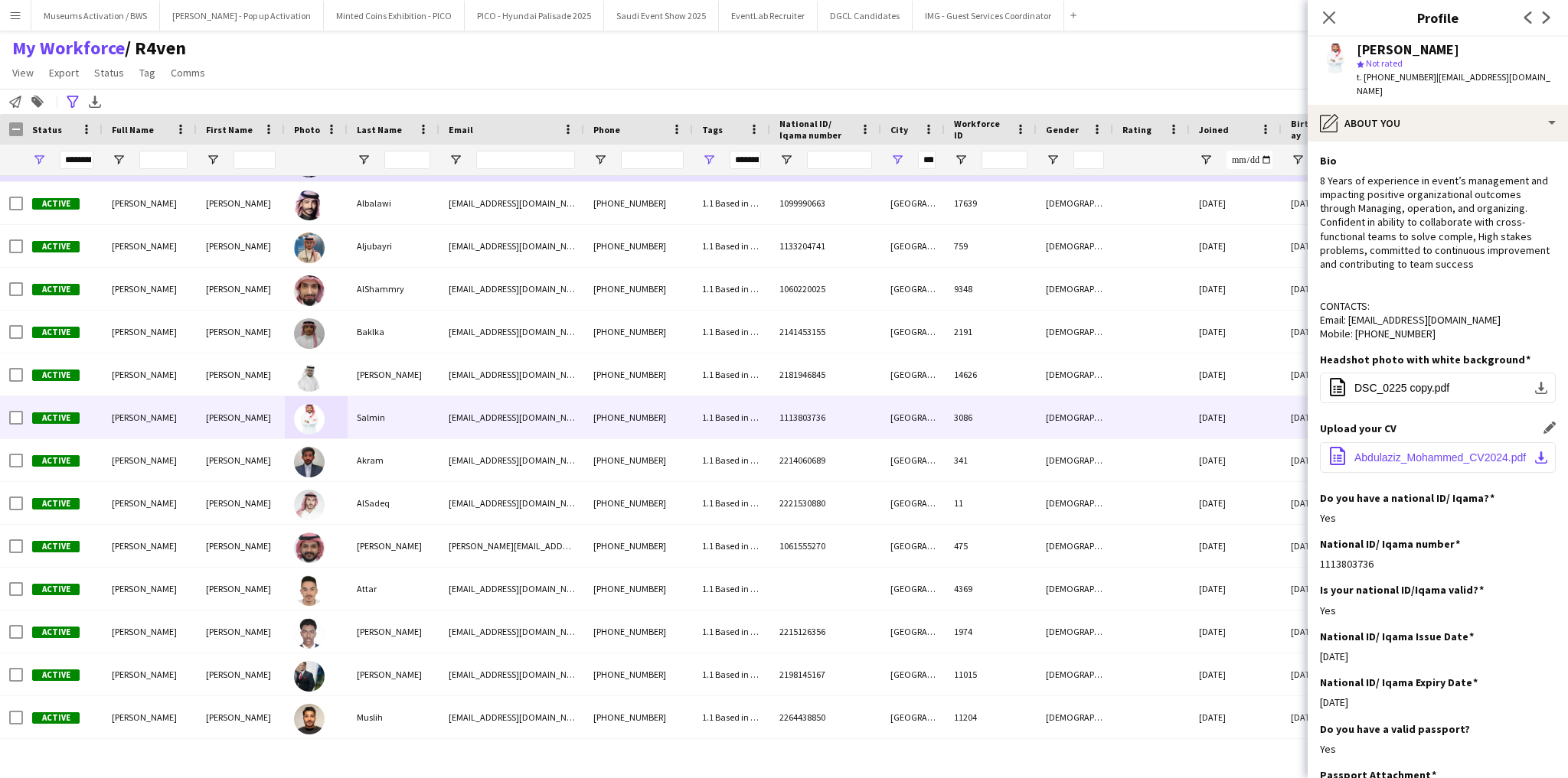
click at [1366, 462] on span "Abdulaziz_Mohammed_CV2024.pdf" at bounding box center [1440, 458] width 172 height 13
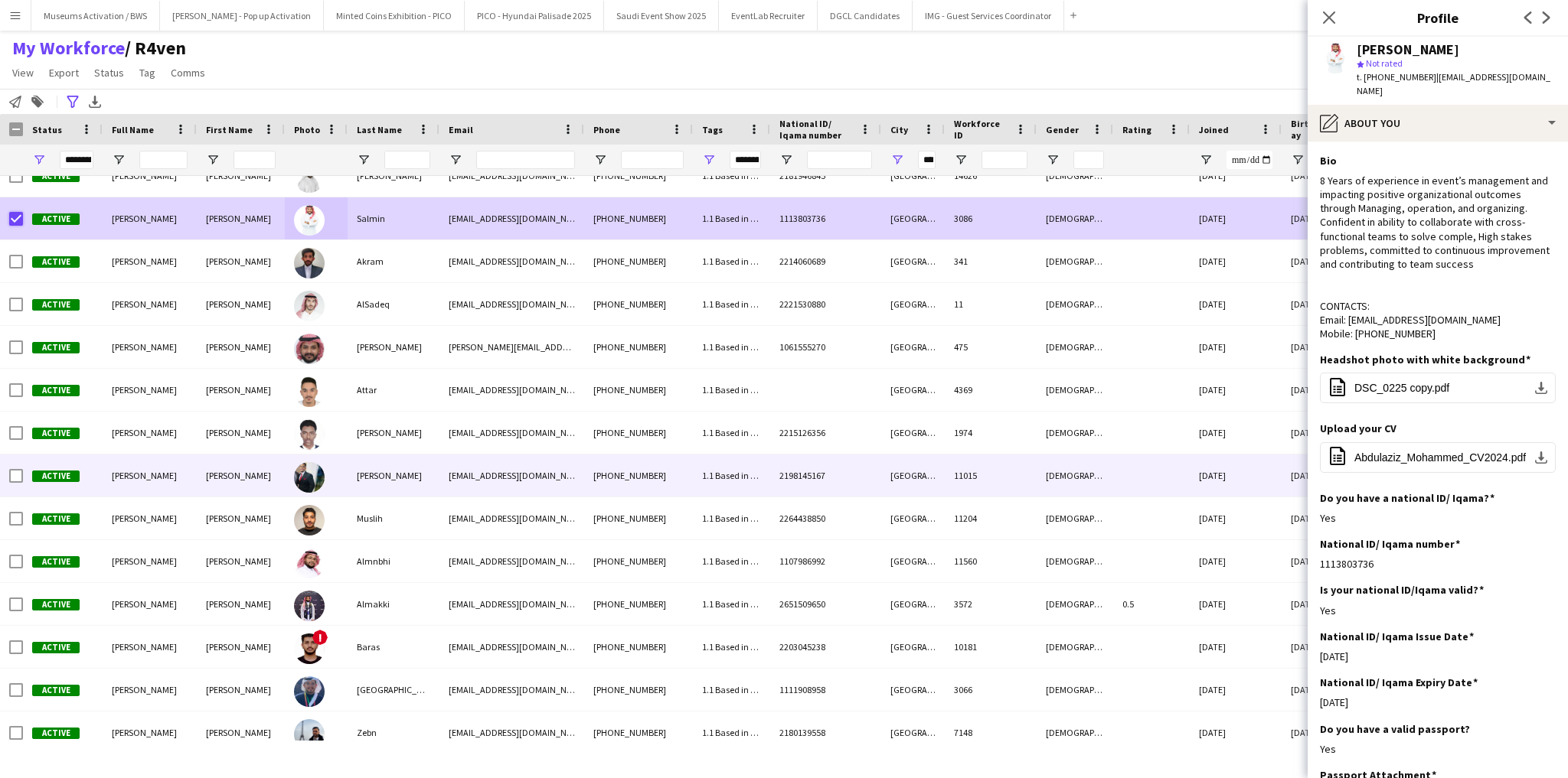
scroll to position [368, 0]
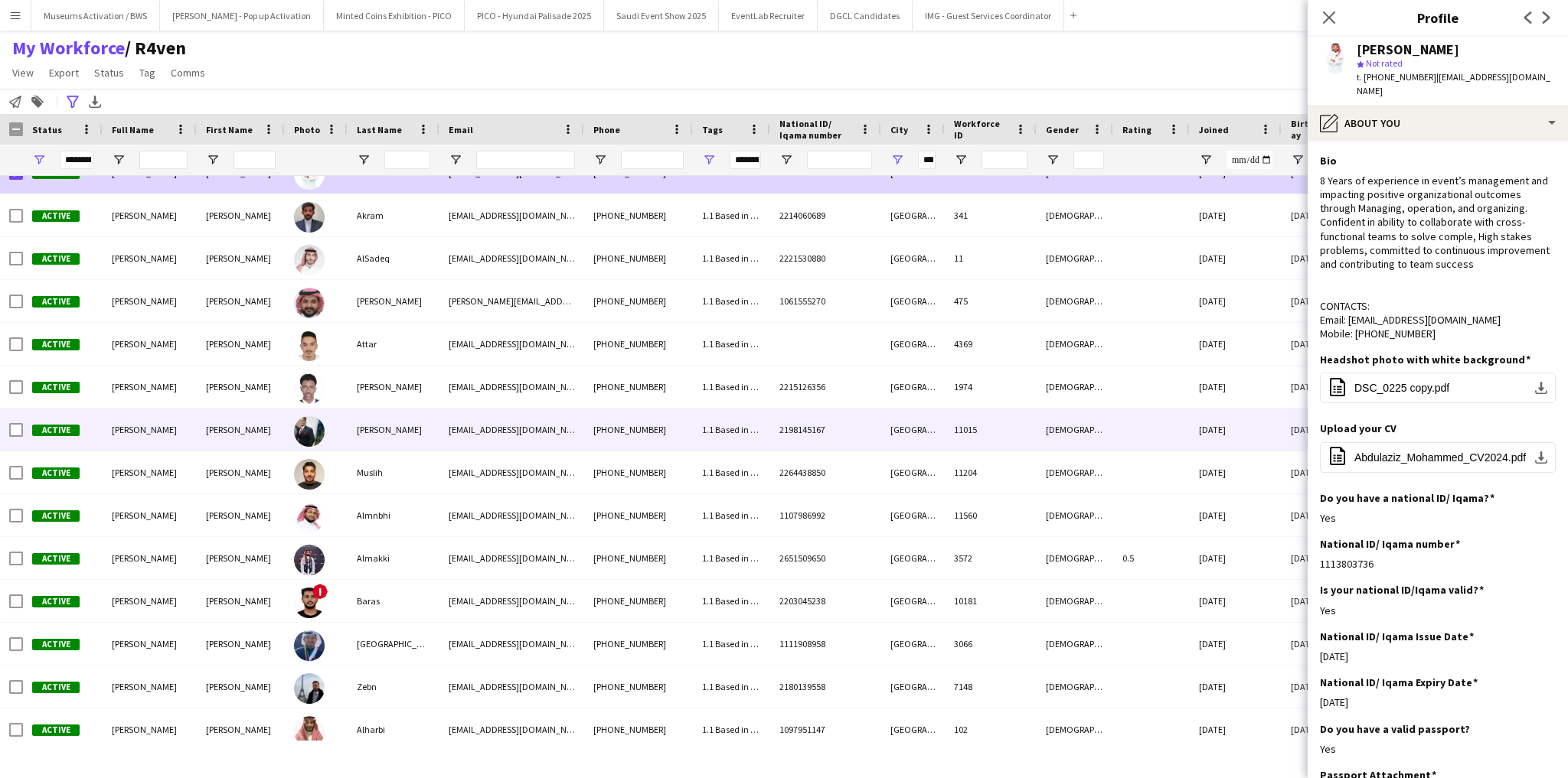
click at [389, 417] on div "[PERSON_NAME]" at bounding box center [393, 429] width 92 height 42
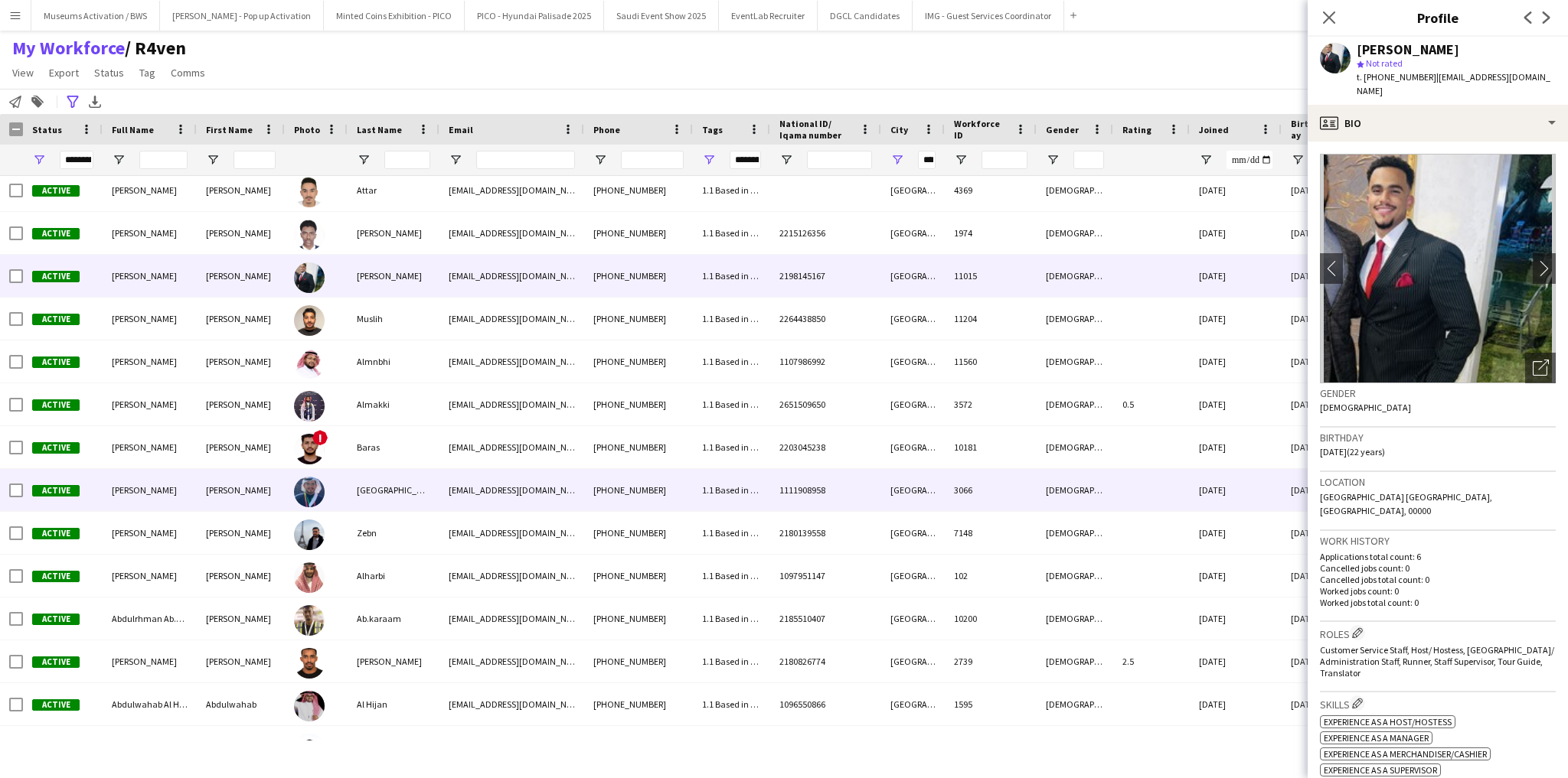
scroll to position [551, 0]
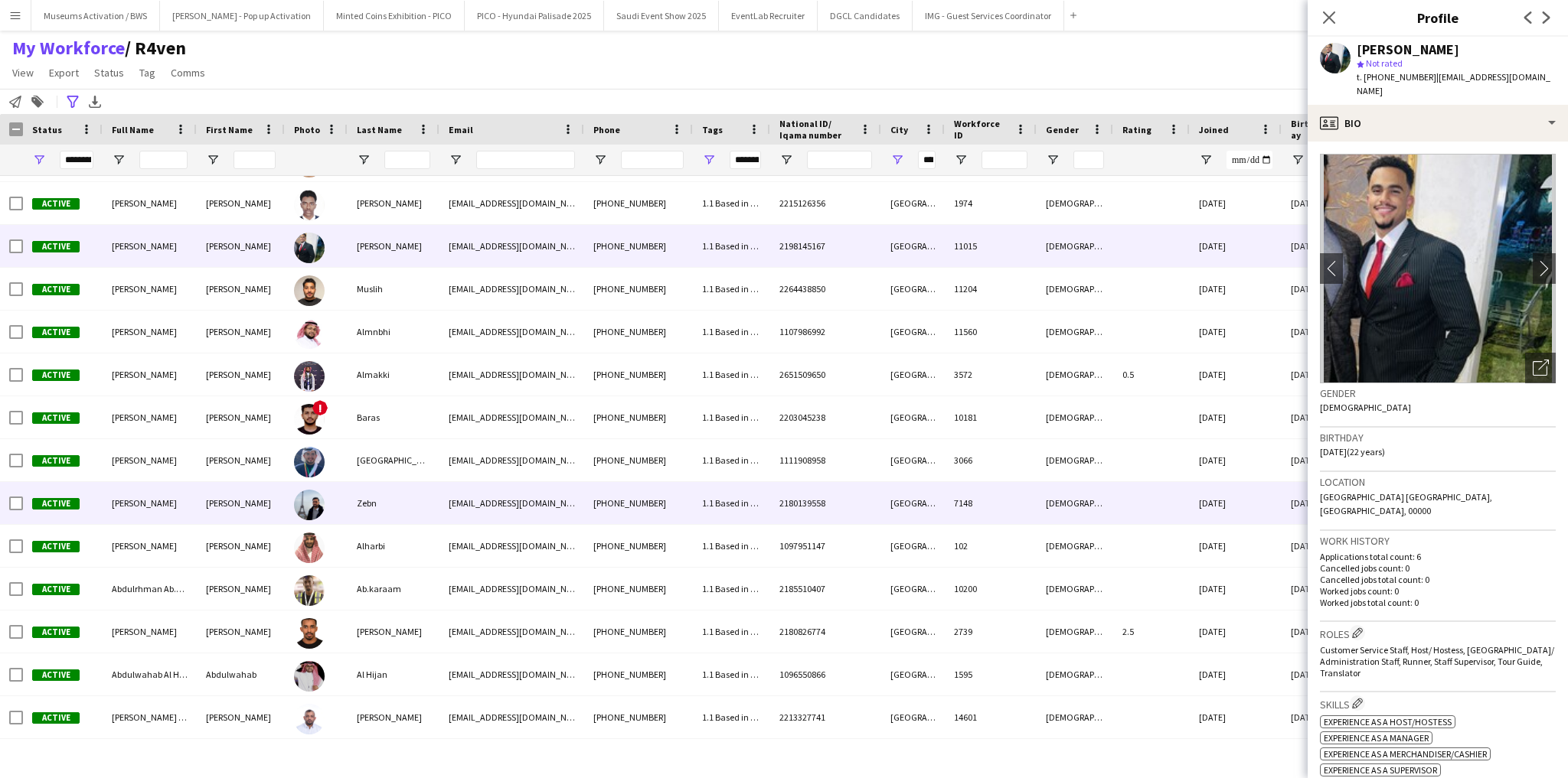
click at [373, 494] on div "Zebn" at bounding box center [393, 502] width 92 height 42
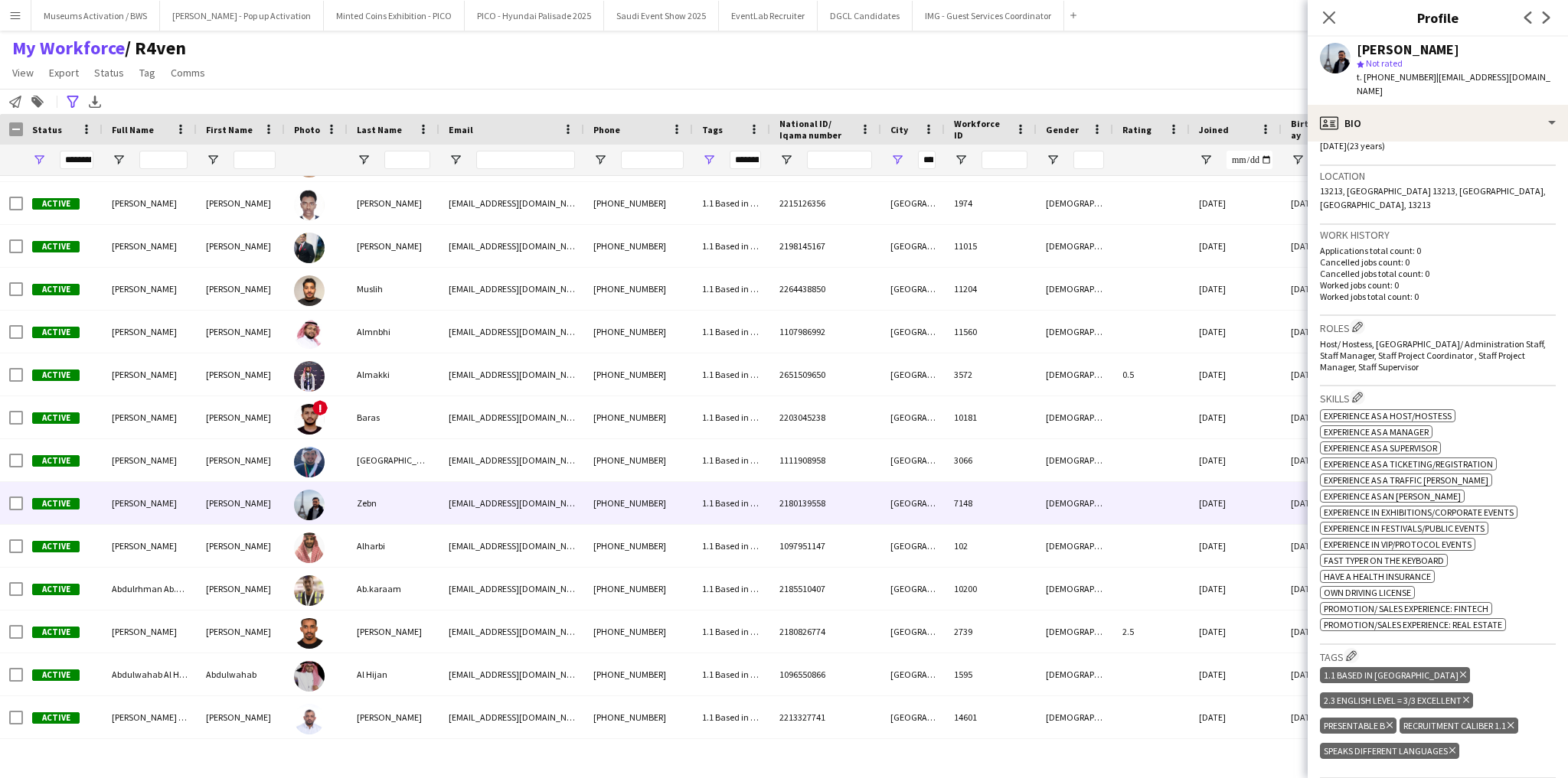
scroll to position [0, 0]
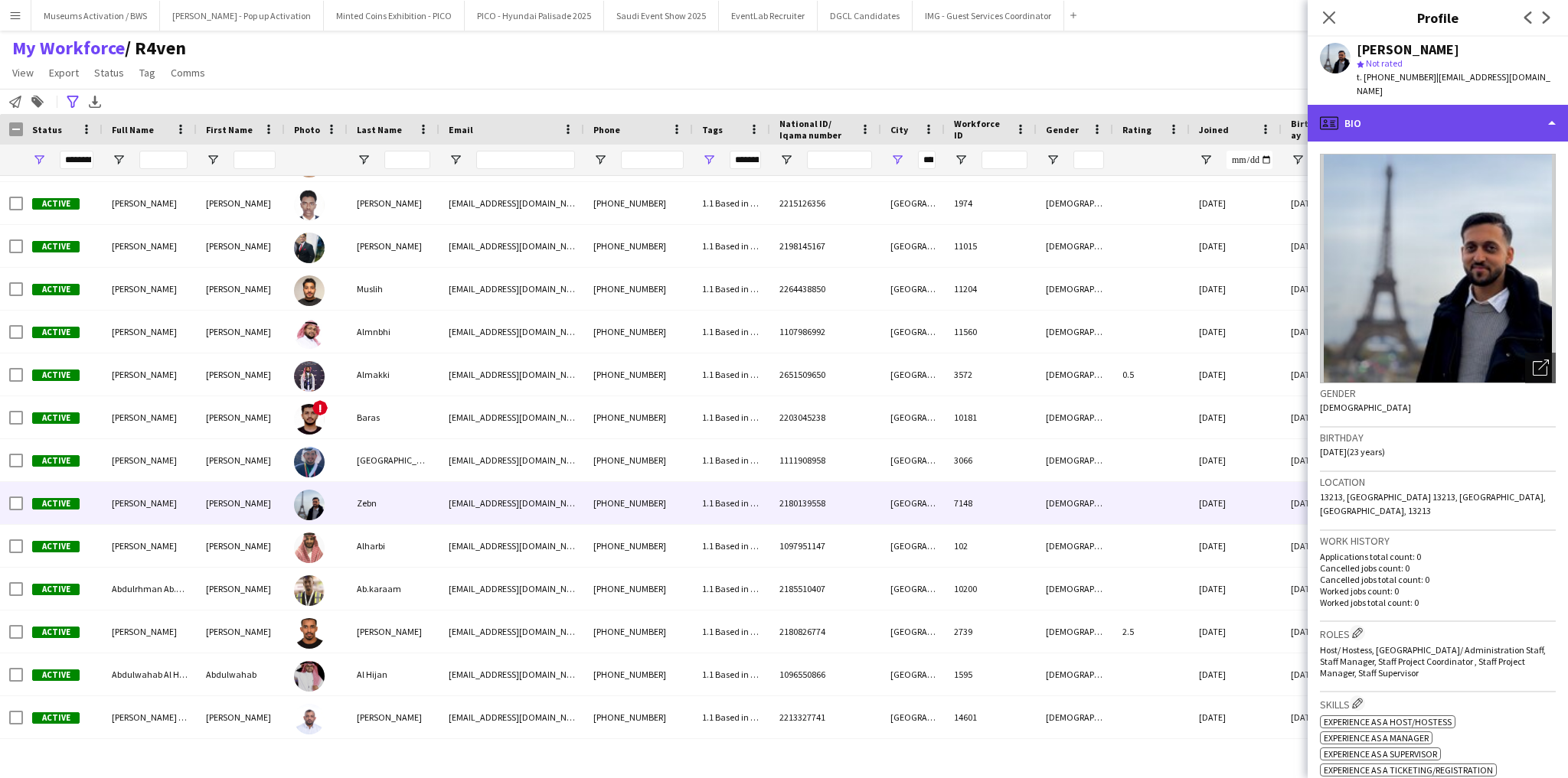
click at [1453, 118] on div "profile Bio" at bounding box center [1438, 123] width 260 height 37
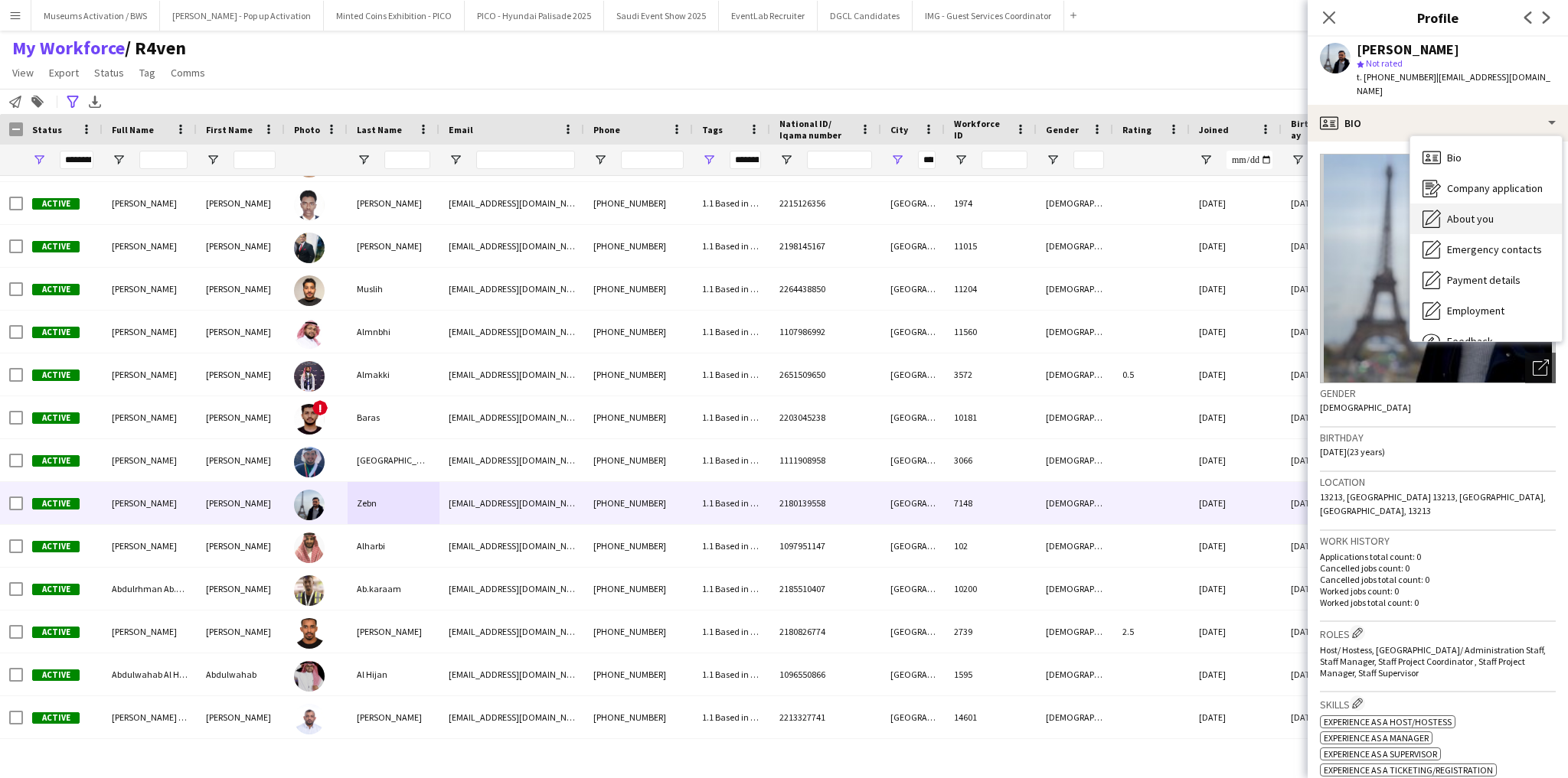
click at [1447, 212] on span "About you" at bounding box center [1470, 219] width 47 height 14
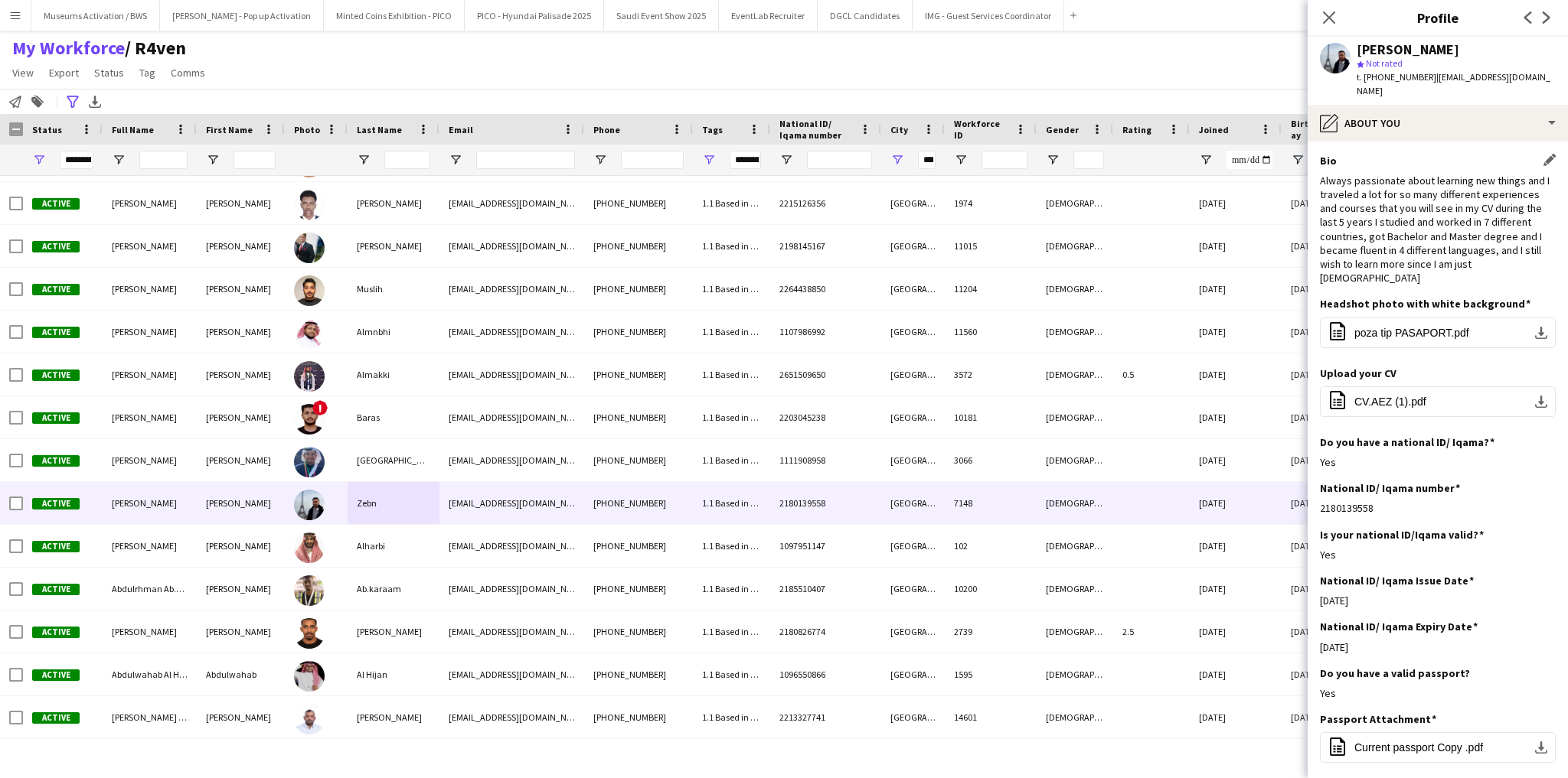
click at [1438, 200] on div "Always passionate about learning new things and I traveled a lot for so many di…" at bounding box center [1437, 229] width 236 height 112
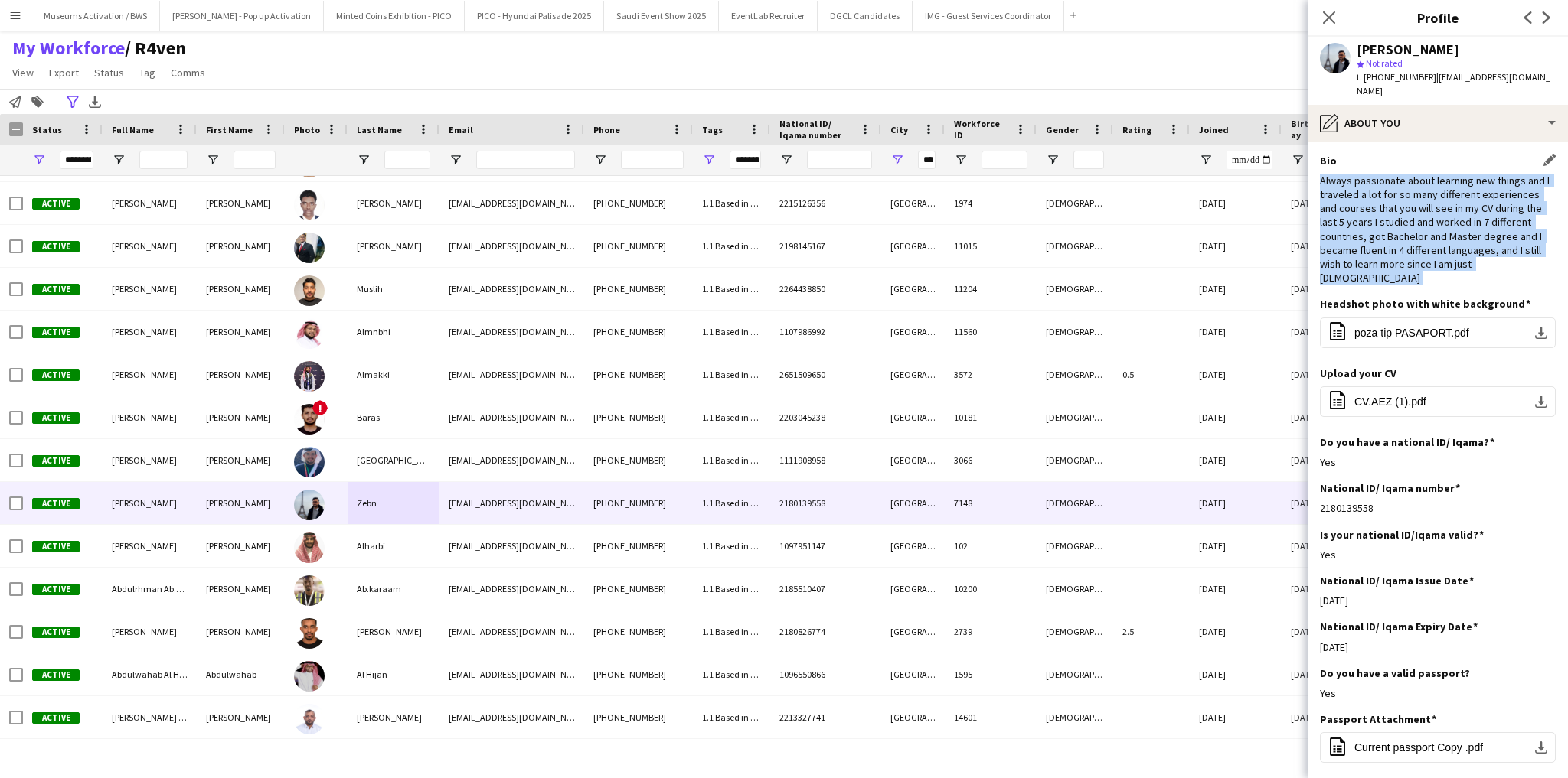
click at [1438, 200] on div "Always passionate about learning new things and I traveled a lot for so many di…" at bounding box center [1437, 229] width 236 height 112
click at [1424, 220] on div "Always passionate about learning new things and I traveled a lot for so many di…" at bounding box center [1437, 229] width 236 height 112
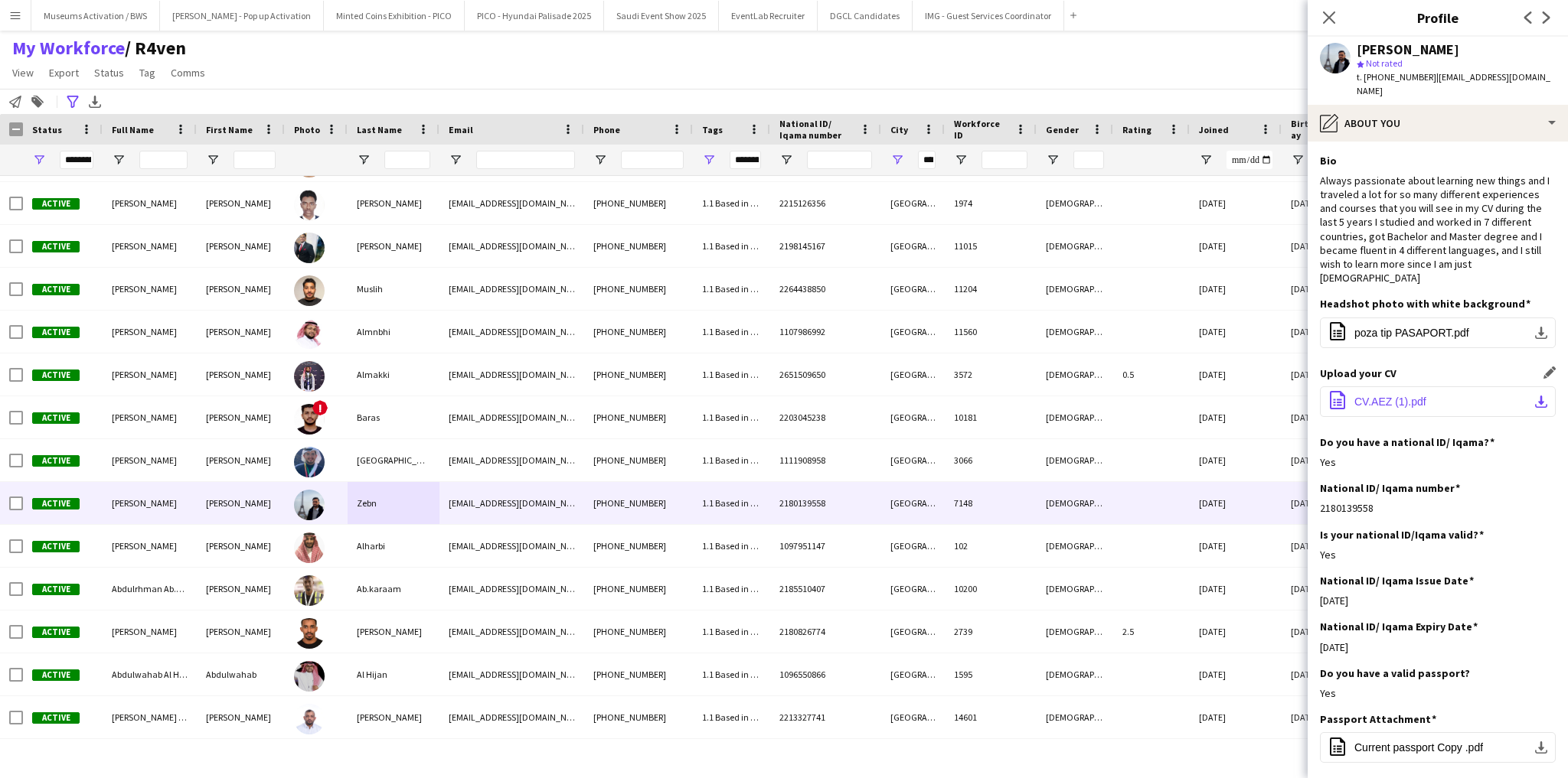
click at [1410, 396] on span "CV.AEZ (1).pdf" at bounding box center [1390, 402] width 72 height 13
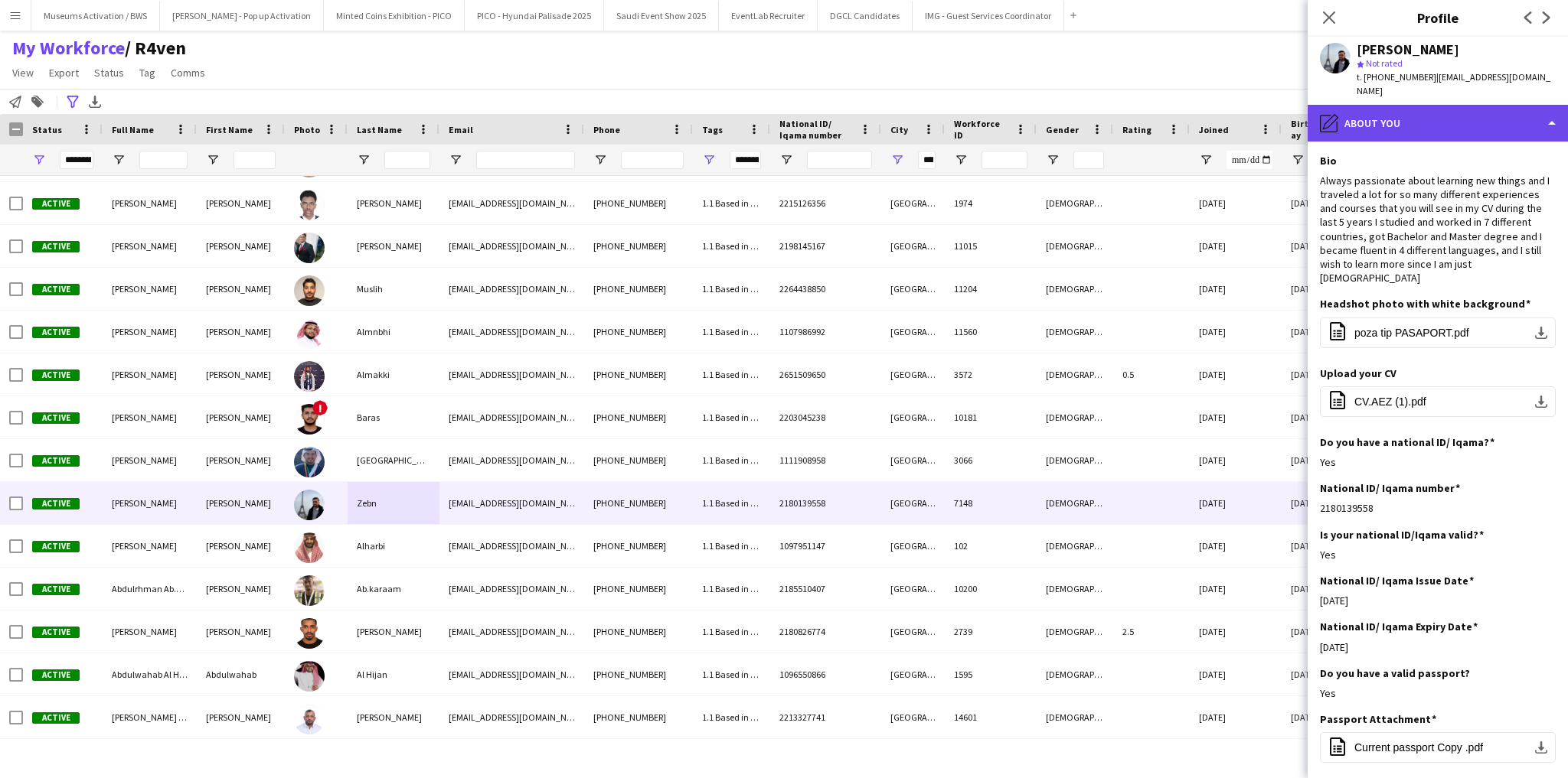
click at [1395, 113] on div "pencil4 About you" at bounding box center [1438, 123] width 260 height 37
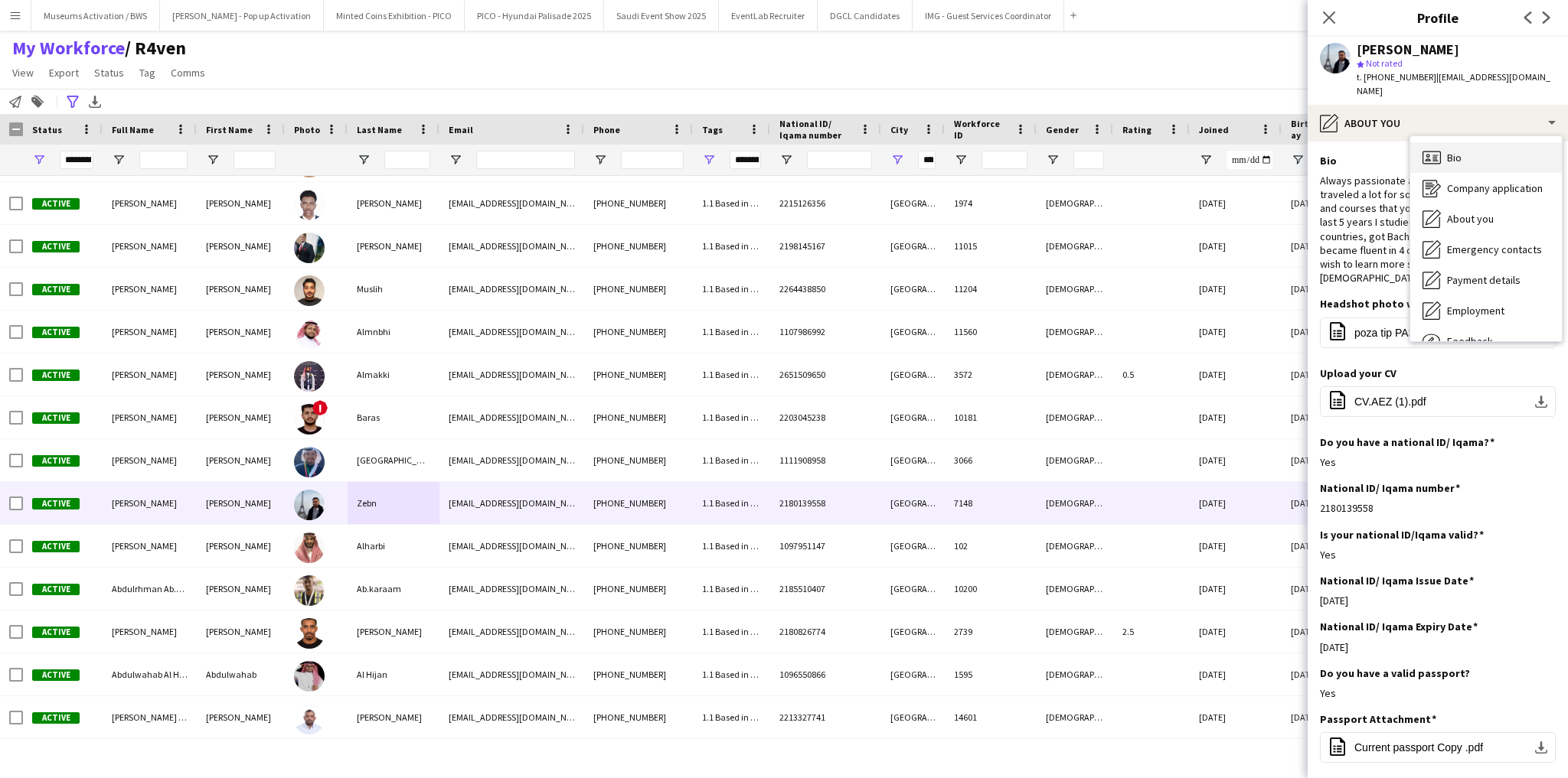
click at [1462, 143] on div "Bio Bio" at bounding box center [1486, 158] width 151 height 31
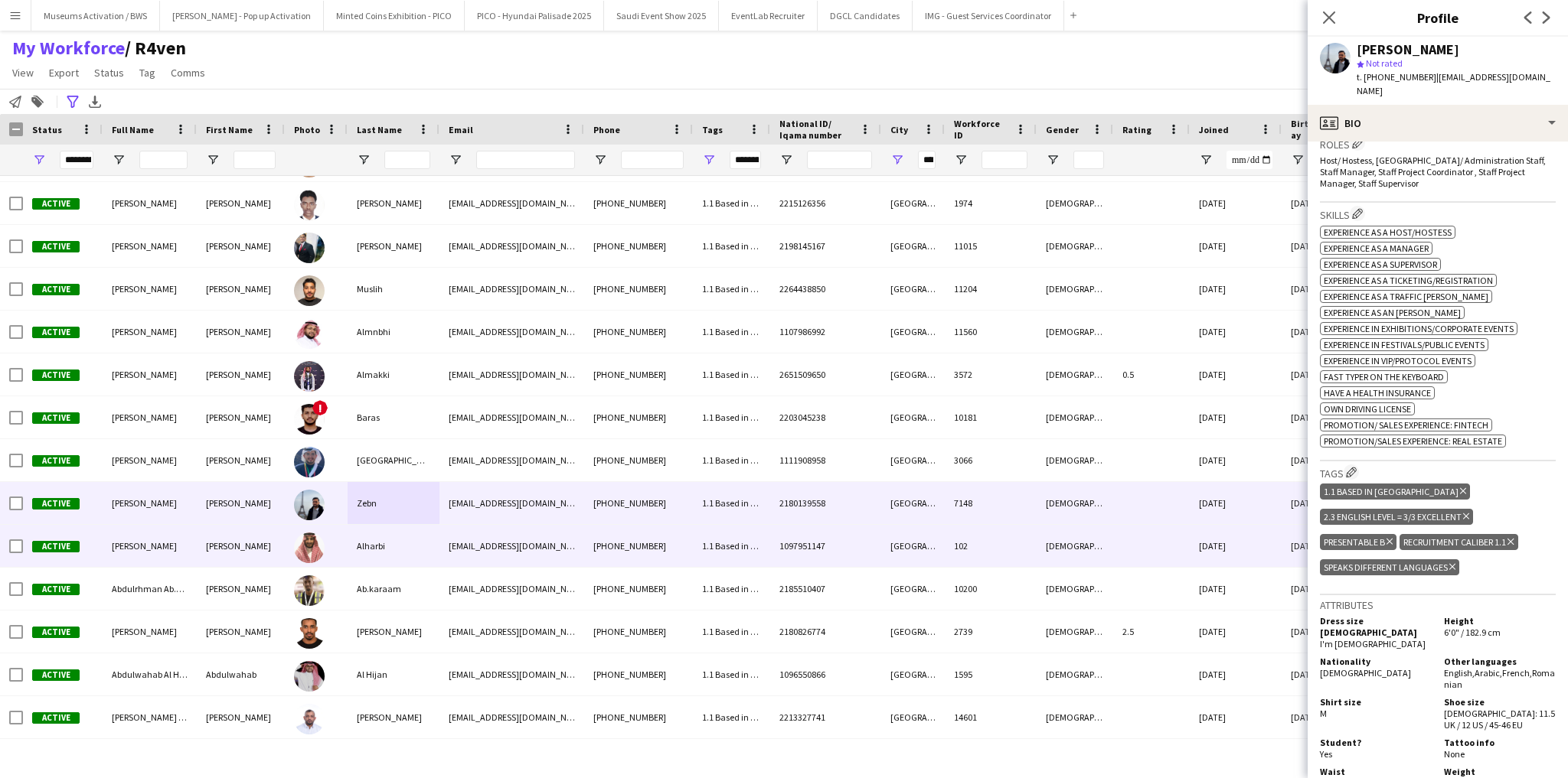
scroll to position [607, 0]
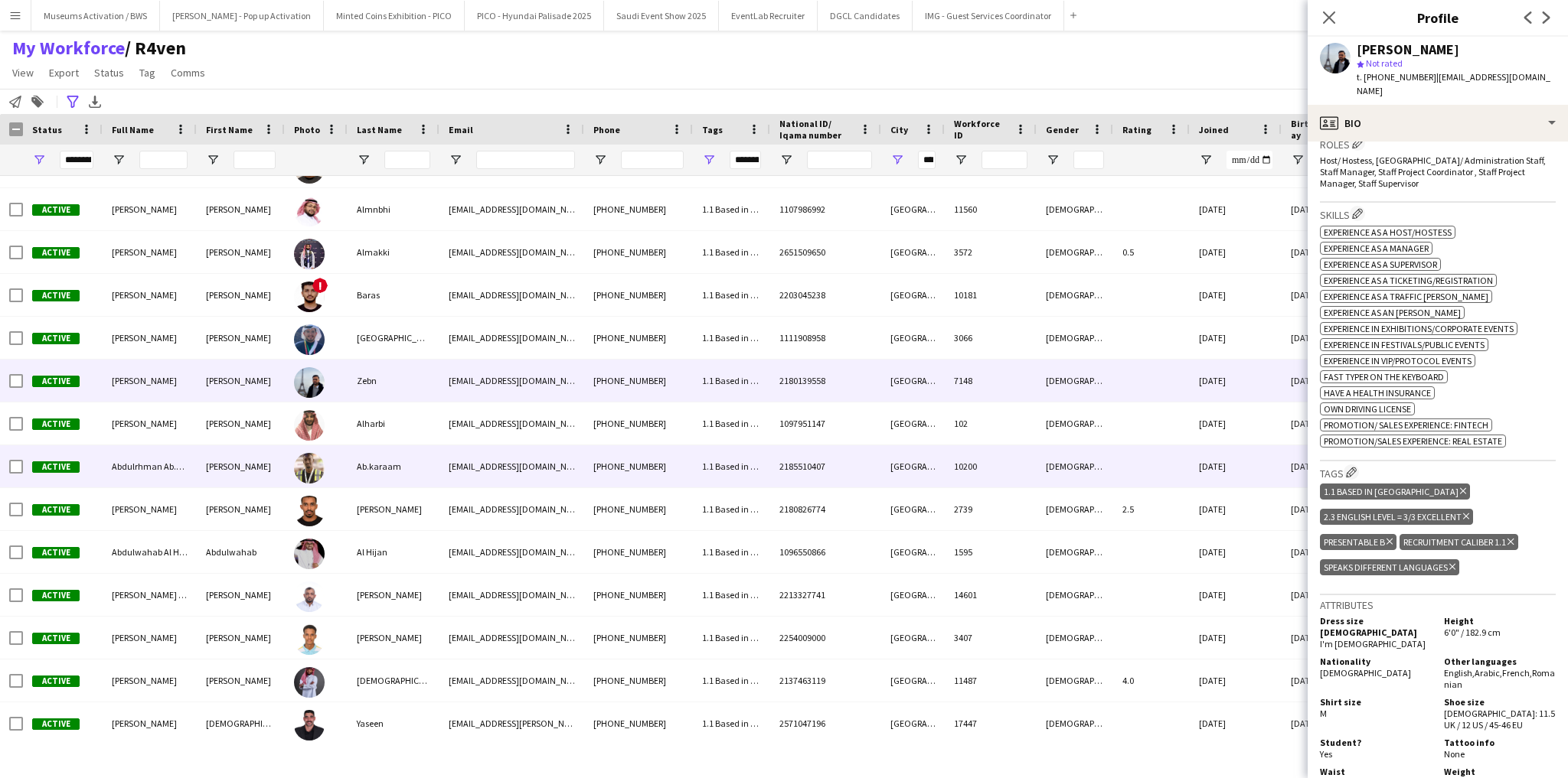
click at [383, 484] on div "Ab.karaam" at bounding box center [393, 466] width 92 height 42
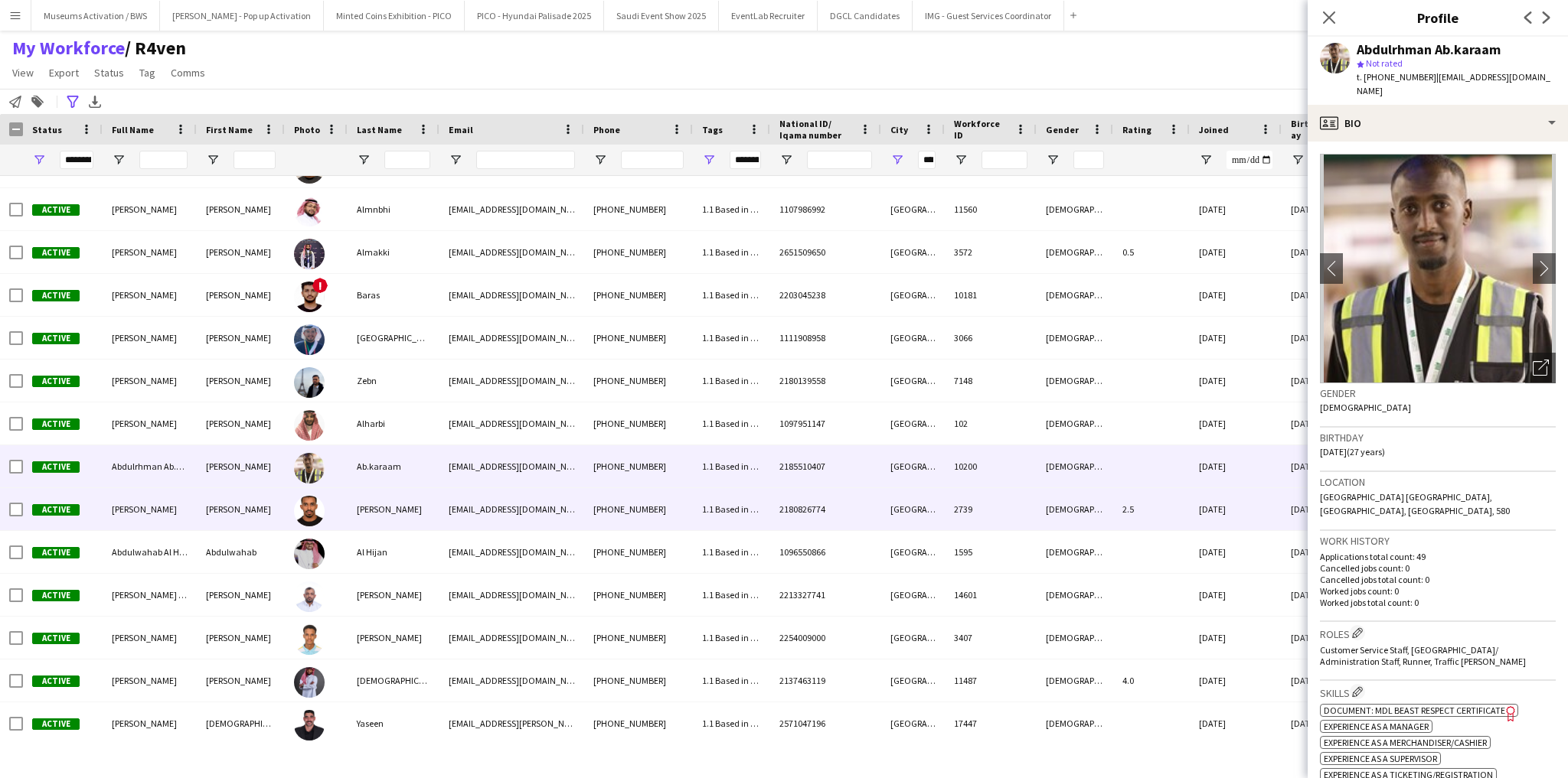
click at [392, 525] on div "[PERSON_NAME]" at bounding box center [393, 508] width 92 height 42
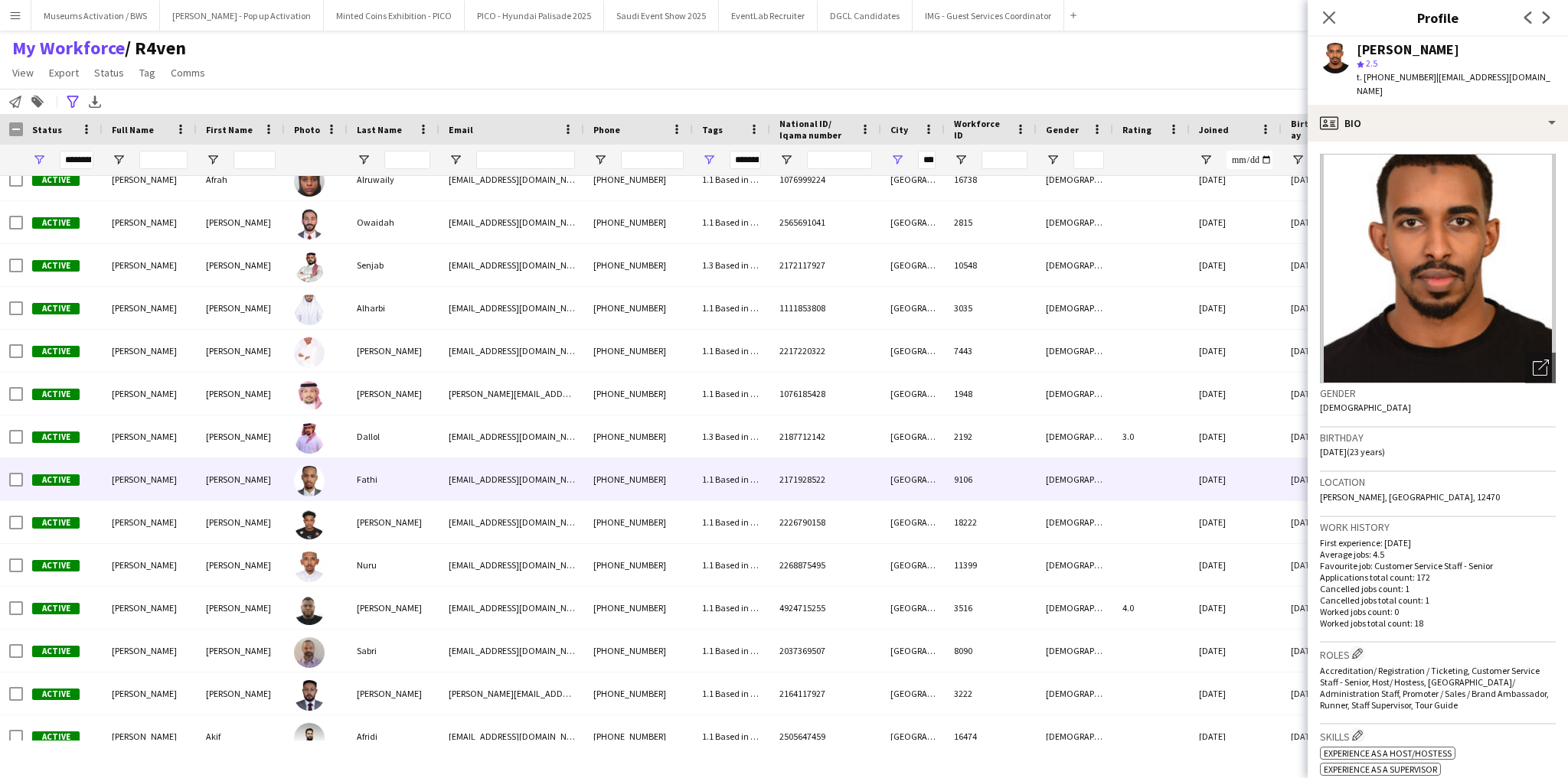
scroll to position [1347, 0]
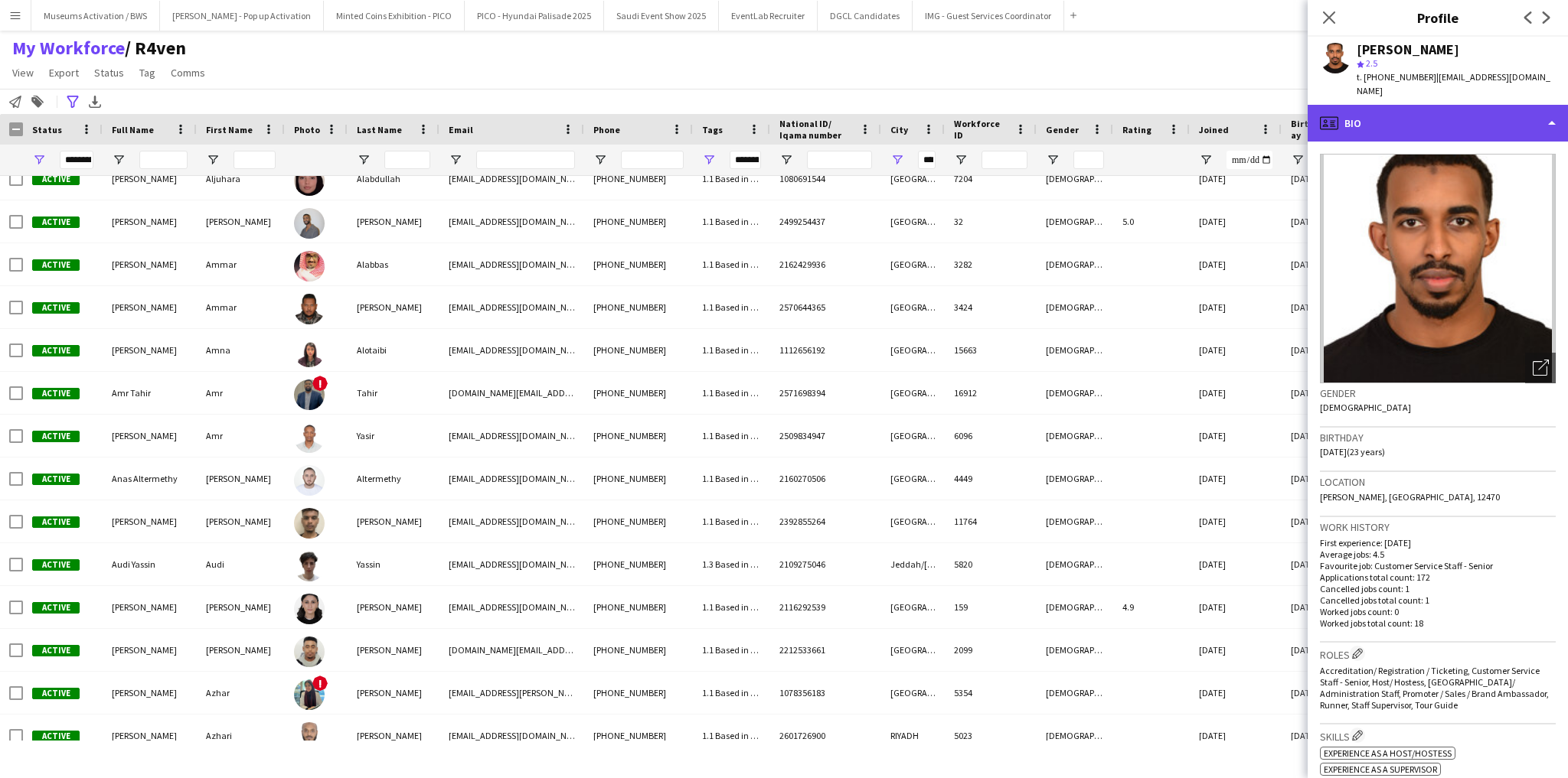
click at [1405, 120] on div "profile Bio" at bounding box center [1438, 123] width 260 height 37
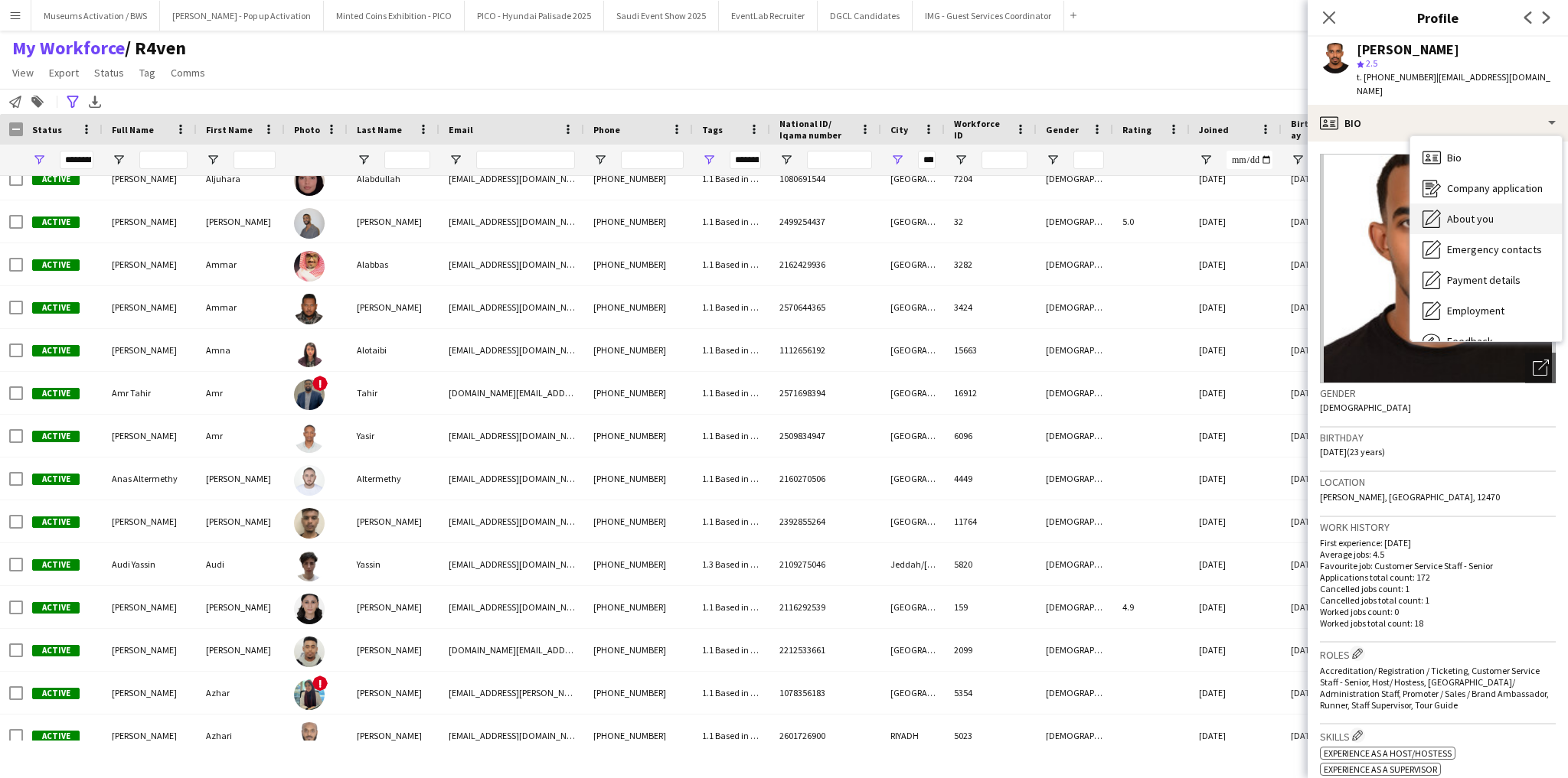
click at [1430, 223] on icon at bounding box center [1433, 217] width 16 height 16
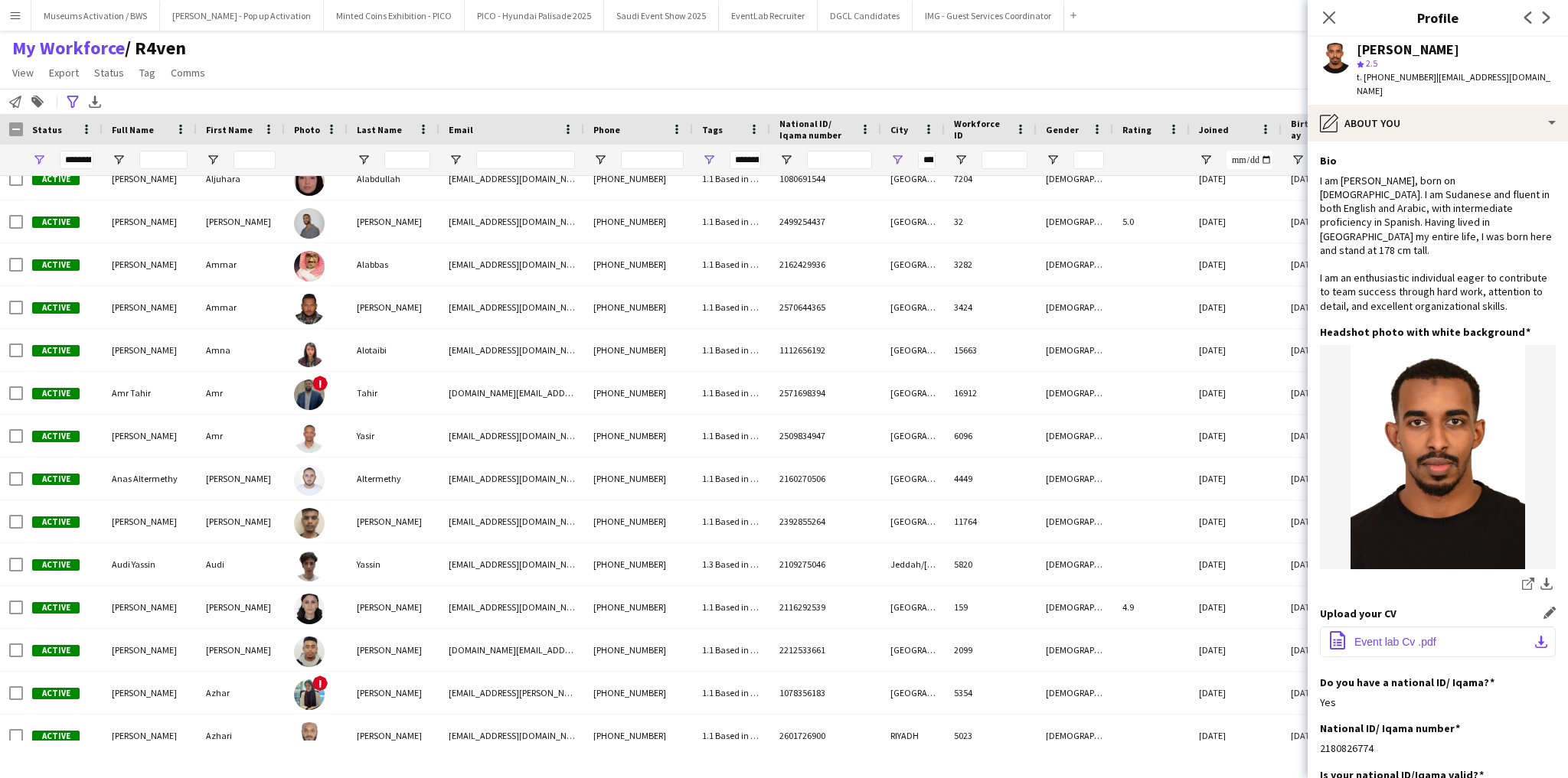
click at [1348, 627] on button "office-file-sheet Event lab Cv .pdf download-bottom" at bounding box center [1437, 642] width 236 height 31
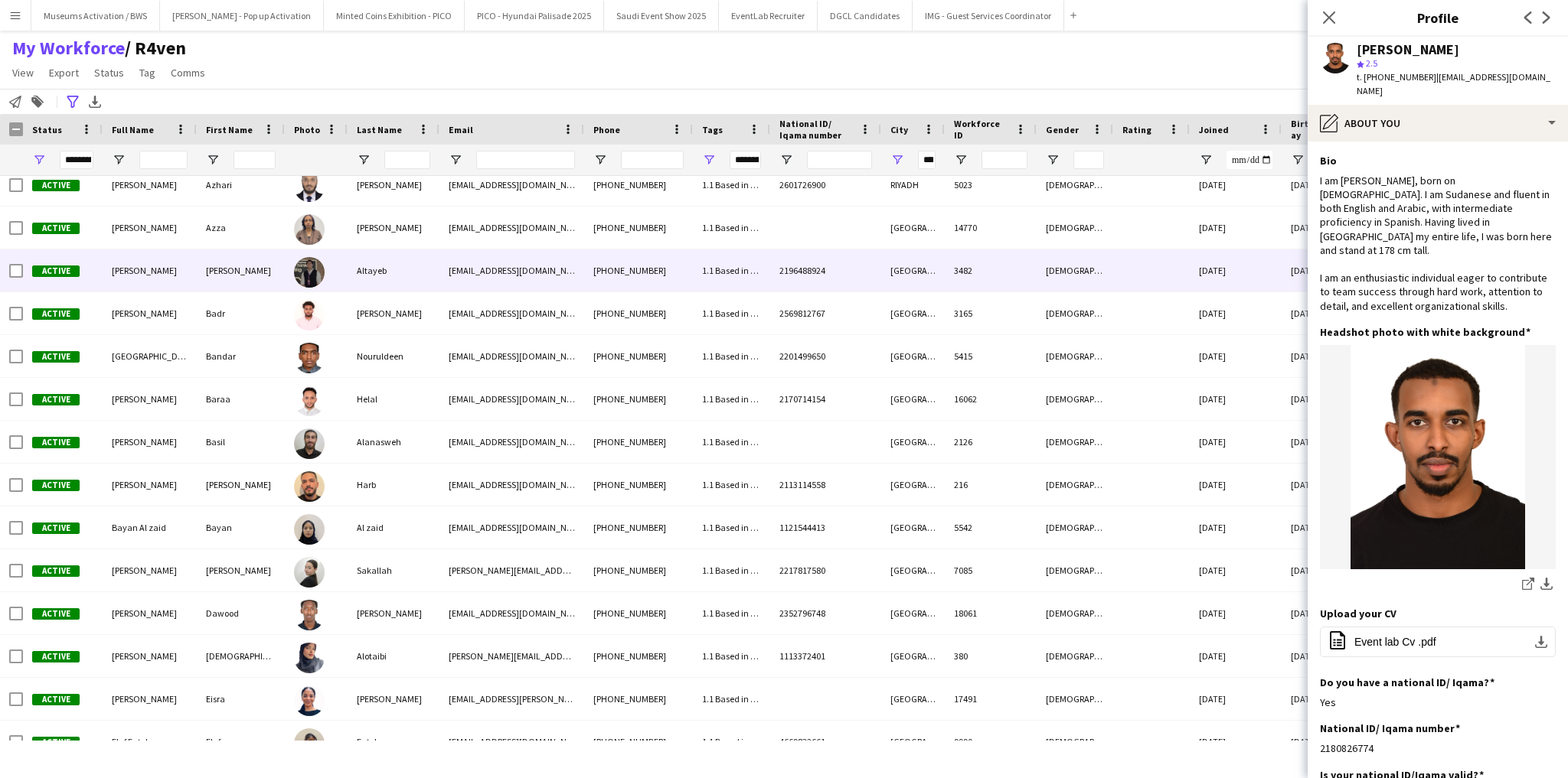
click at [408, 285] on div "Altayeb" at bounding box center [393, 270] width 92 height 42
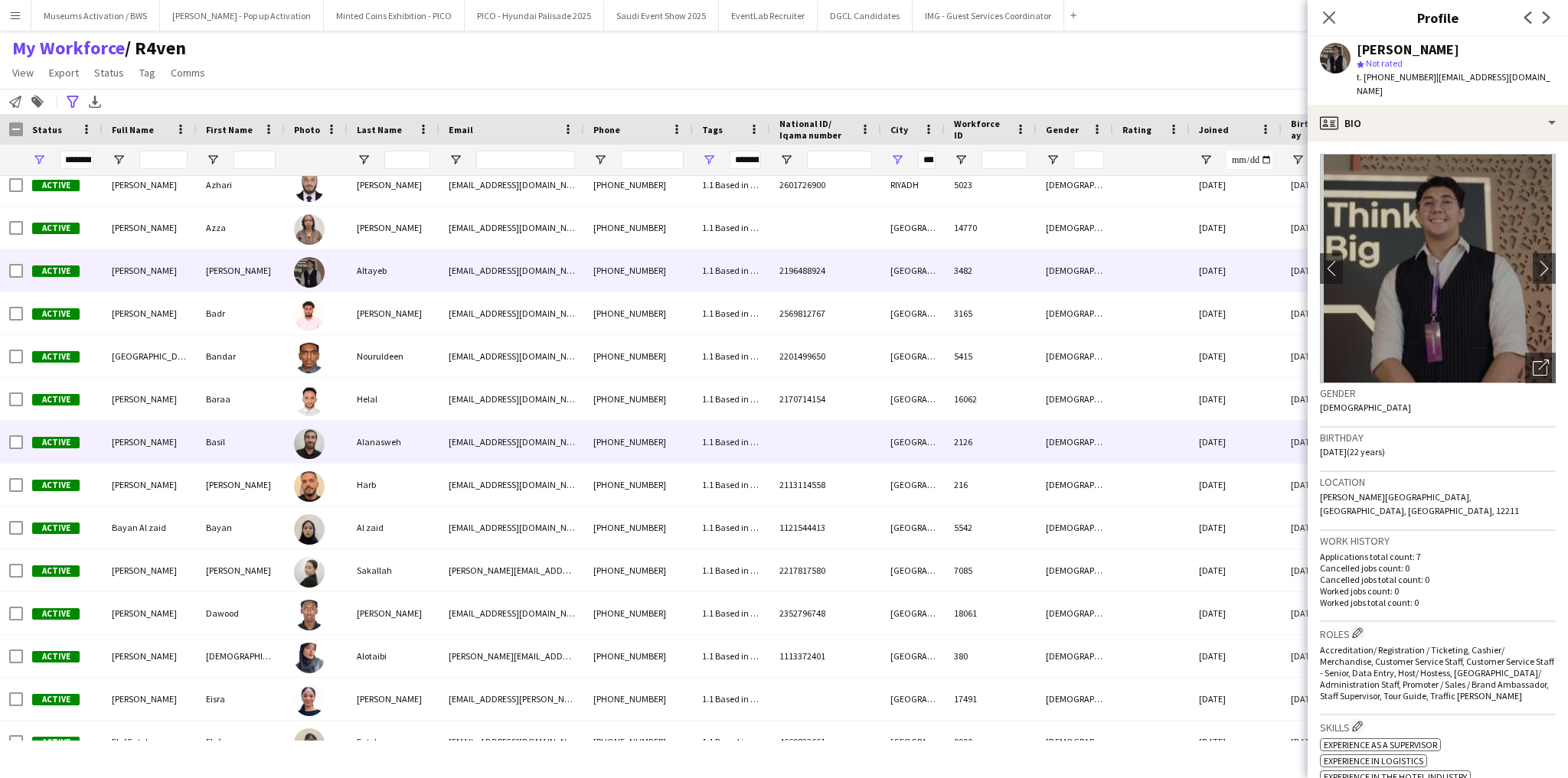
click at [413, 432] on div "Alanasweh" at bounding box center [393, 441] width 92 height 42
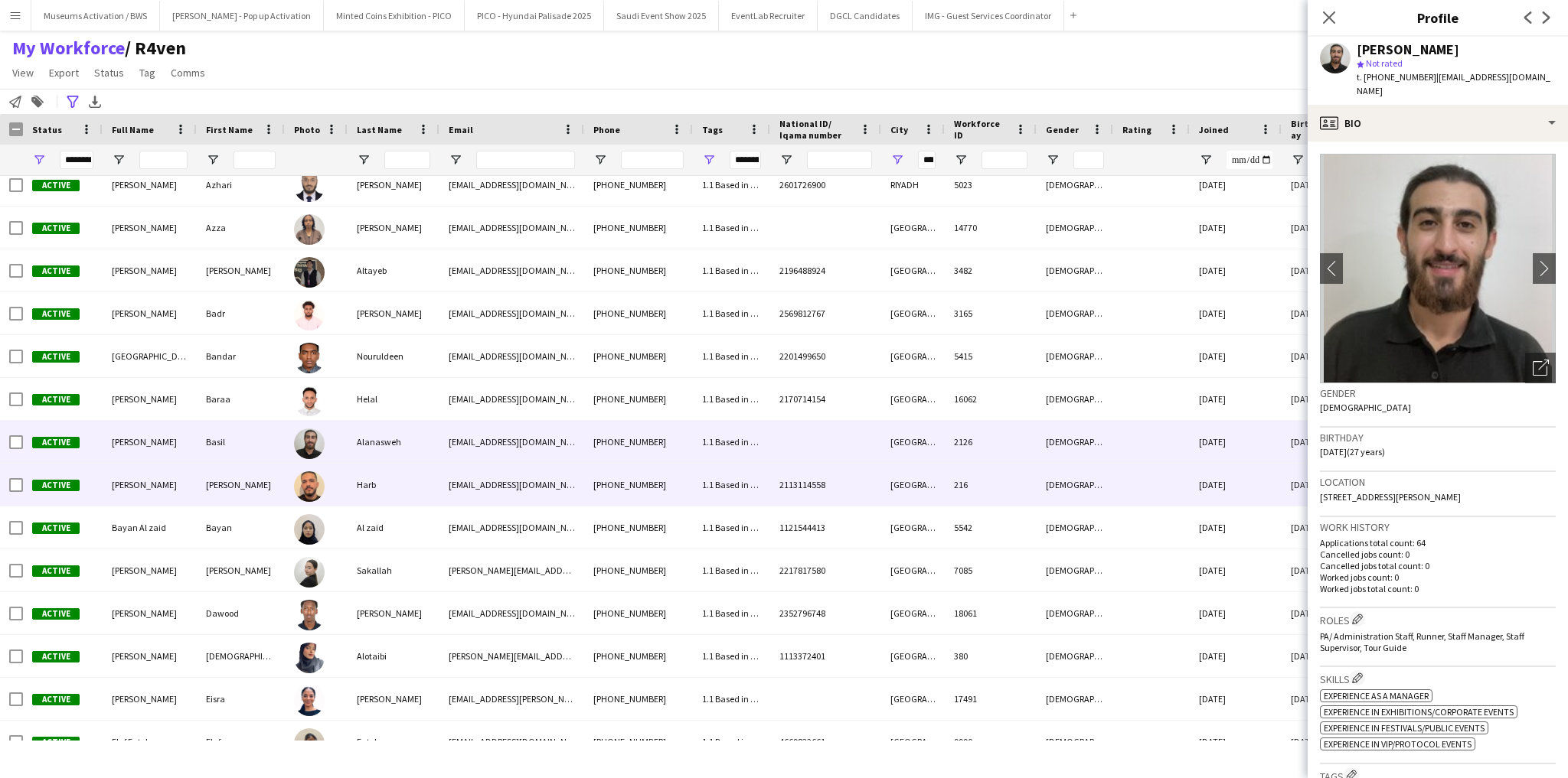
click at [416, 495] on div "Harb" at bounding box center [393, 484] width 92 height 42
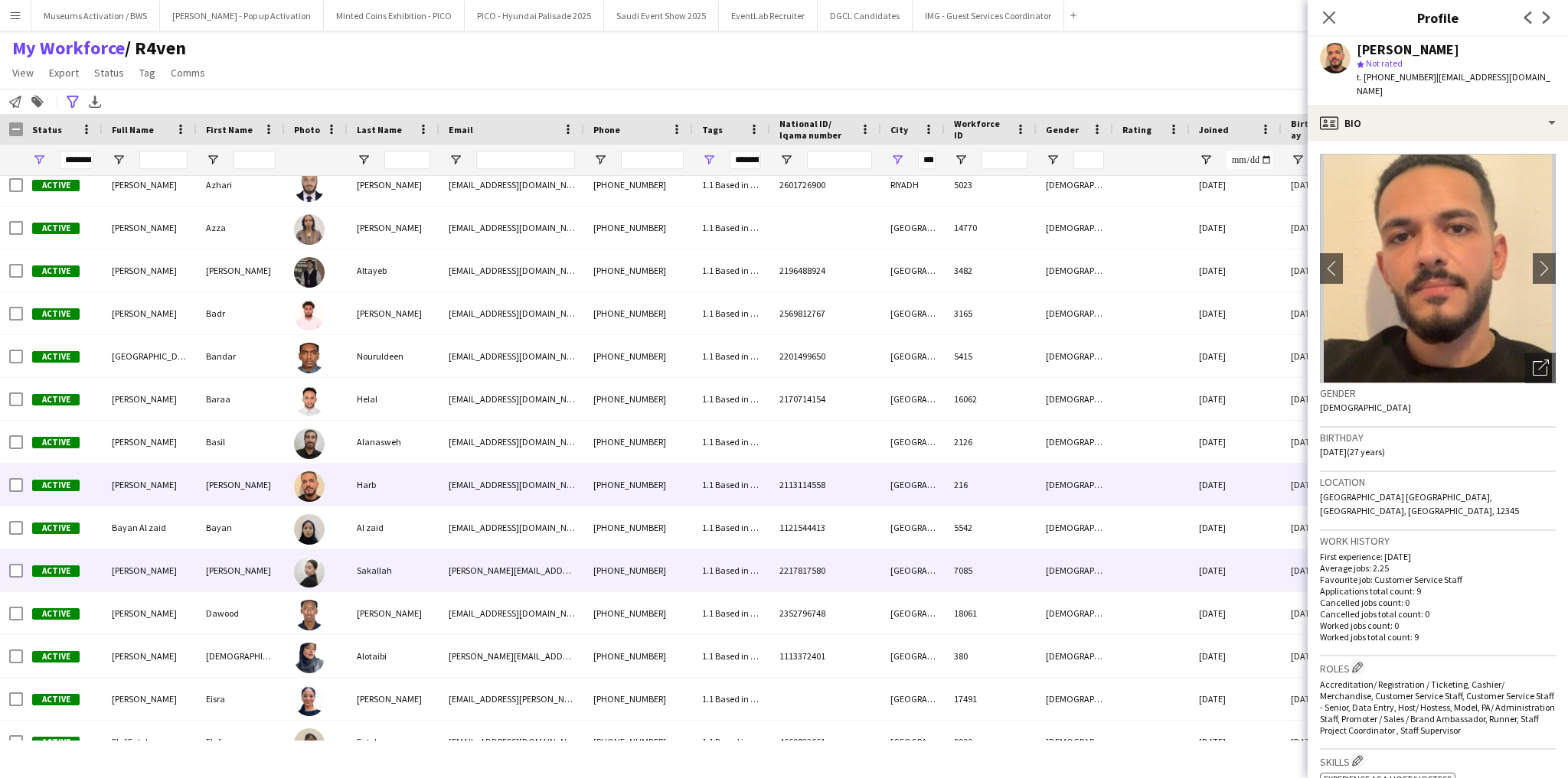
click at [423, 573] on div "Sakallah" at bounding box center [393, 570] width 92 height 42
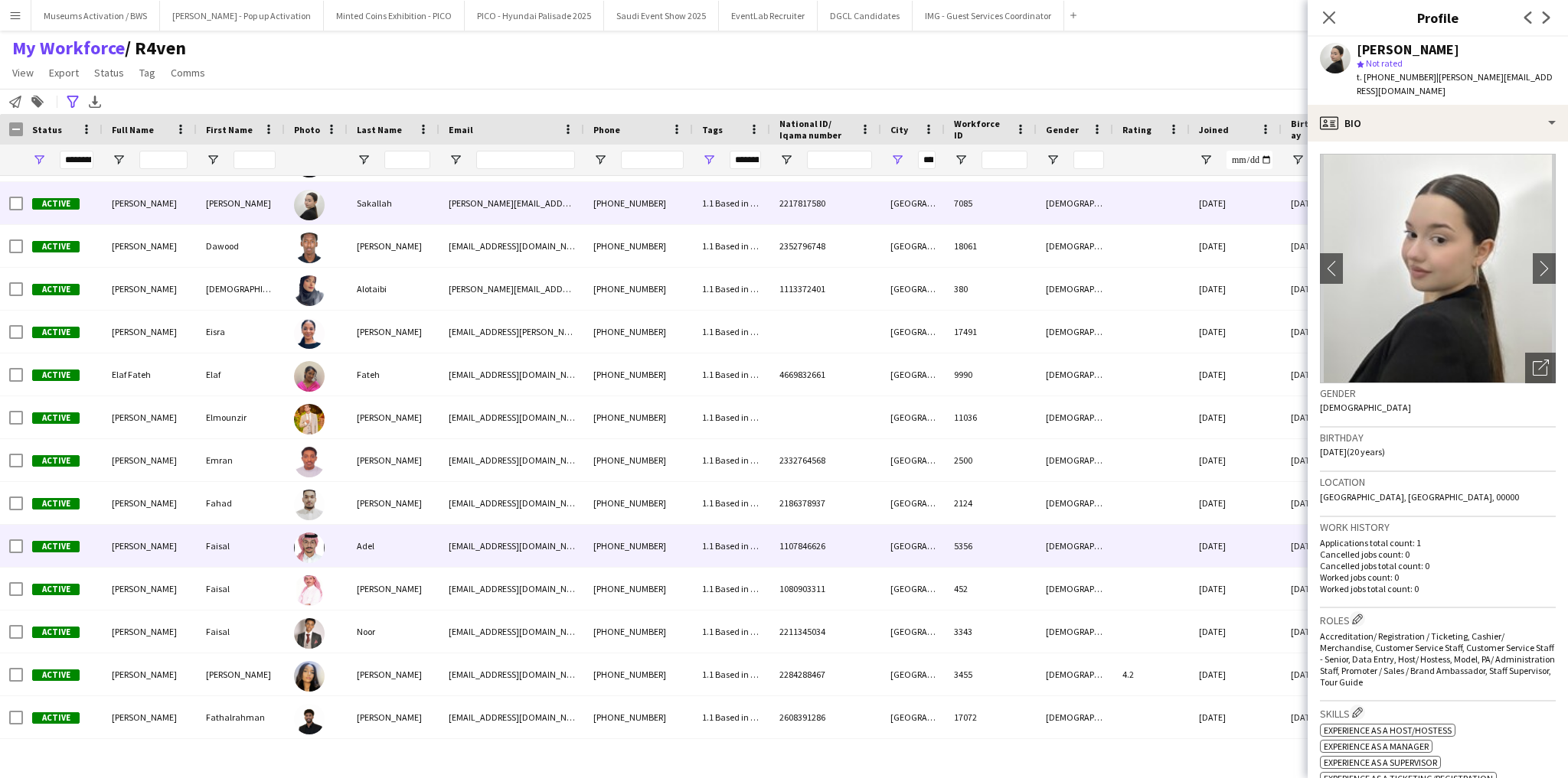
click at [408, 548] on div "Adel" at bounding box center [393, 545] width 92 height 42
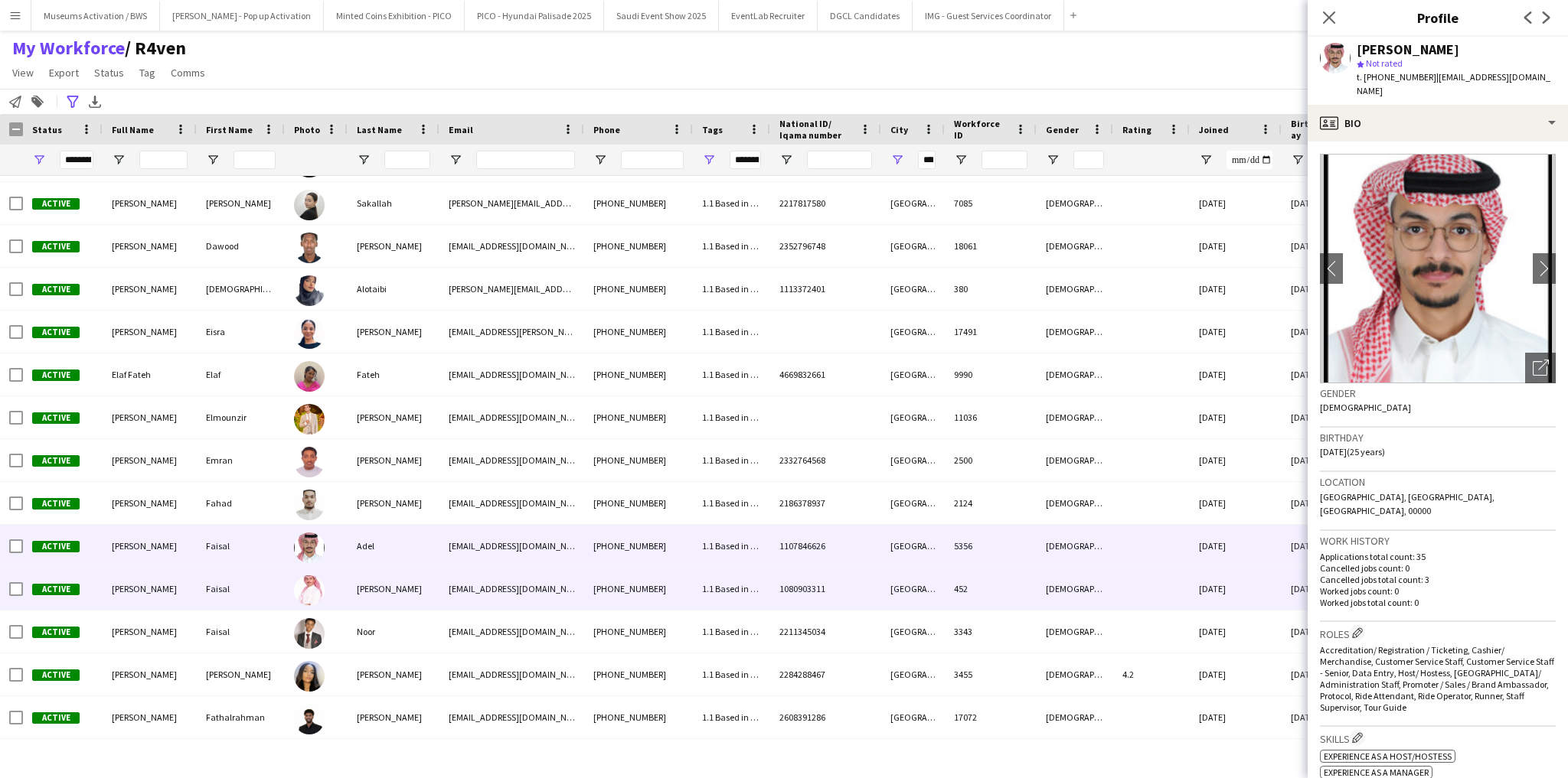
click at [418, 586] on div "[PERSON_NAME]" at bounding box center [393, 588] width 92 height 42
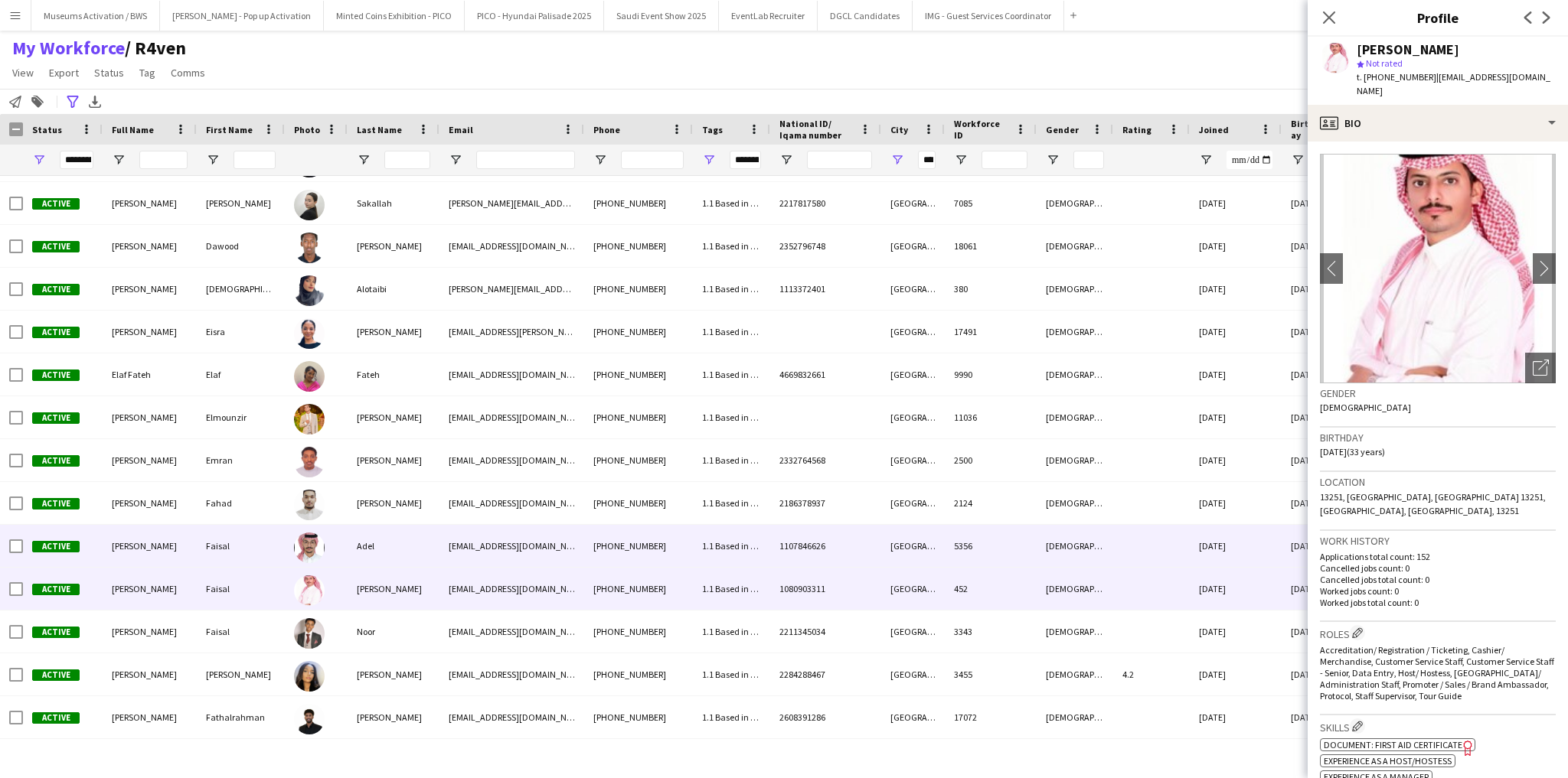
click at [429, 558] on div "Adel" at bounding box center [393, 545] width 92 height 42
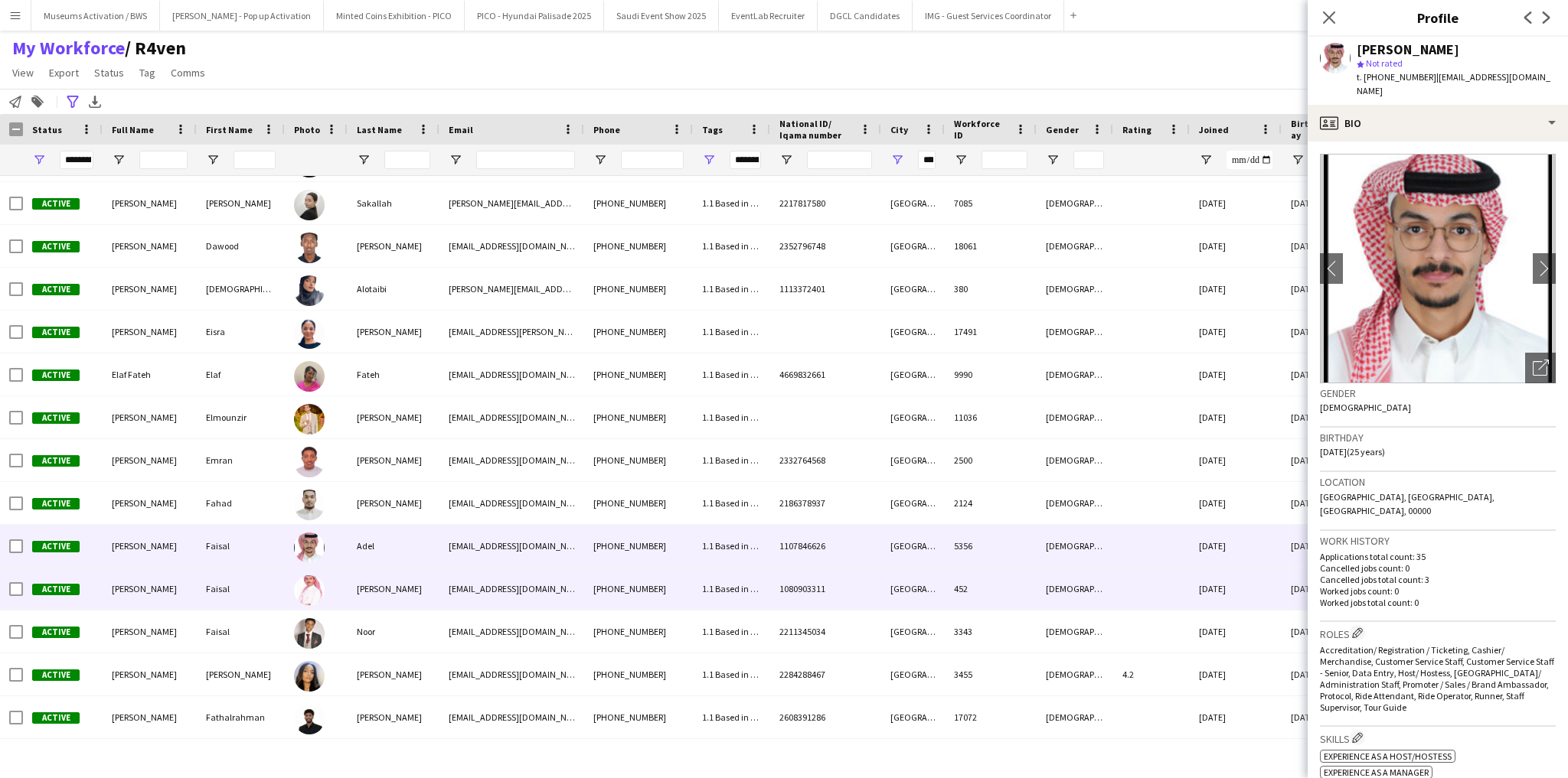
click at [428, 597] on div "[PERSON_NAME]" at bounding box center [393, 588] width 92 height 42
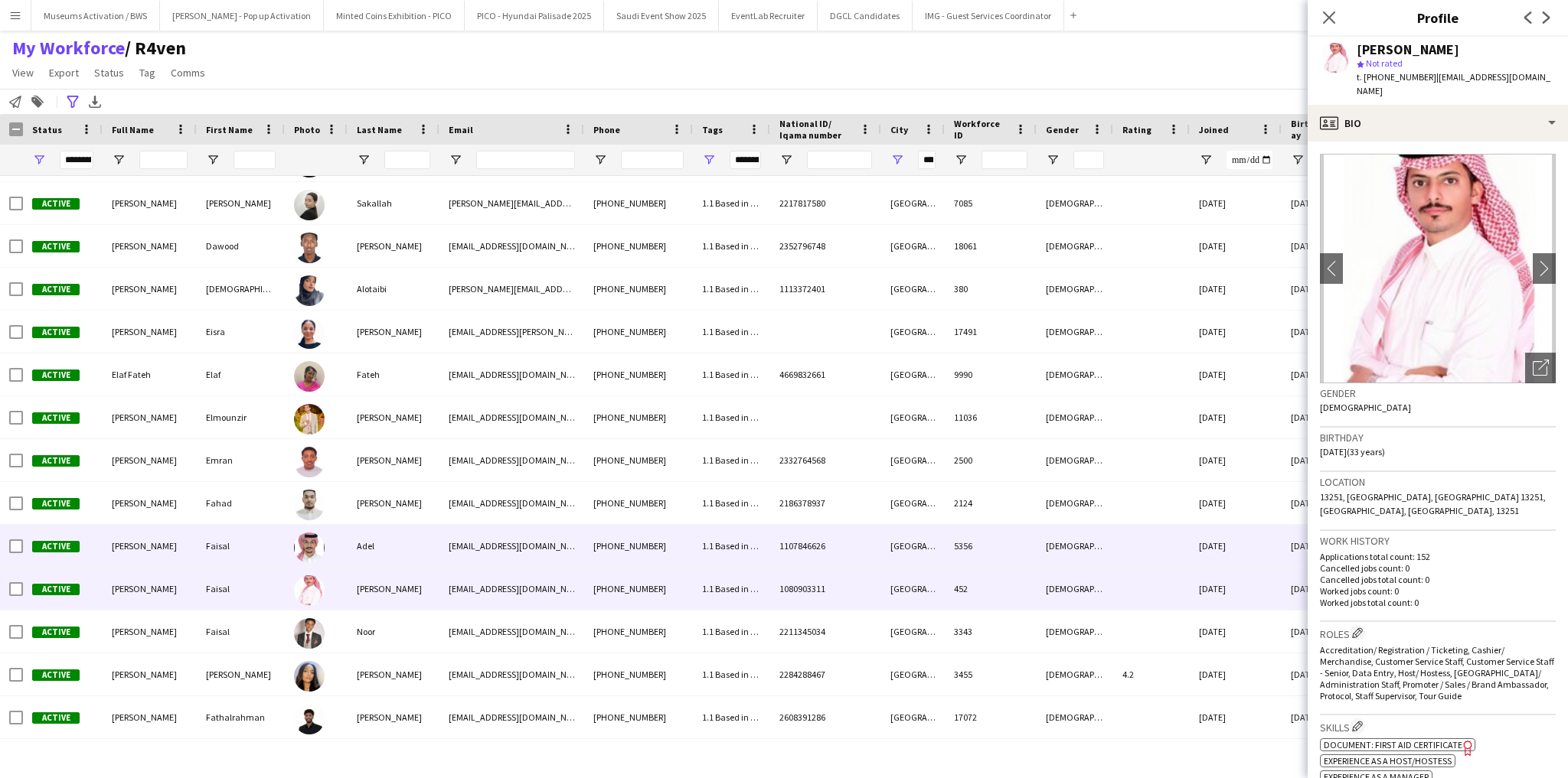
click at [436, 546] on div "Adel" at bounding box center [393, 545] width 92 height 42
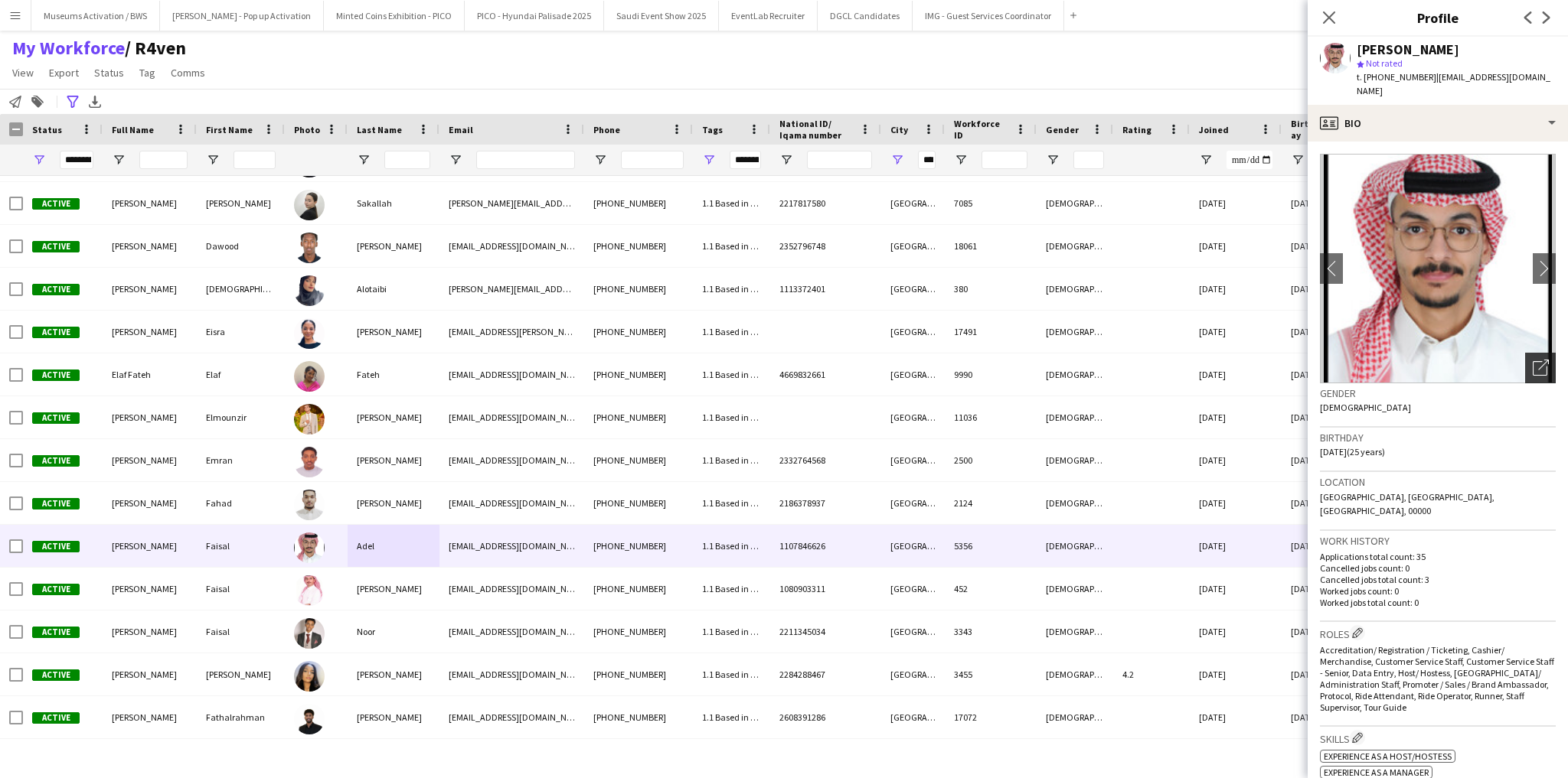
click at [1533, 360] on icon "Open photos pop-in" at bounding box center [1541, 368] width 16 height 16
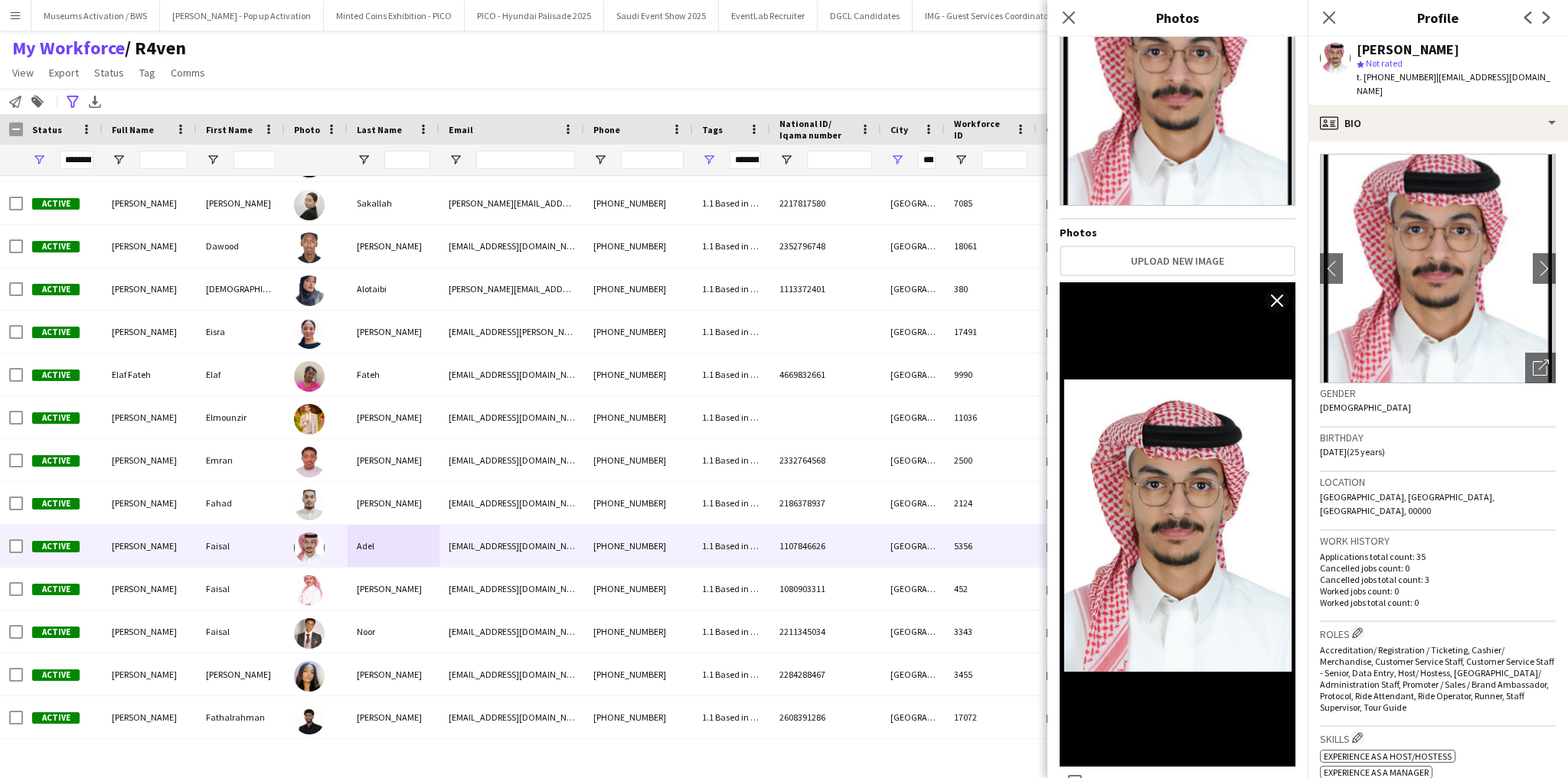
click at [1457, 431] on h3 "Birthday" at bounding box center [1437, 438] width 236 height 14
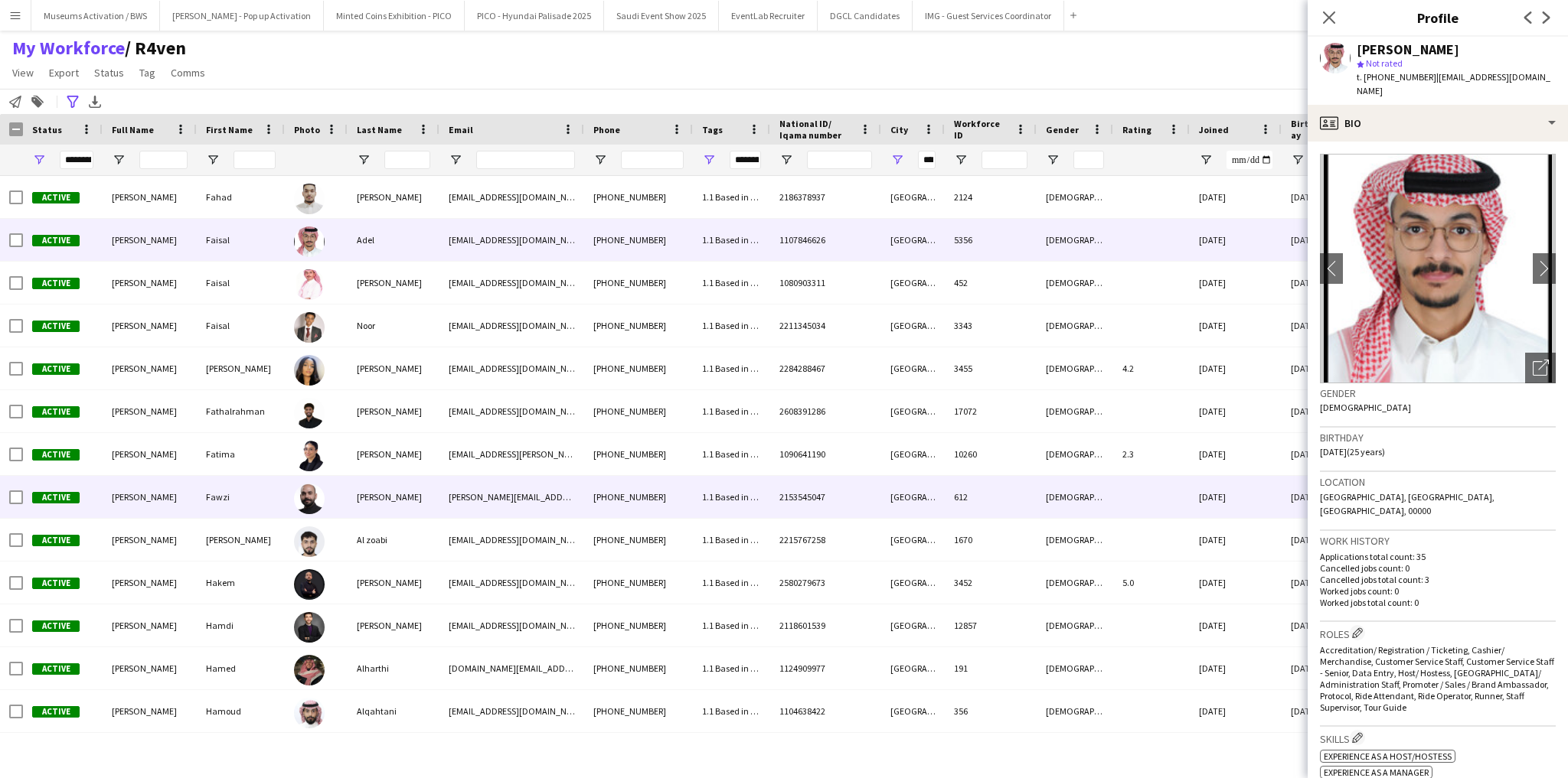
click at [355, 509] on div "[PERSON_NAME]" at bounding box center [393, 497] width 92 height 42
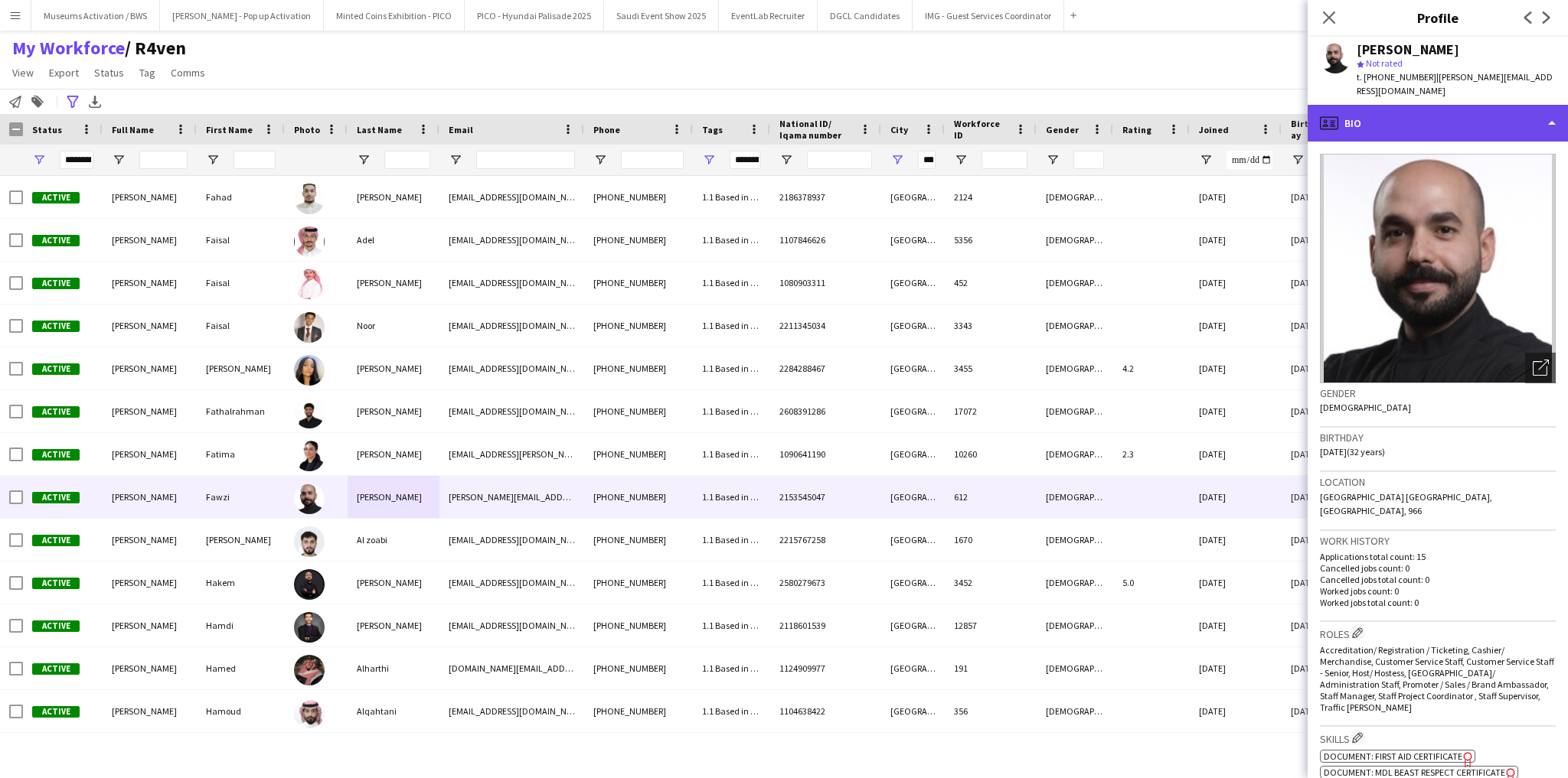
click at [1358, 113] on div "profile Bio" at bounding box center [1438, 123] width 260 height 37
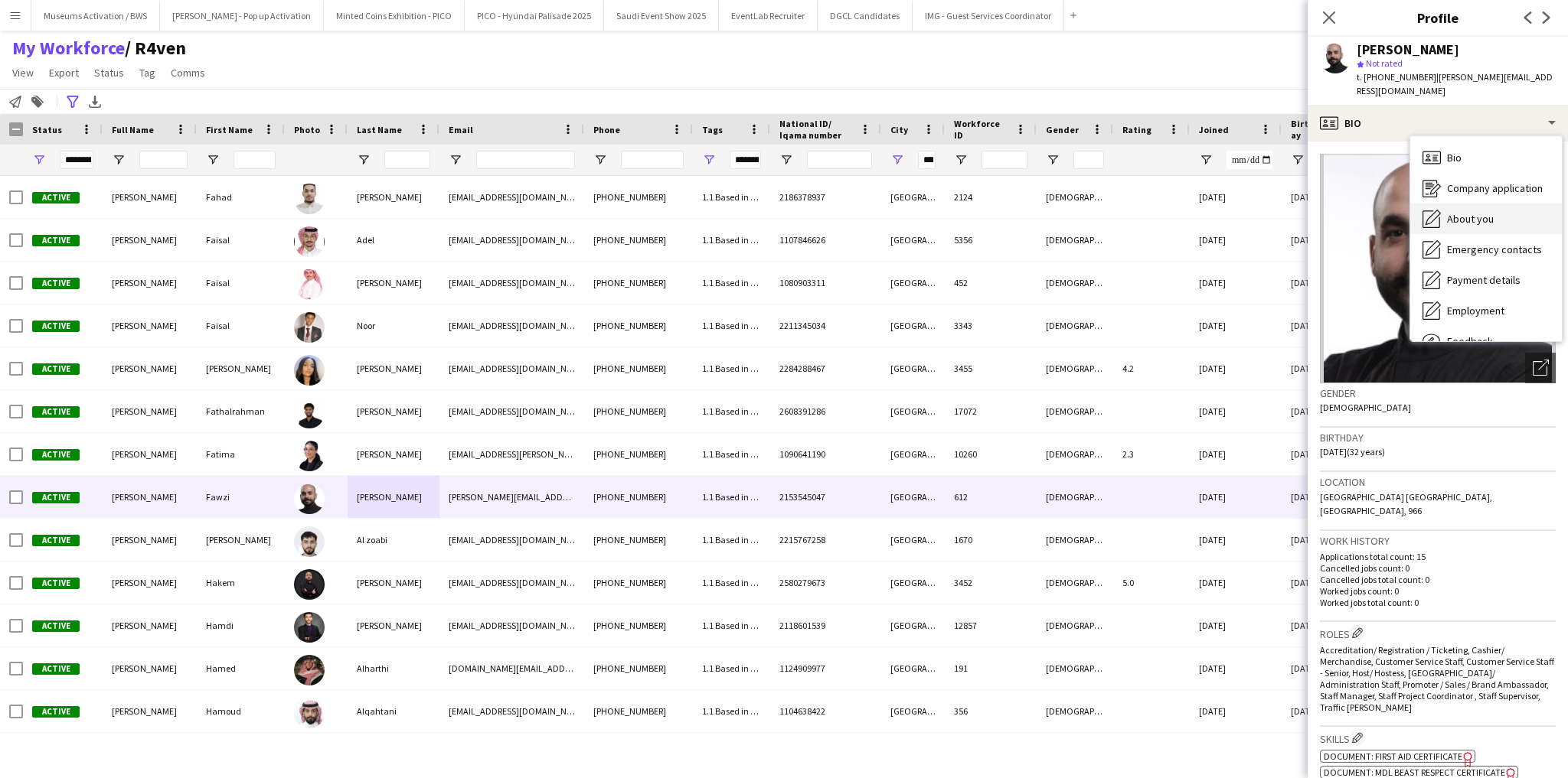
click at [1442, 204] on div "About you About you" at bounding box center [1486, 219] width 151 height 31
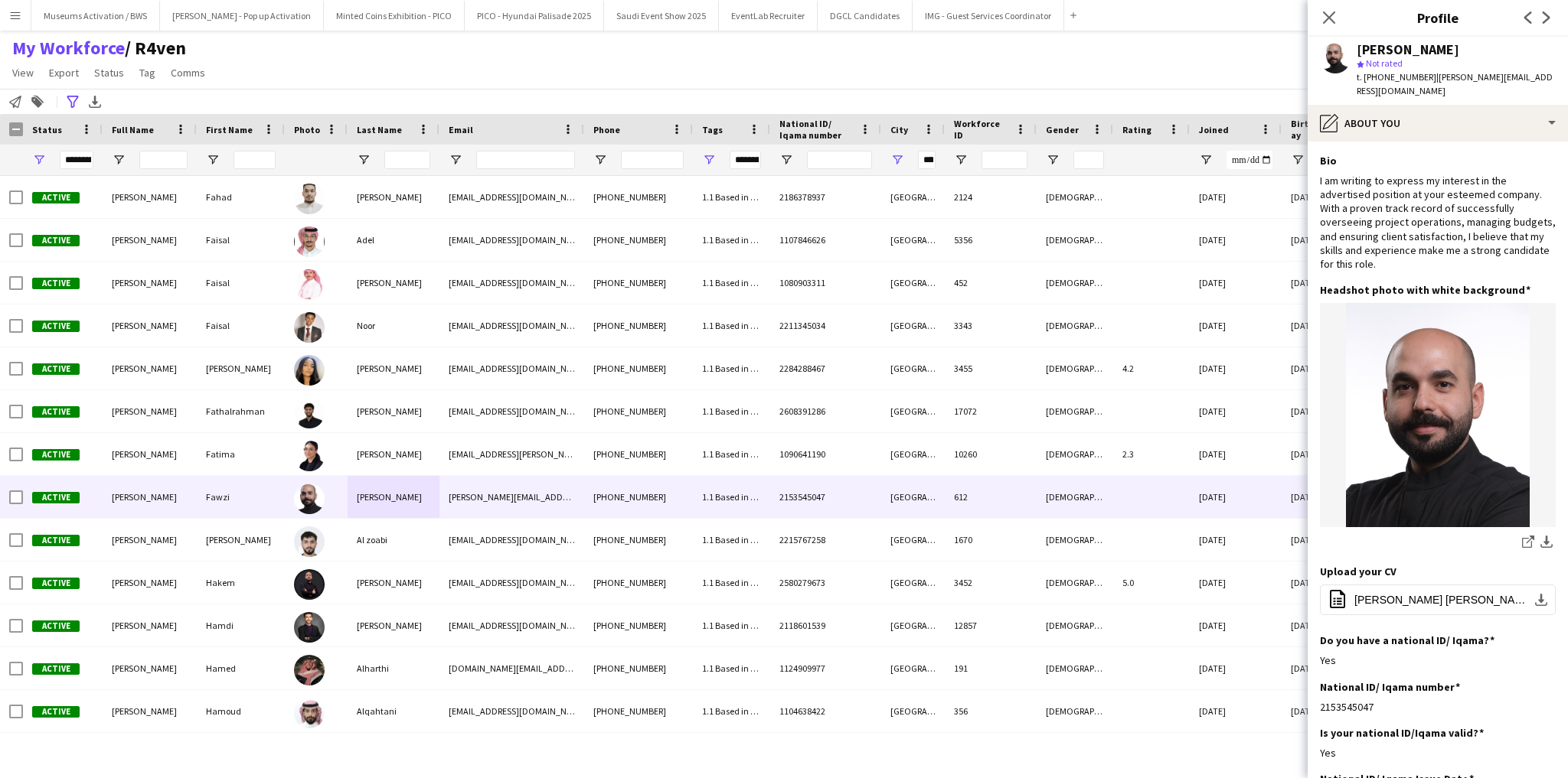
click at [1442, 202] on div "I am writing to express my interest in the advertised position at your esteemed…" at bounding box center [1437, 222] width 236 height 97
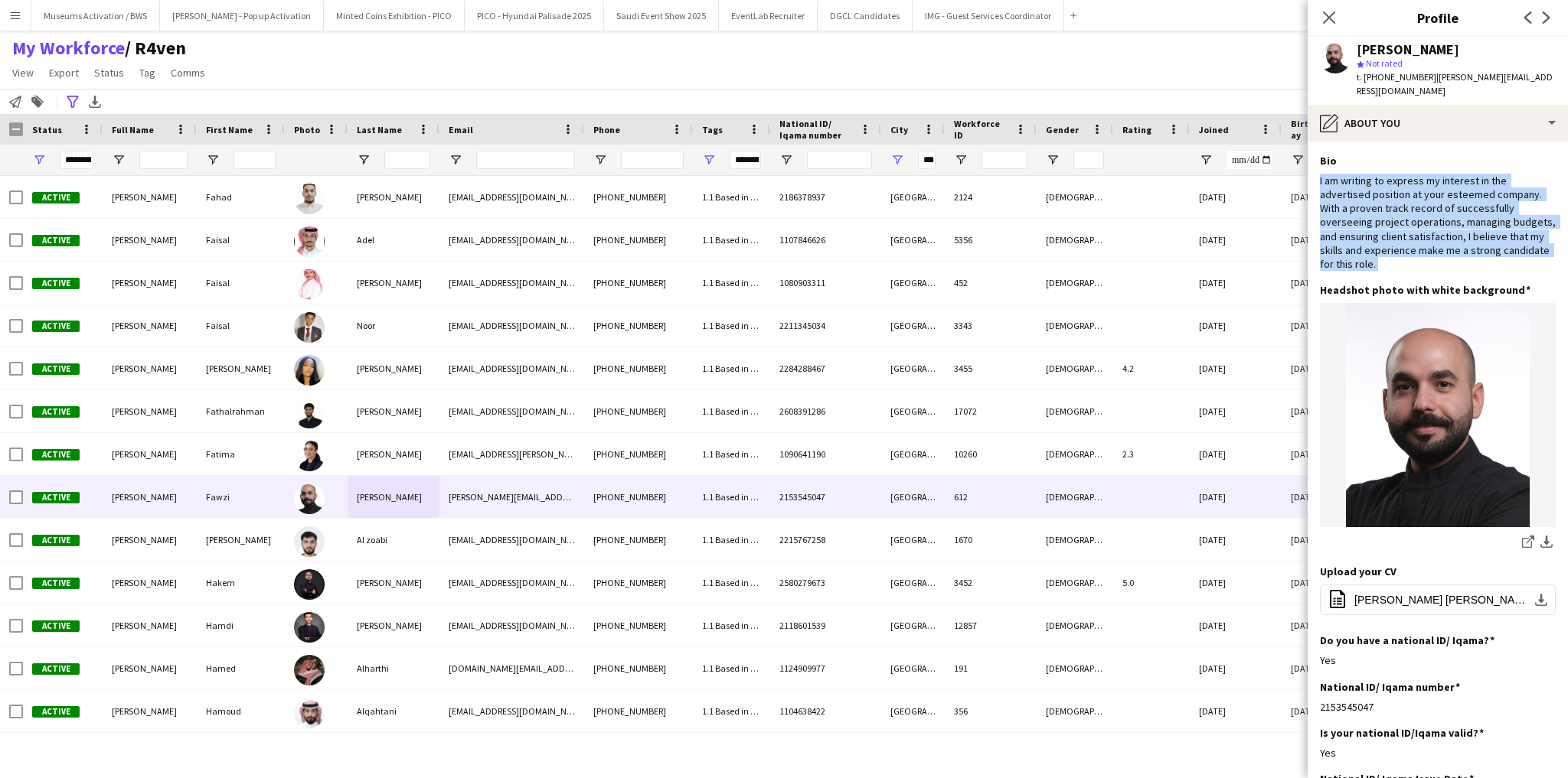
click at [1442, 202] on div "I am writing to express my interest in the advertised position at your esteemed…" at bounding box center [1437, 222] width 236 height 97
click at [1424, 244] on div "I am writing to express my interest in the advertised position at your esteemed…" at bounding box center [1437, 222] width 236 height 97
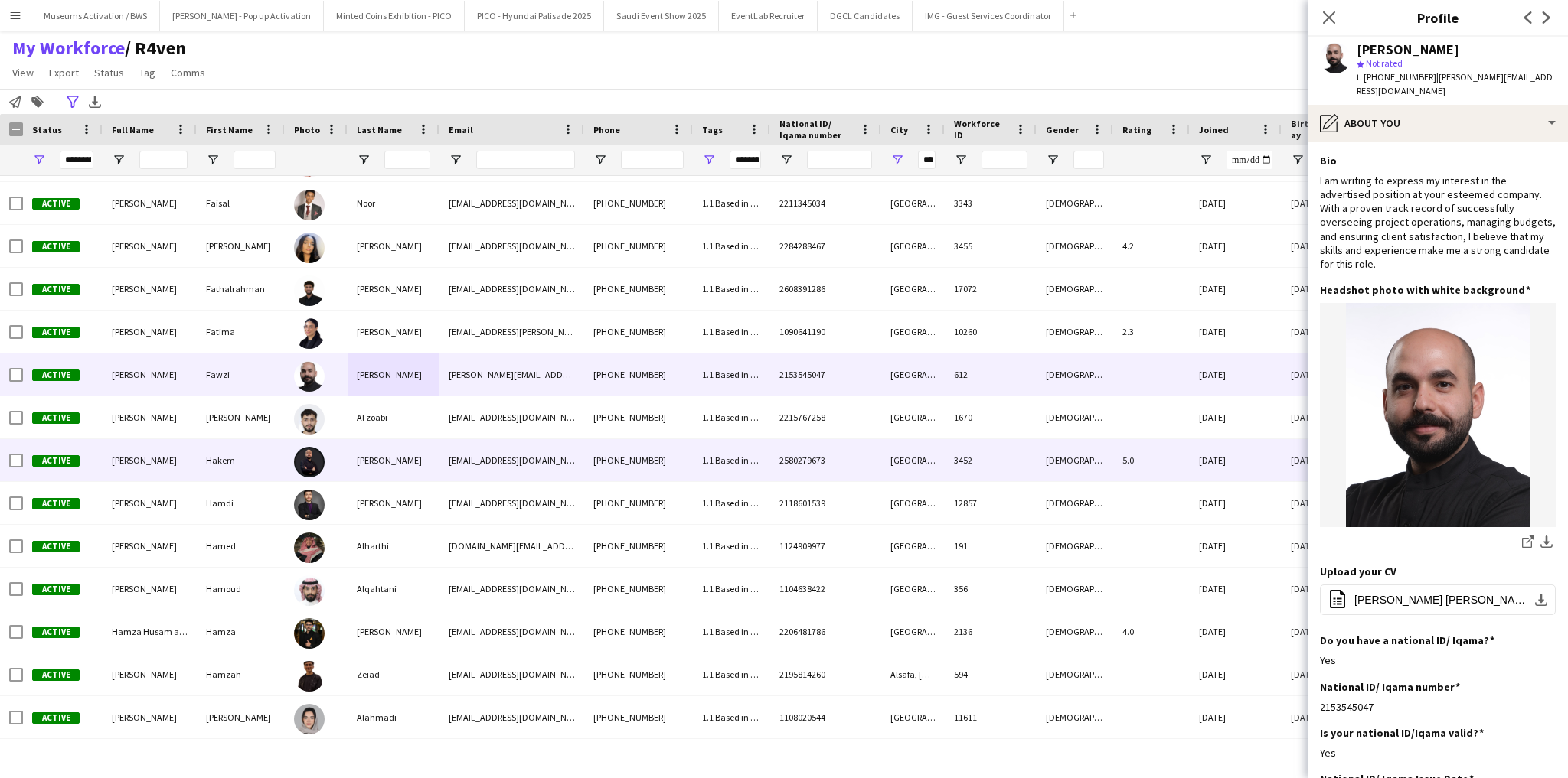
click at [319, 465] on img at bounding box center [310, 463] width 31 height 31
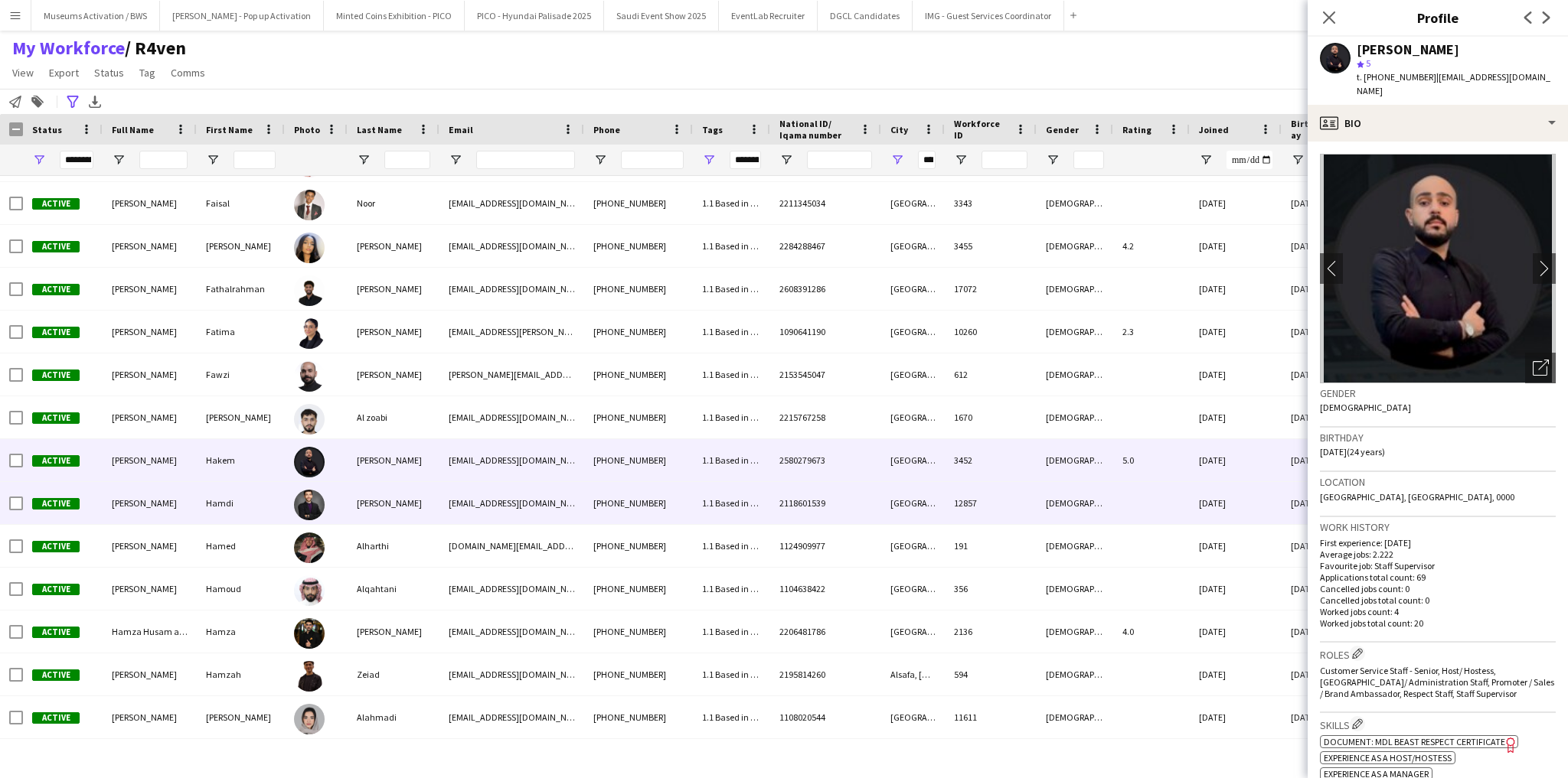
click at [340, 516] on div at bounding box center [316, 502] width 63 height 42
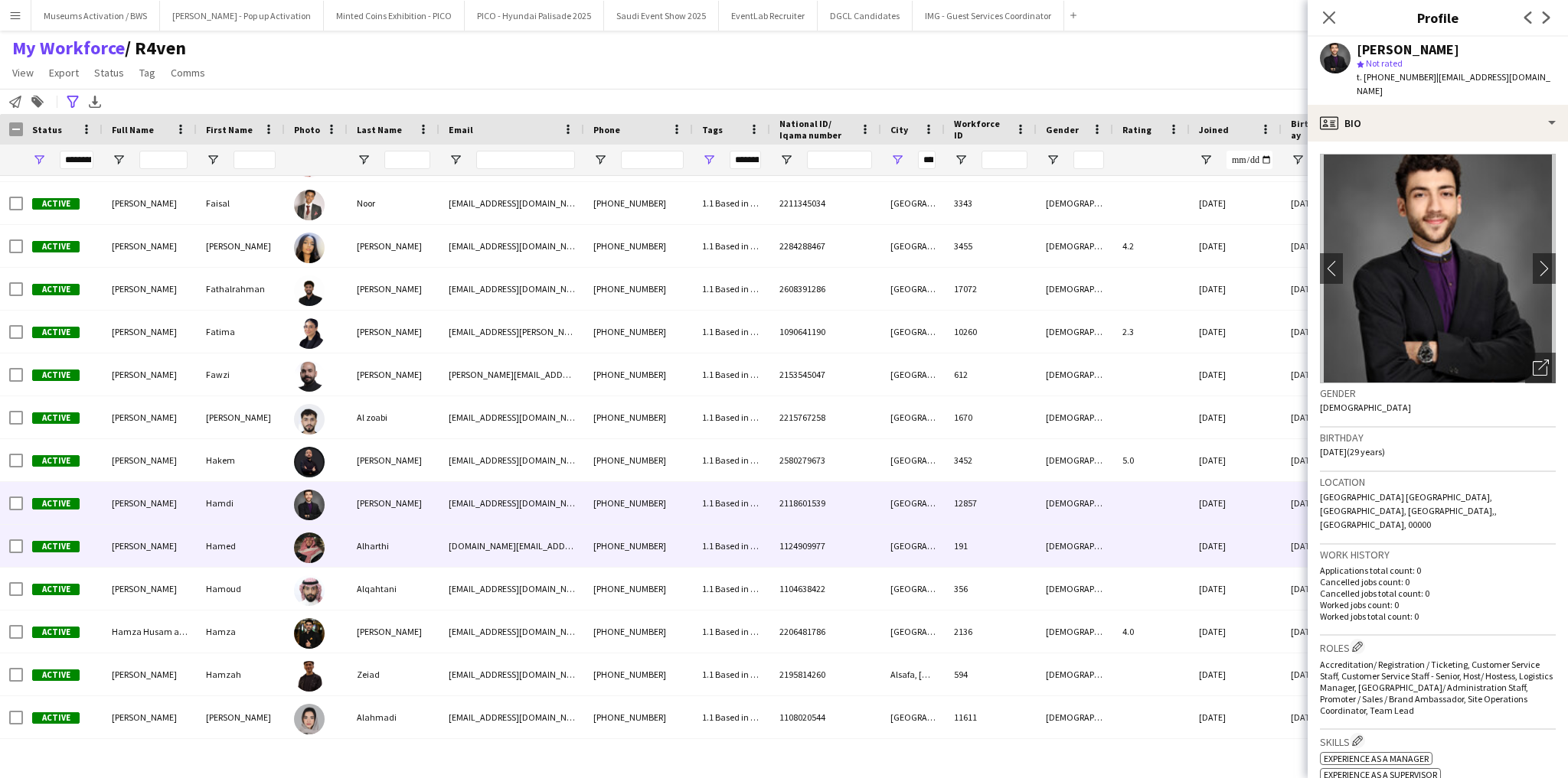
click at [375, 554] on div "Alharthi" at bounding box center [393, 545] width 92 height 42
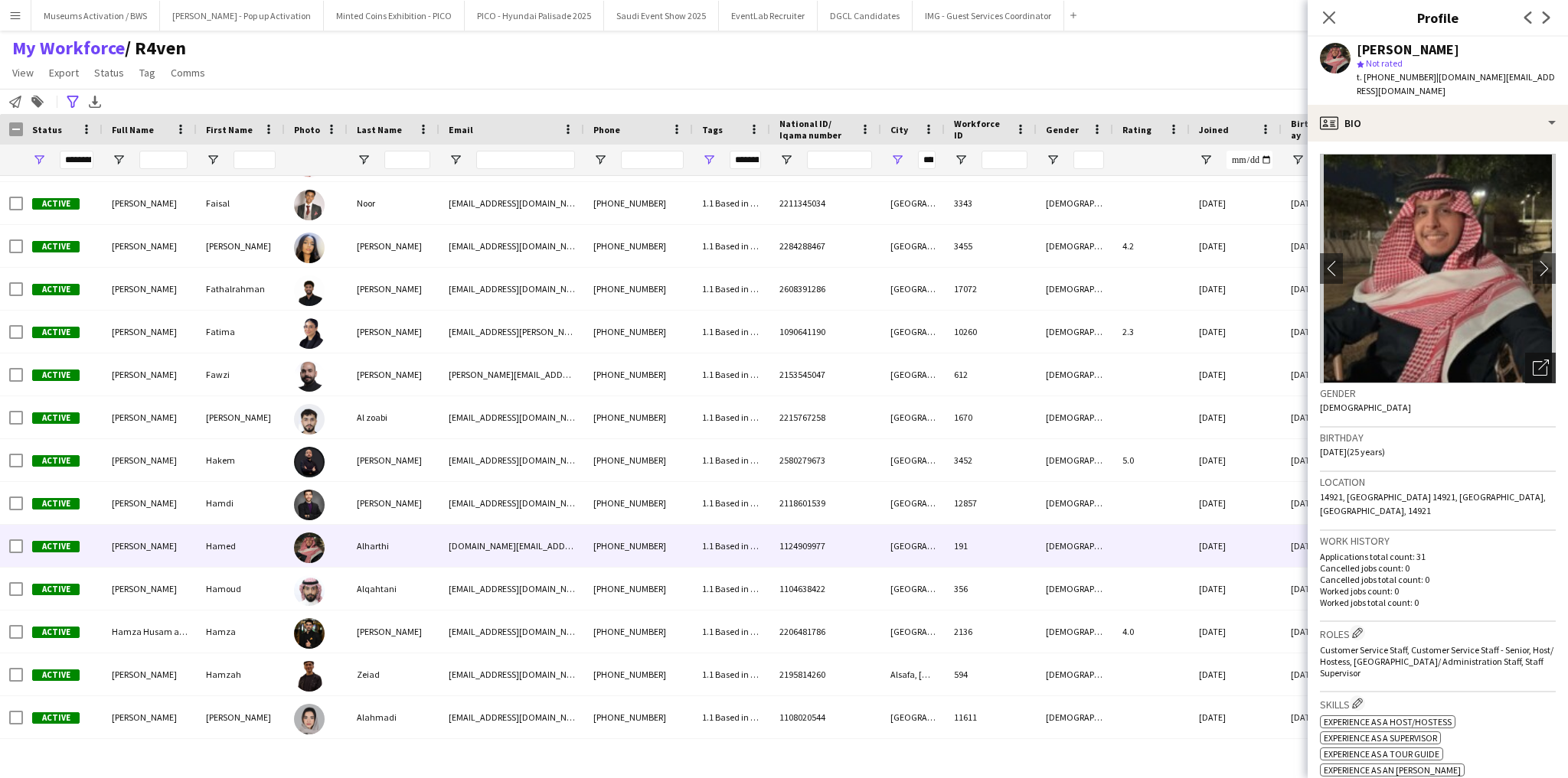
click at [1533, 360] on icon "Open photos pop-in" at bounding box center [1541, 368] width 16 height 16
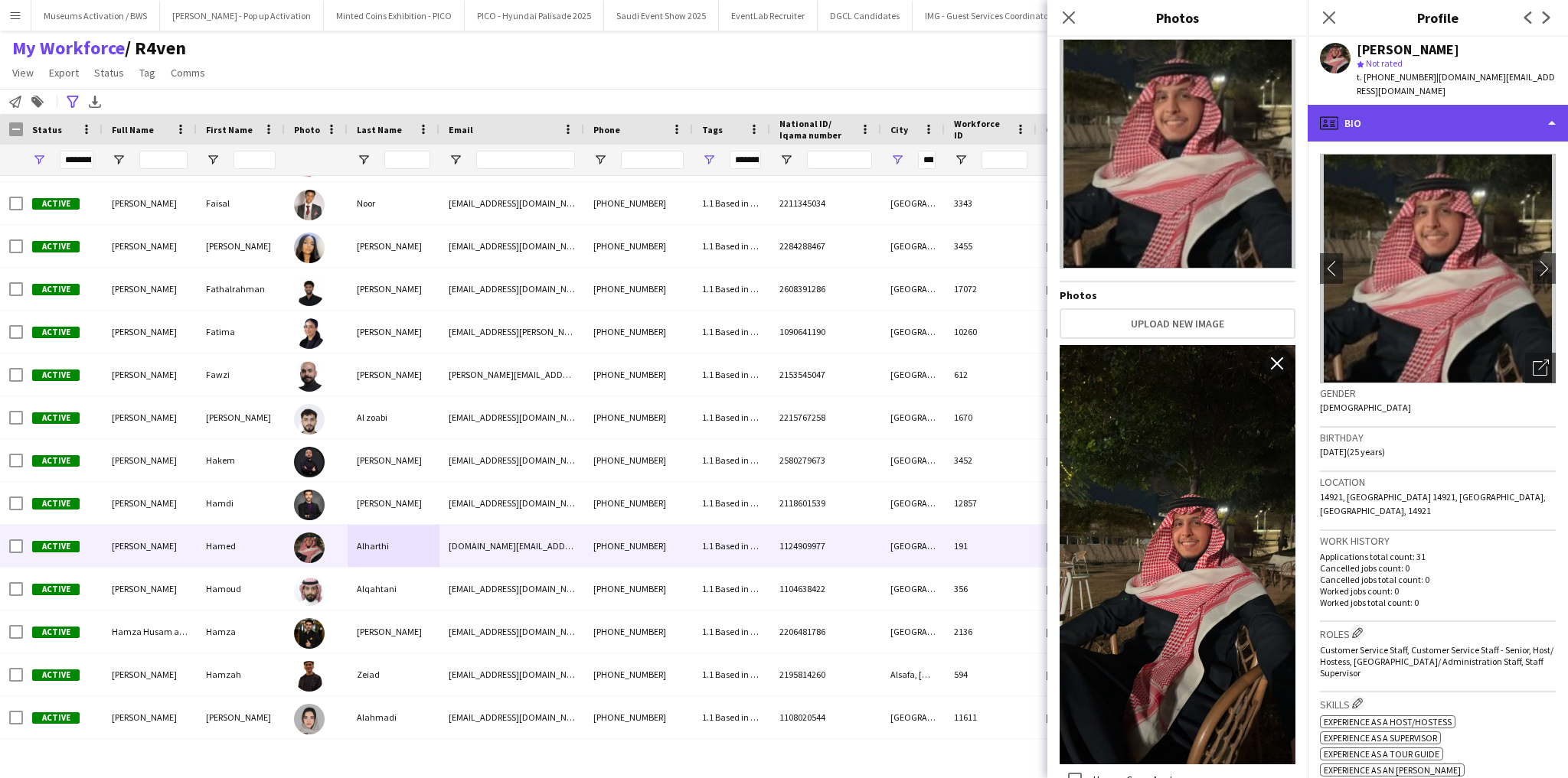
click at [1457, 105] on div "profile Bio" at bounding box center [1438, 123] width 260 height 37
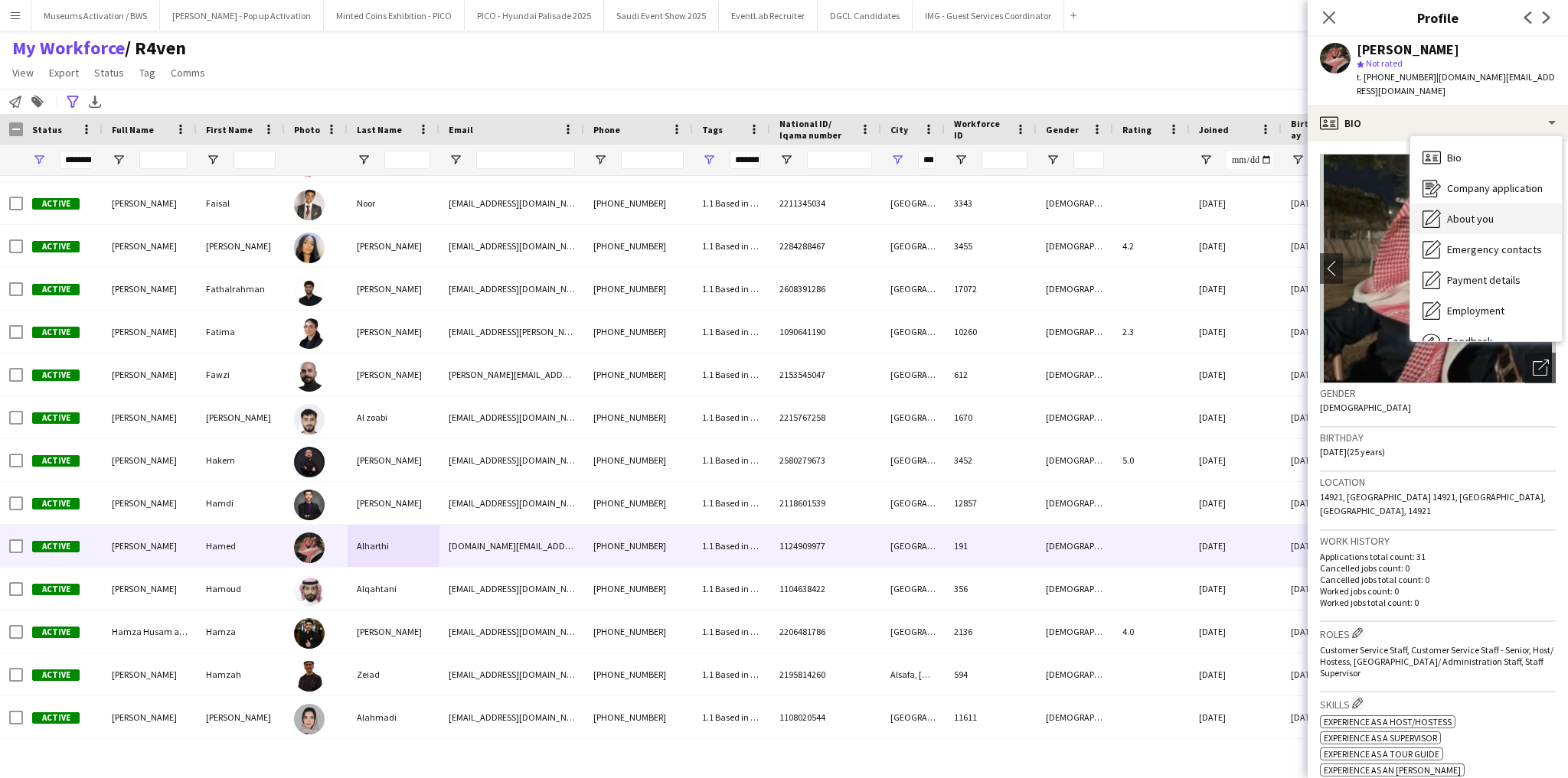
click at [1452, 212] on span "About you" at bounding box center [1470, 219] width 47 height 14
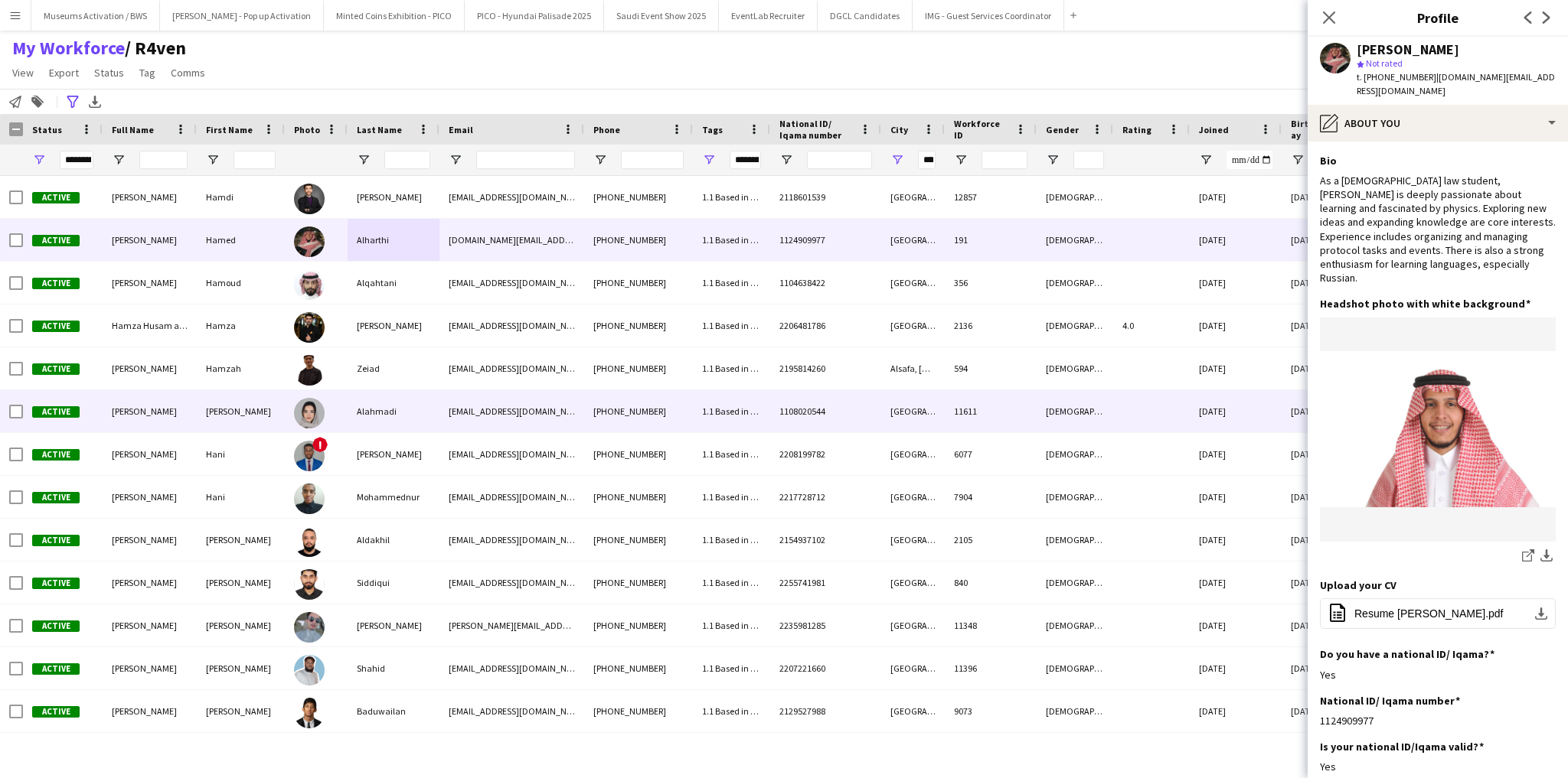
click at [377, 415] on div "Alahmadi" at bounding box center [393, 410] width 92 height 42
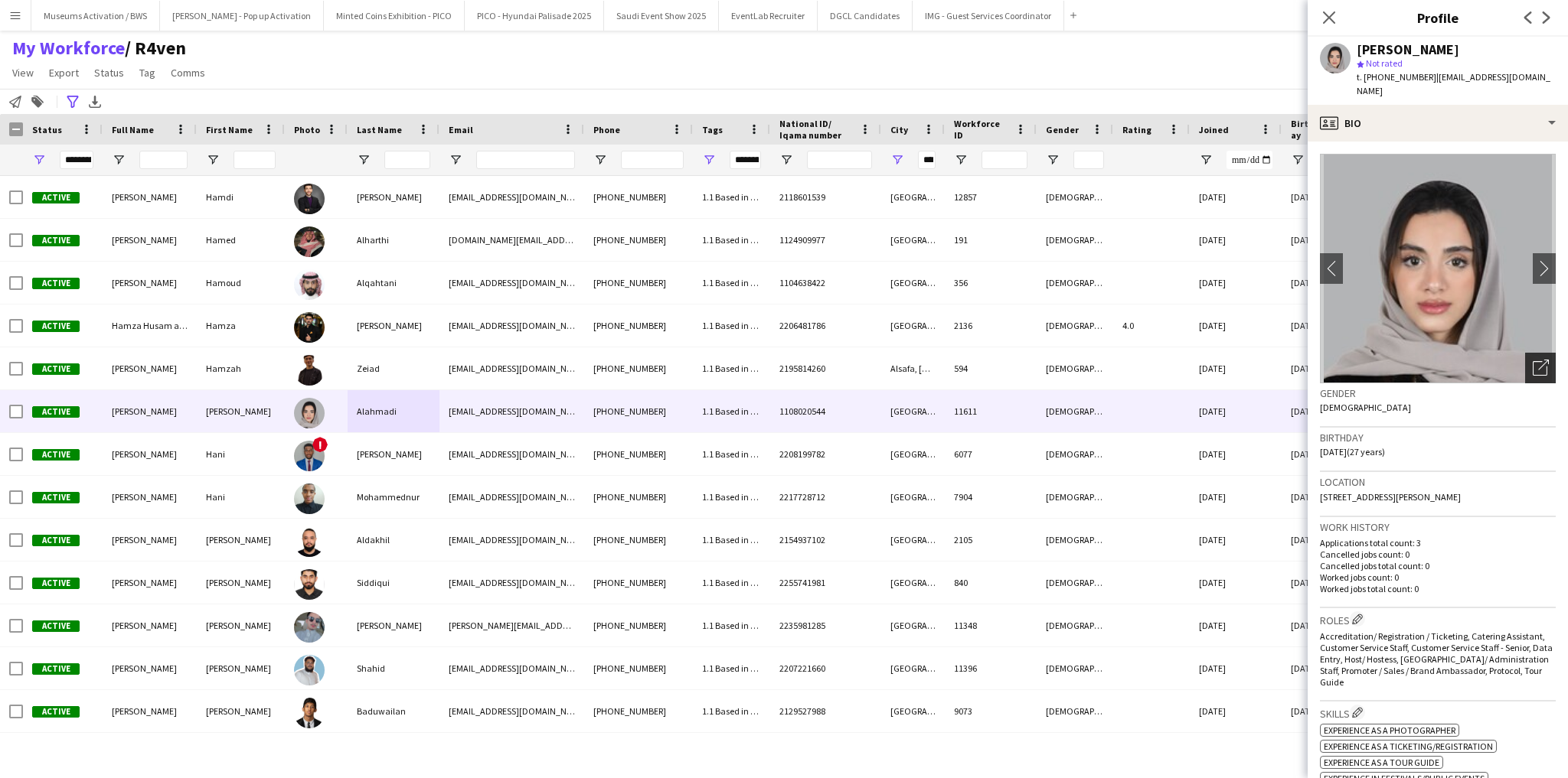
click at [1525, 365] on div "Open photos pop-in" at bounding box center [1541, 369] width 31 height 31
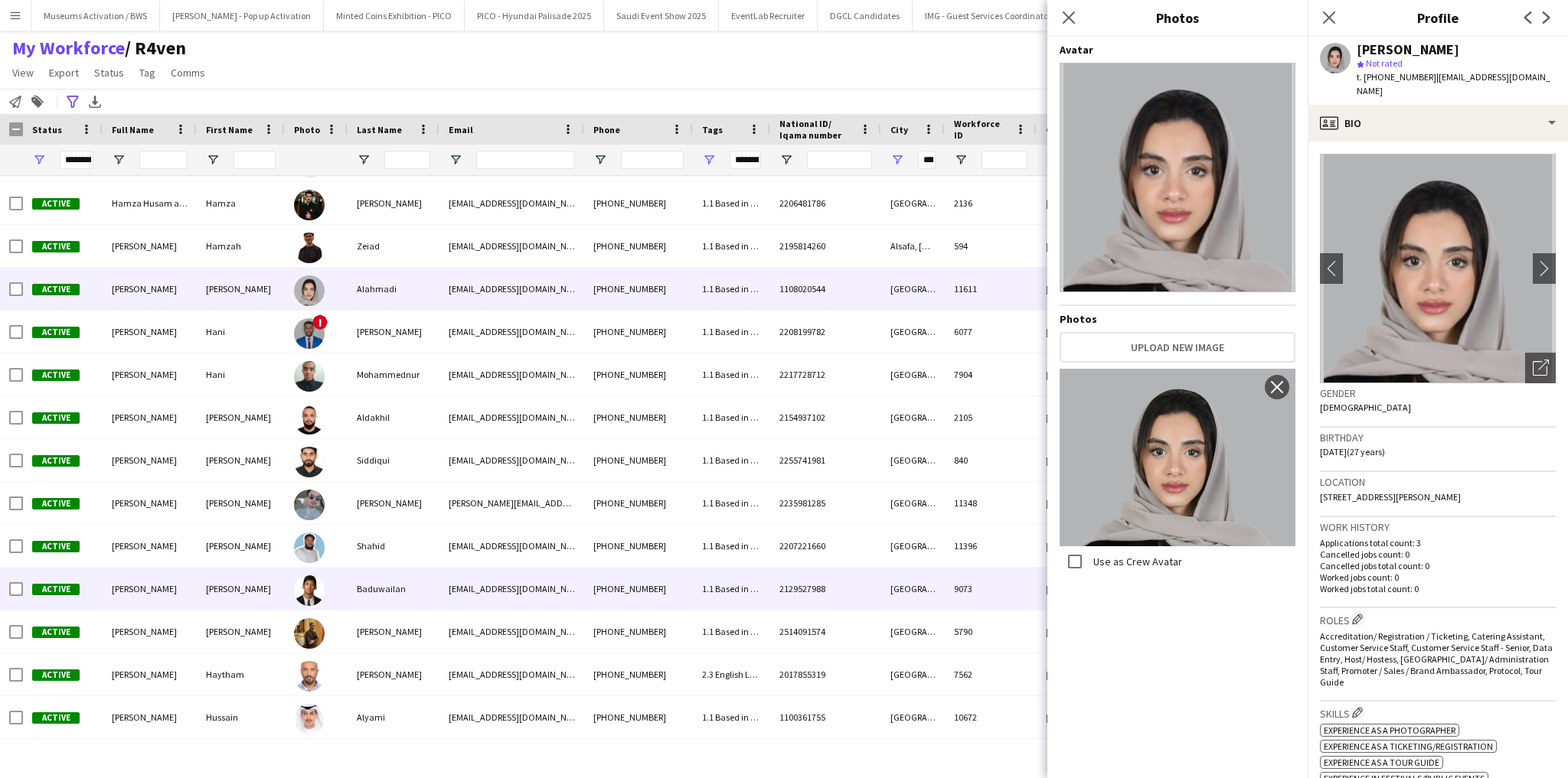
click at [288, 600] on div at bounding box center [316, 588] width 63 height 42
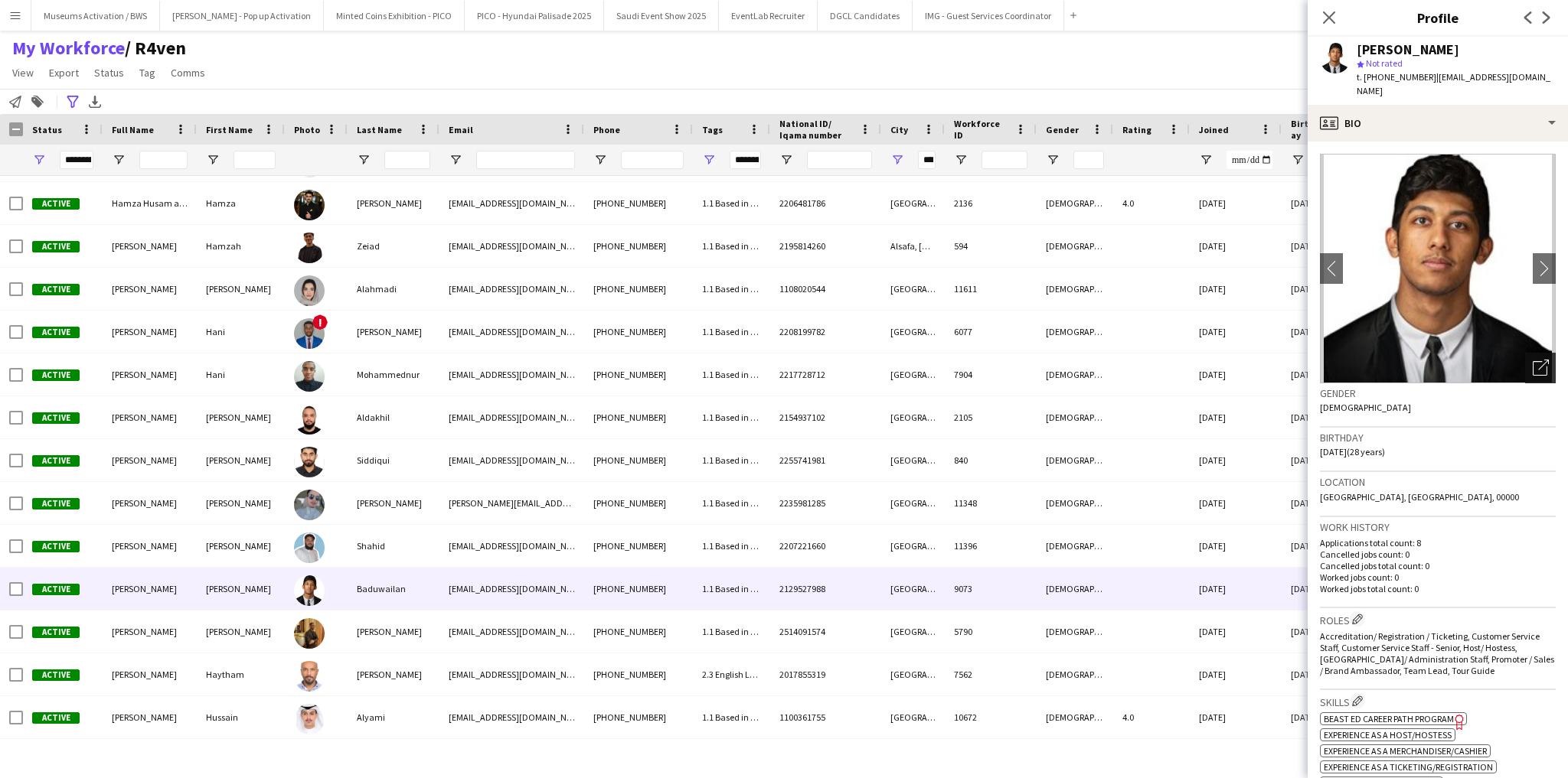
click at [1535, 360] on icon "Open photos pop-in" at bounding box center [1541, 368] width 16 height 16
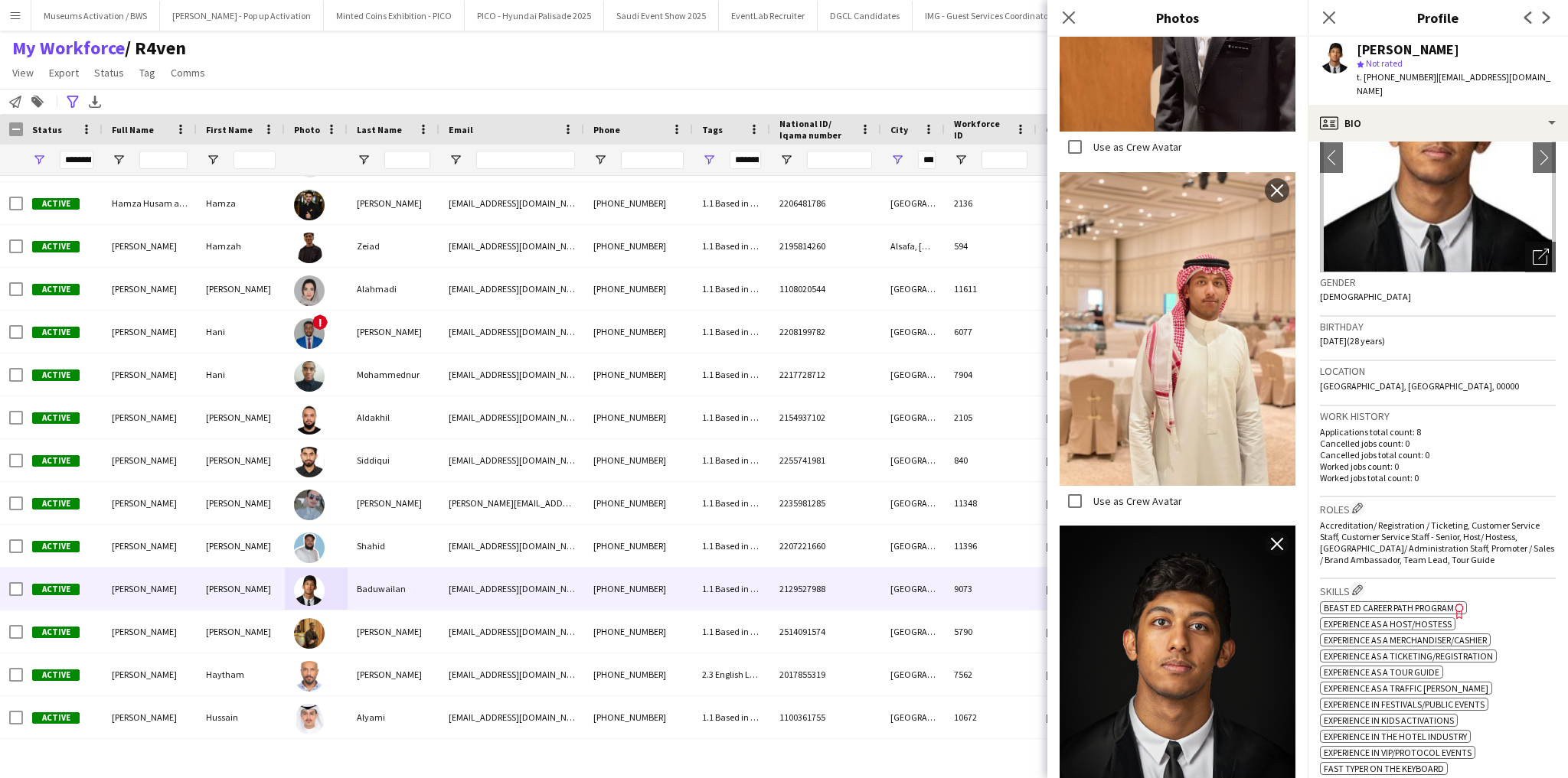
scroll to position [307, 0]
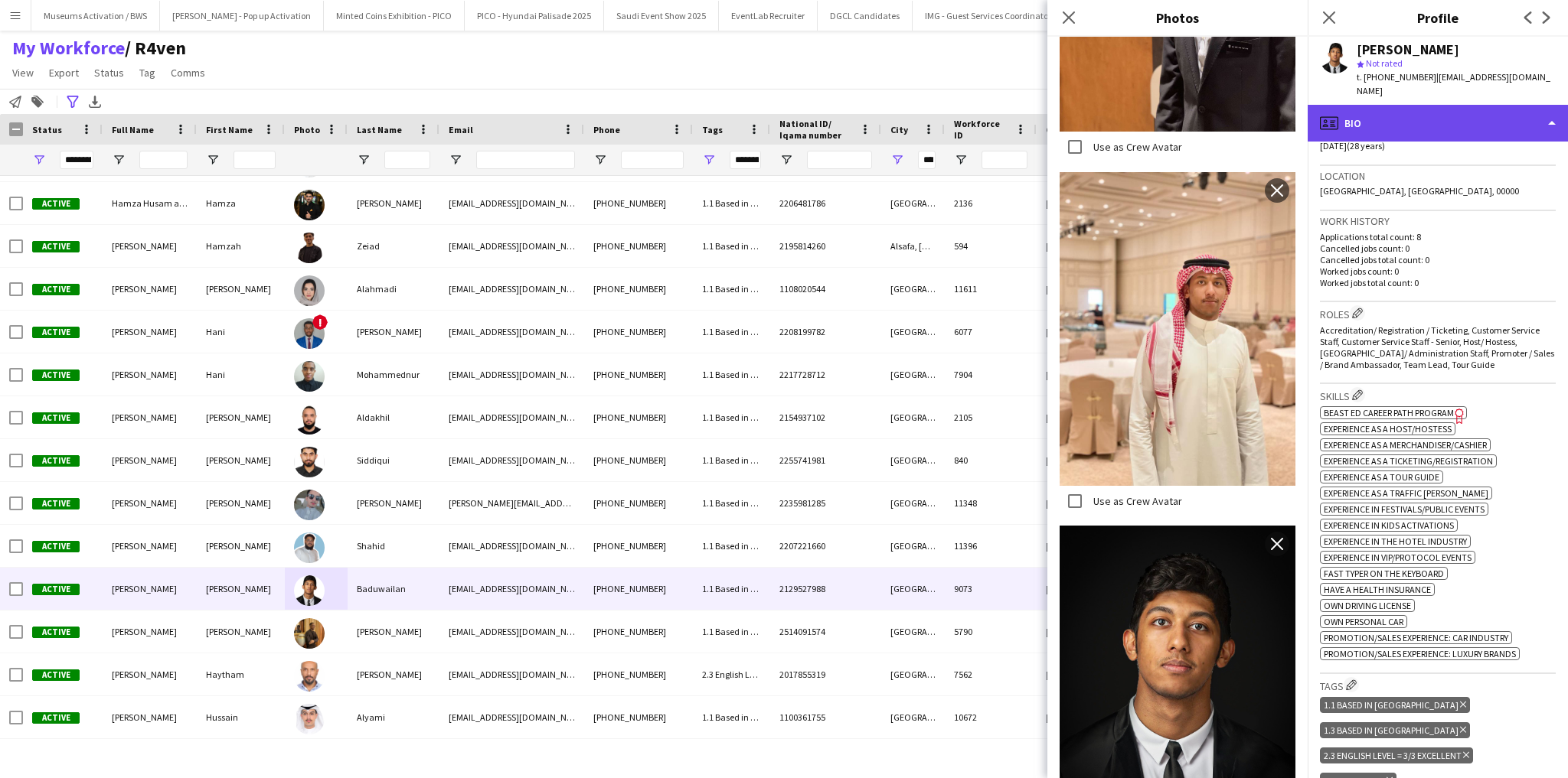
click at [1451, 105] on div "profile Bio" at bounding box center [1438, 123] width 260 height 37
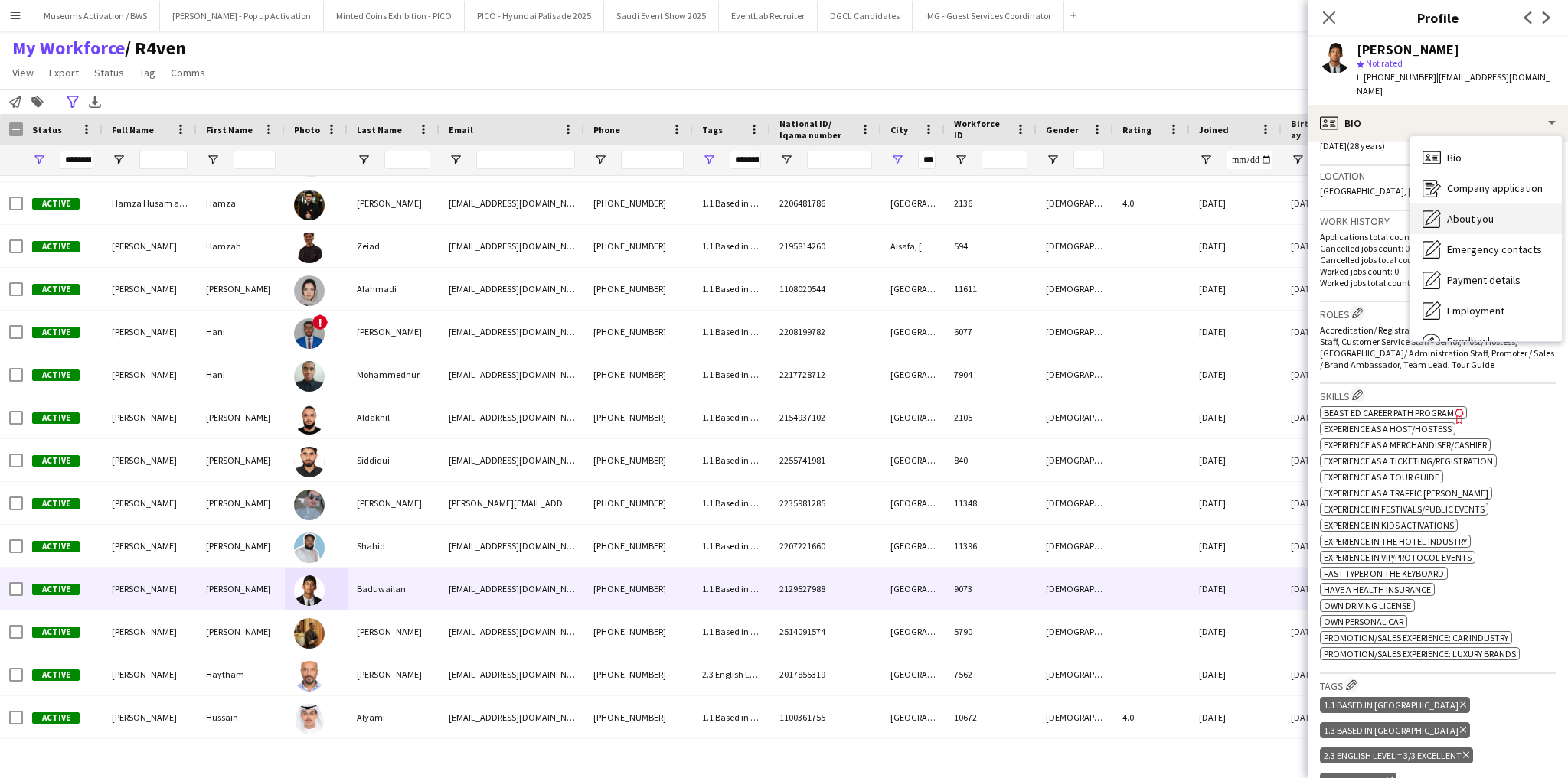
click at [1455, 212] on span "About you" at bounding box center [1470, 219] width 47 height 14
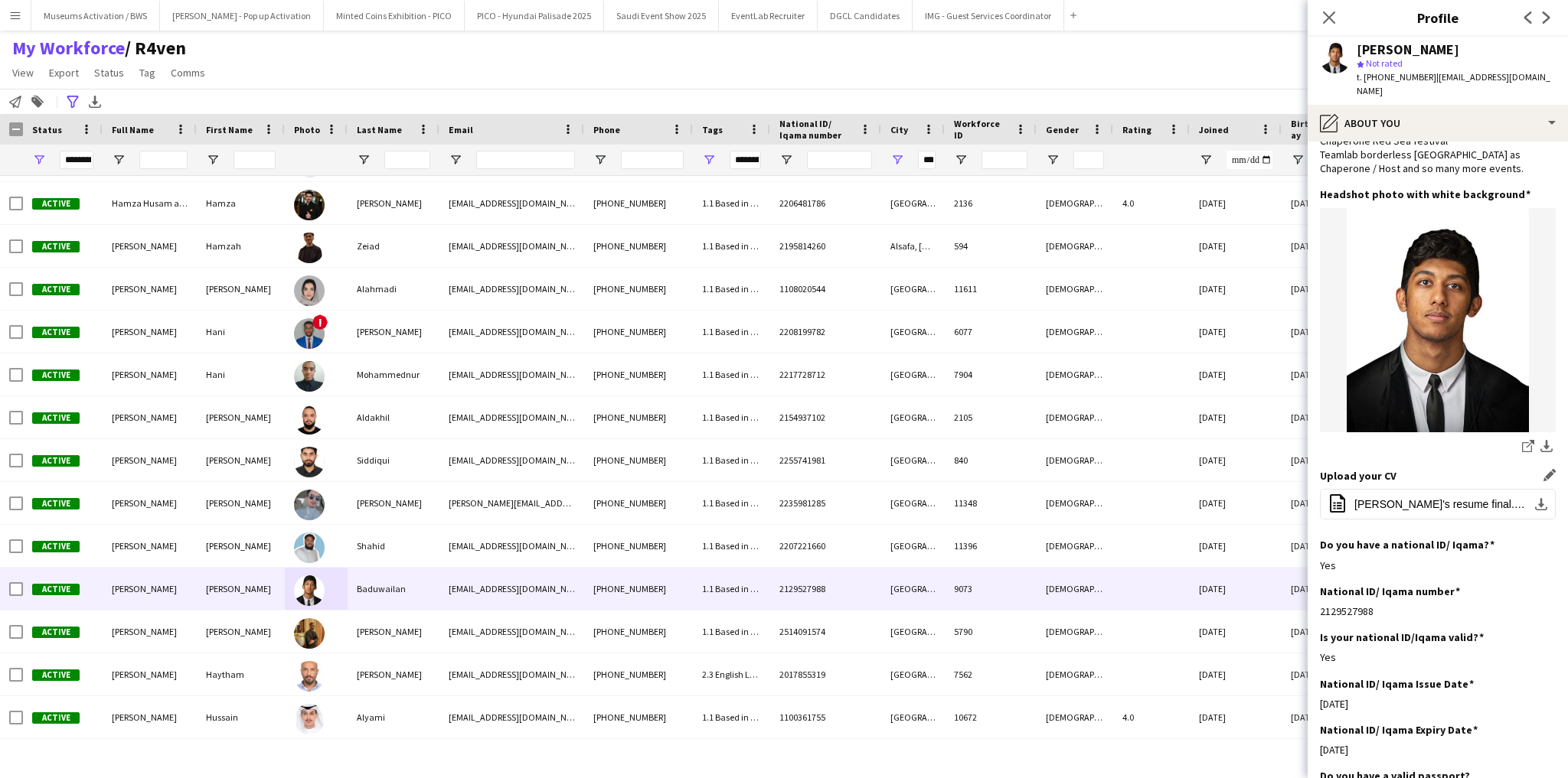
scroll to position [183, 0]
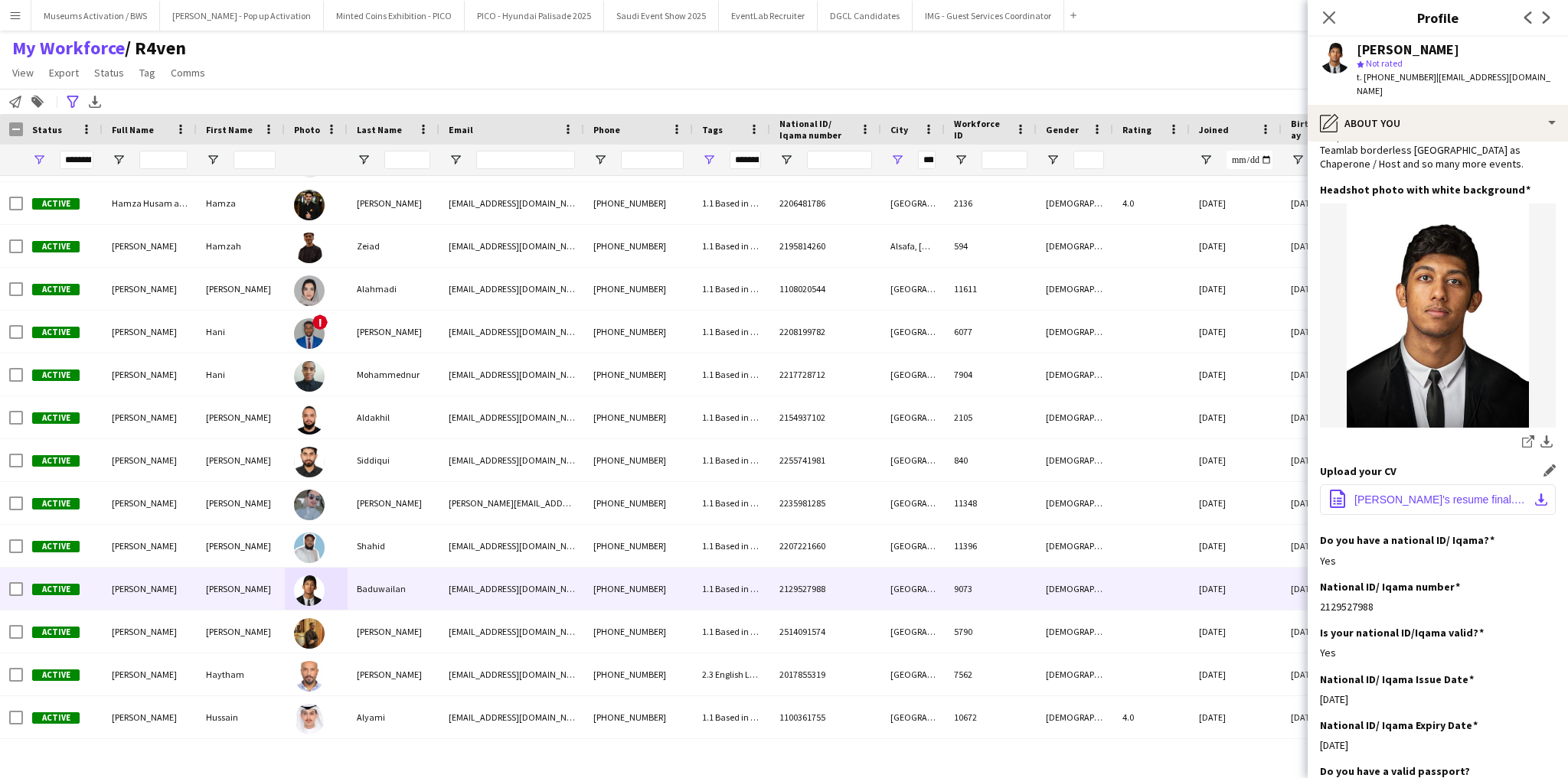
click at [1388, 484] on button "office-file-sheet [PERSON_NAME]'s resume final.pdf download-bottom" at bounding box center [1437, 500] width 236 height 31
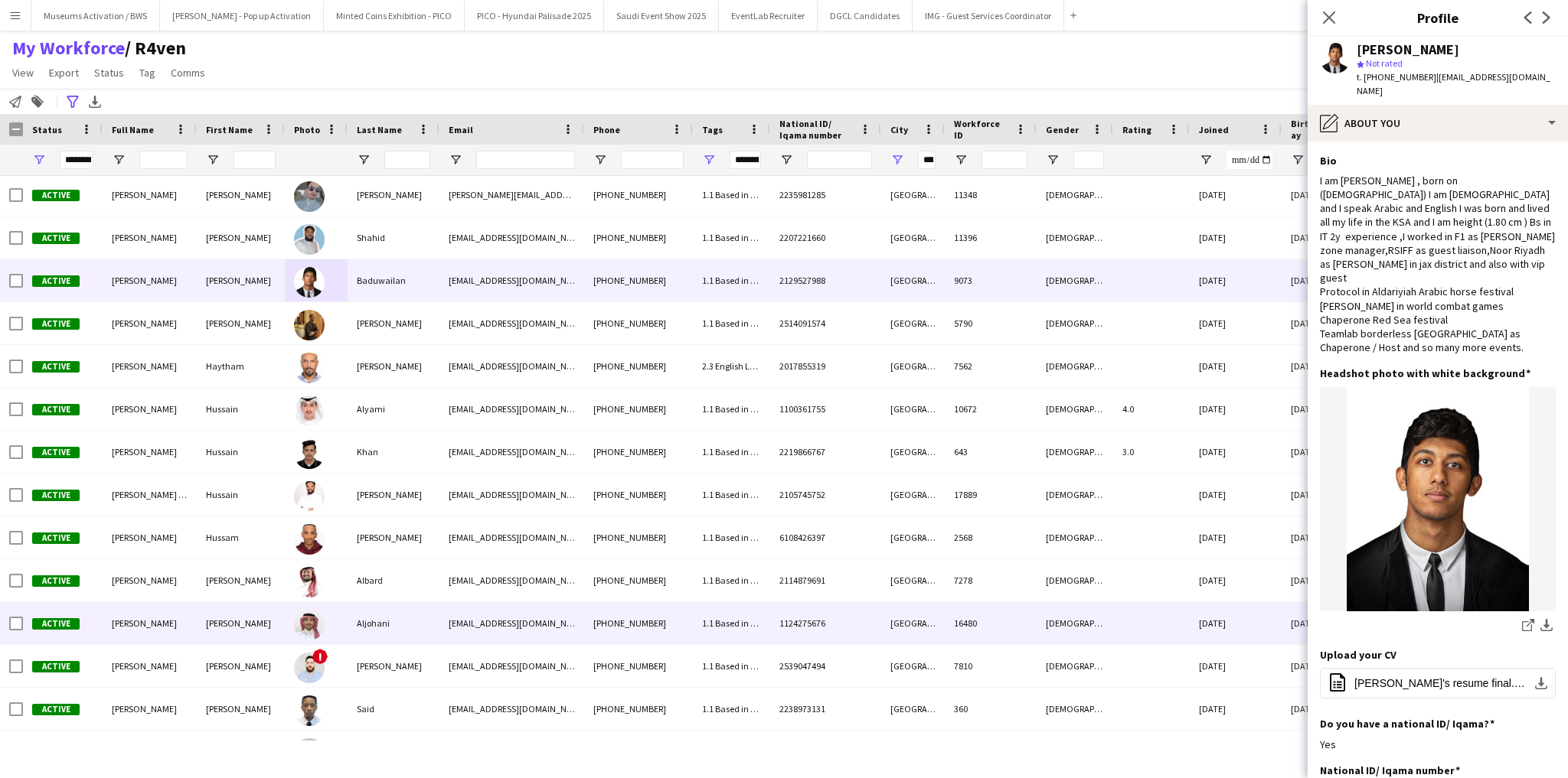
scroll to position [4409, 0]
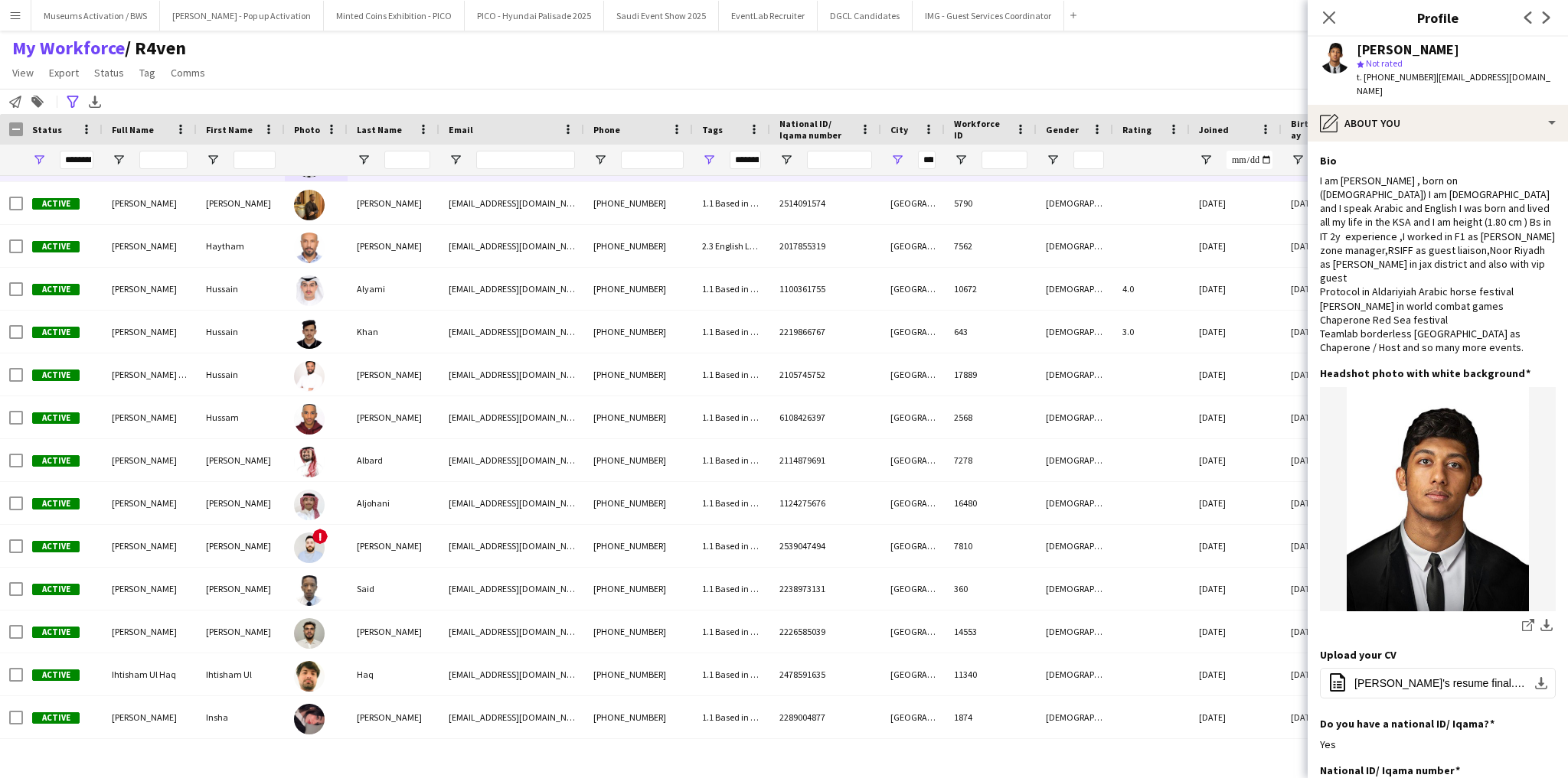
click at [1320, 20] on div "Close pop-in" at bounding box center [1329, 17] width 43 height 35
click at [1329, 18] on icon at bounding box center [1328, 16] width 15 height 15
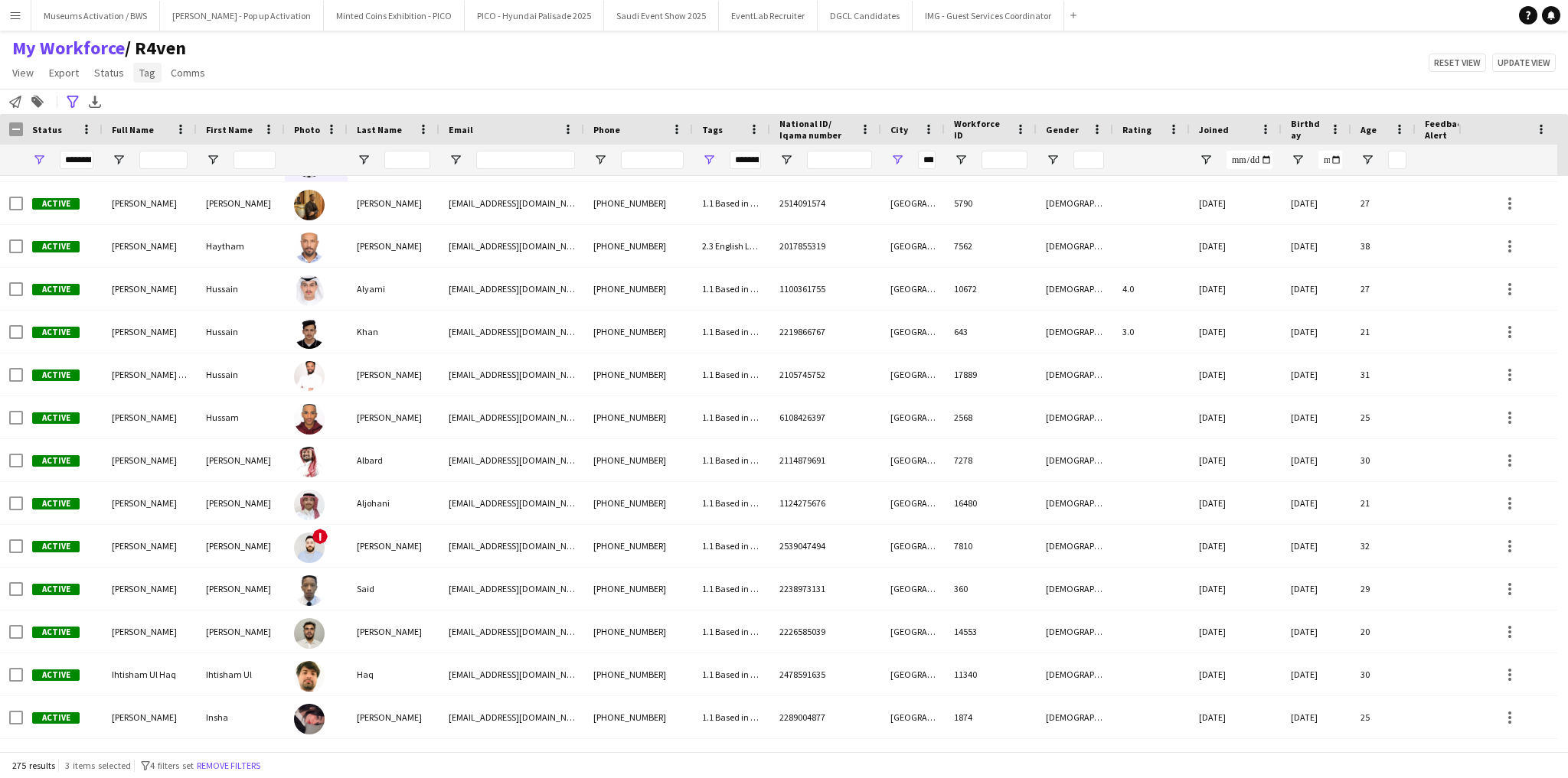
click at [147, 75] on span "Tag" at bounding box center [147, 73] width 16 height 14
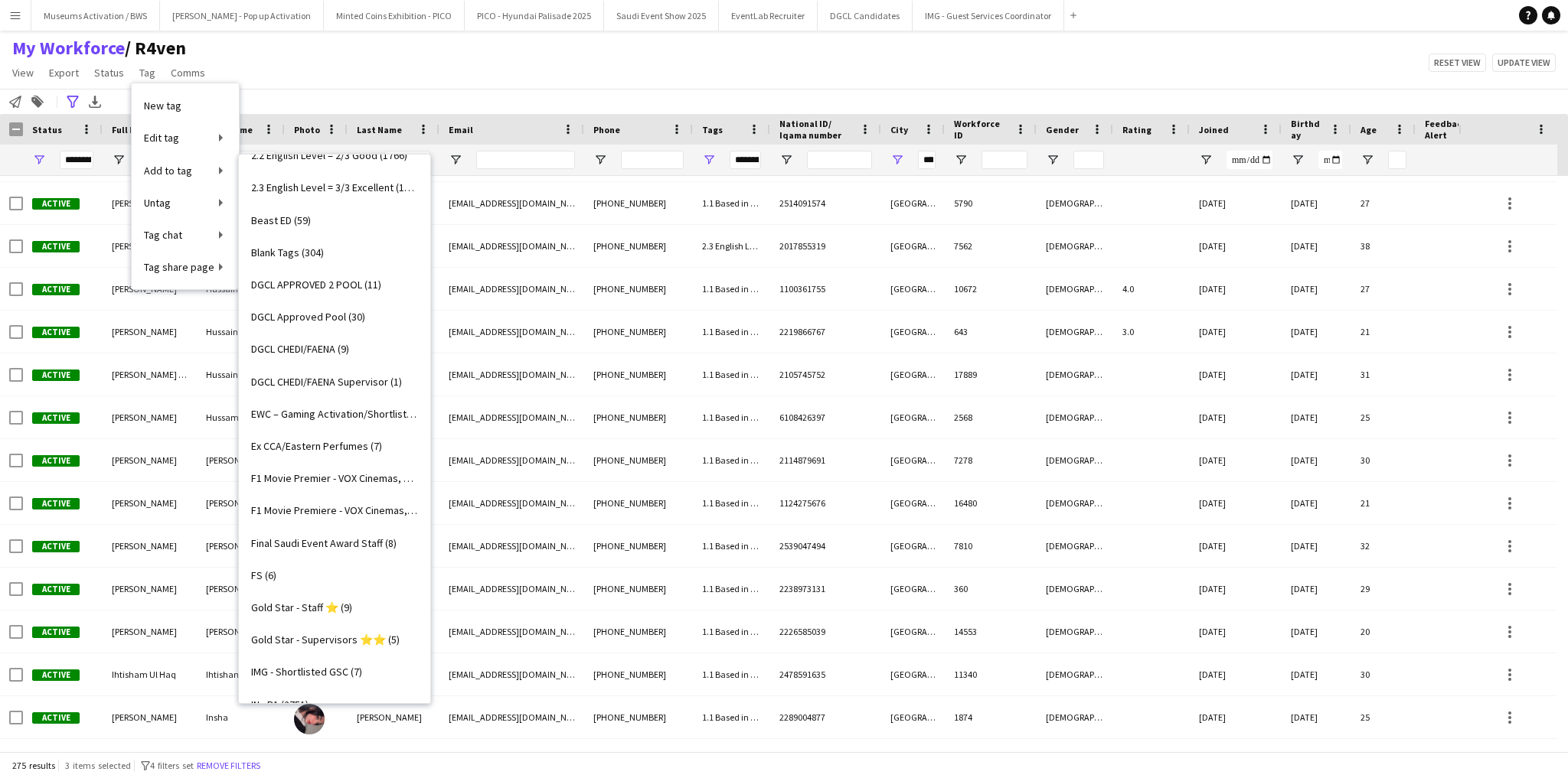
scroll to position [429, 0]
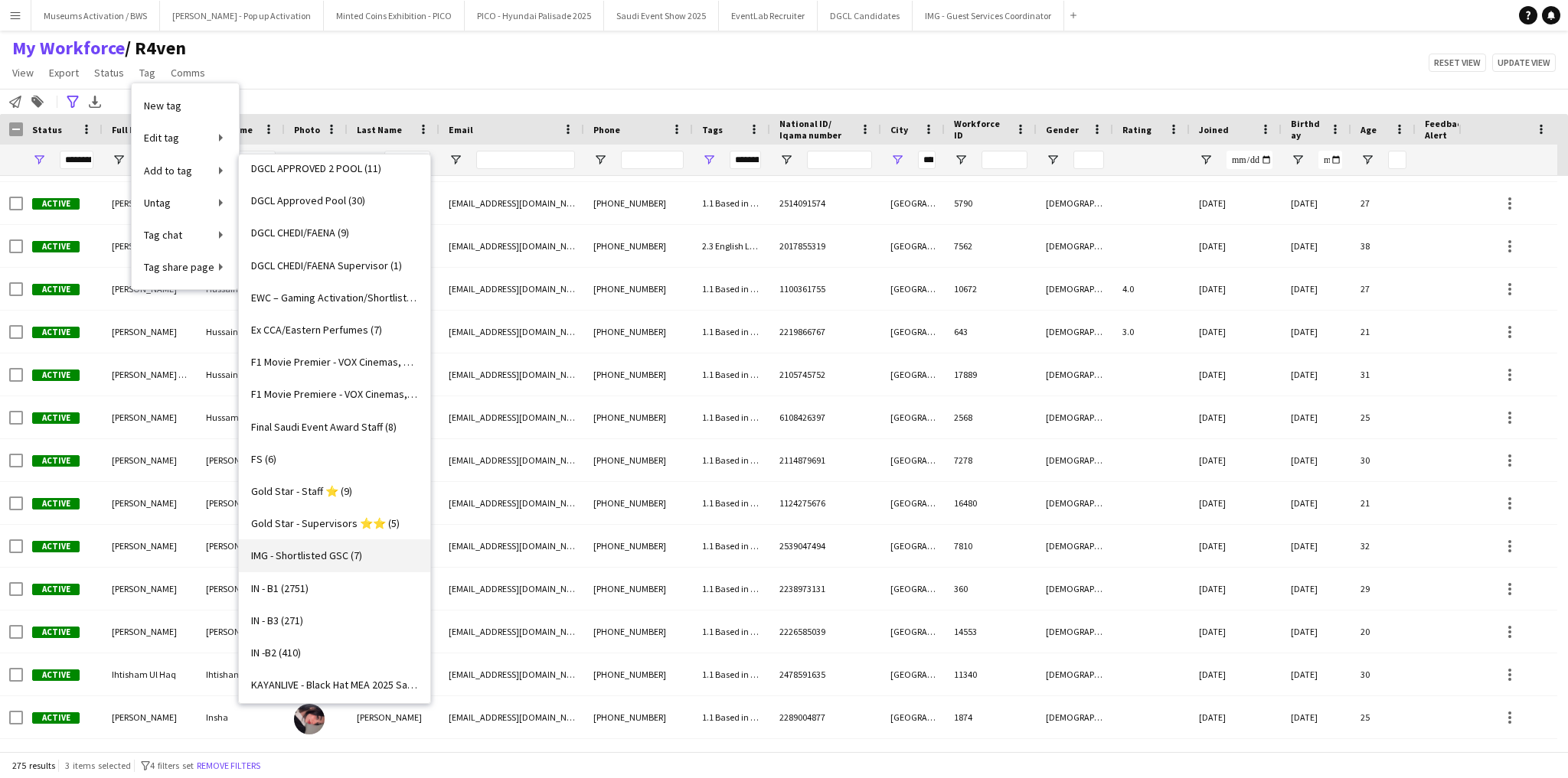
click at [276, 553] on span "IMG - Shortlisted GSC (7)" at bounding box center [307, 556] width 111 height 14
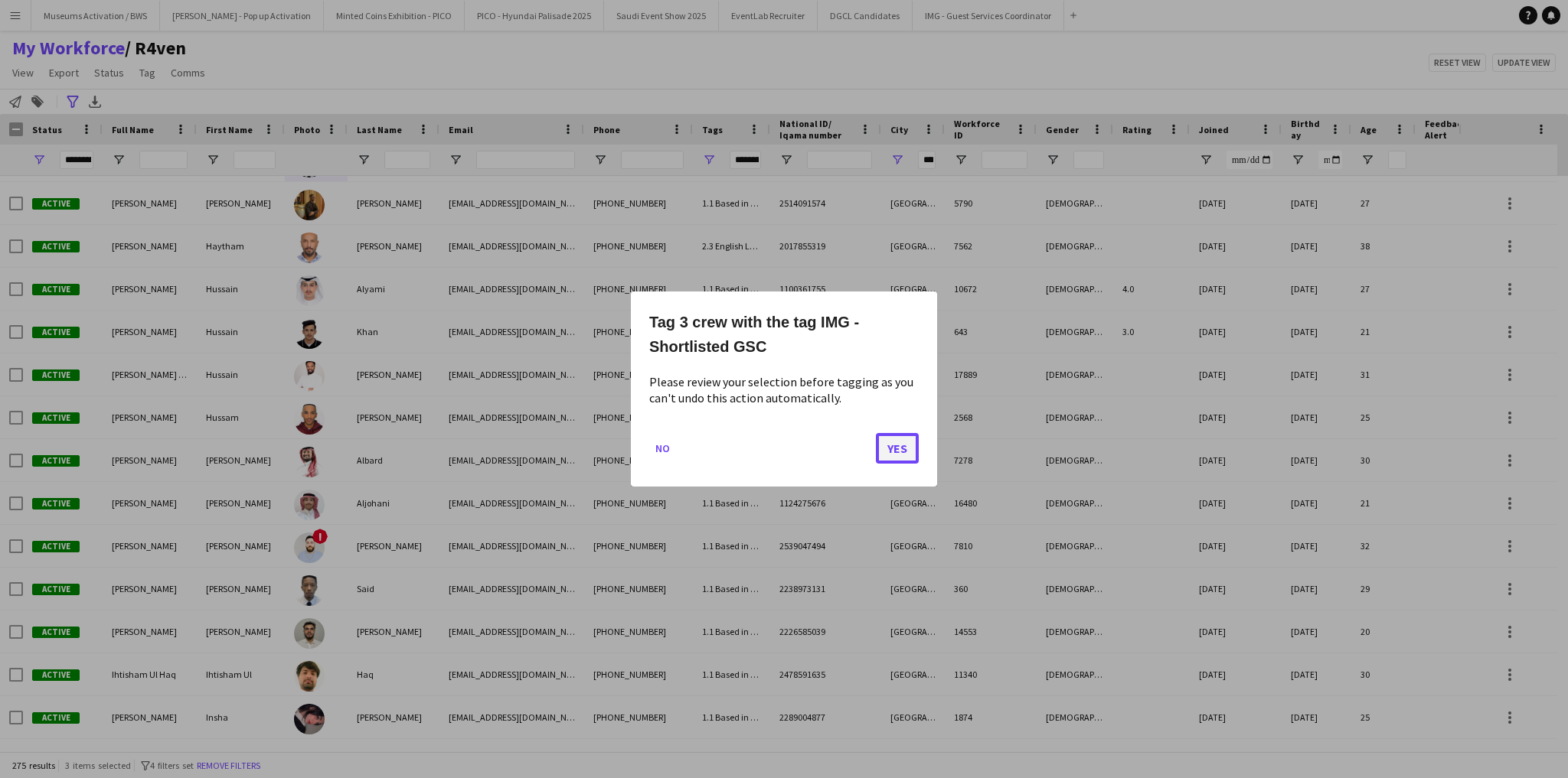
click at [903, 455] on button "Yes" at bounding box center [898, 449] width 43 height 31
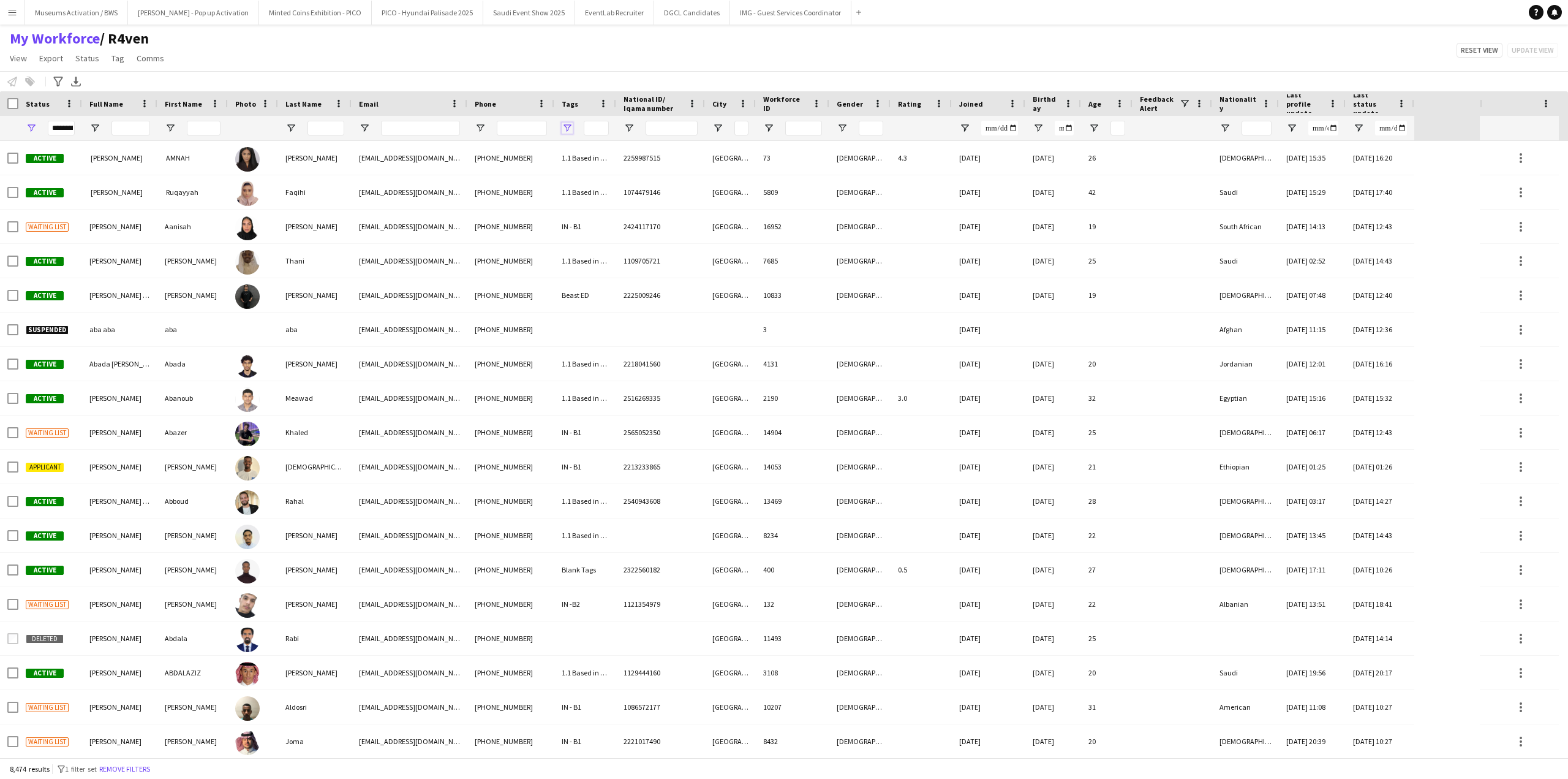
click at [566, 129] on span "Open Filter Menu" at bounding box center [567, 128] width 11 height 11
type input "***"
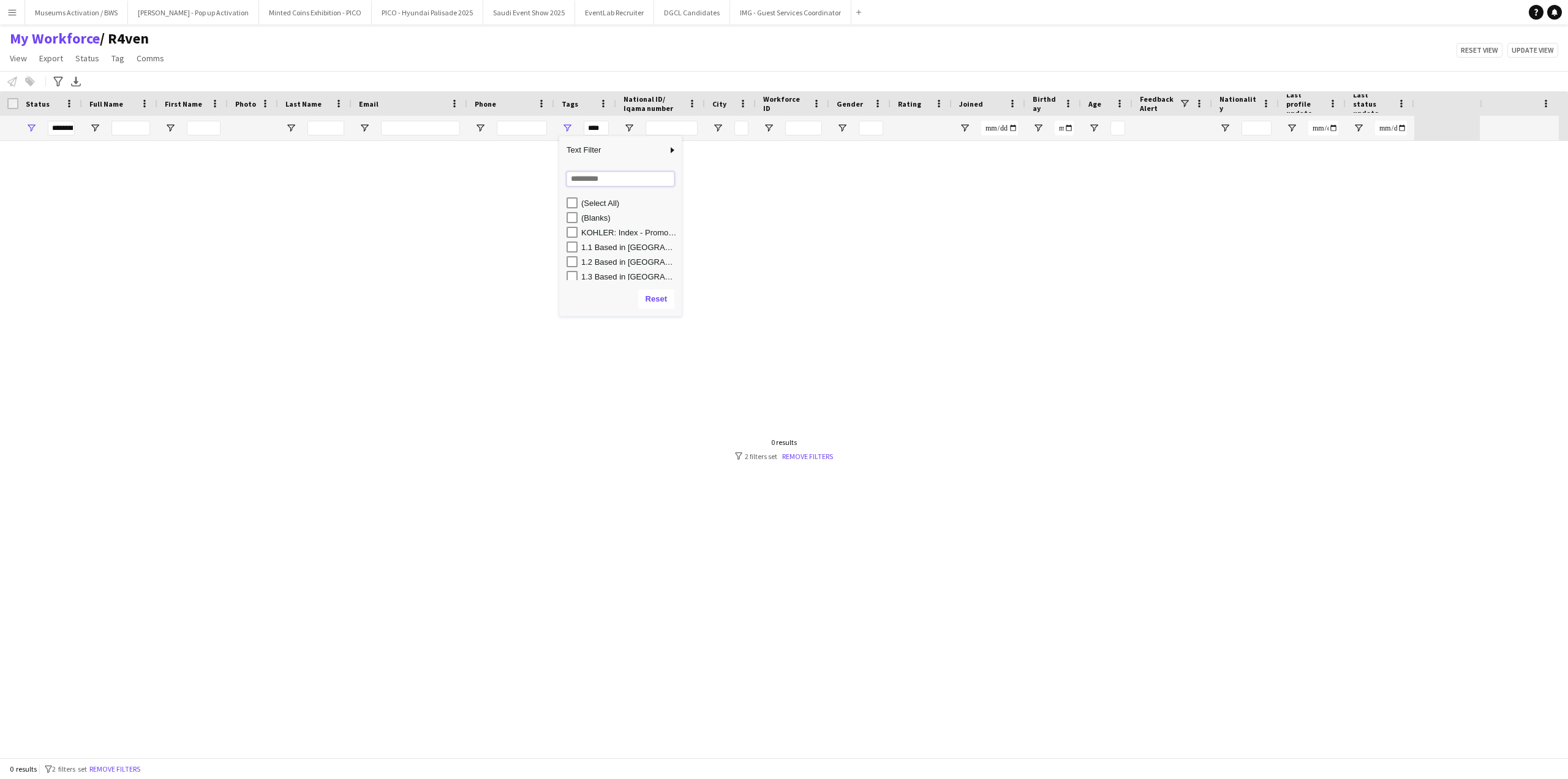
click at [581, 186] on input "Search filter values" at bounding box center [620, 179] width 108 height 15
type input "***"
type input "**********"
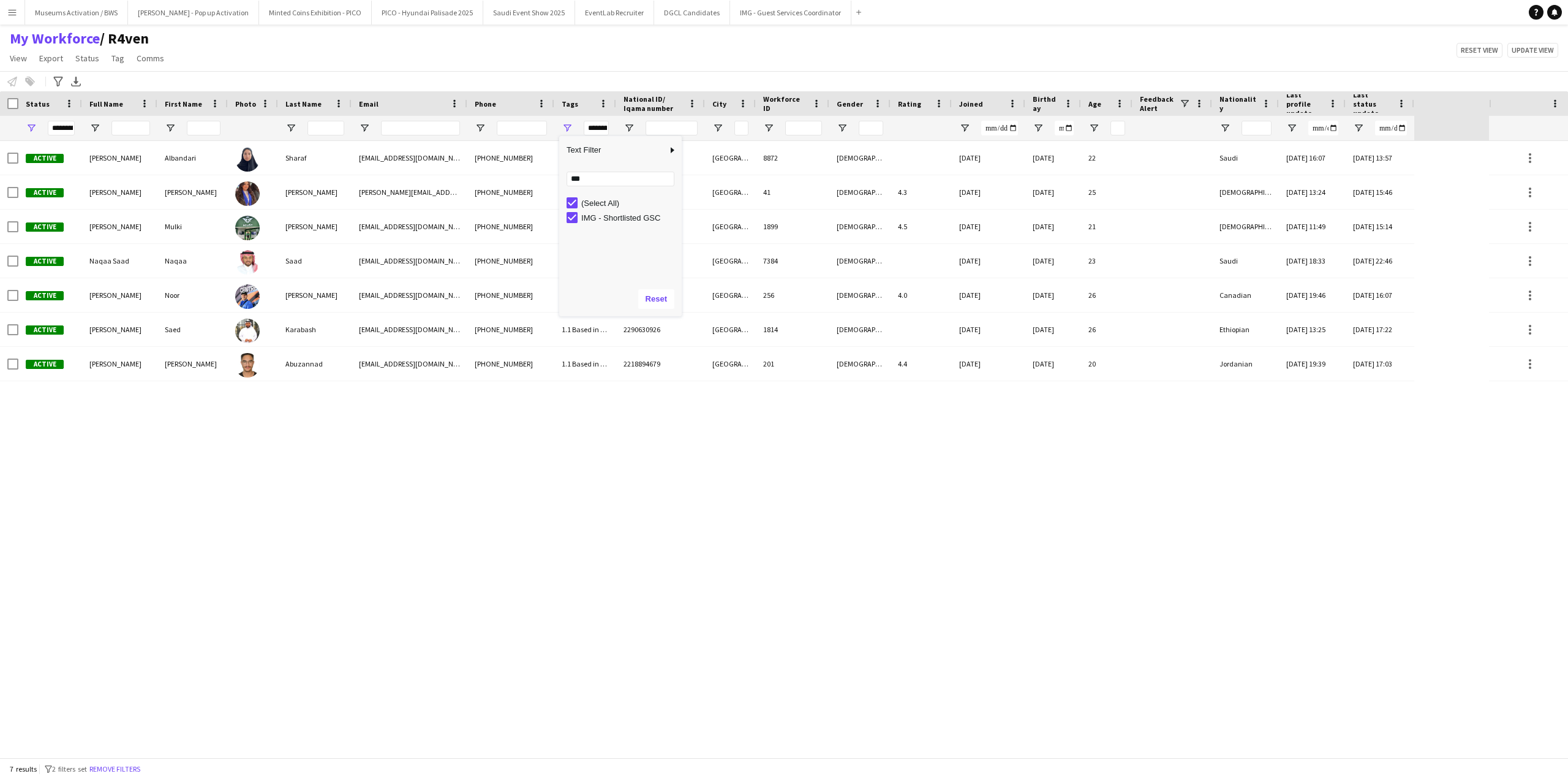
click at [585, 35] on div "My Workforce / R4ven View Views Default view [PERSON_NAME] [PERSON_NAME] [PERSO…" at bounding box center [784, 50] width 1568 height 42
click at [142, 475] on div "Active Albandari Sharaf Albandari Sharaf bandari234@hotmail.com +966505516664 1…" at bounding box center [744, 449] width 1489 height 617
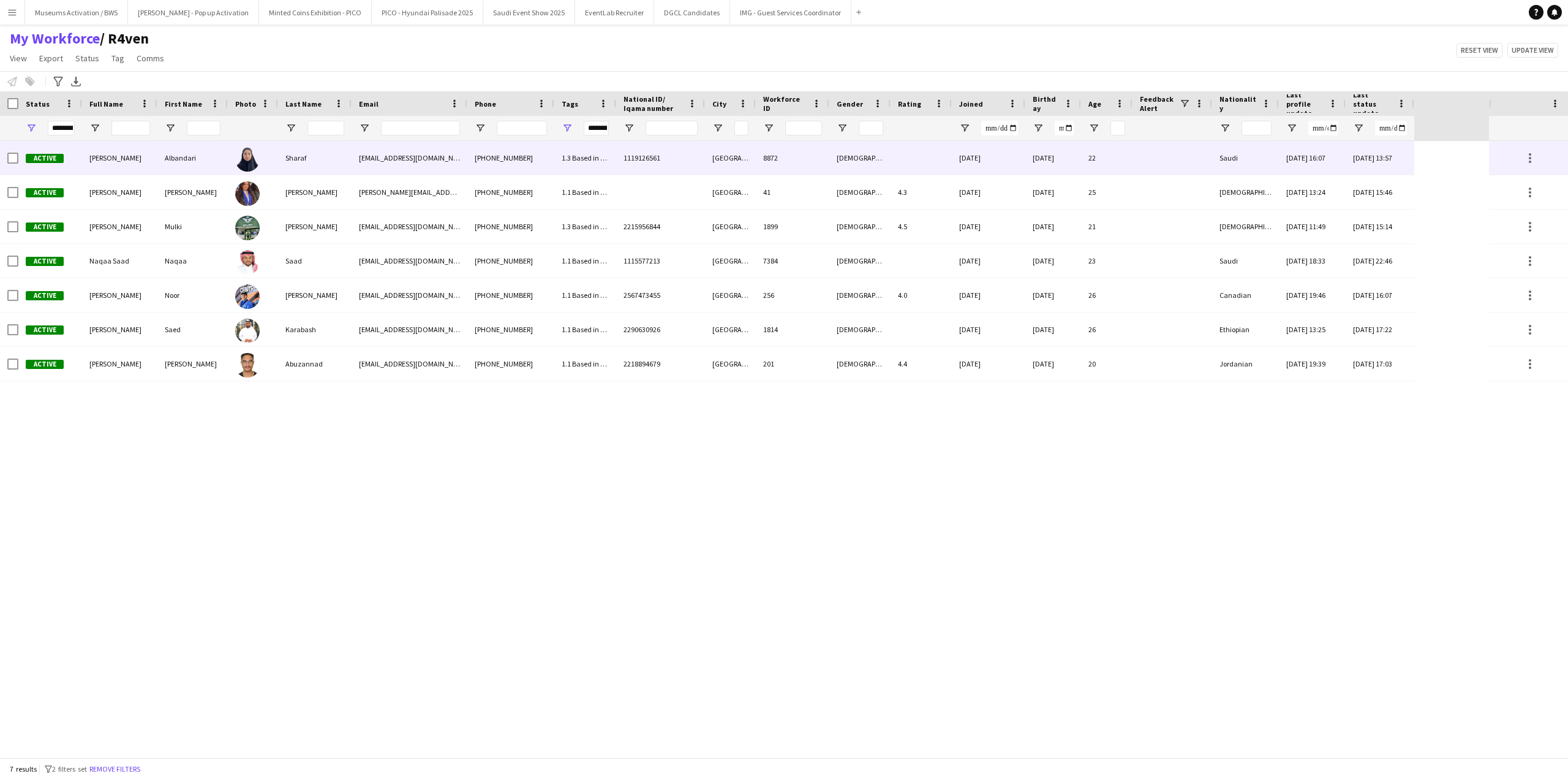
drag, startPoint x: 83, startPoint y: 162, endPoint x: 108, endPoint y: 176, distance: 28.7
click at [83, 162] on div "[PERSON_NAME]" at bounding box center [120, 157] width 75 height 33
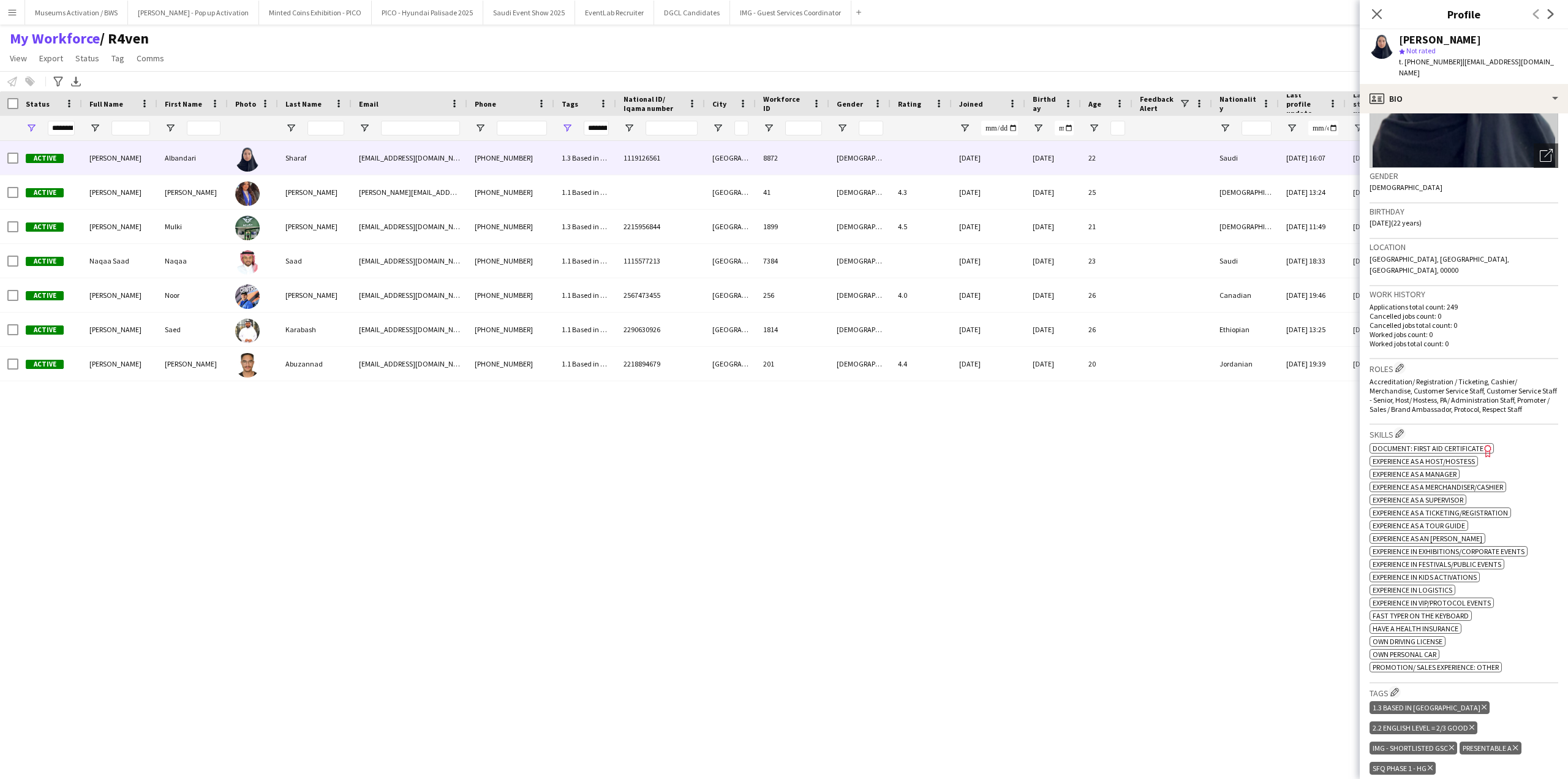
scroll to position [367, 0]
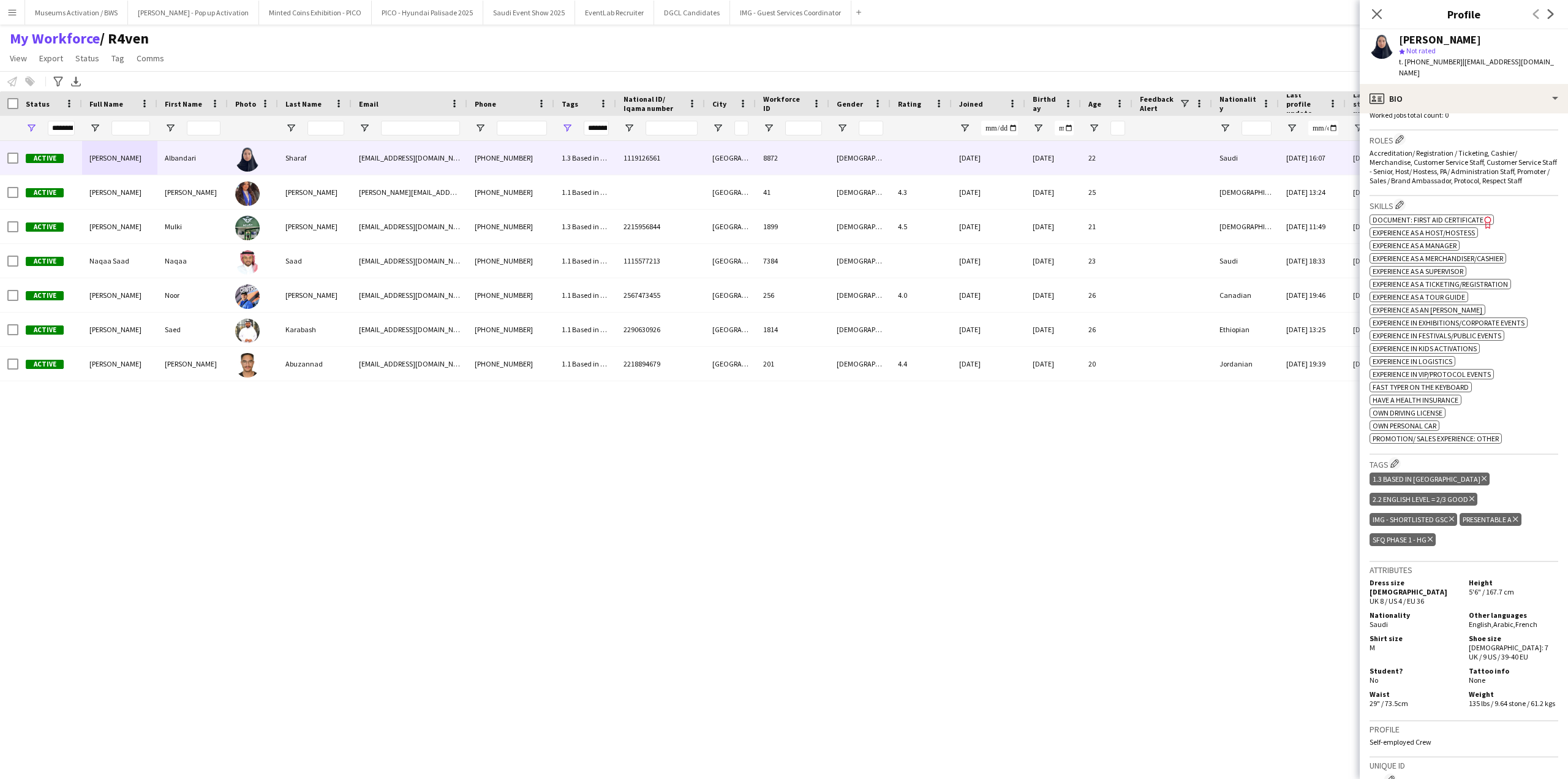
click at [1451, 516] on icon "Delete tag" at bounding box center [1452, 519] width 5 height 7
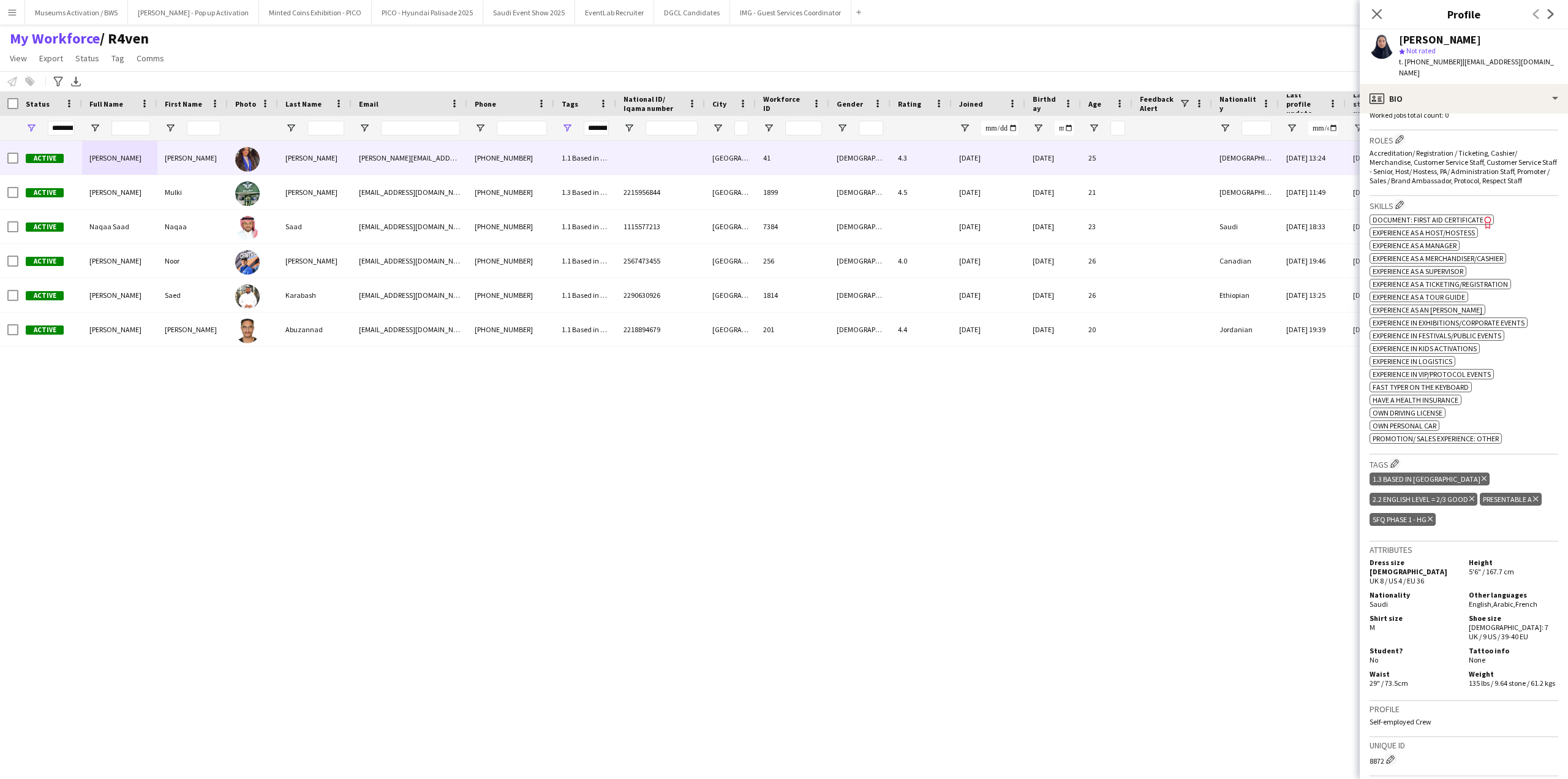
click at [448, 152] on div "dana.firas.a@gmail.com" at bounding box center [409, 157] width 116 height 33
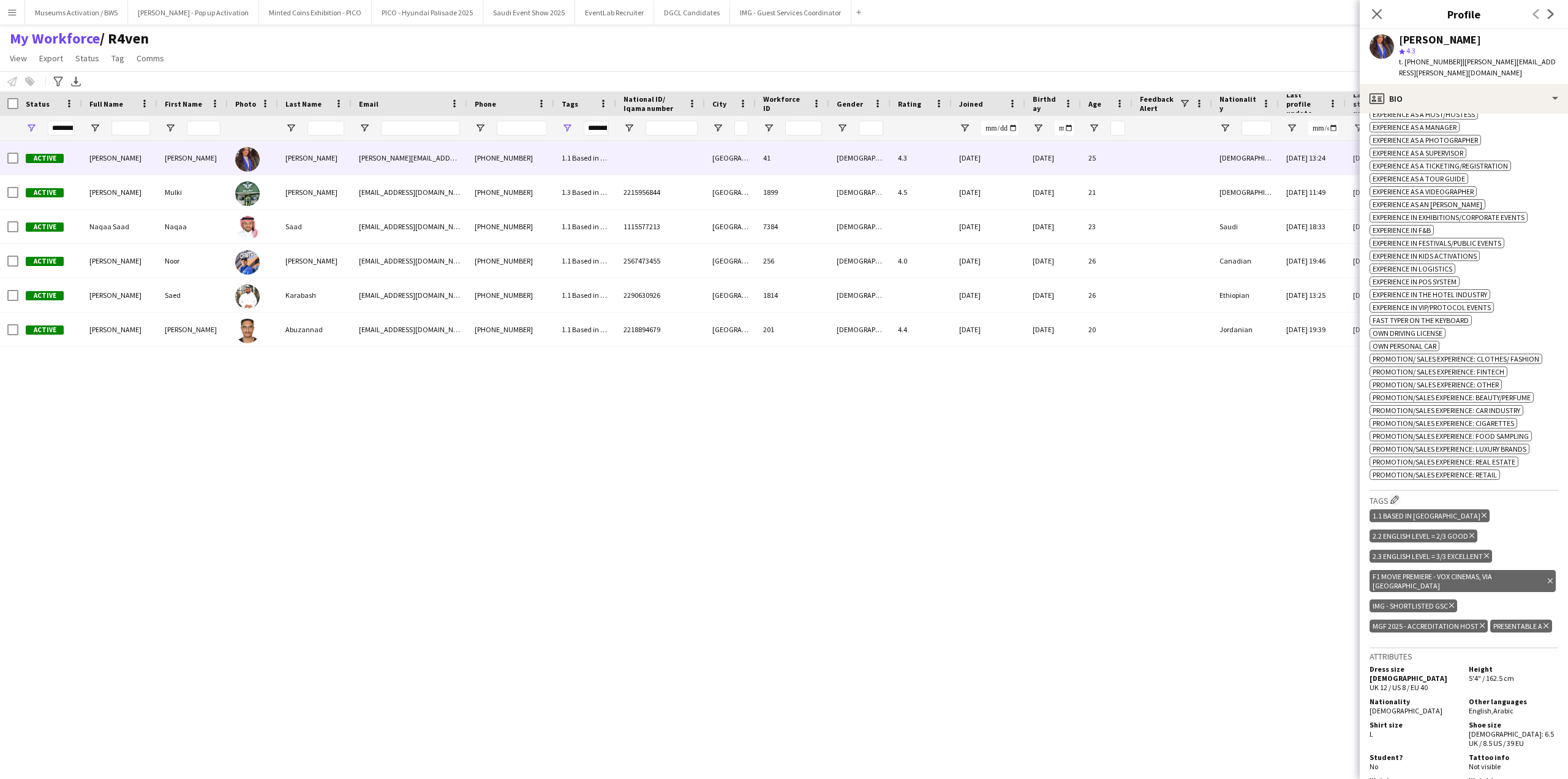
scroll to position [490, 0]
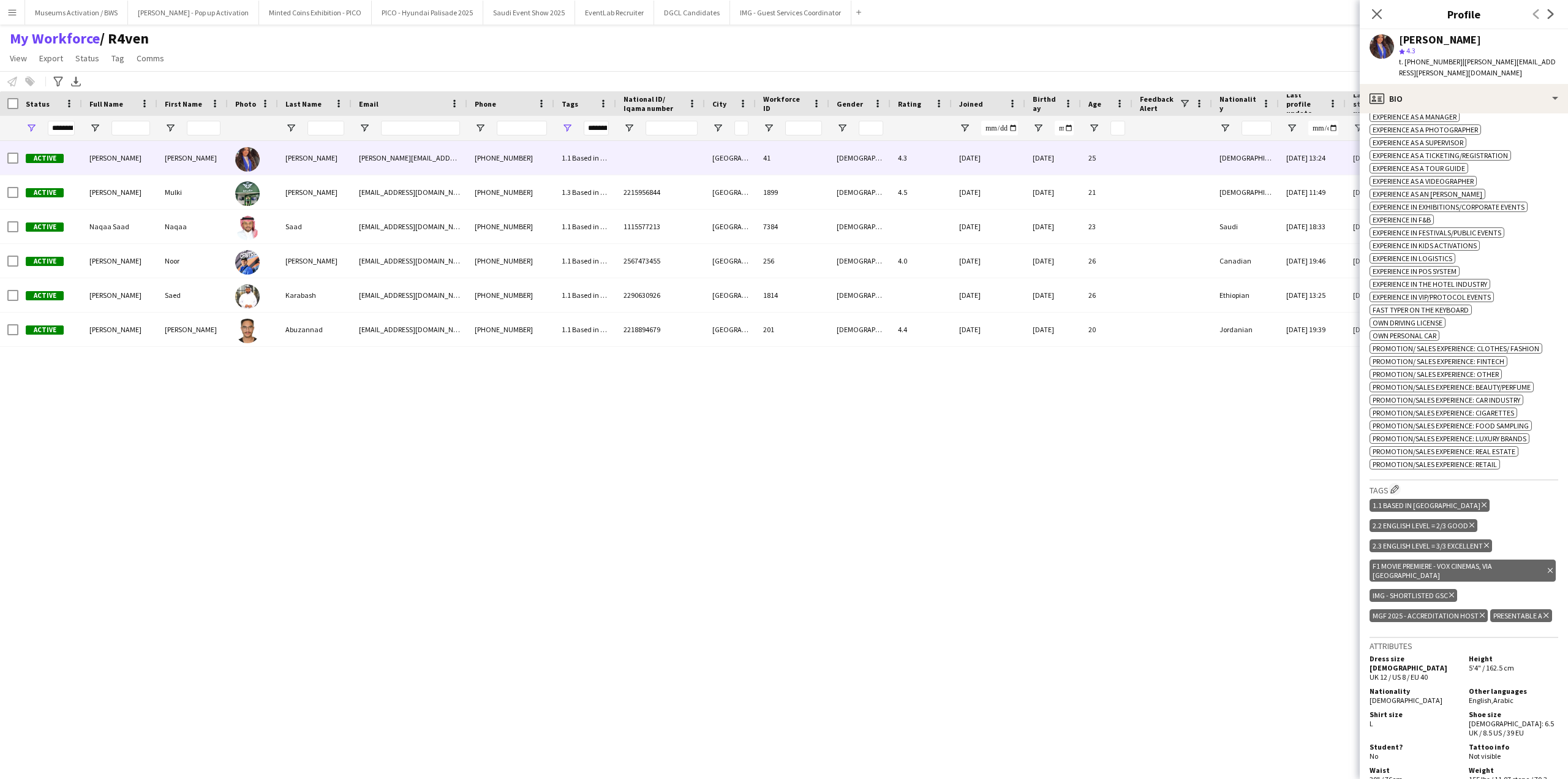
click at [1452, 593] on icon at bounding box center [1452, 595] width 5 height 5
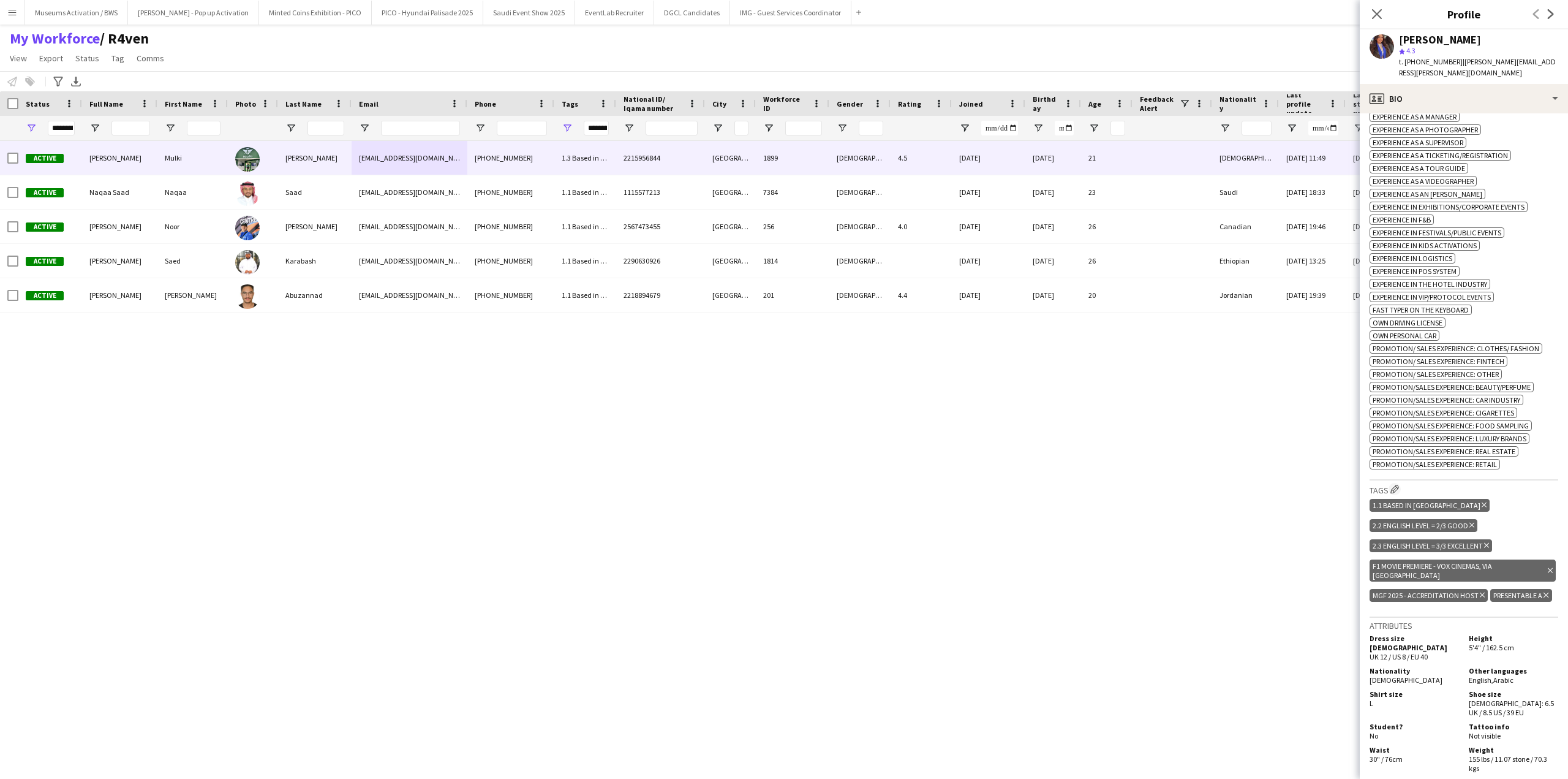
click at [239, 165] on img at bounding box center [248, 159] width 25 height 25
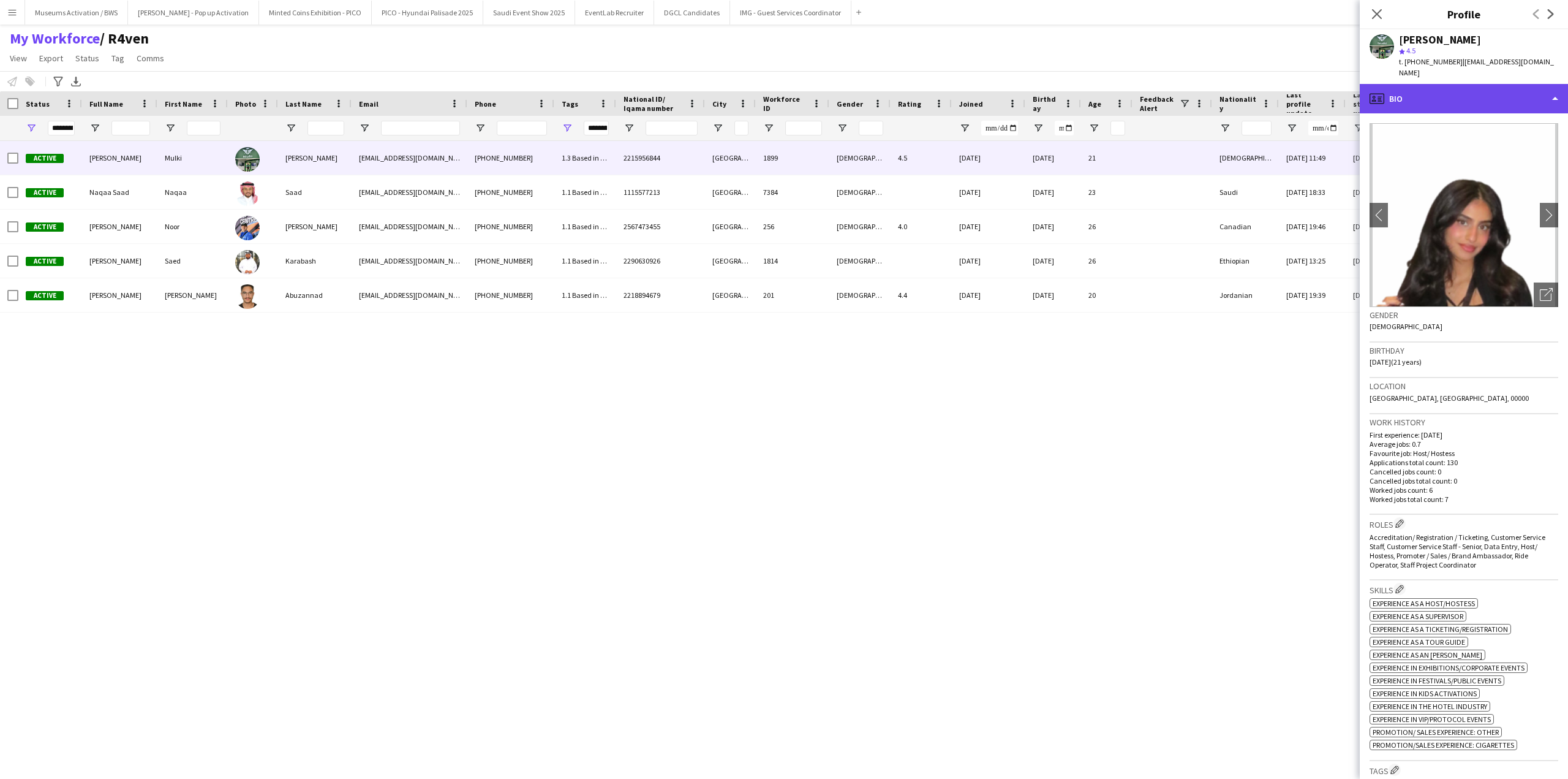
click at [1416, 96] on div "profile Bio" at bounding box center [1464, 99] width 208 height 30
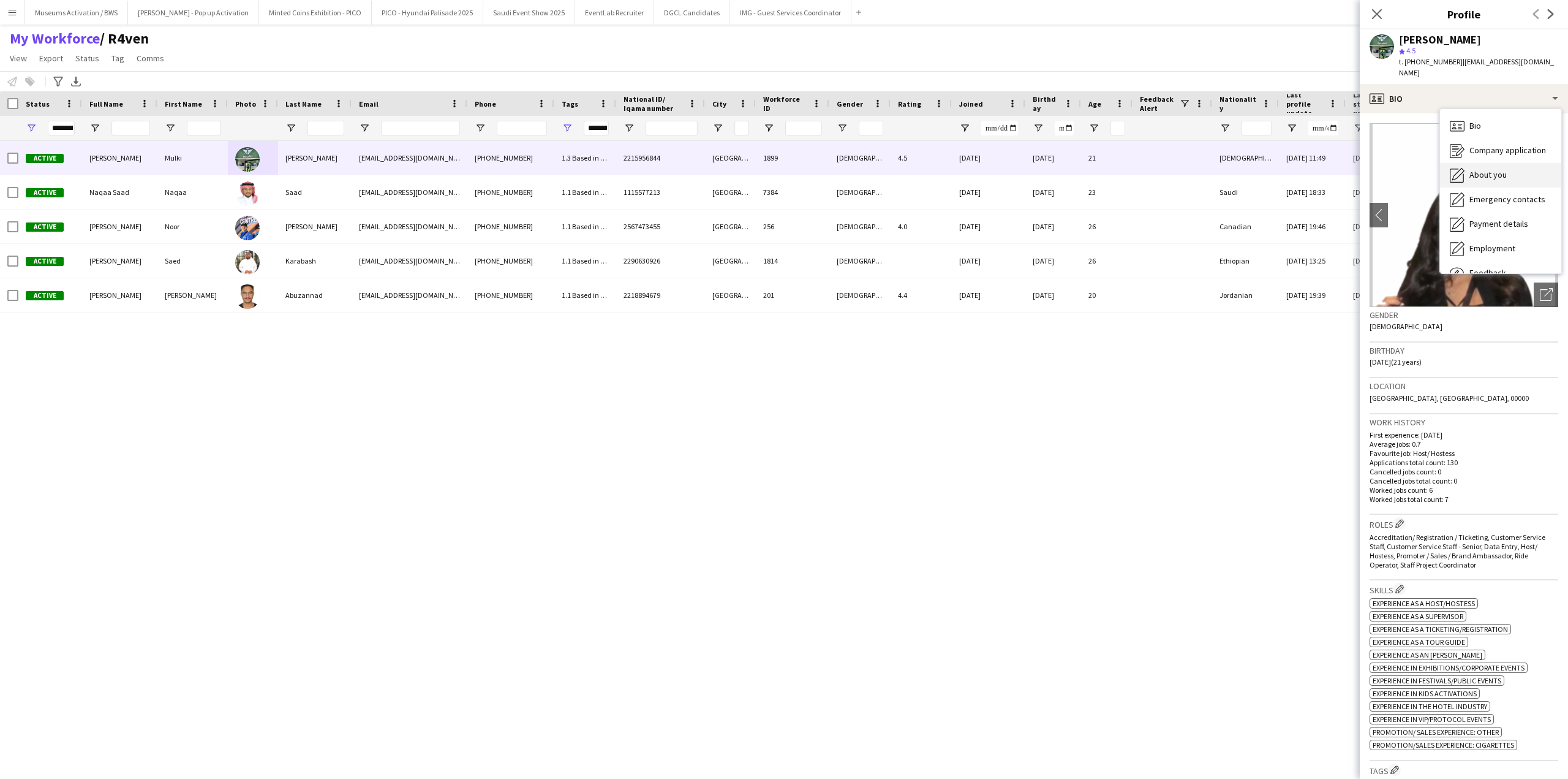
click at [1473, 169] on span "About you" at bounding box center [1488, 175] width 37 height 11
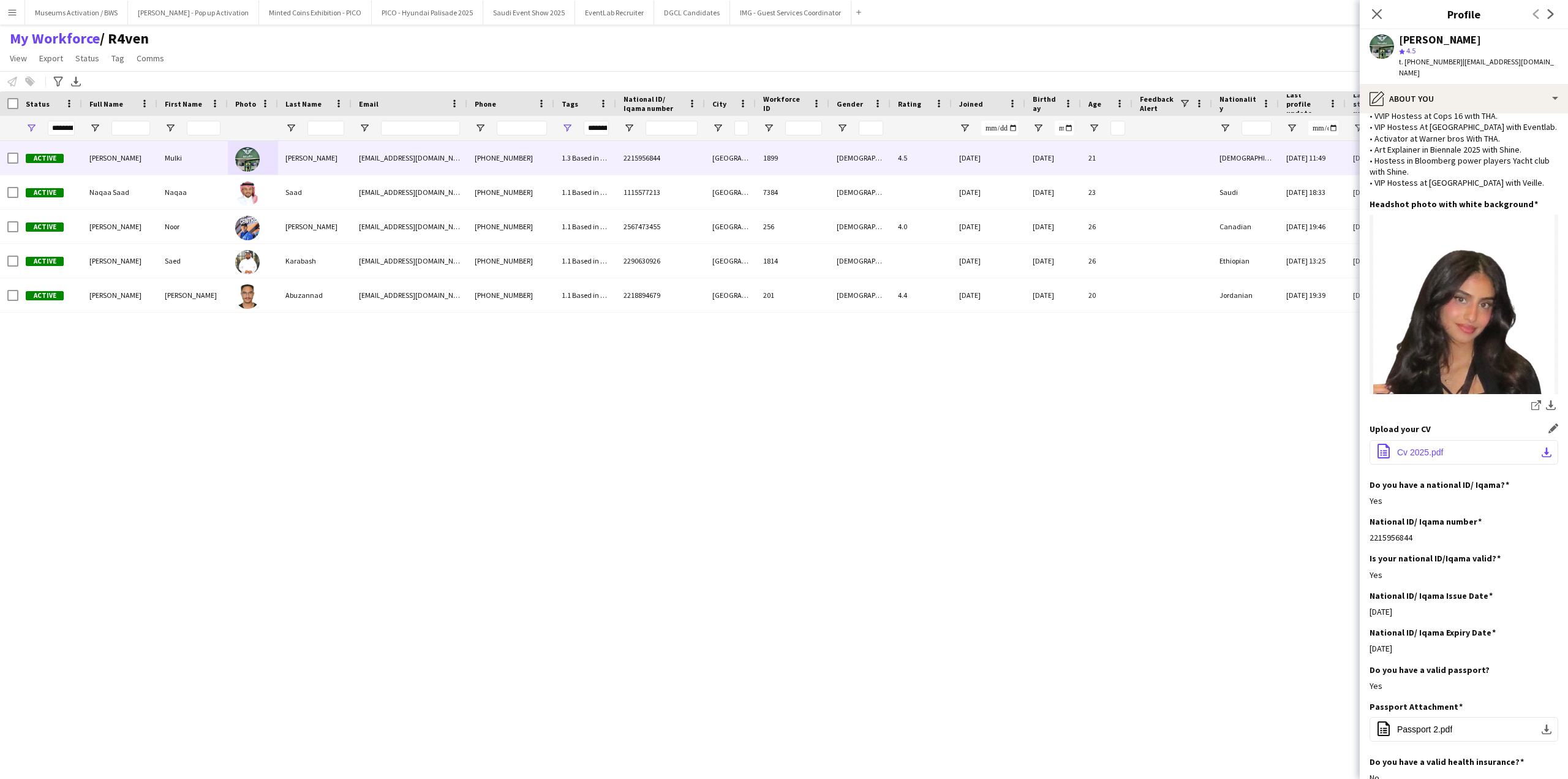
scroll to position [123, 0]
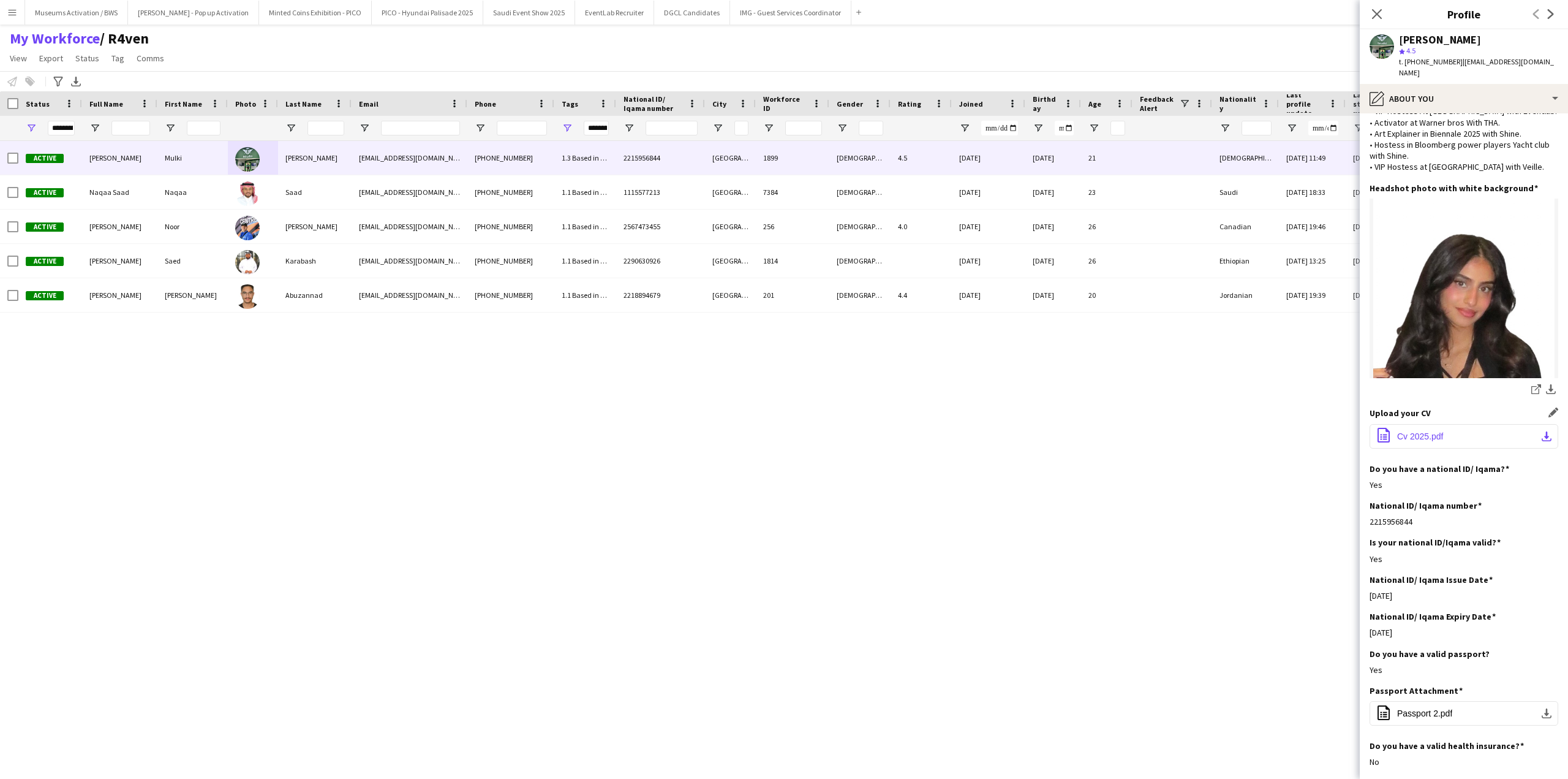
click at [1413, 431] on span "Cv 2025.pdf" at bounding box center [1421, 436] width 47 height 10
click at [1385, 102] on div "My name is Mulki Ahmed Hassan Al-Refaee.I’ve worked in many events,and some maj…" at bounding box center [1463, 94] width 189 height 156
click at [1426, 84] on div "pencil4 About you" at bounding box center [1464, 99] width 208 height 30
click at [1457, 119] on icon "Bio" at bounding box center [1457, 126] width 15 height 15
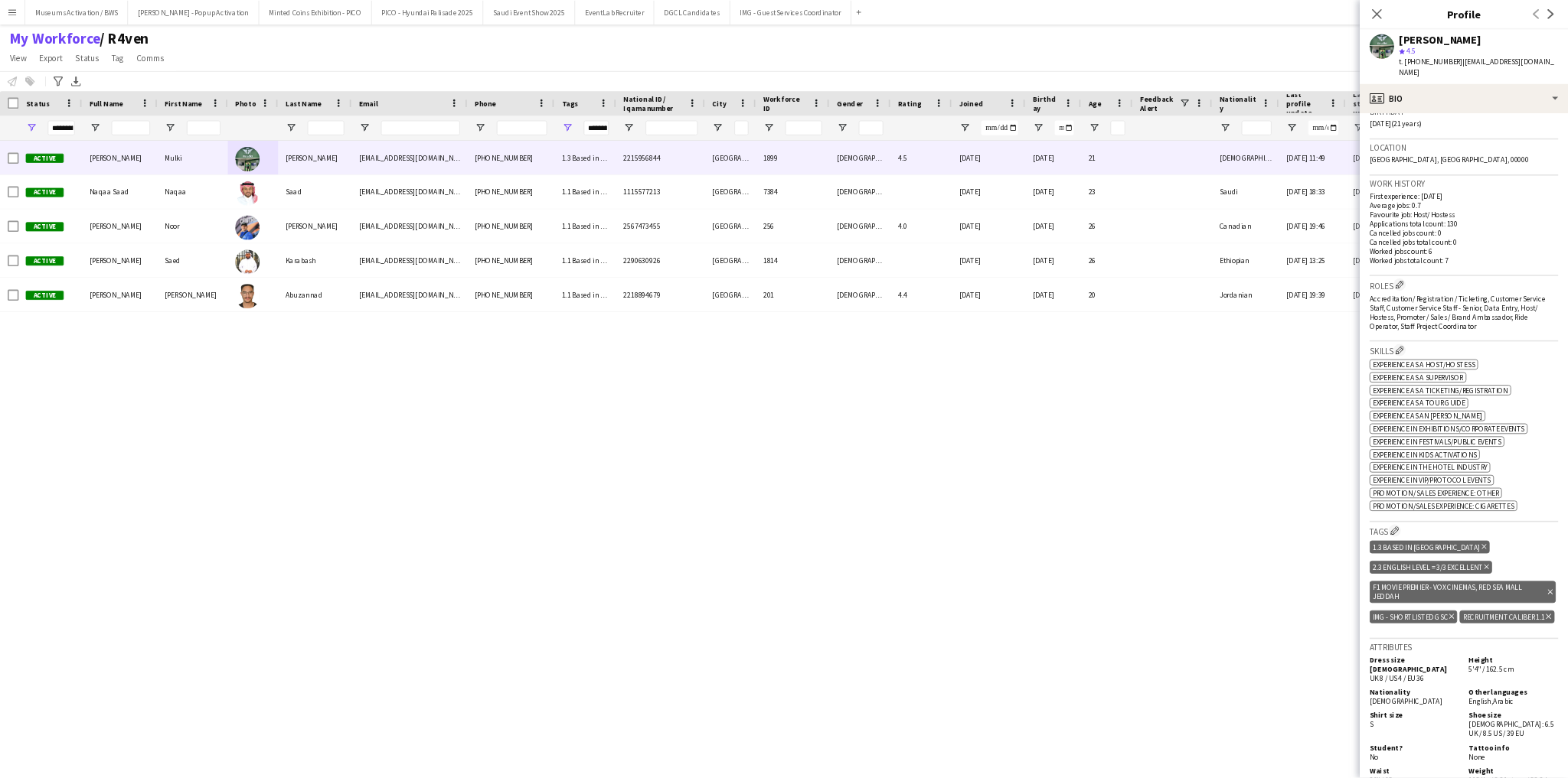
scroll to position [307, 0]
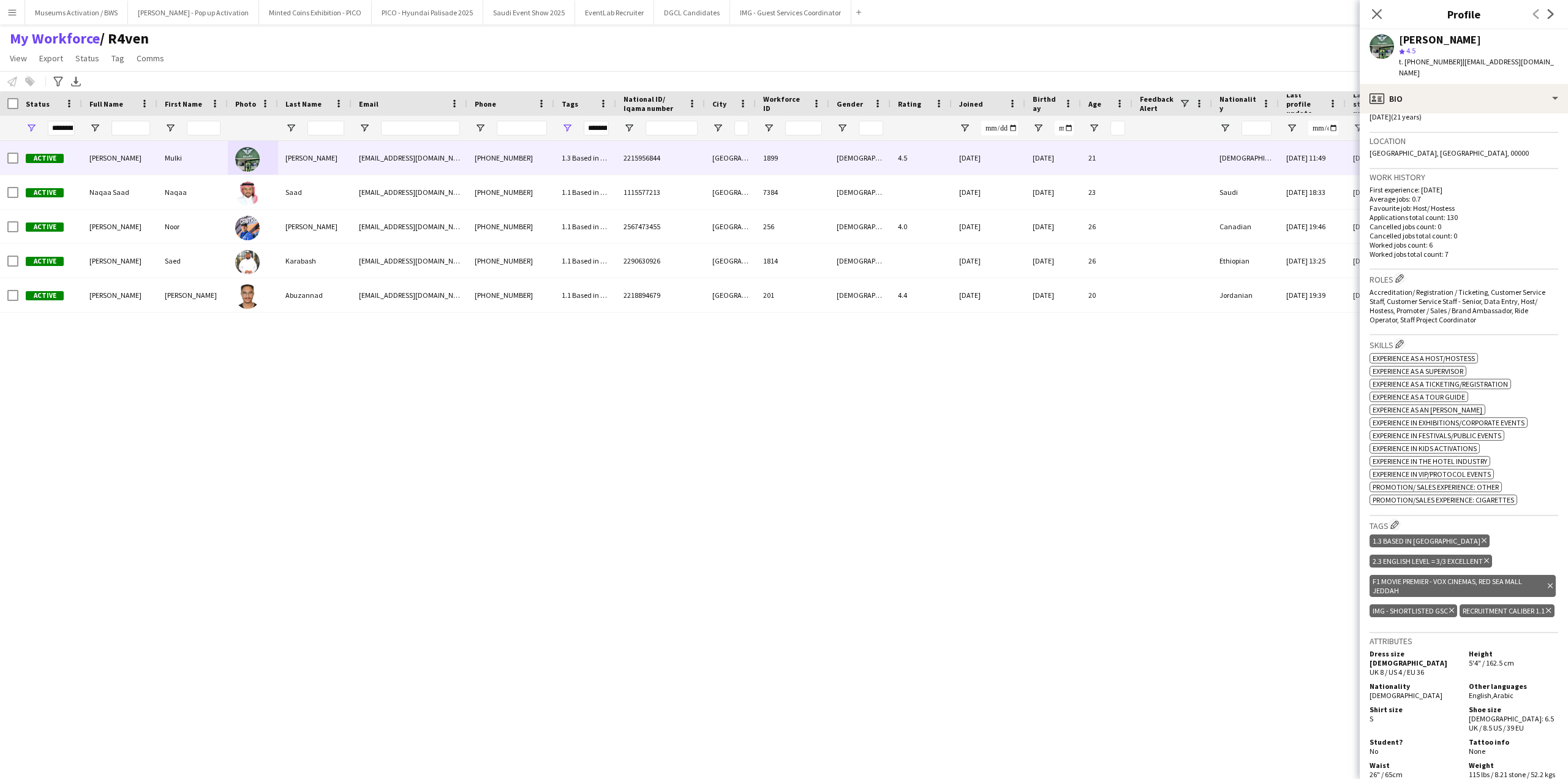
click at [1452, 608] on icon at bounding box center [1452, 610] width 5 height 5
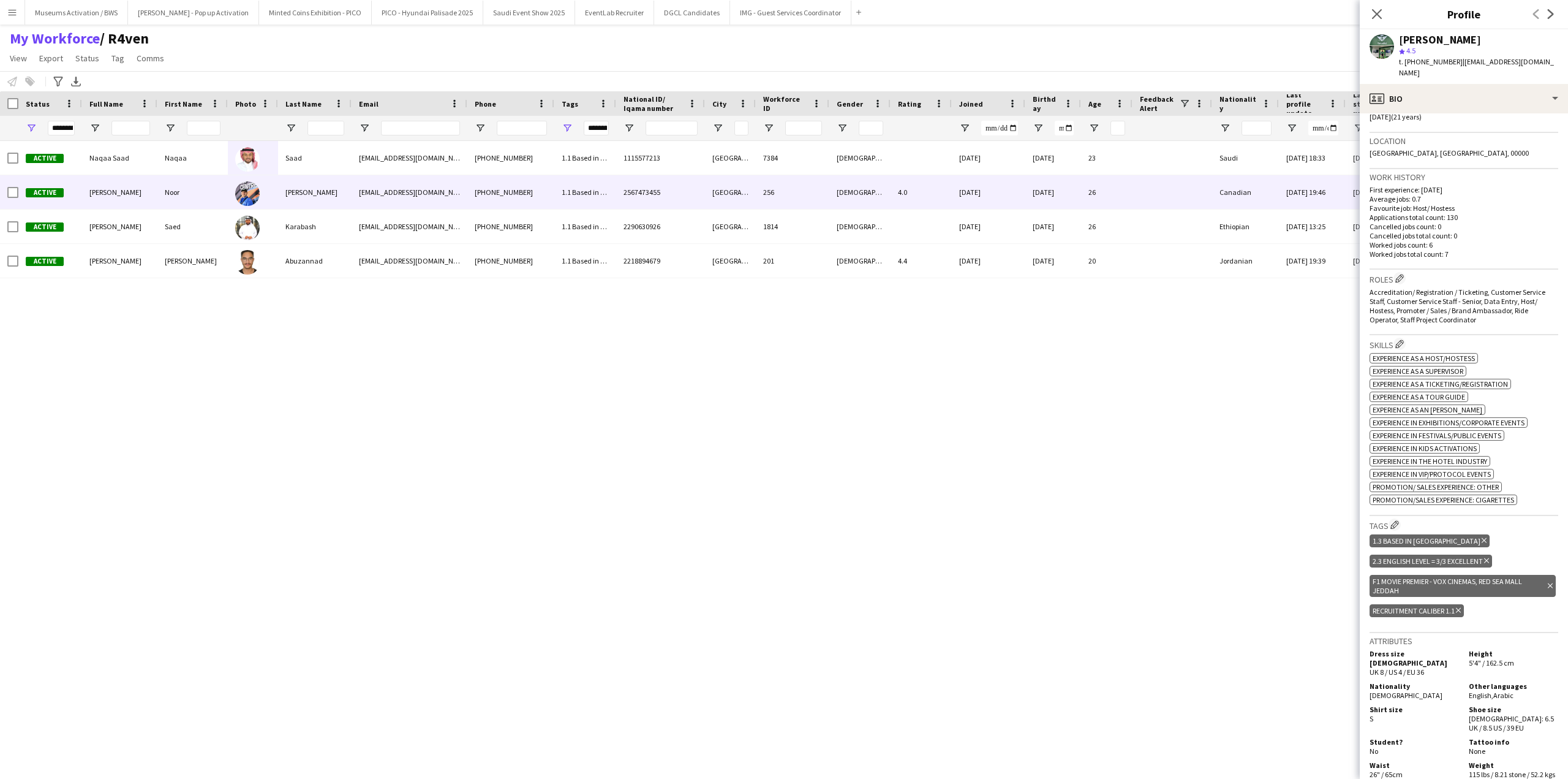
click at [156, 185] on div "[PERSON_NAME]" at bounding box center [120, 192] width 75 height 33
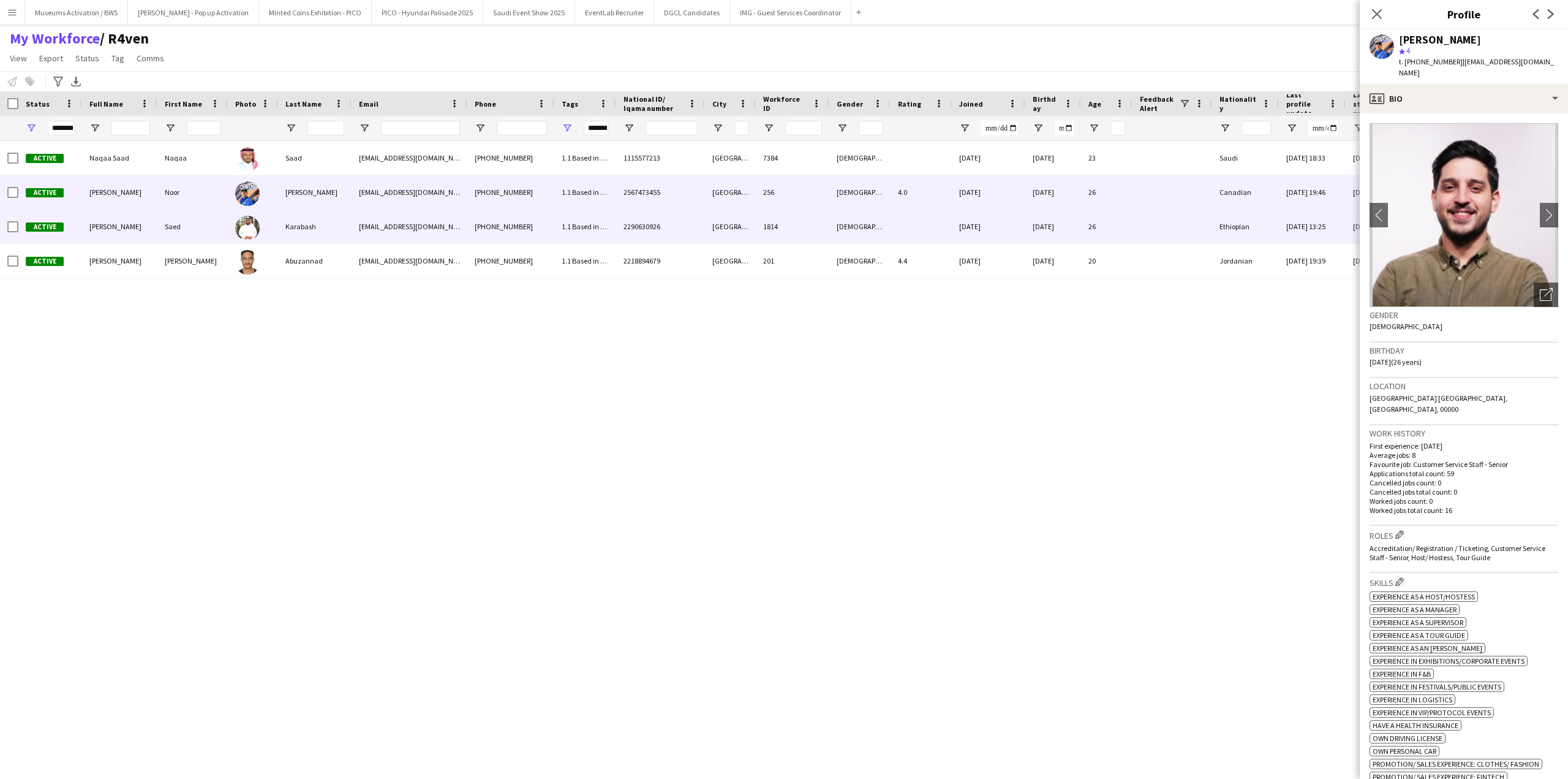
click at [182, 225] on div "Saed" at bounding box center [193, 226] width 71 height 33
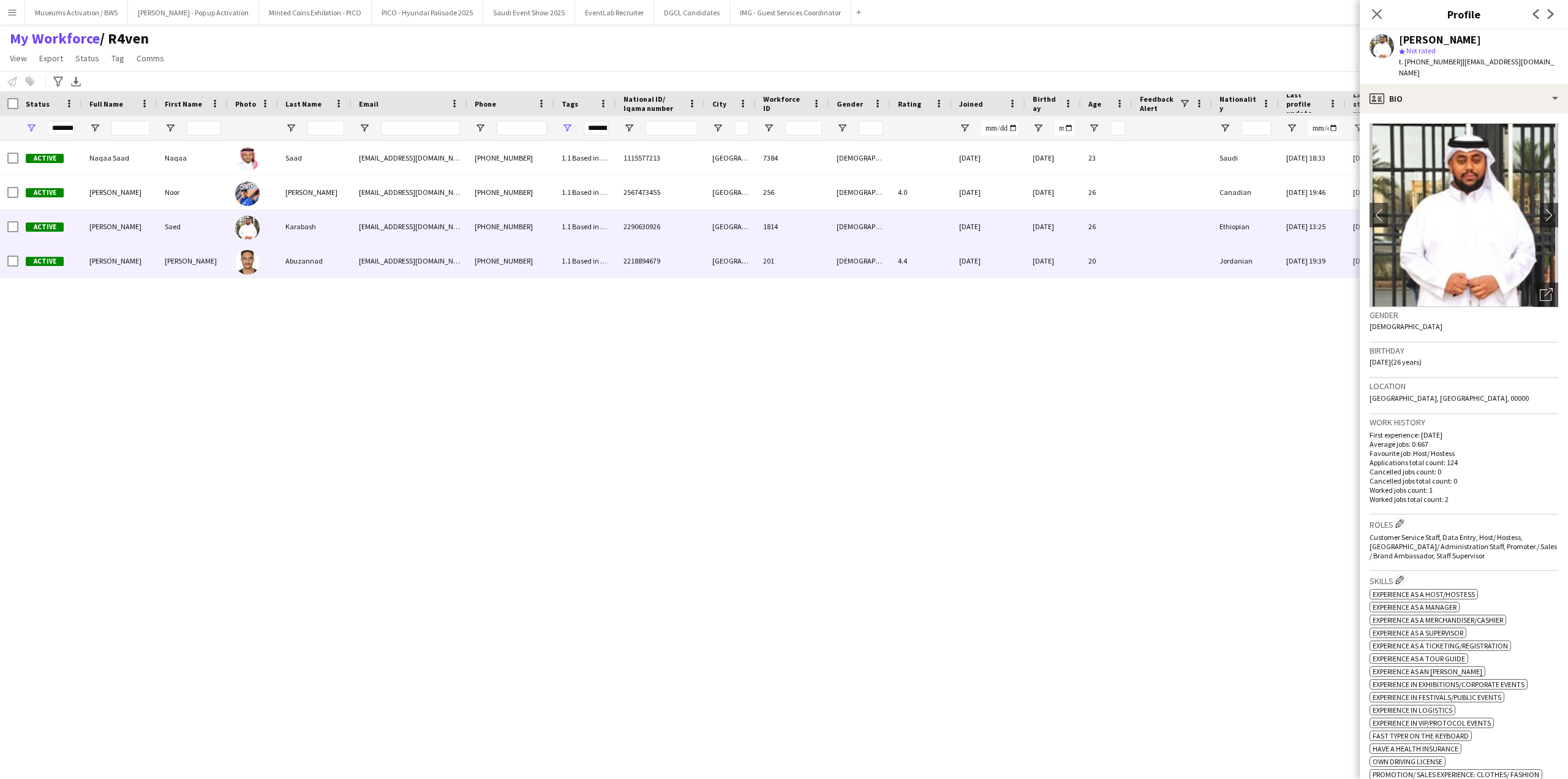
click at [192, 252] on div "Yazan" at bounding box center [193, 260] width 71 height 33
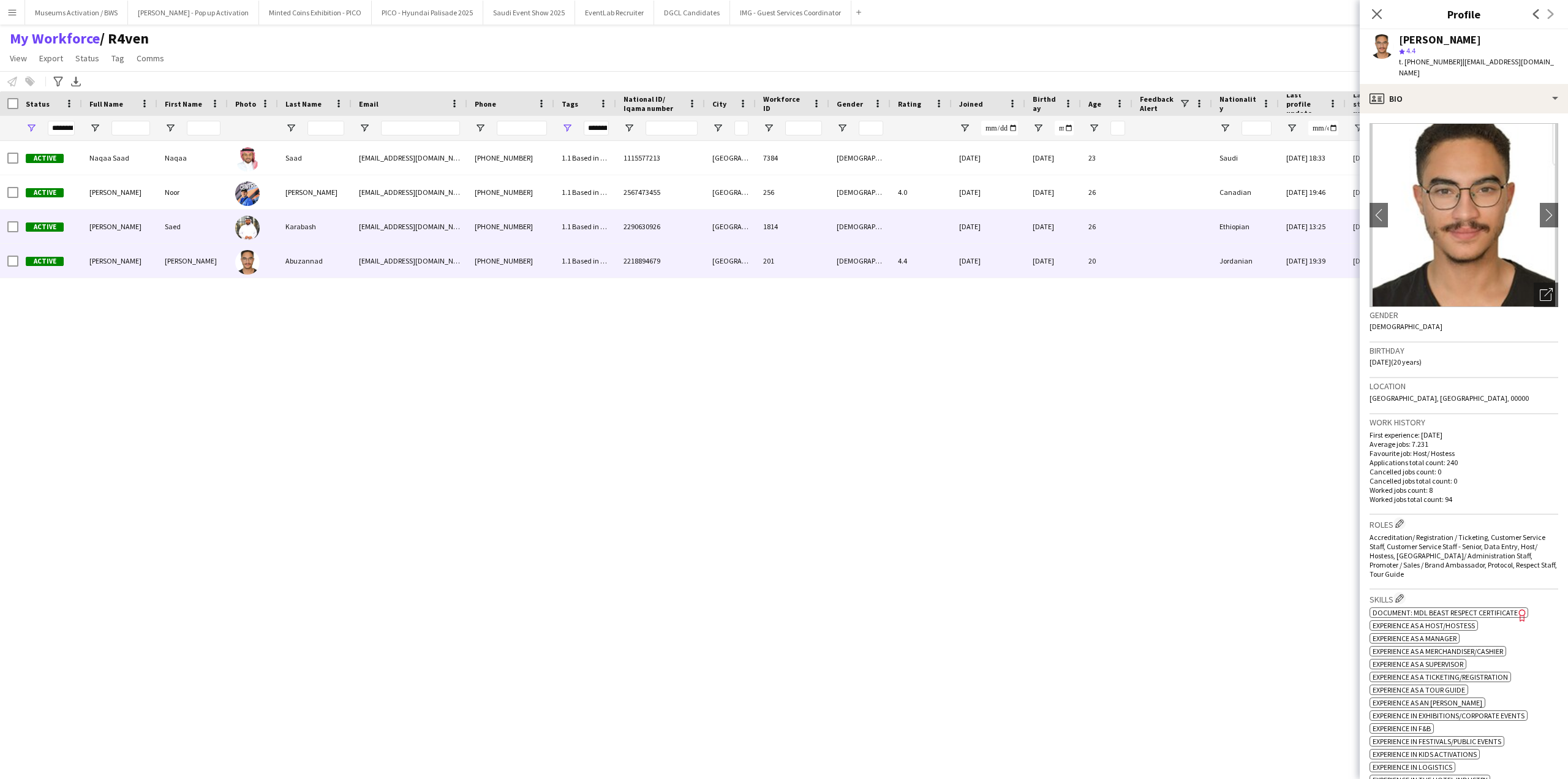
click at [193, 225] on div "Saed" at bounding box center [193, 226] width 71 height 33
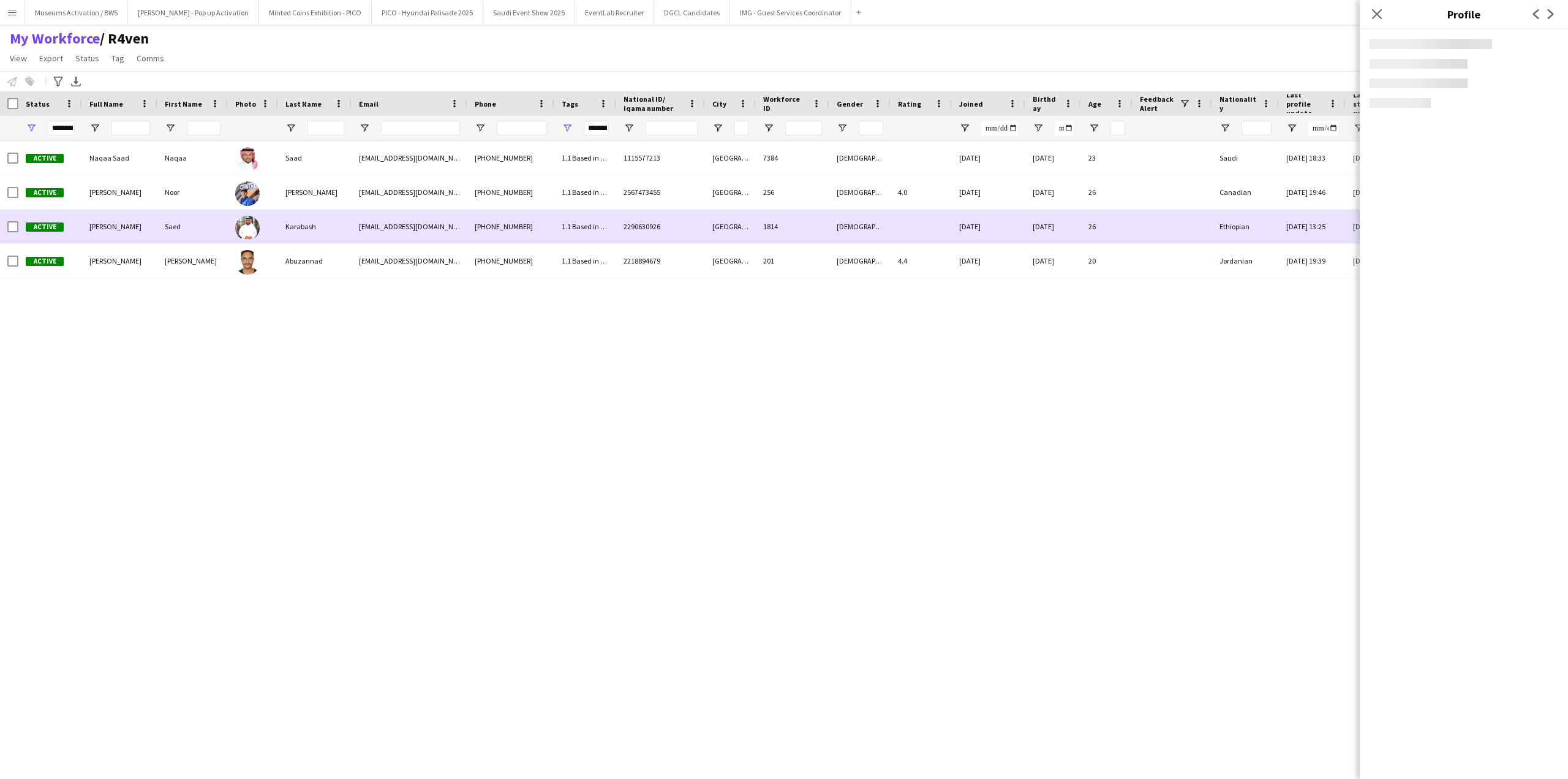
click at [207, 200] on div "Noor" at bounding box center [193, 192] width 71 height 33
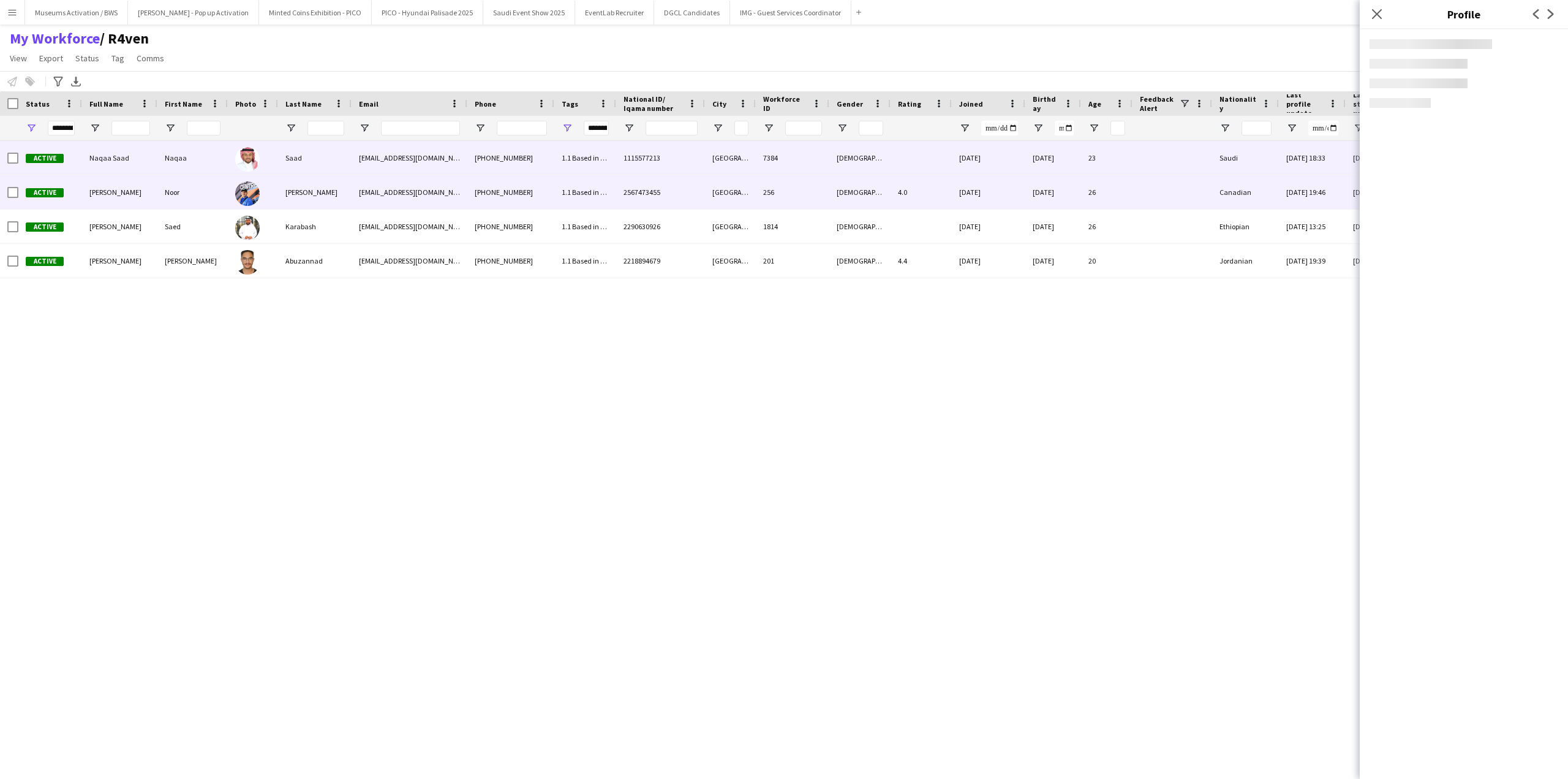
click at [210, 165] on div "Naqaa" at bounding box center [193, 157] width 71 height 33
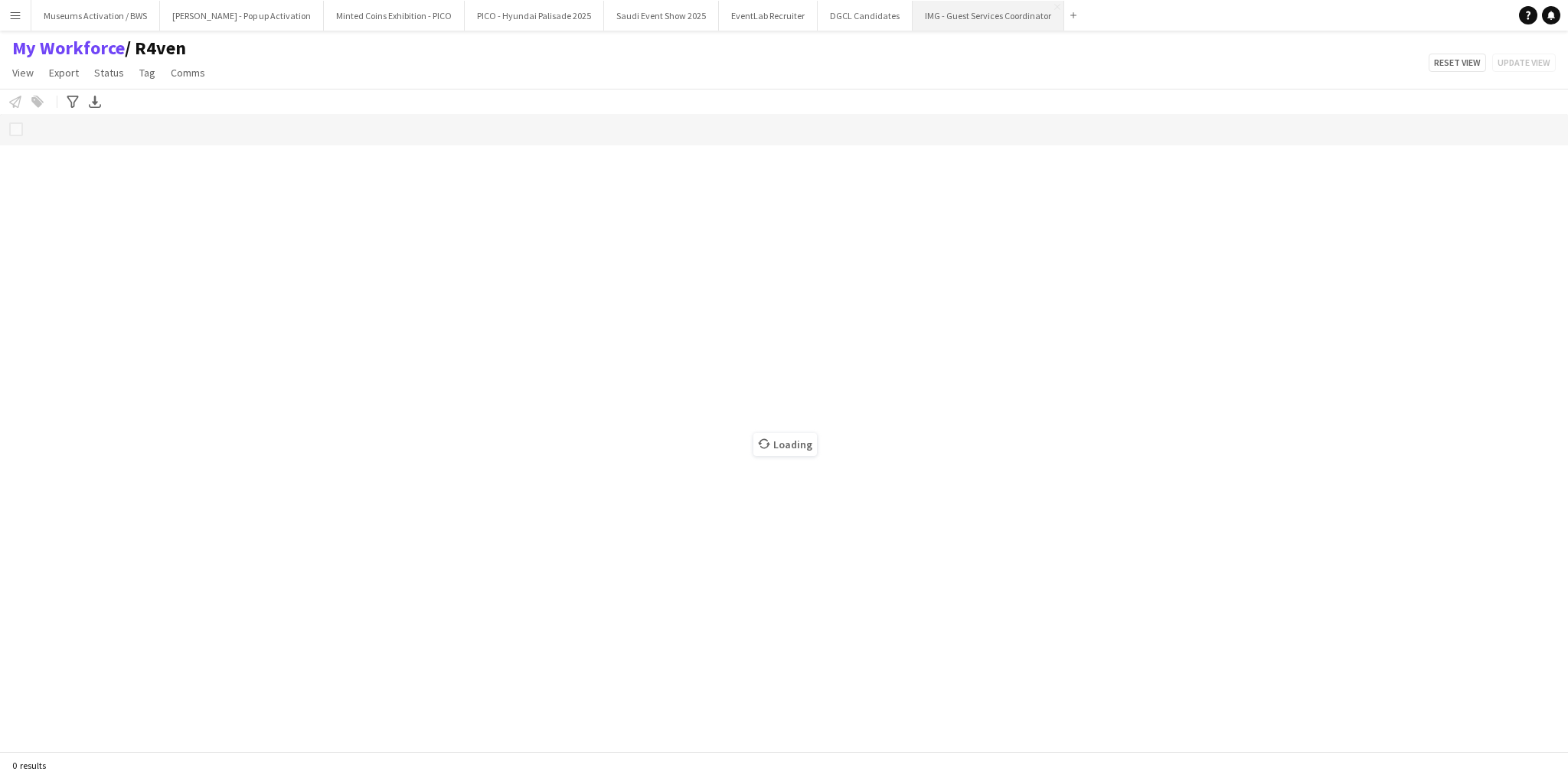
click at [955, 20] on button "IMG - Guest Services Coordinator Close" at bounding box center [989, 16] width 151 height 30
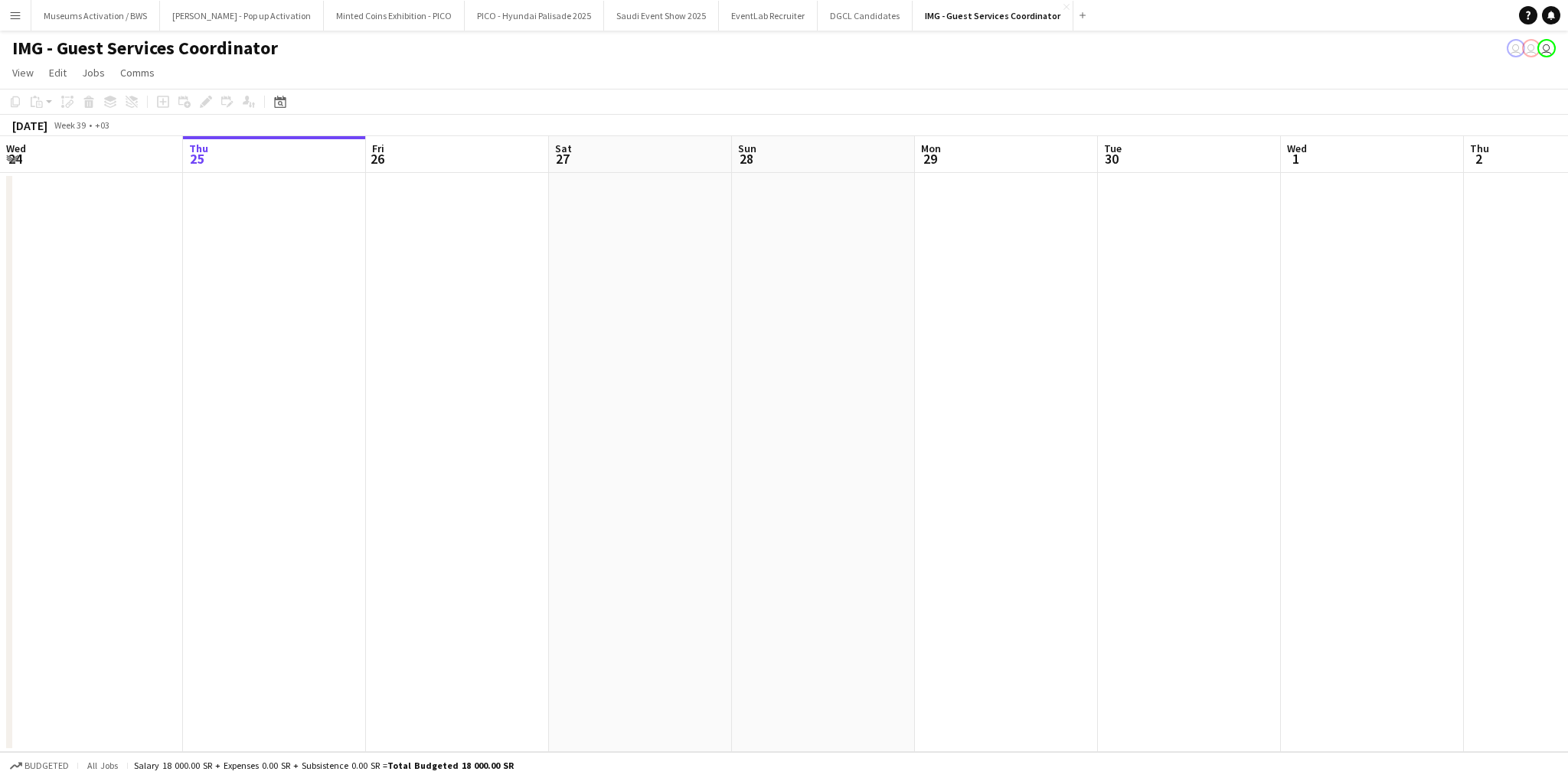
click at [642, 342] on app-calendar-viewport "Mon 22 Tue 23 Wed 24 Thu 25 Fri 26 Sat 27 Sun 28 Mon 29 Tue 30 Wed 1 Thu 2 Fri …" at bounding box center [784, 443] width 1568 height 616
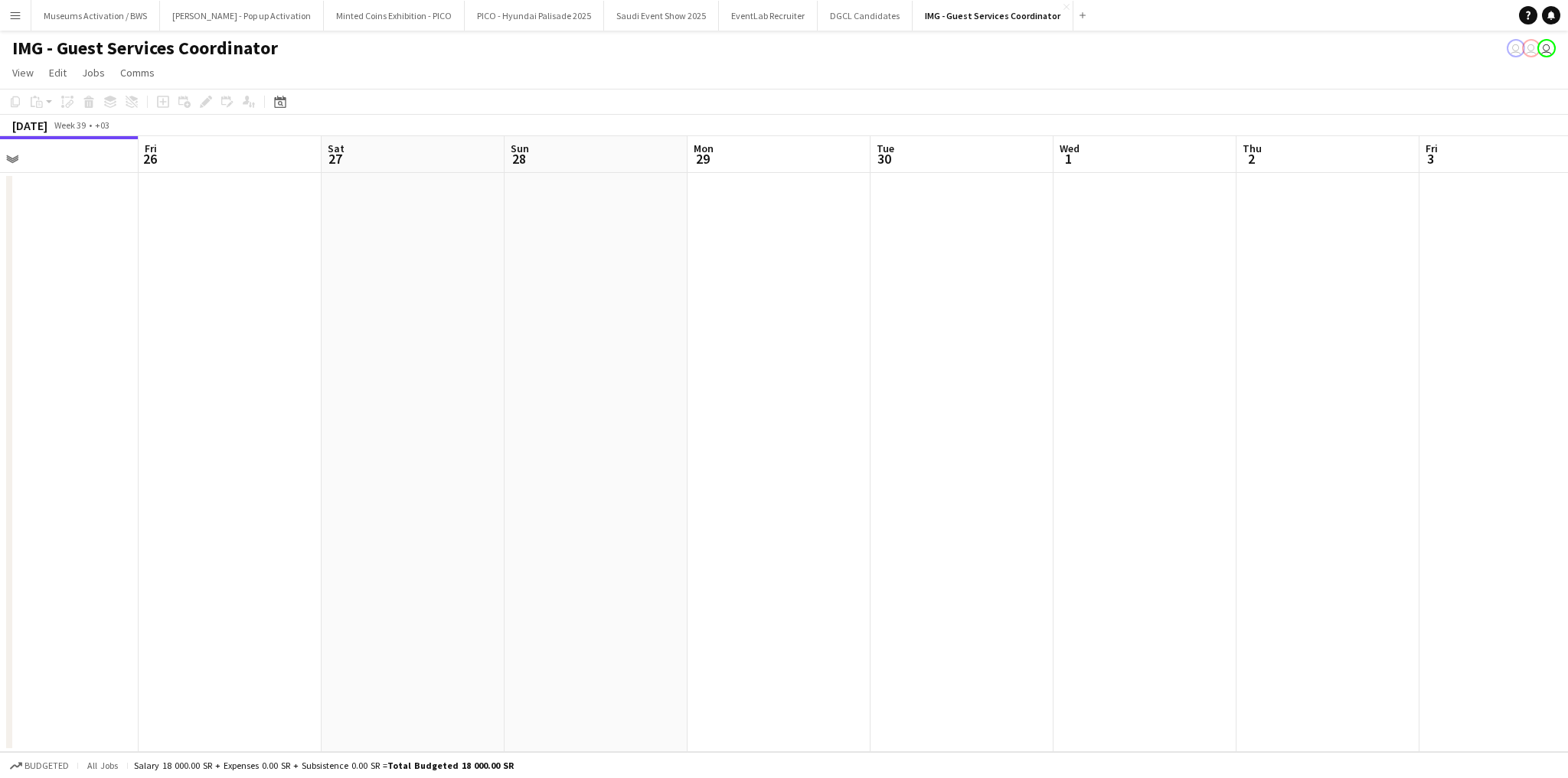
drag, startPoint x: 800, startPoint y: 309, endPoint x: 430, endPoint y: 373, distance: 375.5
click at [512, 347] on app-calendar-viewport "Mon 22 Tue 23 Wed 24 Thu 25 Fri 26 Sat 27 Sun 28 Mon 29 Tue 30 Wed 1 Thu 2 Fri …" at bounding box center [784, 443] width 1568 height 616
click at [459, 351] on app-calendar-viewport "Wed 24 Thu 25 Fri 26 Sat 27 Sun 28 Mon 29 Tue 30 Wed 1 Thu 2 Fri 3 Sat 4 Sun 5 …" at bounding box center [784, 443] width 1568 height 616
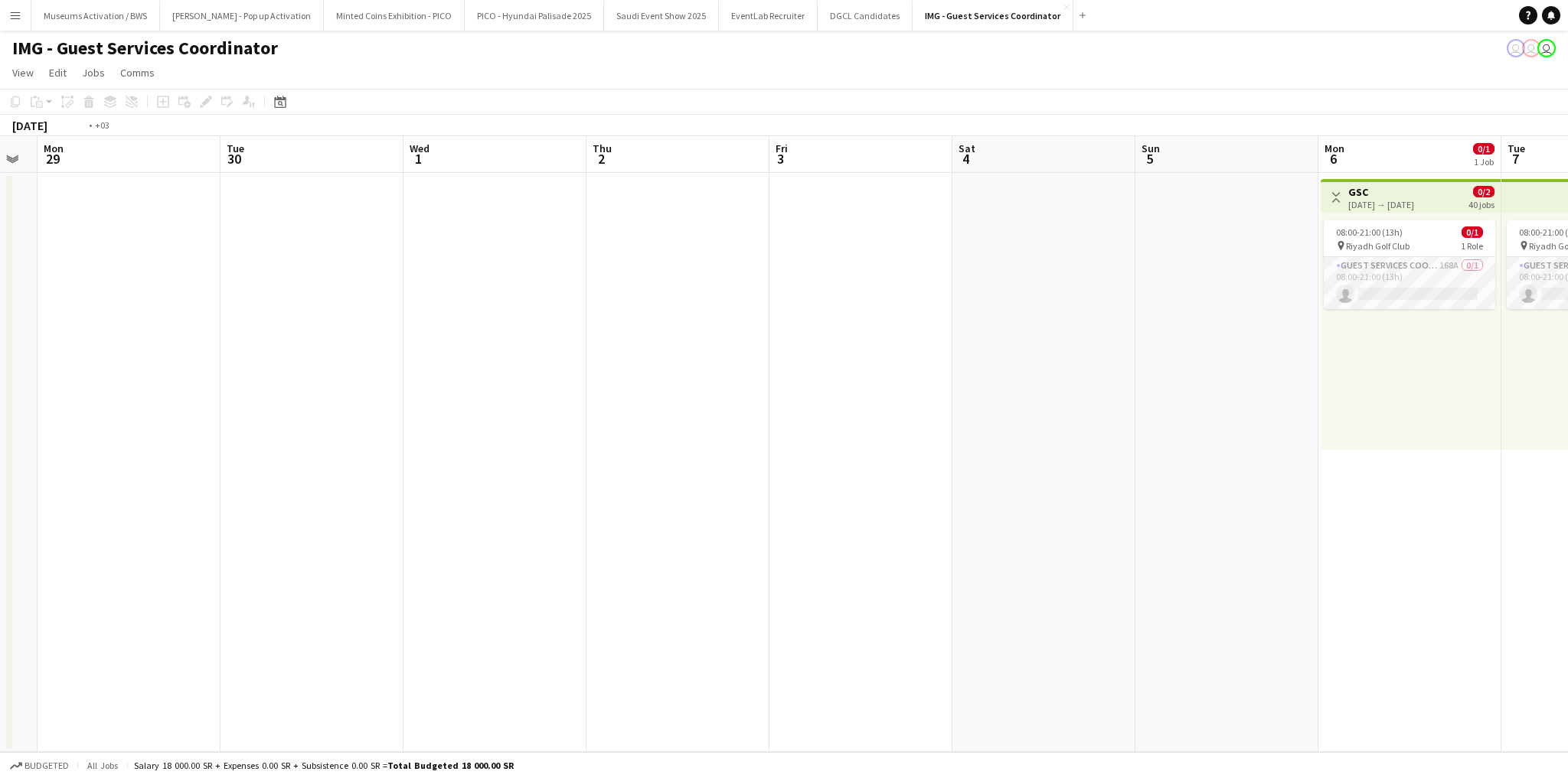
drag, startPoint x: 825, startPoint y: 309, endPoint x: 380, endPoint y: 373, distance: 449.6
click at [628, 340] on app-calendar-viewport "Fri 26 Sat 27 Sun 28 Mon 29 Tue 30 Wed 1 Thu 2 Fri 3 Sat 4 Sun 5 Mon 6 0/1 1 Jo…" at bounding box center [784, 443] width 1568 height 616
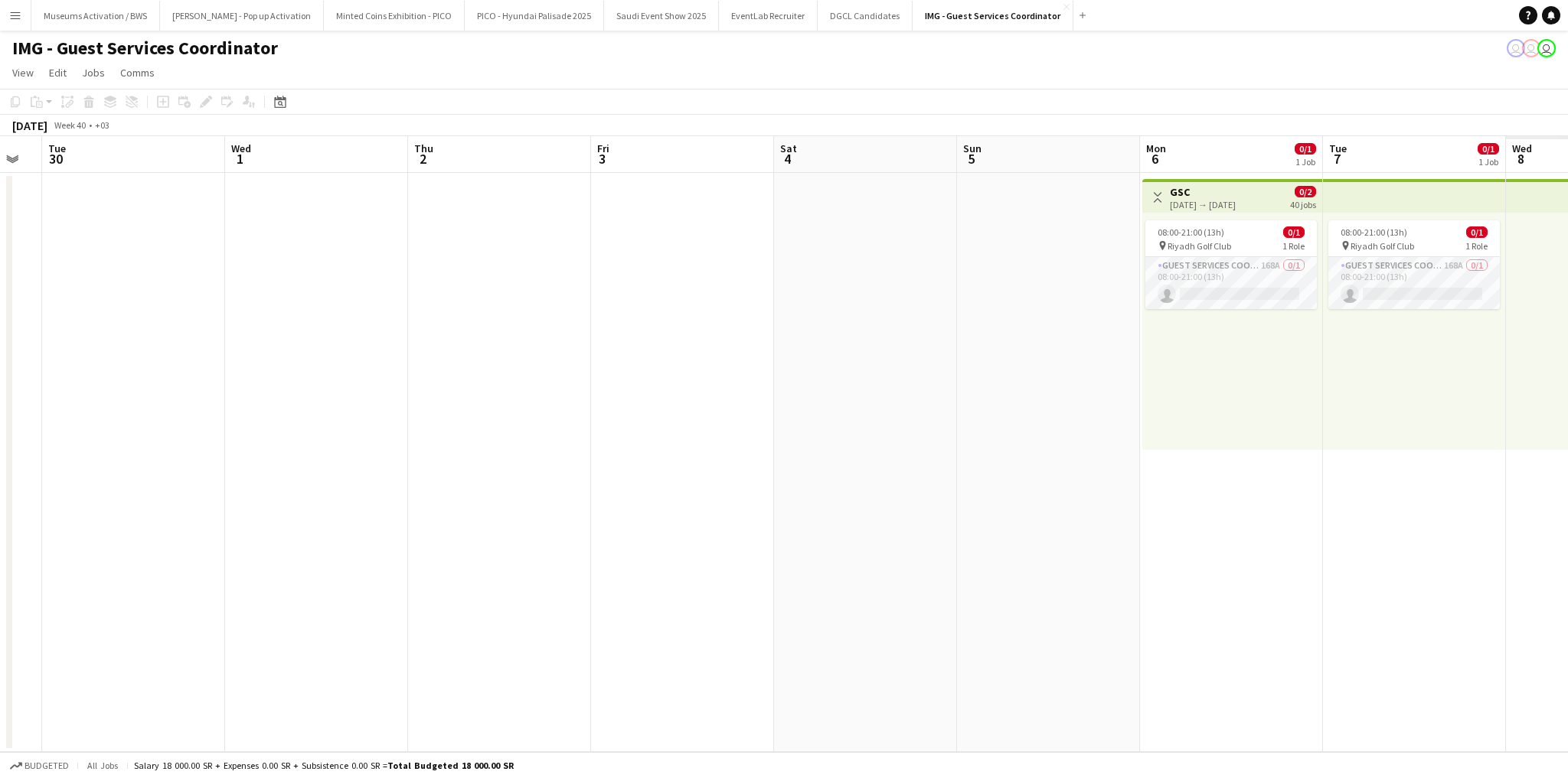
scroll to position [0, 659]
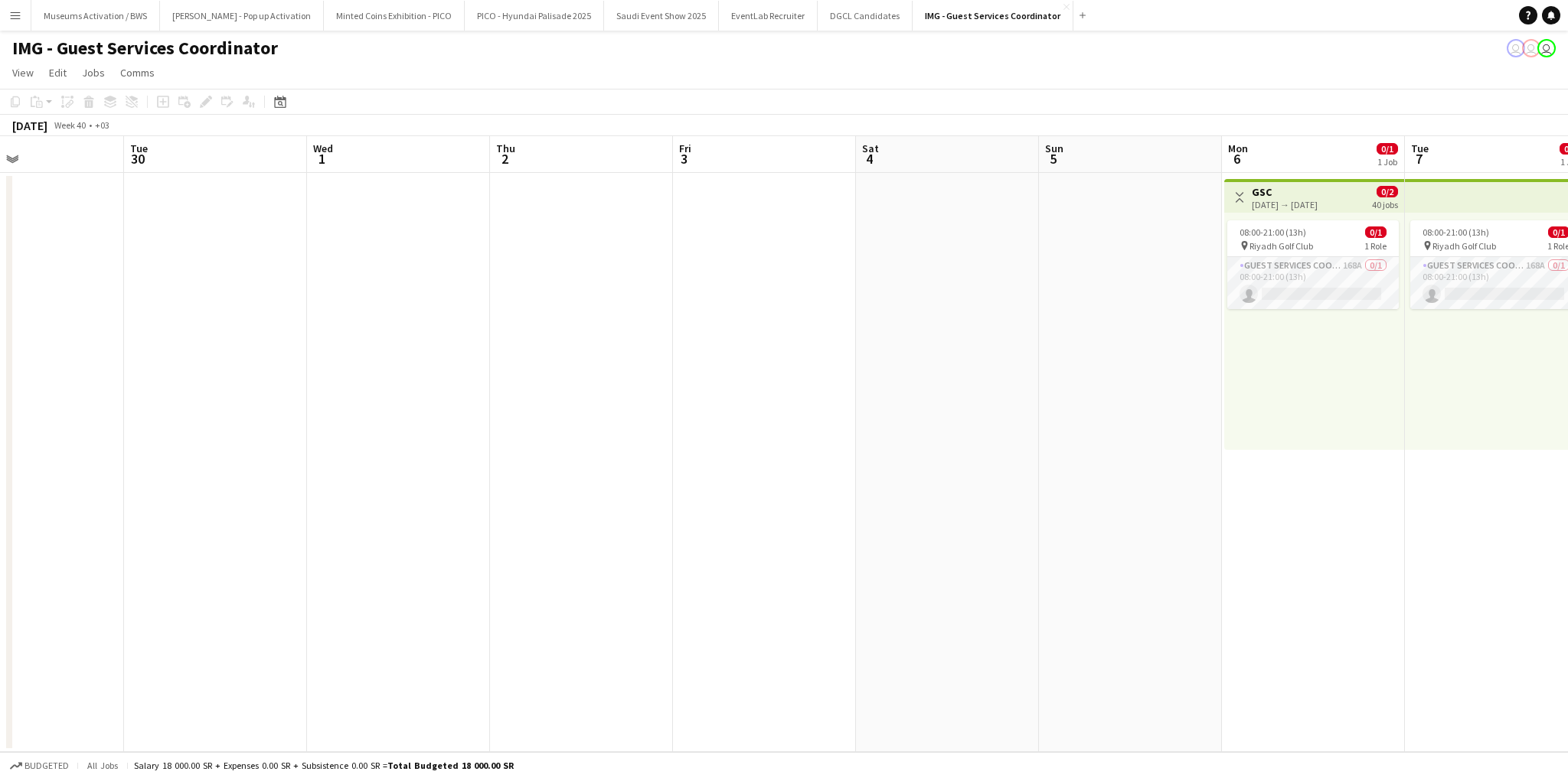
drag, startPoint x: 996, startPoint y: 335, endPoint x: 760, endPoint y: 324, distance: 236.3
click at [839, 321] on app-calendar-viewport "Fri 26 Sat 27 Sun 28 Mon 29 Tue 30 Wed 1 Thu 2 Fri 3 Sat 4 Sun 5 Mon 6 0/1 1 Jo…" at bounding box center [784, 443] width 1568 height 616
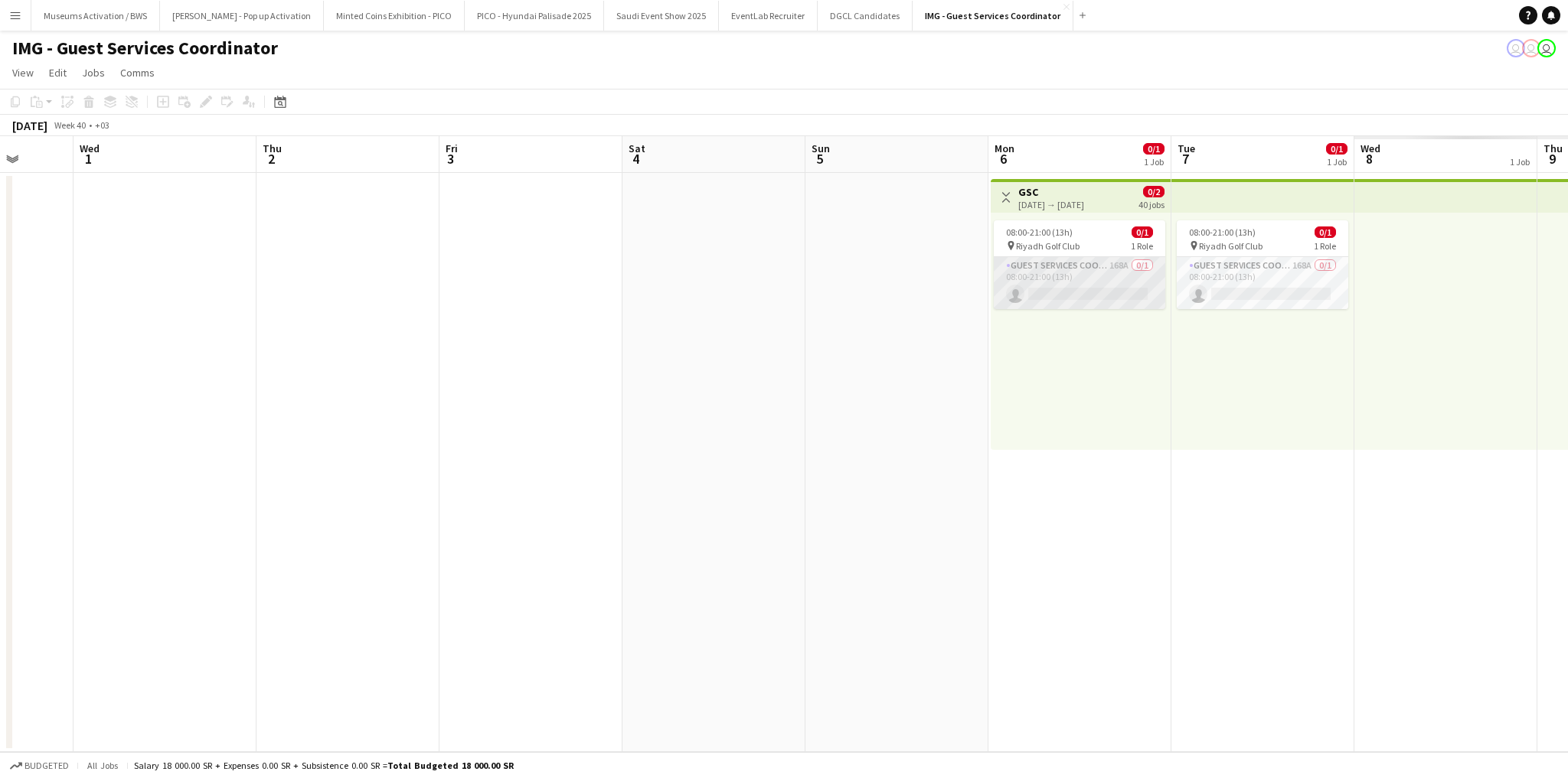
click at [1140, 274] on app-card-role "Guest Services Coordinator 168A 0/1 08:00-21:00 (13h) single-neutral-actions" at bounding box center [1079, 283] width 172 height 52
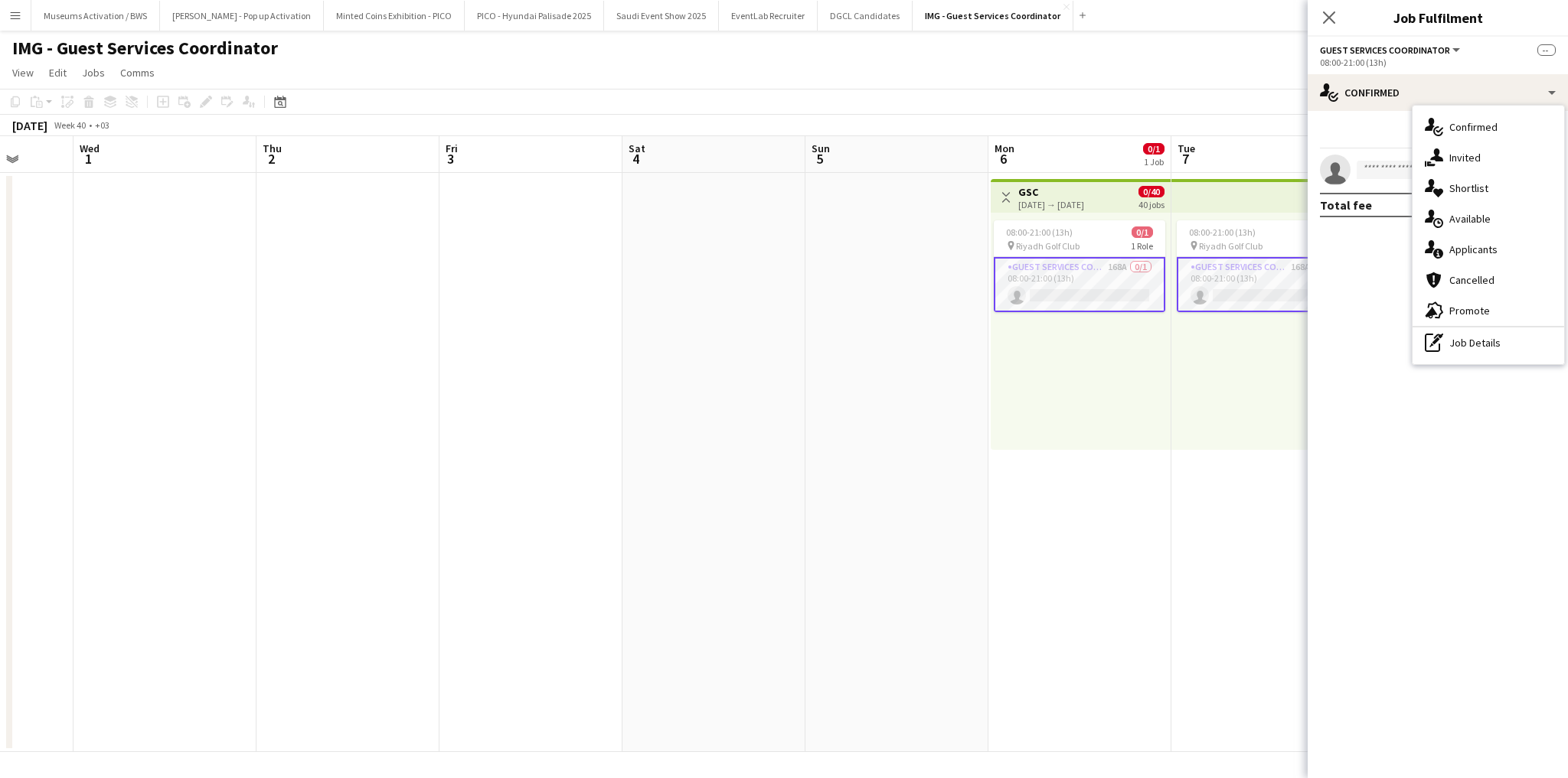
click at [1456, 306] on span "Promote" at bounding box center [1470, 310] width 41 height 14
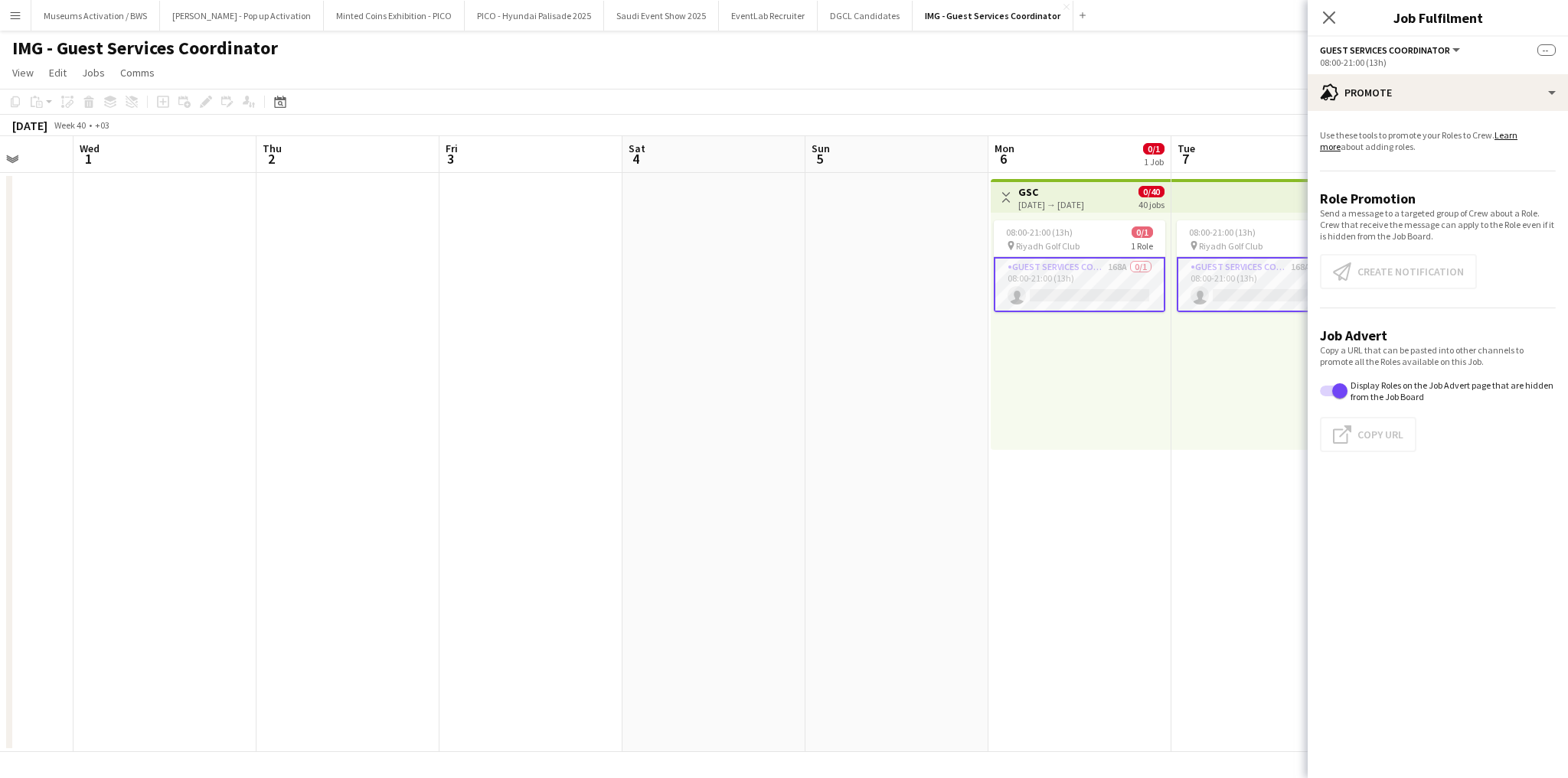
click at [1108, 282] on app-card-role "Guest Services Coordinator 168A 0/1 08:00-21:00 (13h) single-neutral-actions" at bounding box center [1079, 284] width 172 height 55
click at [1340, 422] on button "Click to copy URL Copy Url" at bounding box center [1367, 435] width 96 height 35
